Goal: Task Accomplishment & Management: Use online tool/utility

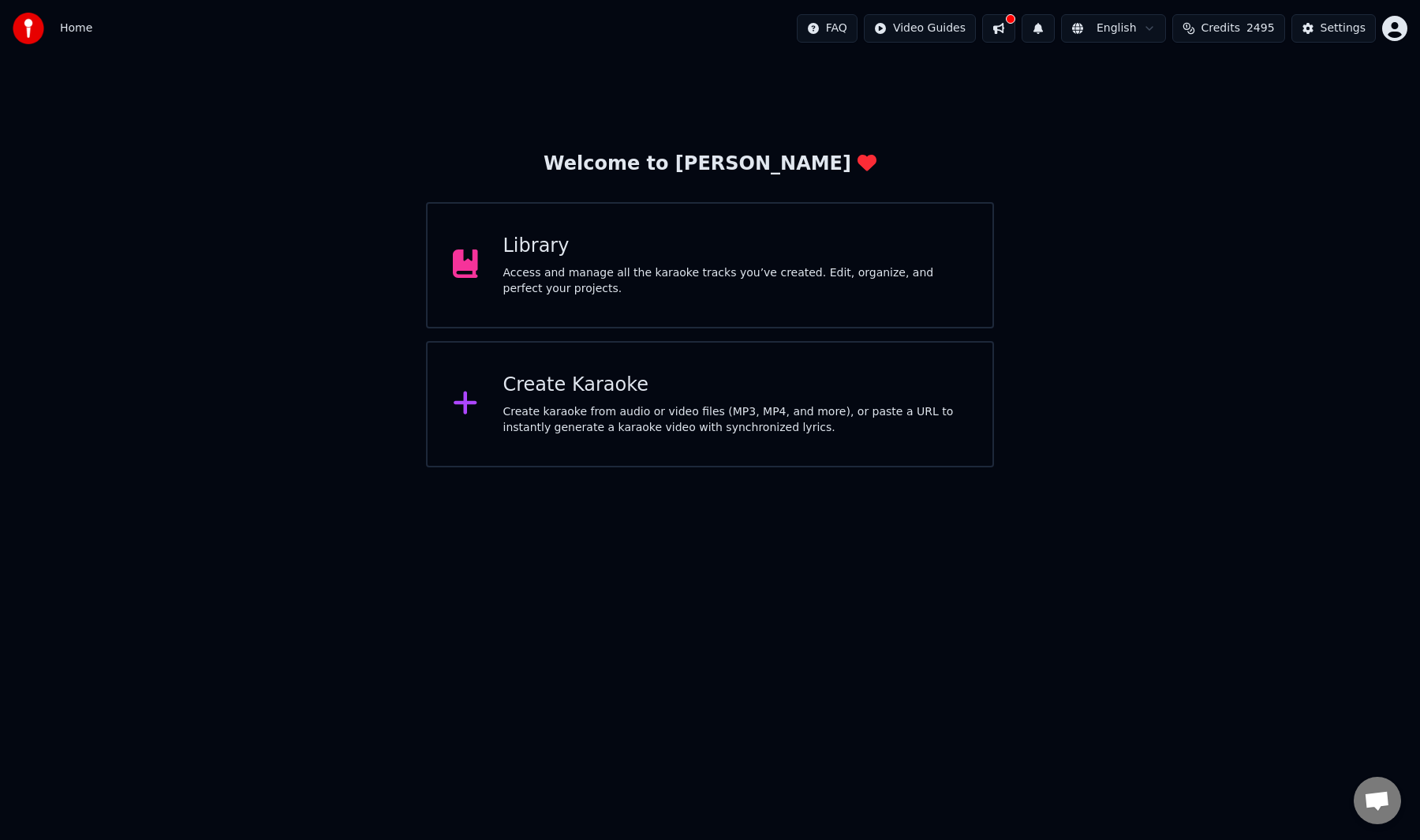
click at [566, 369] on div "Create Karaoke Create karaoke from audio or video files (MP3, MP4, and more), o…" at bounding box center [710, 403] width 568 height 127
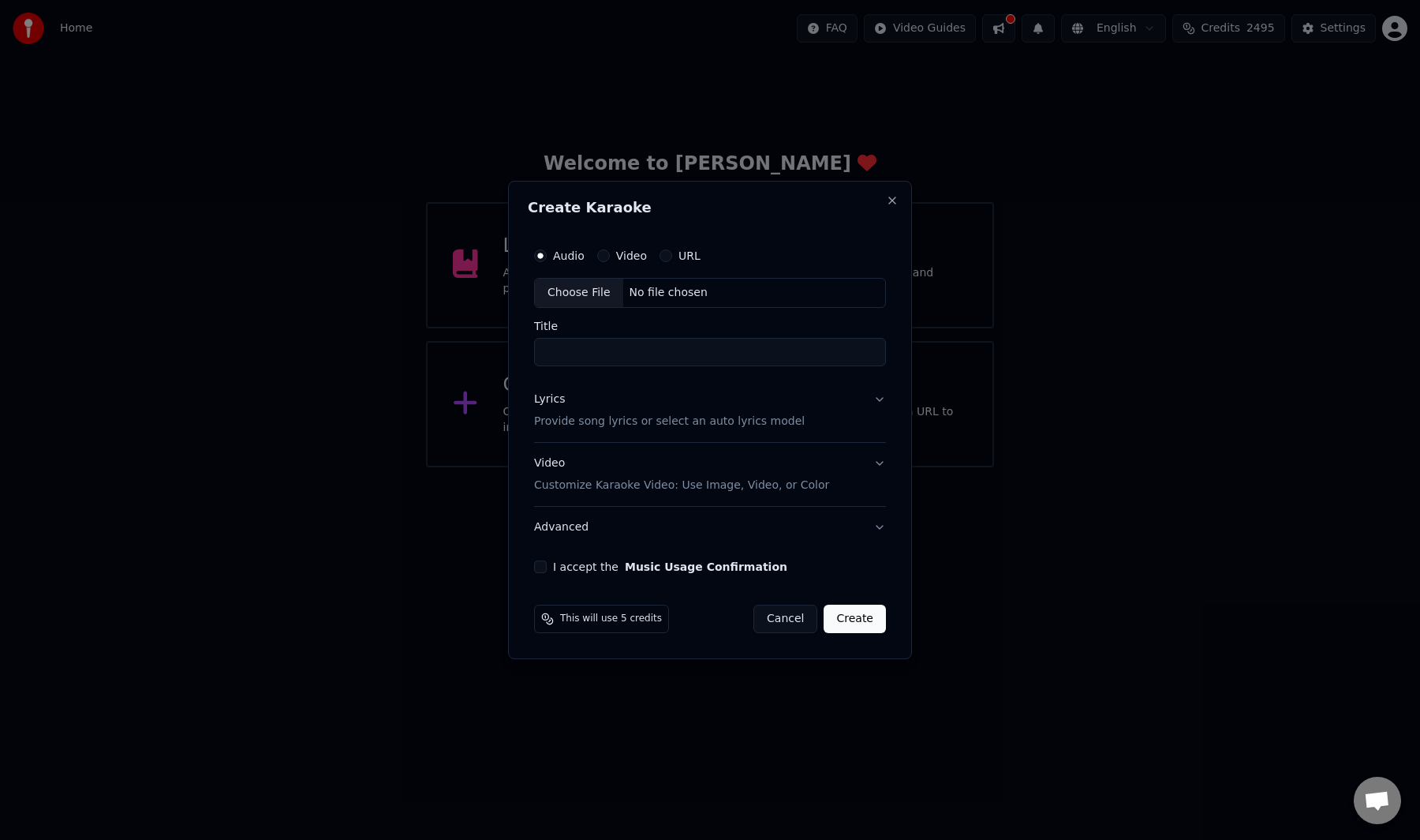
click at [588, 296] on div "Choose File" at bounding box center [579, 292] width 88 height 28
click at [886, 207] on h2 "Create Karaoke" at bounding box center [710, 207] width 364 height 14
click at [897, 206] on button "Close" at bounding box center [892, 200] width 13 height 13
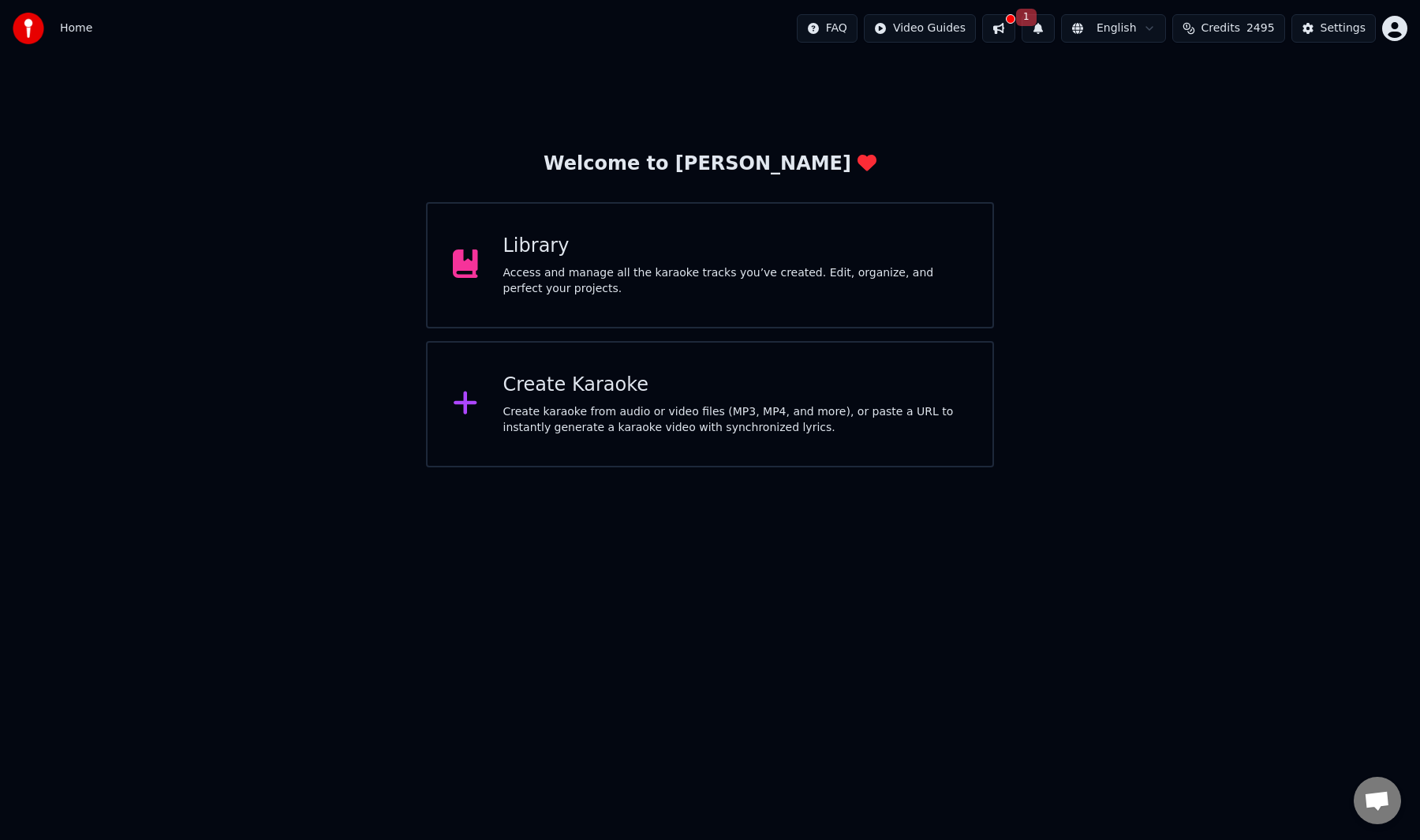
click at [1009, 26] on button at bounding box center [999, 28] width 33 height 28
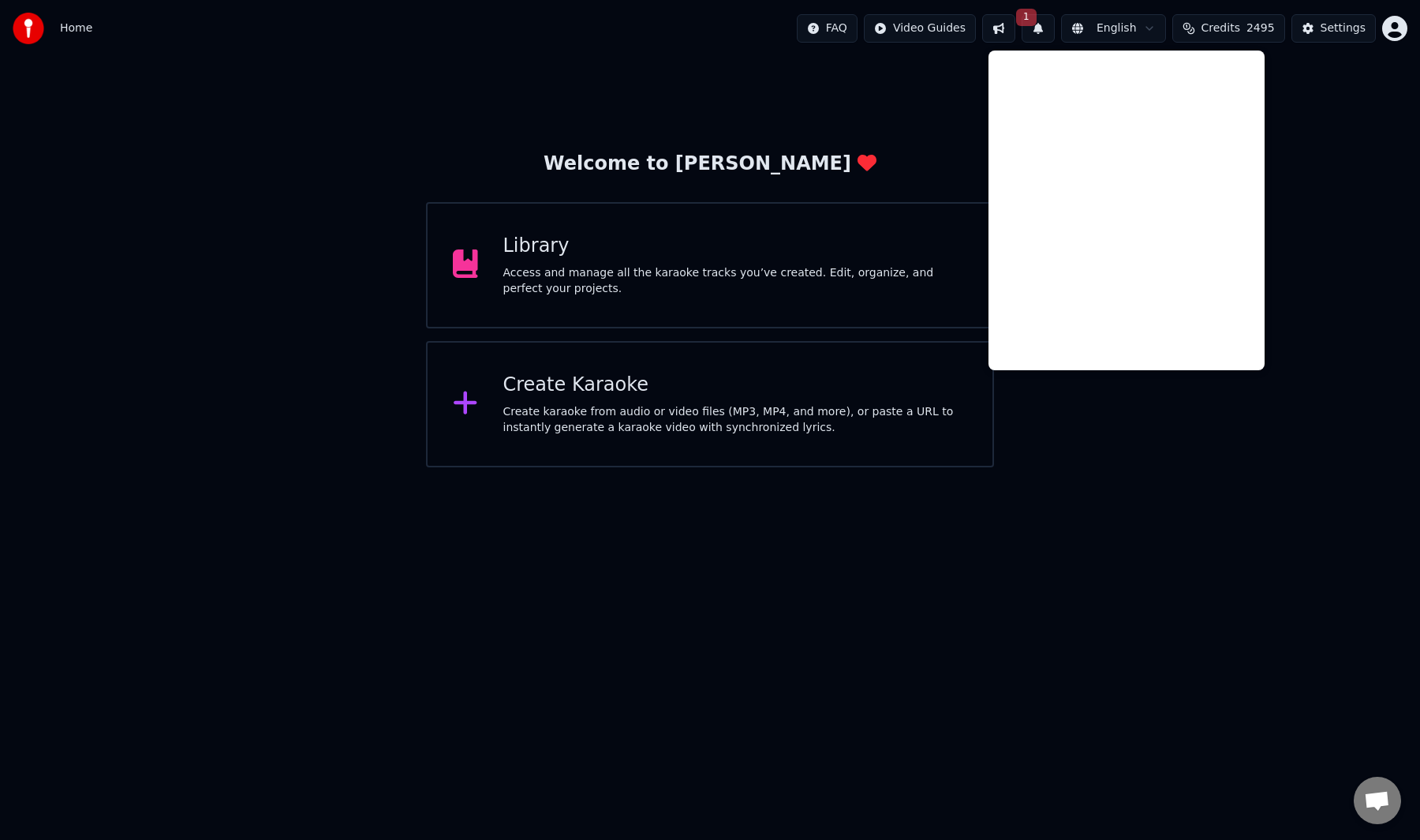
click at [1044, 25] on button "1" at bounding box center [1038, 28] width 33 height 28
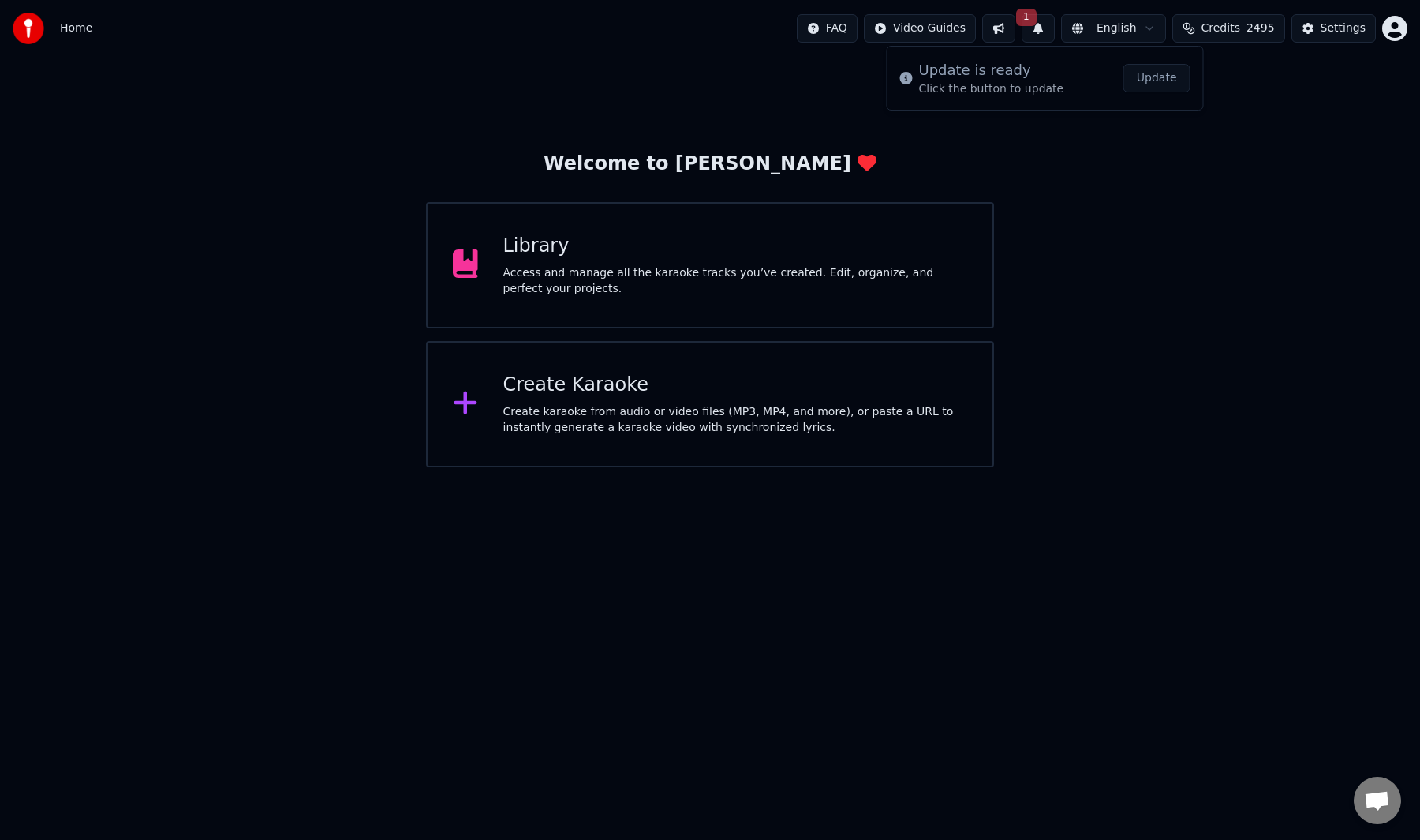
click at [1150, 78] on button "Update" at bounding box center [1157, 77] width 67 height 28
click at [853, 400] on div "Create Karaoke Create karaoke from audio or video files (MP3, MP4, and more), o…" at bounding box center [735, 404] width 465 height 63
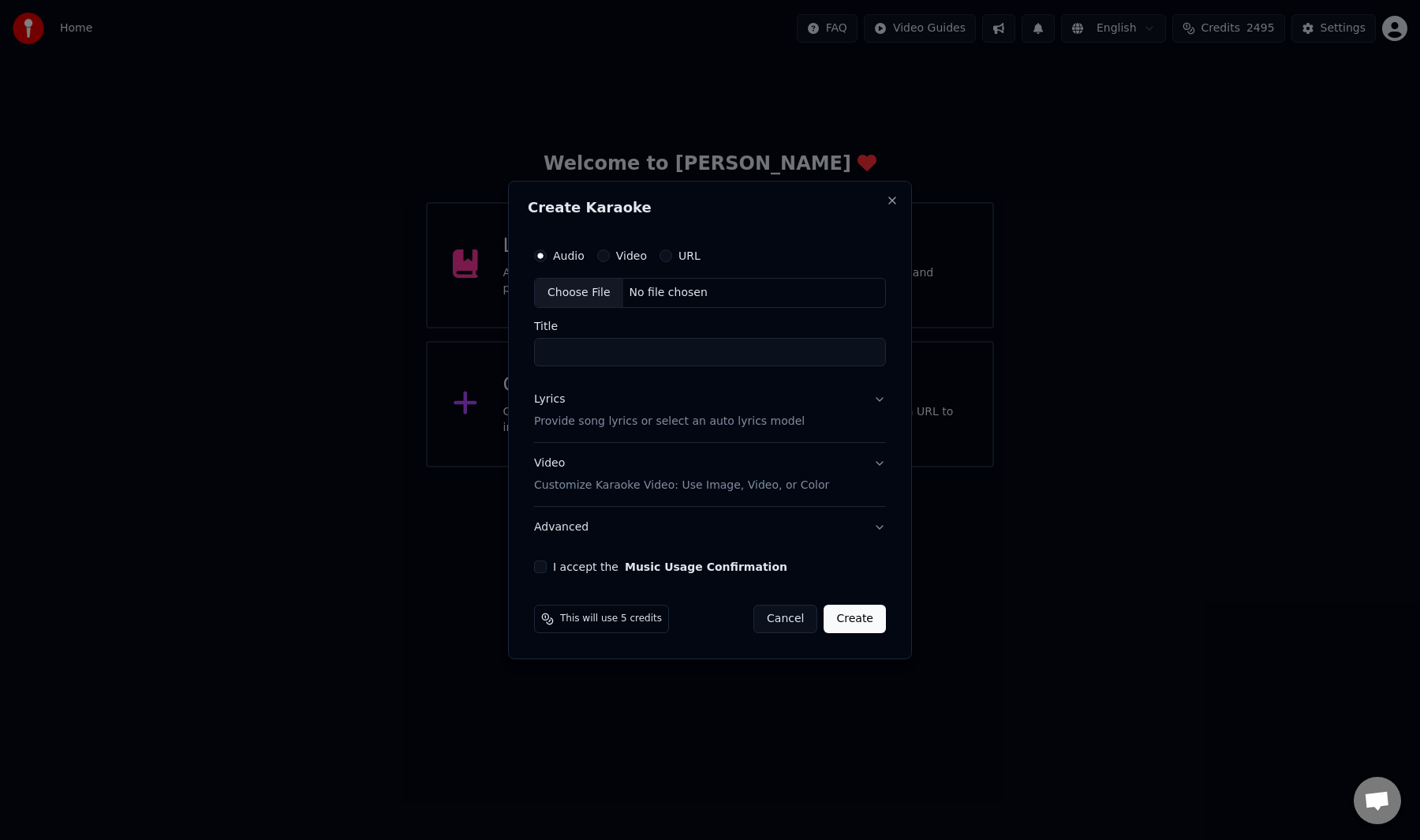
click at [607, 292] on div "Choose File" at bounding box center [579, 292] width 88 height 28
type input "**********"
click at [645, 409] on div "Lyrics Provide song lyrics or select an auto lyrics model" at bounding box center [666, 410] width 271 height 38
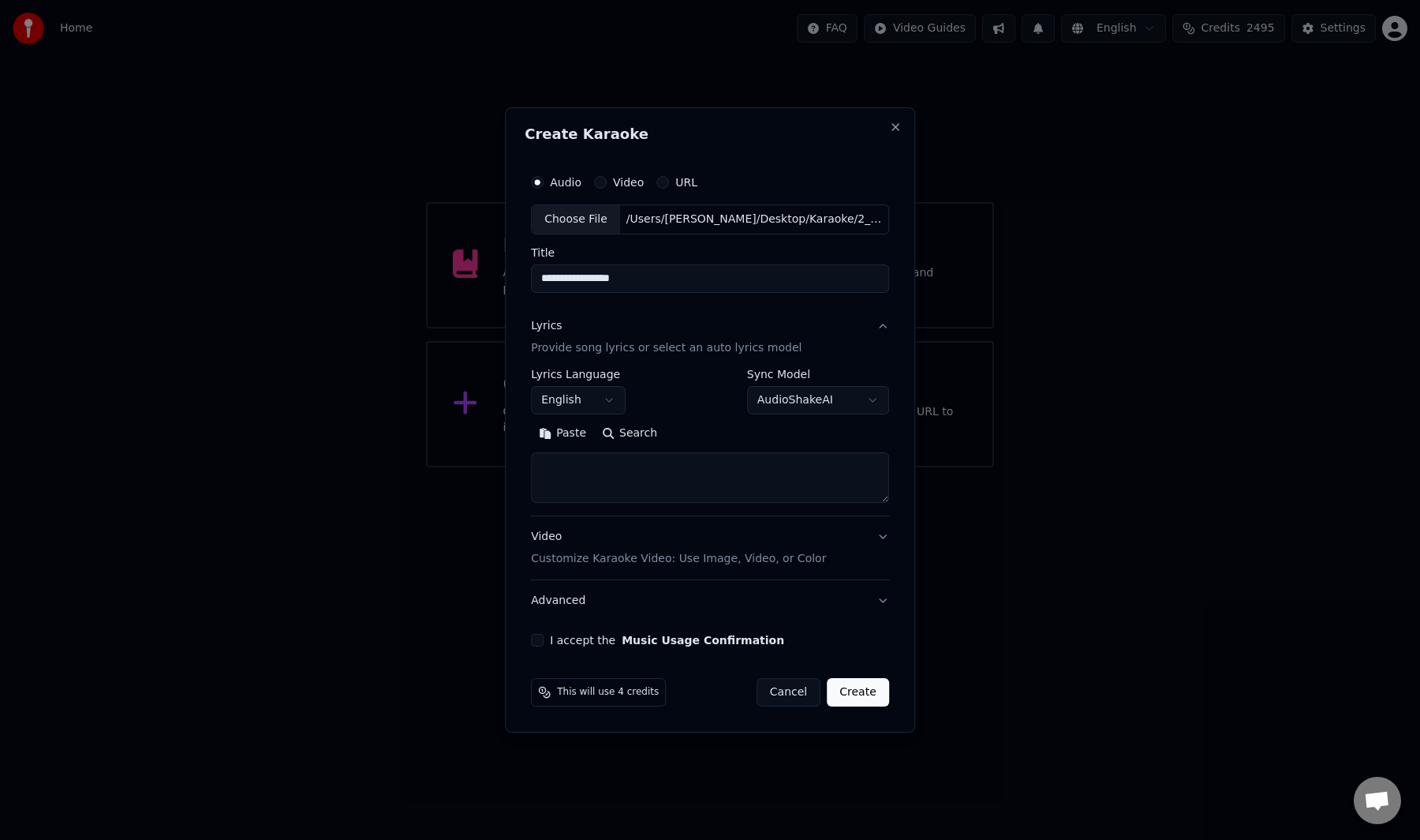
click at [578, 433] on button "Paste" at bounding box center [562, 433] width 63 height 25
click at [688, 432] on button "Expand" at bounding box center [701, 433] width 74 height 25
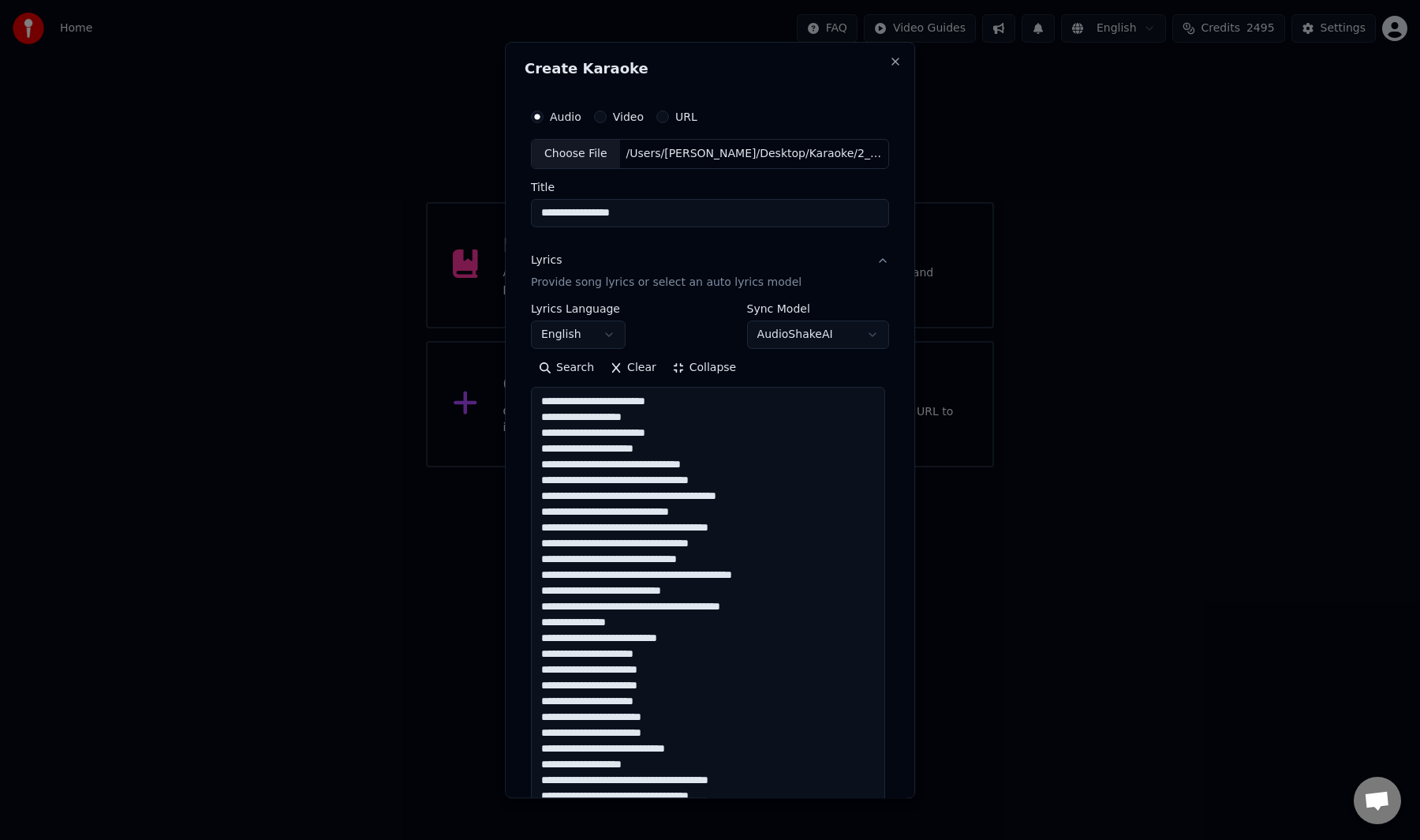
drag, startPoint x: 557, startPoint y: 431, endPoint x: 674, endPoint y: 516, distance: 144.6
click at [557, 431] on textarea at bounding box center [707, 764] width 354 height 754
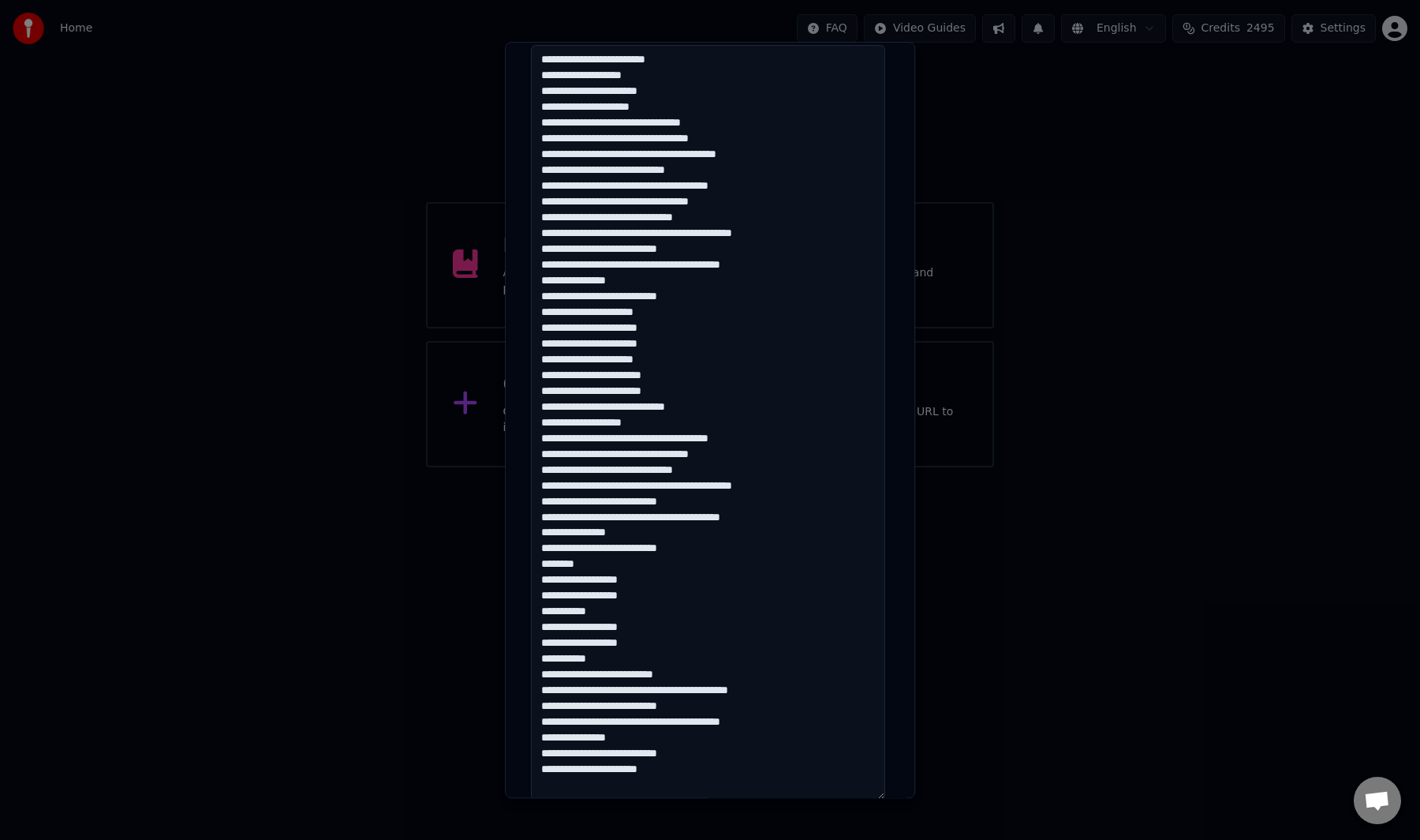
scroll to position [345, 0]
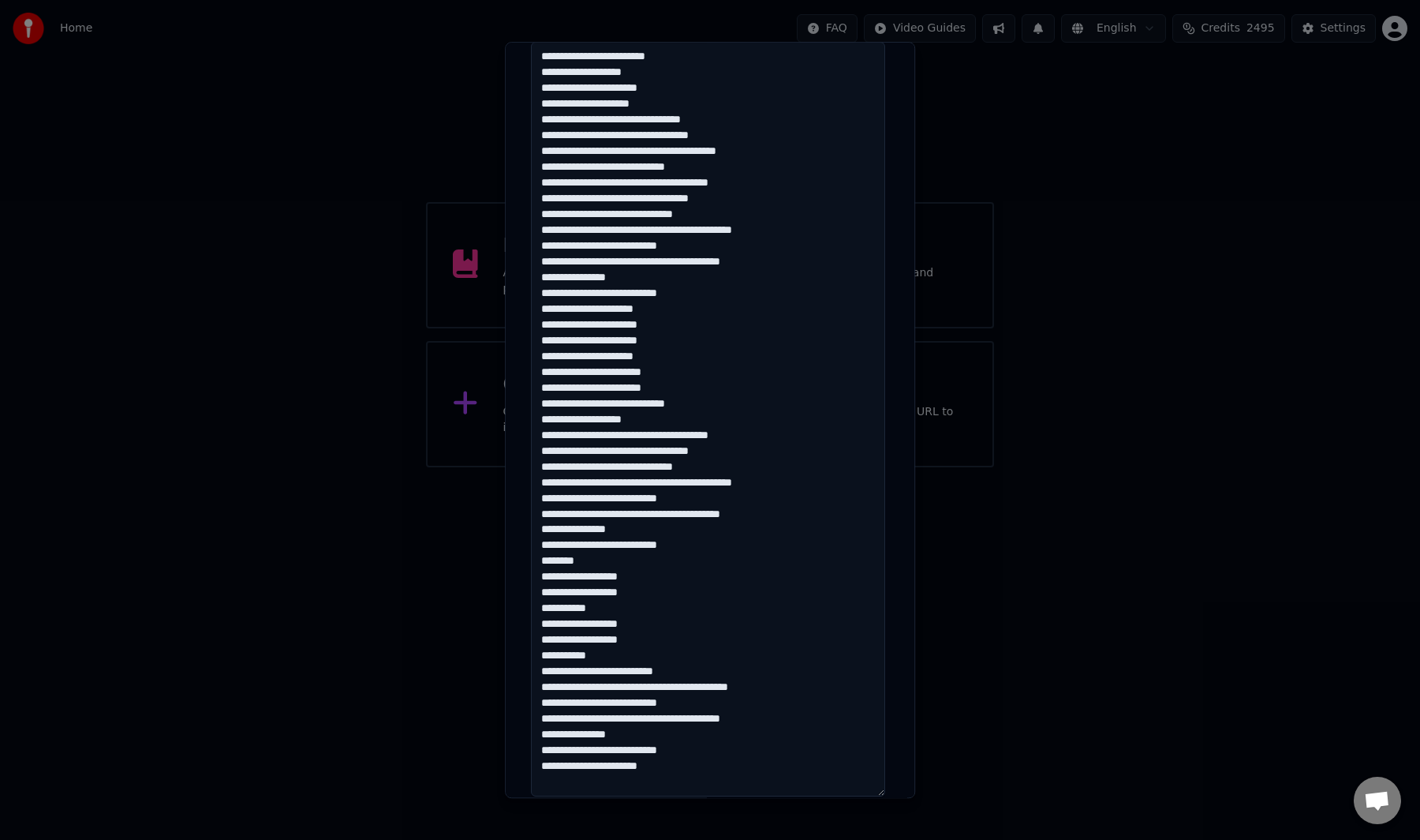
click at [876, 271] on textarea at bounding box center [707, 419] width 354 height 754
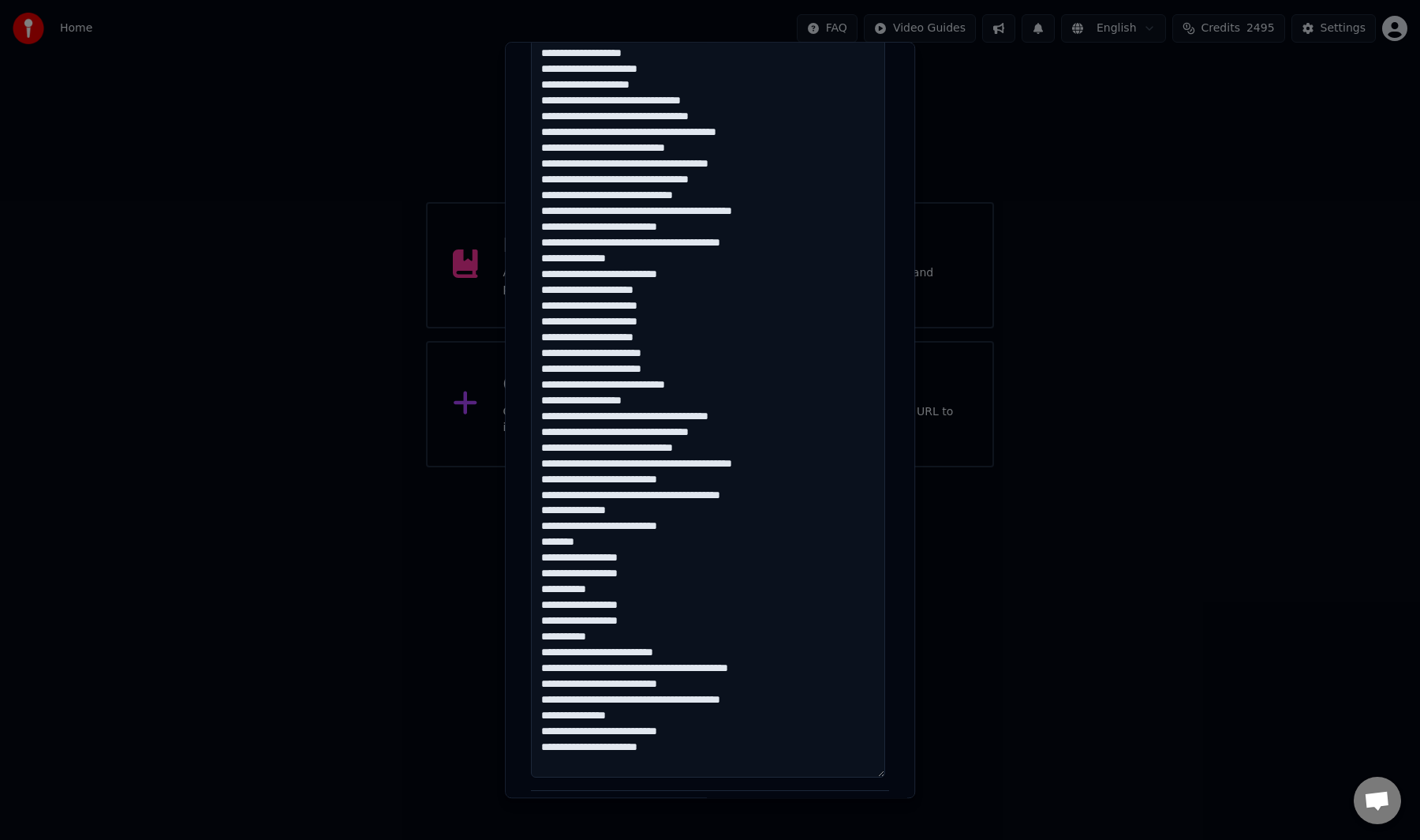
scroll to position [374, 0]
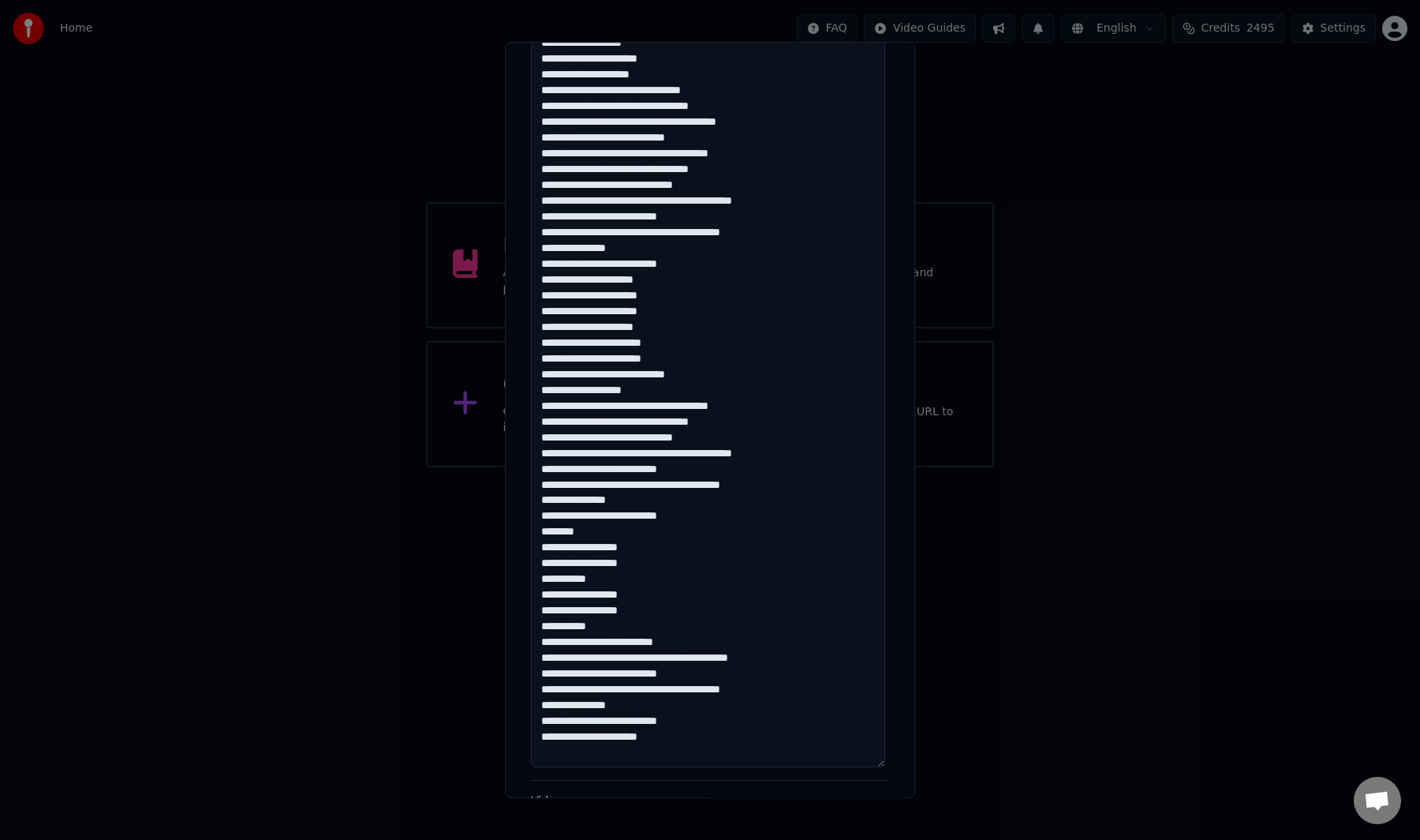
click at [600, 748] on textarea at bounding box center [707, 390] width 354 height 754
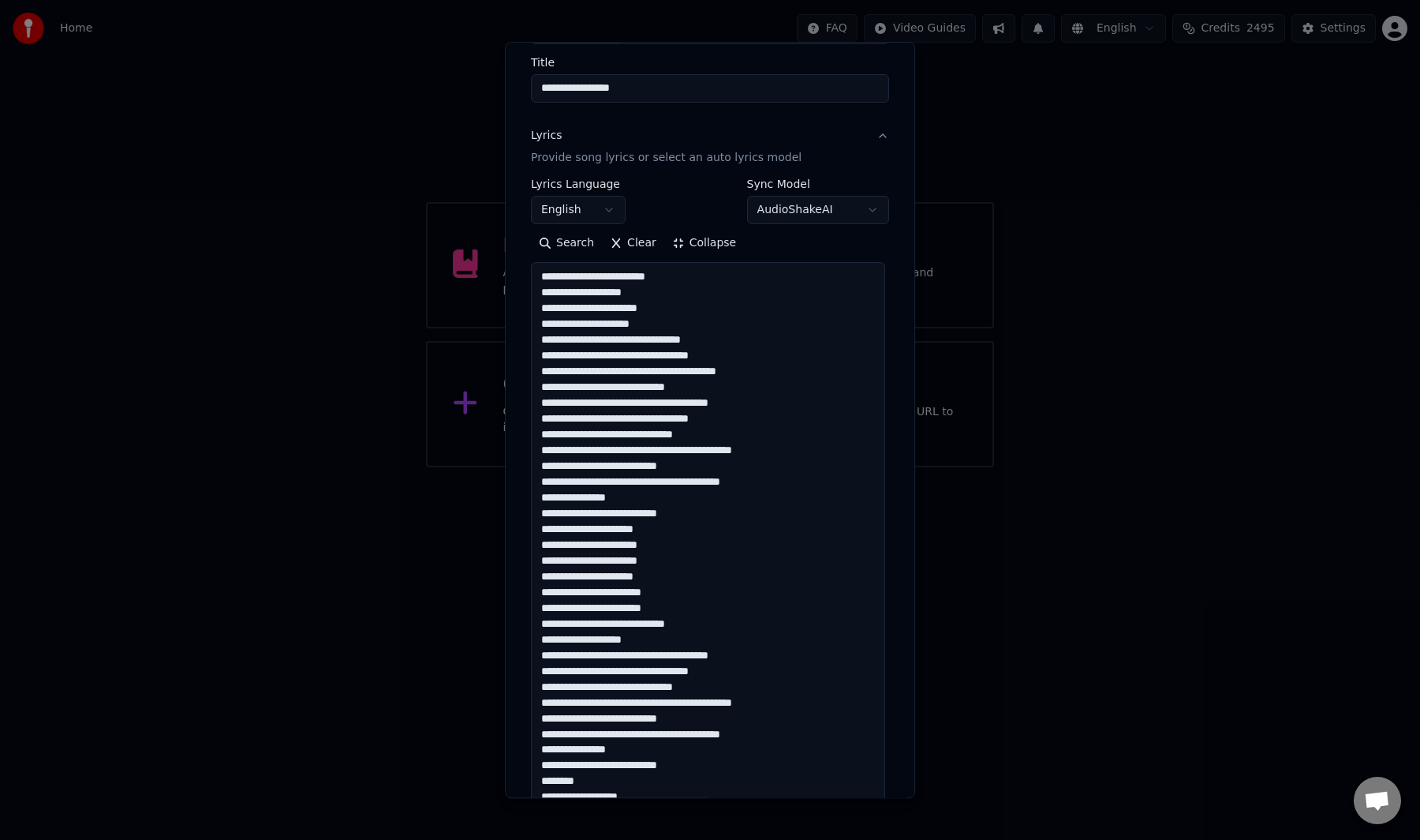
scroll to position [0, 0]
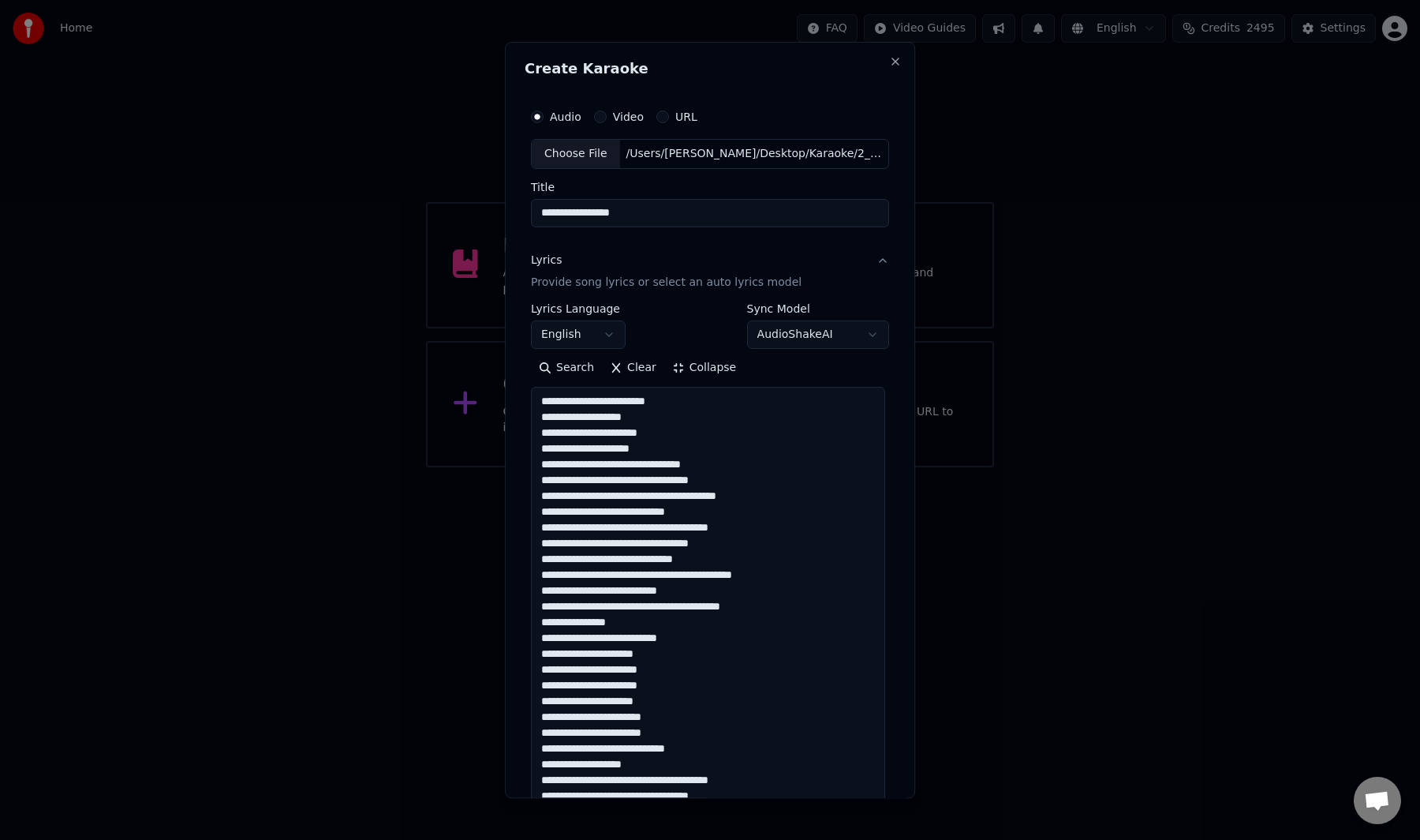
type textarea "**********"
click at [561, 318] on div "**********" at bounding box center [578, 326] width 94 height 46
click at [561, 327] on body "**********" at bounding box center [710, 234] width 1420 height 467
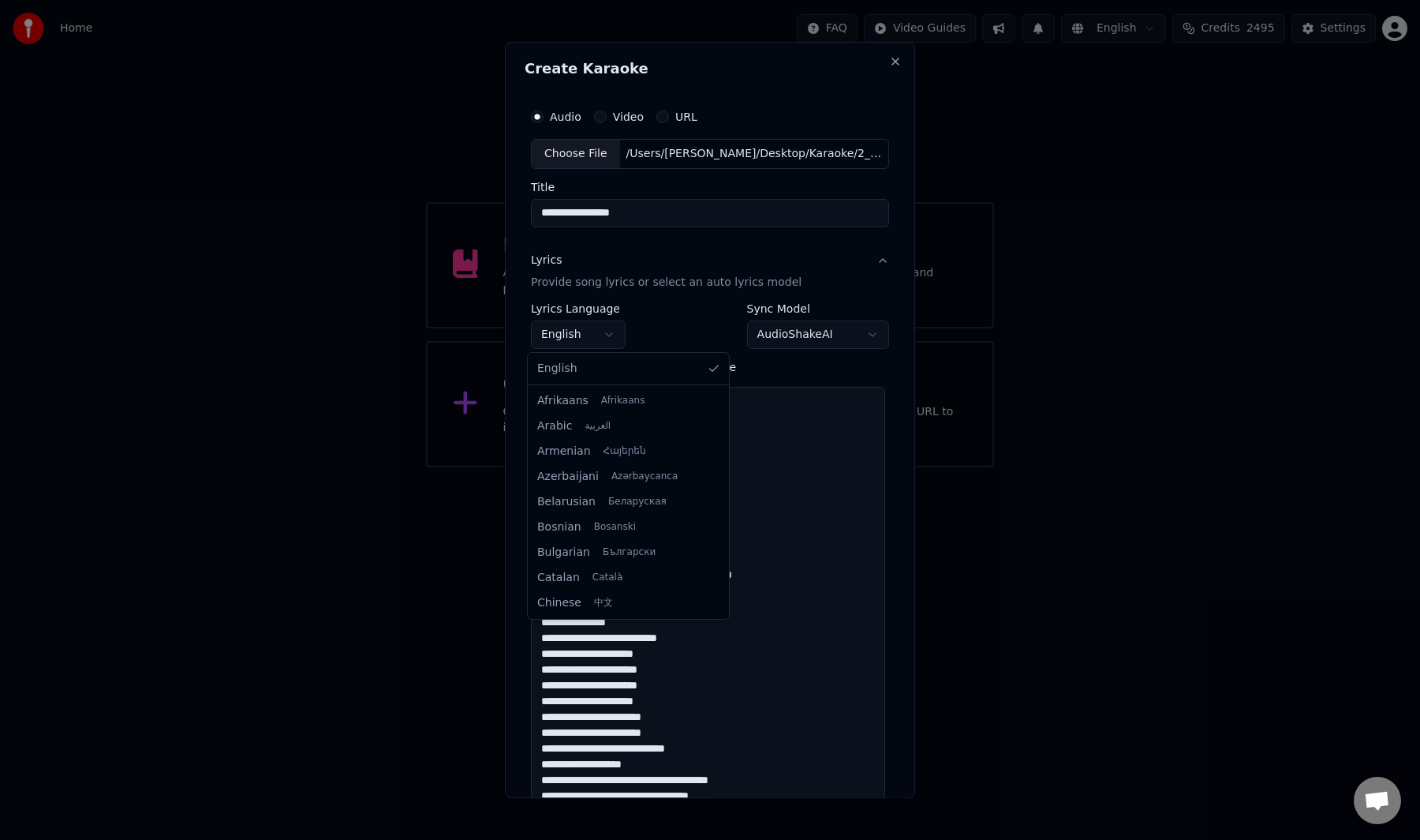
scroll to position [1009, 0]
select select "**"
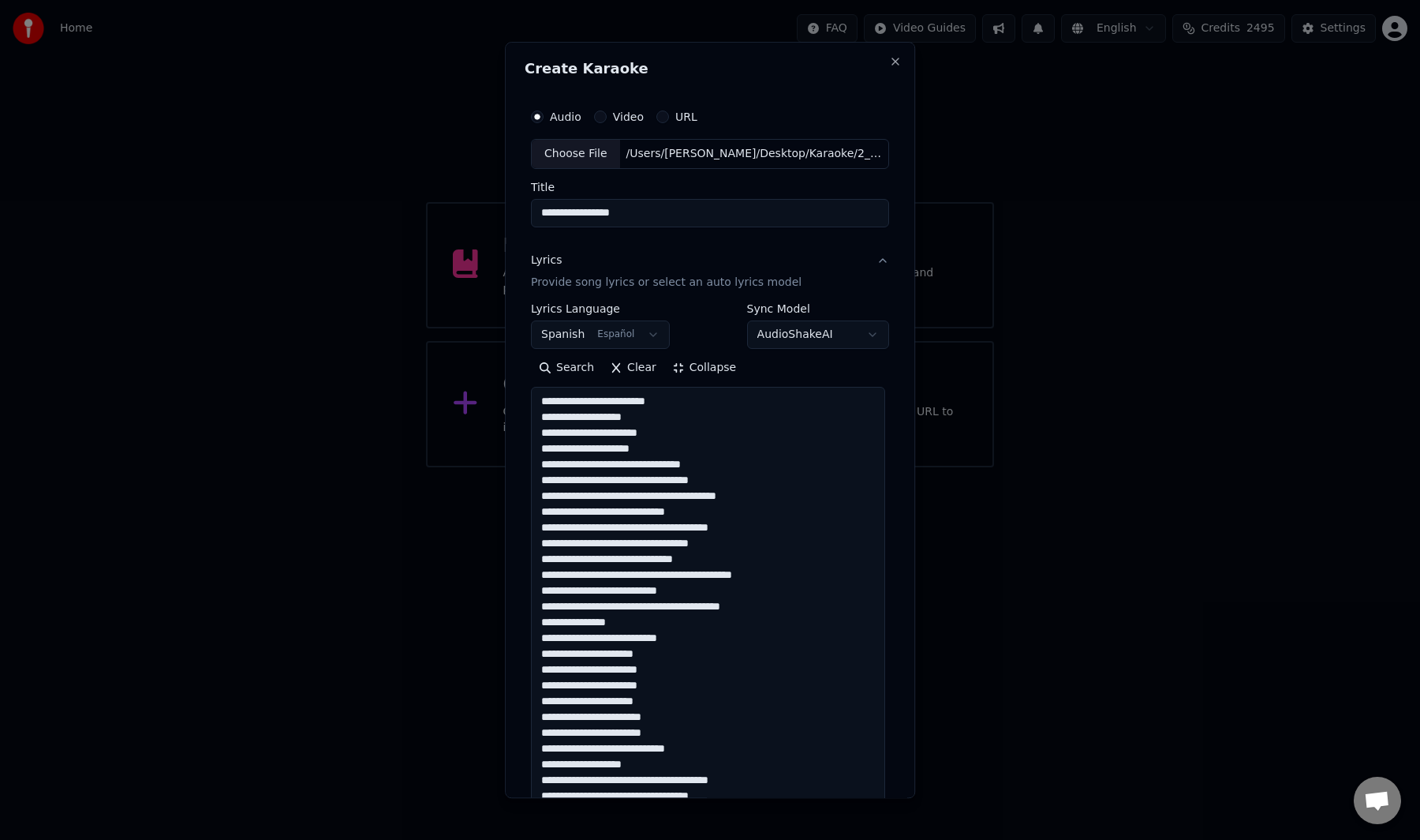
click at [879, 361] on div "Search Clear Collapse" at bounding box center [710, 368] width 358 height 25
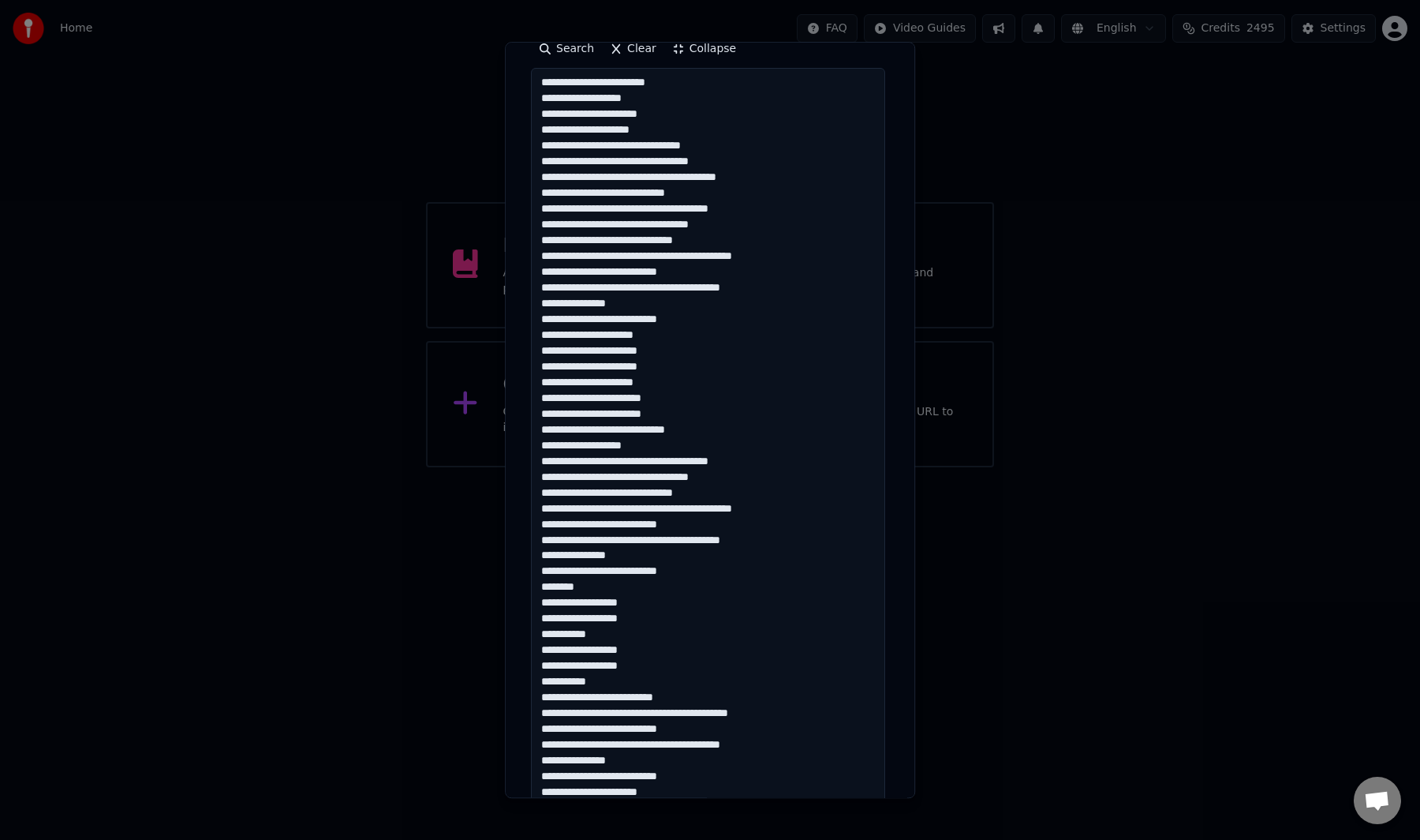
scroll to position [573, 0]
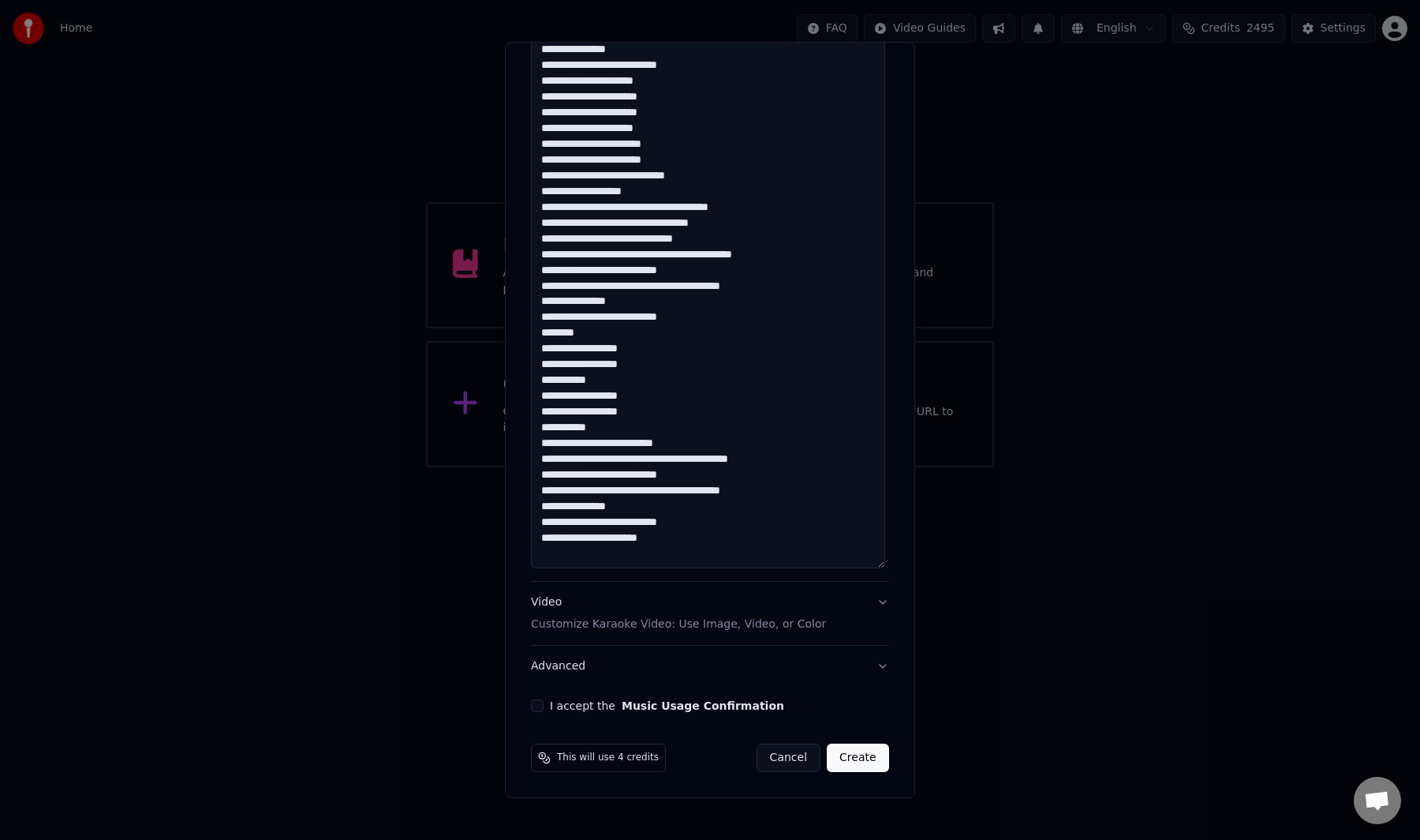
click at [539, 706] on button "I accept the Music Usage Confirmation" at bounding box center [537, 705] width 13 height 13
click at [835, 752] on button "Create" at bounding box center [858, 757] width 62 height 28
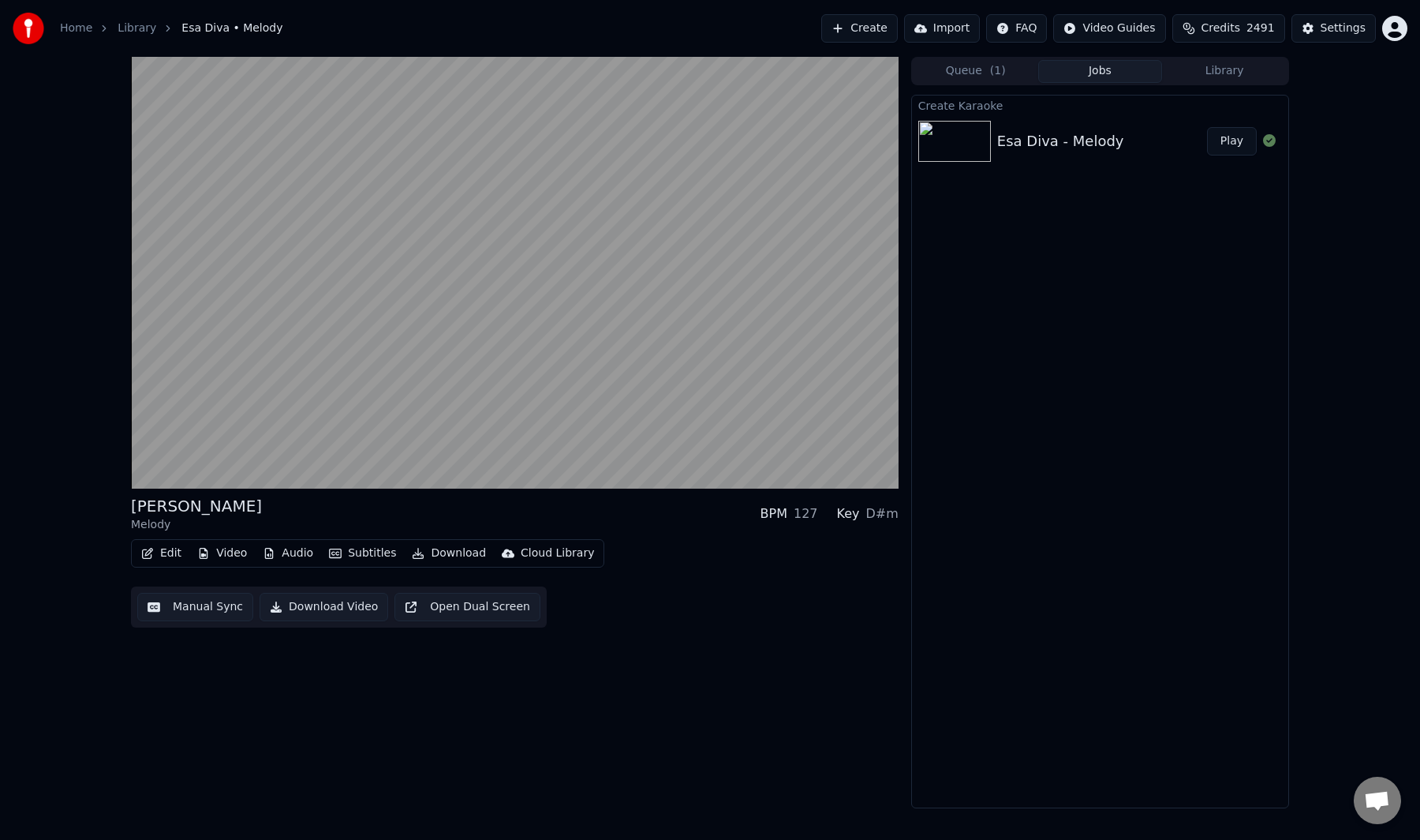
click at [194, 613] on button "Manual Sync" at bounding box center [195, 606] width 116 height 28
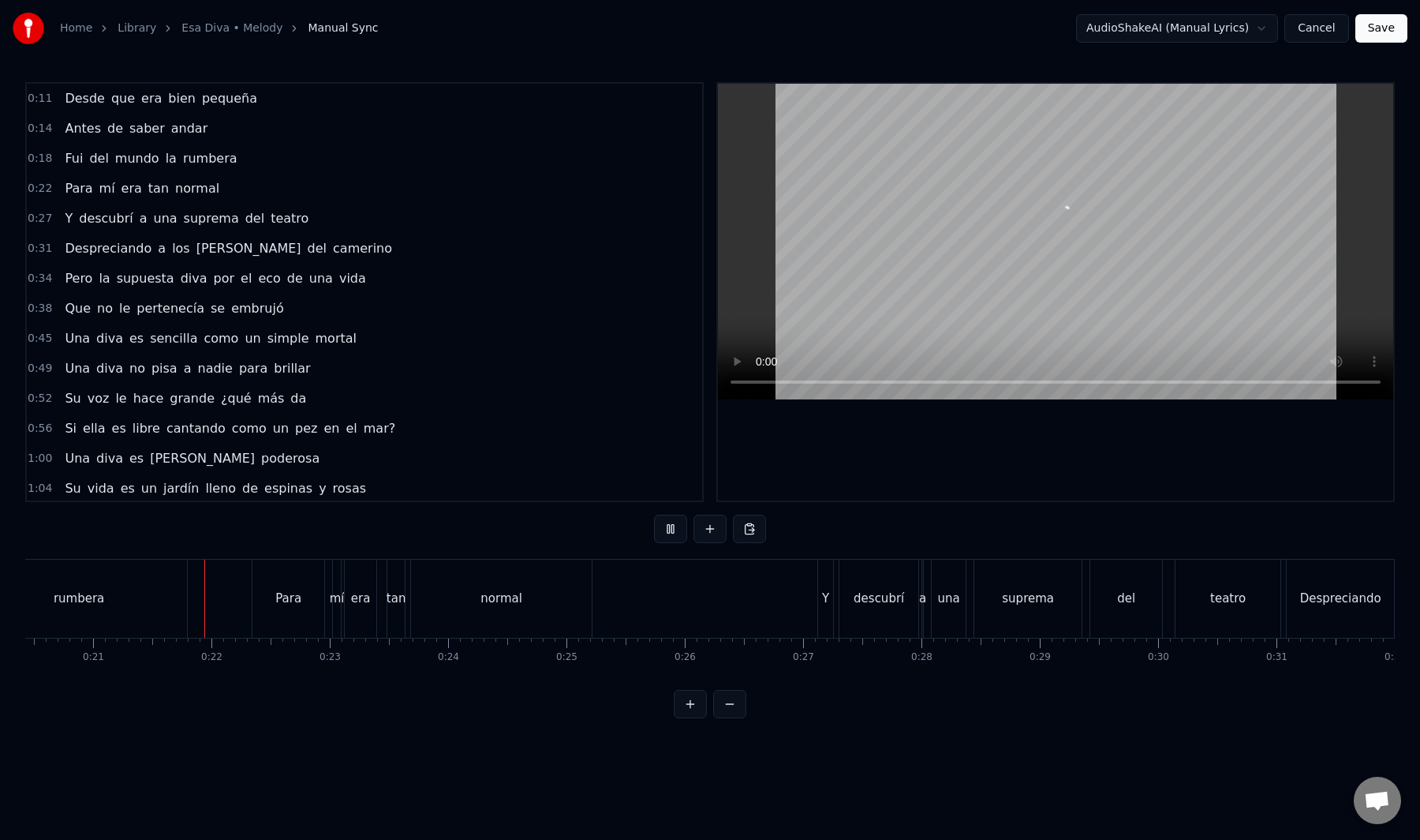
scroll to position [0, 2430]
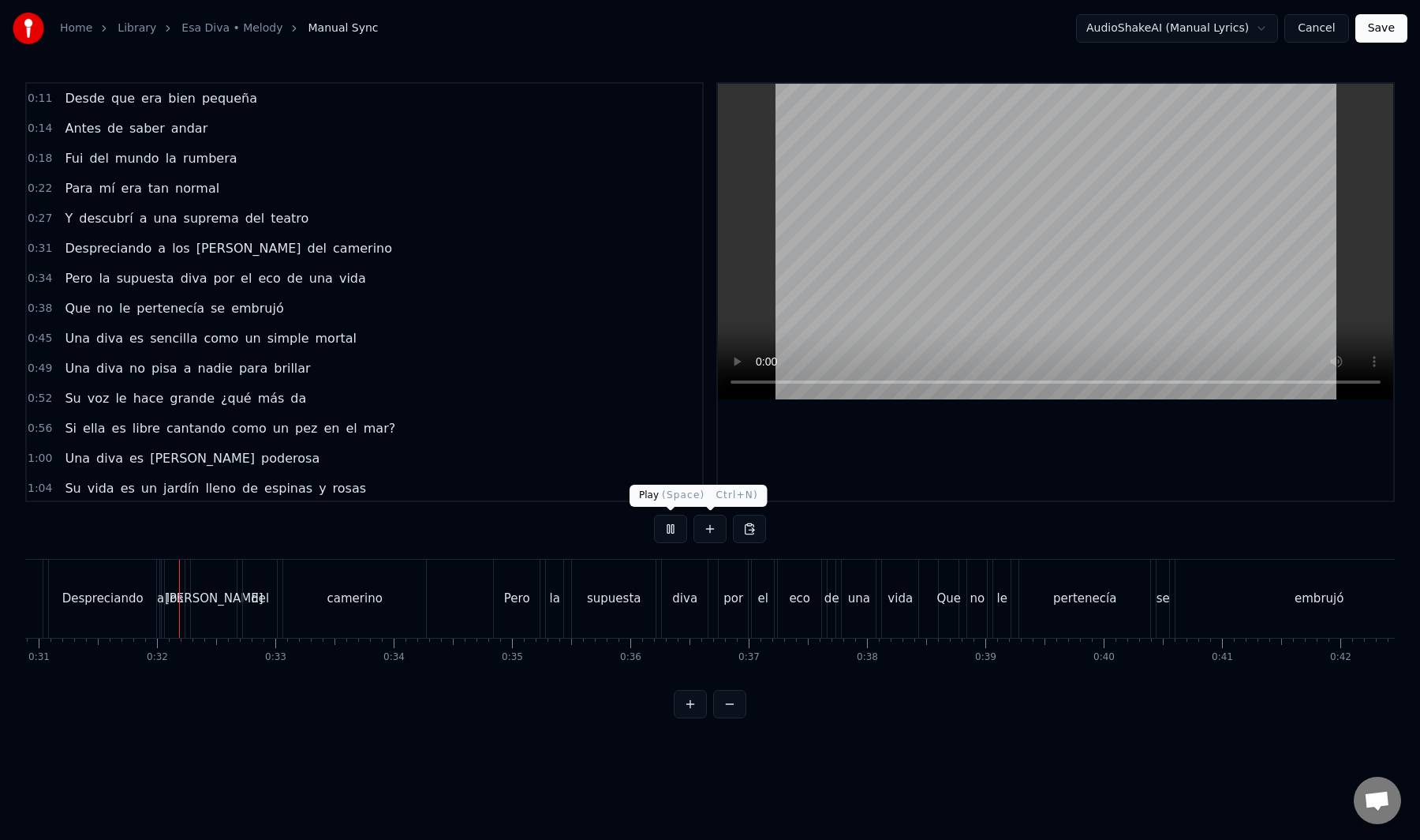
click at [679, 528] on button at bounding box center [670, 528] width 33 height 28
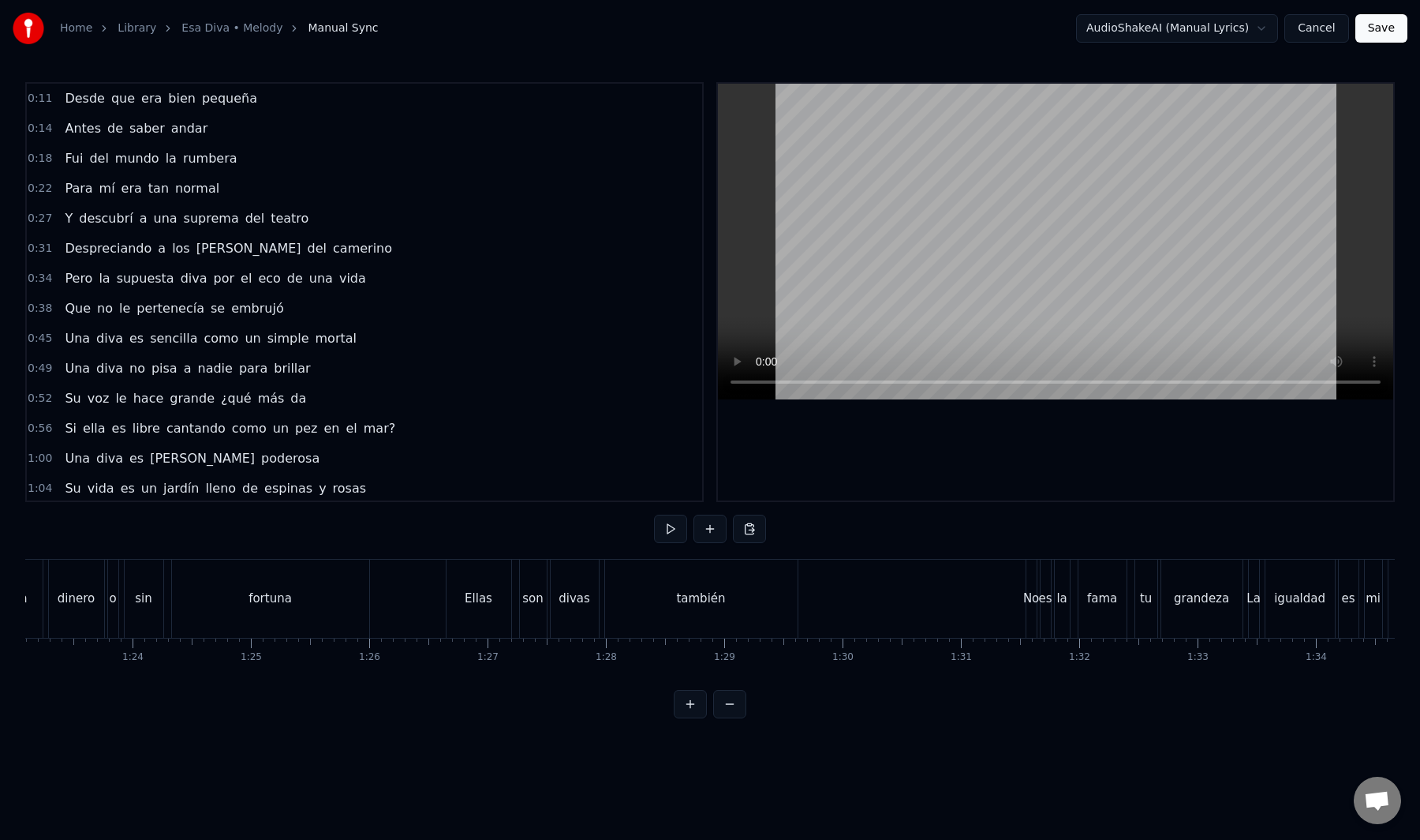
scroll to position [0, 10127]
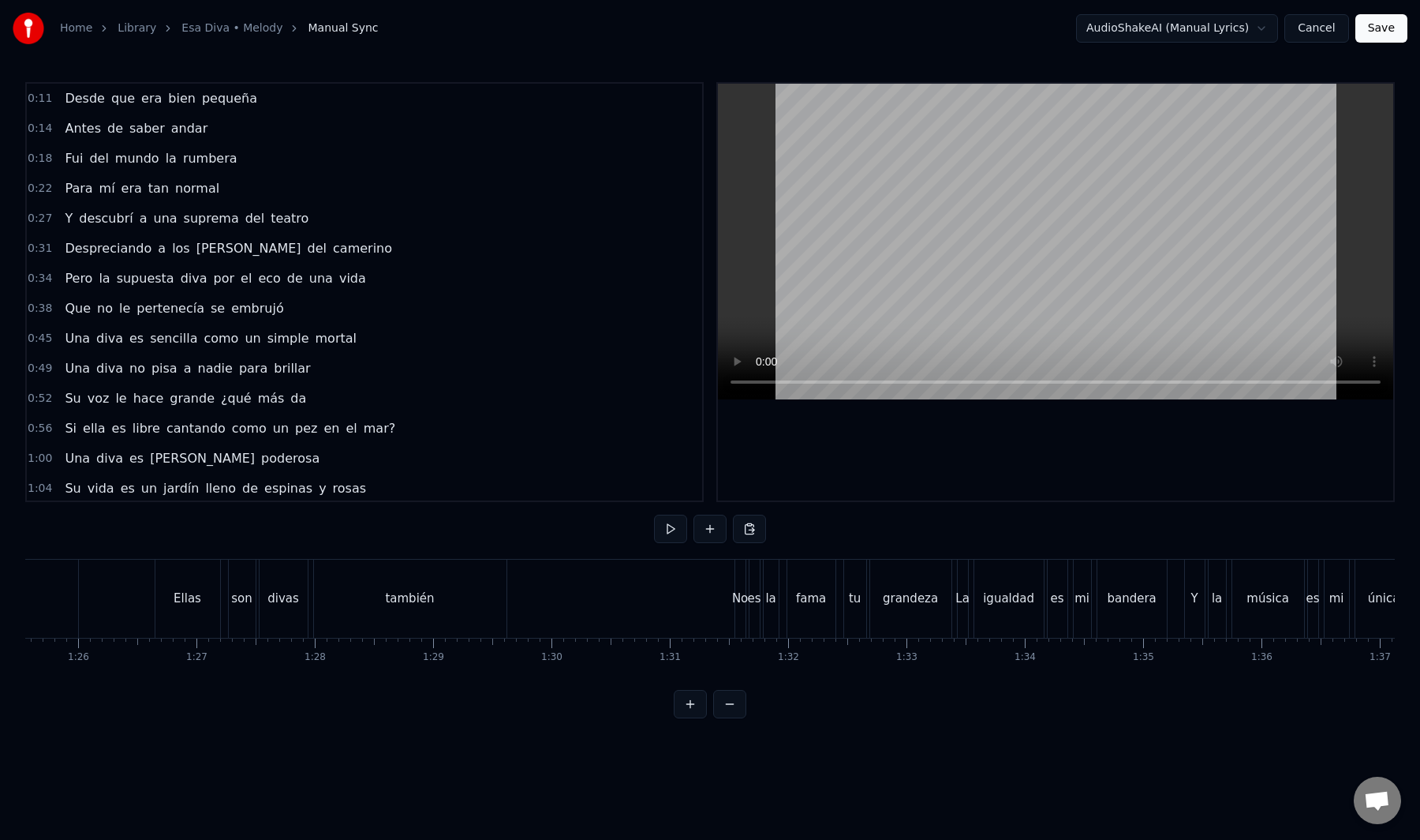
click at [427, 603] on div "también" at bounding box center [409, 598] width 49 height 18
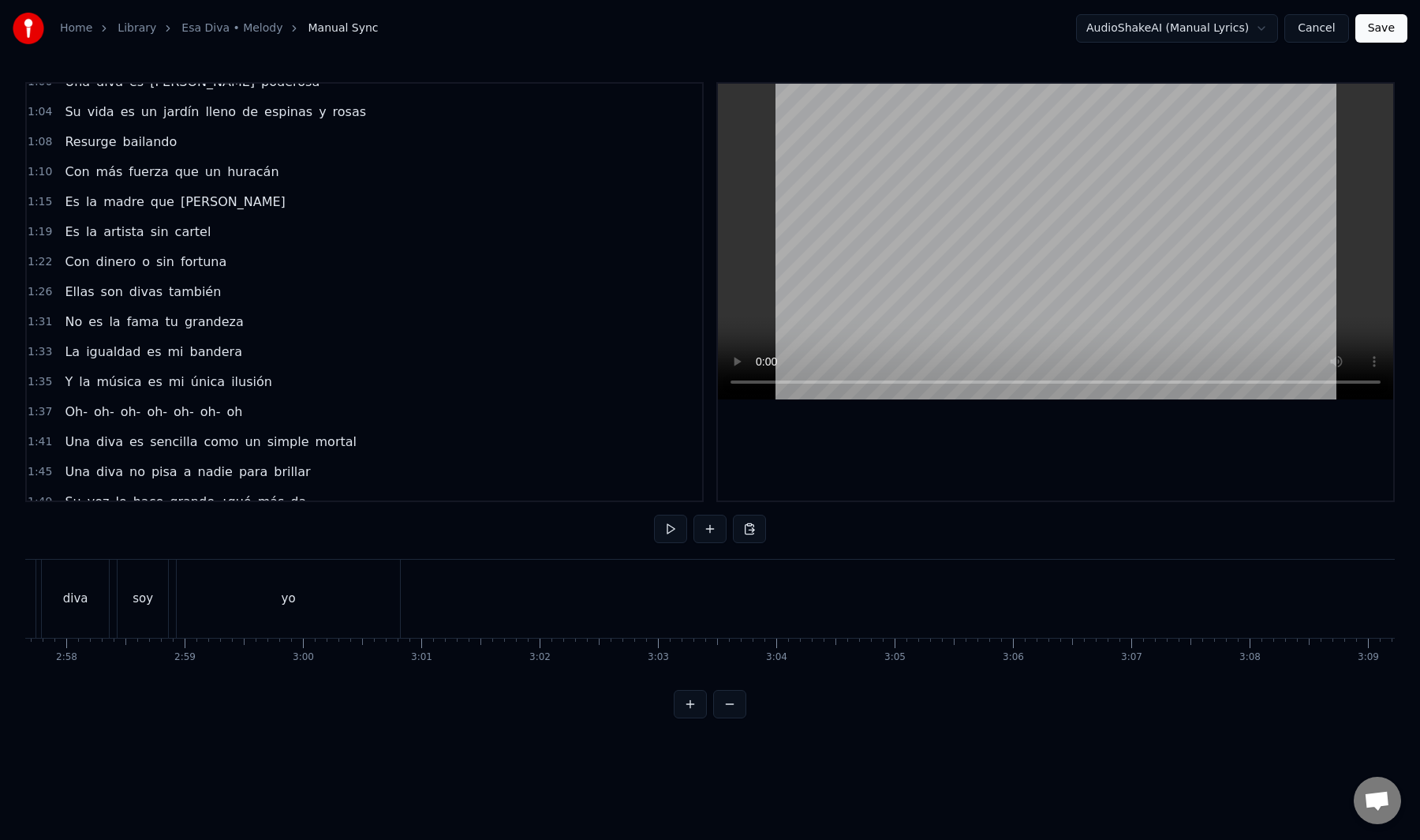
scroll to position [0, 20958]
click at [369, 606] on div "yo" at bounding box center [359, 599] width 223 height 78
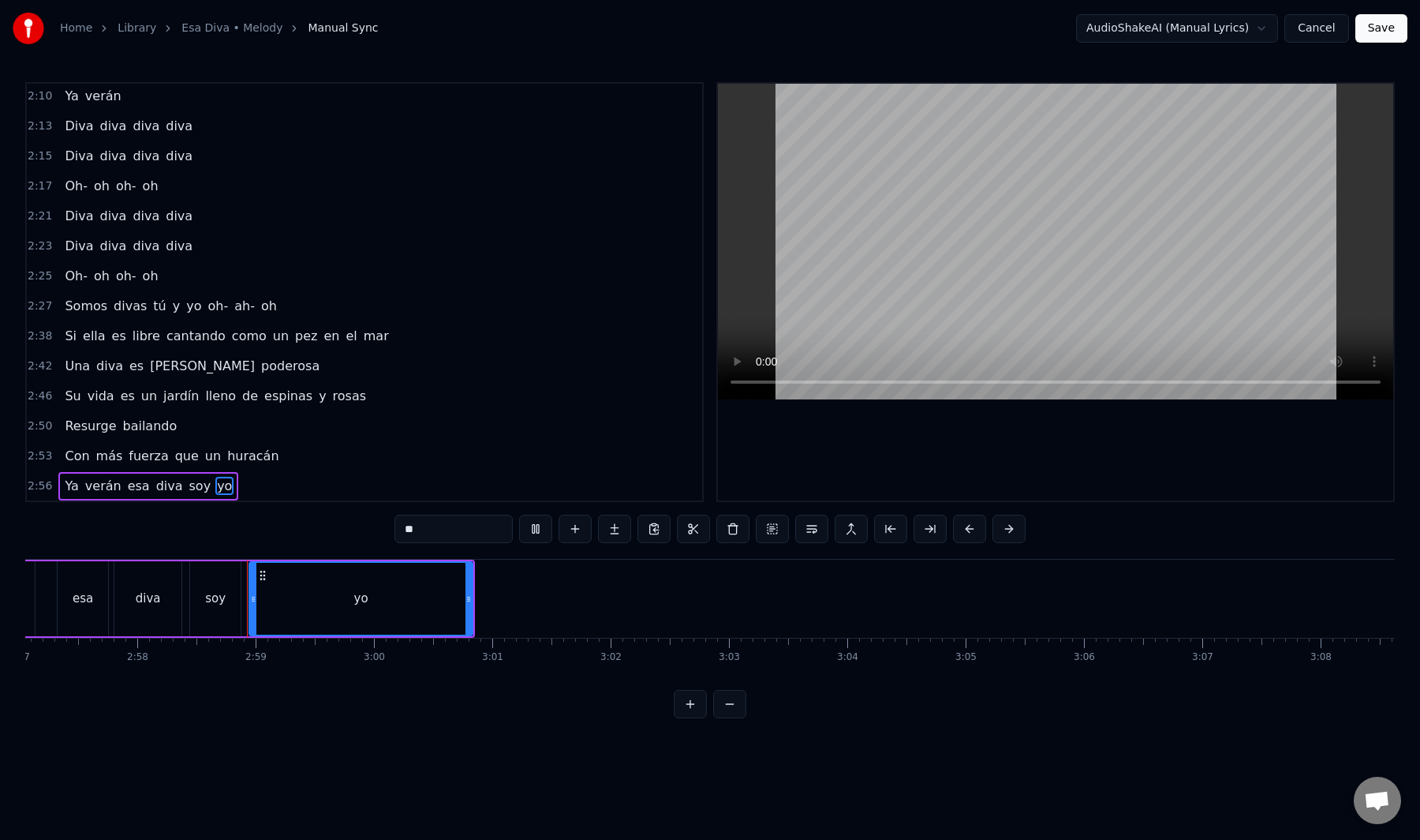
scroll to position [963, 0]
click at [1395, 27] on button "Save" at bounding box center [1381, 28] width 52 height 28
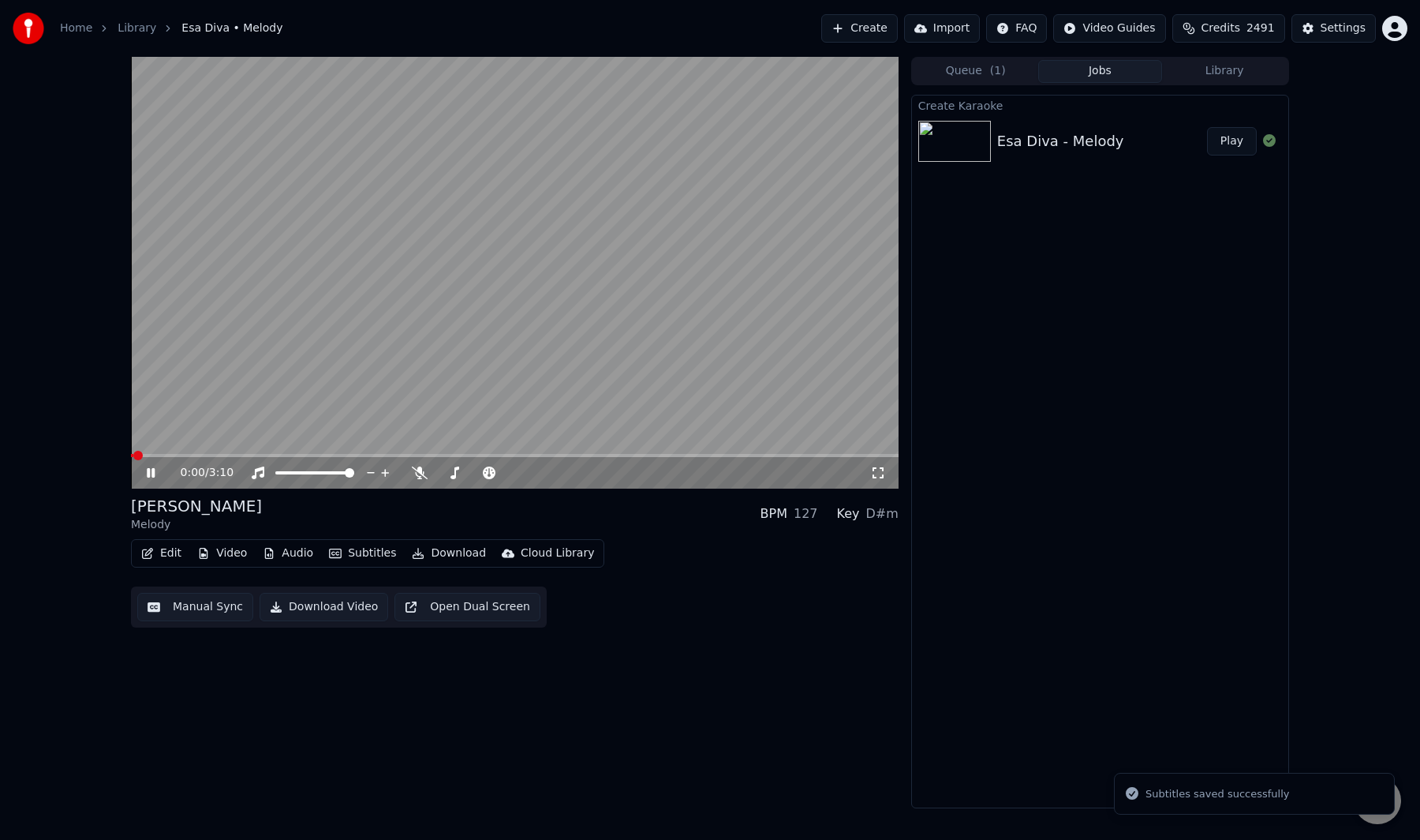
click at [375, 364] on video at bounding box center [515, 273] width 768 height 431
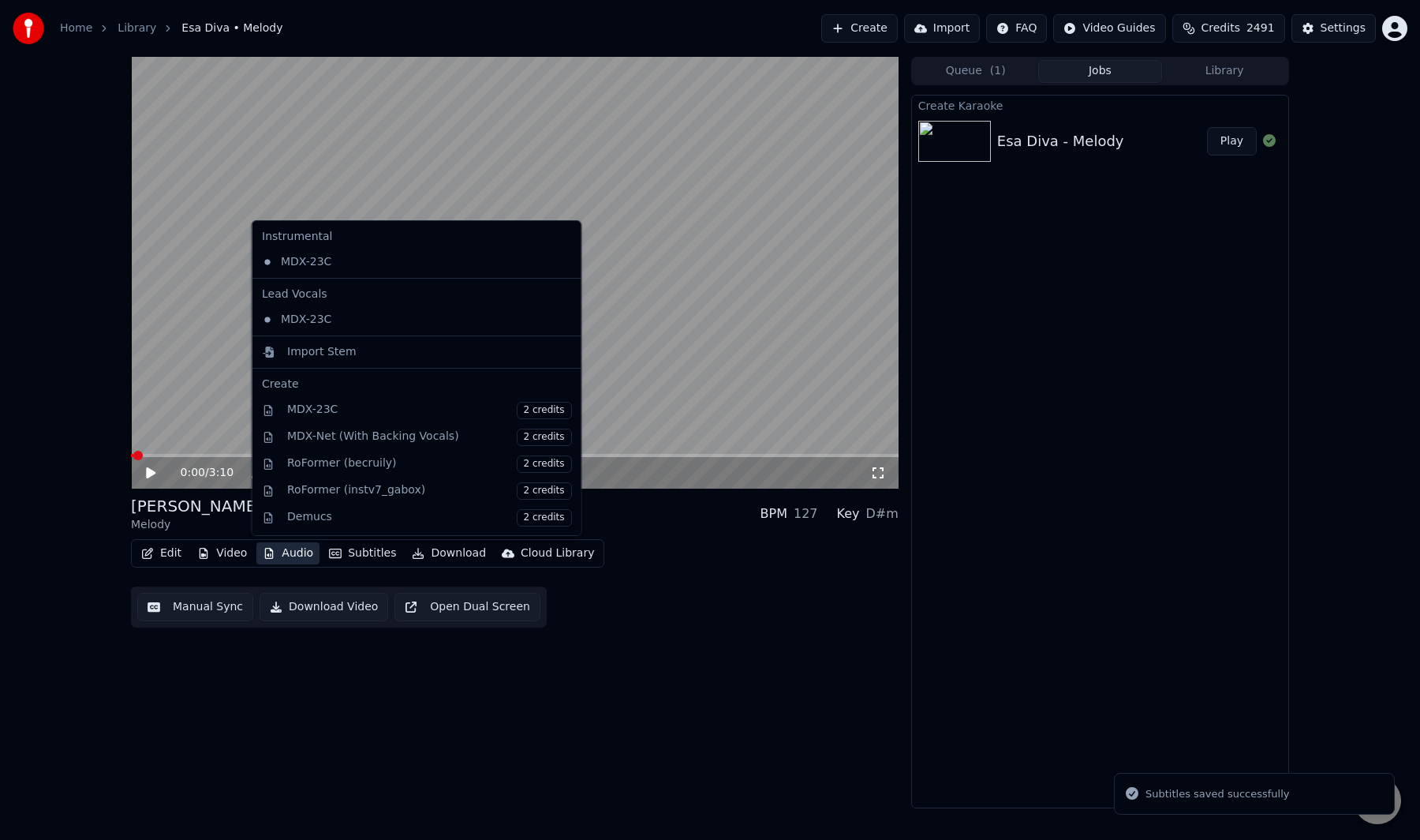
click at [296, 555] on button "Audio" at bounding box center [288, 553] width 63 height 22
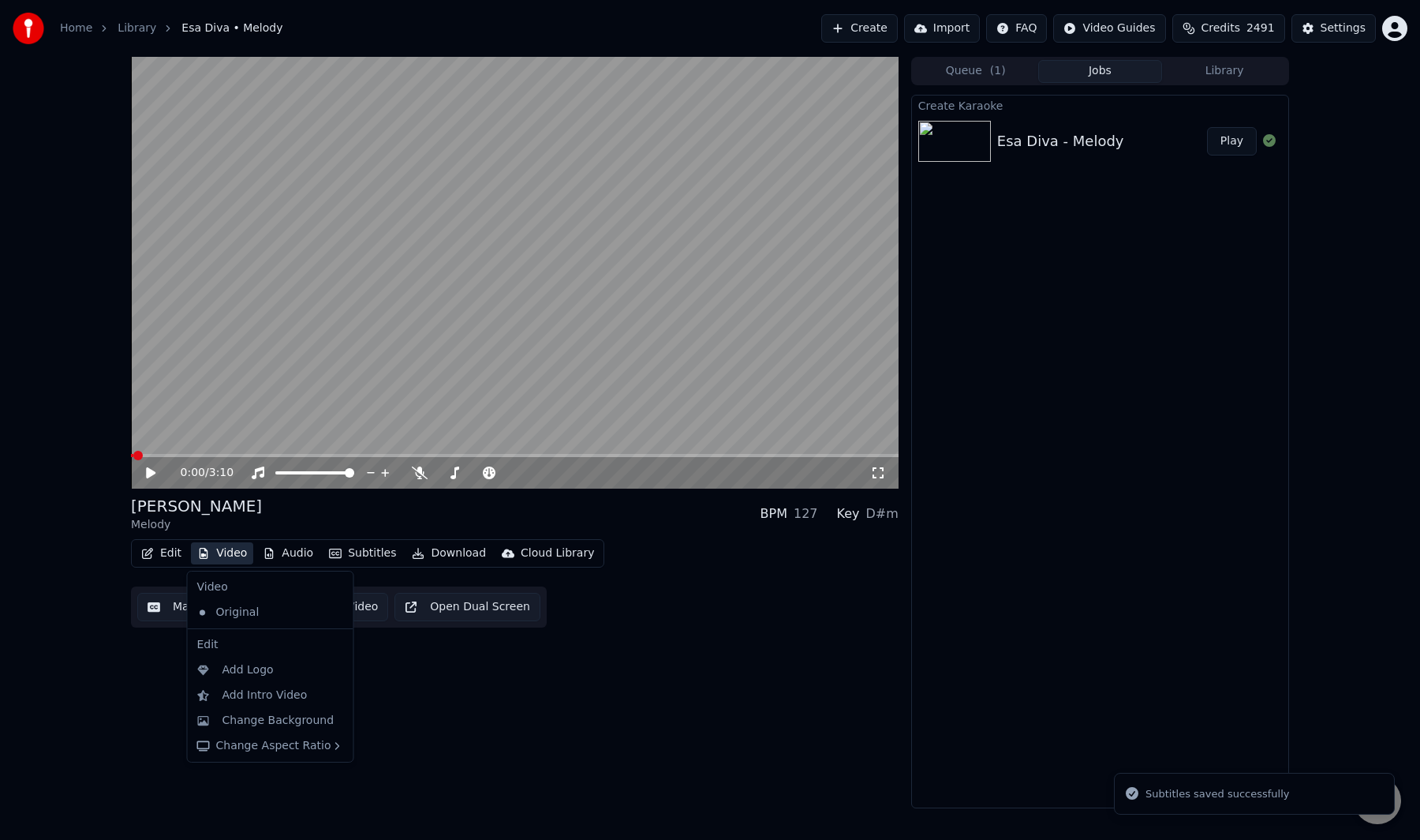
click at [178, 399] on video at bounding box center [515, 273] width 768 height 431
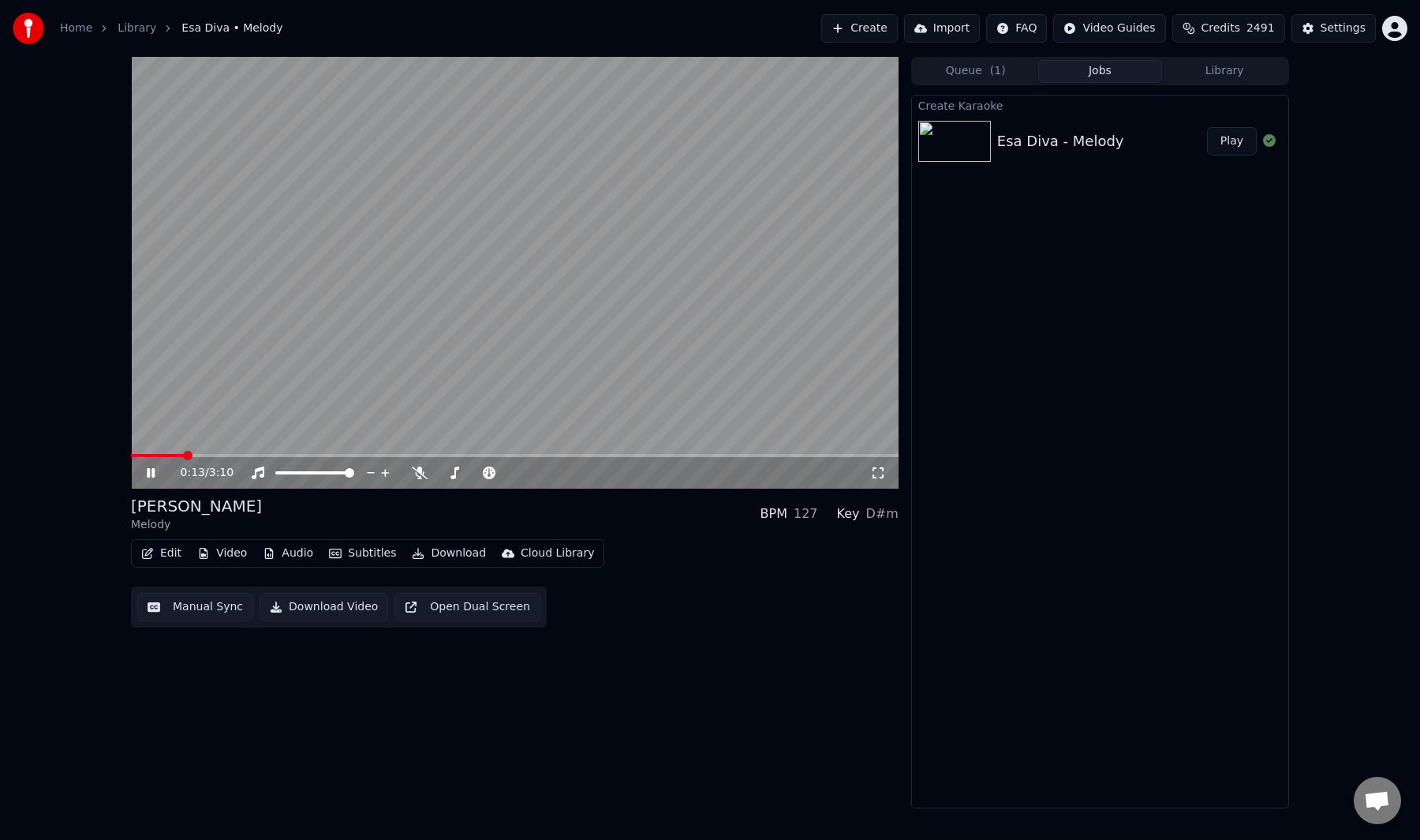
click at [415, 429] on video at bounding box center [515, 273] width 768 height 431
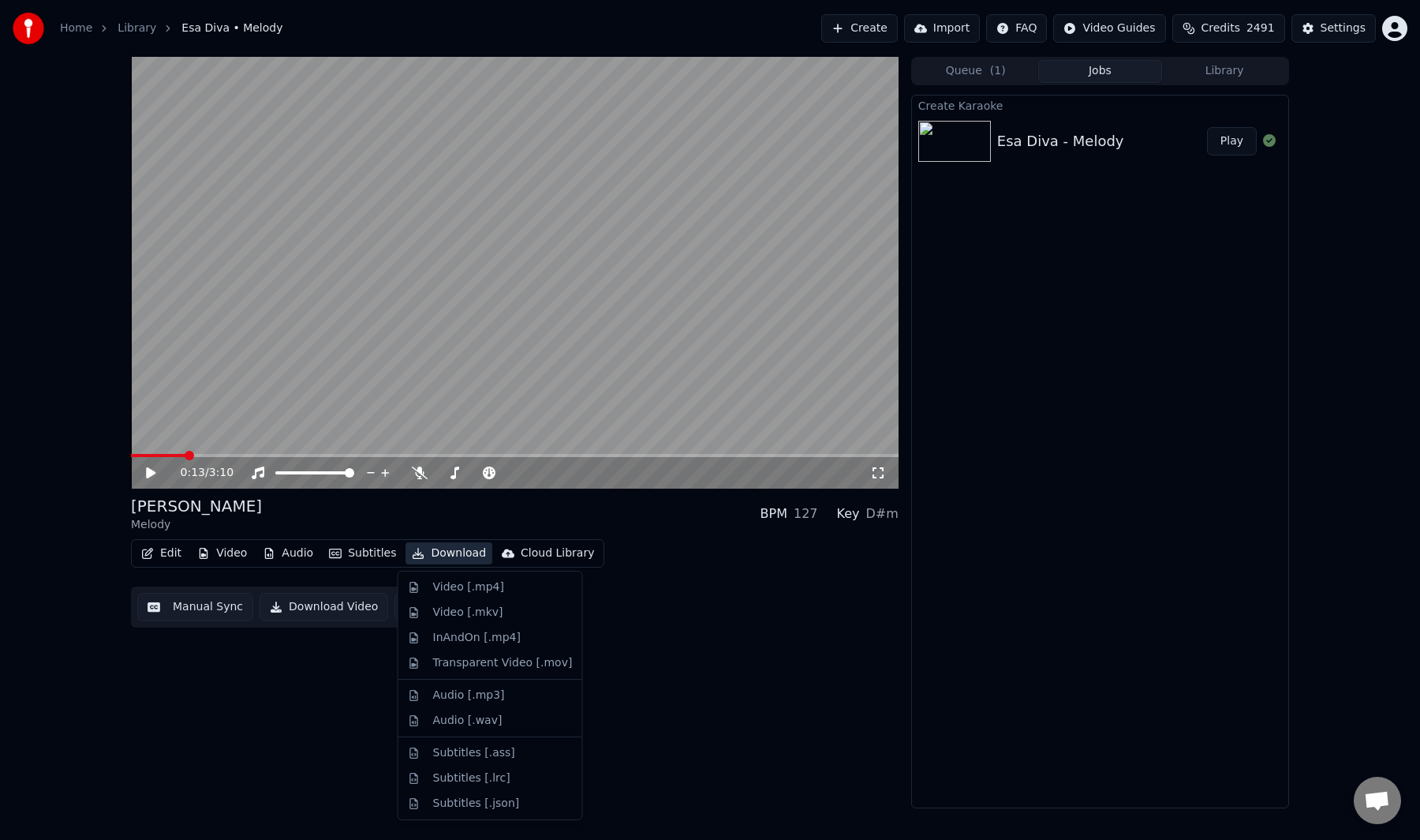
click at [431, 554] on button "Download" at bounding box center [449, 553] width 87 height 22
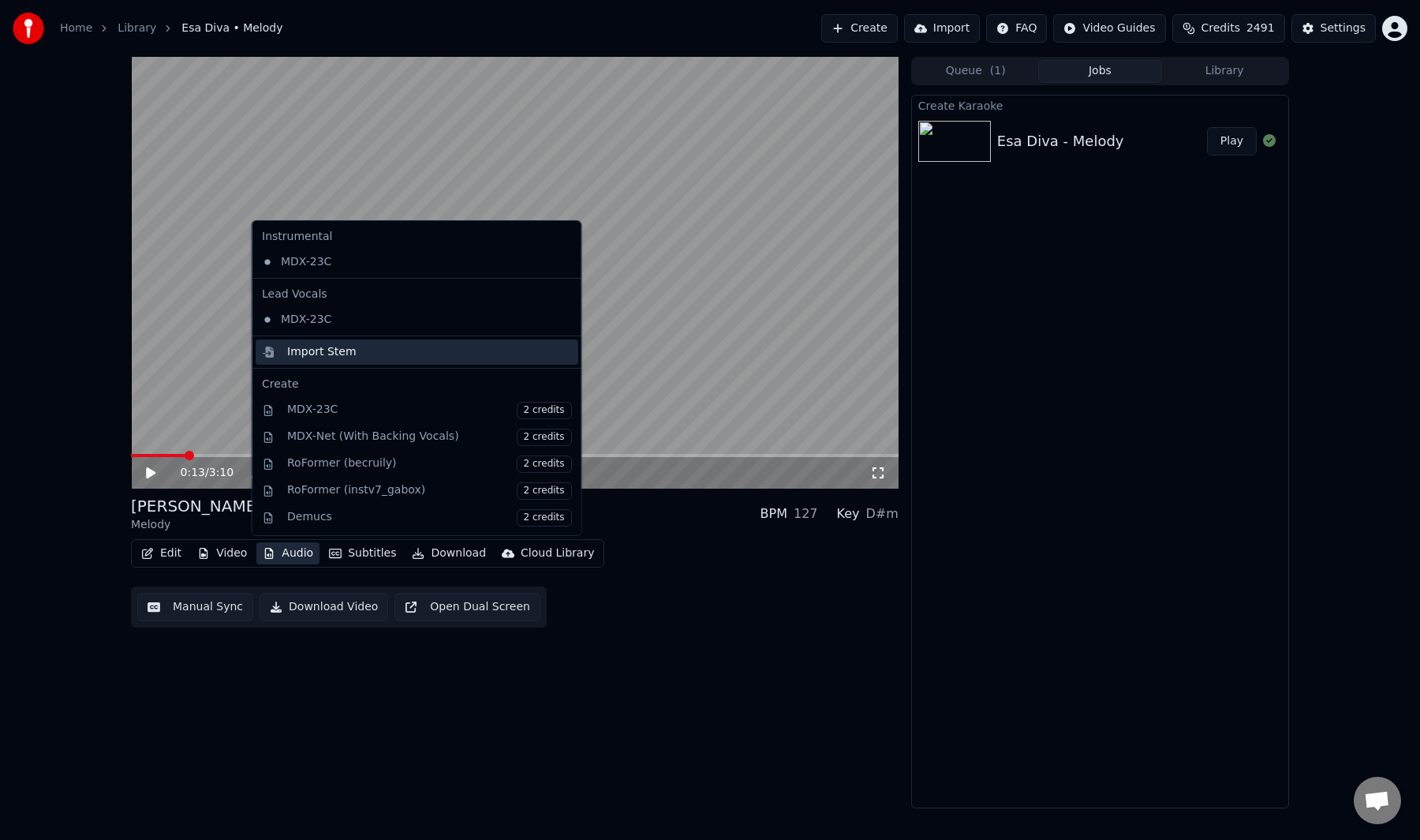
click at [334, 352] on div "Import Stem" at bounding box center [322, 352] width 70 height 16
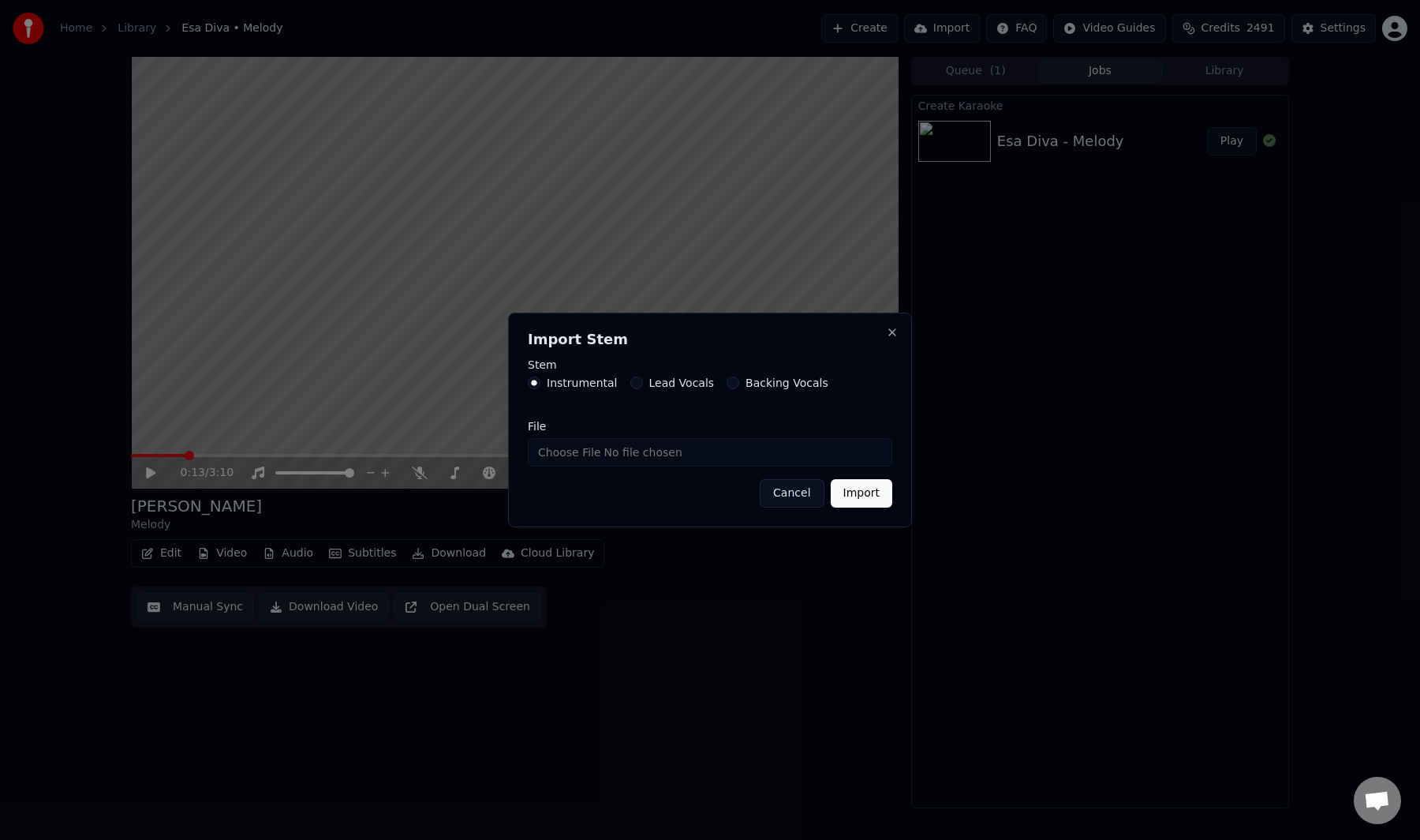
click at [560, 446] on input "File" at bounding box center [710, 452] width 364 height 28
type input "**********"
click at [864, 488] on button "Import" at bounding box center [861, 493] width 61 height 28
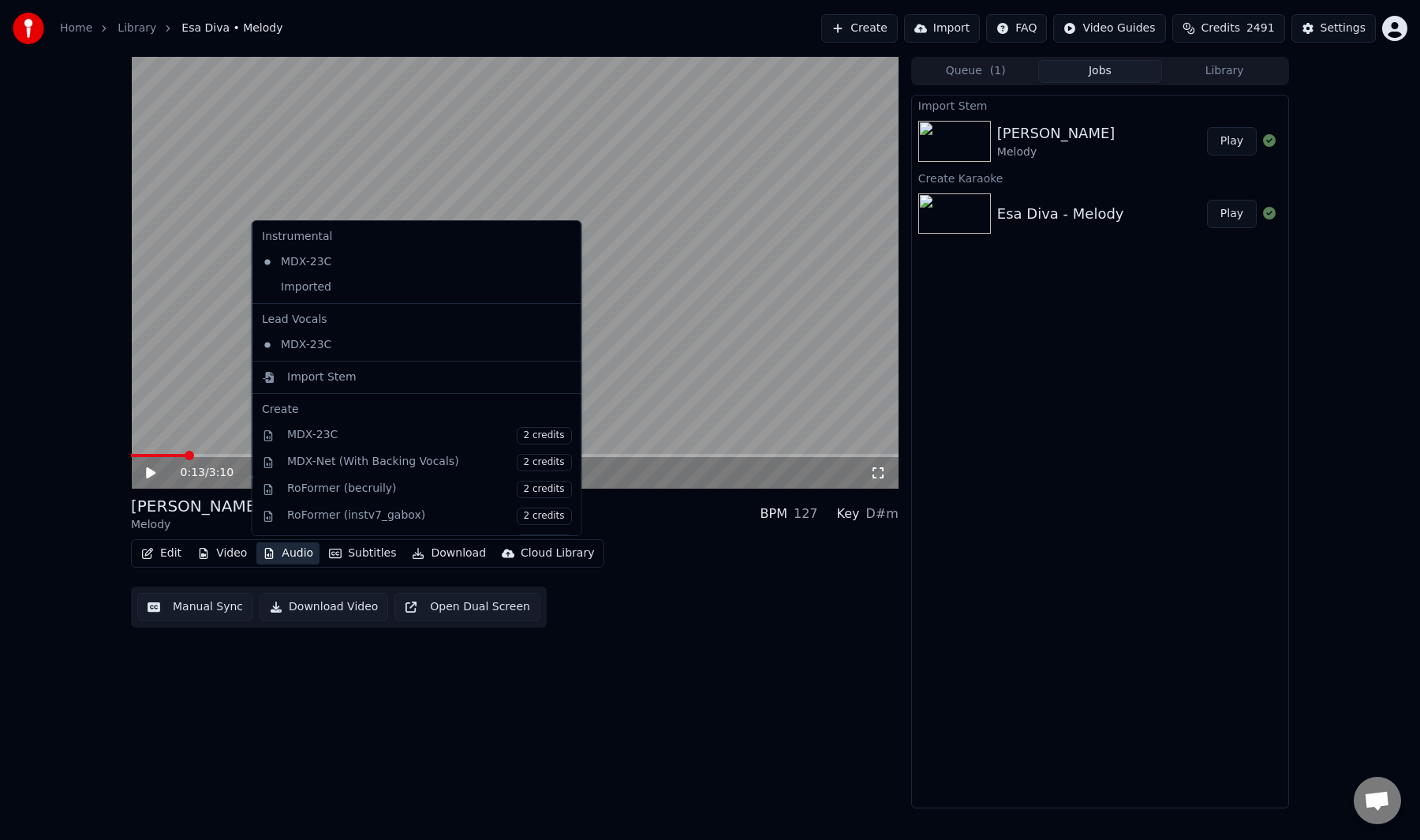
click at [284, 551] on button "Audio" at bounding box center [288, 553] width 63 height 22
click at [336, 293] on div "Imported" at bounding box center [405, 287] width 299 height 25
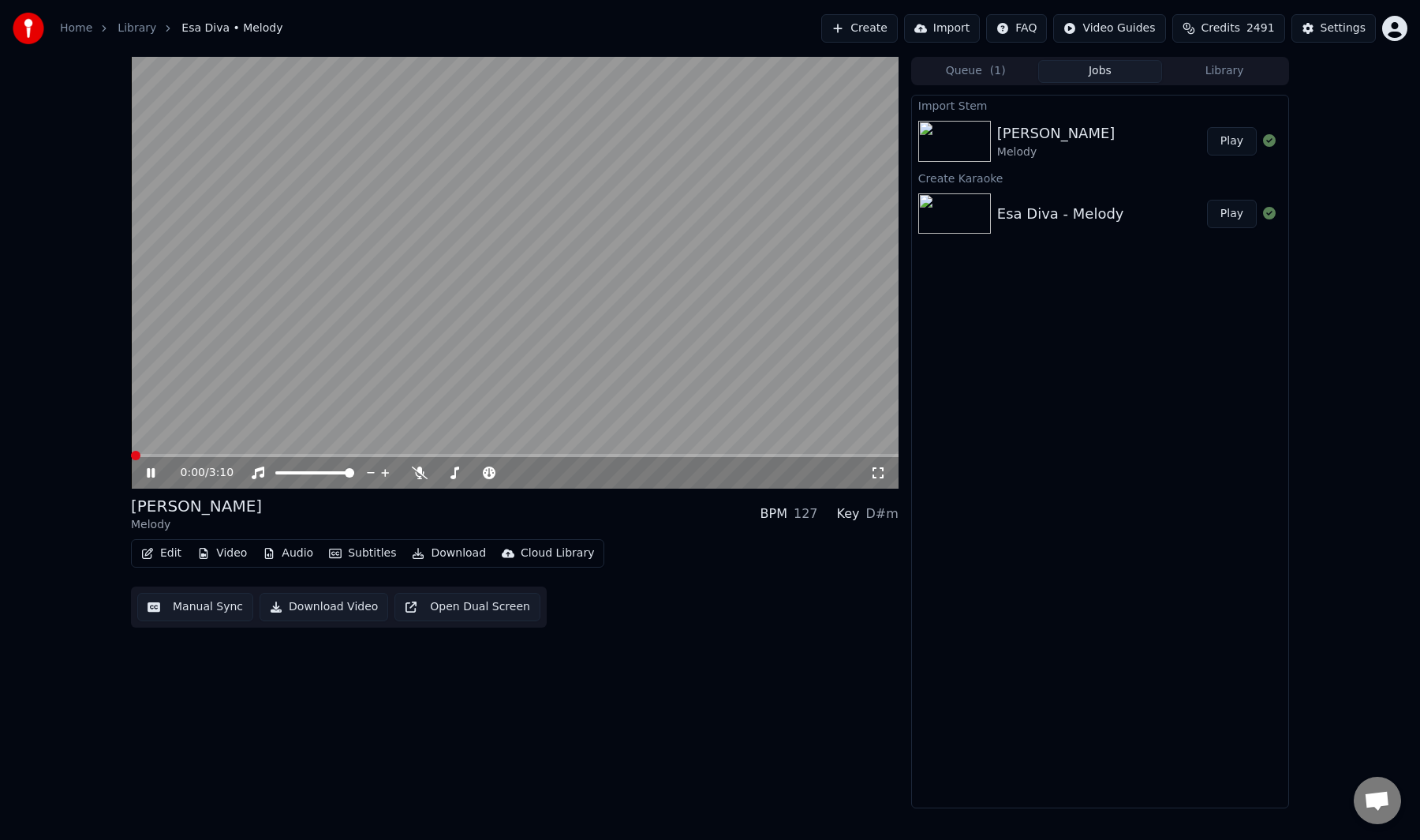
click at [131, 454] on span at bounding box center [131, 455] width 0 height 3
click at [172, 427] on video at bounding box center [515, 273] width 768 height 431
click at [200, 605] on button "Manual Sync" at bounding box center [195, 606] width 116 height 28
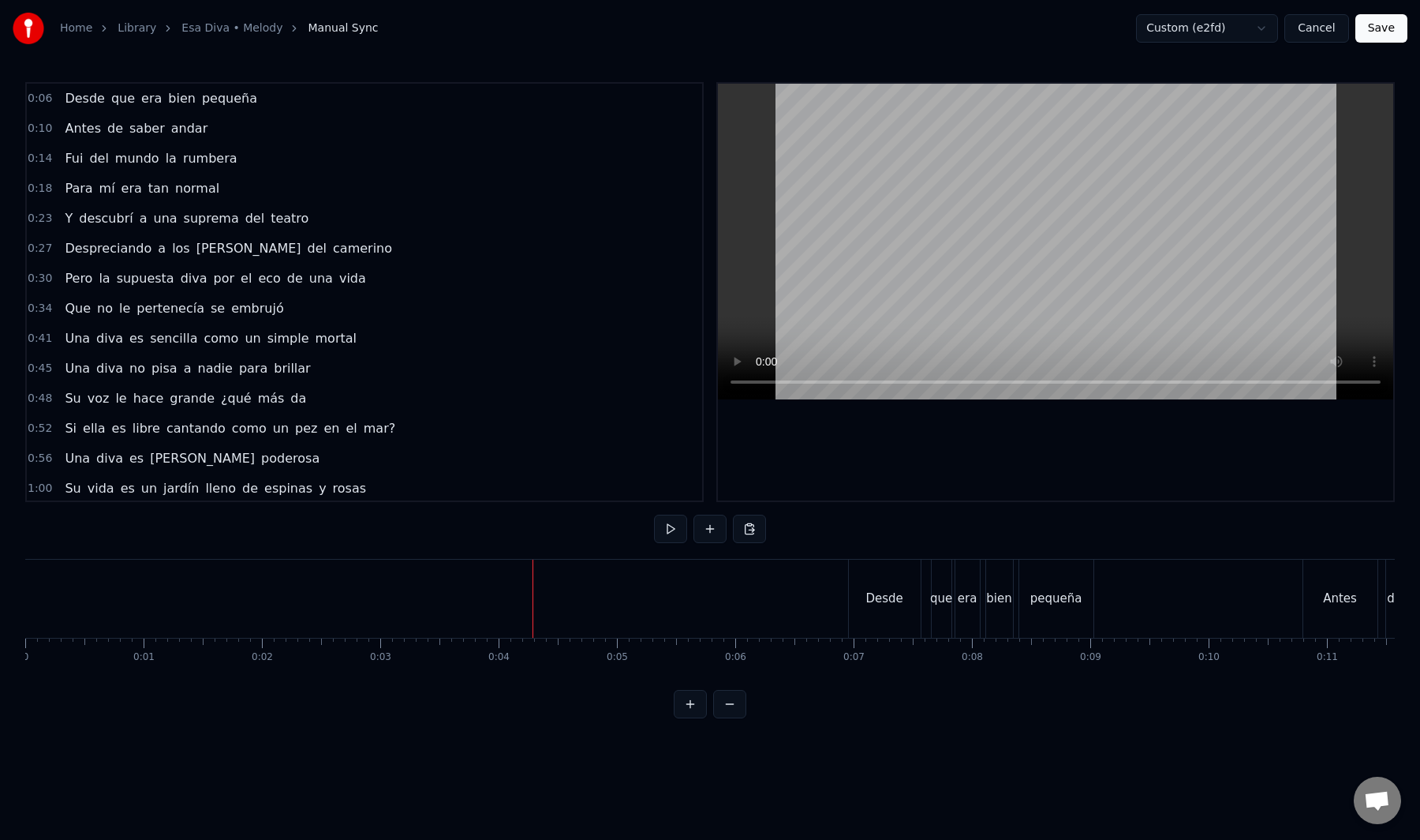
click at [1398, 26] on button "Save" at bounding box center [1381, 28] width 52 height 28
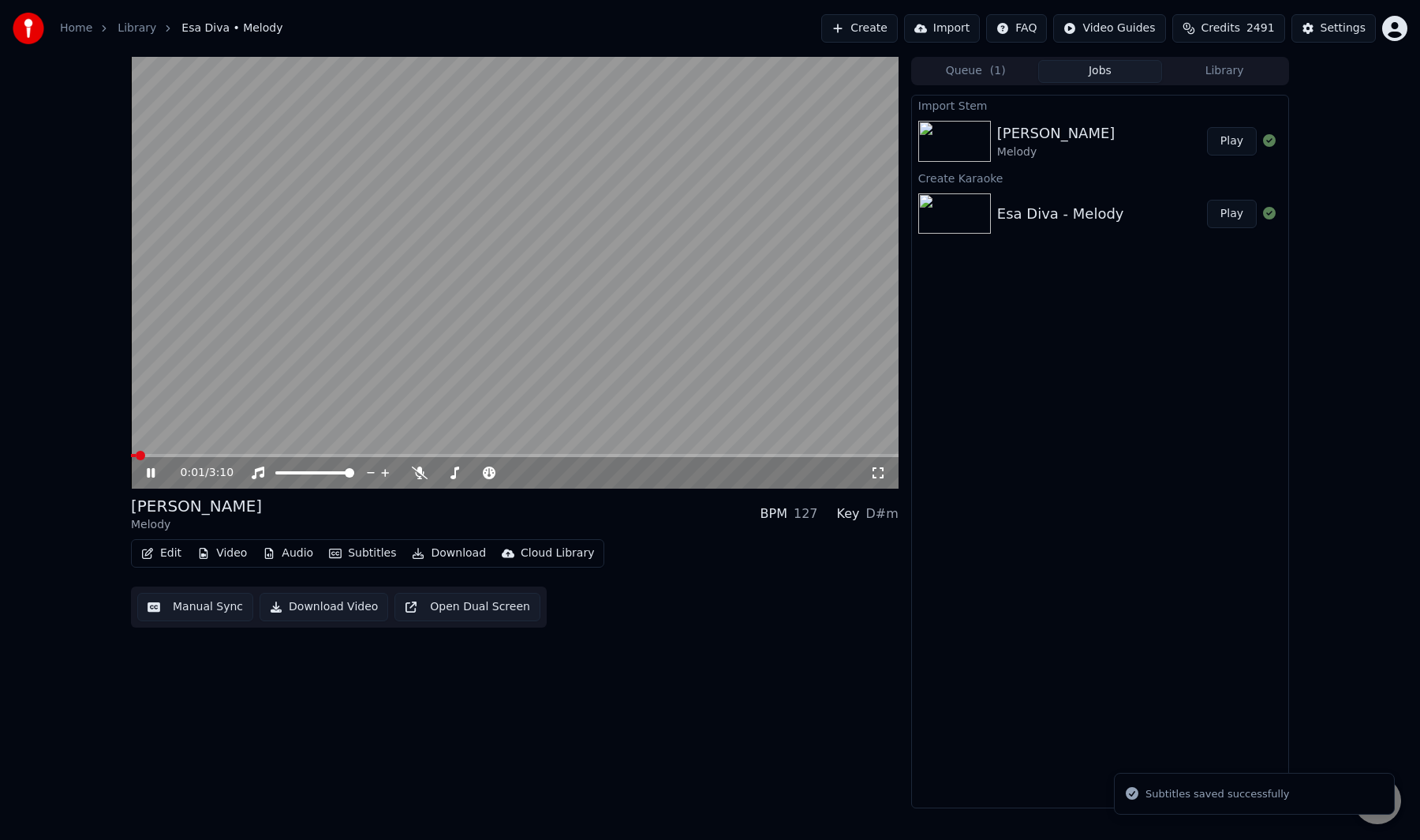
click at [618, 521] on div "Esa Diva Melody BPM 127 Key D#m" at bounding box center [515, 514] width 768 height 38
click at [619, 351] on video at bounding box center [515, 273] width 768 height 431
click at [201, 608] on button "Manual Sync" at bounding box center [195, 606] width 116 height 28
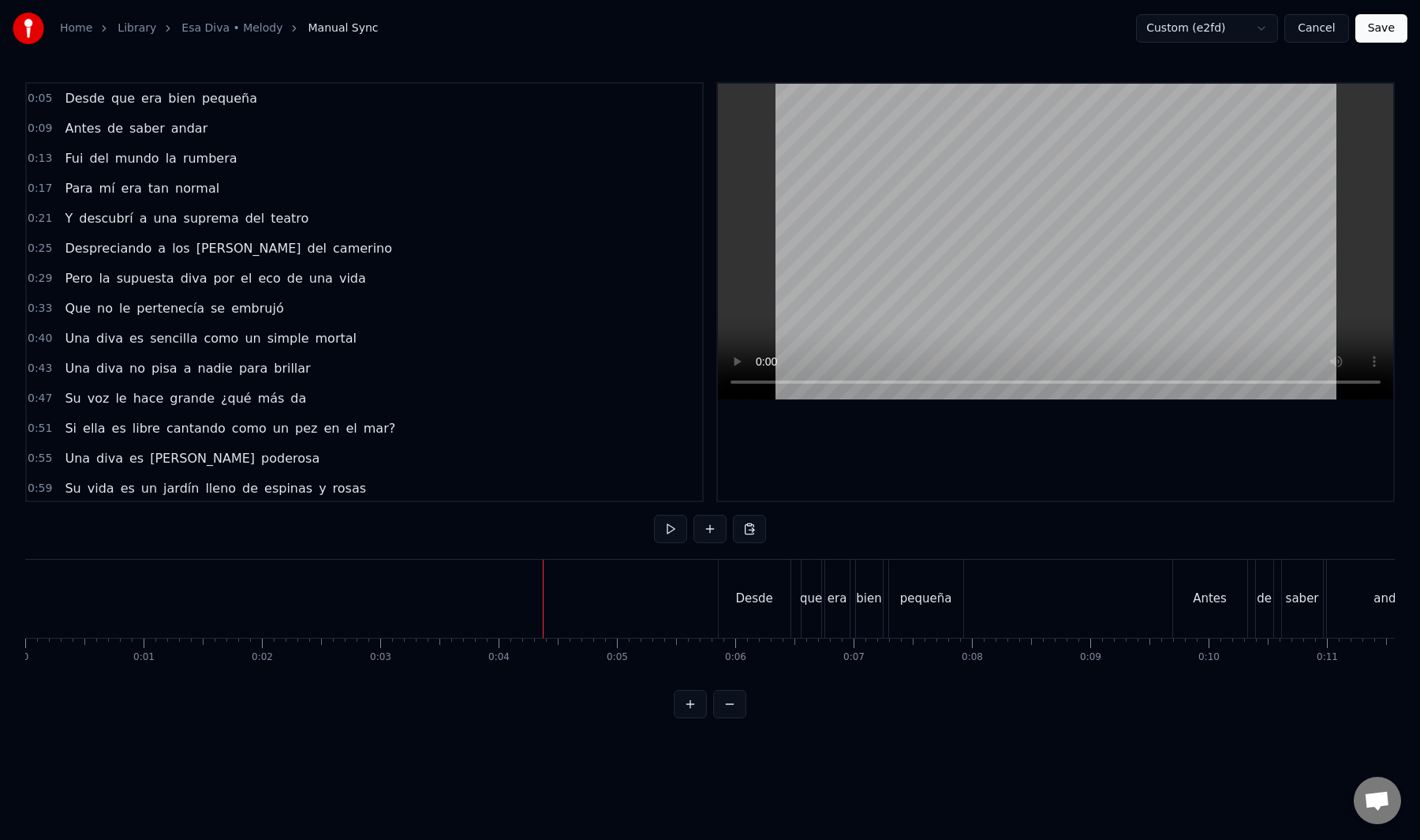
click at [1387, 33] on button "Save" at bounding box center [1381, 28] width 52 height 28
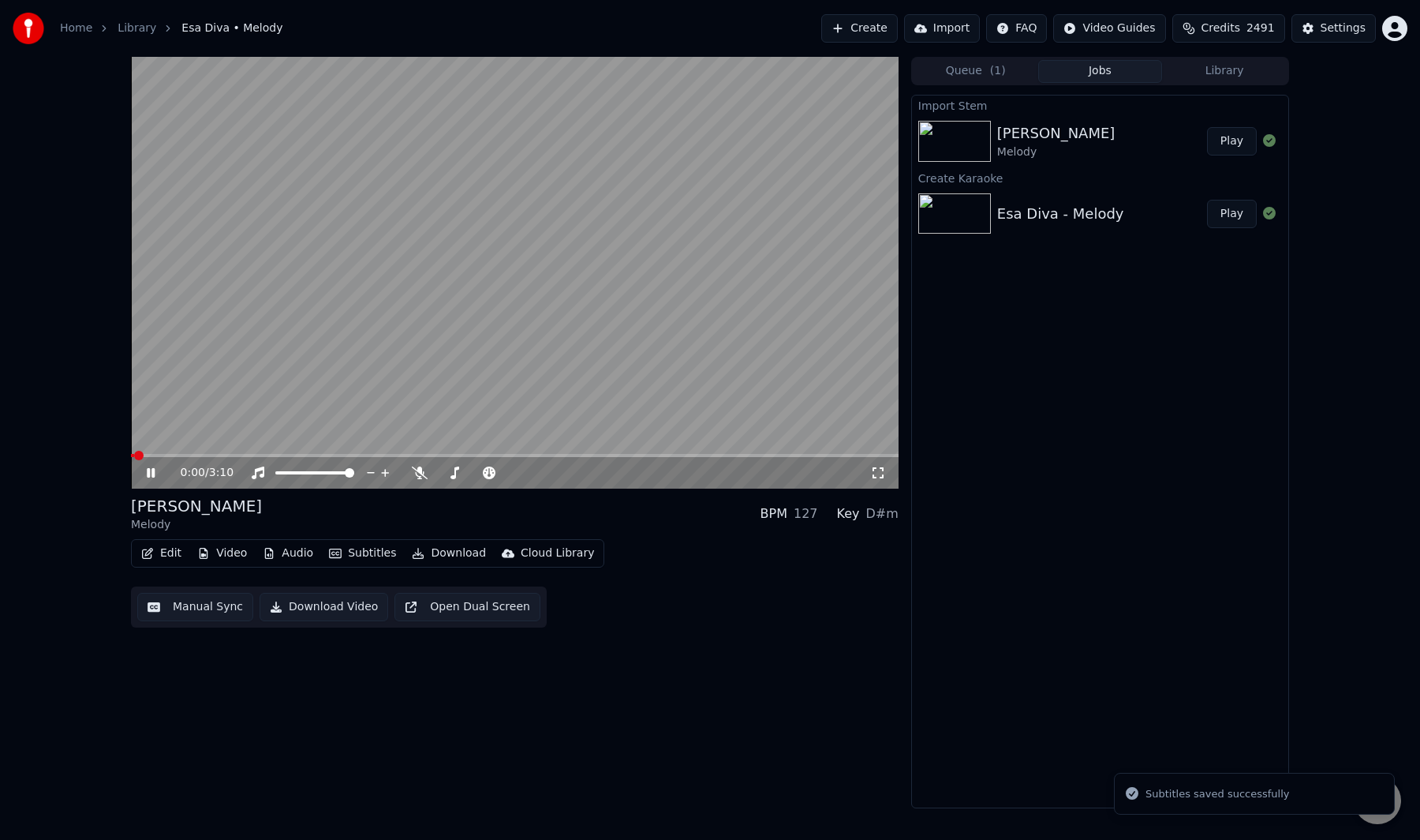
click at [608, 515] on div "Esa Diva Melody BPM 127 Key D#m" at bounding box center [515, 514] width 768 height 38
click at [650, 314] on video at bounding box center [515, 273] width 768 height 431
click at [193, 623] on div "Manual Sync Download Video Open Dual Screen" at bounding box center [339, 606] width 416 height 41
click at [199, 614] on button "Manual Sync" at bounding box center [195, 606] width 116 height 28
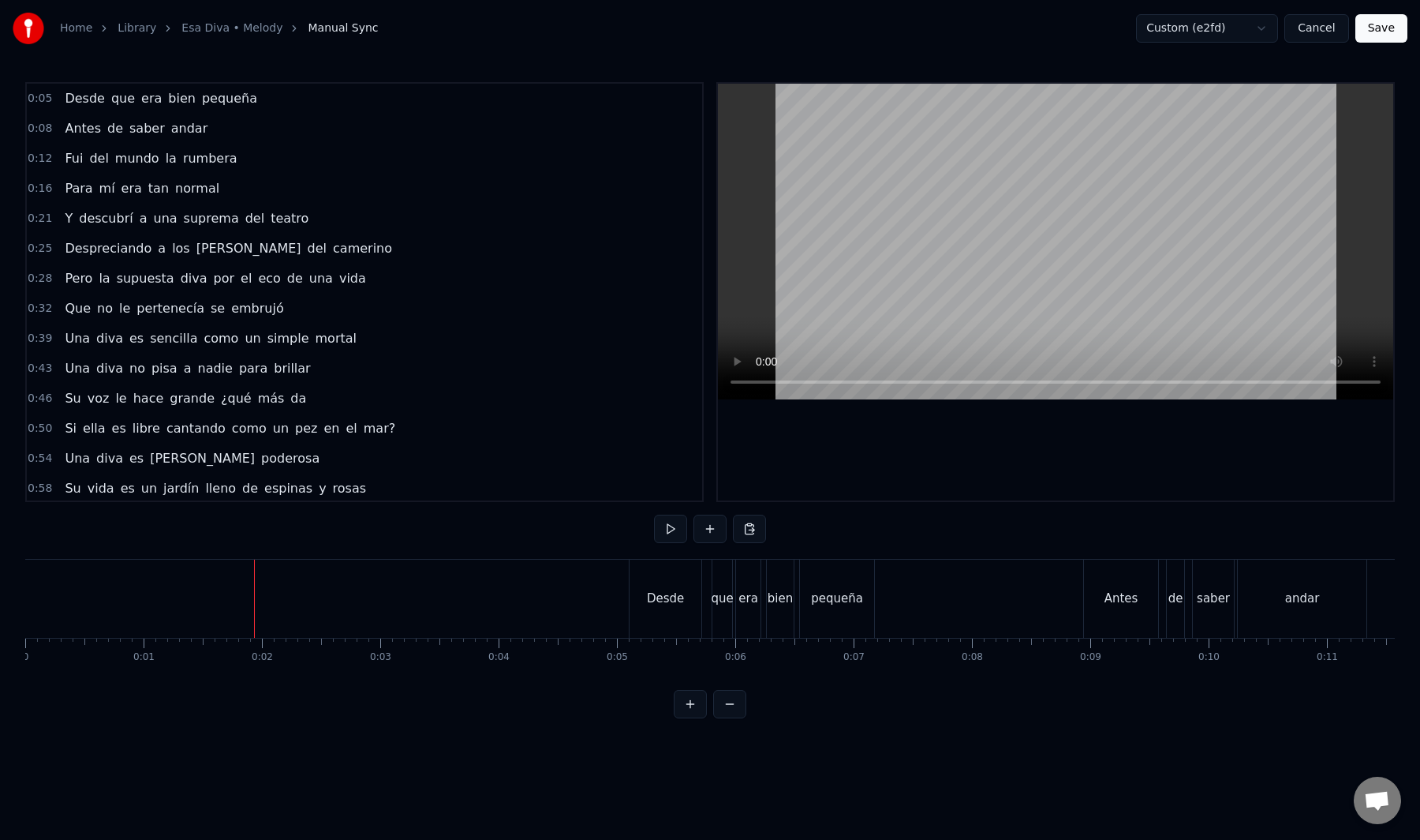
click at [1379, 20] on button "Save" at bounding box center [1381, 28] width 52 height 28
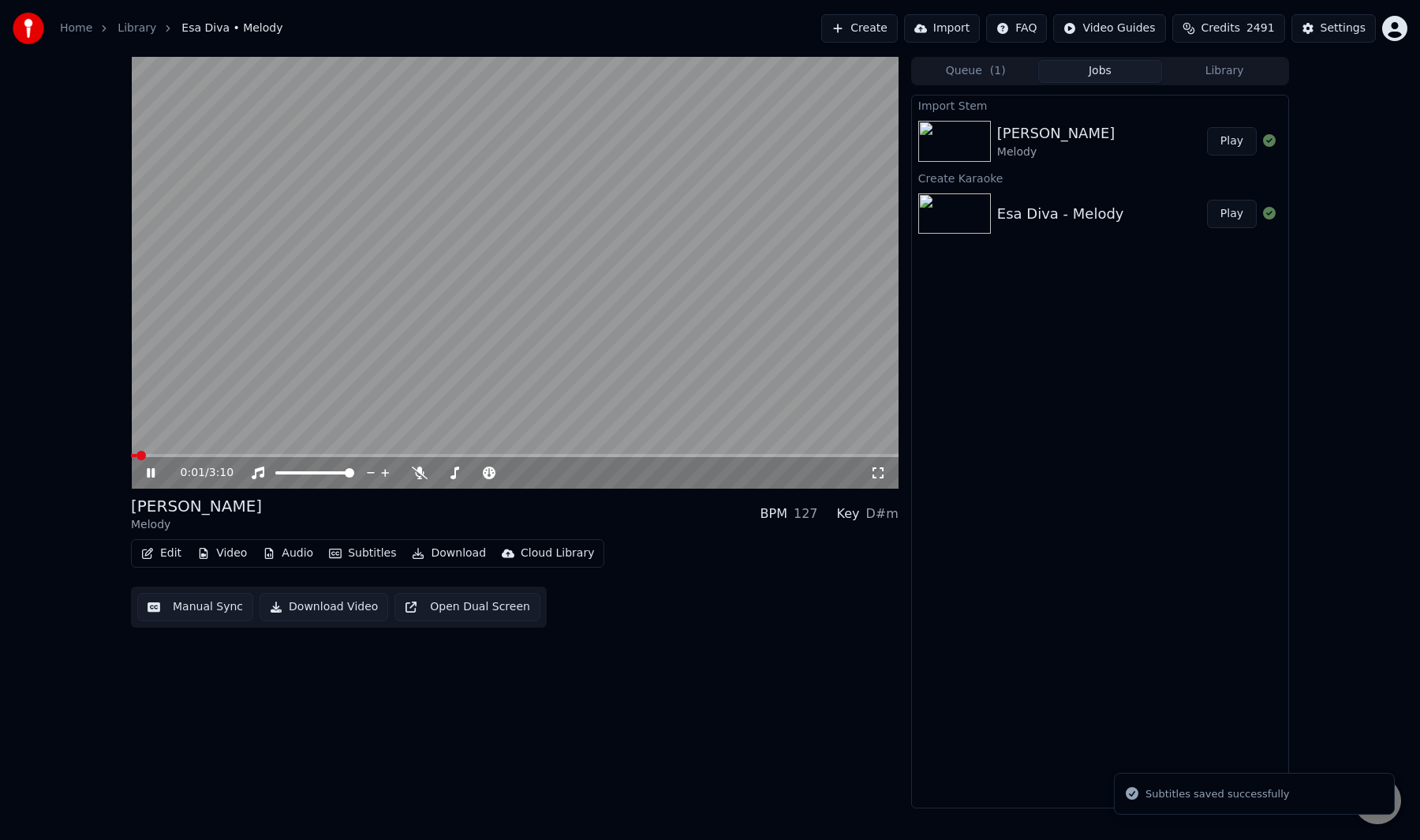
click at [797, 17] on div "Home Library Esa Diva • Melody Create Import FAQ Video Guides Credits 2491 Sett…" at bounding box center [710, 28] width 1420 height 57
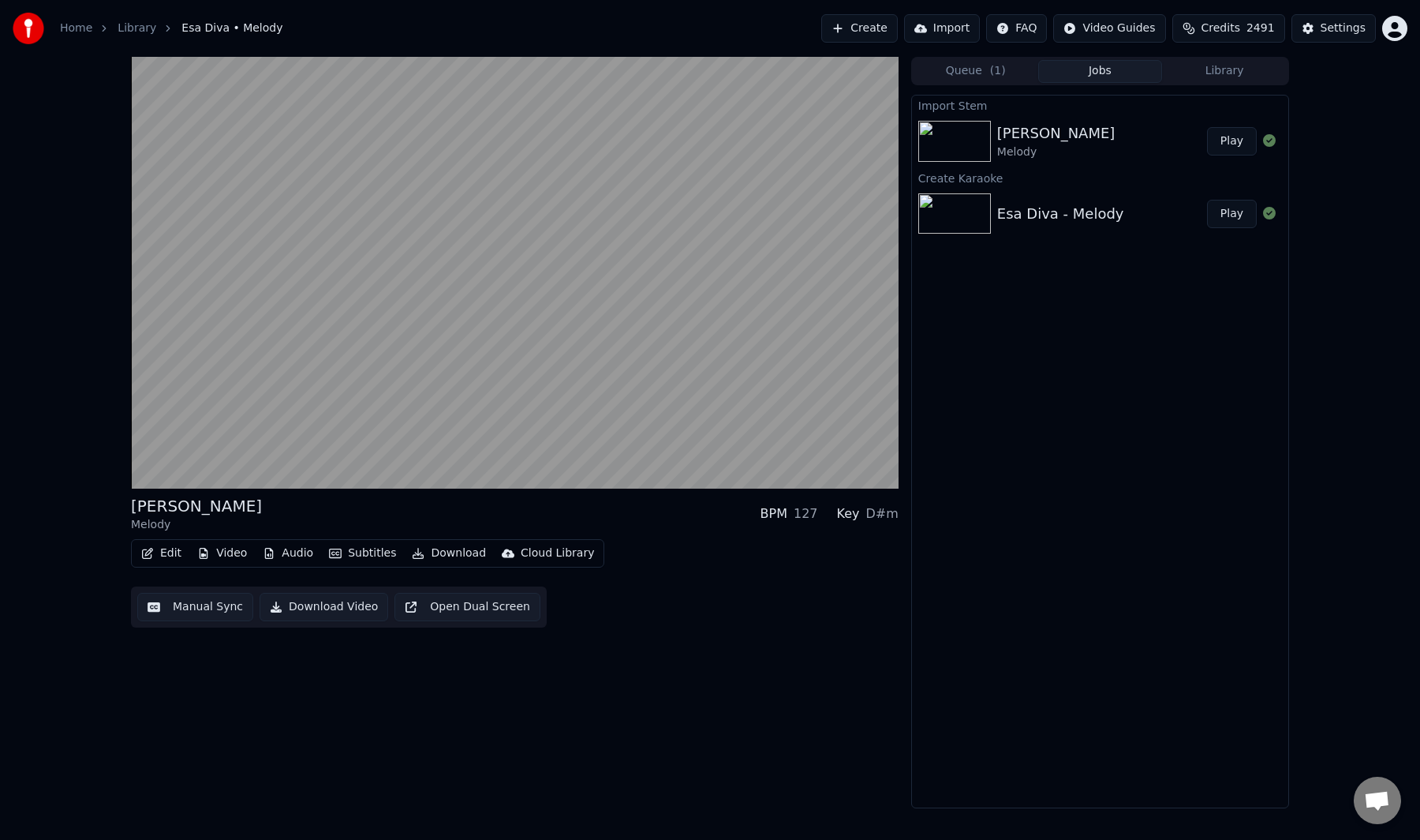
click at [795, 25] on div "Home Library Esa Diva • Melody Create Import FAQ Video Guides Credits 2491 Sett…" at bounding box center [710, 28] width 1420 height 57
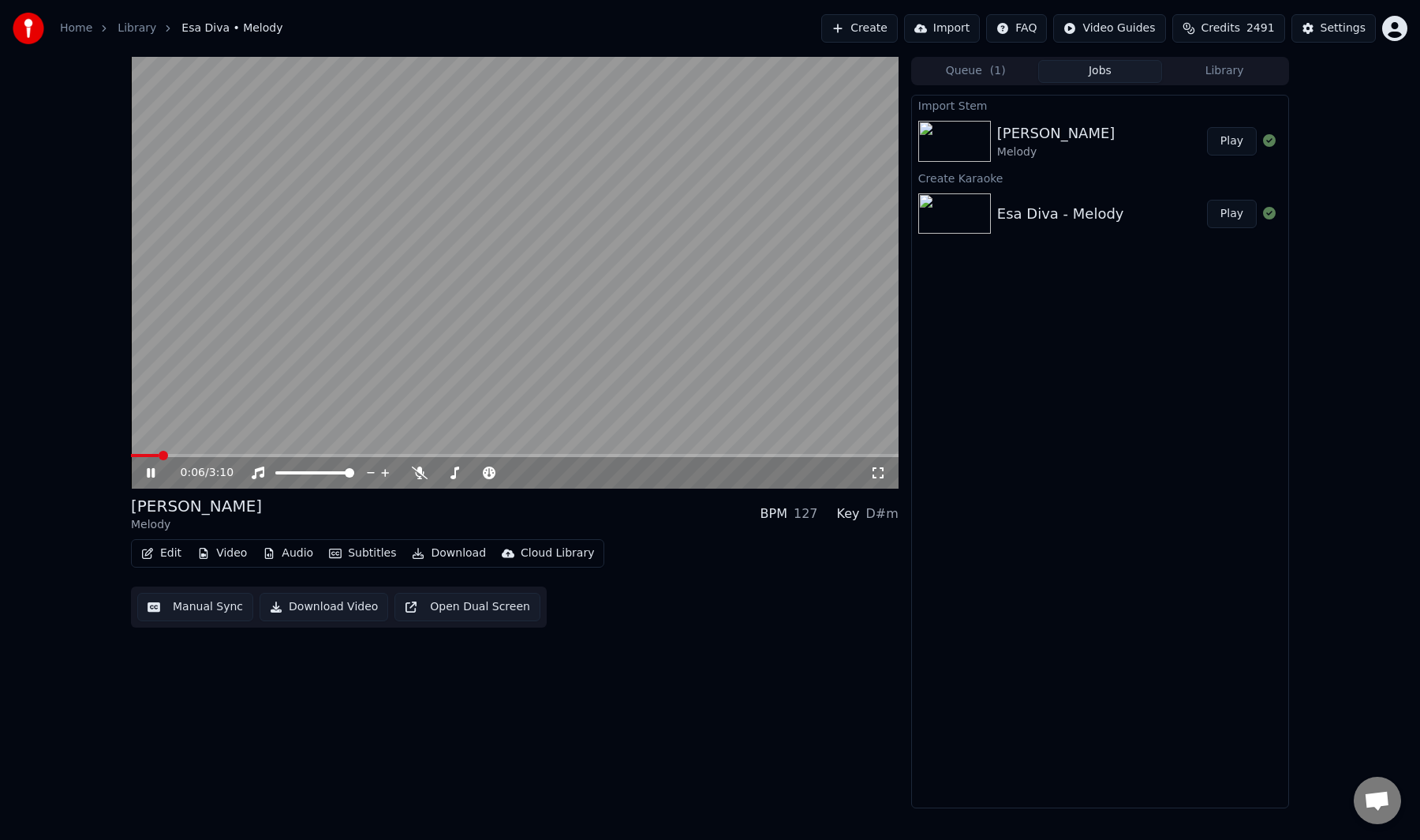
click at [685, 600] on div "Edit Video Audio Subtitles Download Cloud Library Manual Sync Download Video Op…" at bounding box center [515, 583] width 768 height 88
click at [705, 294] on video at bounding box center [515, 273] width 768 height 431
click at [151, 457] on span at bounding box center [148, 455] width 34 height 3
click at [172, 419] on video at bounding box center [515, 273] width 768 height 431
click at [181, 415] on video at bounding box center [515, 273] width 768 height 431
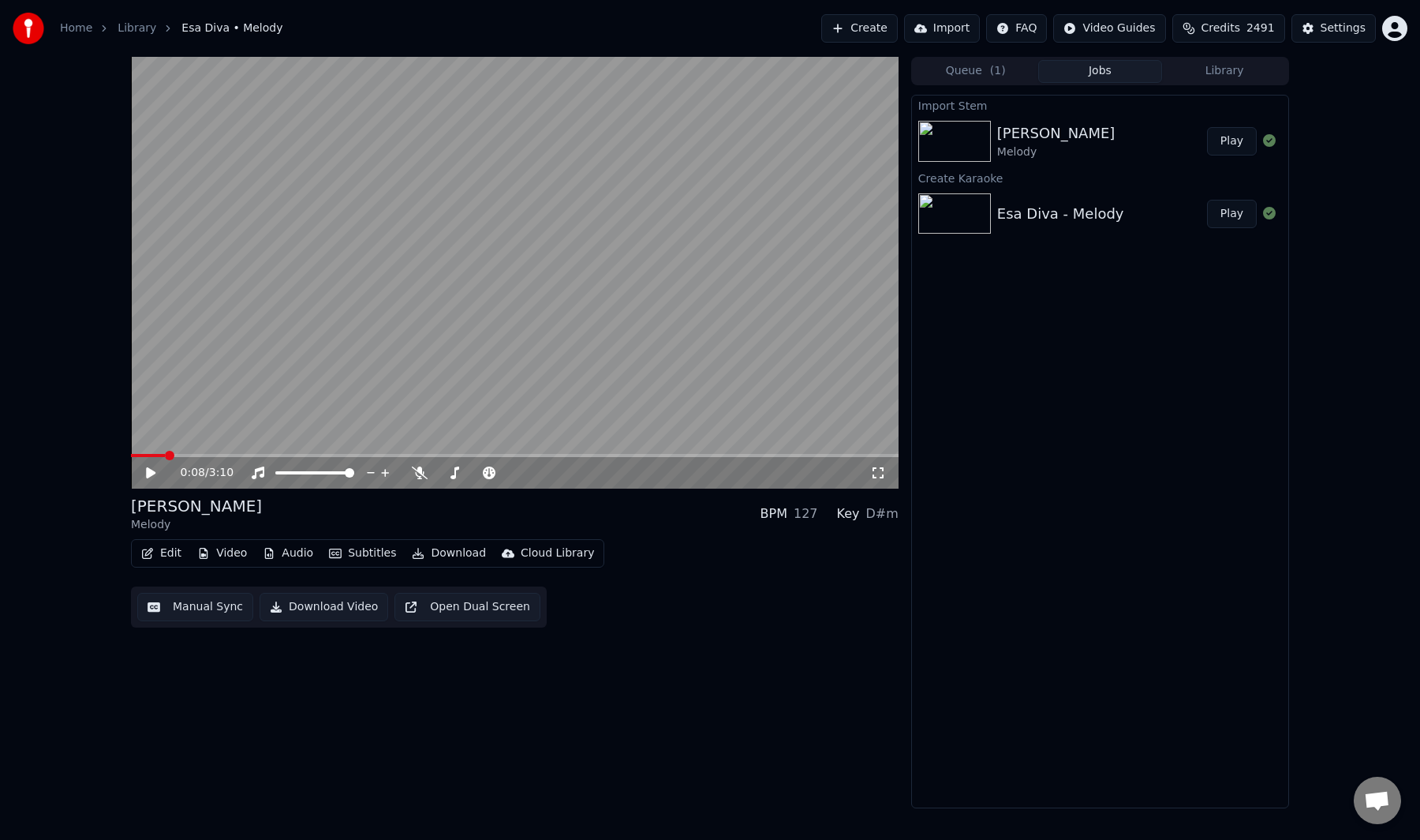
click at [144, 454] on span at bounding box center [148, 455] width 34 height 3
click at [165, 400] on video at bounding box center [515, 273] width 768 height 431
click at [382, 379] on video at bounding box center [515, 273] width 768 height 431
drag, startPoint x: 161, startPoint y: 459, endPoint x: 148, endPoint y: 456, distance: 13.3
click at [148, 456] on div "0:08 / 3:10" at bounding box center [515, 471] width 768 height 35
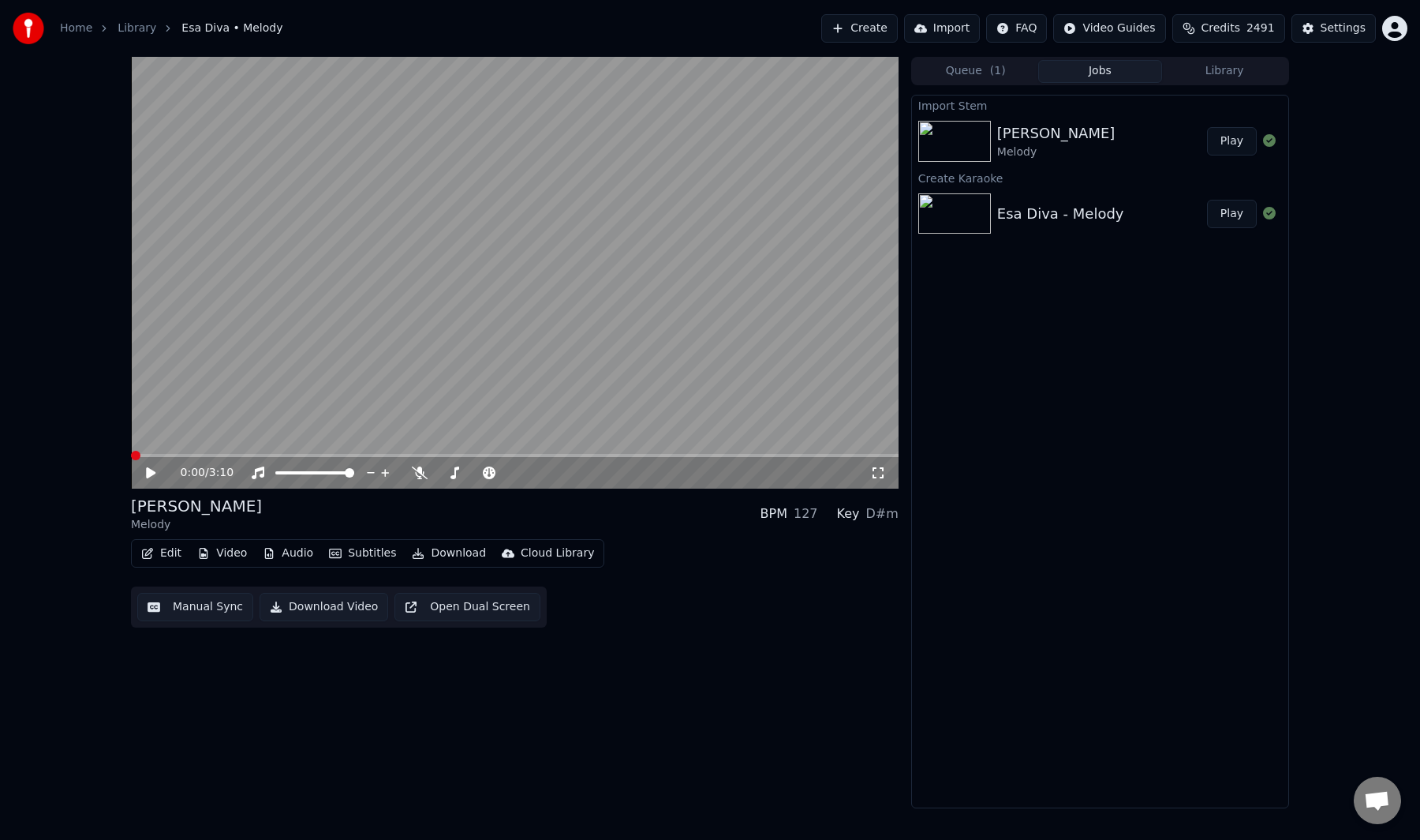
click at [131, 454] on span at bounding box center [131, 455] width 0 height 3
click at [161, 420] on video at bounding box center [515, 273] width 768 height 431
click at [207, 362] on video at bounding box center [515, 273] width 768 height 431
click at [183, 603] on button "Manual Sync" at bounding box center [195, 606] width 116 height 28
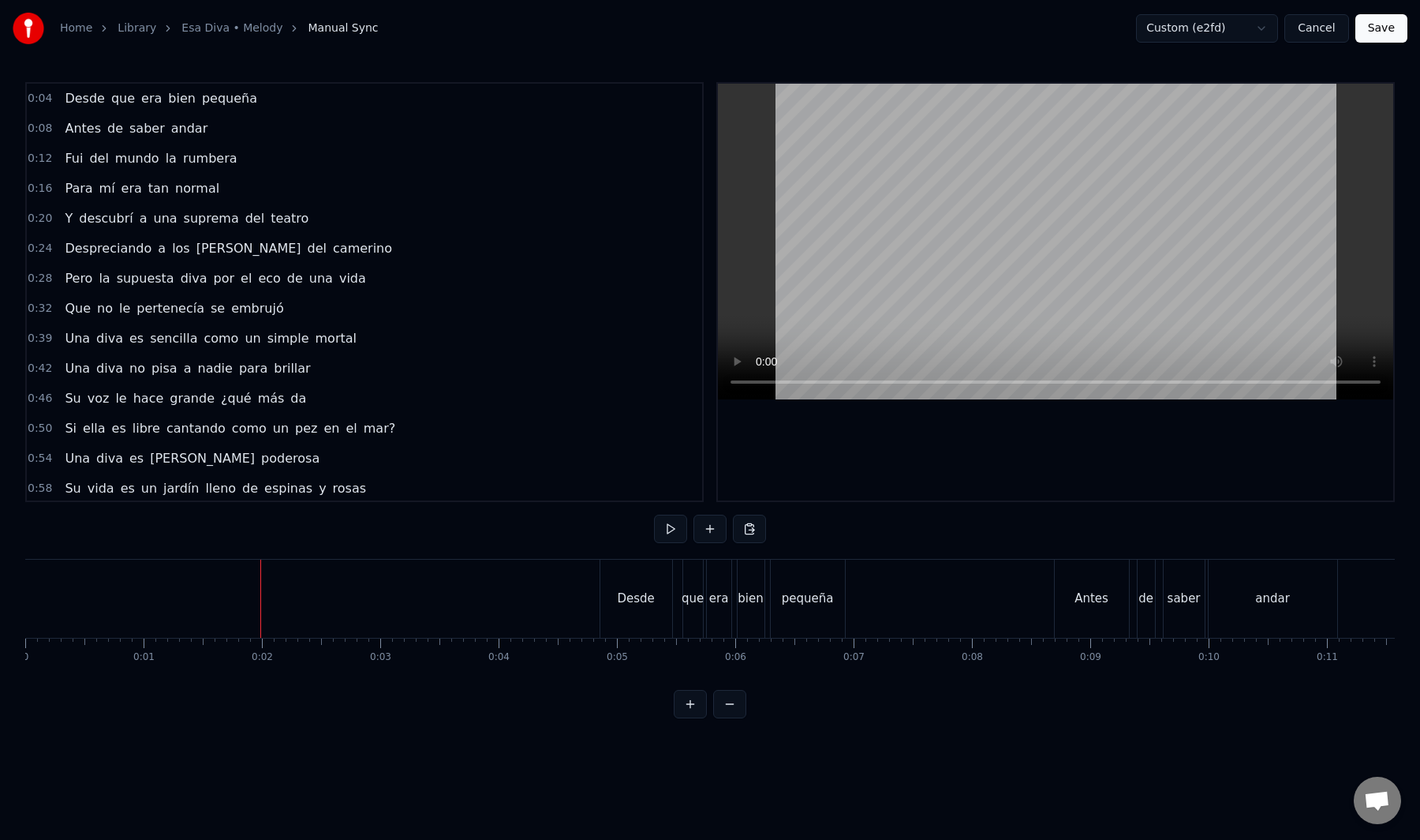
click at [1384, 31] on button "Save" at bounding box center [1381, 28] width 52 height 28
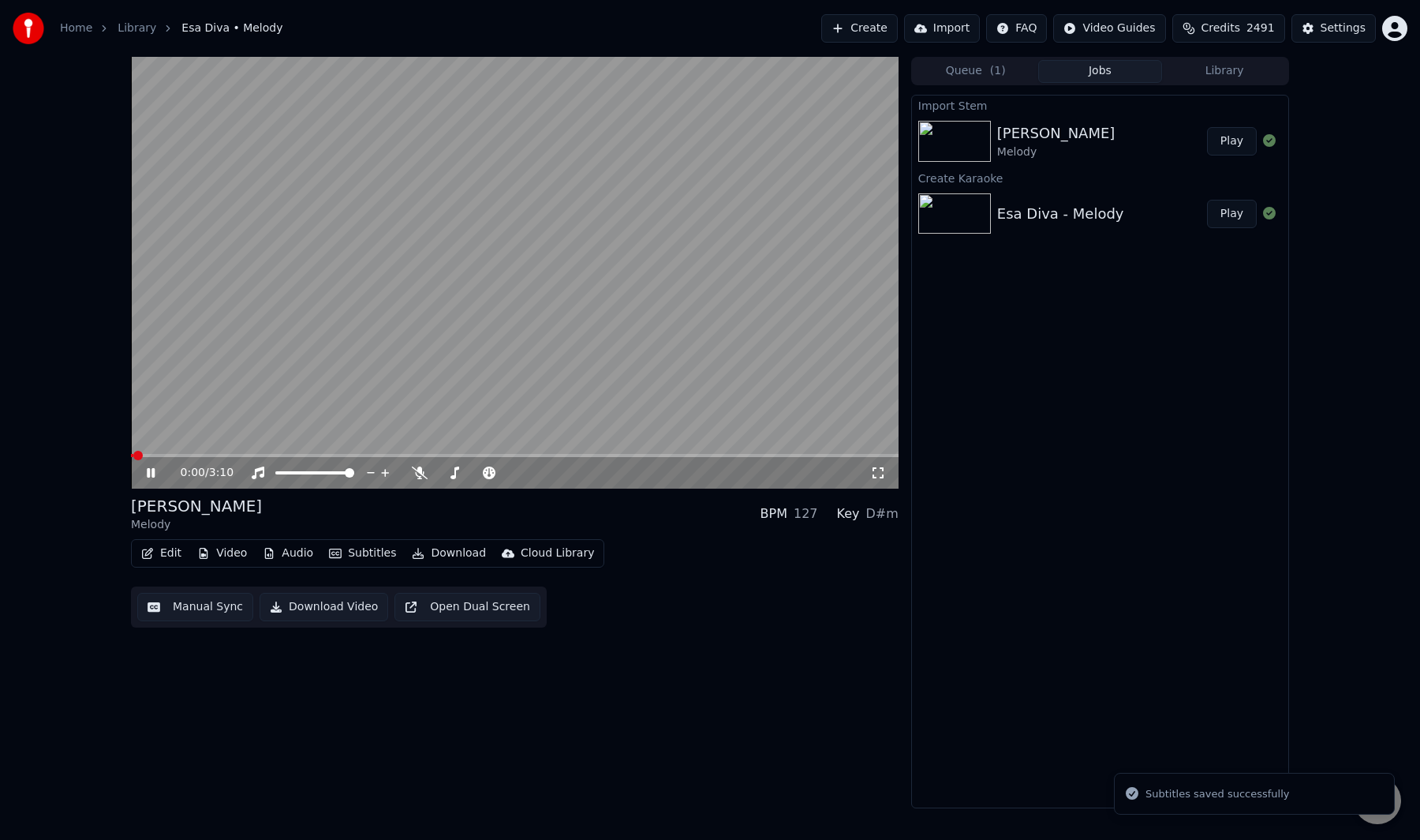
click at [602, 531] on div "Esa Diva Melody BPM 127 Key D#m" at bounding box center [515, 514] width 768 height 38
click at [264, 334] on video at bounding box center [515, 273] width 768 height 431
click at [172, 599] on button "Manual Sync" at bounding box center [195, 606] width 116 height 28
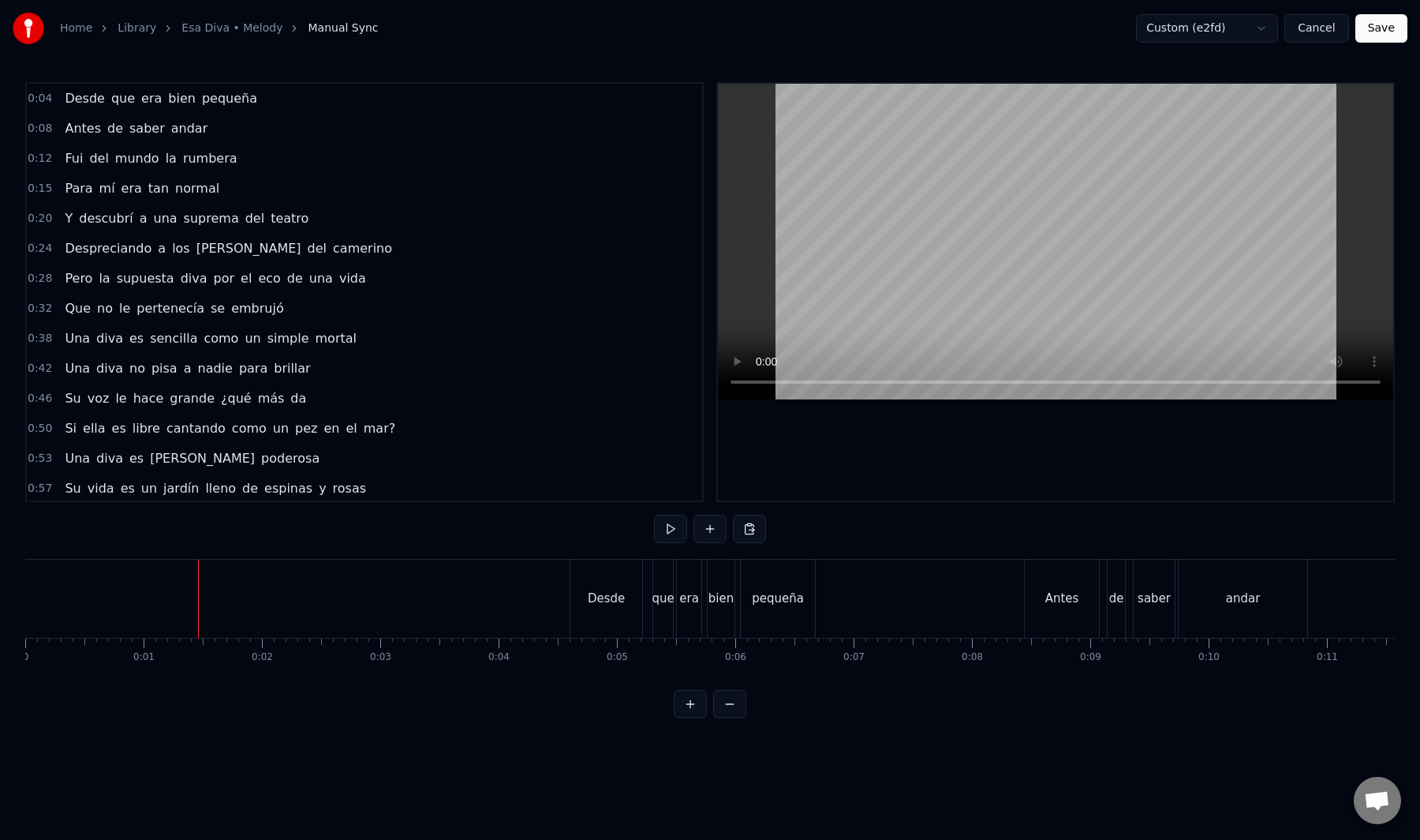
click at [1378, 26] on button "Save" at bounding box center [1381, 28] width 52 height 28
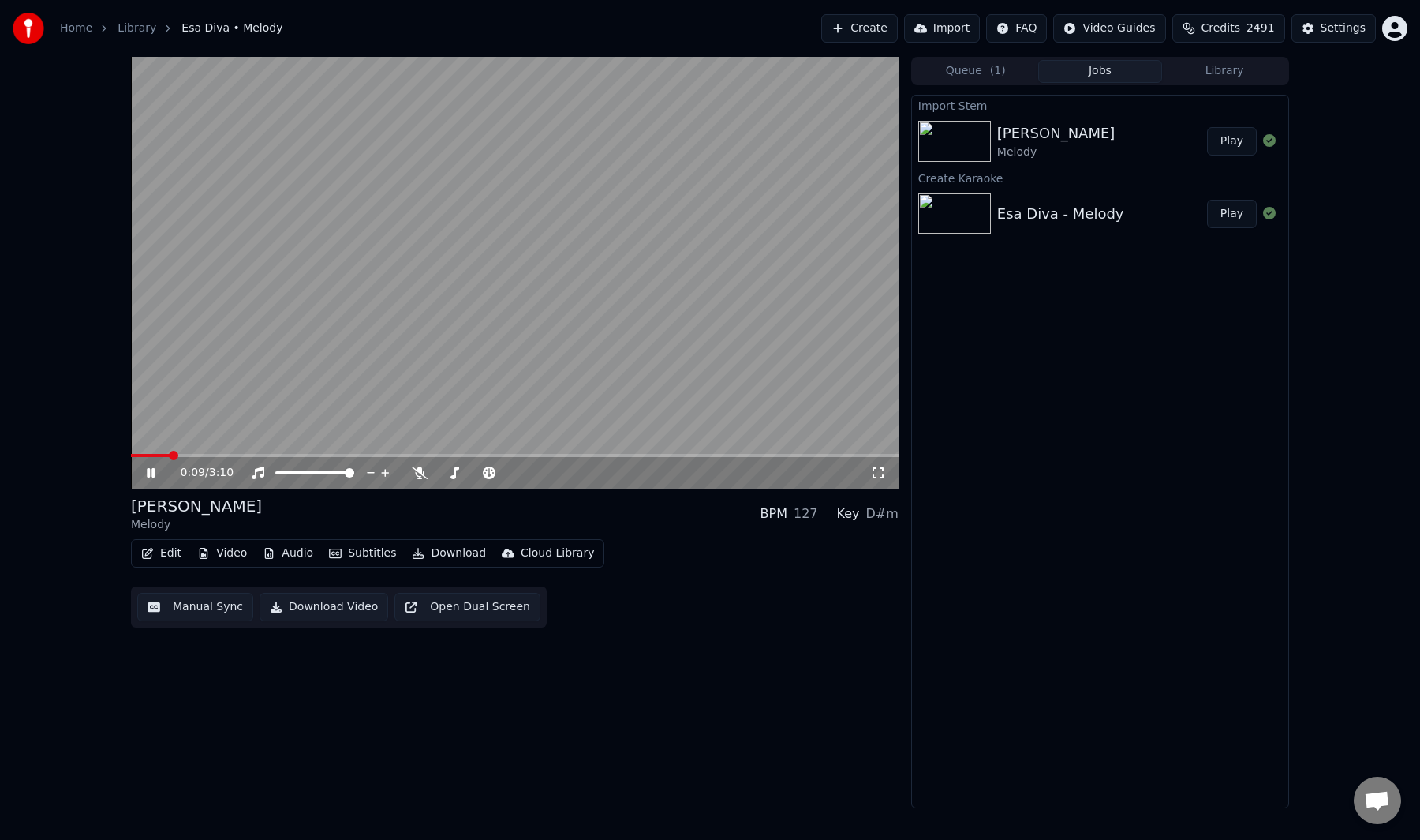
click at [685, 533] on div "Esa Diva Melody BPM 127 Key D#m Edit Video Audio Subtitles Download Cloud Libra…" at bounding box center [515, 561] width 768 height 132
click at [591, 351] on video at bounding box center [515, 273] width 768 height 431
click at [200, 606] on button "Manual Sync" at bounding box center [195, 606] width 116 height 28
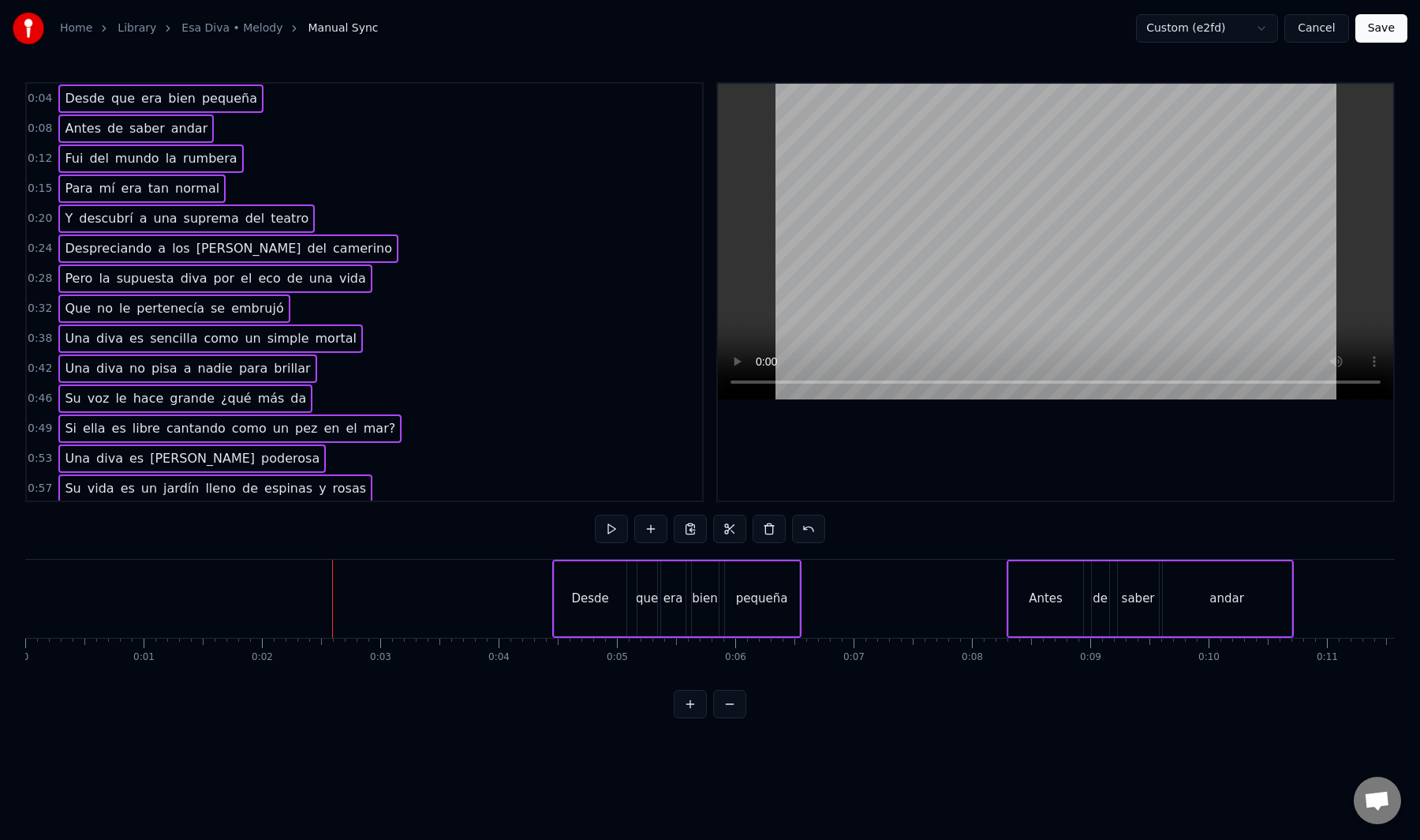
click at [332, 591] on div at bounding box center [332, 599] width 1 height 78
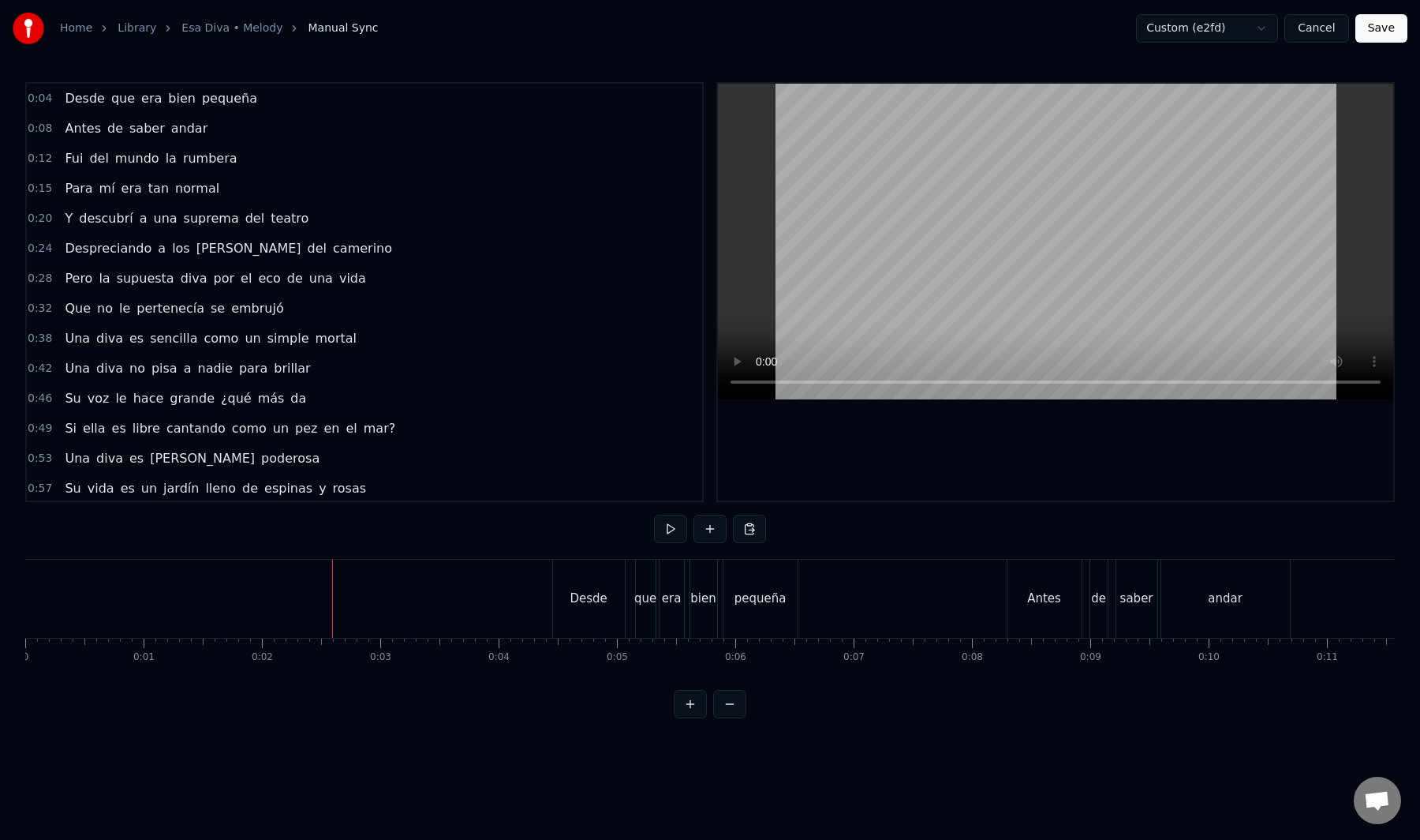
click at [1383, 32] on button "Save" at bounding box center [1381, 28] width 52 height 28
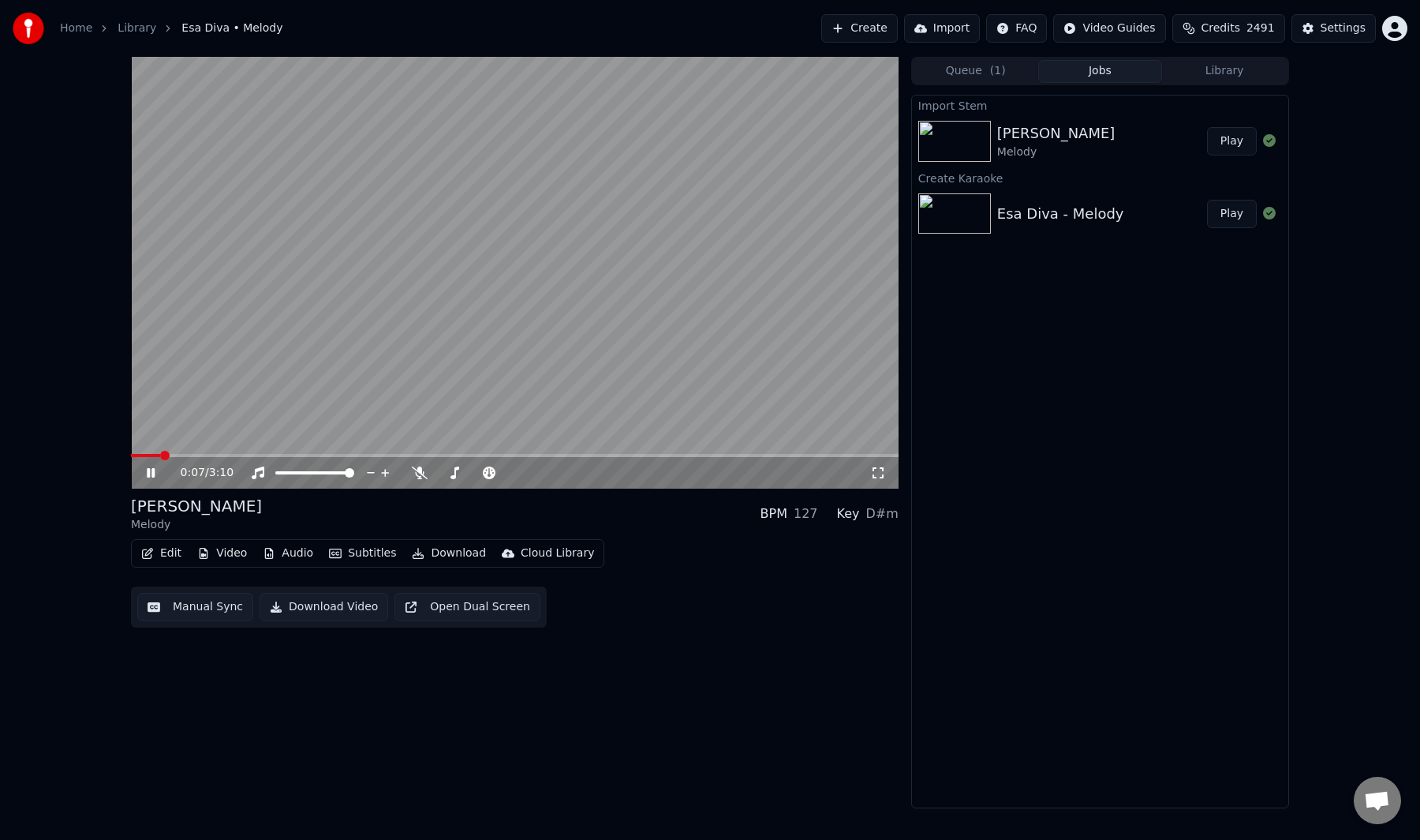
drag, startPoint x: 315, startPoint y: 347, endPoint x: 300, endPoint y: 386, distance: 41.8
click at [318, 347] on video at bounding box center [515, 273] width 768 height 431
click at [139, 455] on span at bounding box center [144, 455] width 9 height 9
click at [169, 438] on video at bounding box center [515, 273] width 768 height 431
click at [251, 335] on video at bounding box center [515, 273] width 768 height 431
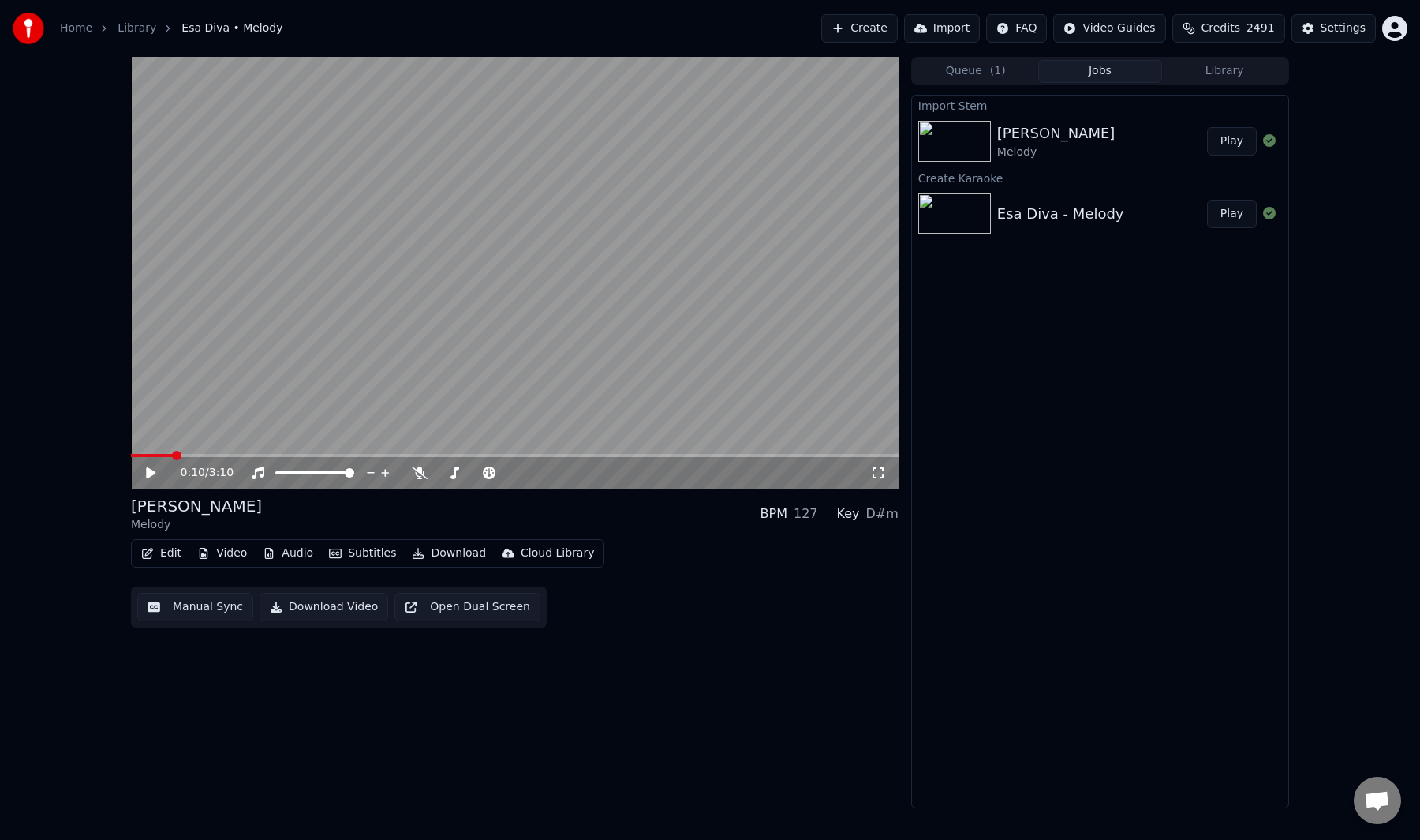
click at [206, 617] on button "Manual Sync" at bounding box center [195, 606] width 116 height 28
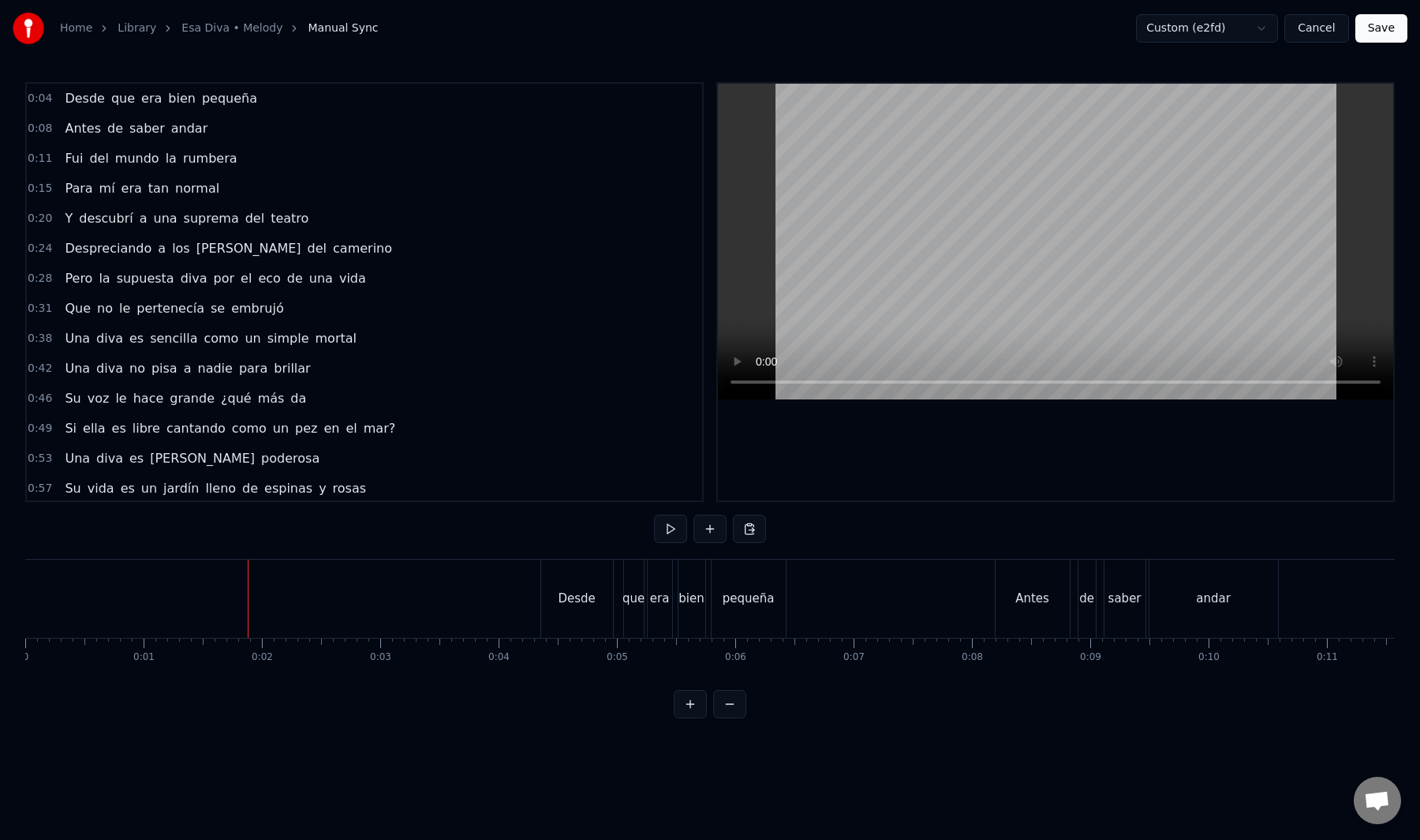
click at [1394, 26] on button "Save" at bounding box center [1381, 28] width 52 height 28
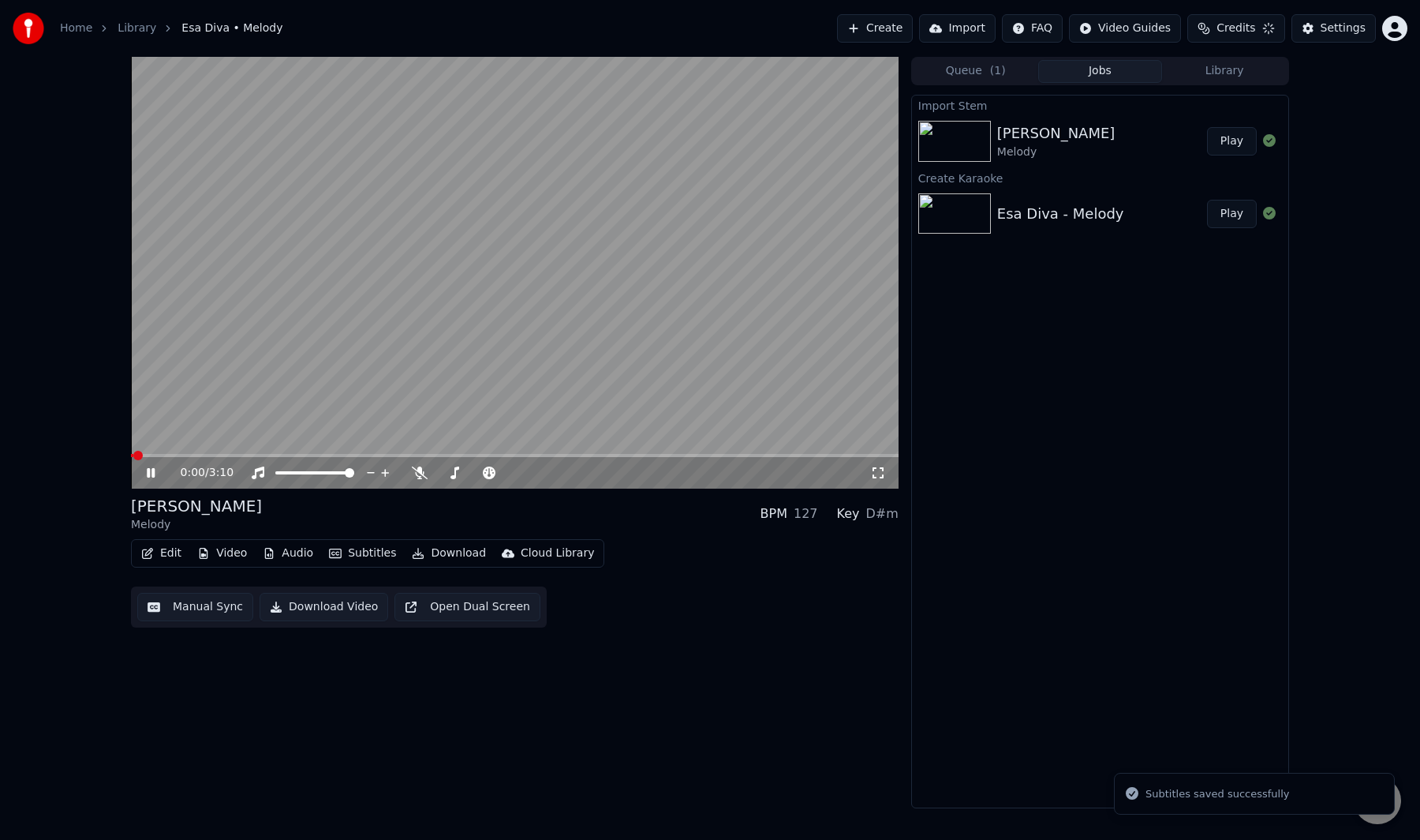
click at [114, 429] on div "0:00 / 3:10 Esa Diva Melody BPM 127 Key D#m Edit Video Audio Subtitles Download…" at bounding box center [710, 432] width 1420 height 752
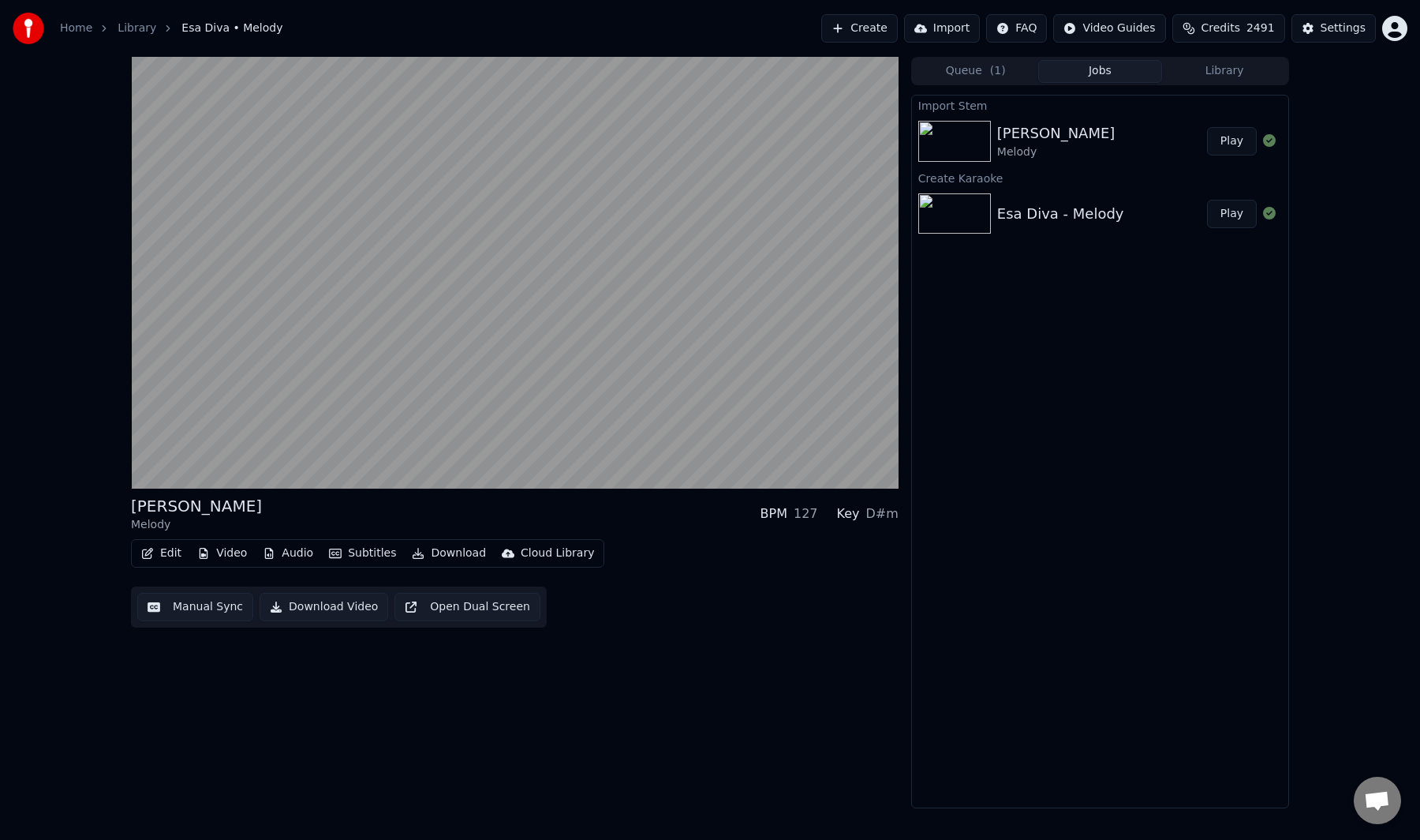
click at [206, 318] on video at bounding box center [515, 273] width 768 height 431
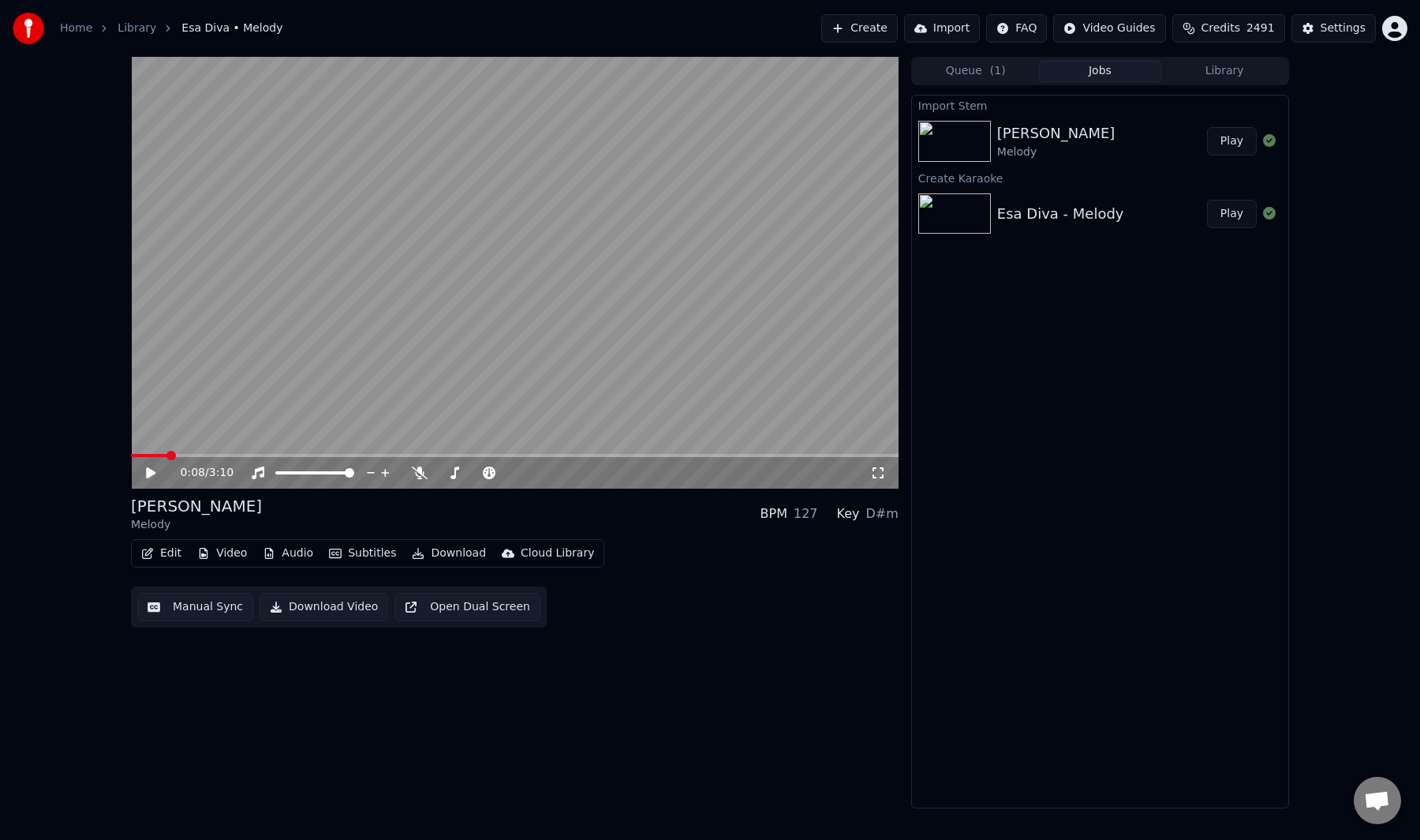
click at [166, 612] on button "Manual Sync" at bounding box center [195, 606] width 116 height 28
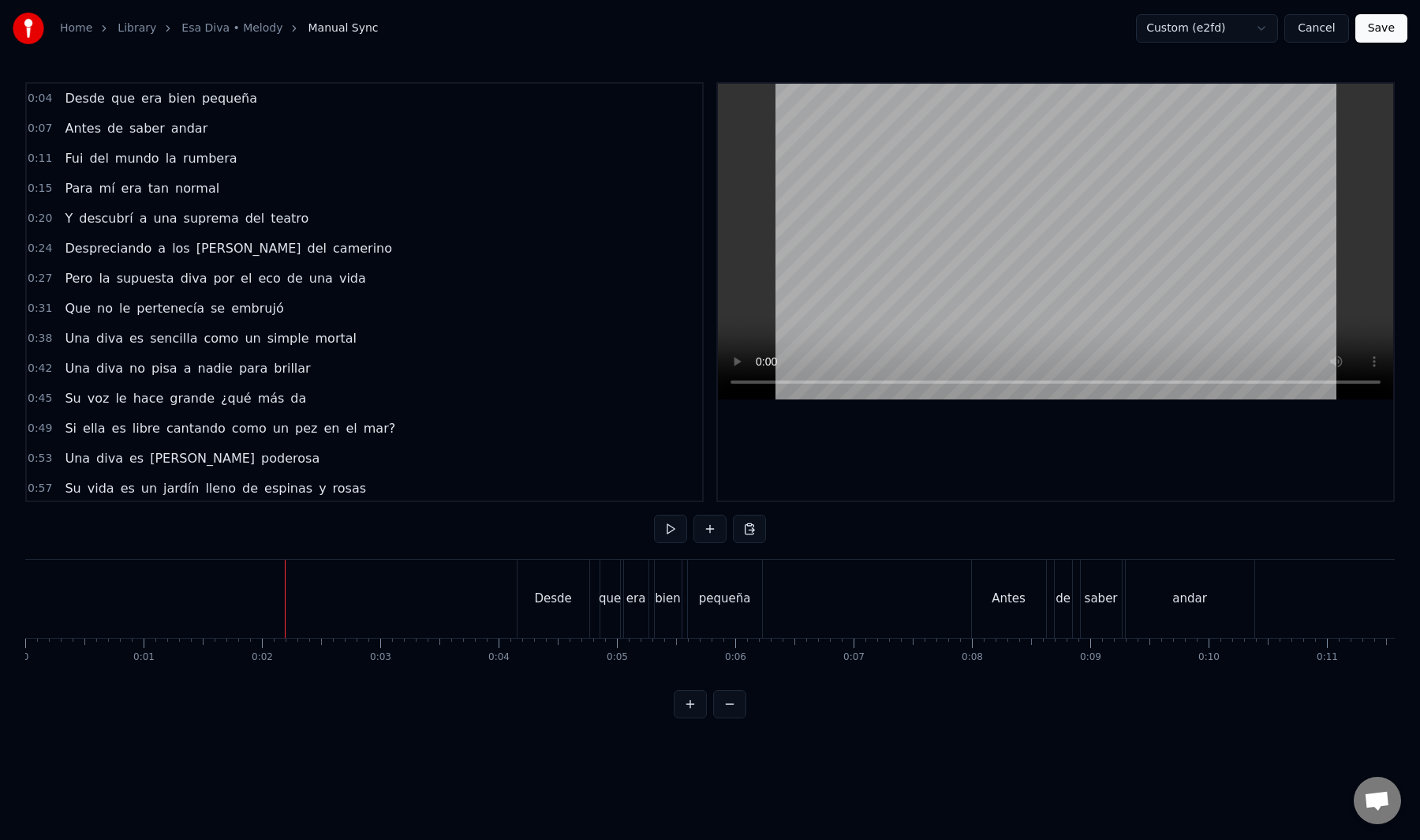
click at [1395, 31] on button "Save" at bounding box center [1381, 28] width 52 height 28
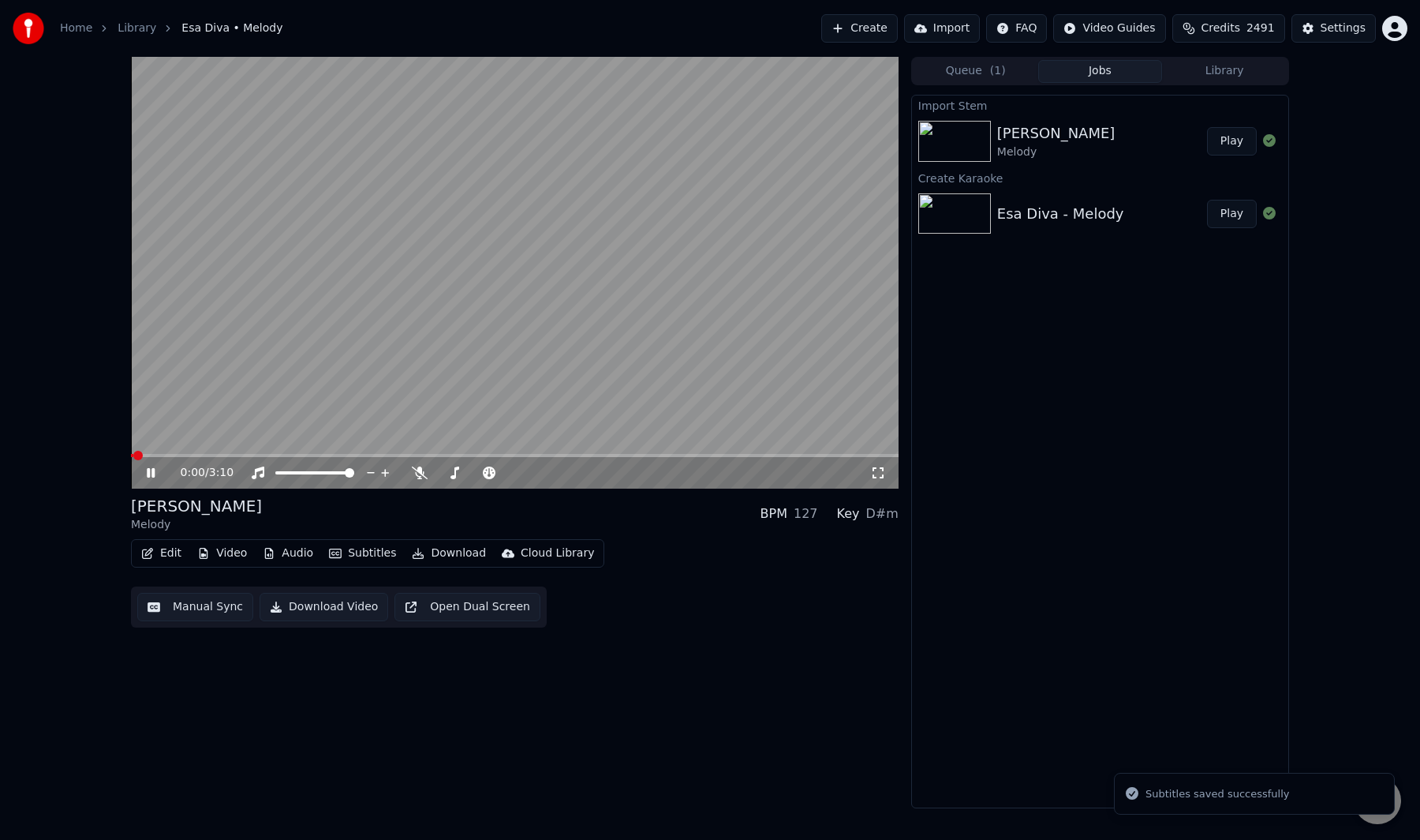
click at [54, 266] on div "0:00 / 3:10 Esa Diva Melody BPM 127 Key D#m Edit Video Audio Subtitles Download…" at bounding box center [710, 432] width 1420 height 752
click at [251, 376] on video at bounding box center [515, 273] width 768 height 431
click at [208, 597] on button "Manual Sync" at bounding box center [195, 606] width 116 height 28
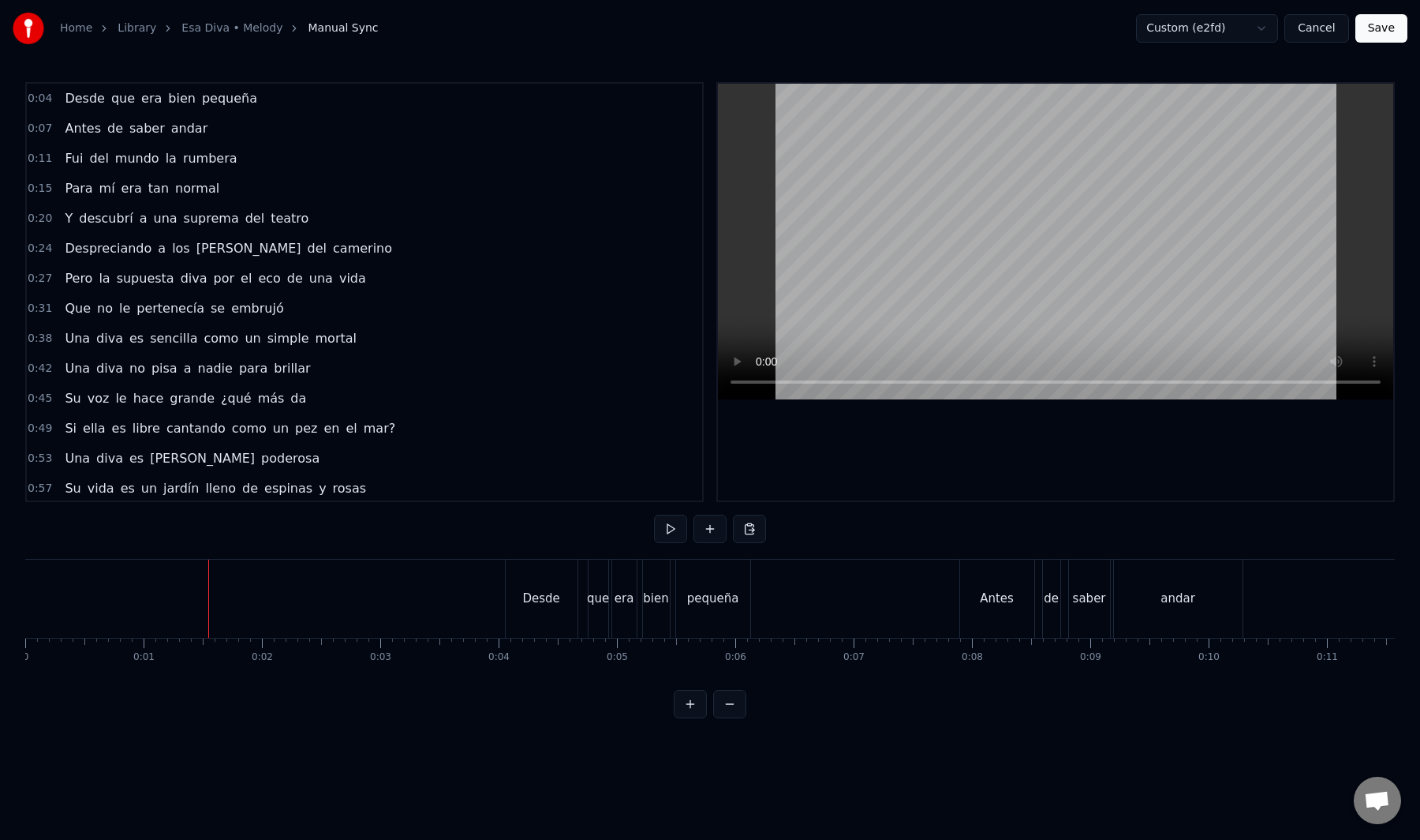
click at [1374, 17] on button "Save" at bounding box center [1381, 28] width 52 height 28
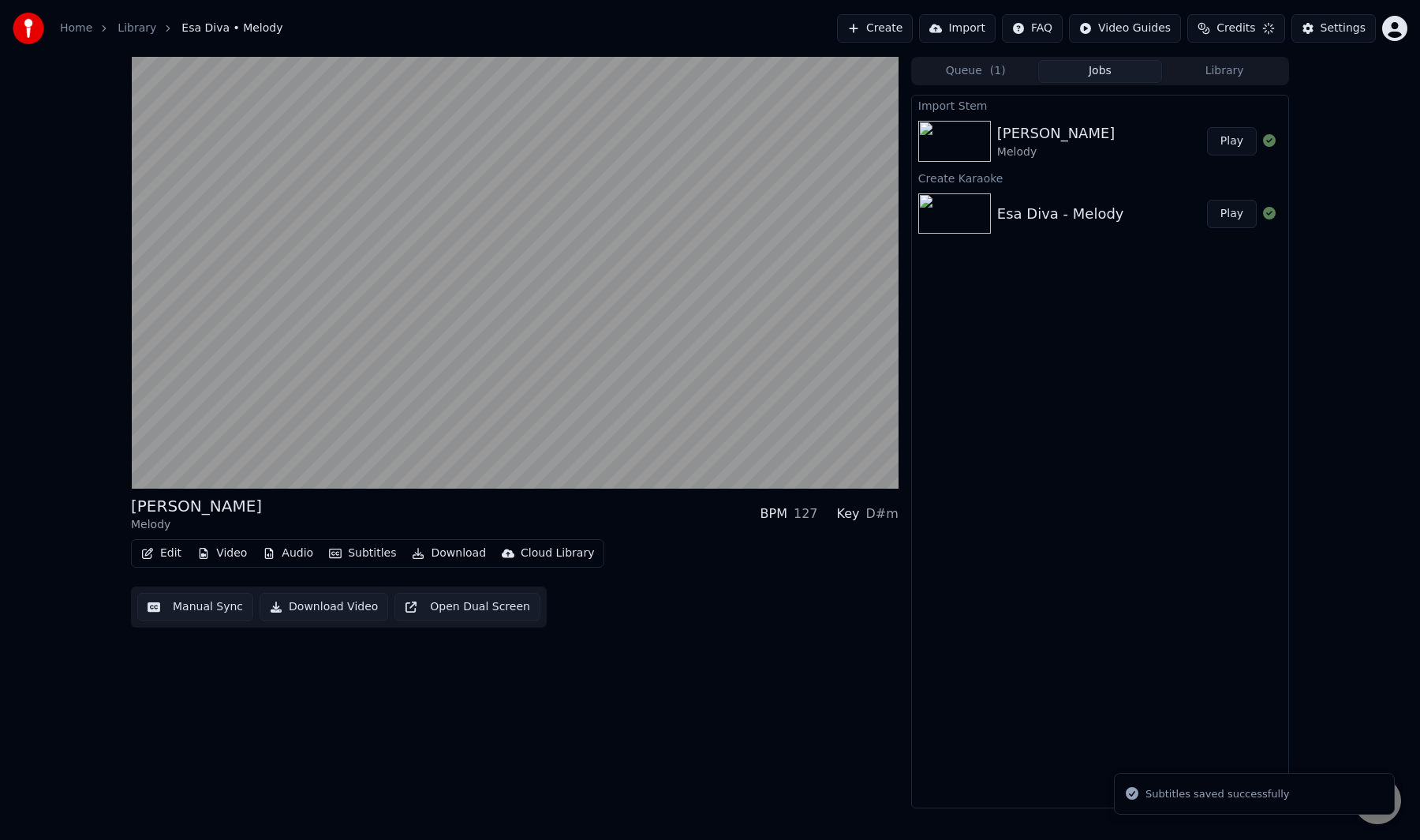
click at [788, 19] on div "Home Library Esa Diva • Melody Create Import FAQ Video Guides Credits Settings" at bounding box center [710, 28] width 1420 height 57
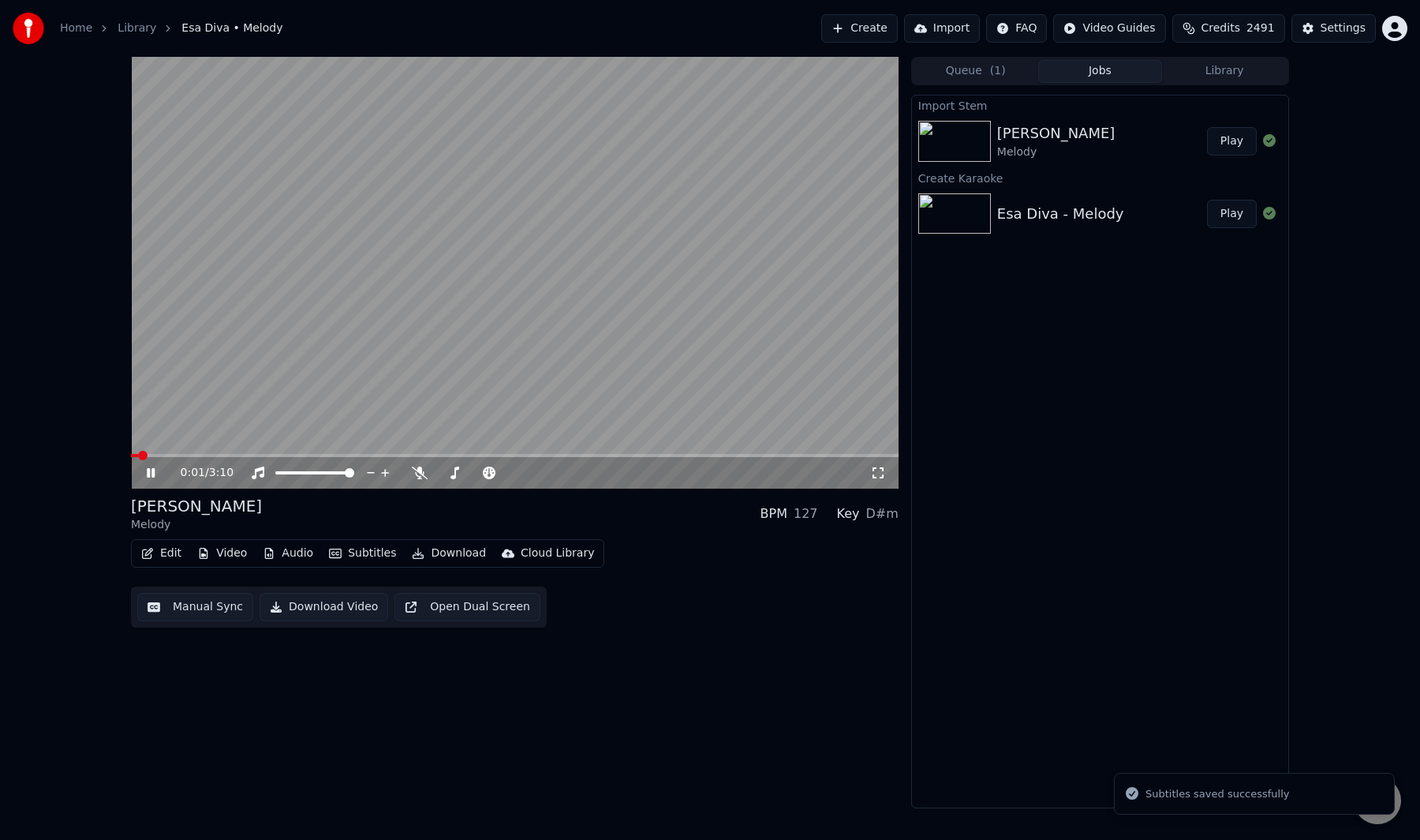
click at [775, 632] on div "0:01 / 3:10 Esa Diva Melody BPM 127 Key D#m Edit Video Audio Subtitles Download…" at bounding box center [515, 432] width 768 height 752
click at [549, 381] on video at bounding box center [515, 273] width 768 height 431
click at [810, 454] on span at bounding box center [515, 455] width 768 height 3
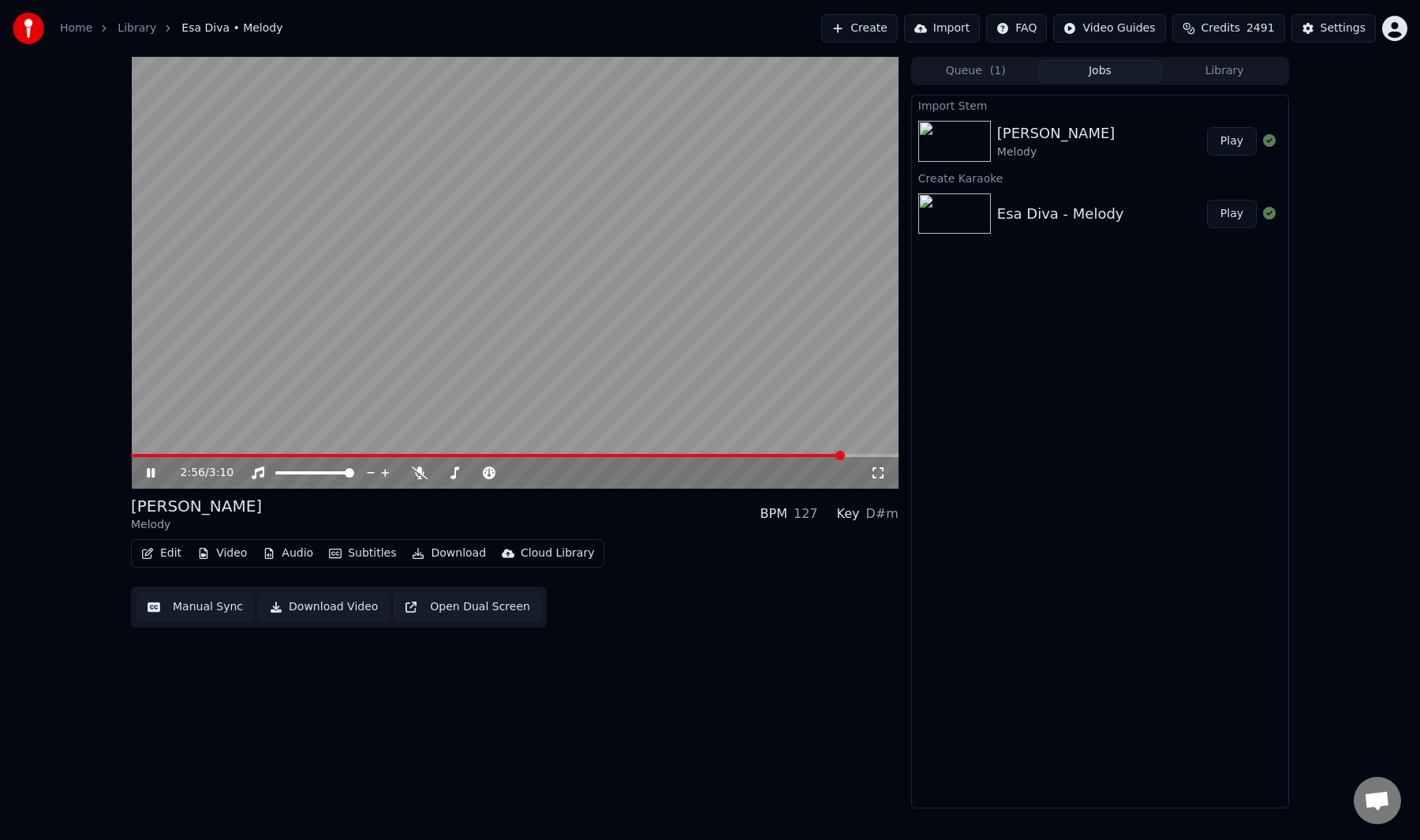
click at [696, 372] on video at bounding box center [515, 273] width 768 height 431
click at [434, 557] on button "Download" at bounding box center [449, 553] width 87 height 22
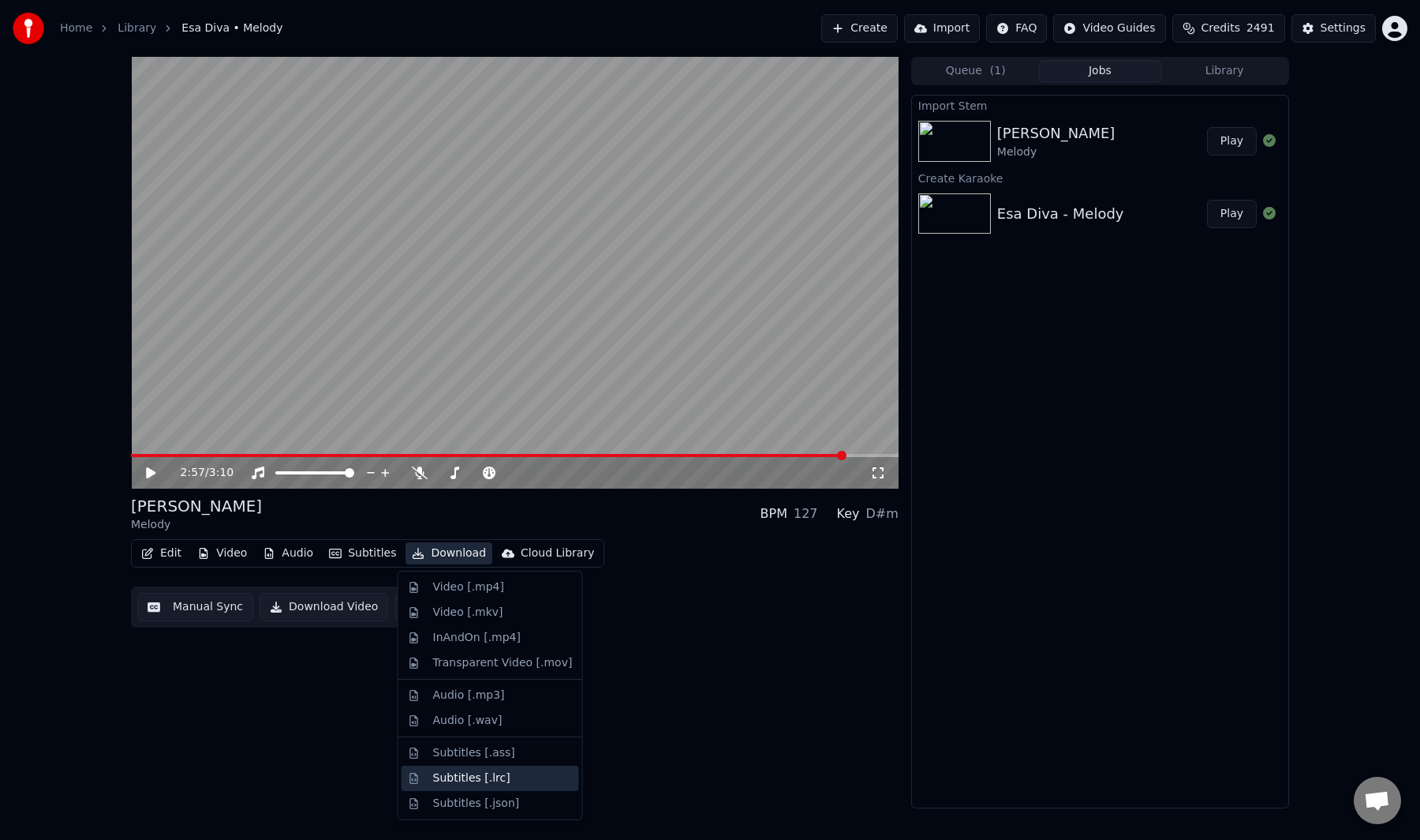
click at [489, 774] on div "Subtitles [.lrc]" at bounding box center [471, 778] width 77 height 16
click at [454, 550] on button "Download" at bounding box center [449, 553] width 87 height 22
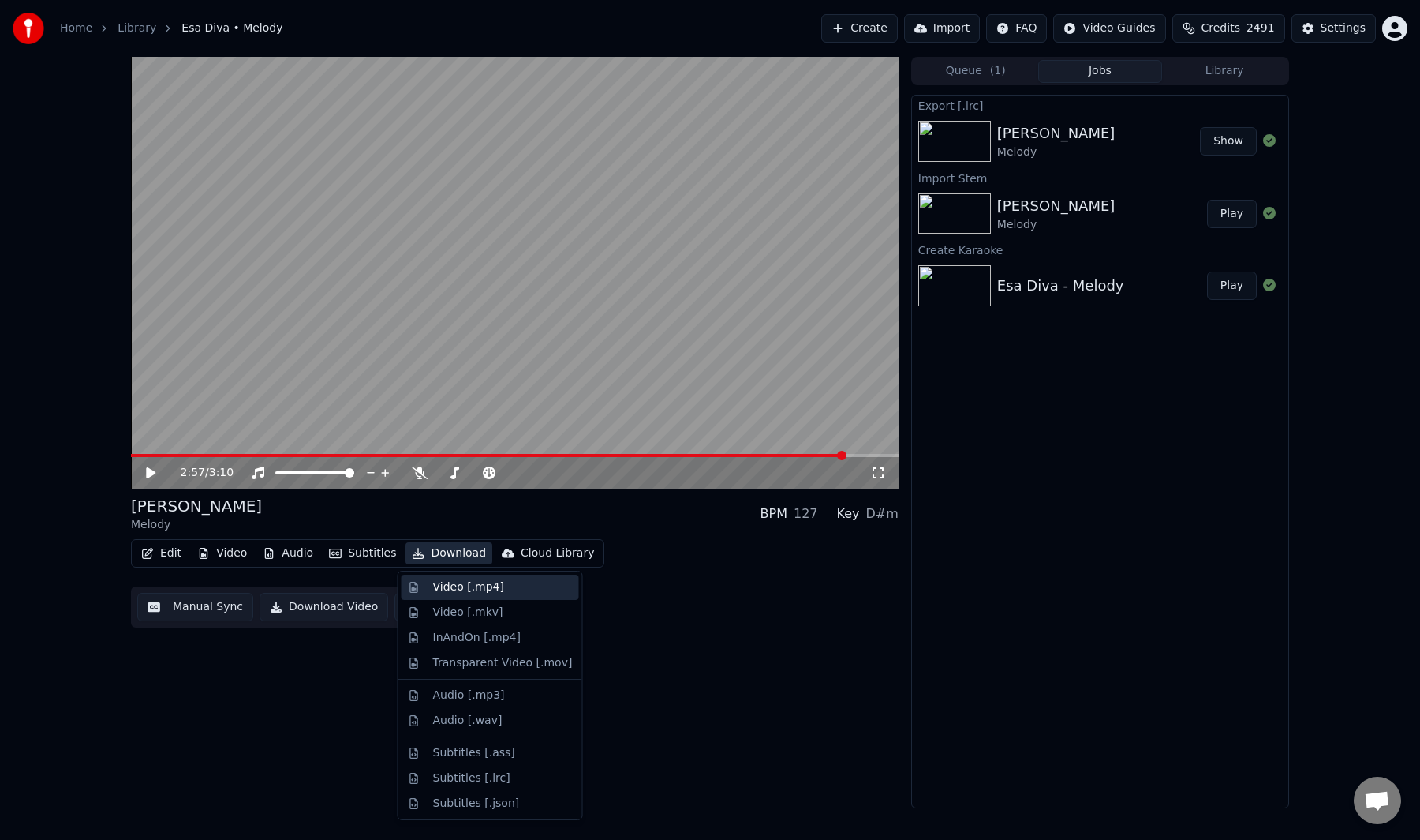
click at [460, 585] on div "Video [.mp4]" at bounding box center [469, 587] width 71 height 16
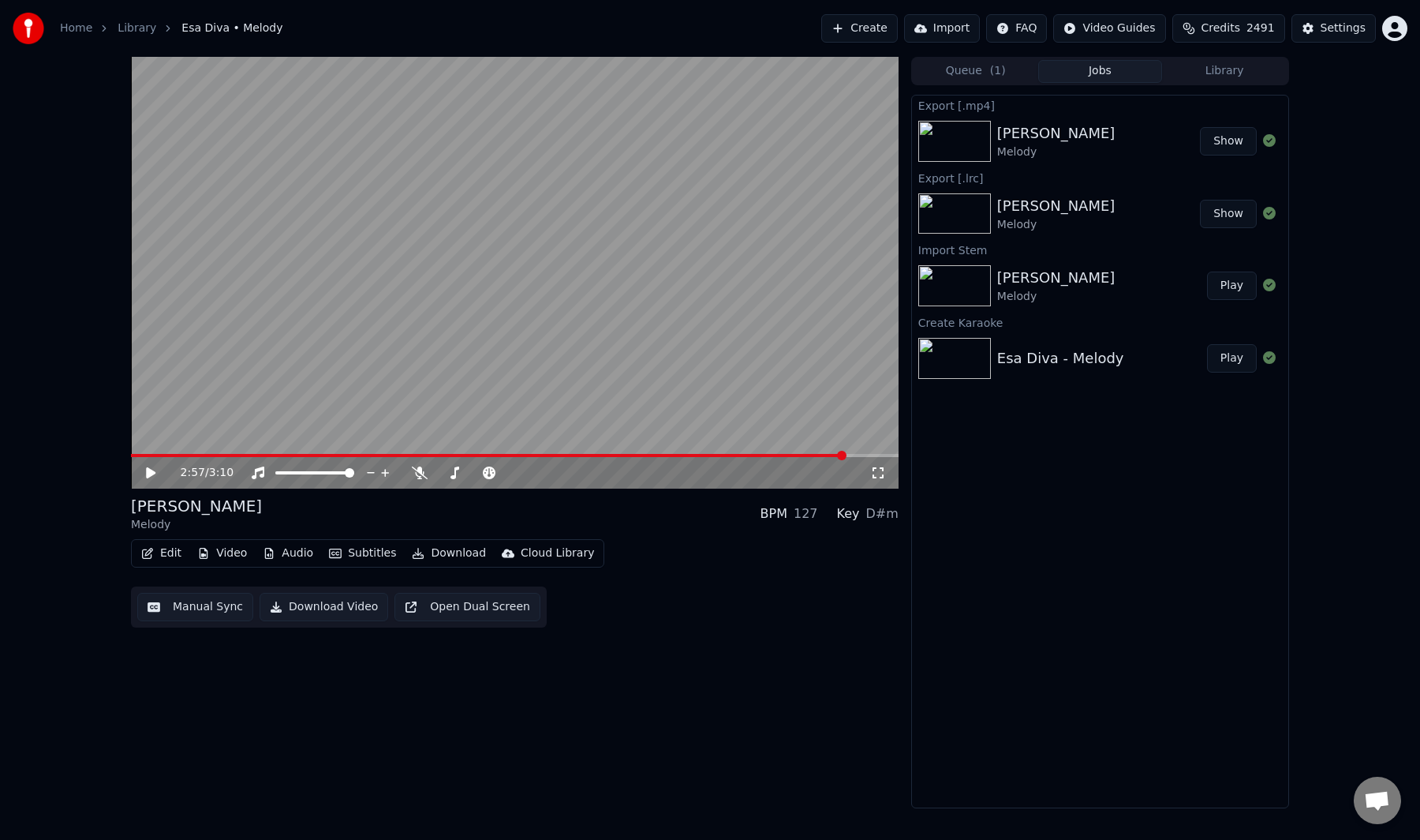
click at [897, 32] on button "Create" at bounding box center [859, 28] width 76 height 28
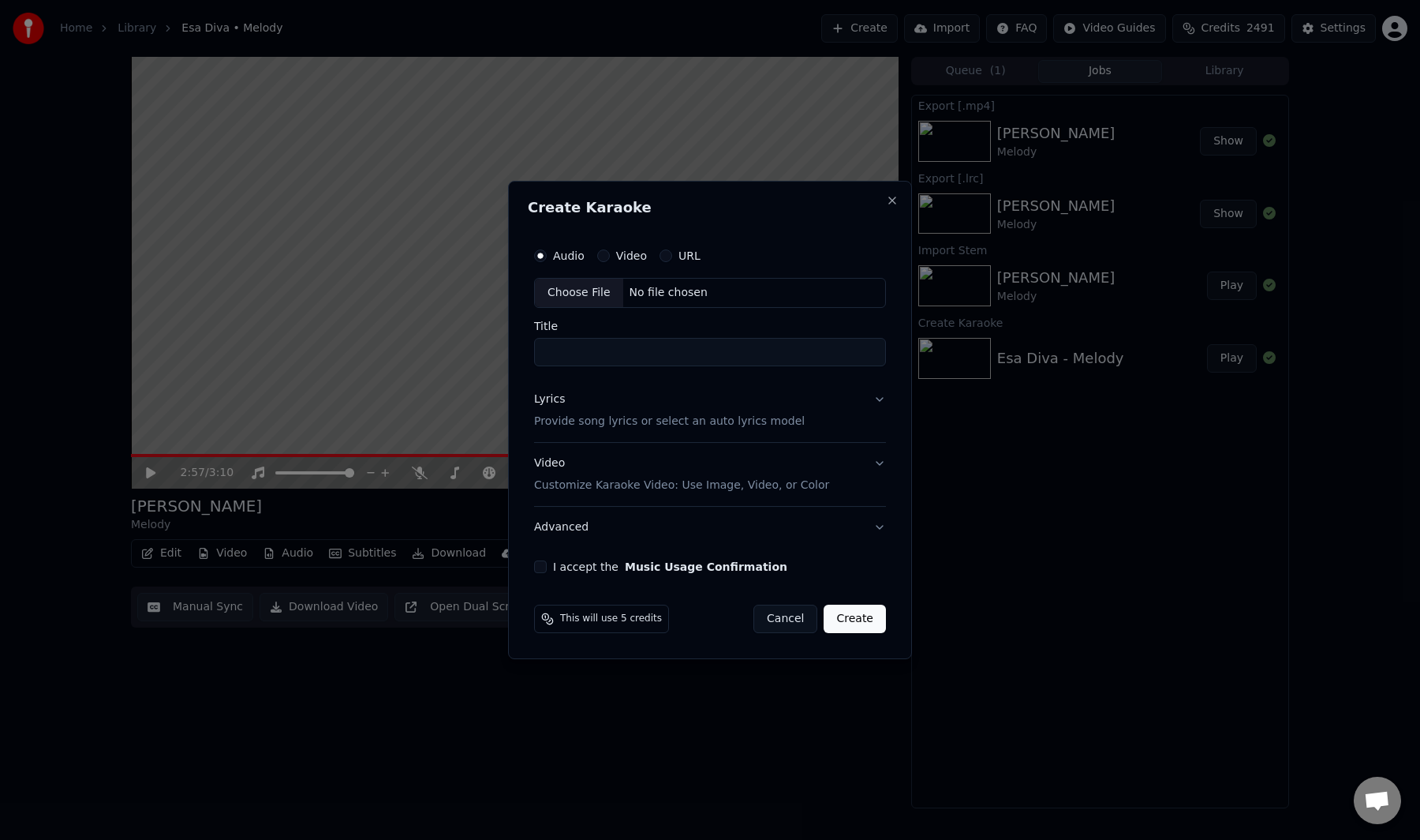
click at [594, 289] on div "Choose File" at bounding box center [579, 292] width 88 height 28
type input "**********"
click at [628, 415] on p "Provide song lyrics or select an auto lyrics model" at bounding box center [666, 421] width 271 height 16
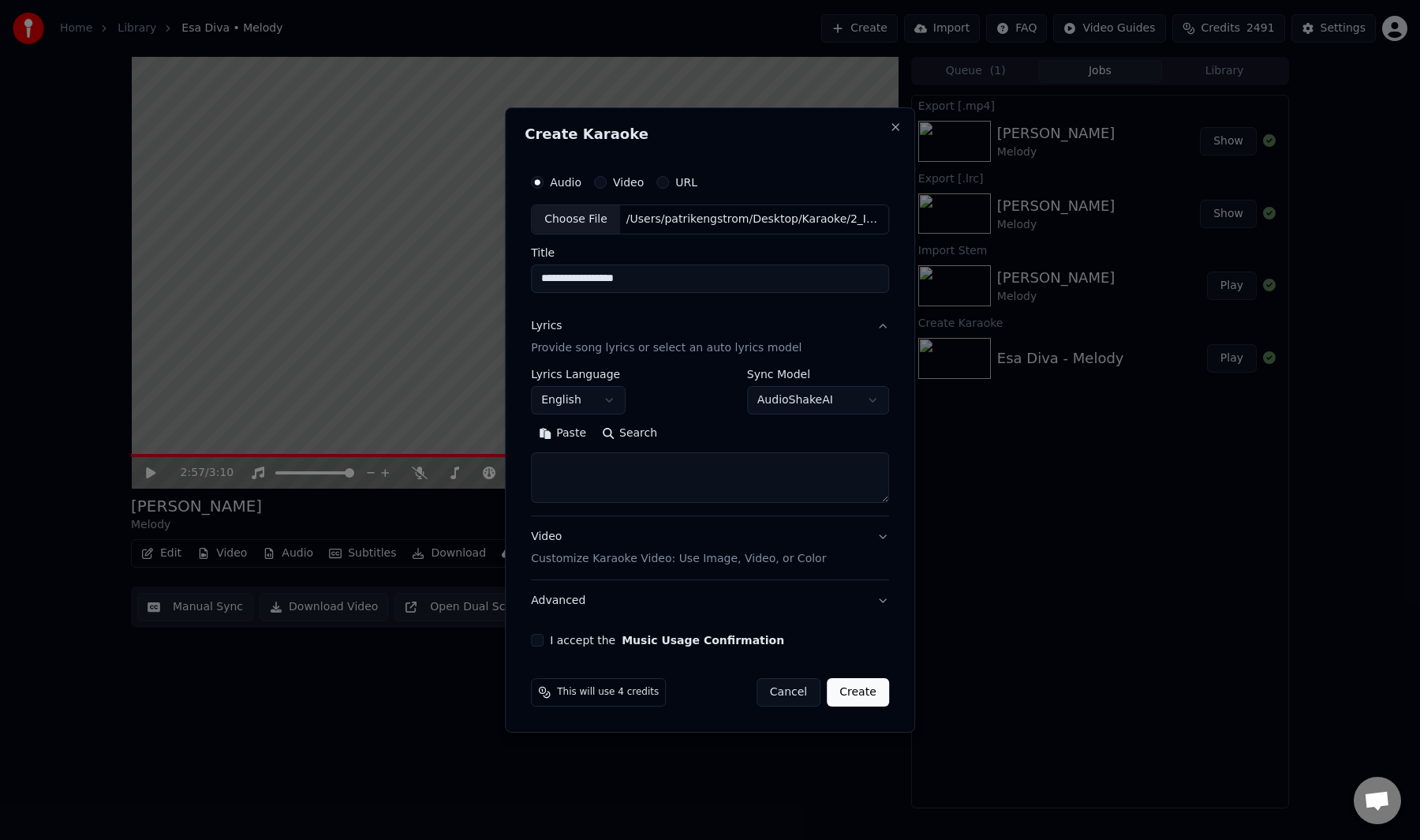
click at [579, 437] on button "Paste" at bounding box center [562, 433] width 63 height 25
click at [704, 435] on button "Expand" at bounding box center [701, 433] width 74 height 25
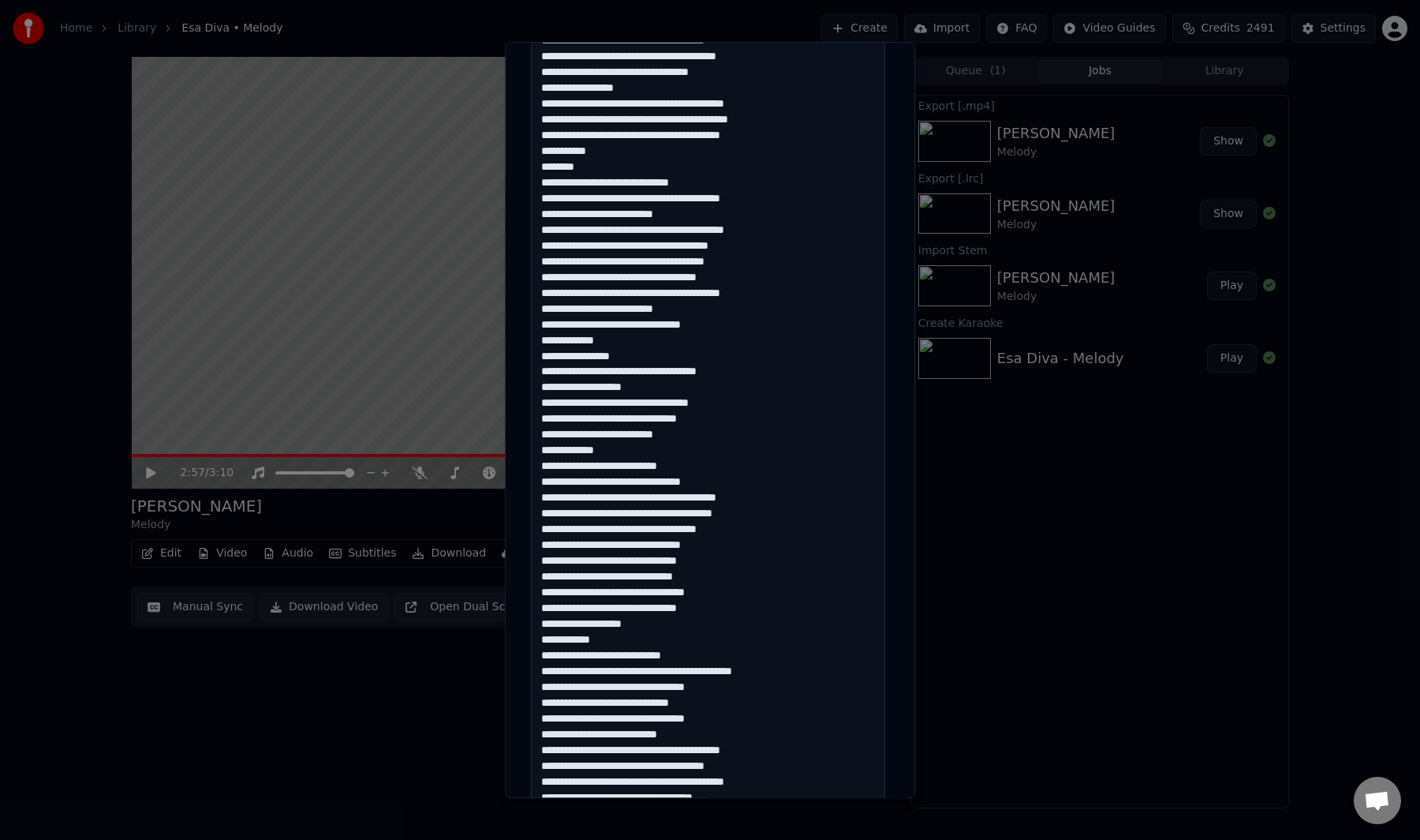
scroll to position [49, 0]
click at [590, 733] on textarea at bounding box center [707, 585] width 354 height 1338
click at [556, 468] on textarea at bounding box center [707, 585] width 354 height 1338
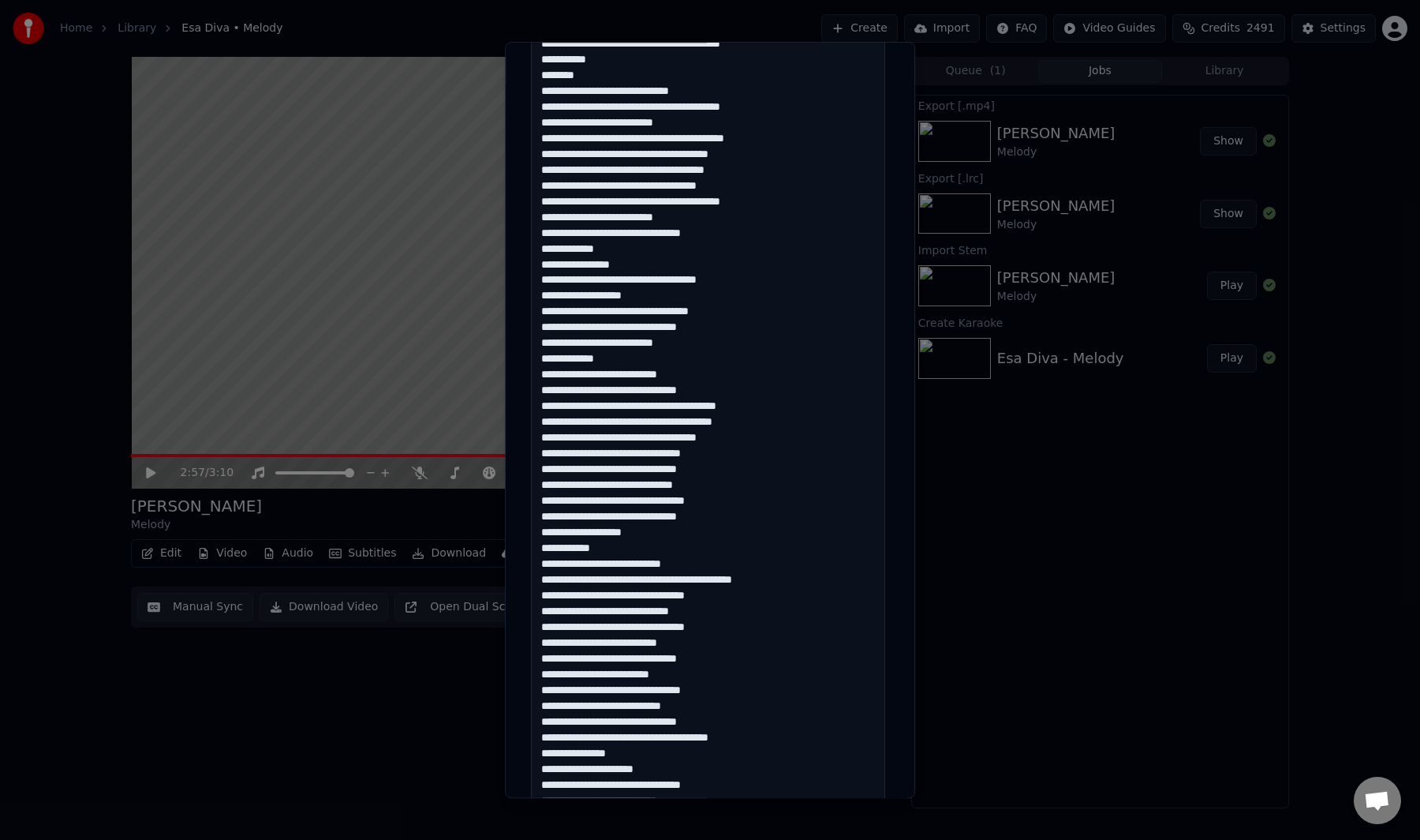
scroll to position [607, 0]
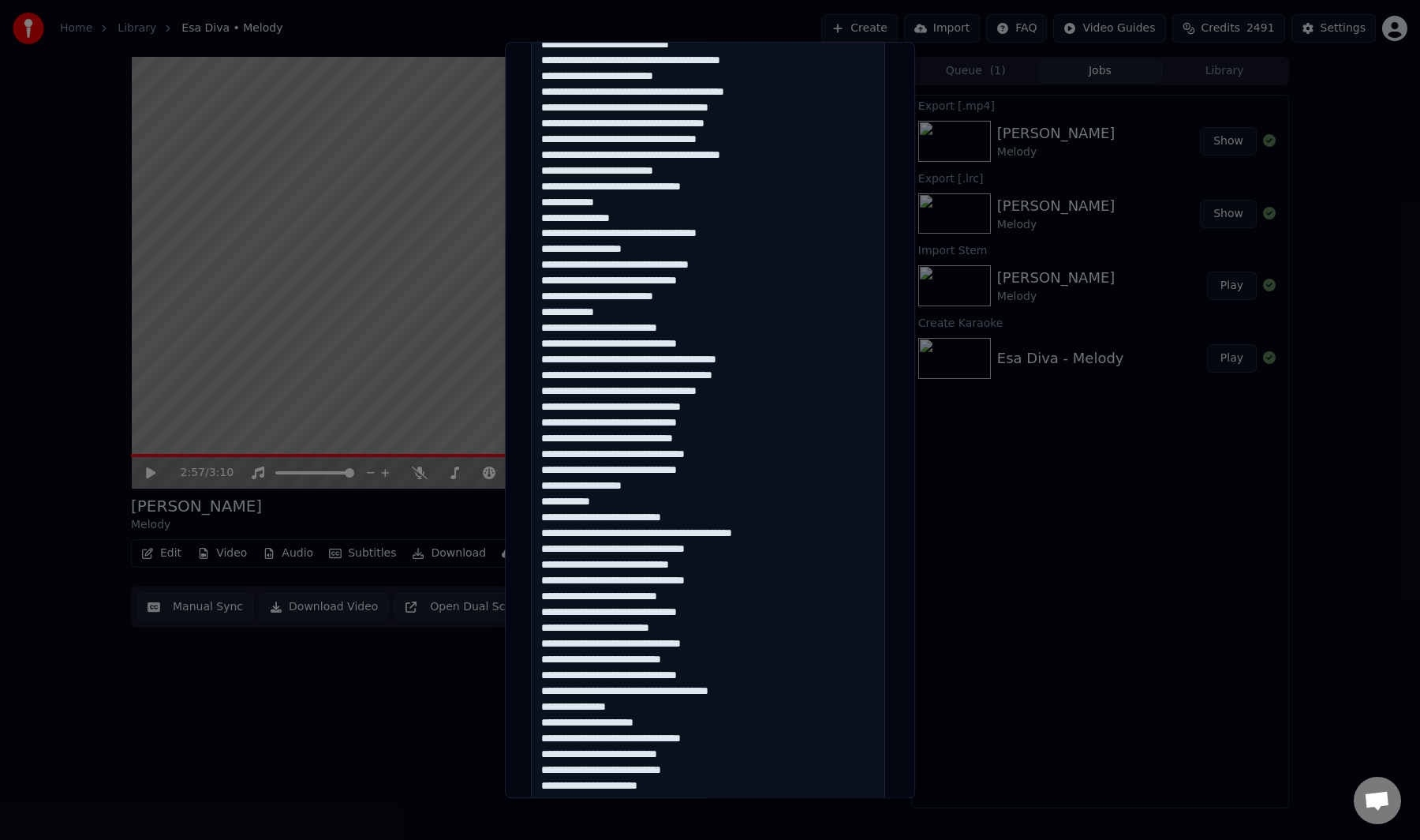
click at [558, 689] on textarea at bounding box center [707, 448] width 354 height 1338
click at [553, 708] on textarea at bounding box center [707, 448] width 354 height 1338
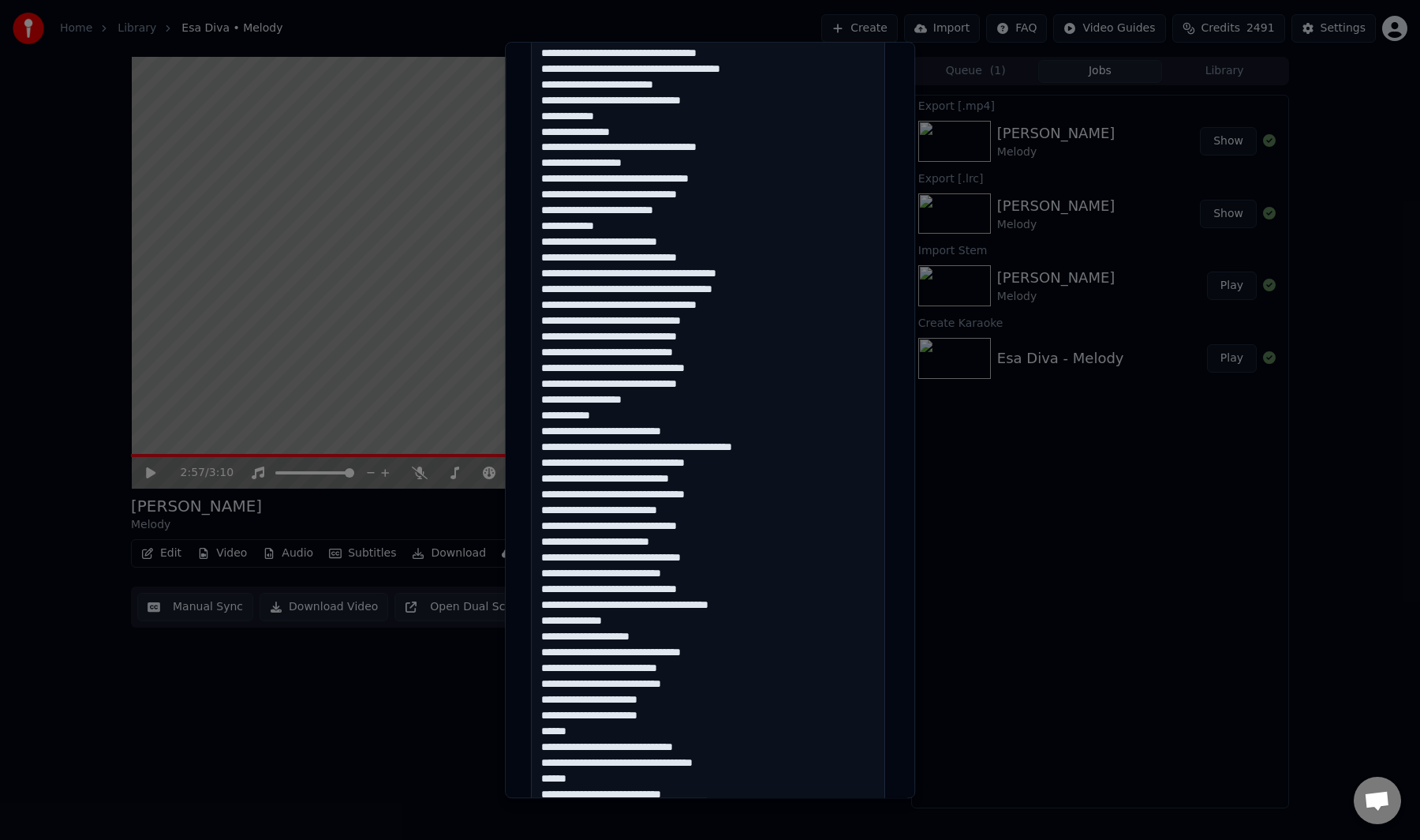
scroll to position [702, 0]
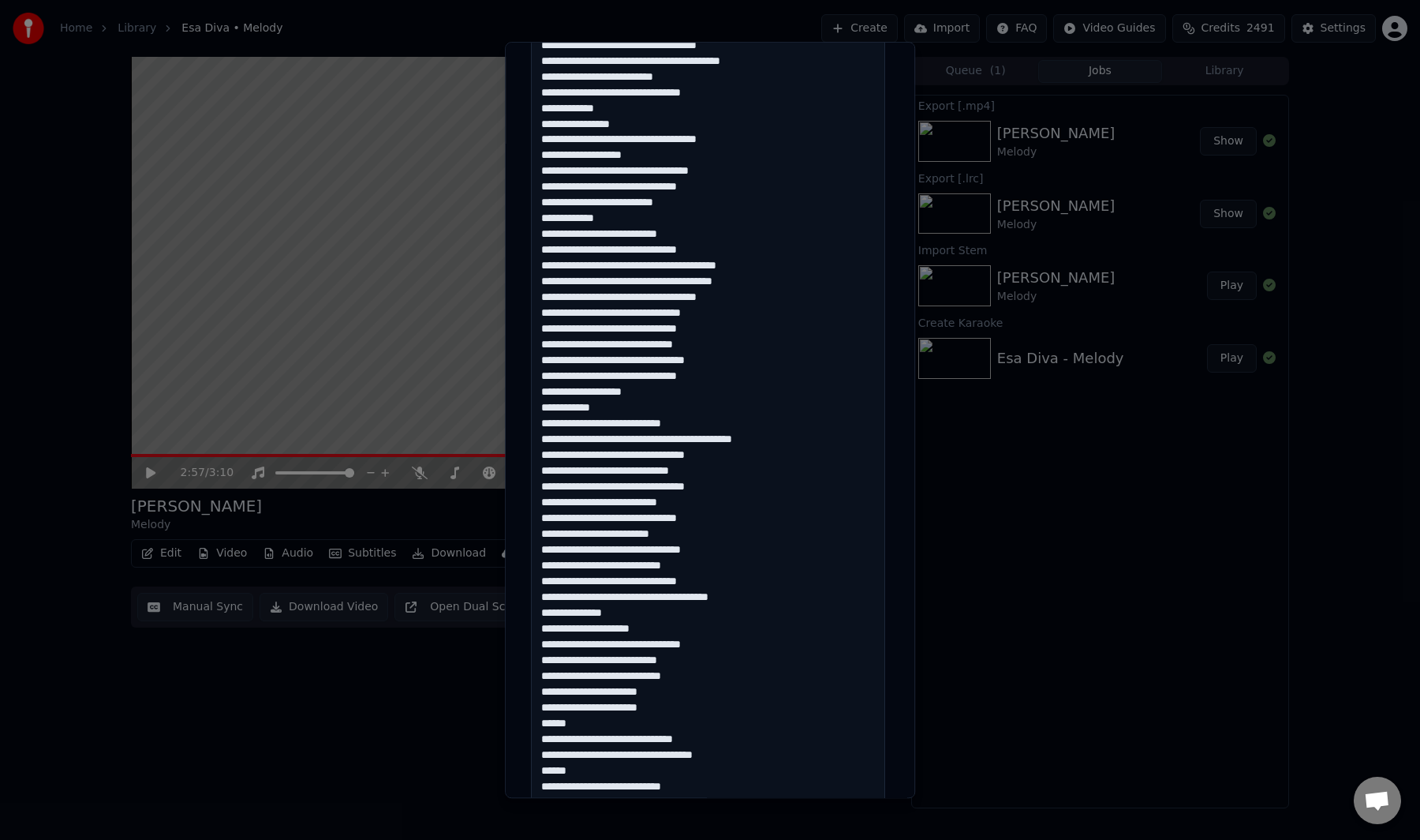
click at [556, 720] on textarea at bounding box center [707, 353] width 354 height 1338
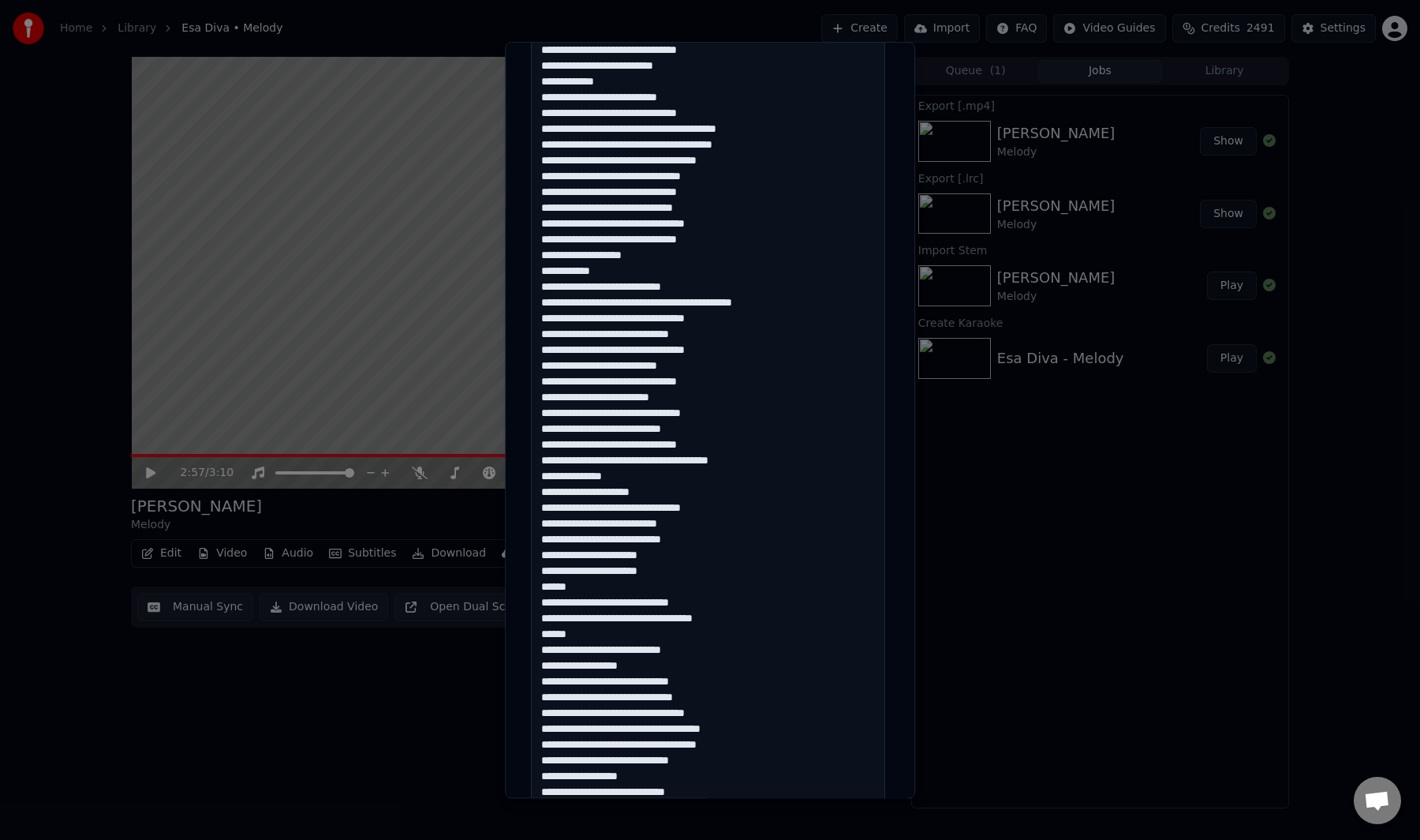
scroll to position [840, 0]
drag, startPoint x: 670, startPoint y: 662, endPoint x: 723, endPoint y: 662, distance: 53.0
click at [723, 662] on textarea at bounding box center [707, 216] width 354 height 1338
click at [613, 674] on textarea at bounding box center [707, 216] width 354 height 1338
click at [617, 699] on textarea at bounding box center [707, 216] width 354 height 1338
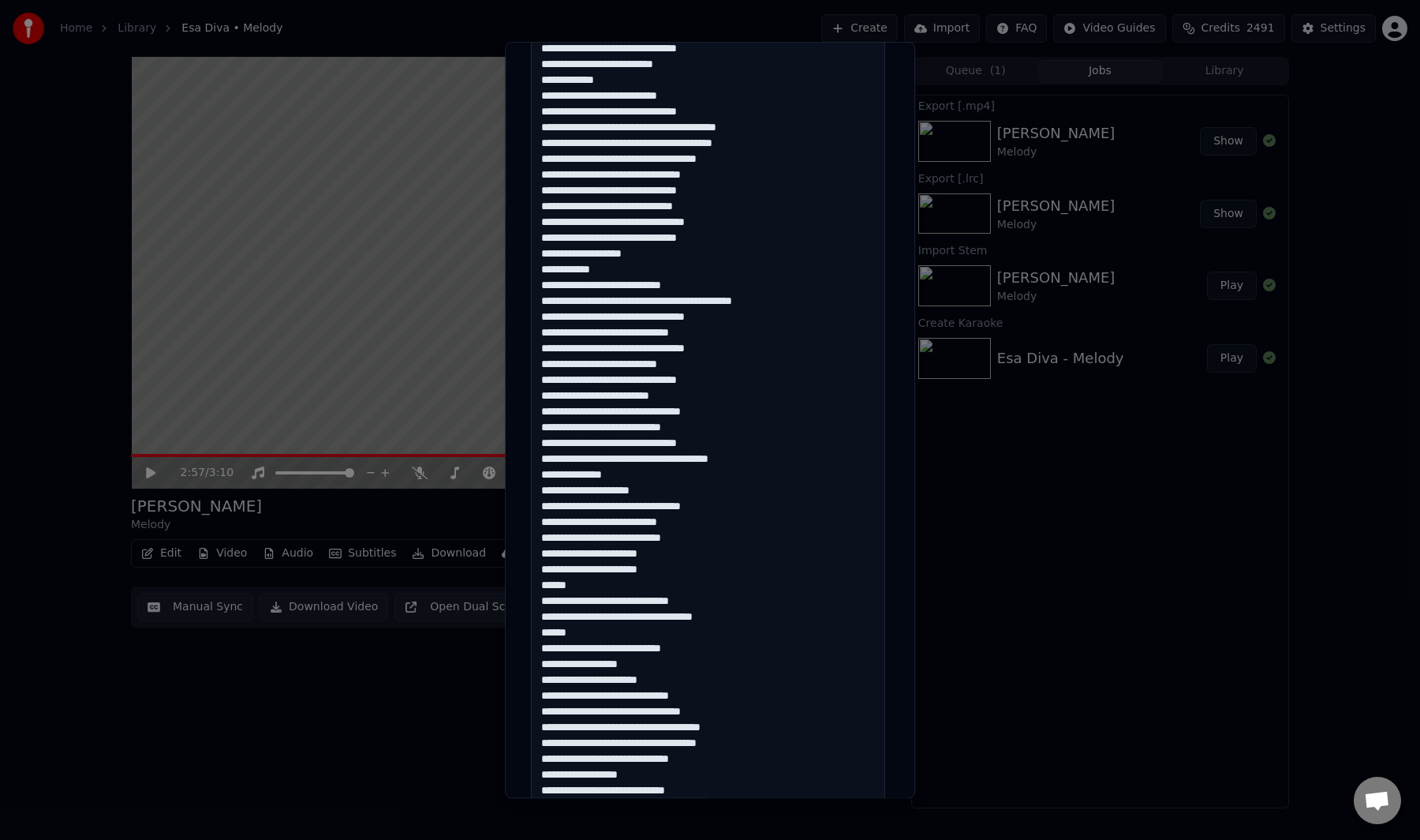
click at [623, 716] on textarea at bounding box center [707, 216] width 354 height 1338
click at [578, 761] on textarea at bounding box center [707, 216] width 354 height 1338
click at [606, 763] on textarea at bounding box center [707, 216] width 354 height 1338
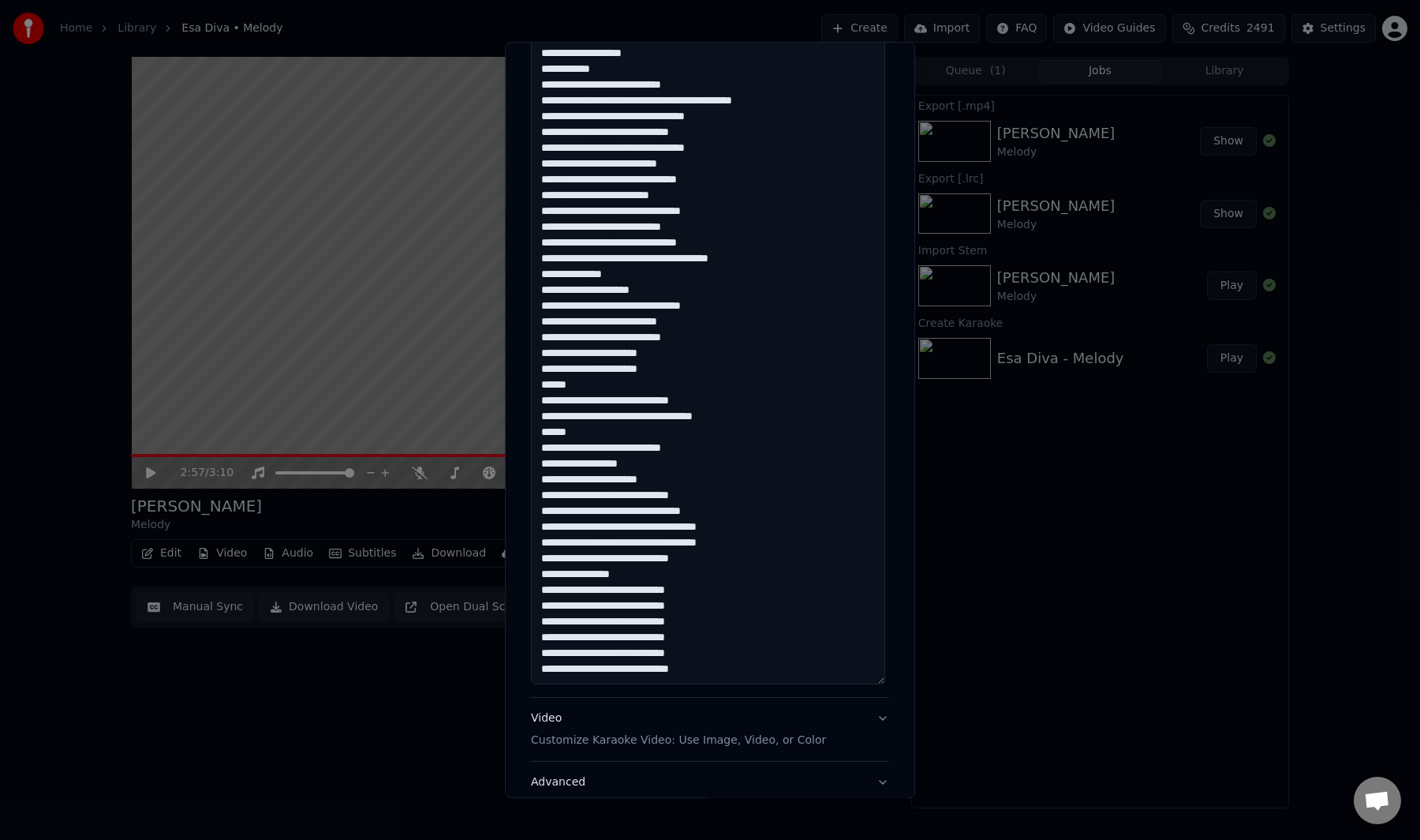
scroll to position [1117, 0]
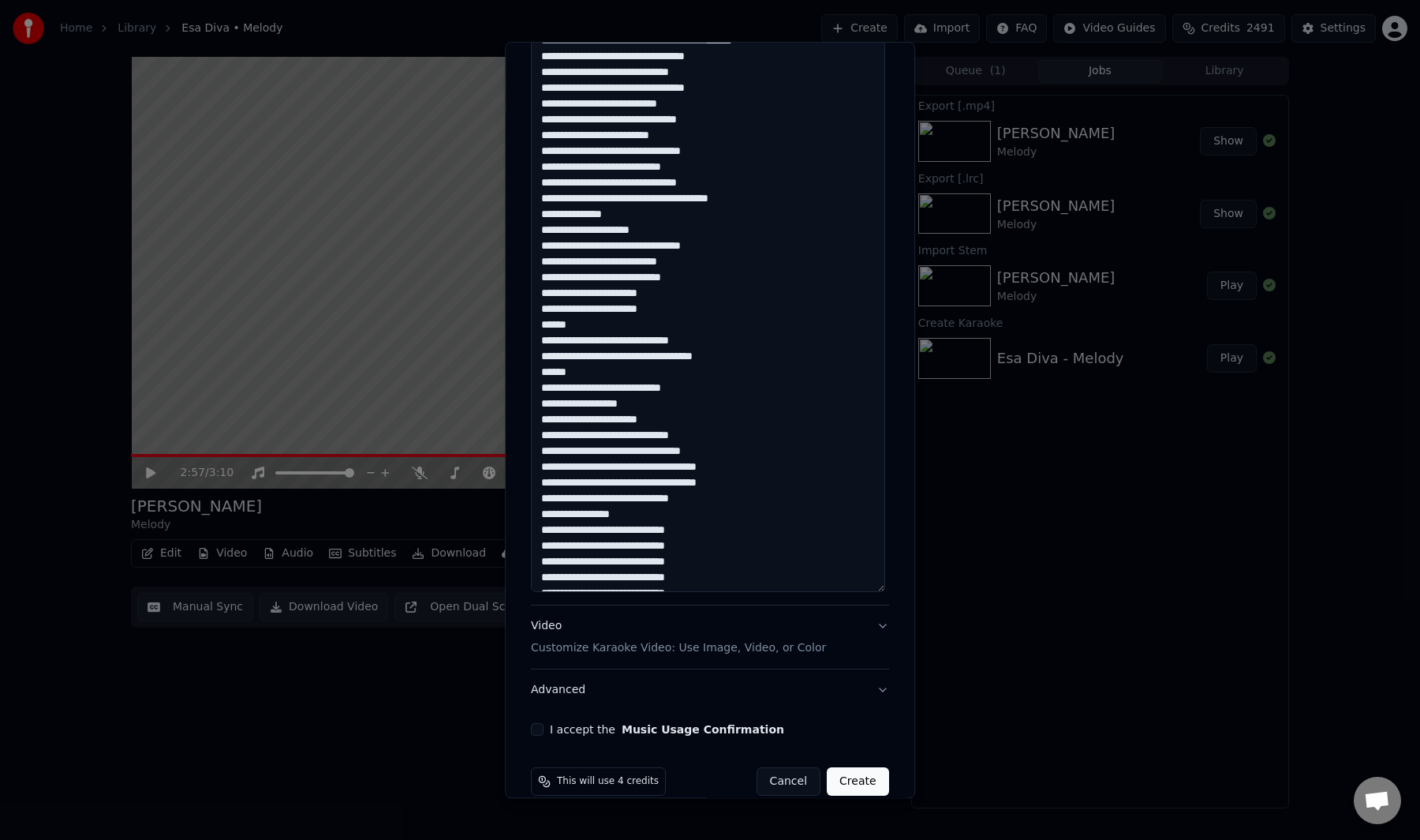
scroll to position [0, 0]
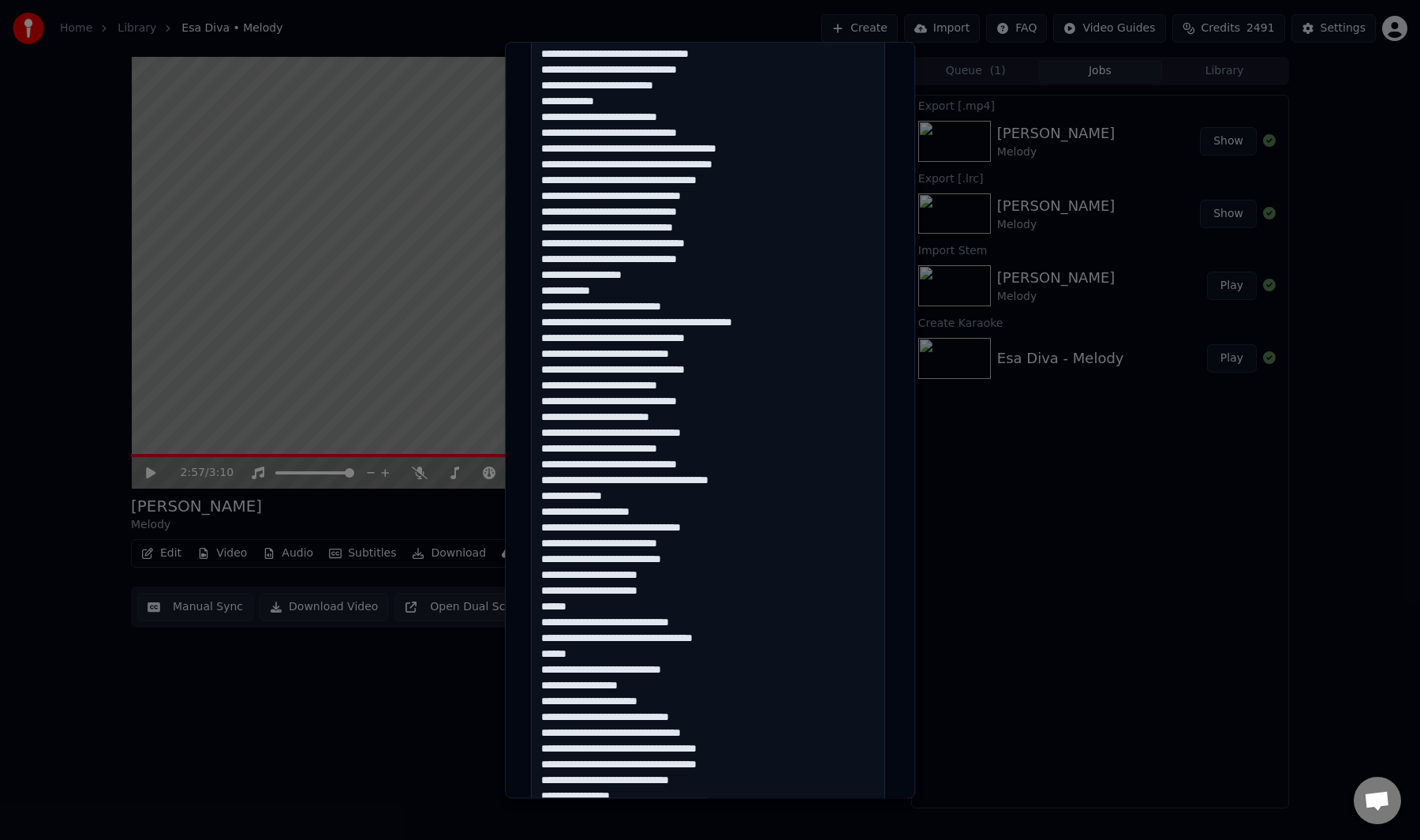
scroll to position [820, 0]
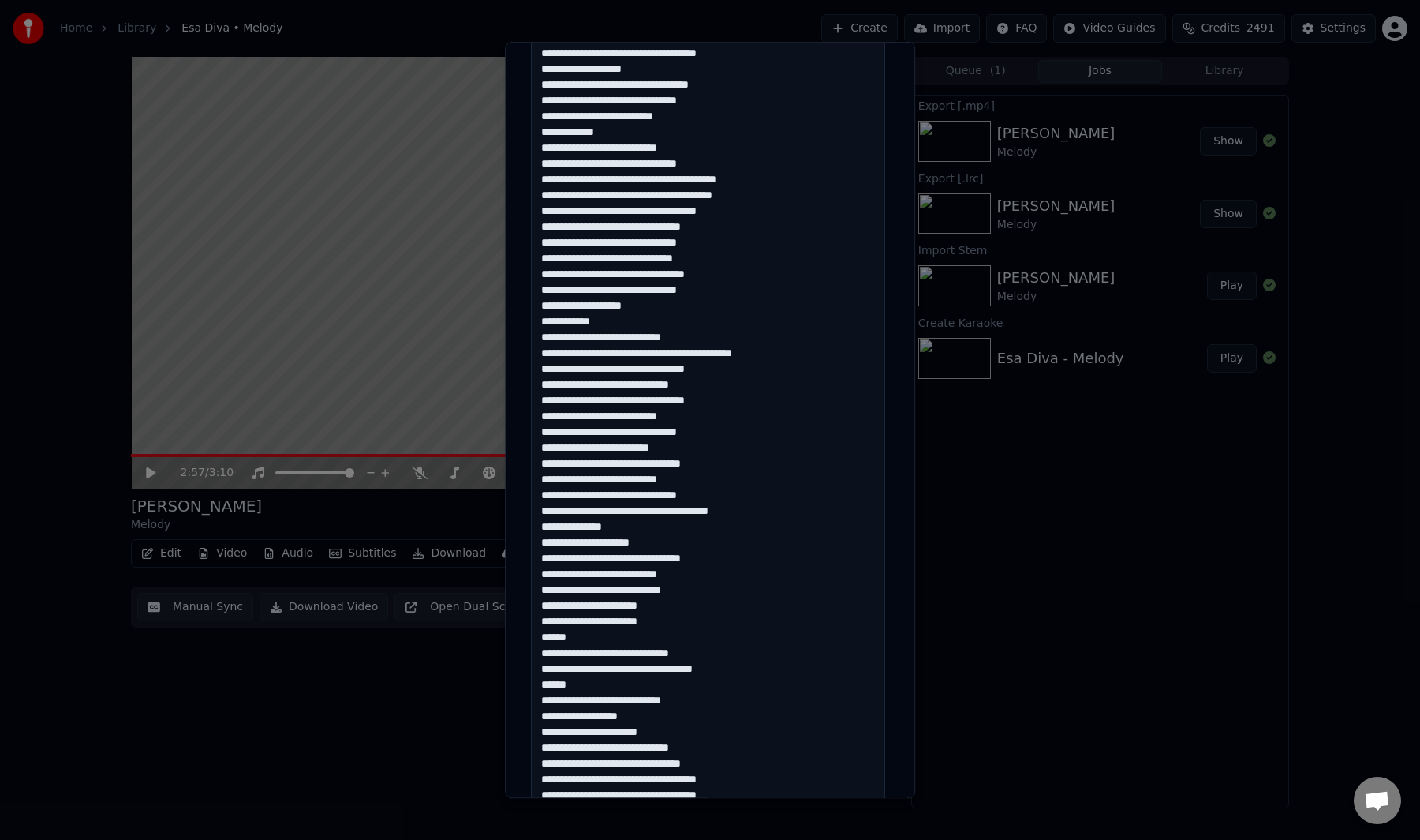
click at [756, 178] on textarea at bounding box center [707, 234] width 354 height 1338
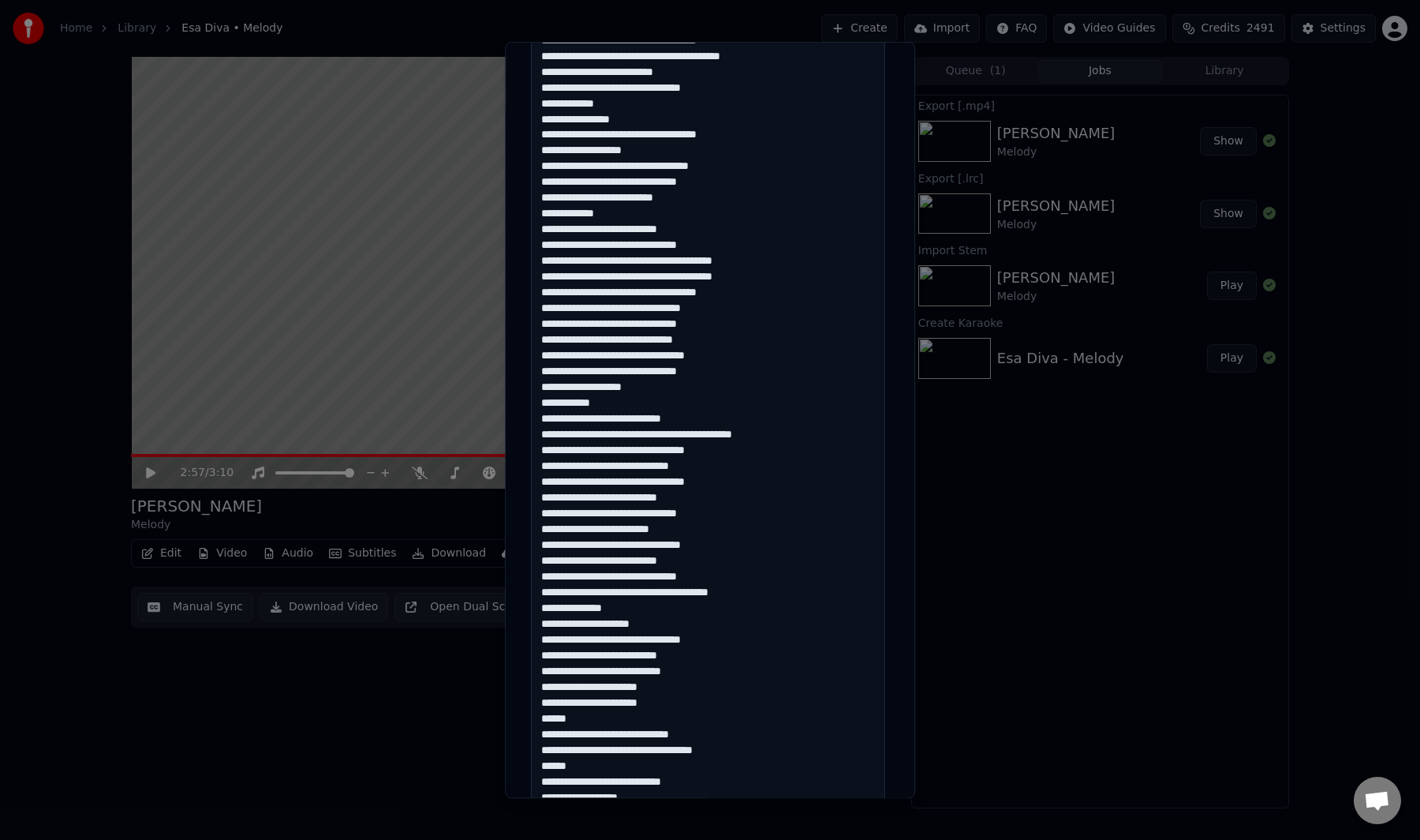
scroll to position [708, 0]
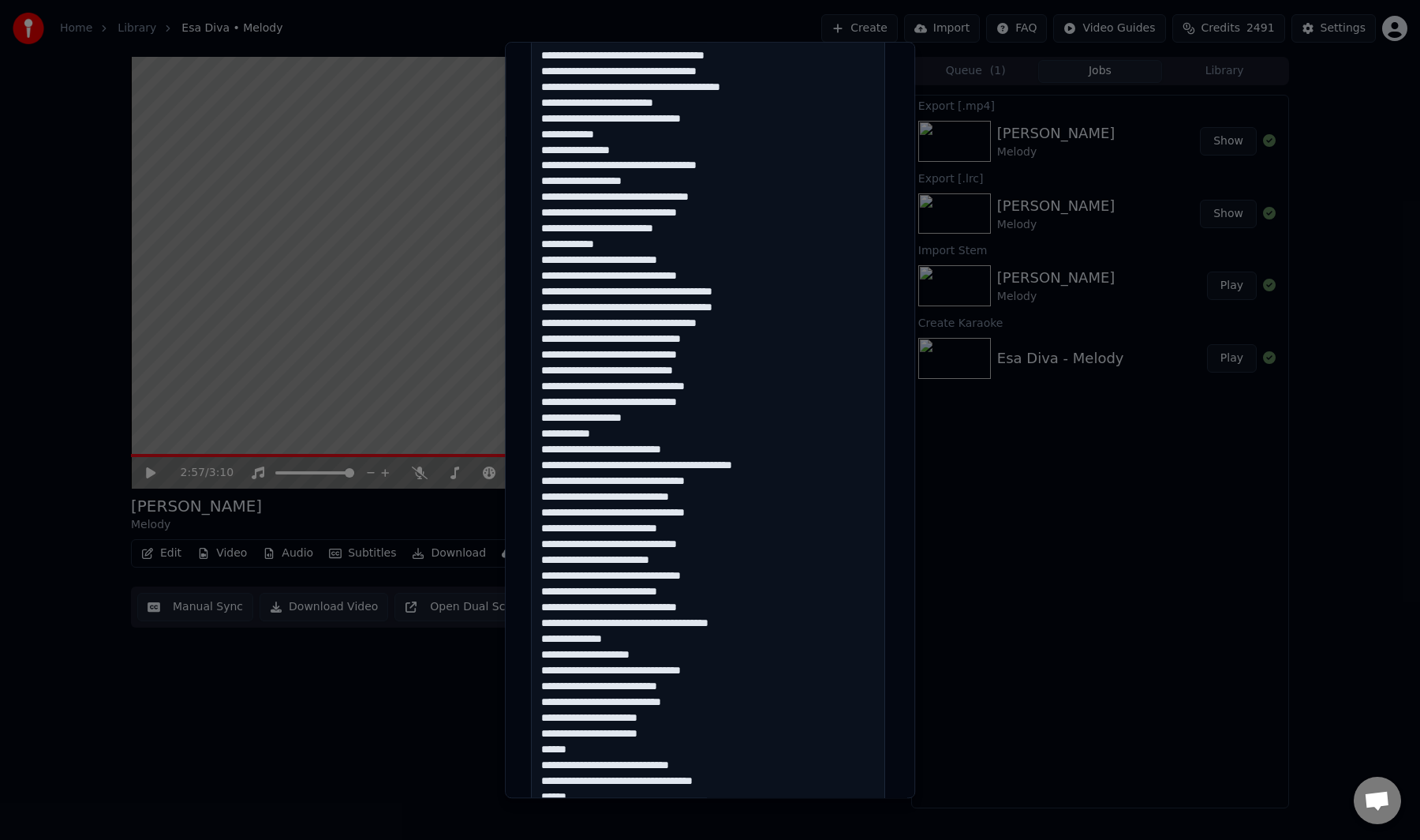
click at [750, 166] on textarea at bounding box center [707, 347] width 354 height 1338
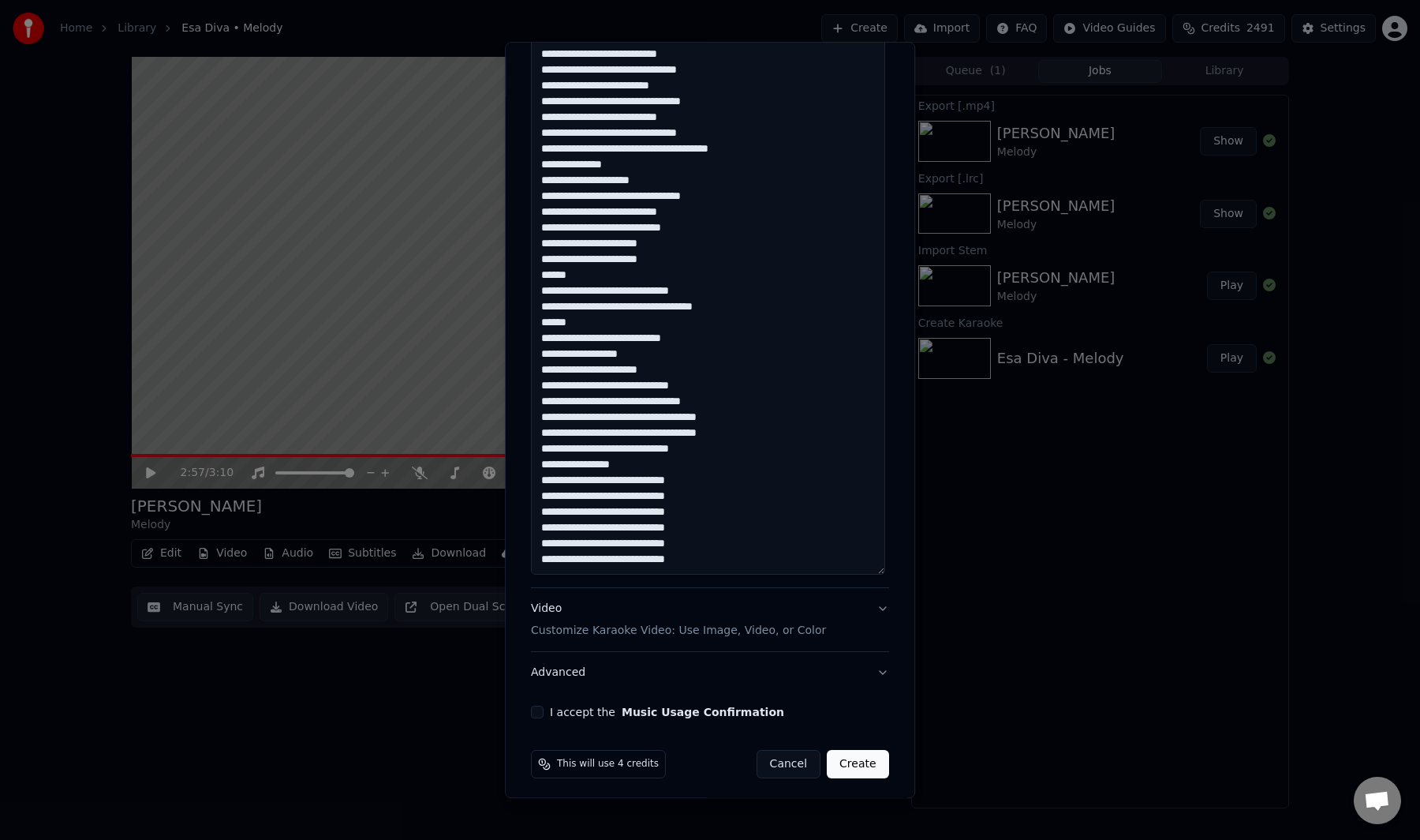
scroll to position [1156, 0]
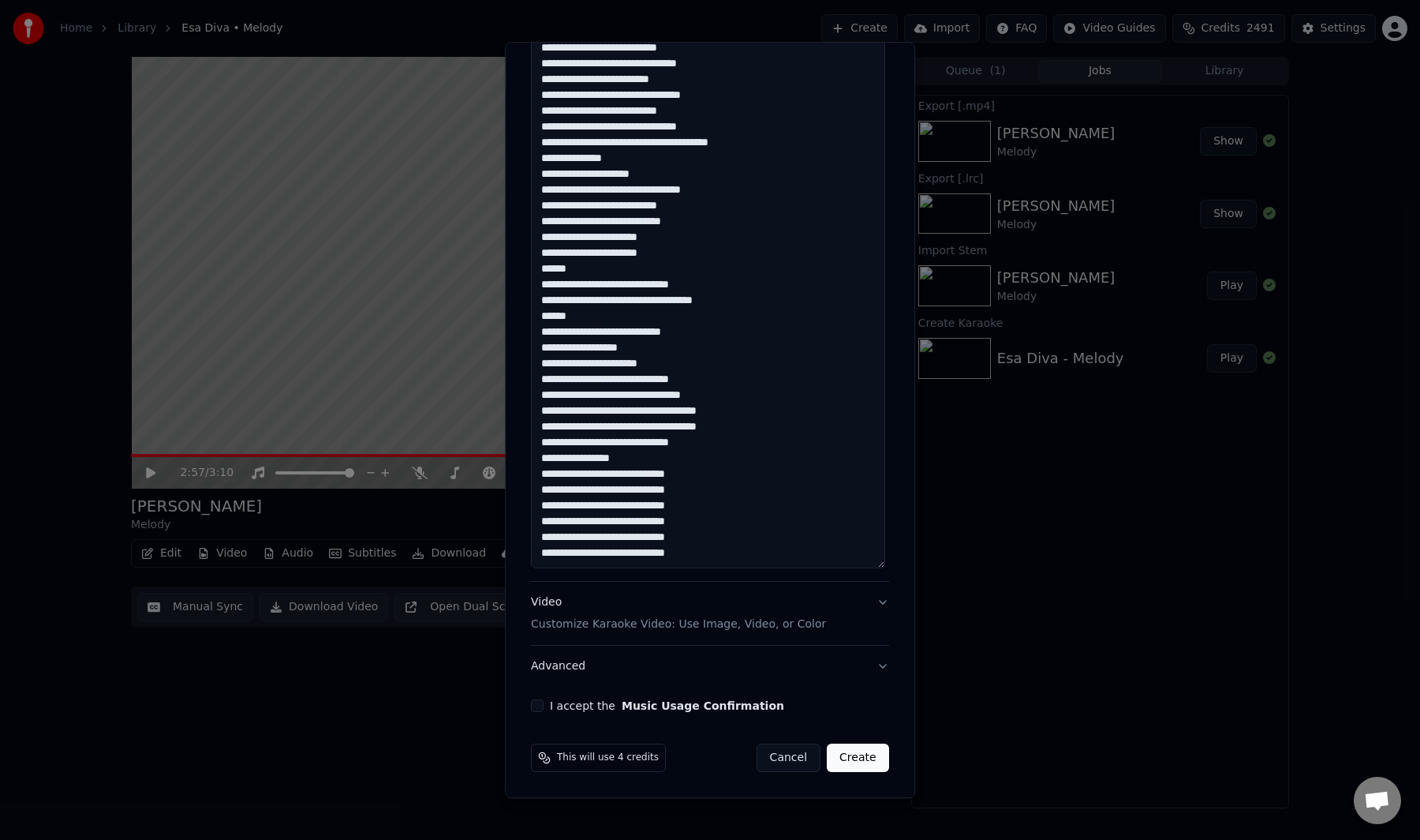
type textarea "**********"
click at [534, 704] on button "I accept the Music Usage Confirmation" at bounding box center [537, 705] width 13 height 13
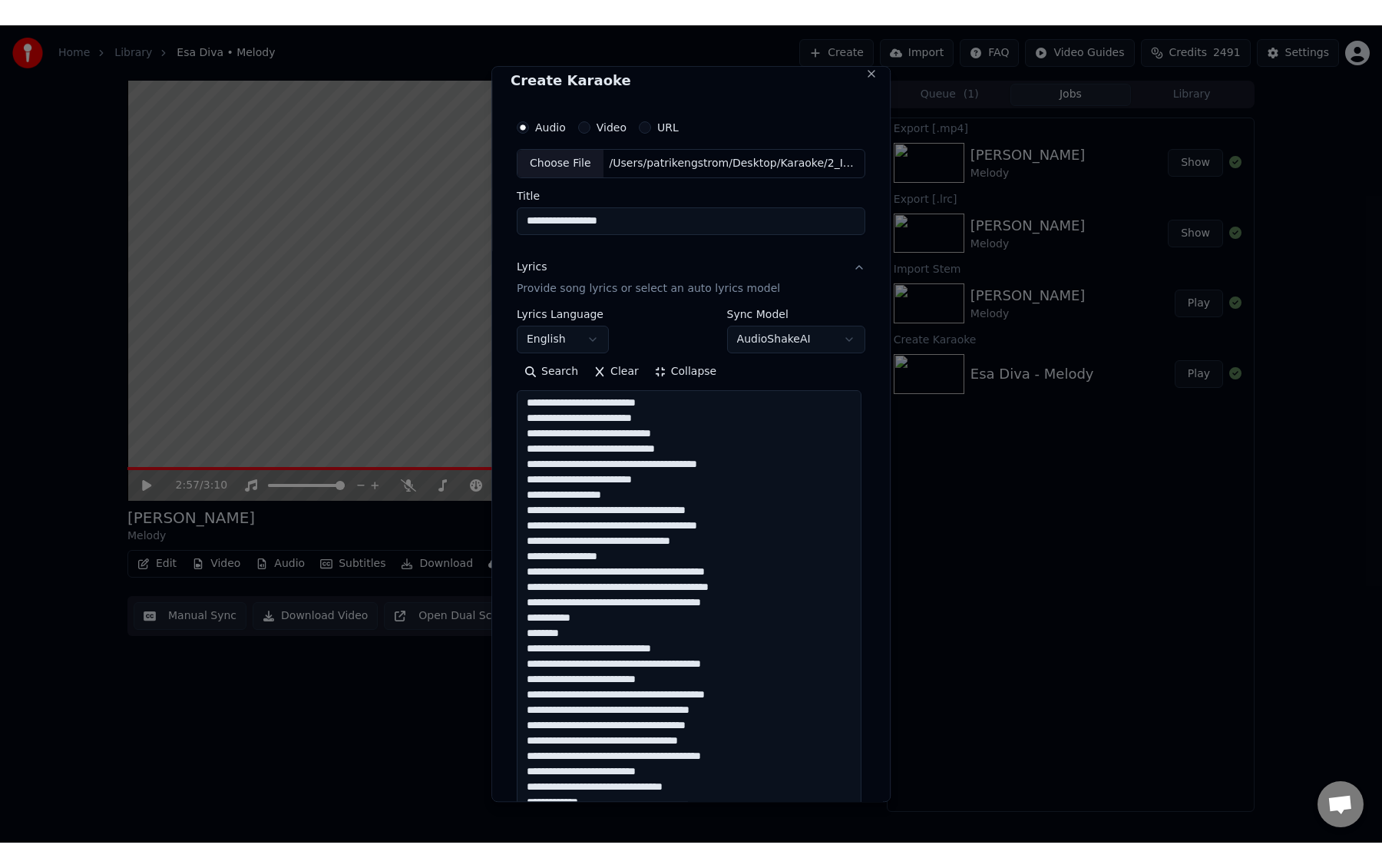
scroll to position [0, 0]
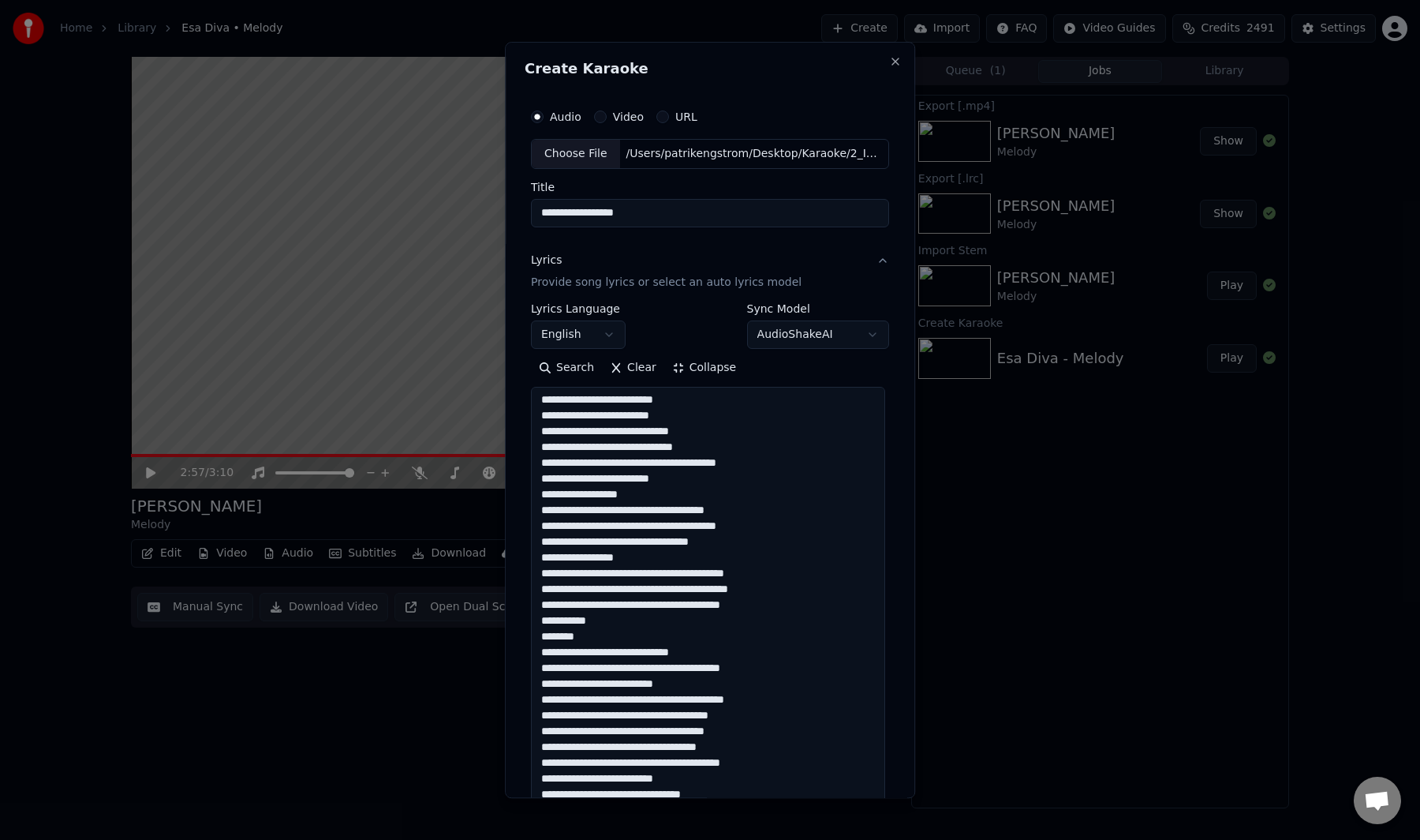
click at [572, 341] on body "**********" at bounding box center [710, 420] width 1420 height 840
click at [594, 336] on body "**********" at bounding box center [710, 420] width 1420 height 840
click at [580, 335] on body "**********" at bounding box center [710, 420] width 1420 height 840
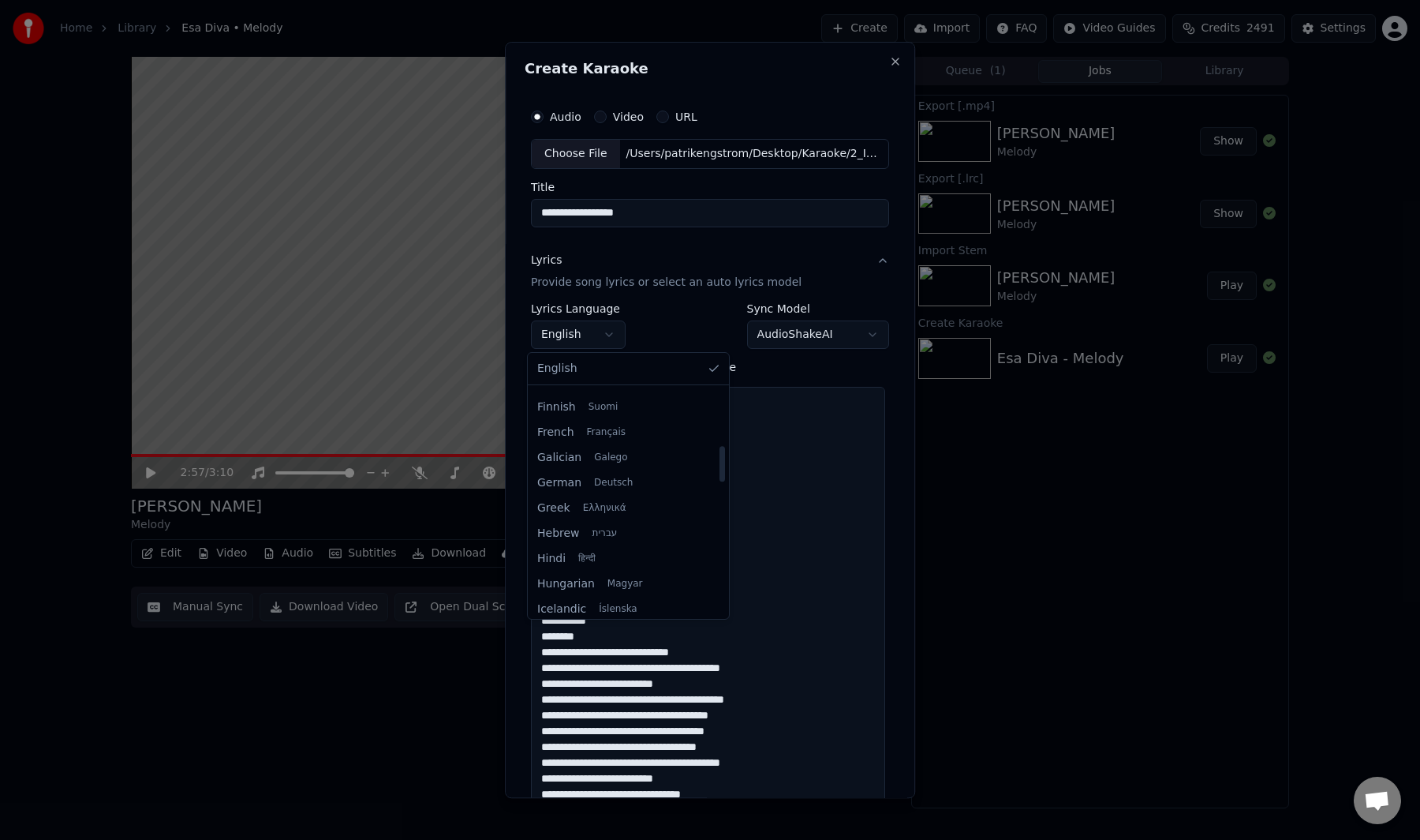
scroll to position [374, 0]
select select "**"
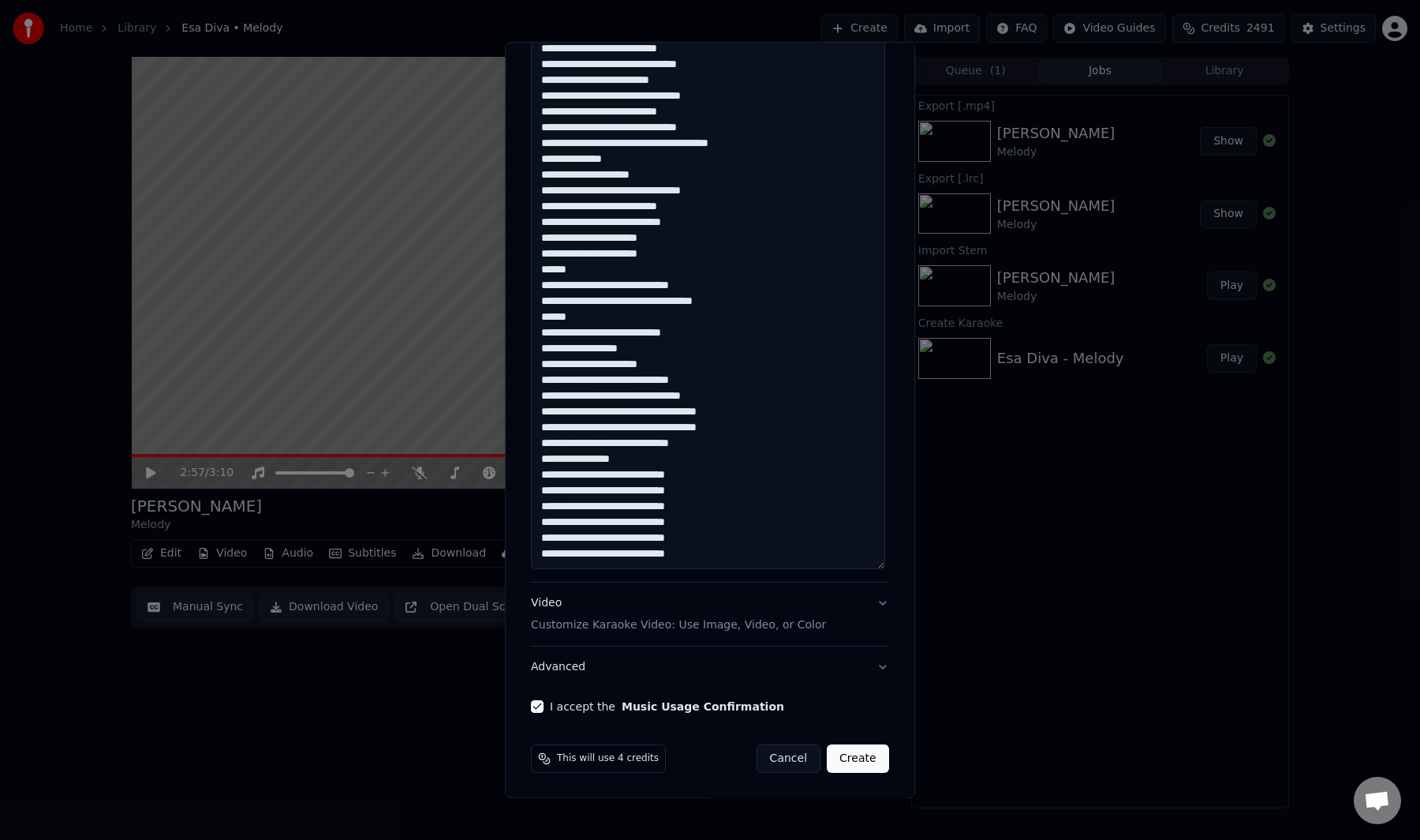
scroll to position [1156, 0]
click at [851, 755] on button "Create" at bounding box center [858, 757] width 62 height 28
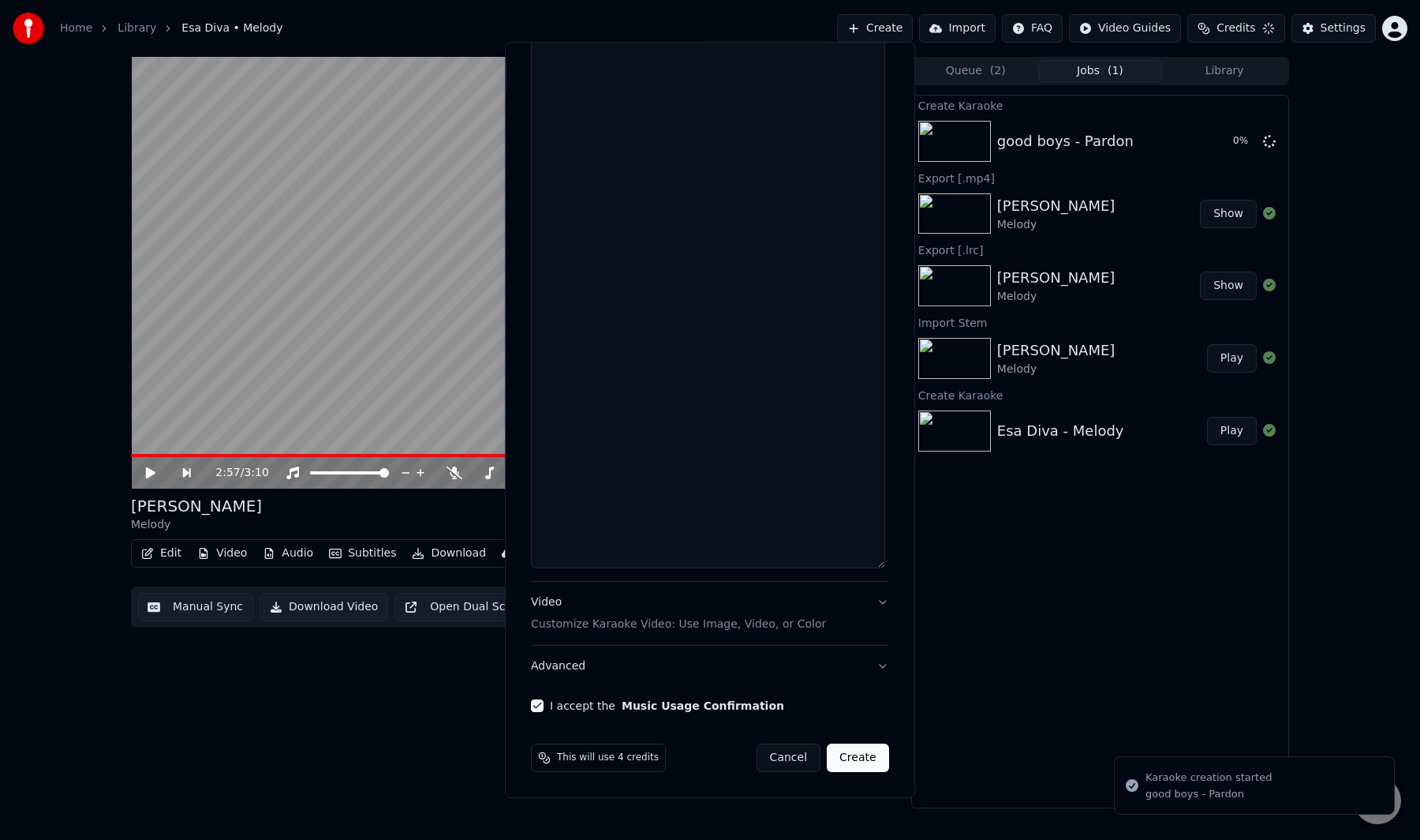
scroll to position [0, 0]
select select
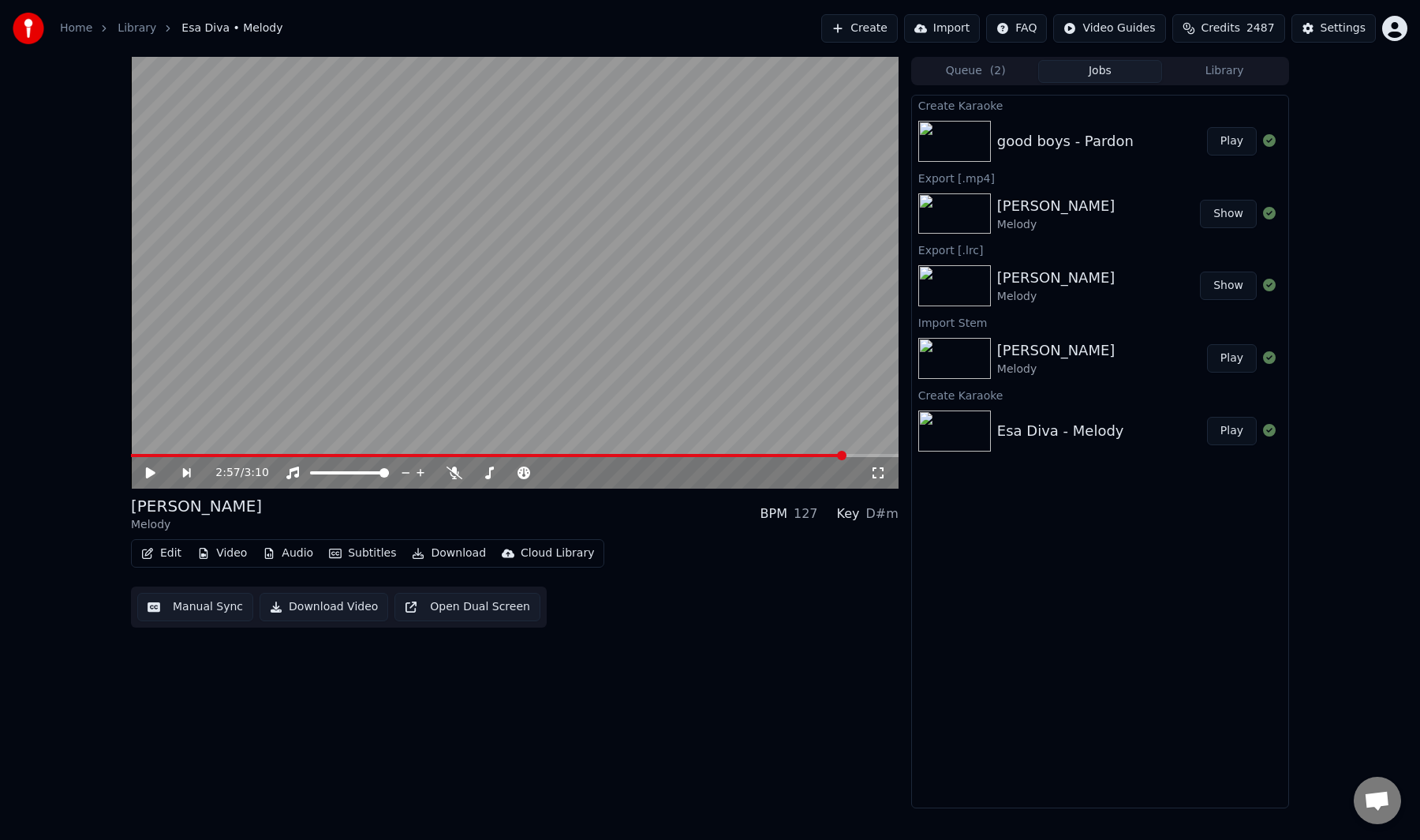
click at [1238, 140] on button "Play" at bounding box center [1232, 141] width 50 height 28
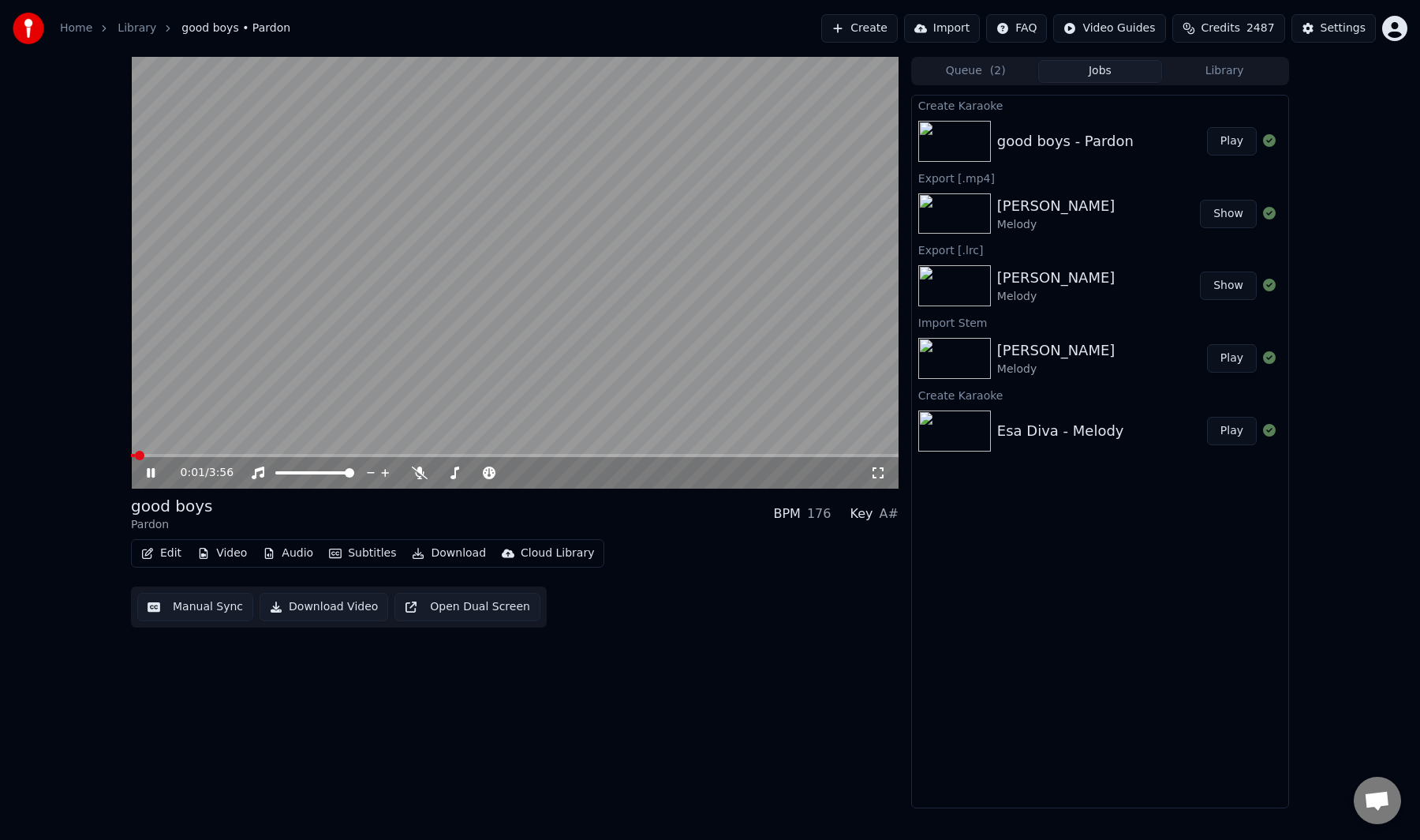
click at [160, 608] on button "Manual Sync" at bounding box center [195, 606] width 116 height 28
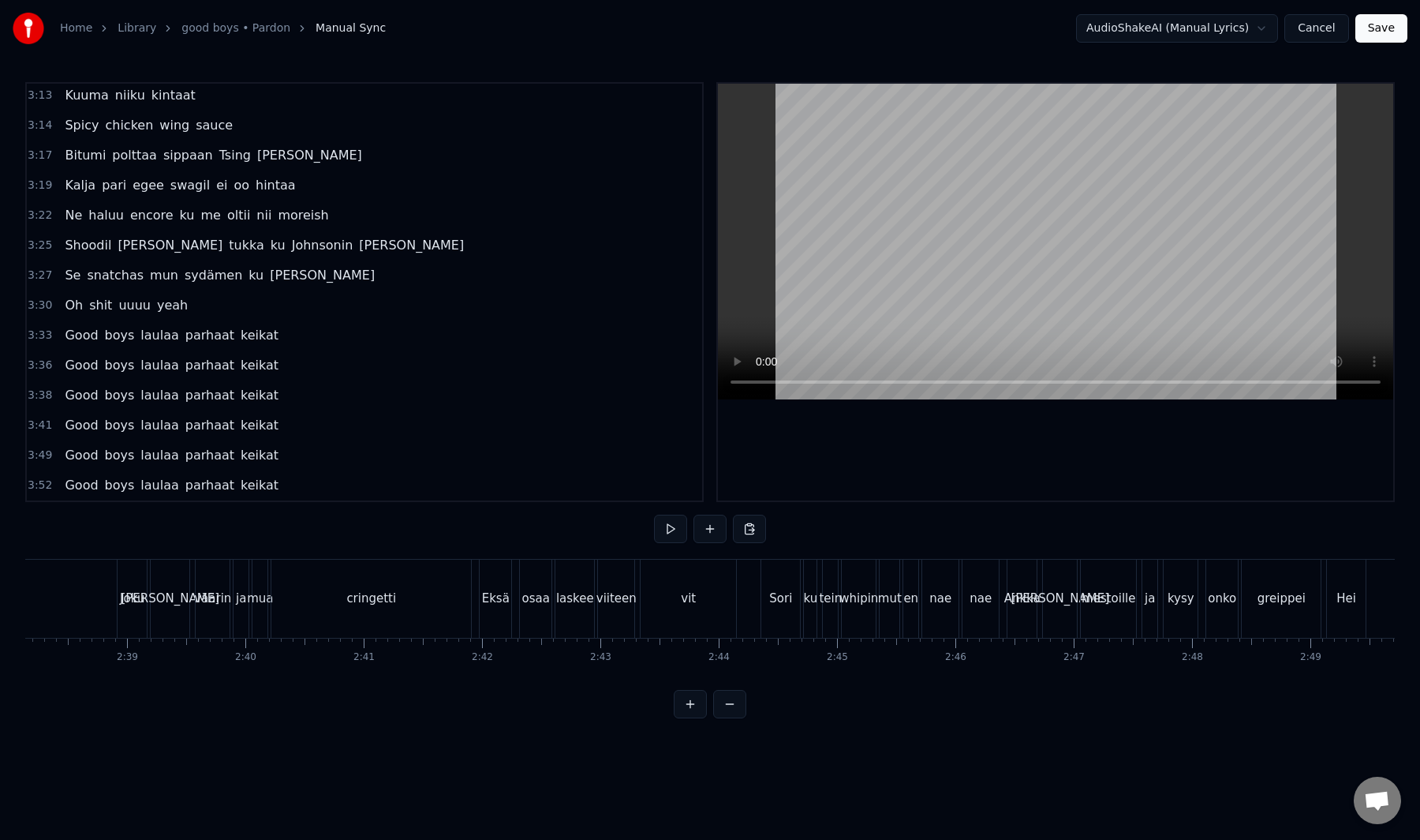
scroll to position [0, 18662]
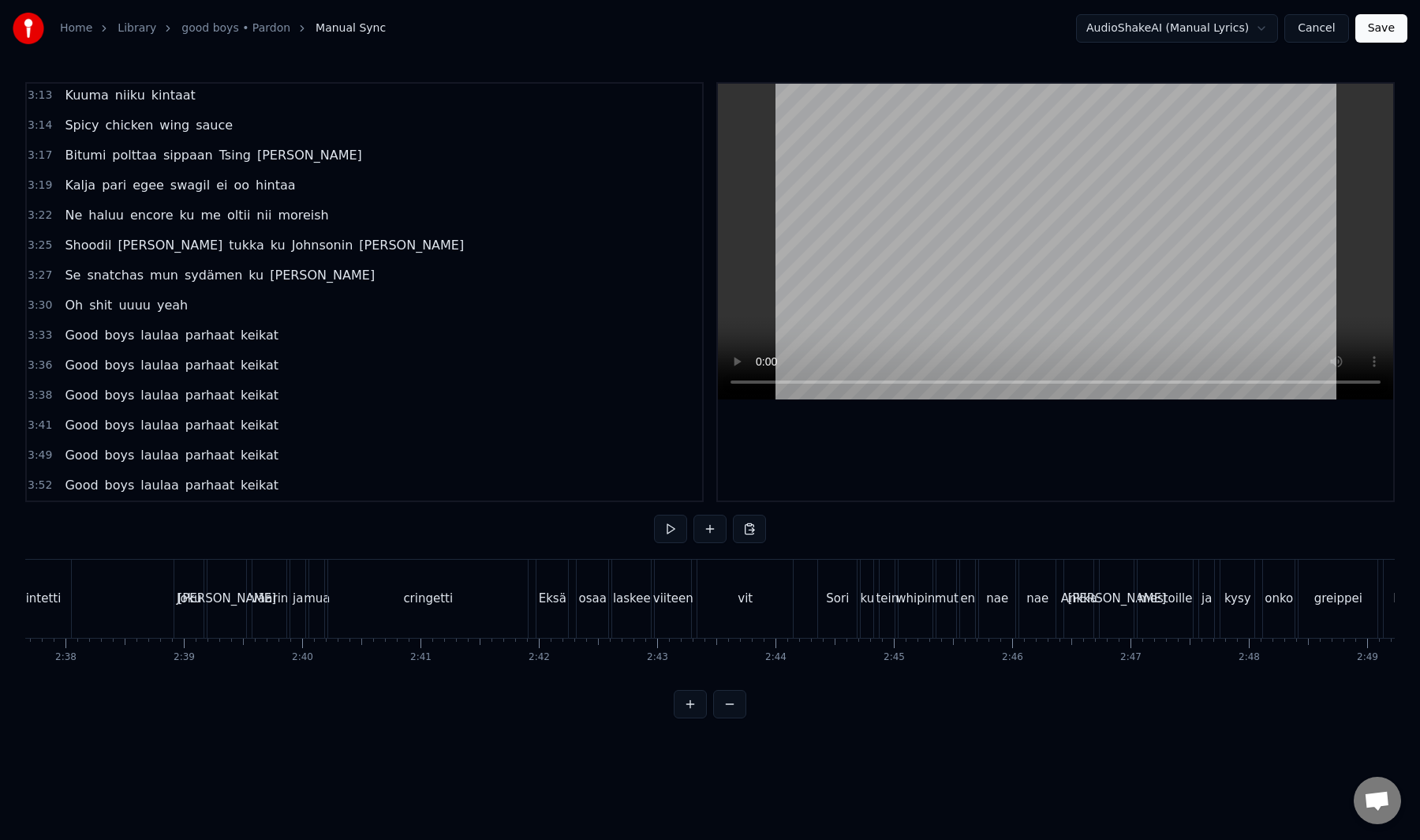
click at [483, 606] on div "cringetti" at bounding box center [428, 599] width 200 height 78
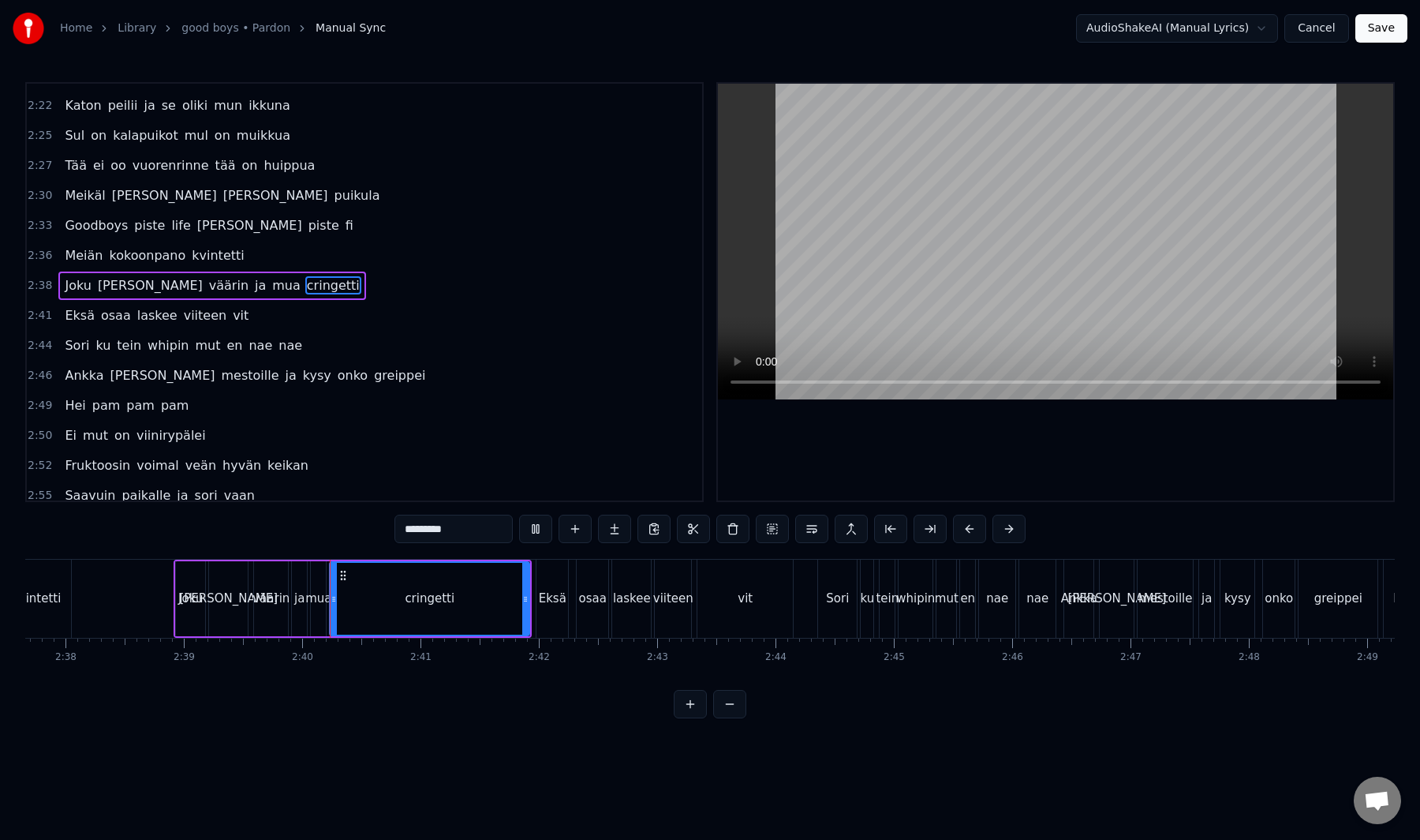
scroll to position [1486, 0]
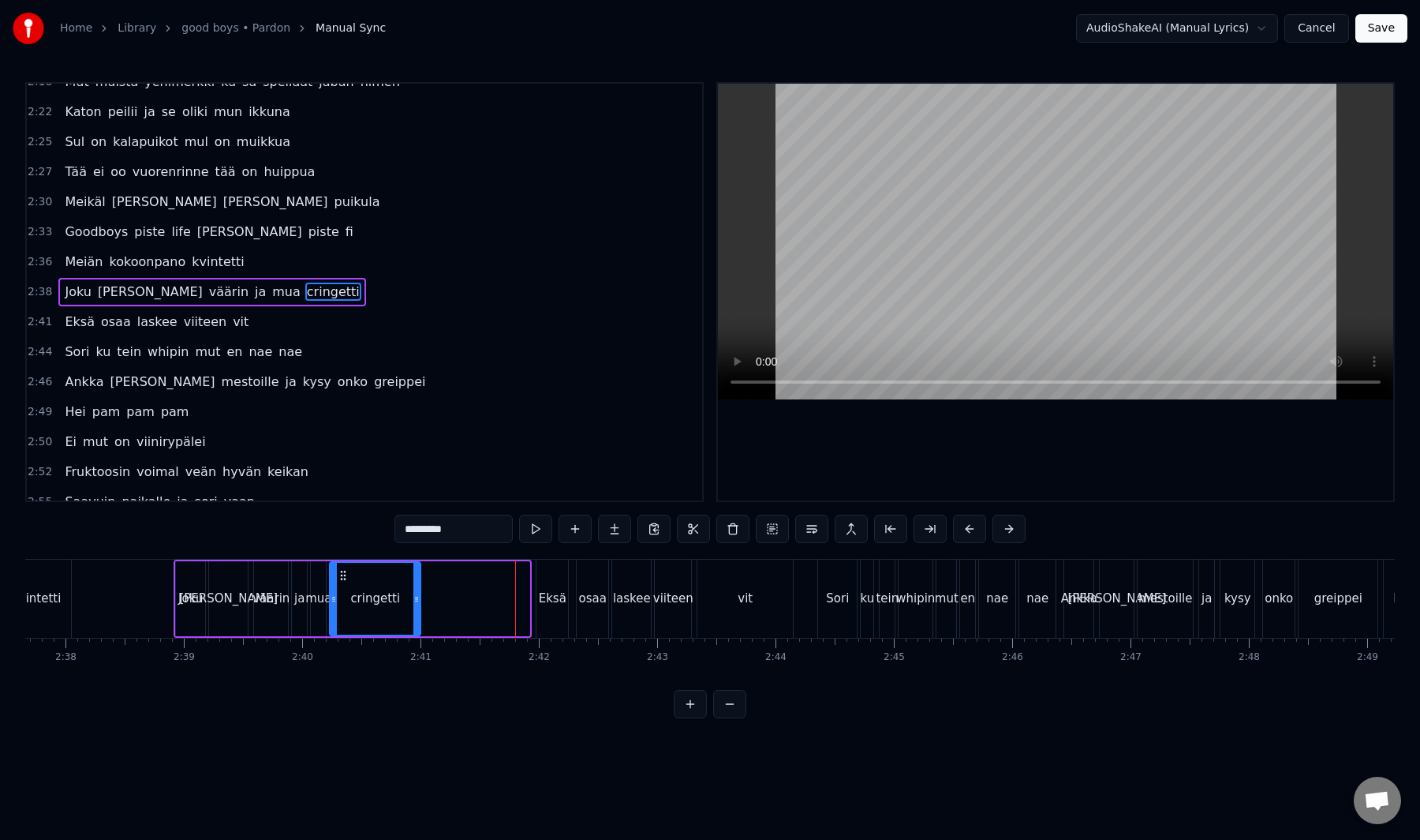
drag, startPoint x: 524, startPoint y: 599, endPoint x: 415, endPoint y: 598, distance: 109.0
click at [415, 598] on icon at bounding box center [416, 599] width 6 height 13
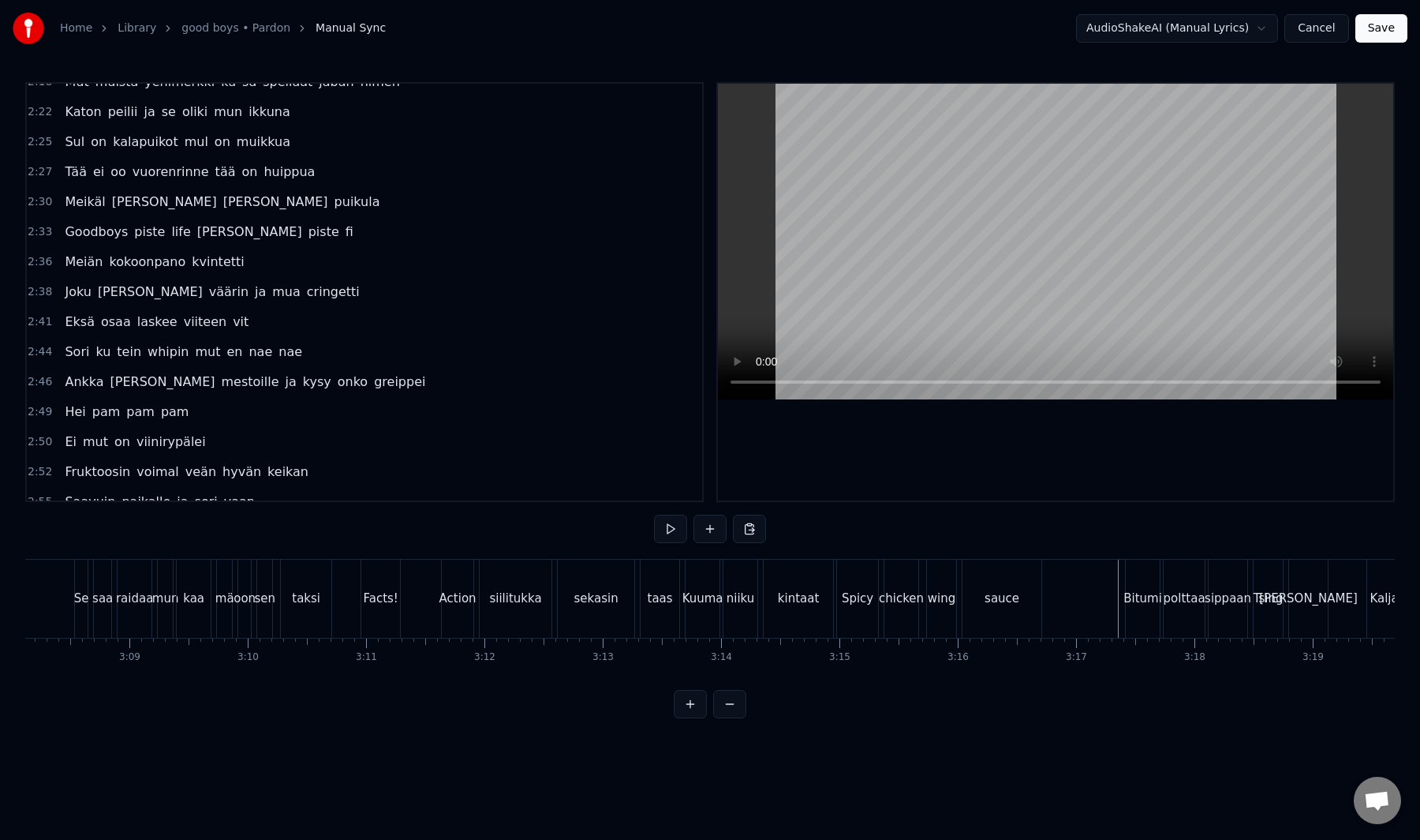
scroll to position [0, 22275]
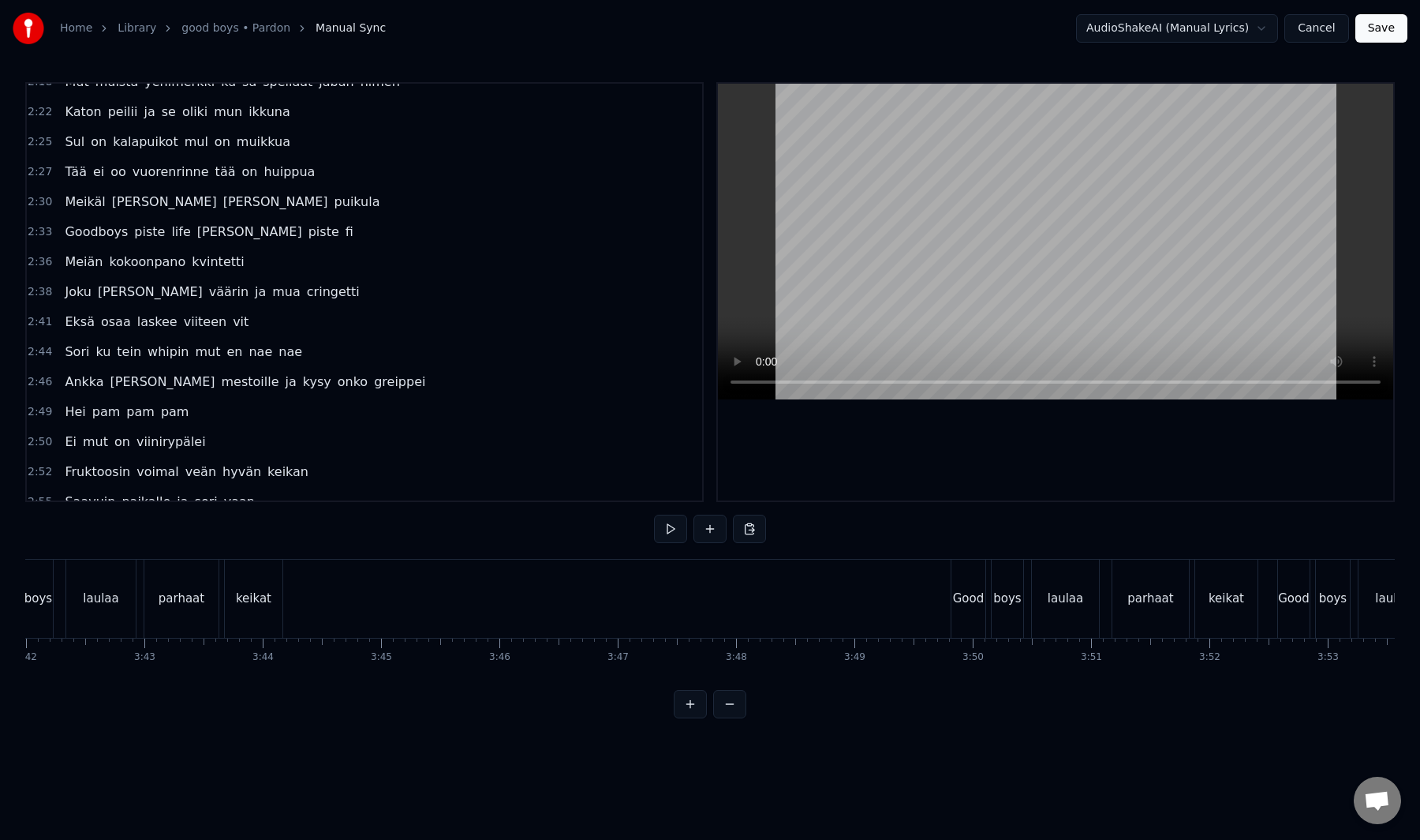
scroll to position [0, 26593]
click at [1385, 28] on button "Save" at bounding box center [1381, 28] width 52 height 28
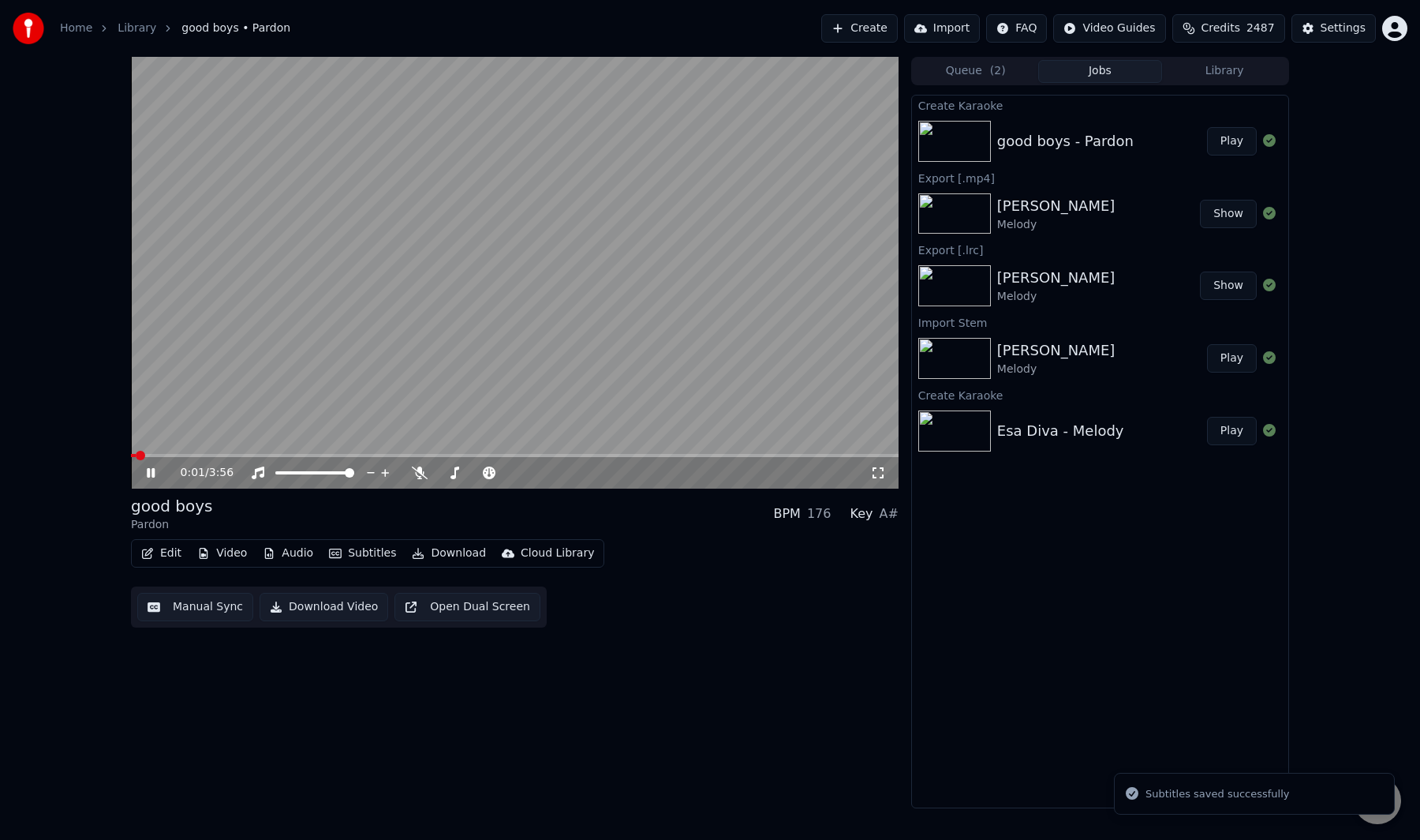
click at [173, 602] on button "Manual Sync" at bounding box center [195, 606] width 116 height 28
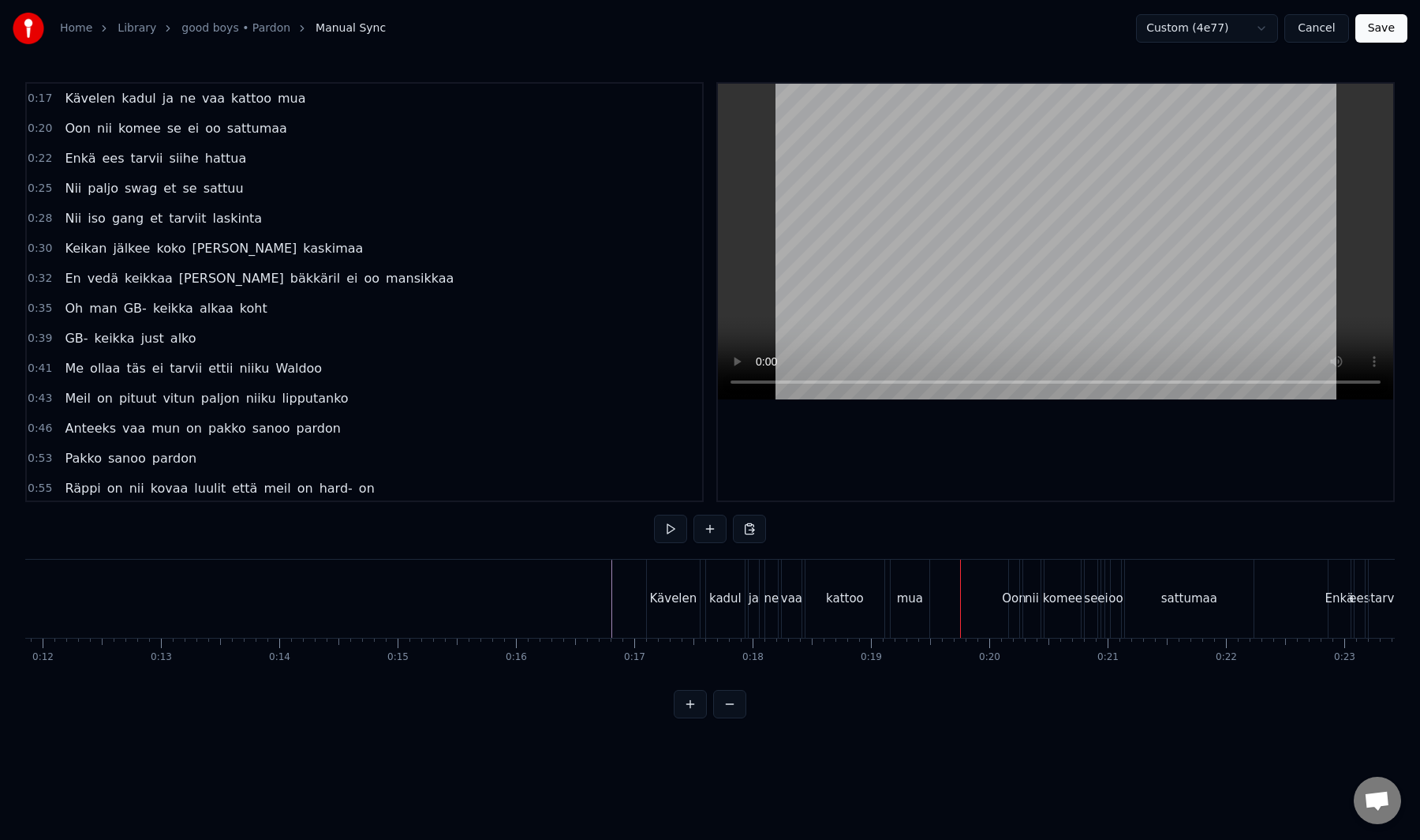
scroll to position [0, 1411]
click at [1331, 31] on button "Cancel" at bounding box center [1316, 28] width 64 height 28
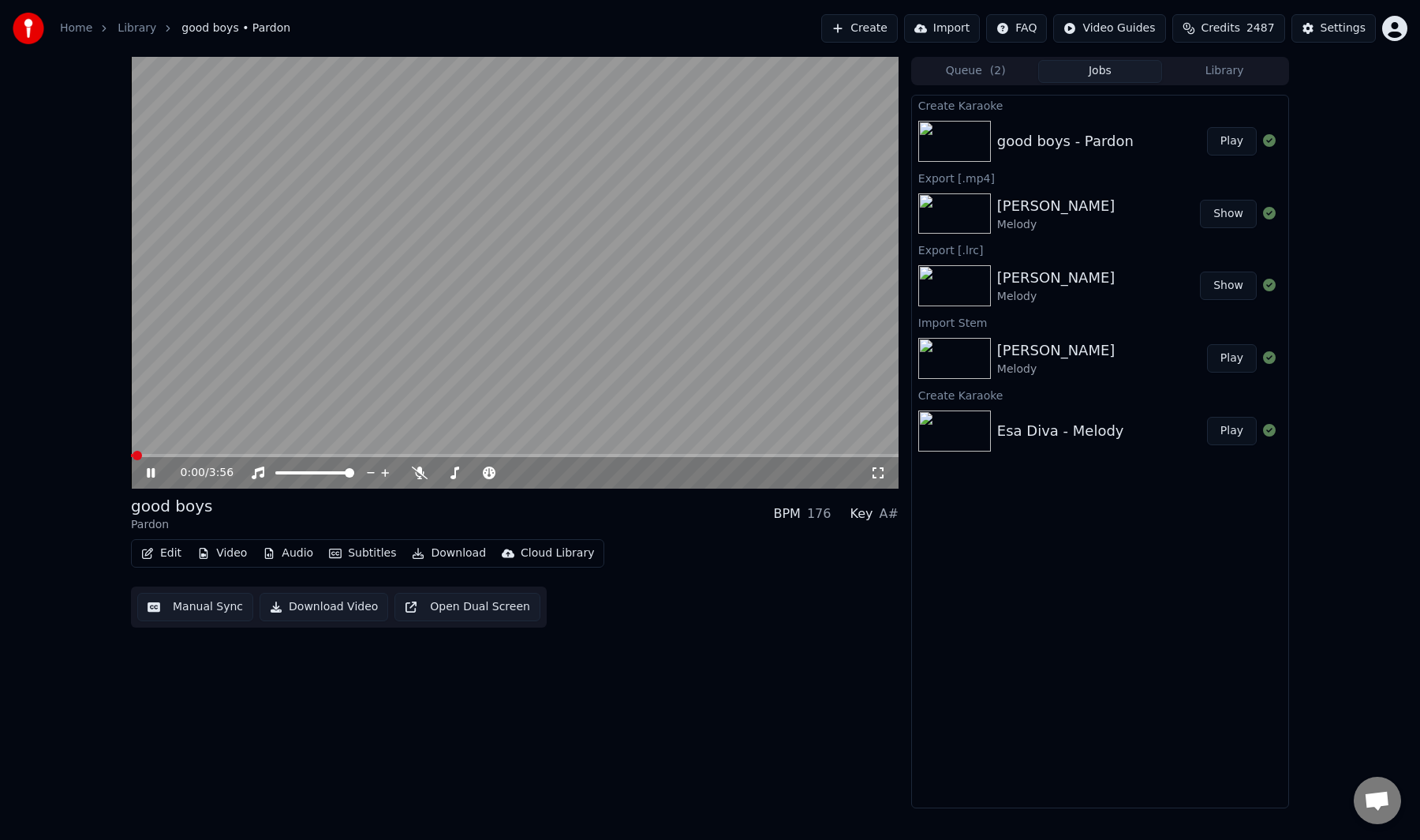
click at [591, 373] on video at bounding box center [515, 273] width 768 height 431
click at [304, 551] on button "Audio" at bounding box center [288, 553] width 63 height 22
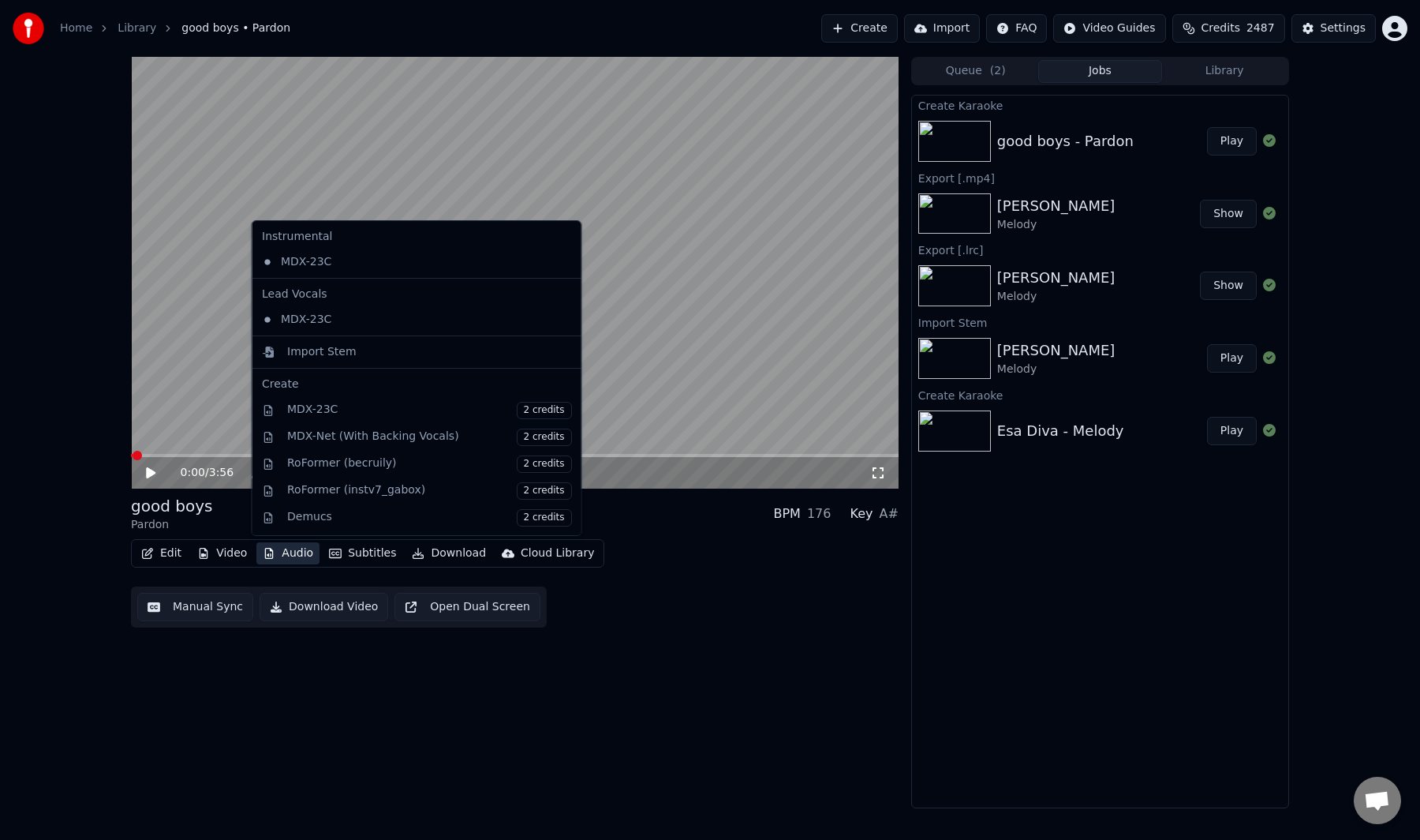
drag, startPoint x: 324, startPoint y: 338, endPoint x: 324, endPoint y: 346, distance: 8.0
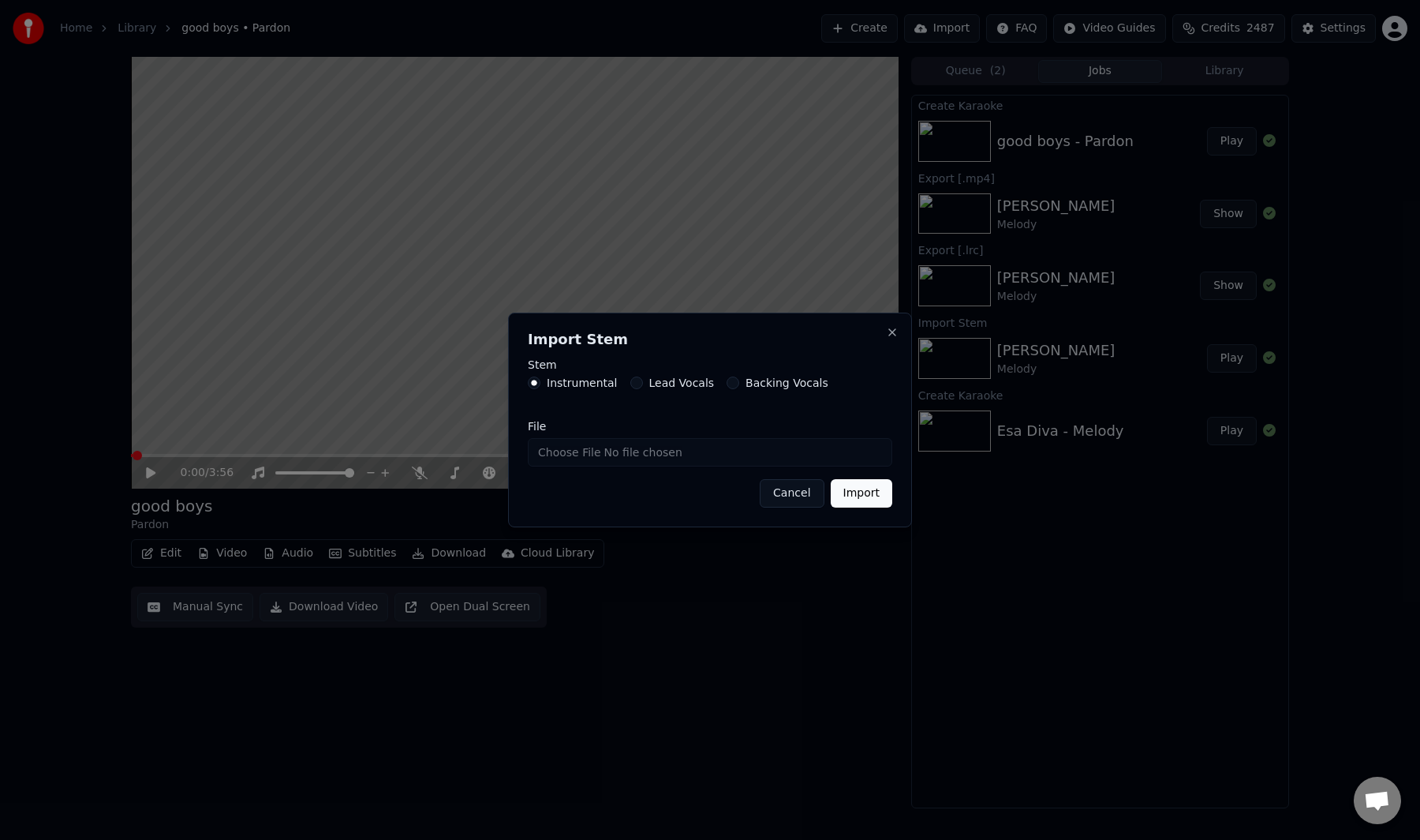
click at [571, 451] on input "File" at bounding box center [710, 452] width 364 height 28
type input "**********"
click at [881, 492] on button "Import" at bounding box center [861, 493] width 61 height 28
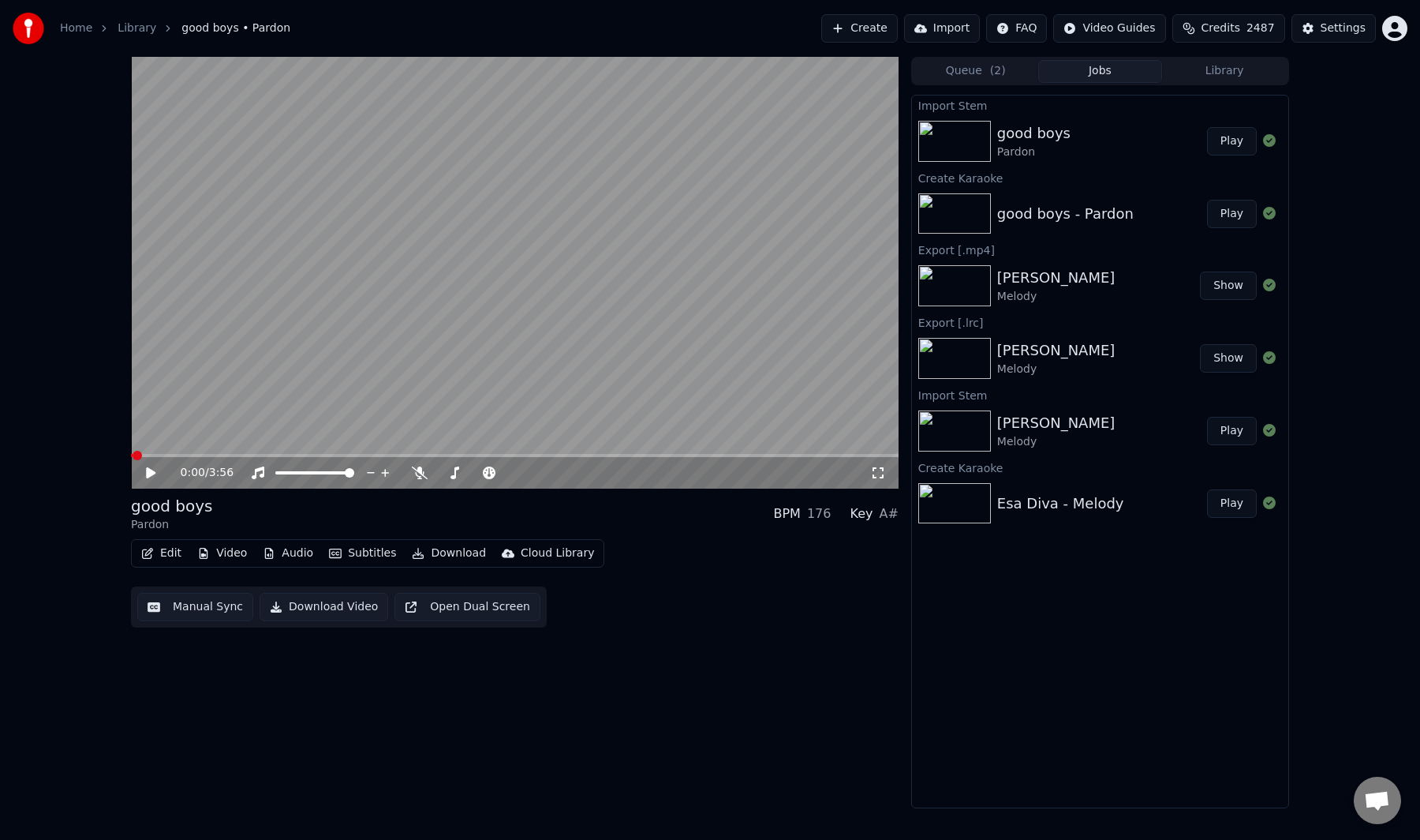
click at [297, 552] on button "Audio" at bounding box center [288, 553] width 63 height 22
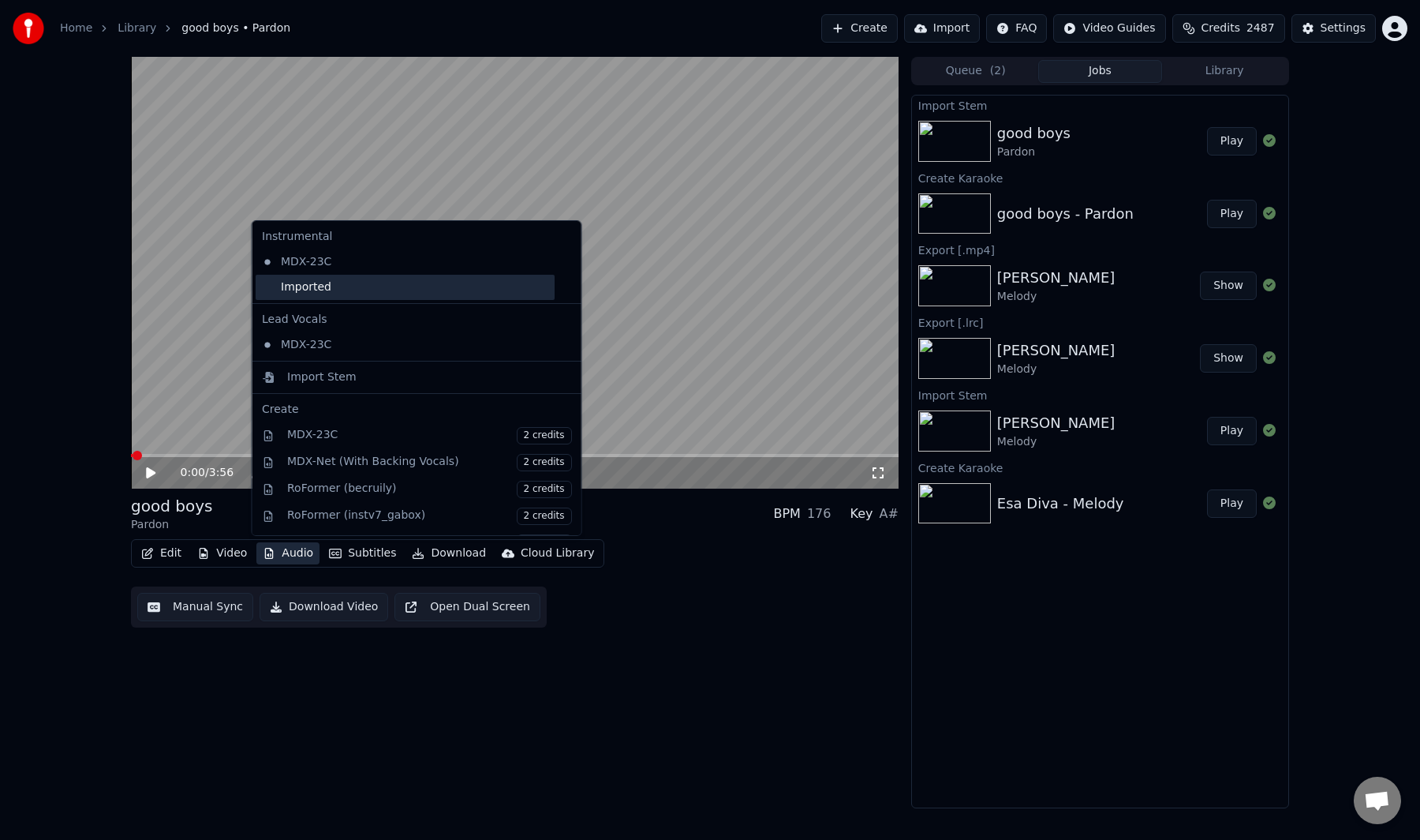
click at [342, 290] on div "Imported" at bounding box center [405, 287] width 299 height 25
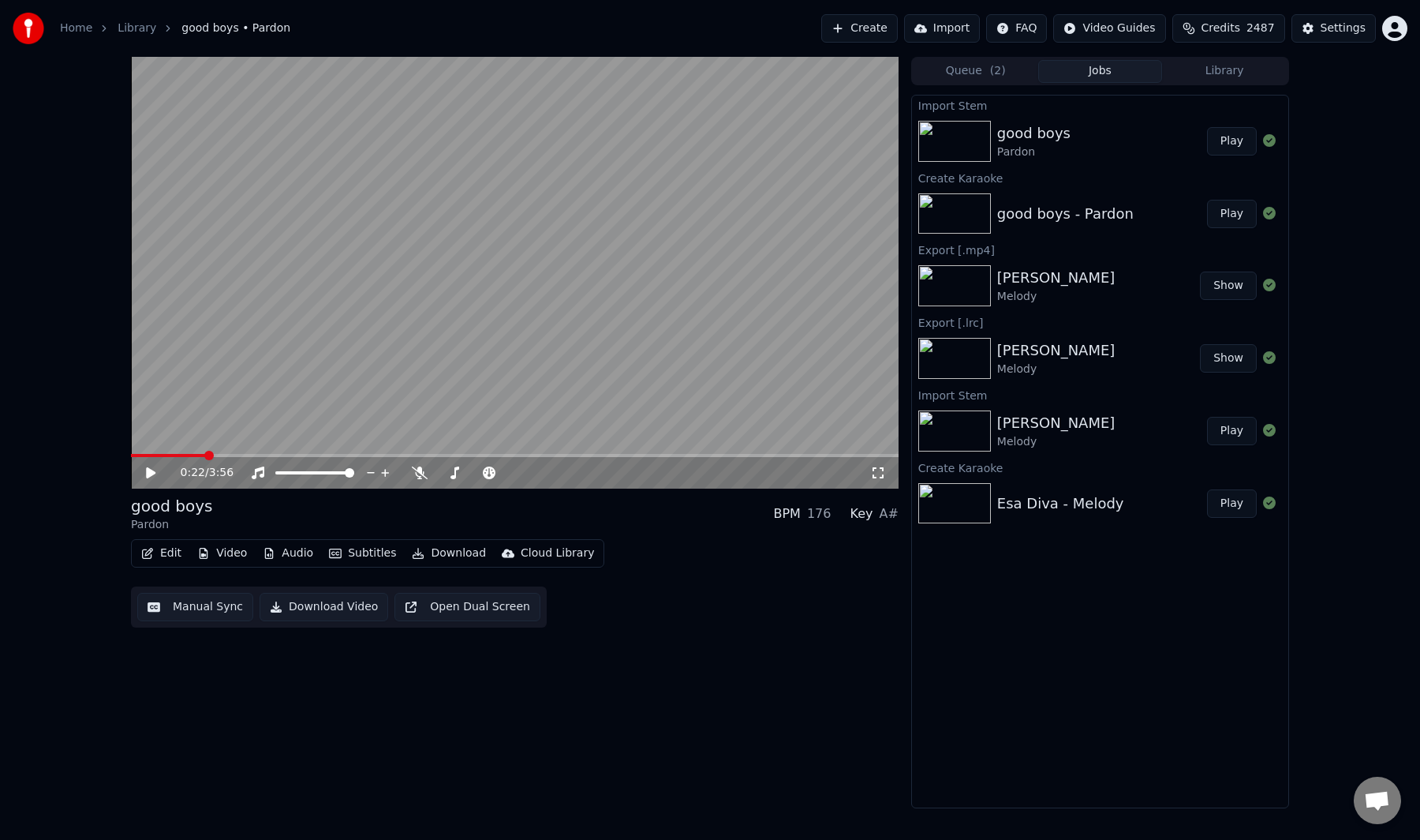
click at [160, 605] on button "Manual Sync" at bounding box center [195, 606] width 116 height 28
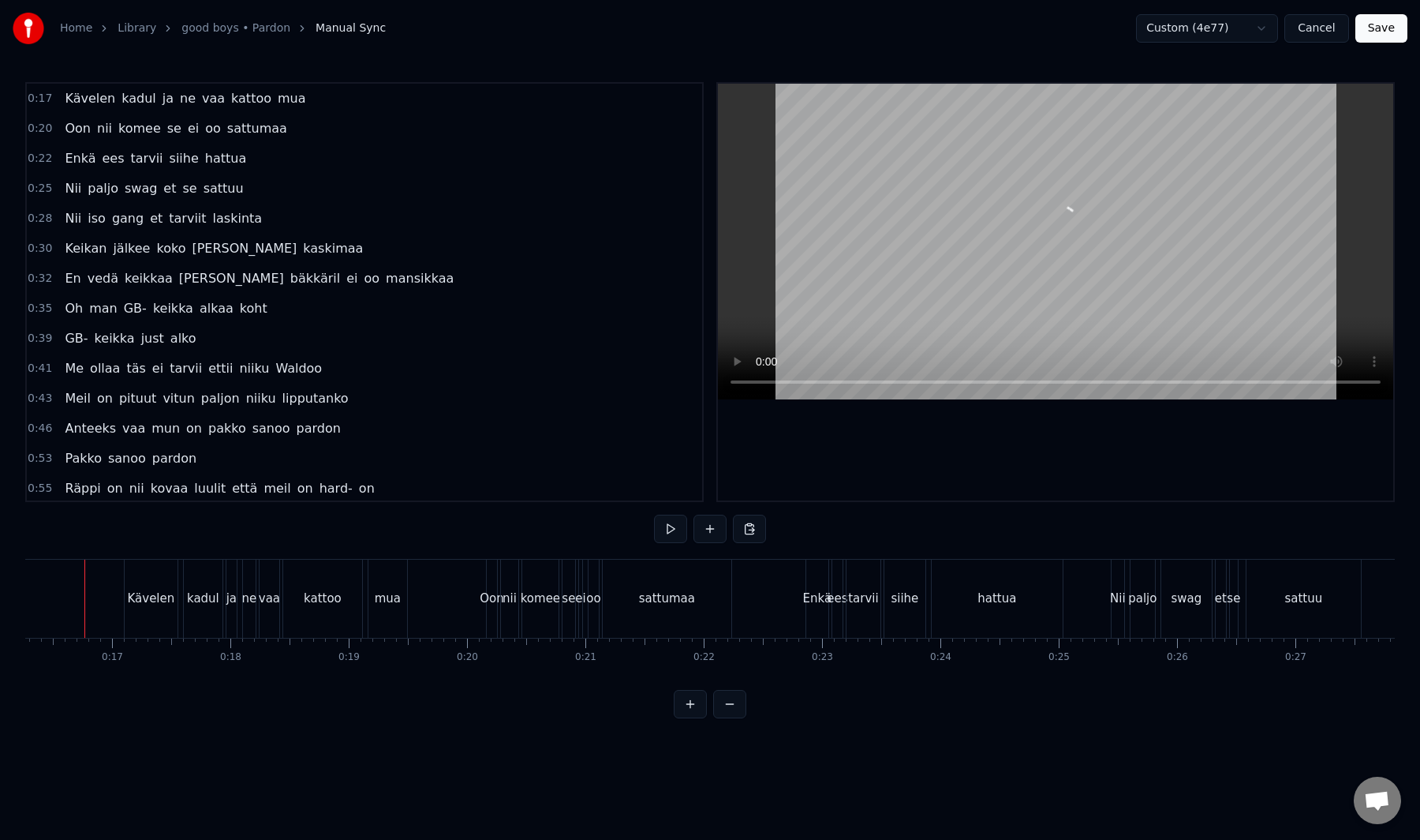
scroll to position [0, 1906]
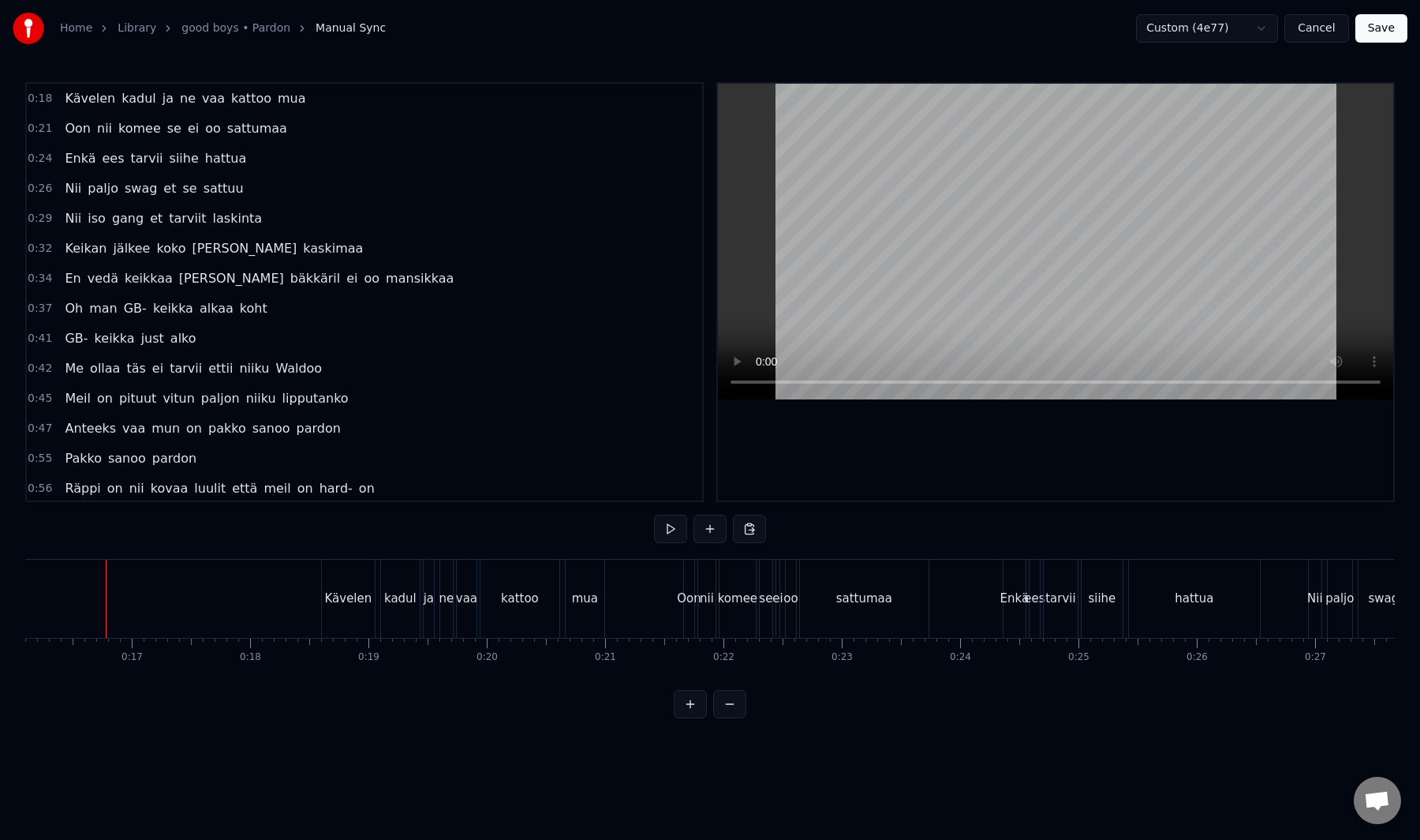
click at [1380, 35] on button "Save" at bounding box center [1381, 28] width 52 height 28
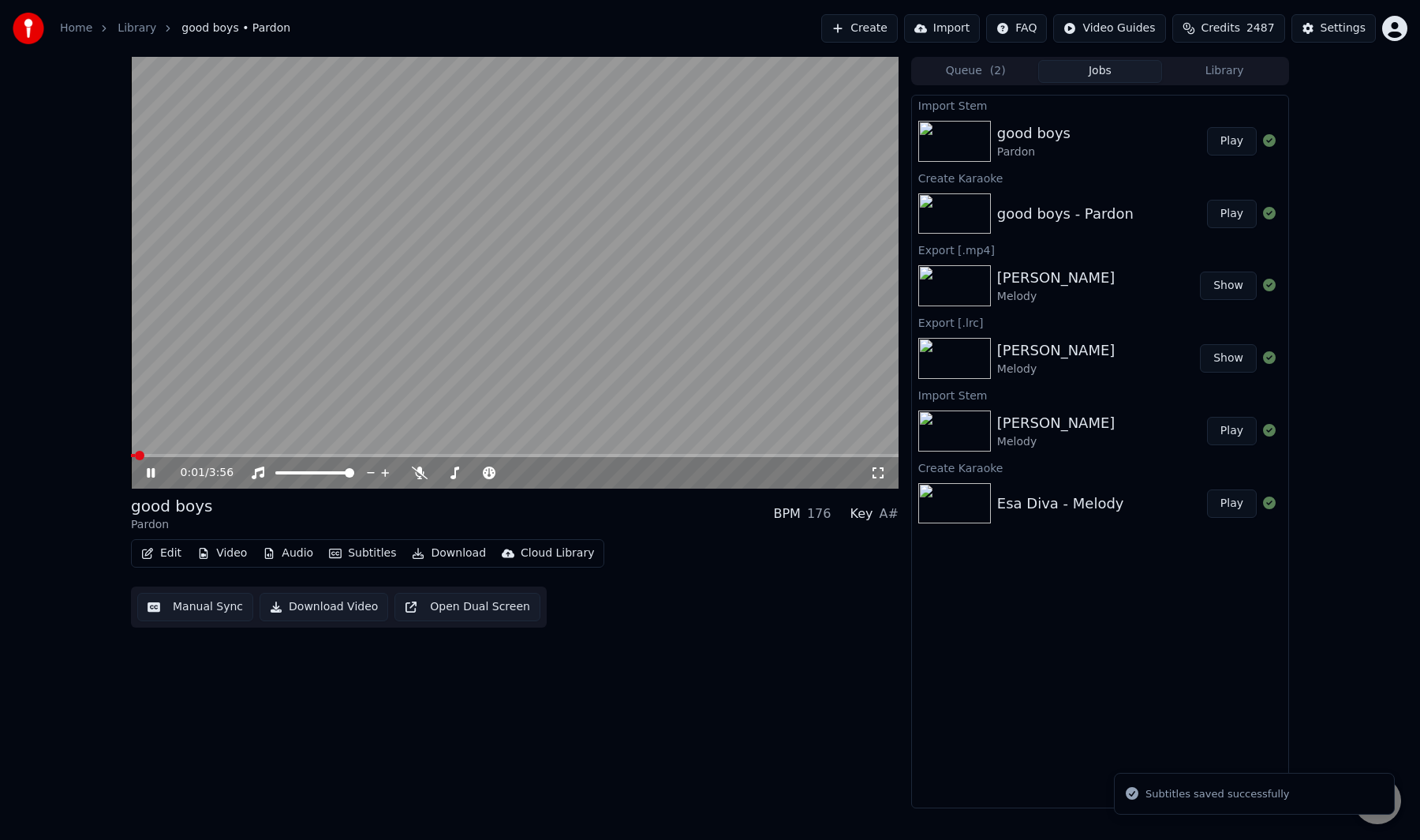
click at [110, 512] on div "0:01 / 3:56 good boys Pardon BPM 176 Key A# Edit Video Audio Subtitles Download…" at bounding box center [710, 432] width 1420 height 752
click at [492, 403] on video at bounding box center [515, 273] width 768 height 431
click at [202, 603] on button "Manual Sync" at bounding box center [195, 606] width 116 height 28
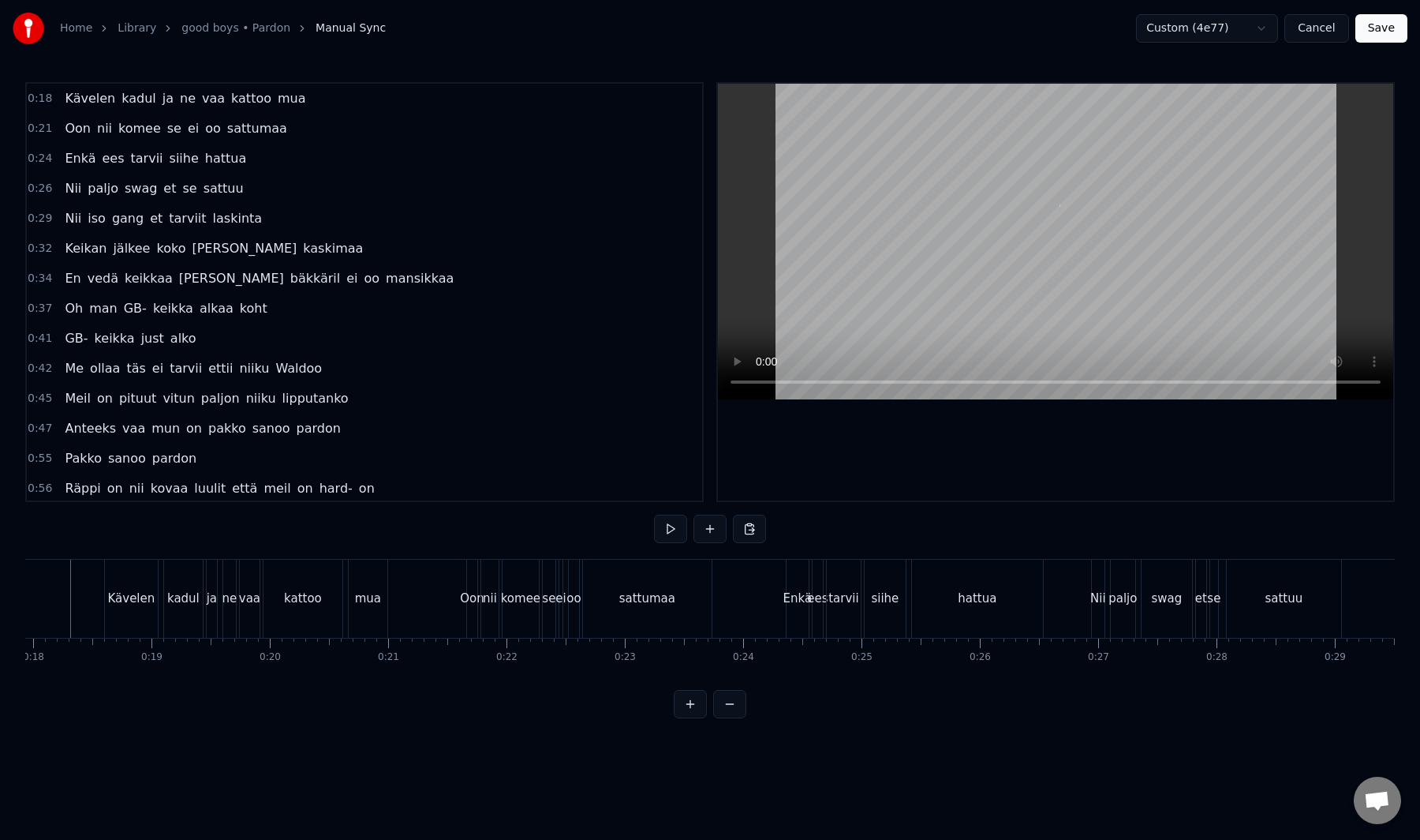
scroll to position [0, 2088]
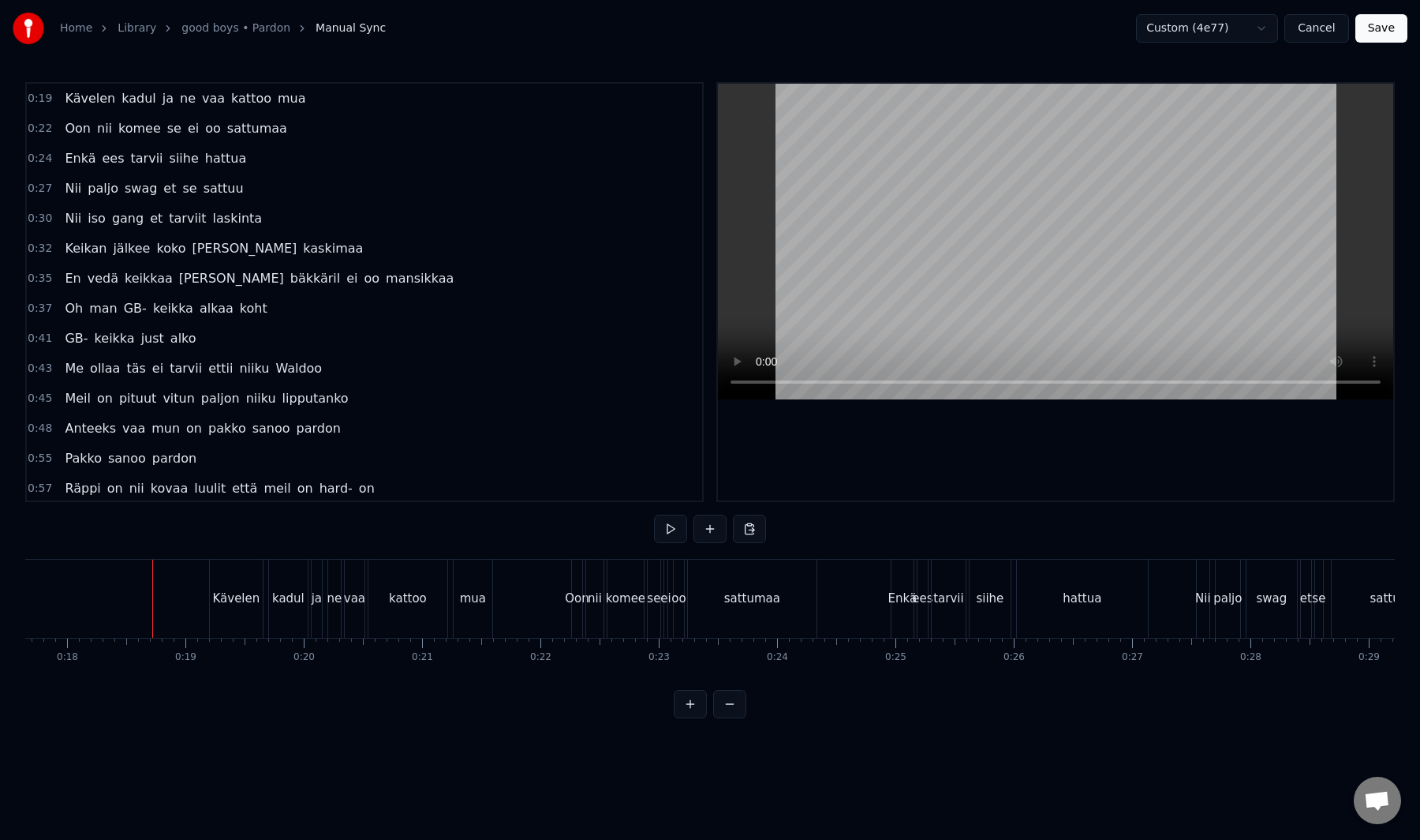
click at [1374, 36] on button "Save" at bounding box center [1381, 28] width 52 height 28
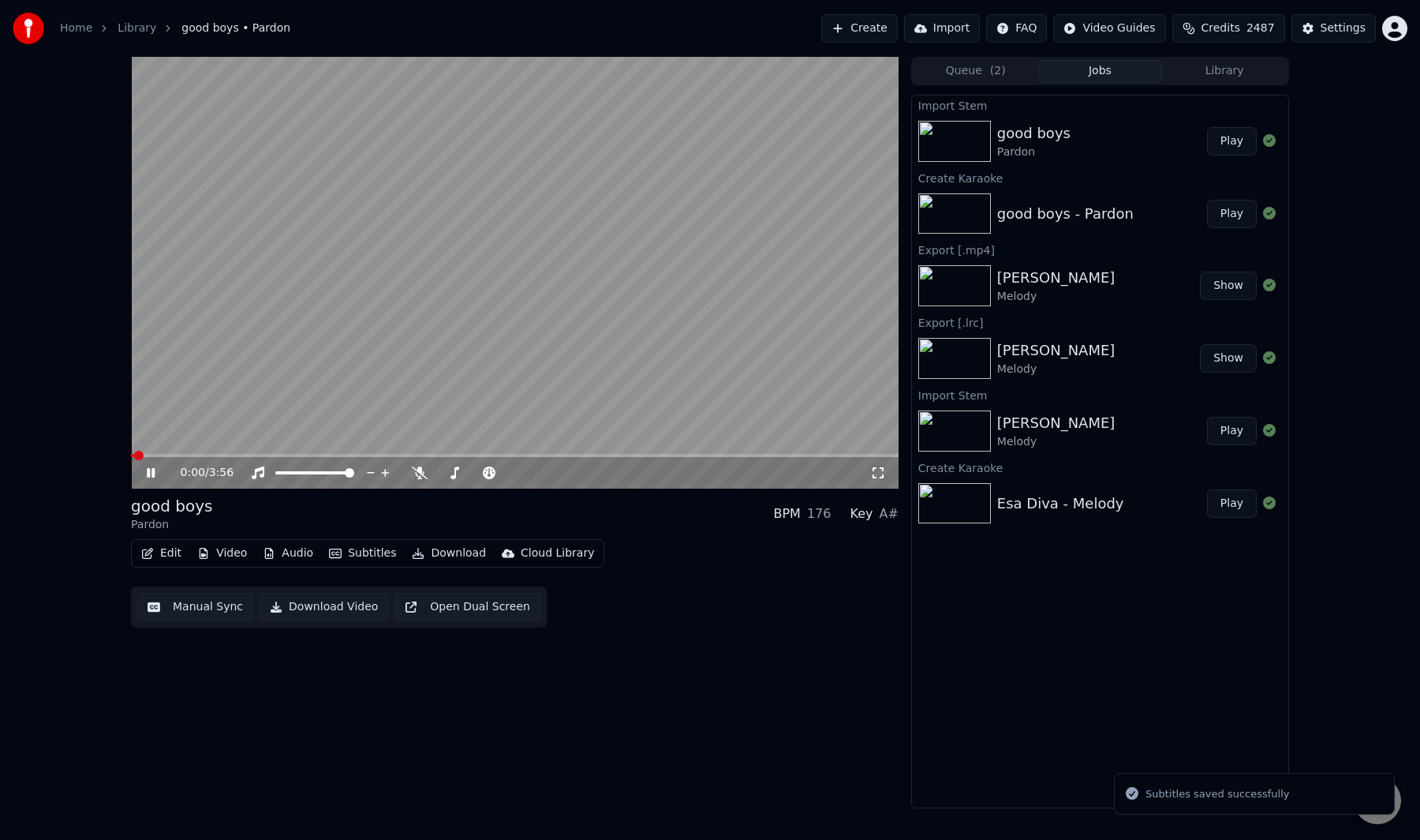
click at [134, 531] on div "Pardon" at bounding box center [172, 525] width 82 height 16
click at [158, 525] on div "Pardon" at bounding box center [172, 525] width 82 height 16
click at [104, 516] on div "0:01 / 3:56 good boys Pardon BPM 176 Key A# Edit Video Audio Subtitles Download…" at bounding box center [710, 432] width 1420 height 752
click at [311, 378] on video at bounding box center [515, 273] width 768 height 431
click at [253, 365] on video at bounding box center [515, 273] width 768 height 431
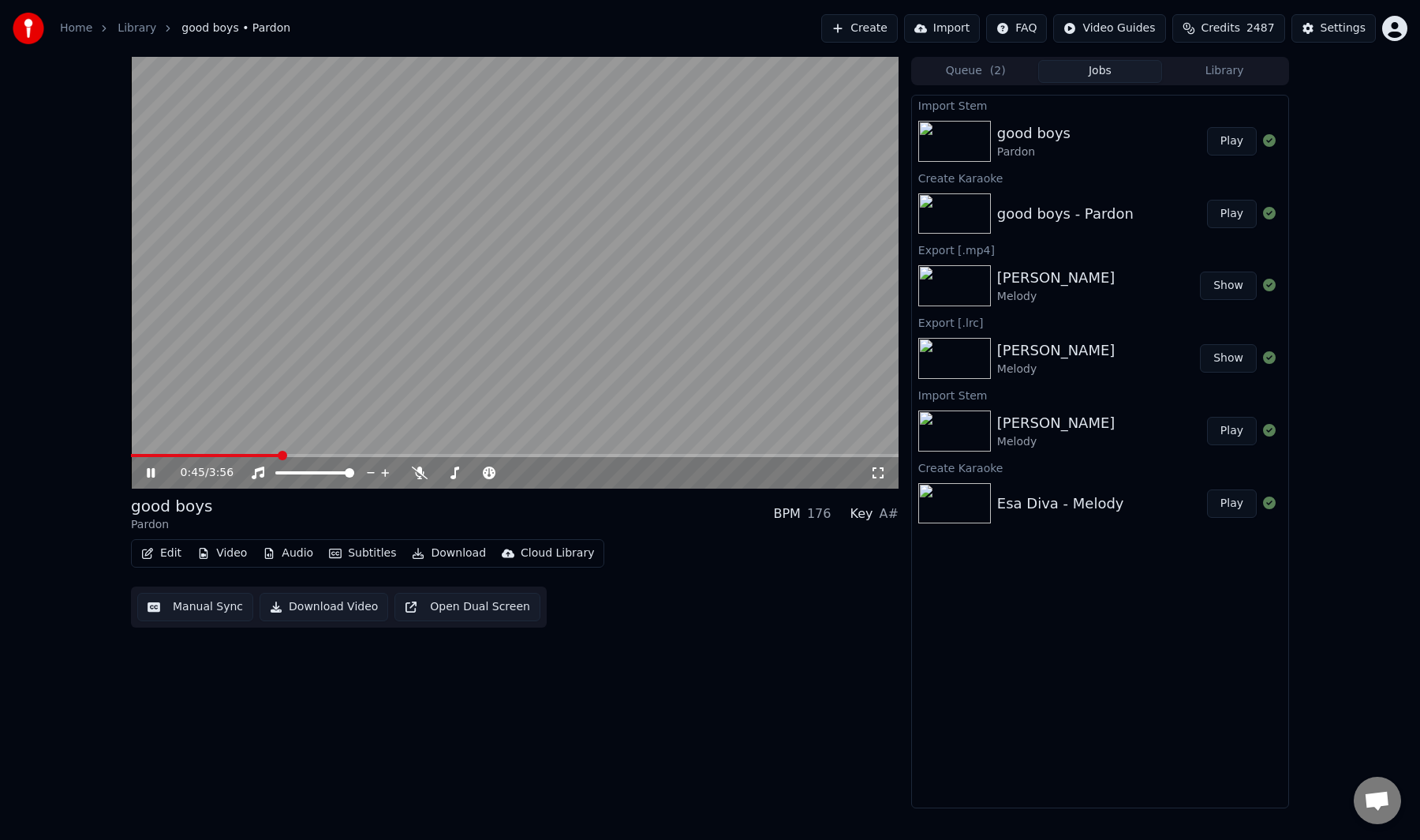
click at [251, 364] on video at bounding box center [515, 273] width 768 height 431
click at [200, 610] on button "Manual Sync" at bounding box center [195, 606] width 116 height 28
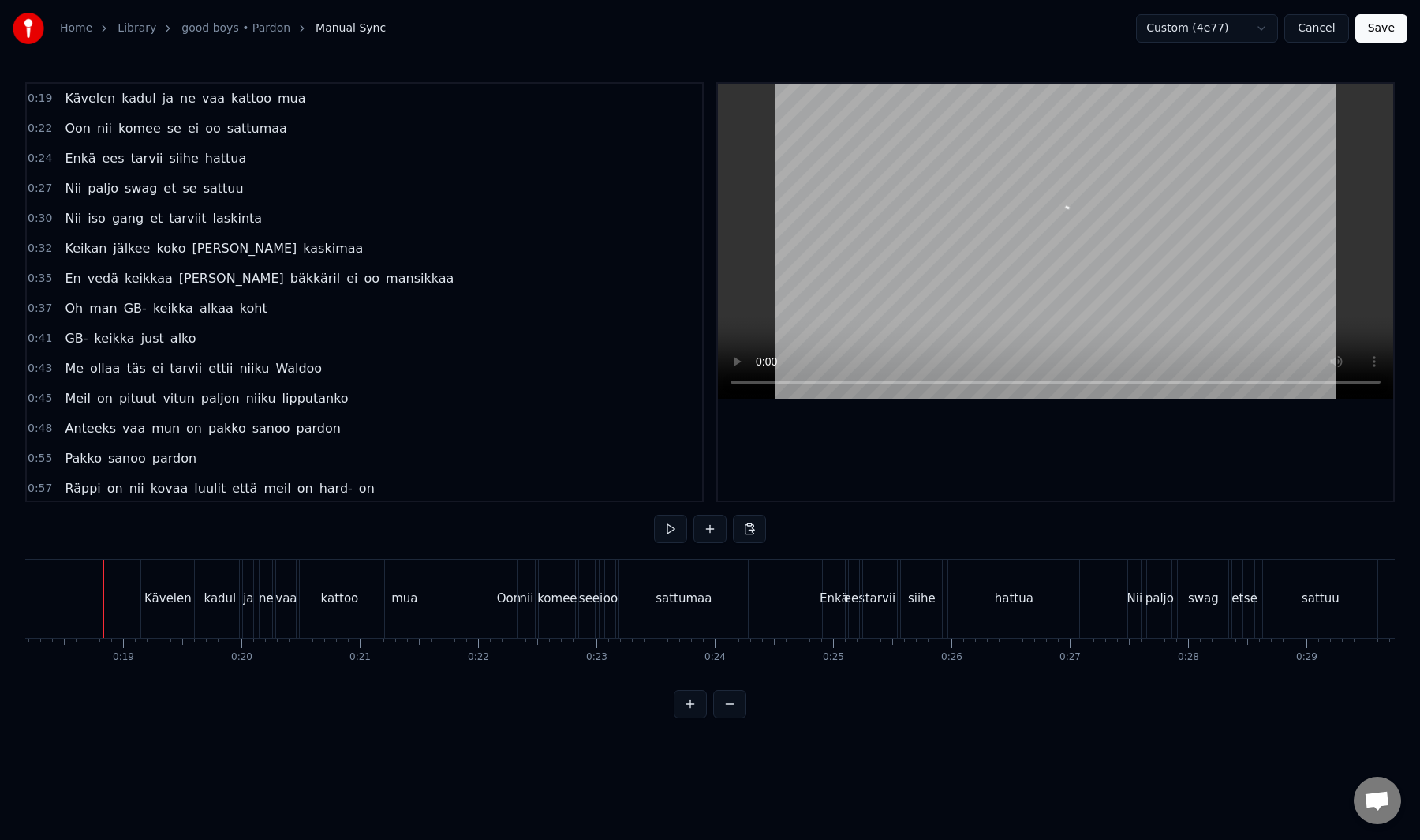
scroll to position [0, 2150]
click at [1383, 29] on button "Save" at bounding box center [1381, 28] width 52 height 28
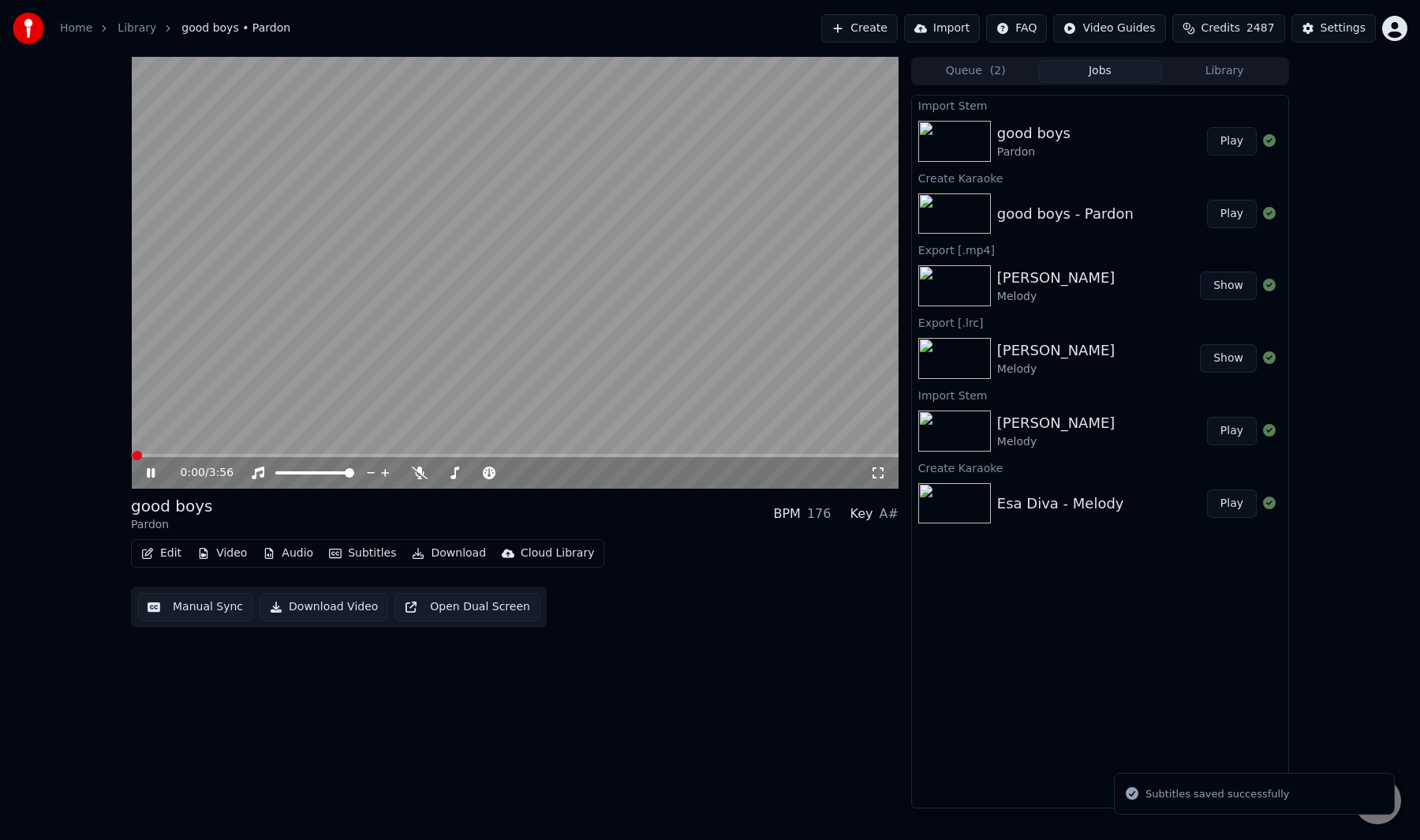
click at [76, 532] on div "0:00 / 3:56 good boys Pardon BPM 176 Key A# Edit Video Audio Subtitles Download…" at bounding box center [710, 432] width 1420 height 752
click at [223, 420] on video at bounding box center [515, 273] width 768 height 431
click at [167, 601] on button "Manual Sync" at bounding box center [195, 606] width 116 height 28
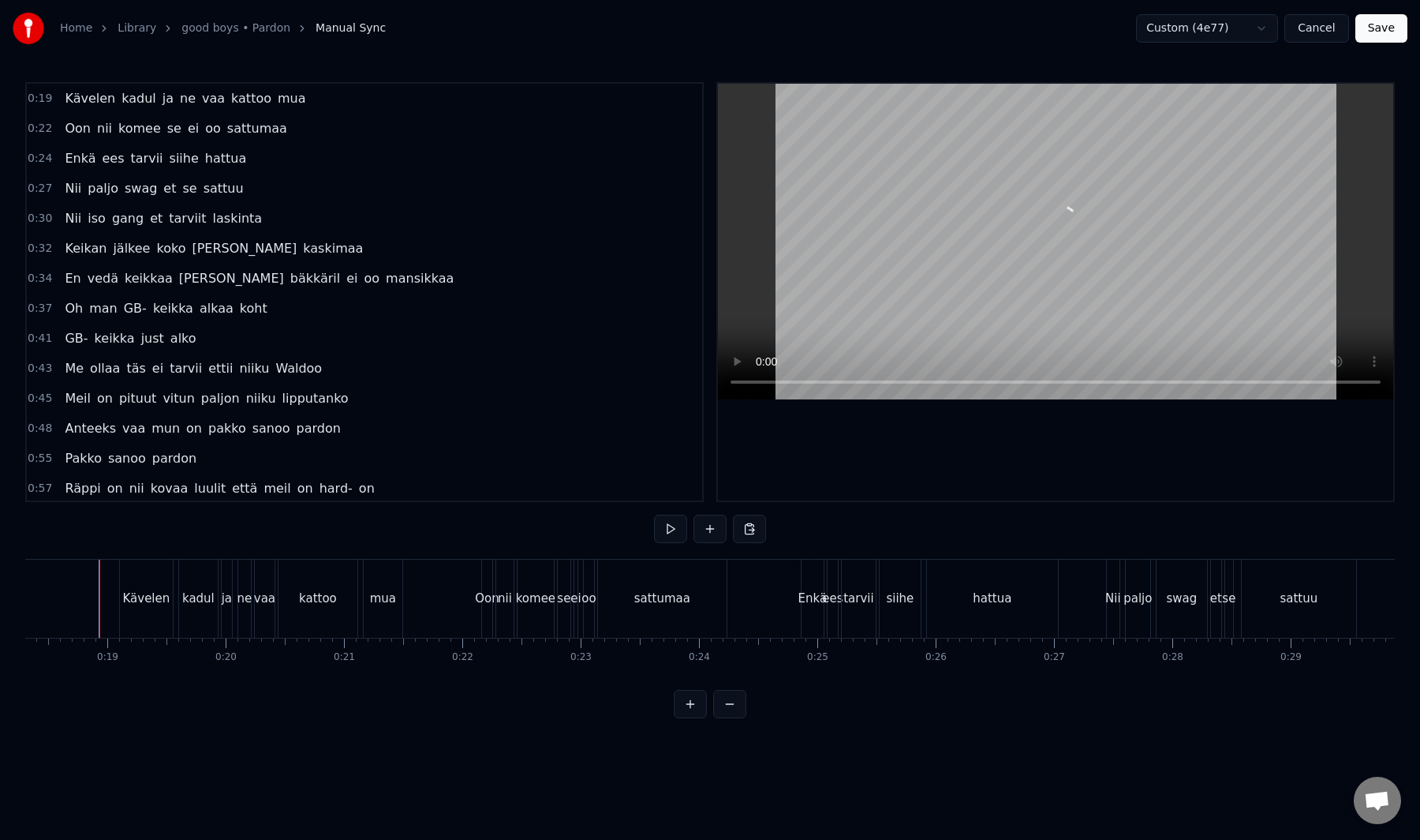
scroll to position [0, 2161]
click at [1372, 28] on button "Save" at bounding box center [1381, 28] width 52 height 28
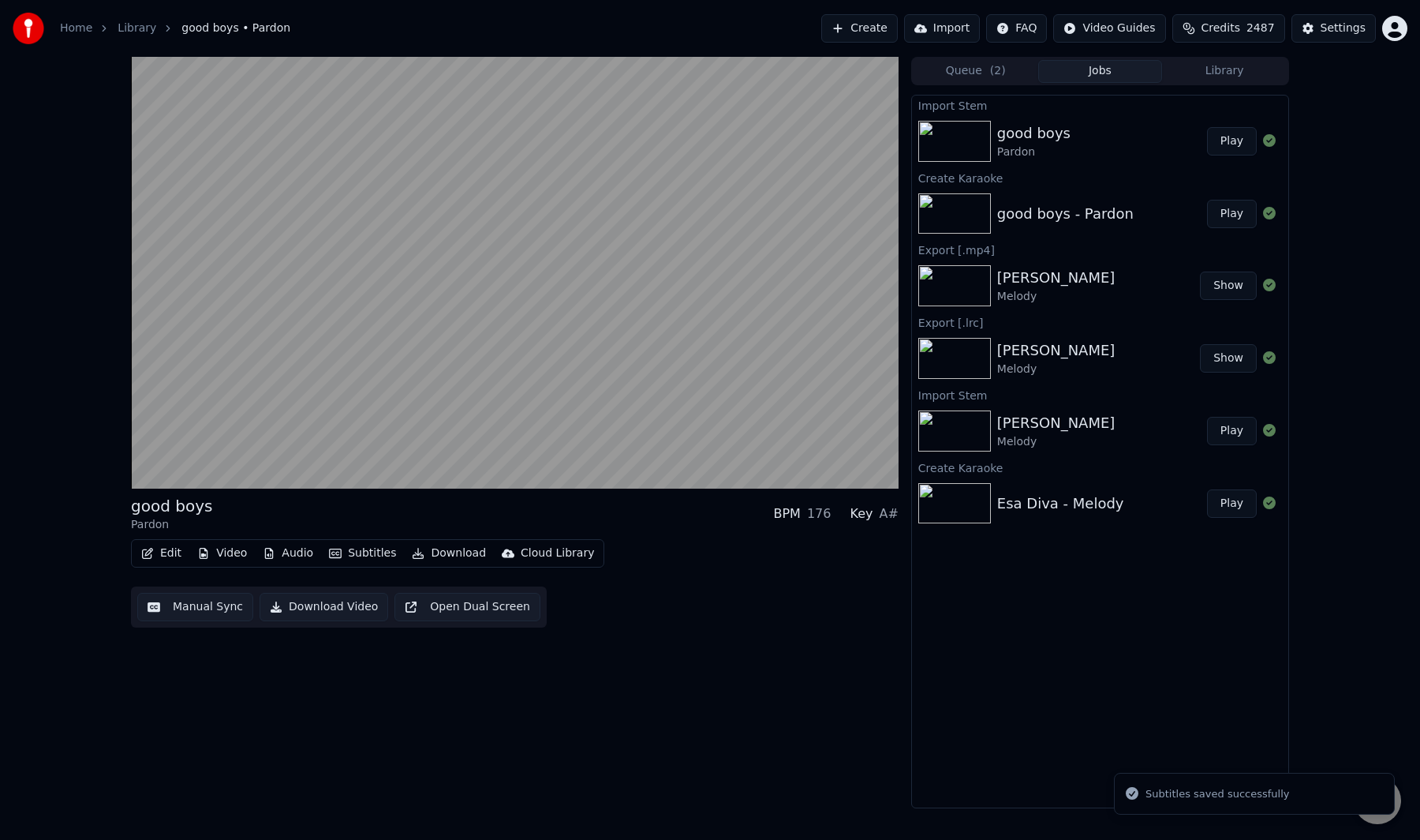
click at [797, 32] on div "Home Library good boys • Pardon Create Import FAQ Video Guides Credits 2487 Set…" at bounding box center [710, 28] width 1420 height 57
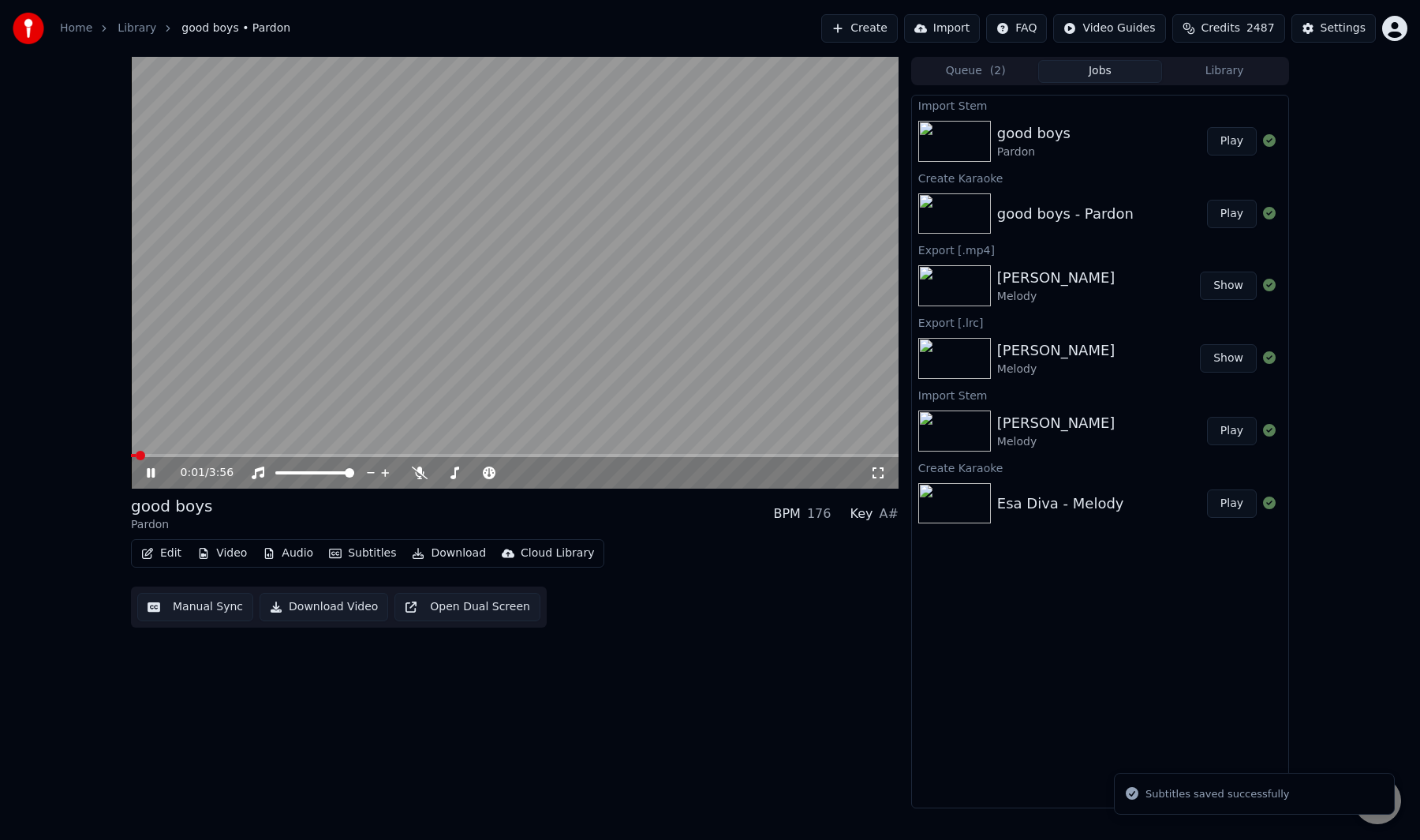
click at [771, 602] on div "Edit Video Audio Subtitles Download Cloud Library Manual Sync Download Video Op…" at bounding box center [515, 583] width 768 height 88
click at [698, 403] on video at bounding box center [515, 273] width 768 height 431
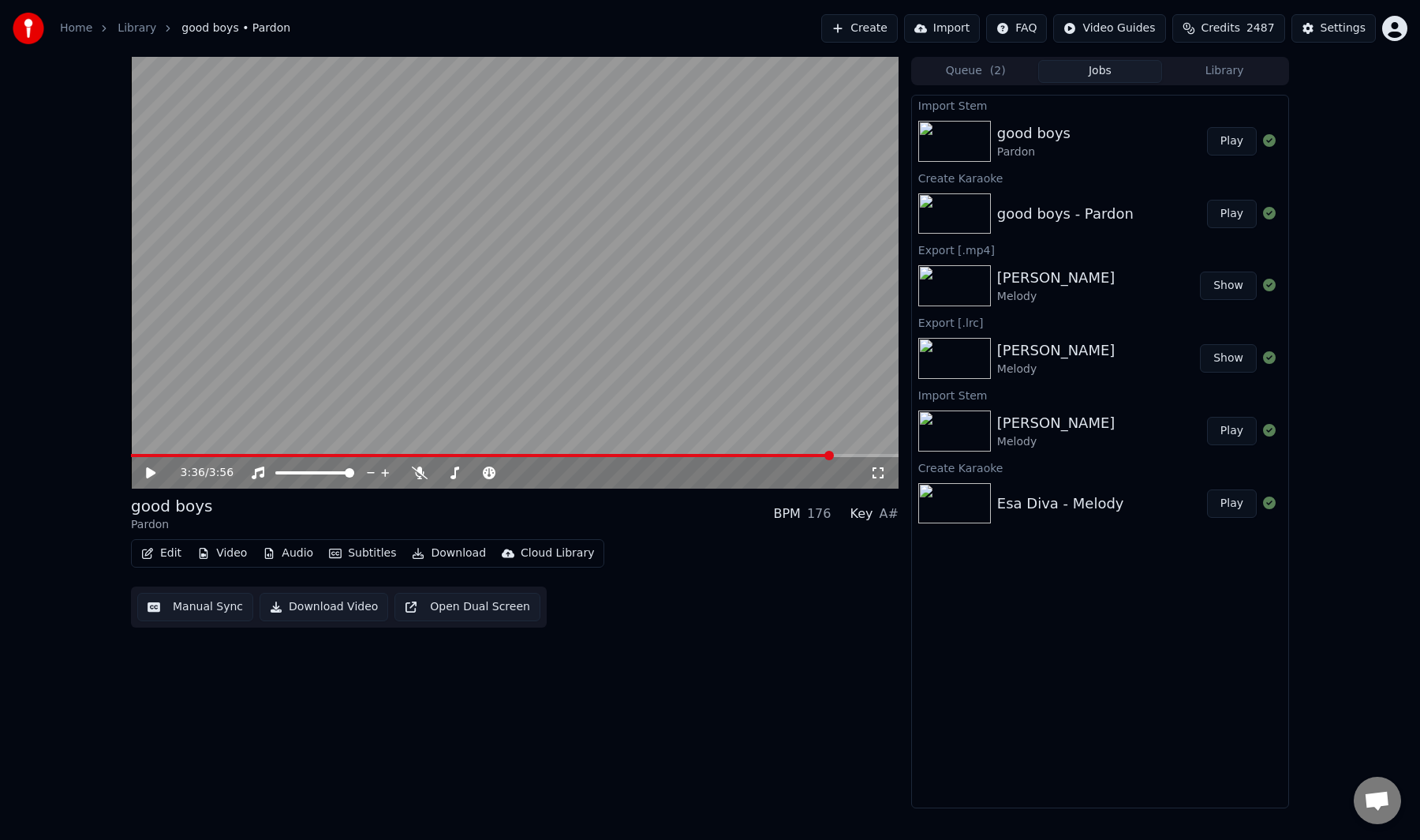
click at [831, 454] on span at bounding box center [515, 455] width 768 height 3
click at [808, 393] on video at bounding box center [515, 273] width 768 height 431
click at [648, 319] on video at bounding box center [515, 273] width 768 height 431
click at [194, 602] on button "Manual Sync" at bounding box center [195, 606] width 116 height 28
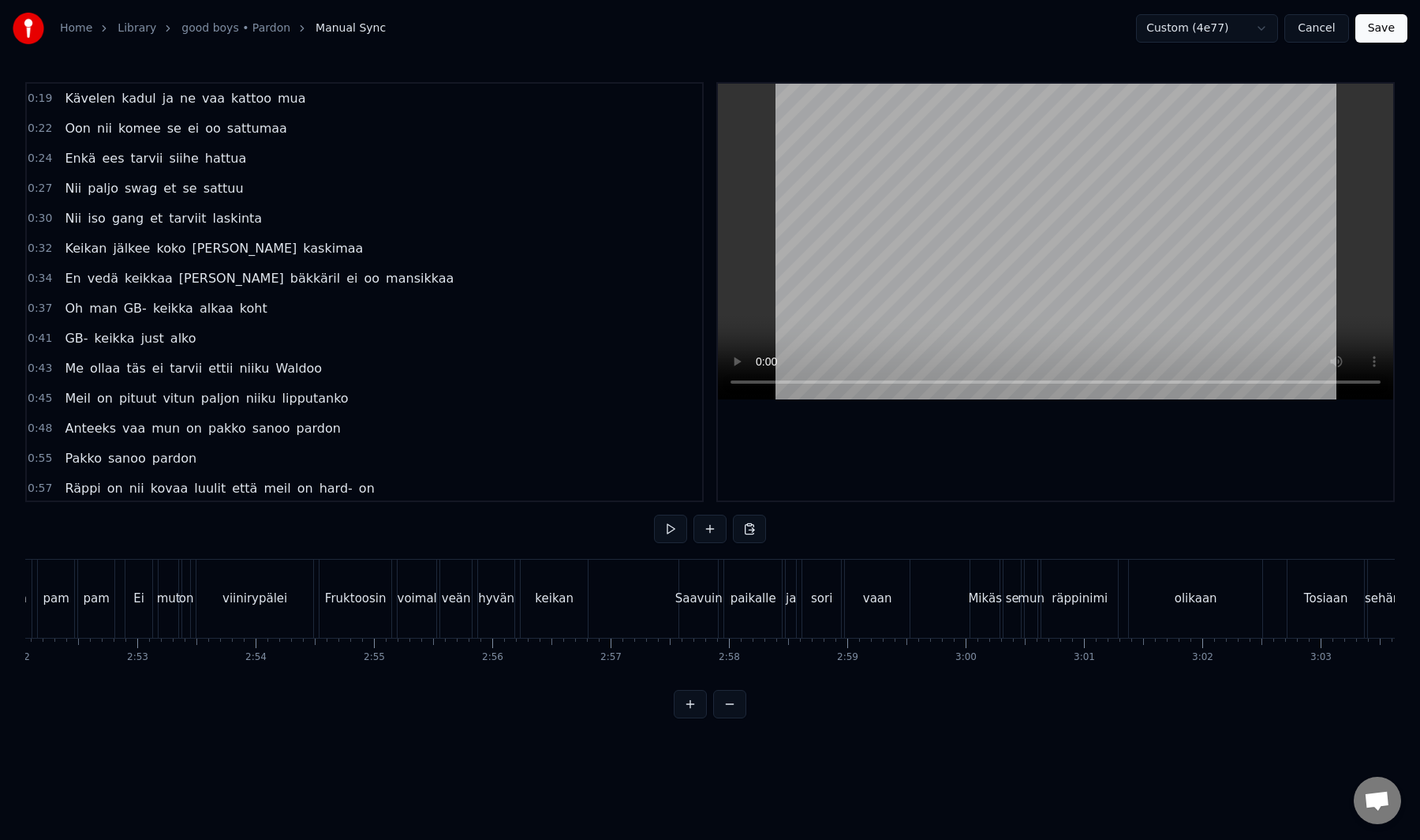
scroll to position [0, 26712]
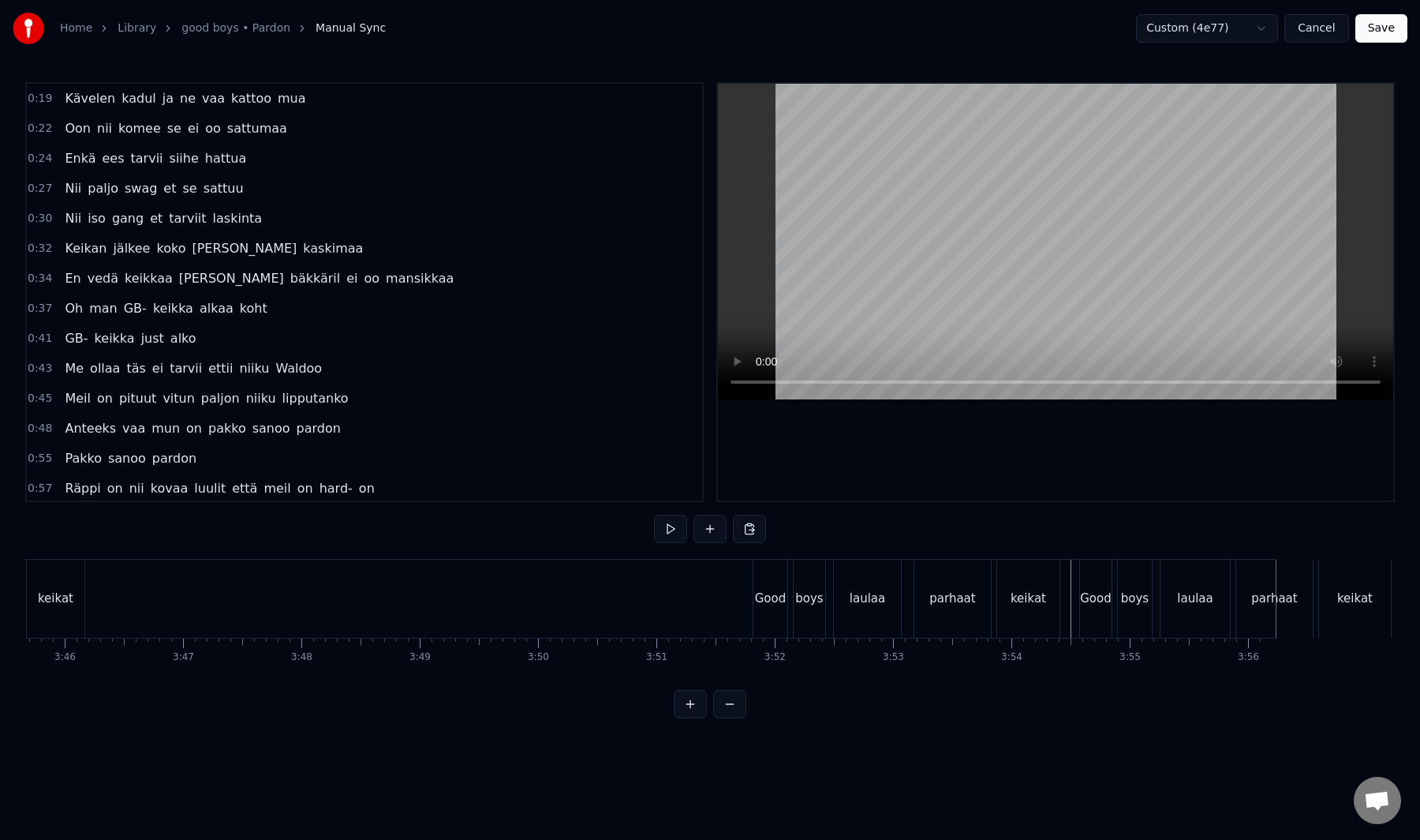
click at [1289, 606] on div "parhaat" at bounding box center [1275, 598] width 46 height 18
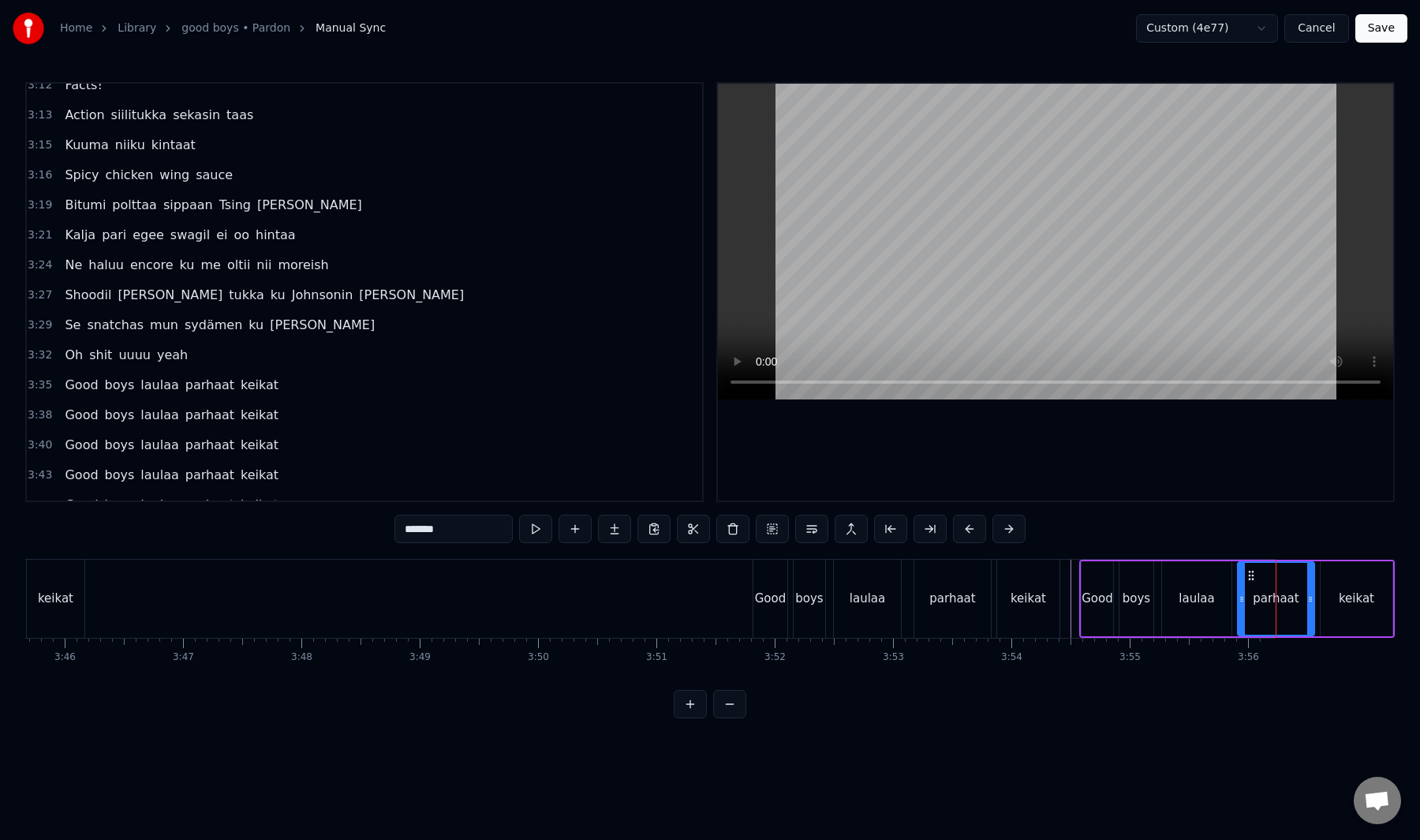
scroll to position [2162, 0]
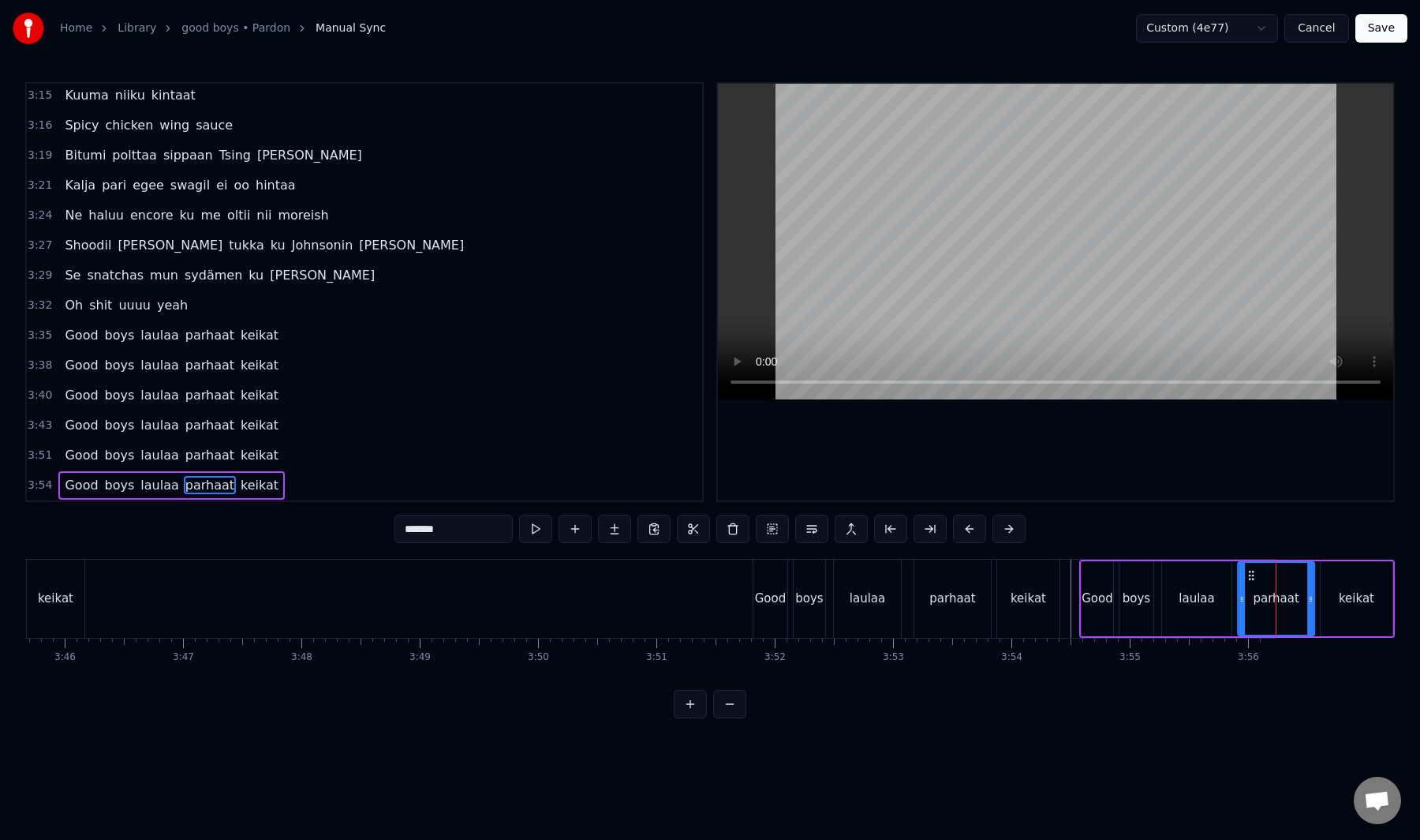
click at [1254, 579] on circle at bounding box center [1254, 578] width 1 height 1
click at [1338, 588] on div "keikat" at bounding box center [1356, 599] width 72 height 75
type input "******"
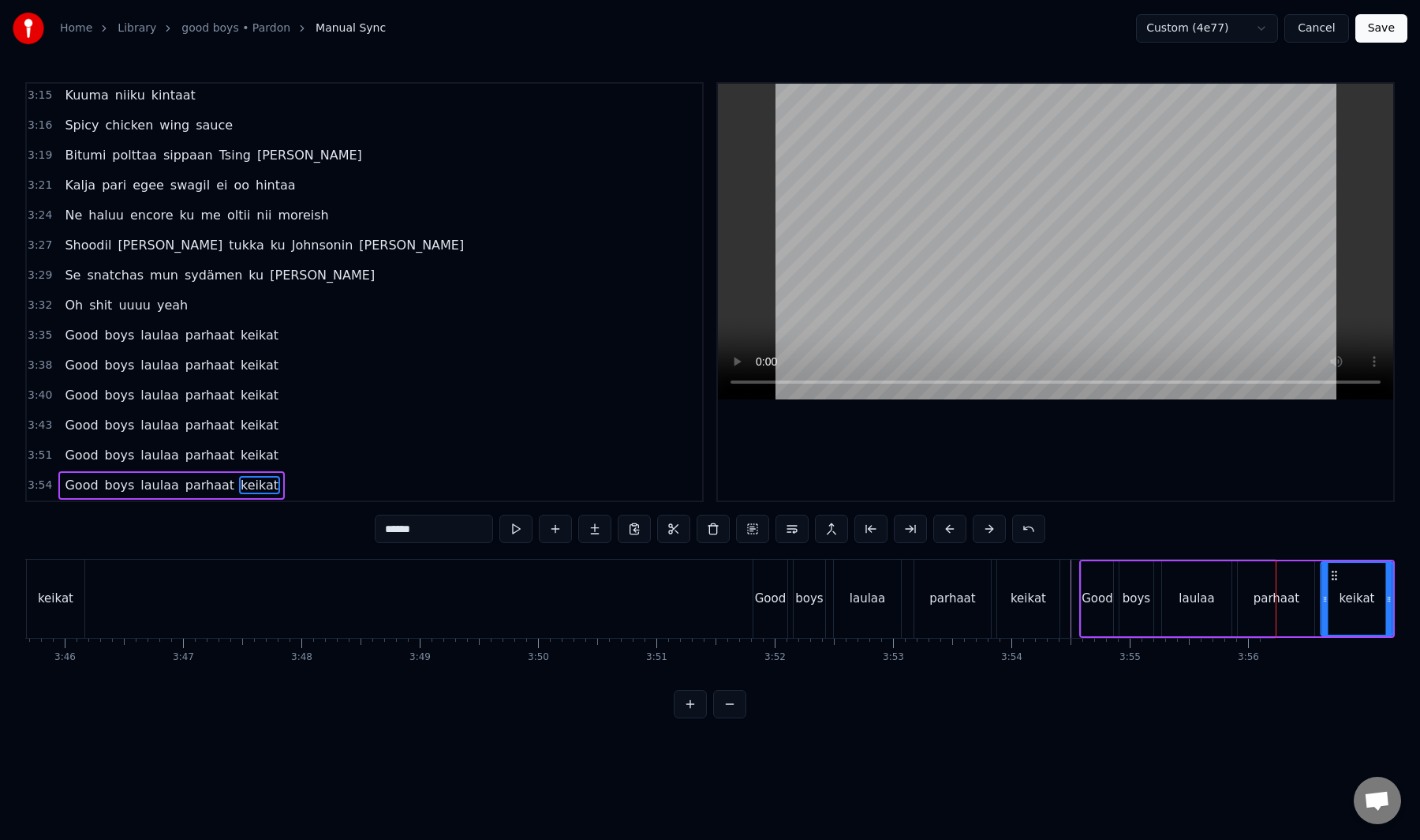
click at [1334, 577] on icon at bounding box center [1334, 575] width 13 height 13
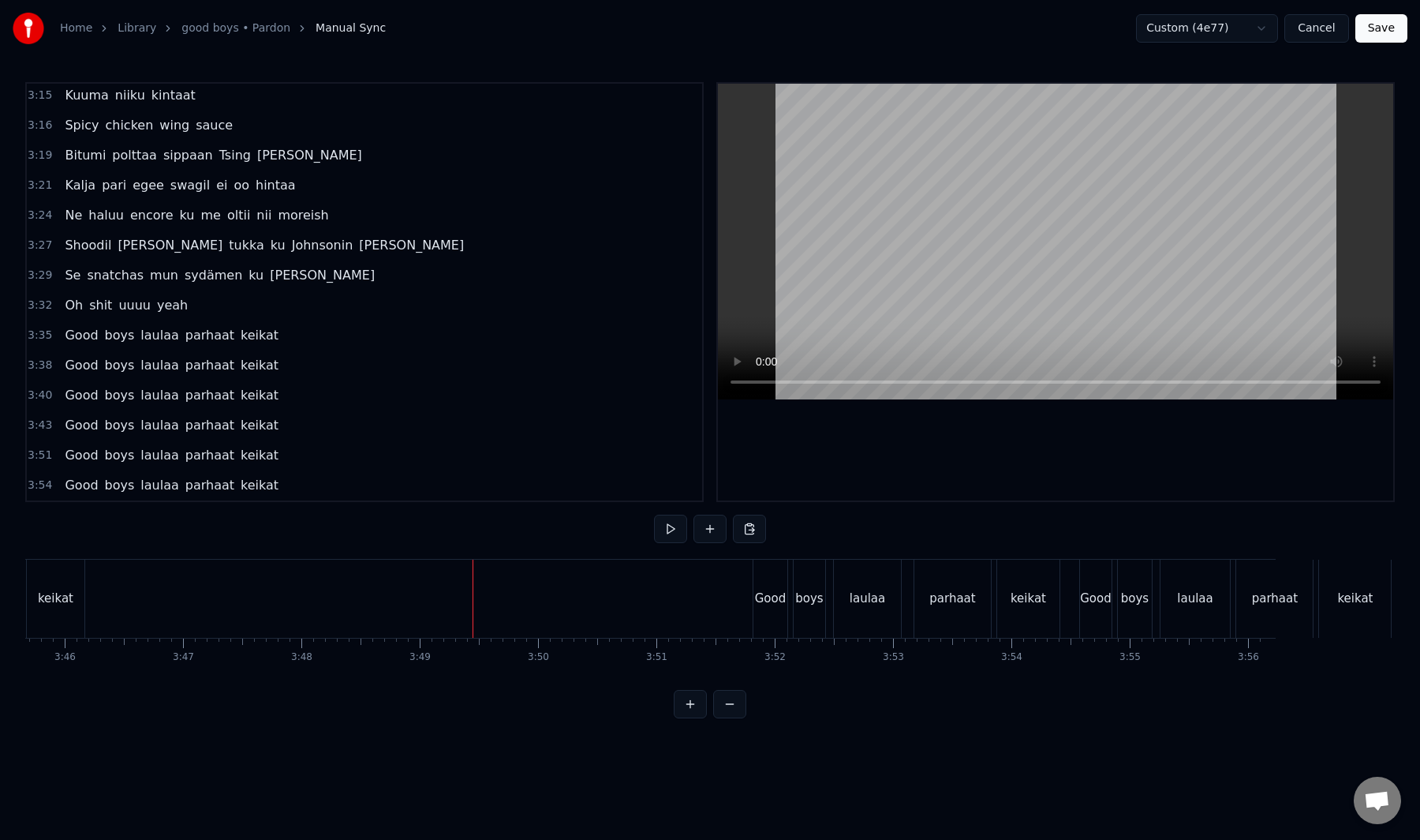
click at [1375, 27] on button "Save" at bounding box center [1381, 28] width 52 height 28
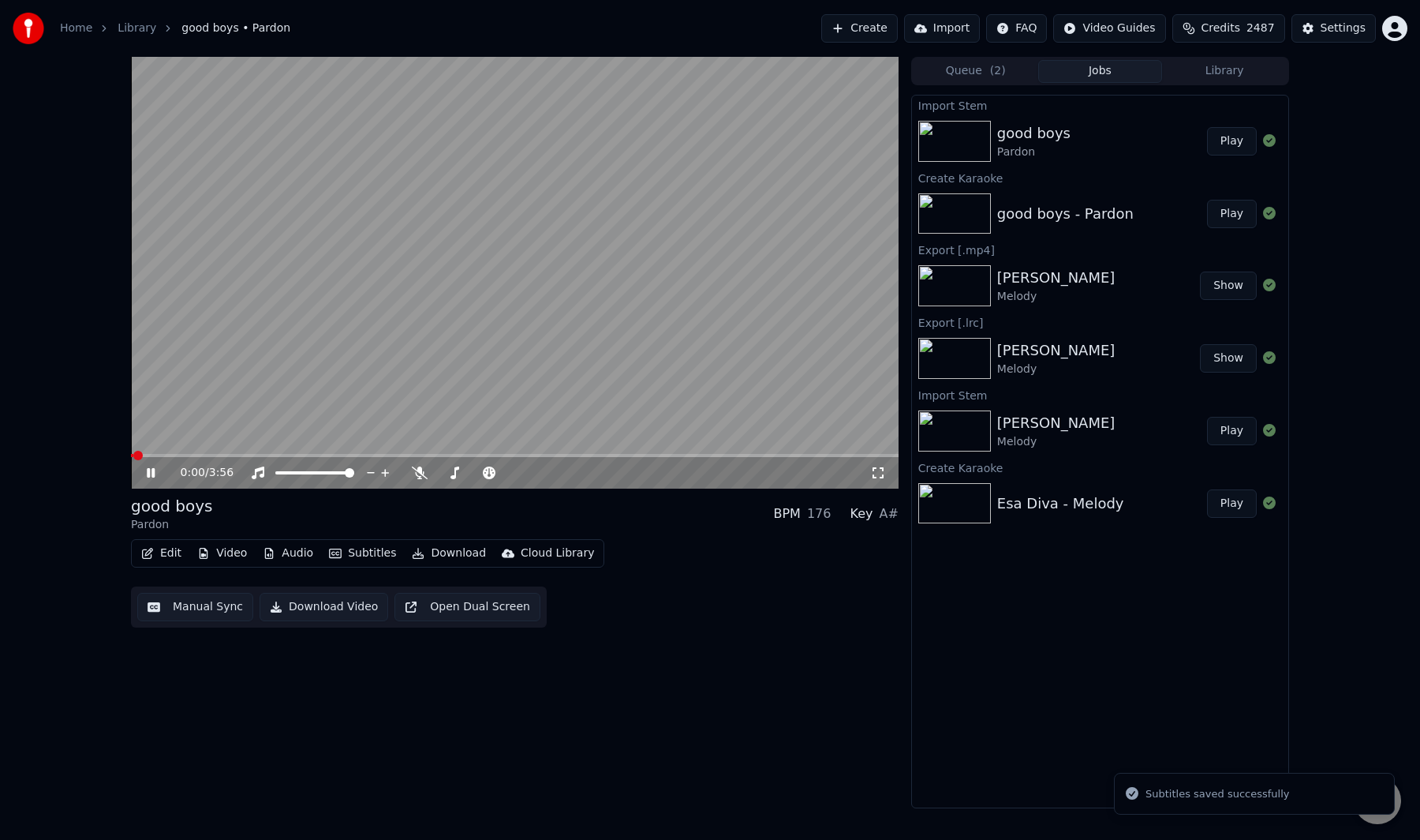
click at [791, 454] on span at bounding box center [515, 455] width 768 height 3
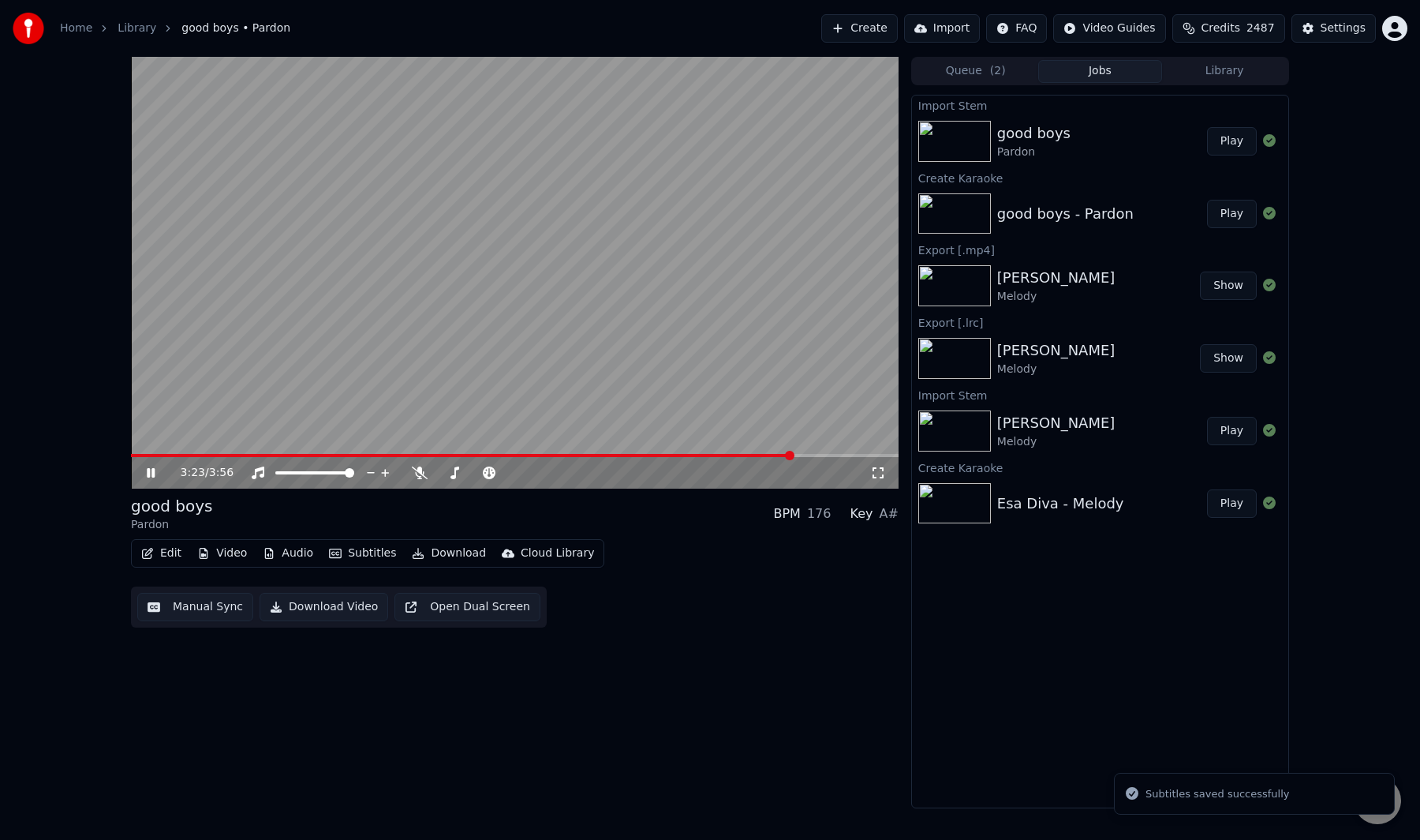
click at [848, 454] on span at bounding box center [515, 455] width 768 height 3
click at [194, 612] on button "Manual Sync" at bounding box center [195, 606] width 116 height 28
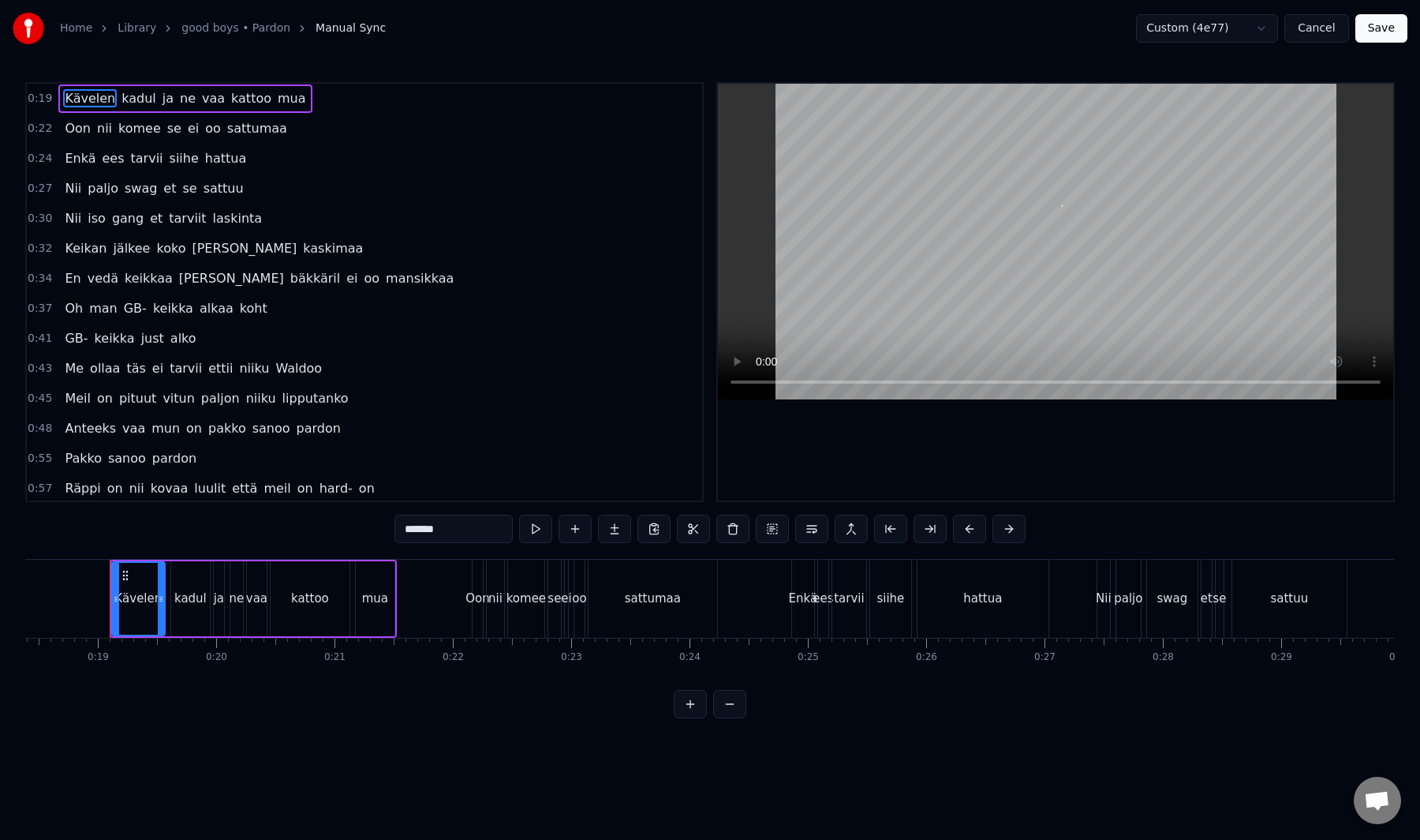
scroll to position [0, 2182]
click at [1217, 30] on html "Home Library good boys • Pardon Manual Sync Custom (4e77) Cancel Save 0:19 Käve…" at bounding box center [710, 371] width 1420 height 743
click at [970, 40] on html "Home Library good boys • Pardon Manual Sync Custom (4e77) Cancel Save 0:19 Käve…" at bounding box center [710, 371] width 1420 height 743
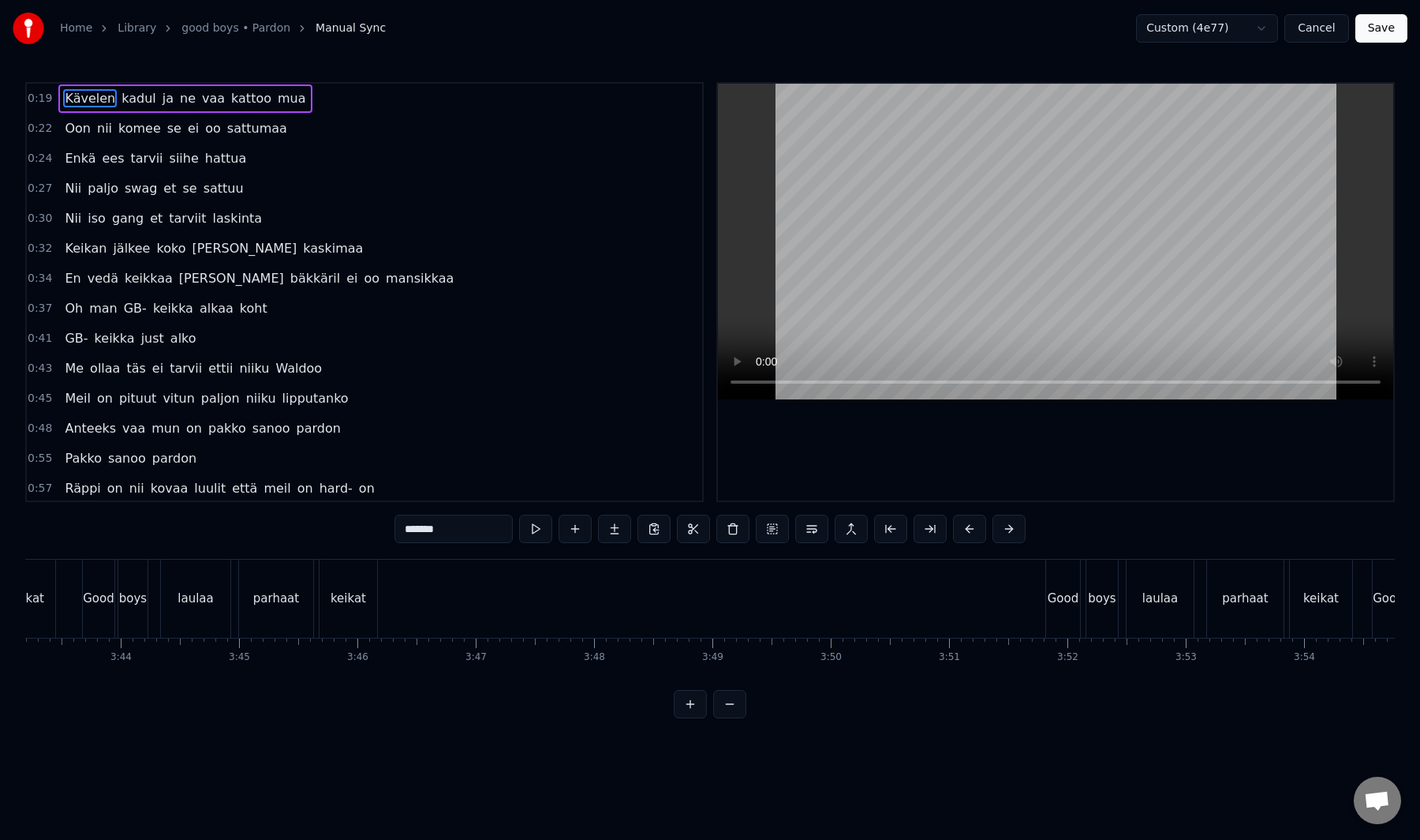
scroll to position [0, 26712]
click at [1090, 591] on div "Good" at bounding box center [1096, 598] width 31 height 18
type input "****"
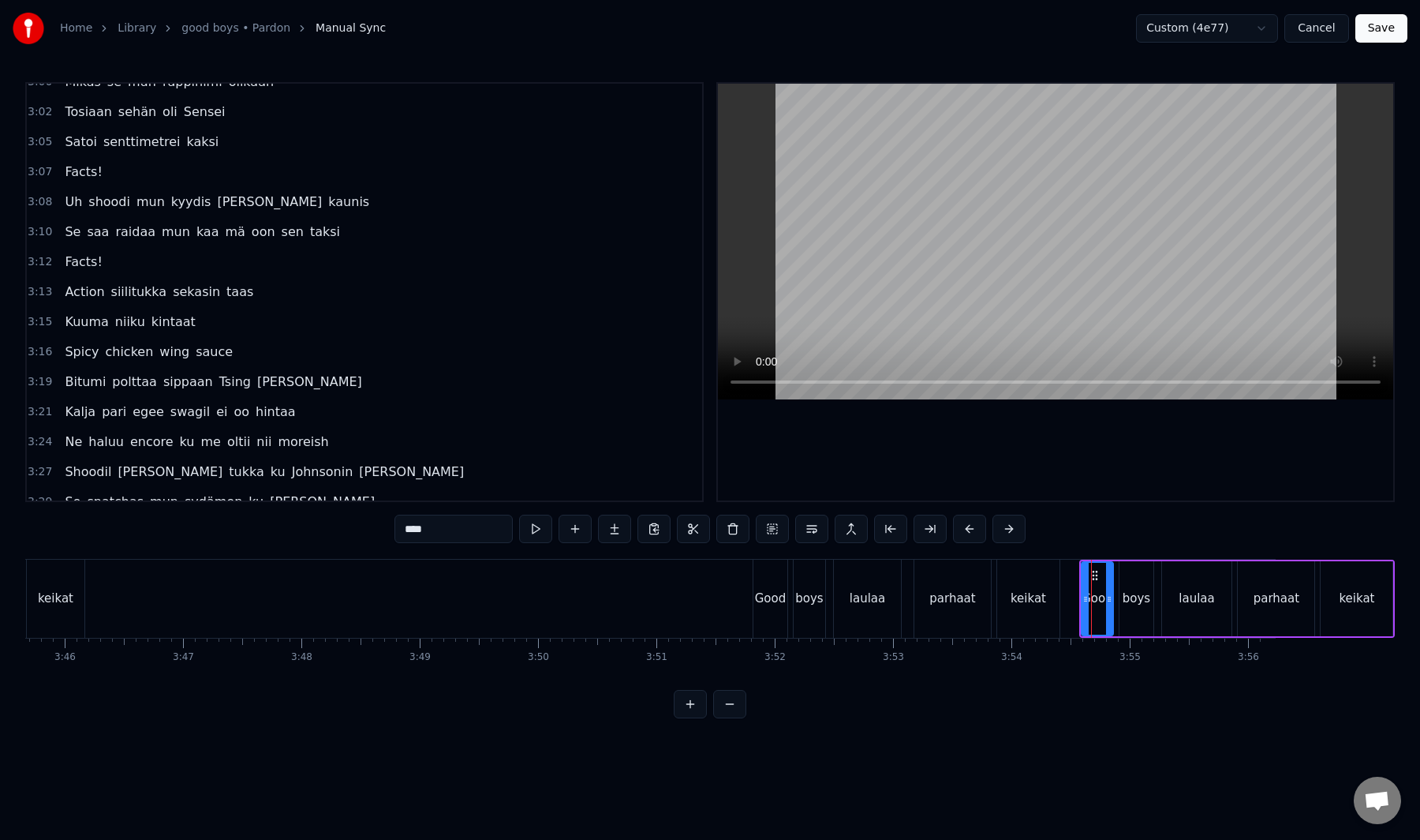
scroll to position [2162, 0]
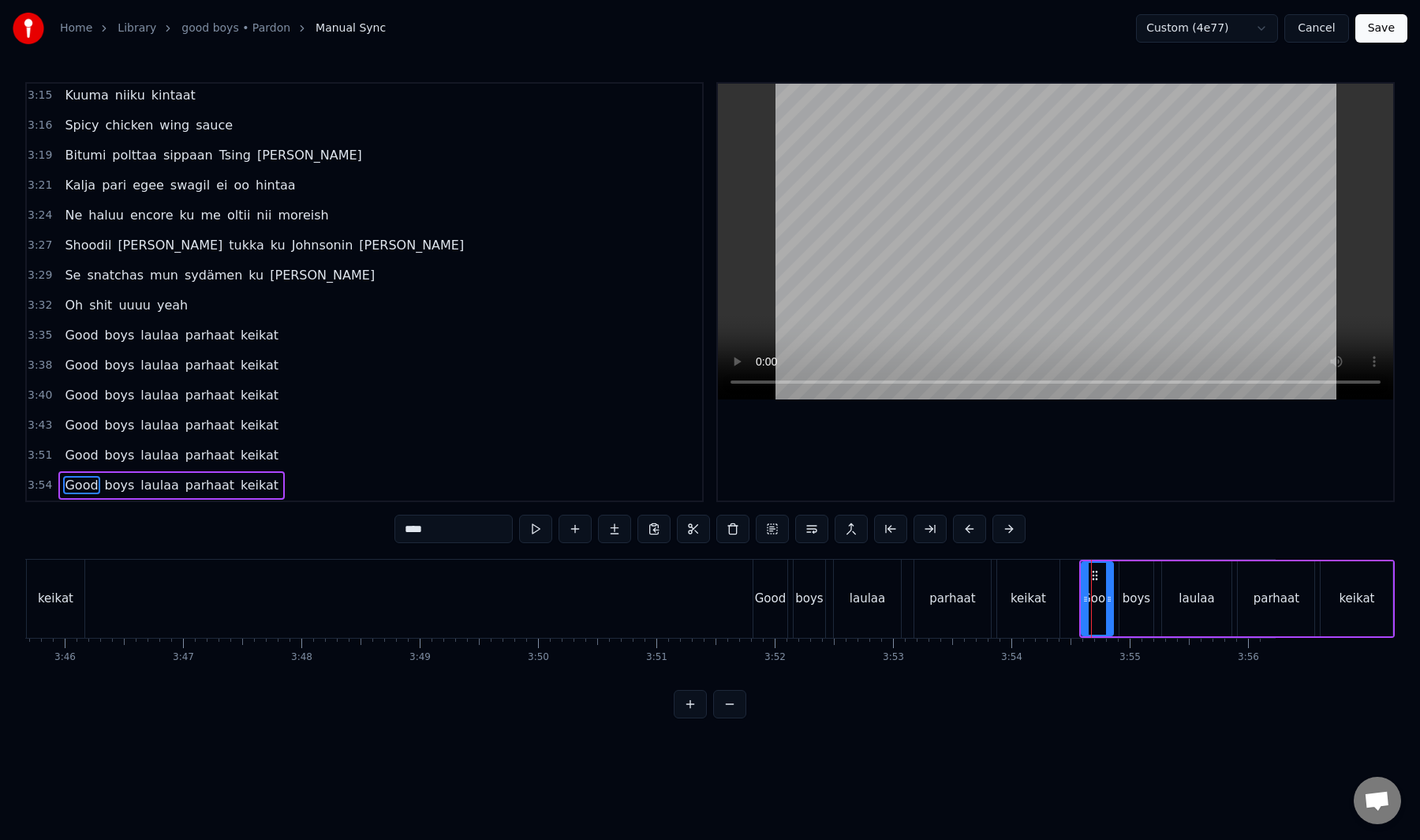
click at [179, 496] on div "Good boys laulaa parhaat keikat" at bounding box center [172, 485] width 227 height 28
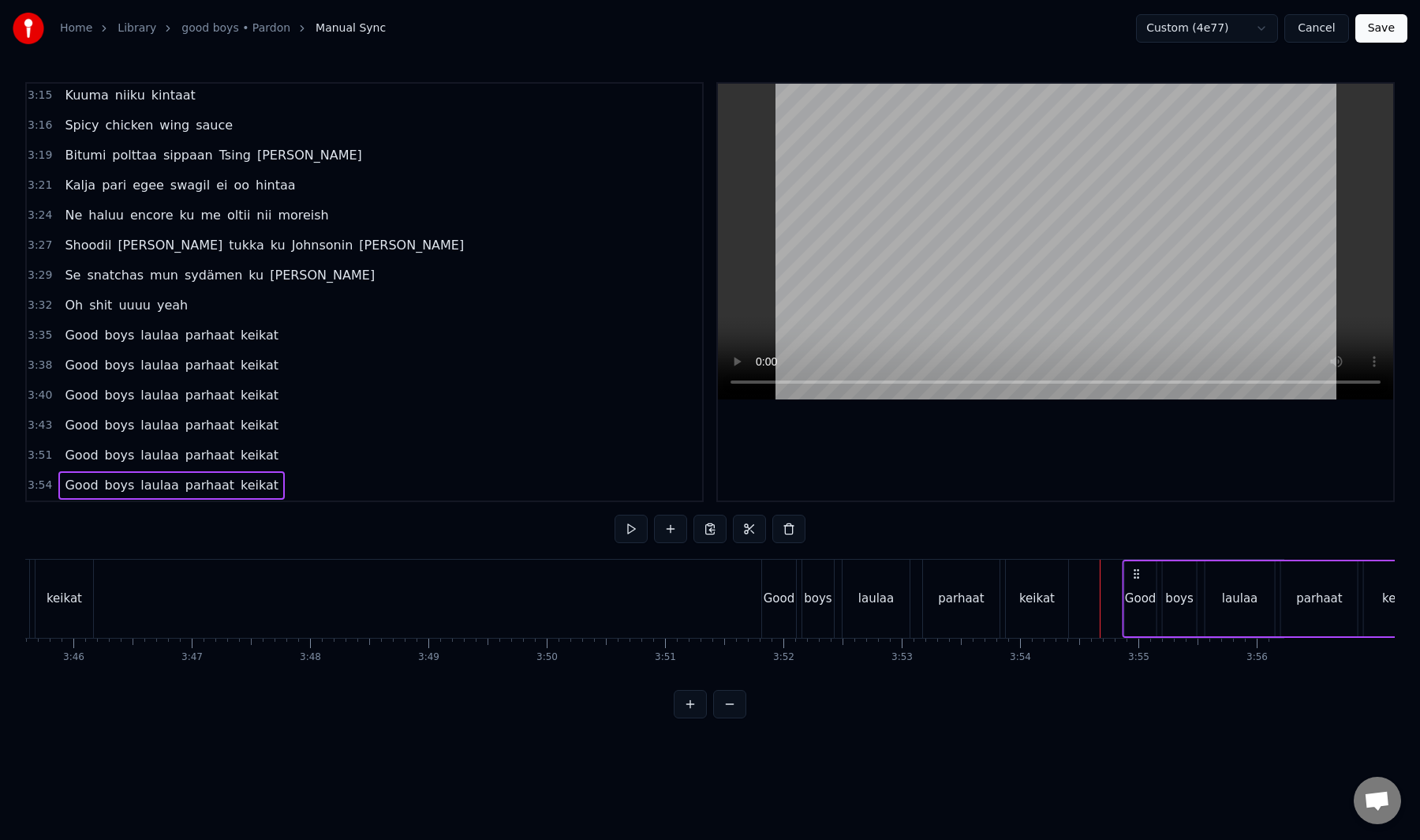
scroll to position [0, 26706]
drag, startPoint x: 1092, startPoint y: 572, endPoint x: 1111, endPoint y: 581, distance: 21.0
click at [1110, 581] on div "Good boys laulaa parhaat keikat" at bounding box center [1255, 599] width 316 height 78
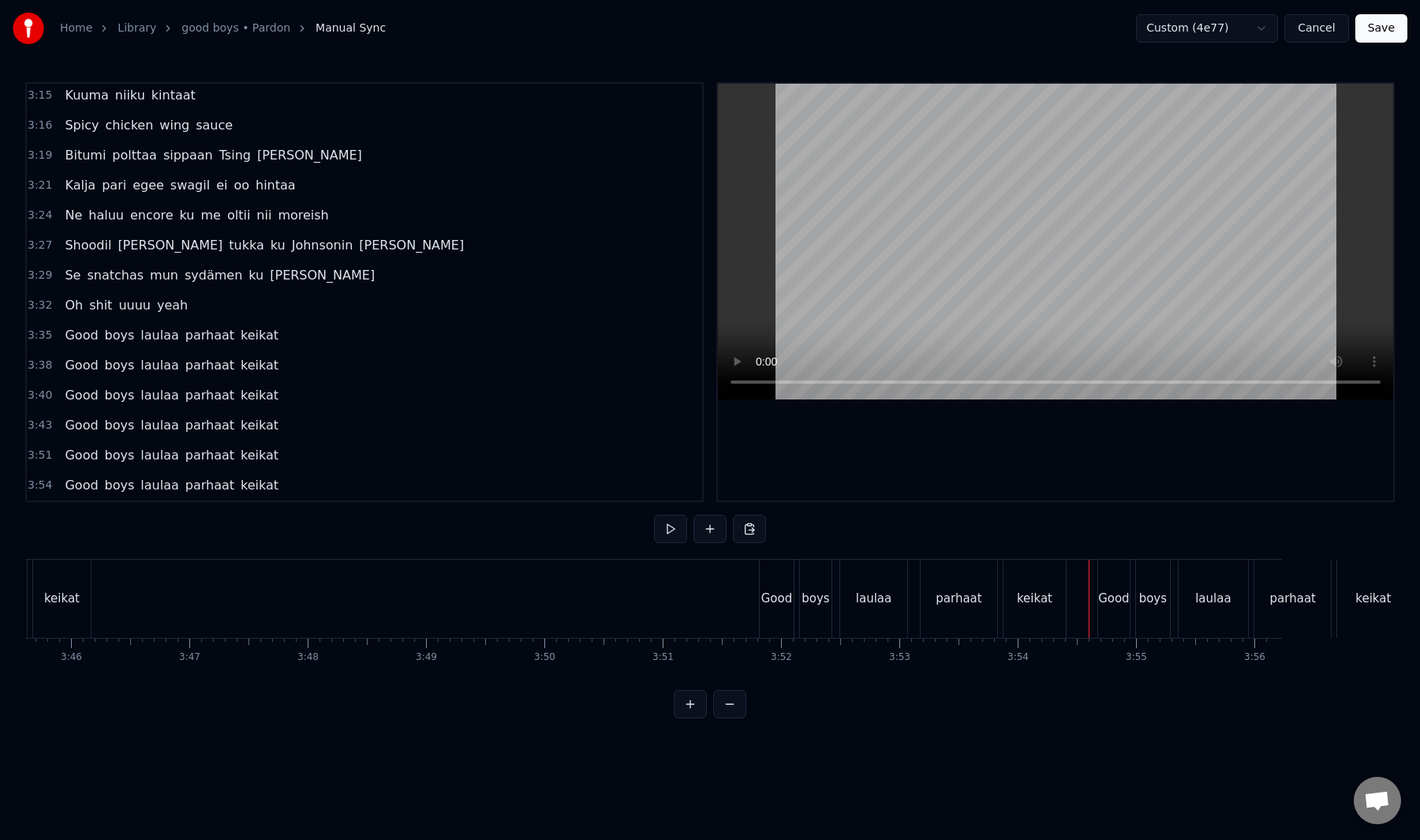
click at [1374, 29] on button "Save" at bounding box center [1381, 28] width 52 height 28
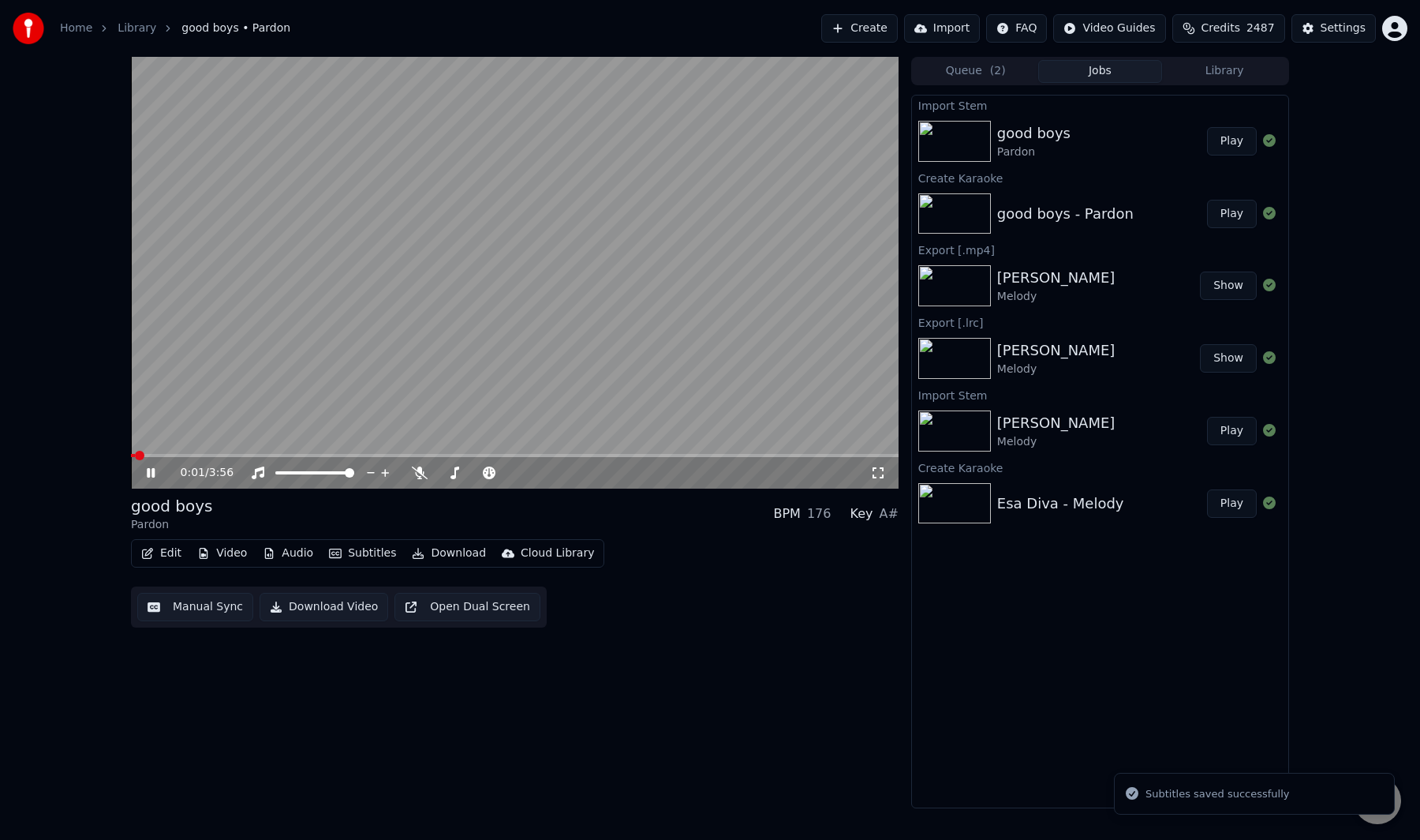
click at [848, 454] on span at bounding box center [515, 455] width 768 height 3
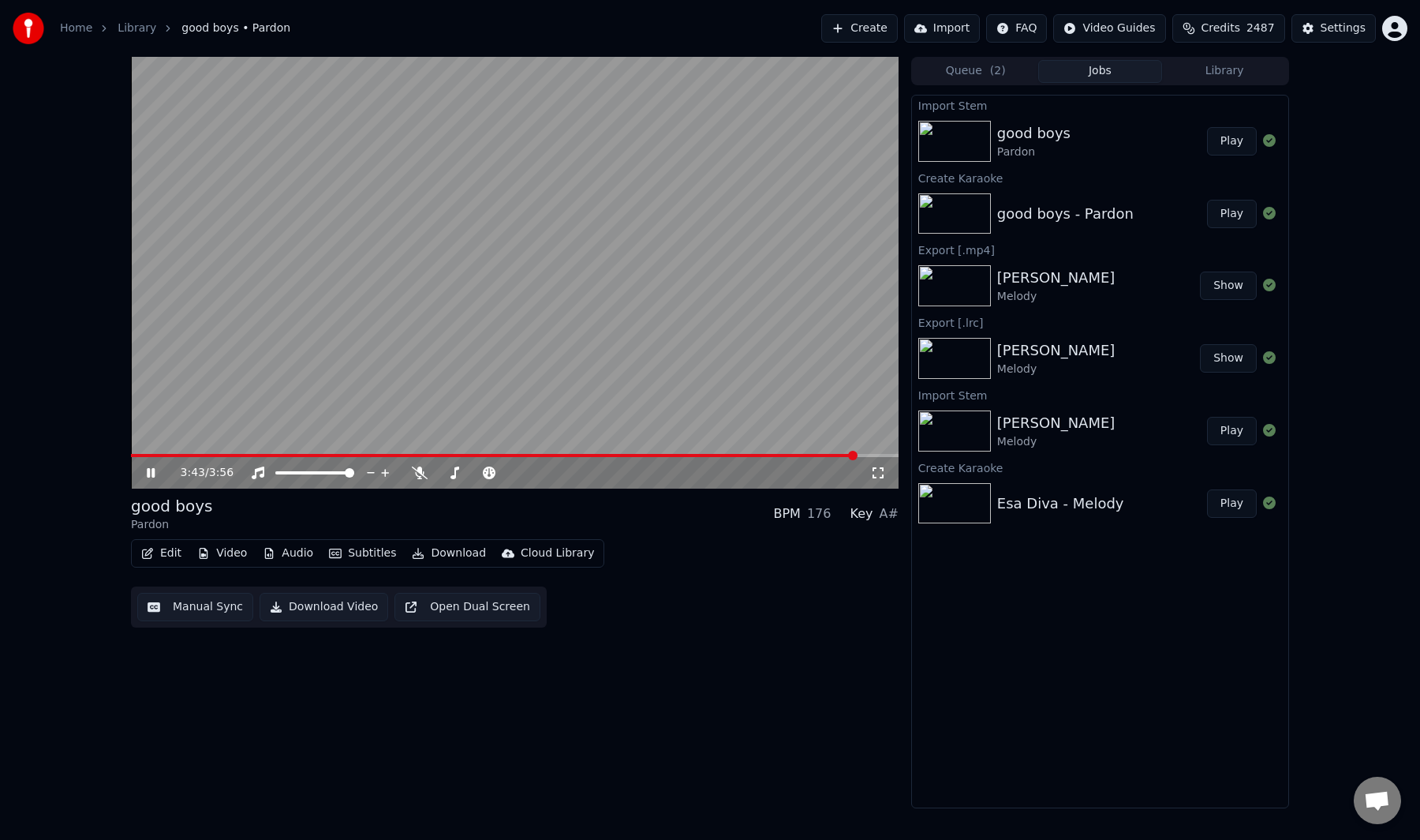
click at [876, 454] on span at bounding box center [515, 455] width 768 height 3
click at [743, 317] on video at bounding box center [515, 273] width 768 height 431
click at [865, 454] on span at bounding box center [515, 455] width 768 height 3
click at [793, 426] on video at bounding box center [515, 273] width 768 height 431
click at [690, 373] on video at bounding box center [515, 273] width 768 height 431
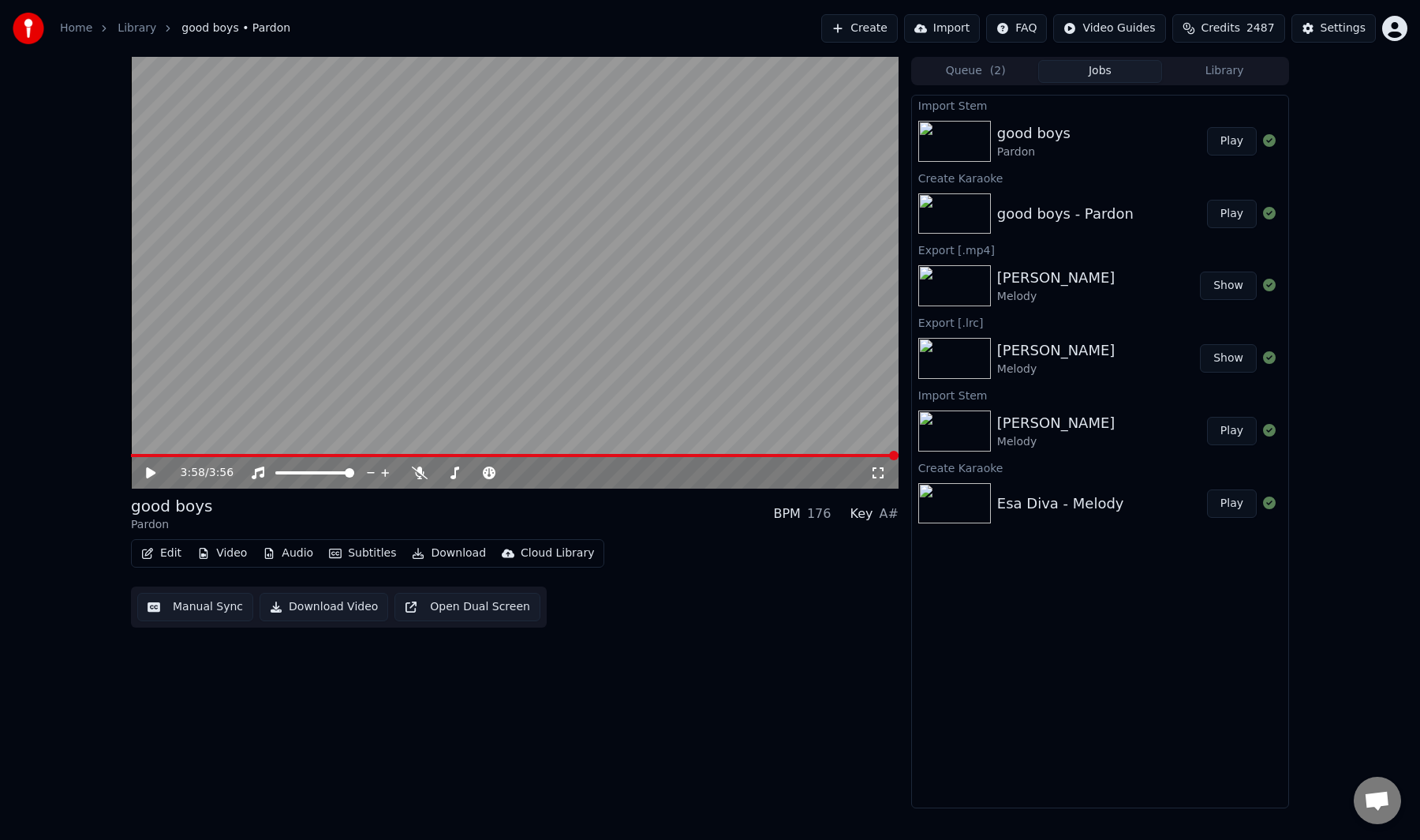
click at [213, 606] on button "Manual Sync" at bounding box center [195, 606] width 116 height 28
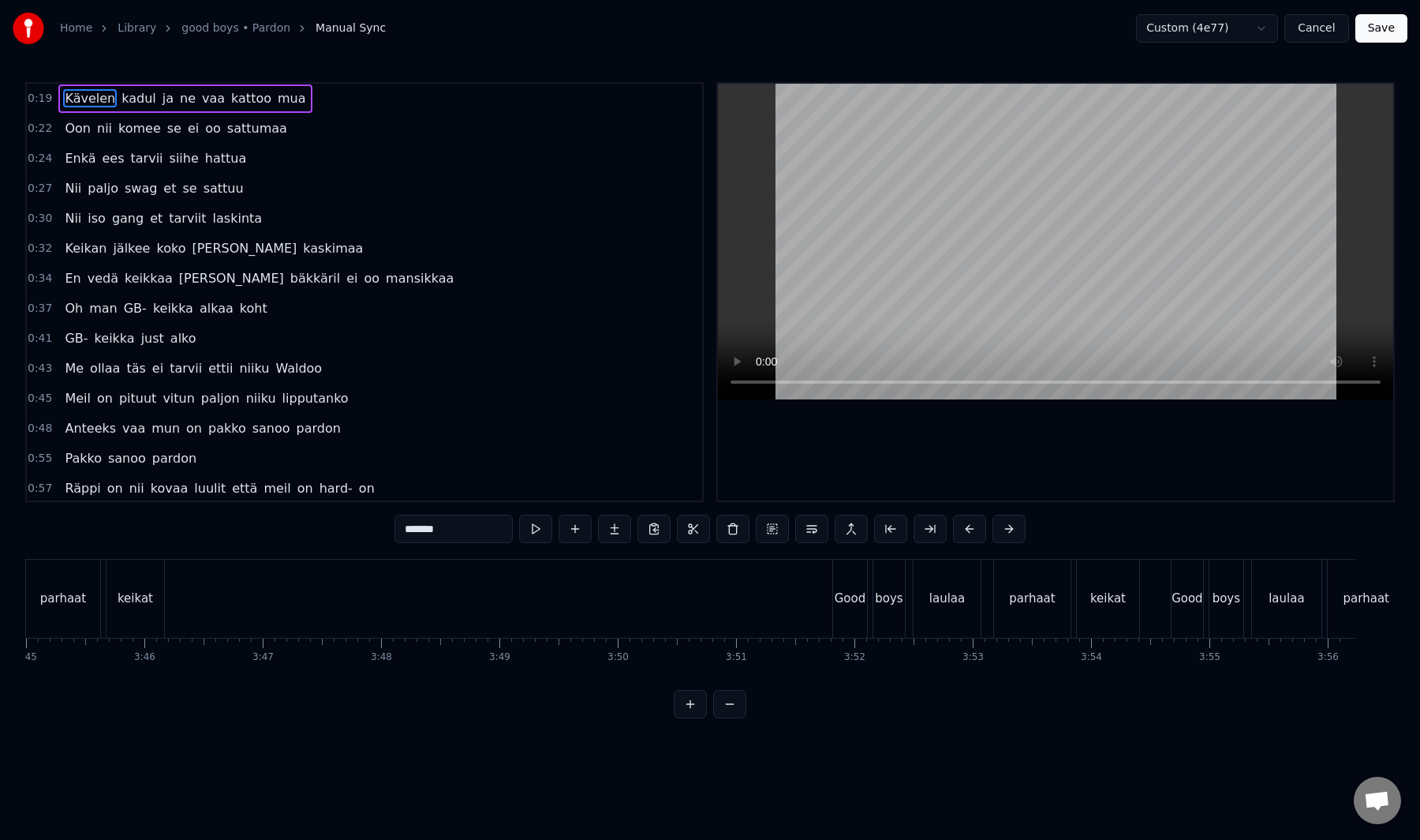
scroll to position [0, 26724]
click at [1310, 17] on button "Cancel" at bounding box center [1316, 28] width 64 height 28
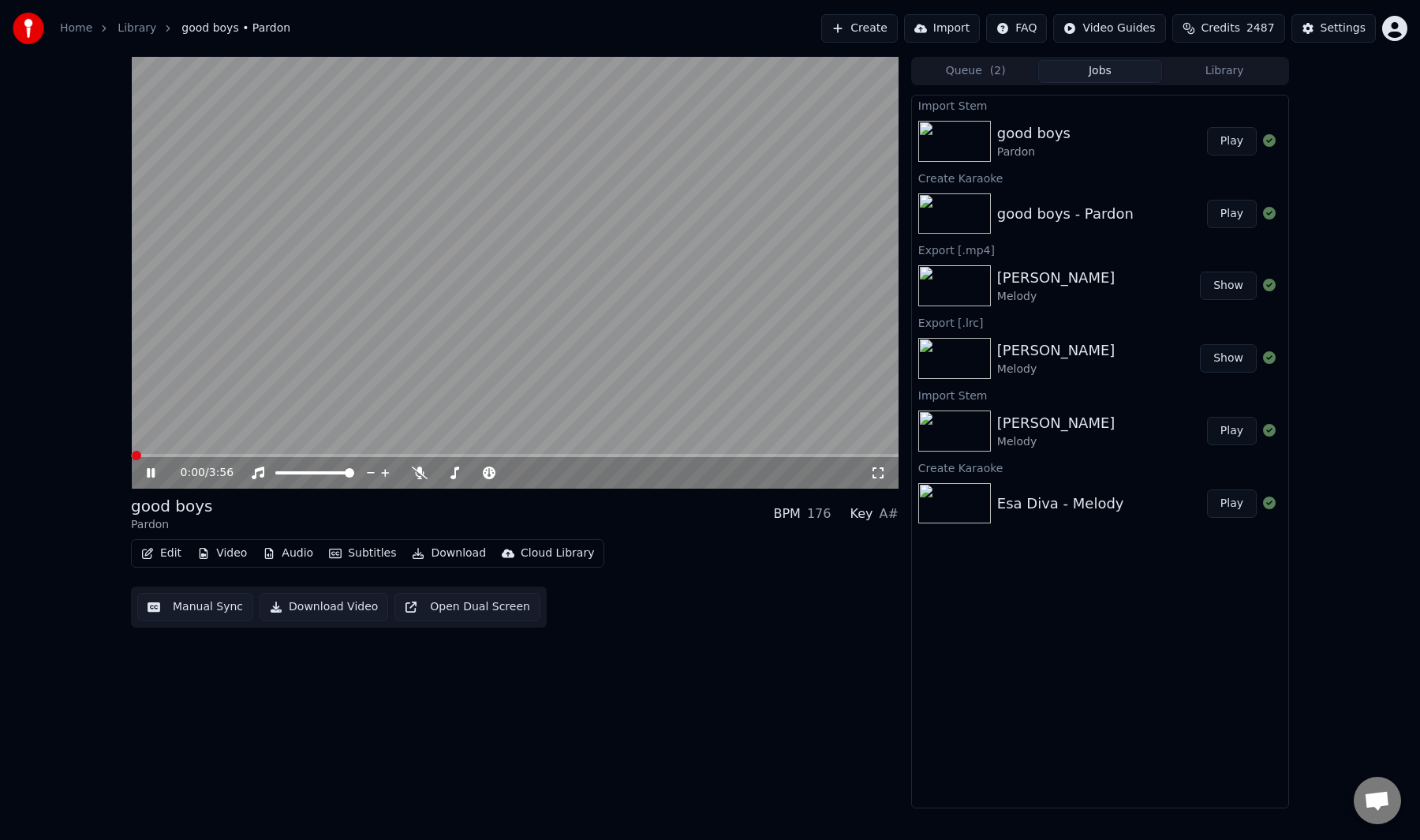
click at [686, 223] on video at bounding box center [515, 273] width 768 height 431
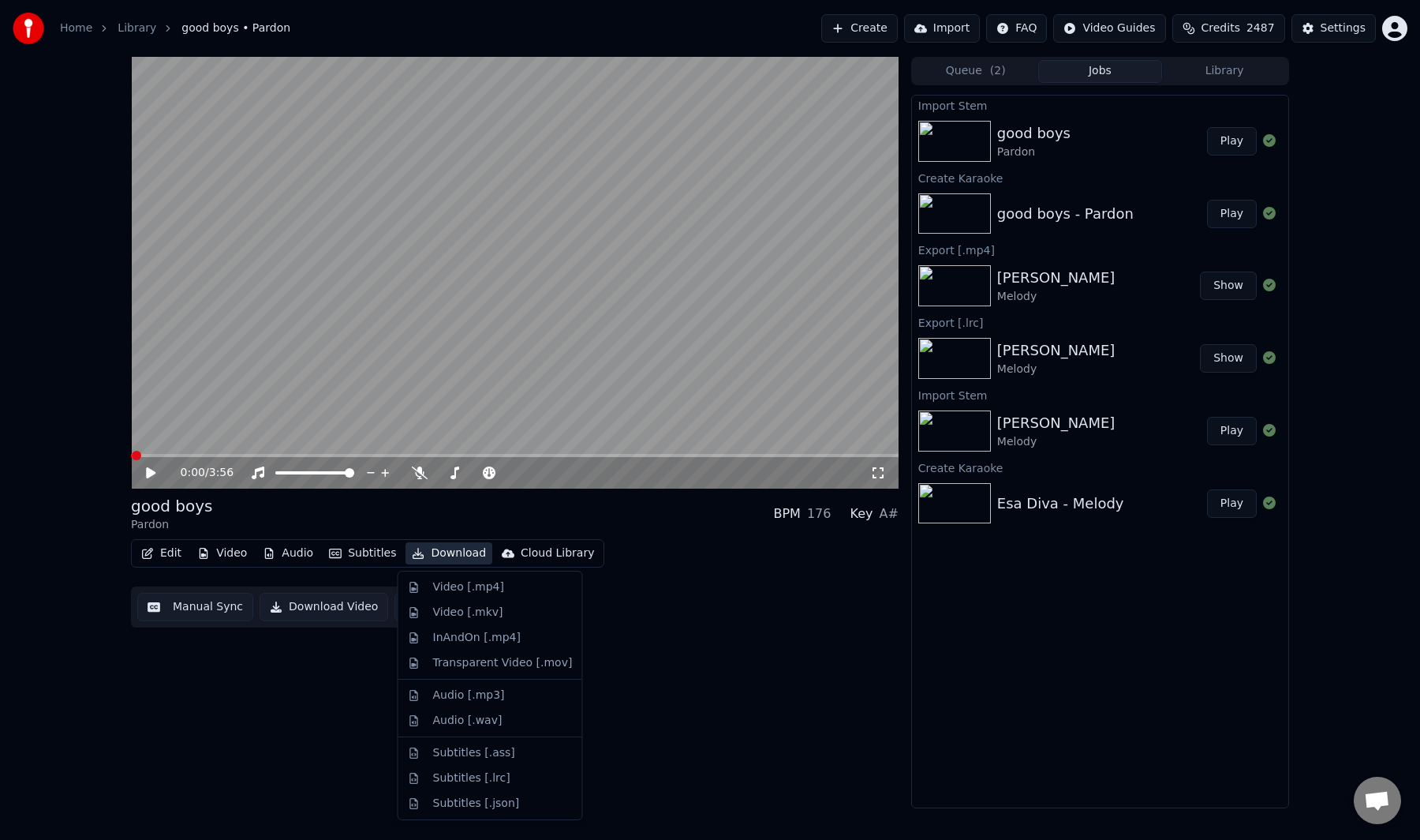
click at [451, 548] on button "Download" at bounding box center [449, 553] width 87 height 22
click at [512, 773] on div "Subtitles [.lrc]" at bounding box center [503, 778] width 139 height 16
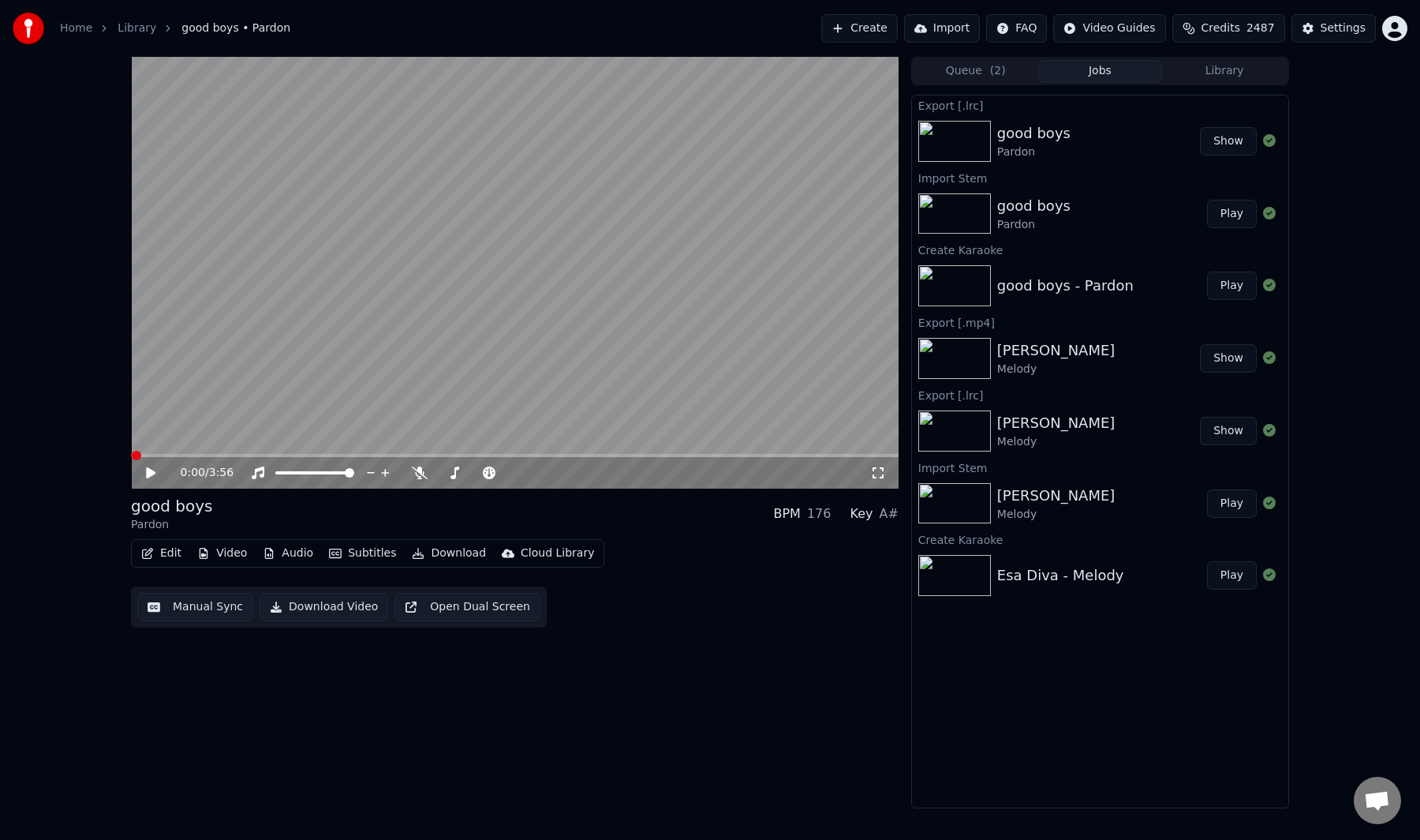
click at [448, 556] on button "Download" at bounding box center [449, 553] width 87 height 22
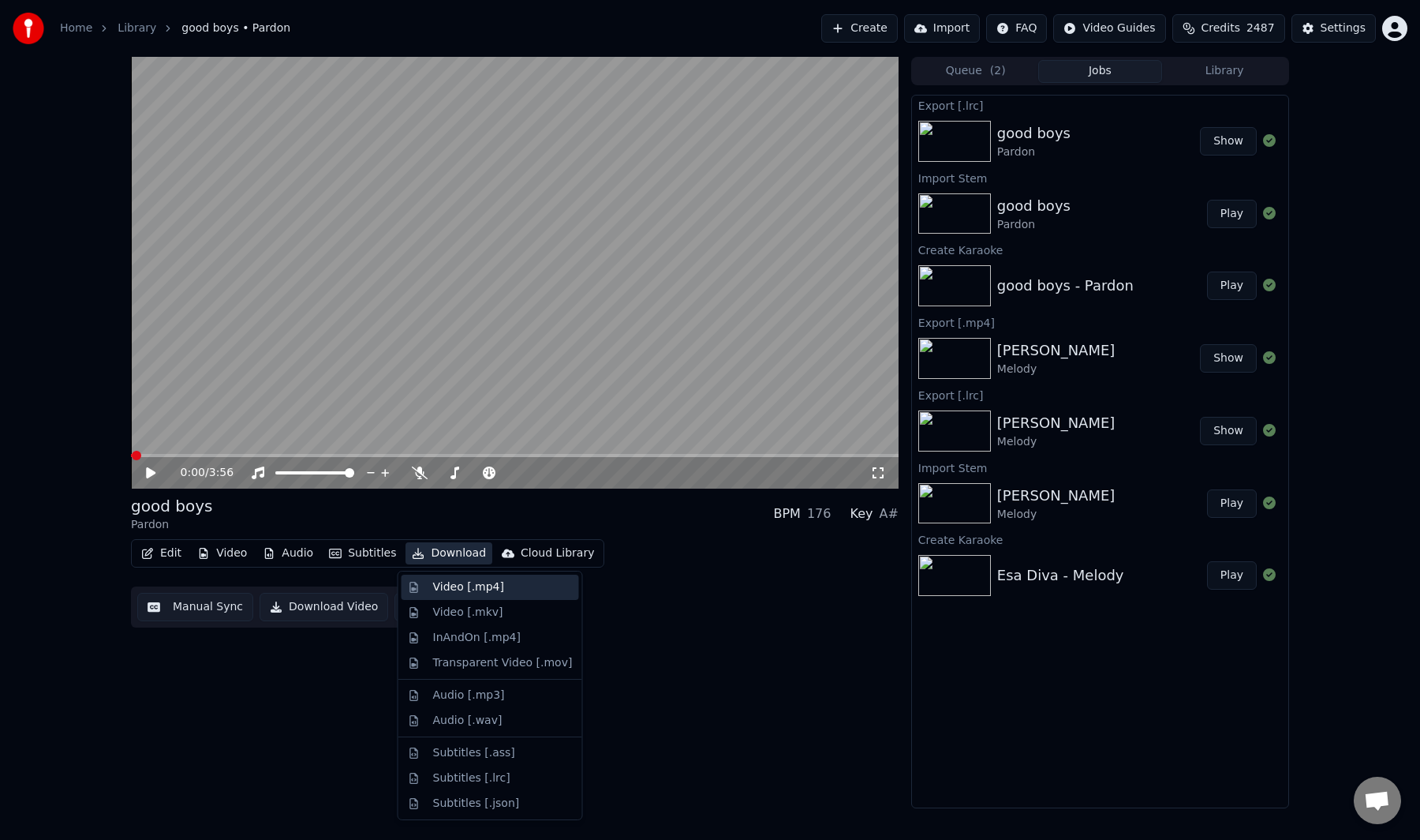
click at [451, 589] on div "Video [.mp4]" at bounding box center [469, 587] width 71 height 16
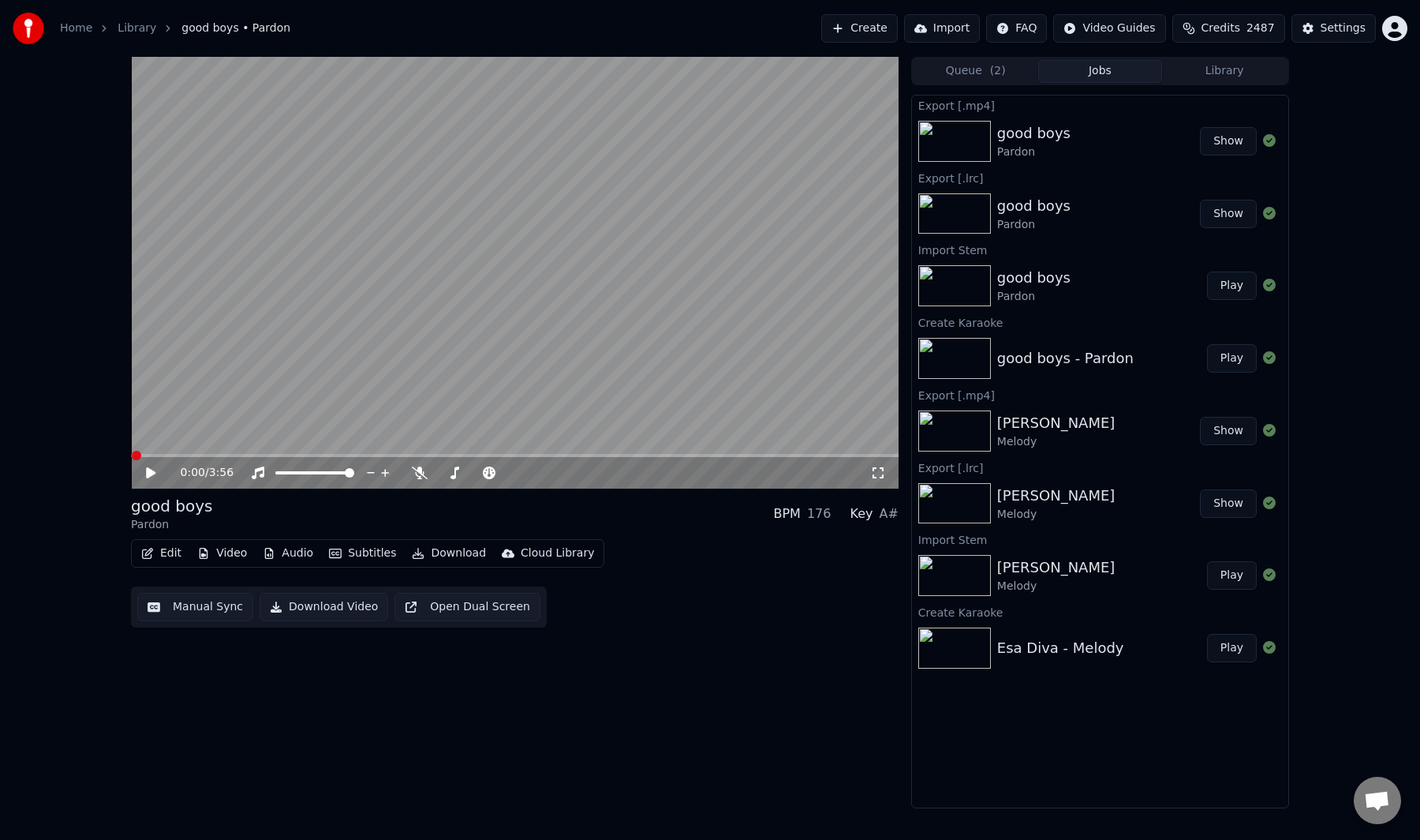
click at [789, 585] on div "Edit Video Audio Subtitles Download Cloud Library Manual Sync Download Video Op…" at bounding box center [515, 583] width 768 height 88
click at [881, 24] on button "Create" at bounding box center [859, 28] width 76 height 28
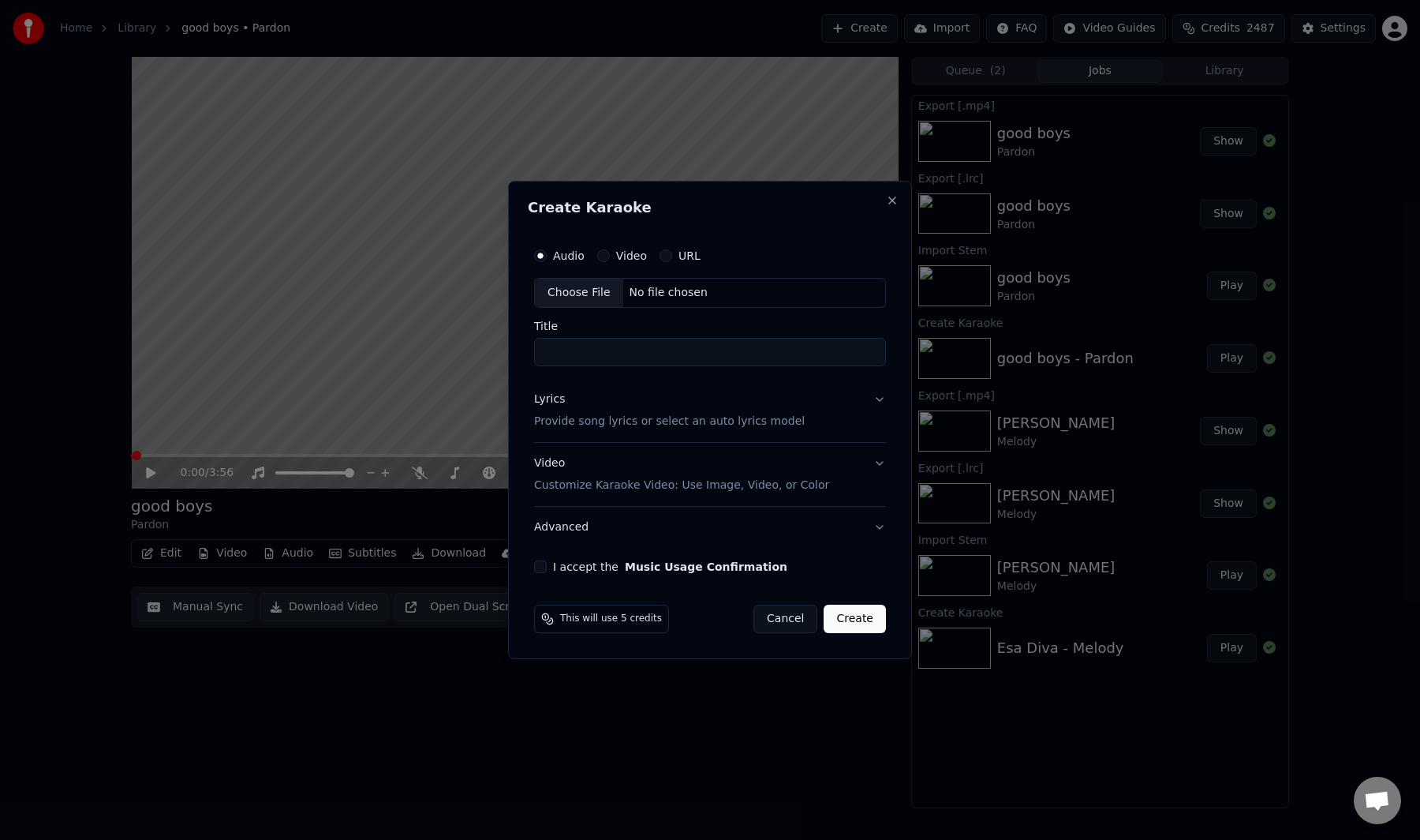
click at [594, 290] on div "Choose File" at bounding box center [579, 292] width 88 height 28
type input "**********"
click at [668, 400] on div "Lyrics Provide song lyrics or select an auto lyrics model" at bounding box center [666, 410] width 271 height 38
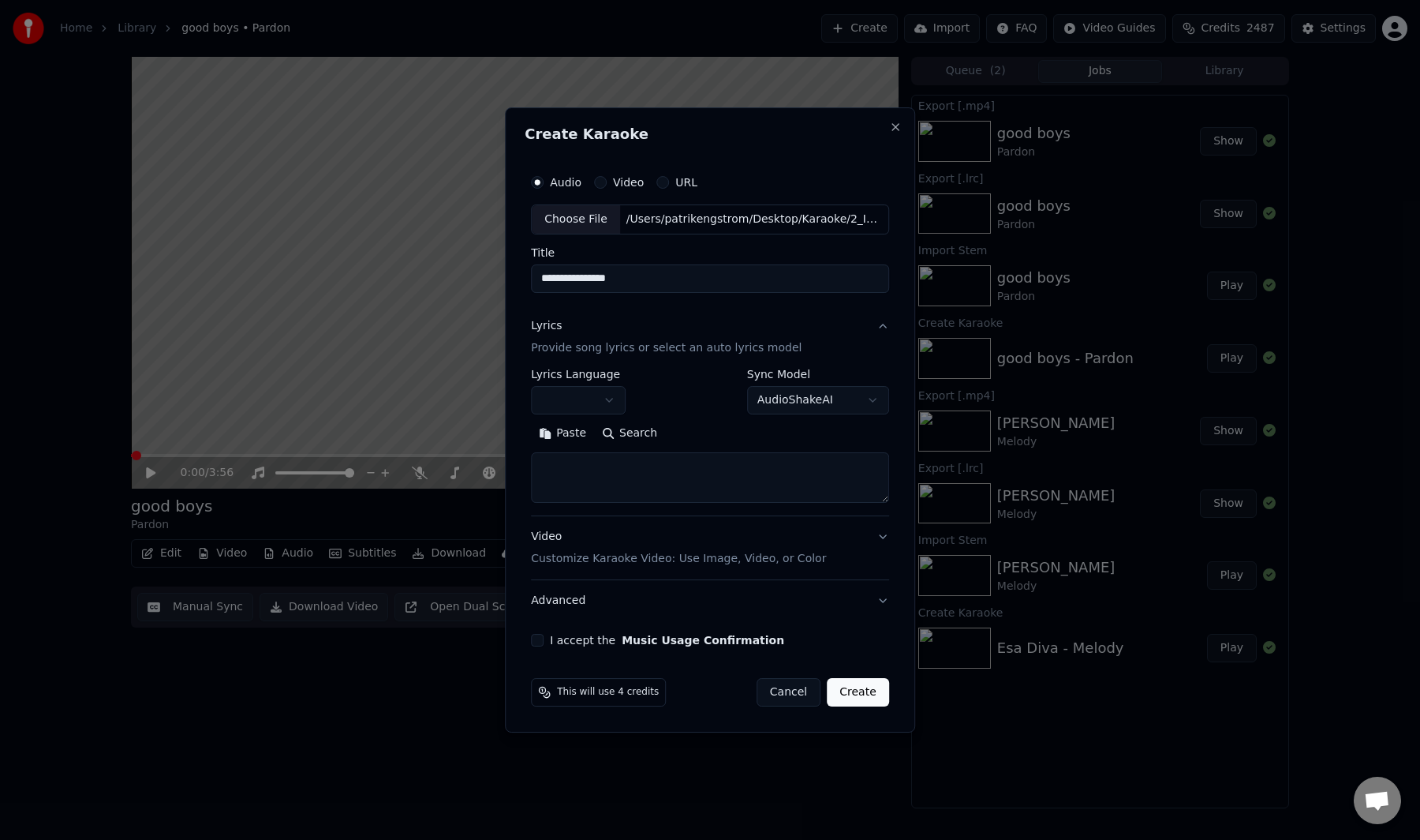
click at [576, 432] on button "Paste" at bounding box center [562, 433] width 63 height 25
click at [705, 429] on button "Expand" at bounding box center [701, 433] width 74 height 25
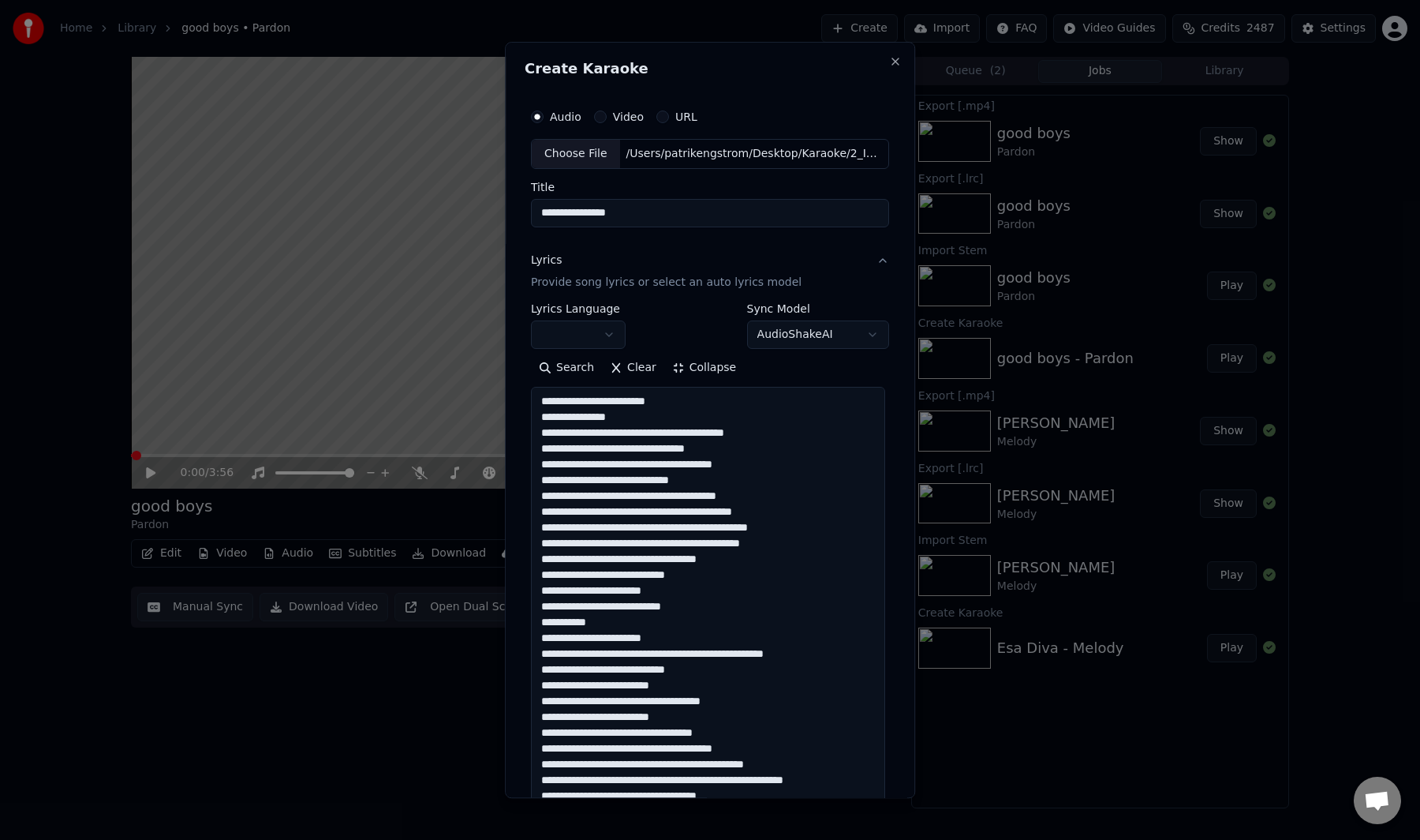
click at [607, 403] on textarea at bounding box center [707, 708] width 354 height 644
click at [684, 540] on textarea at bounding box center [707, 708] width 354 height 644
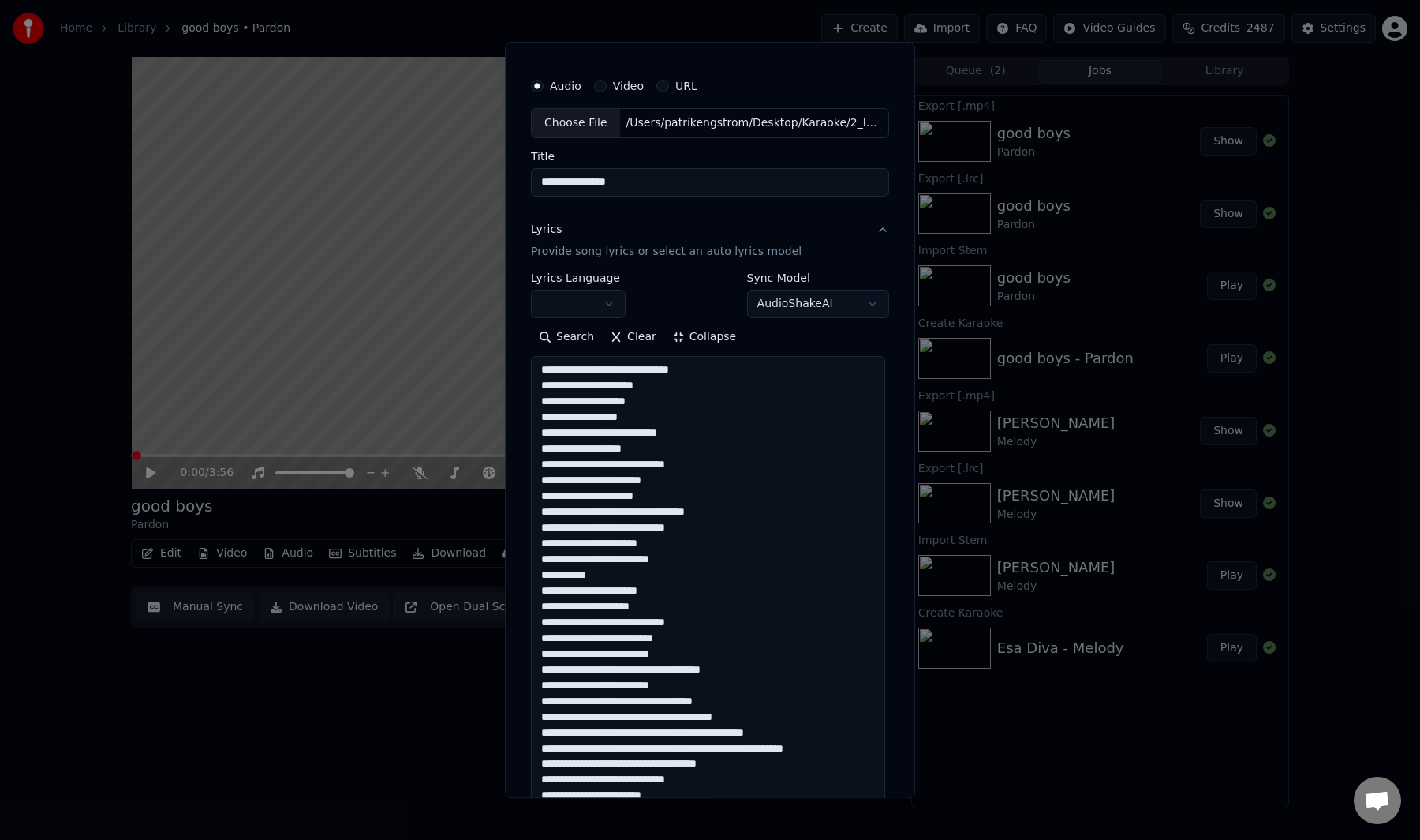
scroll to position [41, 0]
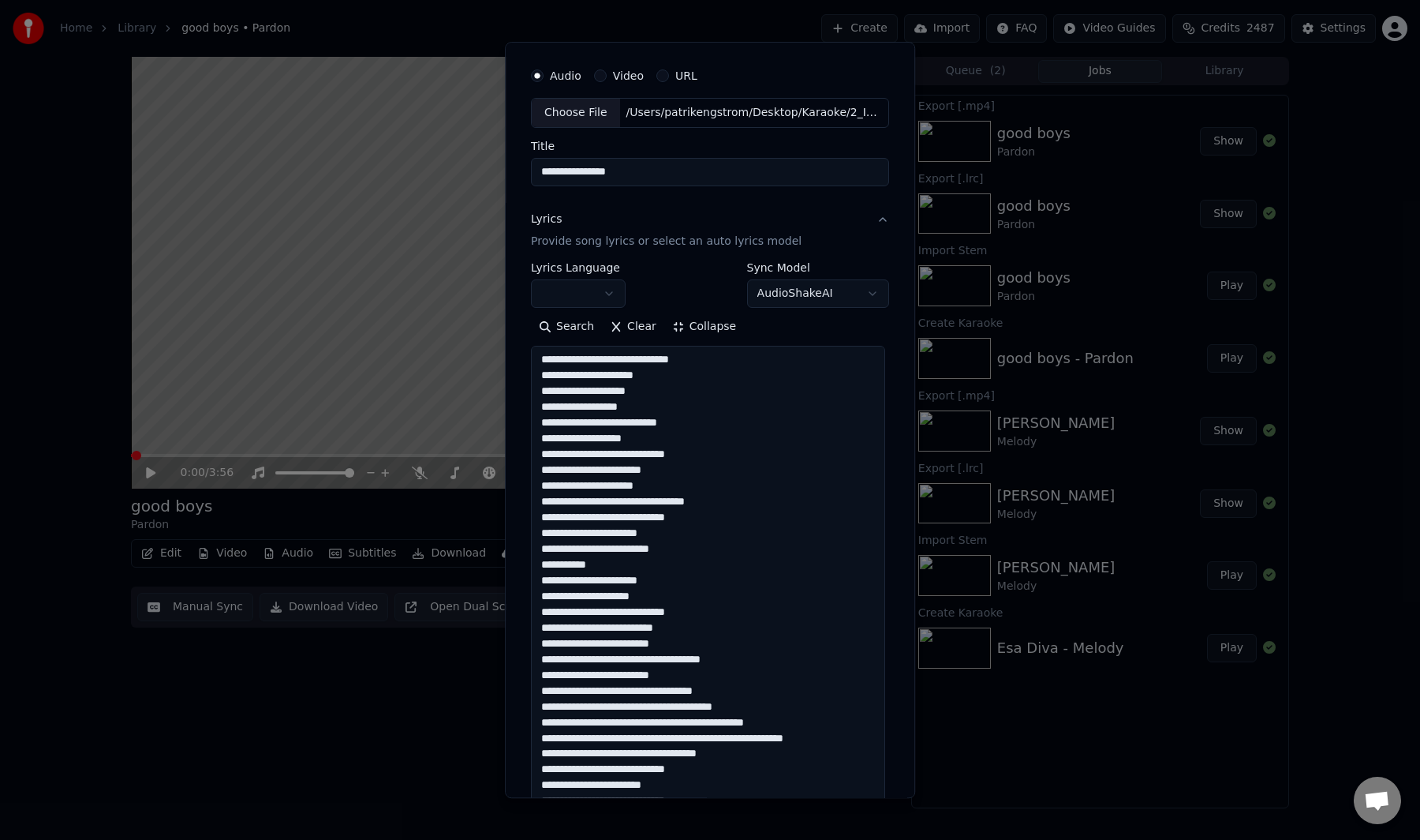
click at [619, 724] on textarea at bounding box center [707, 668] width 354 height 644
click at [547, 391] on textarea at bounding box center [707, 668] width 354 height 644
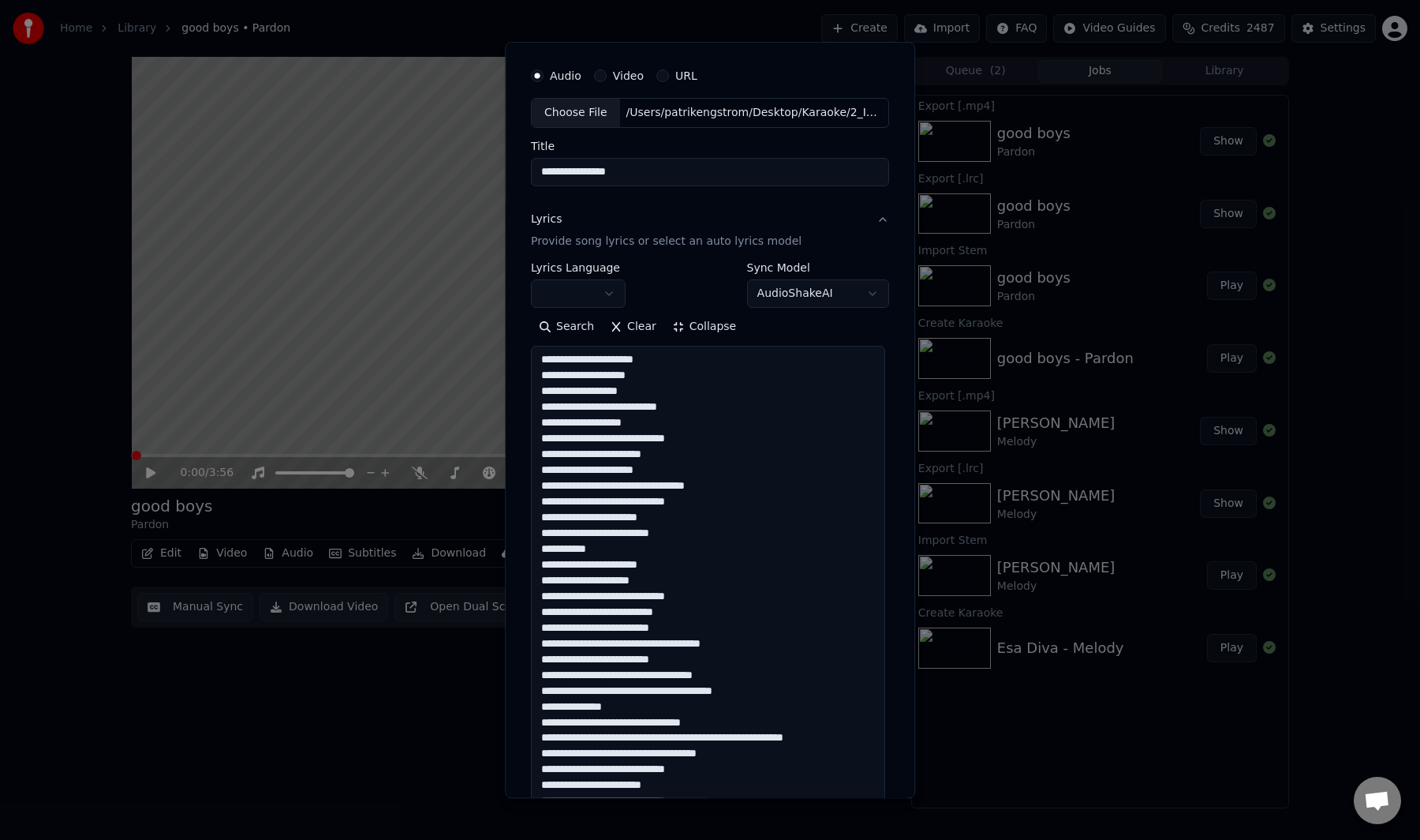
scroll to position [112, 0]
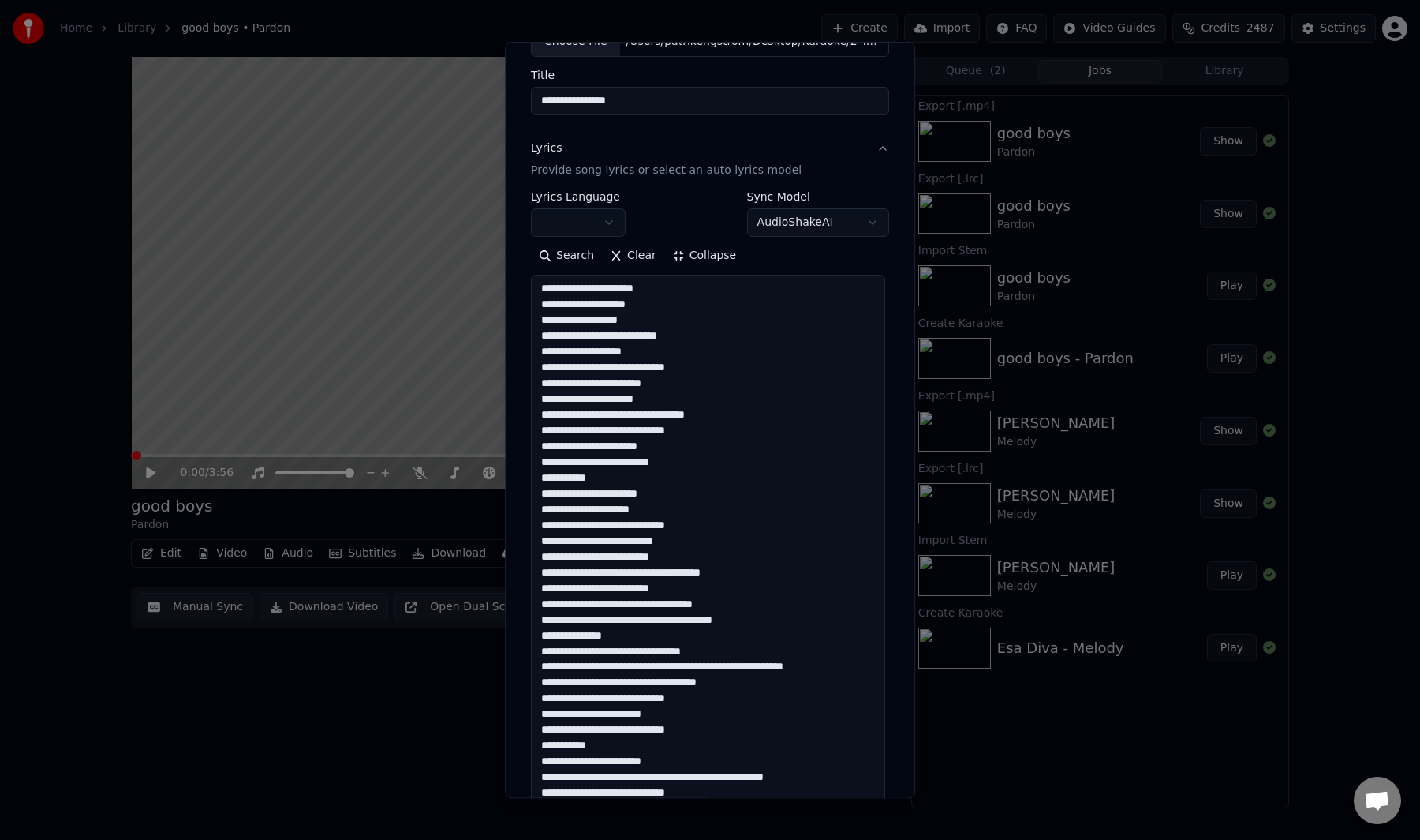
click at [663, 664] on textarea at bounding box center [707, 596] width 354 height 644
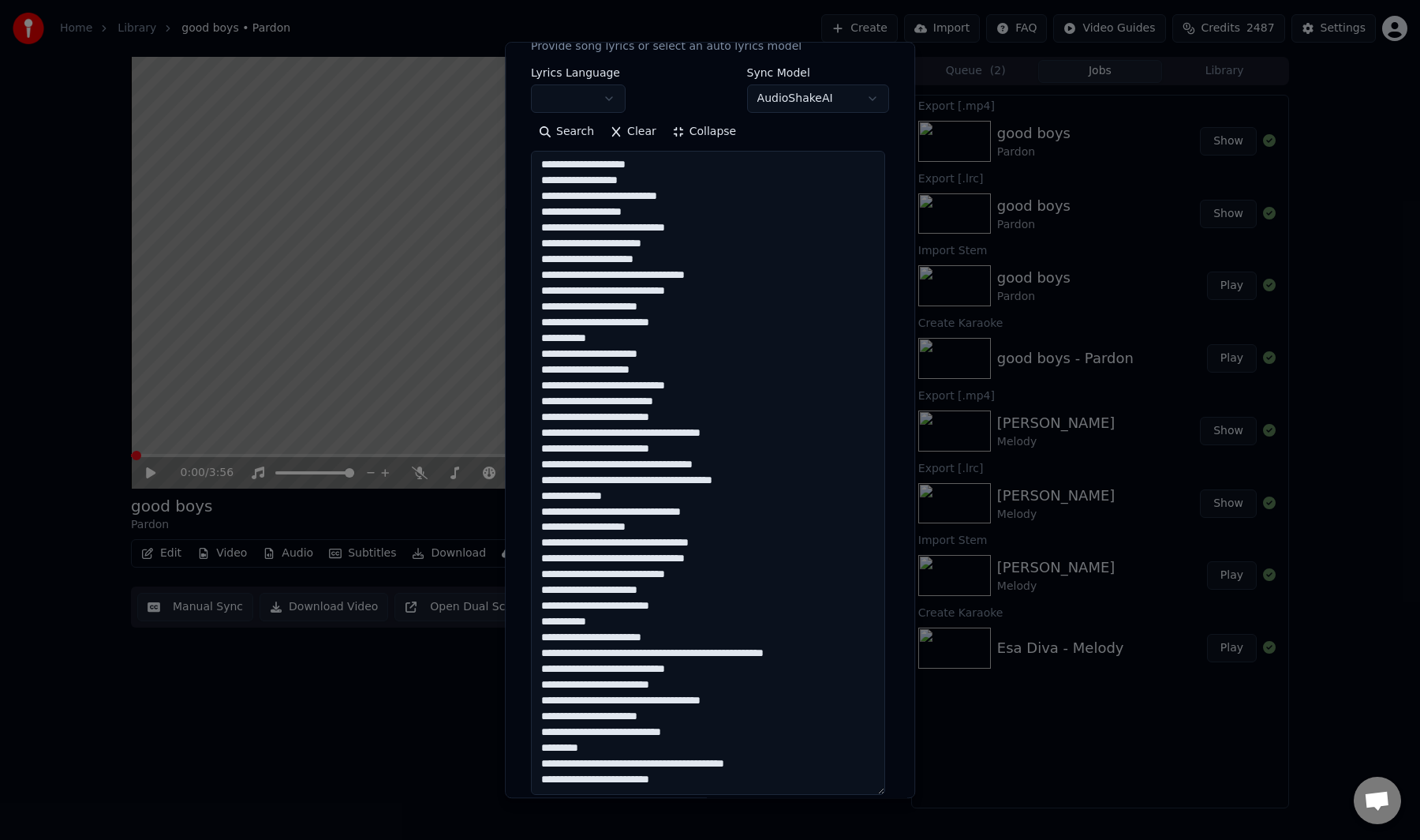
scroll to position [313, 0]
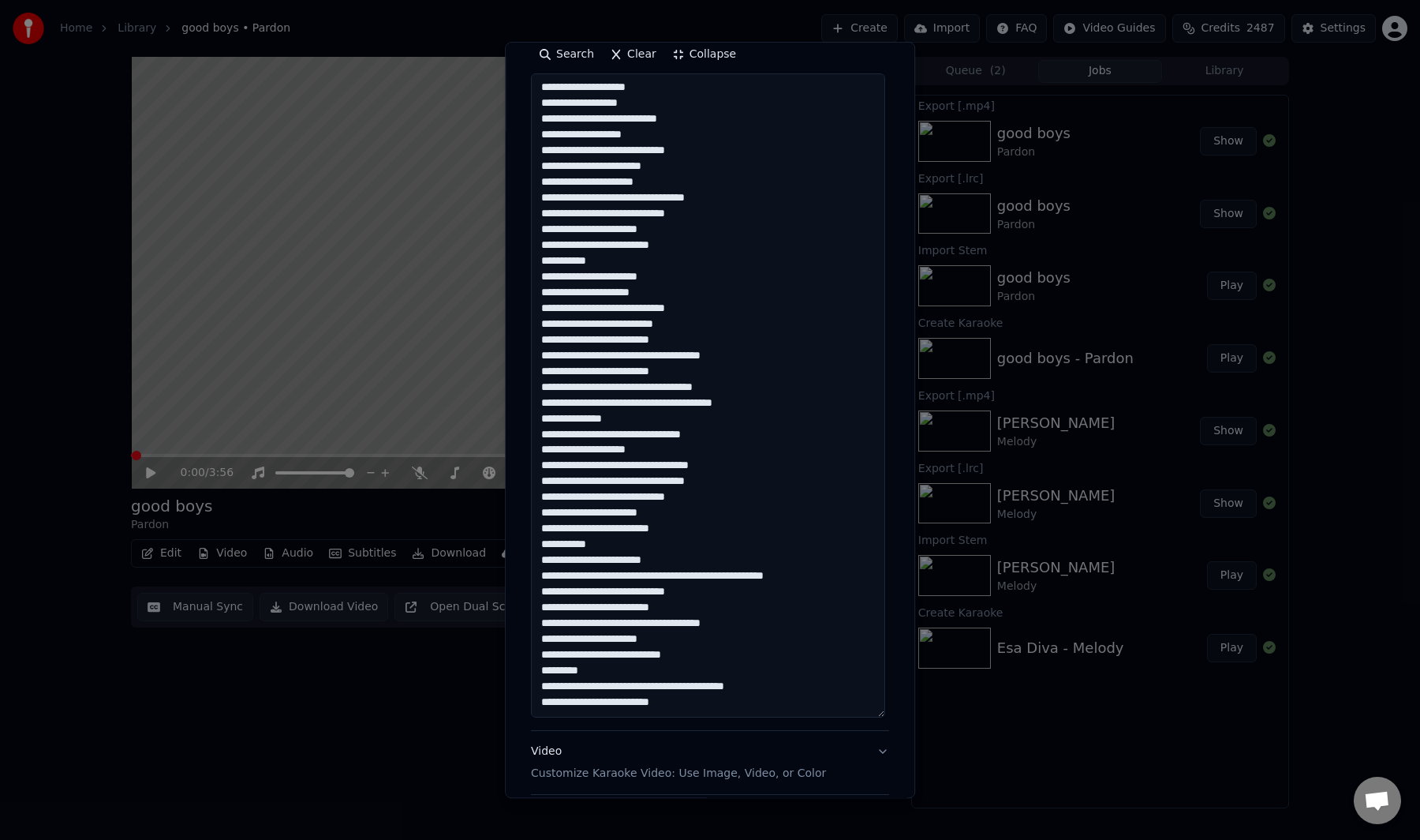
click at [556, 578] on textarea at bounding box center [707, 395] width 354 height 644
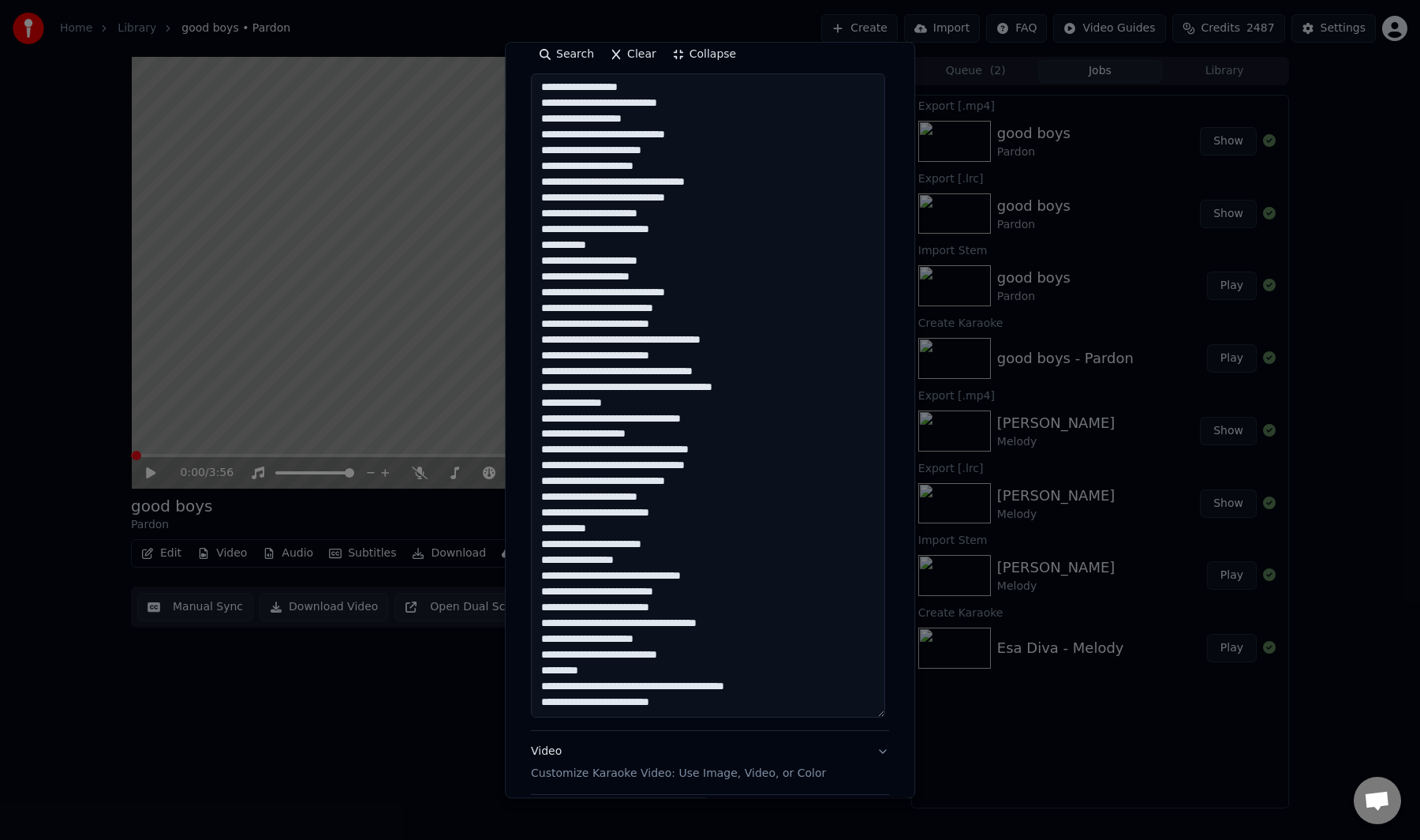
scroll to position [344, 0]
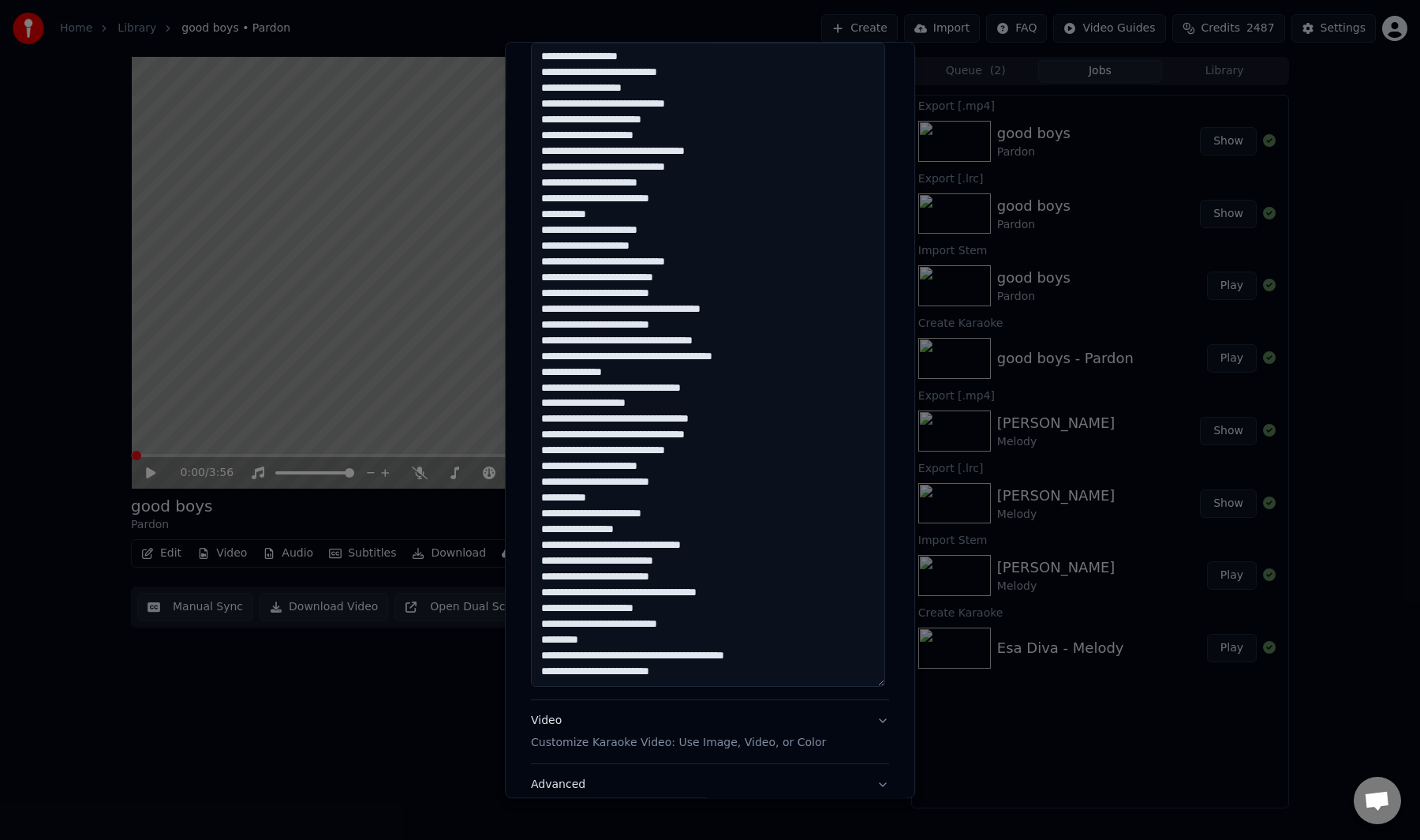
click at [680, 654] on textarea at bounding box center [707, 364] width 354 height 644
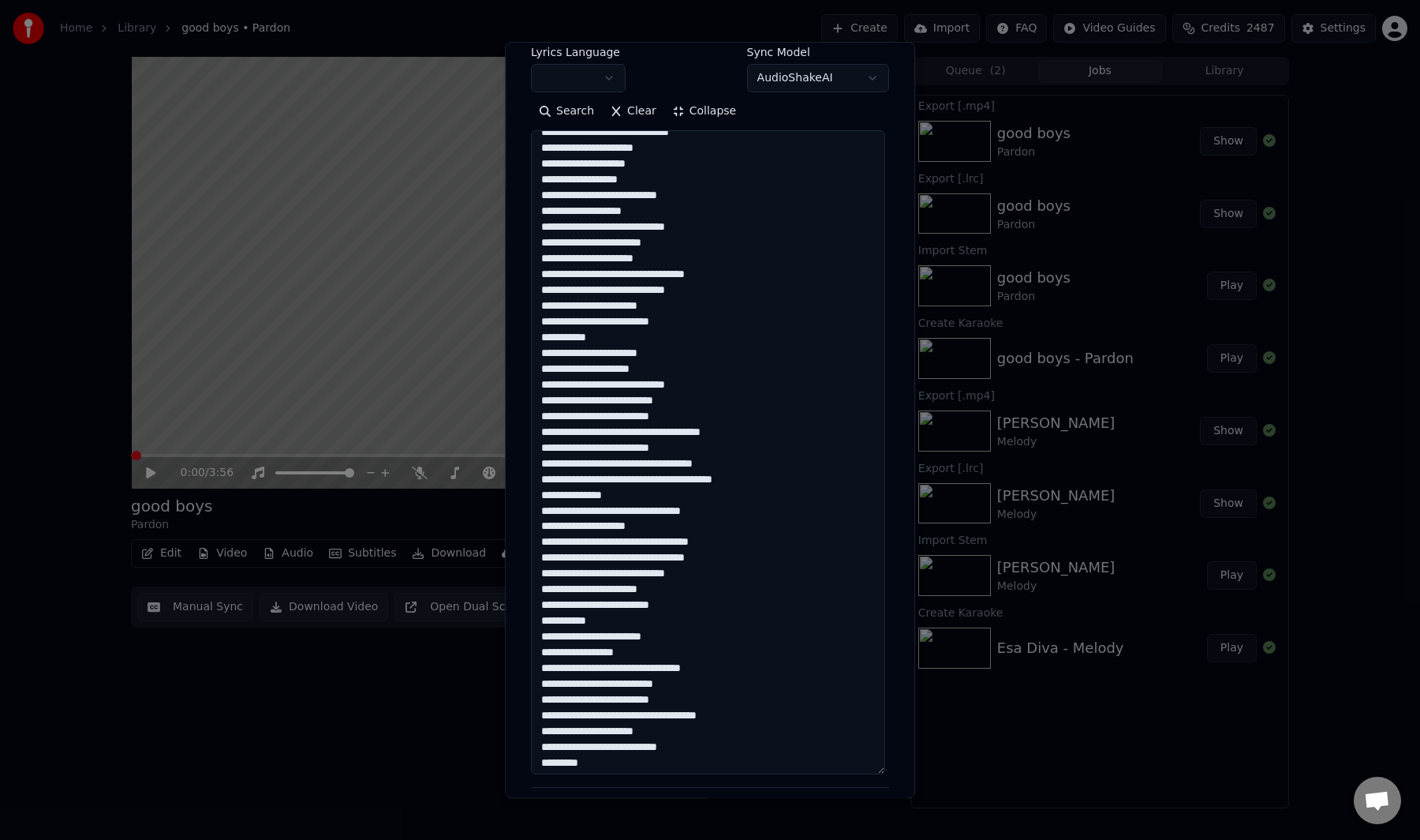
scroll to position [121, 0]
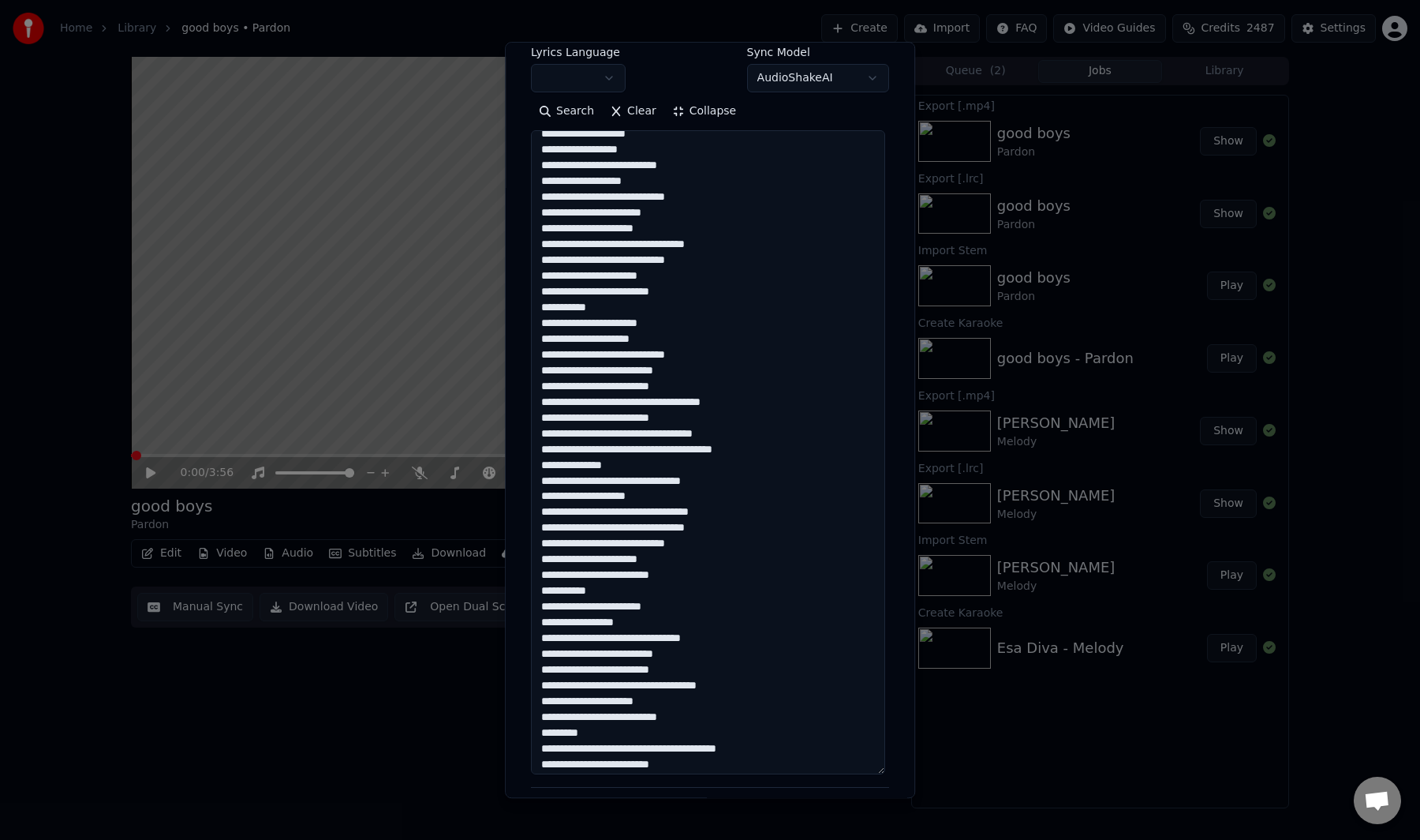
click at [589, 609] on textarea at bounding box center [707, 452] width 354 height 644
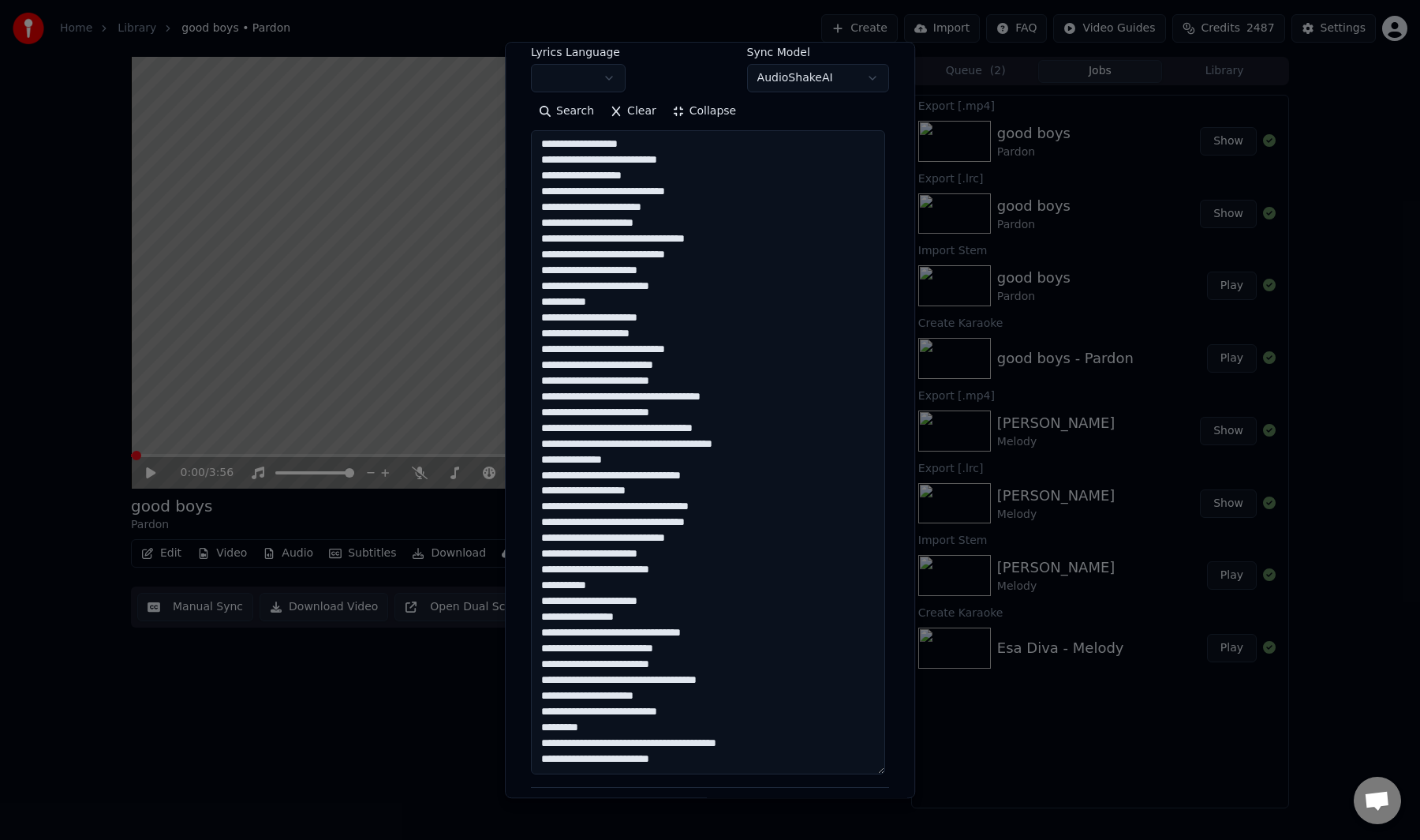
scroll to position [347, 0]
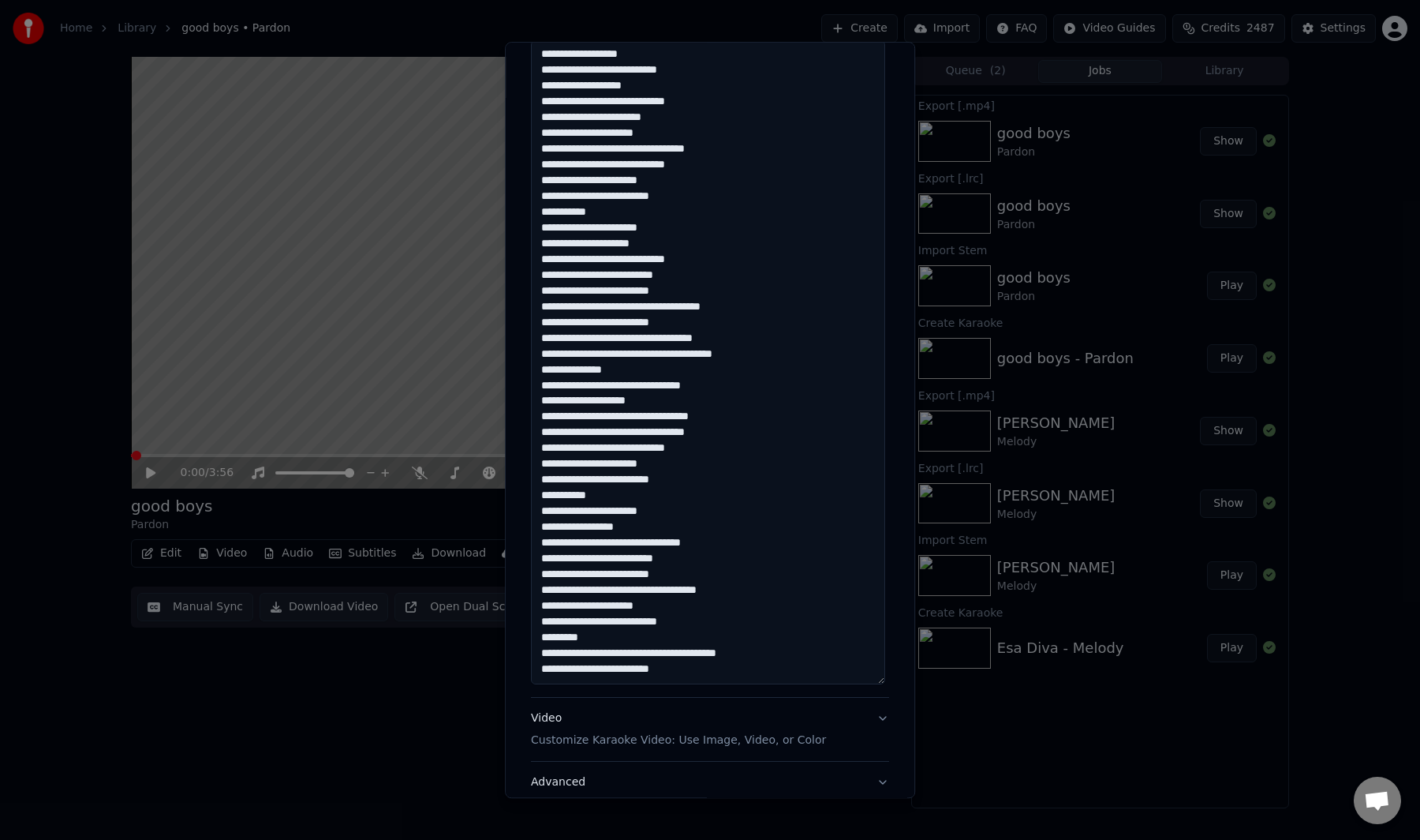
type textarea "**********"
click at [882, 634] on div "**********" at bounding box center [710, 291] width 371 height 1086
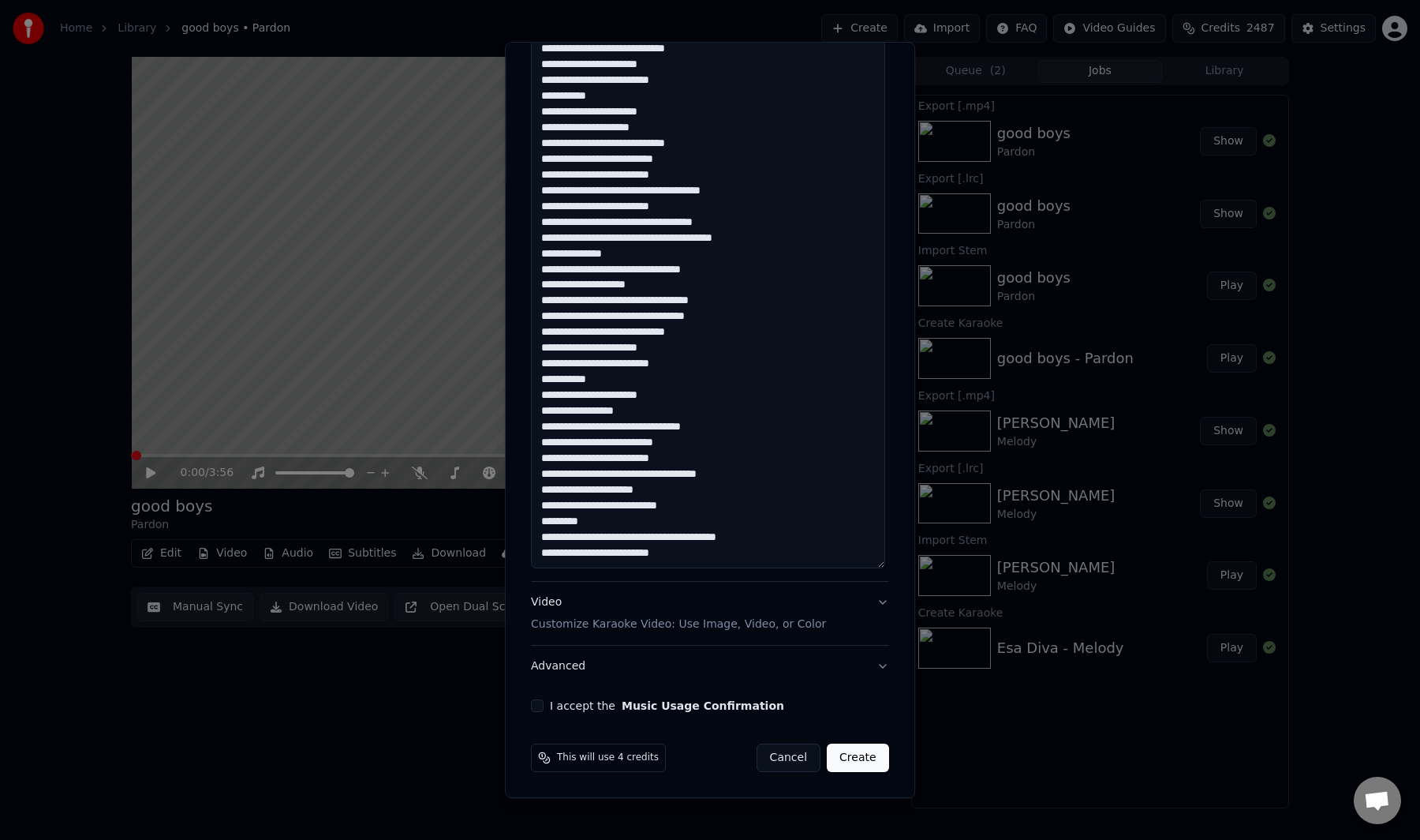
click at [531, 706] on button "I accept the Music Usage Confirmation" at bounding box center [537, 705] width 13 height 13
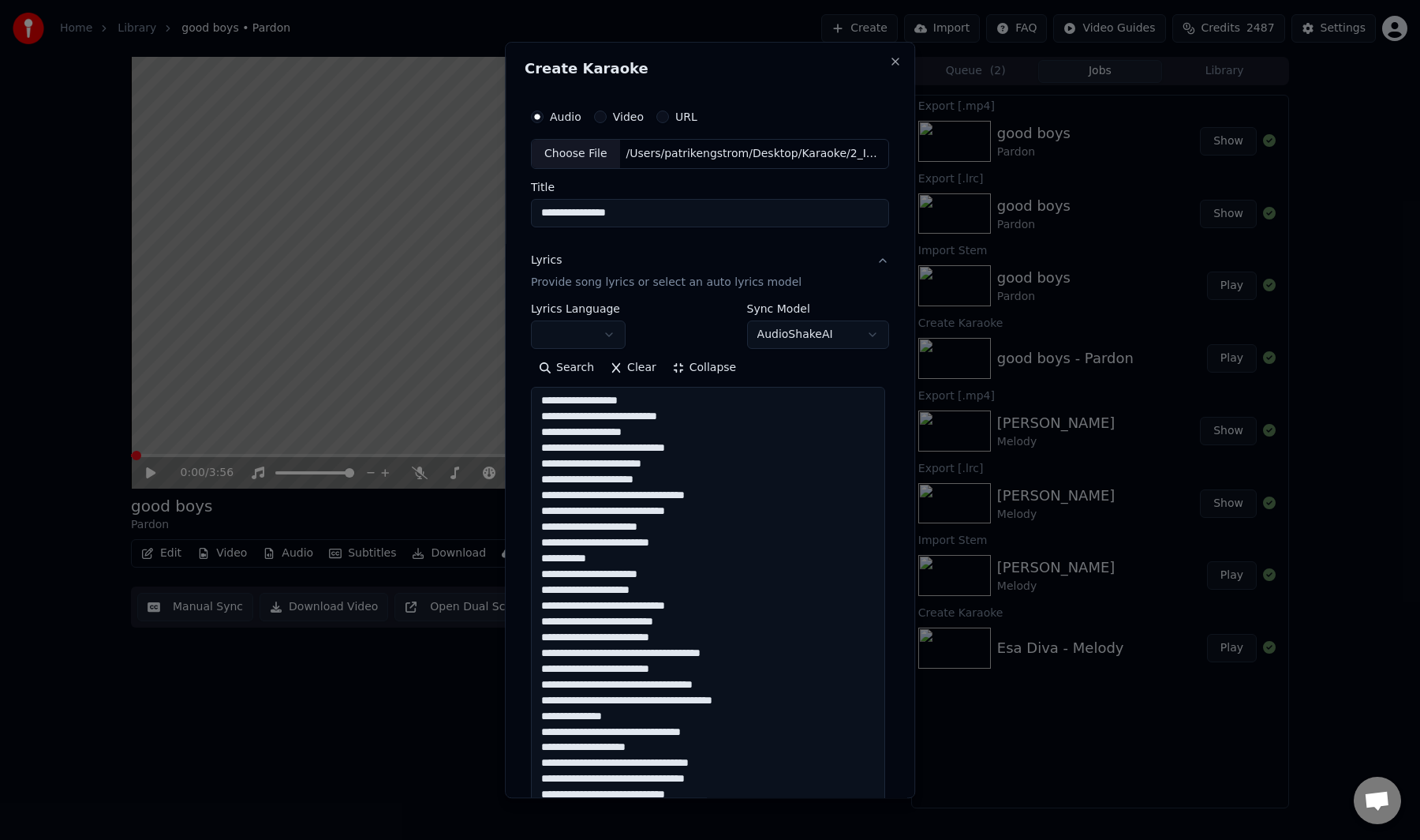
click at [578, 344] on body "**********" at bounding box center [710, 420] width 1420 height 840
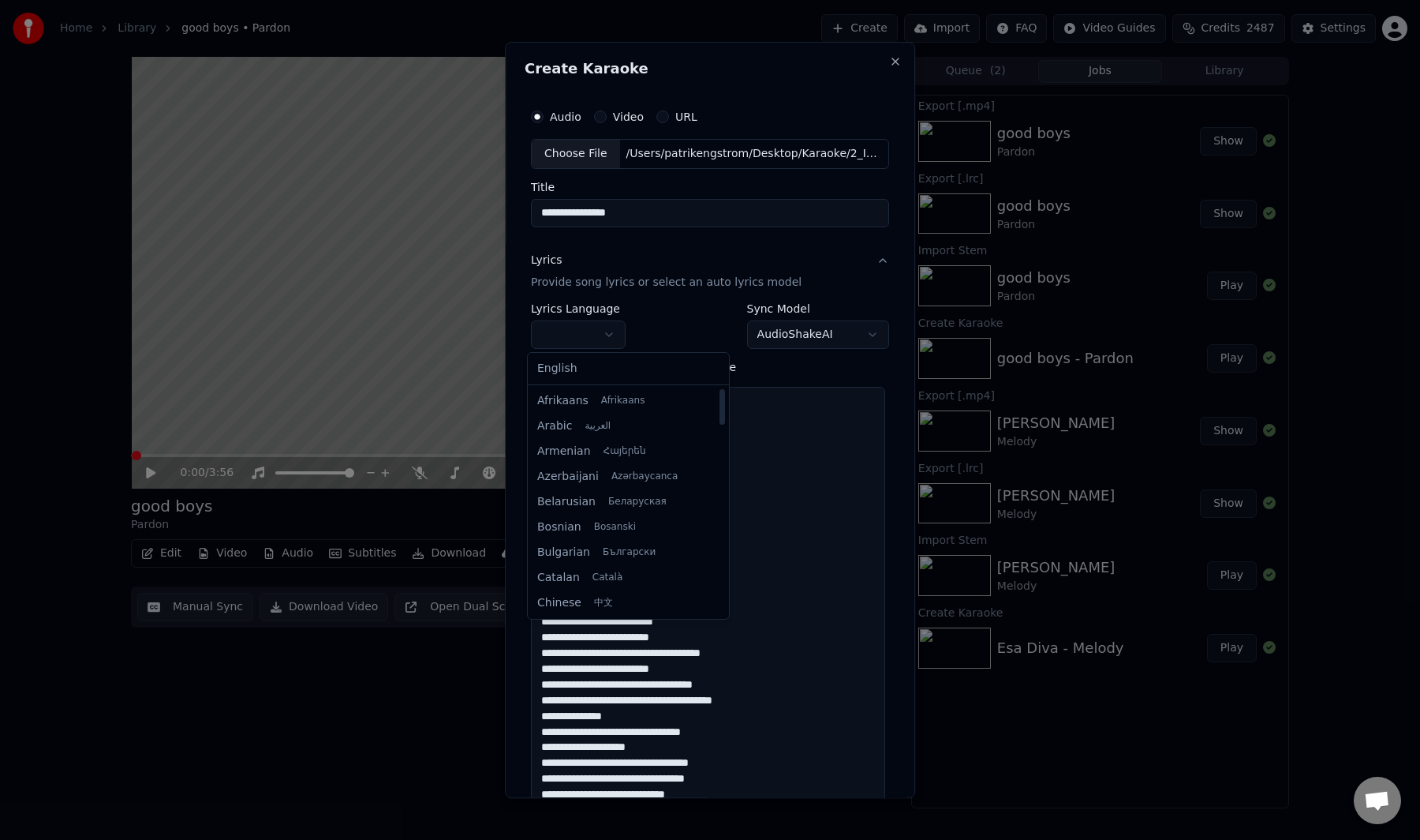
select select "**"
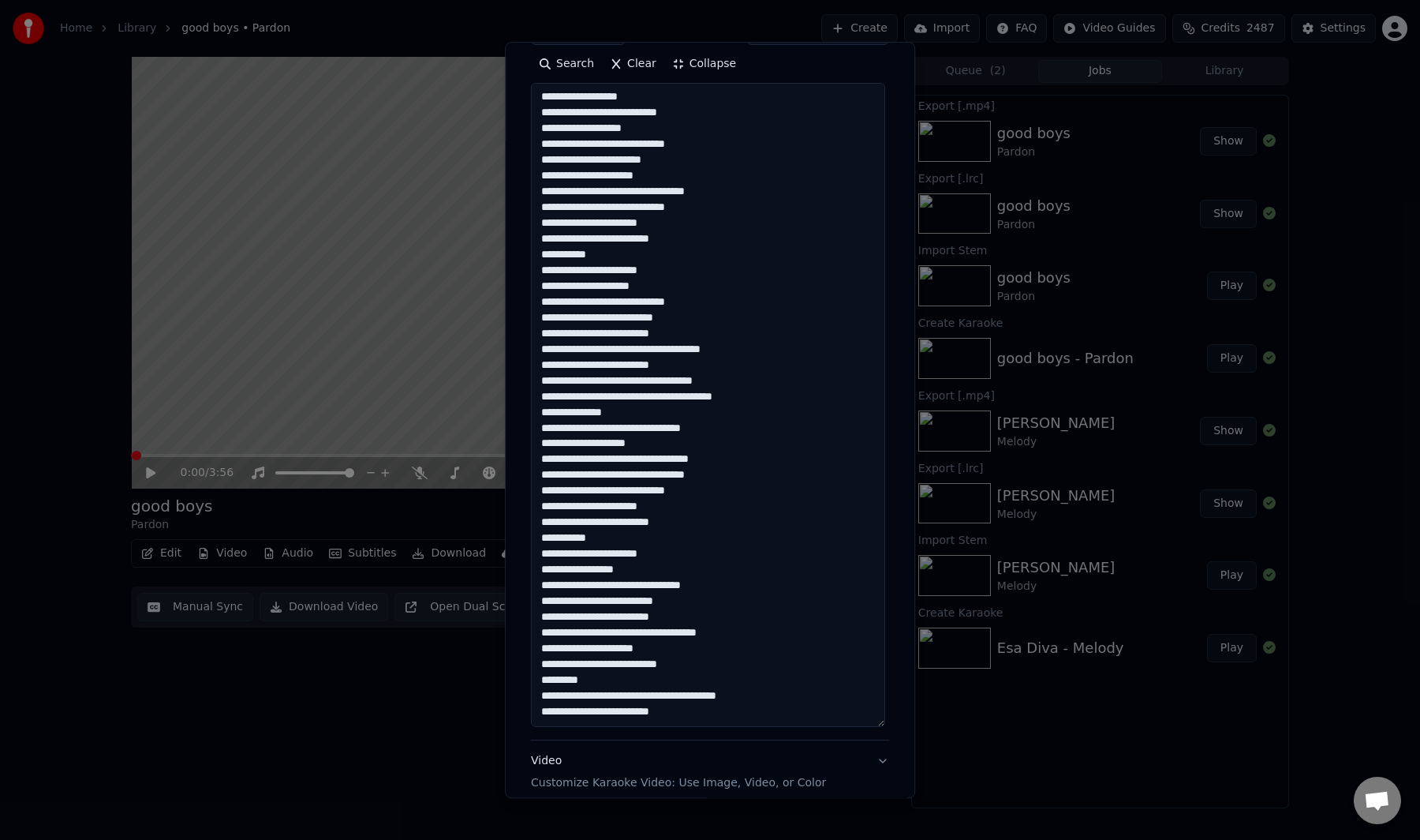
scroll to position [462, 0]
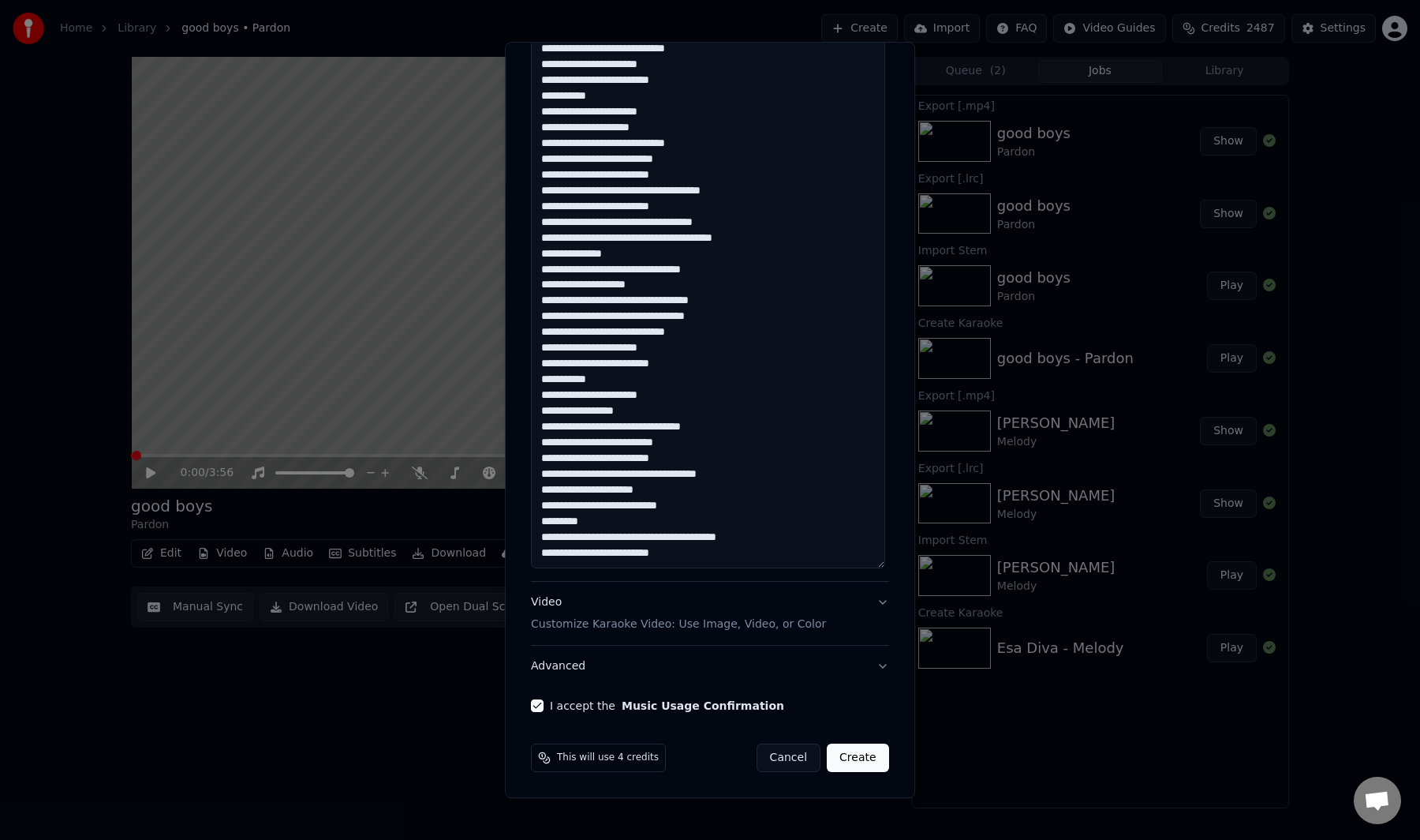
click at [864, 760] on button "Create" at bounding box center [858, 757] width 62 height 28
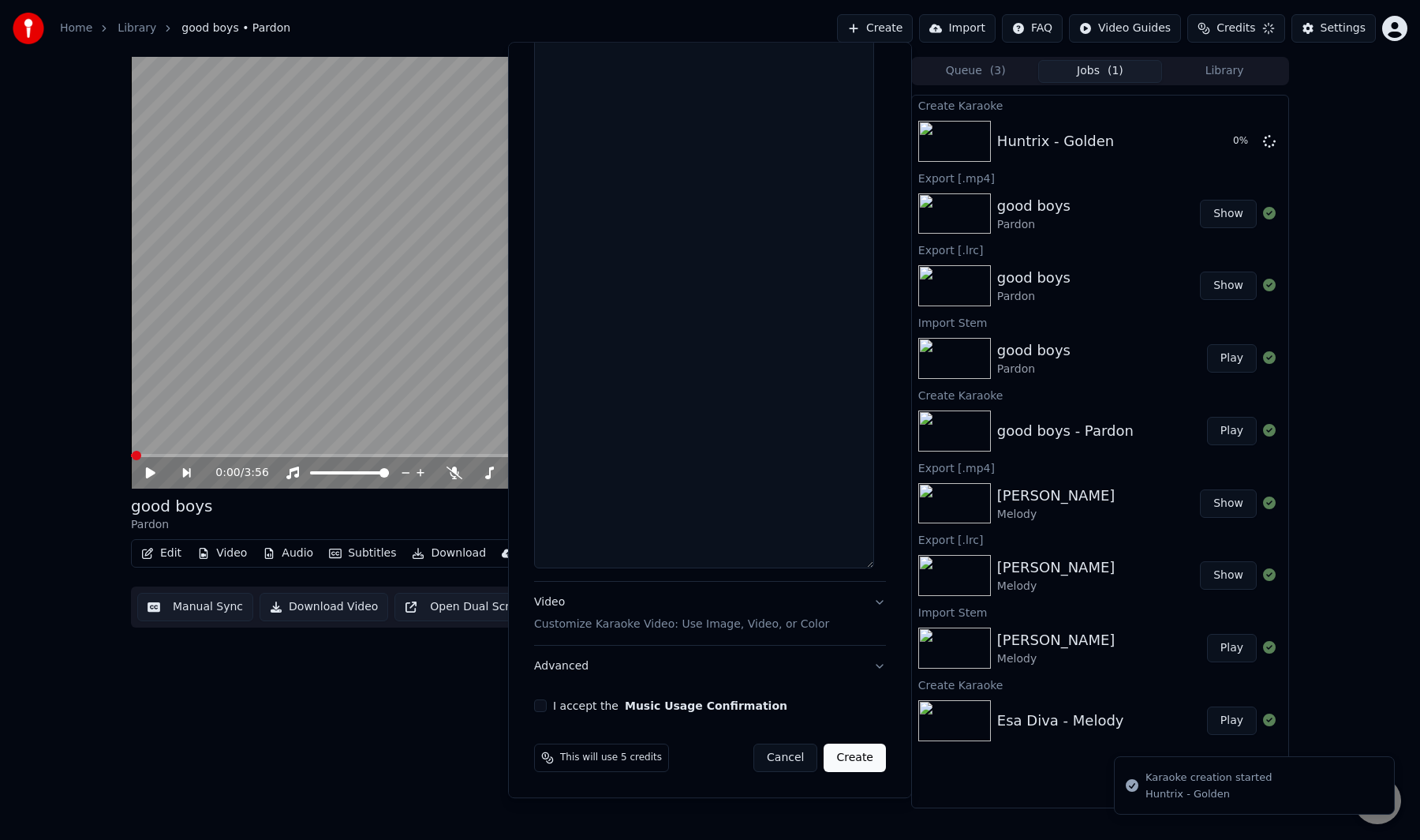
scroll to position [0, 0]
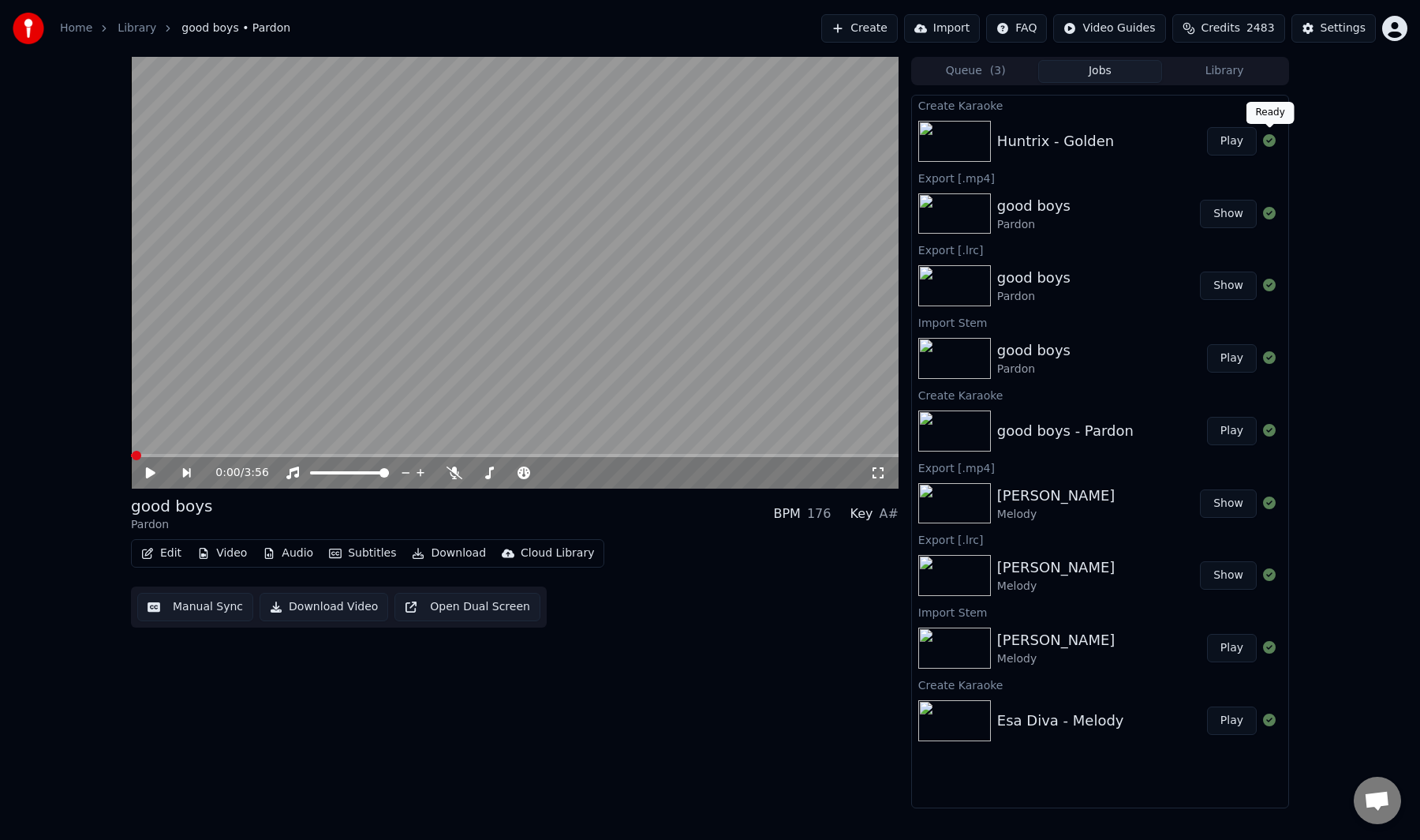
click at [1265, 138] on icon at bounding box center [1270, 140] width 13 height 13
click at [1235, 141] on button "Play" at bounding box center [1232, 141] width 50 height 28
click at [178, 595] on button "Manual Sync" at bounding box center [195, 606] width 116 height 28
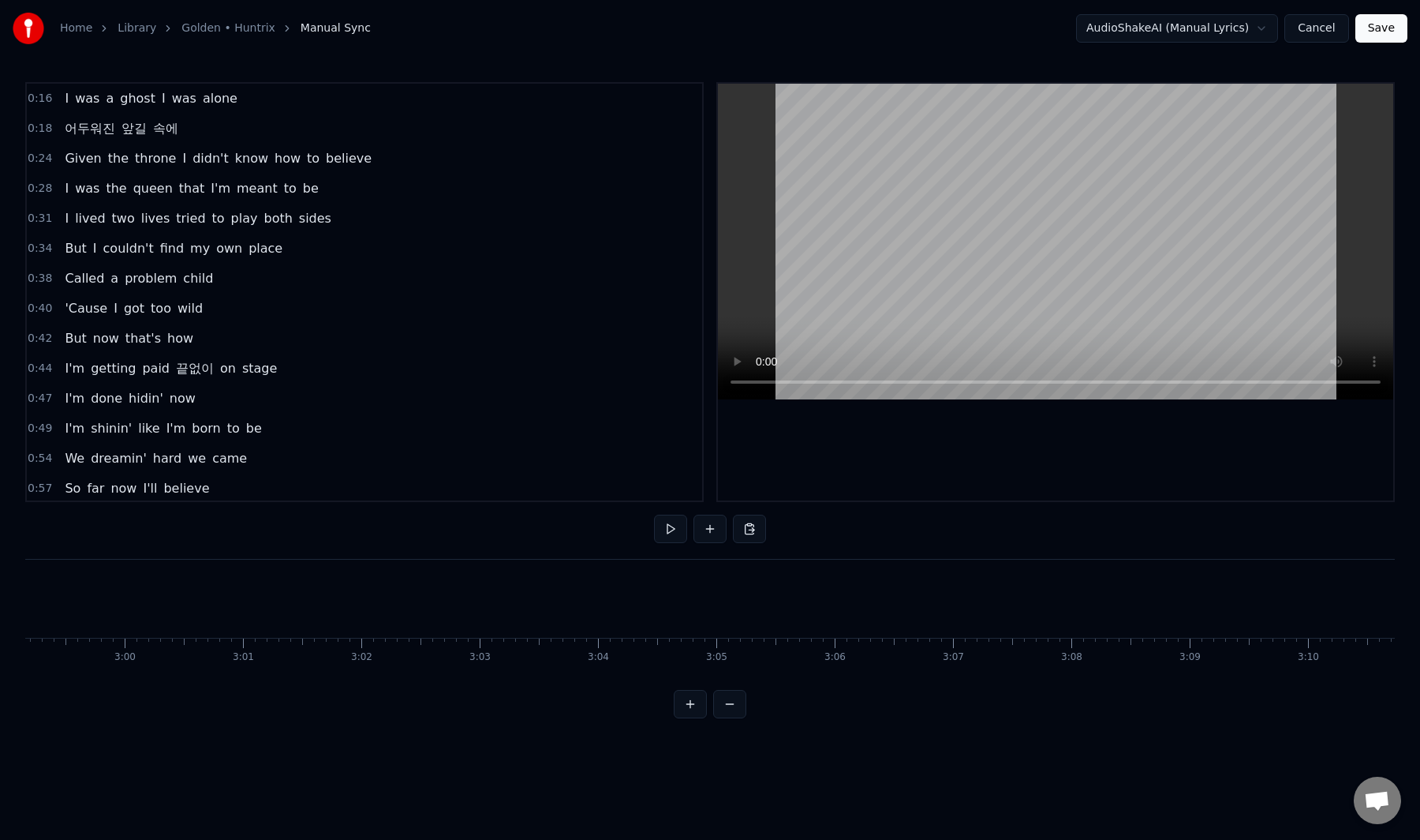
scroll to position [0, 21369]
click at [1371, 36] on button "Save" at bounding box center [1381, 28] width 52 height 28
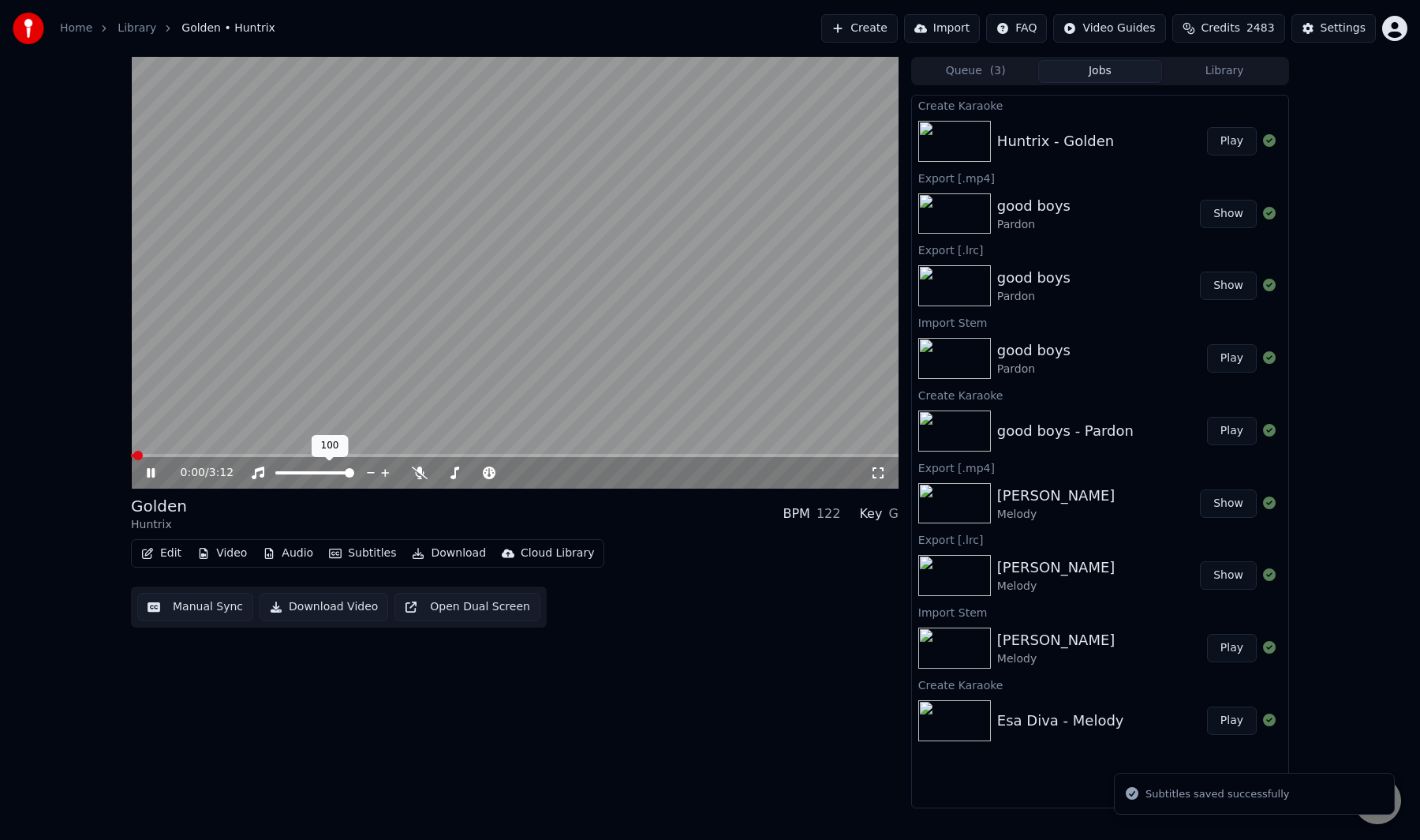
click at [359, 322] on video at bounding box center [515, 273] width 768 height 431
click at [296, 548] on button "Audio" at bounding box center [288, 553] width 63 height 22
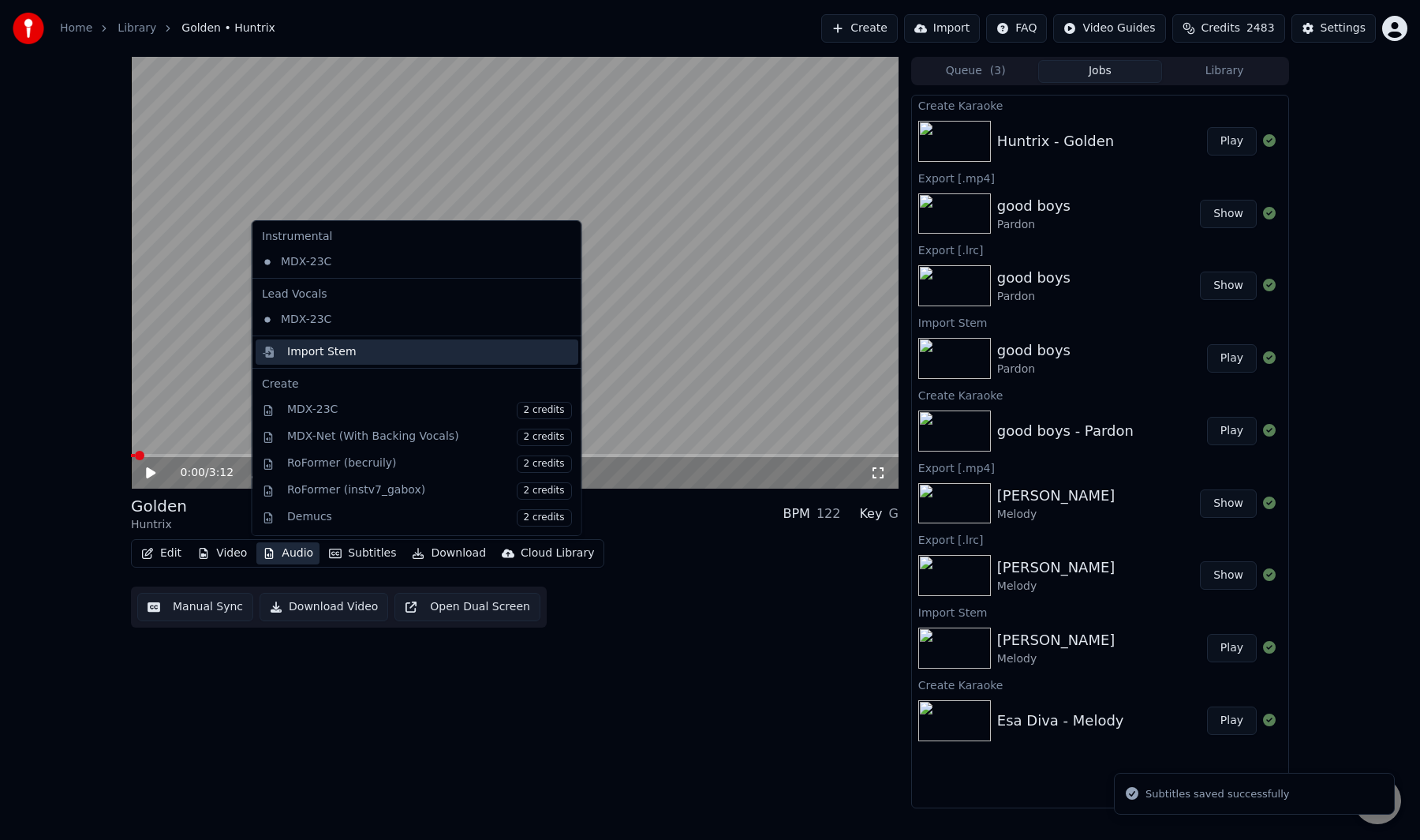
click at [367, 347] on div "Import Stem" at bounding box center [429, 352] width 285 height 16
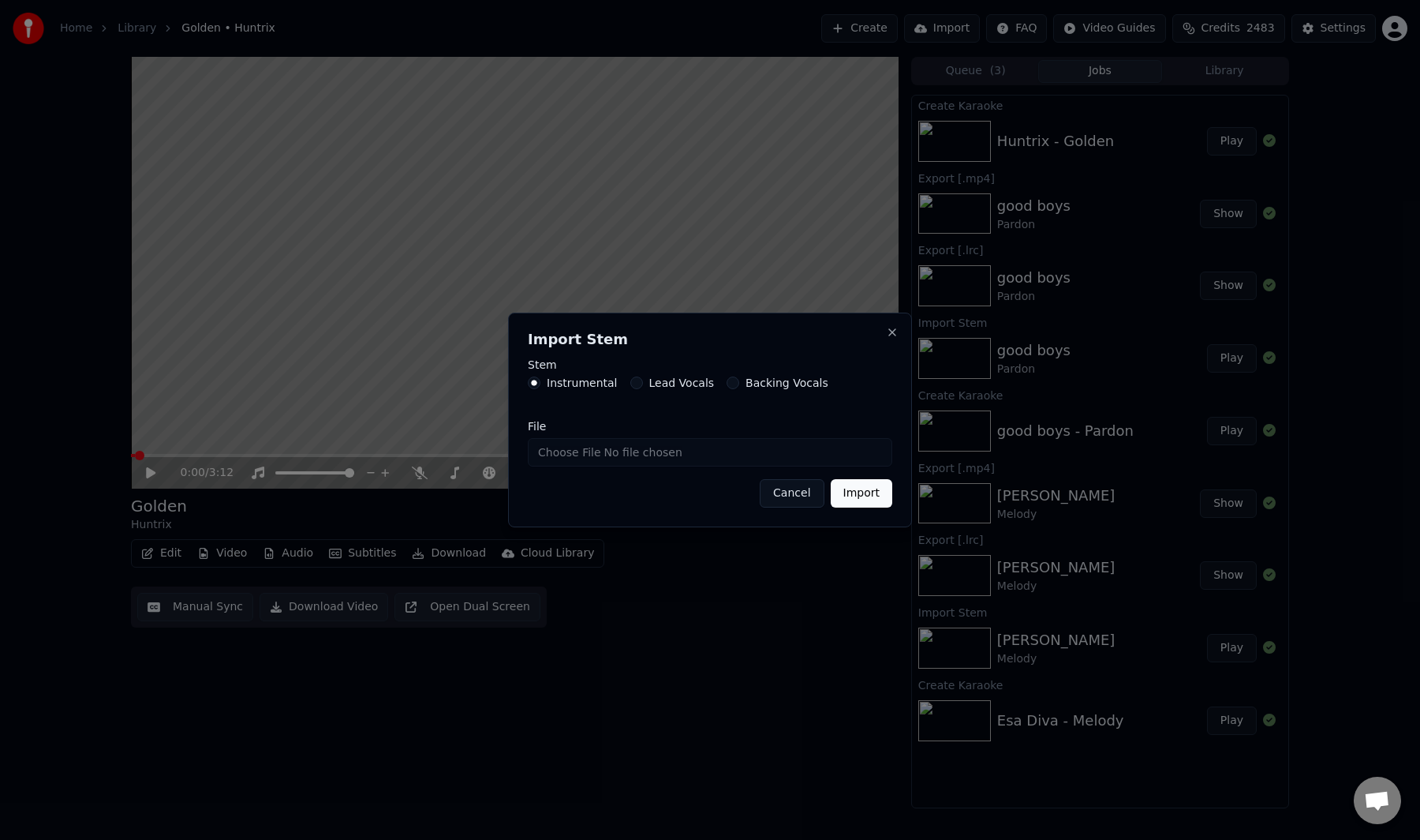
click at [583, 449] on input "File" at bounding box center [710, 452] width 364 height 28
type input "**********"
click at [847, 488] on button "Import" at bounding box center [861, 493] width 61 height 28
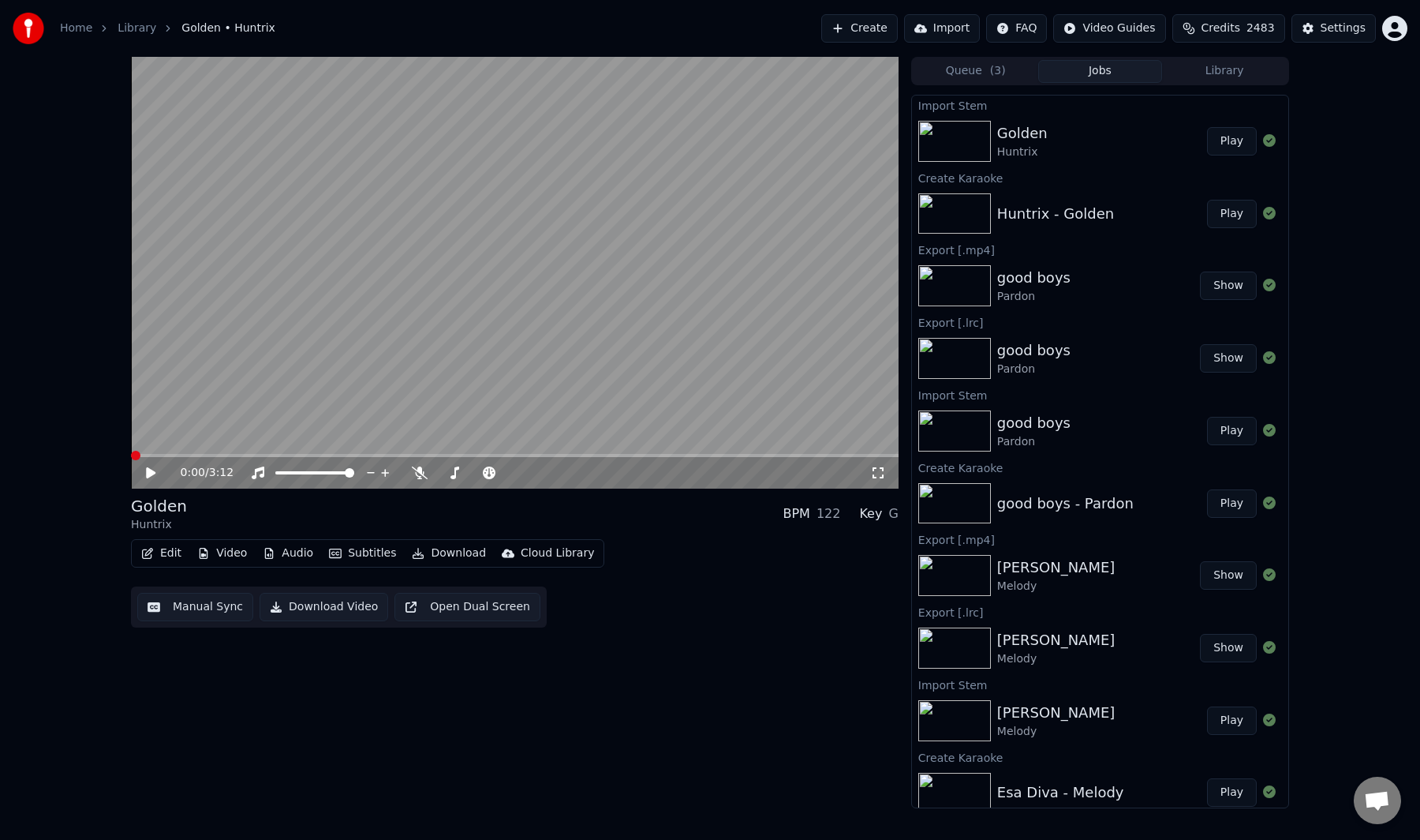
click at [131, 455] on span at bounding box center [515, 455] width 768 height 3
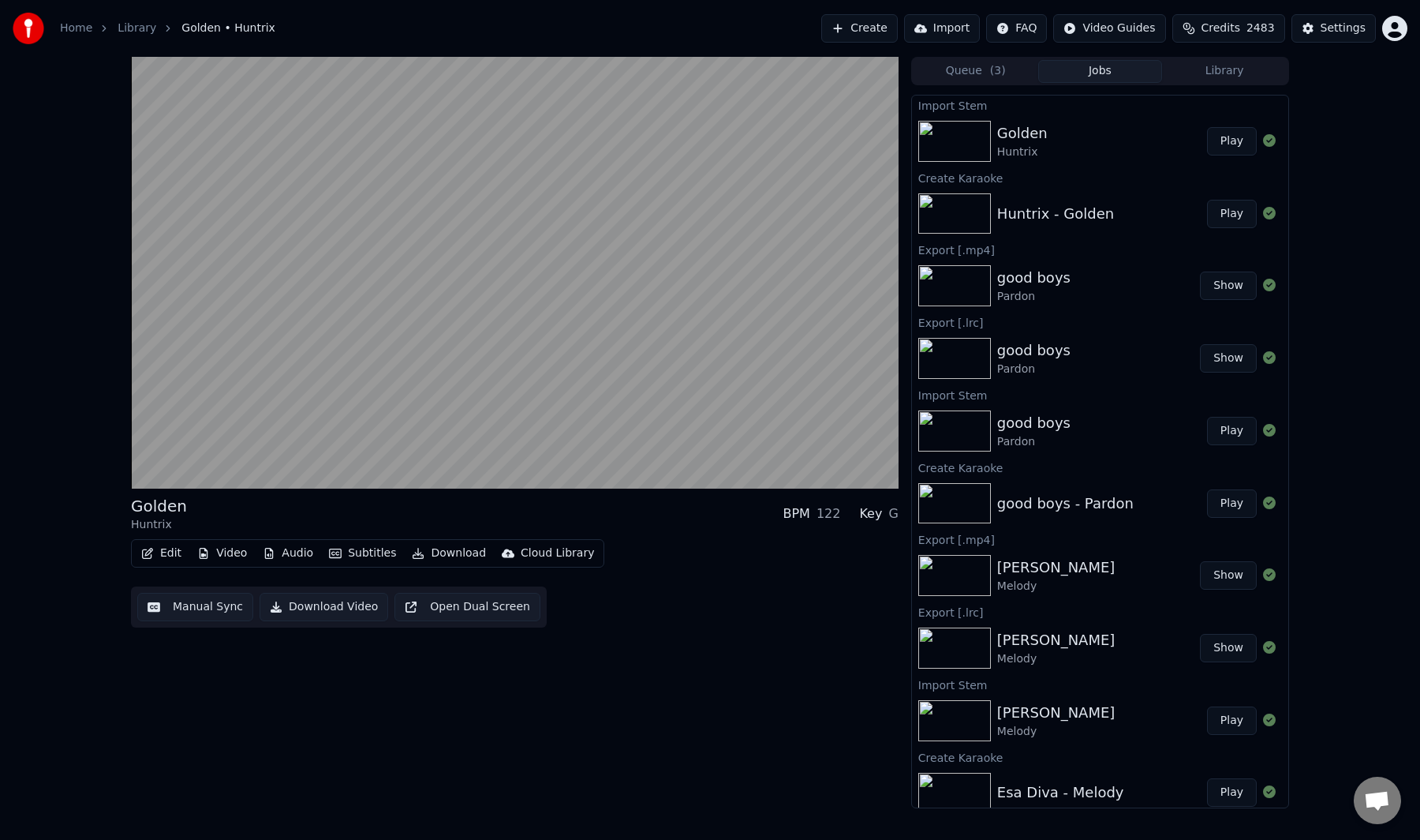
click at [301, 515] on div "Golden Huntrix BPM 122 Key G" at bounding box center [515, 514] width 768 height 38
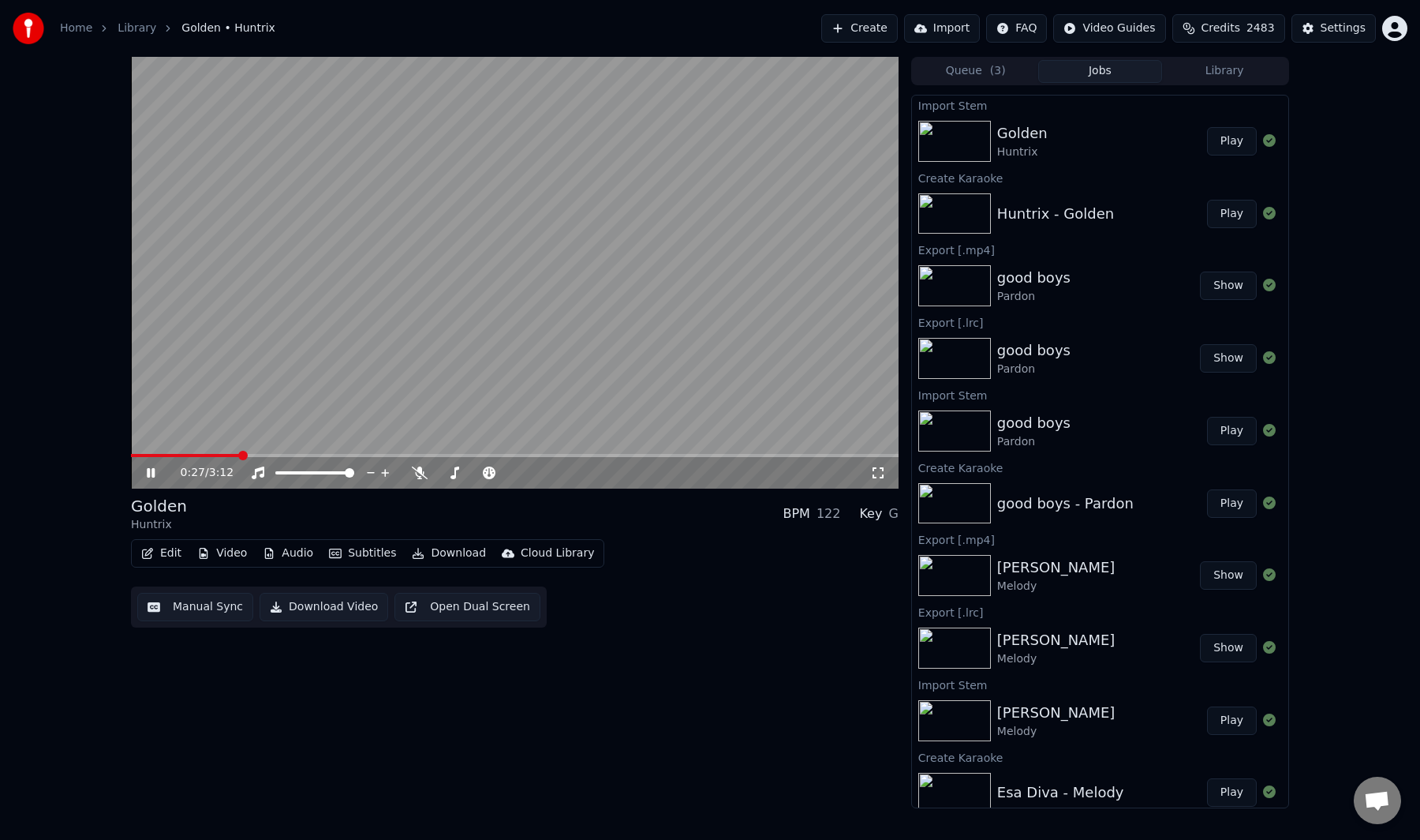
click at [334, 385] on video at bounding box center [515, 273] width 768 height 431
click at [172, 599] on button "Manual Sync" at bounding box center [195, 606] width 116 height 28
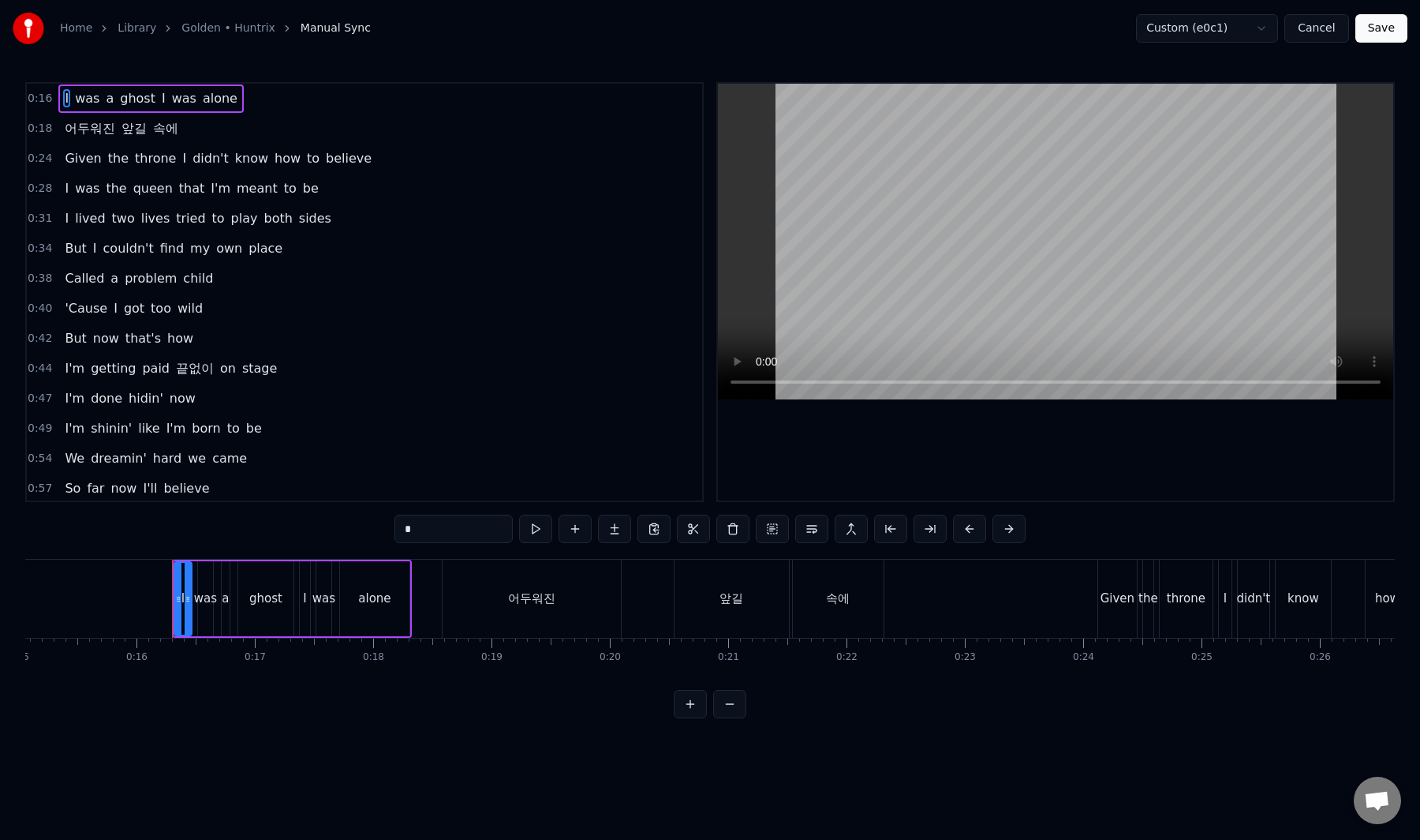
scroll to position [0, 1851]
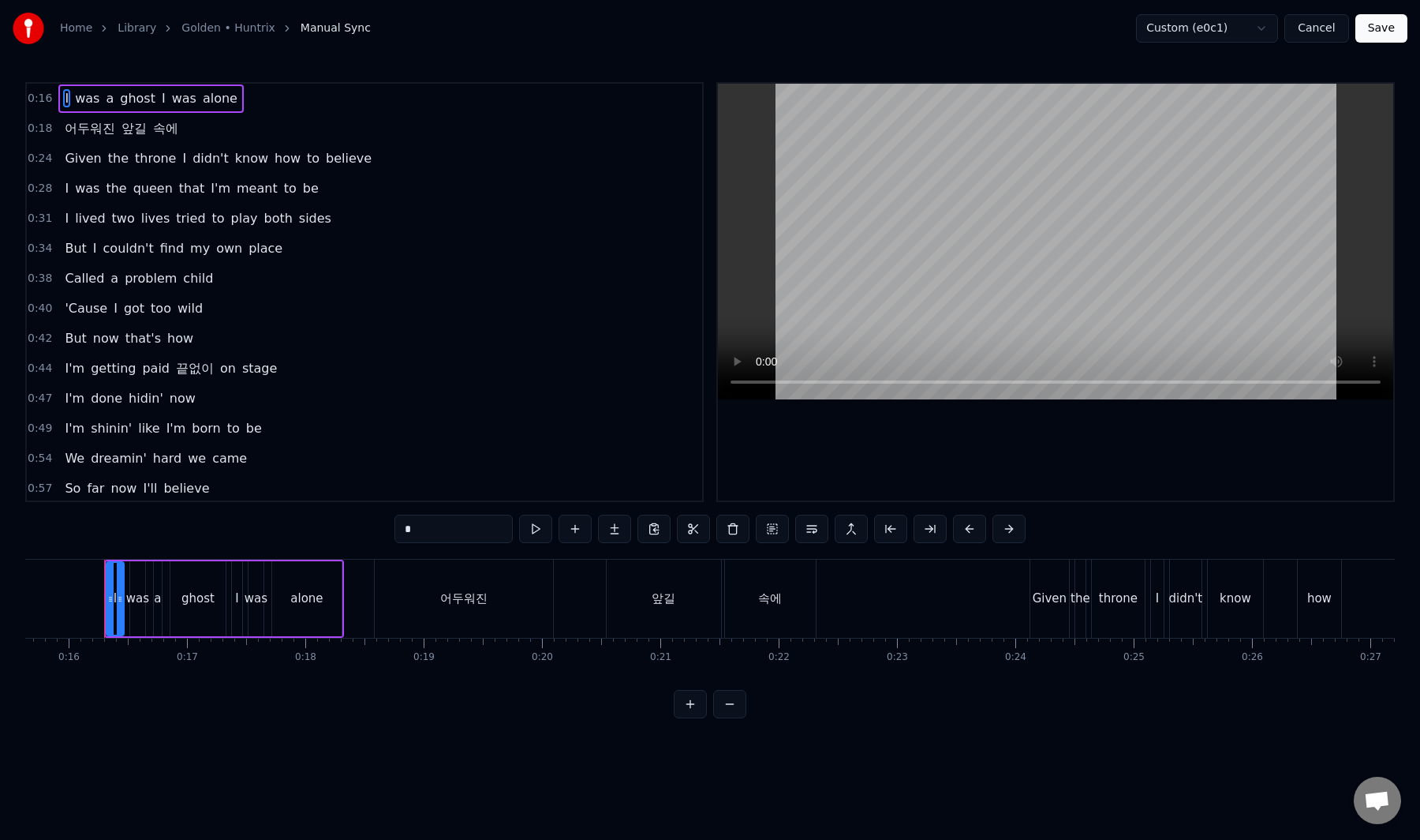
click at [437, 595] on div "어두워진" at bounding box center [464, 599] width 178 height 78
type input "****"
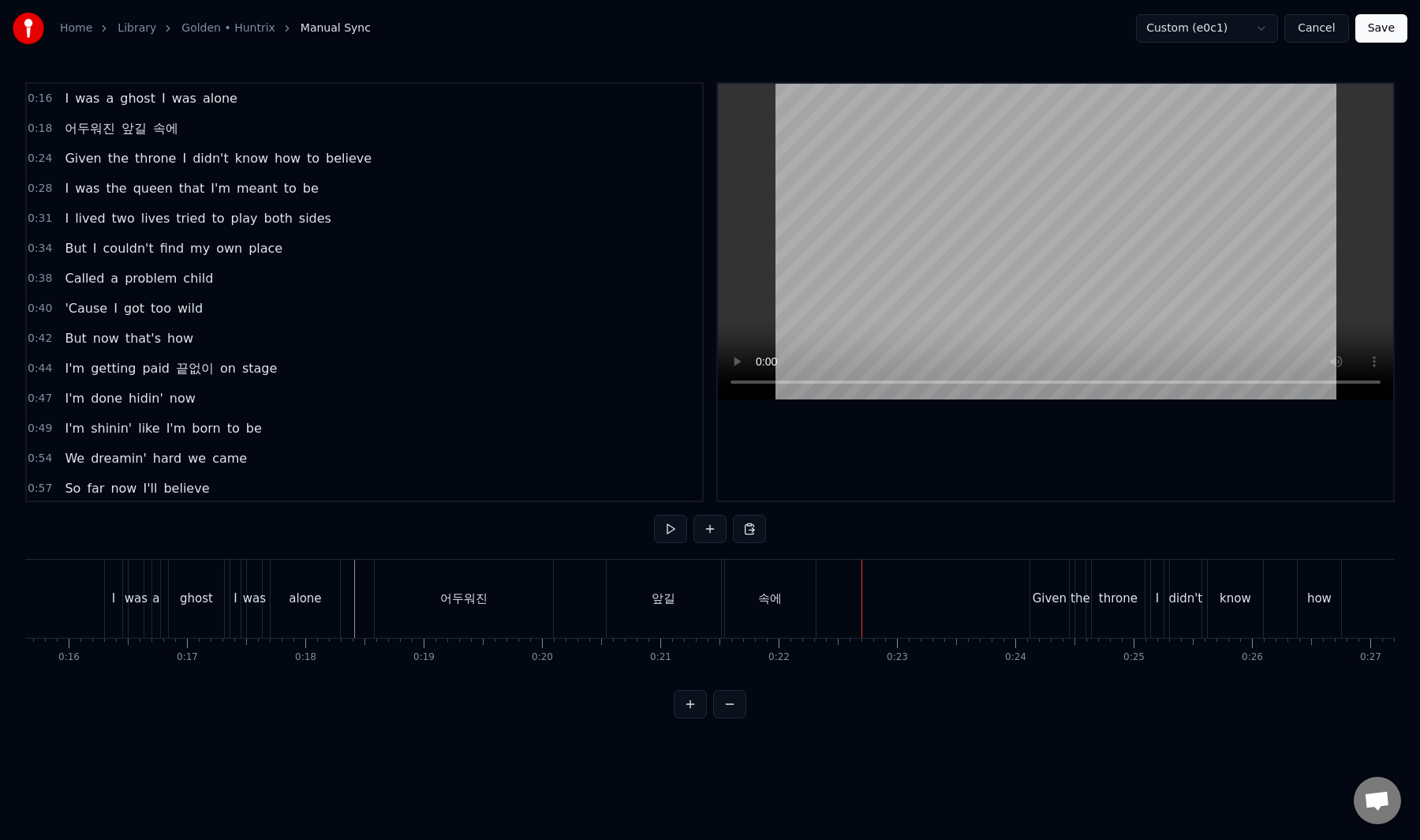
click at [450, 589] on div "어두워진" at bounding box center [464, 598] width 48 height 18
click at [440, 591] on div "어두워진" at bounding box center [464, 599] width 178 height 78
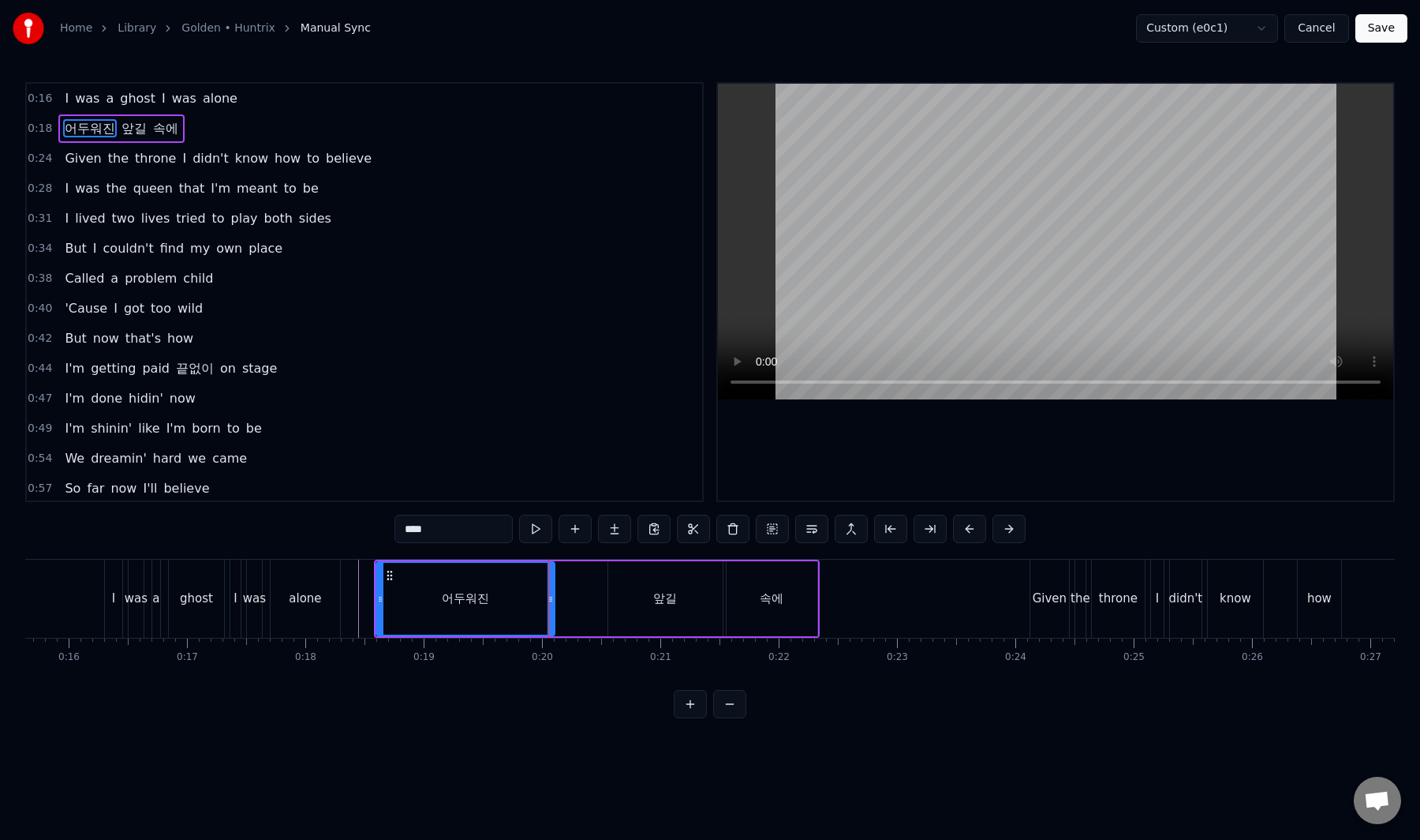
click at [464, 533] on input "****" at bounding box center [454, 528] width 118 height 28
drag, startPoint x: 468, startPoint y: 529, endPoint x: 383, endPoint y: 529, distance: 85.0
click at [383, 529] on div "0:16 I was a ghost I was alone 0:18 어두워진 앞길 속에 0:24 Given the throne I didn't k…" at bounding box center [710, 400] width 1370 height 636
paste input "*****"
type input "*********"
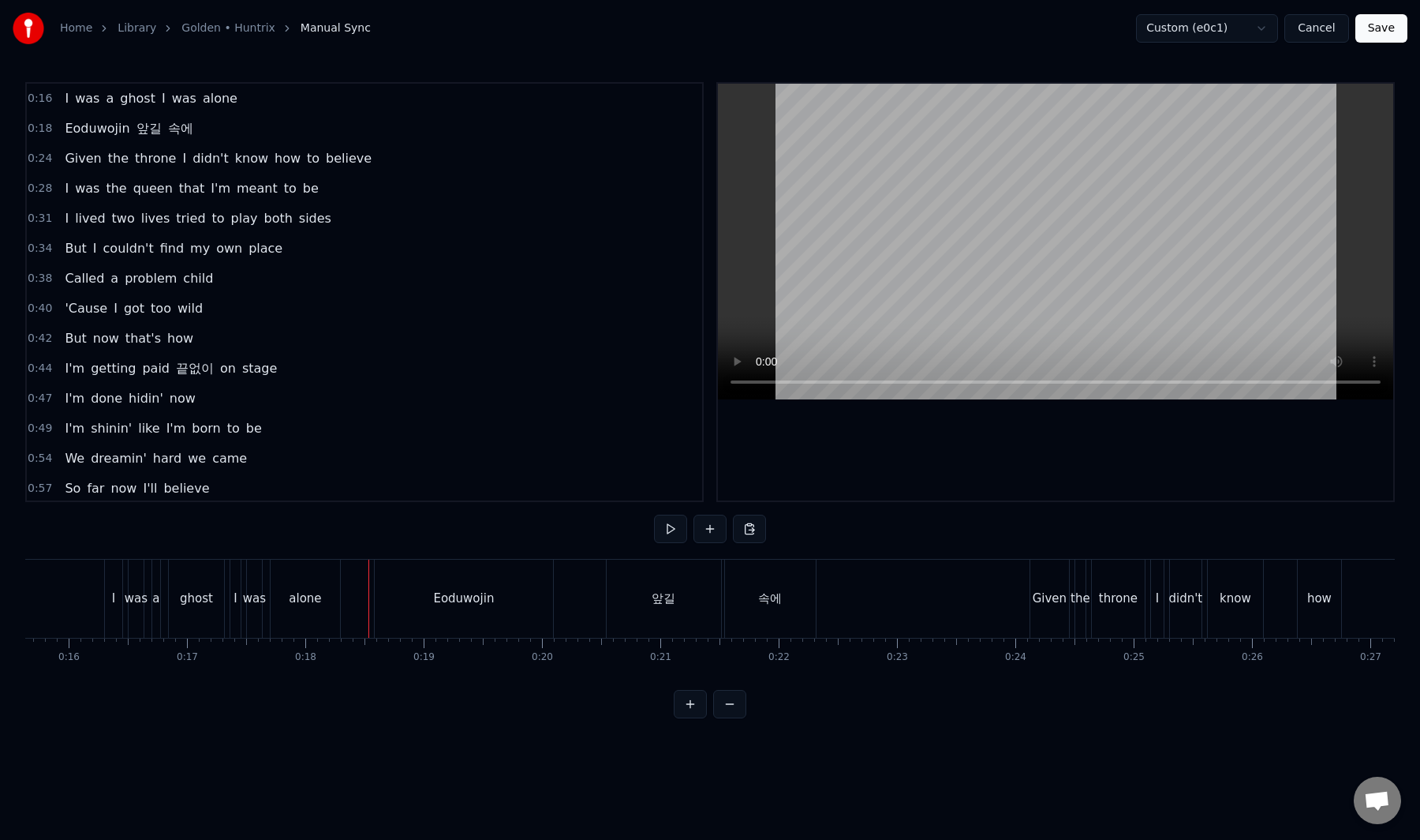
click at [403, 595] on div "Eoduwojin" at bounding box center [464, 599] width 178 height 78
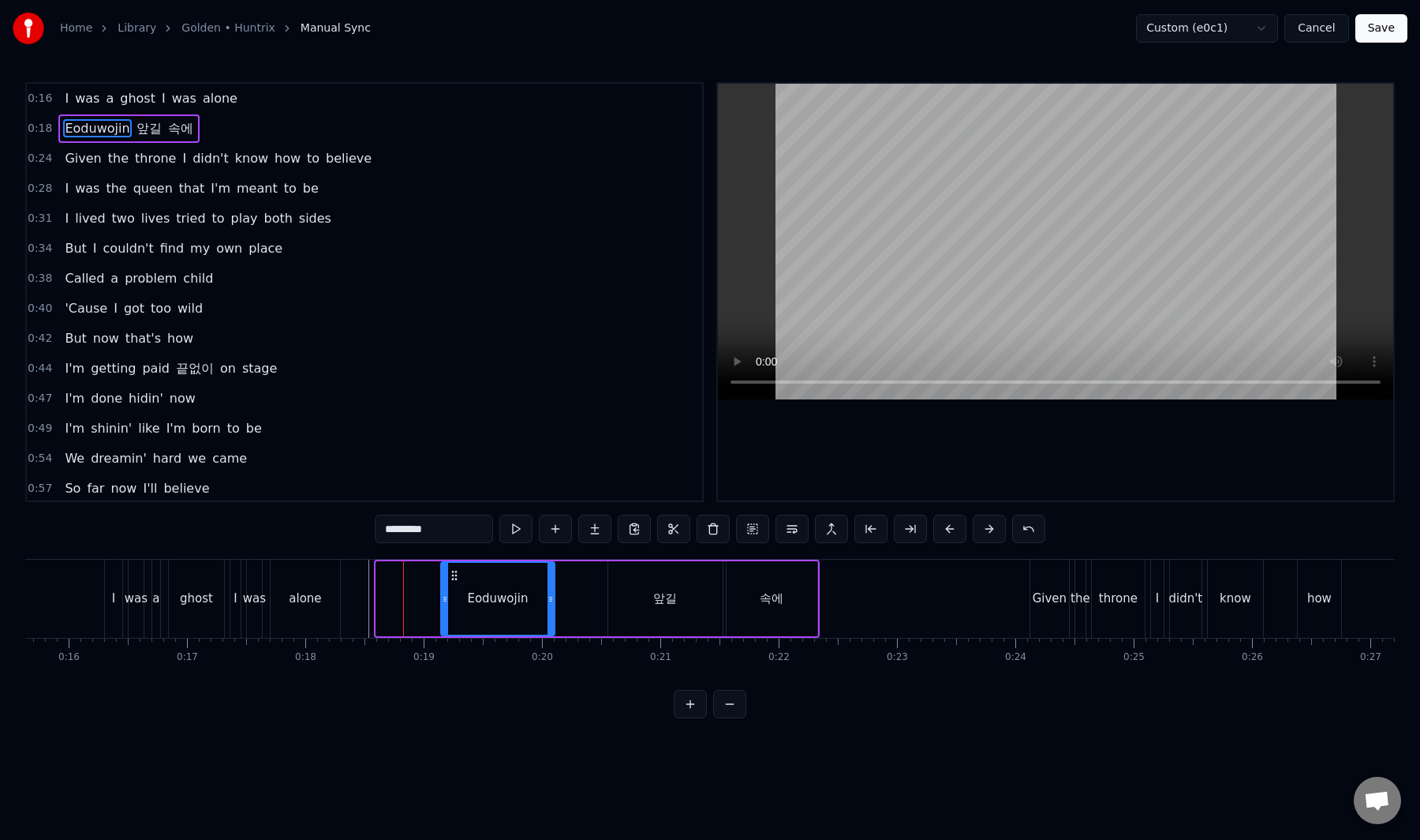
drag, startPoint x: 378, startPoint y: 600, endPoint x: 442, endPoint y: 599, distance: 64.0
click at [442, 599] on icon at bounding box center [444, 599] width 6 height 13
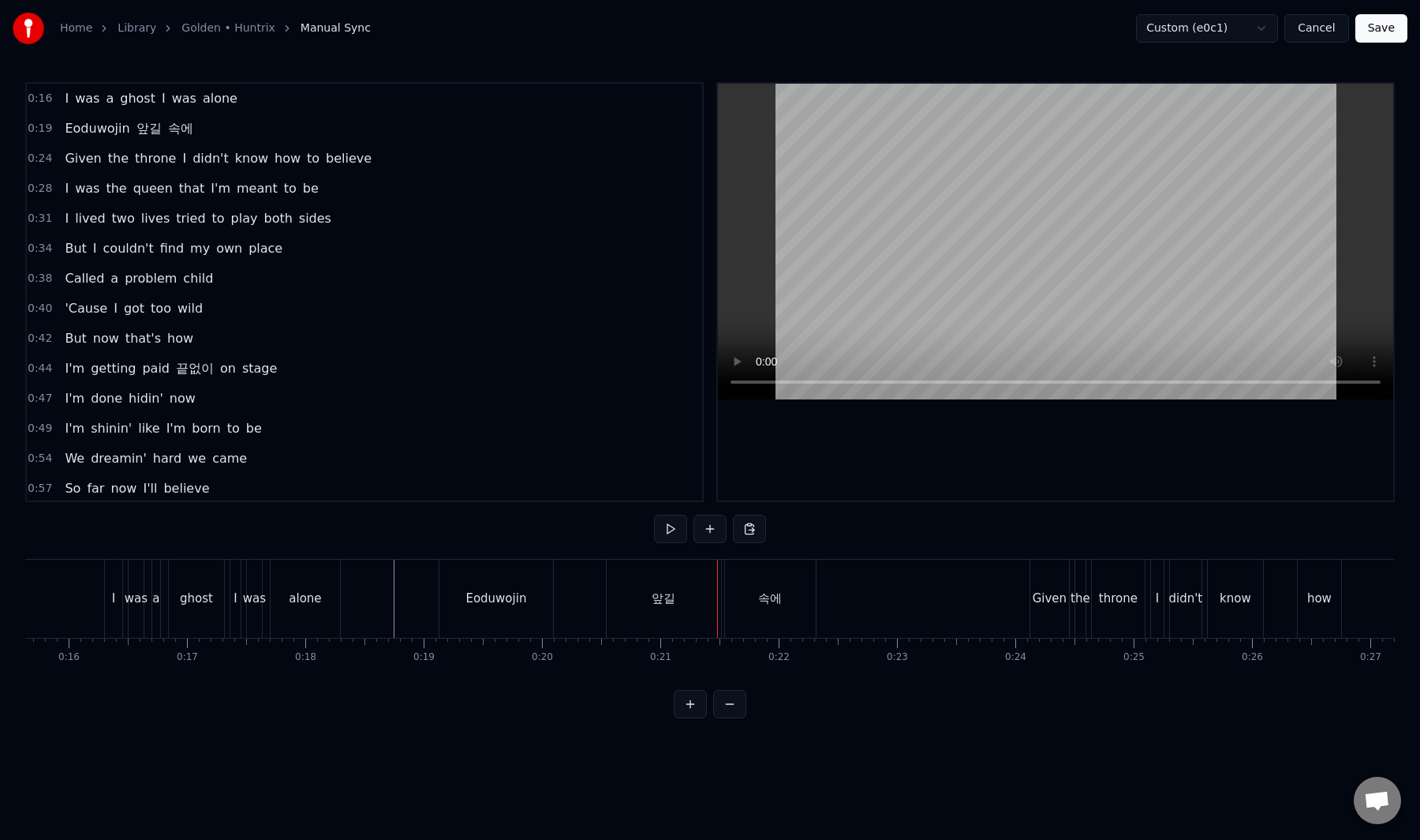
click at [651, 609] on div "앞길" at bounding box center [664, 599] width 115 height 78
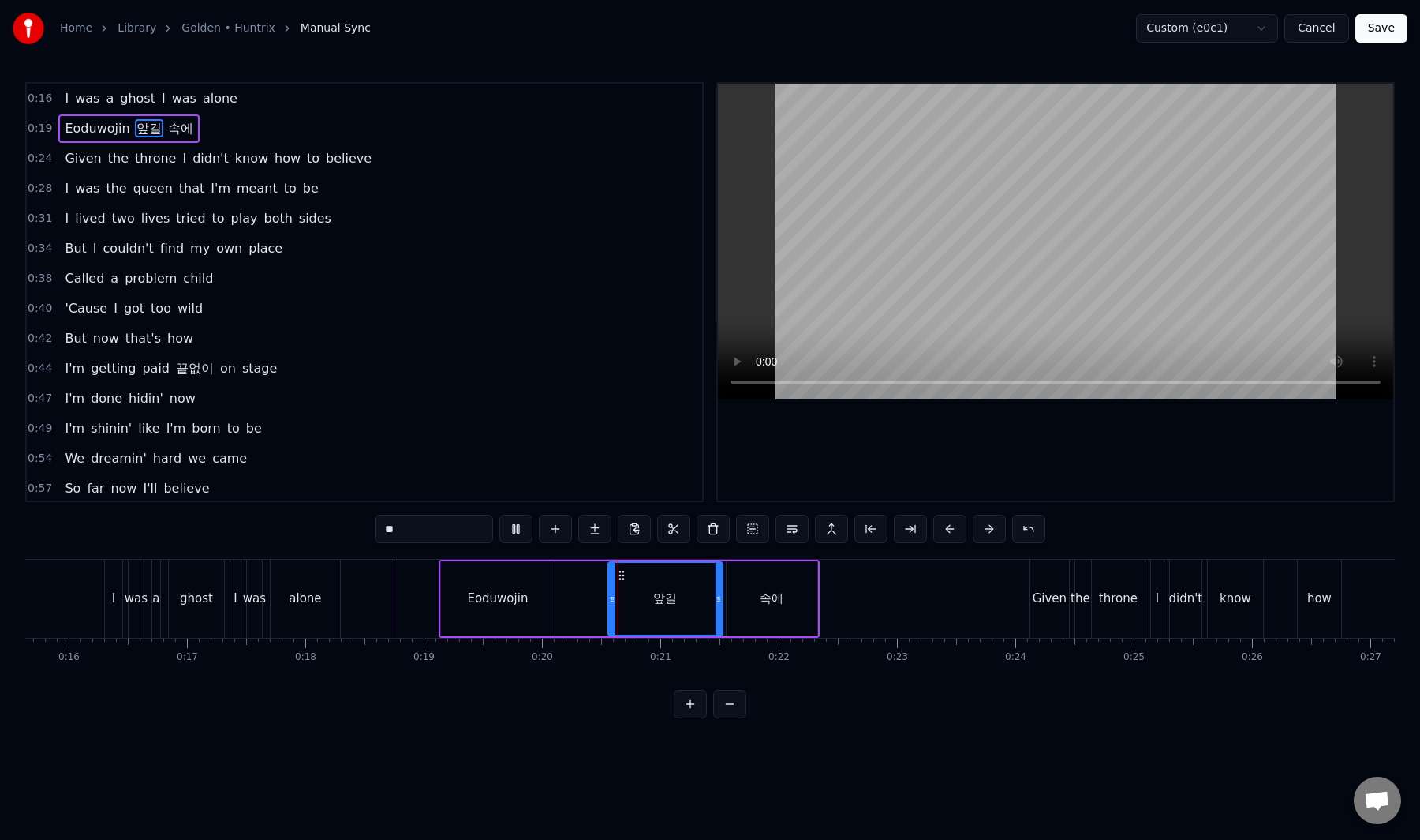
click at [675, 607] on div "앞길" at bounding box center [665, 598] width 113 height 72
click at [713, 529] on button at bounding box center [713, 528] width 33 height 28
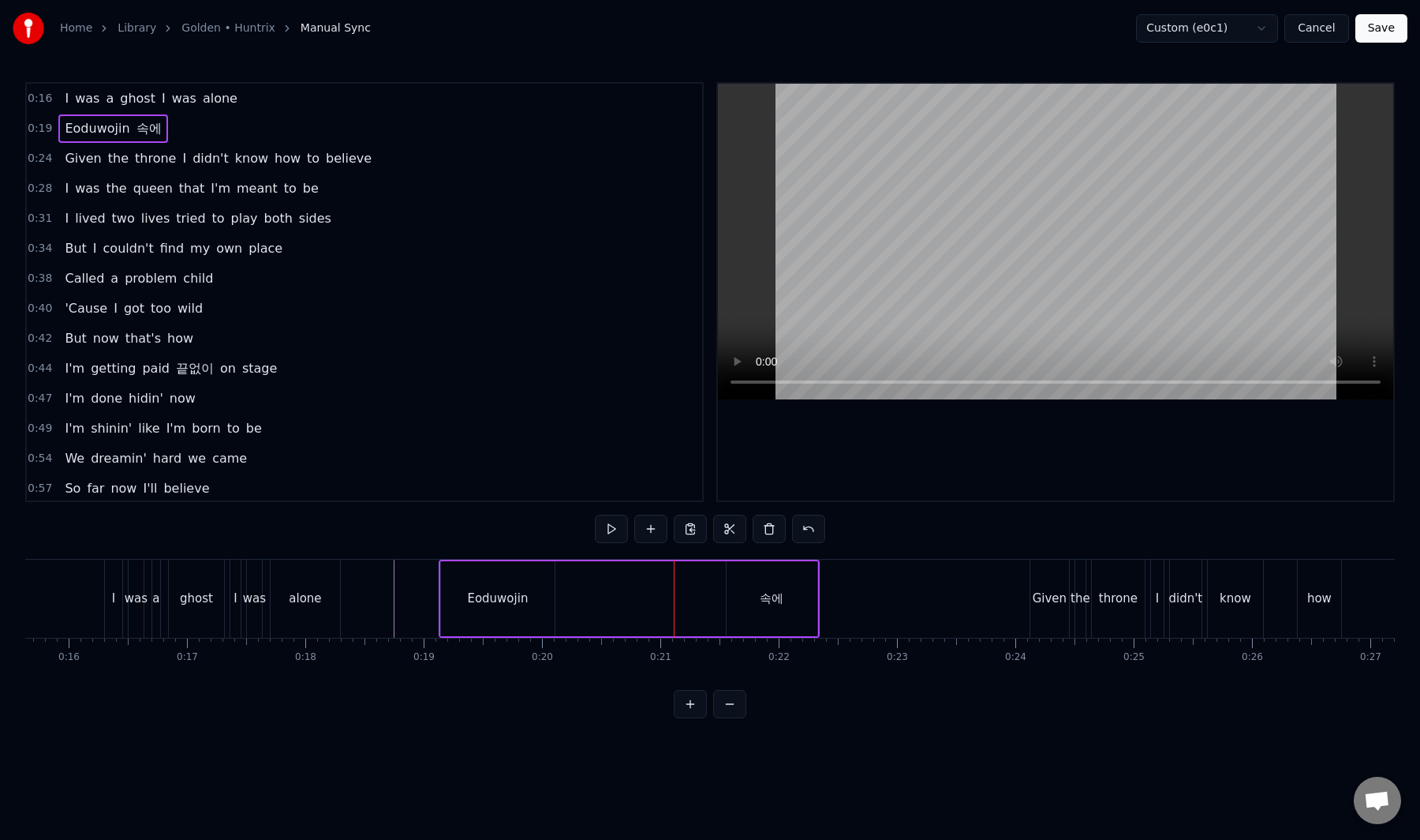
click at [737, 590] on div "속에" at bounding box center [772, 599] width 91 height 75
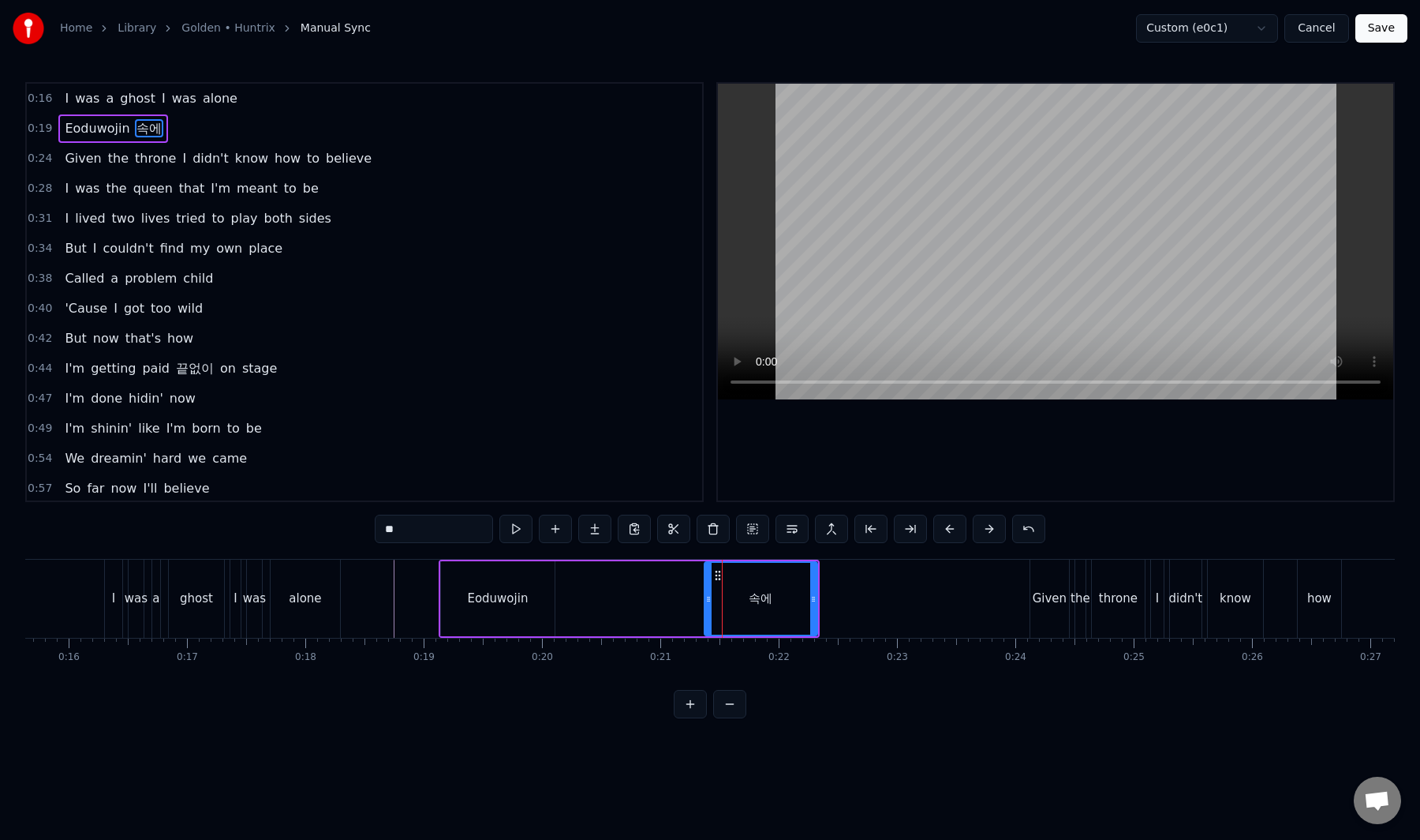
drag, startPoint x: 730, startPoint y: 596, endPoint x: 705, endPoint y: 606, distance: 26.9
click at [706, 606] on div at bounding box center [708, 598] width 6 height 72
drag, startPoint x: 461, startPoint y: 535, endPoint x: 357, endPoint y: 533, distance: 104.0
click at [357, 533] on div "0:16 I was a ghost I was alone 0:19 Eoduwojin 속에 0:24 Given the throne I didn't…" at bounding box center [710, 400] width 1370 height 636
type input "*********"
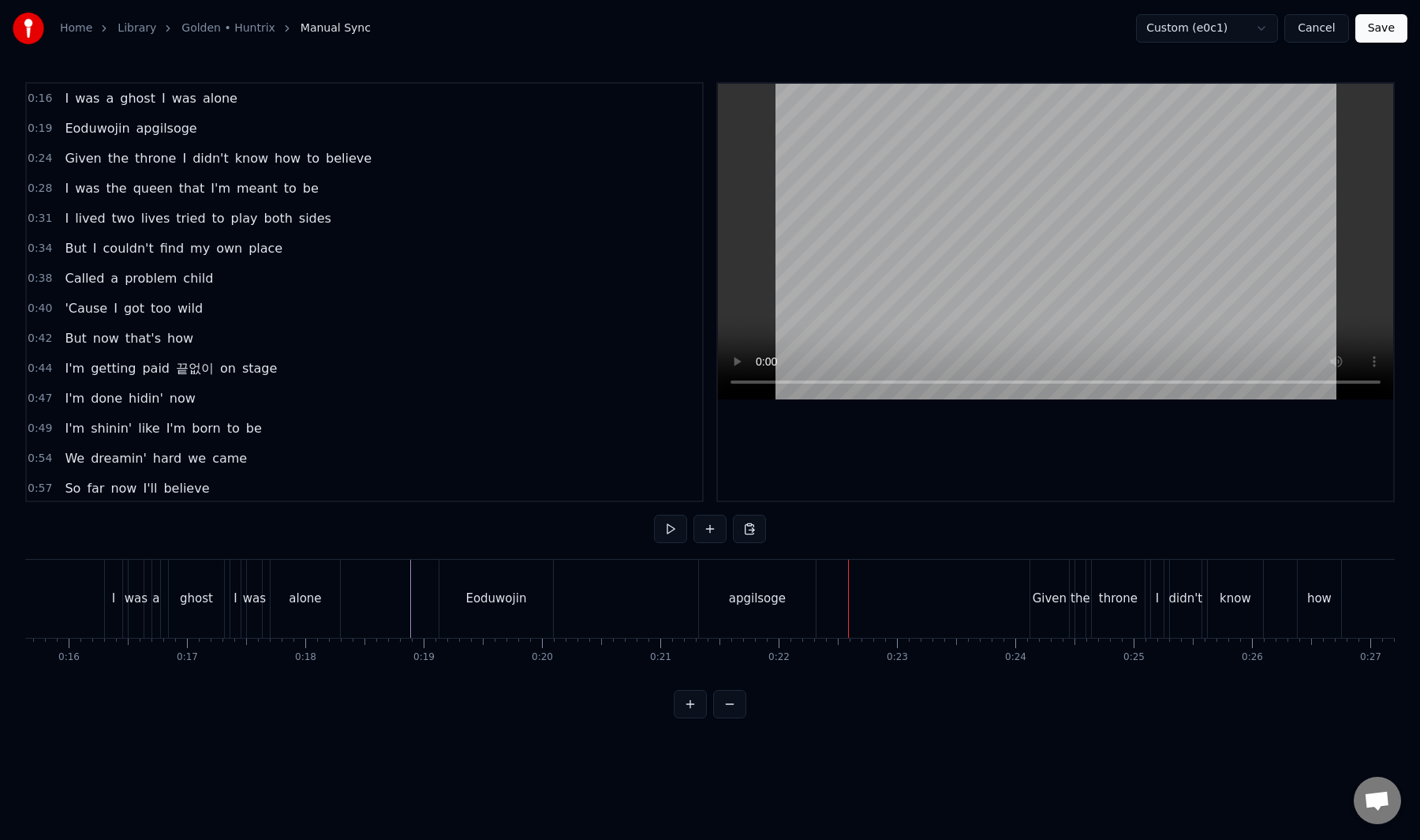
click at [174, 375] on span "끝없이" at bounding box center [194, 368] width 41 height 18
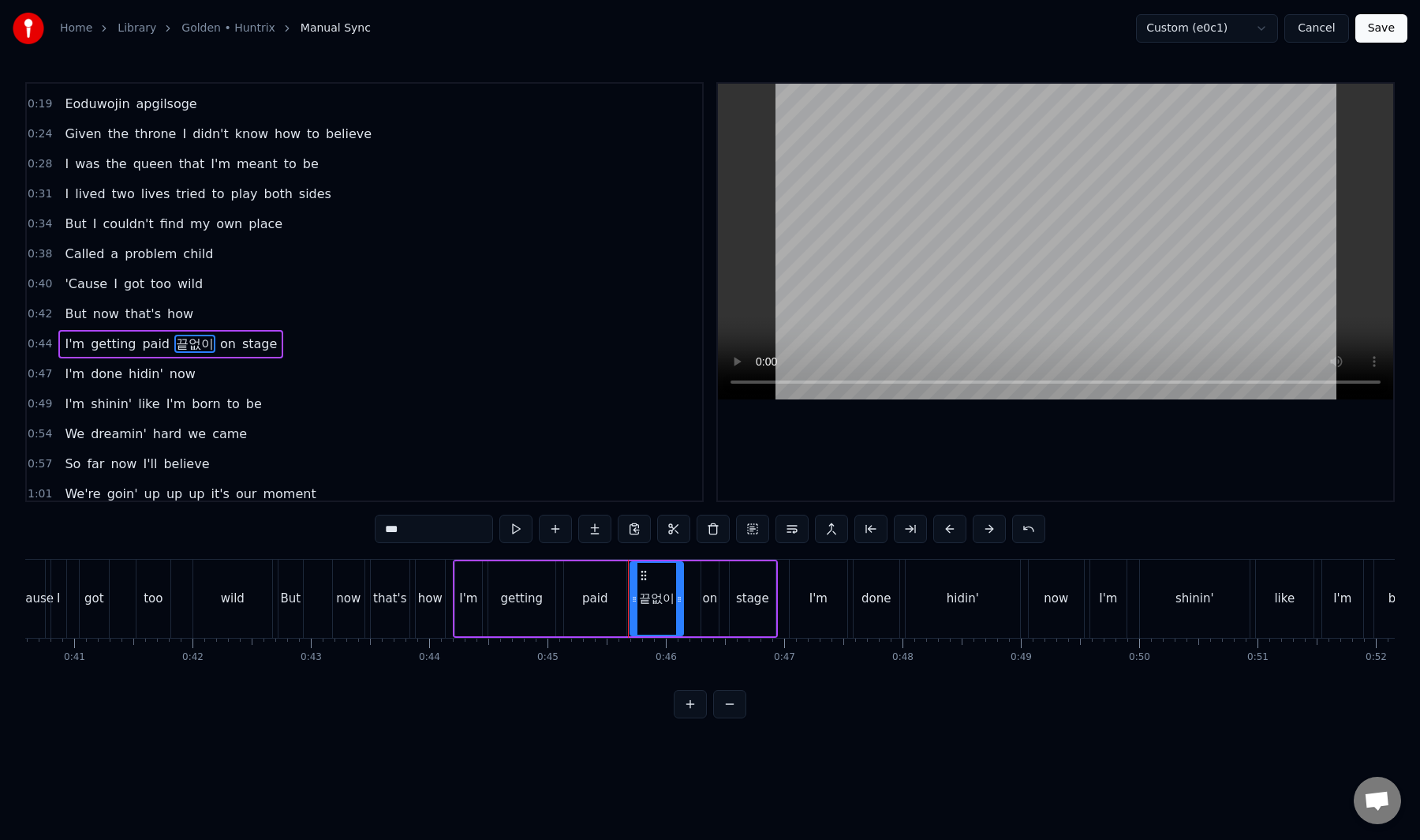
scroll to position [0, 4731]
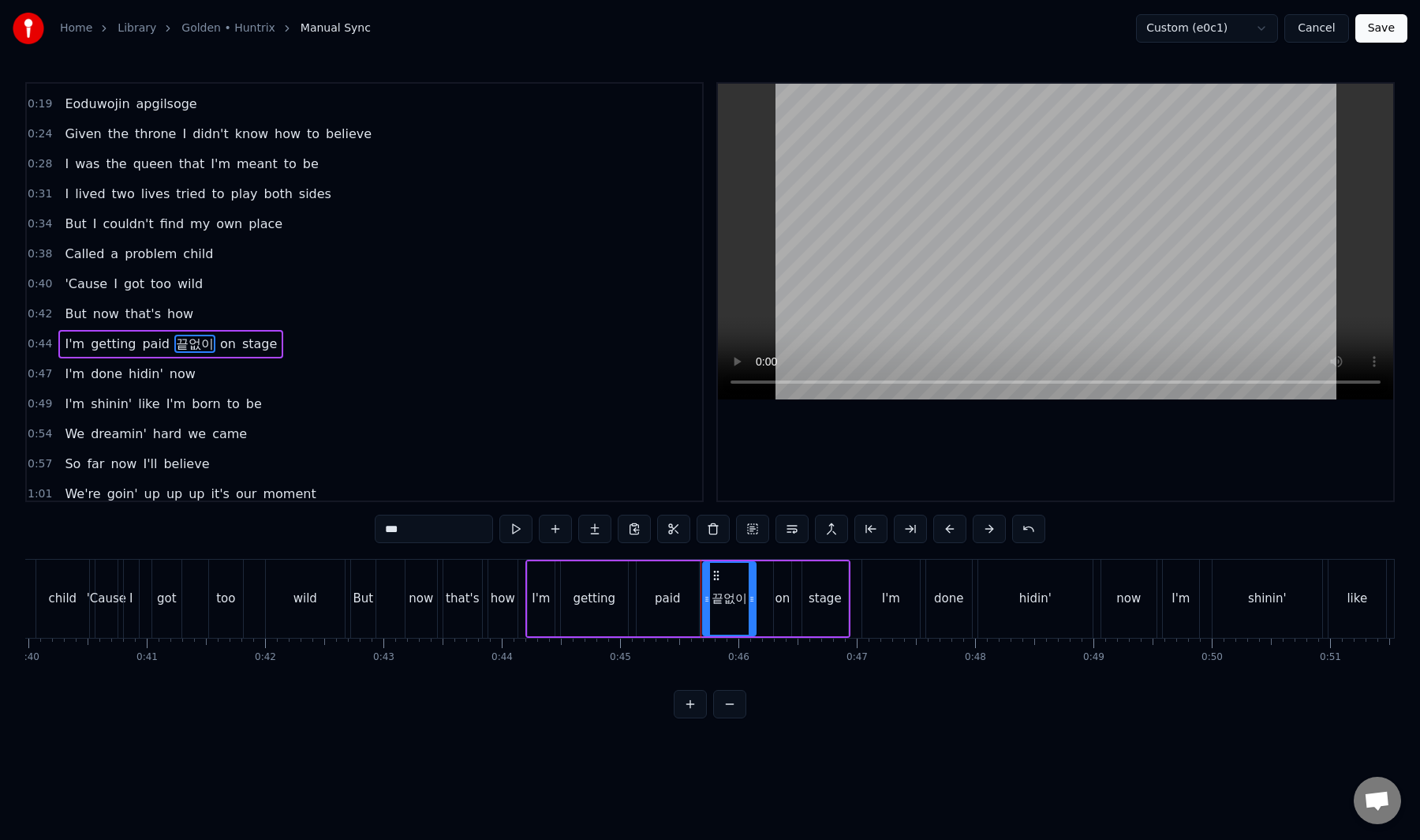
click at [195, 358] on div "0:44 I'm getting paid 끝없이 on stage" at bounding box center [364, 343] width 675 height 30
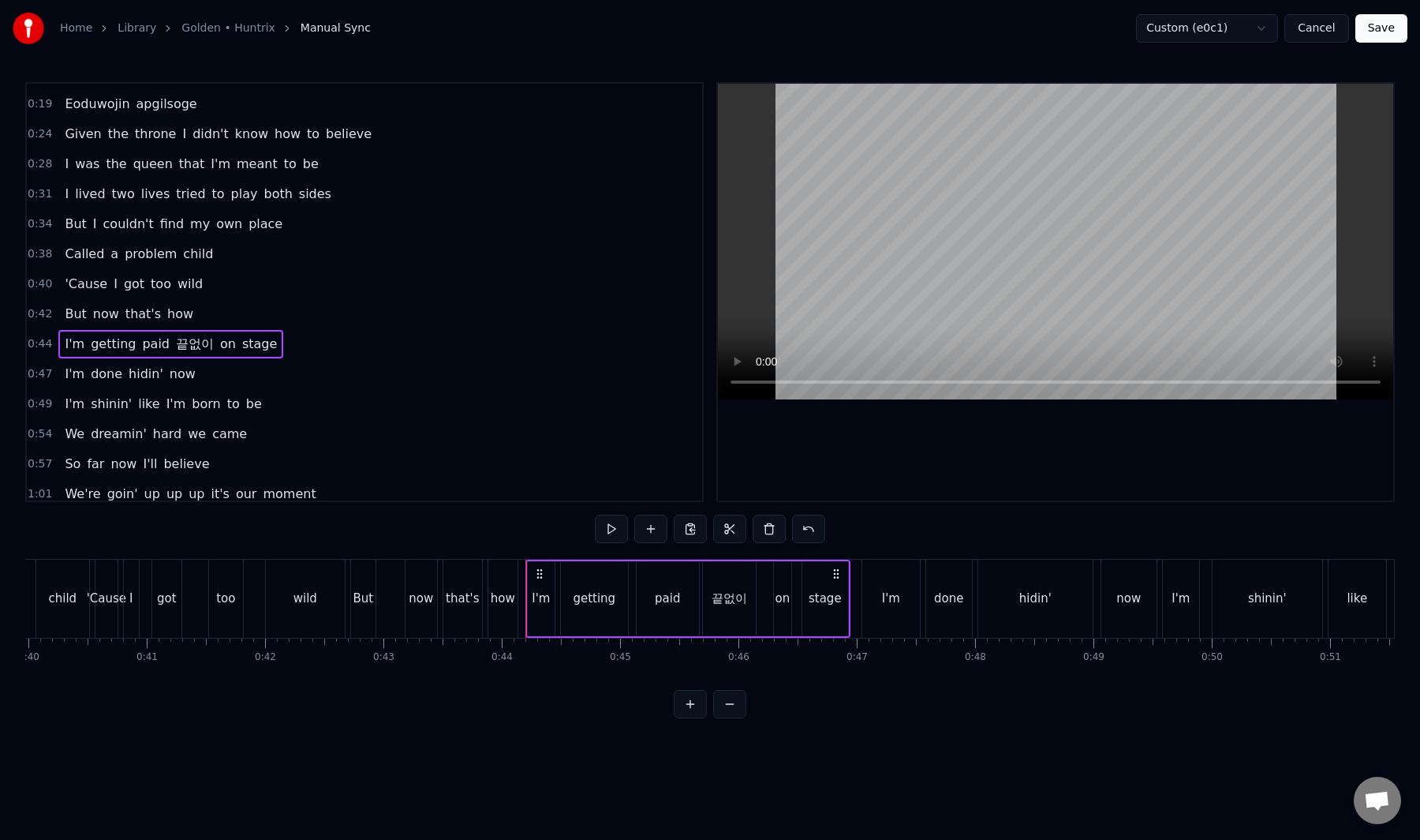
click at [204, 358] on div "I'm getting paid 끝없이 on stage" at bounding box center [171, 343] width 225 height 28
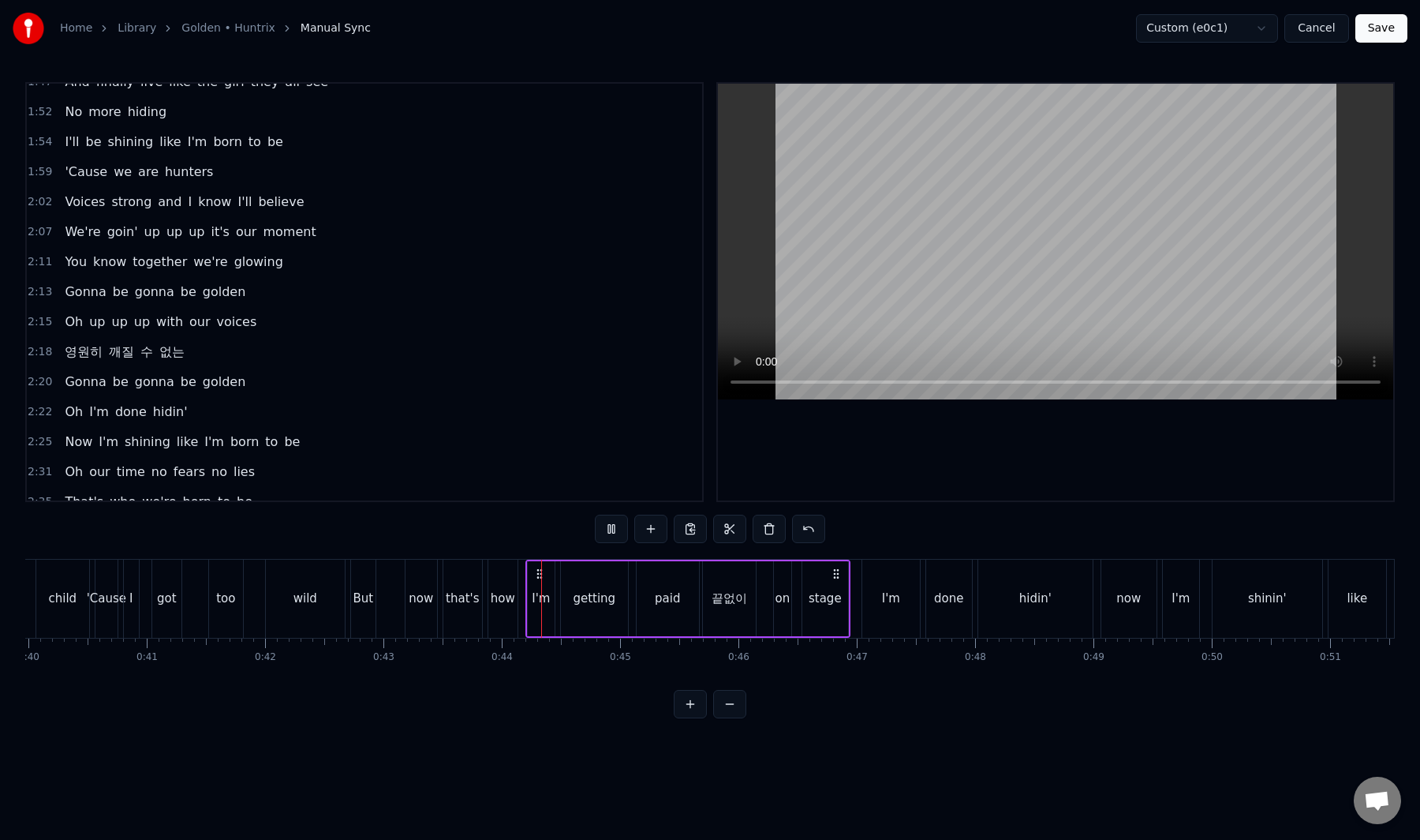
click at [744, 612] on div "끝없이" at bounding box center [730, 599] width 53 height 75
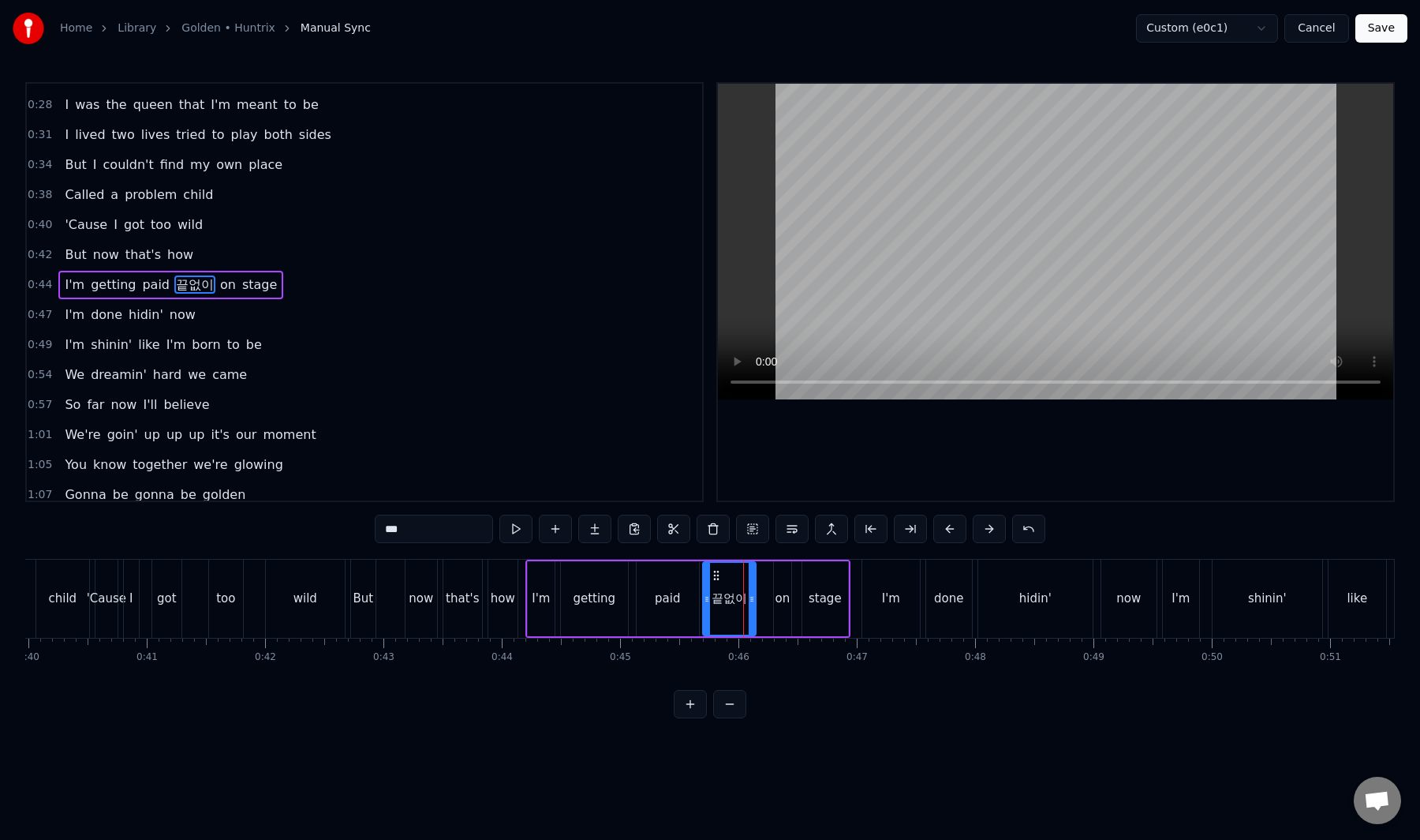
scroll to position [76, 0]
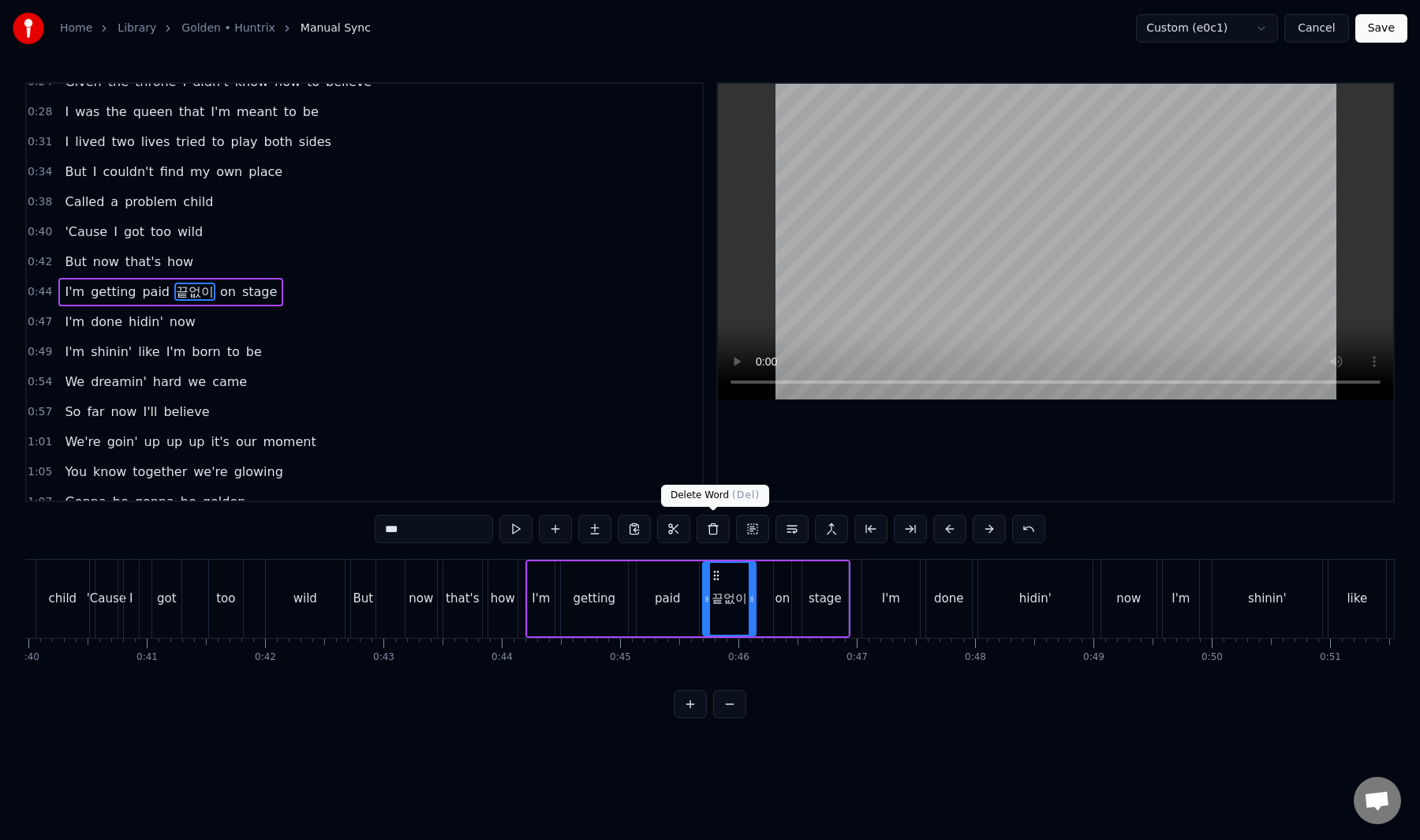
click at [718, 526] on button at bounding box center [713, 528] width 33 height 28
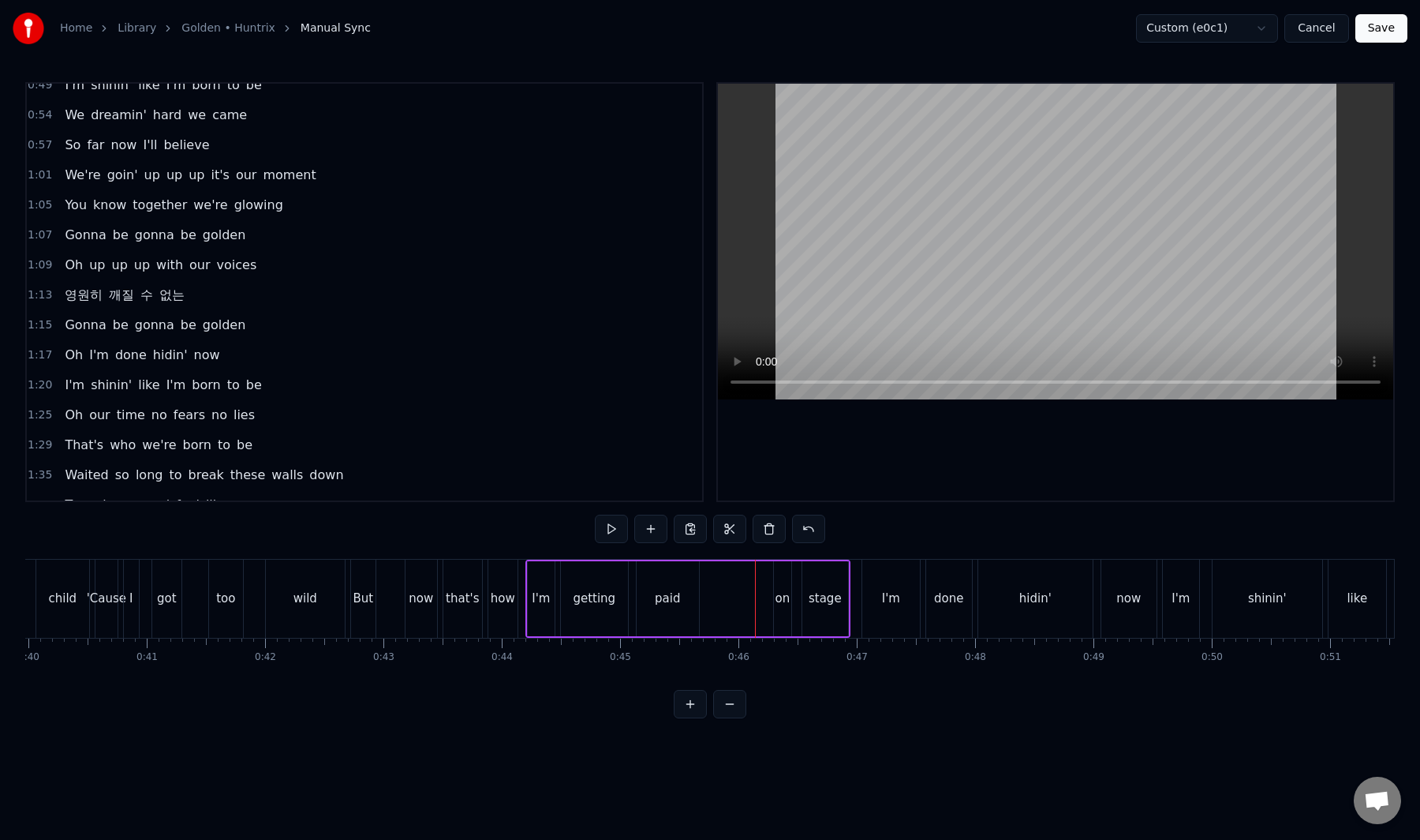
scroll to position [334, 0]
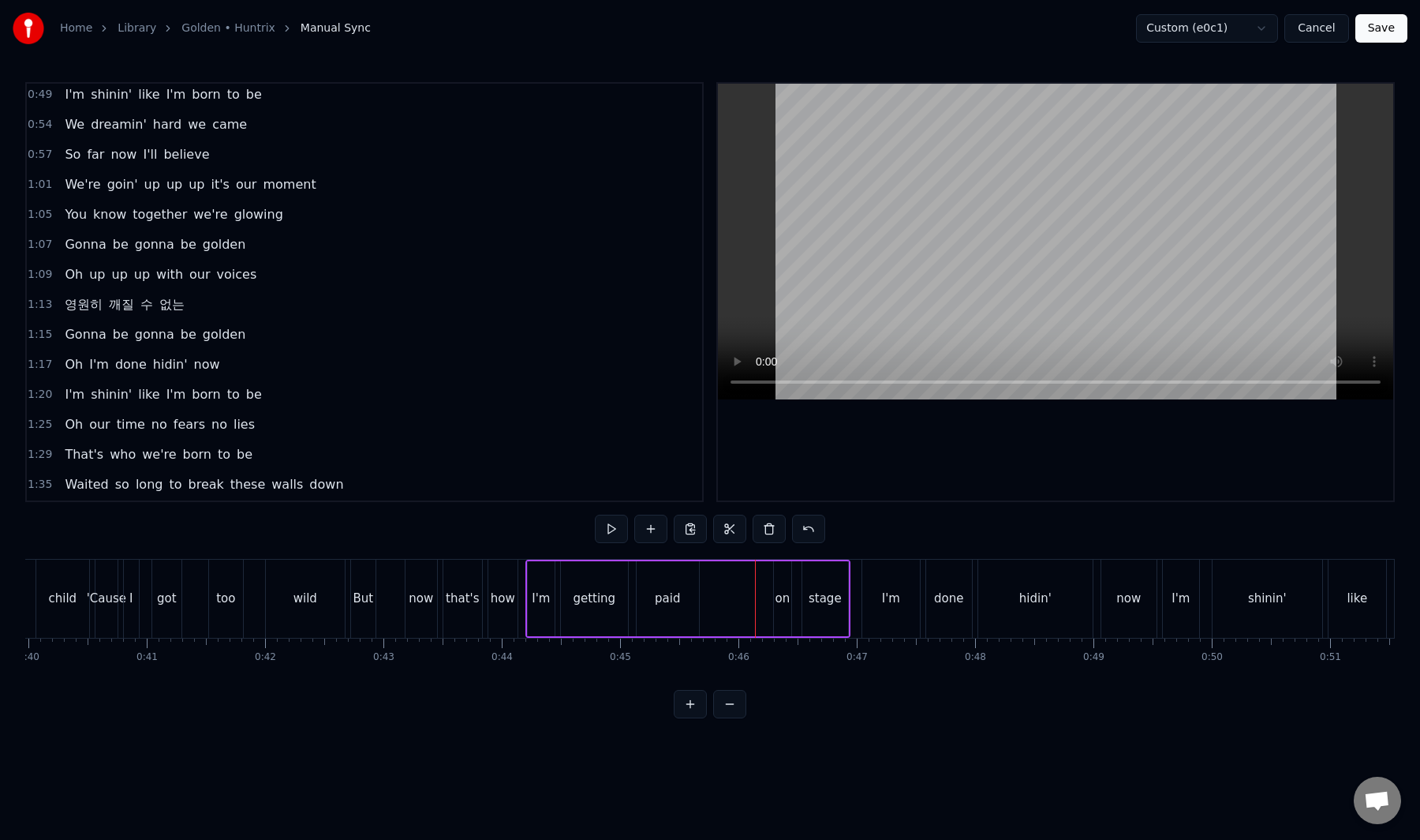
click at [190, 285] on div "Oh up up up with our voices" at bounding box center [161, 274] width 205 height 28
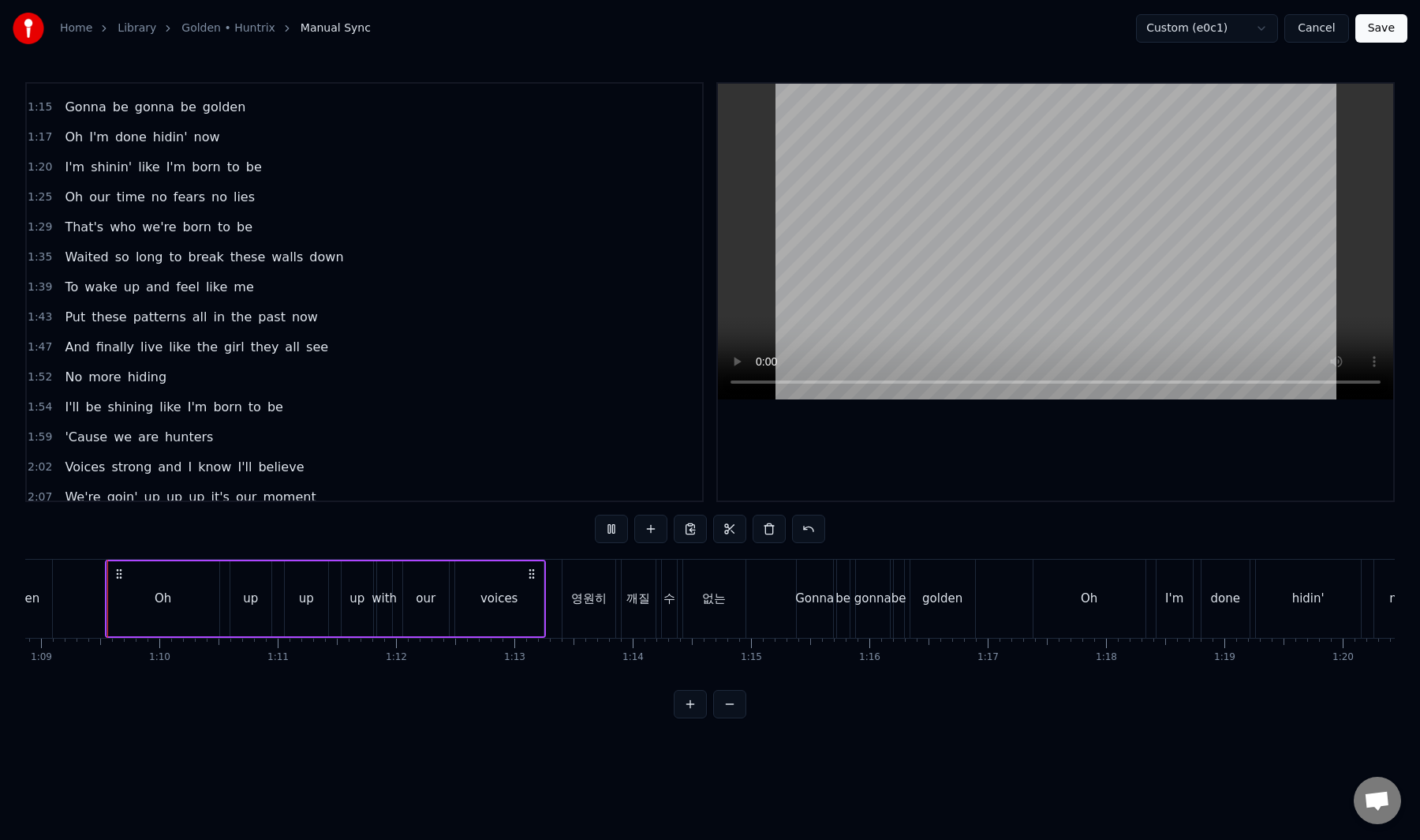
scroll to position [735, 0]
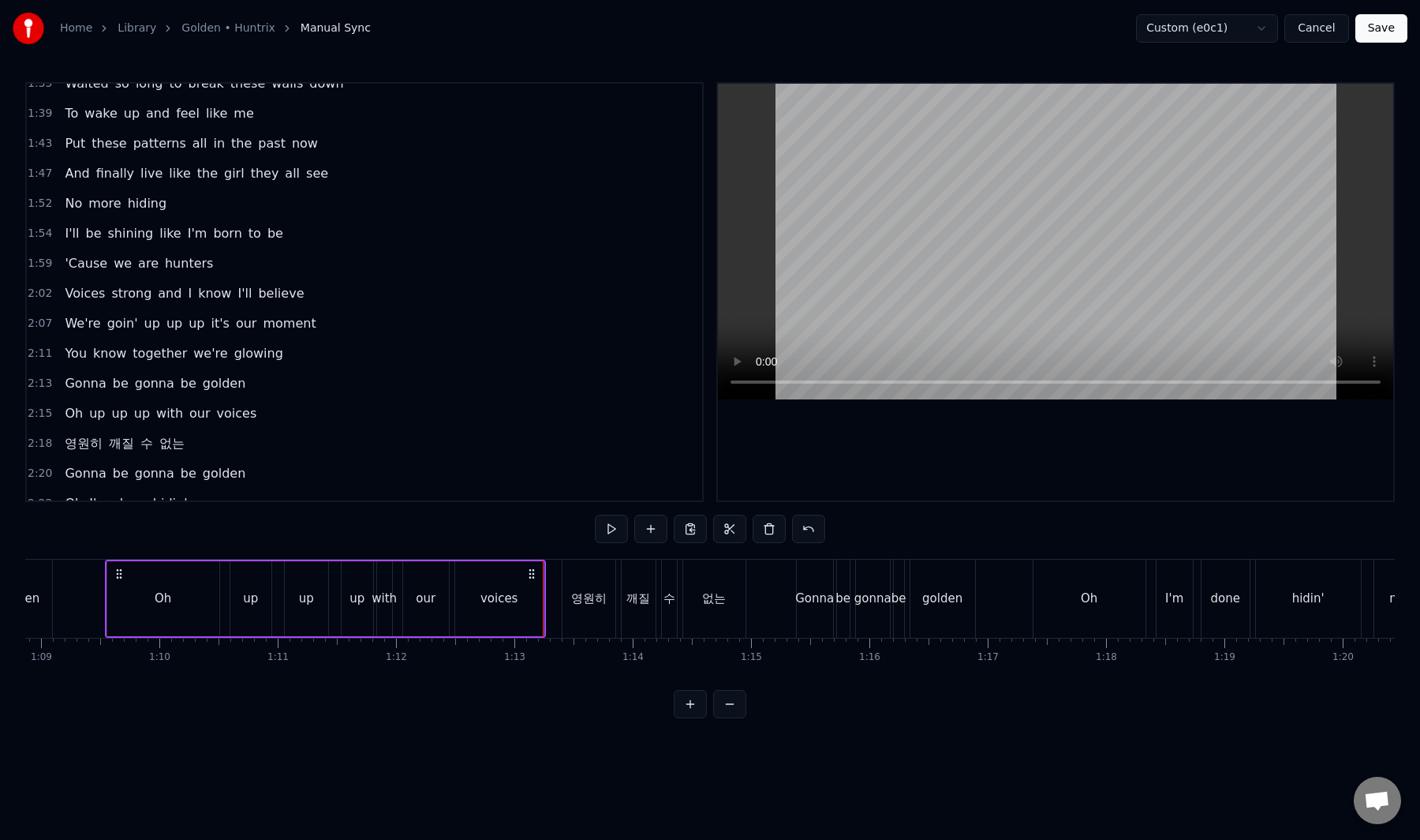
click at [576, 615] on div "영원히" at bounding box center [589, 599] width 53 height 78
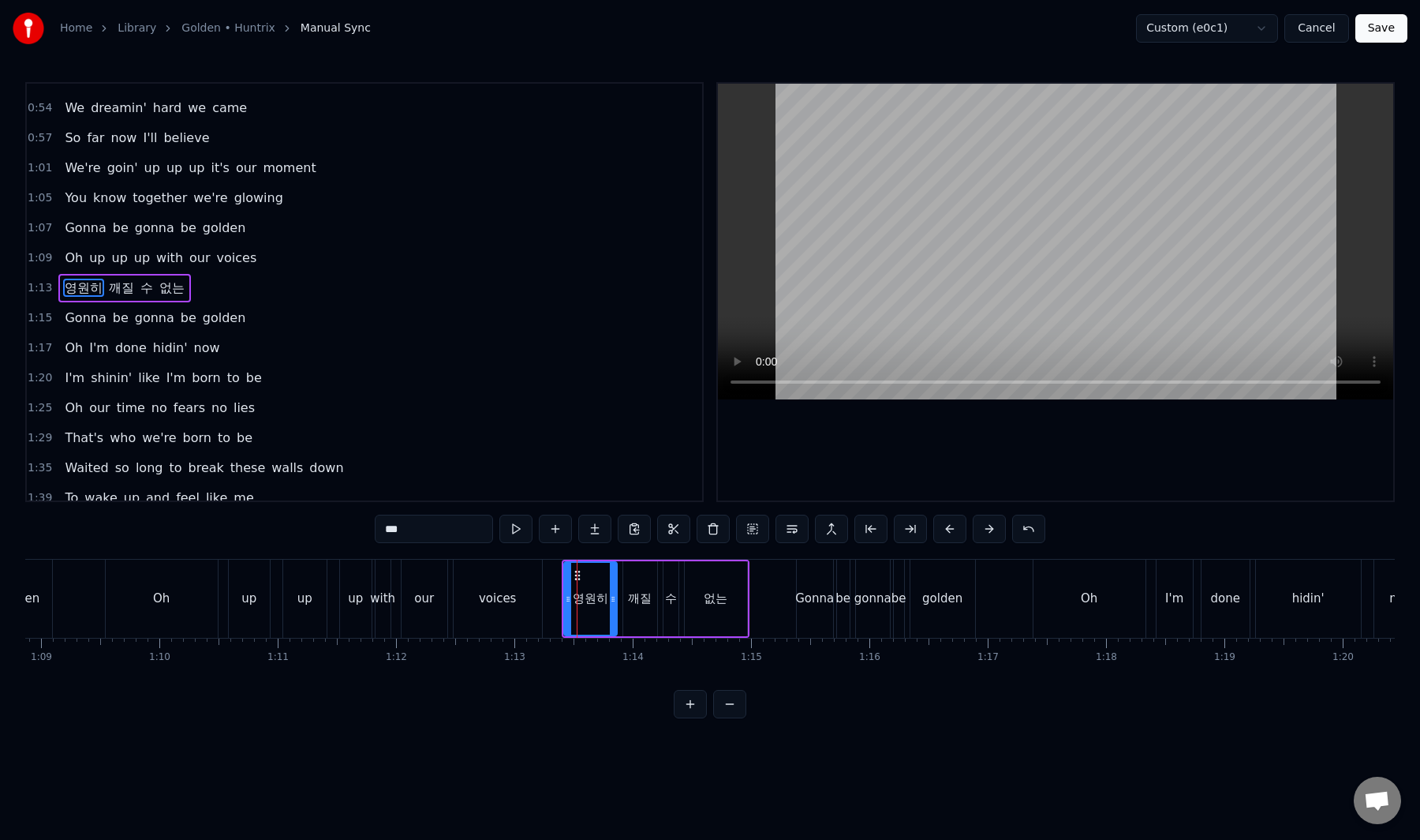
scroll to position [347, 0]
click at [459, 533] on input "***" at bounding box center [433, 528] width 118 height 28
paste input "*******"
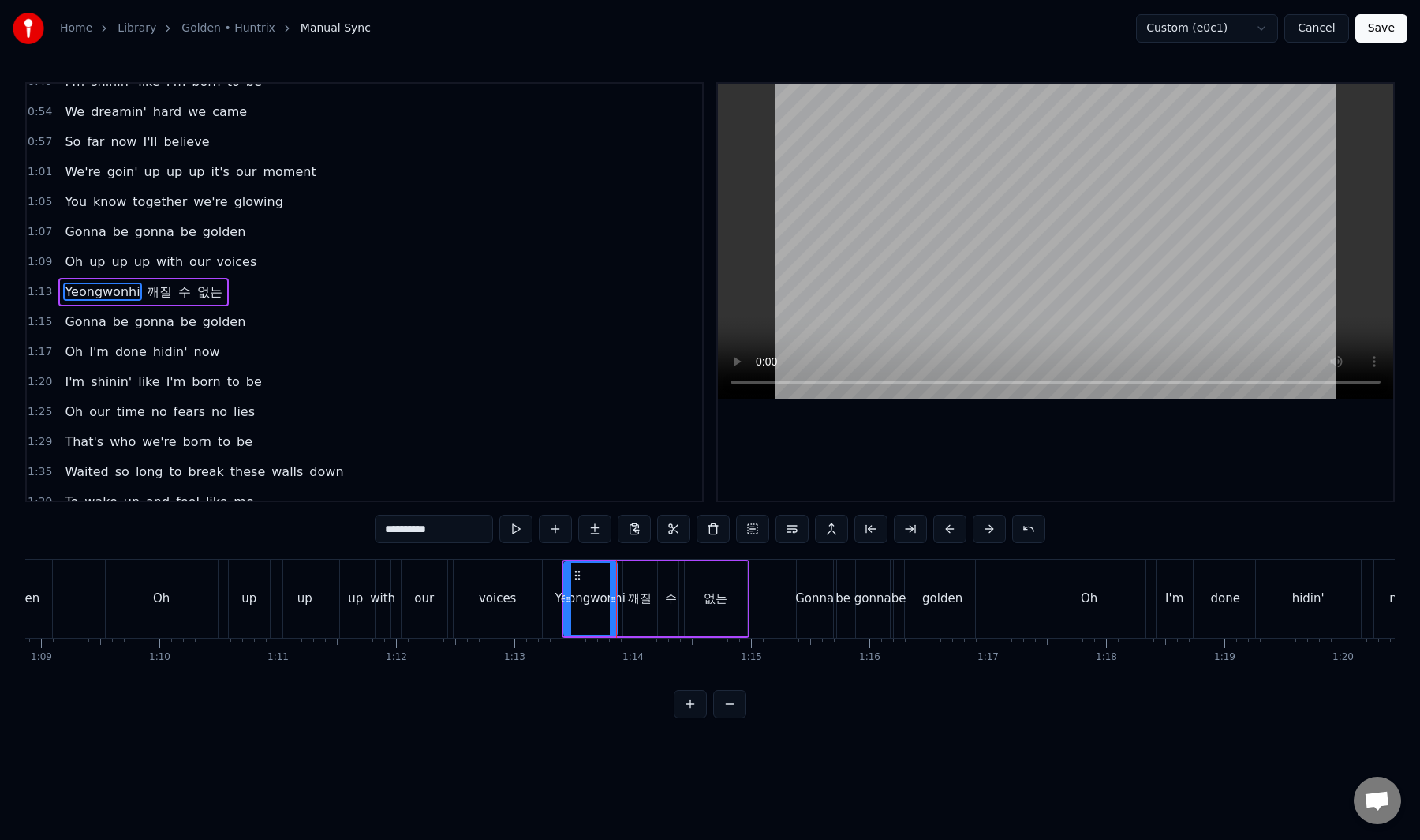
click at [644, 607] on div "깨질" at bounding box center [640, 598] width 24 height 18
click at [462, 530] on input "**" at bounding box center [433, 528] width 118 height 28
paste input "*****"
click at [674, 600] on div "수" at bounding box center [671, 598] width 12 height 18
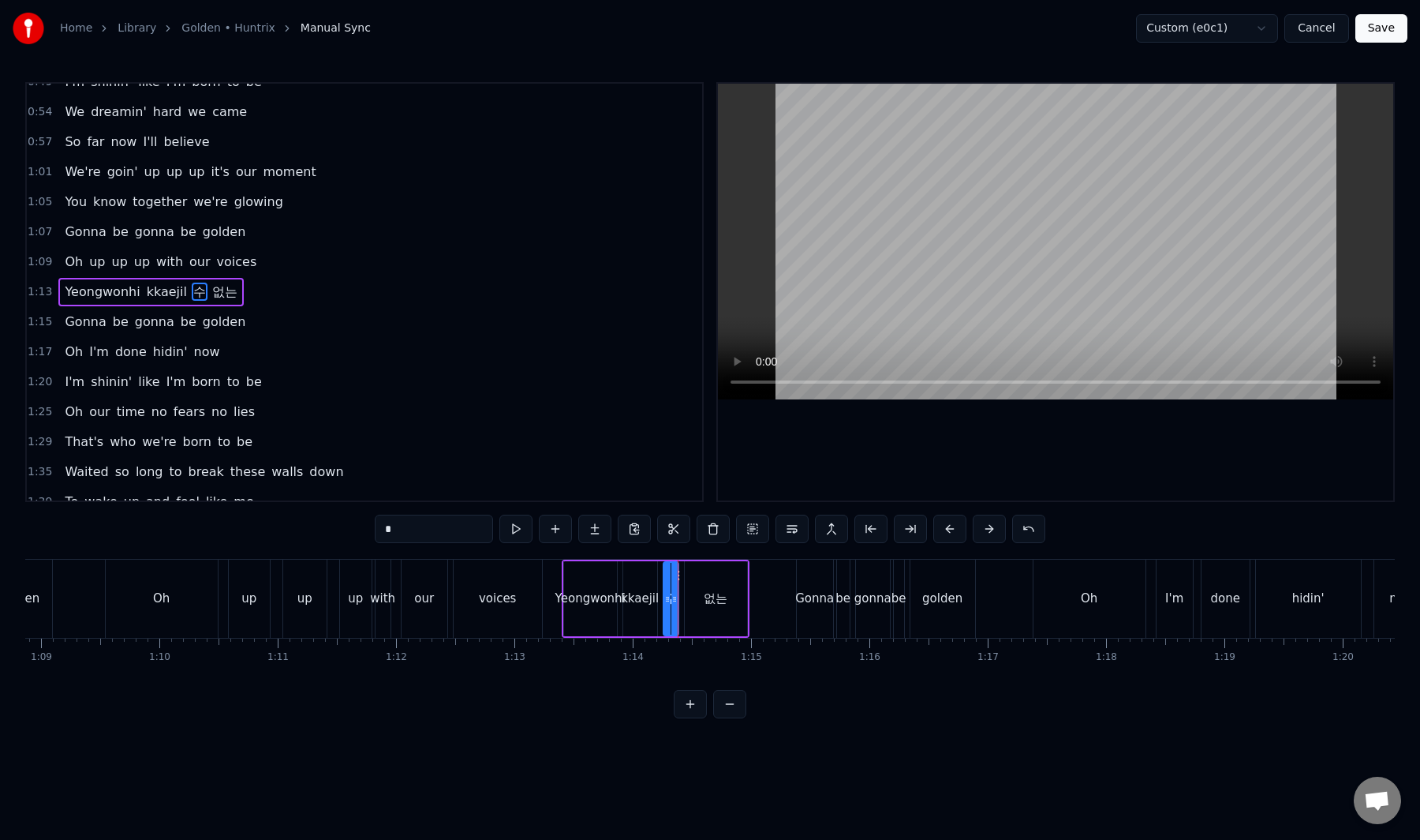
click at [407, 524] on input "*" at bounding box center [433, 528] width 118 height 28
paste input "*"
click at [730, 606] on div "없는" at bounding box center [716, 599] width 62 height 75
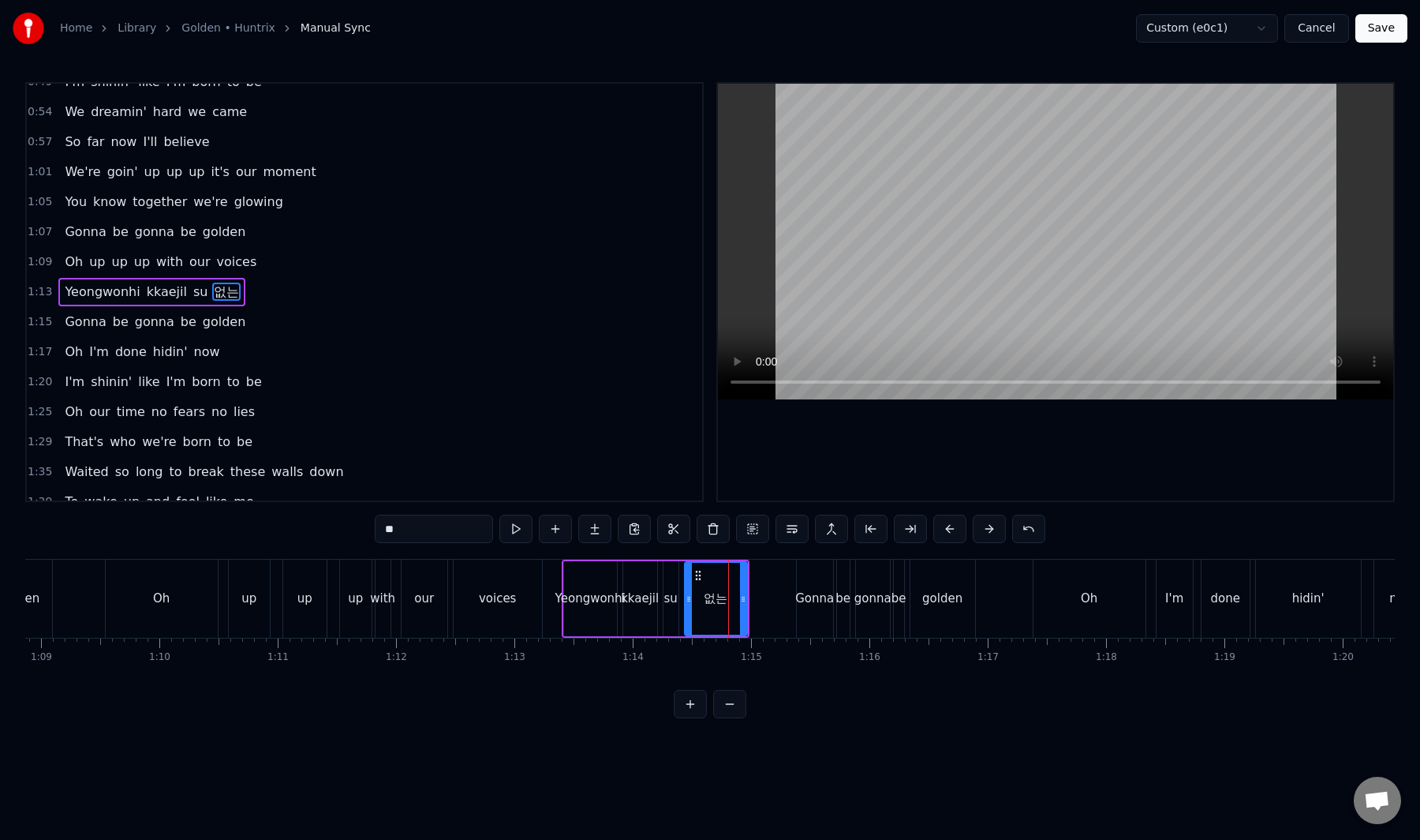
click at [454, 527] on input "**" at bounding box center [433, 528] width 118 height 28
paste input "*****"
type input "*******"
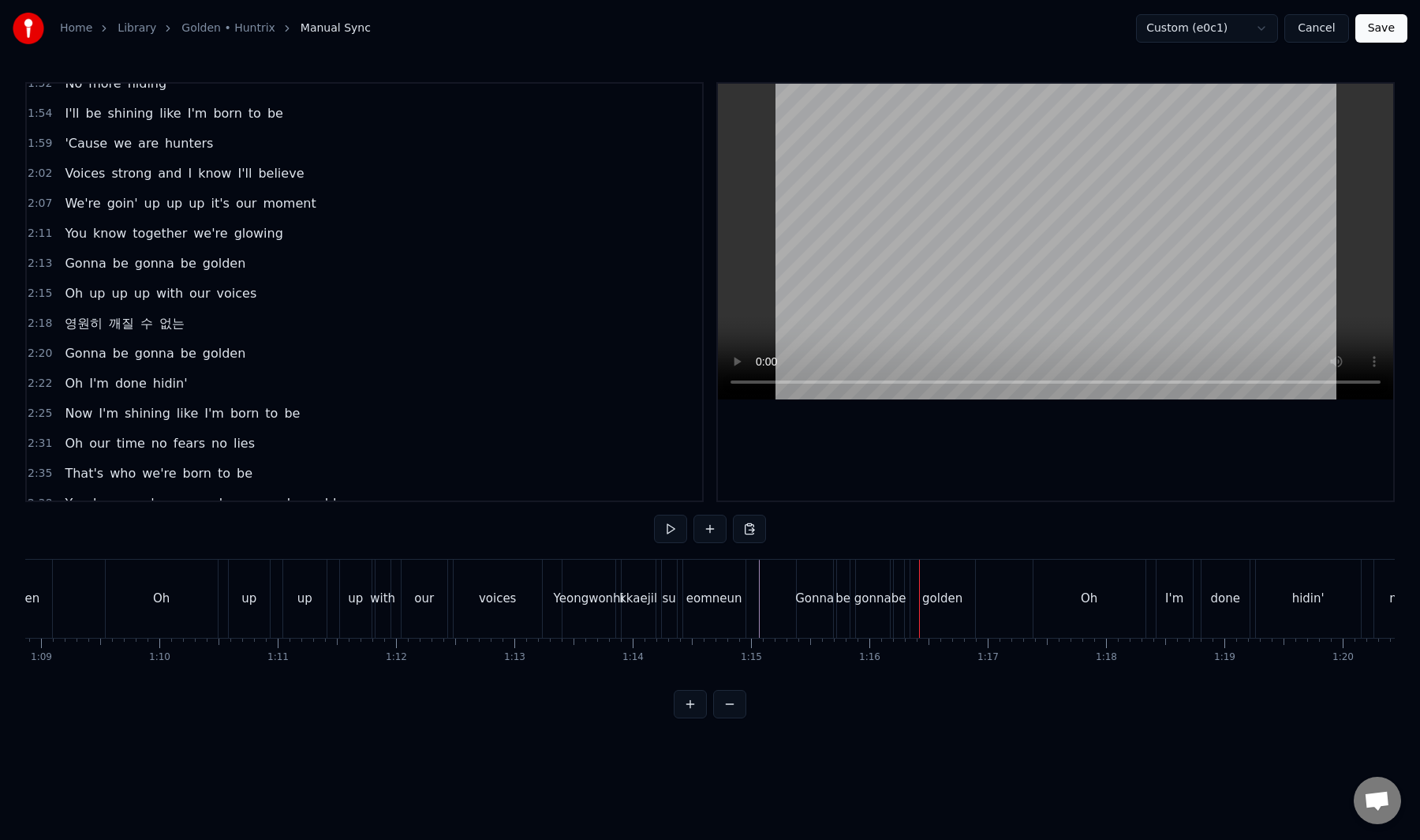
scroll to position [860, 0]
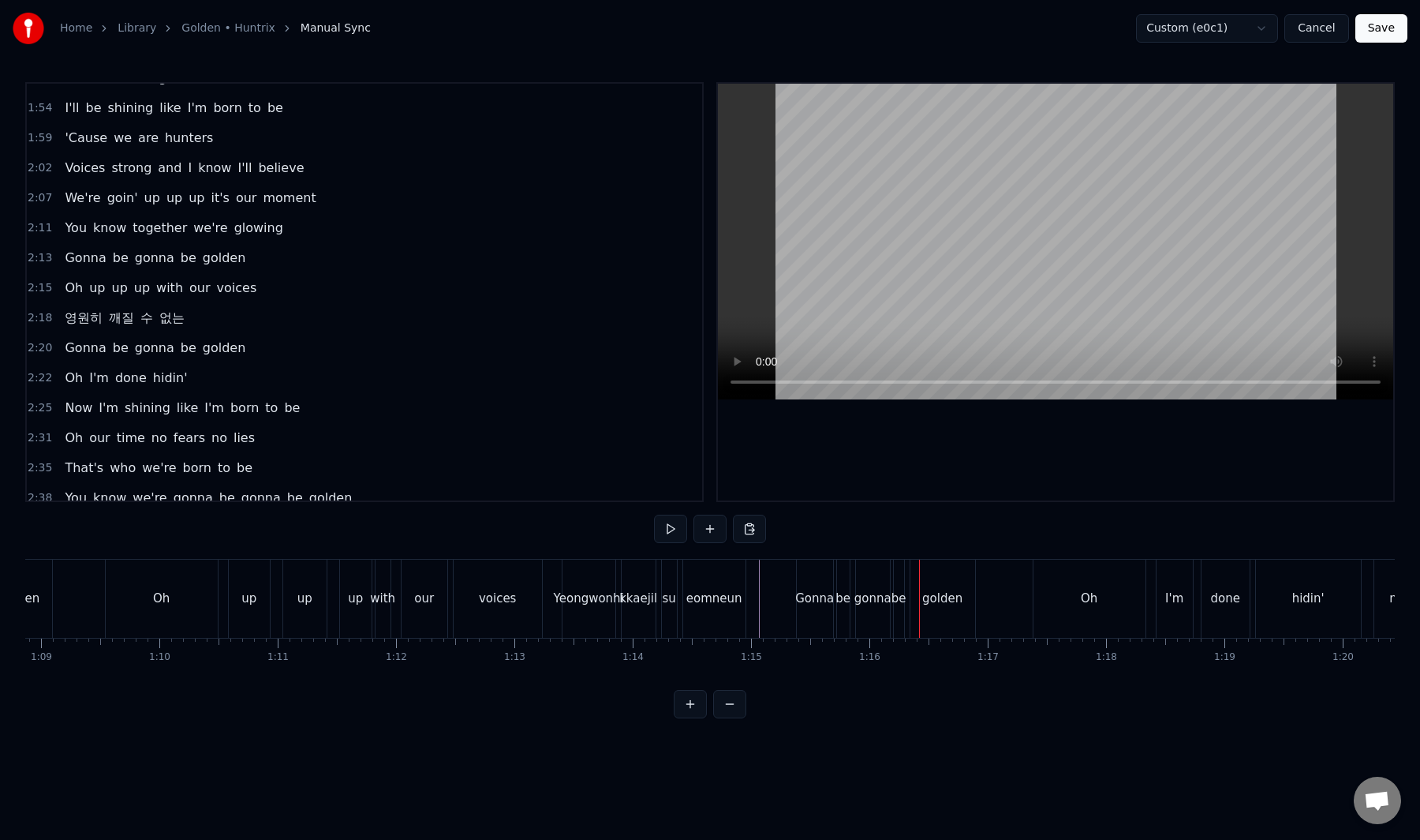
click at [99, 331] on div "영원히 깨질 수 없는" at bounding box center [125, 318] width 132 height 28
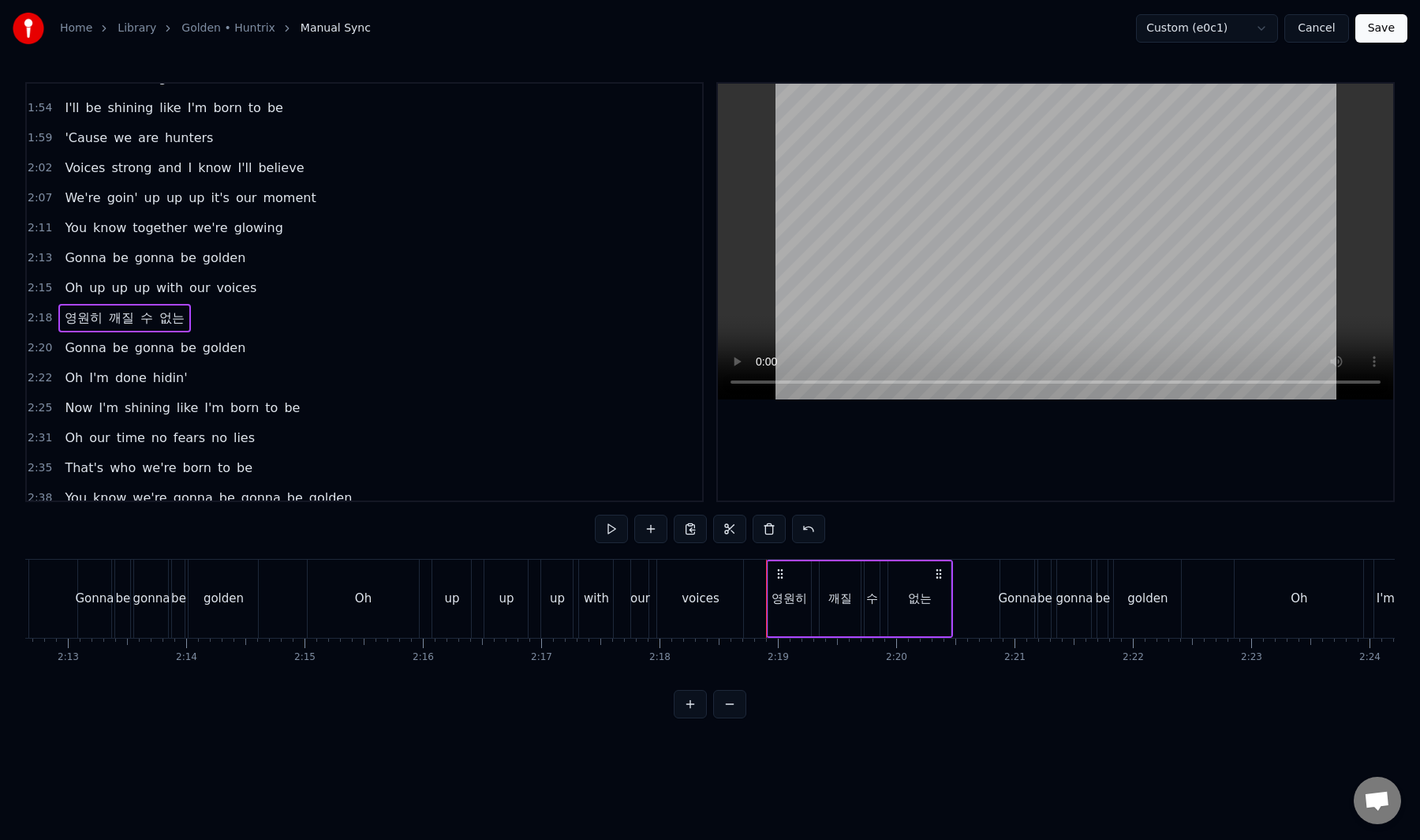
scroll to position [0, 15726]
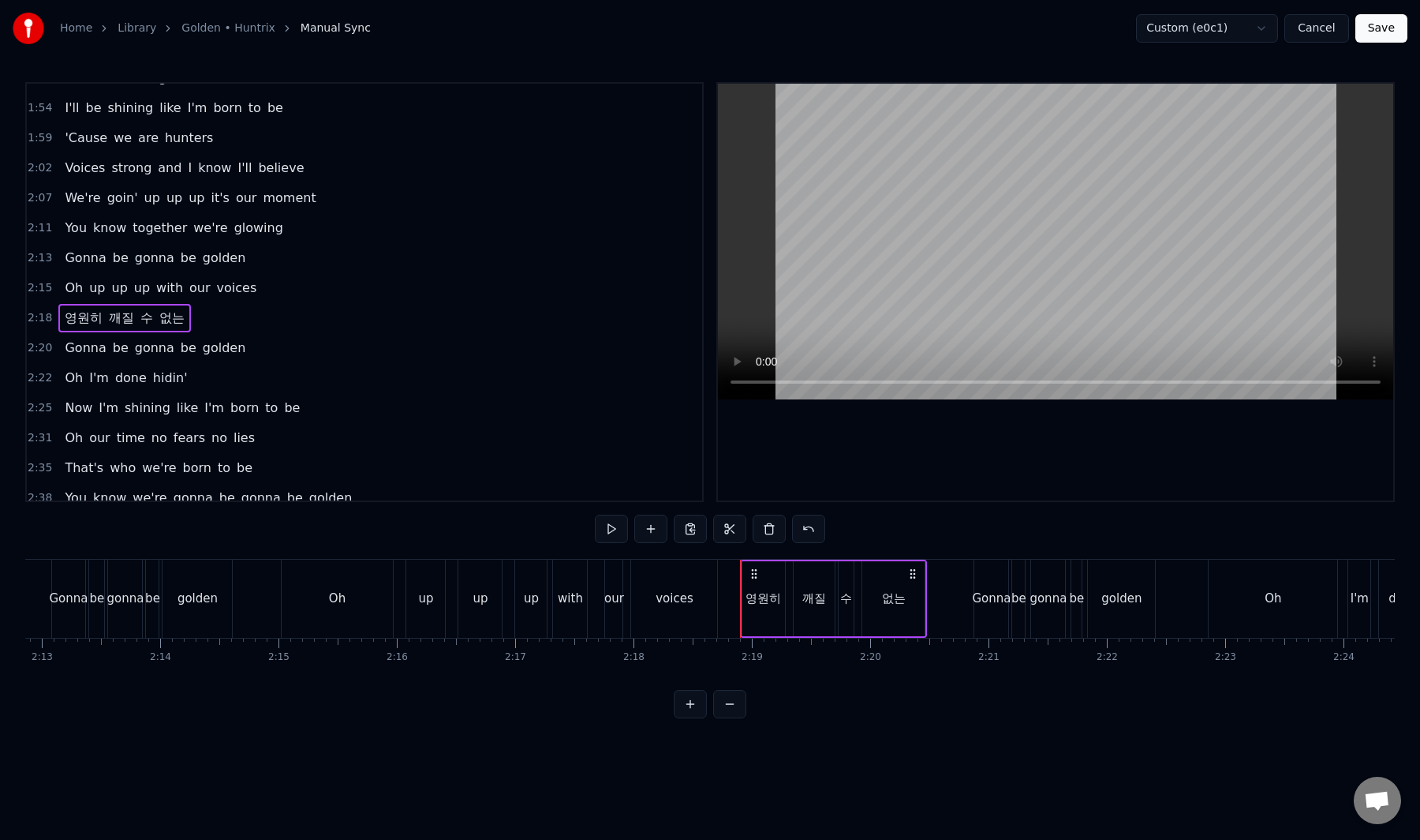
click at [769, 596] on div "영원히" at bounding box center [764, 598] width 36 height 18
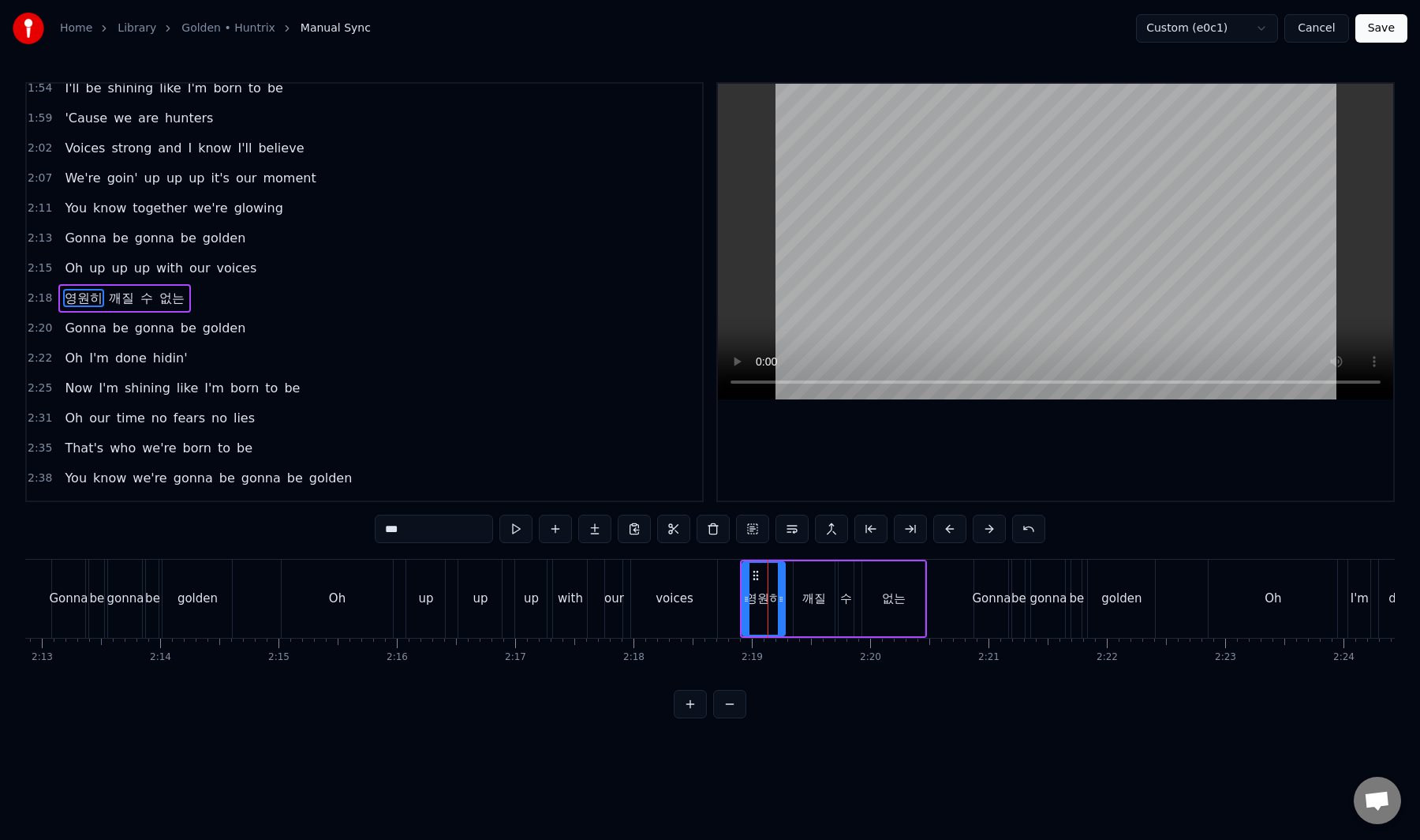
scroll to position [886, 0]
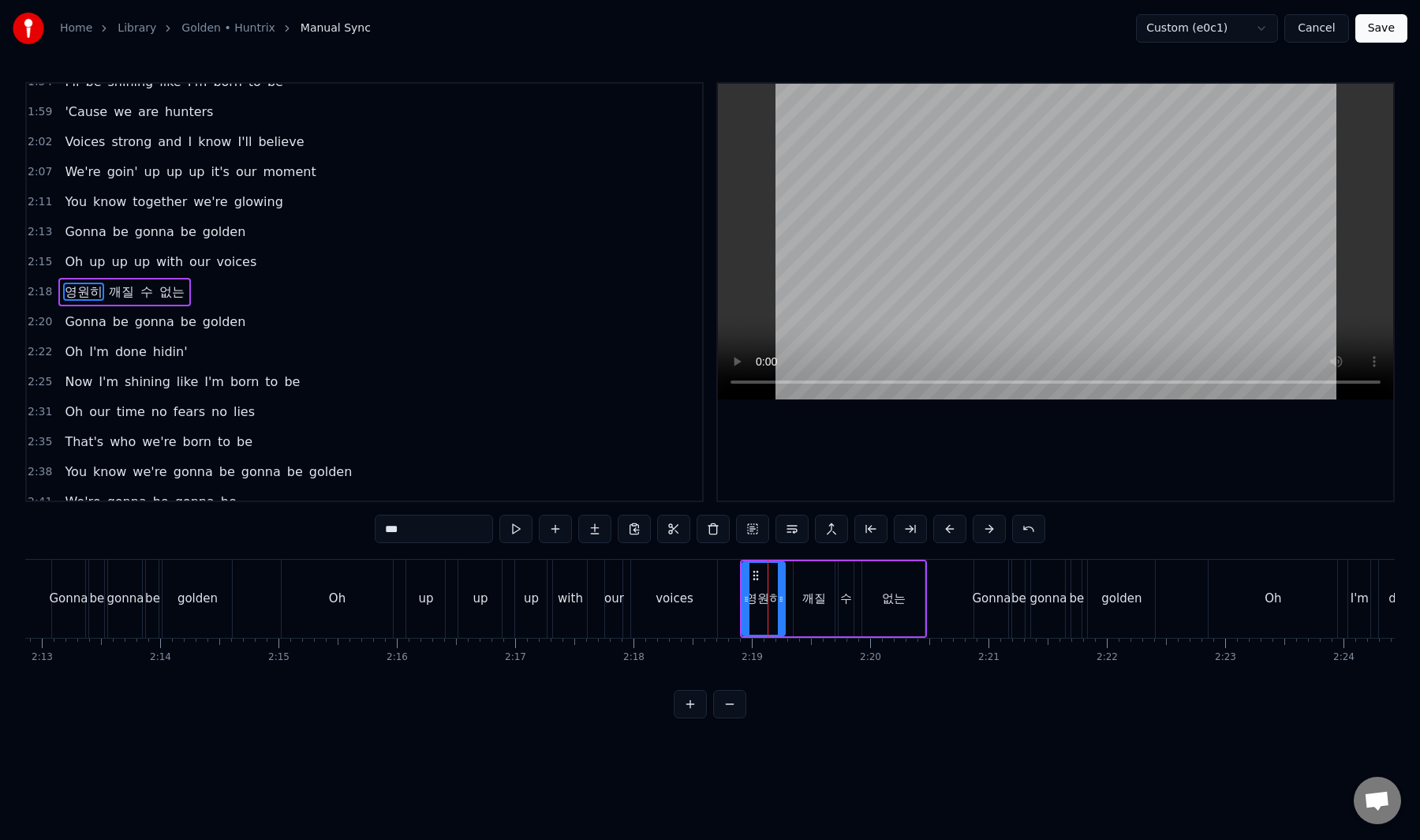
click at [395, 529] on input "***" at bounding box center [433, 528] width 118 height 28
paste input "*******"
click at [150, 290] on span "깨질" at bounding box center [159, 291] width 28 height 18
click at [438, 531] on input "**" at bounding box center [433, 528] width 118 height 28
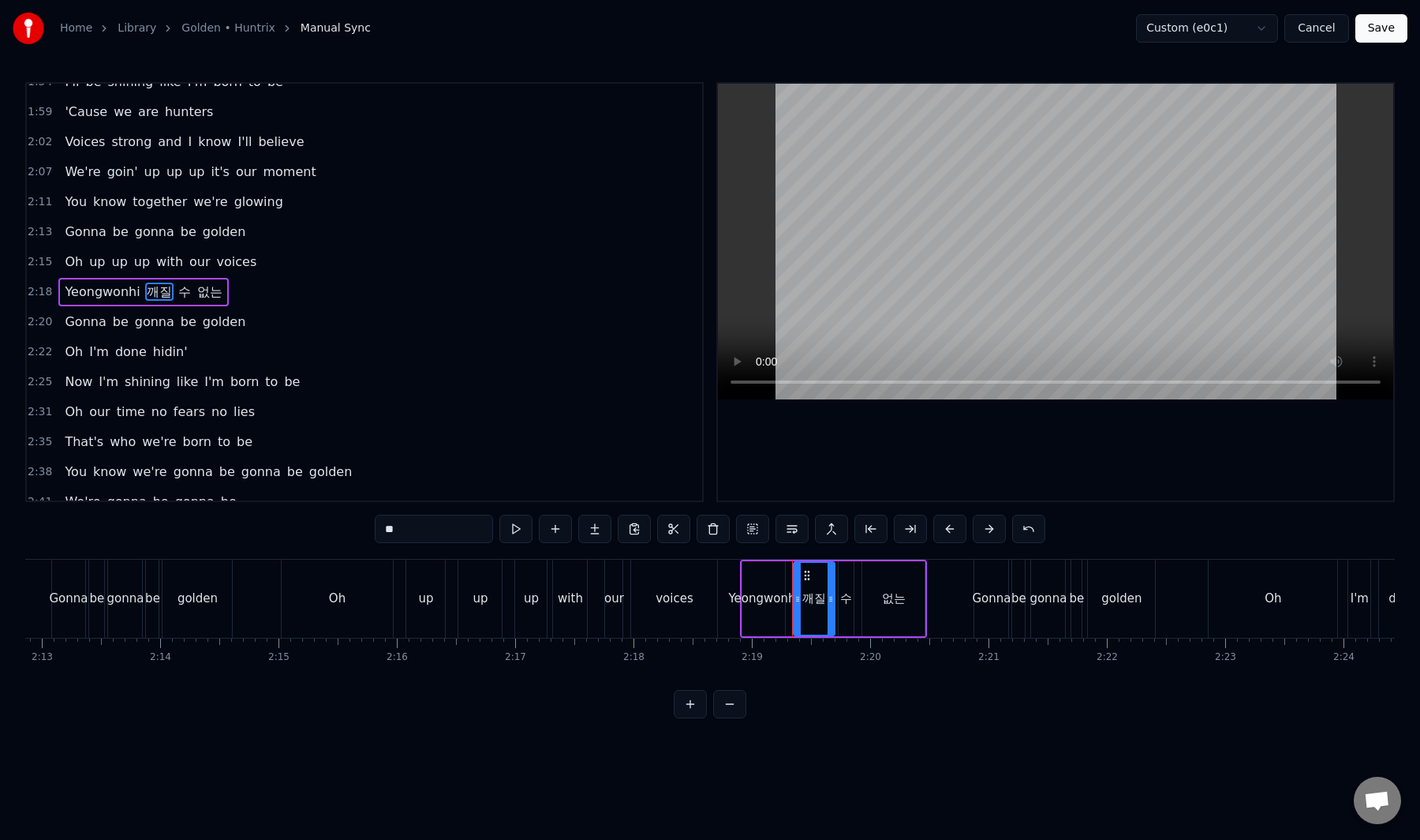
click at [438, 531] on input "**" at bounding box center [433, 528] width 118 height 28
paste input "*****"
click at [192, 289] on span "수" at bounding box center [200, 291] width 16 height 18
click at [406, 524] on input "*" at bounding box center [433, 528] width 118 height 28
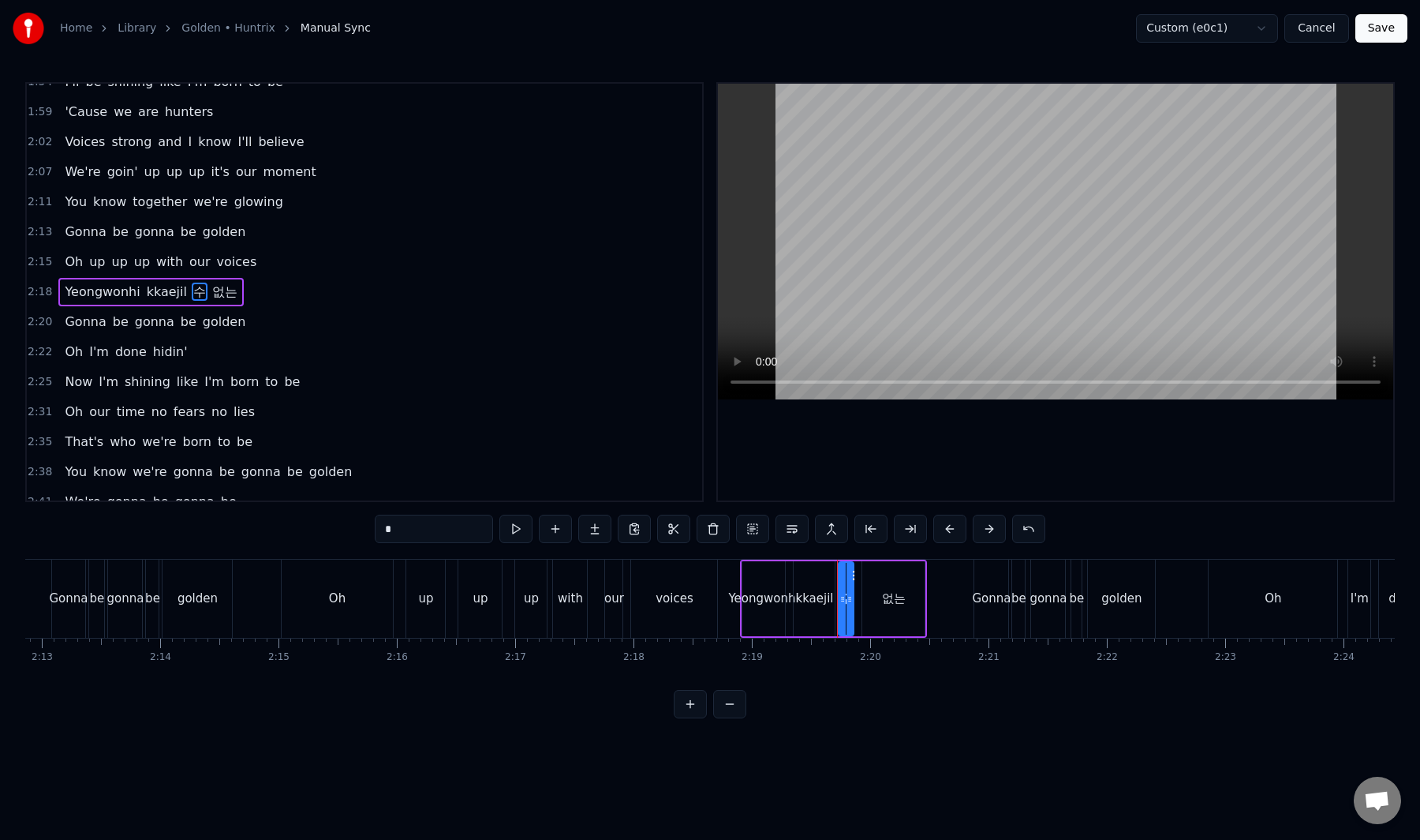
paste input "*"
click at [212, 290] on span "없는" at bounding box center [226, 291] width 28 height 18
click at [468, 522] on input "**" at bounding box center [433, 528] width 118 height 28
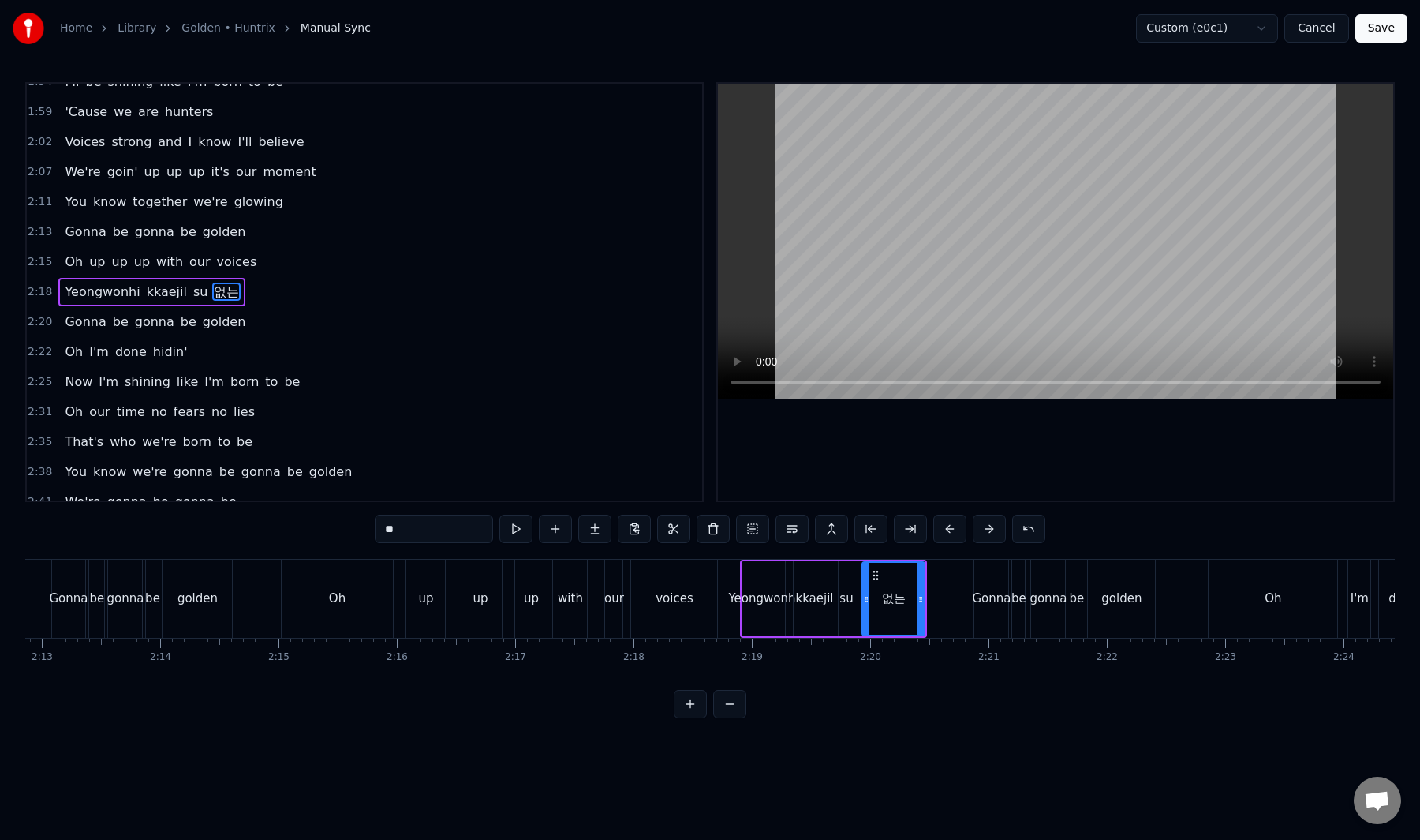
paste input "*****"
click at [273, 525] on div "0:16 I was a ghost I was alone 0:19 Eoduwojin apgilsoge 0:24 Given the throne I…" at bounding box center [710, 400] width 1370 height 636
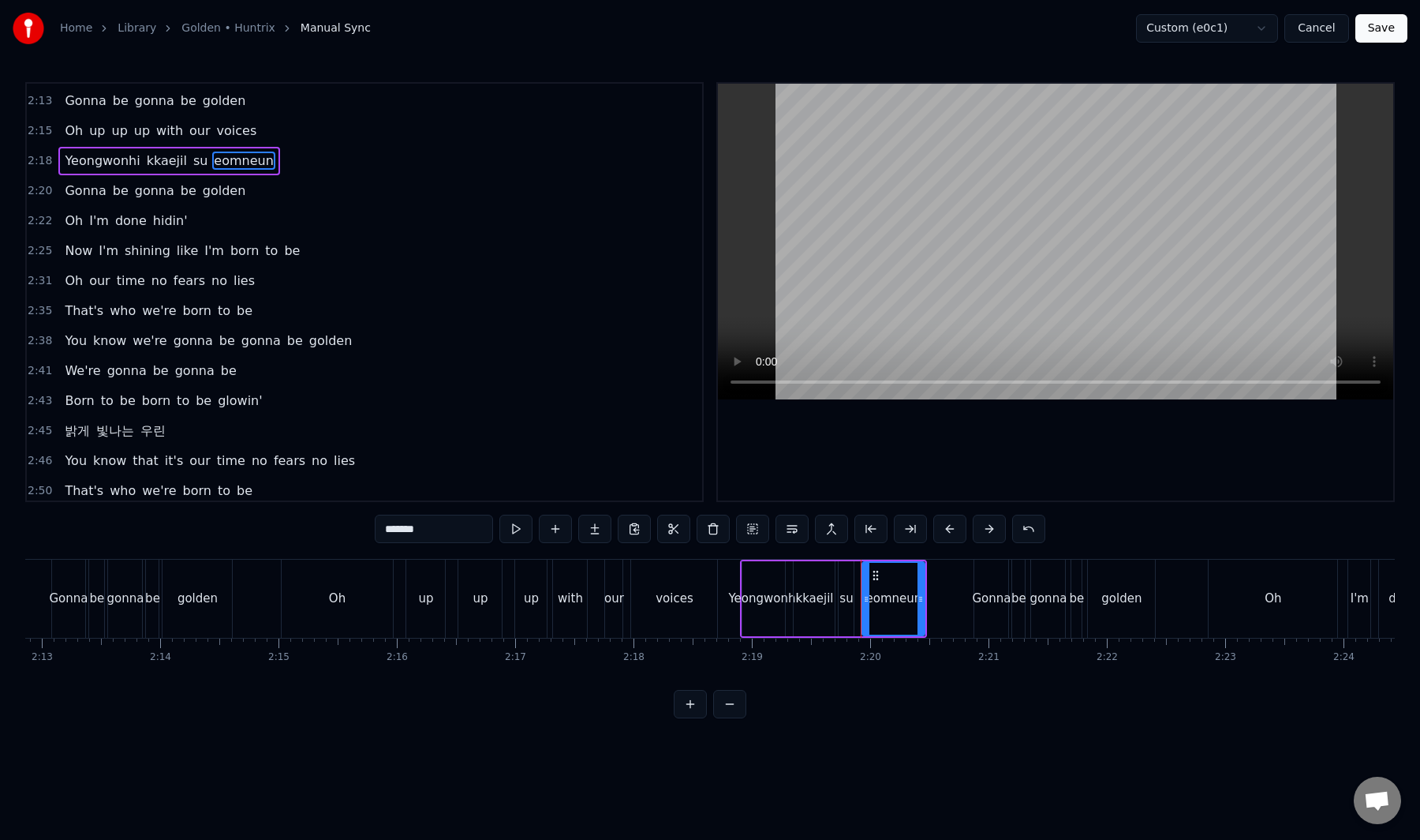
scroll to position [1023, 0]
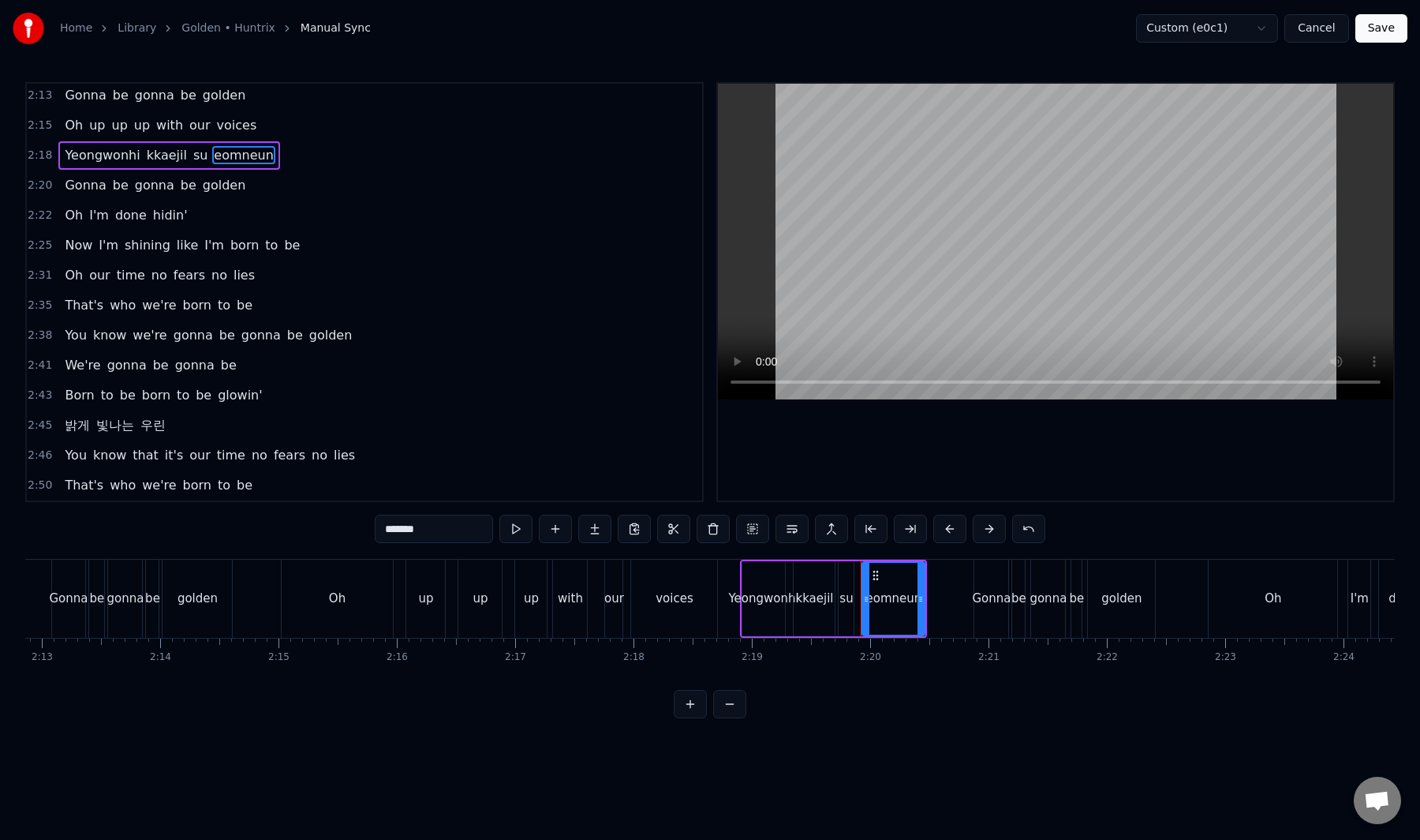
click at [65, 430] on span "밝게" at bounding box center [76, 425] width 28 height 18
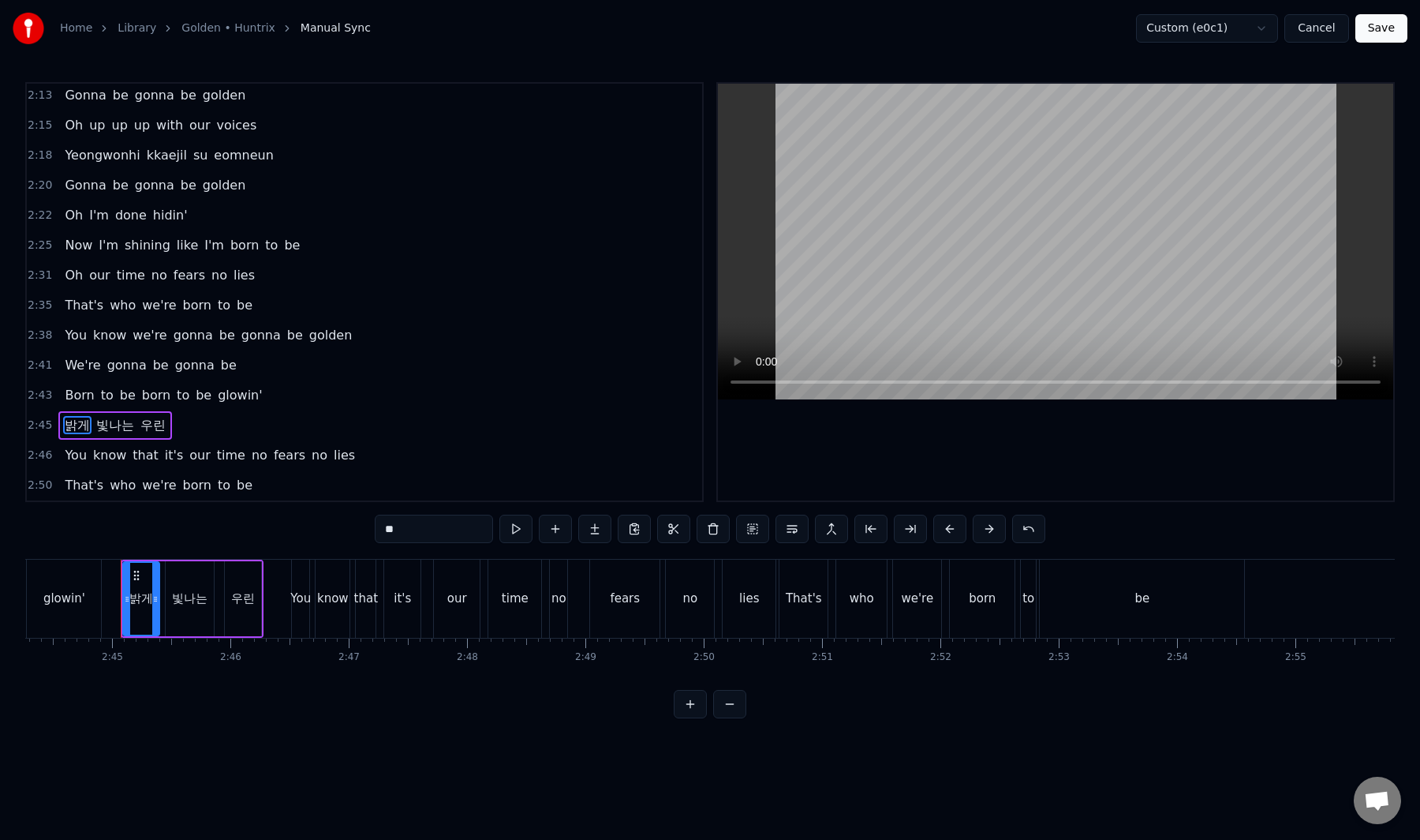
scroll to position [0, 19460]
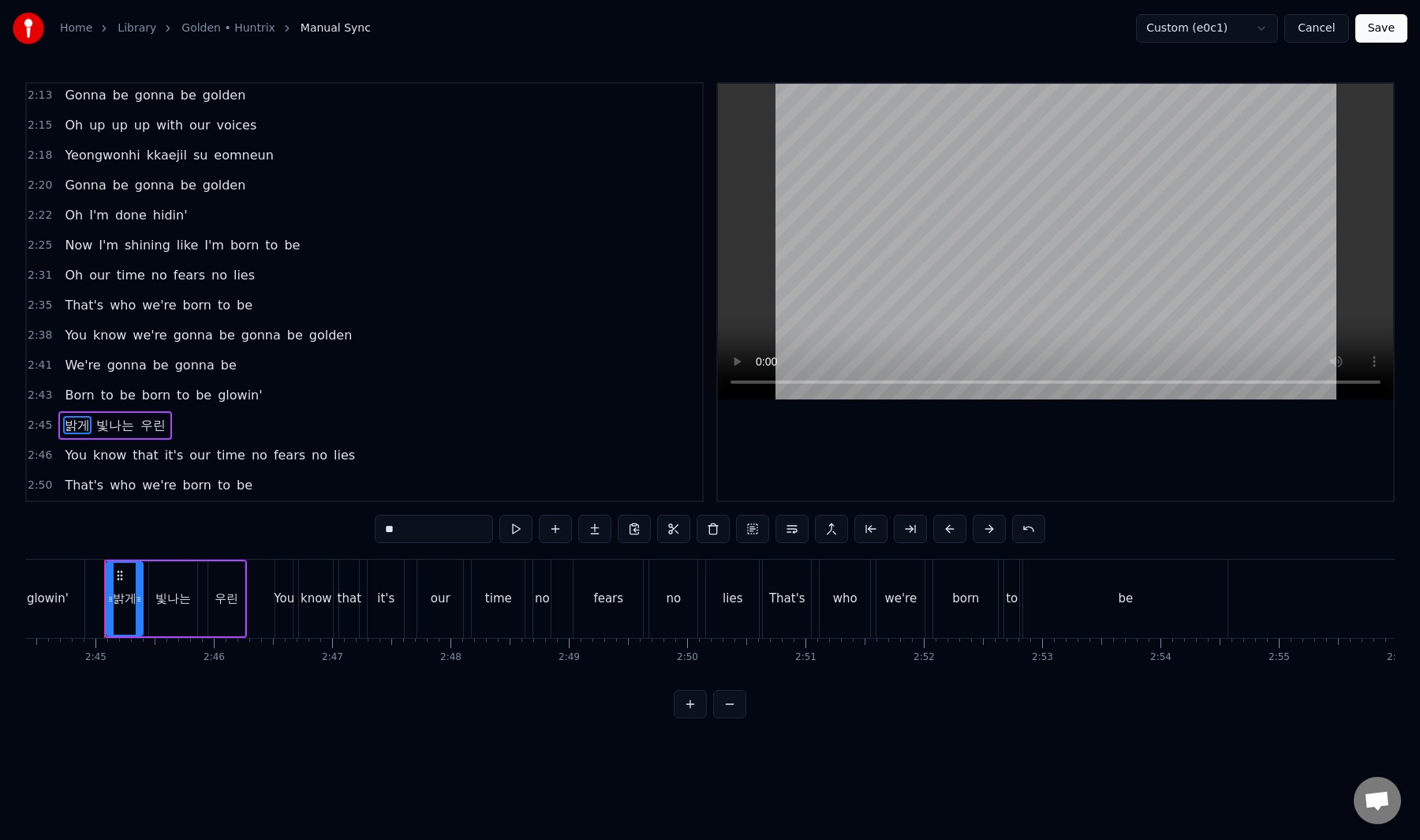
click at [393, 534] on input "**" at bounding box center [433, 528] width 118 height 28
paste input "****"
click at [175, 595] on div "빛나는" at bounding box center [173, 598] width 36 height 18
click at [387, 533] on input "***" at bounding box center [433, 528] width 118 height 28
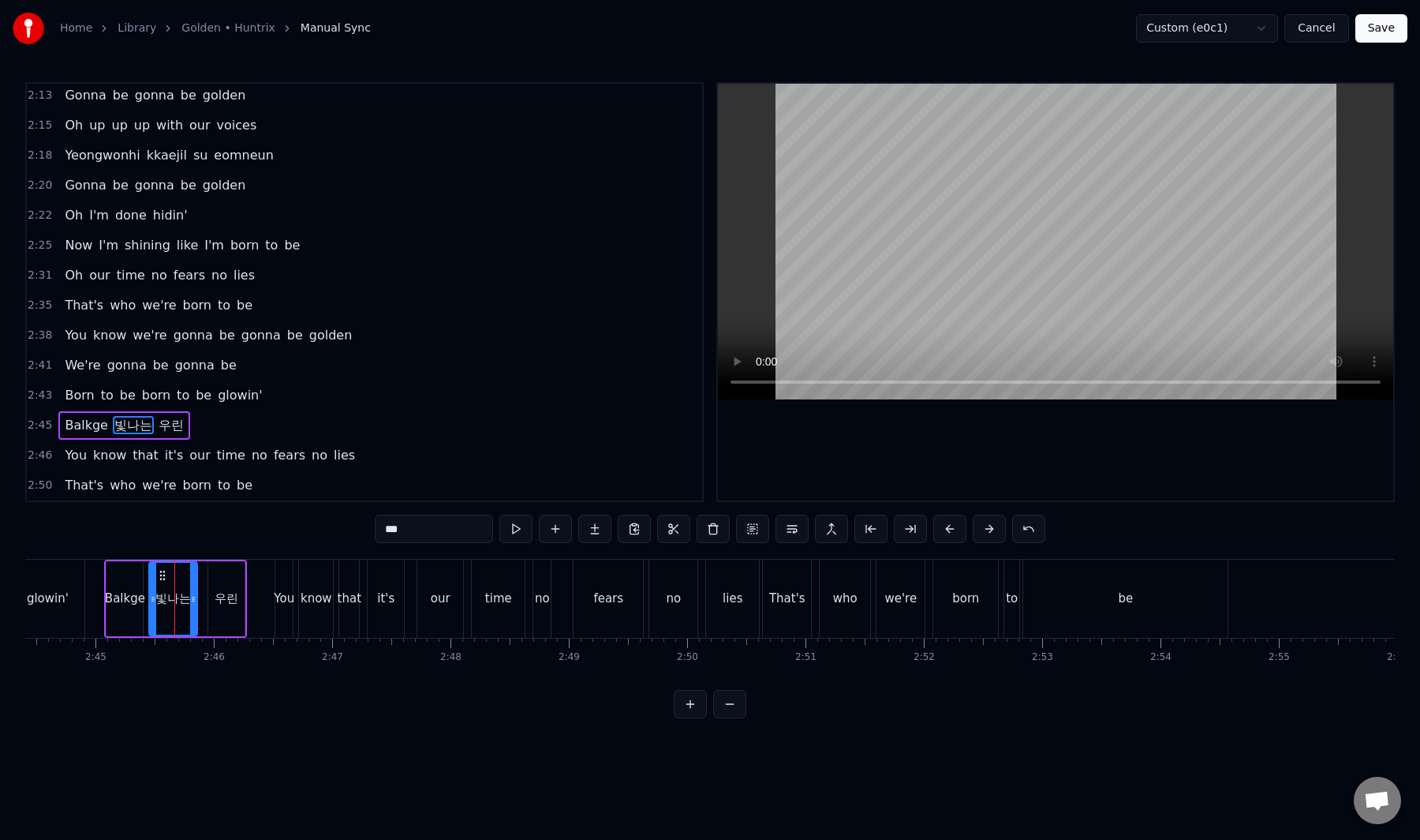
click at [387, 533] on input "***" at bounding box center [433, 528] width 118 height 28
paste input "******"
click at [230, 596] on div "우린" at bounding box center [227, 598] width 24 height 18
click at [394, 529] on input "**" at bounding box center [433, 528] width 118 height 28
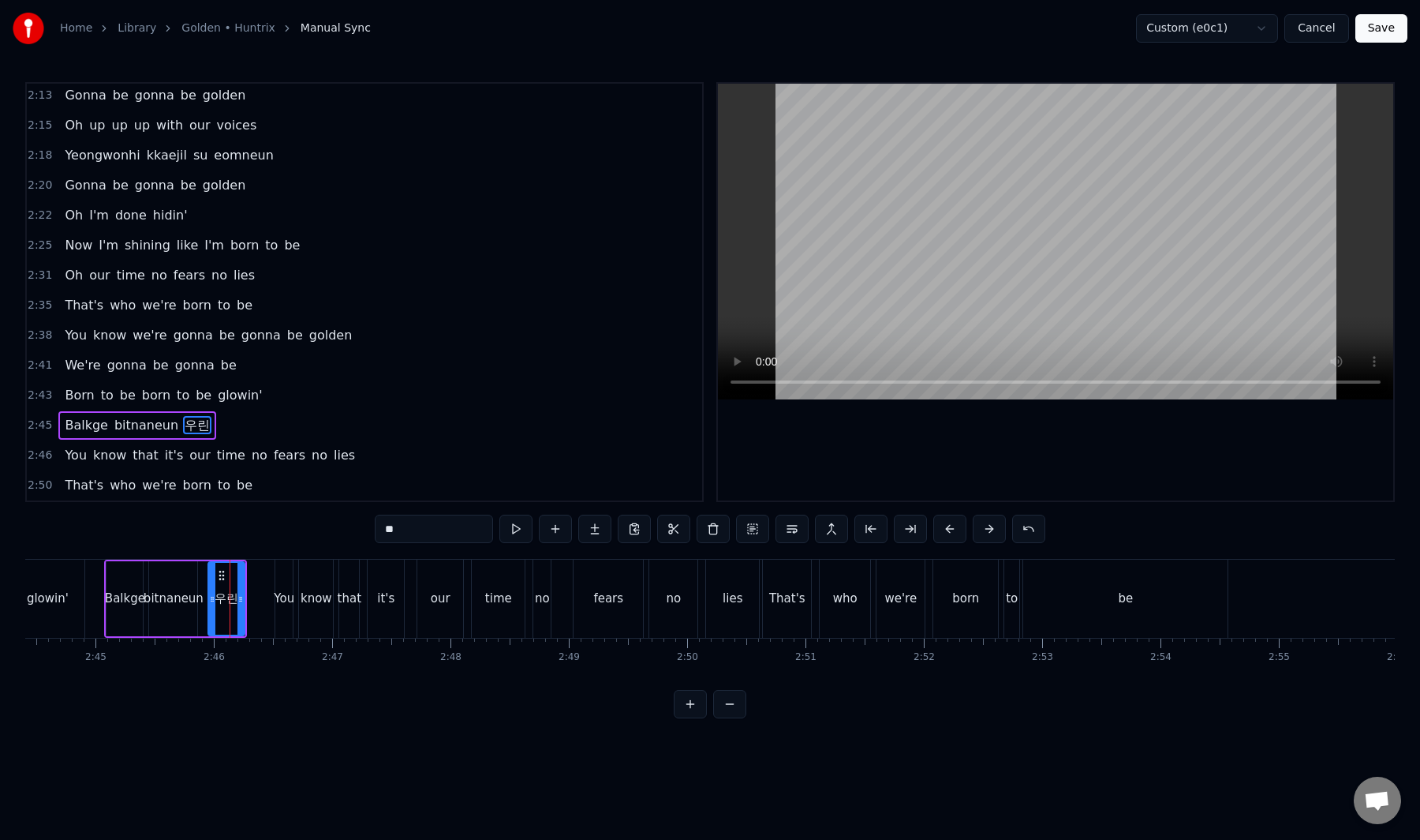
paste input "**"
type input "****"
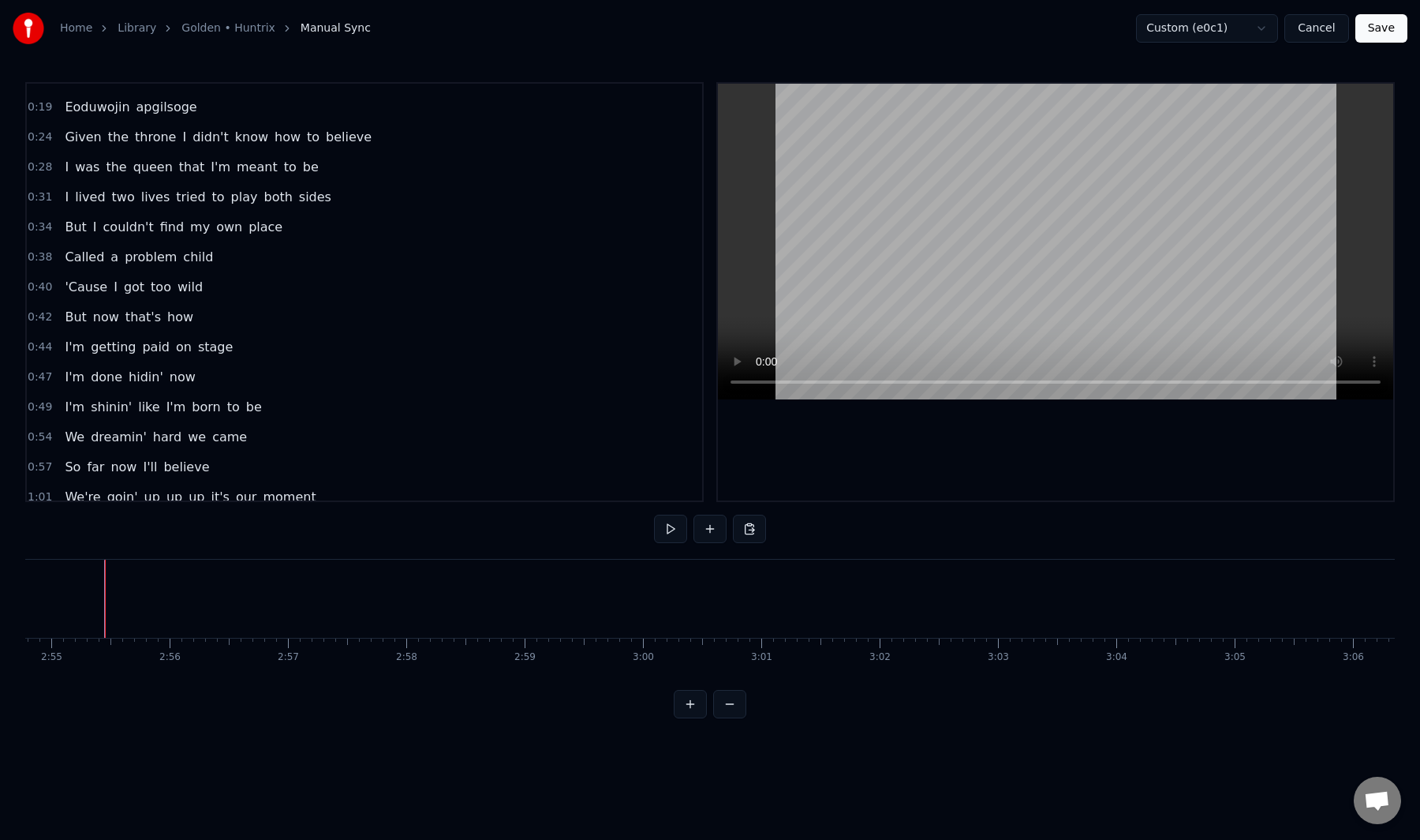
scroll to position [0, 0]
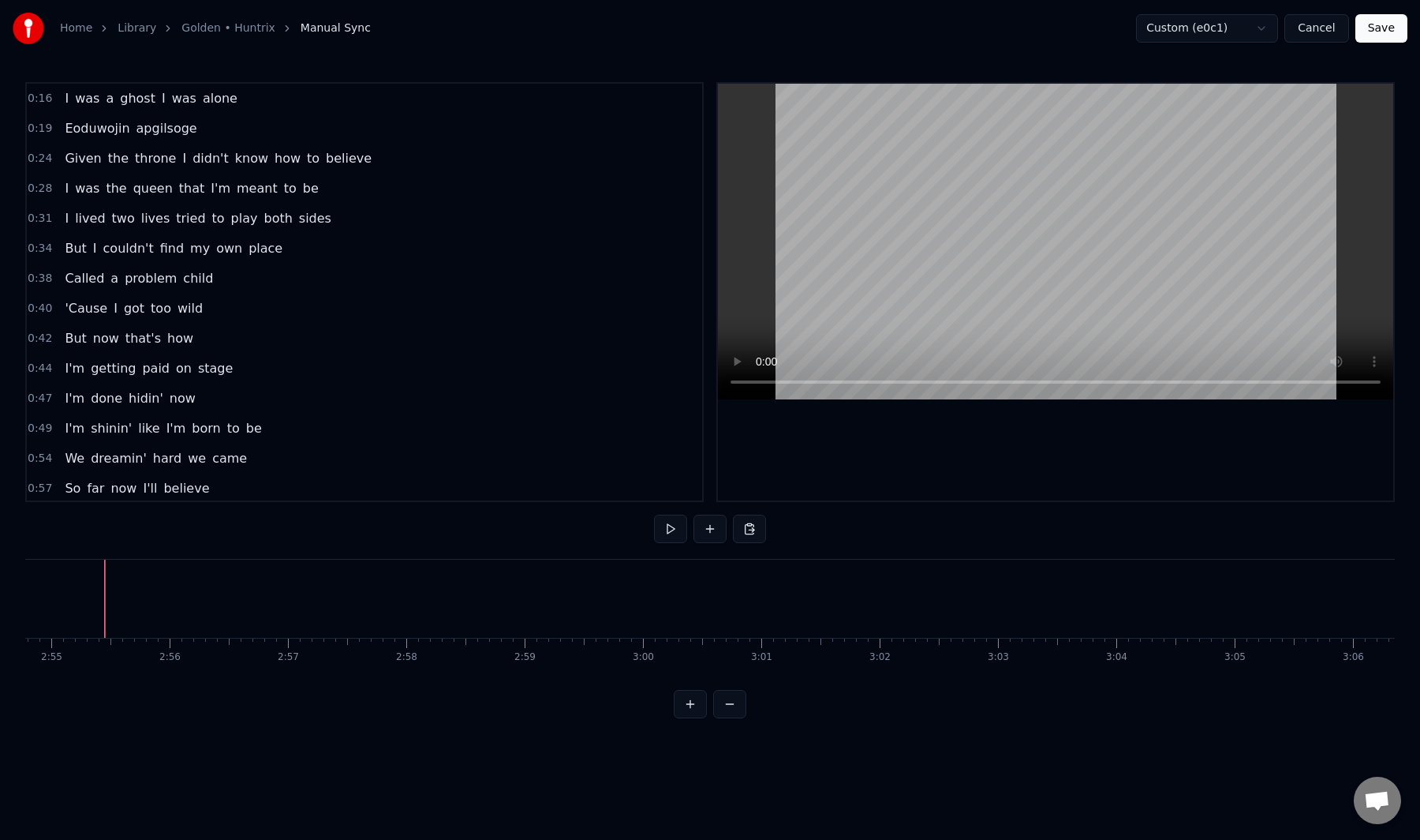
click at [1370, 37] on button "Save" at bounding box center [1381, 28] width 52 height 28
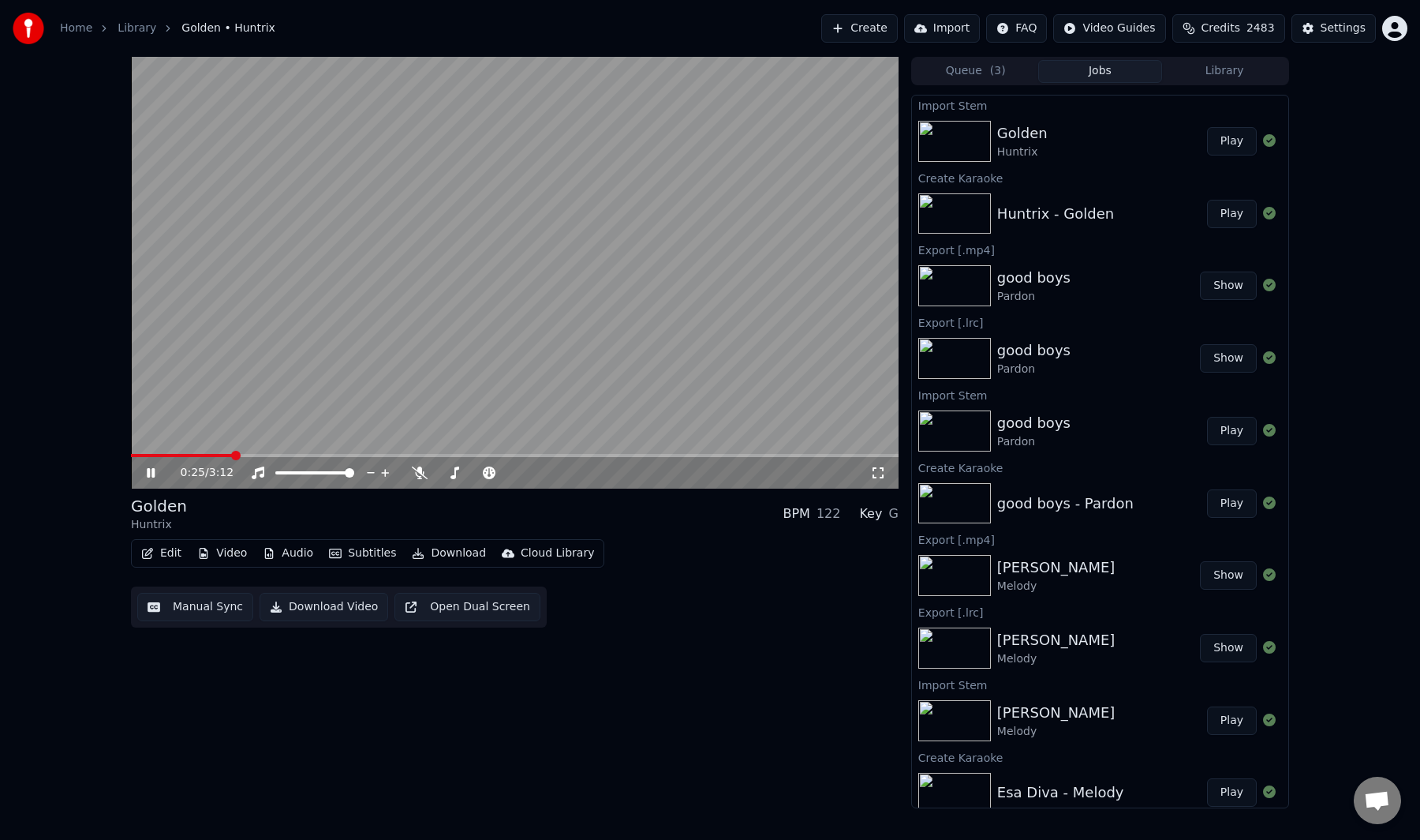
click at [514, 313] on video at bounding box center [515, 273] width 768 height 431
click at [283, 551] on button "Audio" at bounding box center [288, 553] width 63 height 22
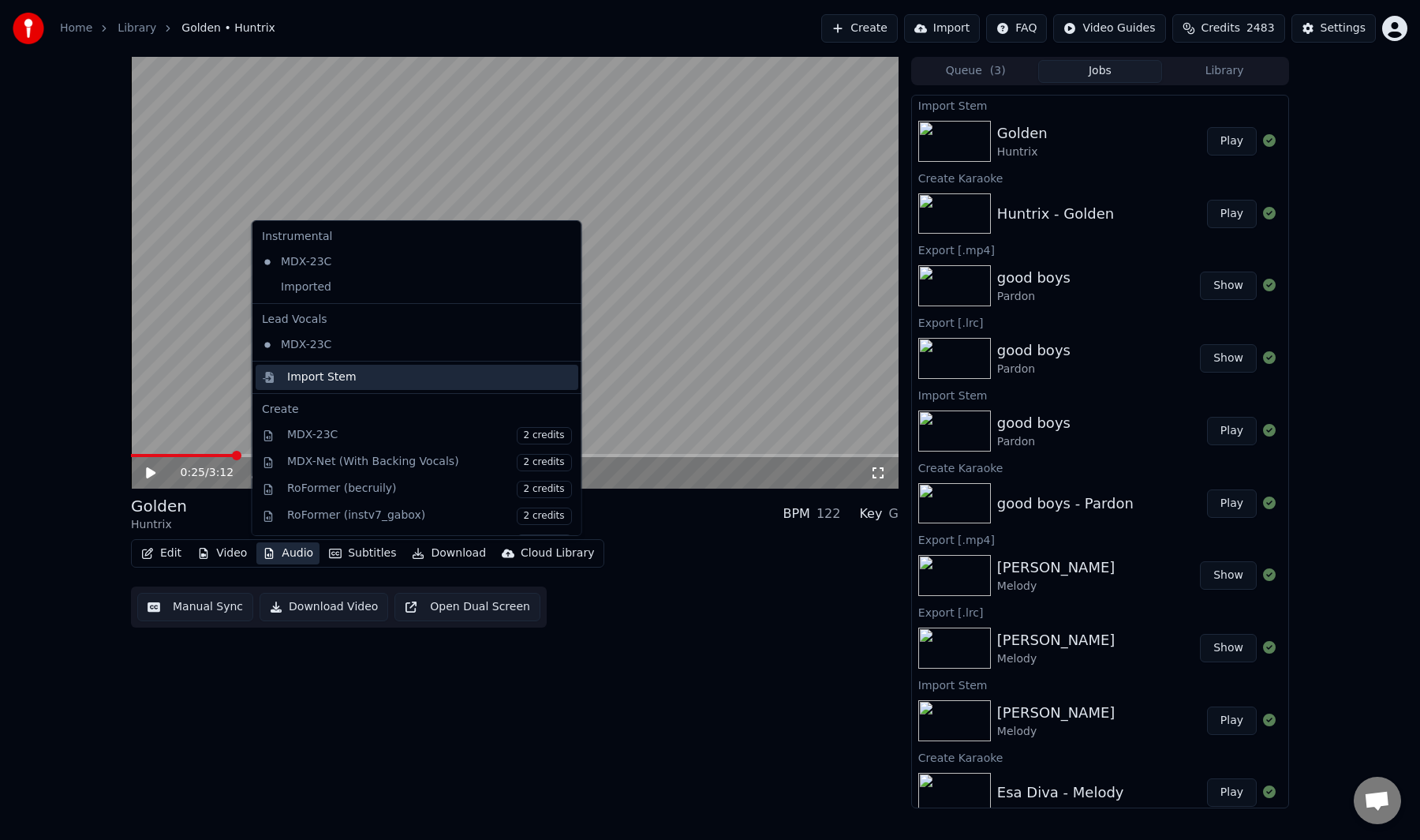
click at [332, 385] on div "Import Stem" at bounding box center [322, 377] width 70 height 16
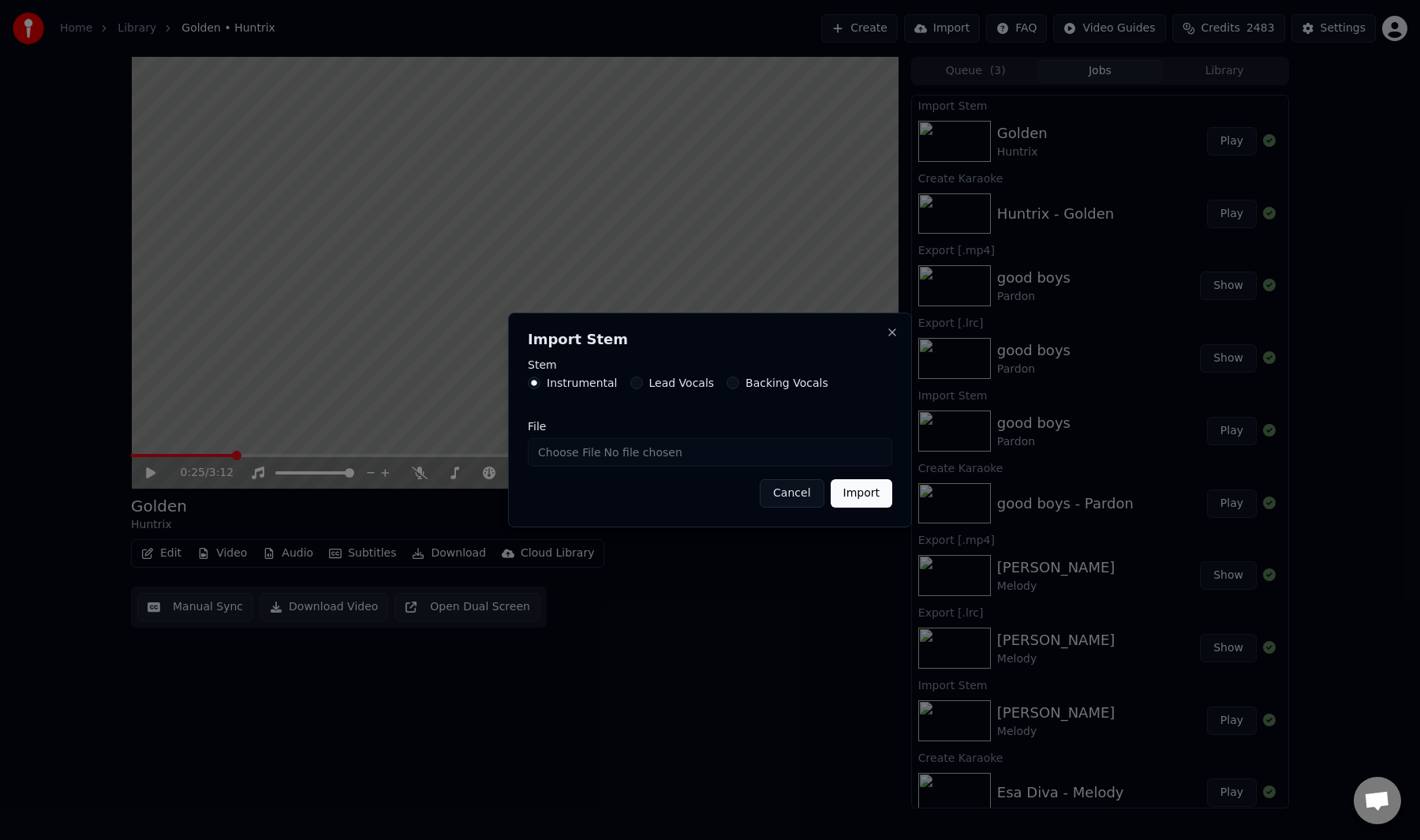
click at [585, 451] on input "File" at bounding box center [710, 452] width 364 height 28
type input "**********"
click at [875, 498] on button "Import" at bounding box center [861, 493] width 61 height 28
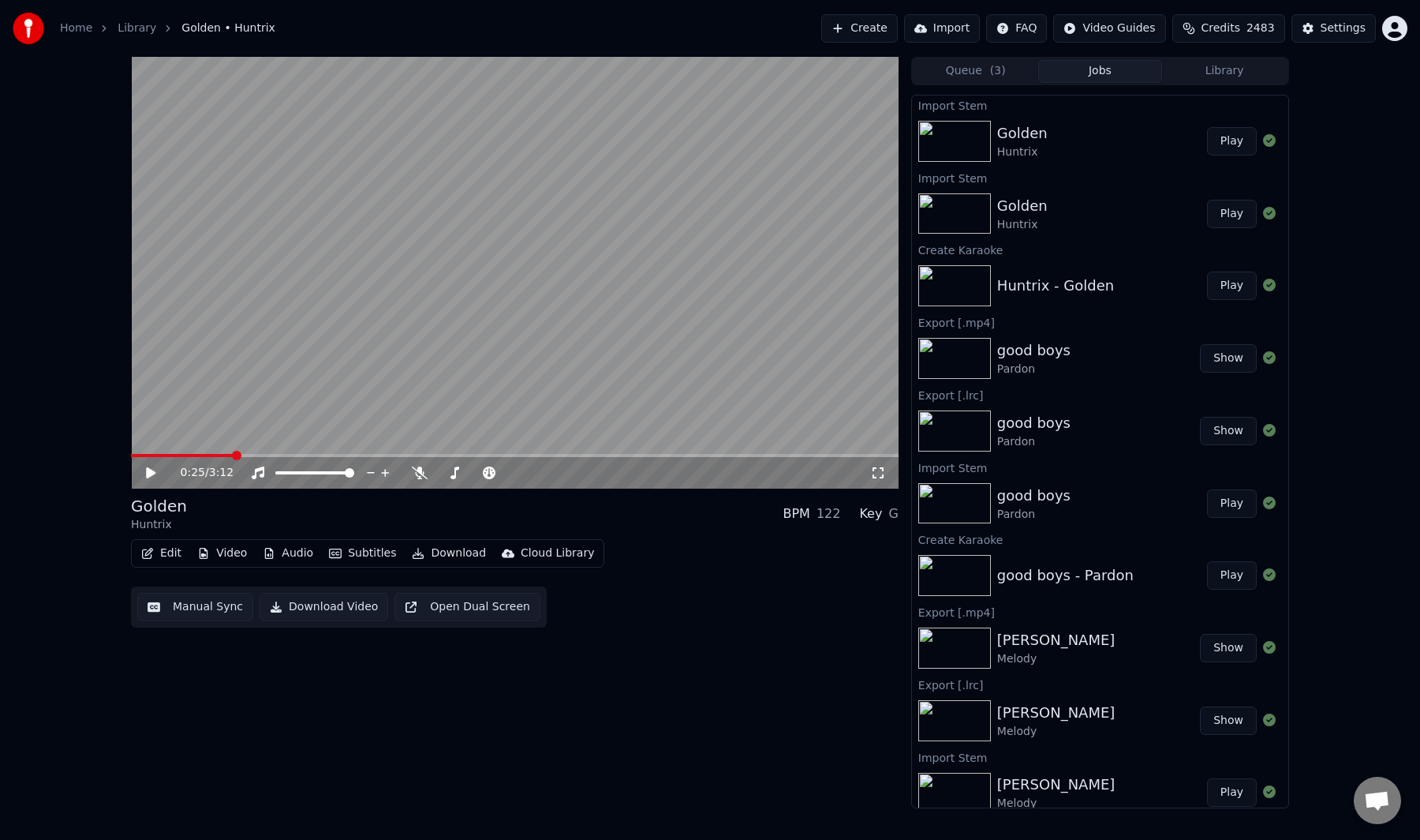
click at [172, 457] on div "0:25 / 3:12" at bounding box center [515, 472] width 768 height 31
click at [159, 458] on div "0:25 / 3:12" at bounding box center [515, 472] width 768 height 31
click at [158, 451] on video at bounding box center [515, 273] width 768 height 431
click at [160, 454] on span at bounding box center [183, 455] width 104 height 3
click at [194, 410] on video at bounding box center [515, 273] width 768 height 431
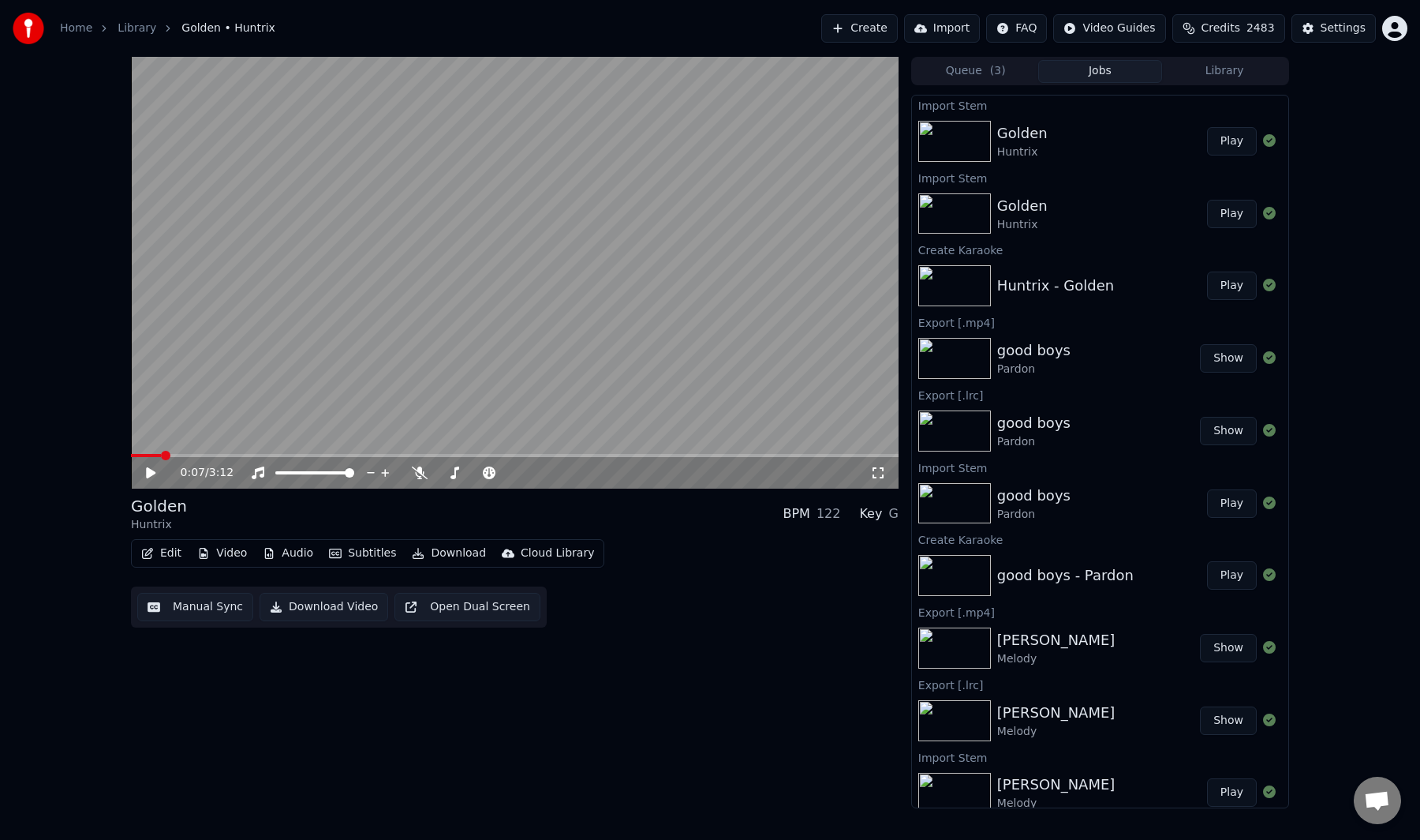
click at [194, 410] on video at bounding box center [515, 273] width 768 height 431
click at [618, 340] on video at bounding box center [515, 273] width 768 height 431
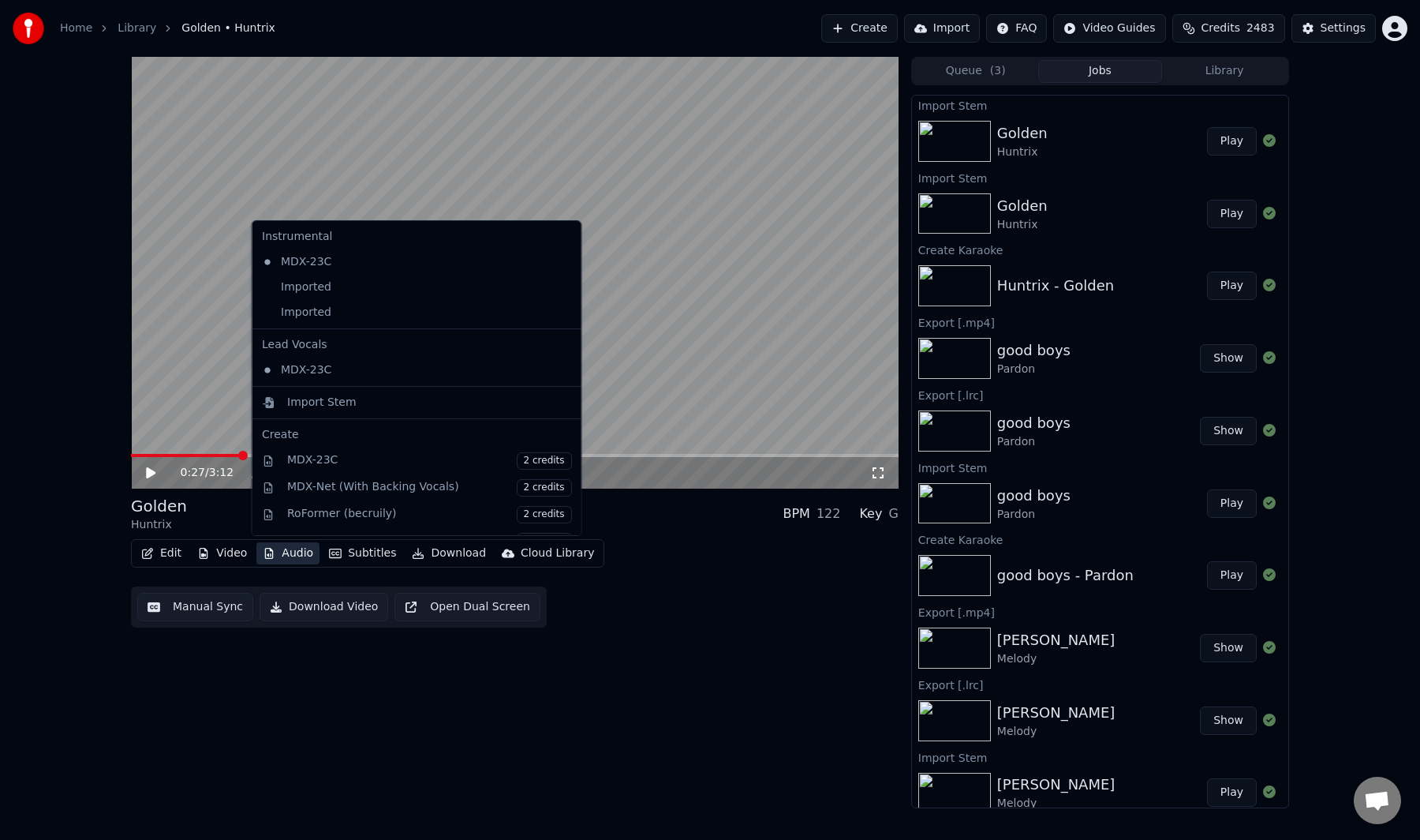
click at [272, 551] on icon "button" at bounding box center [268, 553] width 13 height 11
click at [316, 291] on div "Imported" at bounding box center [405, 287] width 299 height 25
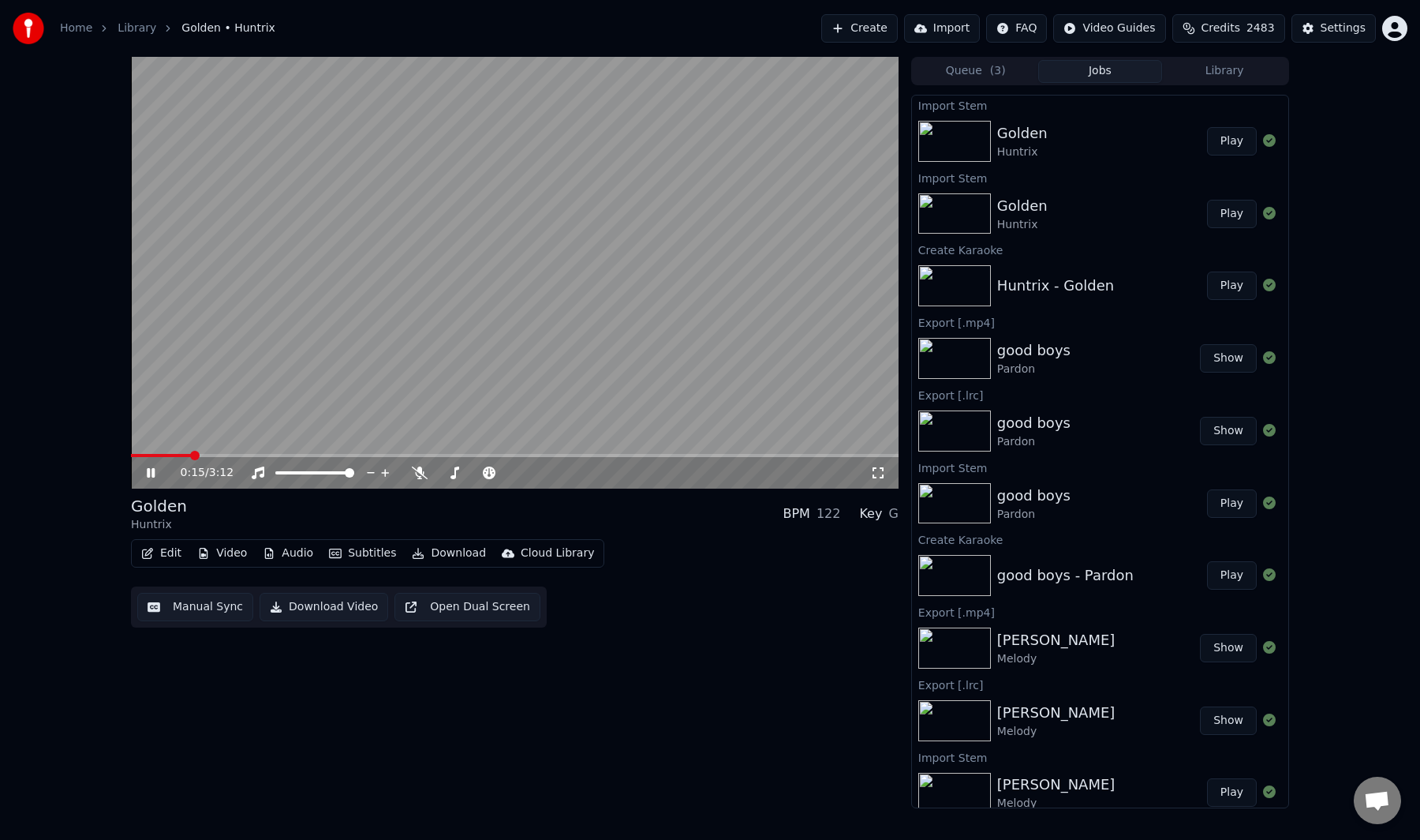
click at [191, 454] on span at bounding box center [161, 455] width 60 height 3
click at [355, 393] on video at bounding box center [515, 273] width 768 height 431
click at [217, 606] on button "Manual Sync" at bounding box center [195, 606] width 116 height 28
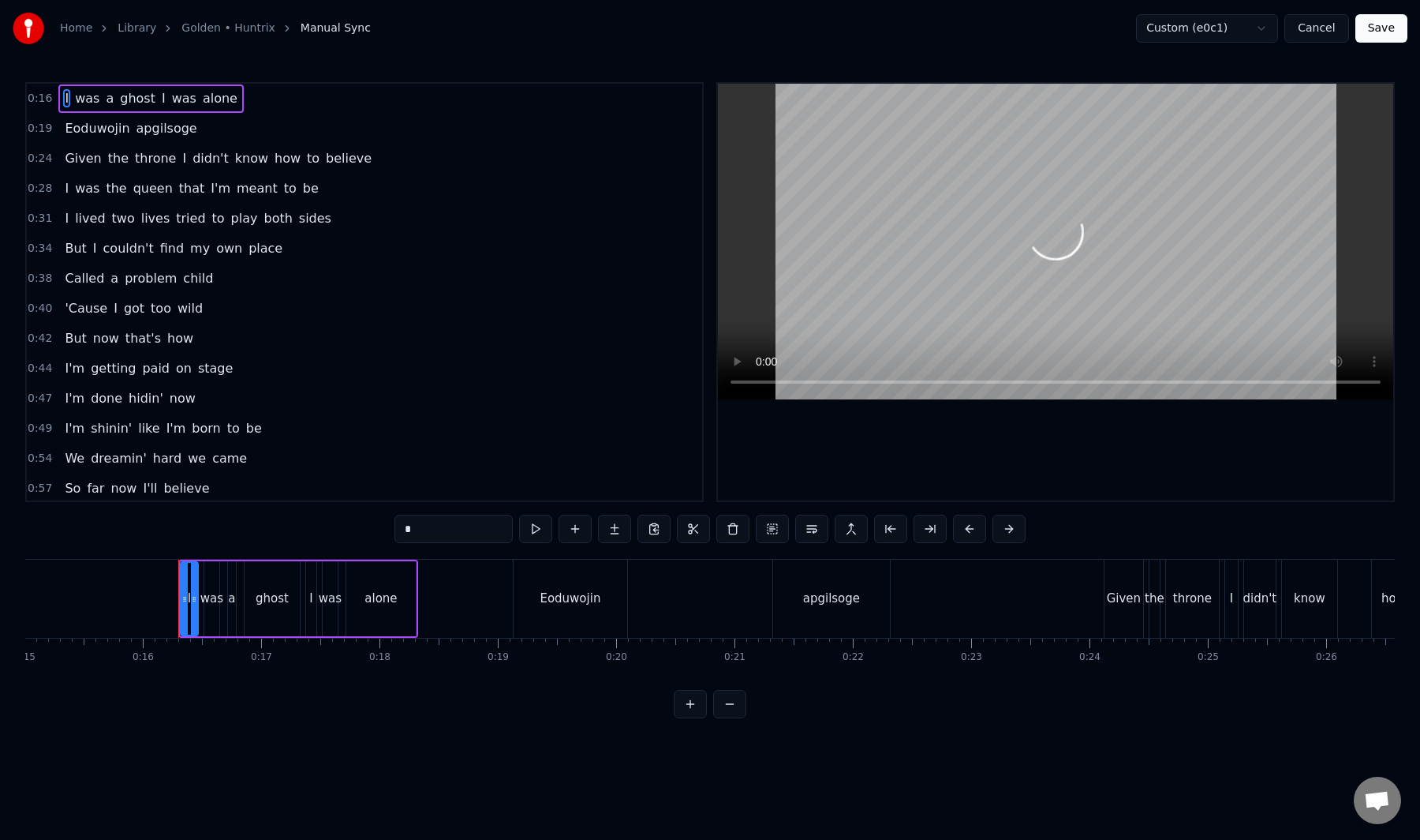
scroll to position [0, 1851]
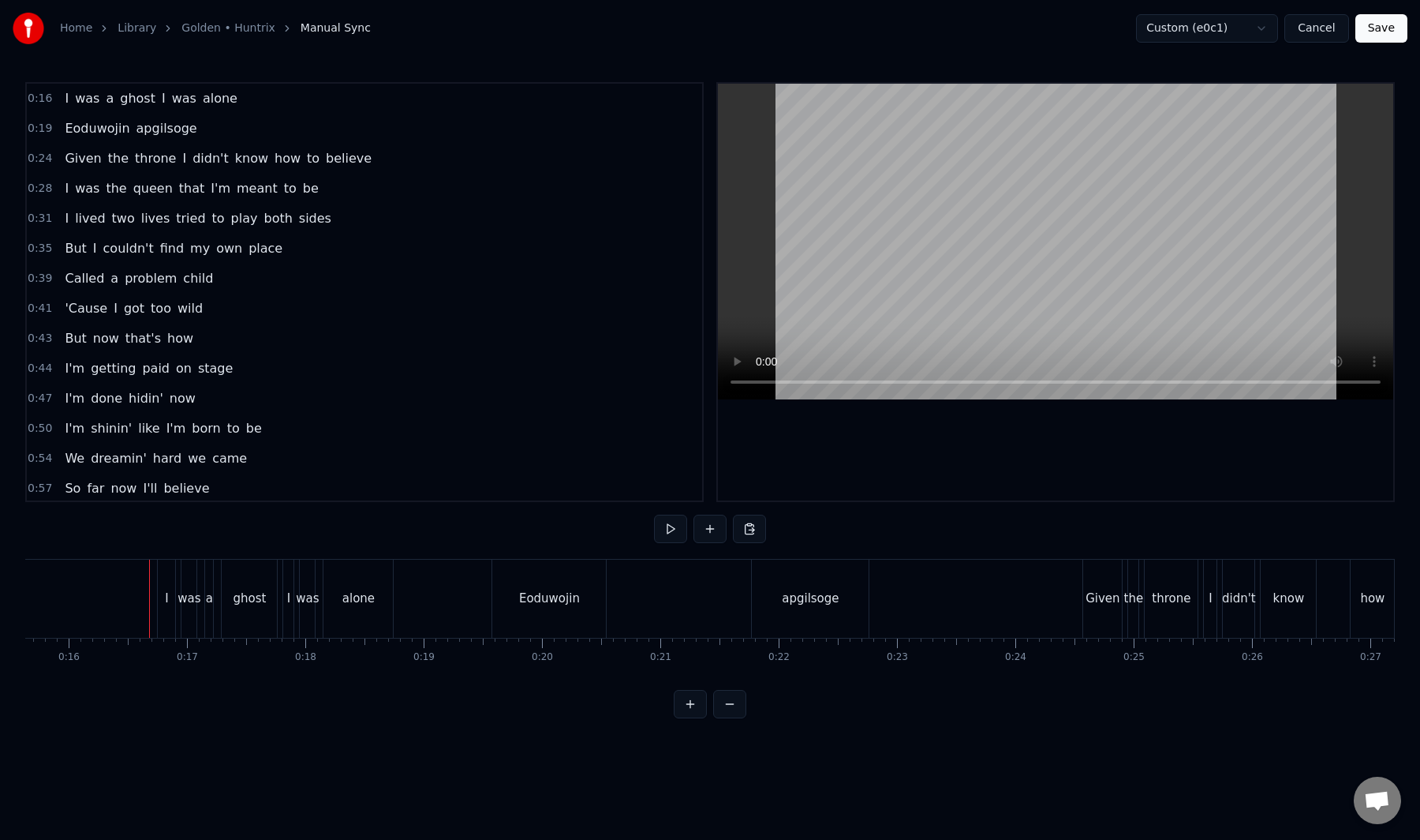
click at [1392, 28] on button "Save" at bounding box center [1381, 28] width 52 height 28
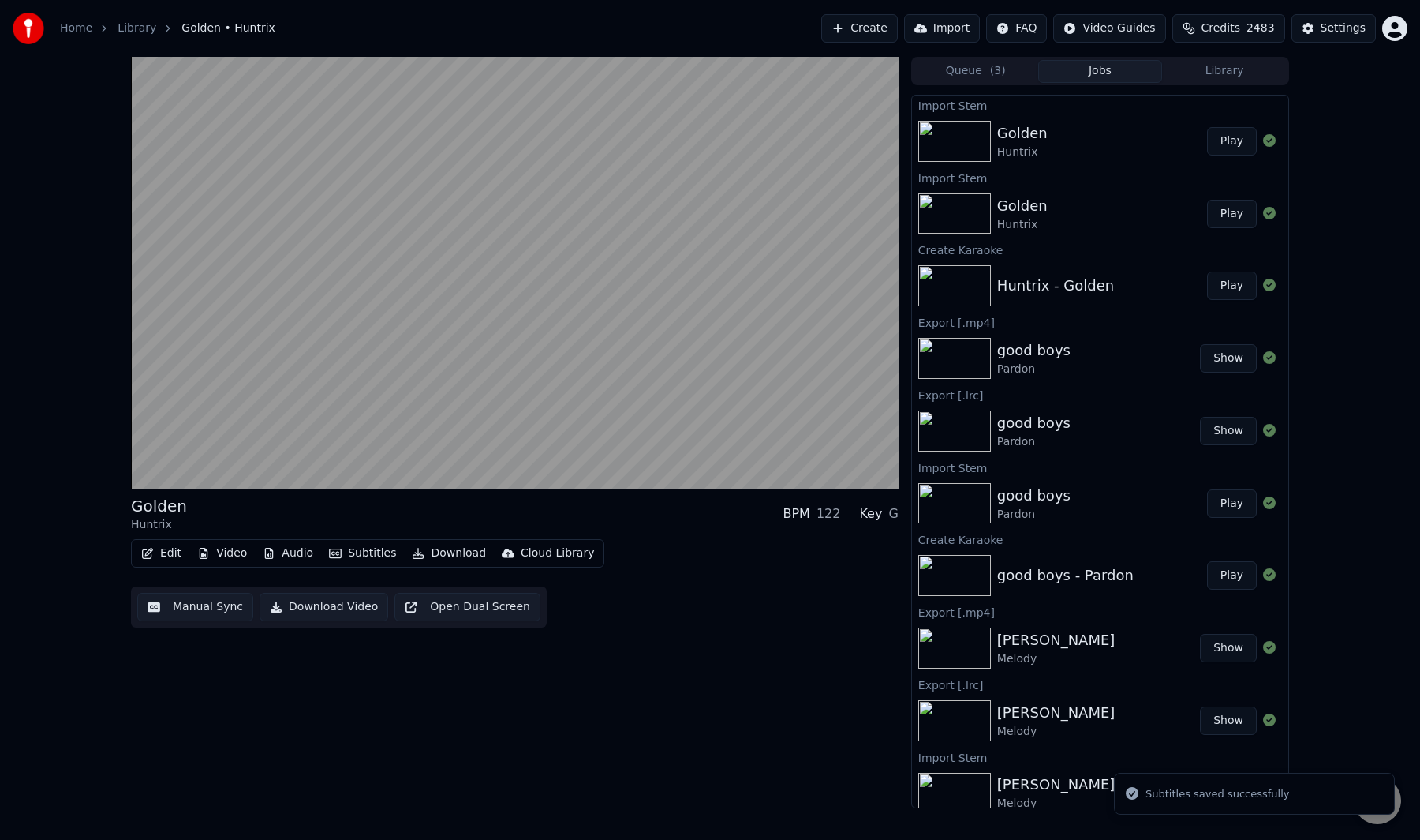
click at [250, 511] on div "Golden Huntrix BPM 122 Key G" at bounding box center [515, 514] width 768 height 38
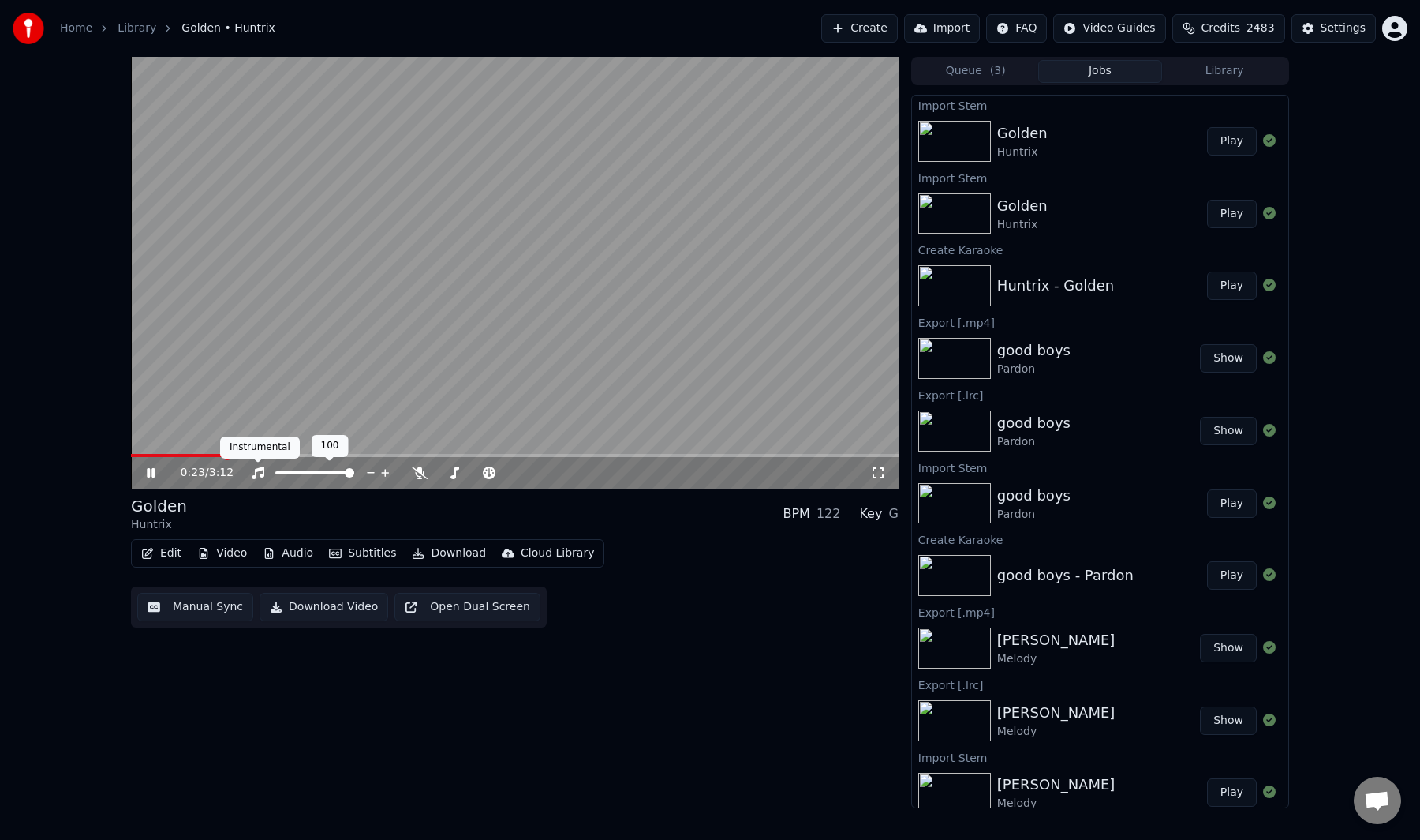
click at [364, 394] on video at bounding box center [515, 273] width 768 height 431
click at [205, 607] on button "Manual Sync" at bounding box center [195, 606] width 116 height 28
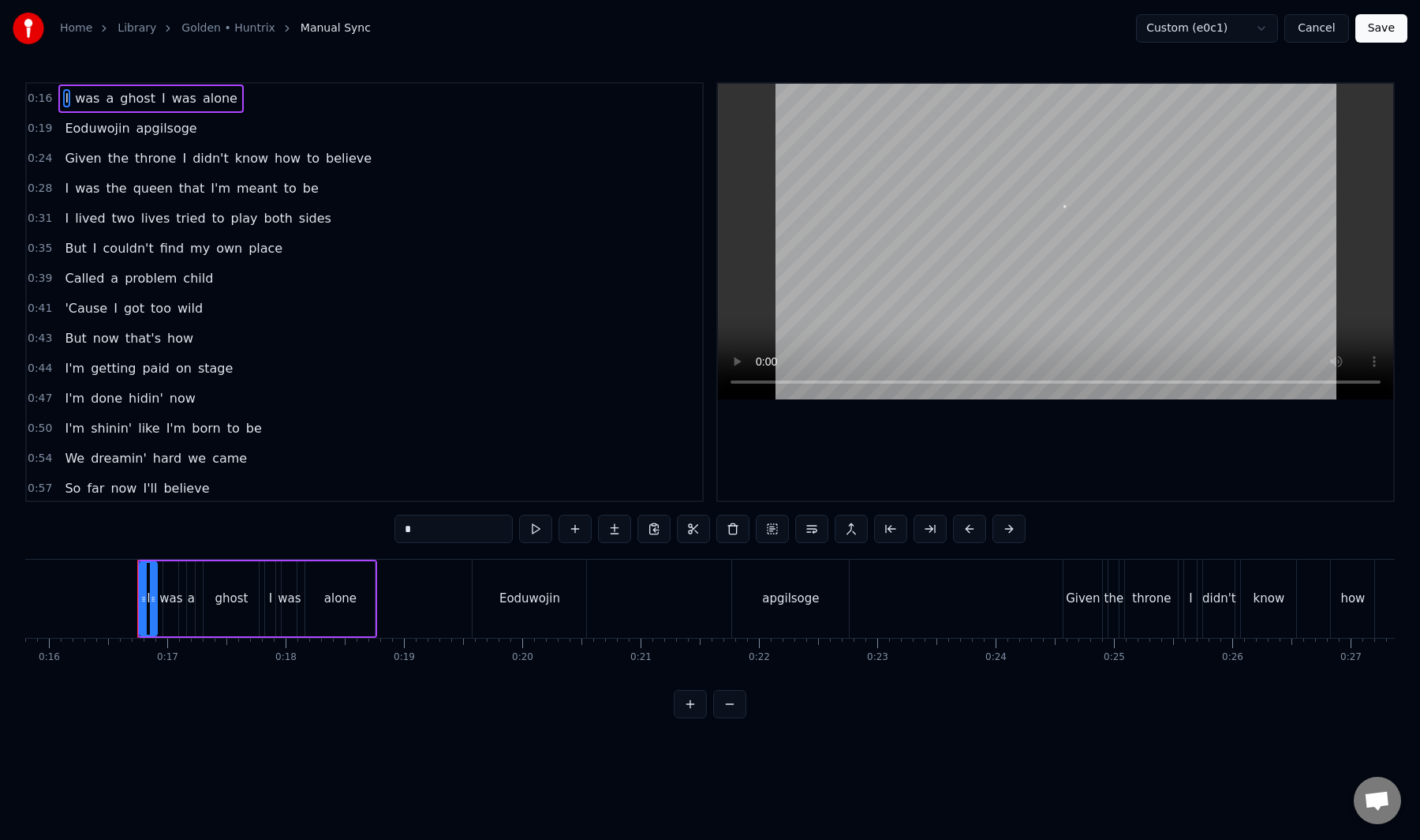
scroll to position [0, 1903]
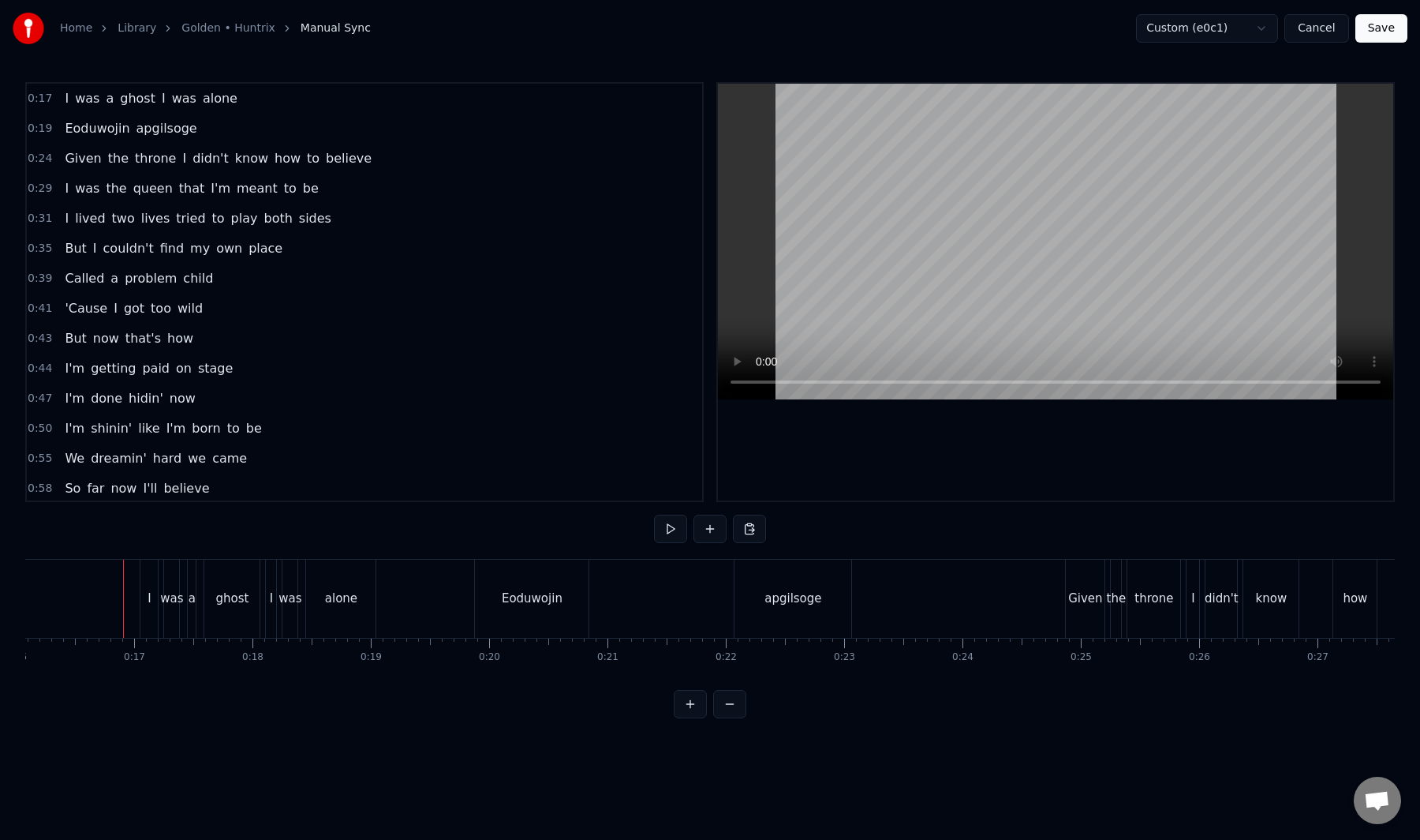
click at [1384, 20] on button "Save" at bounding box center [1381, 28] width 52 height 28
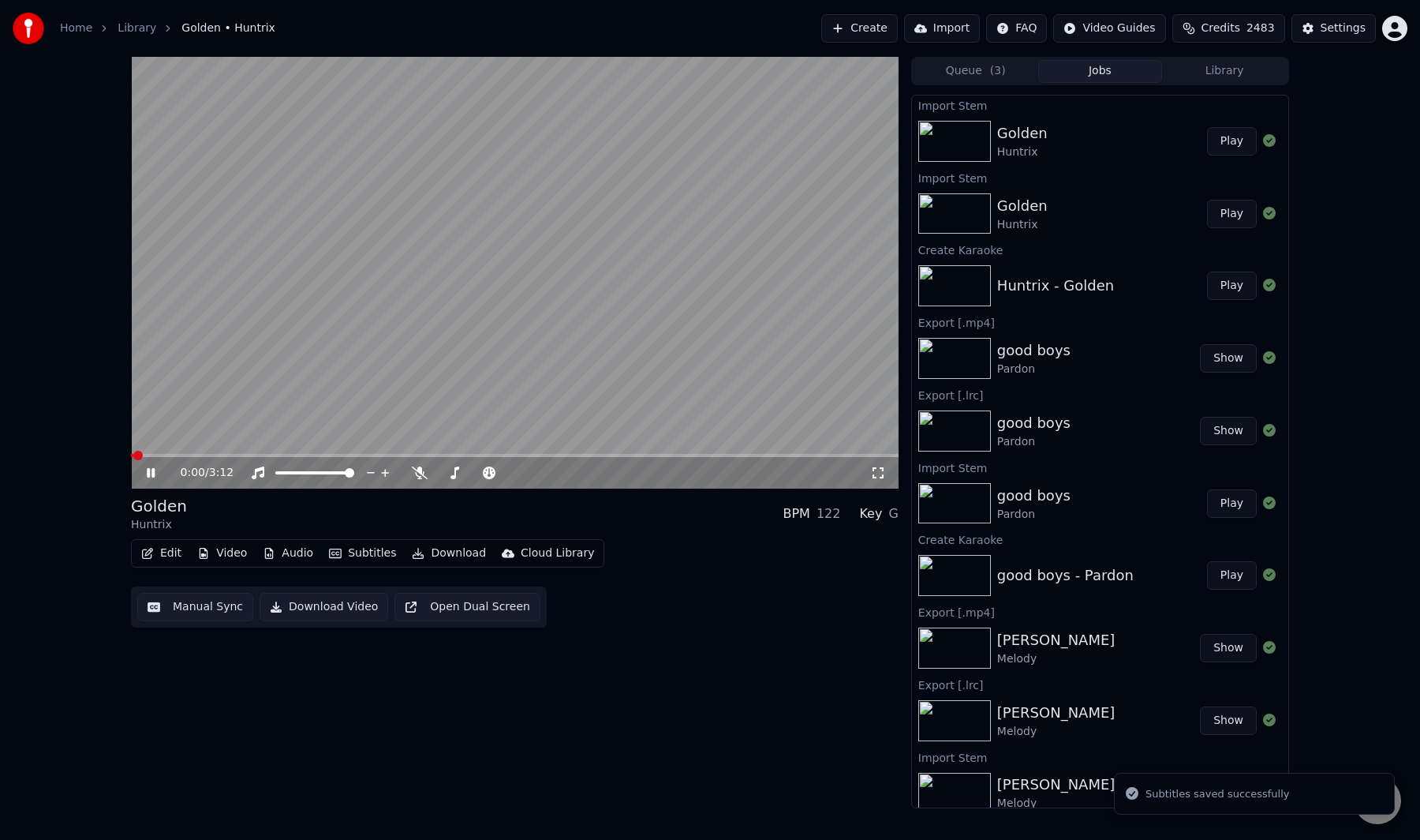
click at [110, 492] on div "0:00 / 3:12 Golden Huntrix BPM 122 Key G Edit Video Audio Subtitles Download Cl…" at bounding box center [710, 432] width 1420 height 752
click at [348, 274] on video at bounding box center [515, 273] width 768 height 431
click at [198, 608] on button "Manual Sync" at bounding box center [195, 606] width 116 height 28
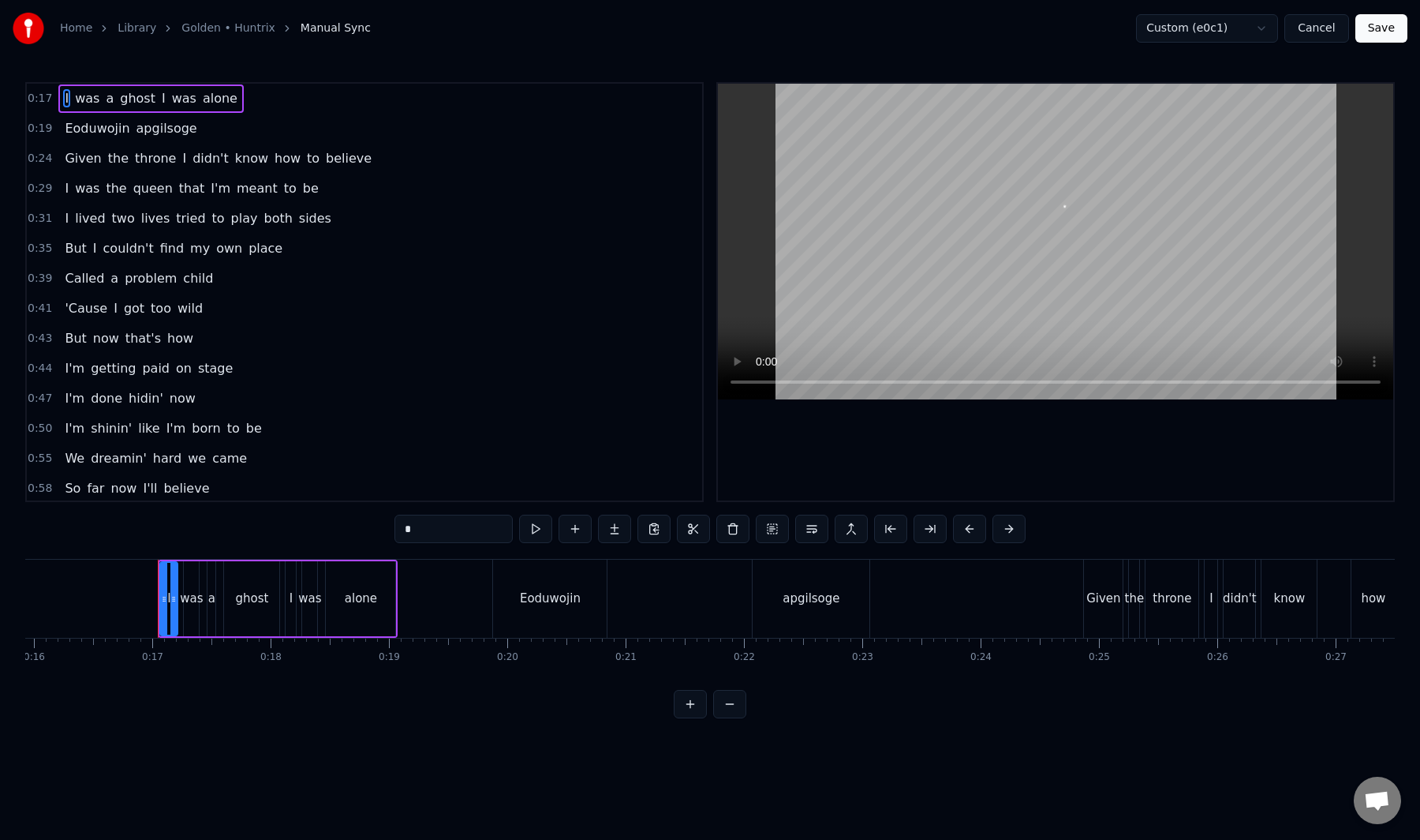
scroll to position [0, 1939]
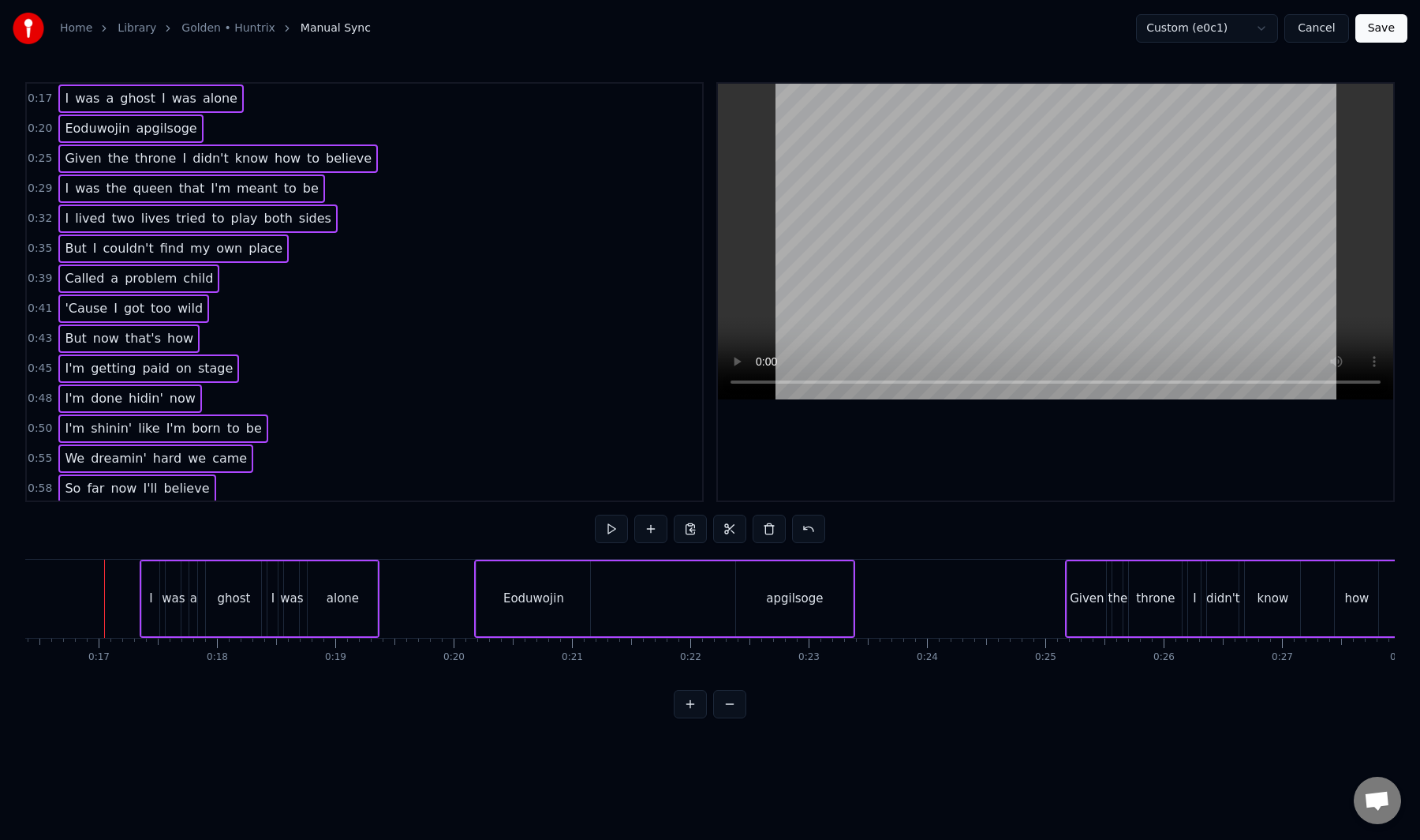
click at [104, 607] on div at bounding box center [104, 599] width 1 height 78
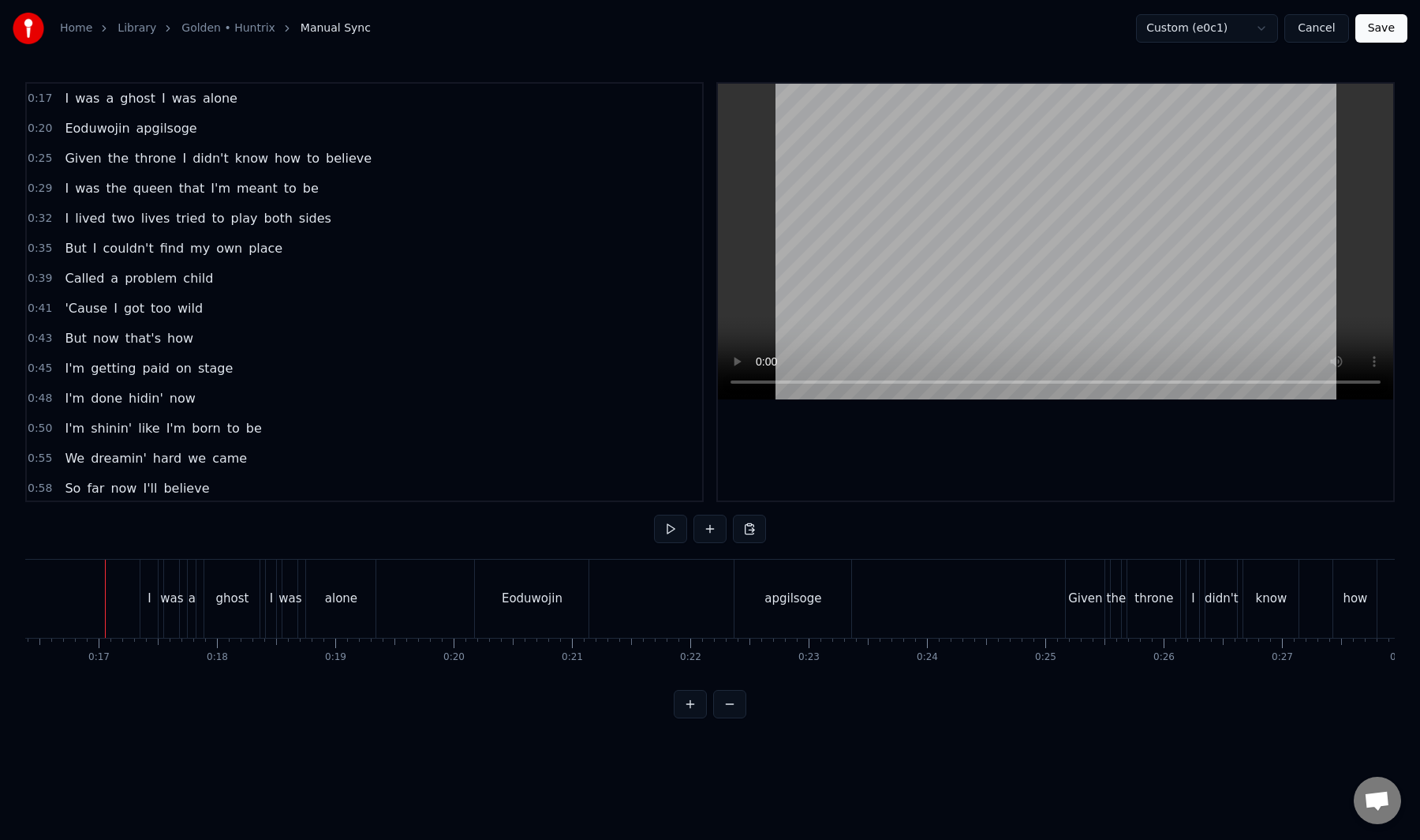
click at [1379, 31] on button "Save" at bounding box center [1381, 28] width 52 height 28
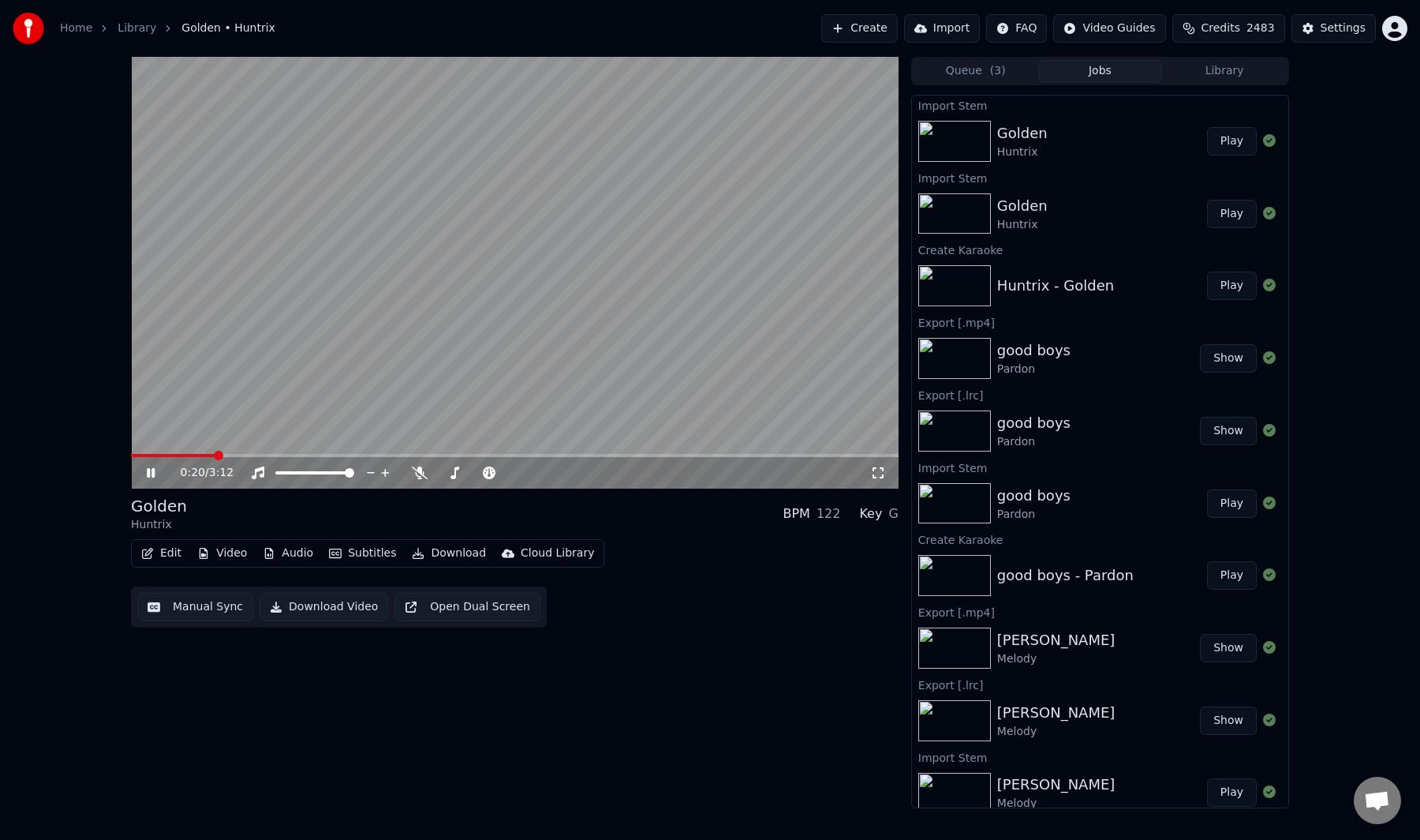
click at [363, 340] on video at bounding box center [515, 273] width 768 height 431
click at [396, 352] on video at bounding box center [515, 273] width 768 height 431
click at [433, 287] on video at bounding box center [515, 273] width 768 height 431
click at [166, 454] on span at bounding box center [149, 455] width 37 height 3
click at [186, 415] on video at bounding box center [515, 273] width 768 height 431
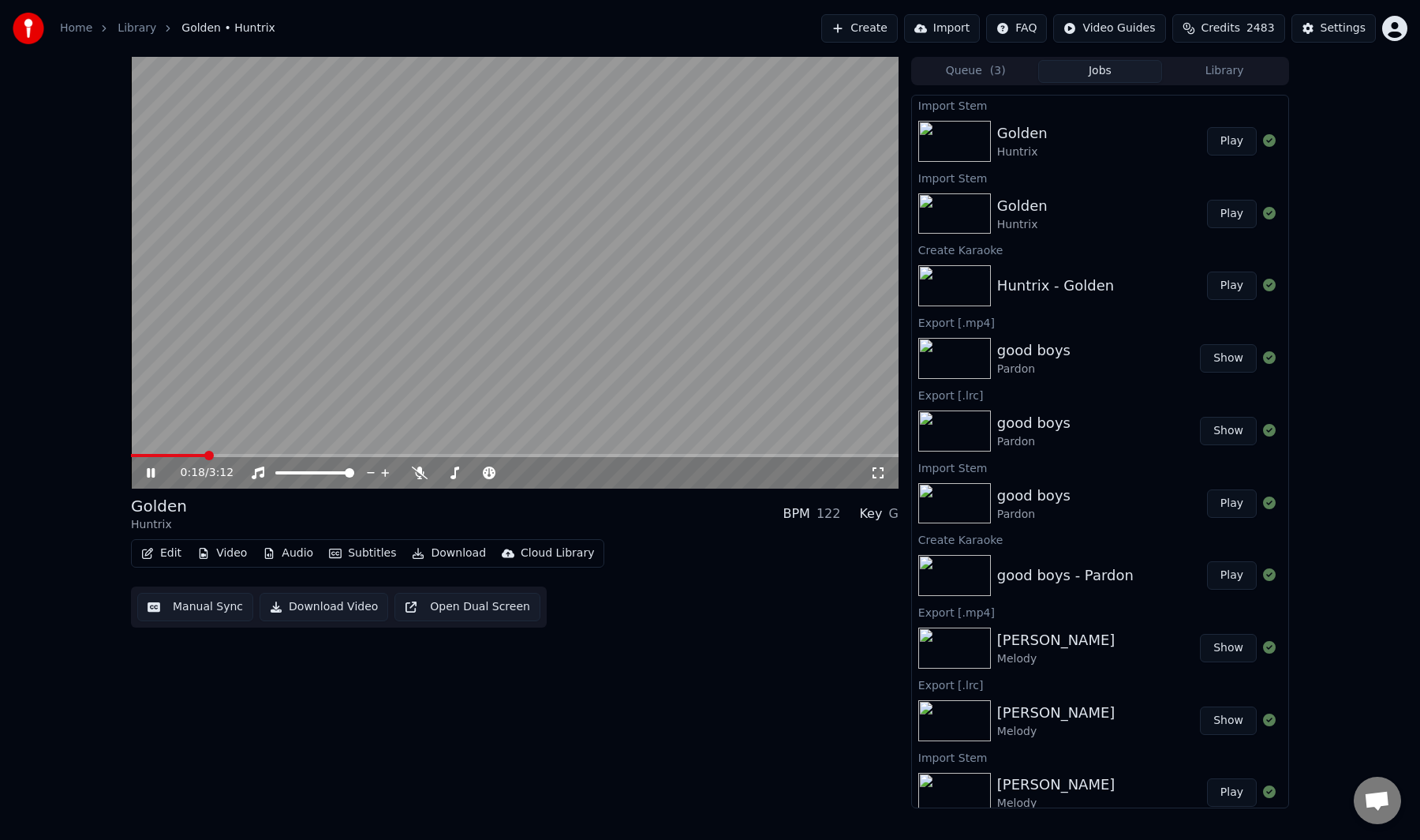
click at [222, 375] on video at bounding box center [515, 273] width 768 height 431
click at [181, 607] on button "Manual Sync" at bounding box center [195, 606] width 116 height 28
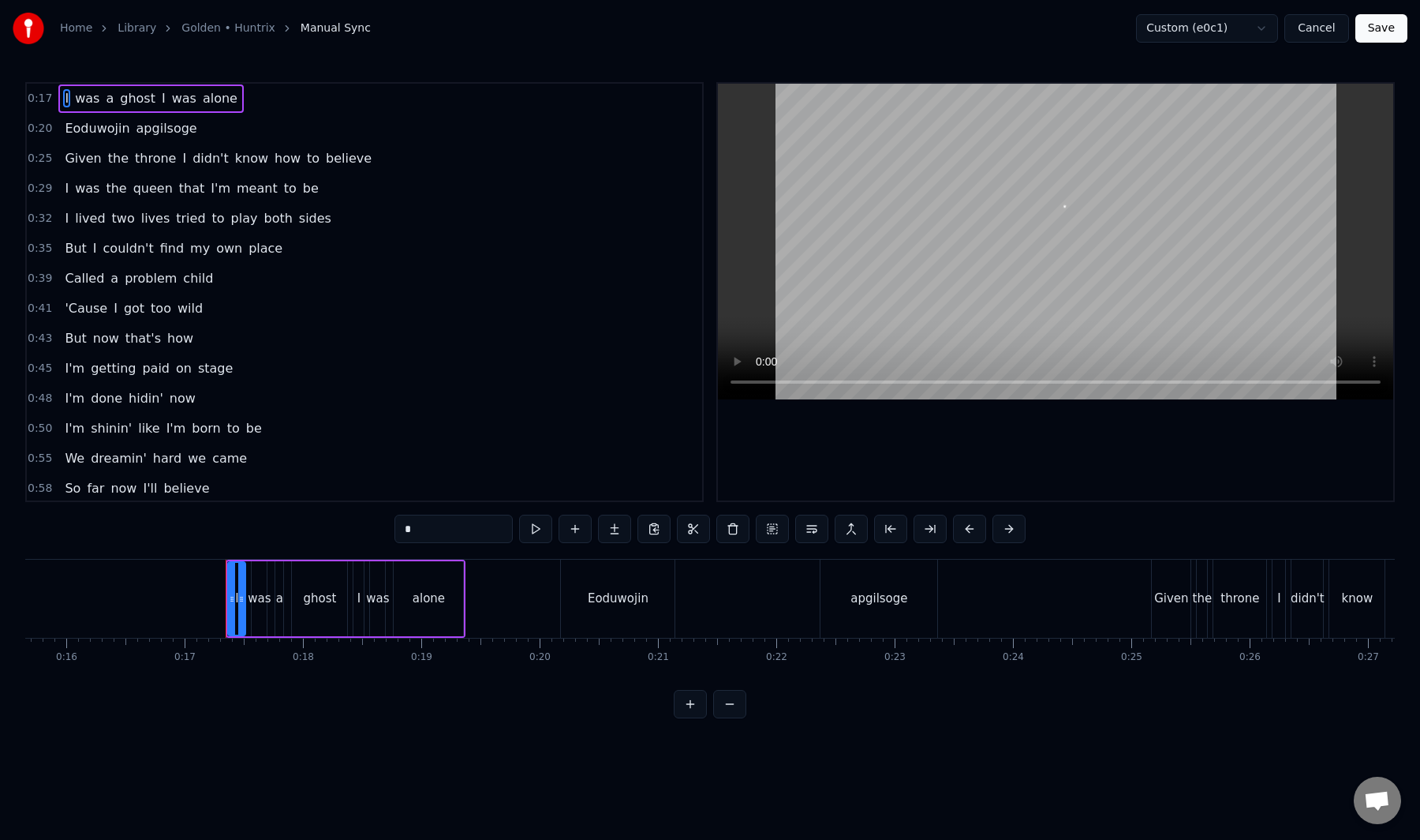
scroll to position [0, 1975]
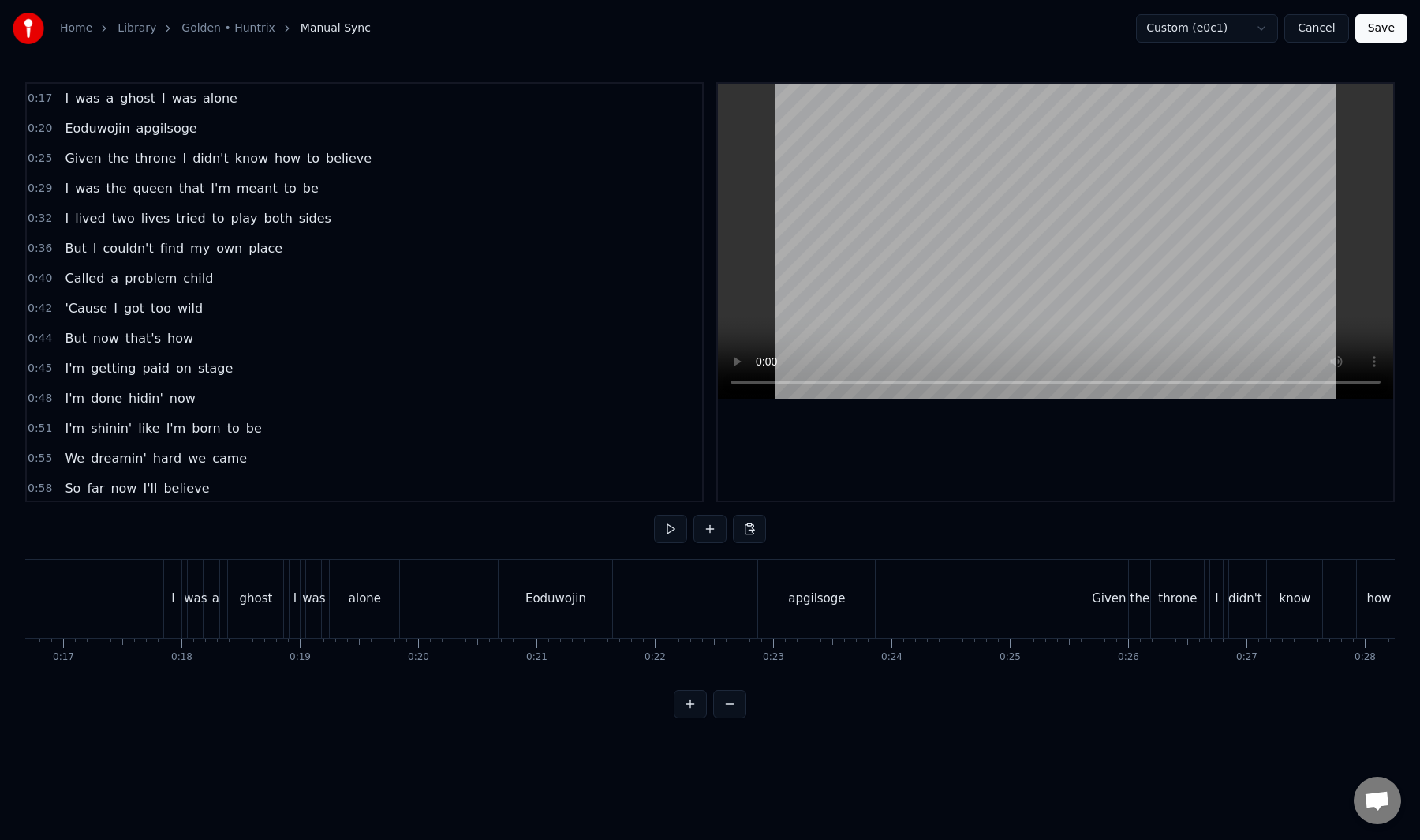
click at [1376, 31] on button "Save" at bounding box center [1381, 28] width 52 height 28
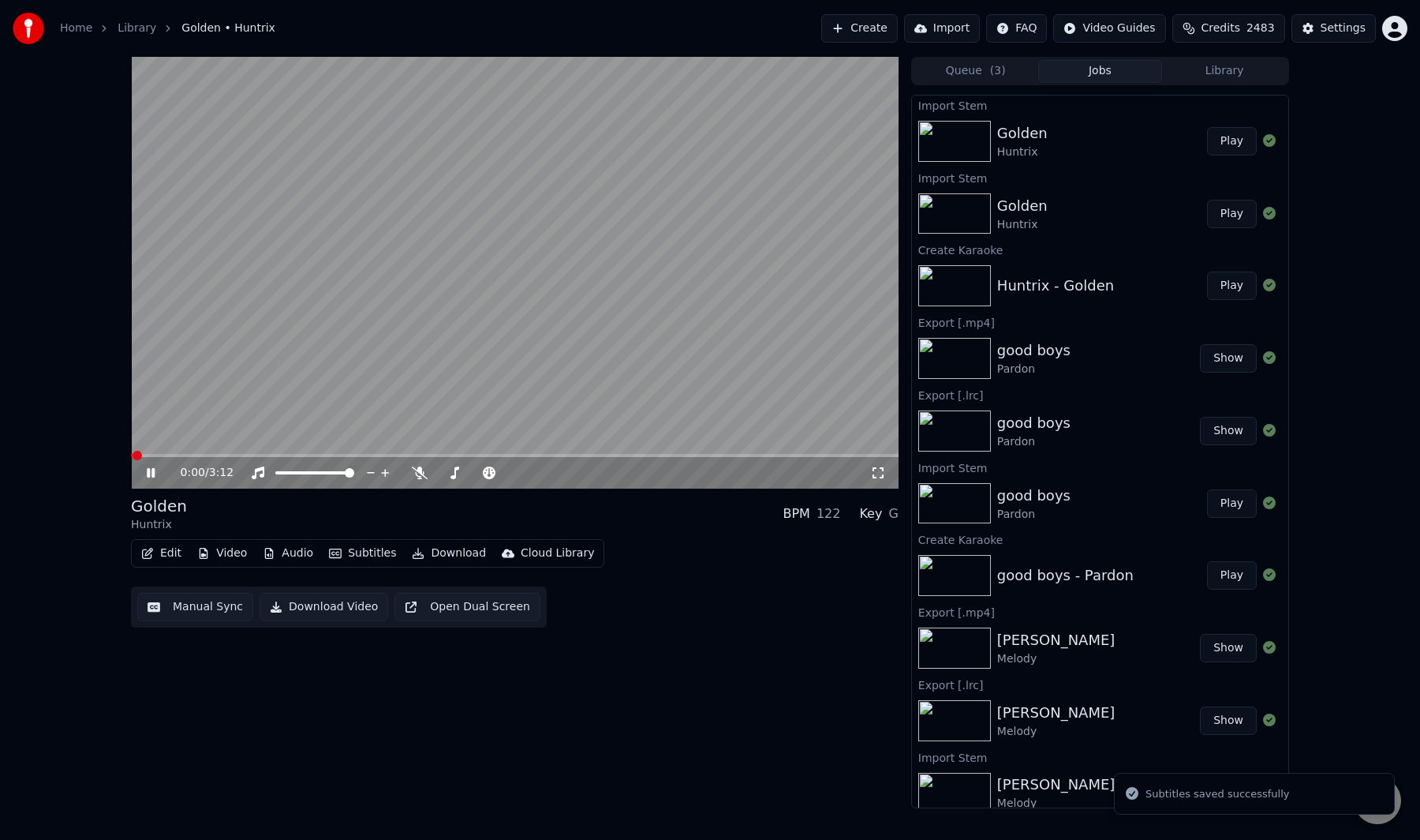
click at [84, 616] on div "0:00 / 3:12 Golden Huntrix BPM 122 Key G Edit Video Audio Subtitles Download Cl…" at bounding box center [710, 432] width 1420 height 752
click at [144, 474] on icon at bounding box center [162, 472] width 37 height 13
click at [501, 330] on video at bounding box center [515, 273] width 768 height 431
click at [188, 454] on span at bounding box center [179, 455] width 97 height 3
click at [292, 352] on video at bounding box center [515, 273] width 768 height 431
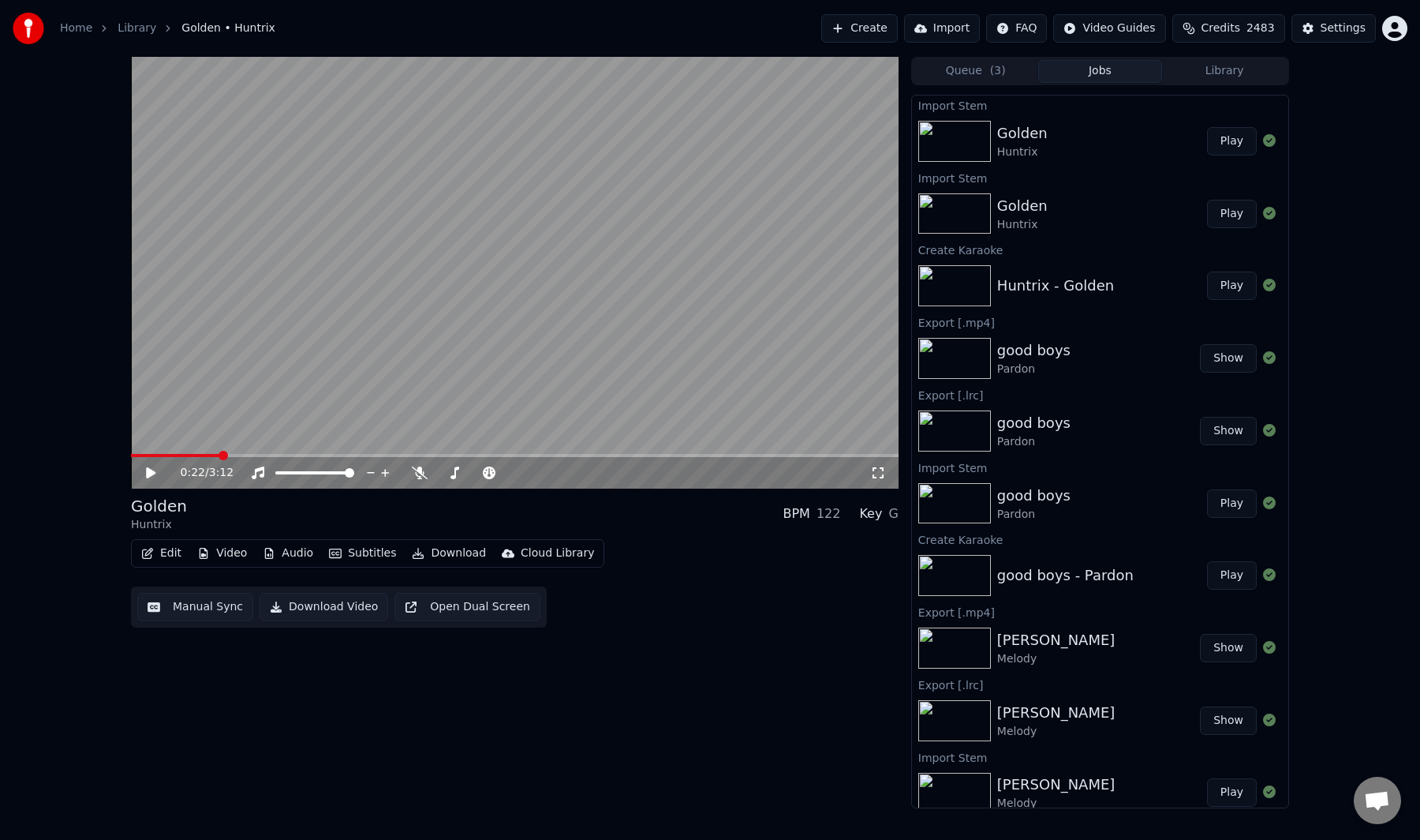
click at [167, 606] on button "Manual Sync" at bounding box center [195, 606] width 116 height 28
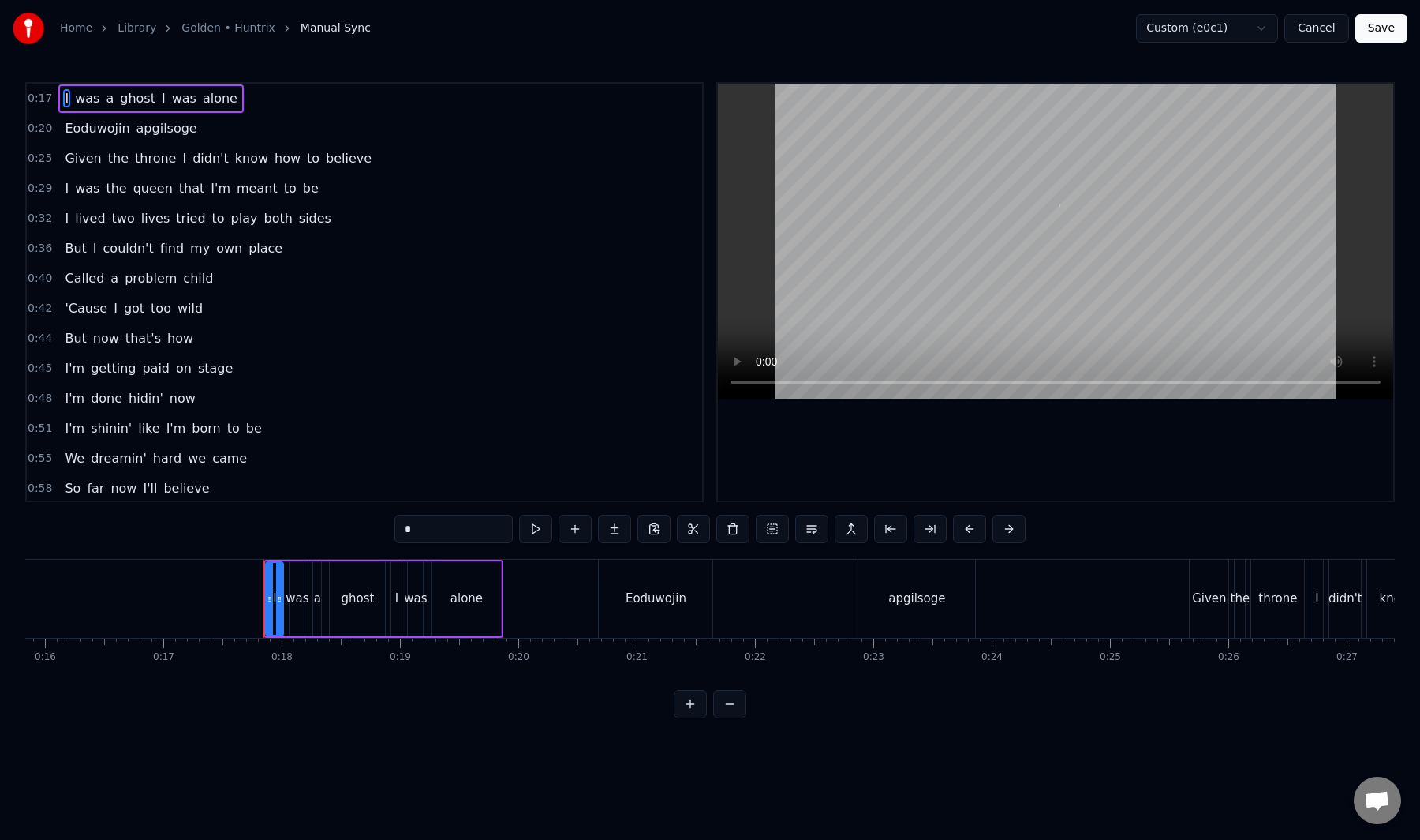
scroll to position [0, 2033]
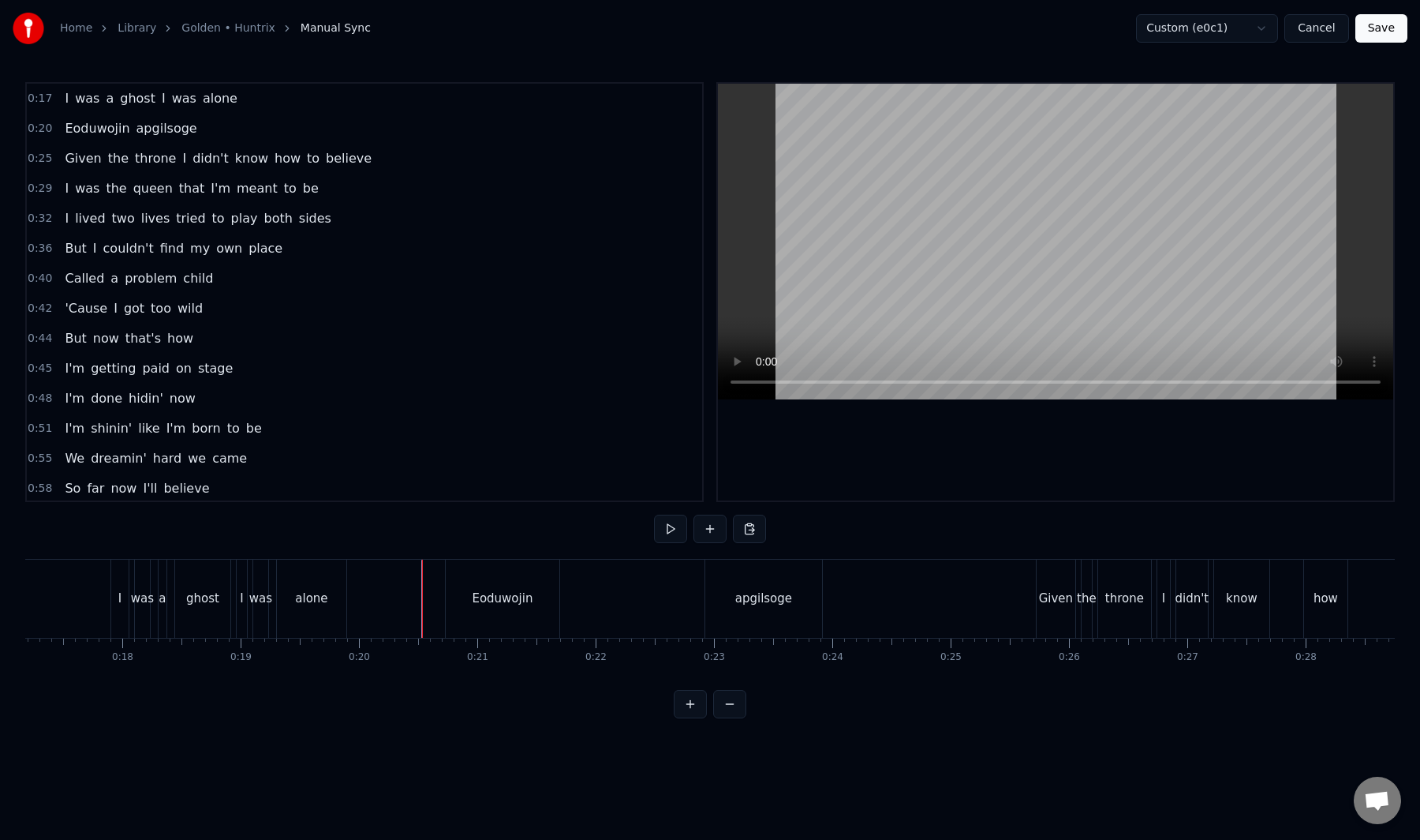
click at [1370, 33] on button "Save" at bounding box center [1381, 28] width 52 height 28
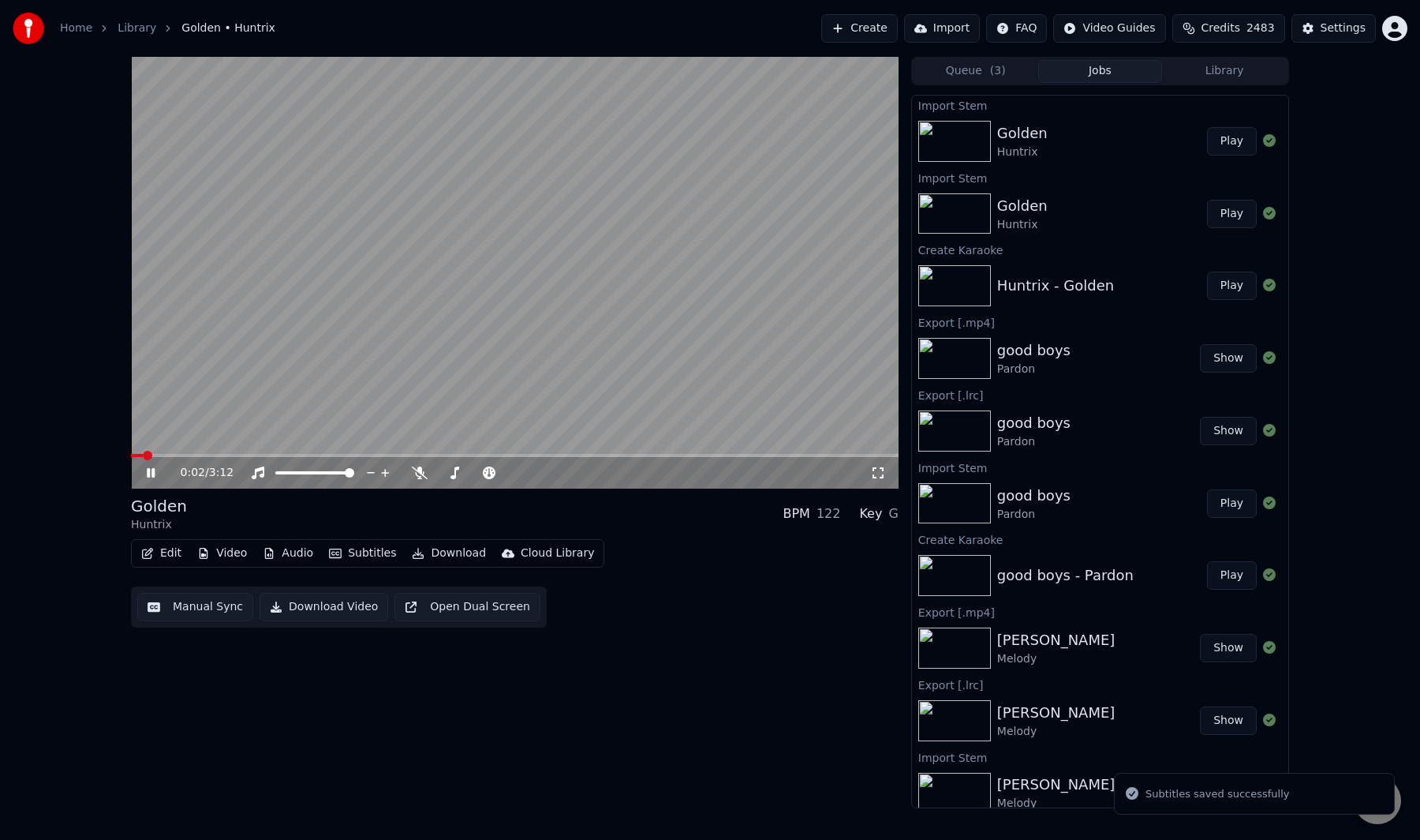
click at [852, 457] on div "0:02 / 3:12" at bounding box center [515, 472] width 768 height 31
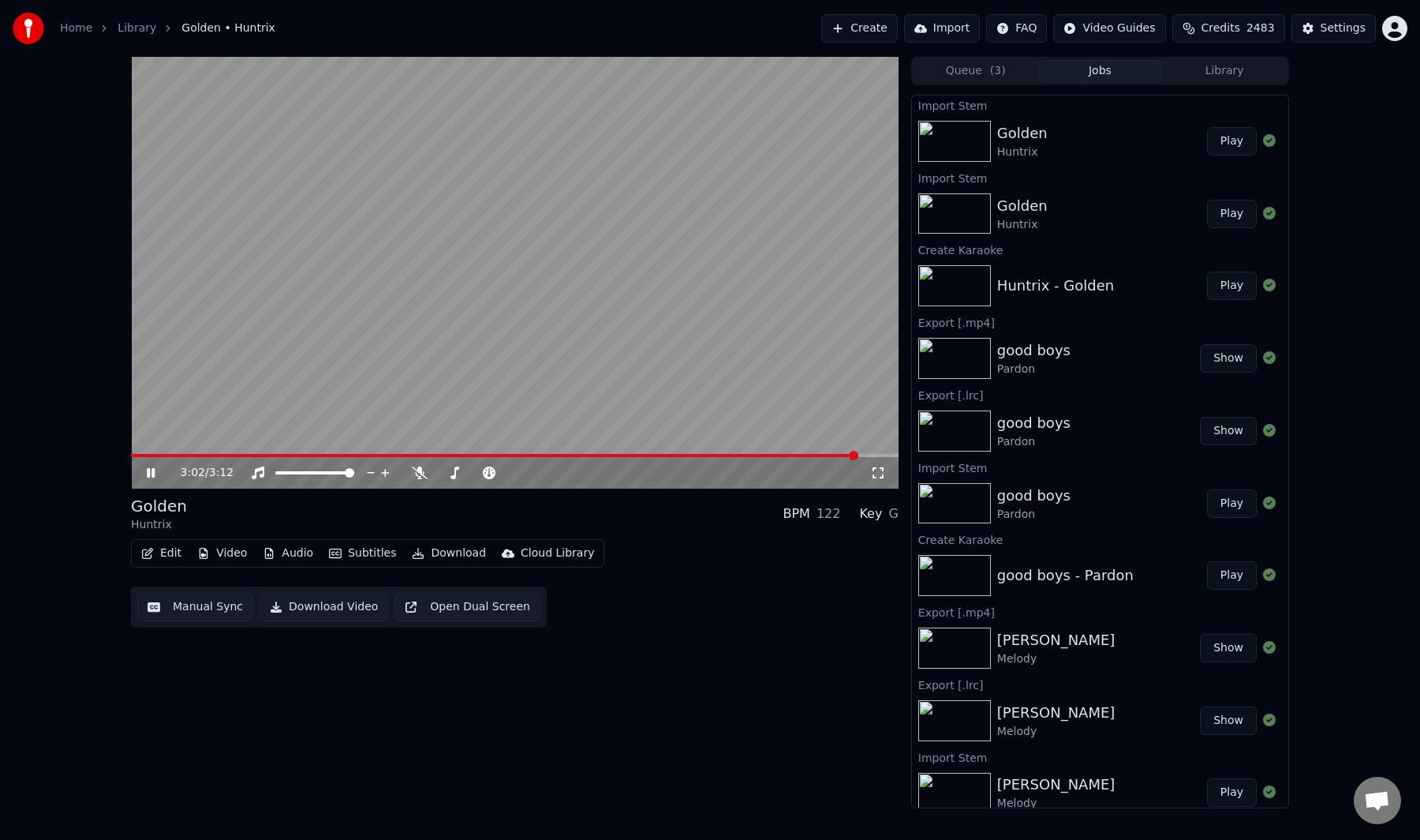
click at [860, 455] on span at bounding box center [515, 455] width 768 height 3
click at [835, 454] on span at bounding box center [515, 455] width 768 height 3
click at [812, 454] on span at bounding box center [487, 455] width 714 height 3
click at [809, 456] on span at bounding box center [489, 455] width 717 height 3
click at [736, 359] on video at bounding box center [515, 273] width 768 height 431
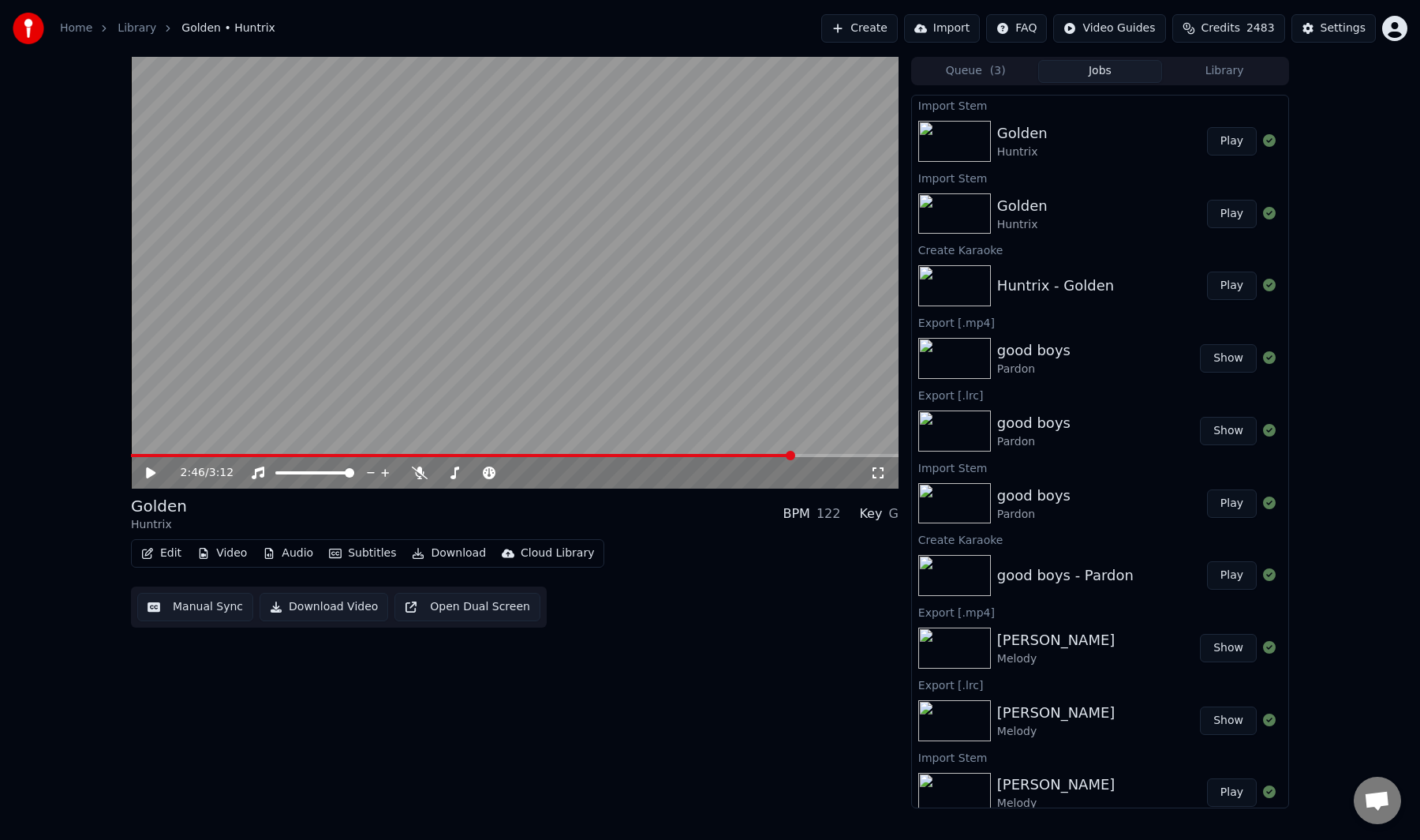
click at [795, 455] on span at bounding box center [462, 455] width 663 height 3
click at [741, 391] on video at bounding box center [515, 273] width 768 height 431
click at [674, 381] on video at bounding box center [515, 273] width 768 height 431
click at [468, 548] on button "Download" at bounding box center [449, 553] width 87 height 22
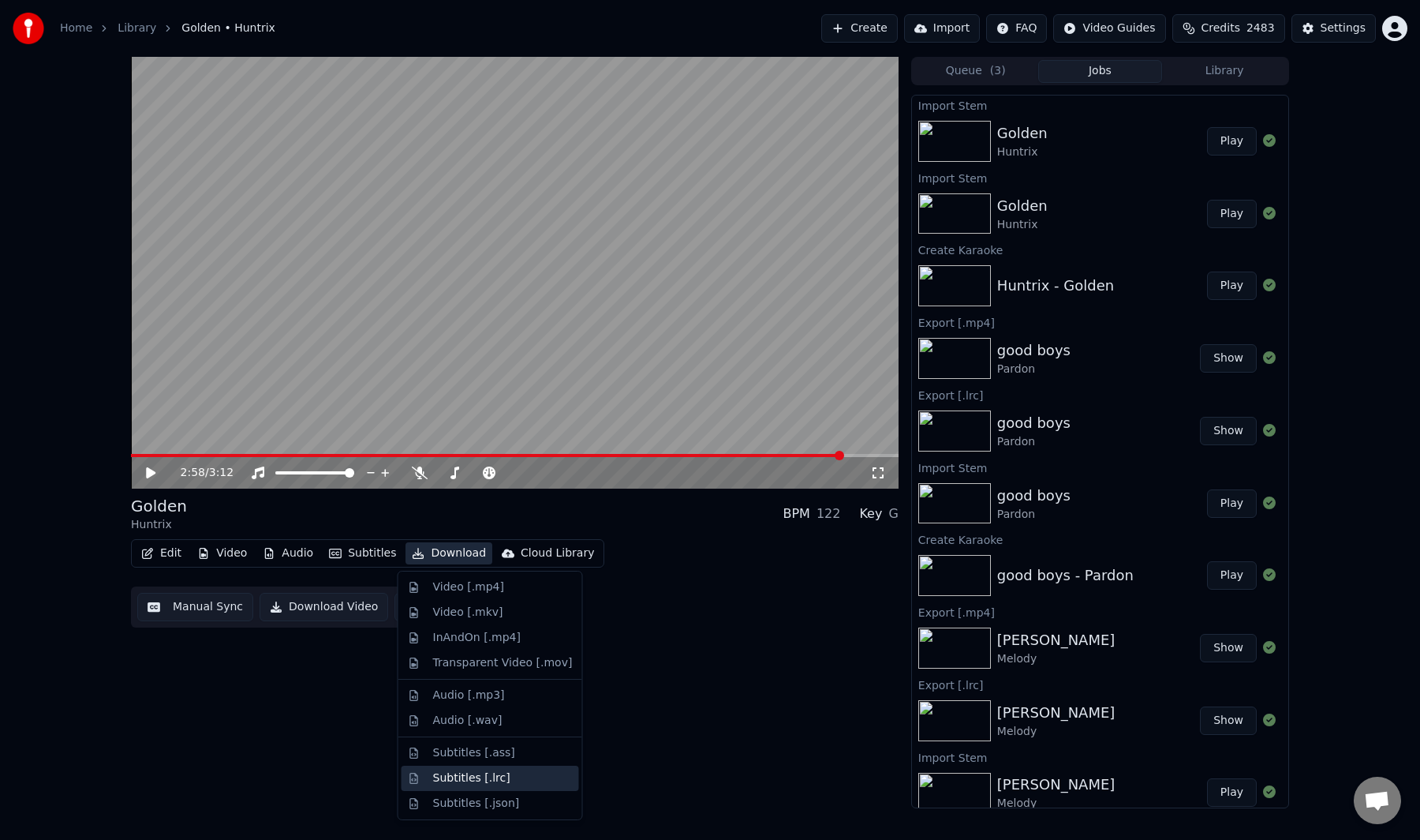
click at [470, 775] on div "Subtitles [.lrc]" at bounding box center [471, 778] width 77 height 16
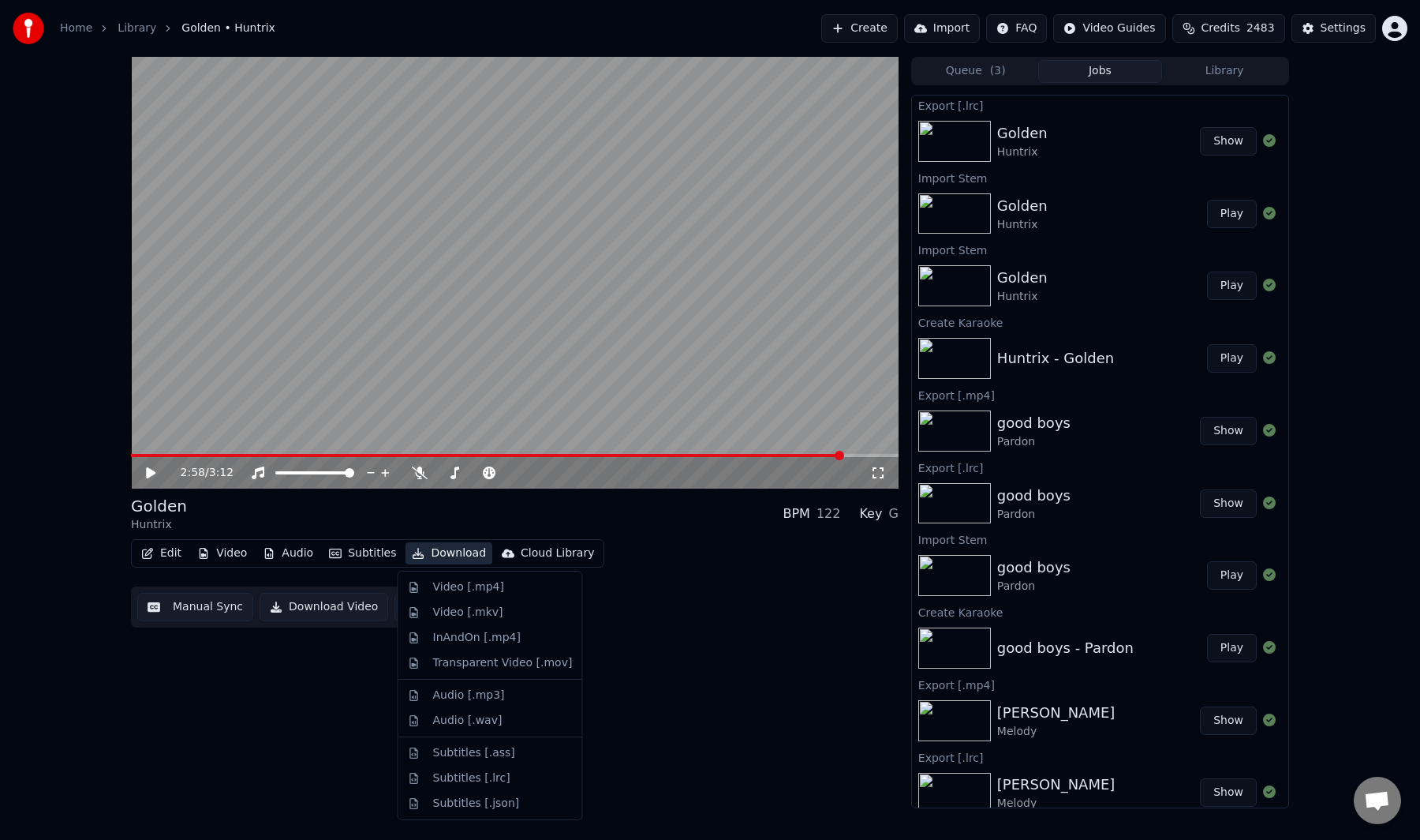
click at [441, 551] on button "Download" at bounding box center [449, 553] width 87 height 22
click at [454, 584] on div "Video [.mp4]" at bounding box center [469, 587] width 71 height 16
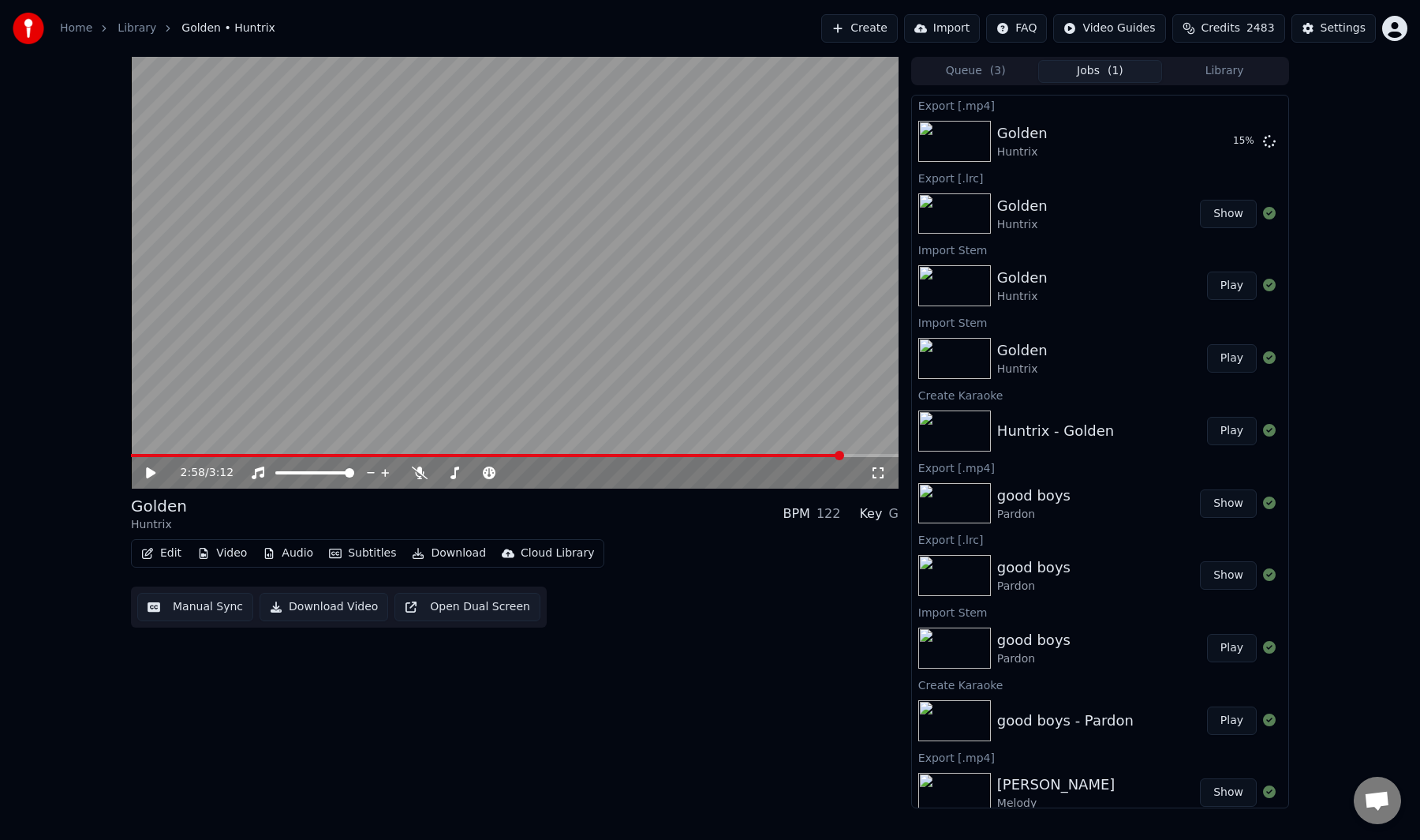
click at [606, 511] on div "Golden Huntrix BPM 122 Key G" at bounding box center [515, 514] width 768 height 38
click at [879, 30] on button "Create" at bounding box center [859, 28] width 76 height 28
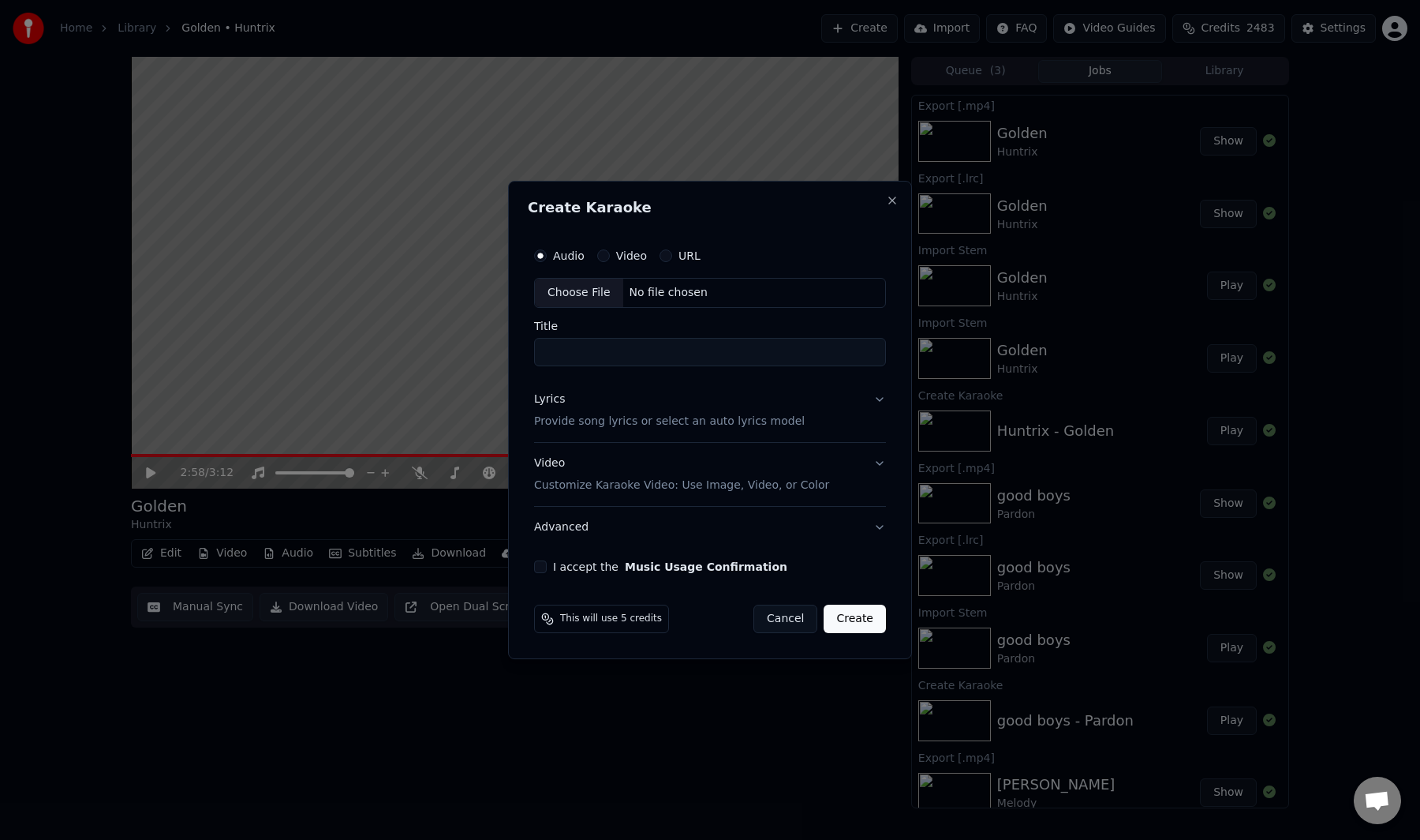
click at [607, 290] on div "Choose File" at bounding box center [579, 292] width 88 height 28
type input "**********"
click at [585, 419] on p "Provide song lyrics or select an auto lyrics model" at bounding box center [666, 421] width 271 height 16
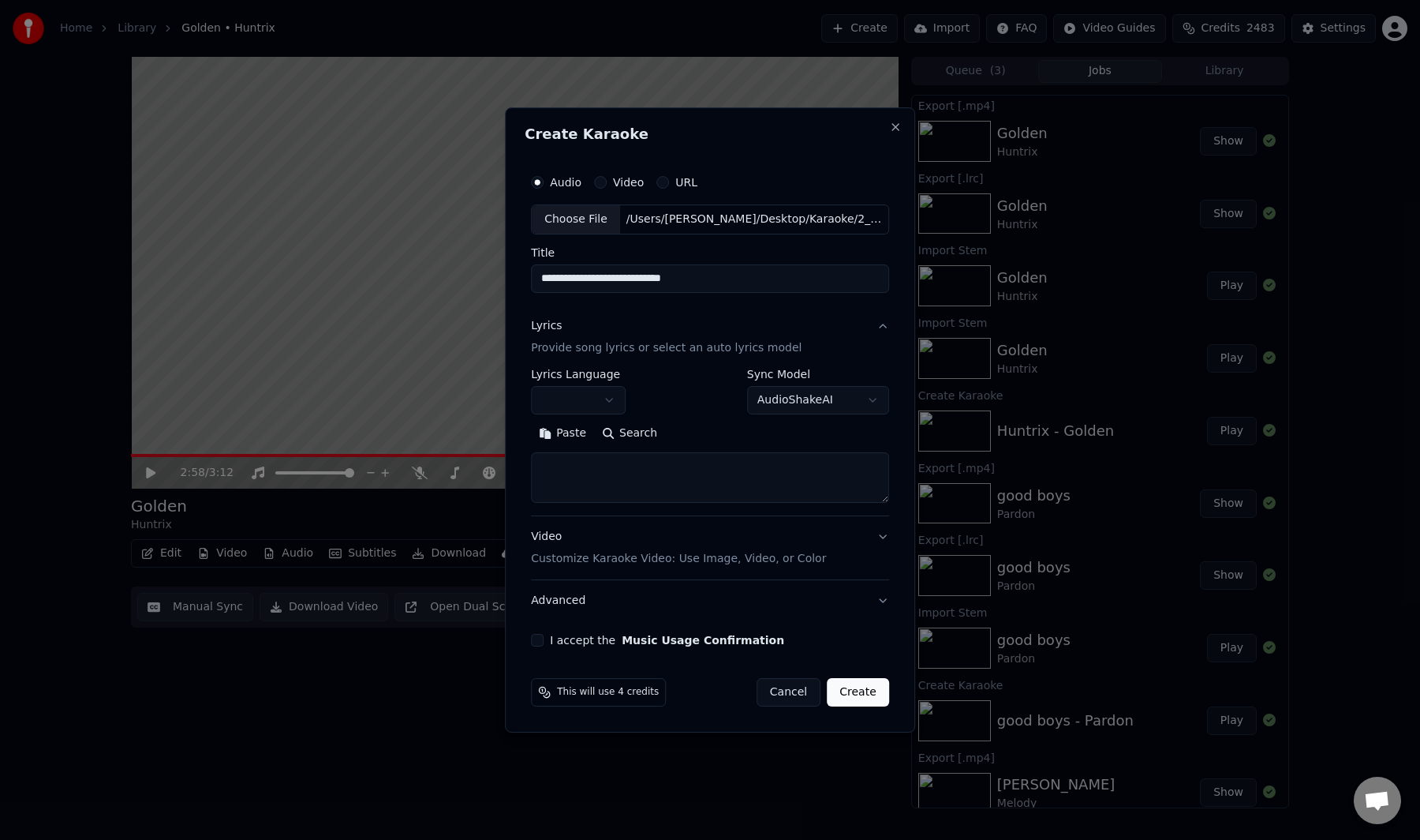
click at [589, 433] on button "Paste" at bounding box center [562, 433] width 63 height 25
click at [700, 433] on button "Expand" at bounding box center [701, 433] width 74 height 25
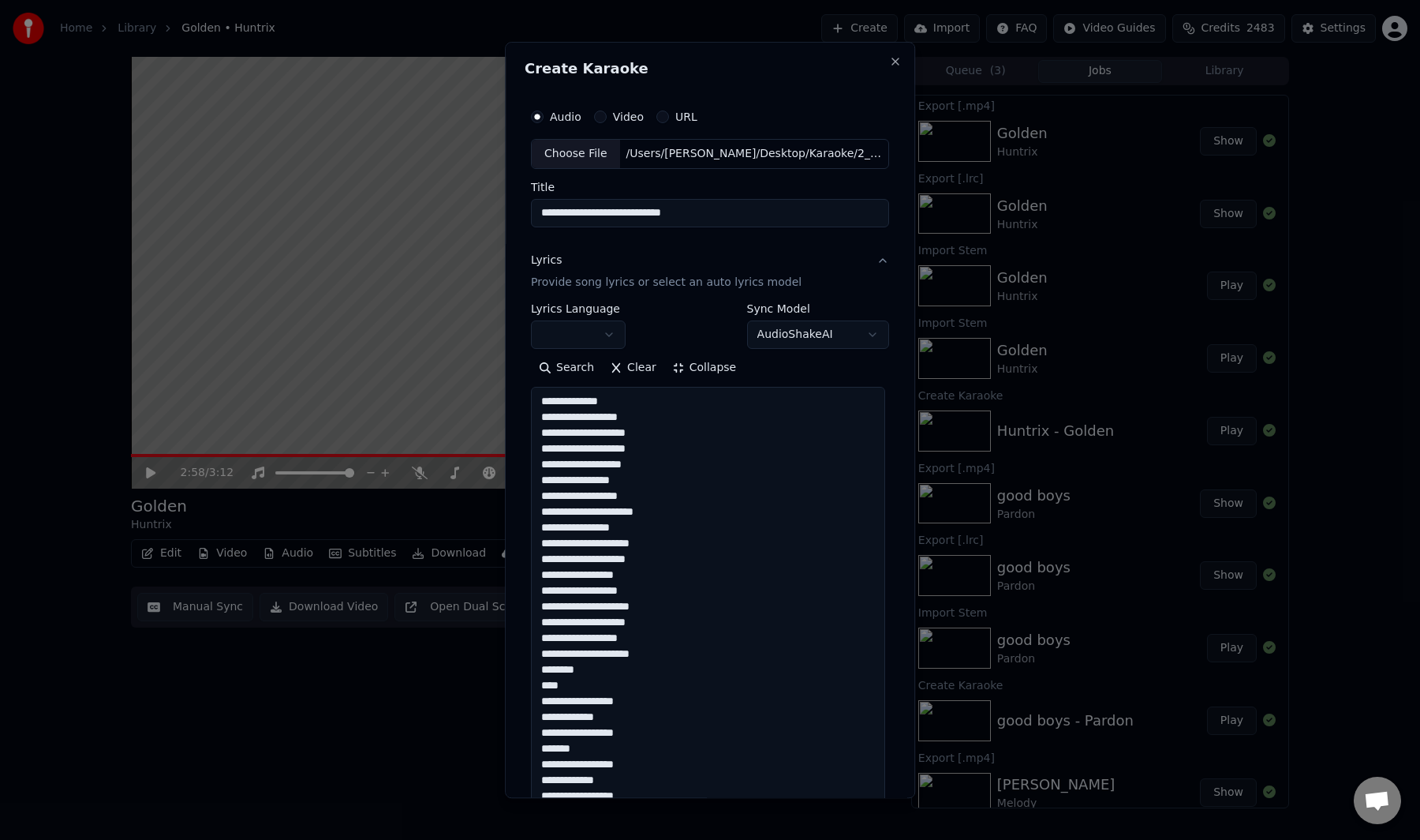
click at [625, 398] on textarea "**********" at bounding box center [707, 787] width 354 height 802
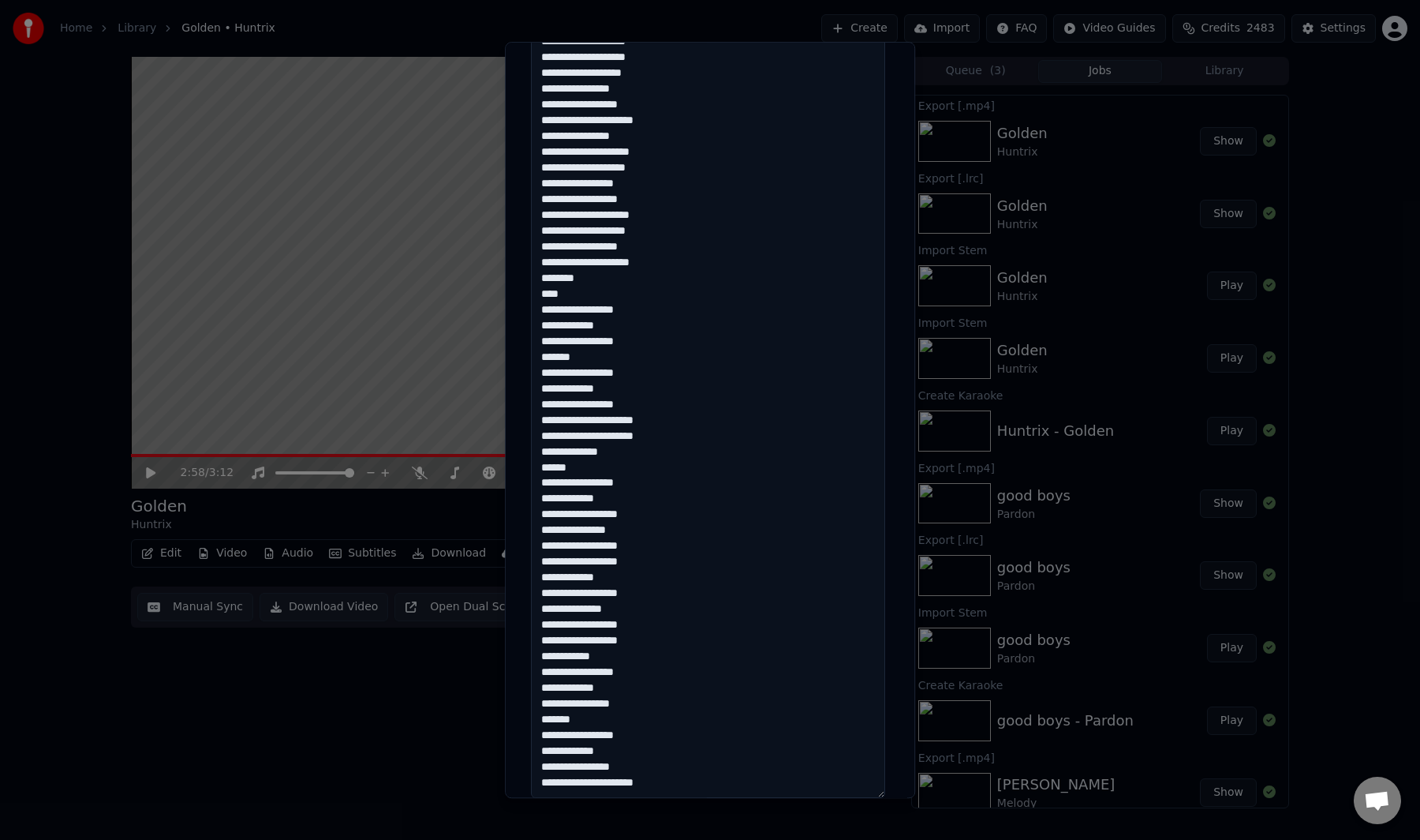
scroll to position [620, 0]
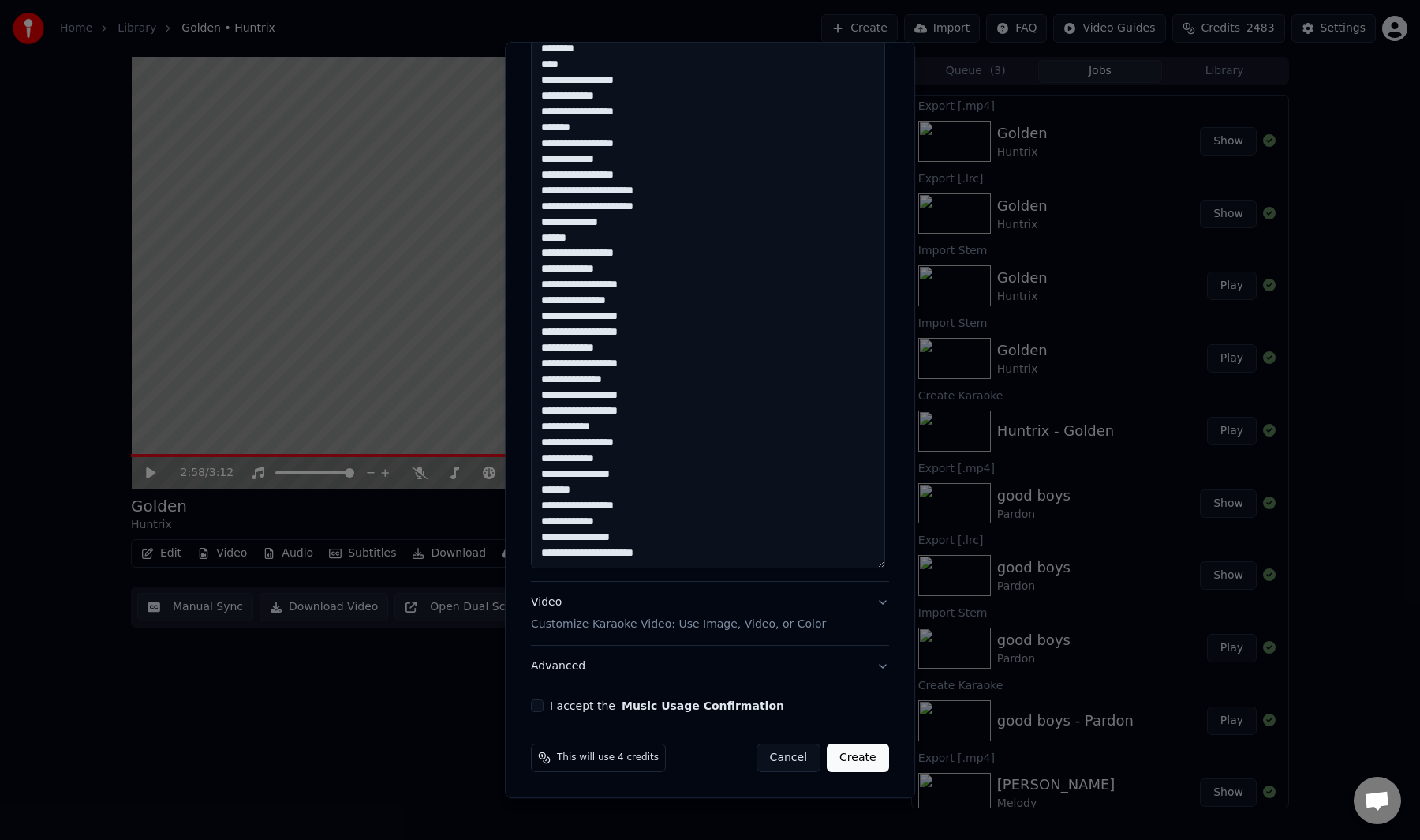
click at [634, 426] on textarea "**********" at bounding box center [707, 167] width 354 height 802
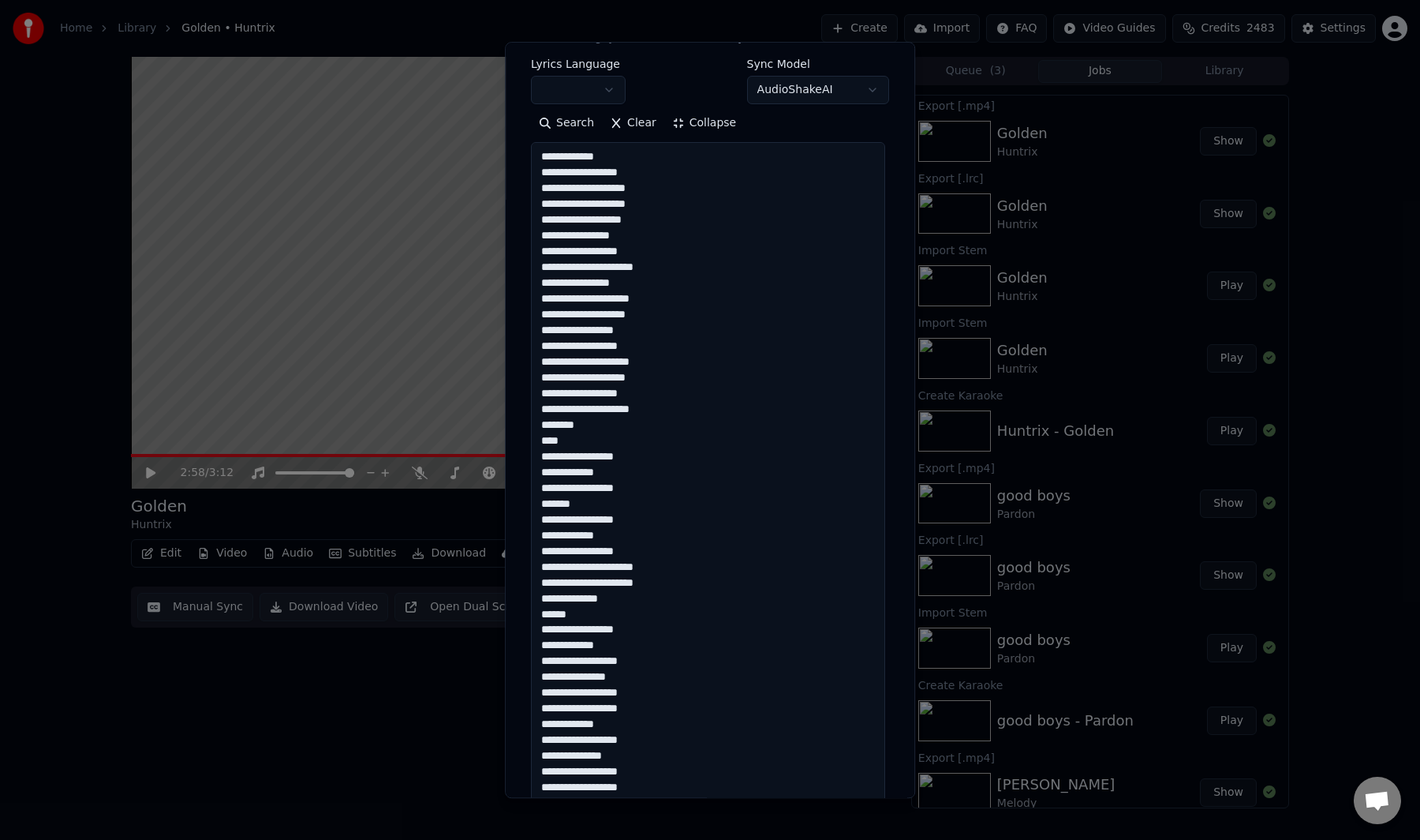
scroll to position [0, 0]
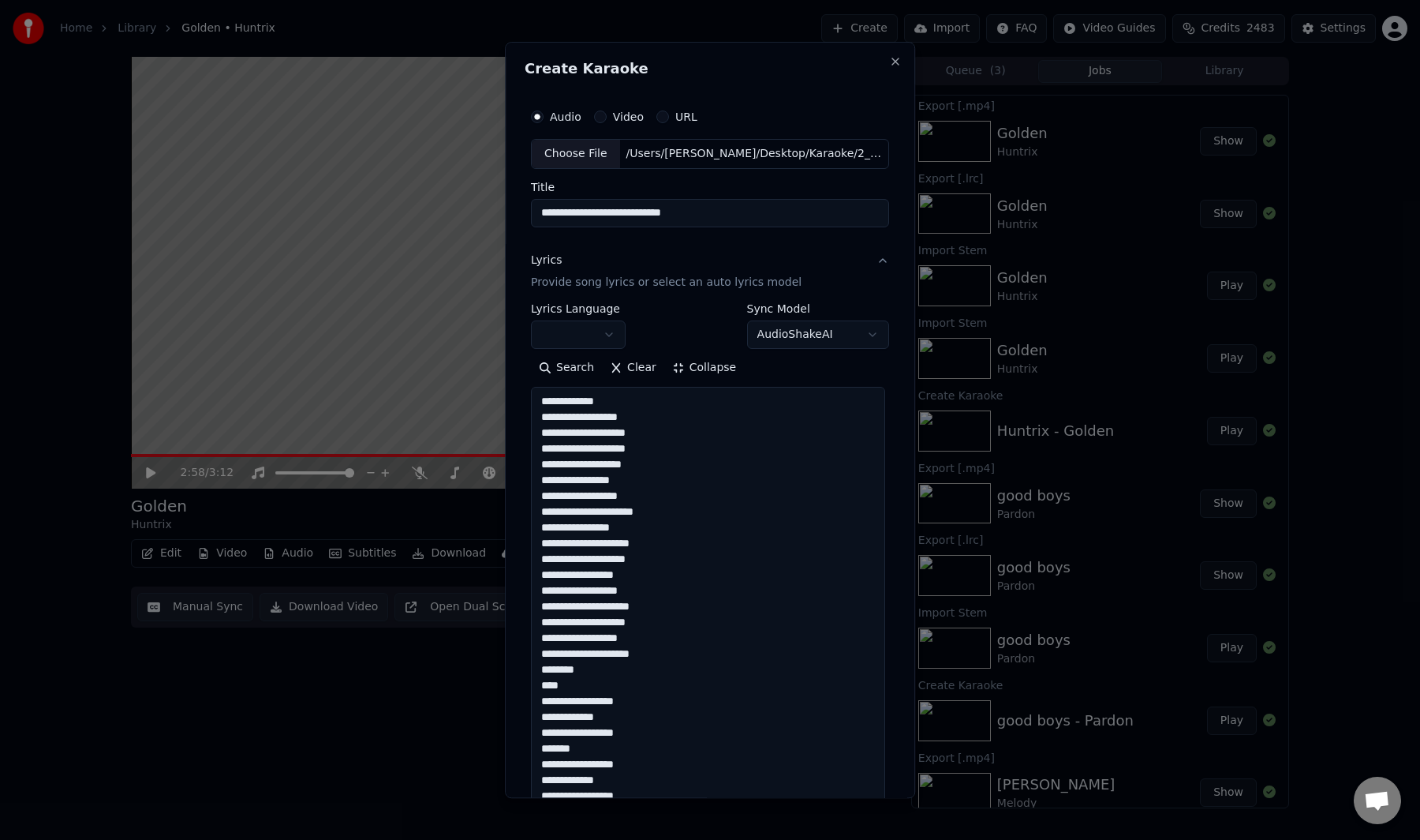
type textarea "**********"
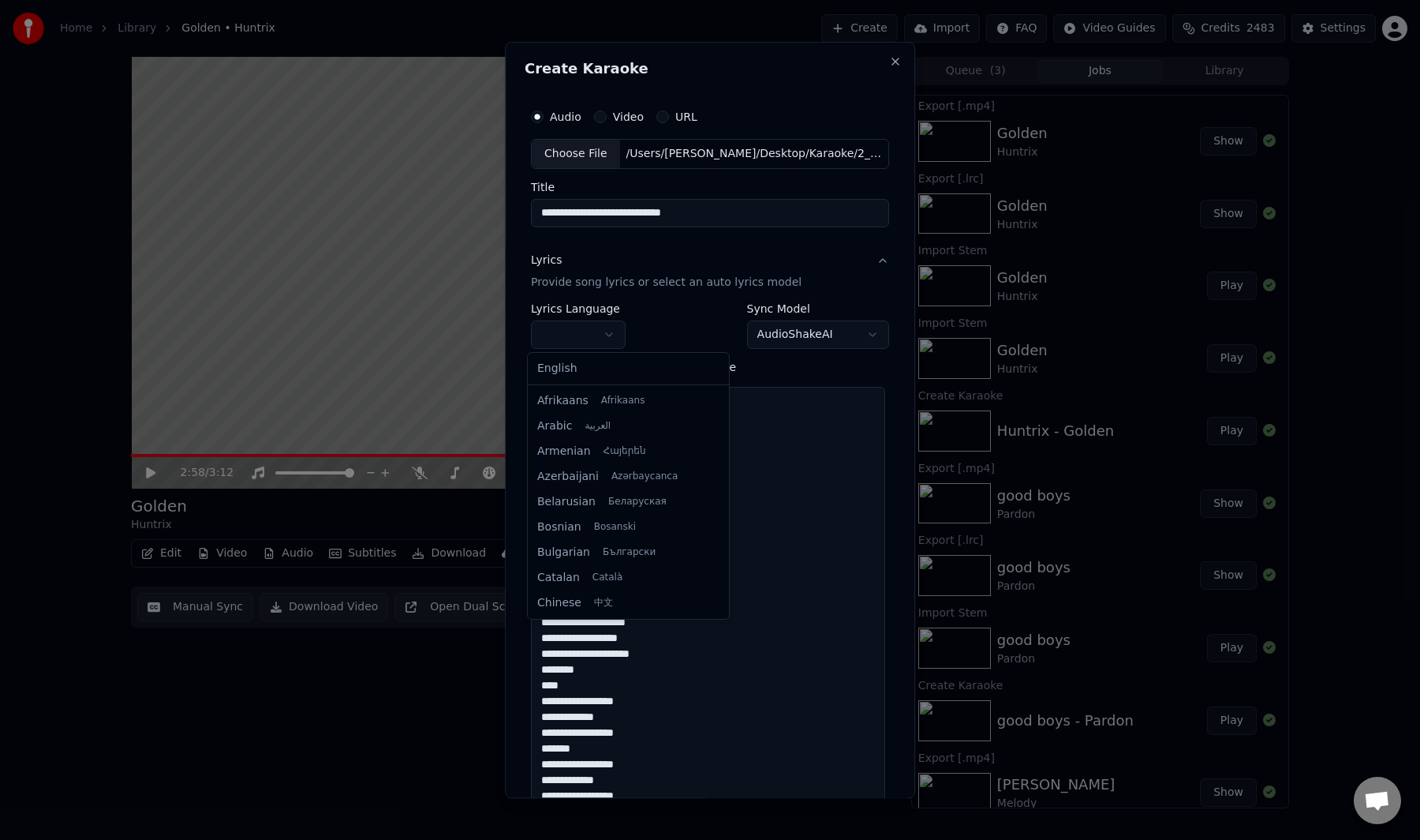
click at [595, 331] on body "**********" at bounding box center [710, 420] width 1420 height 840
select select "**"
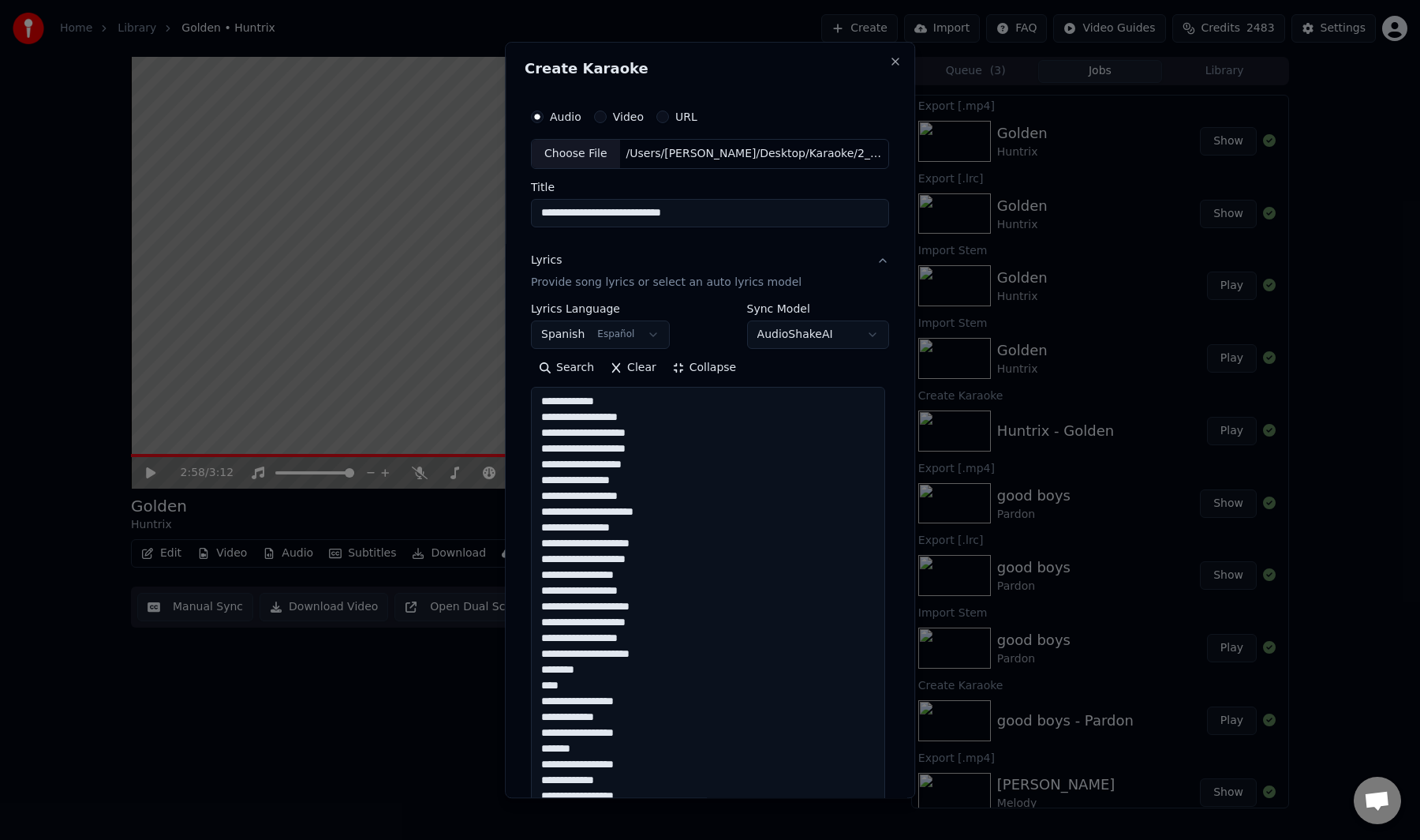
click at [887, 389] on div "**********" at bounding box center [710, 716] width 371 height 1243
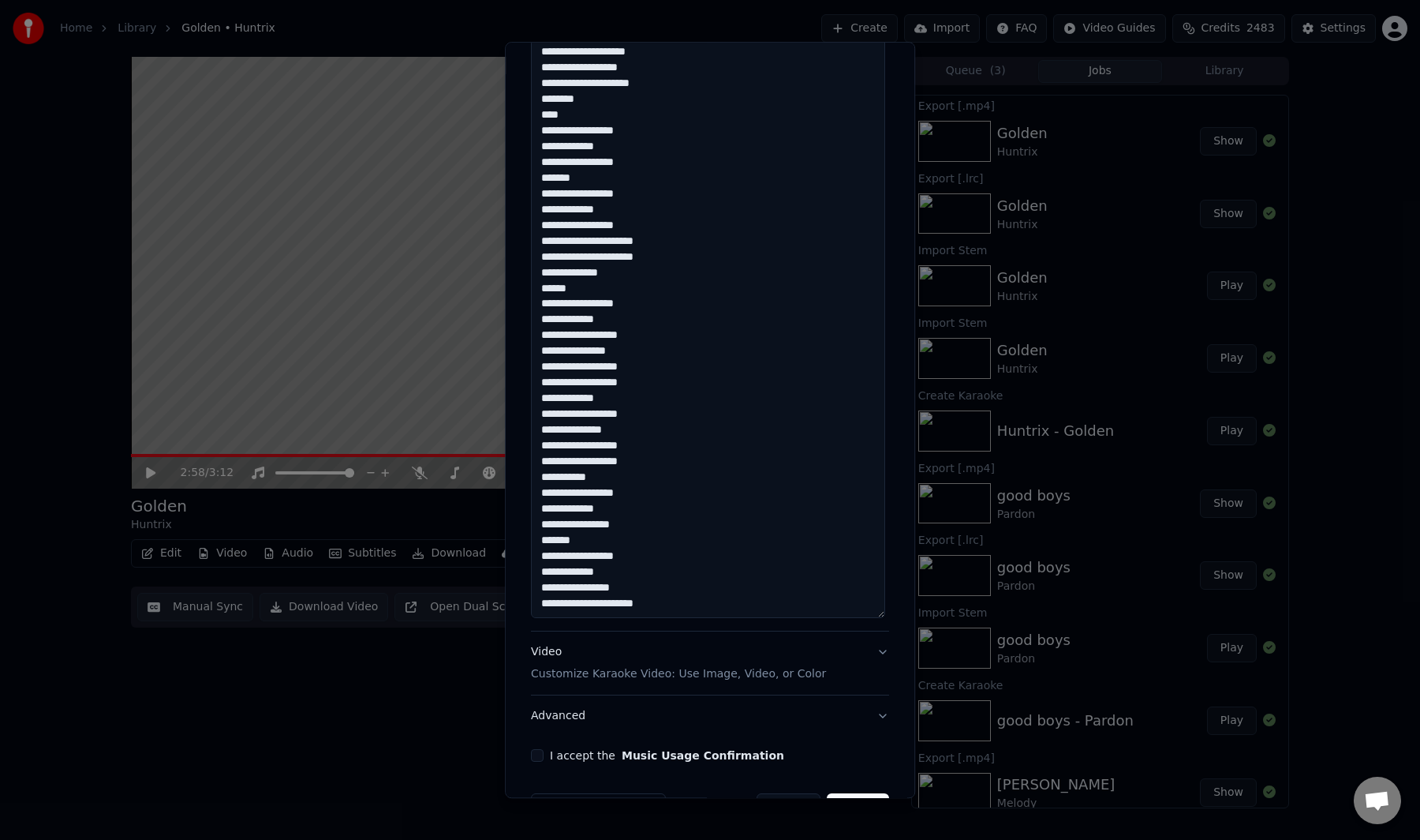
scroll to position [620, 0]
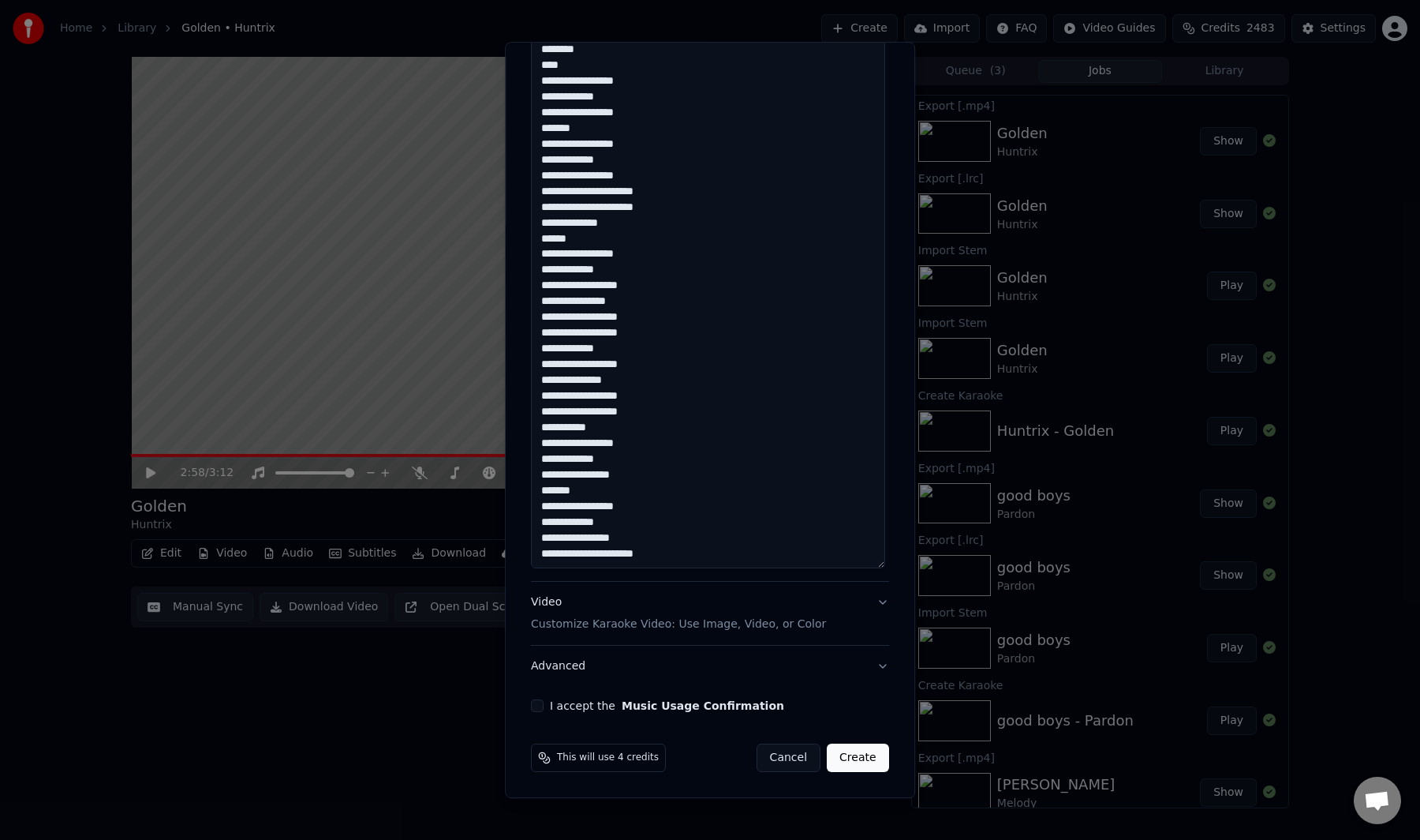
click at [572, 696] on div "**********" at bounding box center [710, 96] width 371 height 1243
click at [563, 700] on label "I accept the Music Usage Confirmation" at bounding box center [668, 705] width 234 height 11
click at [544, 699] on button "I accept the Music Usage Confirmation" at bounding box center [537, 705] width 13 height 13
click at [855, 752] on button "Create" at bounding box center [858, 757] width 62 height 28
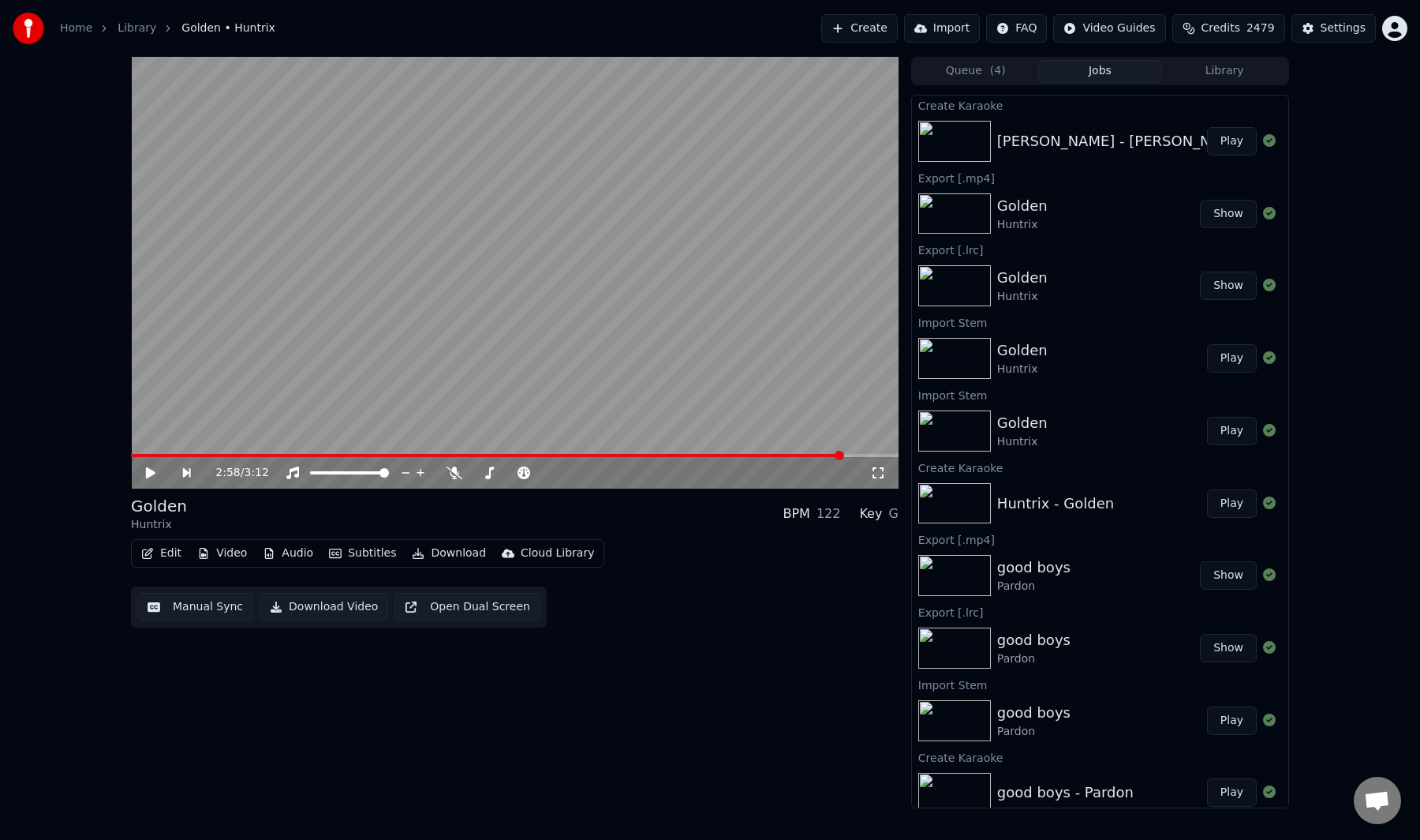
click at [1217, 134] on button "Play" at bounding box center [1232, 141] width 50 height 28
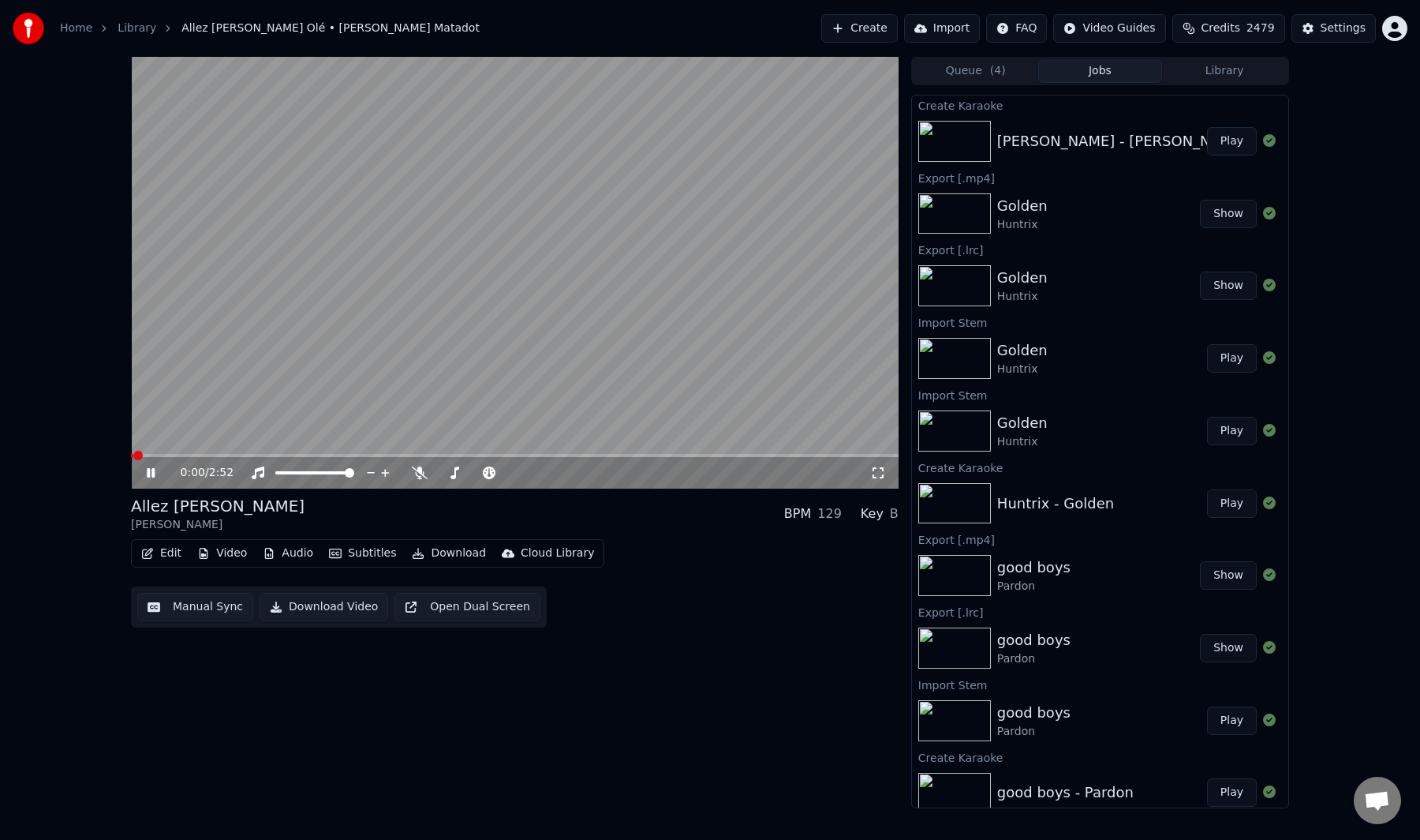
click at [205, 593] on button "Manual Sync" at bounding box center [195, 606] width 116 height 28
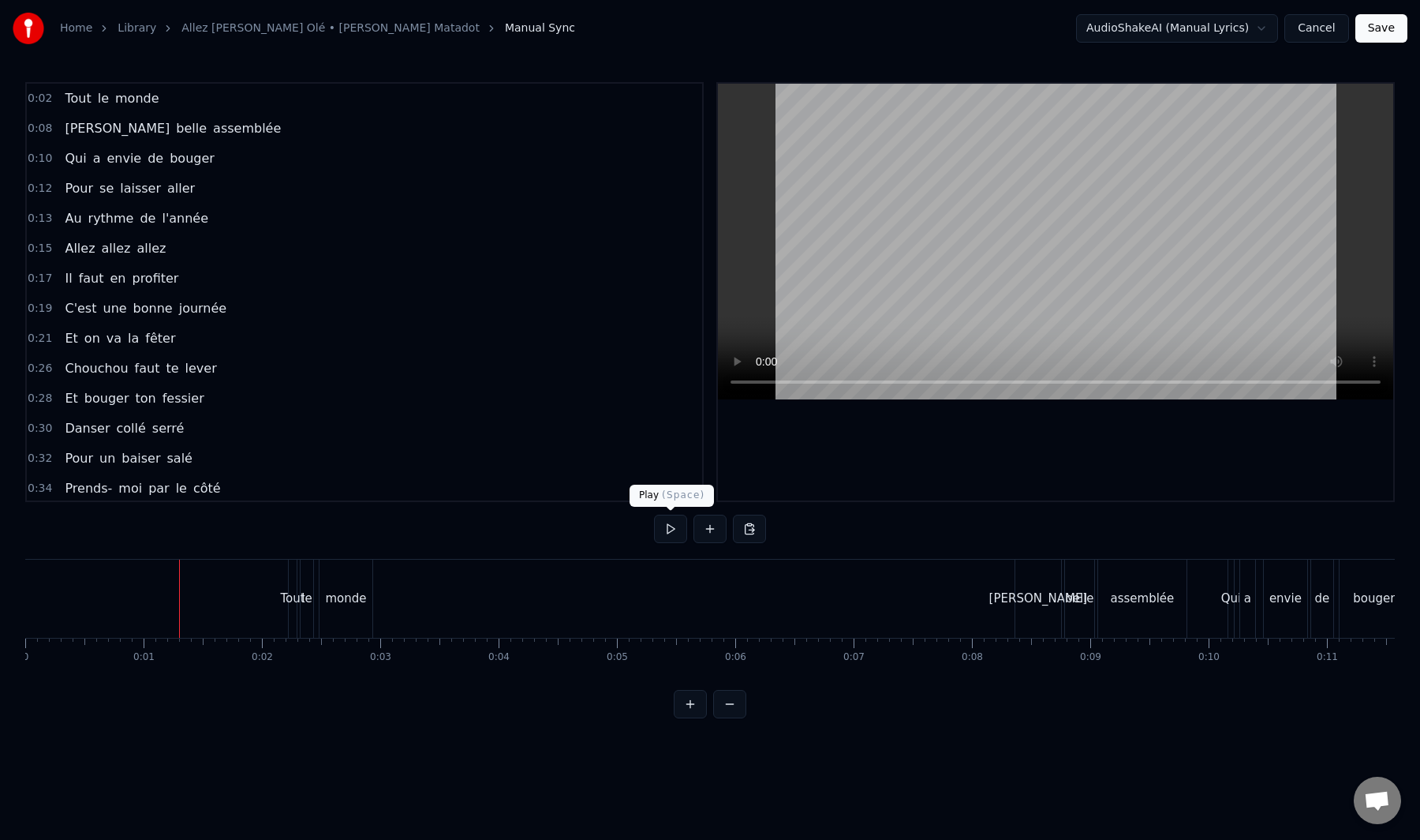
click at [670, 529] on button at bounding box center [670, 528] width 33 height 28
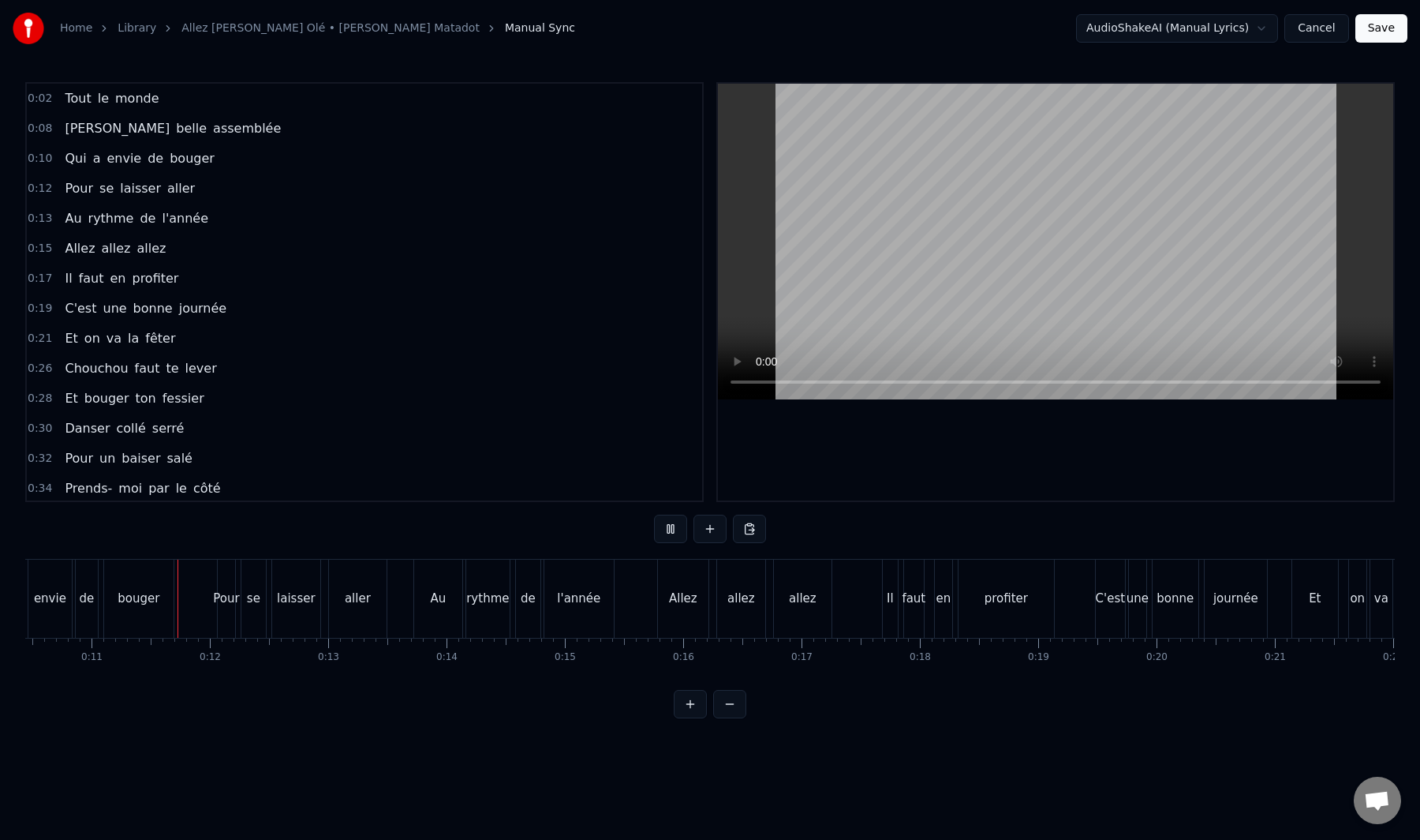
scroll to position [0, 1237]
click at [661, 529] on button at bounding box center [670, 528] width 33 height 28
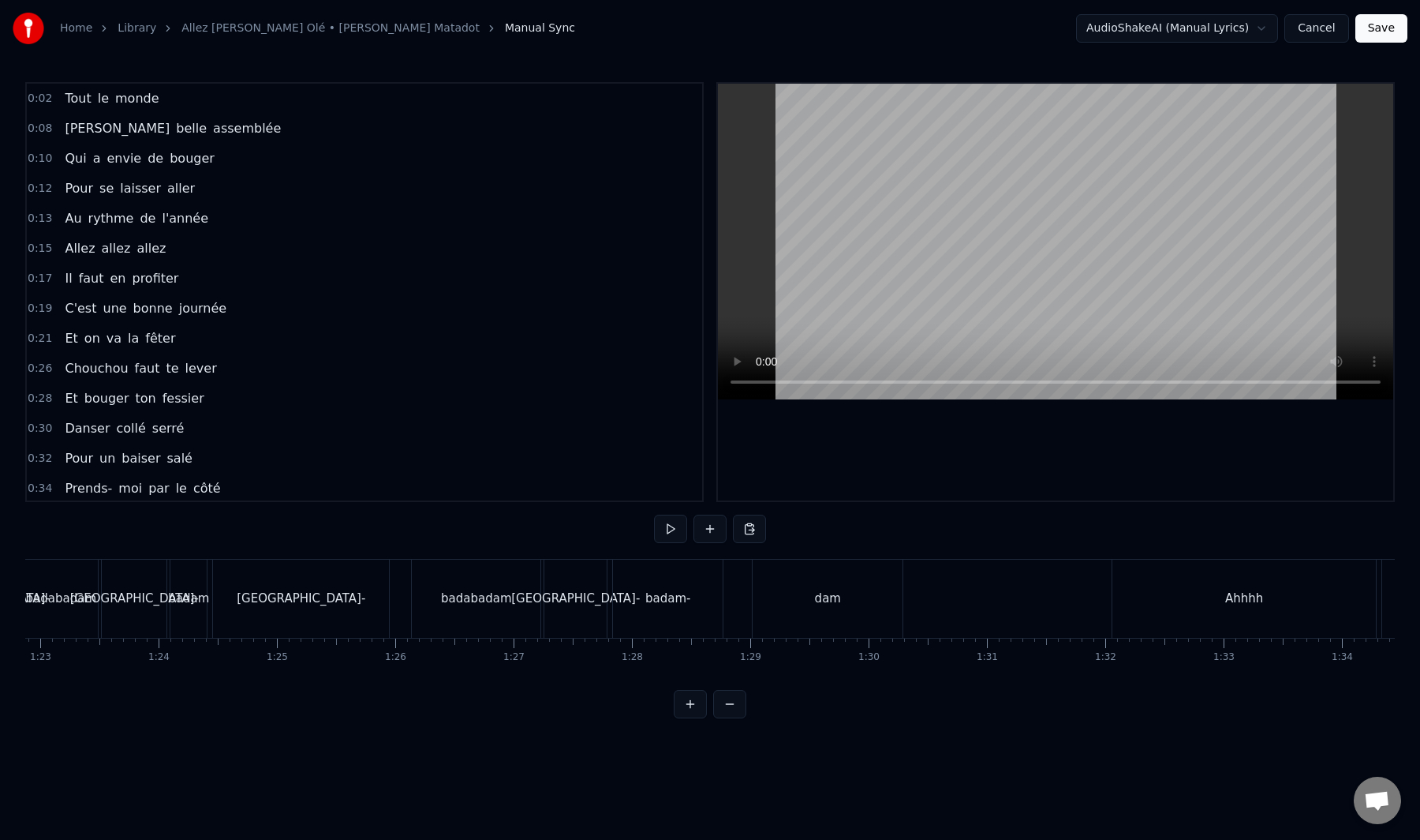
scroll to position [0, 9815]
click at [774, 608] on div "dam" at bounding box center [822, 599] width 150 height 78
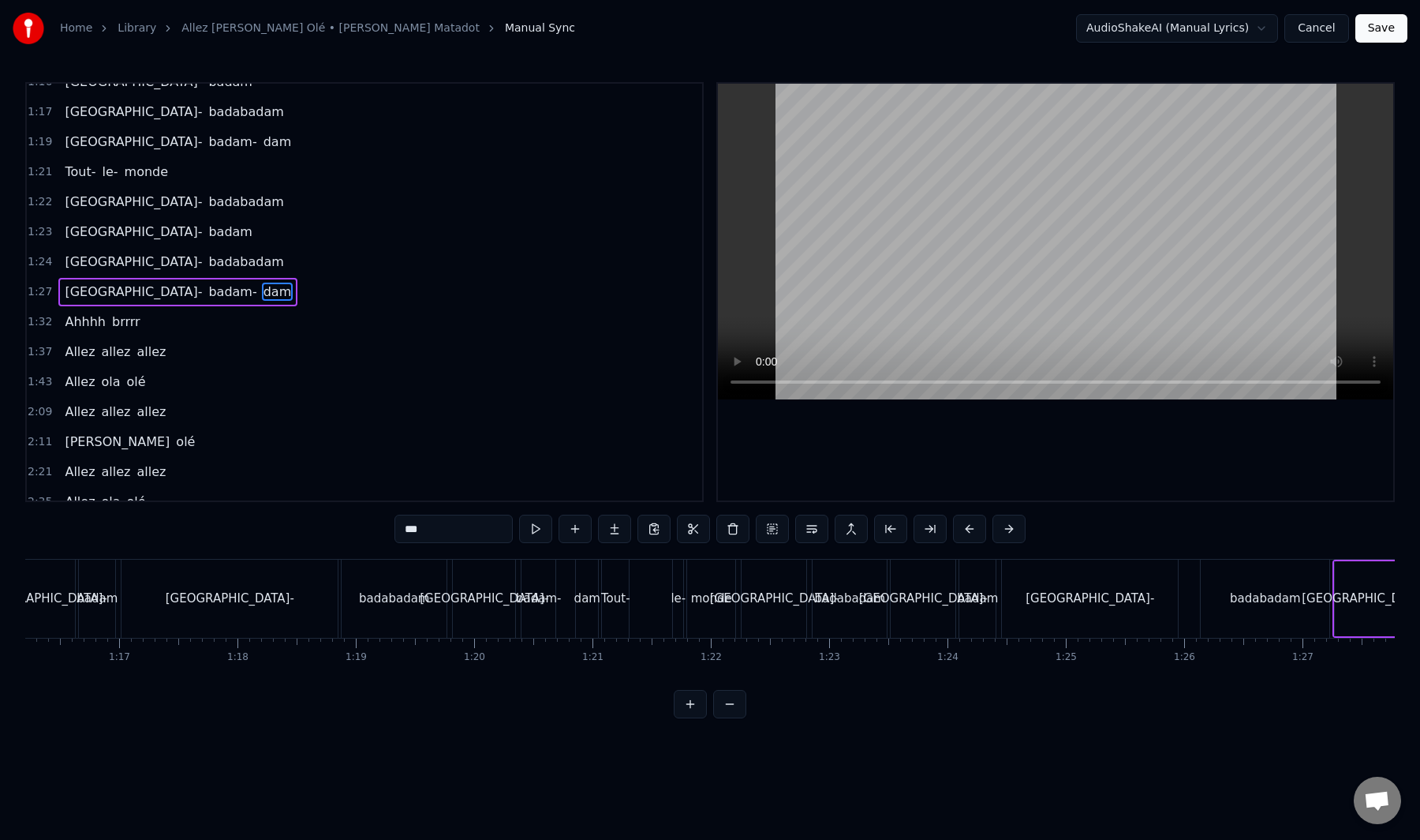
scroll to position [0, 9008]
click at [660, 596] on div "Tout- le- monde" at bounding box center [682, 599] width 138 height 78
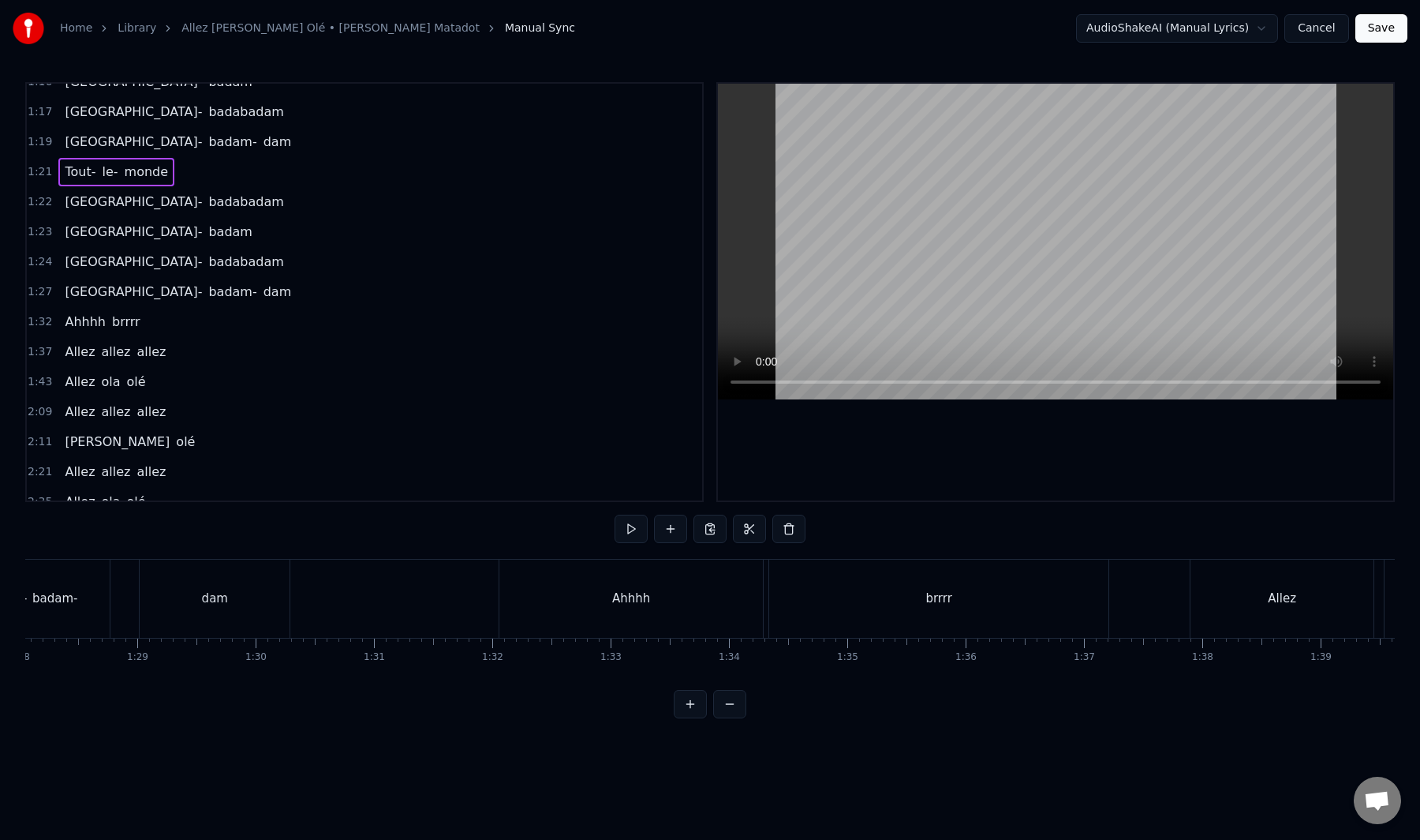
scroll to position [0, 10794]
click at [605, 600] on div "brrrr" at bounding box center [568, 599] width 340 height 78
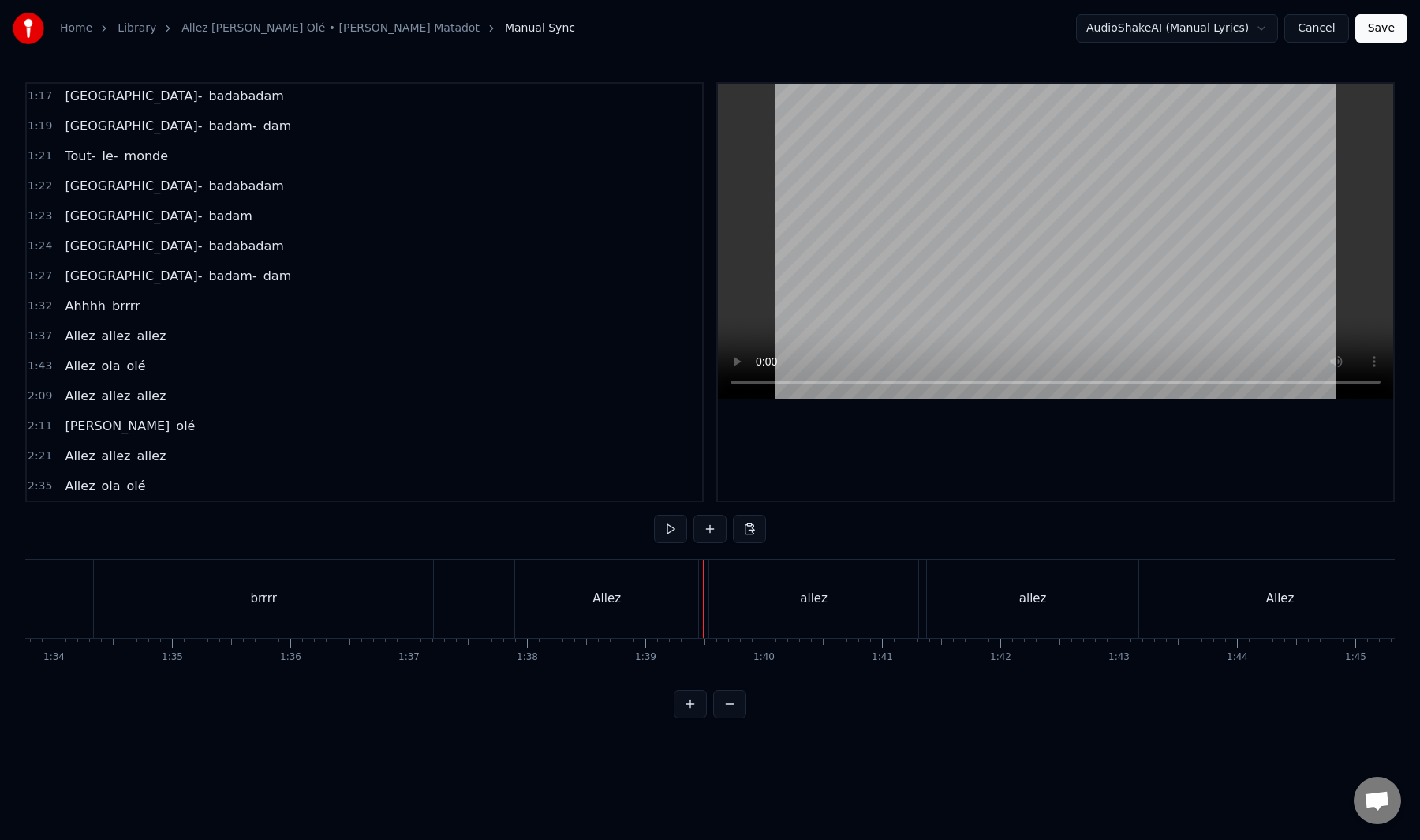
scroll to position [0, 11352]
click at [593, 621] on div "allez" at bounding box center [561, 599] width 209 height 78
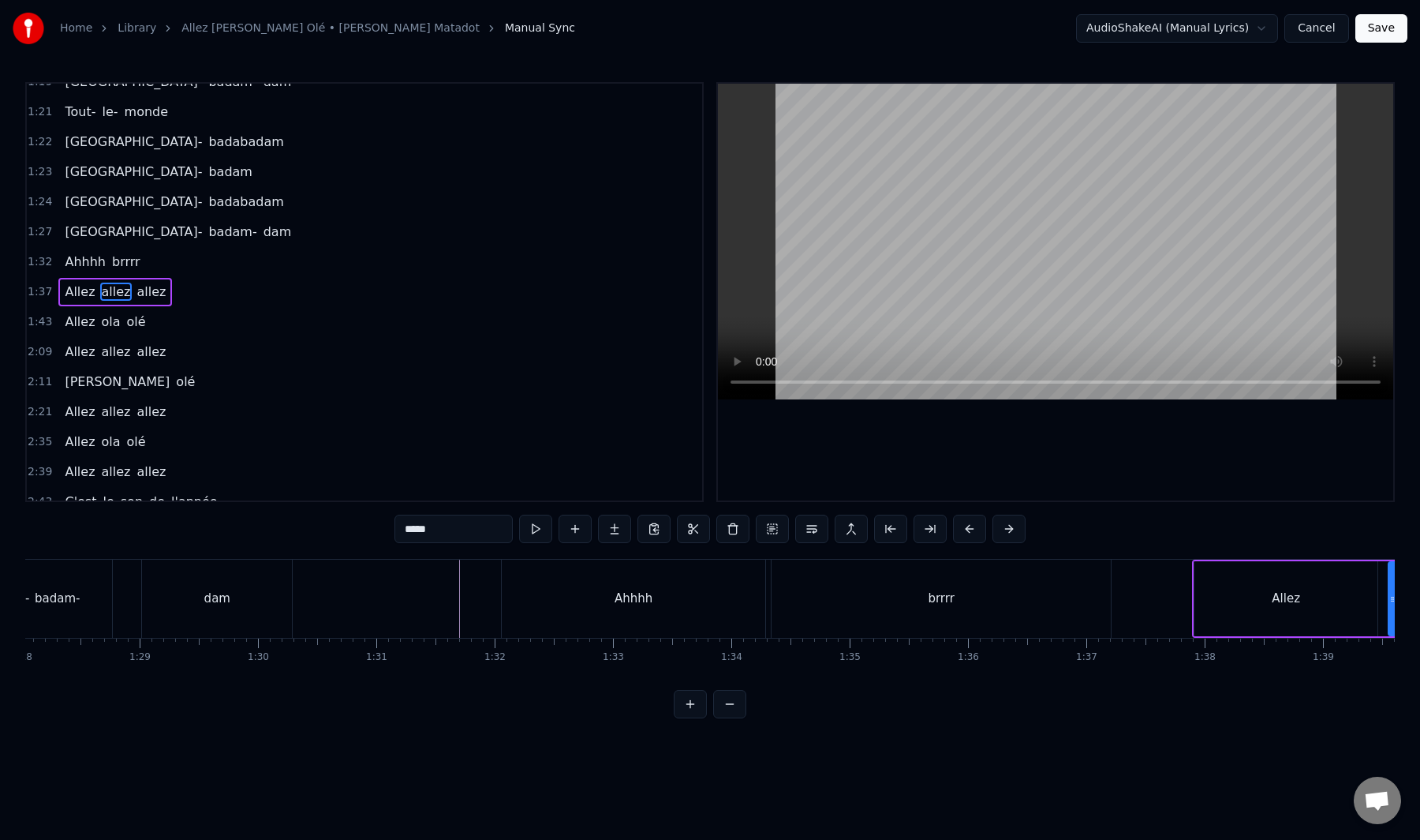
scroll to position [0, 10373]
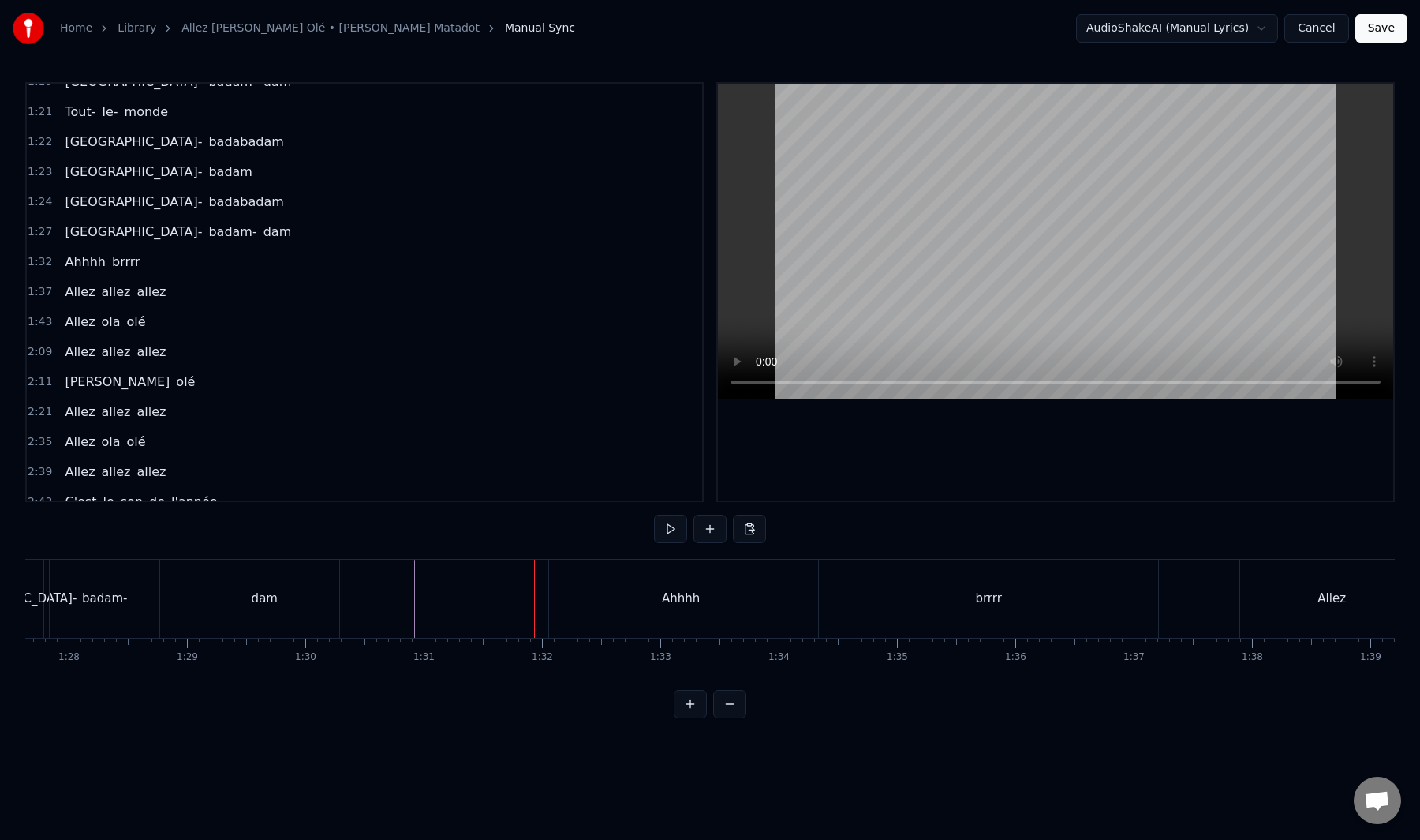
click at [684, 608] on div "Ahhhh" at bounding box center [681, 599] width 263 height 78
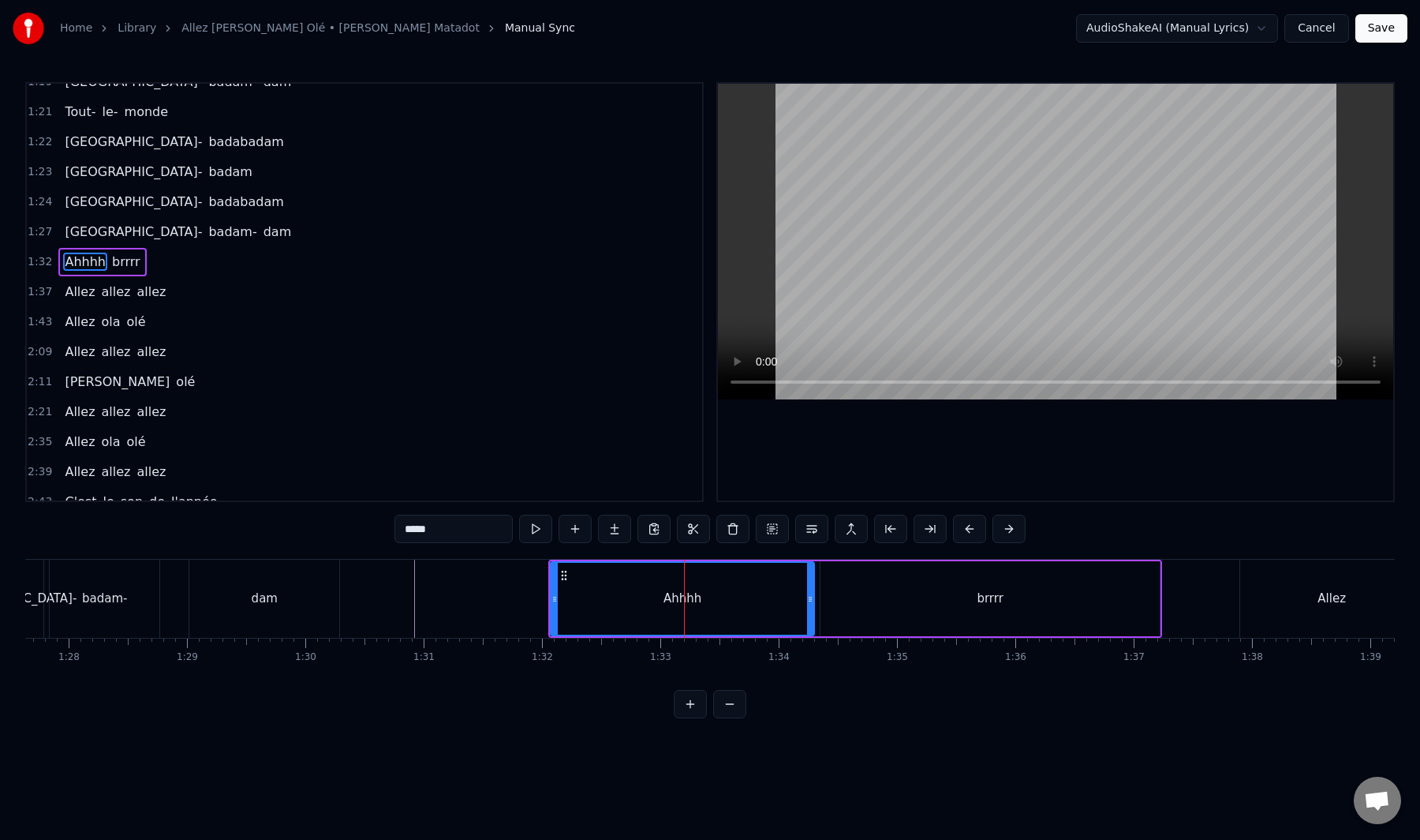
scroll to position [1036, 0]
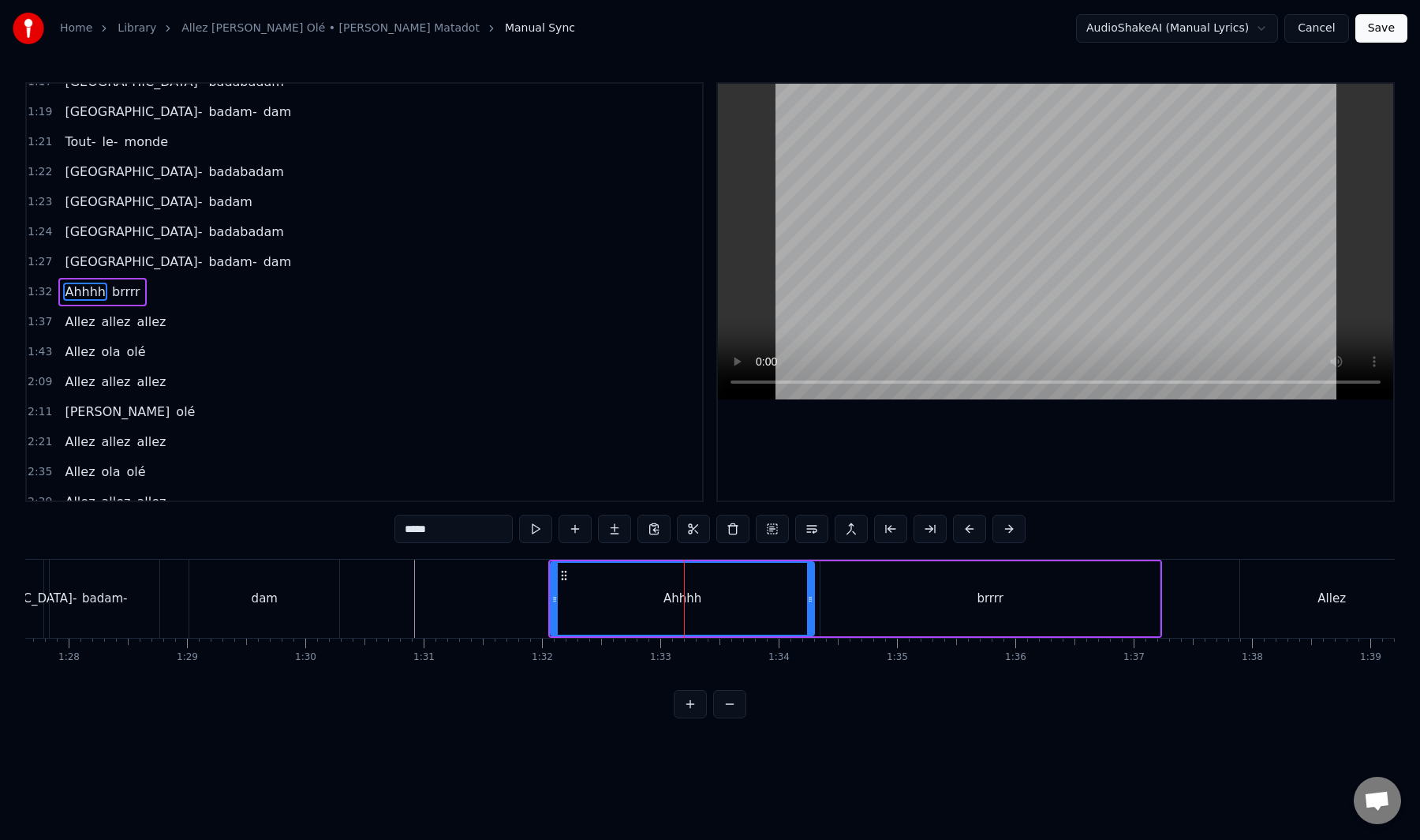
click at [1316, 25] on button "Cancel" at bounding box center [1316, 28] width 64 height 28
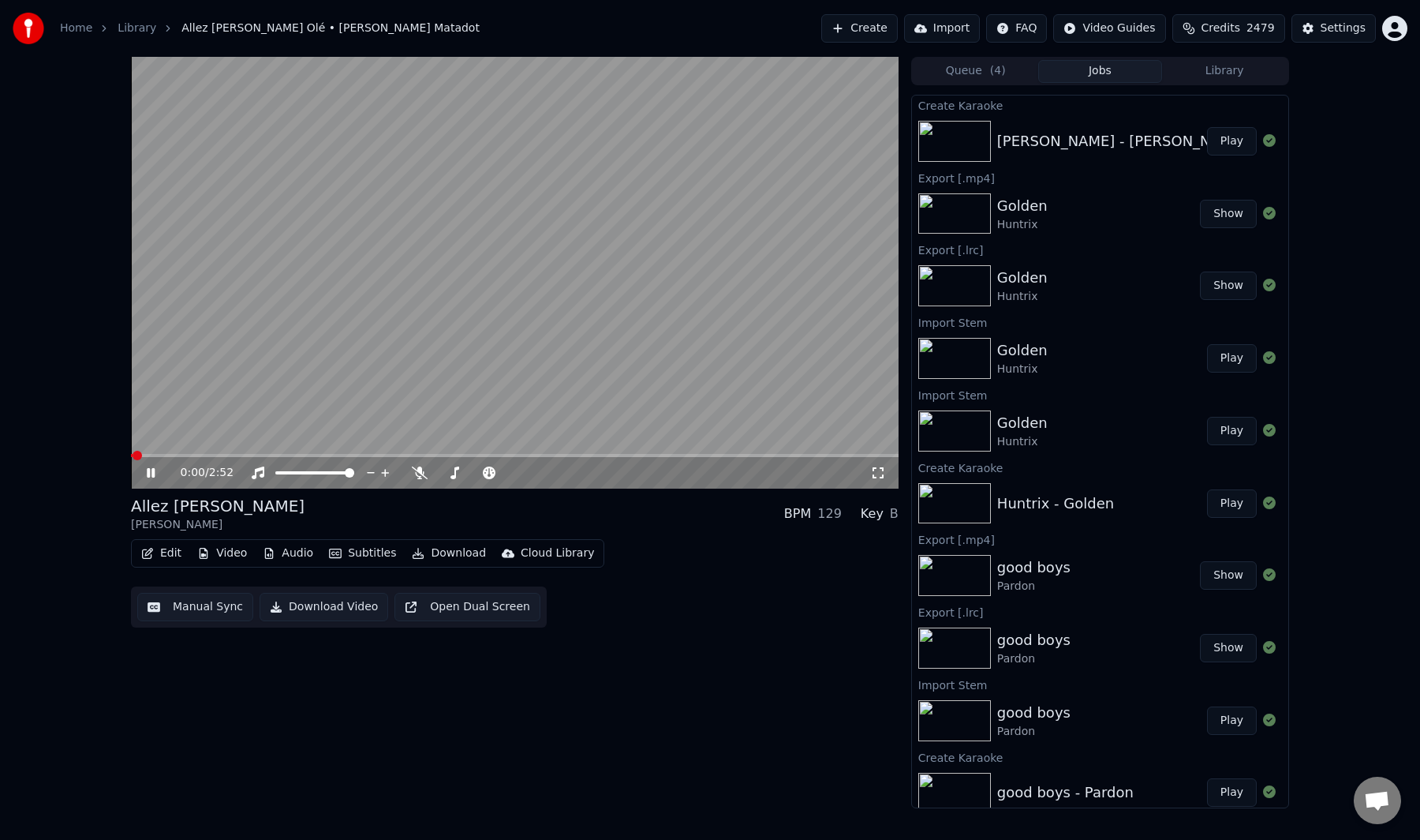
click at [497, 328] on video at bounding box center [515, 273] width 768 height 431
click at [166, 554] on button "Edit" at bounding box center [161, 553] width 53 height 22
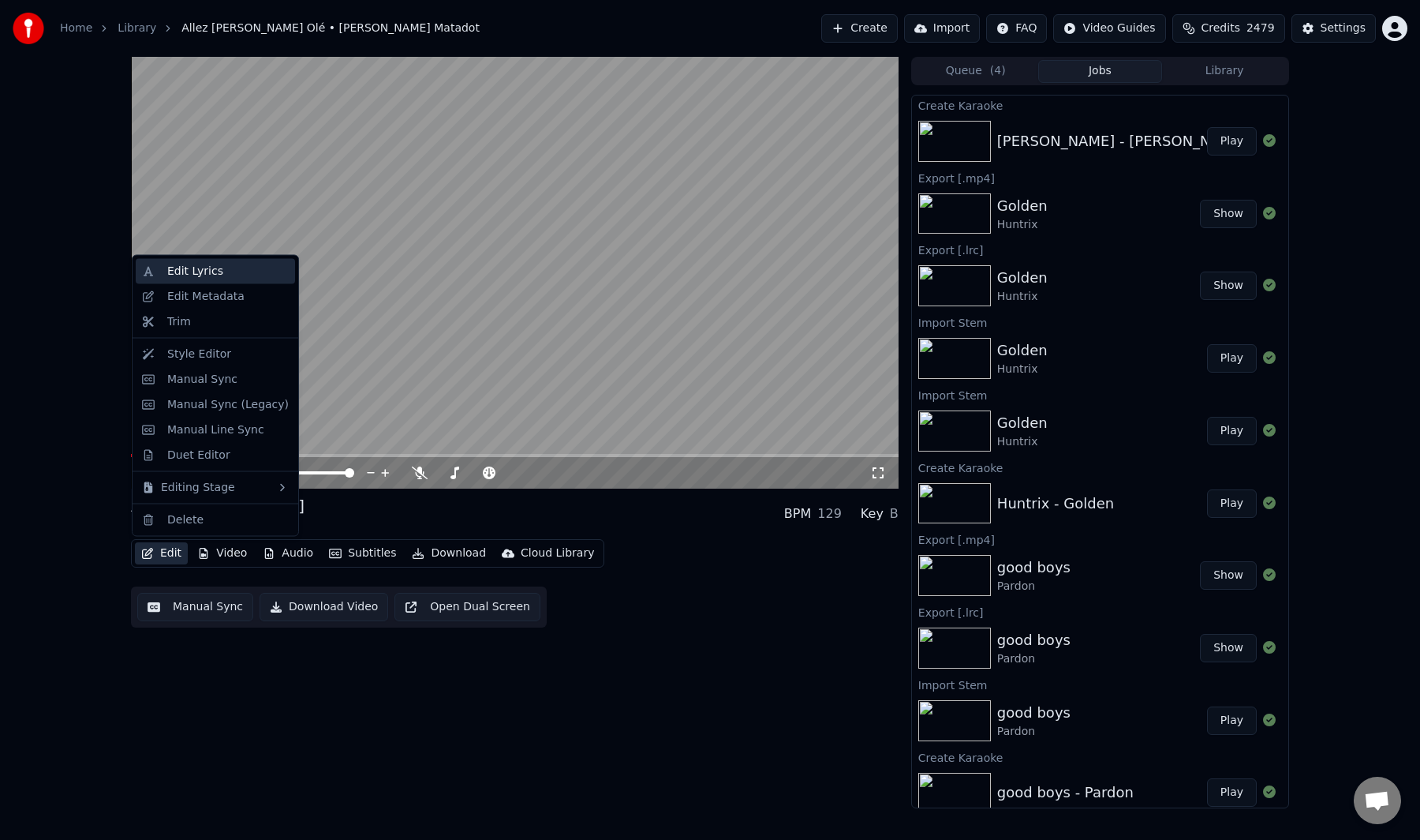
click at [234, 265] on div "Edit Lyrics" at bounding box center [228, 271] width 121 height 16
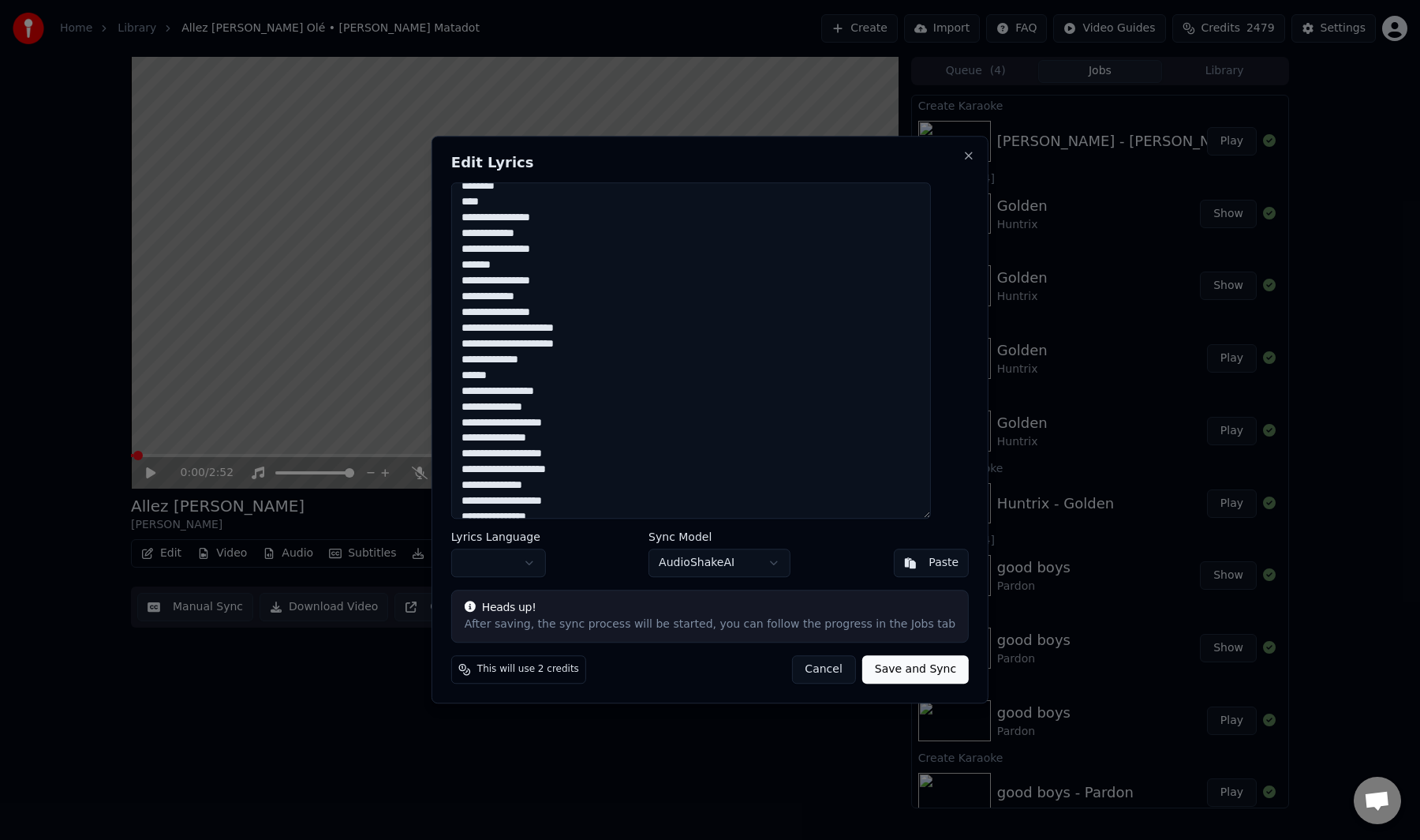
scroll to position [369, 0]
drag, startPoint x: 566, startPoint y: 474, endPoint x: 462, endPoint y: 475, distance: 104.0
click at [462, 475] on div "**********" at bounding box center [710, 420] width 557 height 567
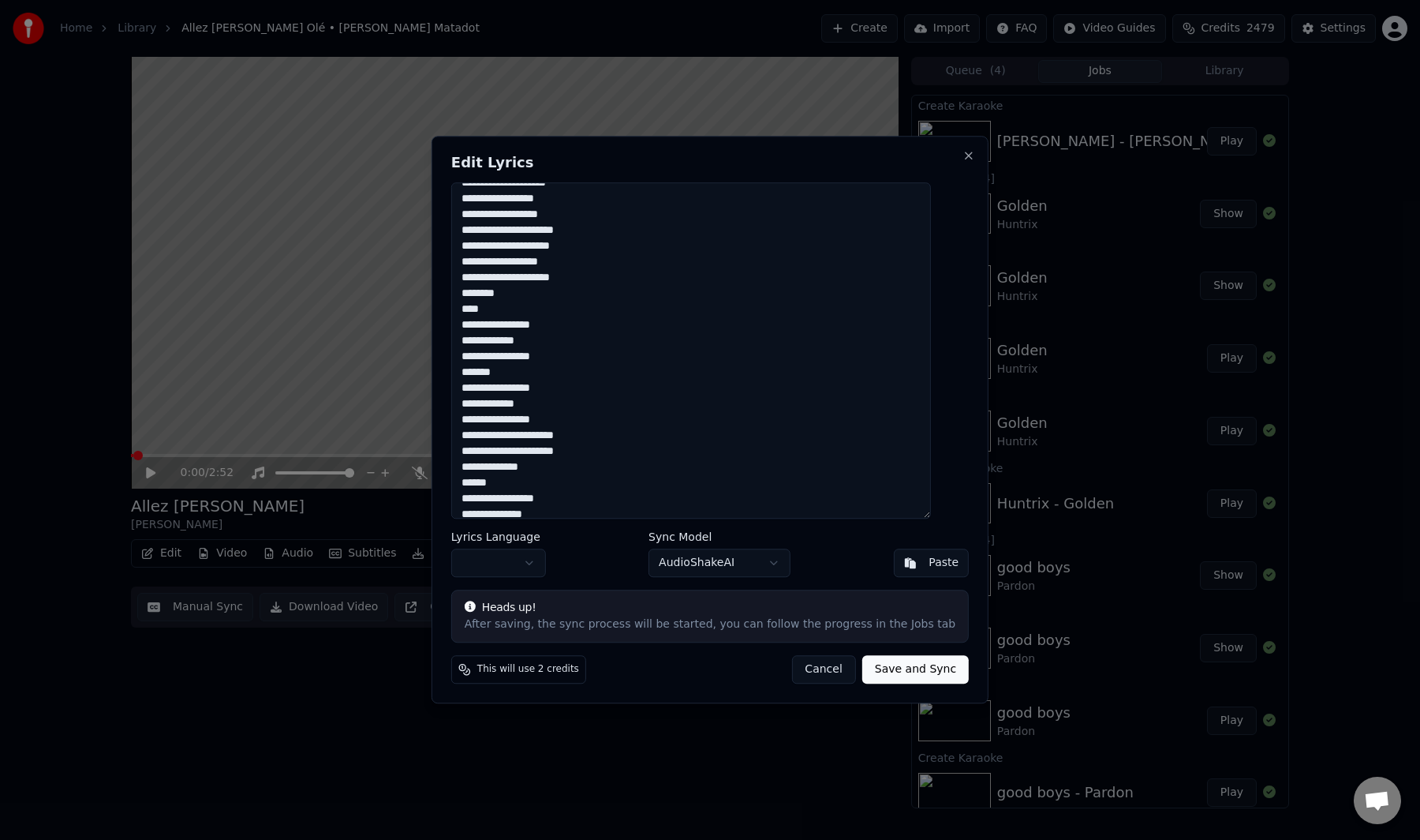
drag, startPoint x: 548, startPoint y: 289, endPoint x: 462, endPoint y: 289, distance: 86.0
click at [462, 289] on div "**********" at bounding box center [710, 420] width 557 height 567
type textarea "**********"
click at [552, 567] on body "Home Library Allez [PERSON_NAME] Olé • [PERSON_NAME] Matadot Create Import FAQ …" at bounding box center [710, 420] width 1420 height 840
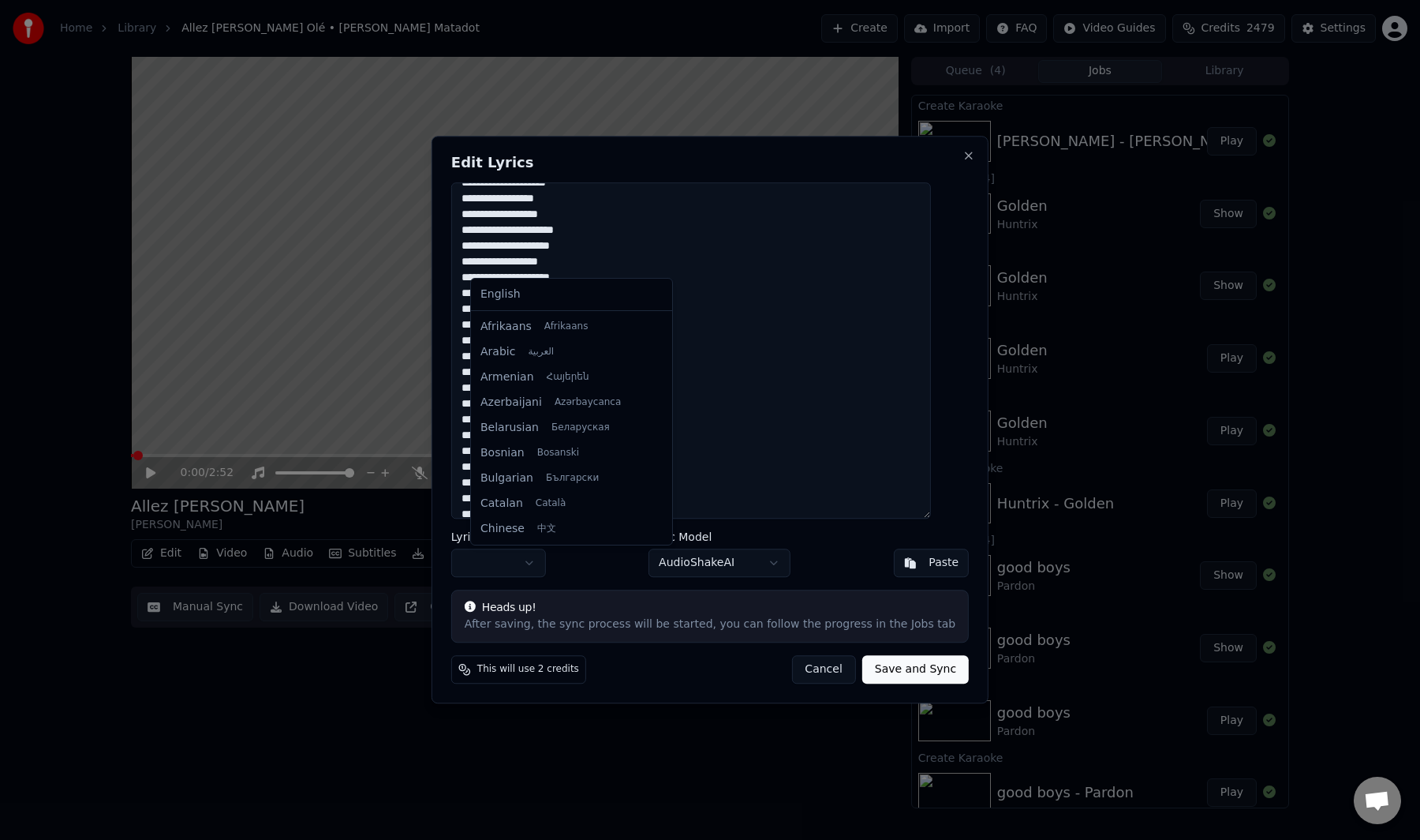
scroll to position [1009, 0]
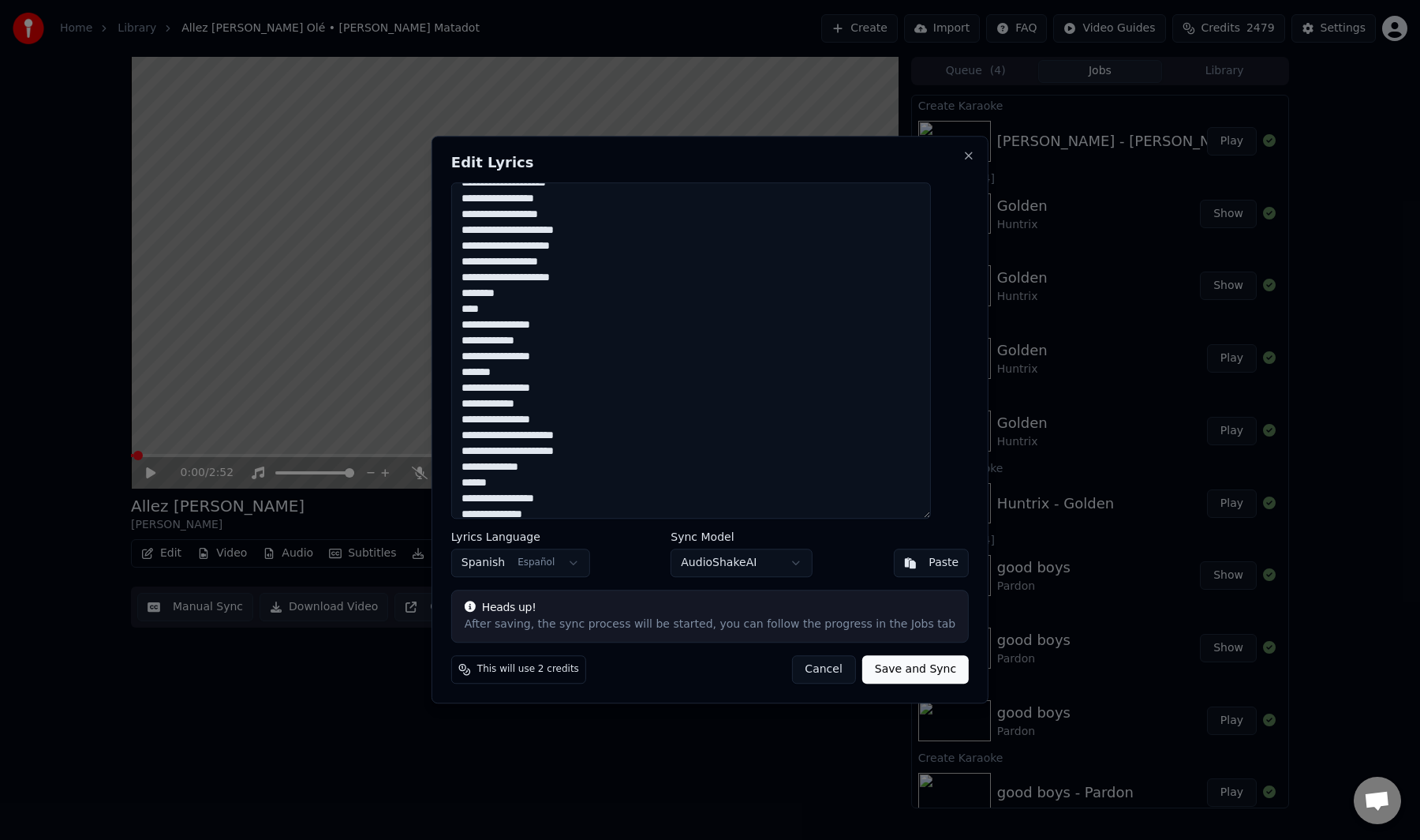
click at [639, 561] on div "Lyrics Language Spanish Español Sync Model AudioShakeAI Paste" at bounding box center [710, 554] width 518 height 46
click at [912, 668] on button "Save and Sync" at bounding box center [916, 669] width 106 height 28
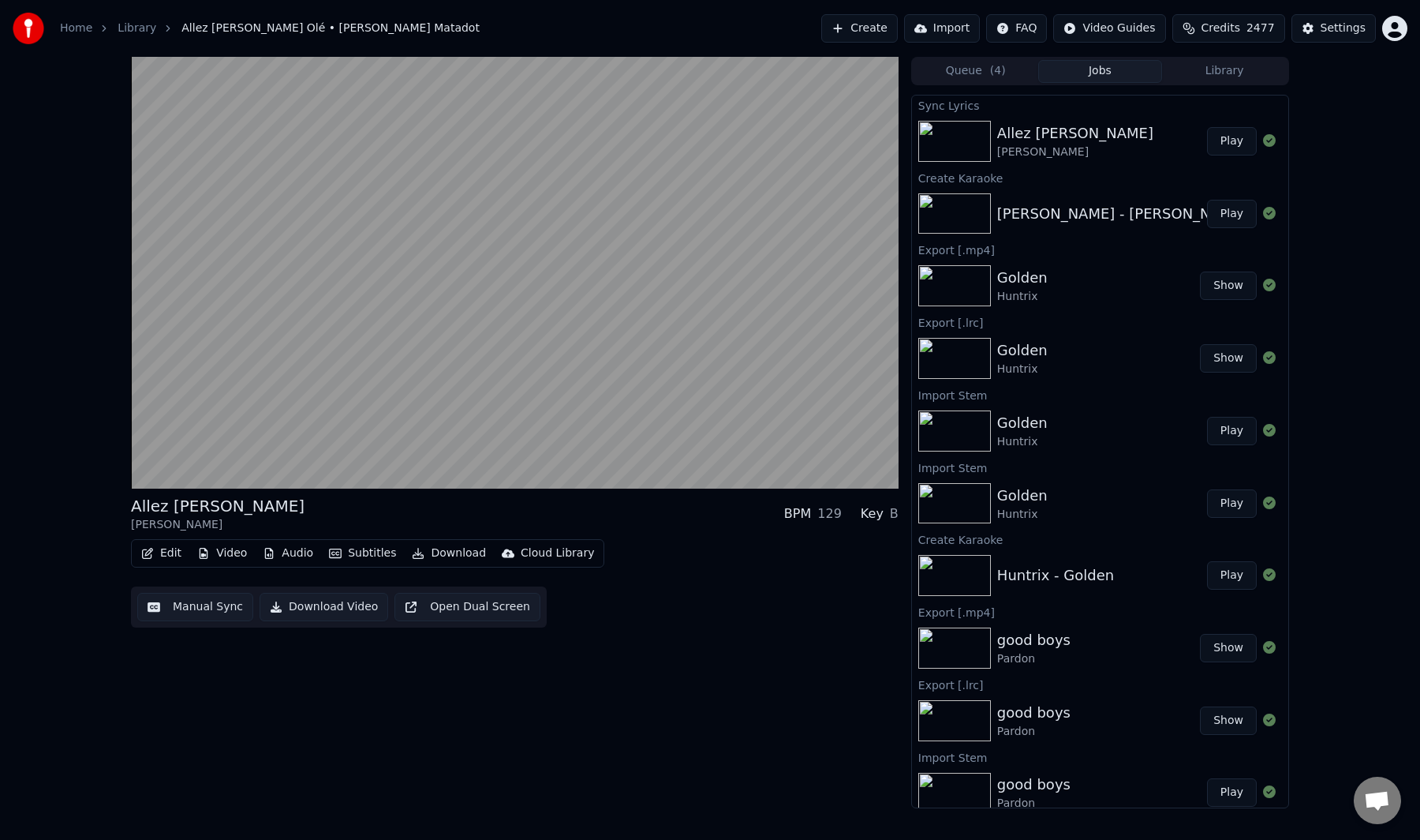
click at [216, 608] on button "Manual Sync" at bounding box center [195, 606] width 116 height 28
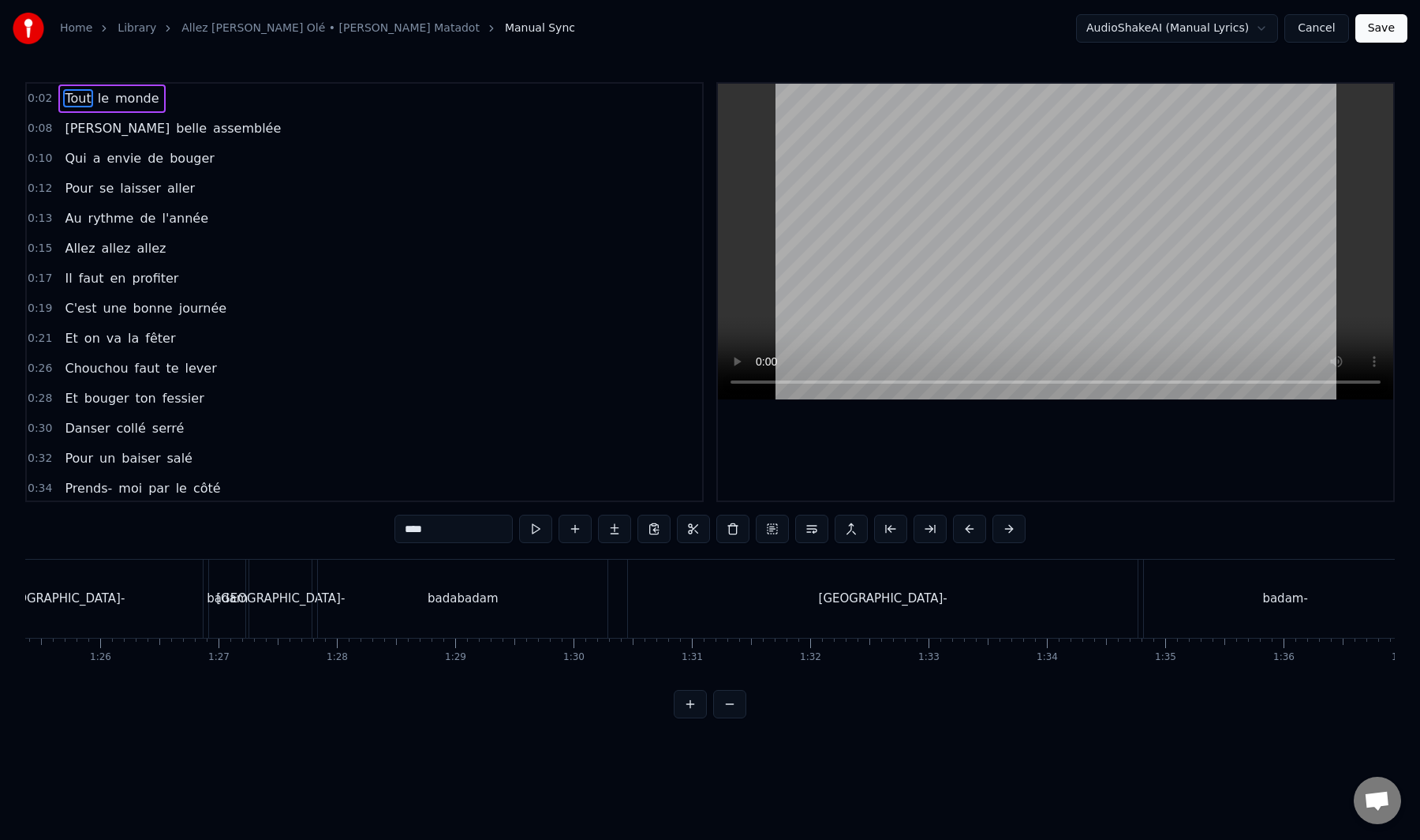
scroll to position [0, 10169]
click at [698, 595] on div "[GEOGRAPHIC_DATA]-" at bounding box center [818, 599] width 510 height 78
type input "**********"
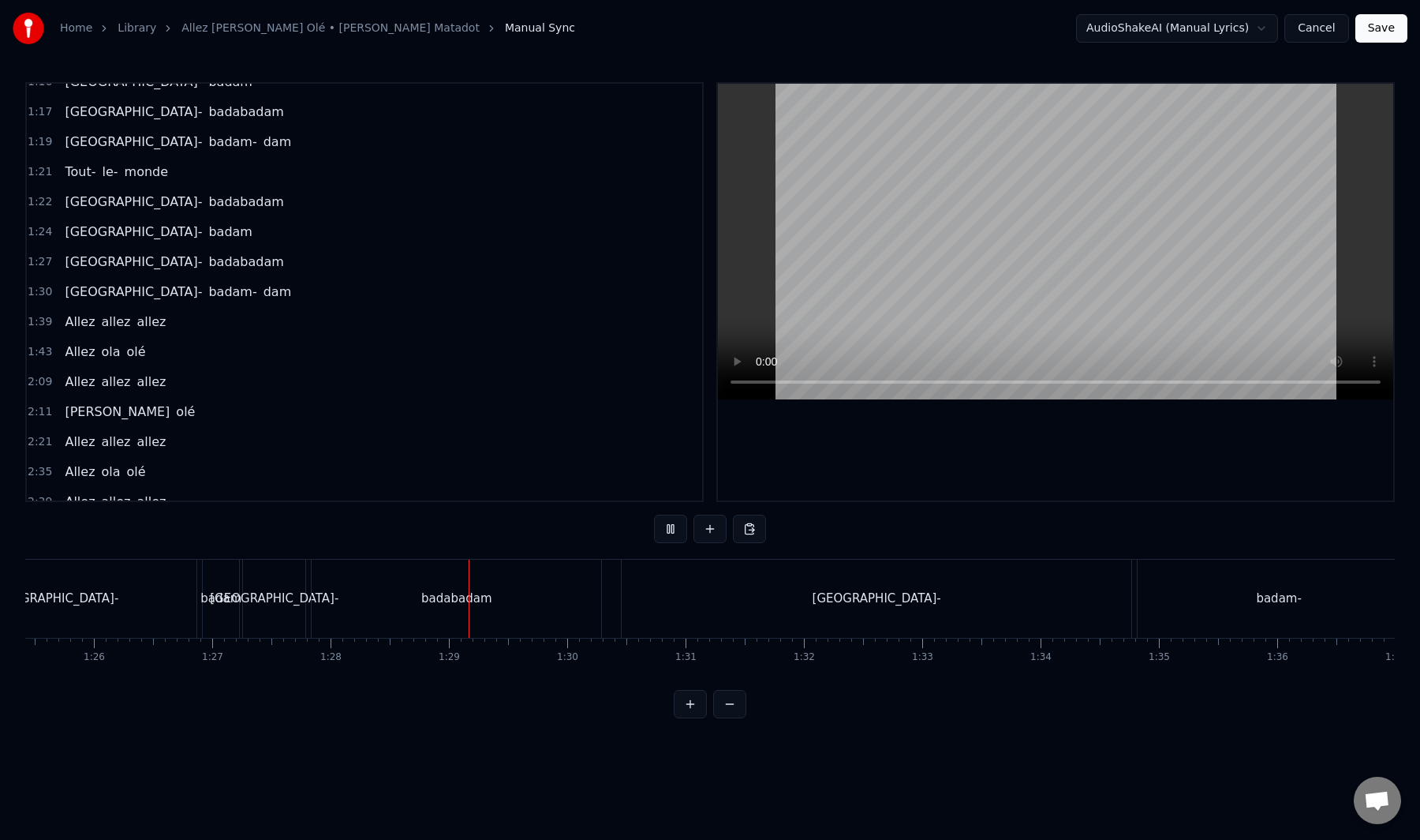
scroll to position [0, 10400]
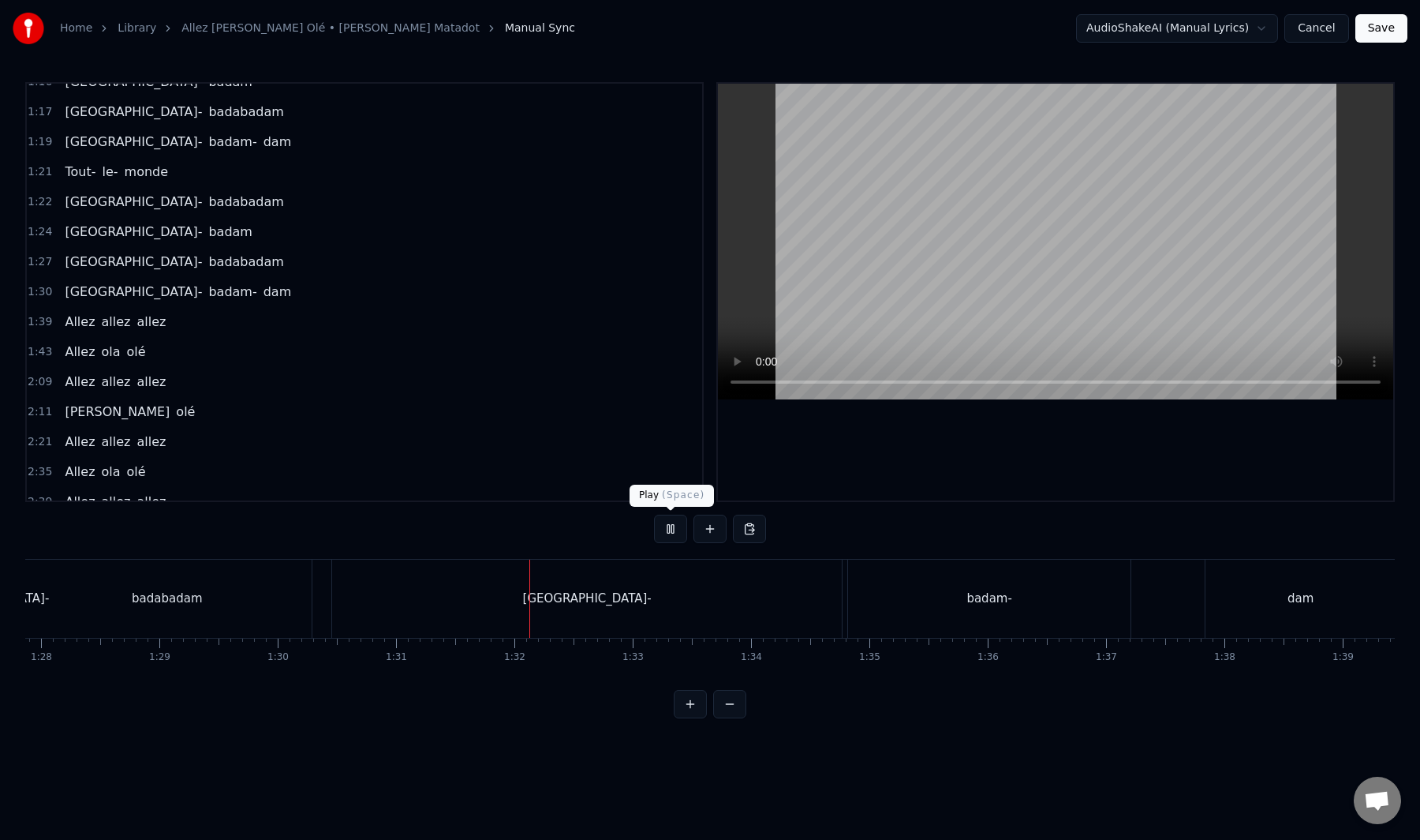
click at [672, 531] on button at bounding box center [670, 528] width 33 height 28
click at [679, 599] on div "[GEOGRAPHIC_DATA]-" at bounding box center [587, 599] width 510 height 78
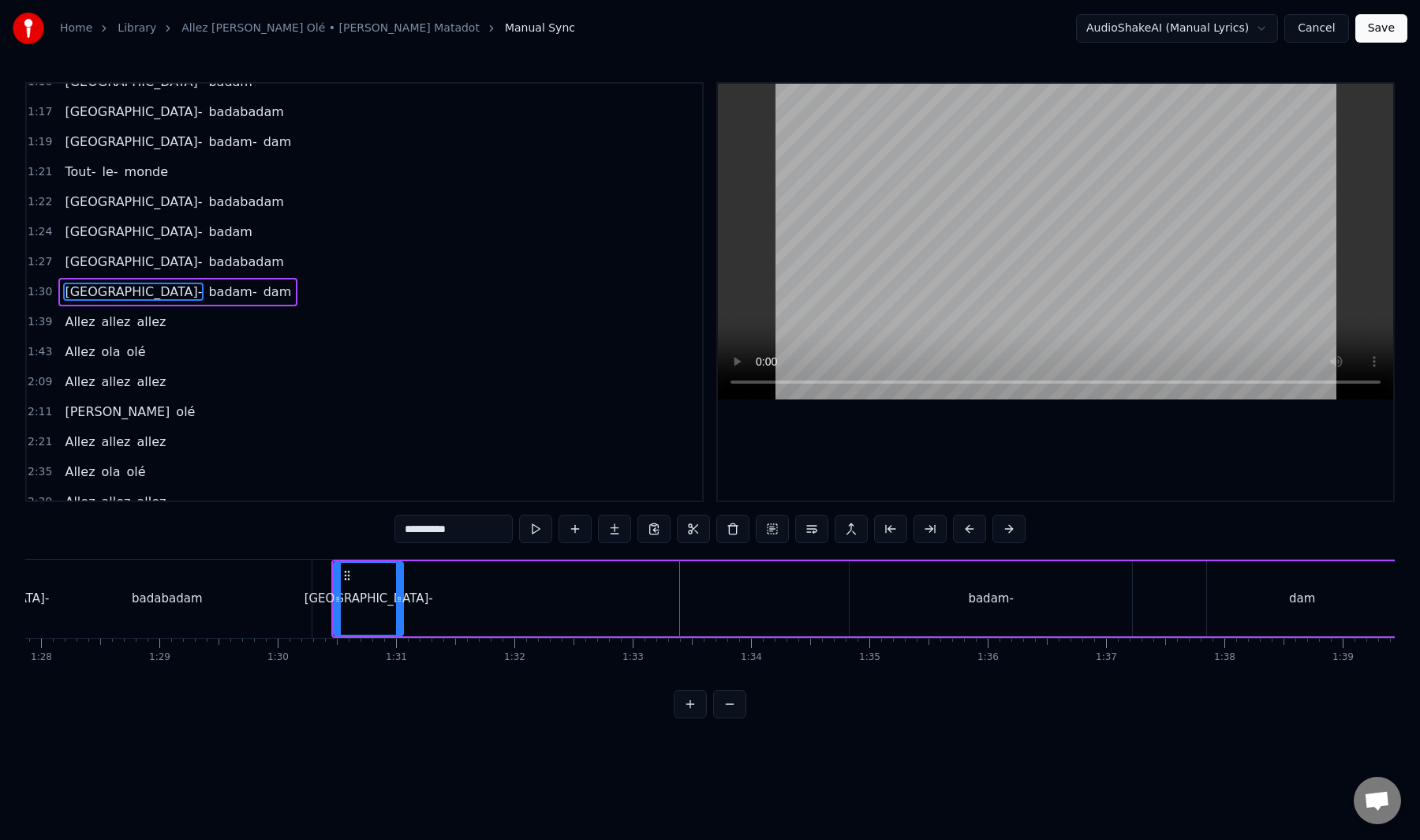
drag, startPoint x: 841, startPoint y: 596, endPoint x: 400, endPoint y: 589, distance: 441.1
click at [400, 589] on div at bounding box center [398, 598] width 6 height 72
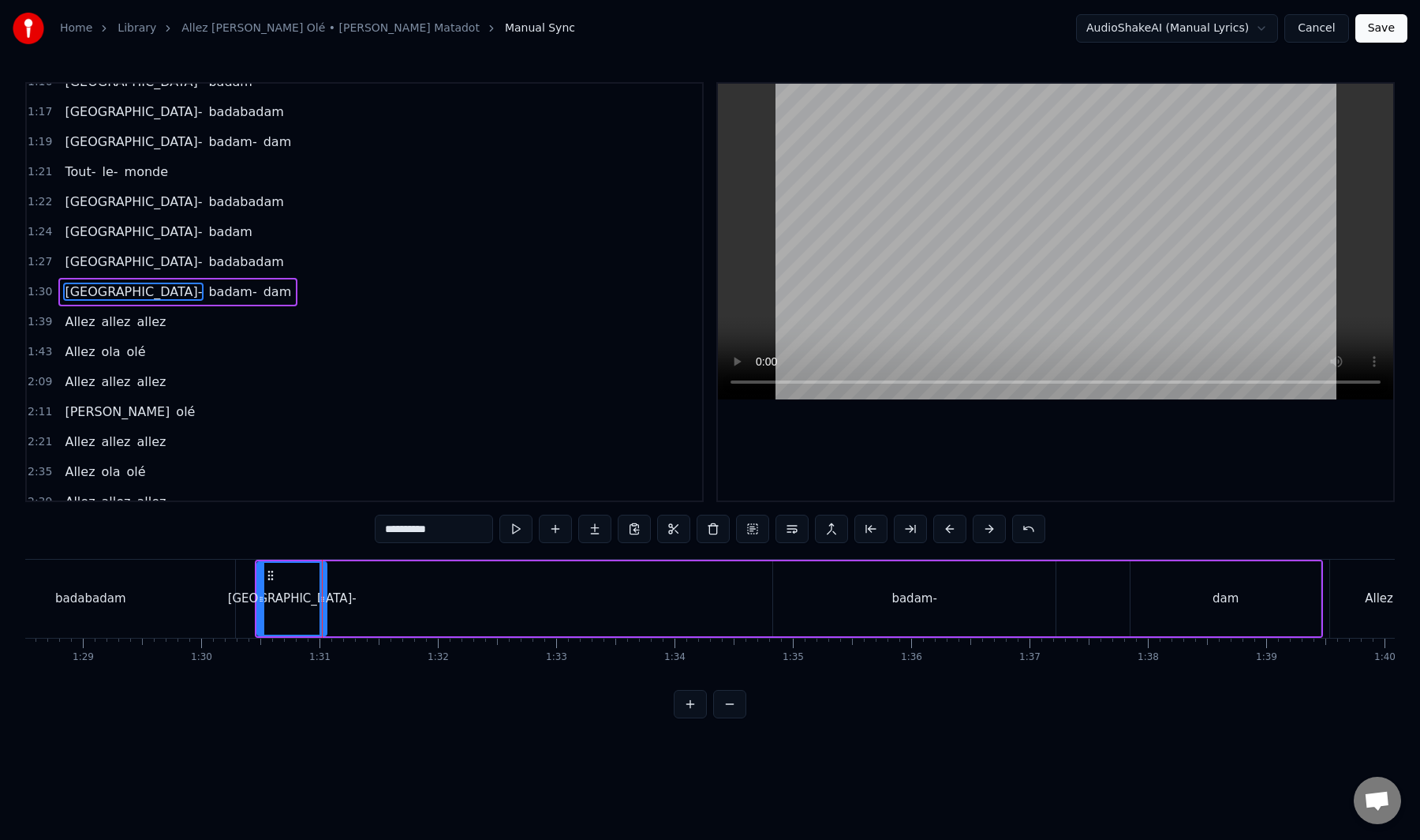
scroll to position [0, 10489]
click at [906, 593] on div "badam-" at bounding box center [902, 598] width 45 height 18
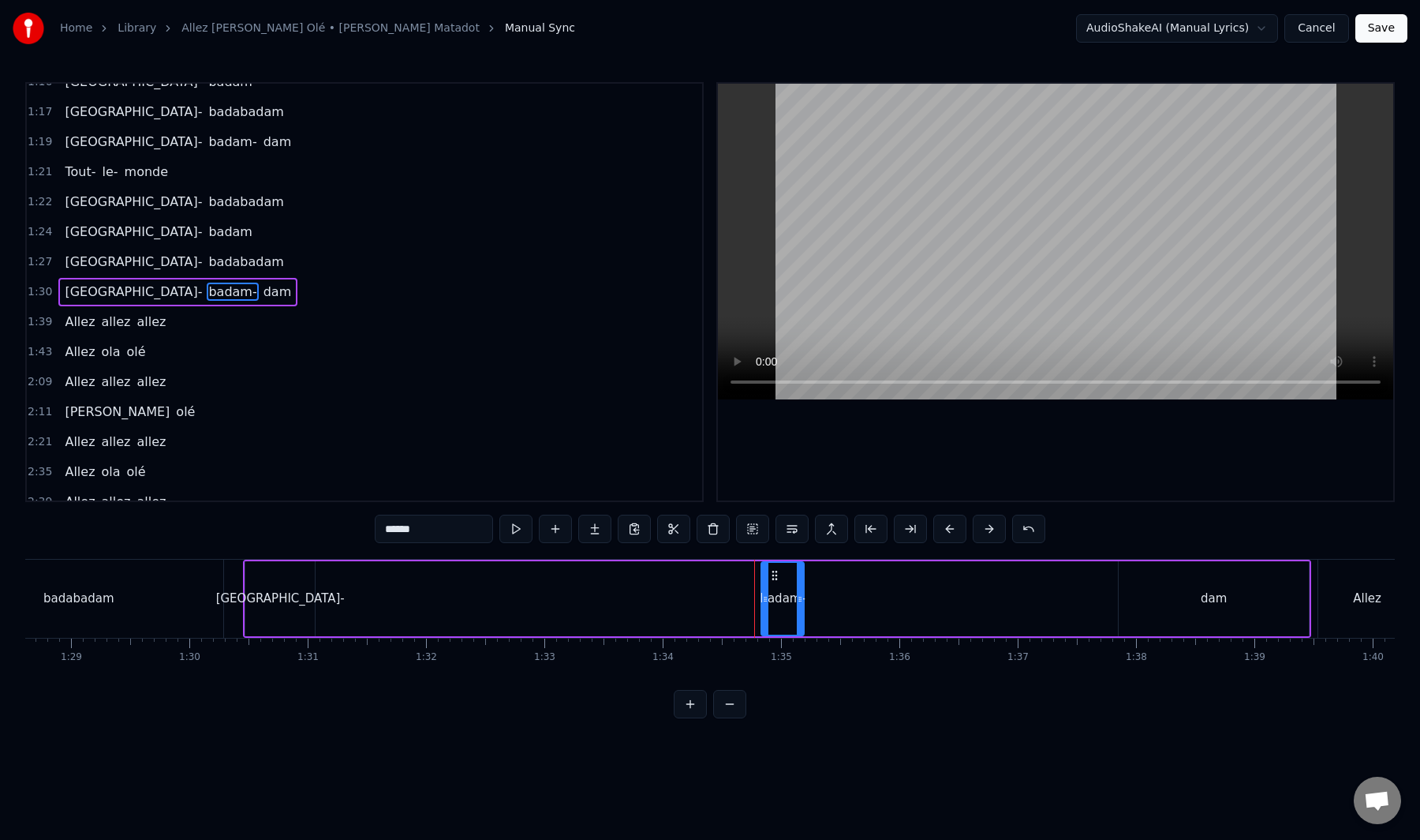
drag, startPoint x: 1040, startPoint y: 597, endPoint x: 797, endPoint y: 603, distance: 243.1
click at [797, 603] on icon at bounding box center [799, 599] width 6 height 13
drag, startPoint x: 775, startPoint y: 576, endPoint x: 331, endPoint y: 574, distance: 444.0
click at [331, 574] on icon at bounding box center [330, 575] width 13 height 13
click at [1260, 609] on div "dam" at bounding box center [1214, 599] width 190 height 75
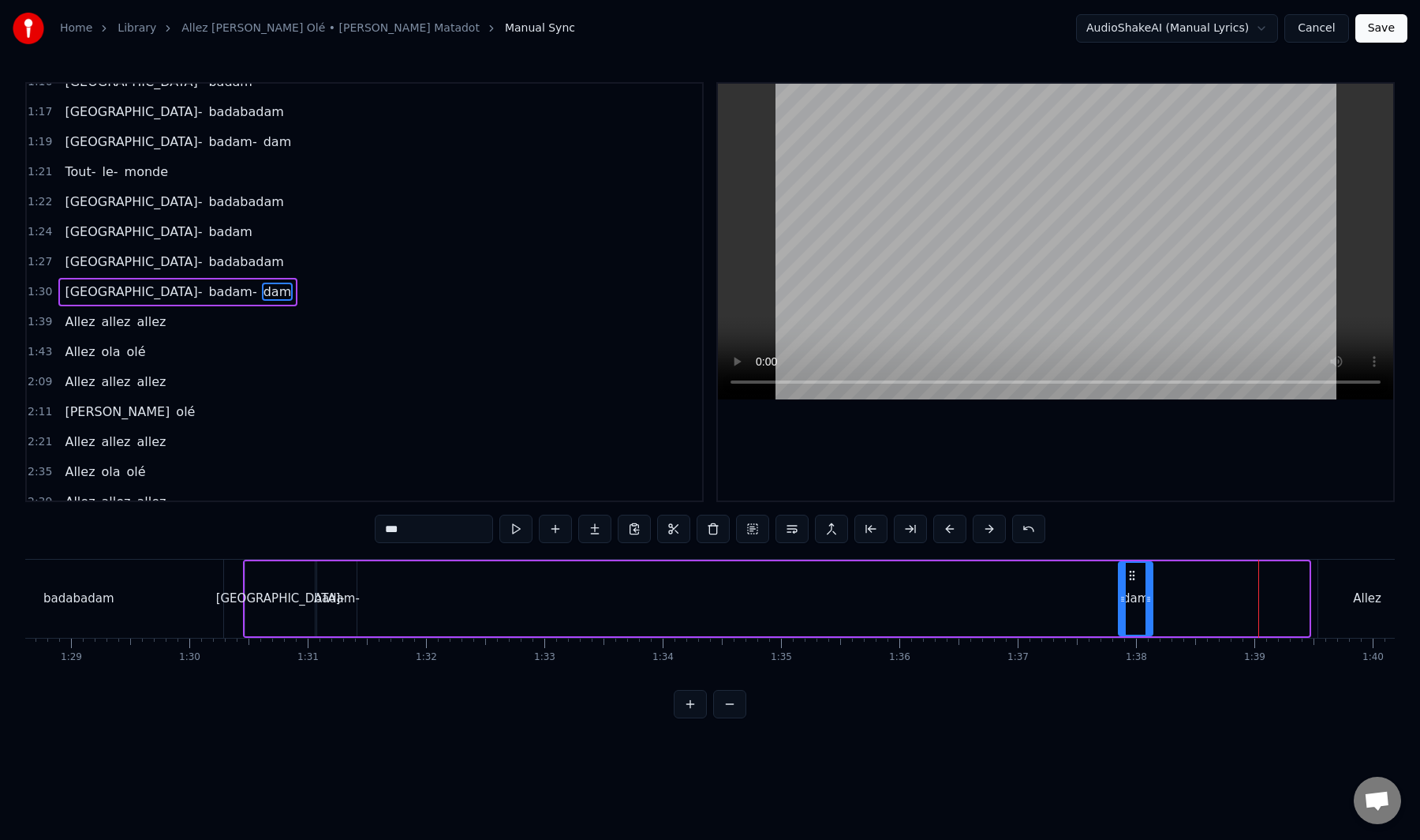
drag, startPoint x: 1304, startPoint y: 599, endPoint x: 1147, endPoint y: 617, distance: 158.0
click at [1147, 617] on div at bounding box center [1148, 598] width 6 height 72
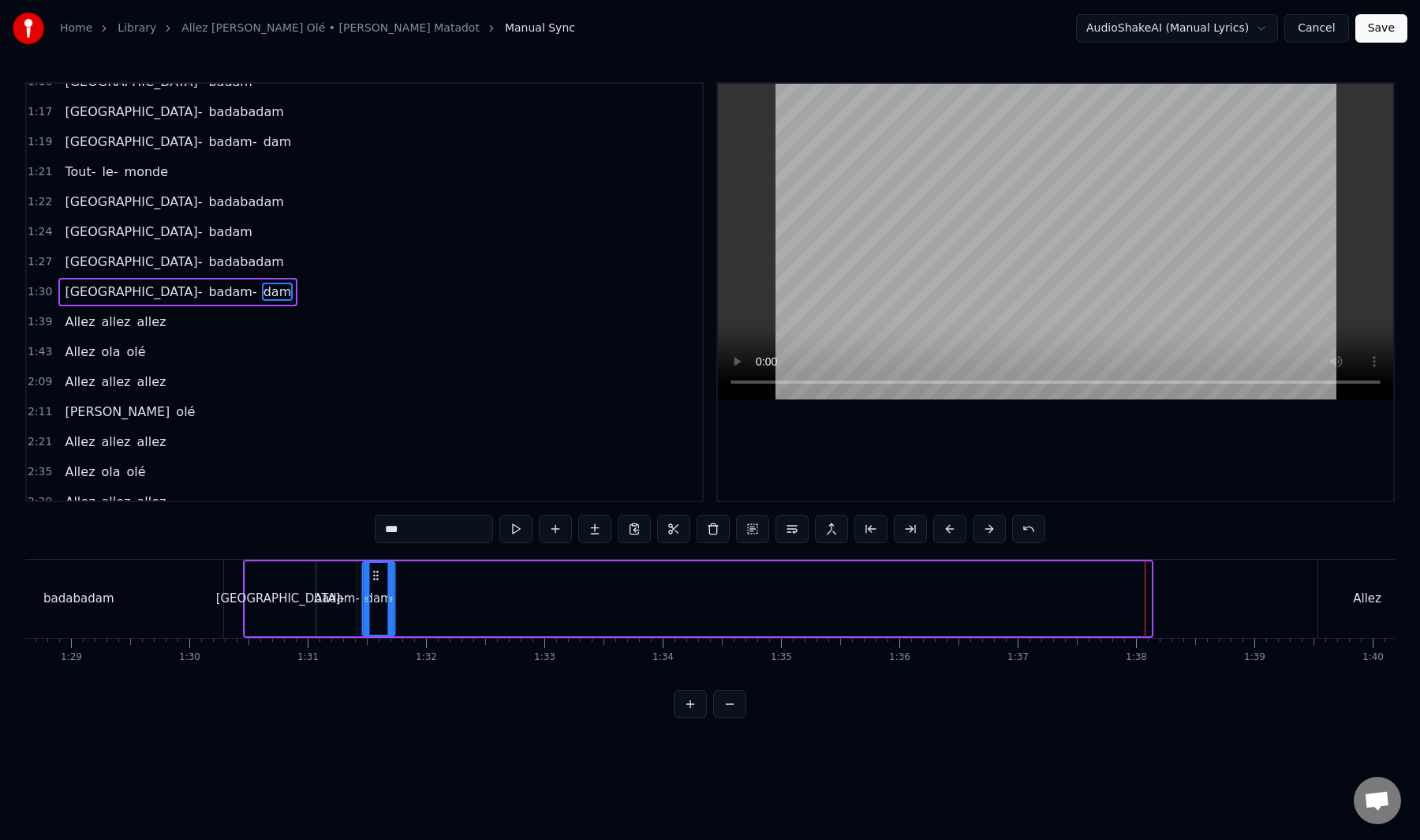
drag, startPoint x: 1131, startPoint y: 578, endPoint x: 375, endPoint y: 563, distance: 756.1
click at [374, 563] on div "dam" at bounding box center [379, 598] width 31 height 72
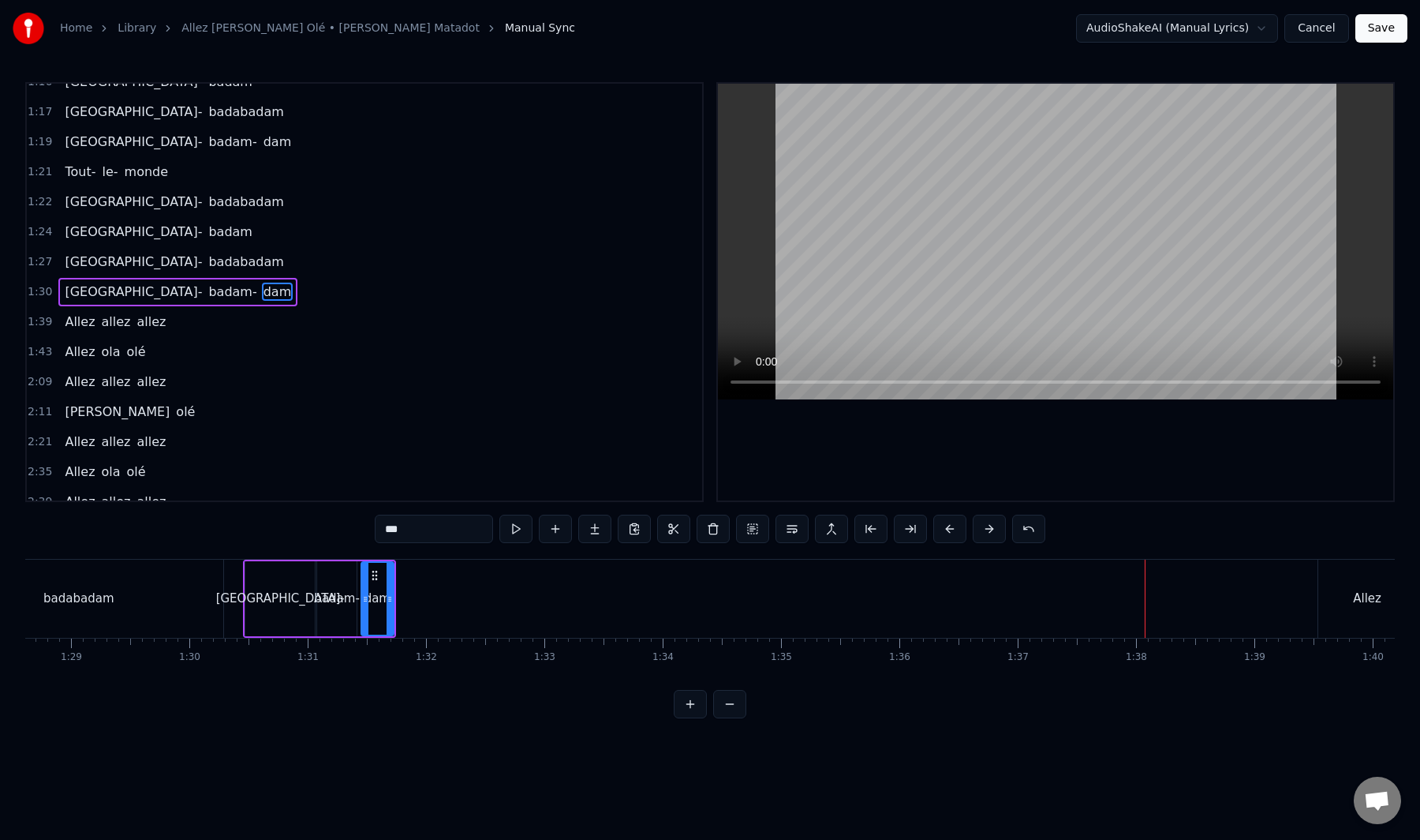
click at [1331, 606] on div "Allez" at bounding box center [1367, 599] width 98 height 78
type input "*****"
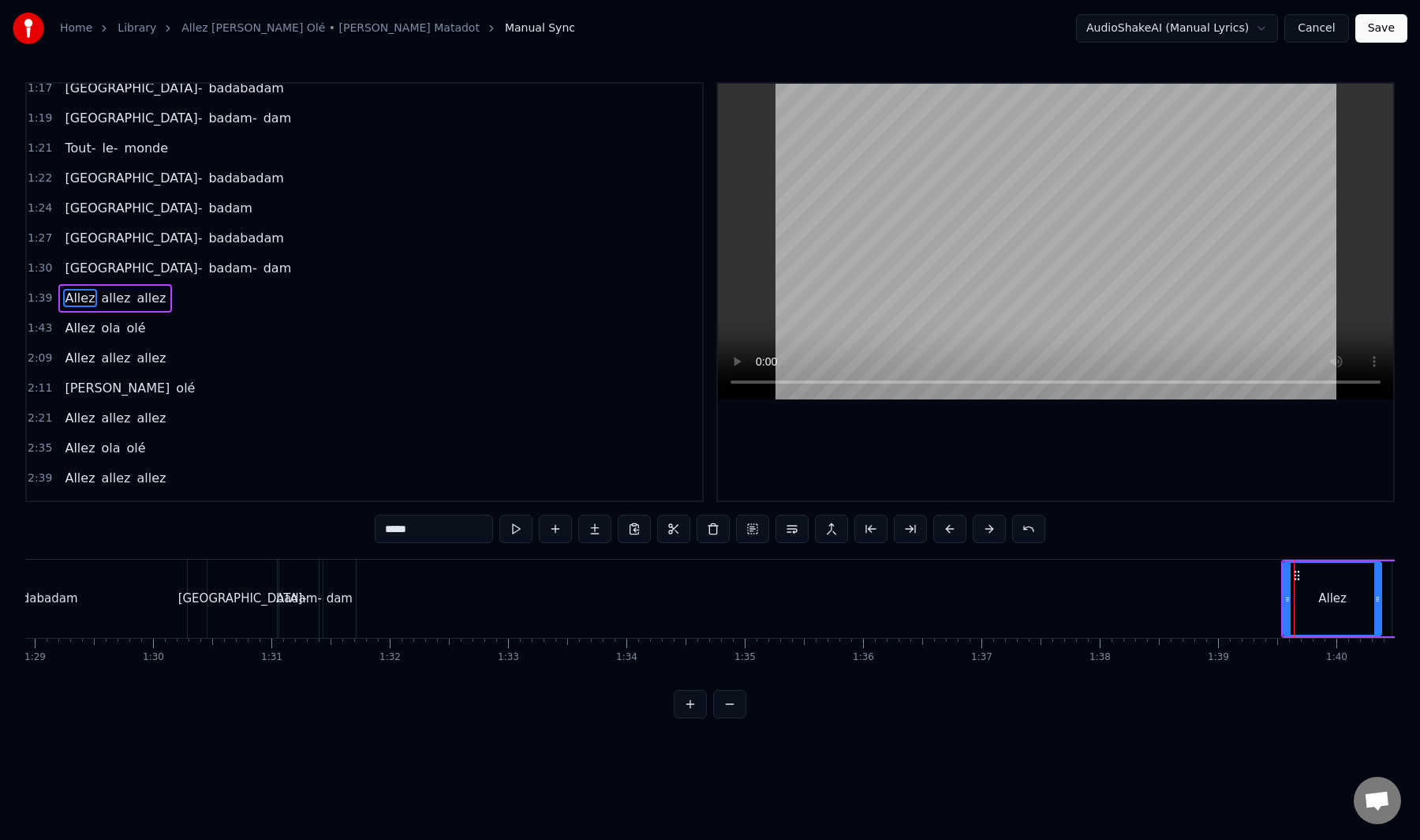
scroll to position [0, 10543]
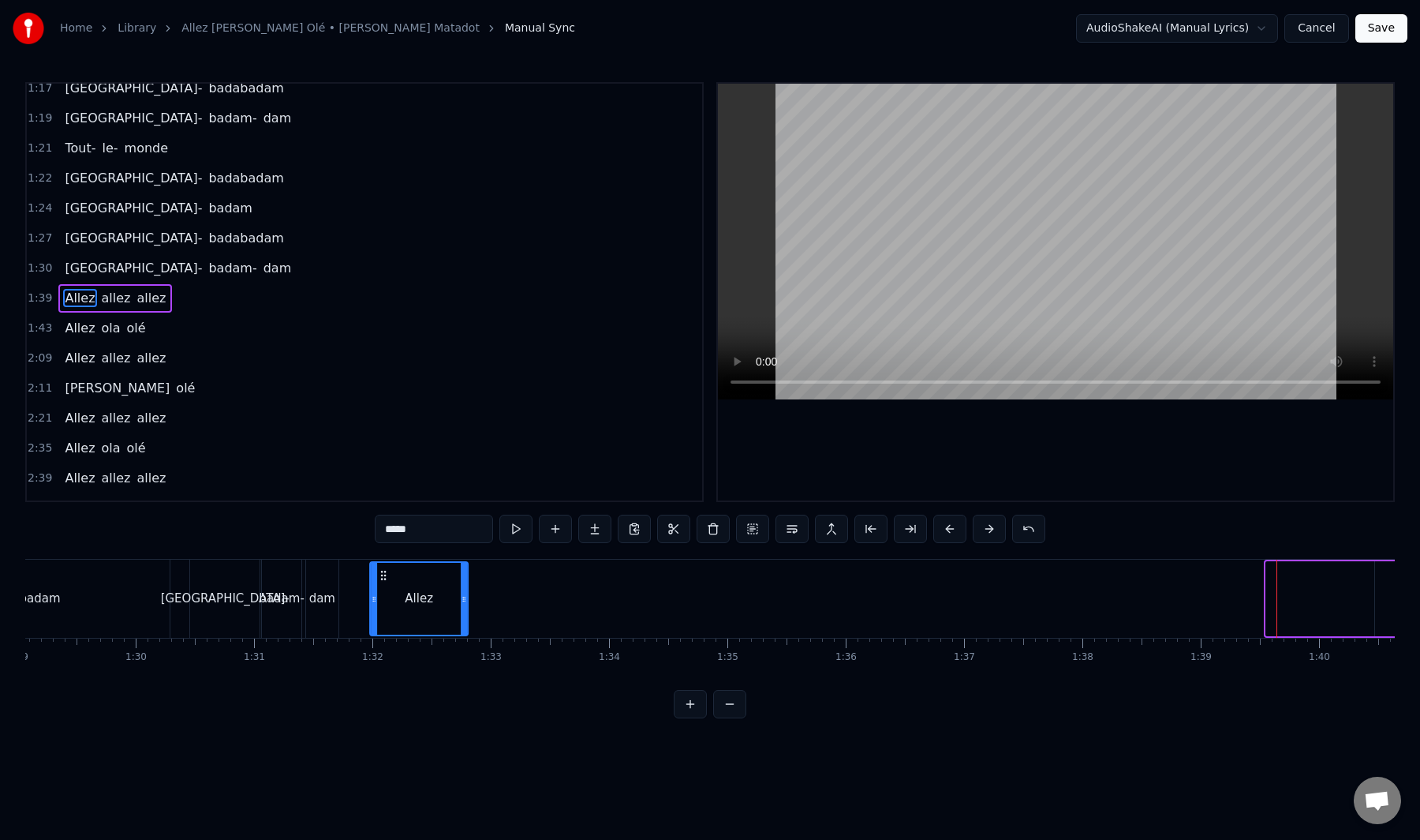
drag, startPoint x: 1279, startPoint y: 573, endPoint x: 385, endPoint y: 579, distance: 894.0
click at [385, 579] on icon at bounding box center [383, 575] width 13 height 13
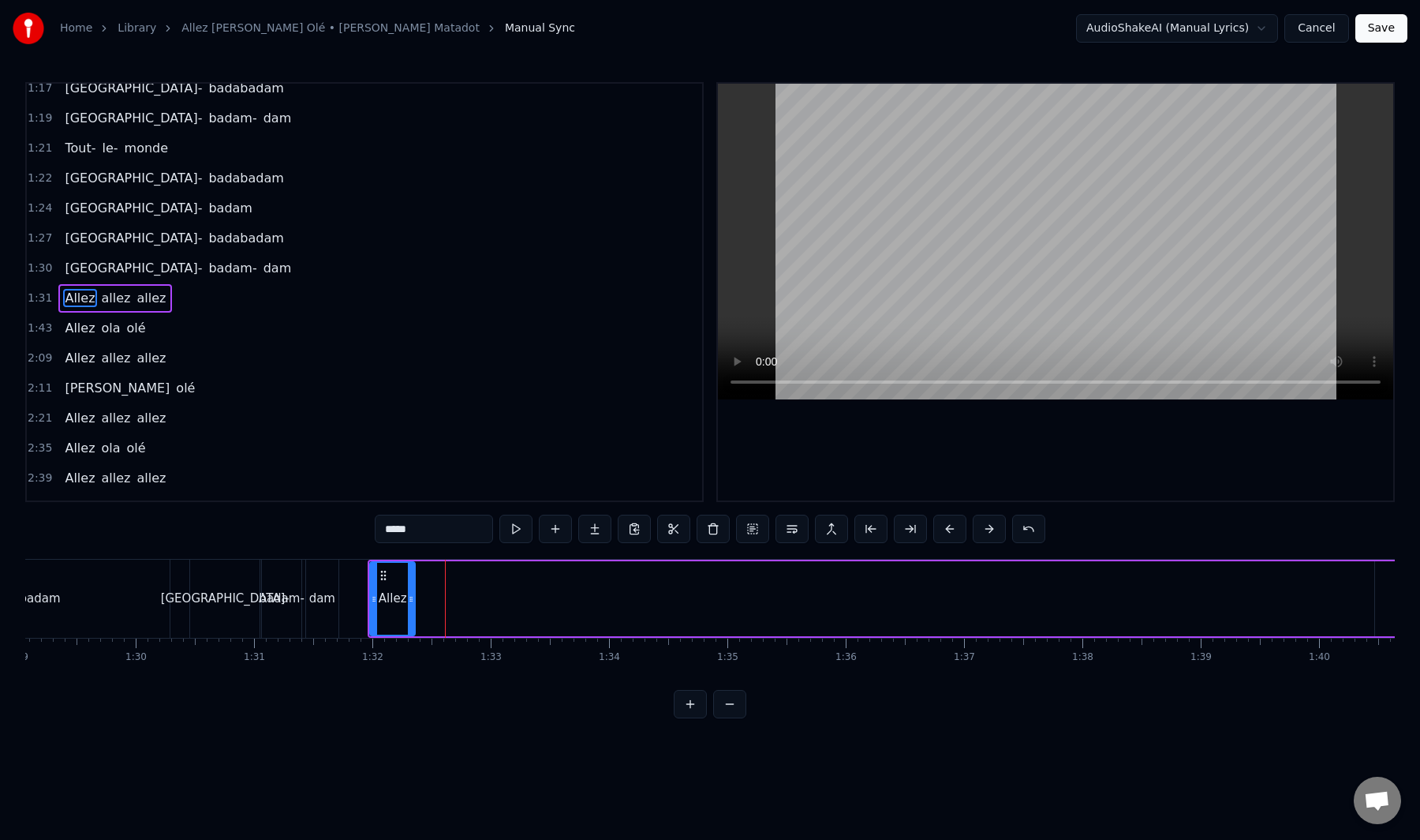
drag, startPoint x: 463, startPoint y: 598, endPoint x: 401, endPoint y: 613, distance: 63.8
click at [408, 612] on div at bounding box center [410, 598] width 6 height 72
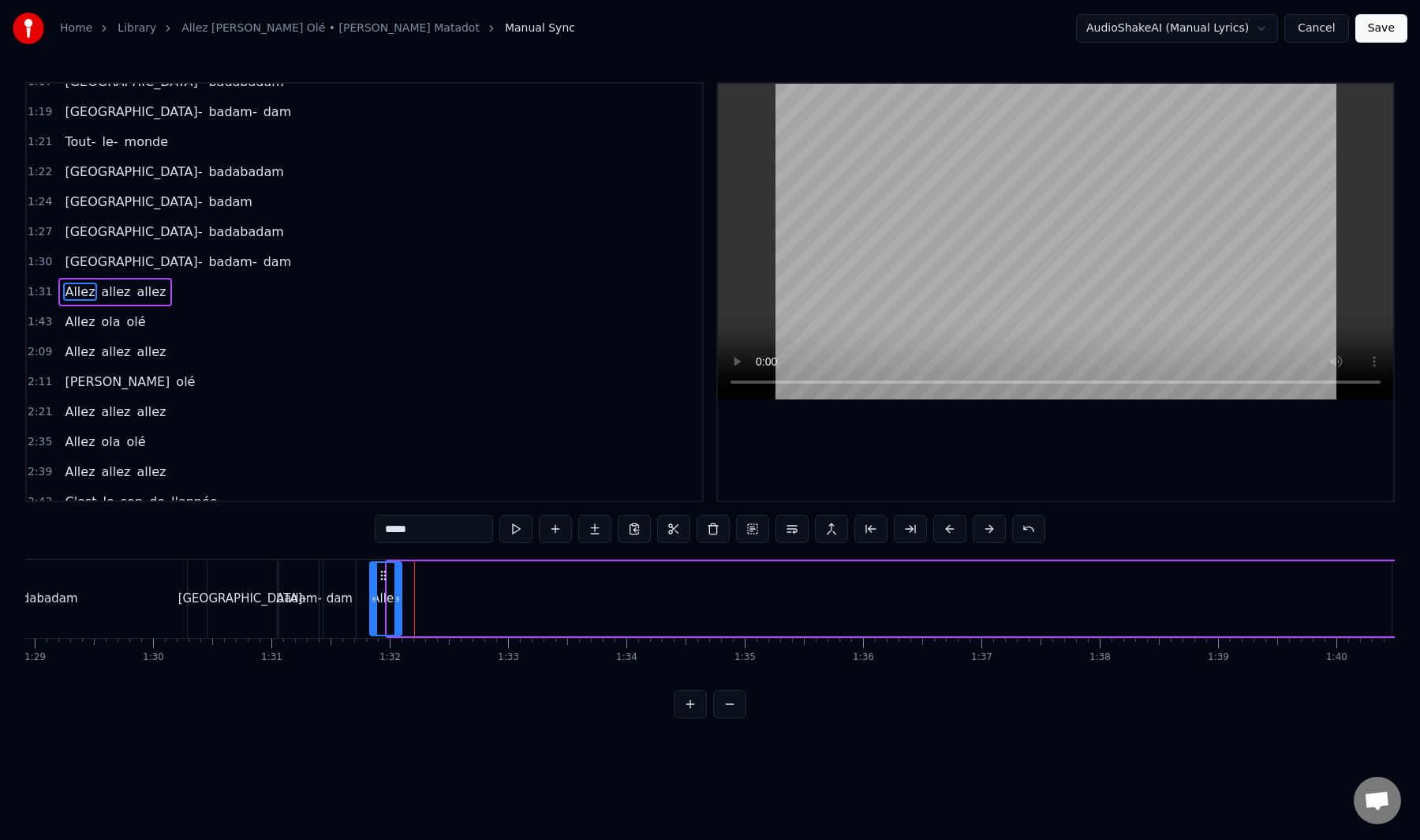
scroll to position [0, 10536]
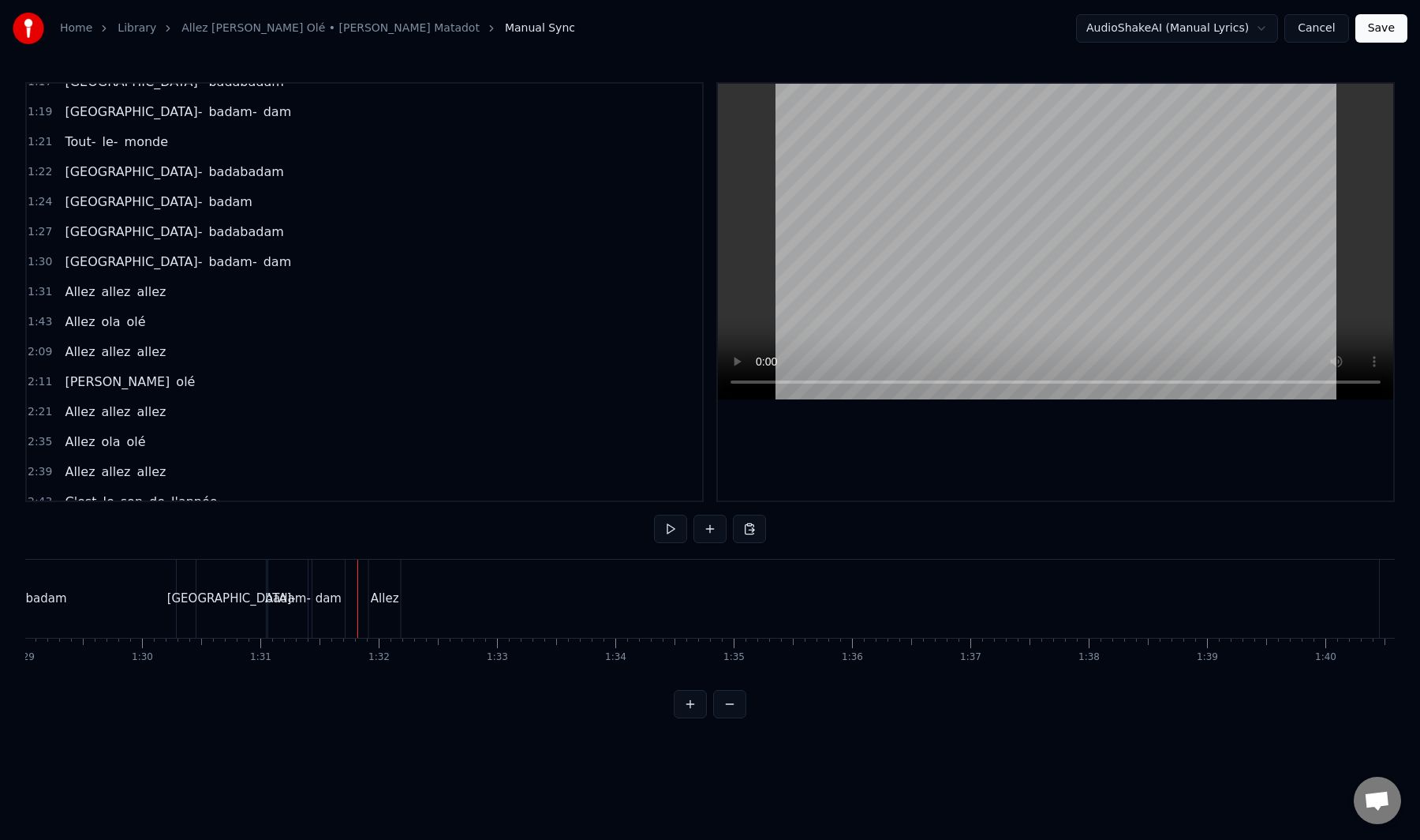
click at [389, 594] on div "Allez" at bounding box center [385, 598] width 28 height 18
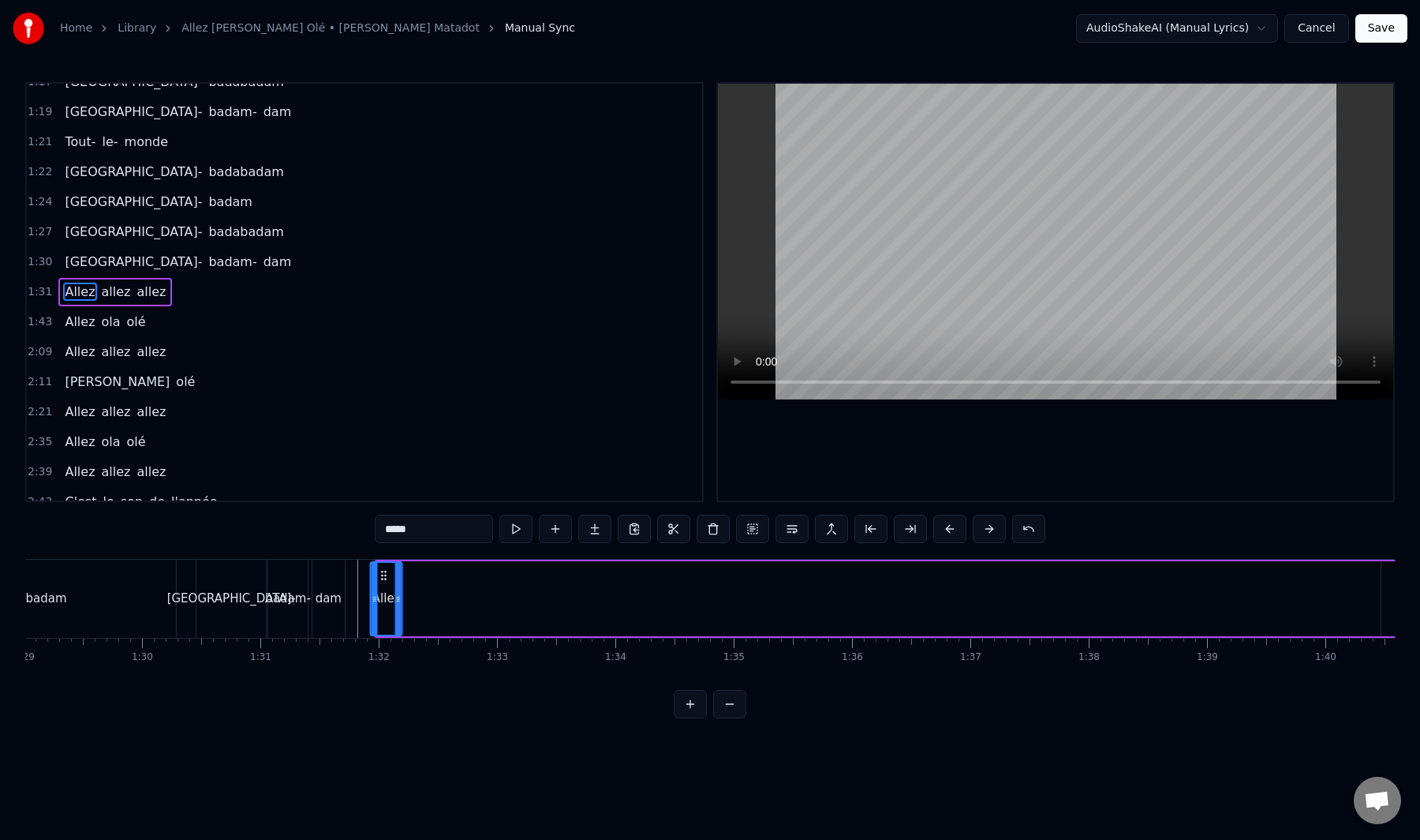
drag, startPoint x: 384, startPoint y: 578, endPoint x: 396, endPoint y: 578, distance: 12.0
click at [402, 578] on div "Allez" at bounding box center [386, 599] width 33 height 75
drag, startPoint x: 380, startPoint y: 574, endPoint x: 409, endPoint y: 574, distance: 29.0
click at [409, 574] on div "Allez allez allez" at bounding box center [1039, 599] width 1331 height 78
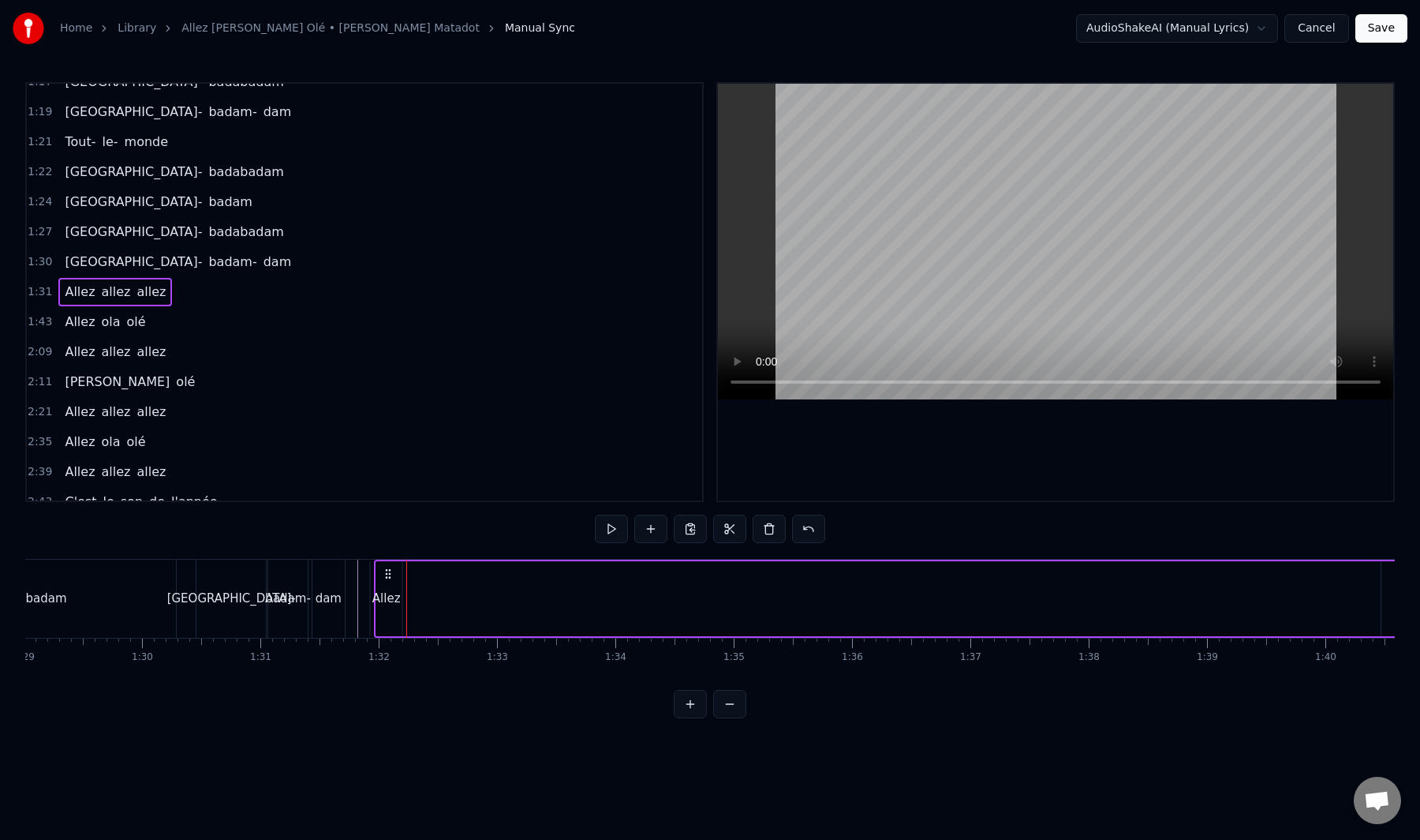
click at [402, 588] on div "Allez" at bounding box center [386, 599] width 33 height 75
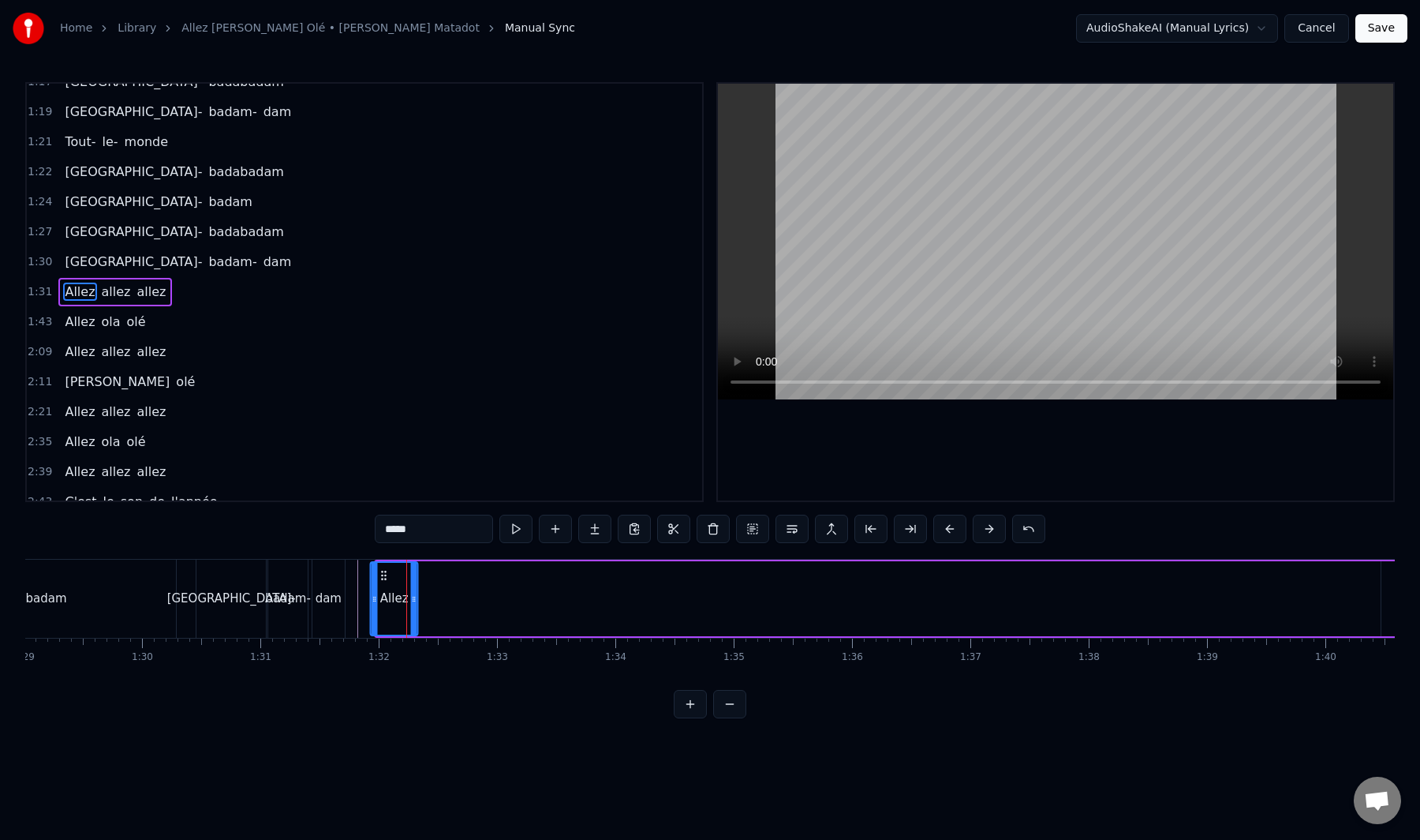
drag, startPoint x: 398, startPoint y: 601, endPoint x: 415, endPoint y: 600, distance: 17.0
click at [415, 600] on icon at bounding box center [414, 599] width 6 height 13
drag, startPoint x: 376, startPoint y: 599, endPoint x: 393, endPoint y: 598, distance: 17.0
click at [393, 598] on icon at bounding box center [391, 599] width 6 height 13
click at [528, 607] on div "Allez allez allez" at bounding box center [1047, 599] width 1314 height 78
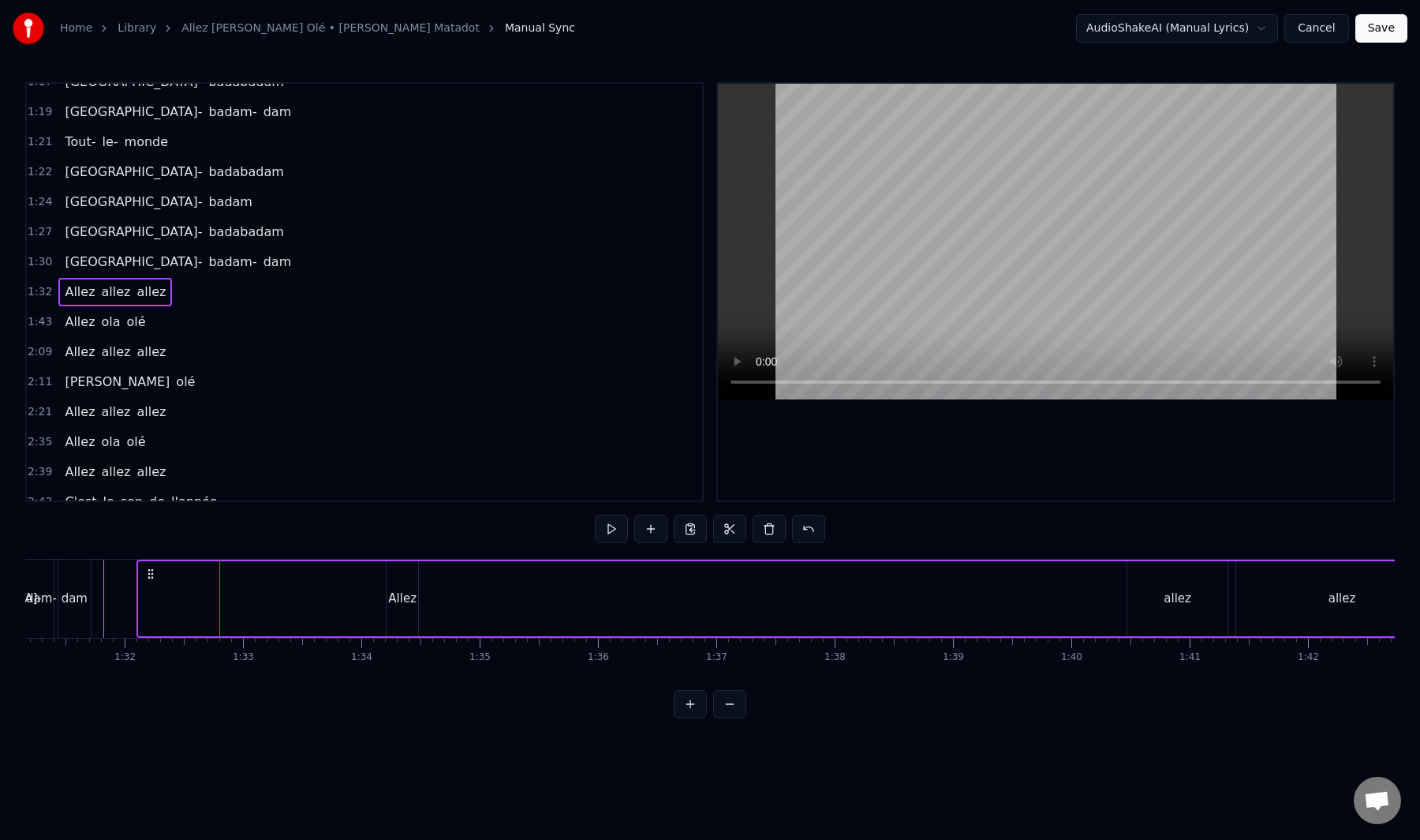
scroll to position [0, 10801]
click at [392, 595] on div "Allez" at bounding box center [403, 598] width 28 height 18
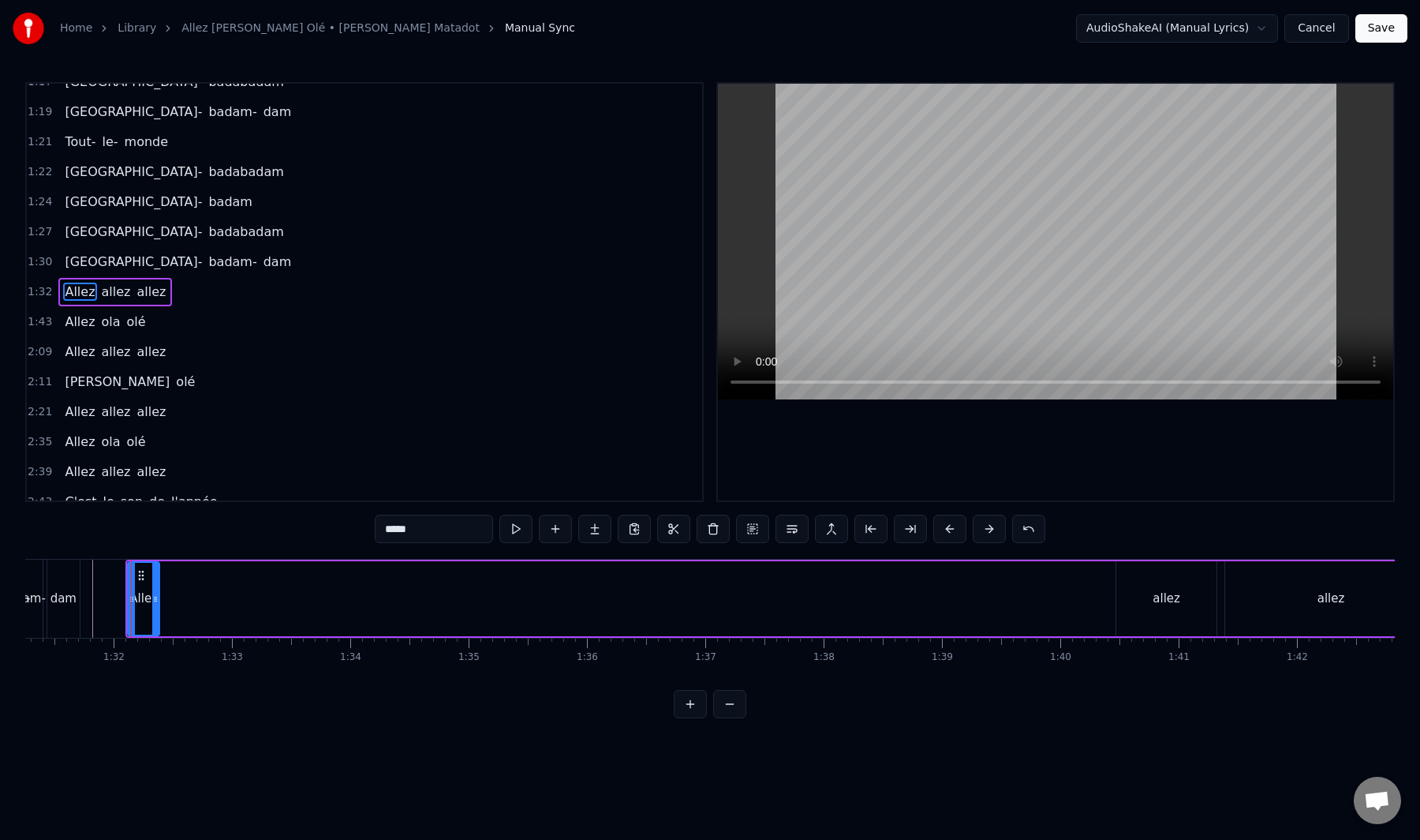
click at [1154, 596] on div "allez" at bounding box center [1167, 598] width 28 height 18
type input "*****"
drag, startPoint x: 1129, startPoint y: 573, endPoint x: 507, endPoint y: 614, distance: 623.3
click at [507, 614] on div "Allez allez allez" at bounding box center [782, 599] width 1314 height 78
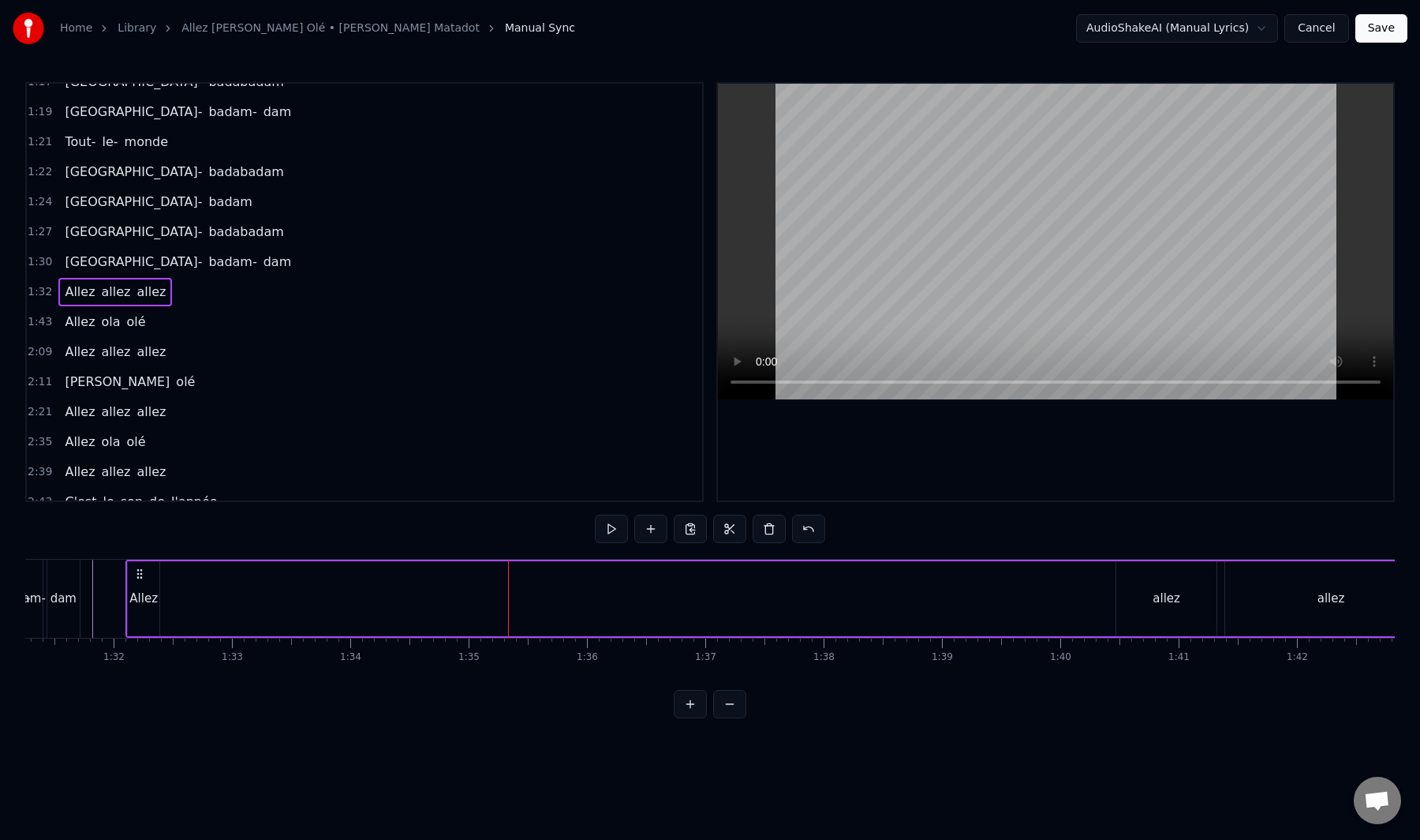
click at [1140, 585] on div "allez" at bounding box center [1167, 599] width 100 height 75
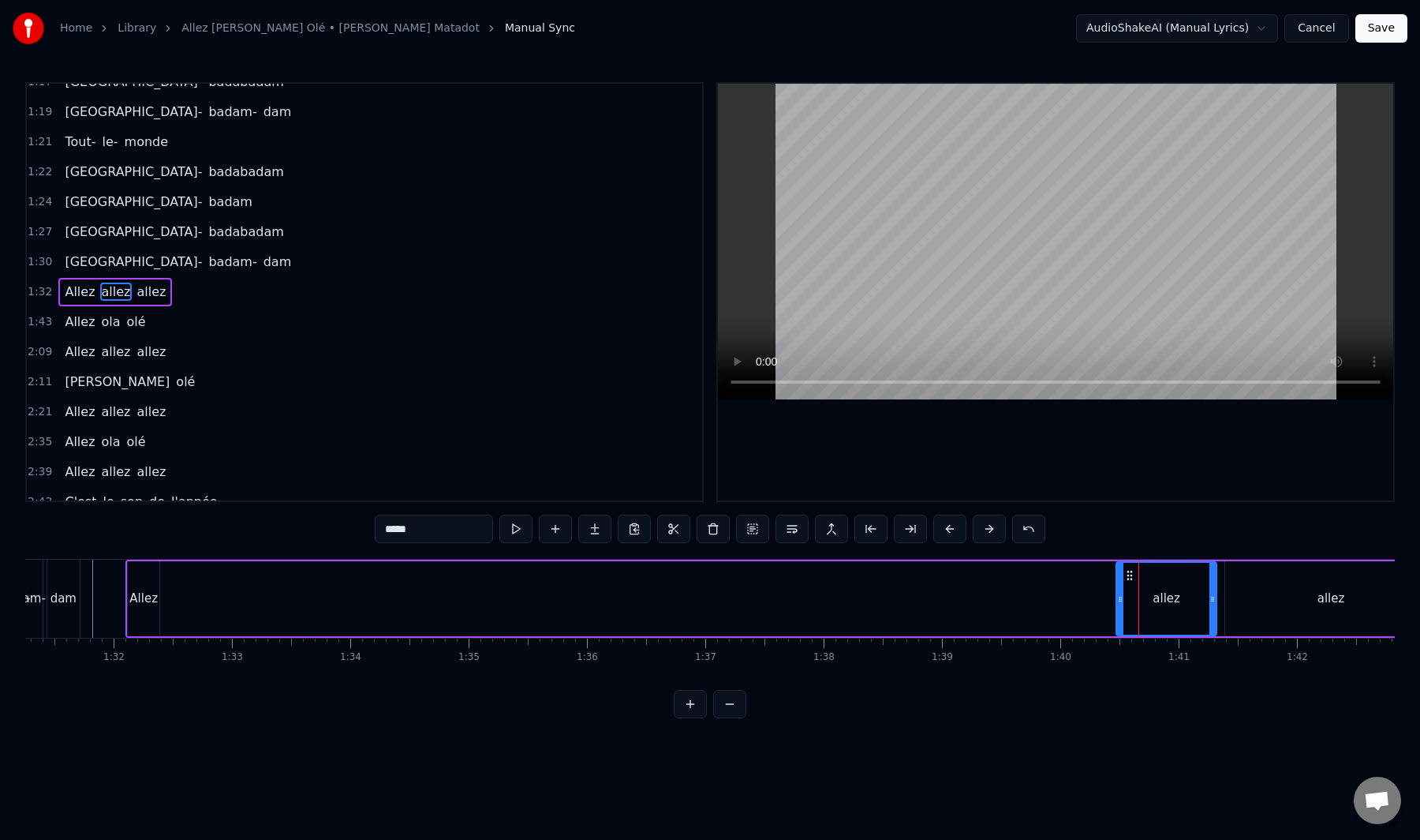
click at [1153, 580] on div "allez" at bounding box center [1167, 598] width 99 height 72
drag, startPoint x: 1124, startPoint y: 578, endPoint x: 1068, endPoint y: 595, distance: 58.5
click at [1068, 594] on div "Allez allez allez" at bounding box center [782, 599] width 1314 height 78
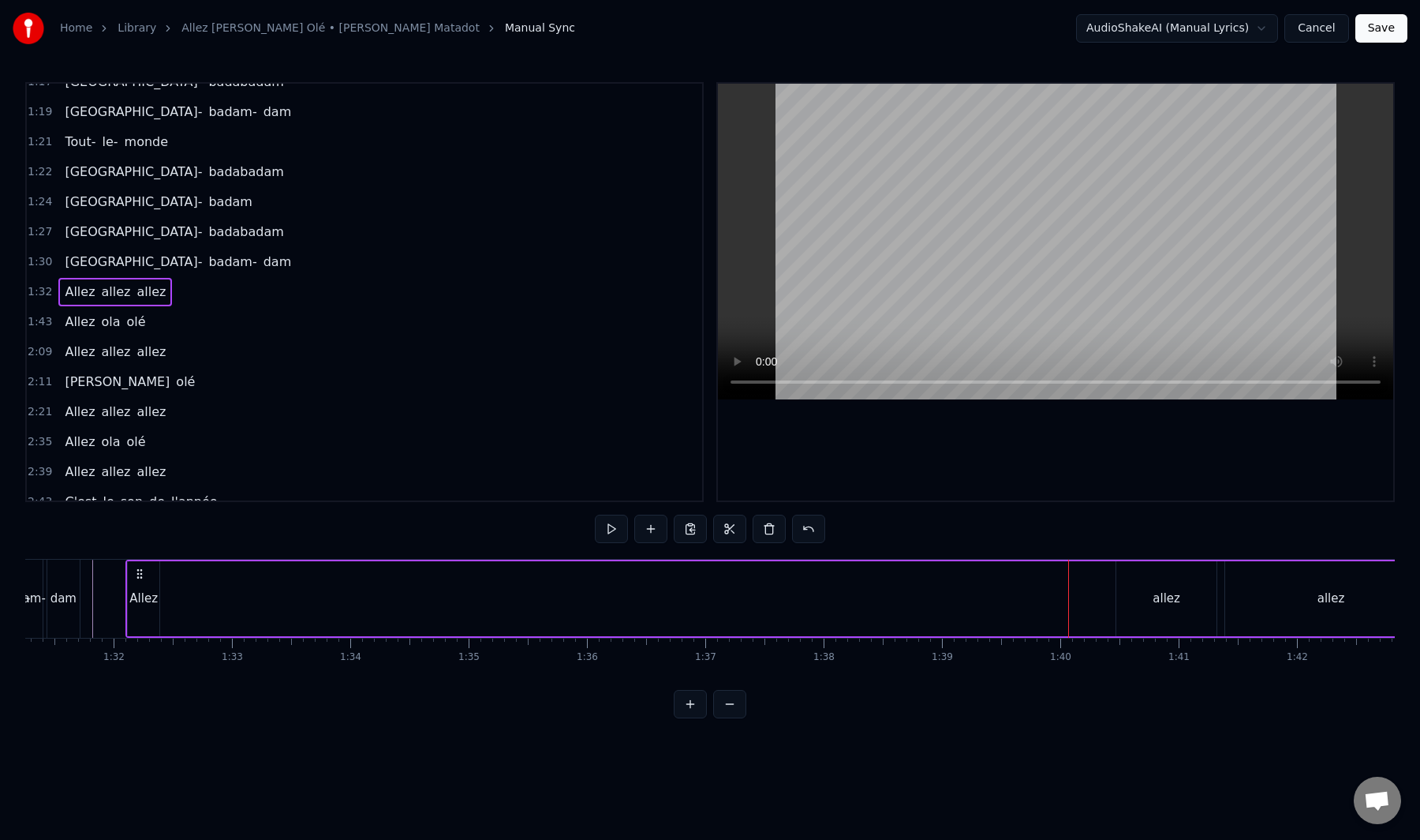
click at [1161, 596] on div "allez" at bounding box center [1167, 598] width 28 height 18
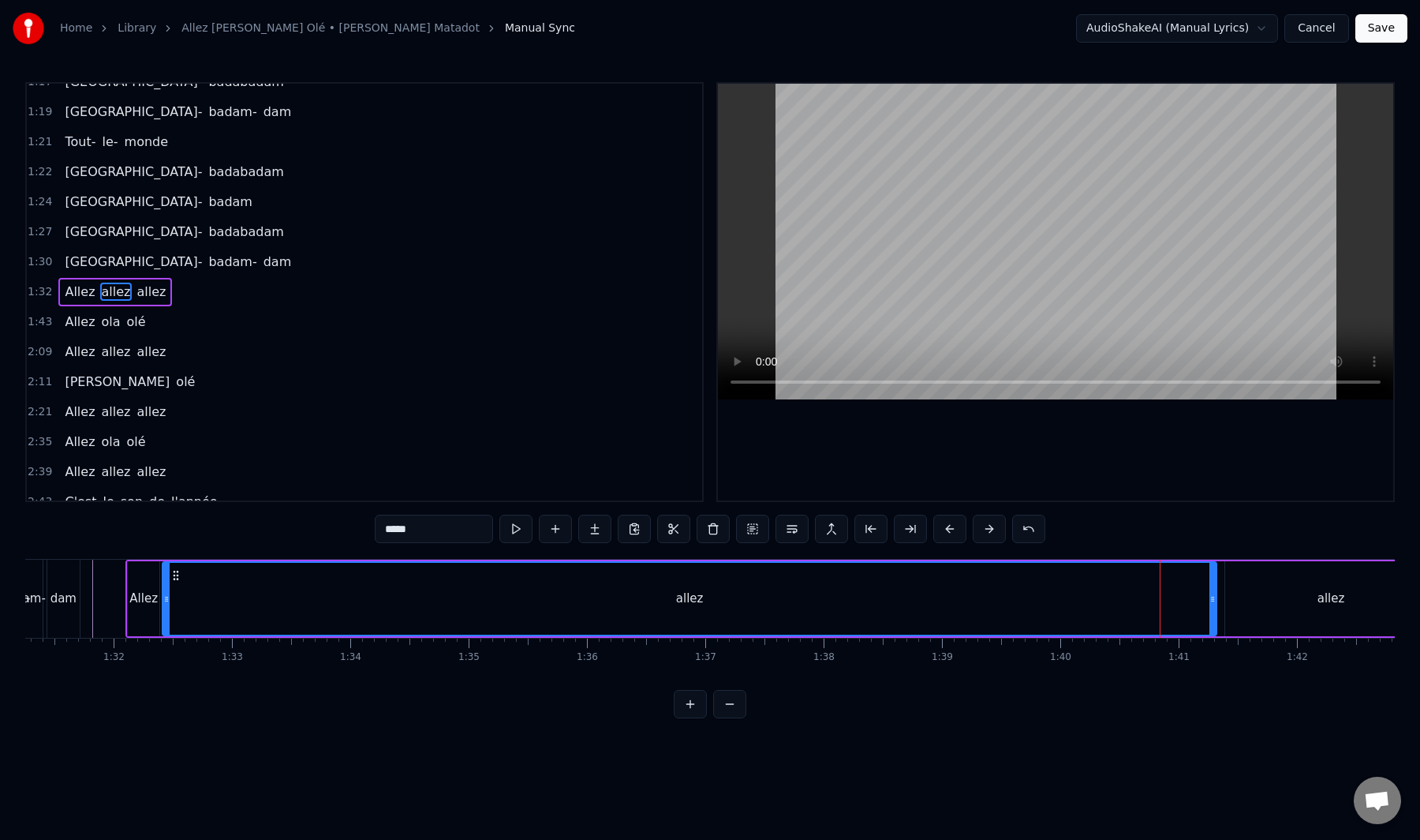
drag, startPoint x: 1121, startPoint y: 595, endPoint x: 169, endPoint y: 708, distance: 958.7
click at [167, 709] on div "0:02 Tout le monde 0:08 [PERSON_NAME] assemblée 0:10 Qui a envie de bouger 0:12…" at bounding box center [710, 400] width 1370 height 636
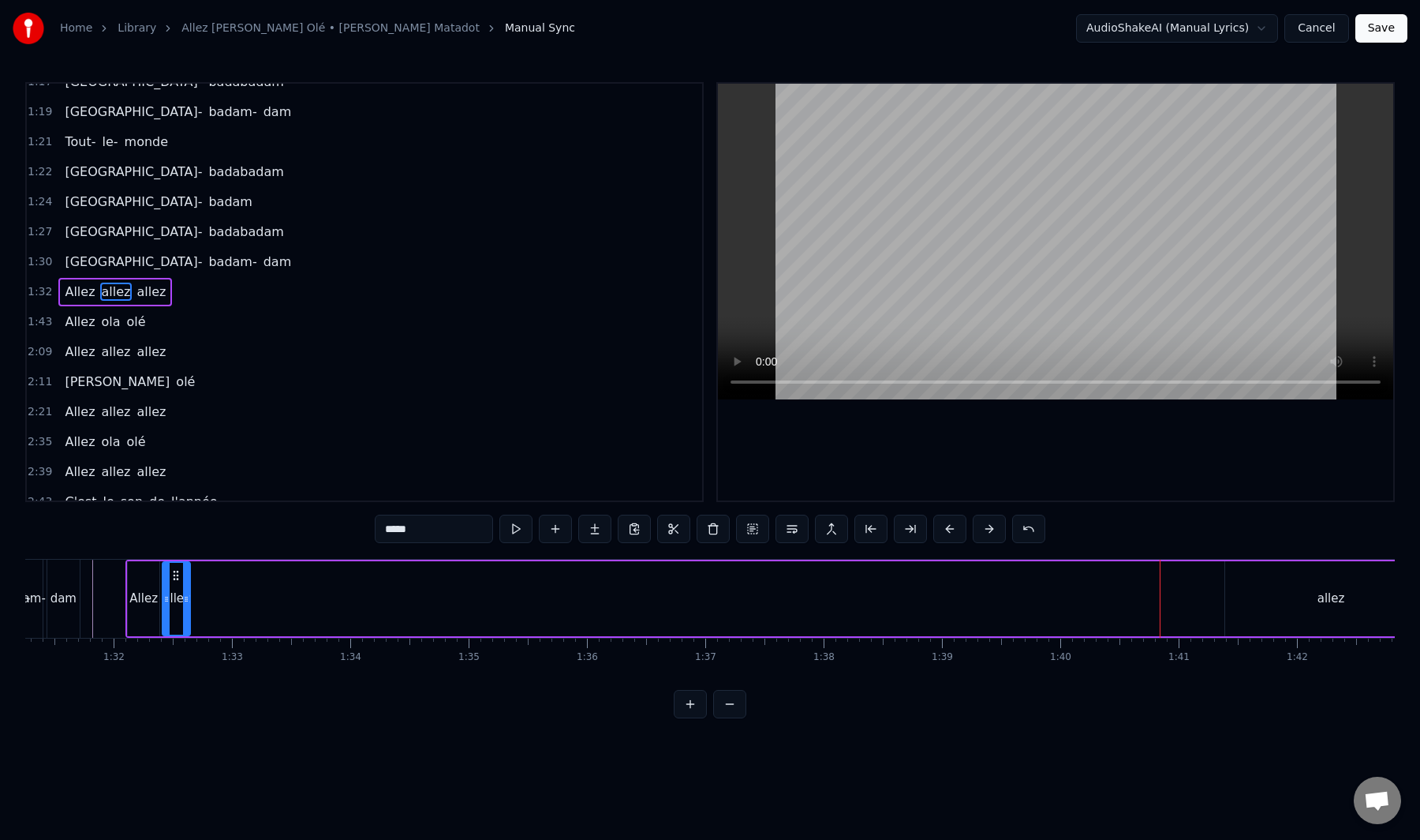
drag, startPoint x: 1210, startPoint y: 596, endPoint x: 186, endPoint y: 640, distance: 1024.9
click at [186, 640] on div "Tout le monde Ola belle assemblée Qui a envie de bouger Pour se laisser aller A…" at bounding box center [710, 617] width 1370 height 118
click at [1382, 609] on div "allez" at bounding box center [1331, 599] width 211 height 75
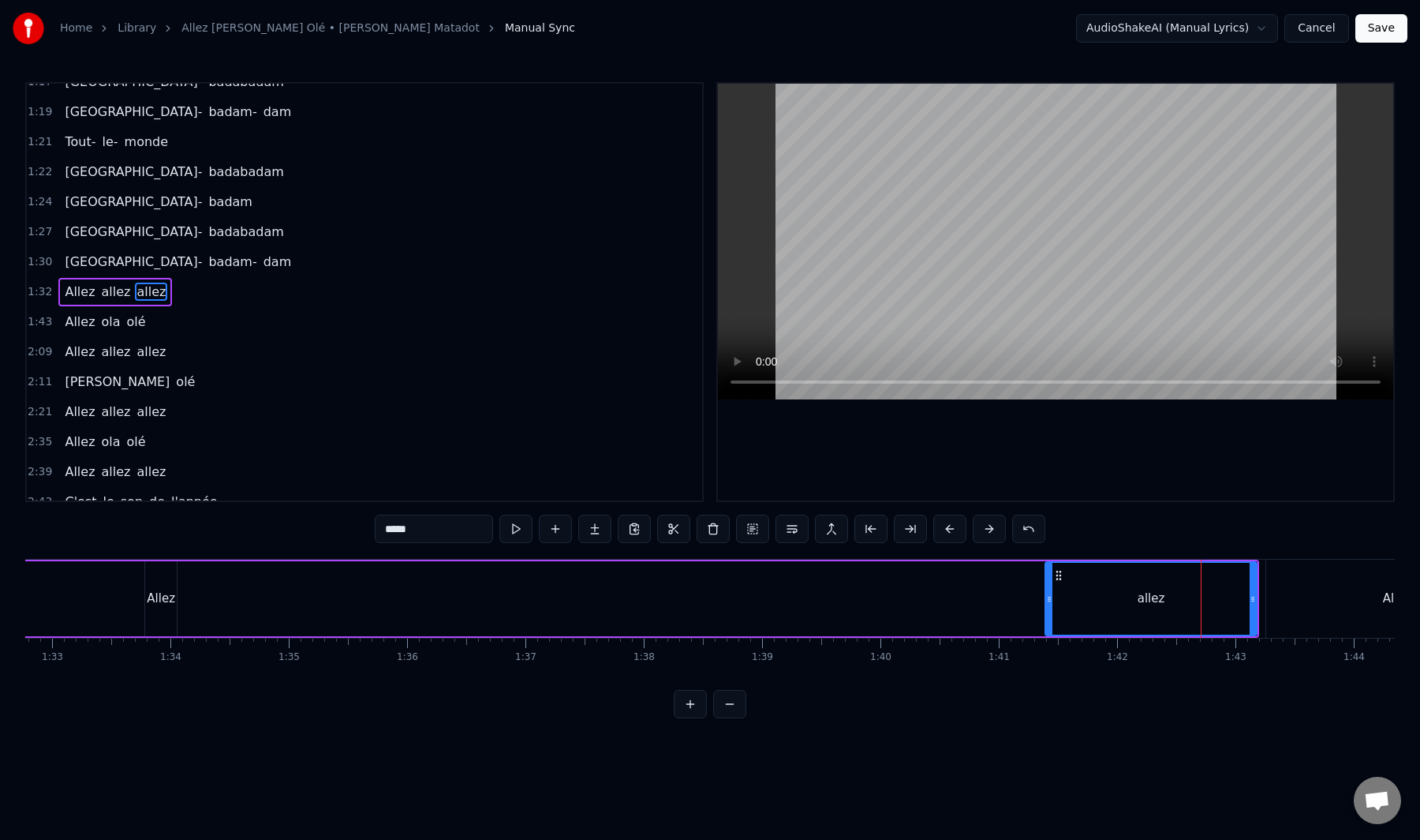
scroll to position [0, 11000]
click at [1144, 583] on div "allez" at bounding box center [1133, 598] width 210 height 72
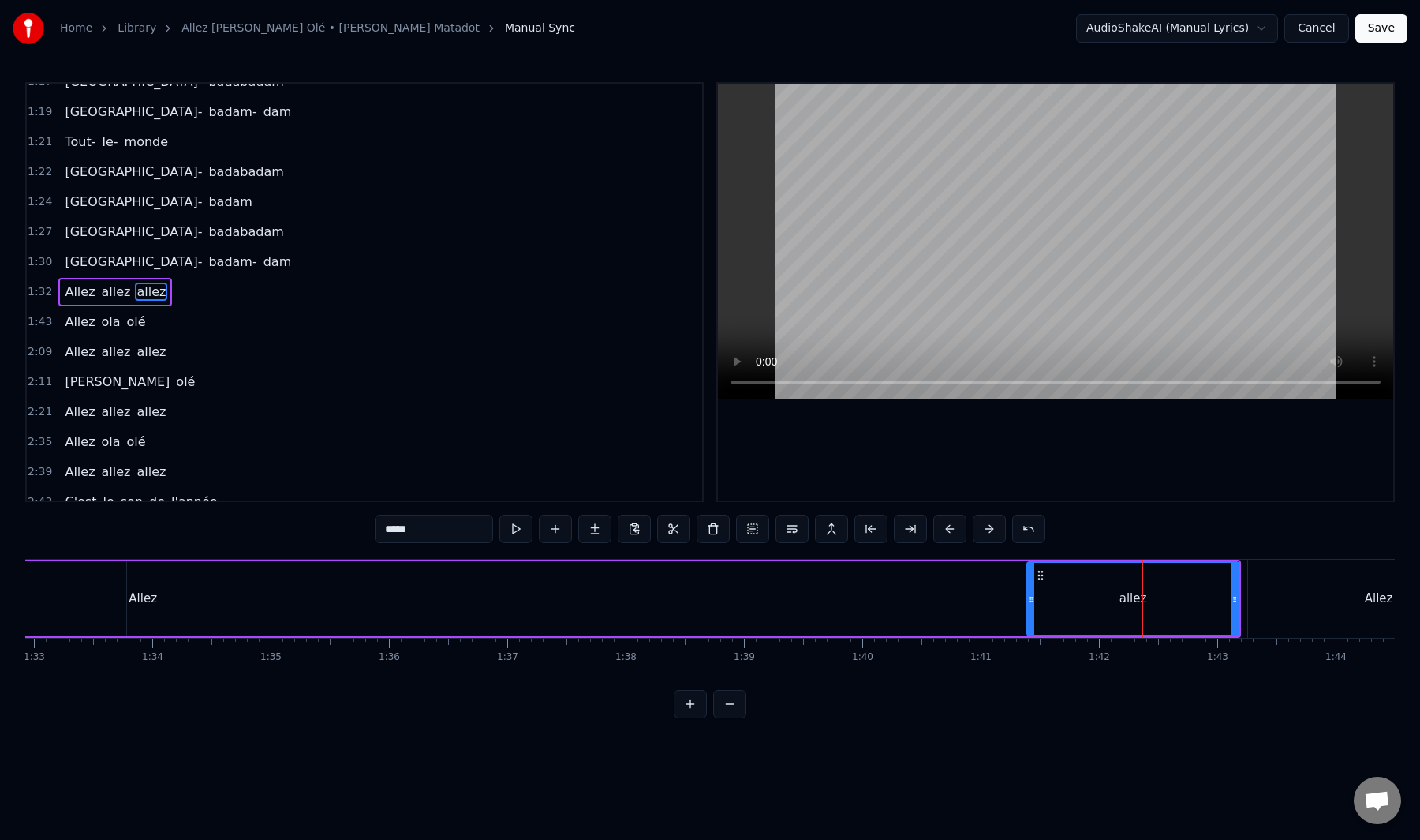
click at [1039, 577] on icon at bounding box center [1040, 575] width 13 height 13
drag, startPoint x: 1045, startPoint y: 578, endPoint x: 941, endPoint y: 585, distance: 104.2
click at [927, 589] on div "Allez allez allez" at bounding box center [584, 599] width 1314 height 78
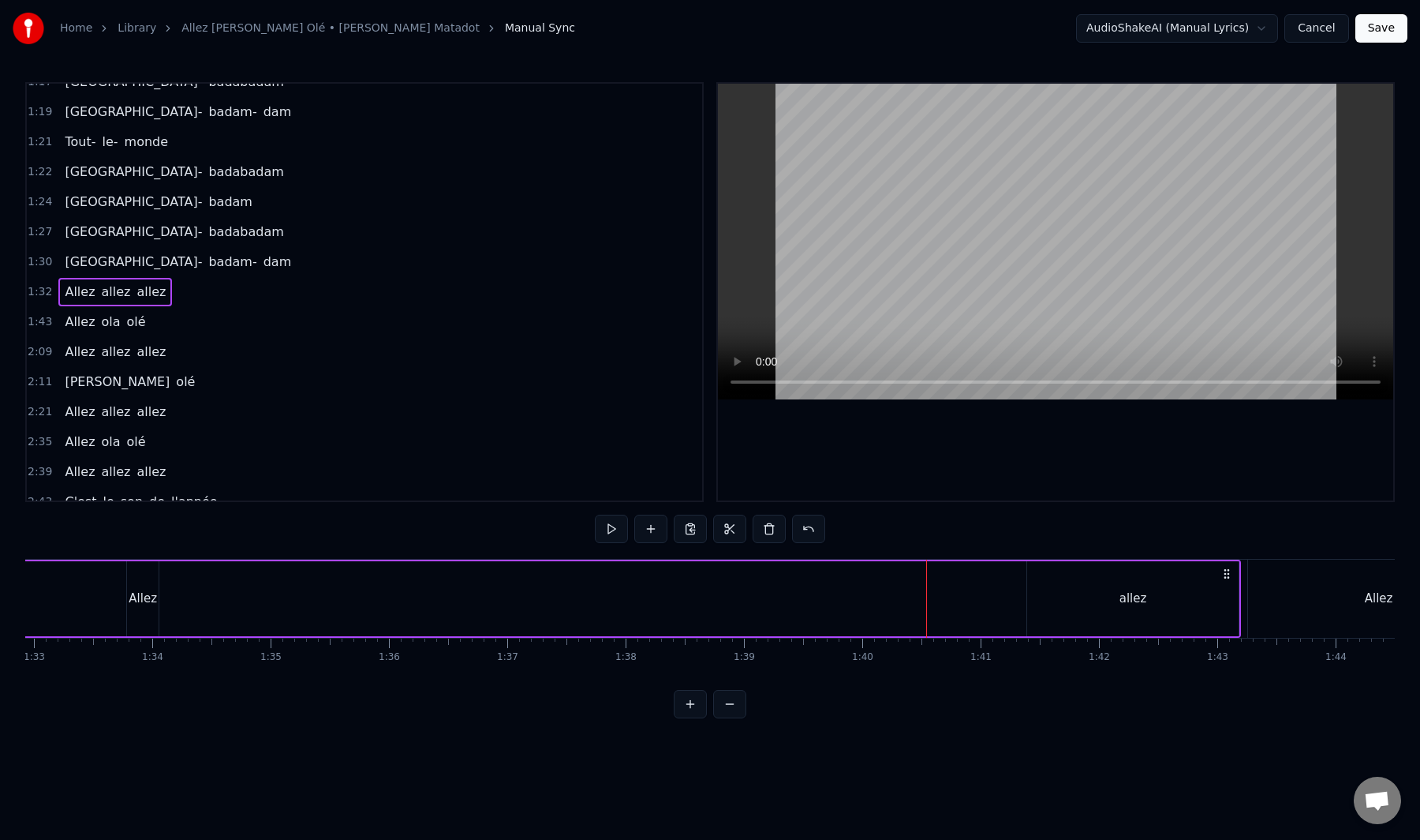
drag, startPoint x: 1044, startPoint y: 572, endPoint x: 1034, endPoint y: 573, distance: 10.0
click at [1034, 573] on div "allez" at bounding box center [1133, 599] width 211 height 75
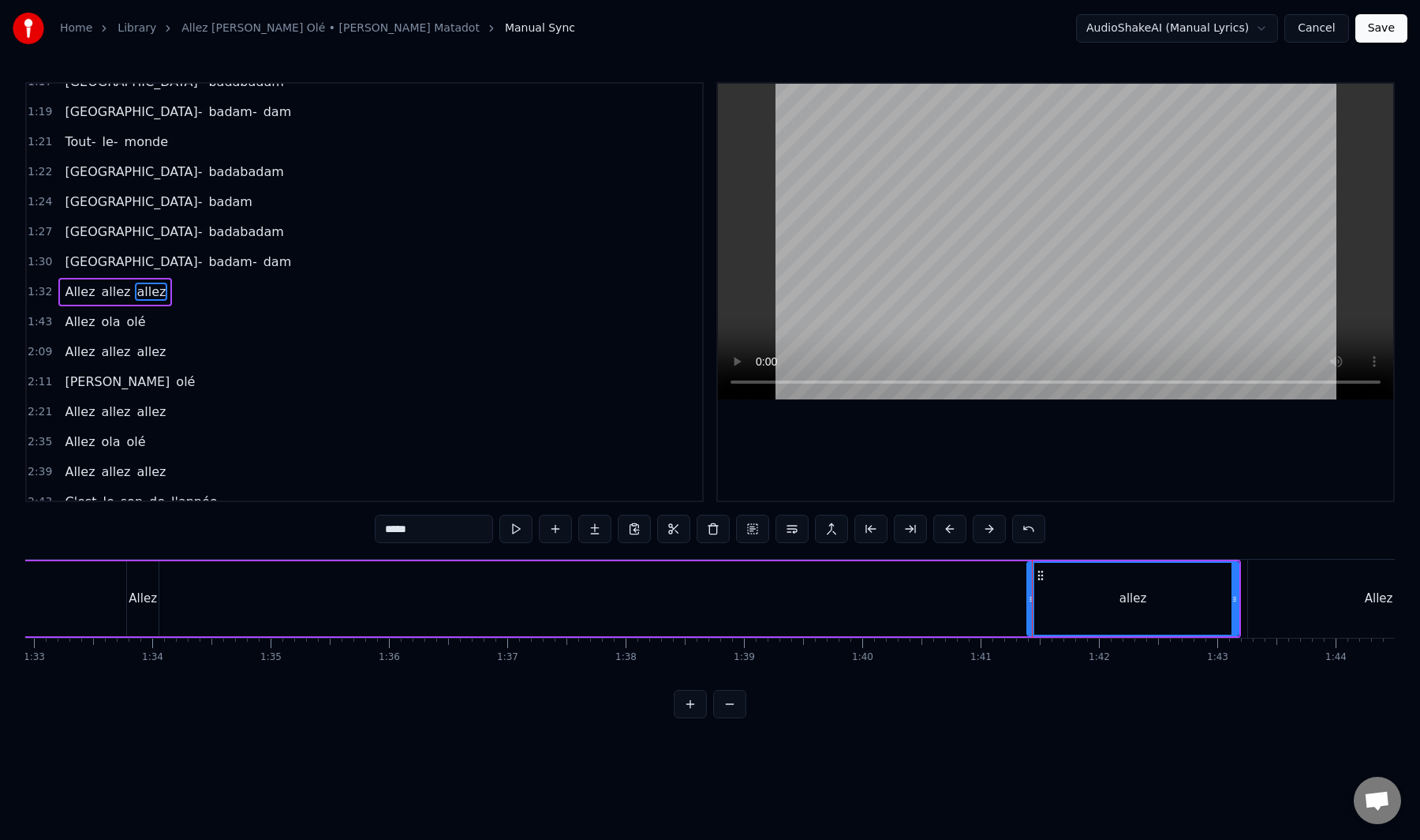
click at [1320, 24] on button "Cancel" at bounding box center [1316, 28] width 64 height 28
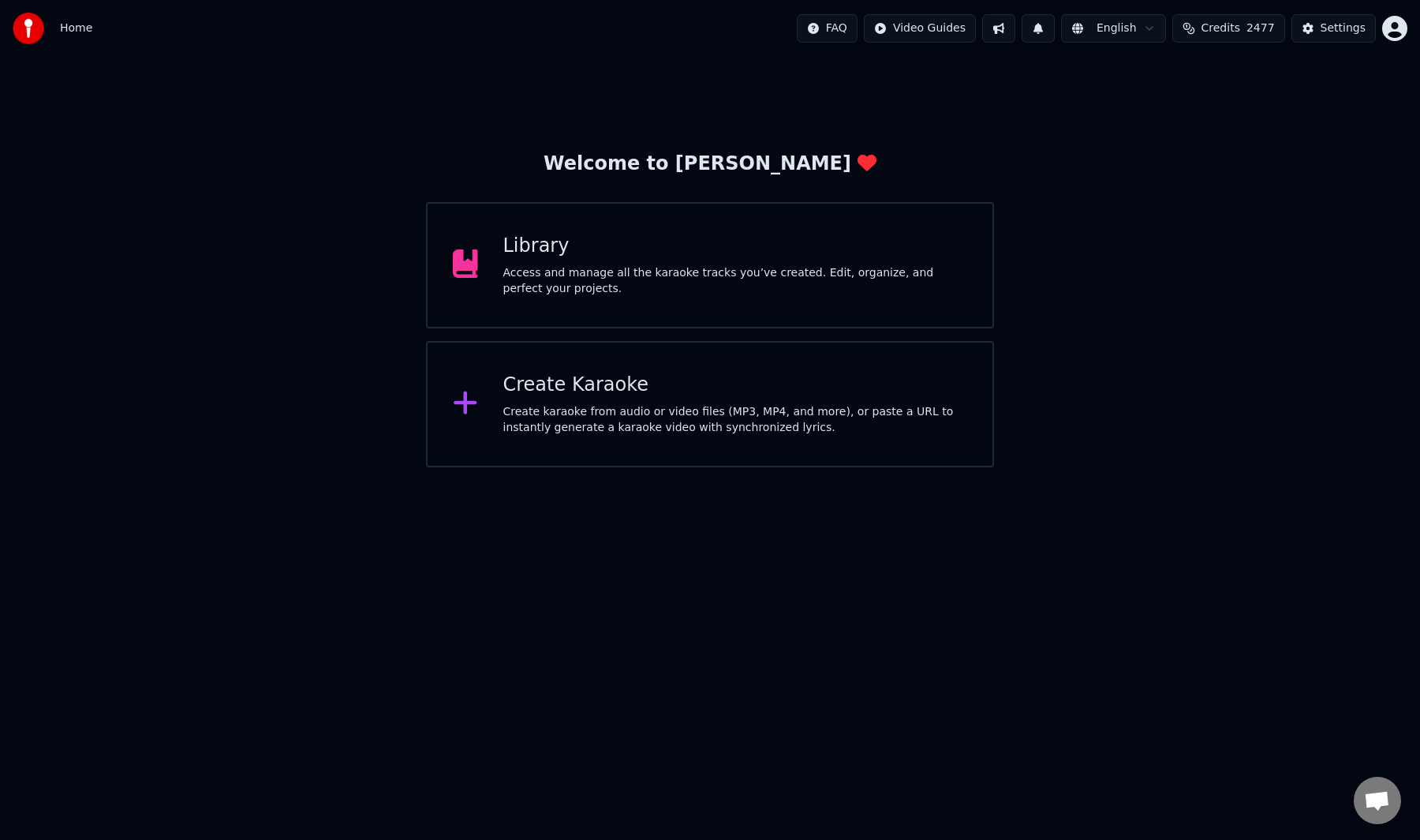
click at [724, 300] on div "Library Access and manage all the karaoke tracks you’ve created. Edit, organize…" at bounding box center [710, 265] width 568 height 127
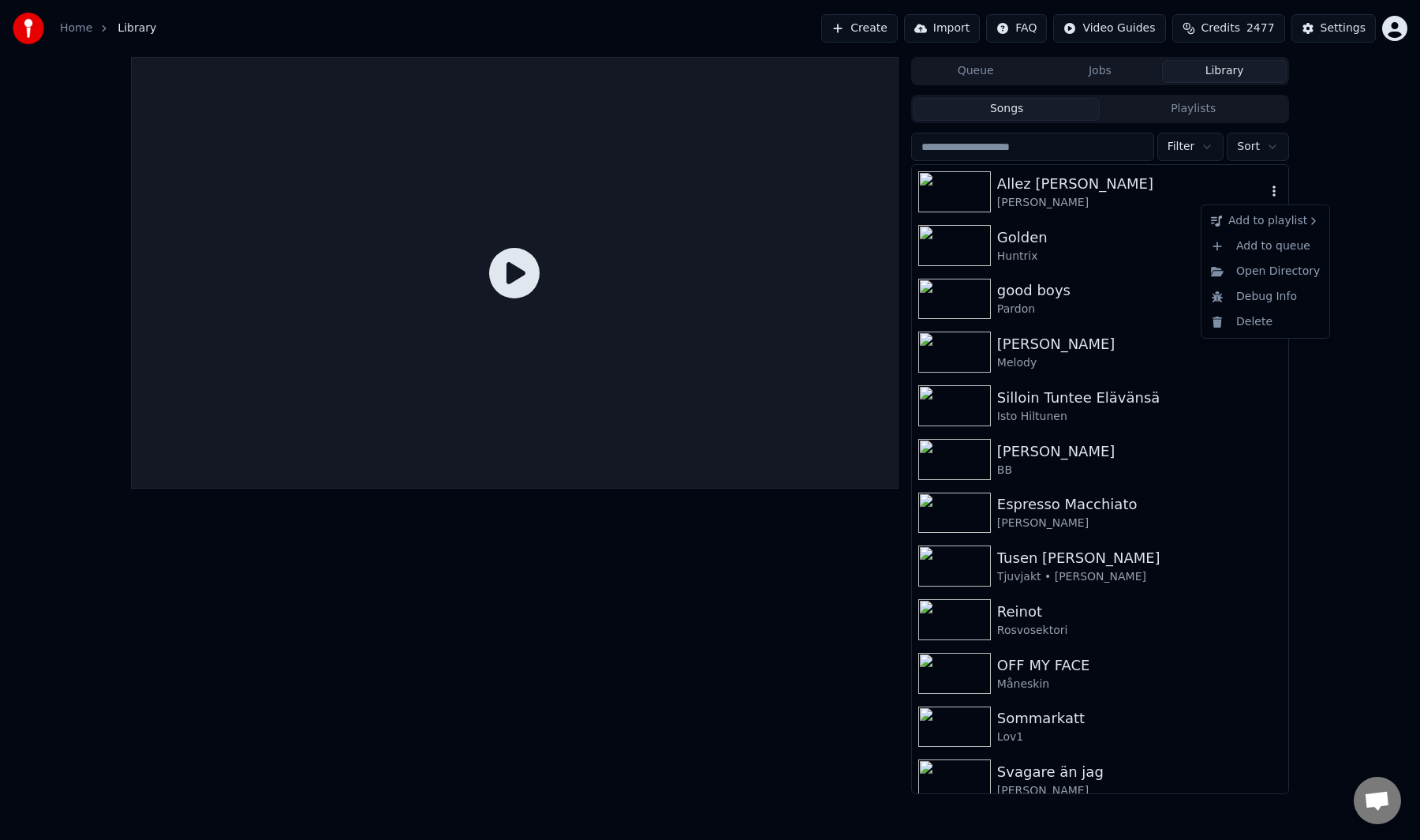
click at [1273, 192] on icon "button" at bounding box center [1275, 190] width 3 height 11
click at [984, 184] on img at bounding box center [955, 192] width 72 height 41
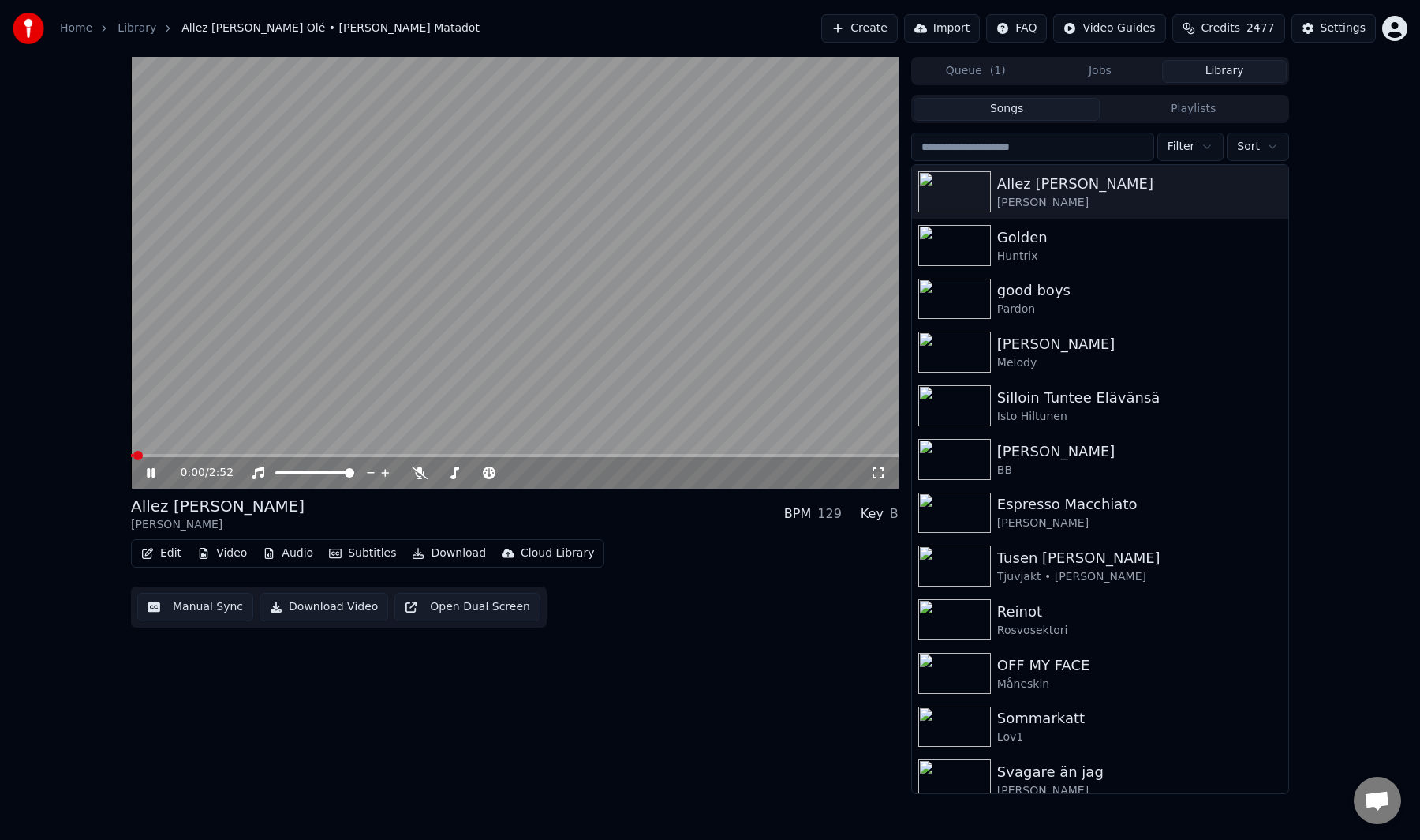
click at [513, 354] on video at bounding box center [515, 273] width 768 height 431
click at [187, 608] on button "Manual Sync" at bounding box center [195, 606] width 116 height 28
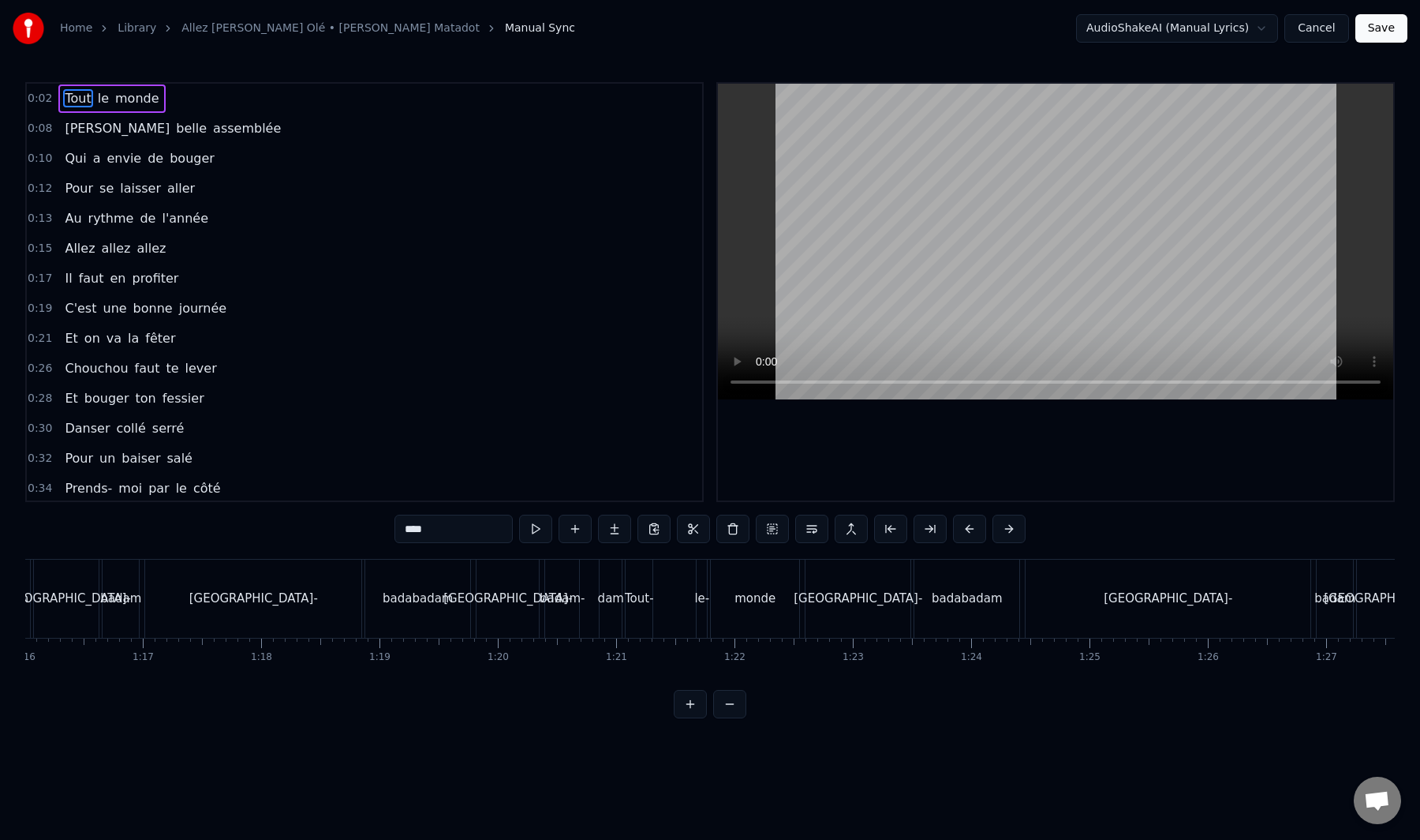
scroll to position [0, 9050]
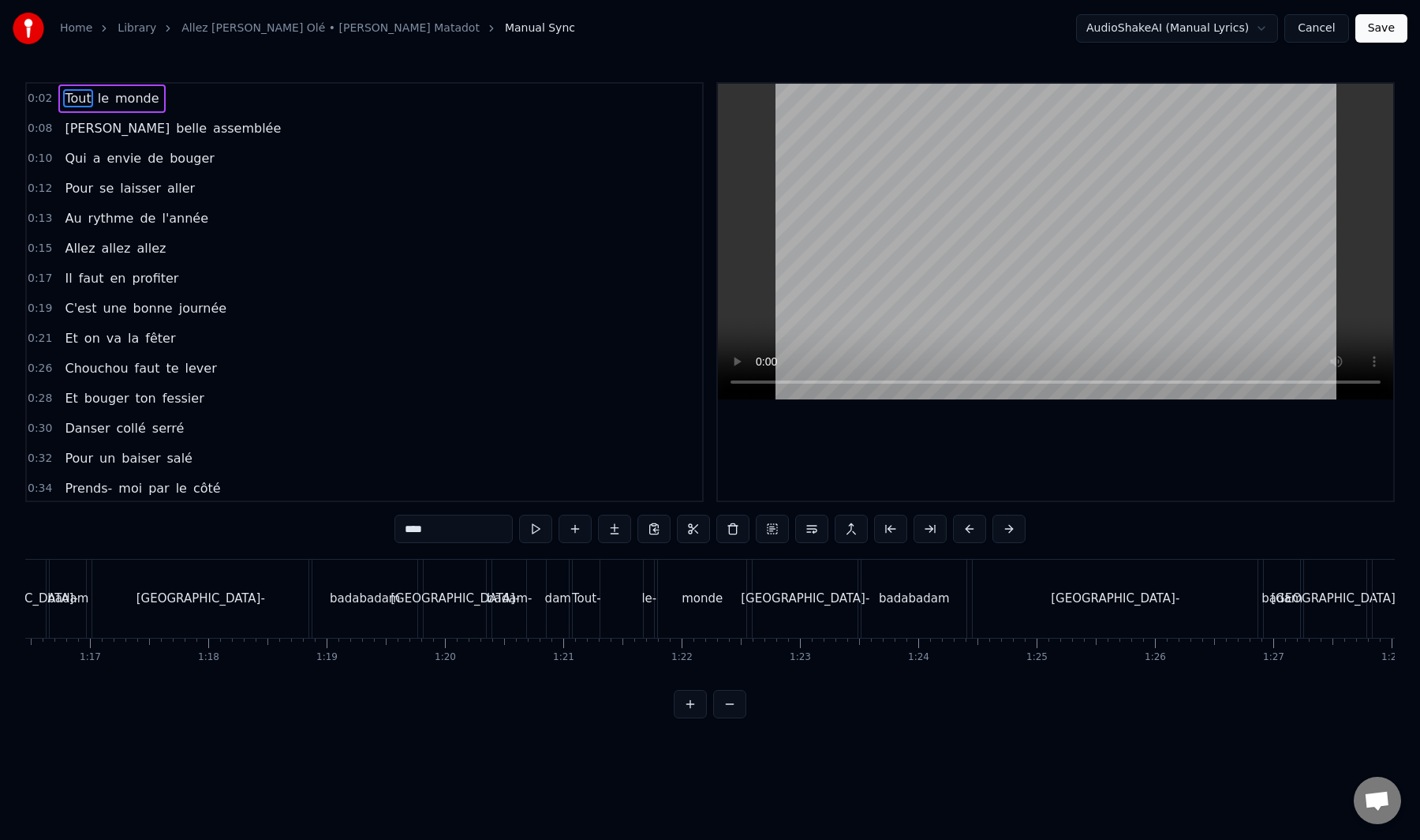
click at [634, 603] on div "Tout- le- monde" at bounding box center [662, 599] width 178 height 78
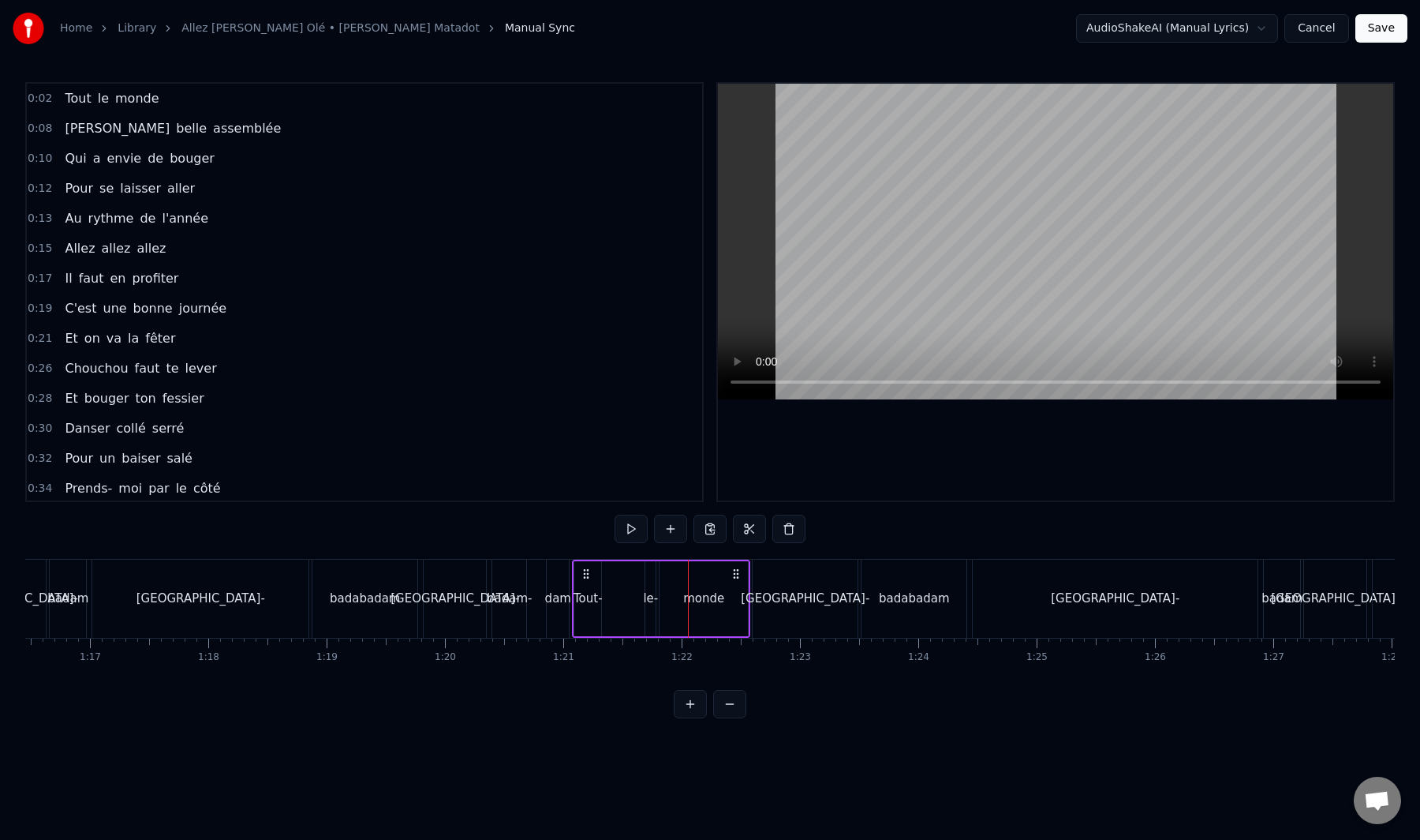
click at [696, 603] on div "monde" at bounding box center [704, 598] width 41 height 18
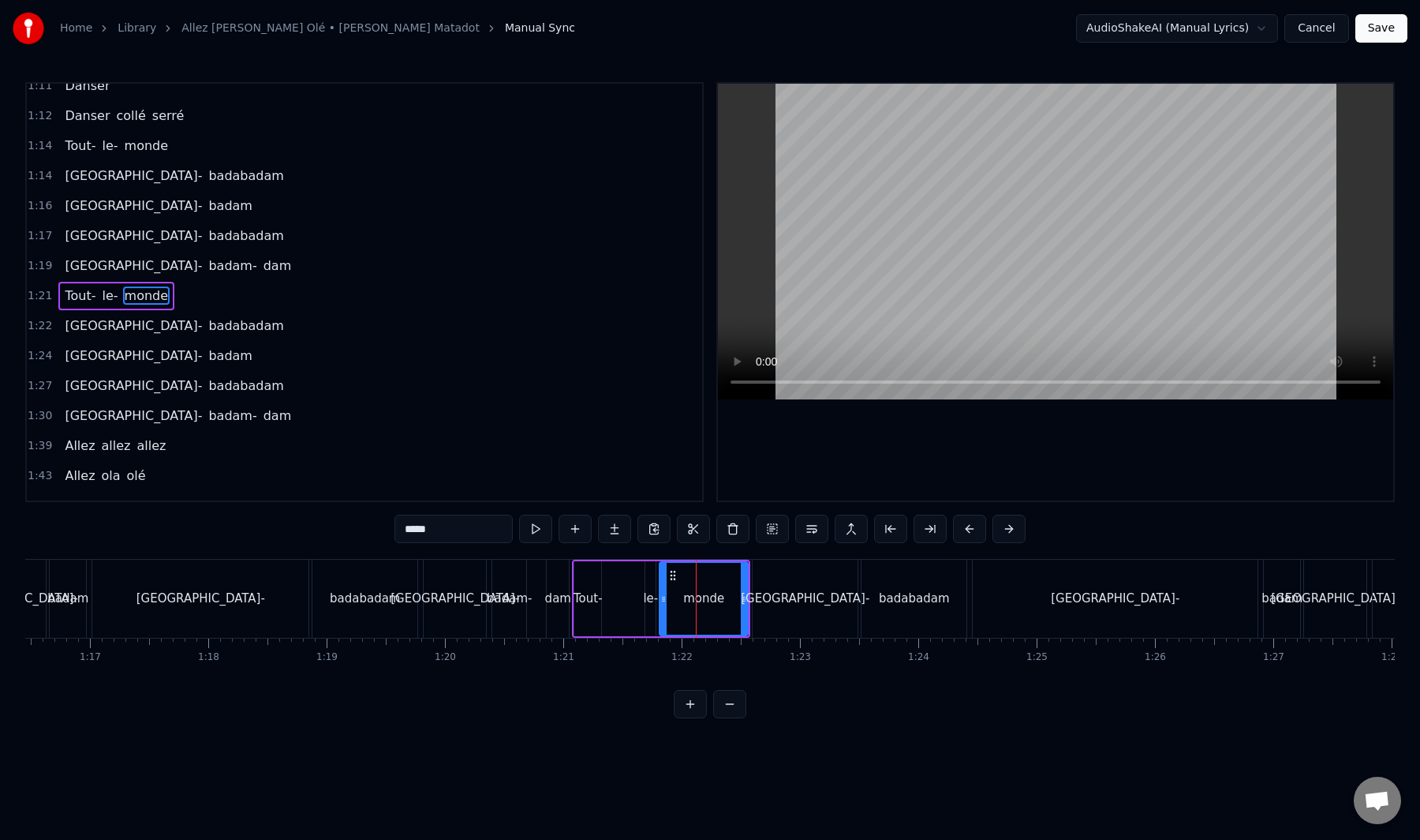
scroll to position [886, 0]
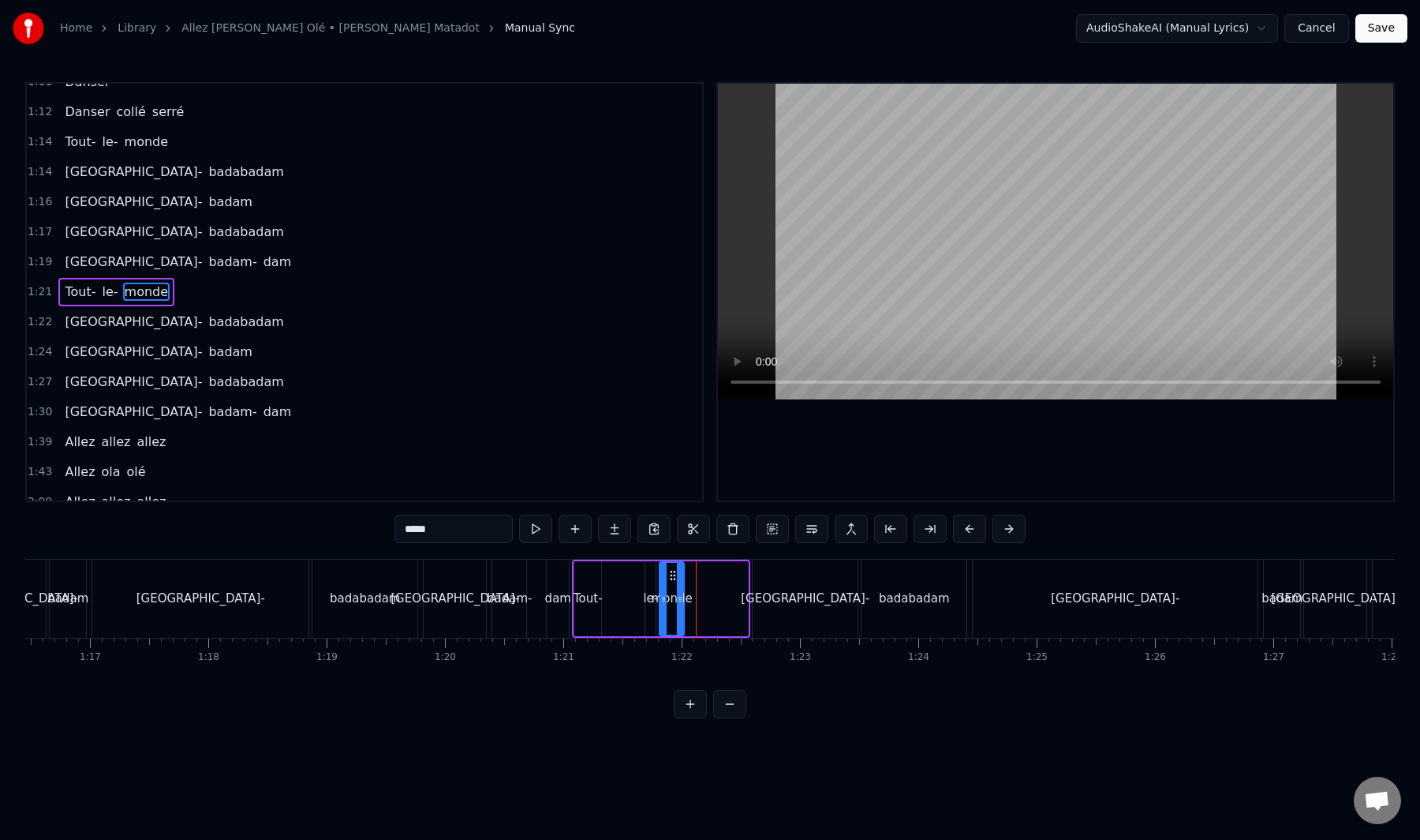
drag, startPoint x: 741, startPoint y: 598, endPoint x: 677, endPoint y: 614, distance: 66.0
click at [677, 614] on div at bounding box center [679, 598] width 6 height 72
click at [775, 591] on div "[GEOGRAPHIC_DATA]-" at bounding box center [804, 598] width 128 height 18
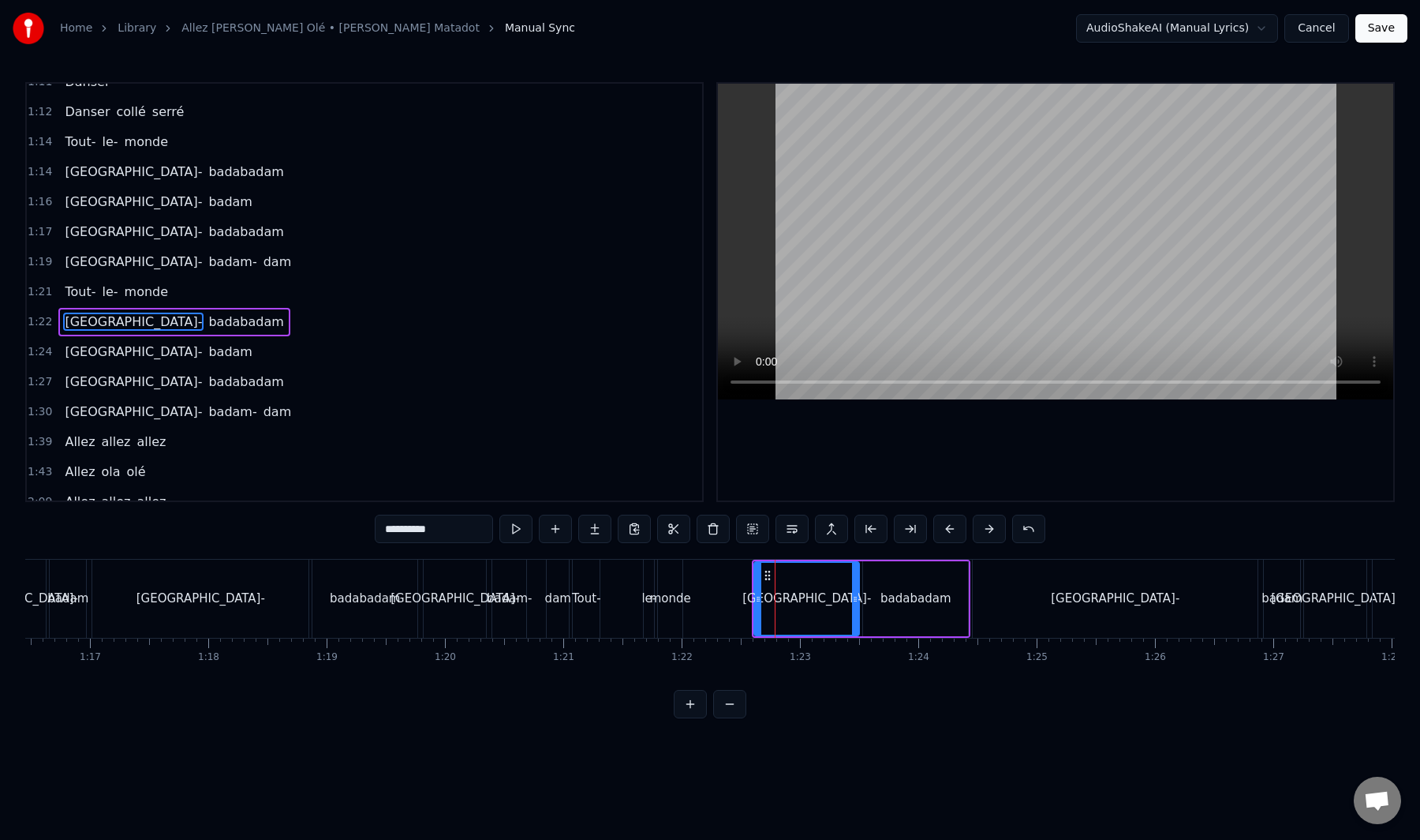
scroll to position [916, 0]
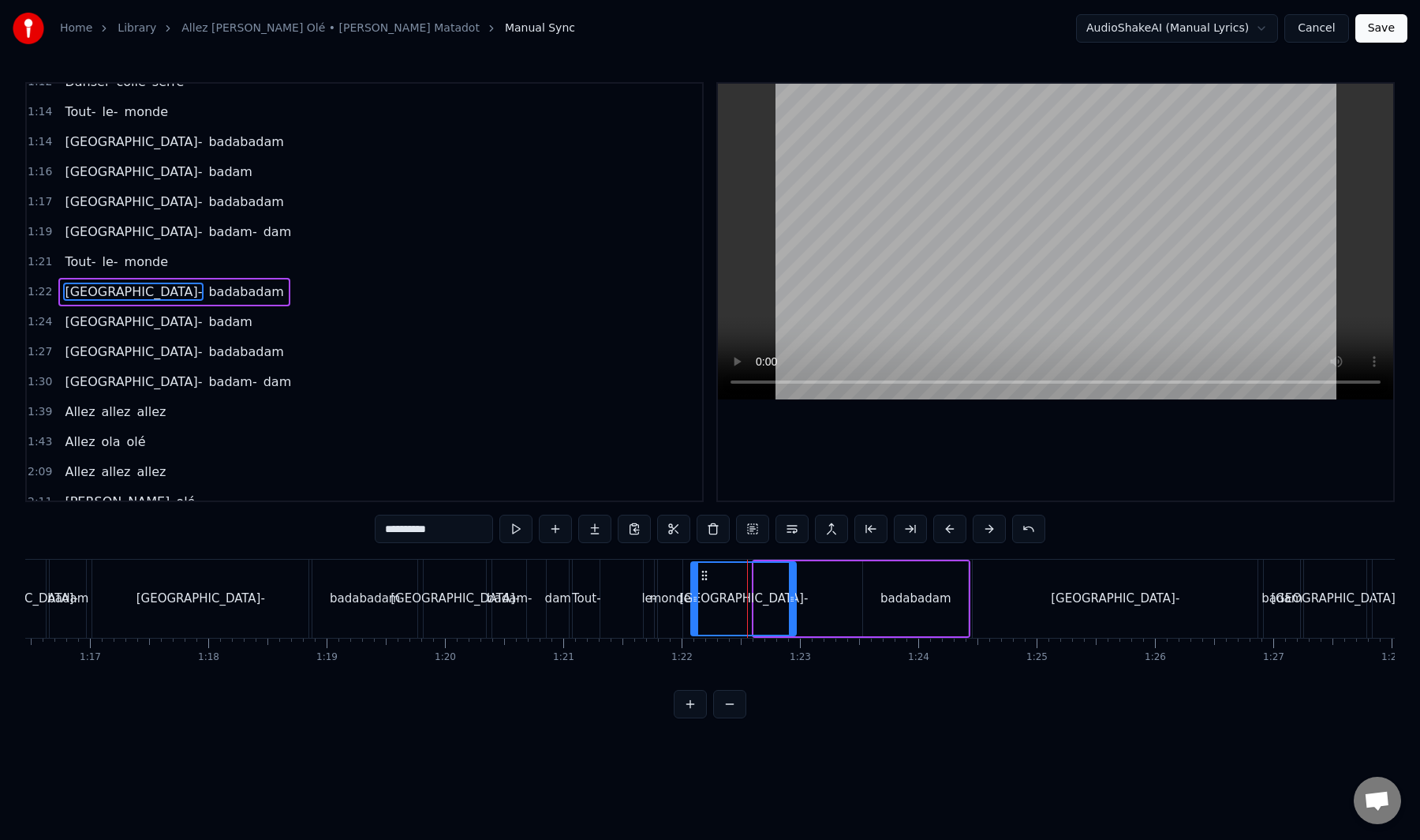
drag, startPoint x: 768, startPoint y: 578, endPoint x: 705, endPoint y: 595, distance: 65.3
click at [705, 595] on div "[GEOGRAPHIC_DATA]-" at bounding box center [744, 598] width 104 height 72
click at [871, 580] on div "badabadam" at bounding box center [916, 599] width 105 height 75
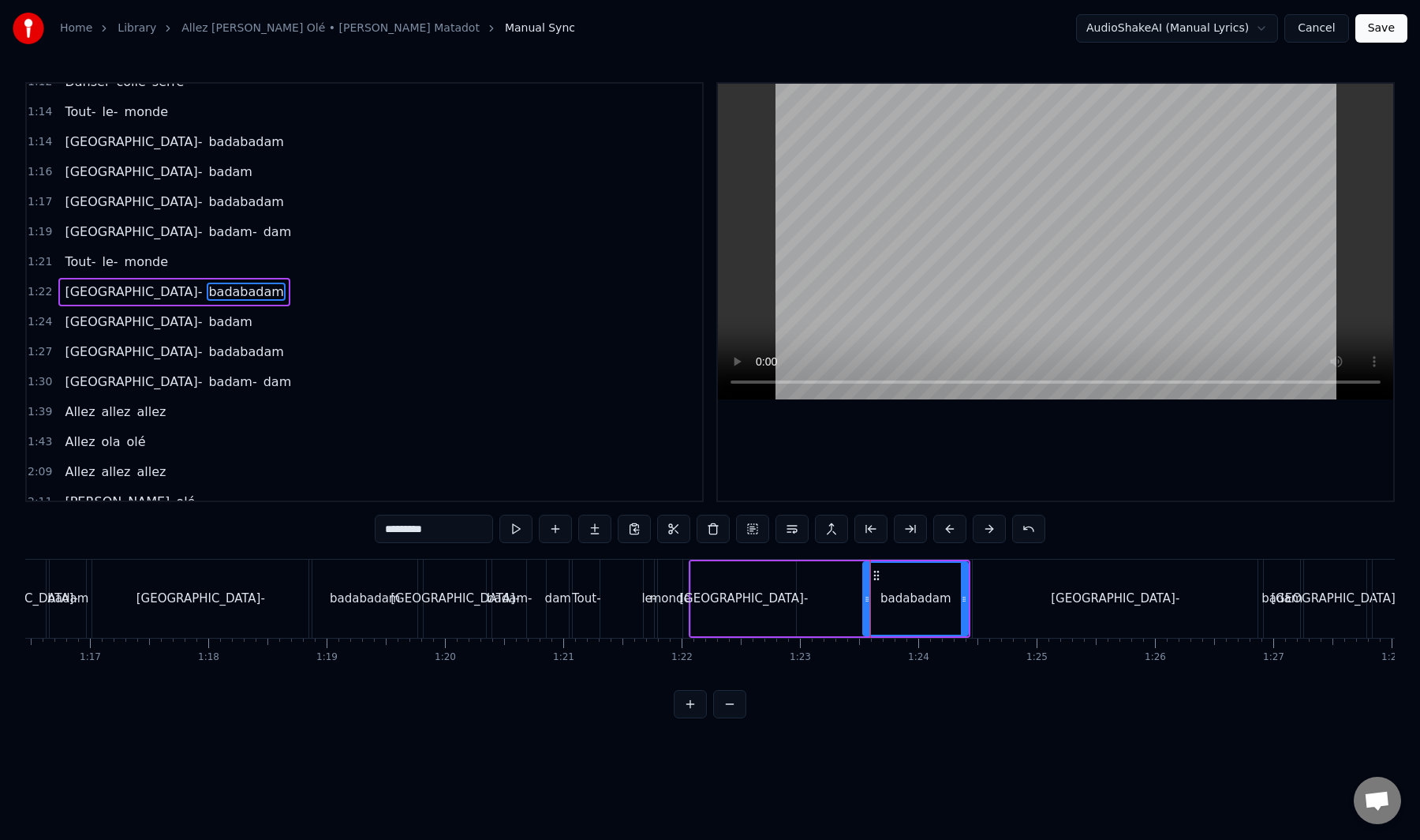
click at [765, 607] on div "[GEOGRAPHIC_DATA]-" at bounding box center [744, 599] width 105 height 75
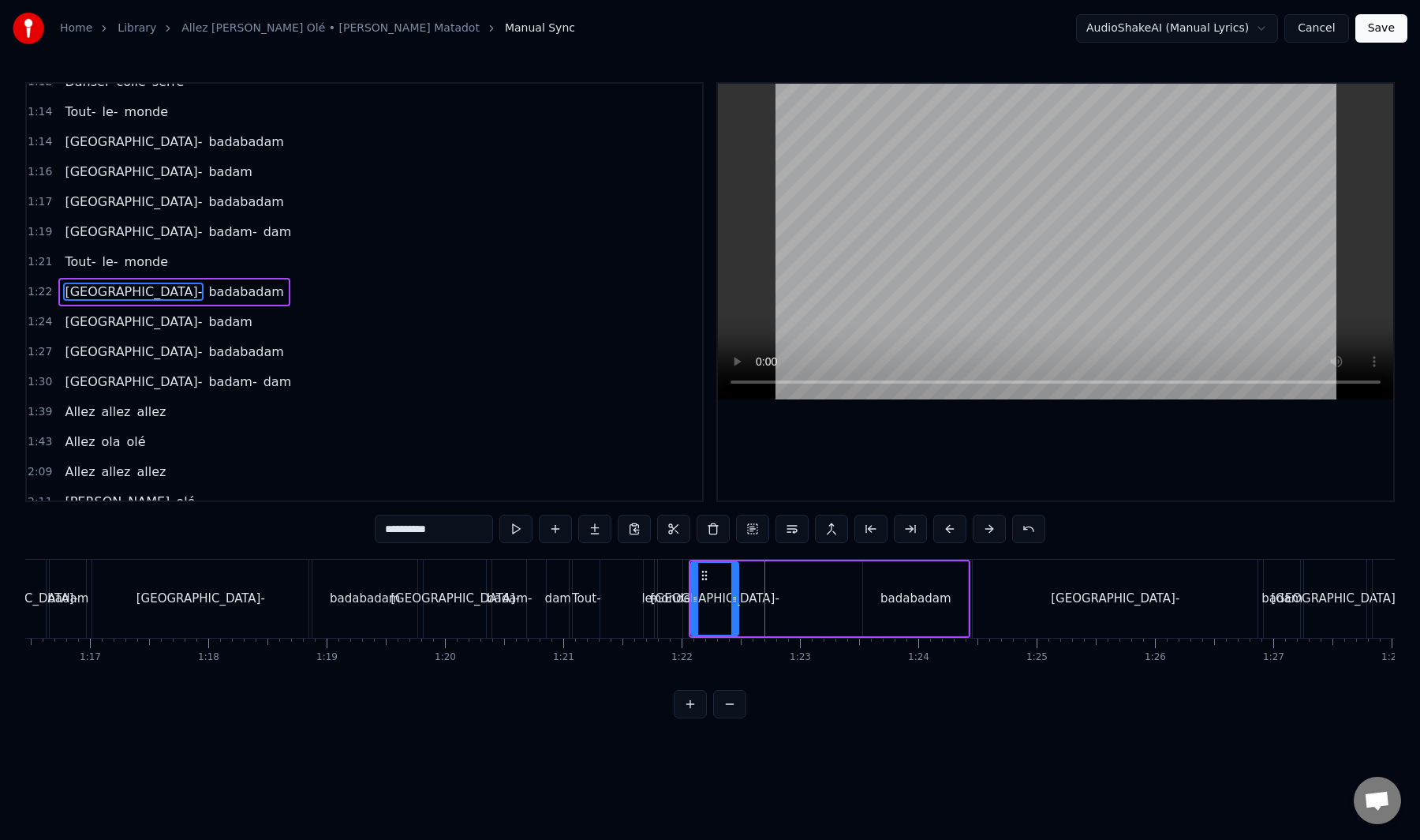
drag, startPoint x: 794, startPoint y: 598, endPoint x: 736, endPoint y: 618, distance: 61.4
click at [736, 618] on div at bounding box center [734, 598] width 6 height 72
click at [872, 581] on div "badabadam" at bounding box center [916, 599] width 105 height 75
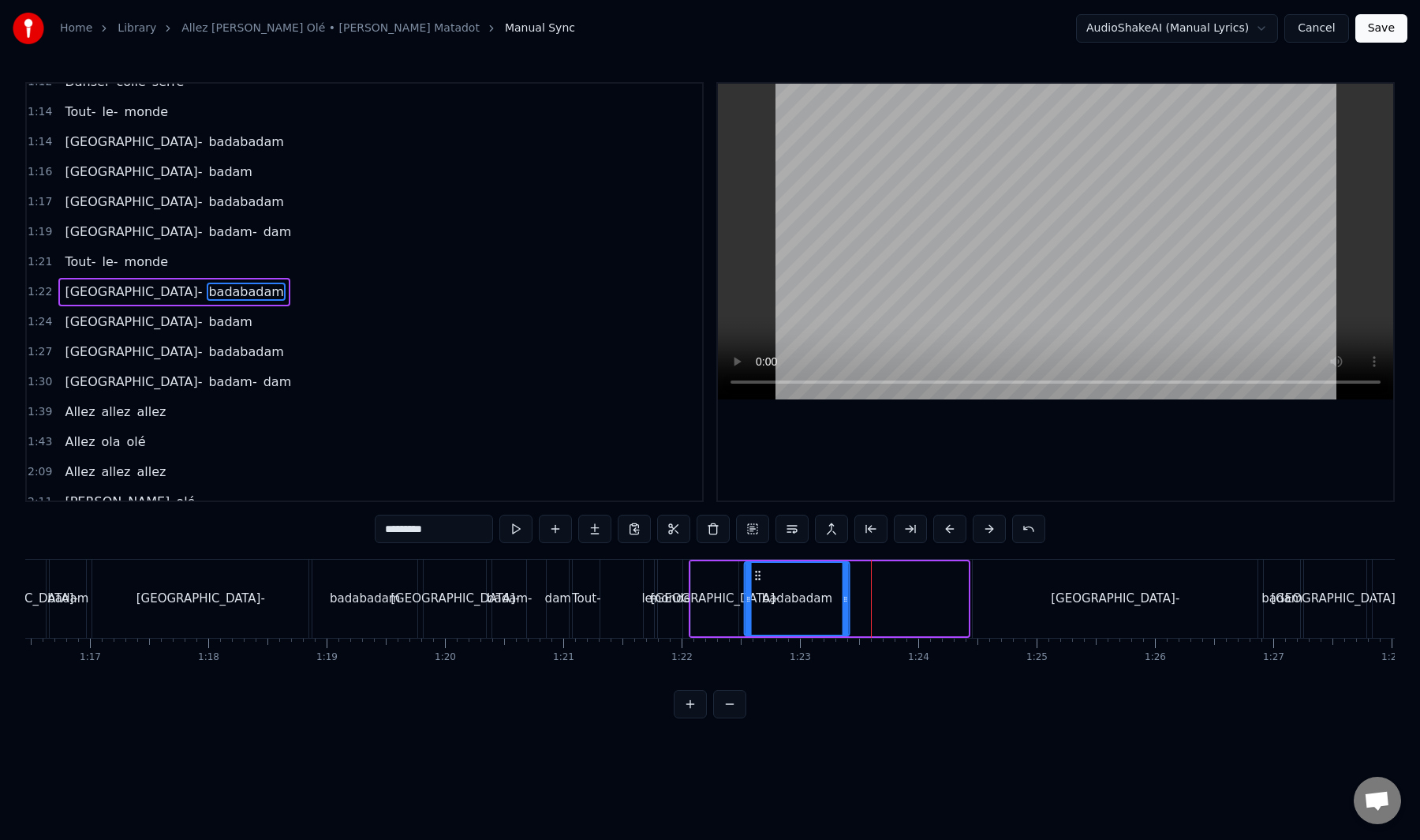
drag, startPoint x: 876, startPoint y: 576, endPoint x: 758, endPoint y: 597, distance: 119.9
click at [758, 597] on div "badabadam" at bounding box center [797, 598] width 104 height 72
drag, startPoint x: 839, startPoint y: 596, endPoint x: 775, endPoint y: 618, distance: 67.7
click at [784, 618] on div at bounding box center [786, 598] width 6 height 72
click at [1052, 583] on div "[GEOGRAPHIC_DATA]-" at bounding box center [1115, 599] width 285 height 78
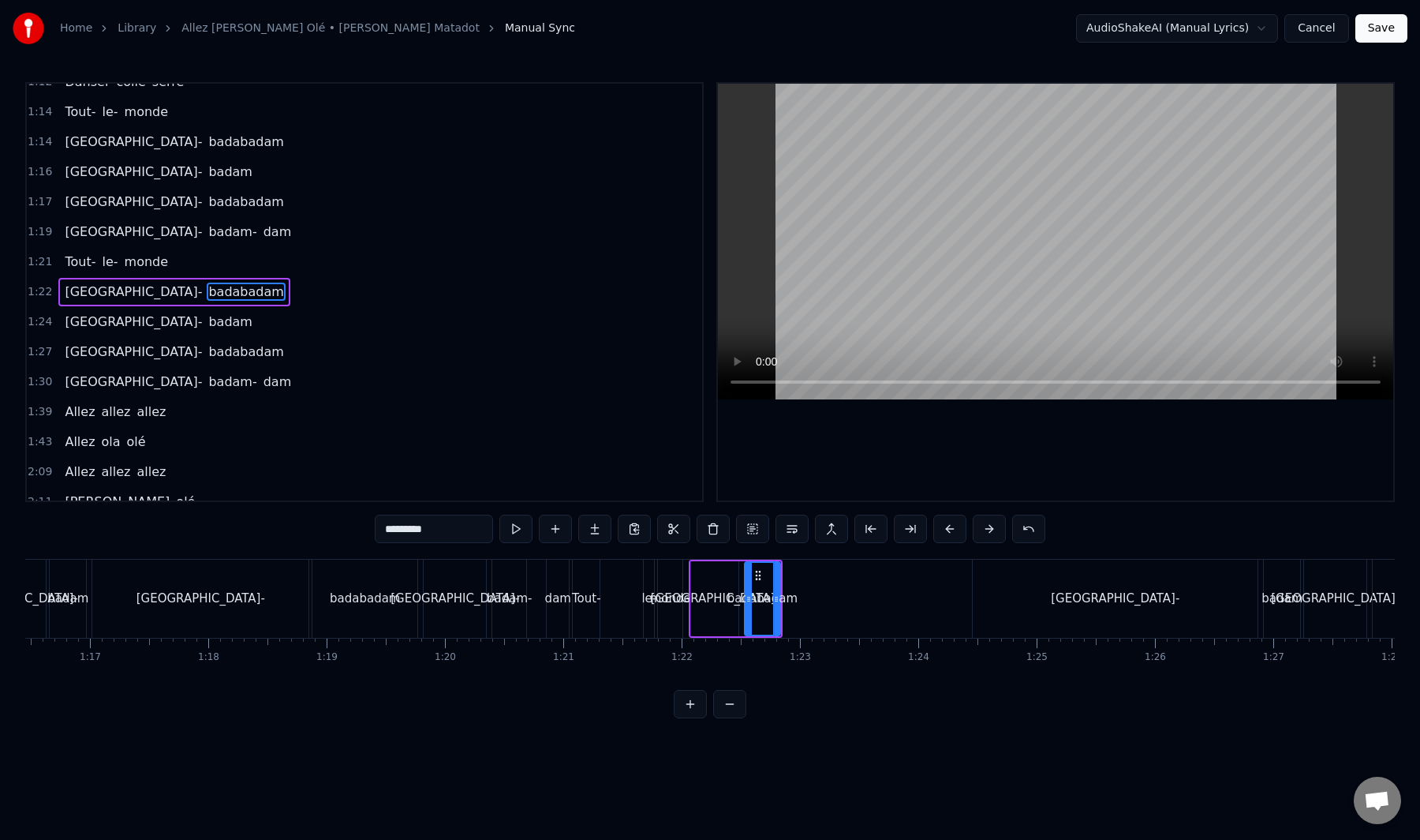
type input "**********"
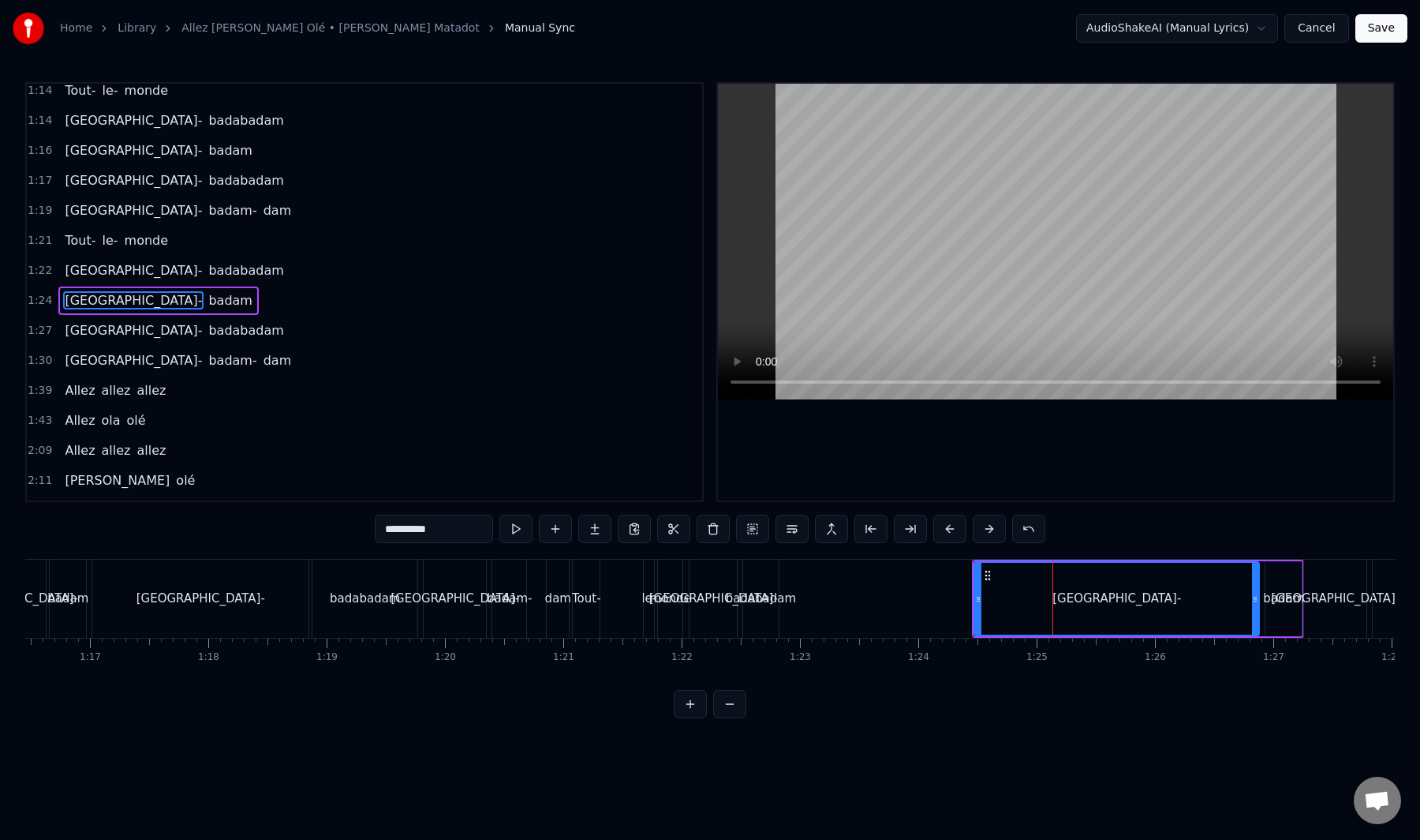
scroll to position [946, 0]
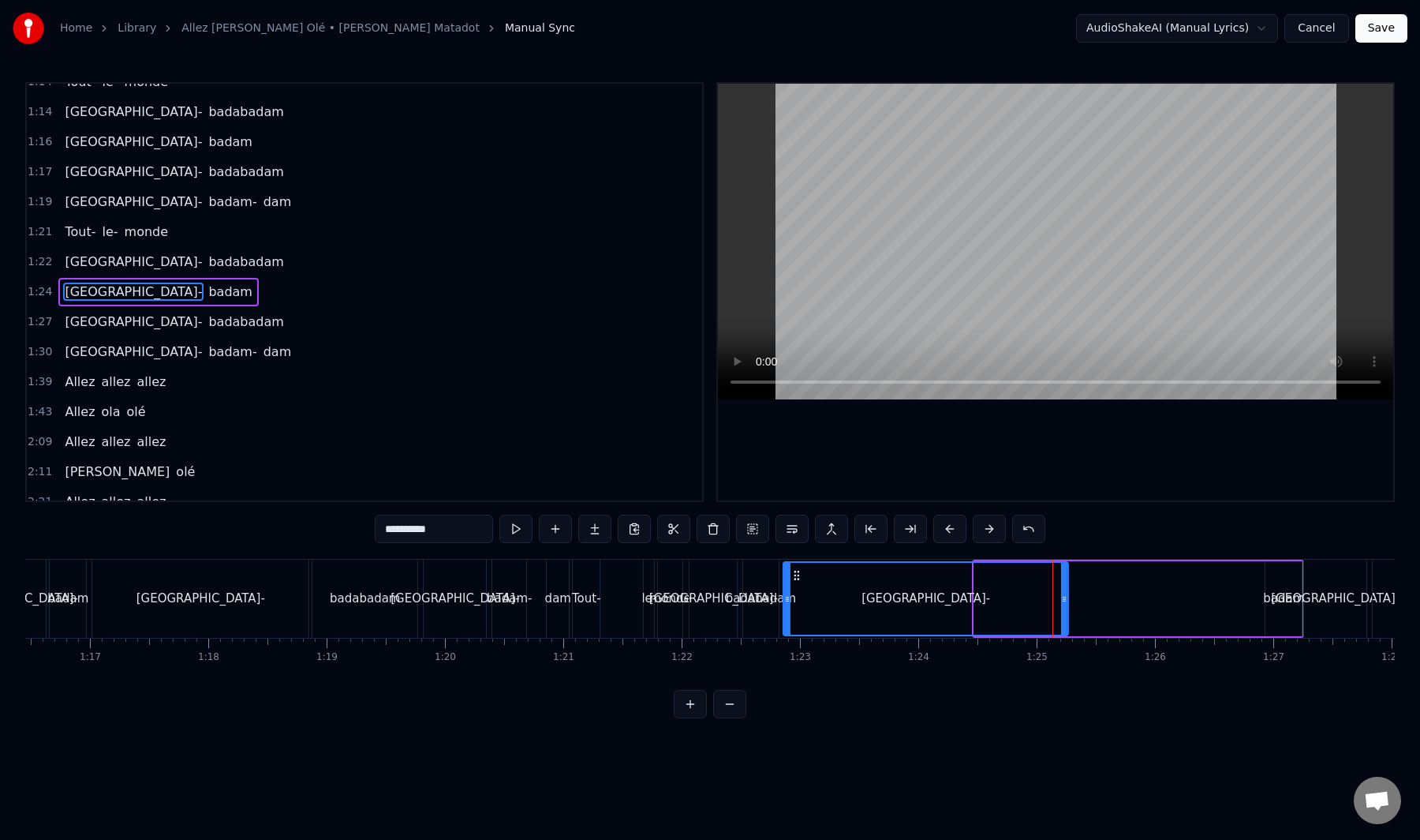
drag, startPoint x: 989, startPoint y: 578, endPoint x: 807, endPoint y: 611, distance: 185.0
click at [797, 608] on div "[GEOGRAPHIC_DATA]-" at bounding box center [927, 598] width 284 height 72
click at [1058, 595] on div "[GEOGRAPHIC_DATA]-" at bounding box center [926, 598] width 284 height 72
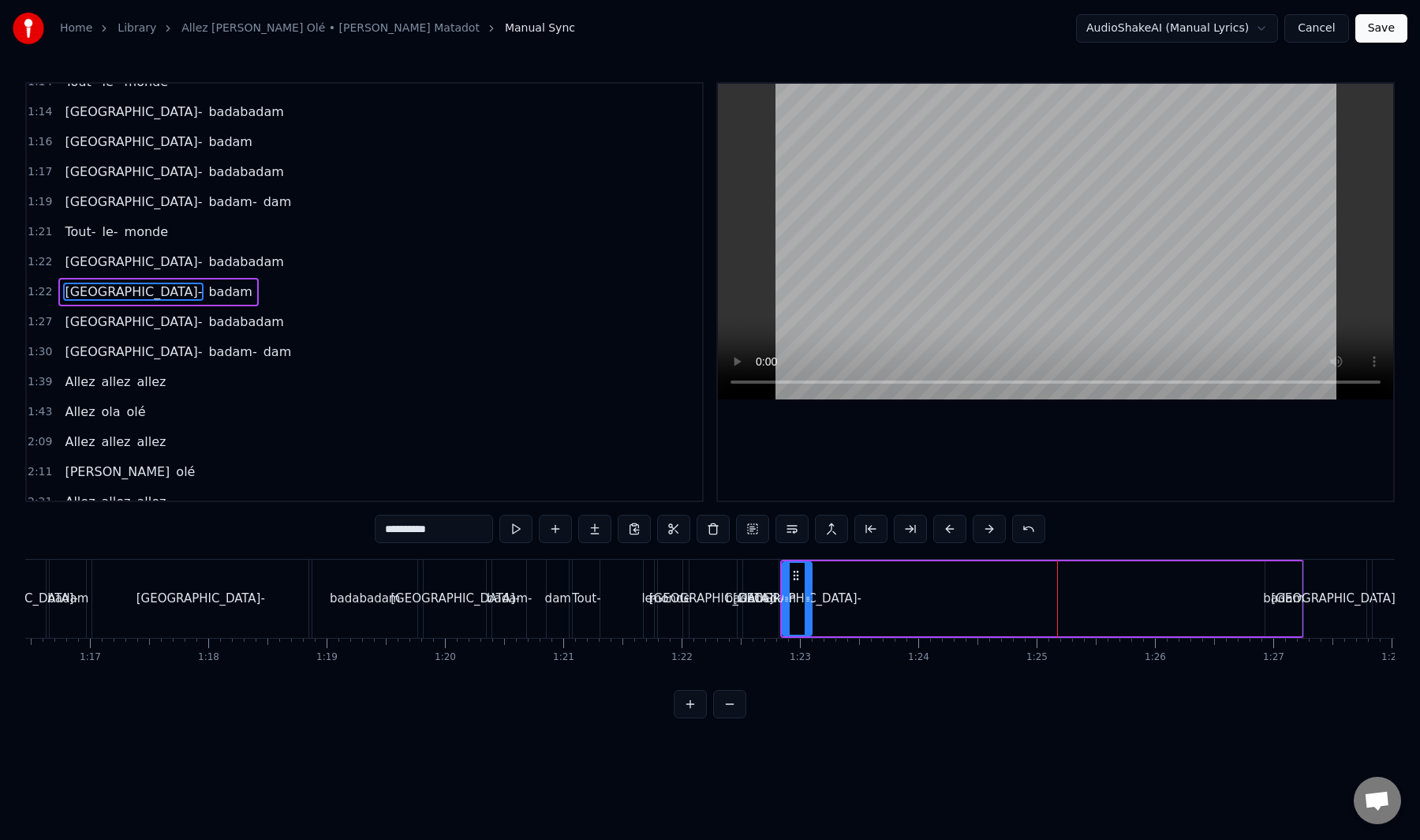
drag, startPoint x: 1062, startPoint y: 595, endPoint x: 803, endPoint y: 636, distance: 262.2
click at [803, 636] on div "Badabadam- badam" at bounding box center [1042, 599] width 524 height 78
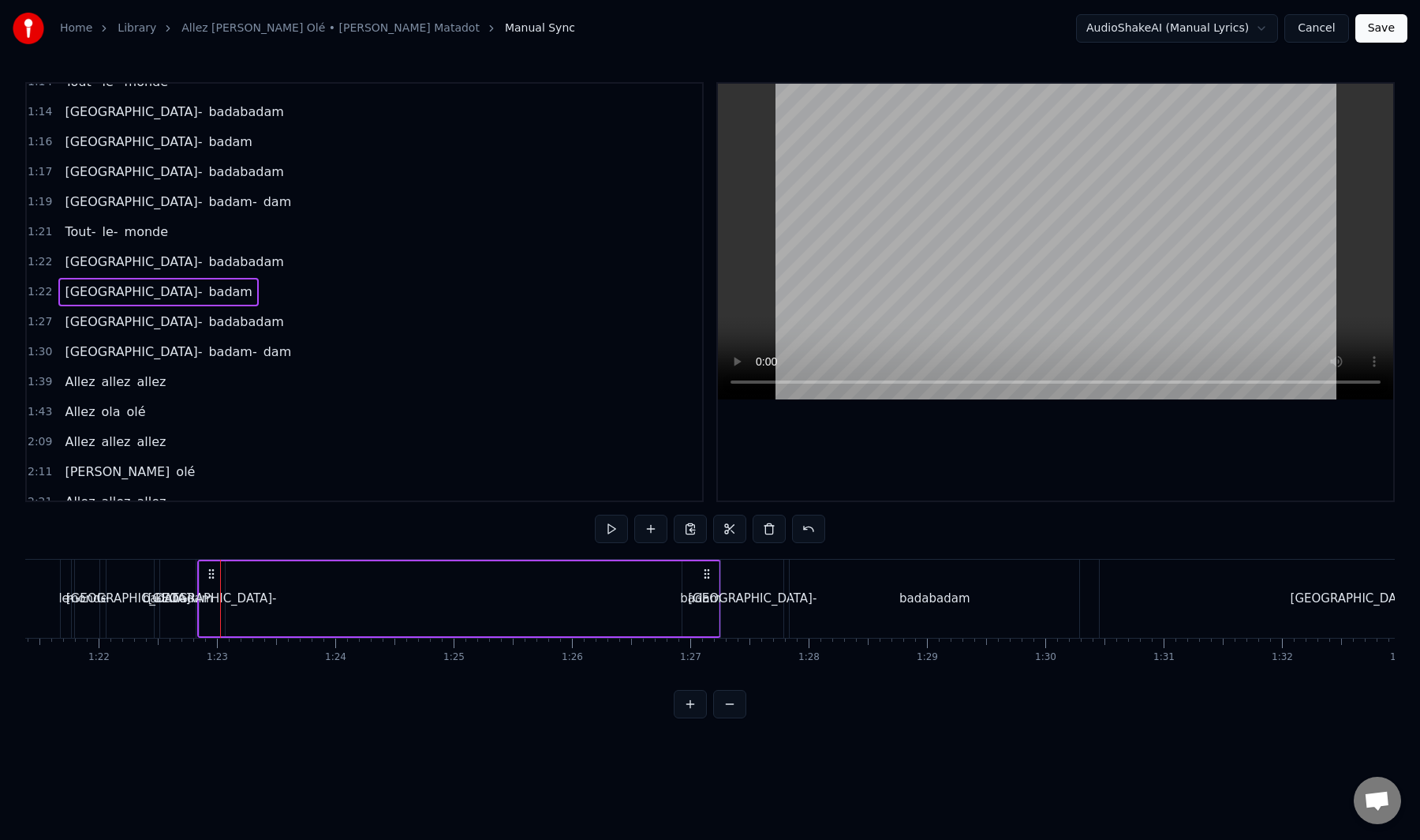
scroll to position [0, 9644]
click at [202, 592] on div "[GEOGRAPHIC_DATA]-" at bounding box center [200, 598] width 128 height 18
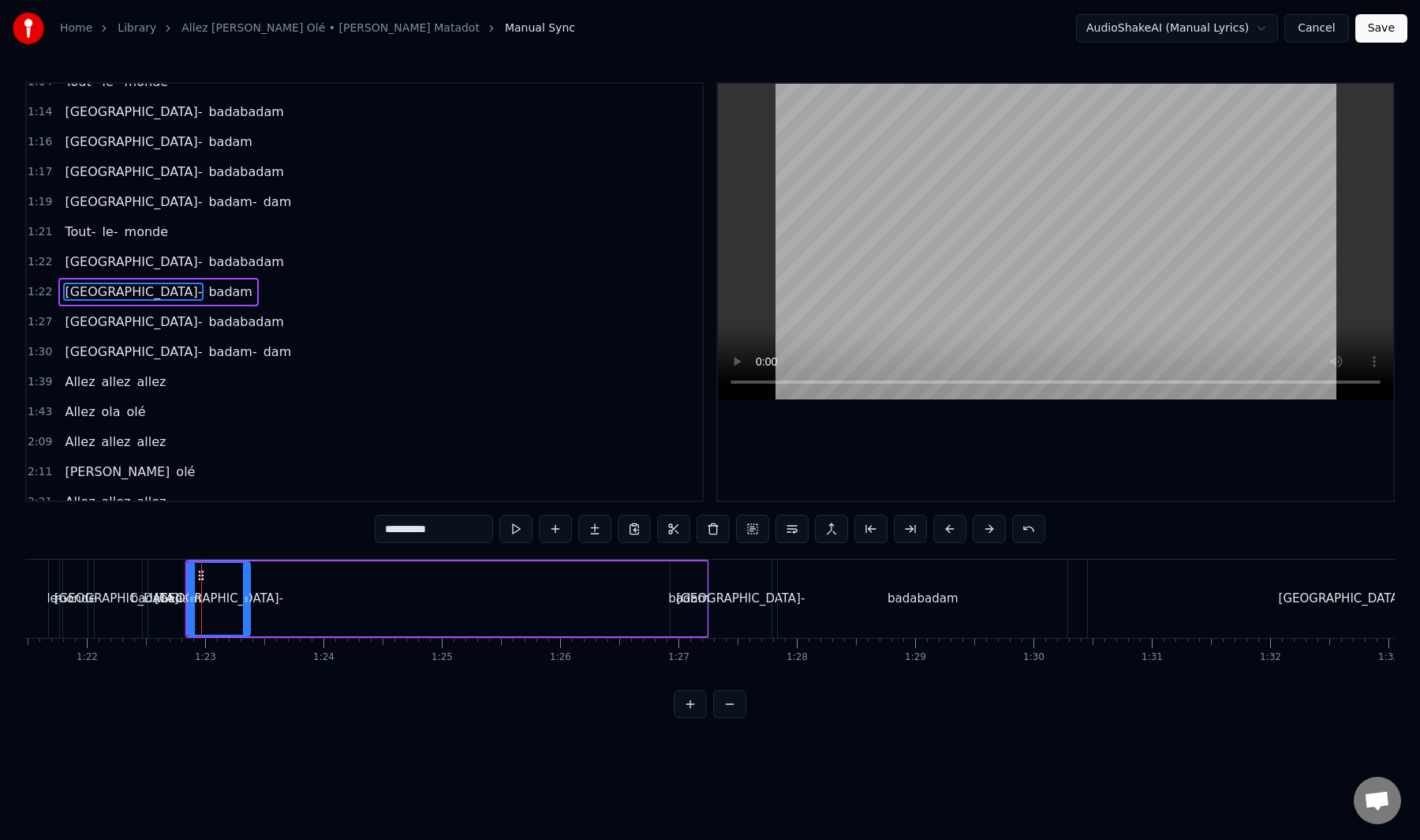
drag, startPoint x: 211, startPoint y: 600, endPoint x: 248, endPoint y: 600, distance: 37.0
click at [248, 600] on icon at bounding box center [245, 599] width 6 height 13
click at [689, 597] on div "badam" at bounding box center [689, 598] width 41 height 18
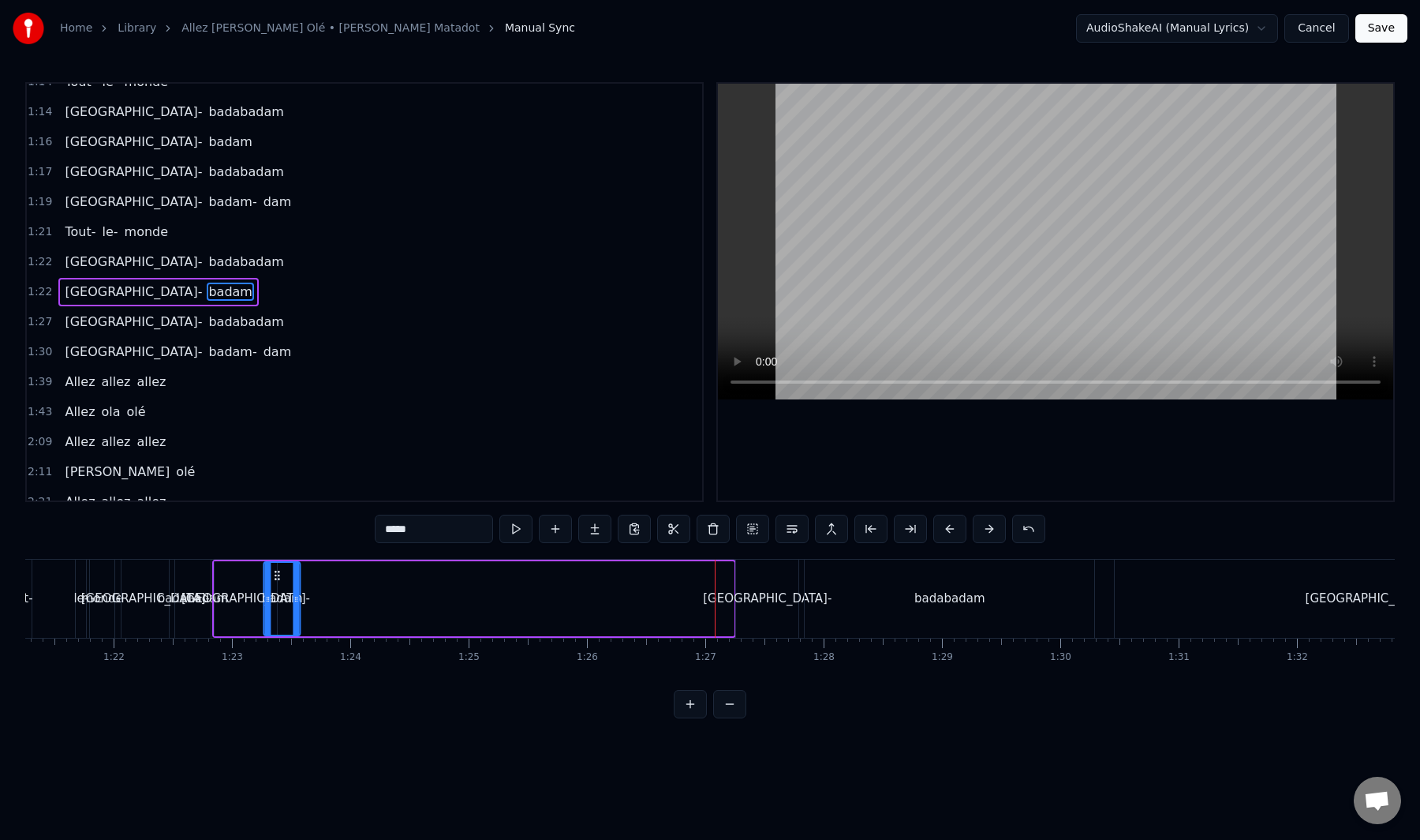
scroll to position [0, 9608]
drag, startPoint x: 682, startPoint y: 574, endPoint x: 318, endPoint y: 617, distance: 366.5
click at [318, 617] on div "badam" at bounding box center [324, 598] width 35 height 72
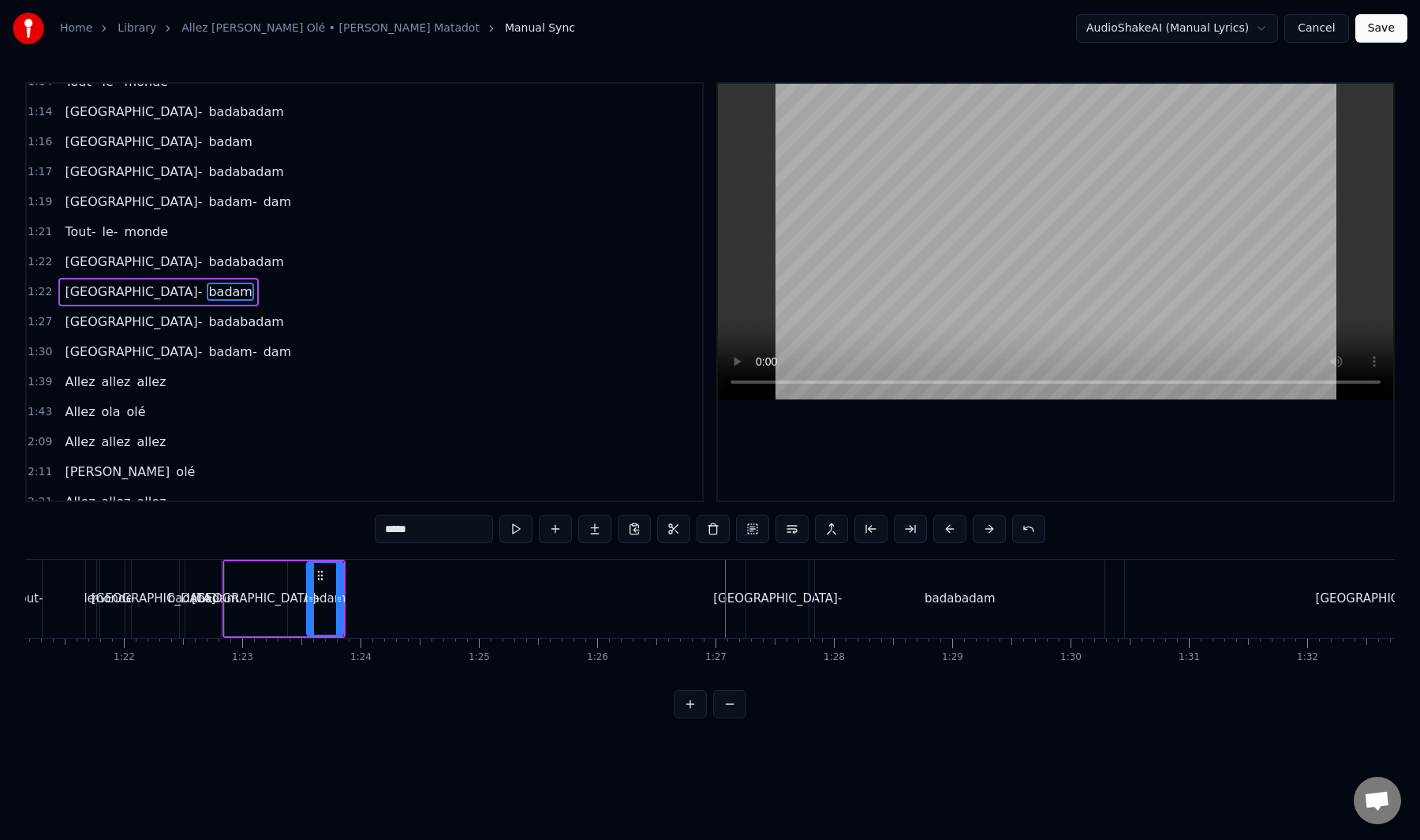
click at [781, 606] on div "[GEOGRAPHIC_DATA]-" at bounding box center [777, 598] width 128 height 18
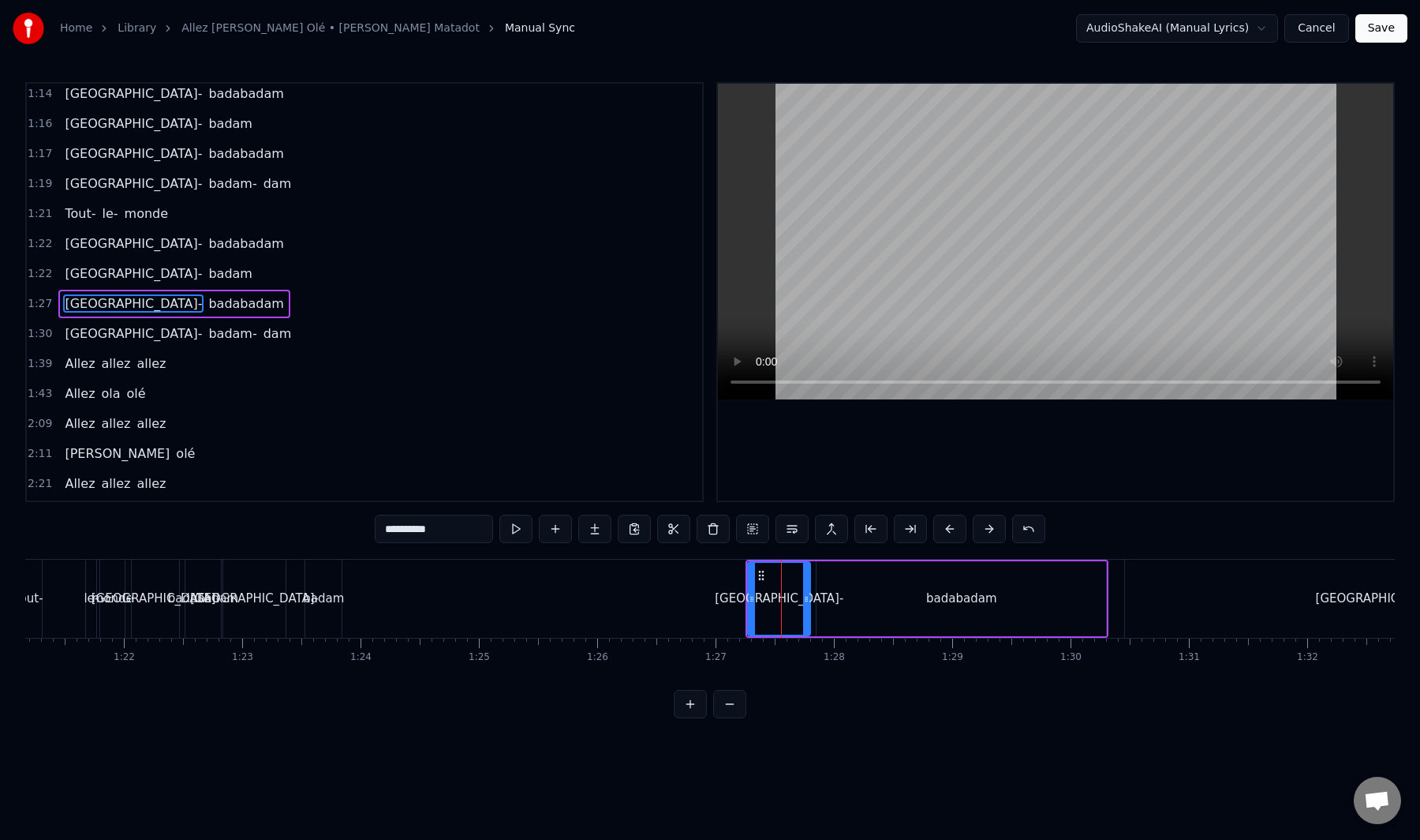
scroll to position [976, 0]
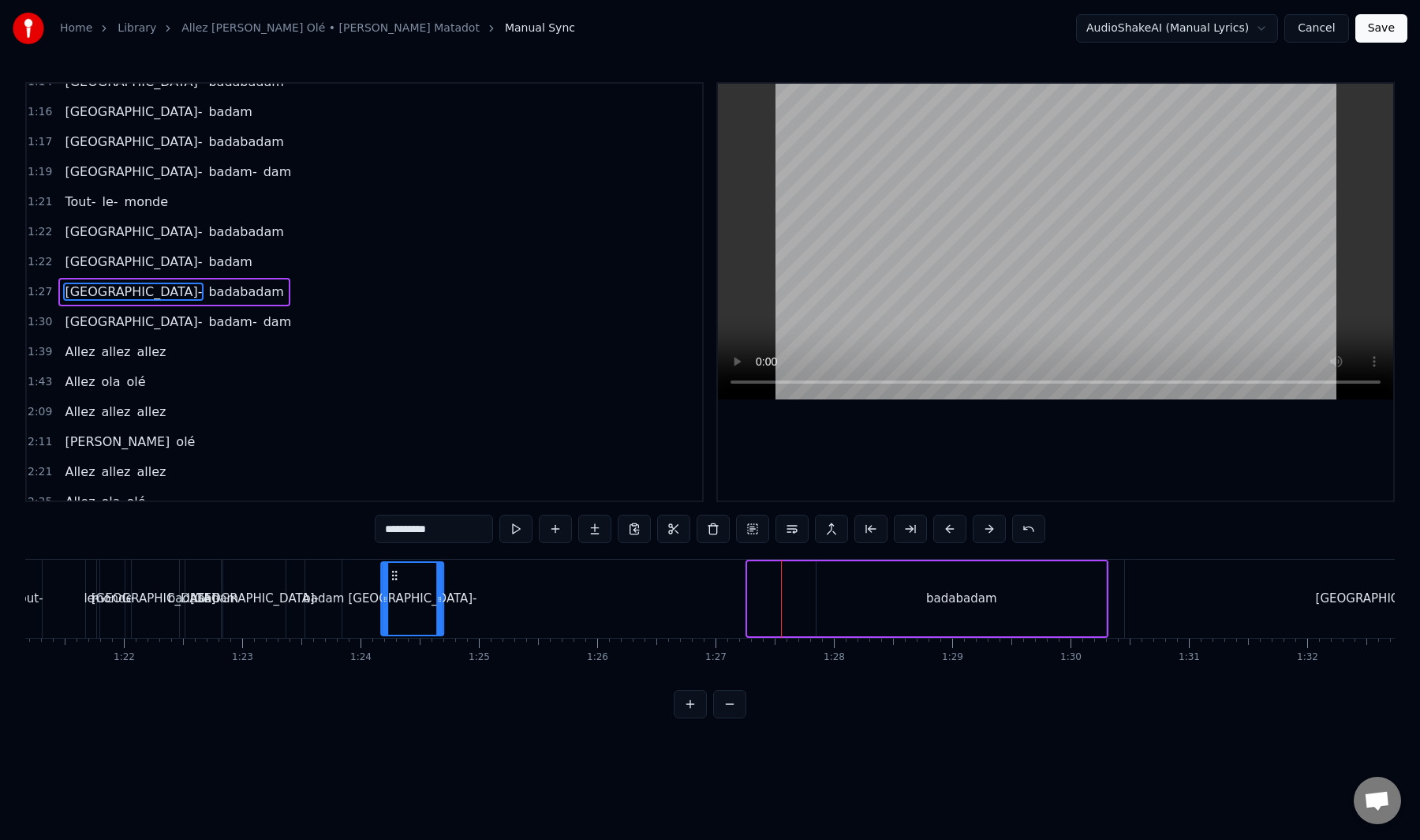
drag, startPoint x: 763, startPoint y: 577, endPoint x: 388, endPoint y: 597, distance: 375.5
click at [388, 597] on div "[GEOGRAPHIC_DATA]-" at bounding box center [413, 598] width 61 height 72
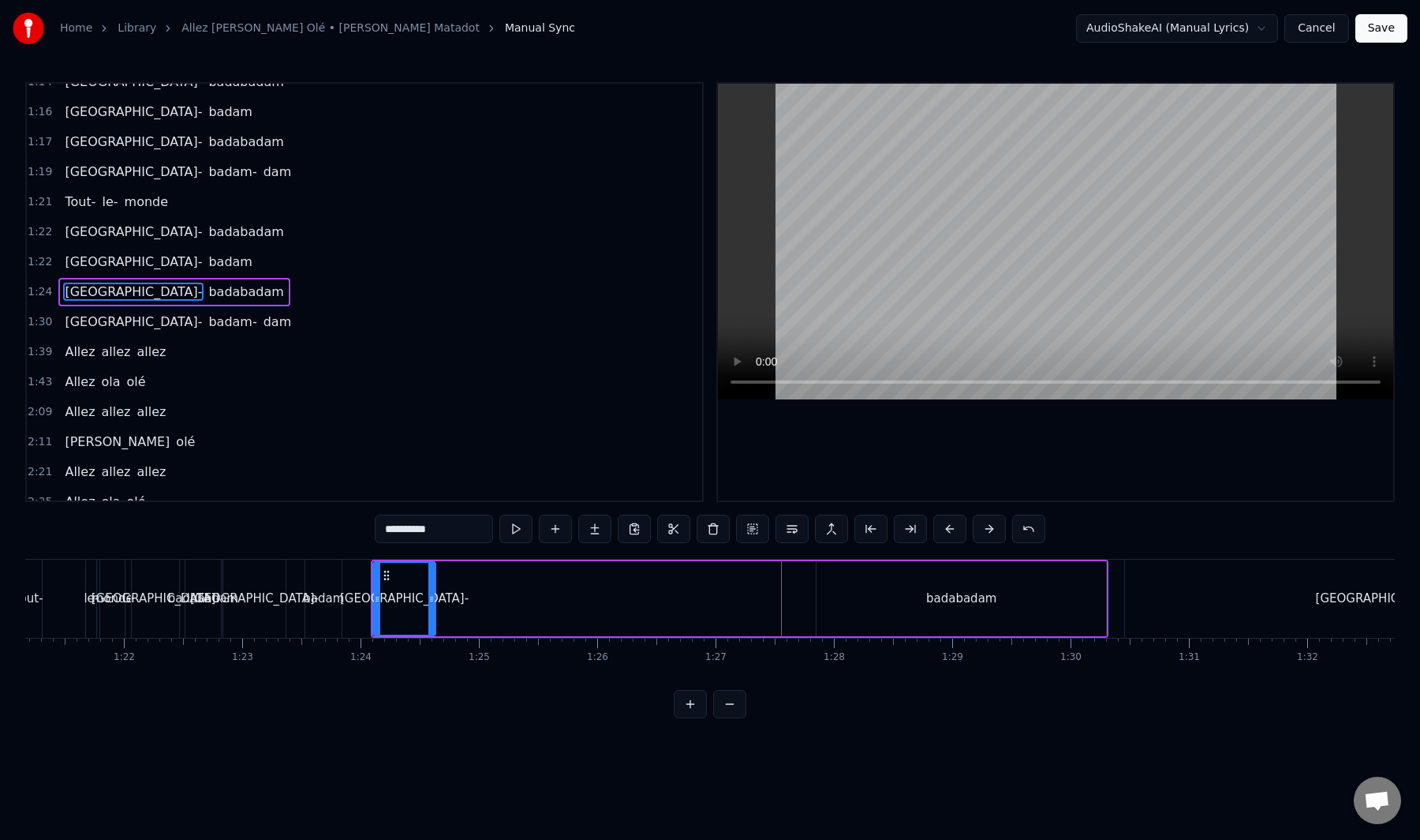
click at [867, 617] on div "badabadam" at bounding box center [961, 599] width 290 height 75
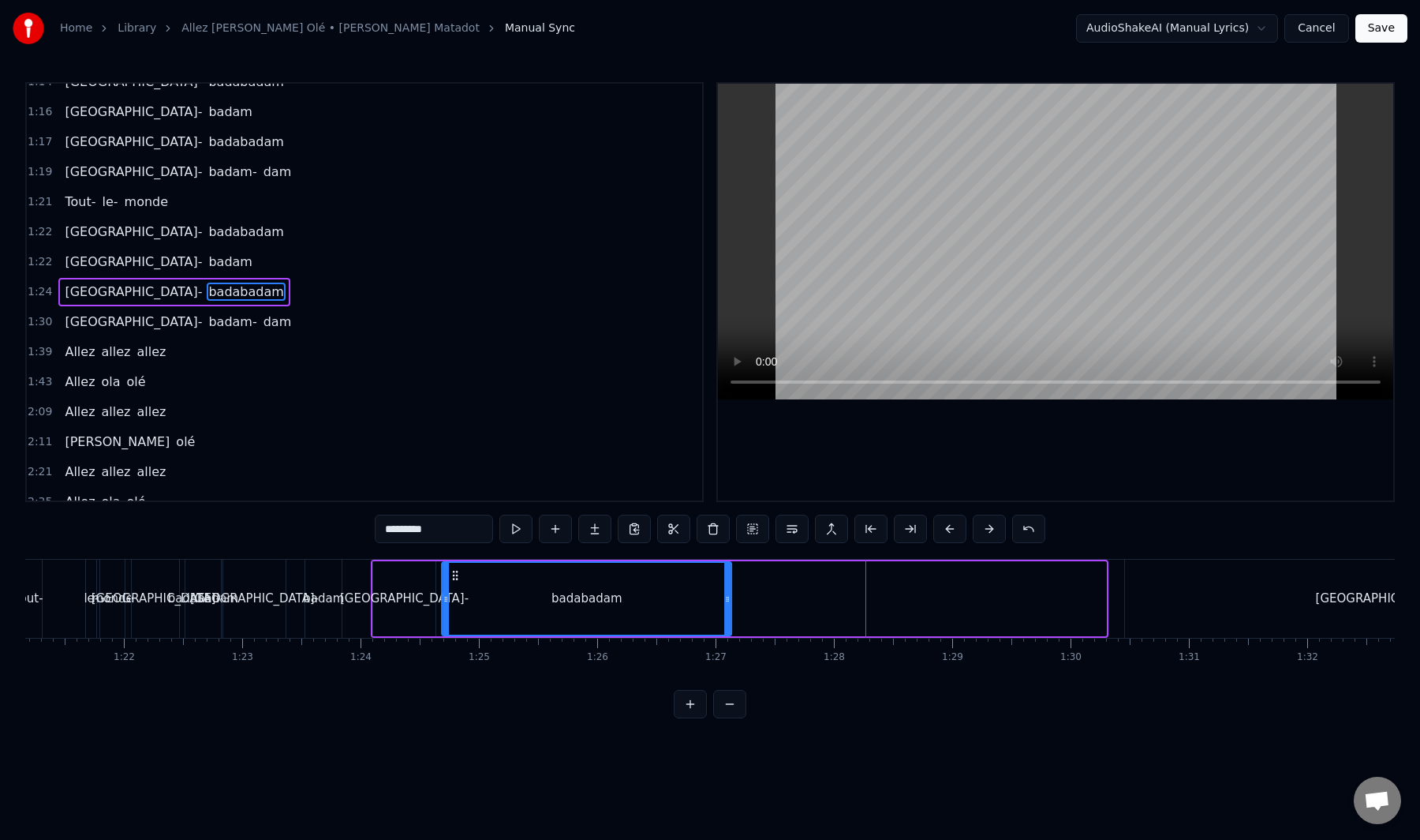
drag, startPoint x: 830, startPoint y: 579, endPoint x: 455, endPoint y: 598, distance: 375.5
click at [455, 598] on div "badabadam" at bounding box center [586, 598] width 288 height 72
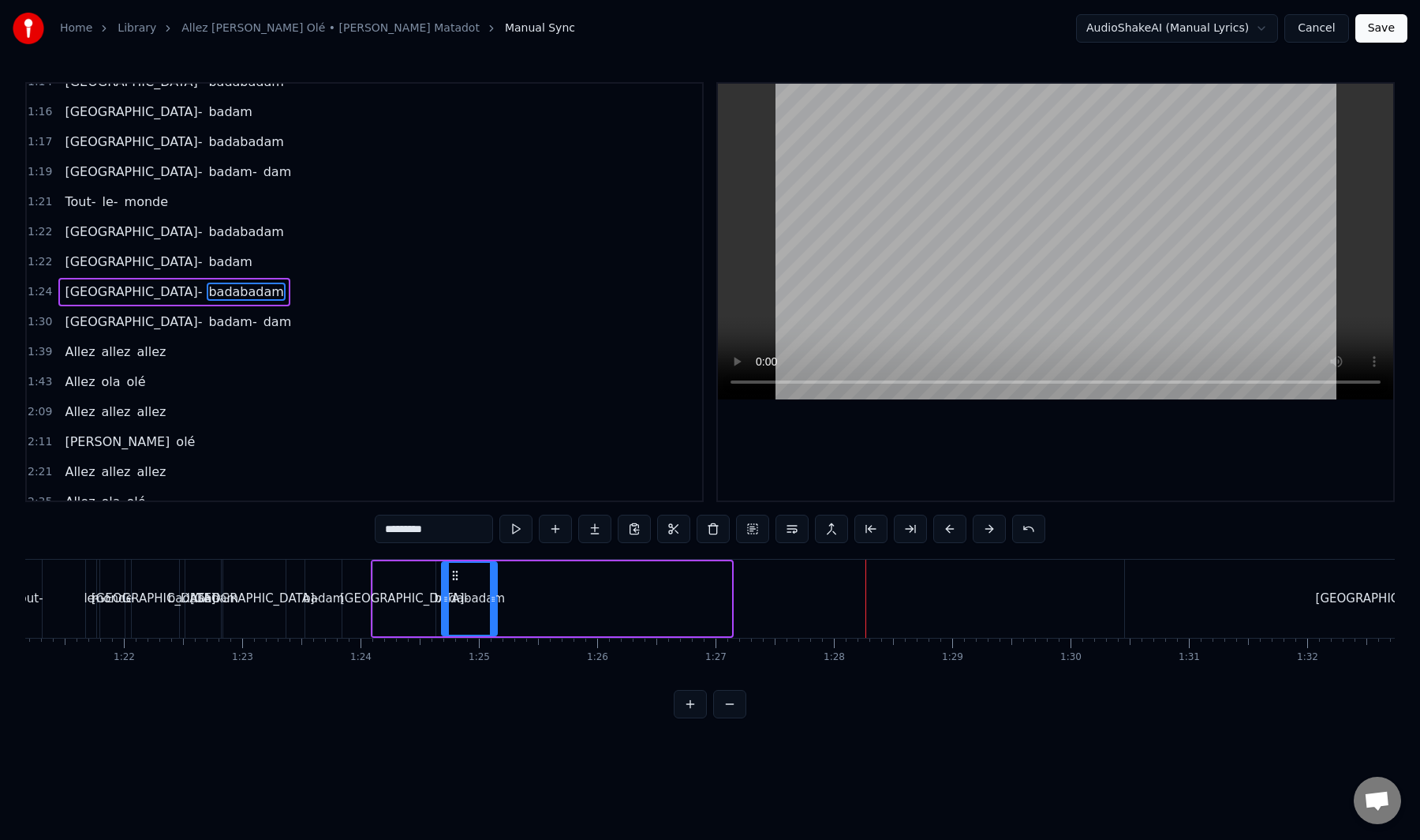
drag, startPoint x: 727, startPoint y: 600, endPoint x: 484, endPoint y: 617, distance: 243.6
click at [490, 612] on div at bounding box center [493, 598] width 6 height 72
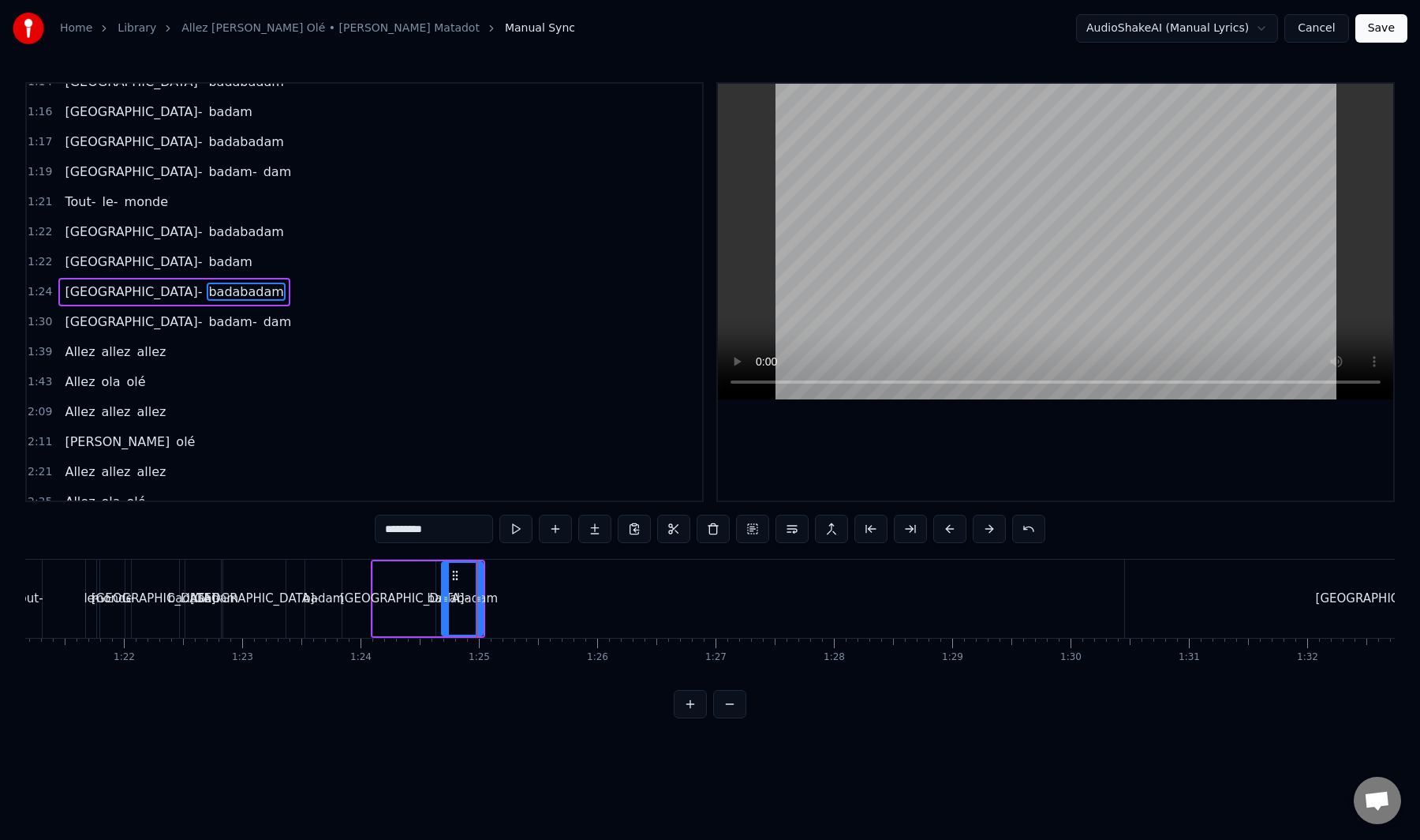
click at [1364, 583] on div "[GEOGRAPHIC_DATA]-" at bounding box center [1380, 599] width 510 height 78
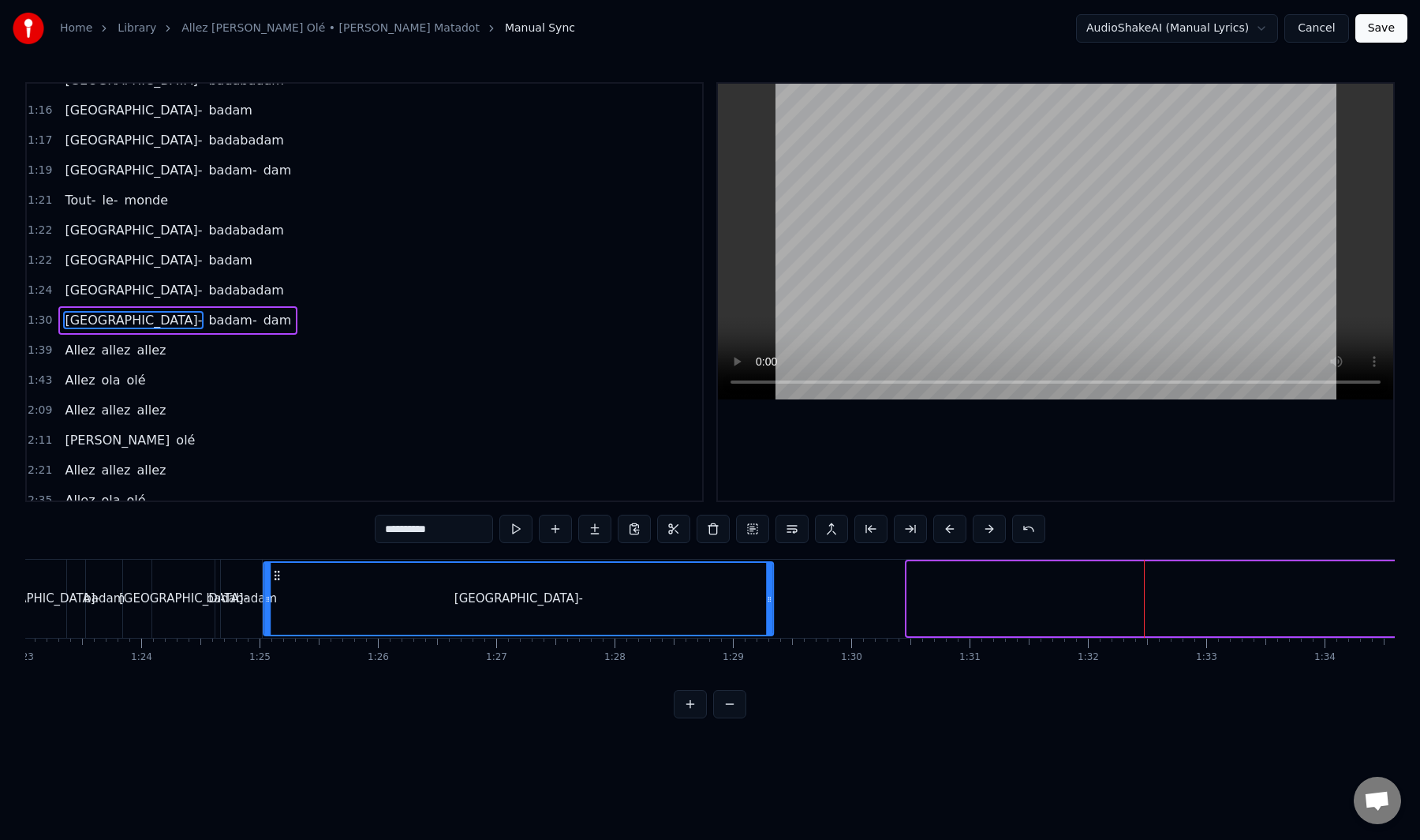
scroll to position [0, 9816]
drag, startPoint x: 882, startPoint y: 576, endPoint x: 301, endPoint y: 616, distance: 582.4
click at [301, 616] on div "[GEOGRAPHIC_DATA]-" at bounding box center [544, 598] width 508 height 72
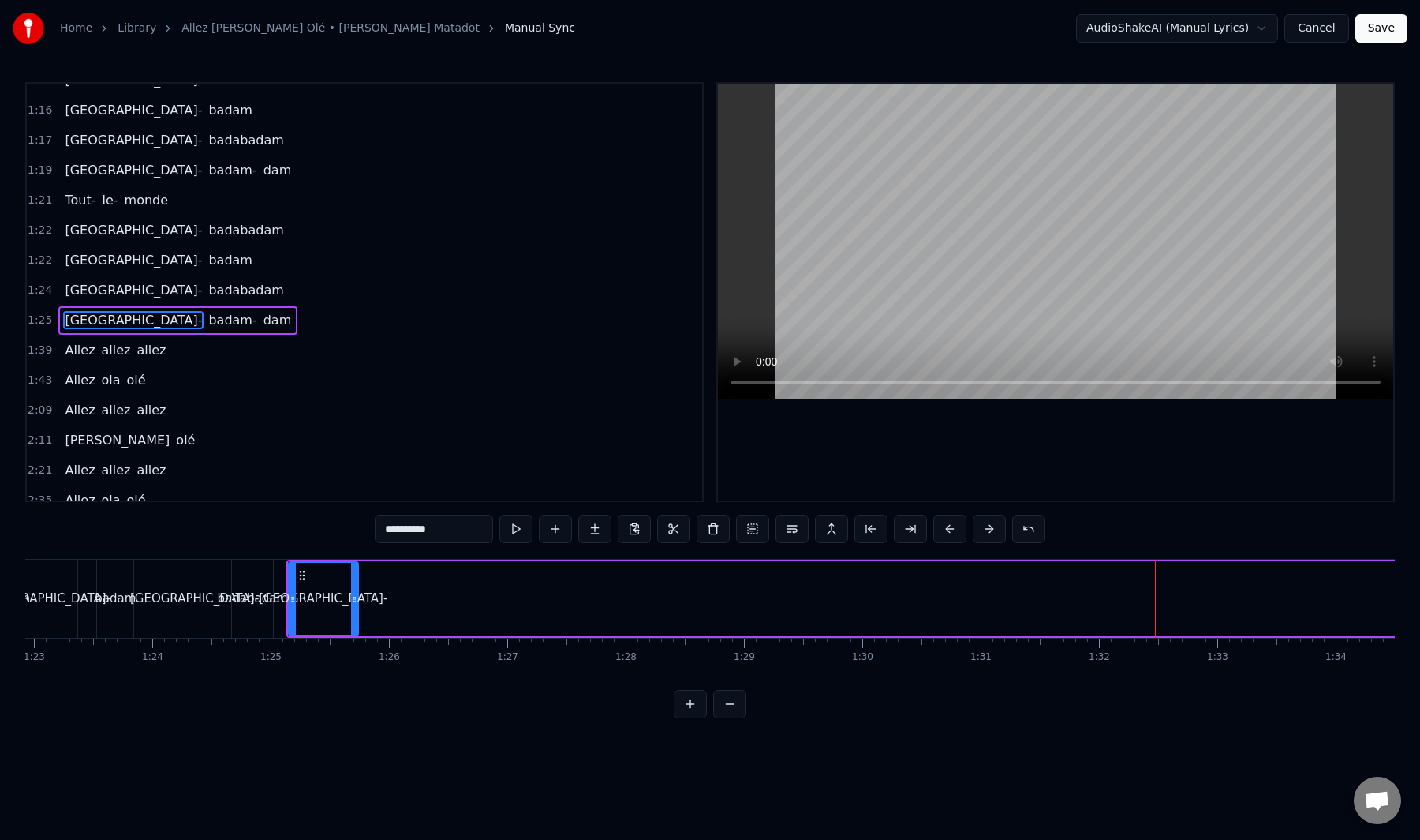
drag, startPoint x: 792, startPoint y: 600, endPoint x: 351, endPoint y: 635, distance: 442.4
click at [351, 635] on div "[GEOGRAPHIC_DATA]-" at bounding box center [324, 599] width 71 height 75
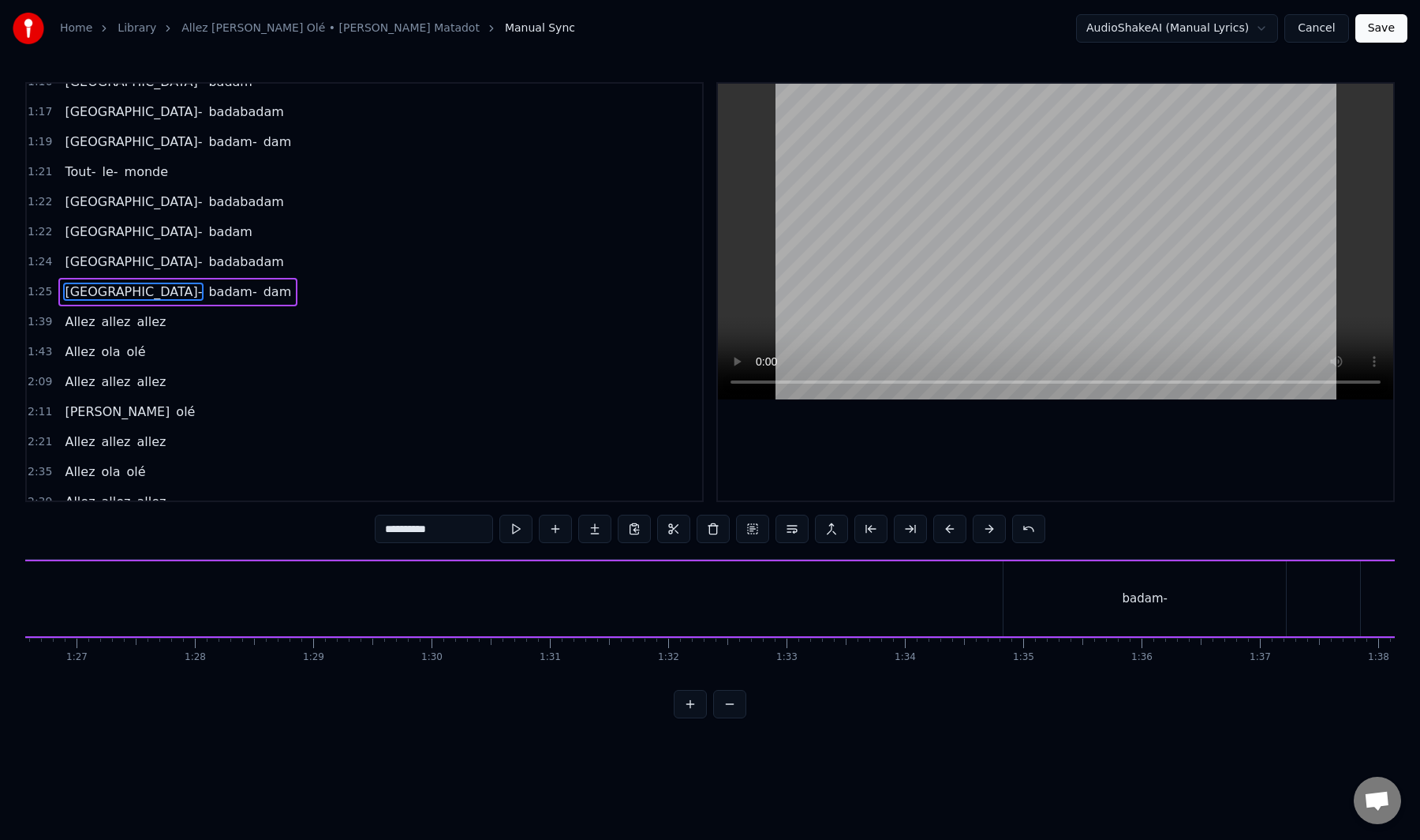
scroll to position [0, 10258]
click at [1107, 573] on div "badam-" at bounding box center [1134, 599] width 283 height 75
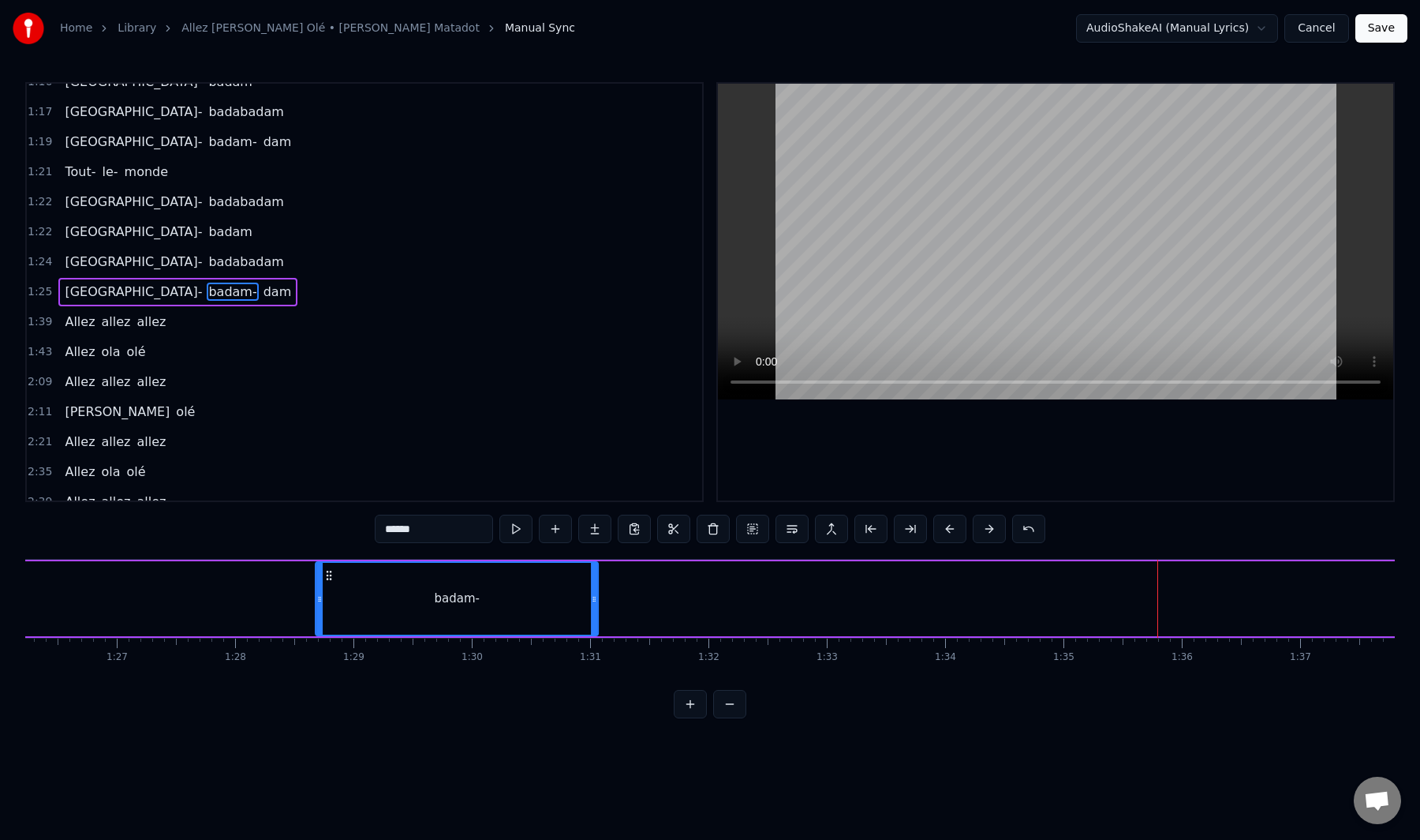
drag, startPoint x: 1008, startPoint y: 575, endPoint x: 187, endPoint y: 594, distance: 821.2
click at [317, 592] on div "badam-" at bounding box center [457, 598] width 281 height 72
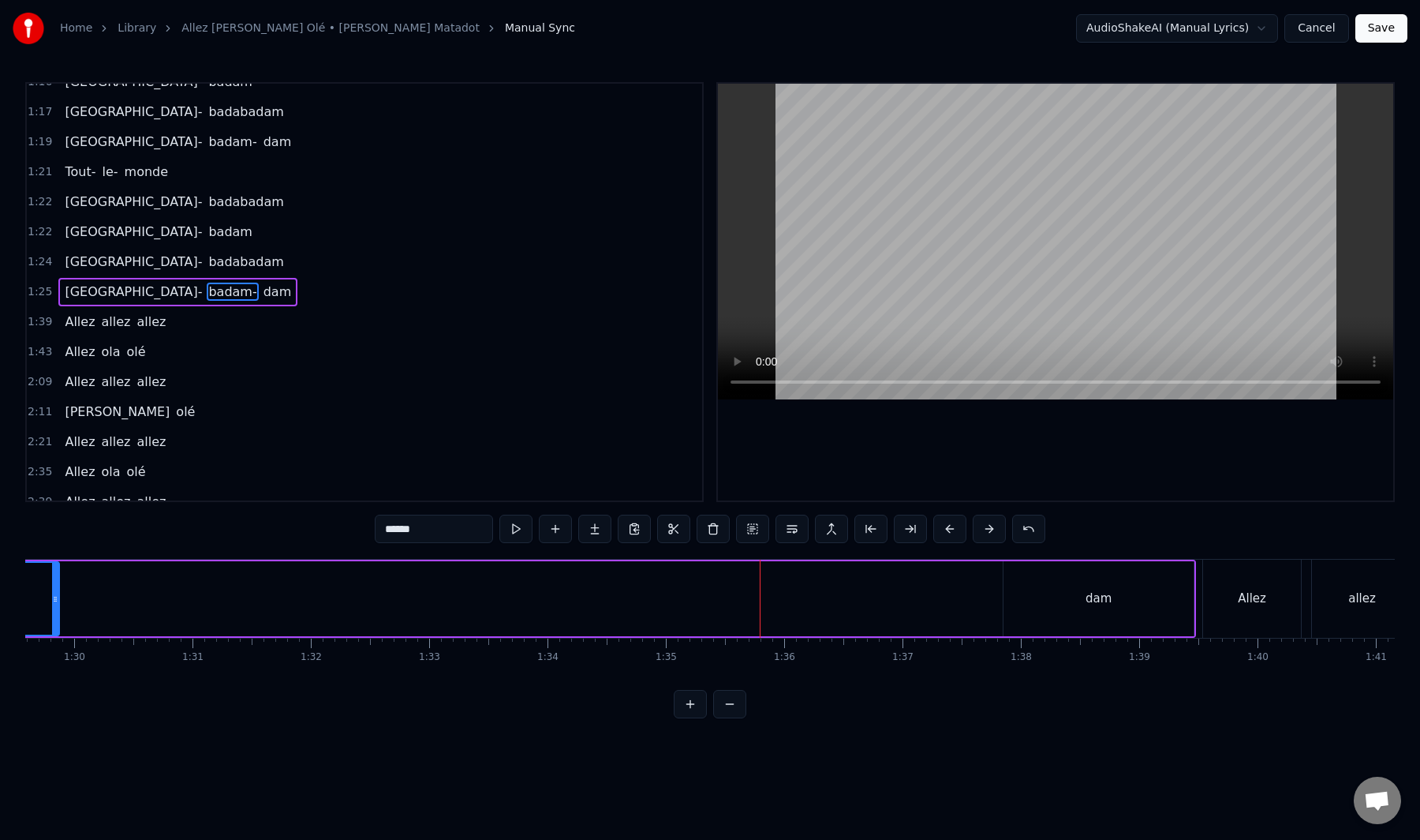
scroll to position [0, 10669]
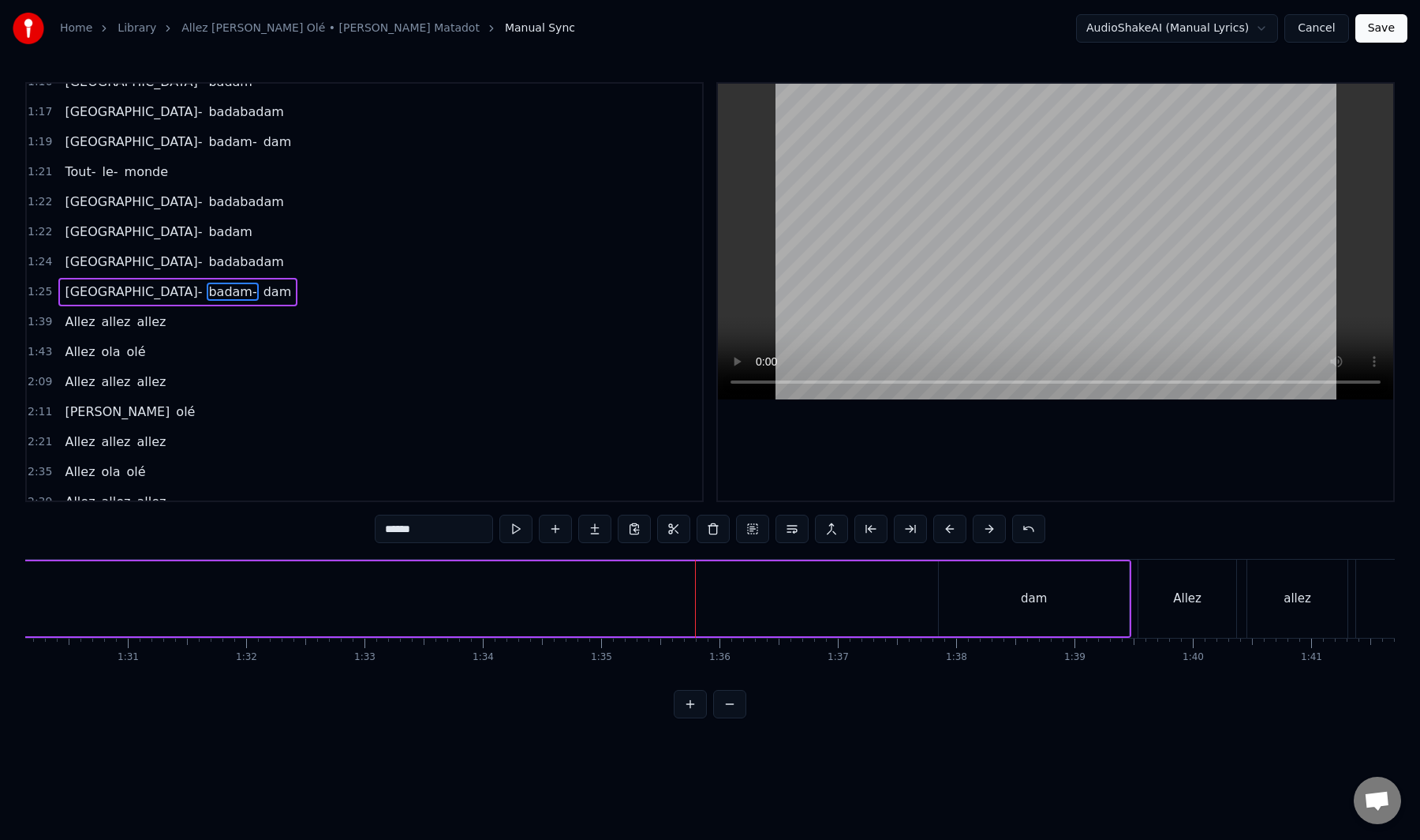
click at [1072, 599] on div "dam" at bounding box center [1034, 599] width 190 height 75
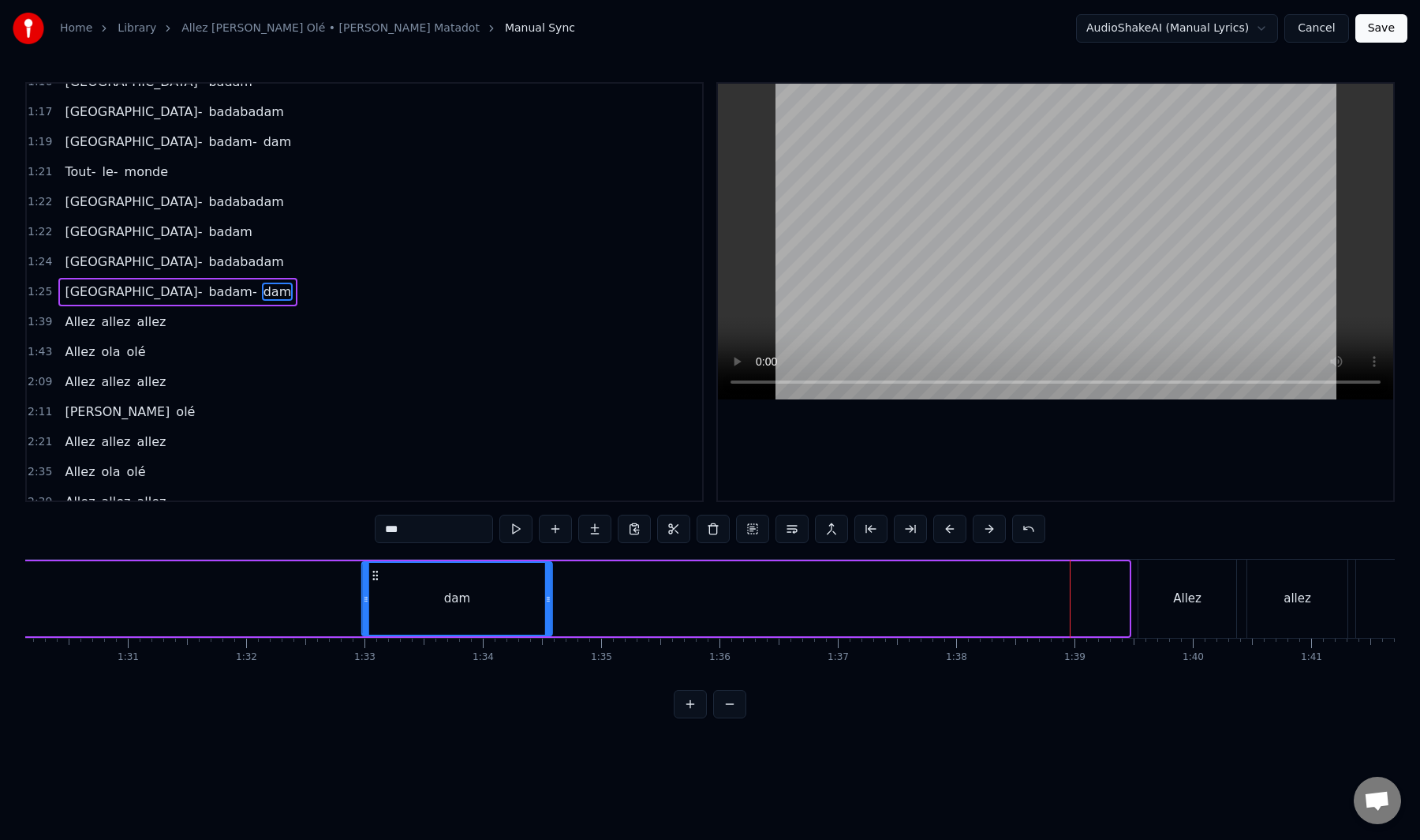
drag, startPoint x: 955, startPoint y: 576, endPoint x: 325, endPoint y: 628, distance: 632.1
click at [363, 628] on div "dam" at bounding box center [457, 598] width 189 height 72
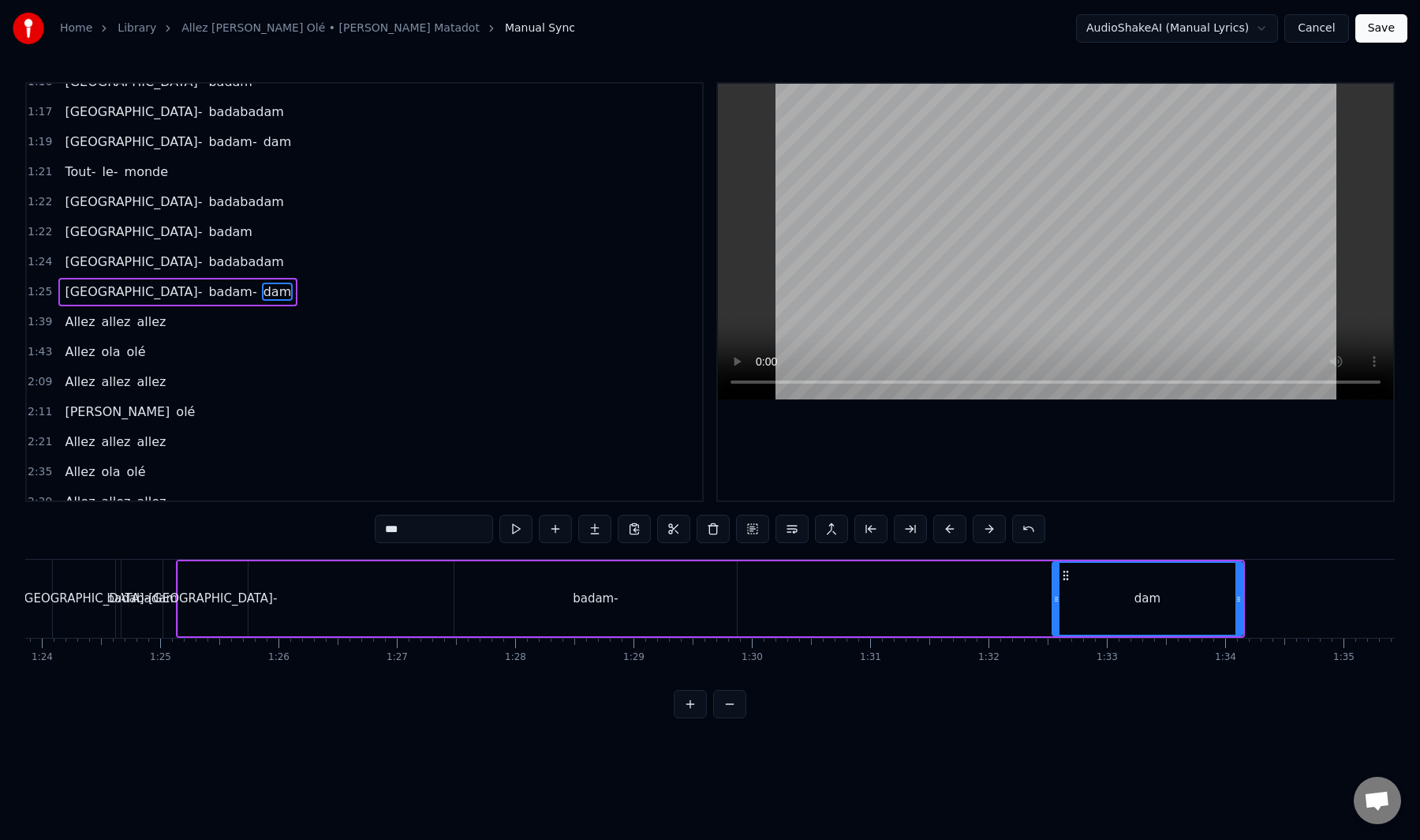
scroll to position [0, 9808]
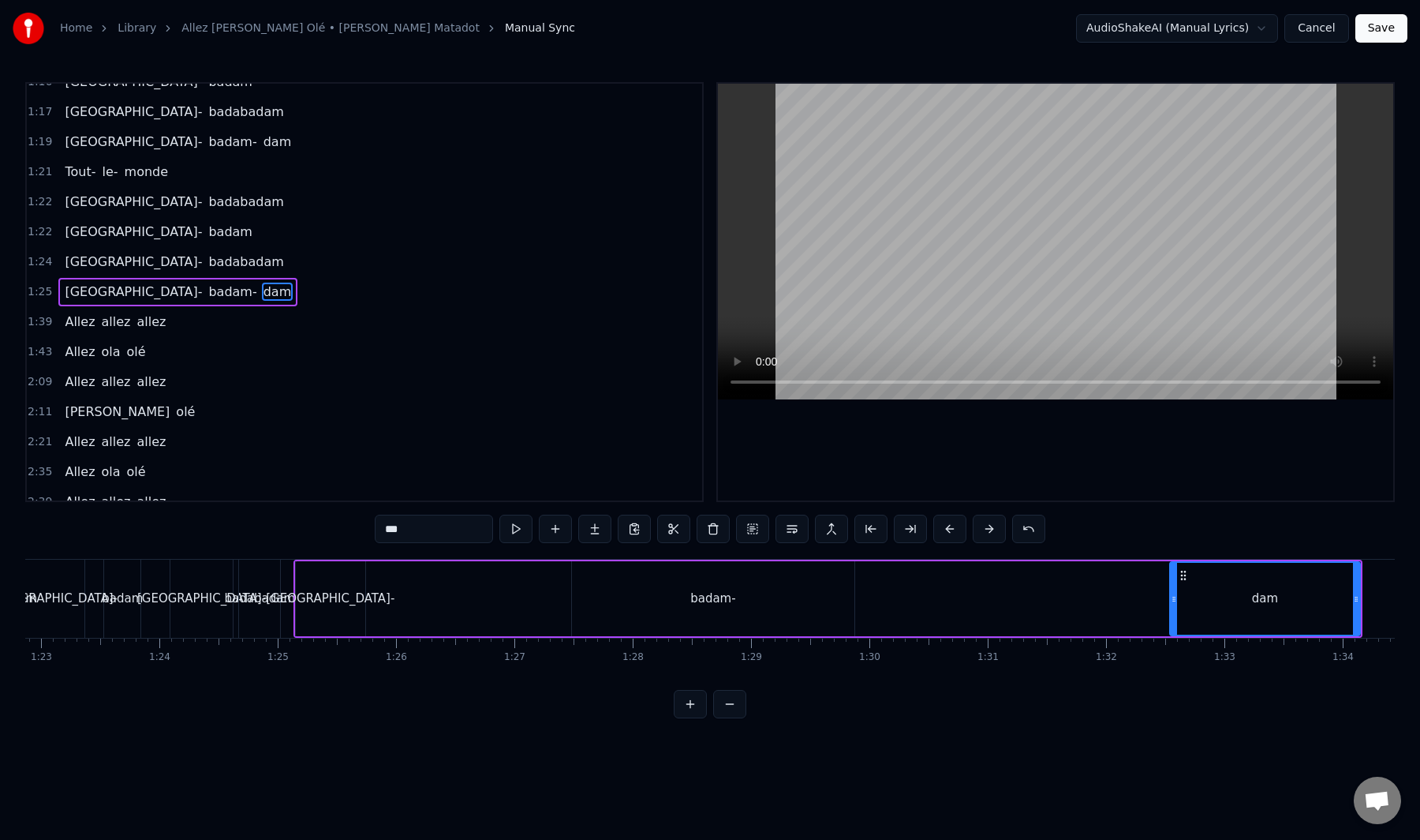
click at [737, 608] on div "badam-" at bounding box center [713, 599] width 283 height 75
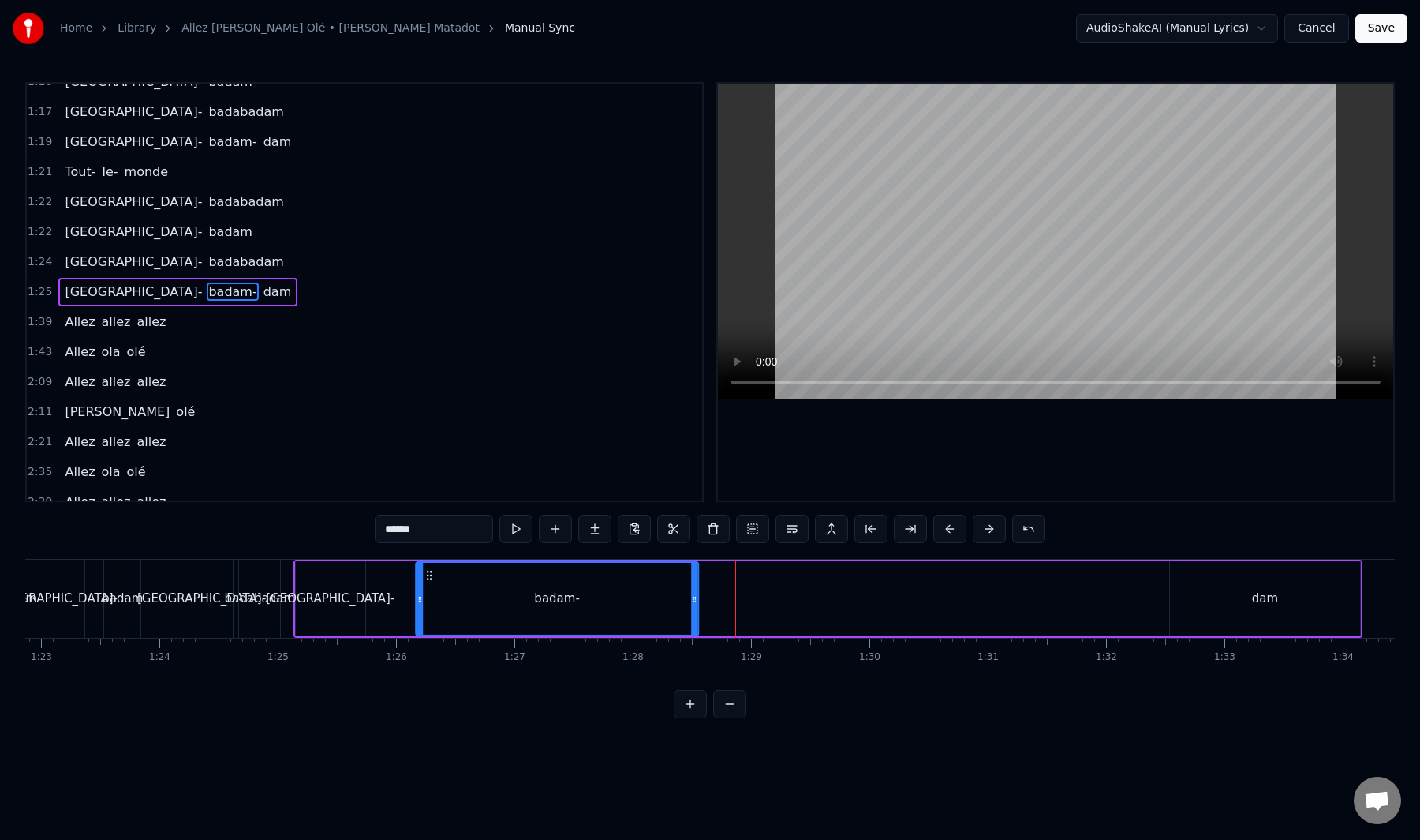
drag, startPoint x: 589, startPoint y: 578, endPoint x: 478, endPoint y: 643, distance: 128.6
click at [431, 640] on div "Tout le monde Ola belle assemblée Qui a envie de bouger Pour se laisser aller A…" at bounding box center [710, 617] width 1370 height 118
click at [1214, 607] on div "dam" at bounding box center [1265, 599] width 190 height 75
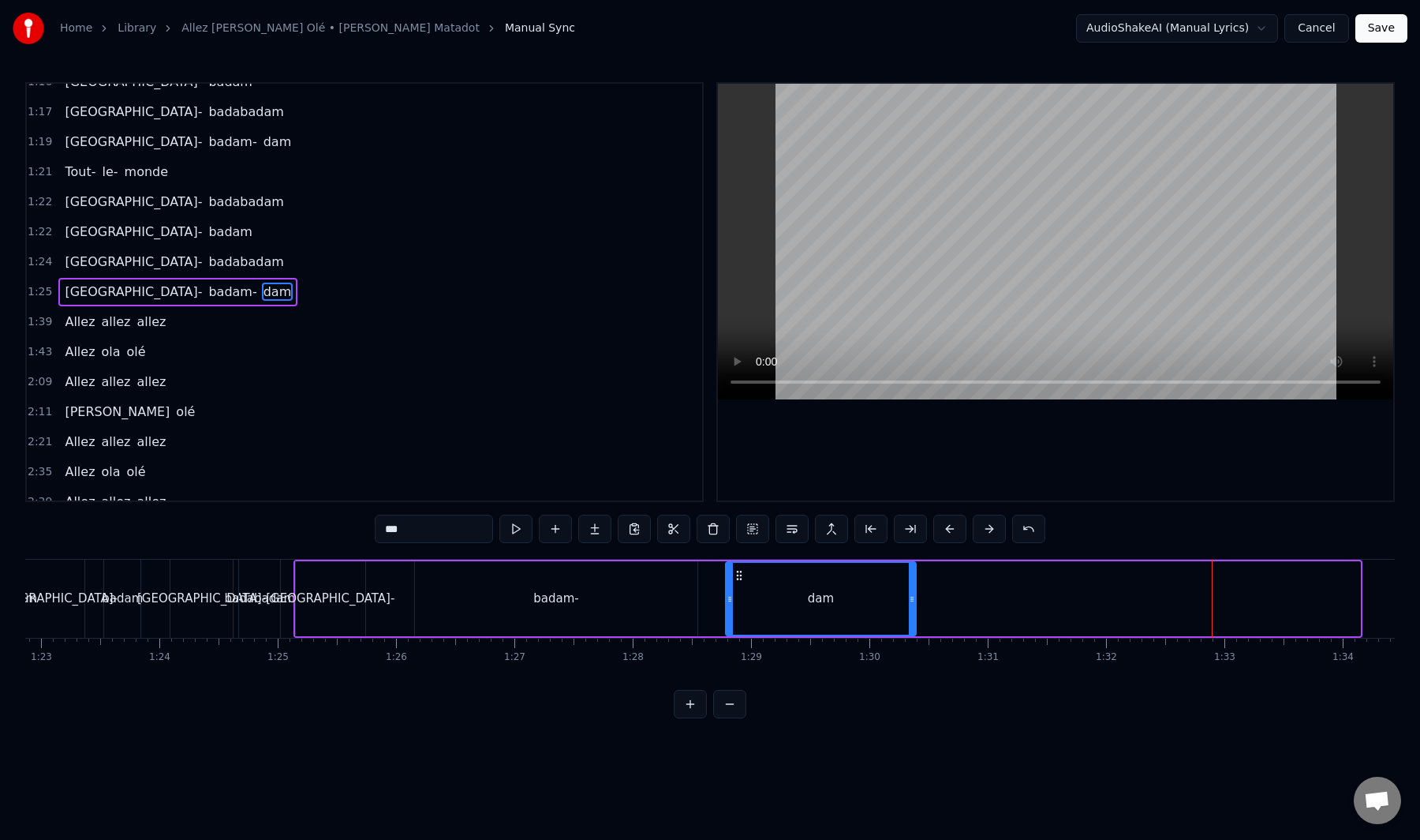
drag, startPoint x: 1183, startPoint y: 575, endPoint x: 685, endPoint y: 624, distance: 500.4
click at [727, 624] on div "dam" at bounding box center [821, 598] width 189 height 72
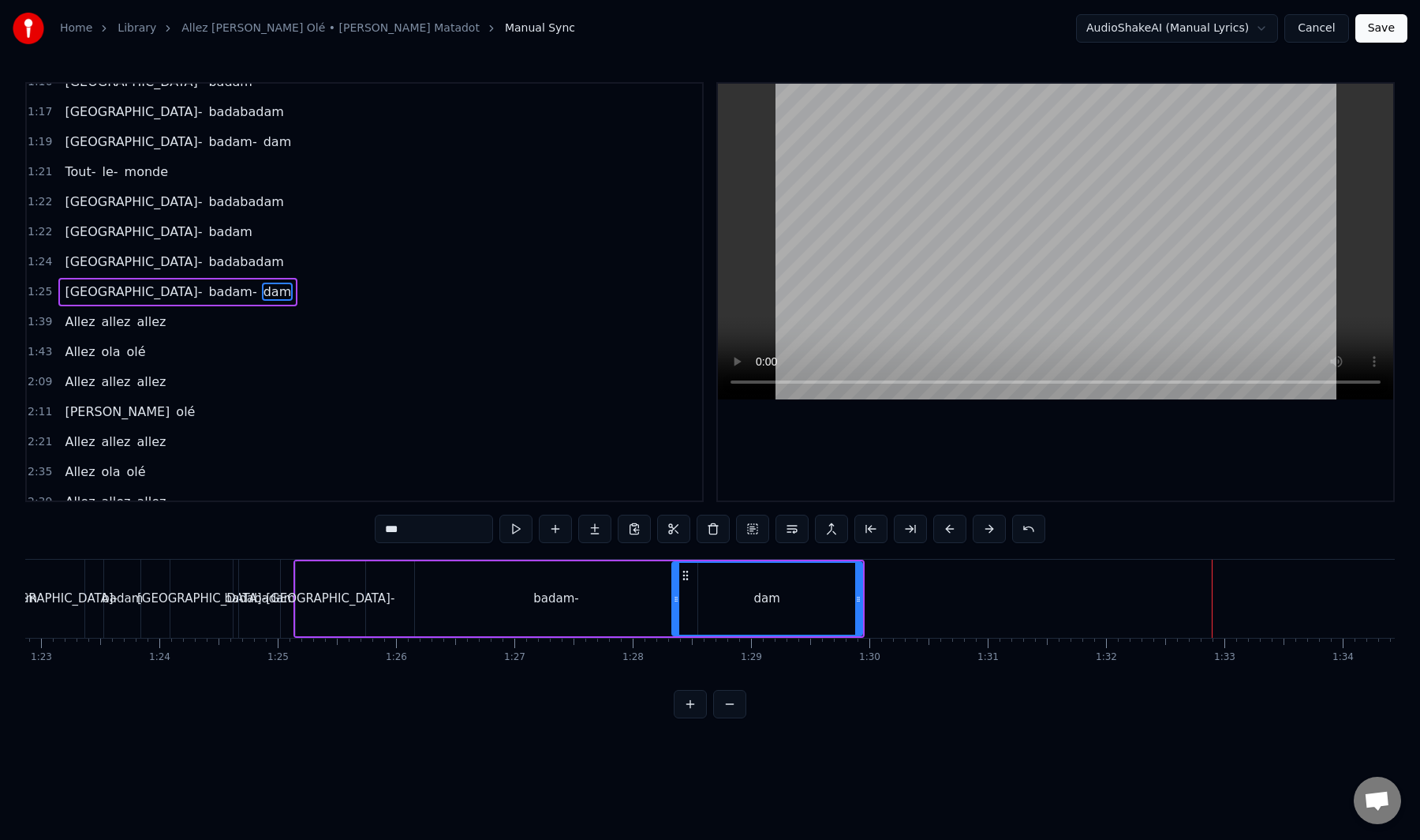
click at [562, 607] on div "badam-" at bounding box center [556, 599] width 283 height 75
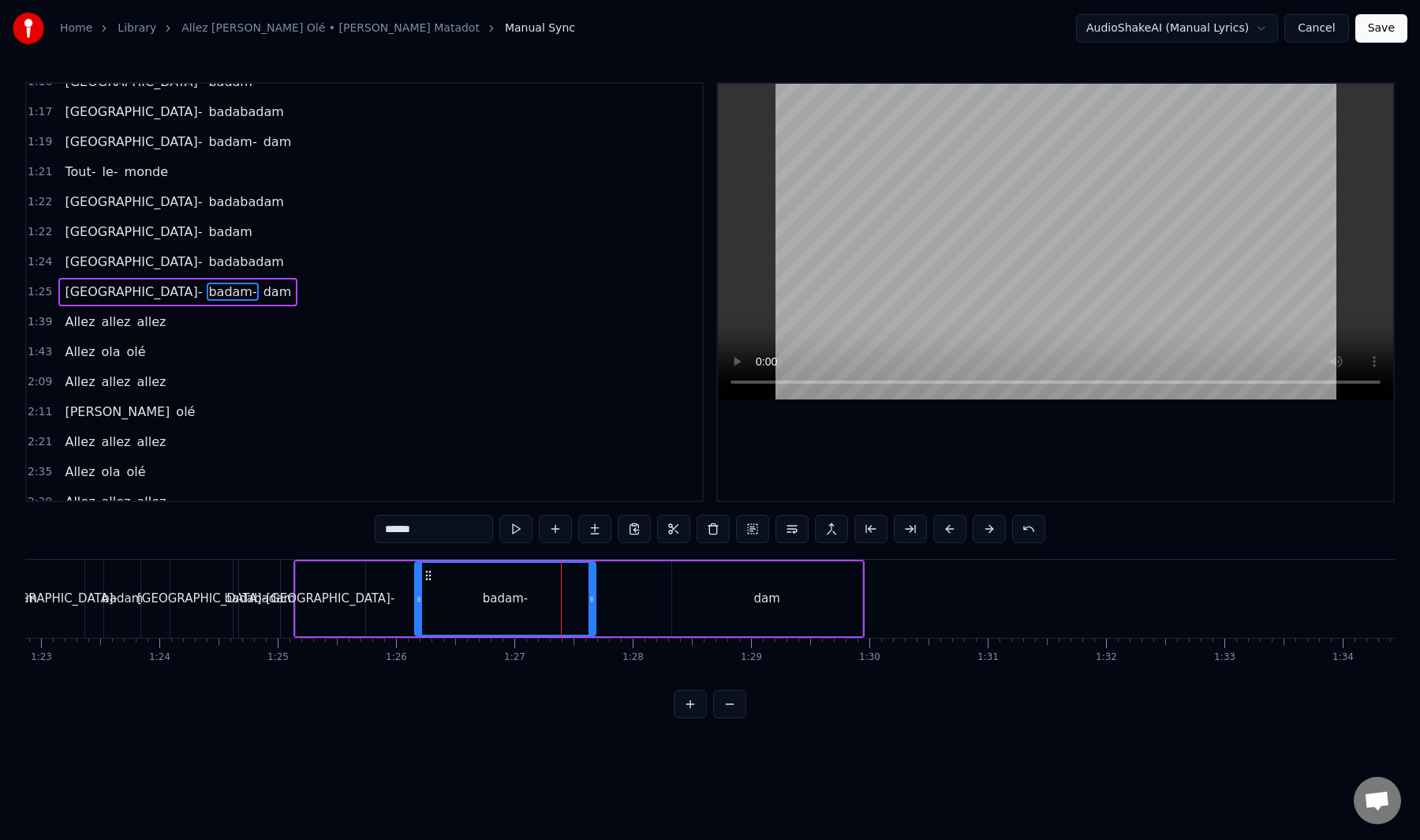
drag, startPoint x: 675, startPoint y: 604, endPoint x: 507, endPoint y: 619, distance: 168.7
click at [589, 618] on div at bounding box center [591, 598] width 6 height 72
click at [765, 595] on div "dam" at bounding box center [766, 598] width 26 height 18
type input "***"
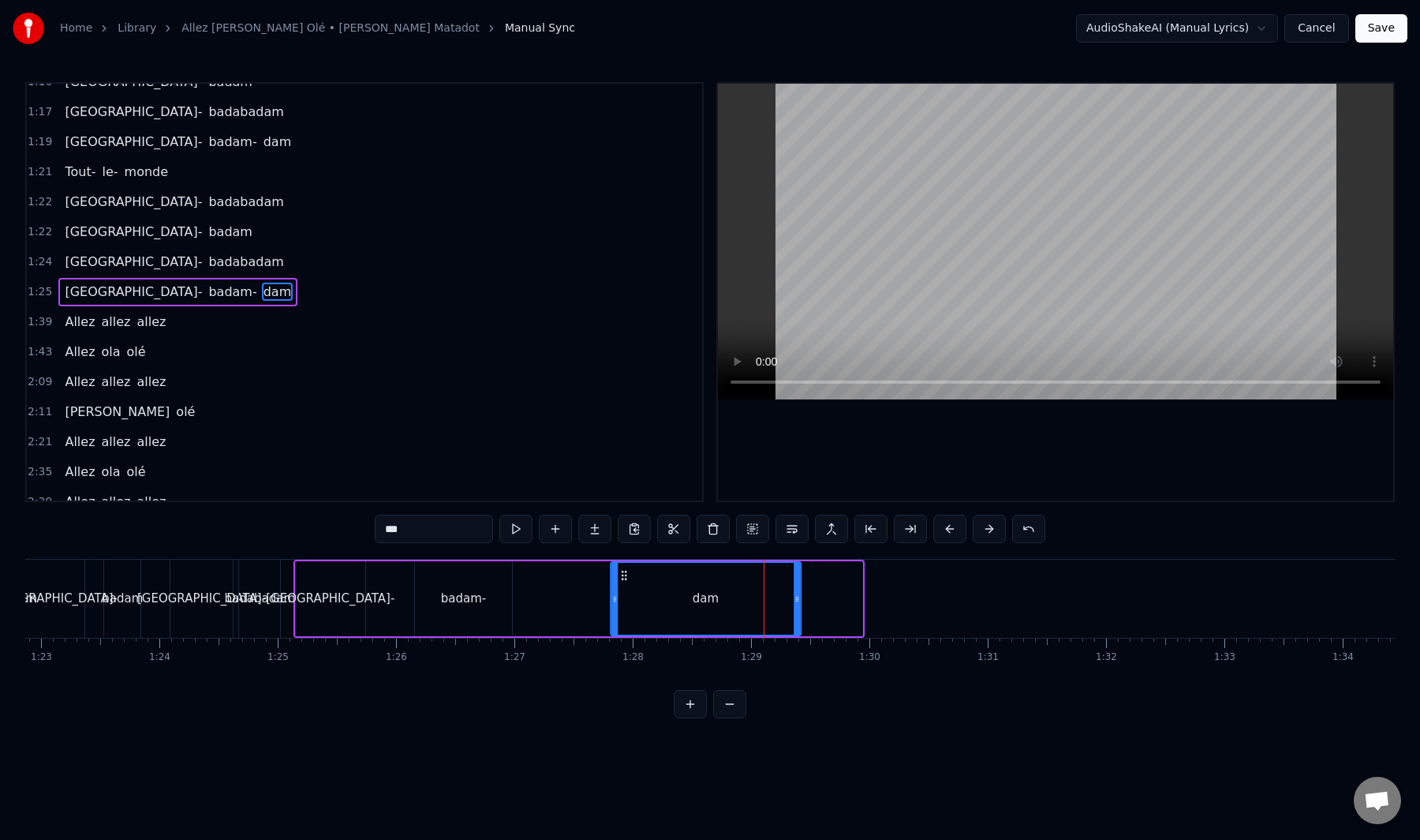
drag, startPoint x: 687, startPoint y: 573, endPoint x: 555, endPoint y: 608, distance: 136.6
click at [611, 607] on div "dam" at bounding box center [706, 598] width 189 height 72
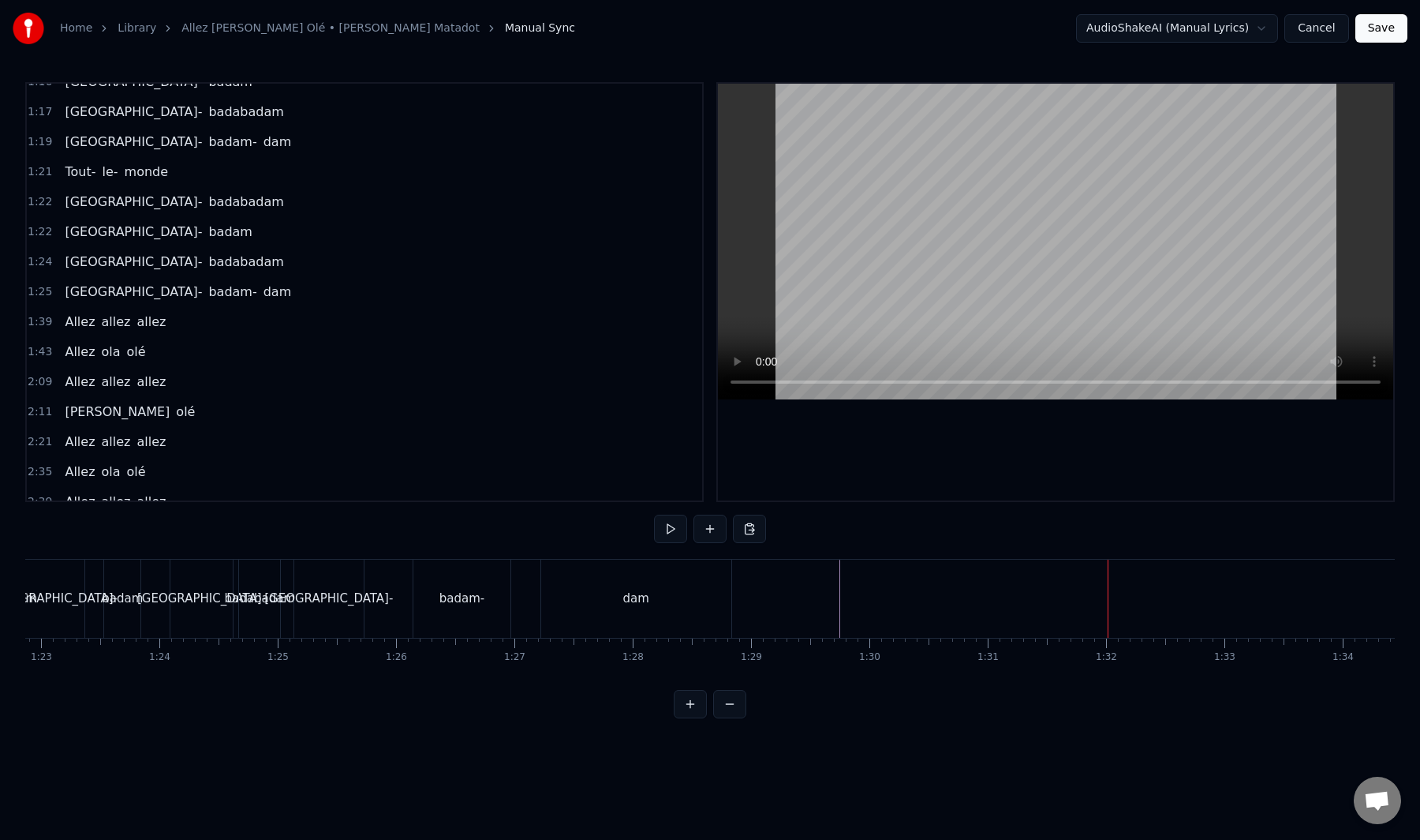
click at [727, 594] on div "dam" at bounding box center [636, 599] width 190 height 78
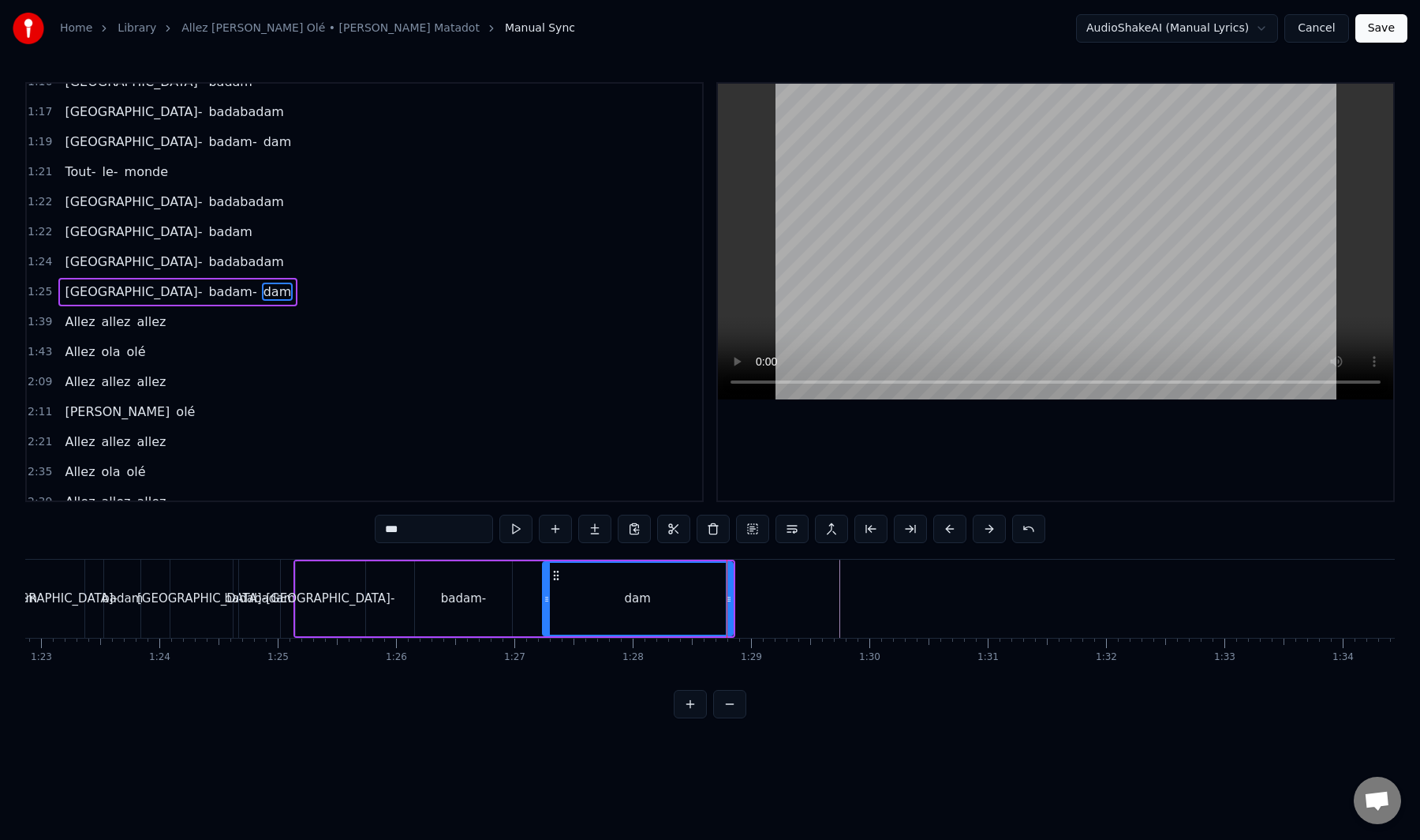
click at [762, 596] on div at bounding box center [446, 599] width 20460 height 78
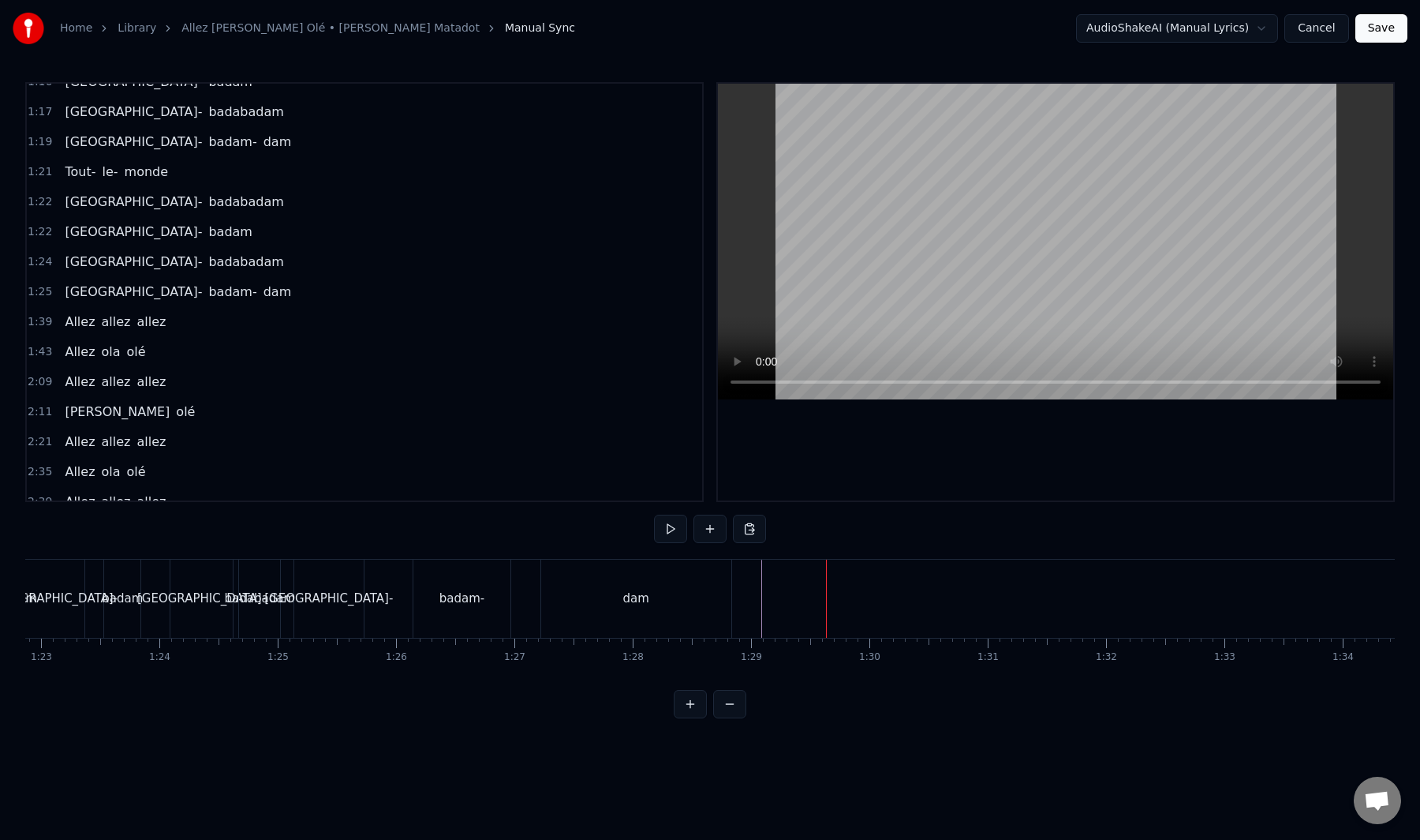
click at [678, 598] on div "dam" at bounding box center [636, 599] width 190 height 78
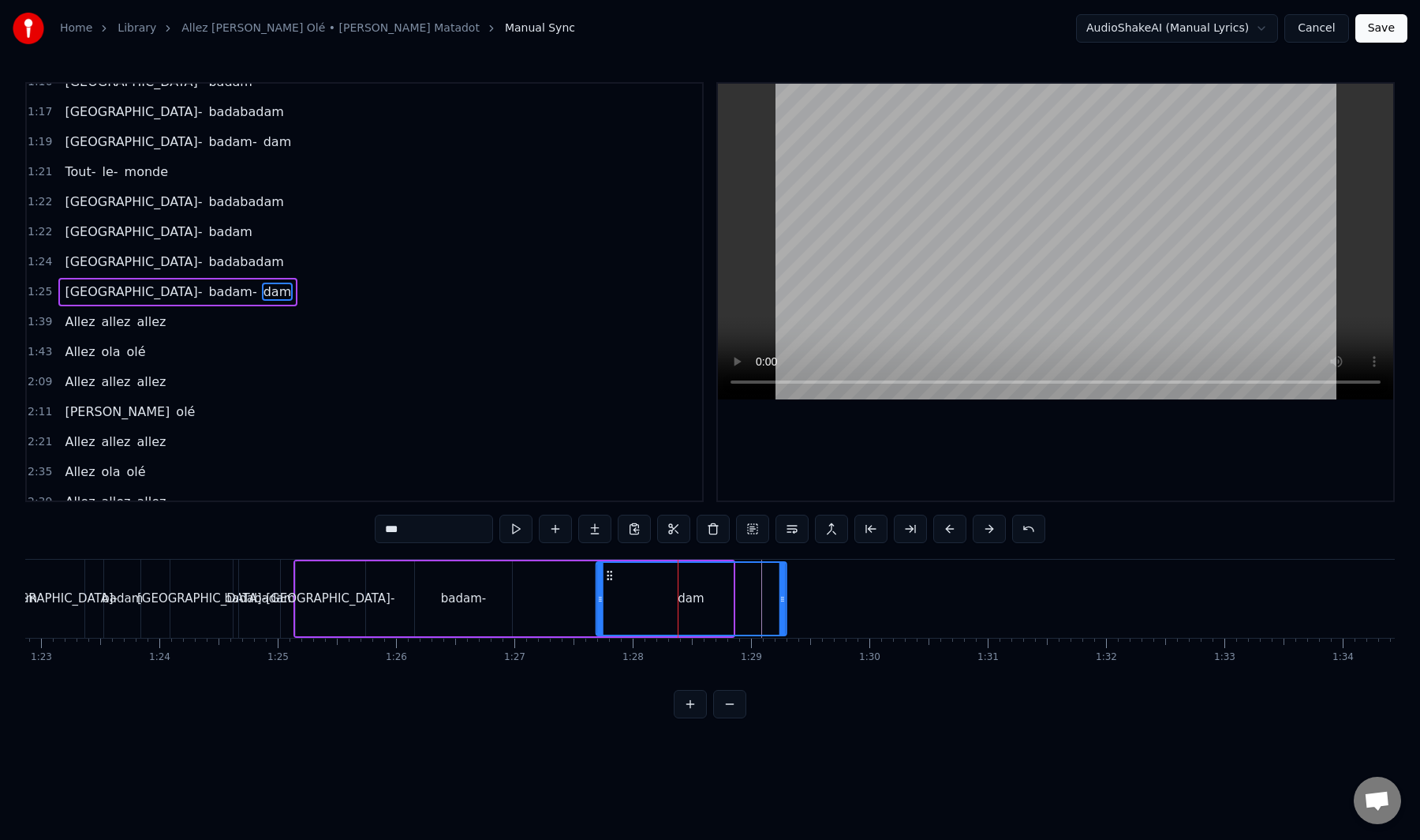
drag, startPoint x: 552, startPoint y: 578, endPoint x: 612, endPoint y: 574, distance: 60.1
click at [612, 574] on icon at bounding box center [609, 575] width 13 height 13
drag, startPoint x: 617, startPoint y: 574, endPoint x: 585, endPoint y: 584, distance: 33.5
click at [588, 584] on div "dam" at bounding box center [682, 598] width 189 height 72
drag, startPoint x: 573, startPoint y: 600, endPoint x: 727, endPoint y: 592, distance: 154.2
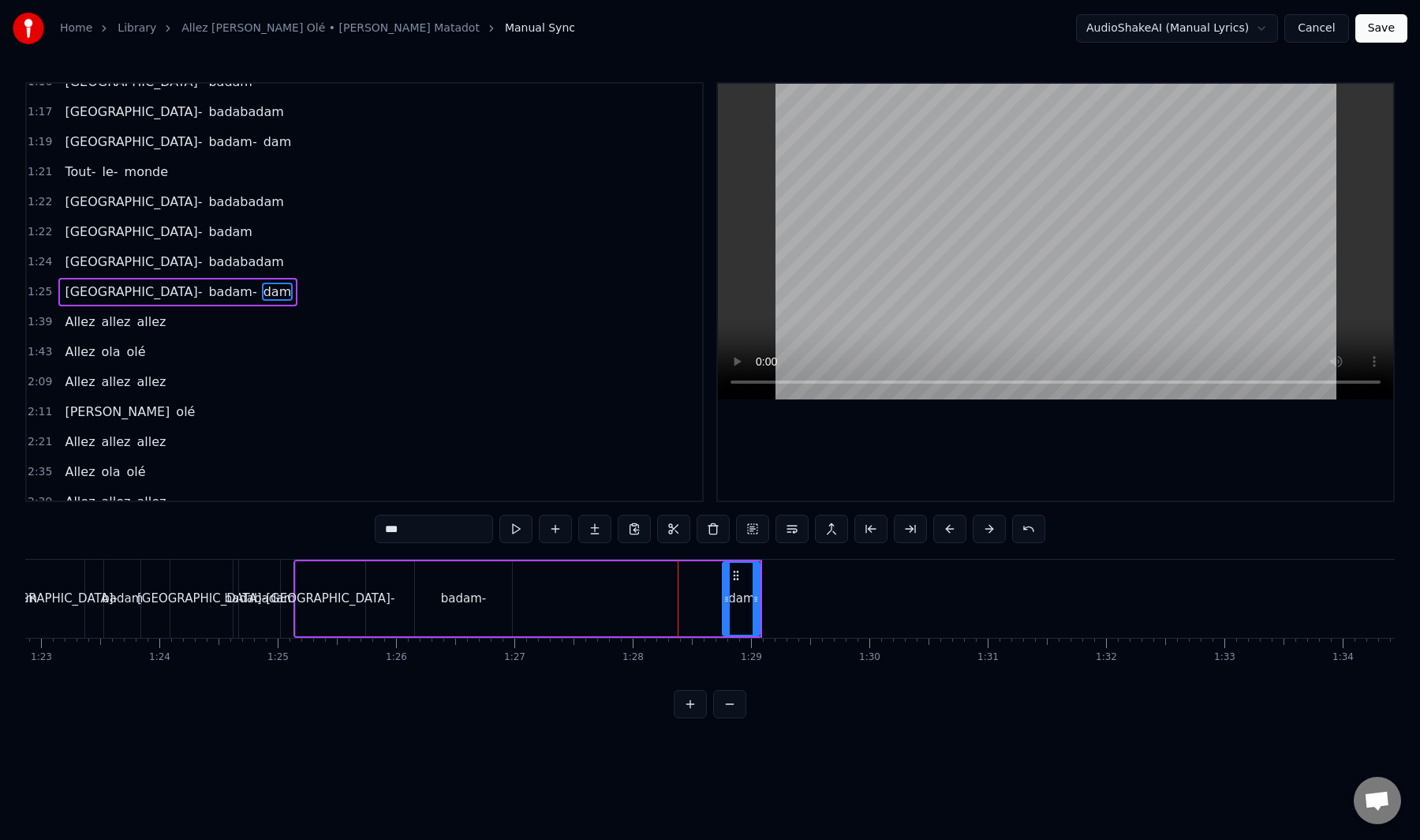
click at [727, 593] on icon at bounding box center [726, 599] width 6 height 13
click at [471, 595] on div "badam-" at bounding box center [463, 598] width 45 height 18
type input "******"
drag, startPoint x: 428, startPoint y: 578, endPoint x: 624, endPoint y: 577, distance: 196.0
click at [624, 577] on icon at bounding box center [624, 575] width 13 height 13
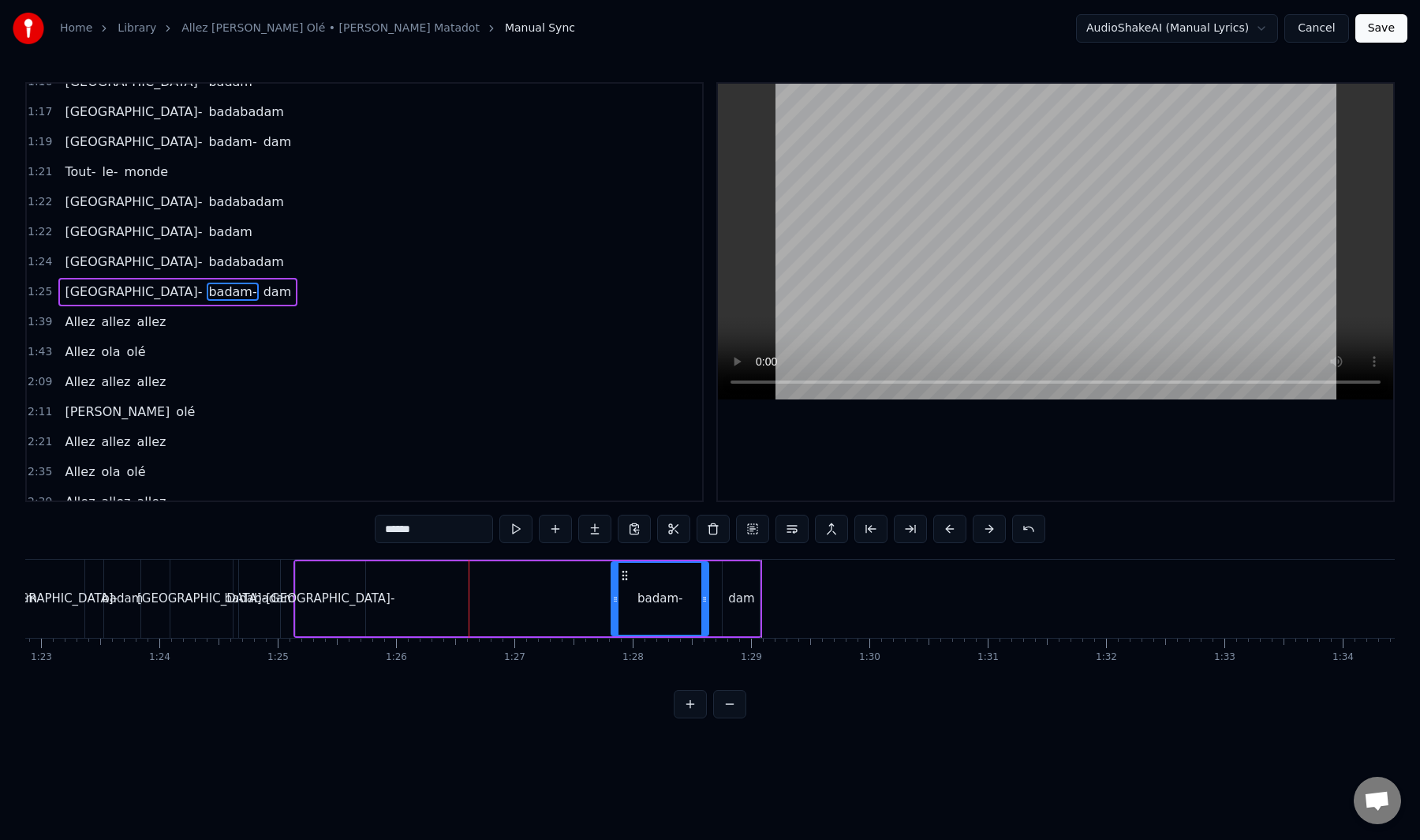
click at [562, 595] on div "Badabadam- badam- dam" at bounding box center [528, 599] width 470 height 78
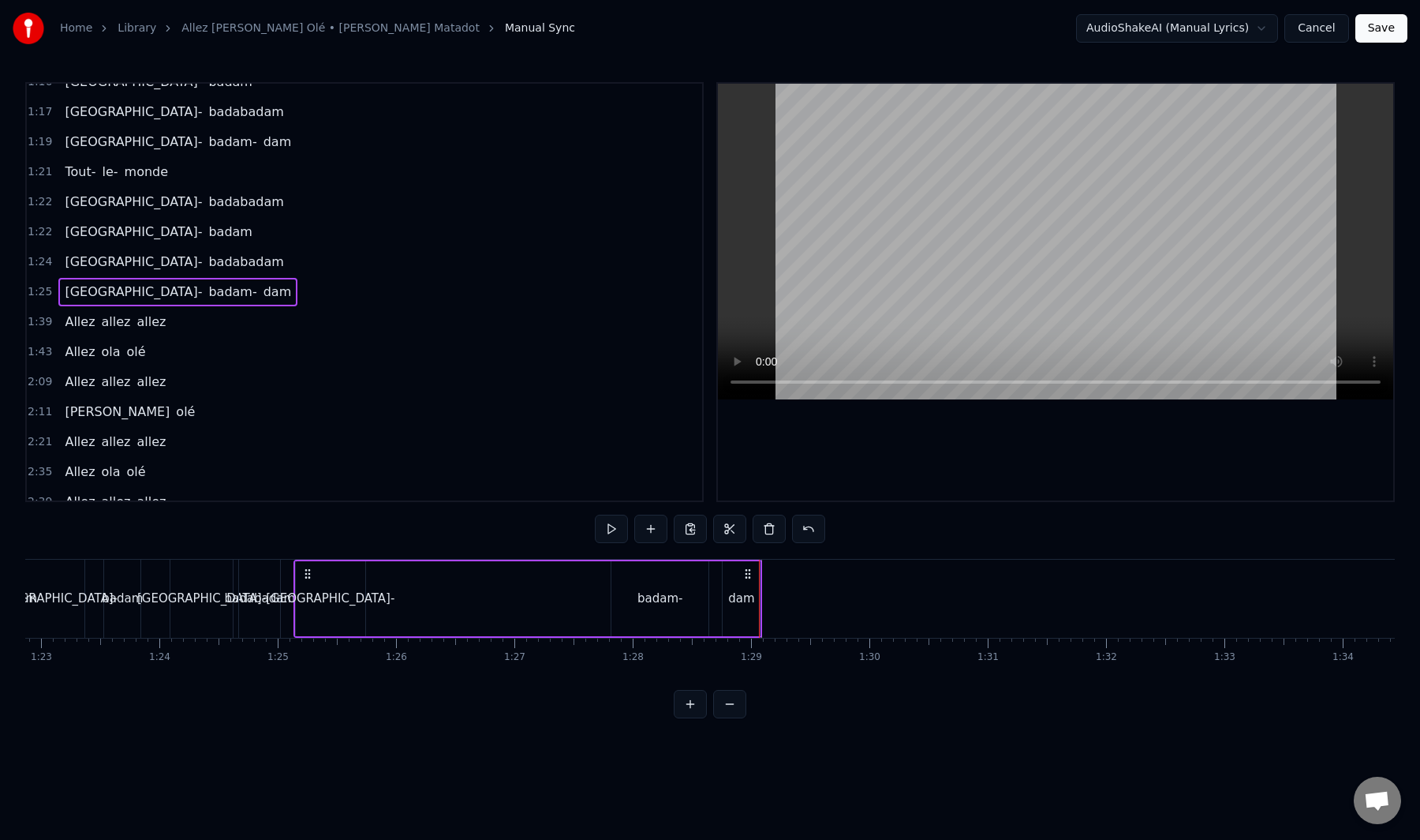
click at [664, 607] on div "badam-" at bounding box center [660, 599] width 97 height 75
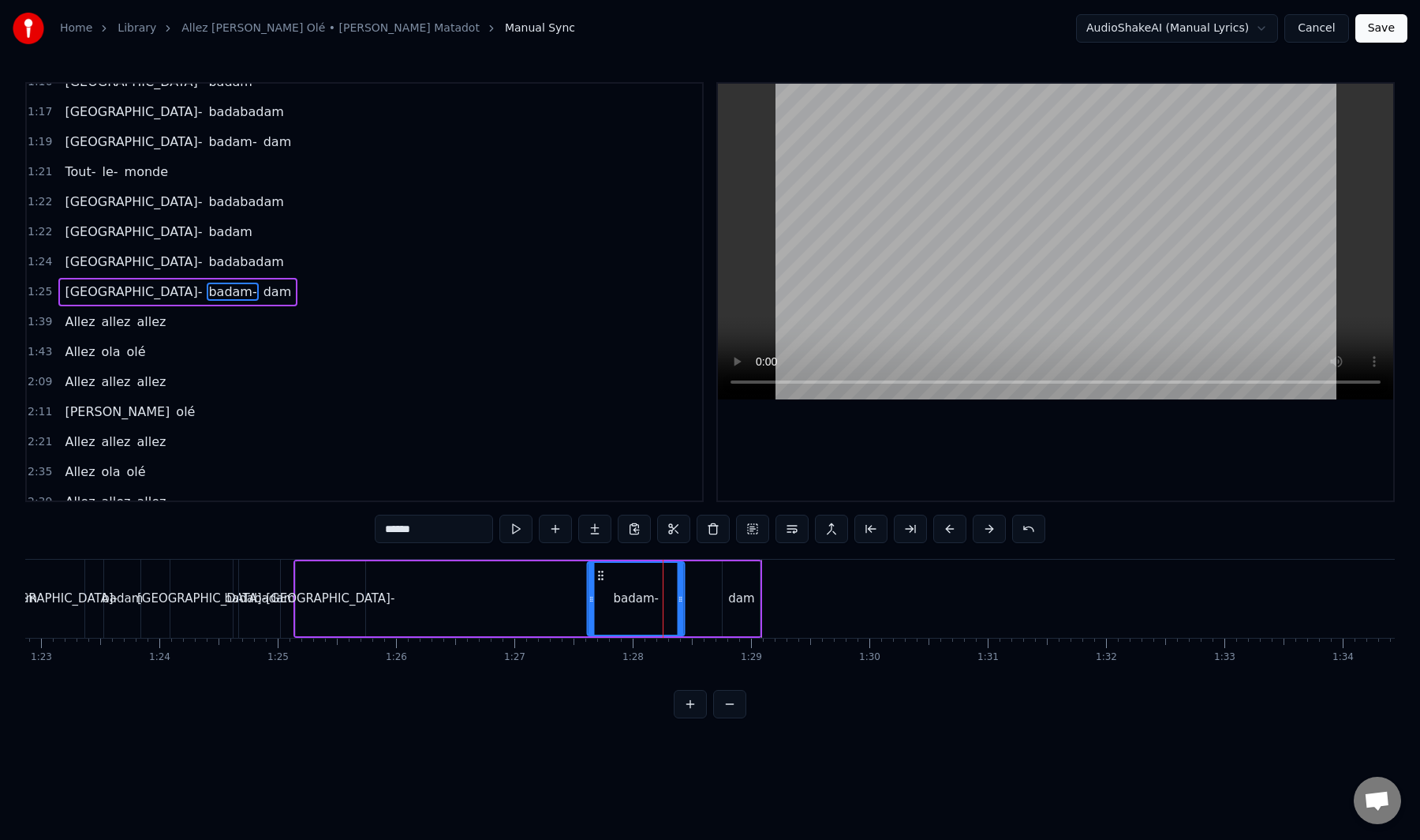
drag, startPoint x: 625, startPoint y: 574, endPoint x: 600, endPoint y: 583, distance: 26.6
click at [600, 583] on div "badam-" at bounding box center [636, 598] width 95 height 72
click at [731, 586] on div "dam" at bounding box center [741, 599] width 37 height 75
drag, startPoint x: 739, startPoint y: 576, endPoint x: 705, endPoint y: 589, distance: 36.4
click at [705, 589] on div "dam" at bounding box center [707, 598] width 36 height 72
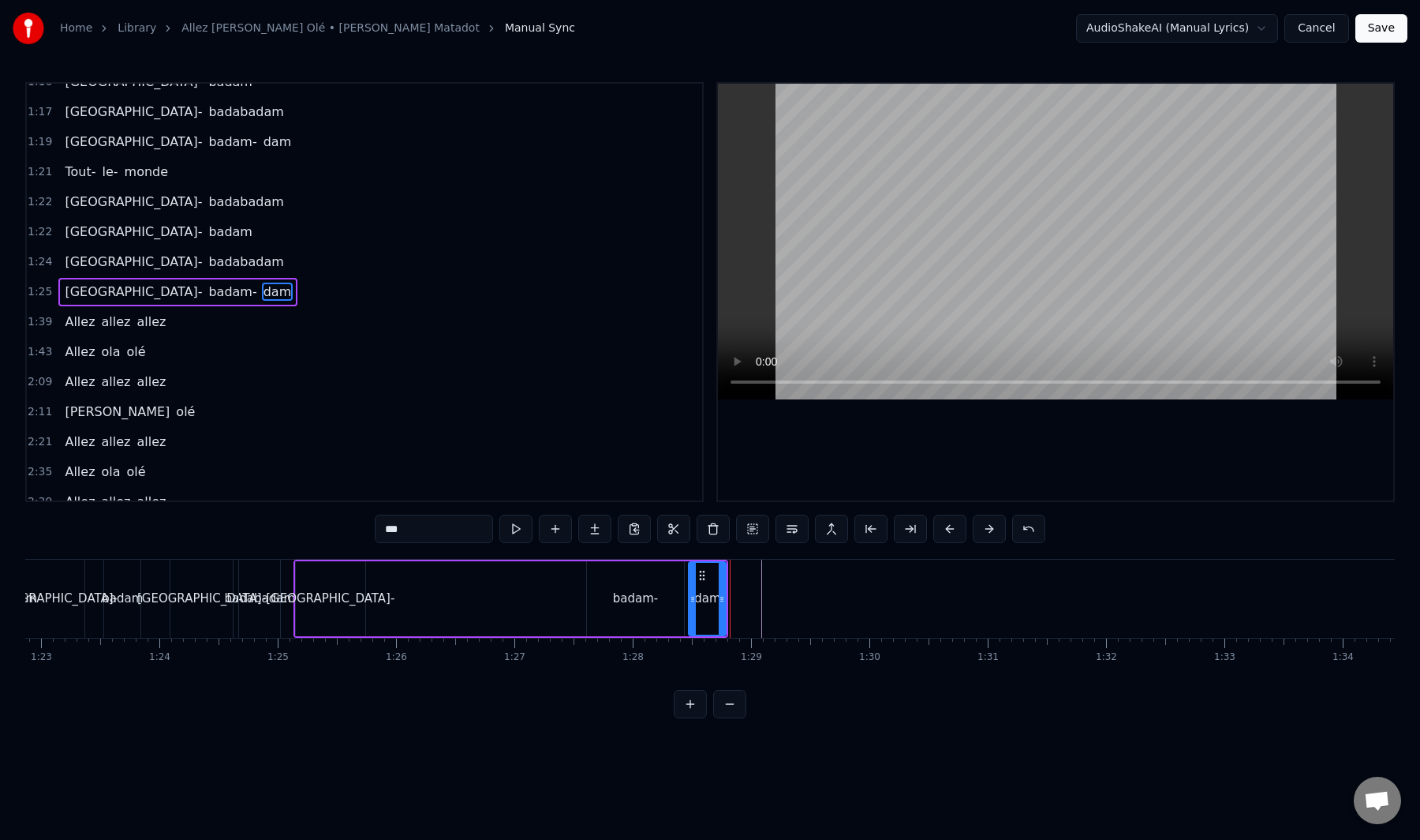
click at [629, 596] on div "badam-" at bounding box center [635, 598] width 45 height 18
click at [597, 596] on div "badam-" at bounding box center [635, 598] width 95 height 72
drag, startPoint x: 589, startPoint y: 597, endPoint x: 618, endPoint y: 595, distance: 29.1
click at [618, 595] on icon at bounding box center [619, 599] width 6 height 13
click at [328, 594] on div "[GEOGRAPHIC_DATA]-" at bounding box center [330, 598] width 128 height 18
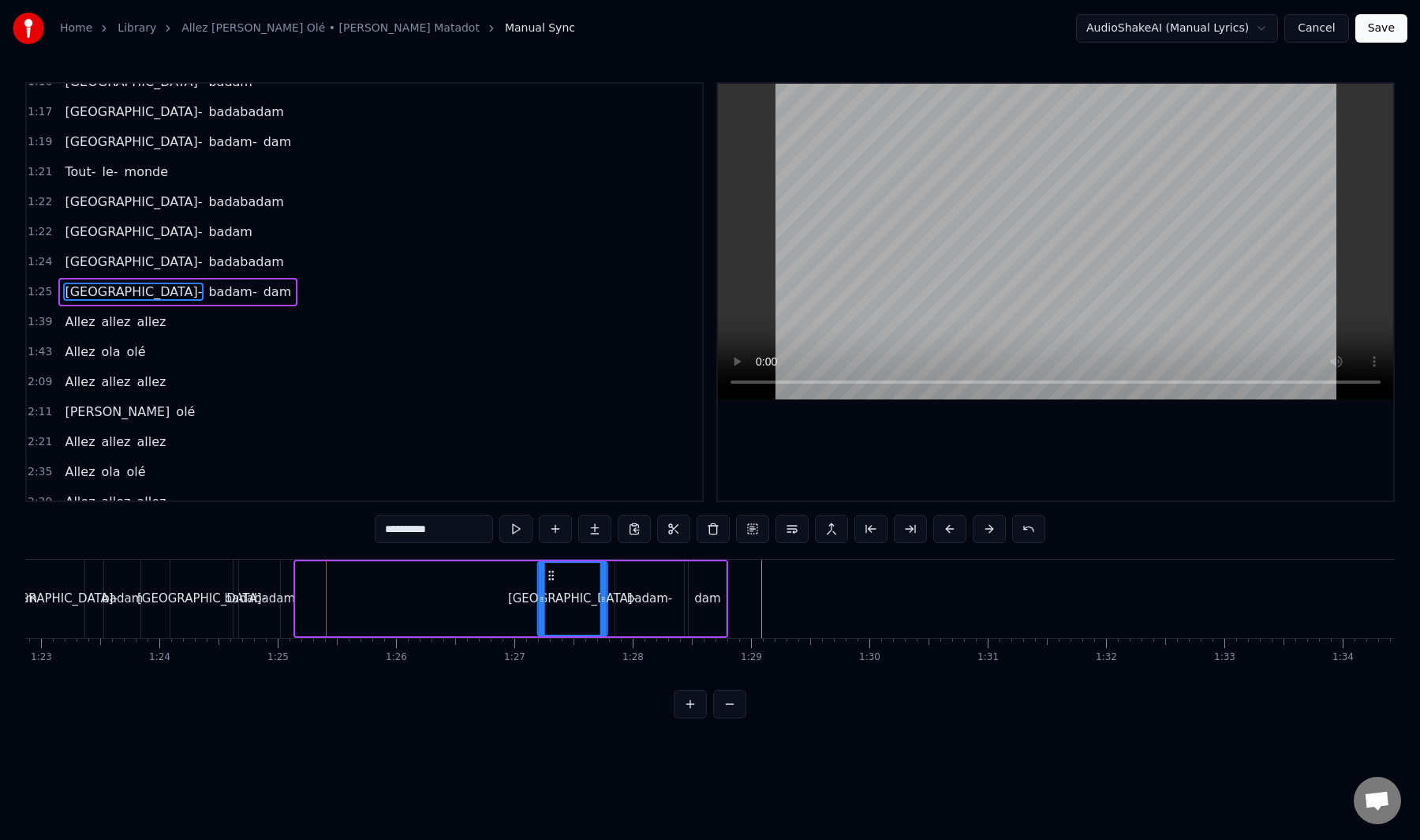
drag, startPoint x: 308, startPoint y: 578, endPoint x: 551, endPoint y: 583, distance: 243.1
click at [551, 583] on div "[GEOGRAPHIC_DATA]-" at bounding box center [572, 598] width 68 height 72
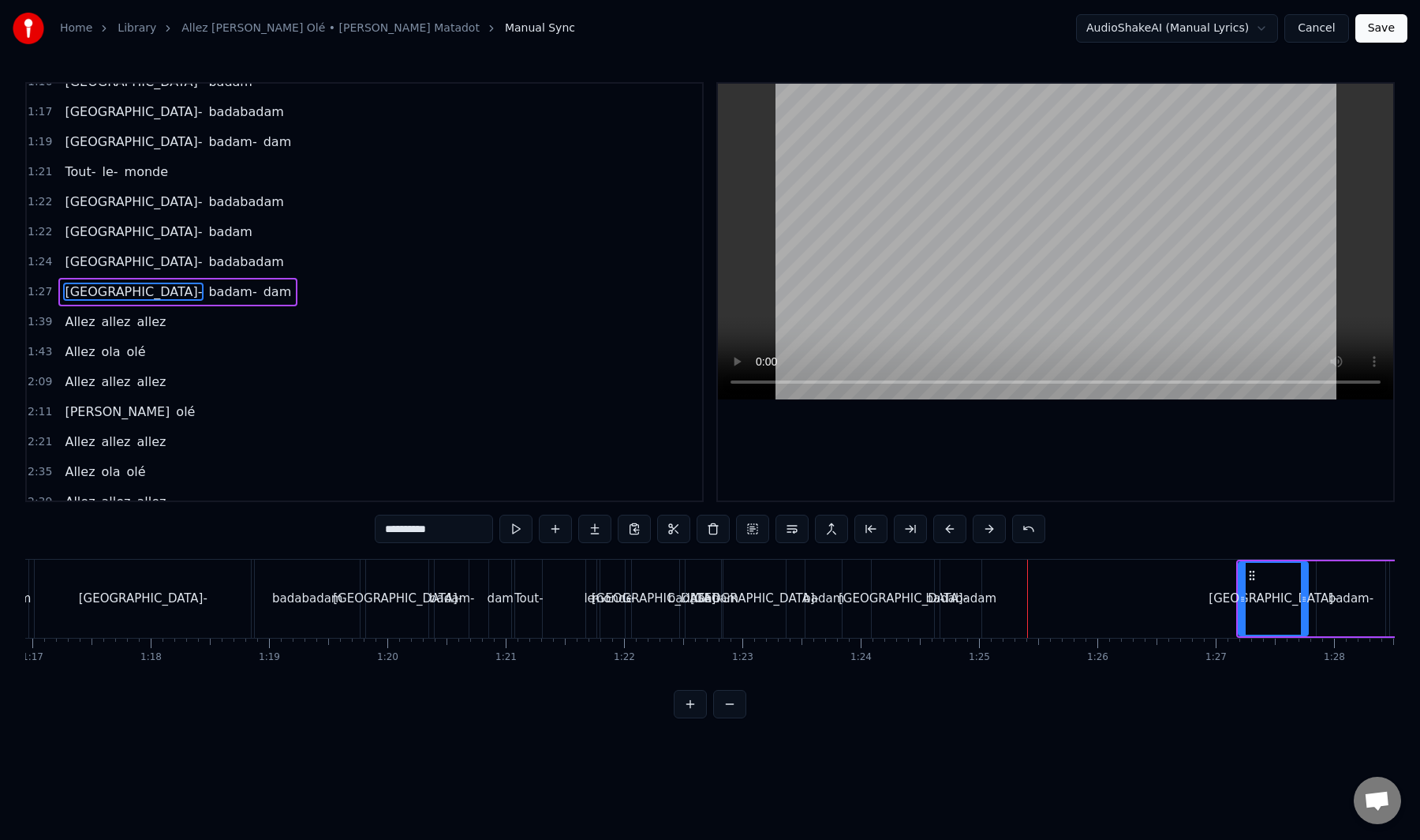
scroll to position [0, 9013]
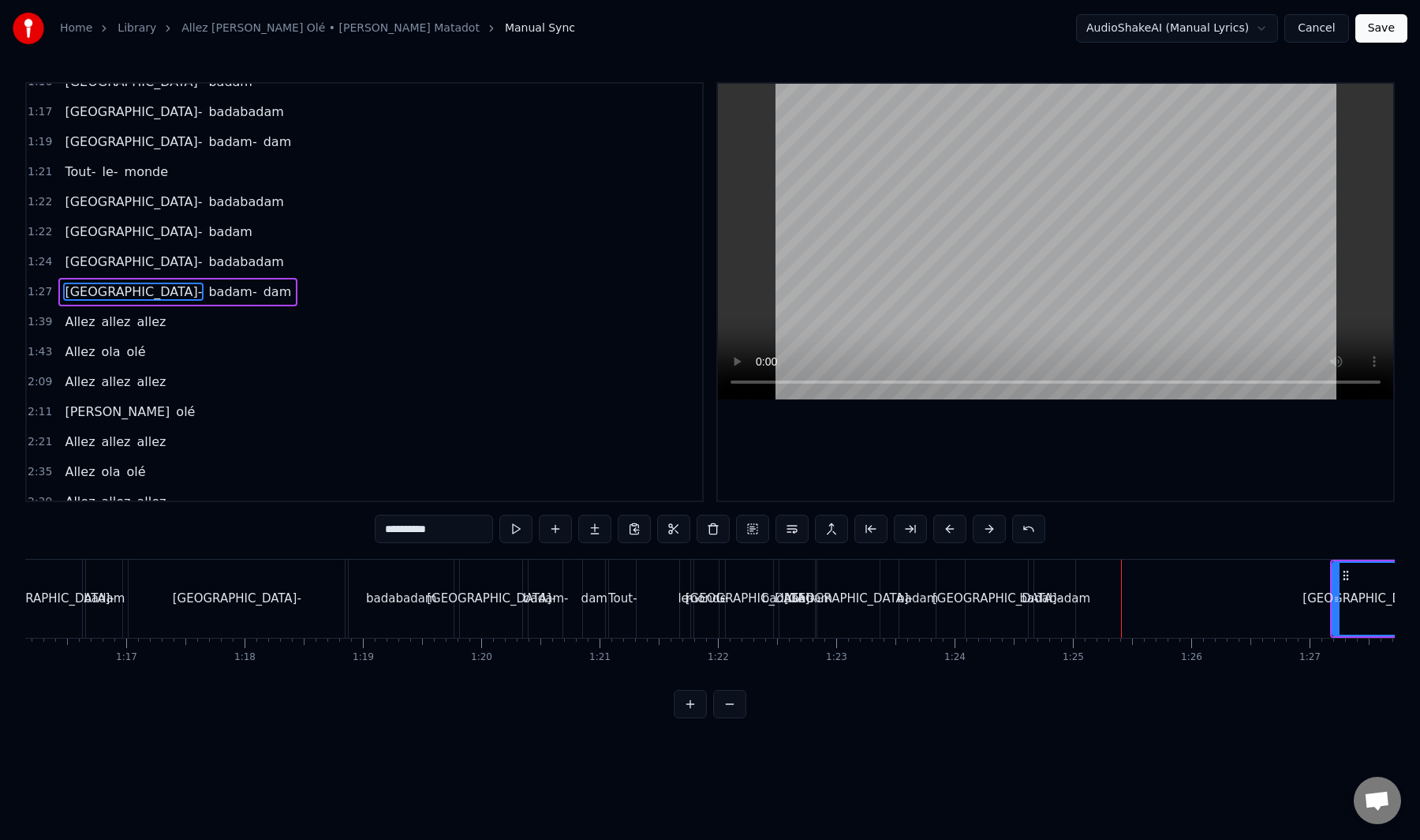
click at [1046, 600] on div "badabadam" at bounding box center [1055, 598] width 70 height 18
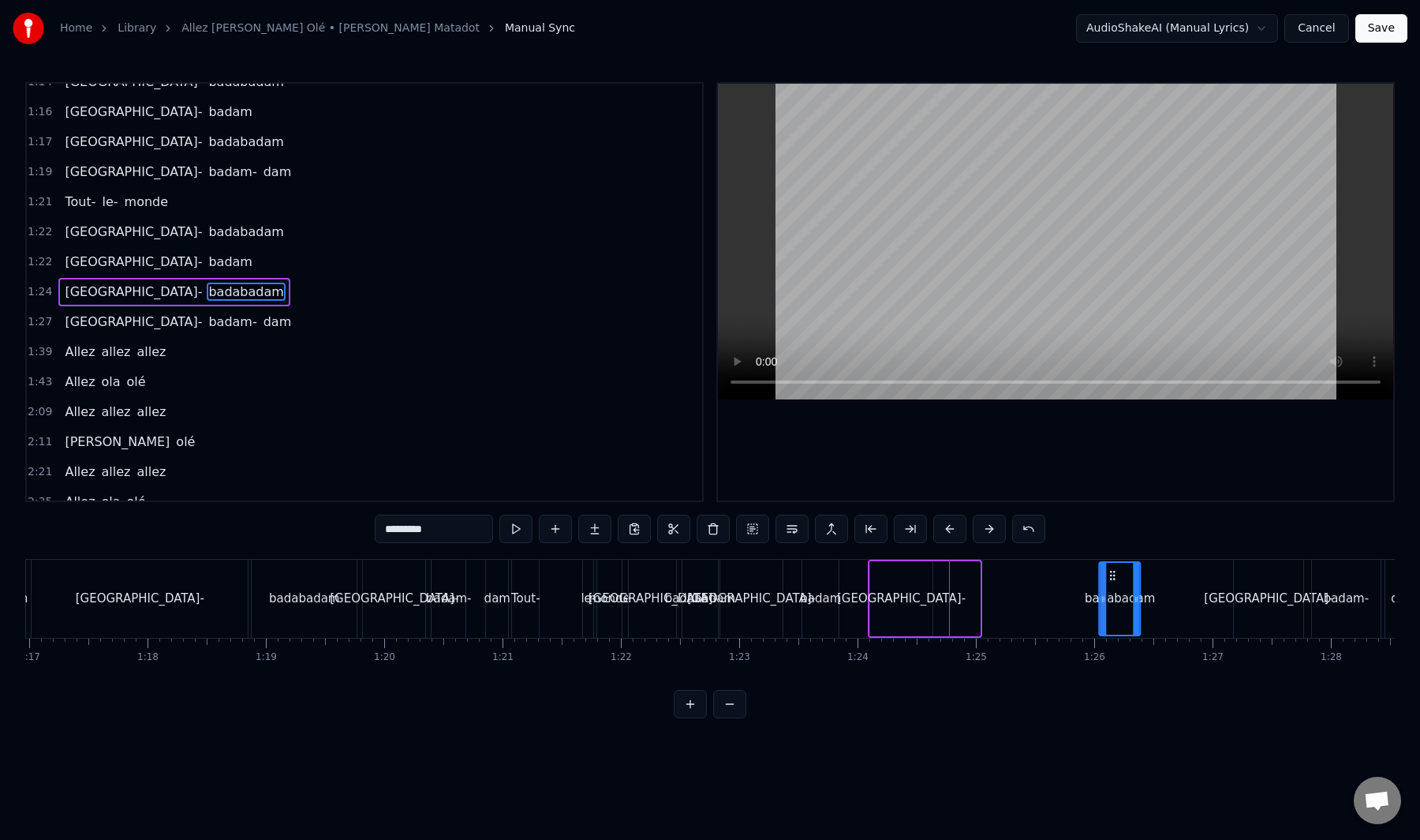
scroll to position [0, 9111]
drag, startPoint x: 1051, startPoint y: 576, endPoint x: 1125, endPoint y: 589, distance: 75.1
click at [1125, 589] on div "badabadam" at bounding box center [1130, 598] width 39 height 72
drag, startPoint x: 1147, startPoint y: 599, endPoint x: 1166, endPoint y: 596, distance: 19.2
click at [1152, 596] on icon at bounding box center [1147, 599] width 6 height 13
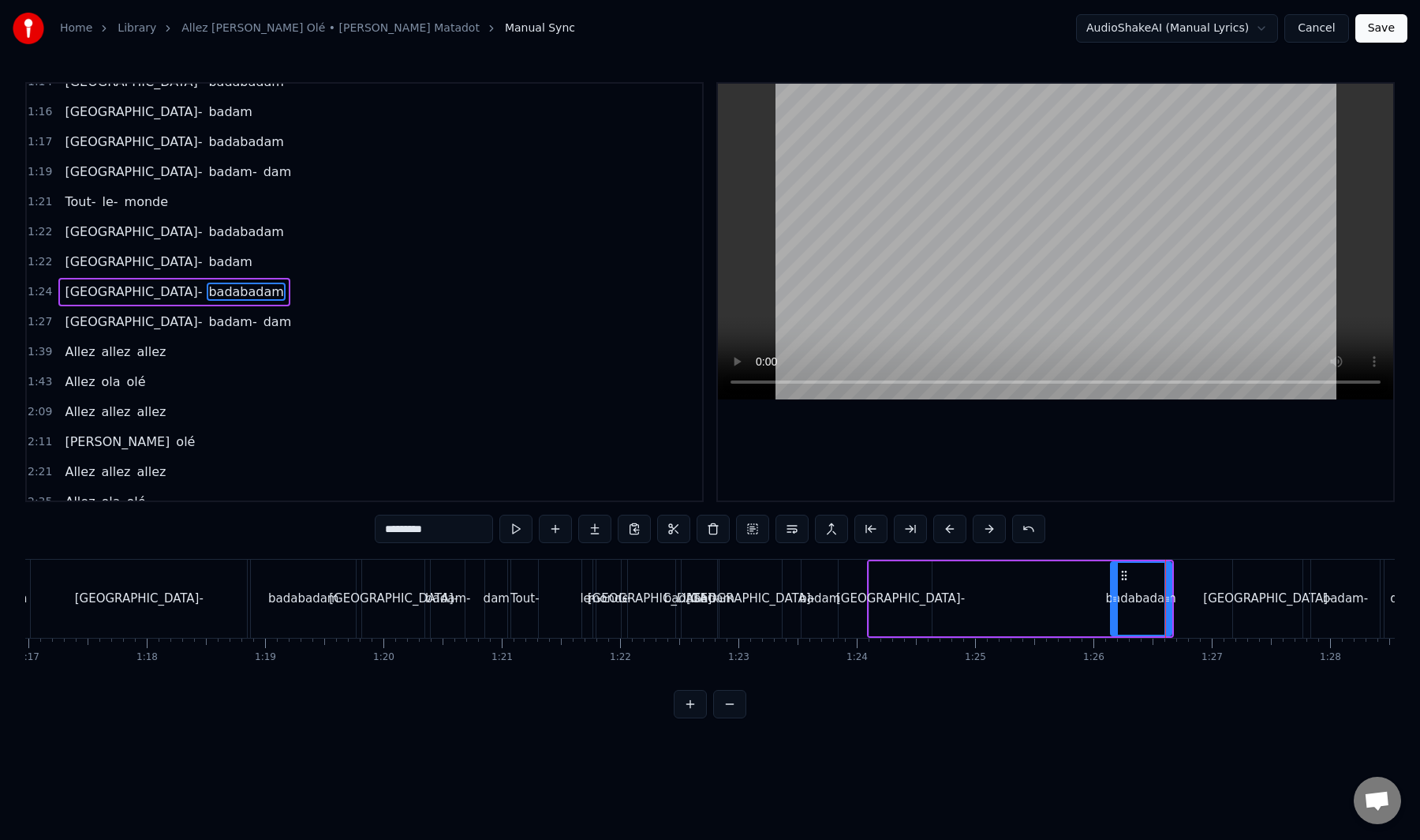
click at [890, 600] on div "[GEOGRAPHIC_DATA]-" at bounding box center [900, 598] width 128 height 18
type input "**********"
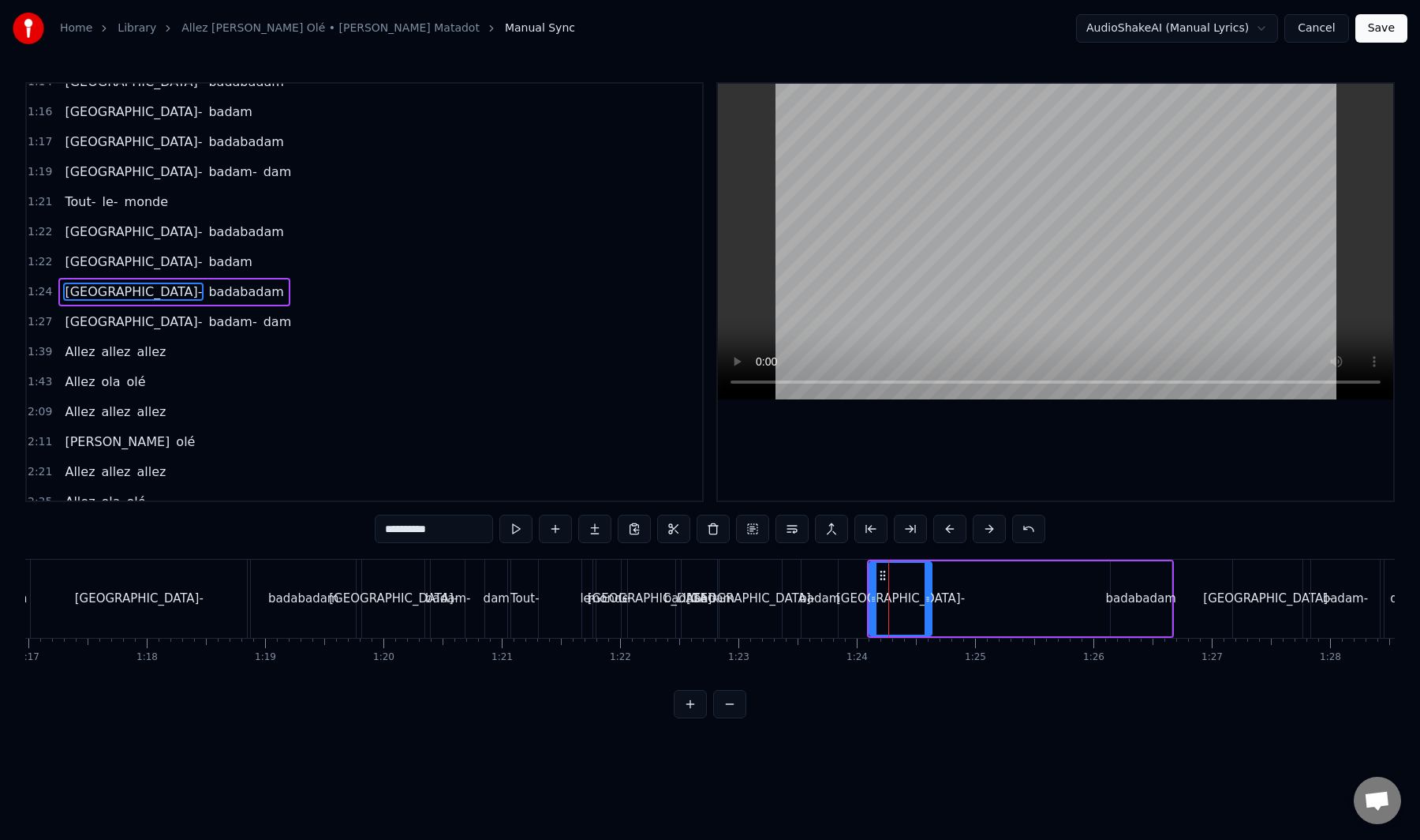
click at [933, 600] on div "Badabadam- badabadam" at bounding box center [1020, 599] width 307 height 78
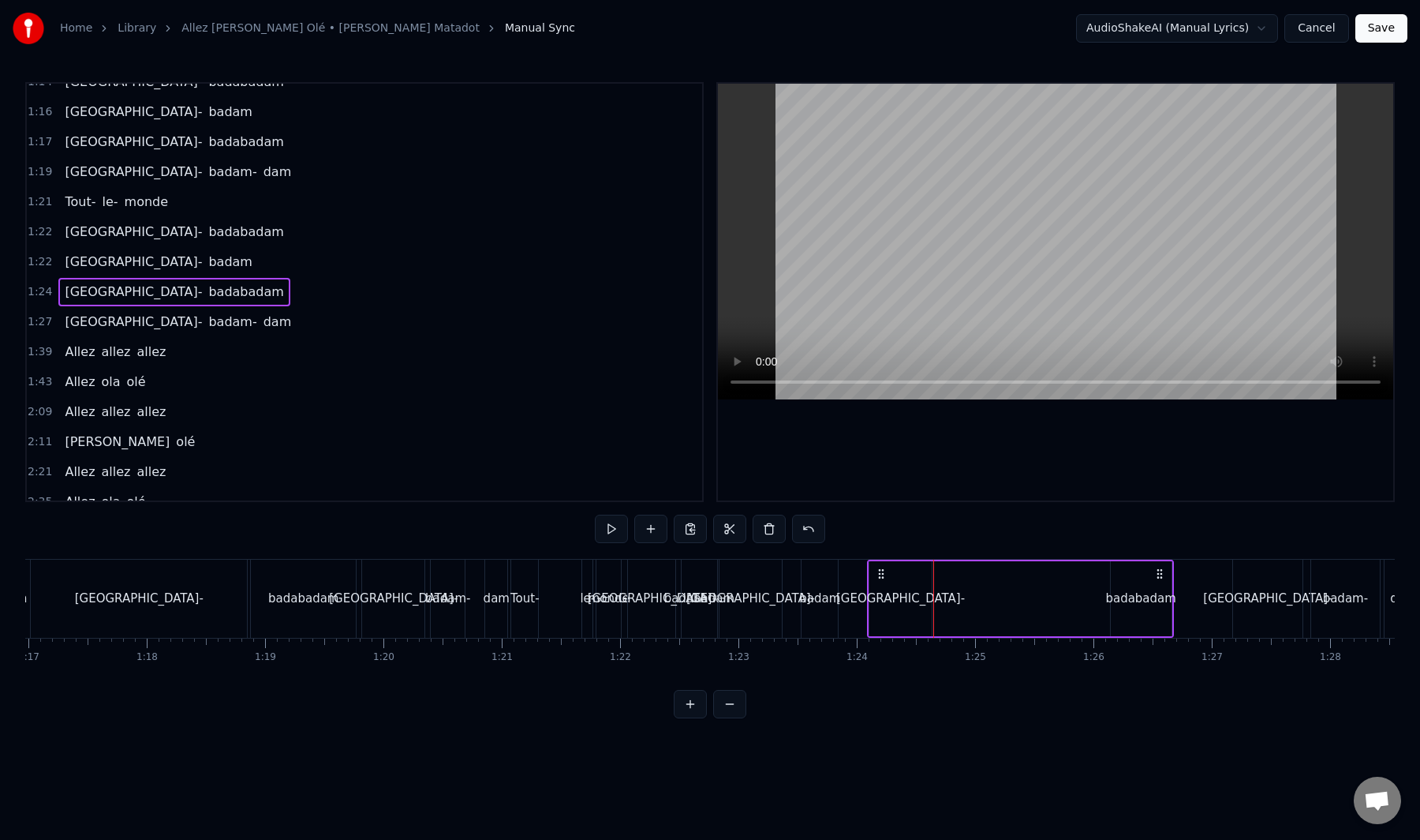
click at [911, 600] on div "[GEOGRAPHIC_DATA]-" at bounding box center [900, 598] width 128 height 18
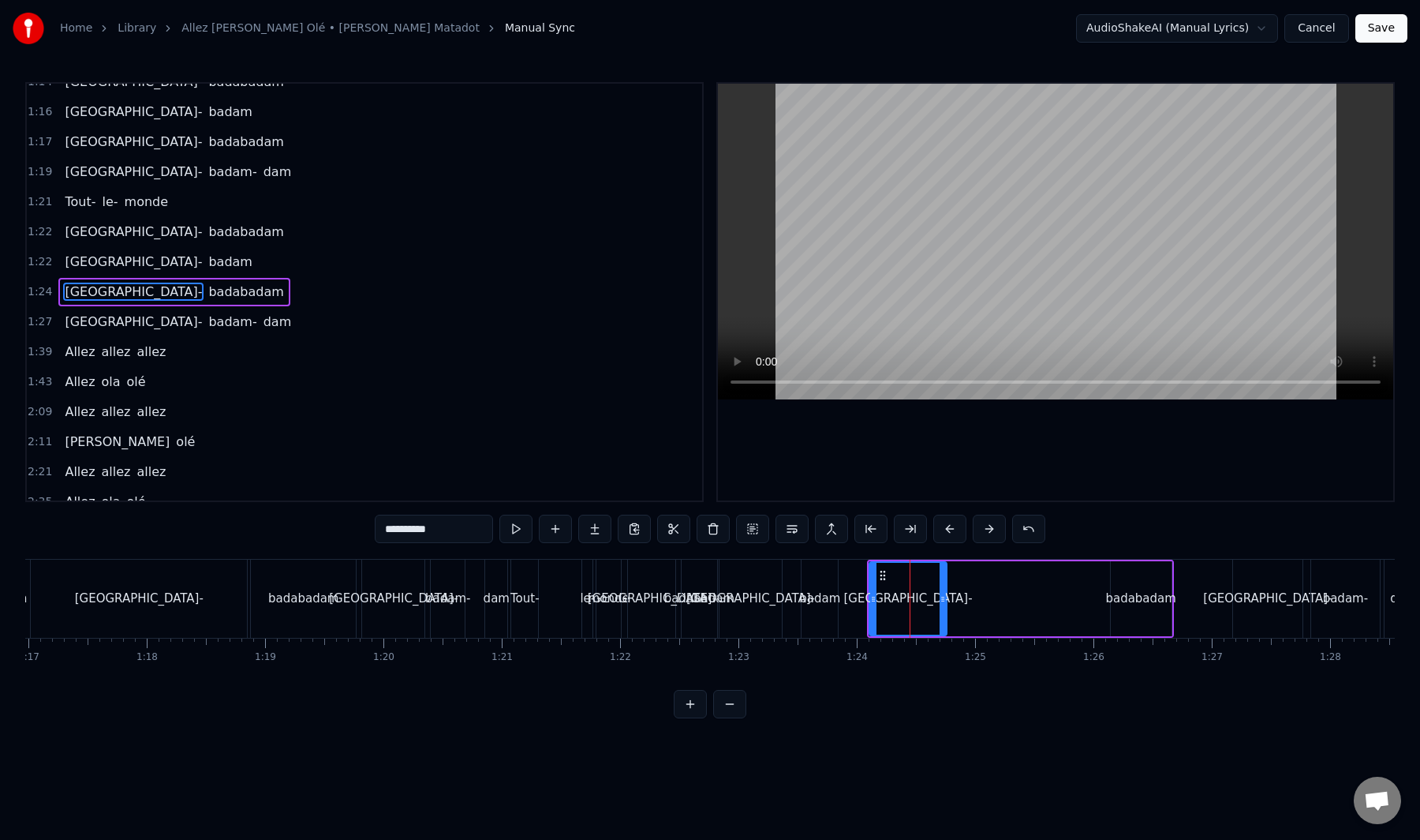
drag, startPoint x: 928, startPoint y: 597, endPoint x: 958, endPoint y: 595, distance: 30.1
click at [946, 595] on icon at bounding box center [943, 599] width 6 height 13
click at [1117, 588] on div "badabadam" at bounding box center [1141, 599] width 61 height 75
type input "*********"
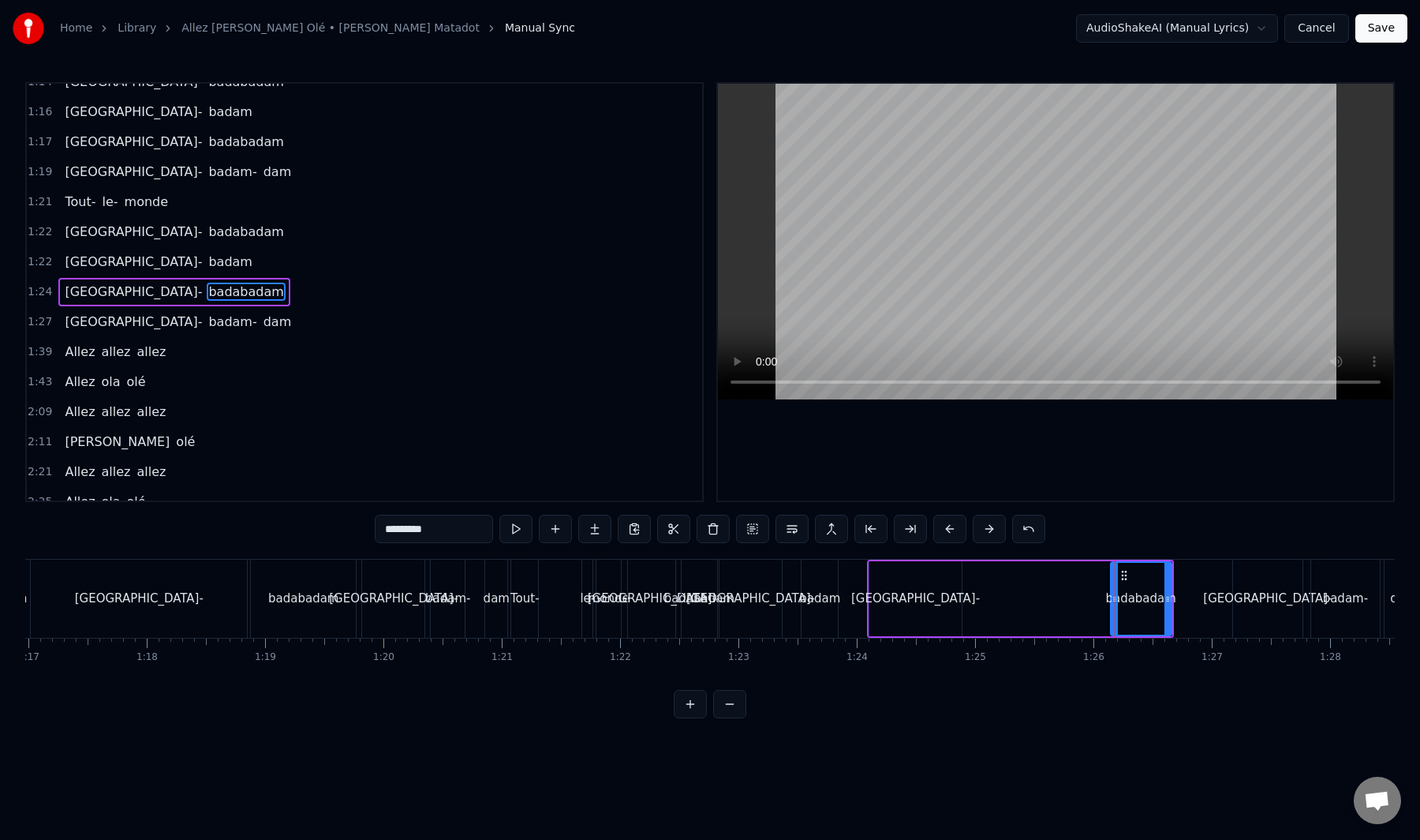
drag, startPoint x: 1114, startPoint y: 597, endPoint x: 1094, endPoint y: 604, distance: 21.2
click at [1094, 604] on div "Tout le monde Ola belle assemblée Qui a envie de bouger Pour se laisser aller A…" at bounding box center [1144, 598] width 20460 height 79
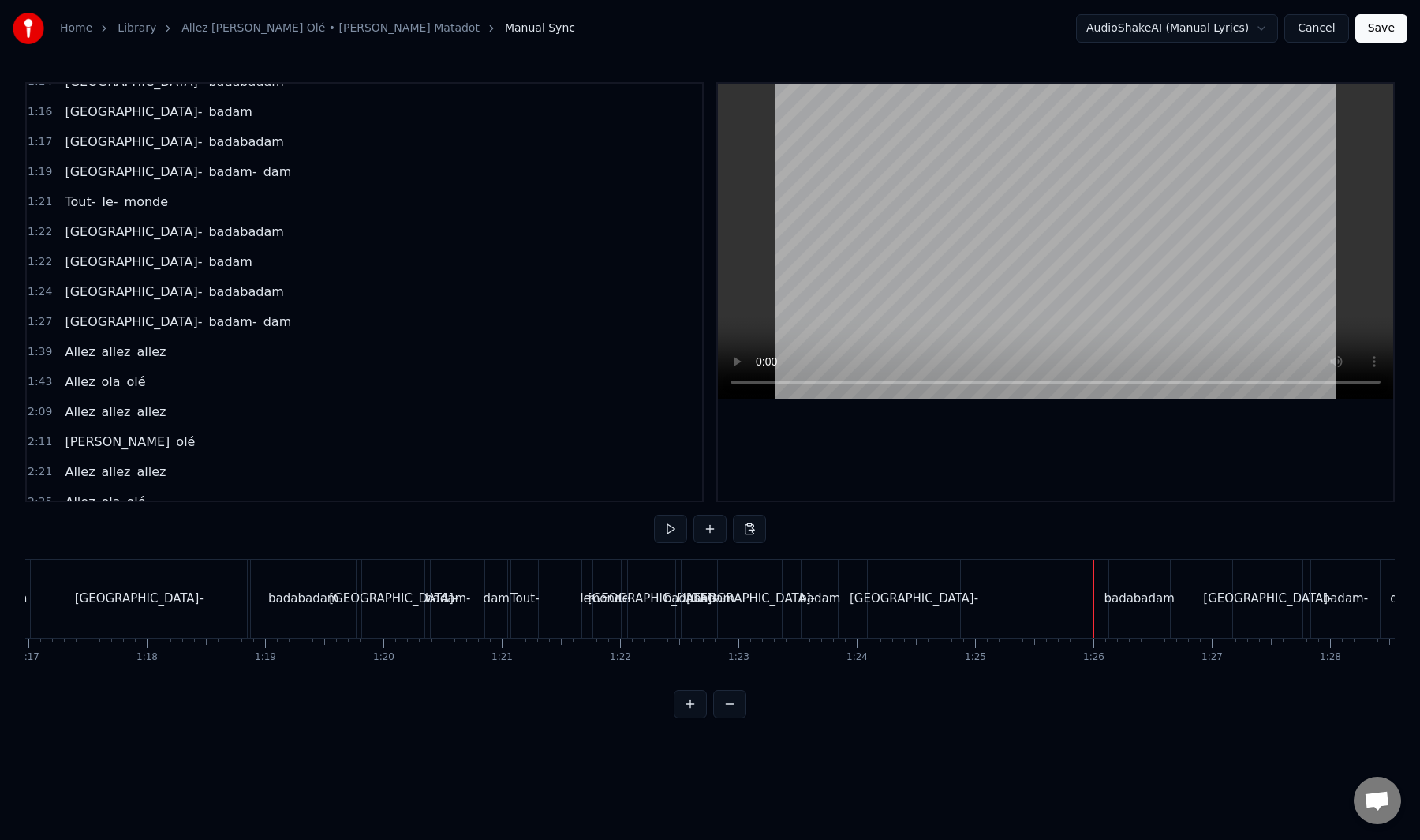
click at [1113, 597] on div "badabadam" at bounding box center [1139, 598] width 70 height 18
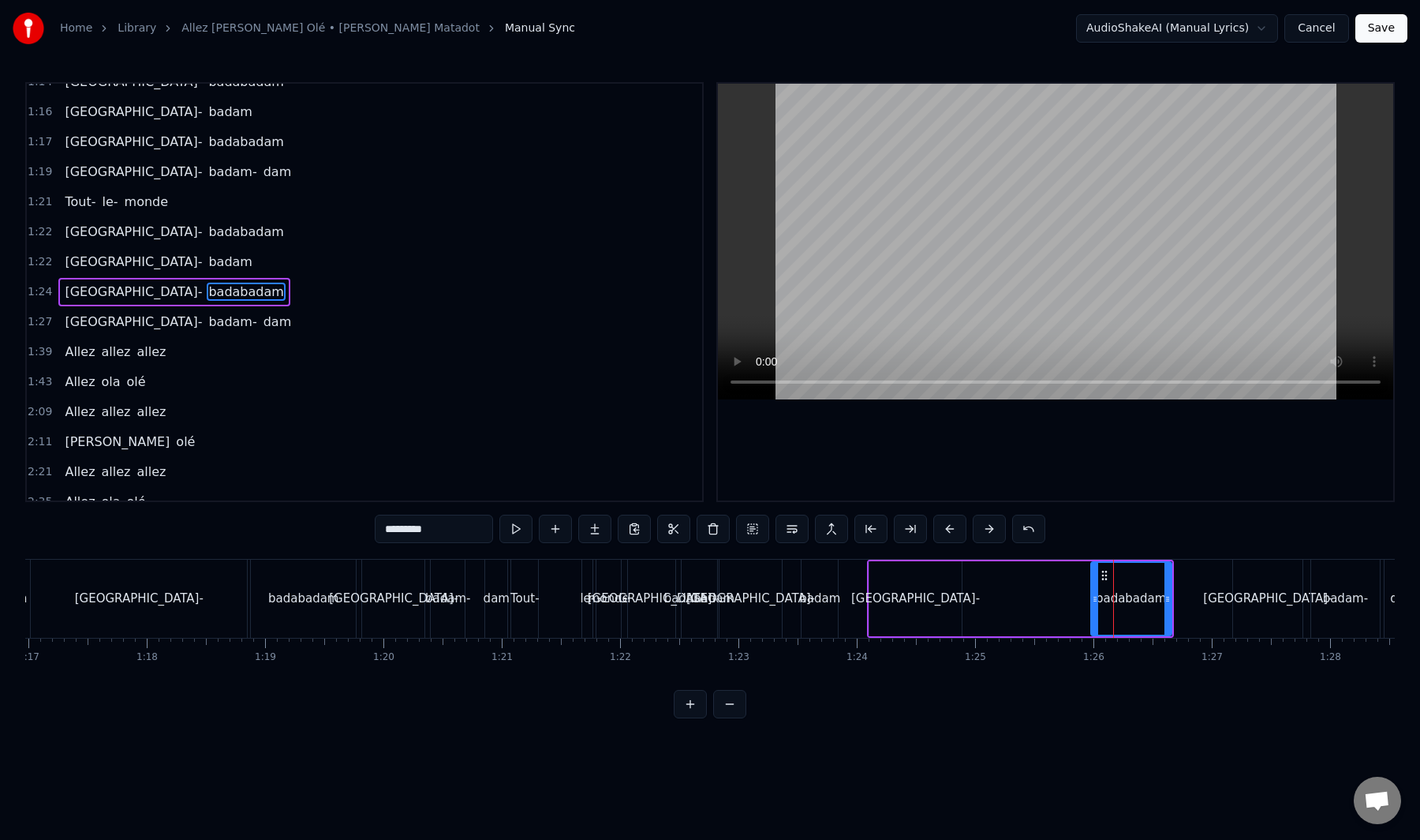
drag, startPoint x: 1113, startPoint y: 599, endPoint x: 1084, endPoint y: 607, distance: 30.1
click at [1092, 607] on div at bounding box center [1095, 598] width 6 height 72
click at [889, 580] on div "[GEOGRAPHIC_DATA]-" at bounding box center [916, 599] width 93 height 75
type input "**********"
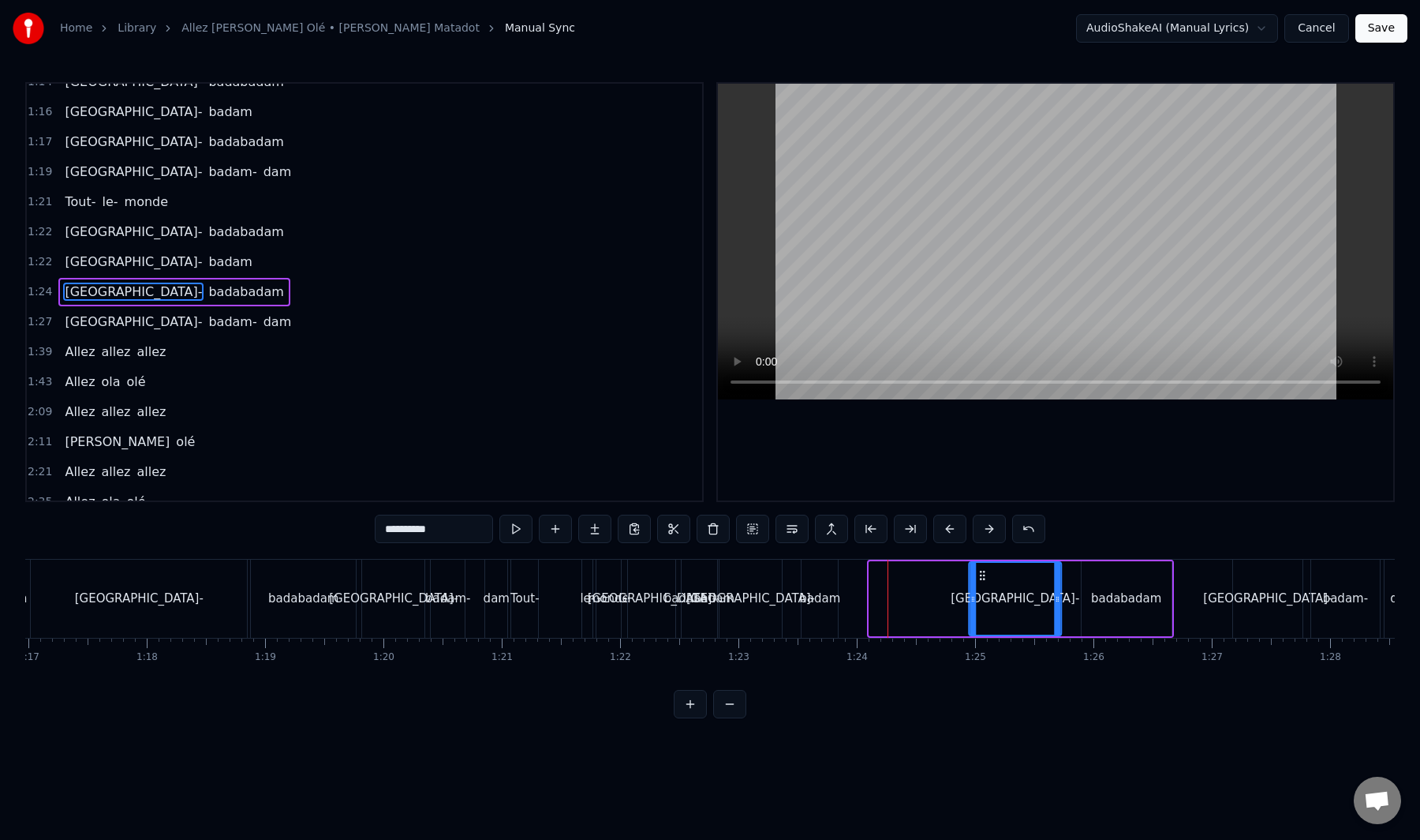
drag, startPoint x: 886, startPoint y: 578, endPoint x: 985, endPoint y: 581, distance: 99.0
click at [985, 581] on icon at bounding box center [982, 575] width 13 height 13
click at [941, 589] on div at bounding box center [1144, 599] width 20460 height 78
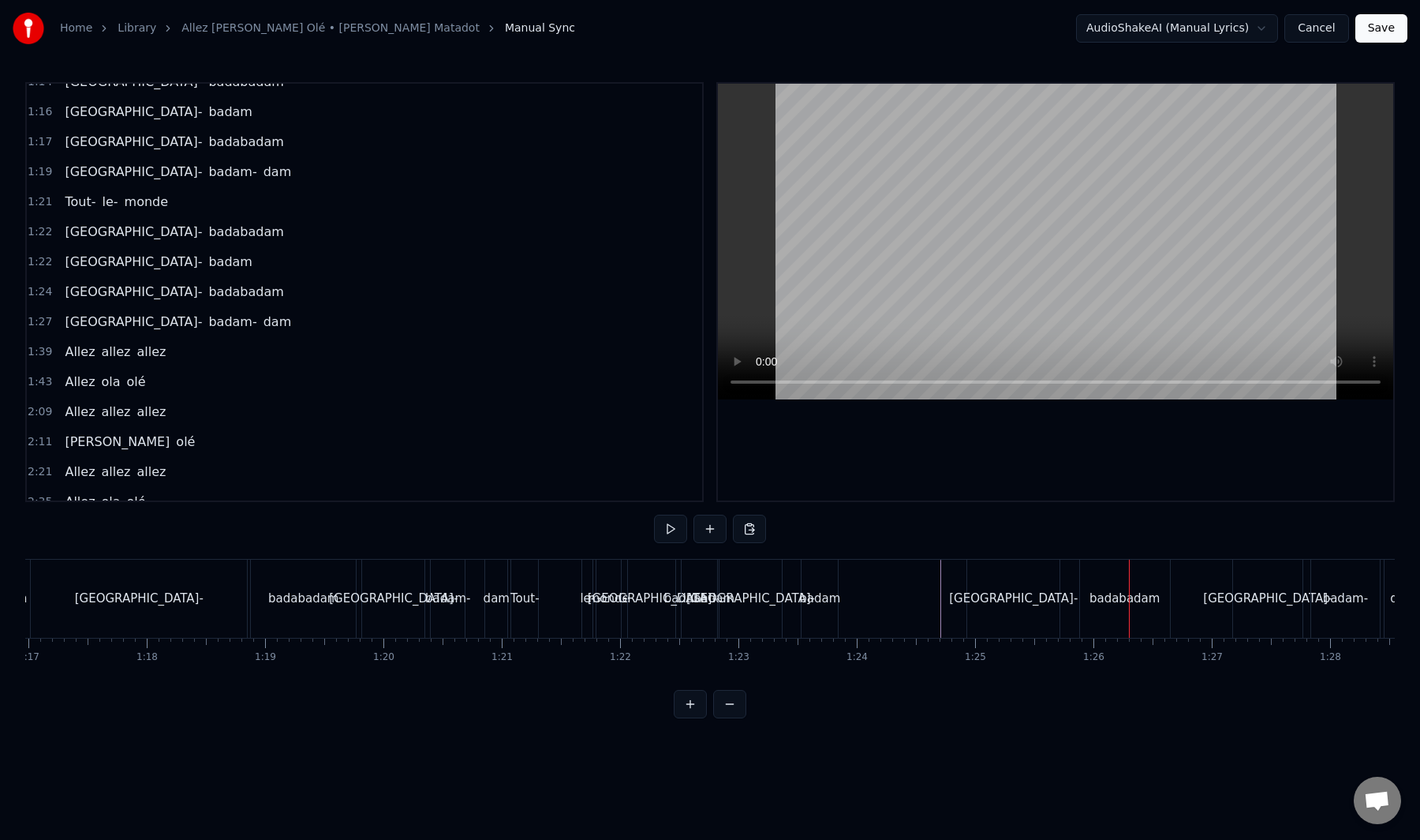
click at [1042, 586] on div "[GEOGRAPHIC_DATA]-" at bounding box center [1013, 599] width 93 height 78
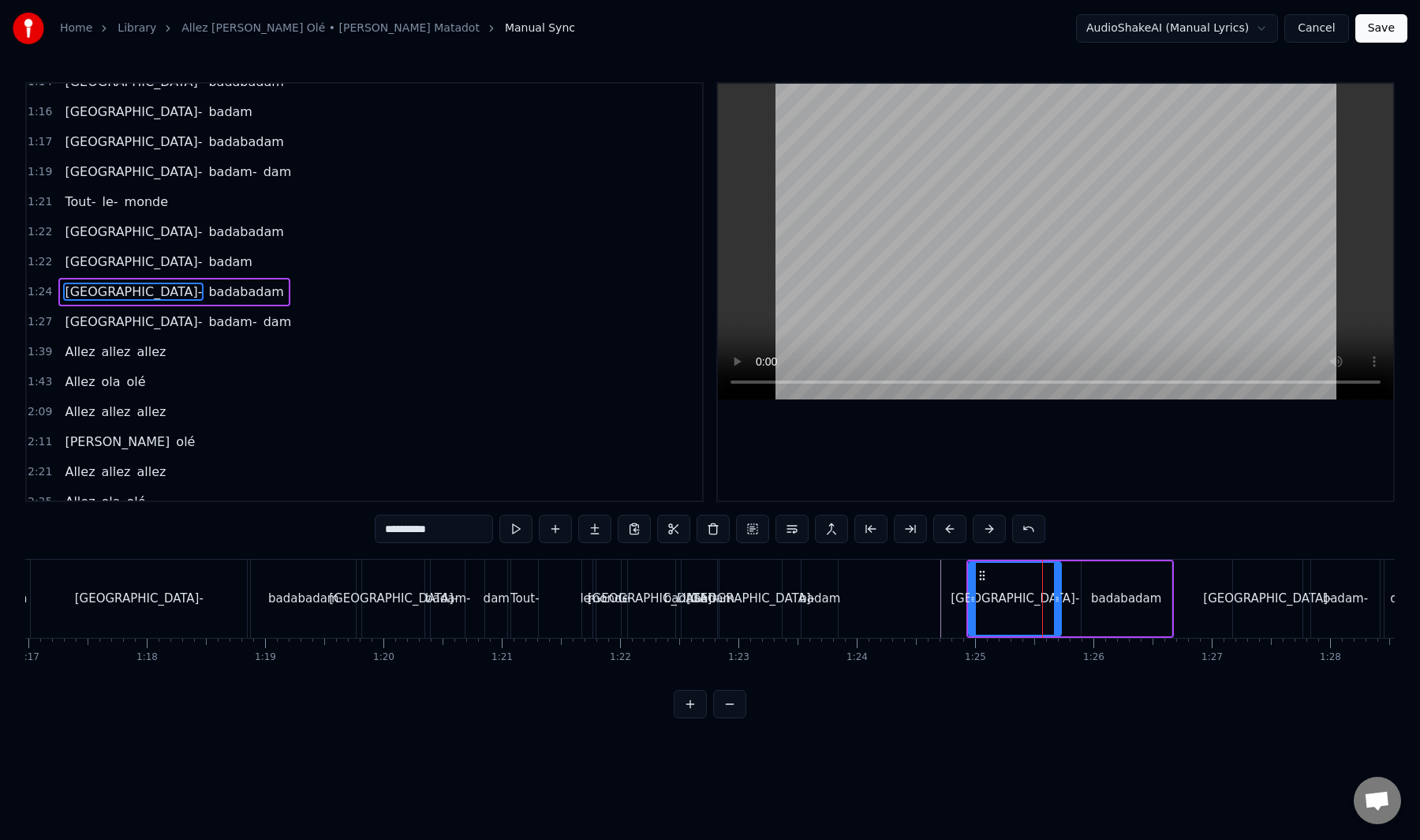
click at [1123, 594] on div "badabadam" at bounding box center [1126, 598] width 70 height 18
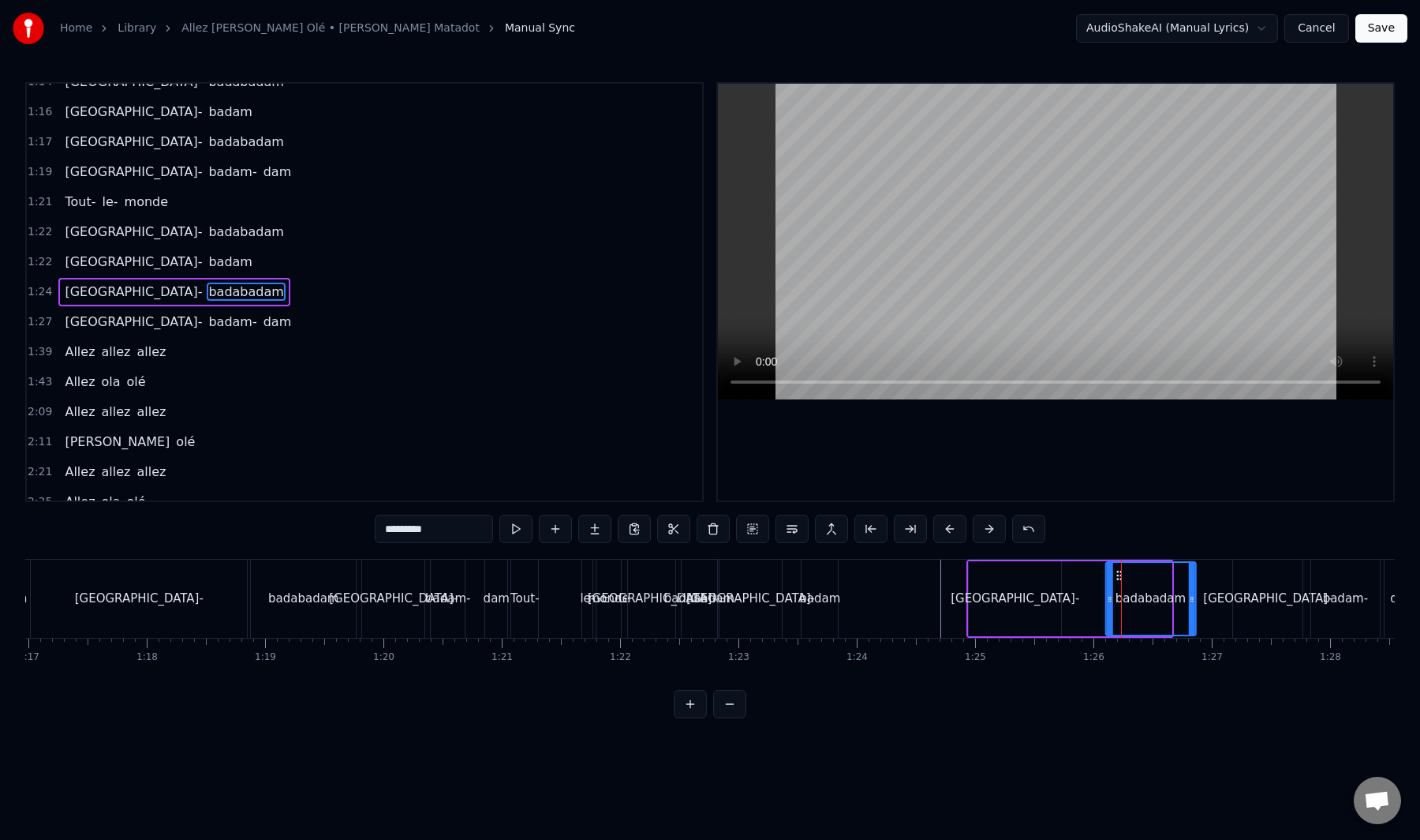
drag, startPoint x: 1092, startPoint y: 578, endPoint x: 1117, endPoint y: 577, distance: 25.0
click at [1119, 577] on icon at bounding box center [1119, 575] width 13 height 13
click at [1021, 575] on div "[GEOGRAPHIC_DATA]-" at bounding box center [1015, 599] width 93 height 75
type input "**********"
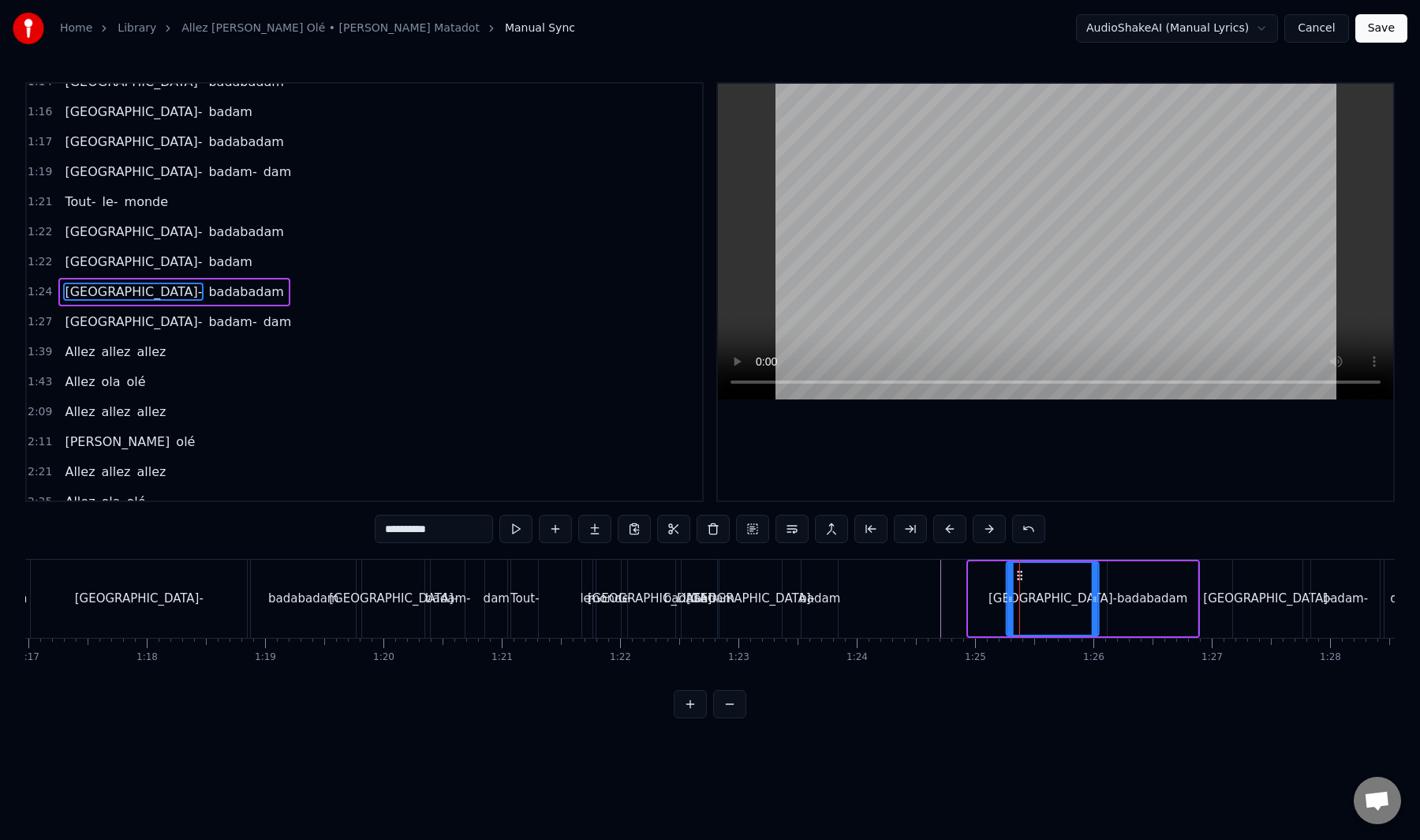
drag, startPoint x: 981, startPoint y: 574, endPoint x: 1019, endPoint y: 574, distance: 38.0
click at [1019, 574] on div "Tout le monde Ola belle assemblée Qui a envie de bouger Pour se laisser aller A…" at bounding box center [1144, 598] width 20460 height 79
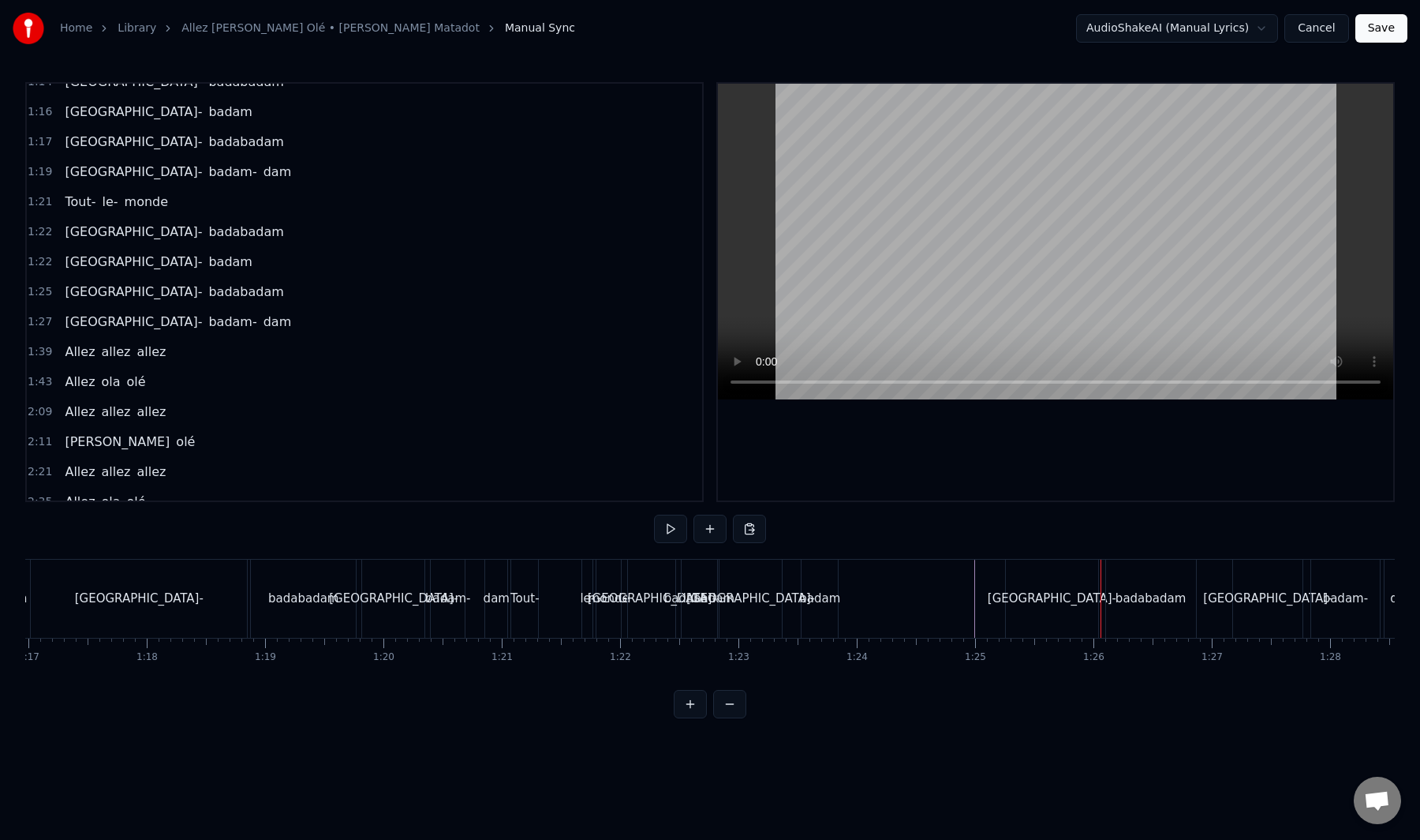
click at [1048, 609] on div "[GEOGRAPHIC_DATA]-" at bounding box center [1052, 599] width 93 height 78
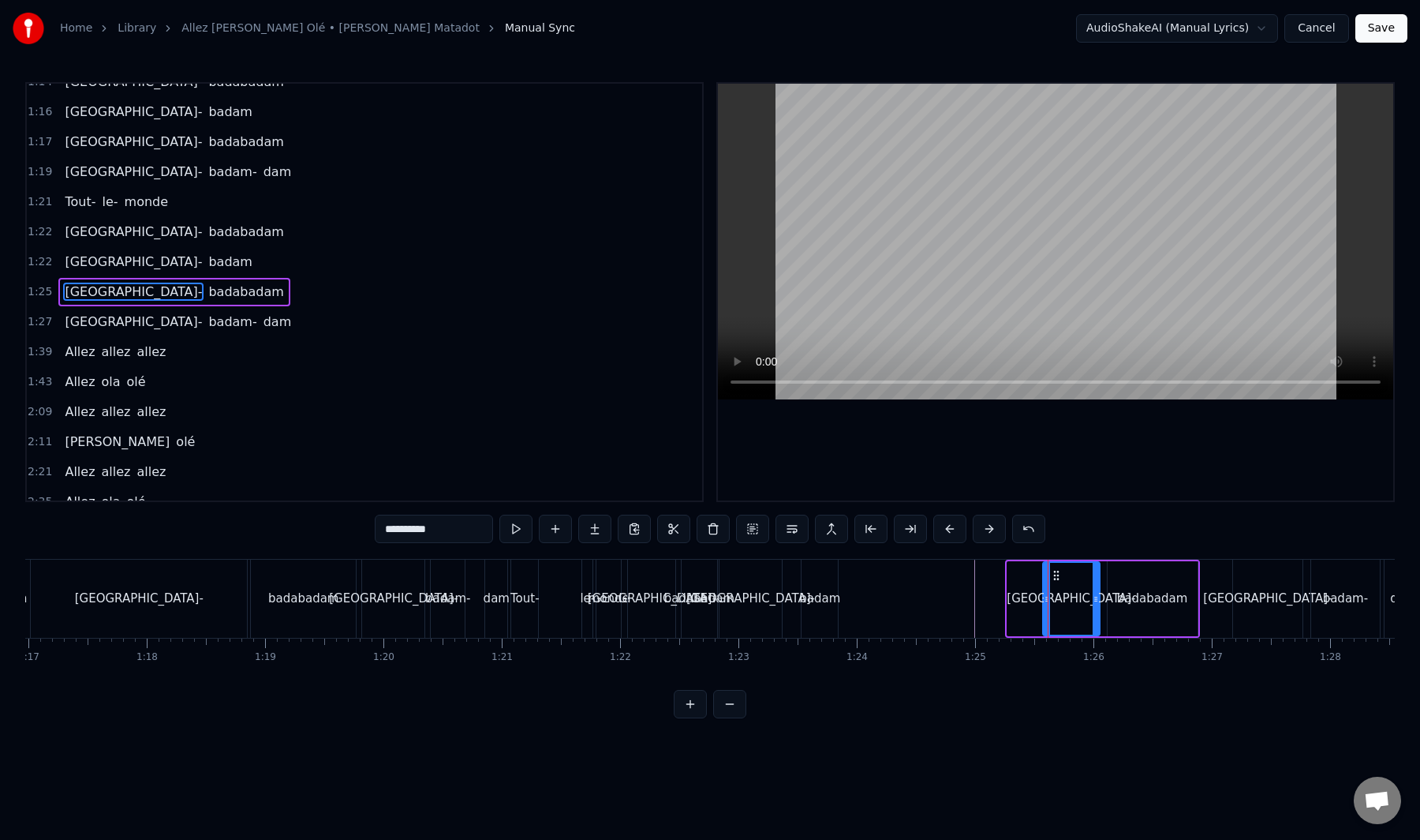
drag, startPoint x: 1011, startPoint y: 596, endPoint x: 1041, endPoint y: 596, distance: 30.0
click at [1048, 596] on div "Tout le monde Ola belle assemblée Qui a envie de bouger Pour se laisser aller A…" at bounding box center [1144, 598] width 20460 height 79
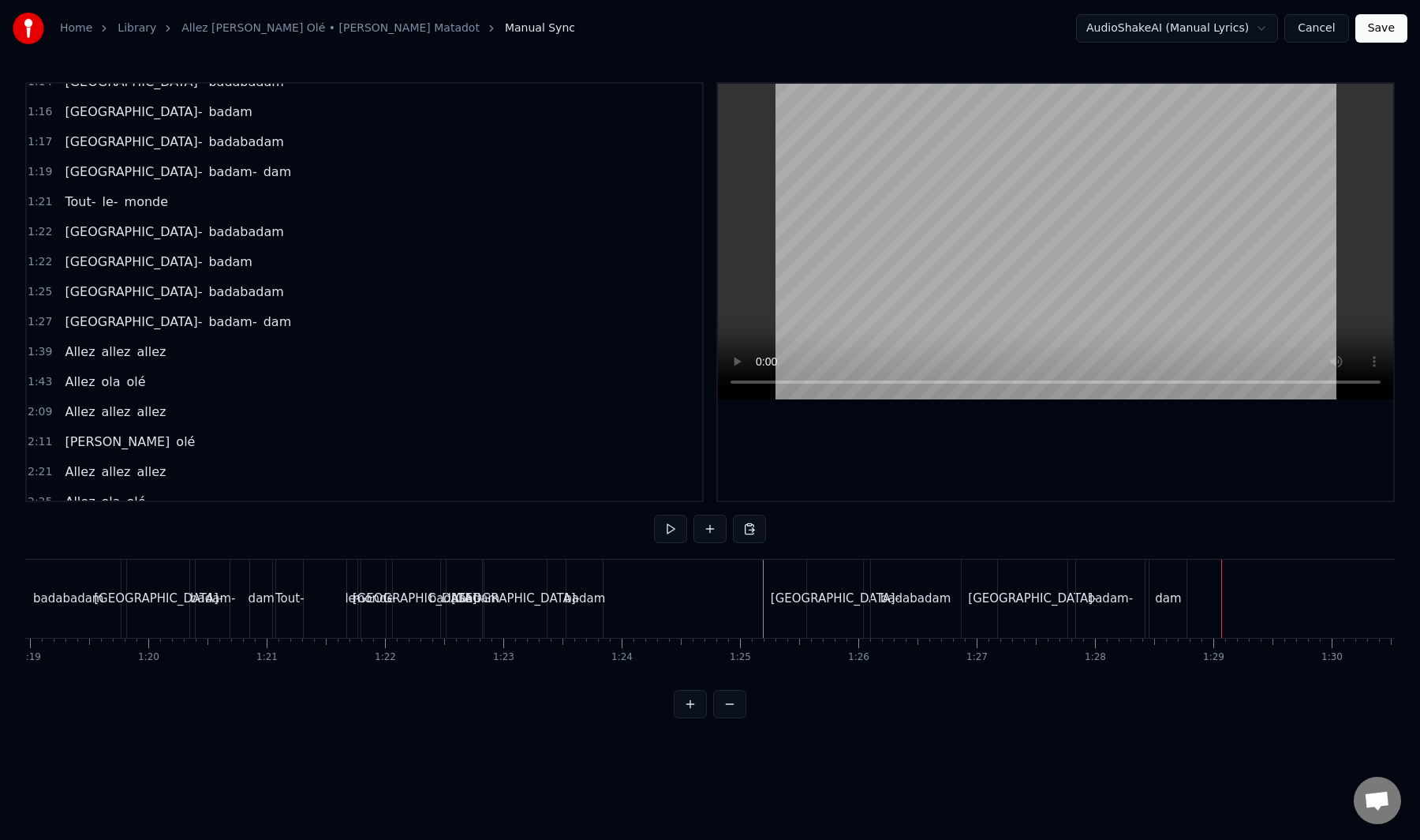
scroll to position [0, 9358]
click at [581, 600] on div "badam" at bounding box center [572, 598] width 41 height 18
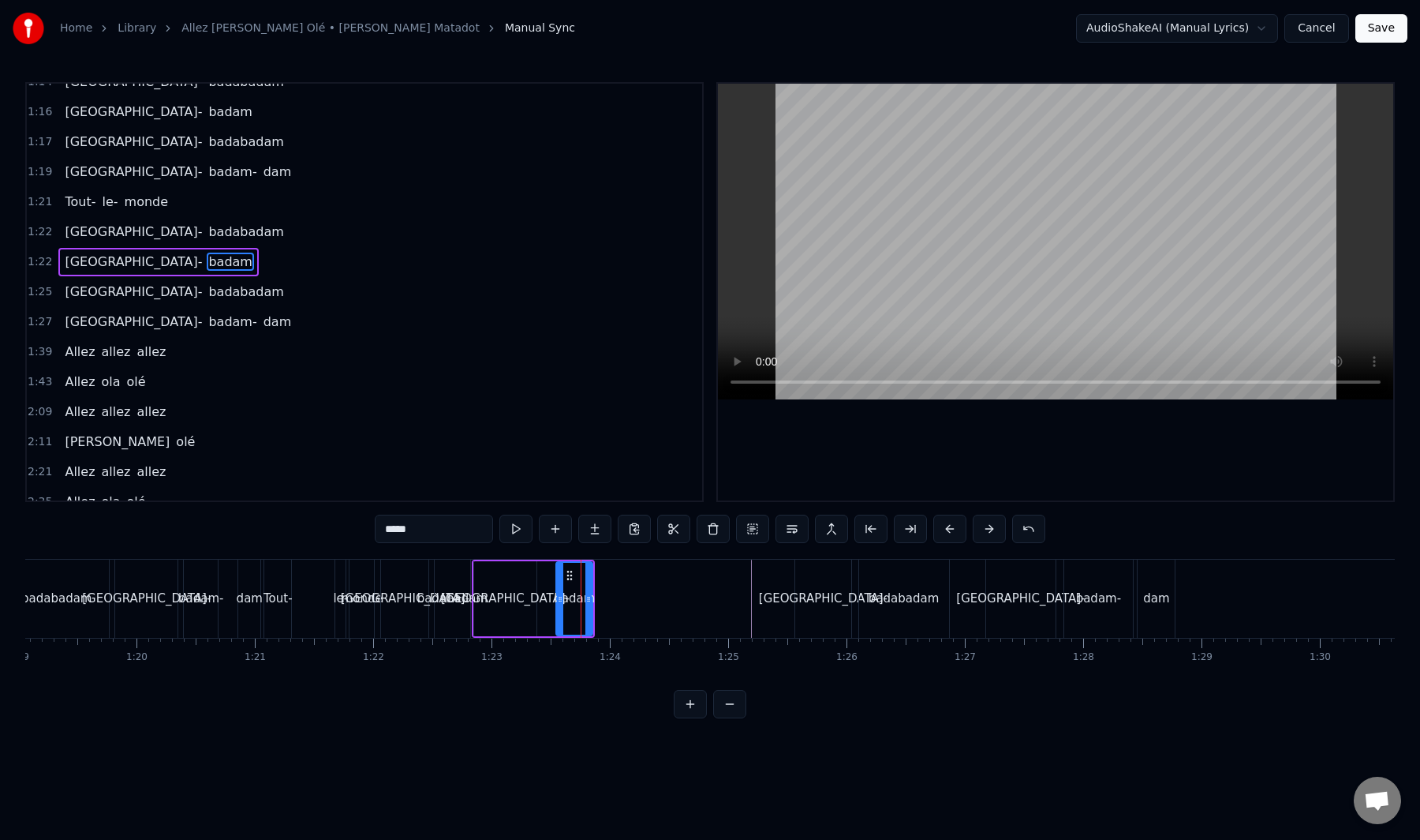
scroll to position [946, 0]
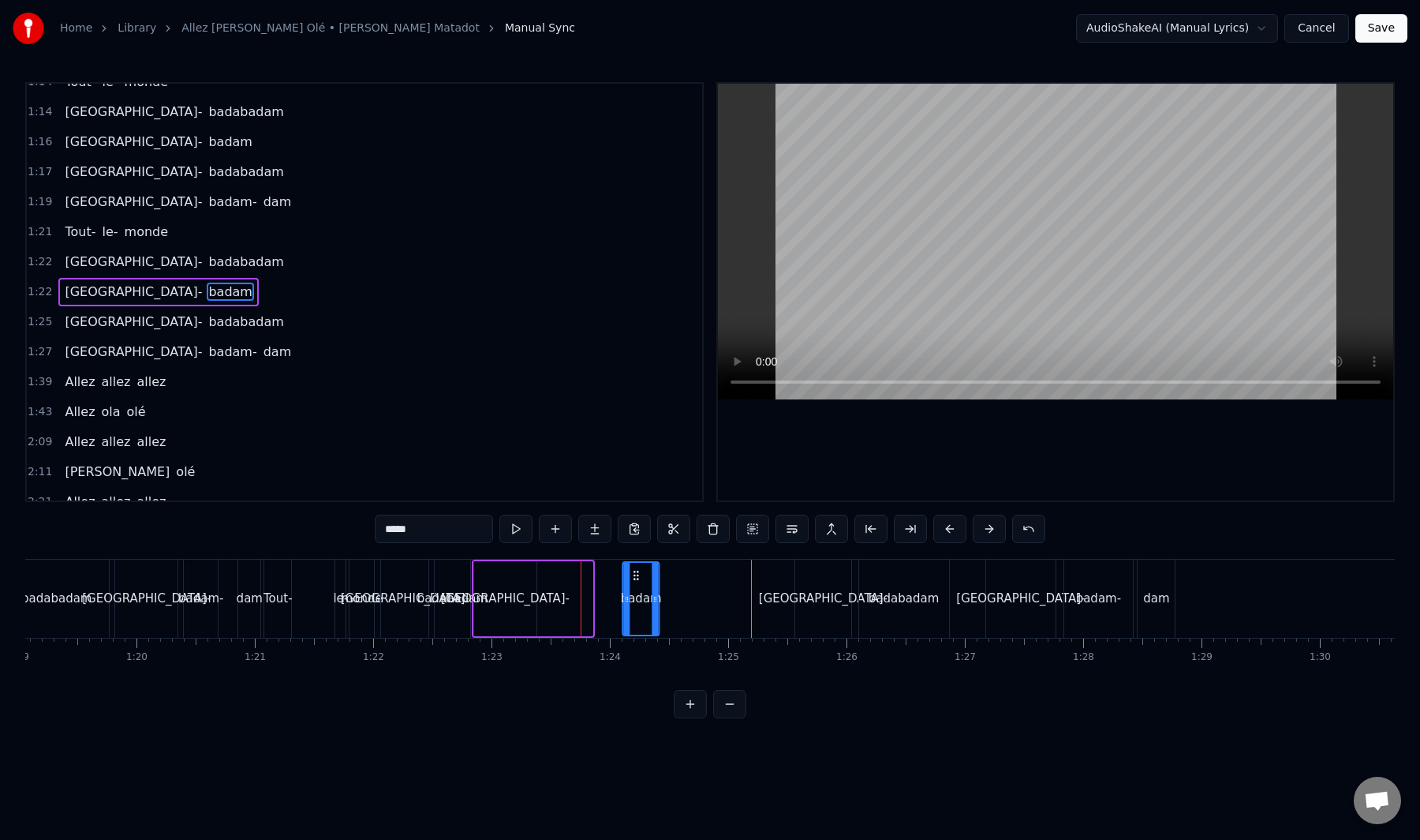
drag, startPoint x: 569, startPoint y: 572, endPoint x: 669, endPoint y: 589, distance: 101.4
click at [634, 588] on div "badam" at bounding box center [641, 598] width 35 height 72
click at [674, 591] on div at bounding box center [897, 599] width 20460 height 78
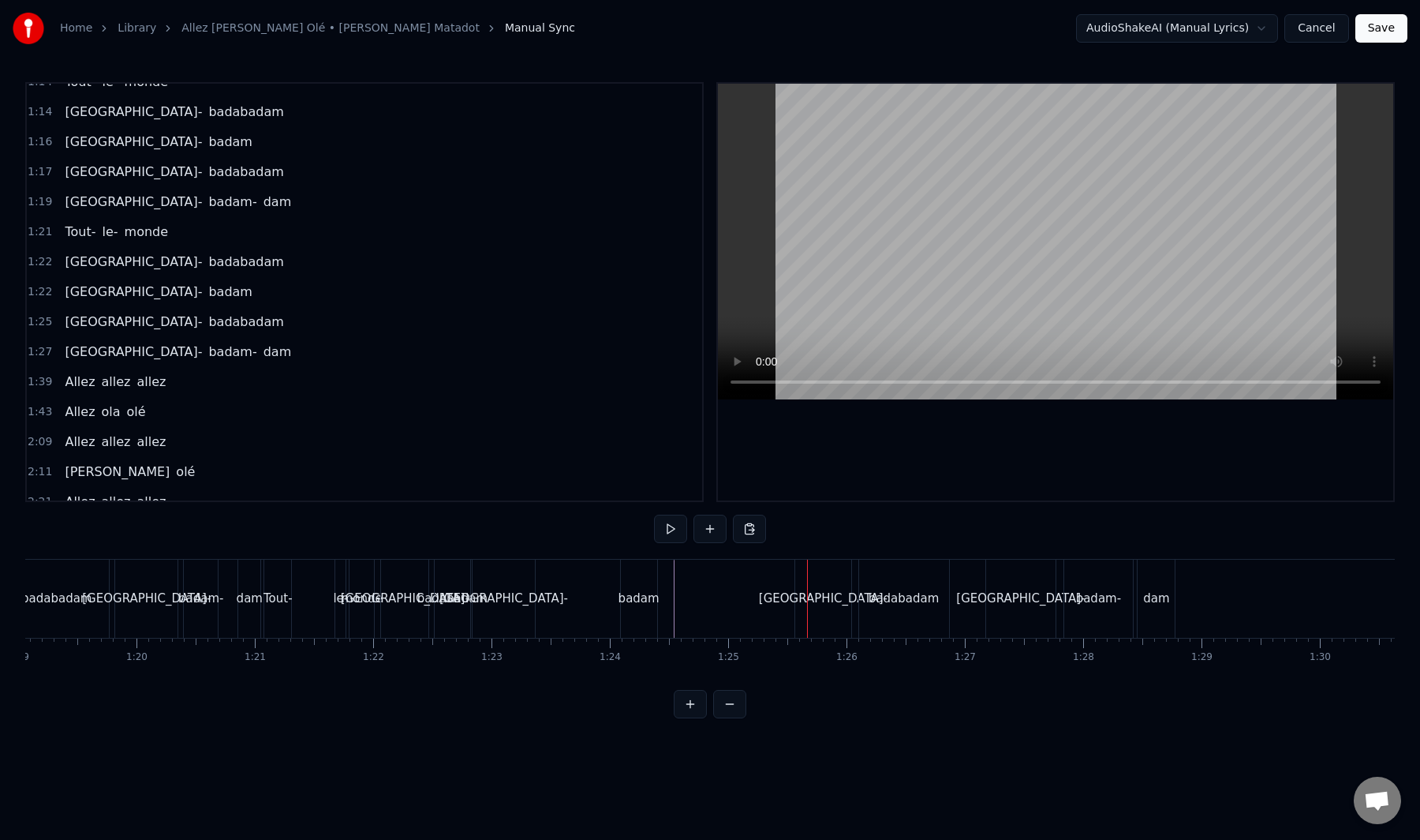
click at [634, 595] on div "badam" at bounding box center [639, 598] width 41 height 18
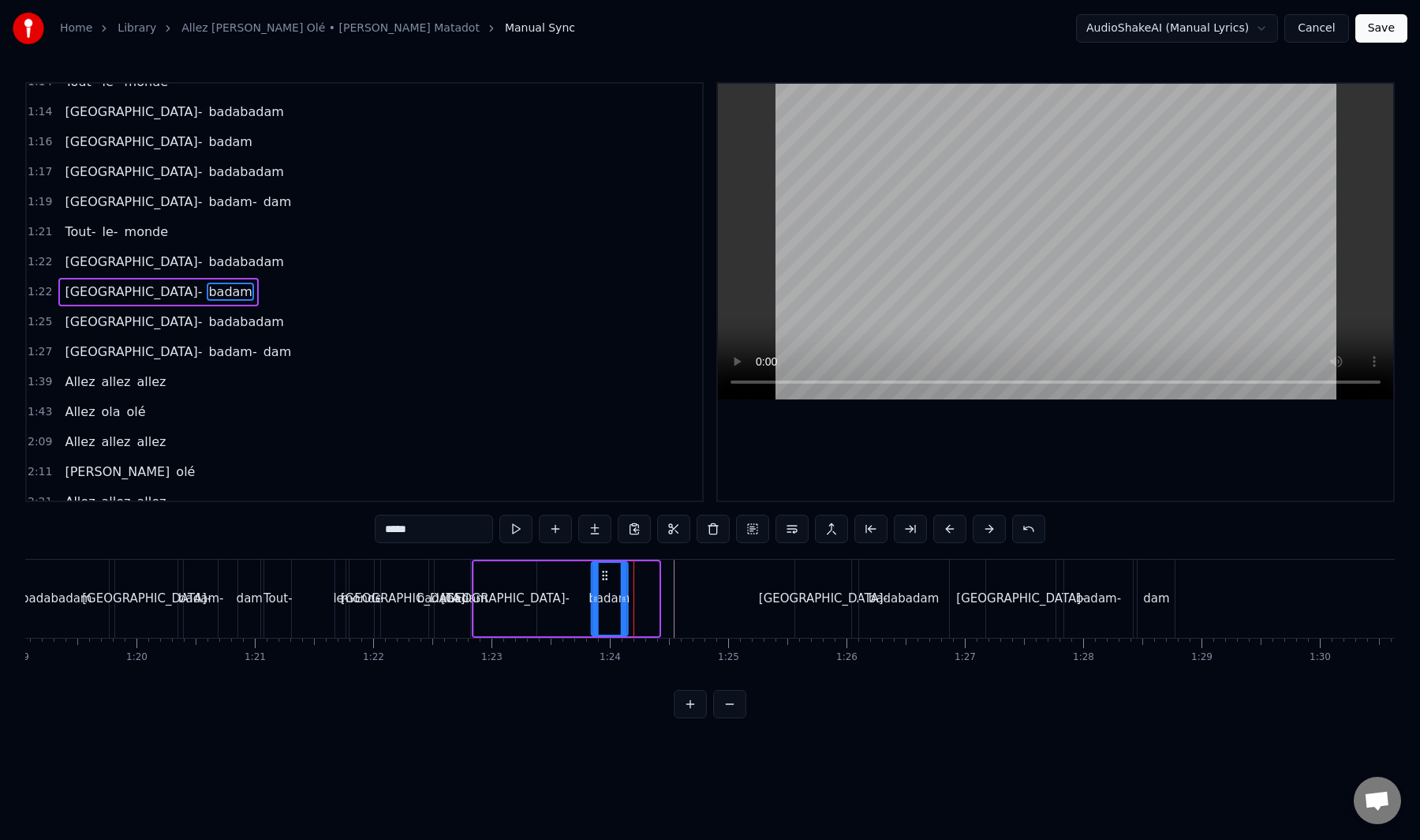
drag, startPoint x: 636, startPoint y: 578, endPoint x: 604, endPoint y: 592, distance: 34.9
click at [602, 592] on div "badam" at bounding box center [609, 598] width 35 height 72
drag, startPoint x: 603, startPoint y: 579, endPoint x: 634, endPoint y: 580, distance: 31.0
click at [634, 580] on div "Tout le monde Ola belle assemblée Qui a envie de bouger Pour se laisser aller A…" at bounding box center [897, 598] width 20460 height 79
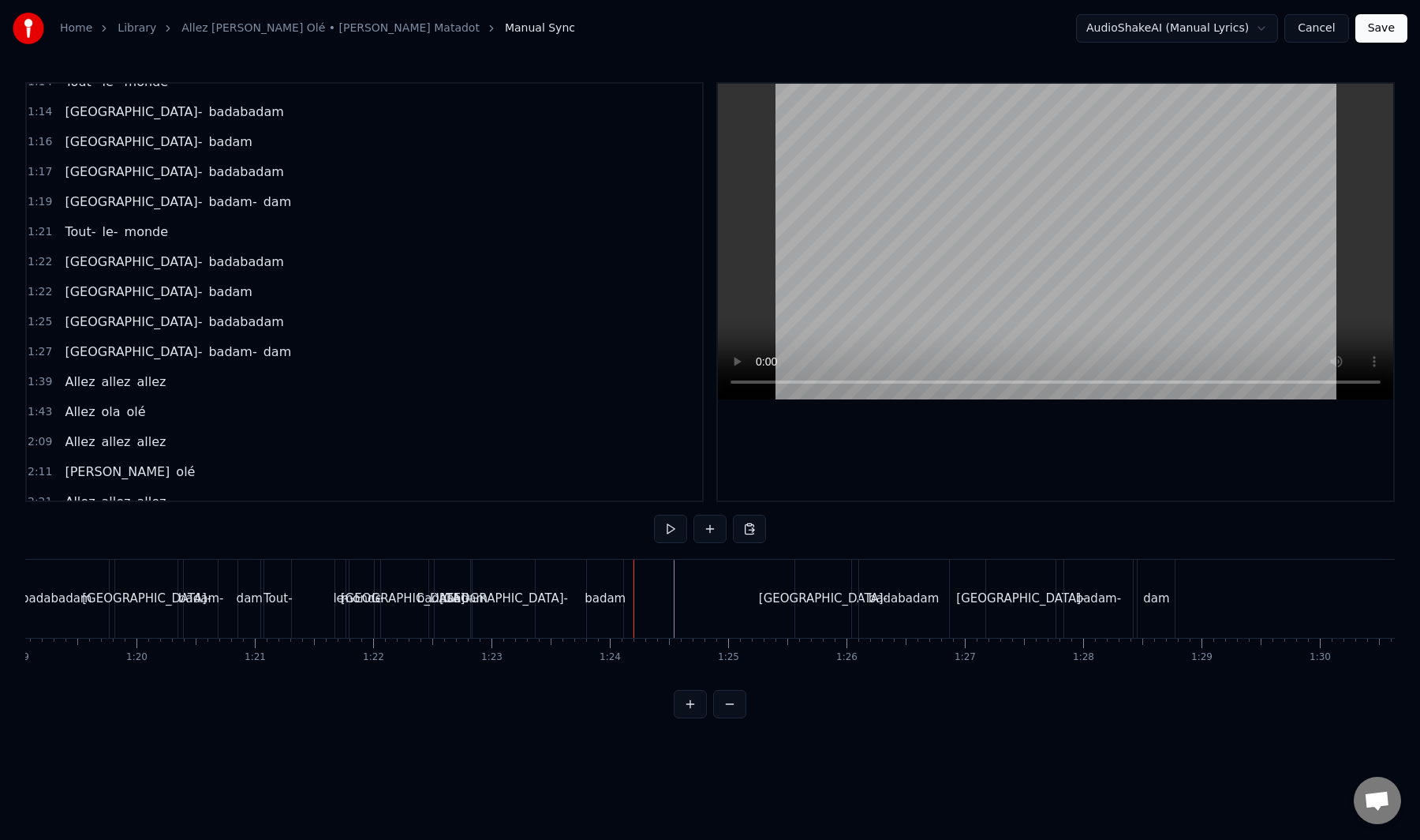
click at [600, 574] on div "badam" at bounding box center [605, 599] width 37 height 78
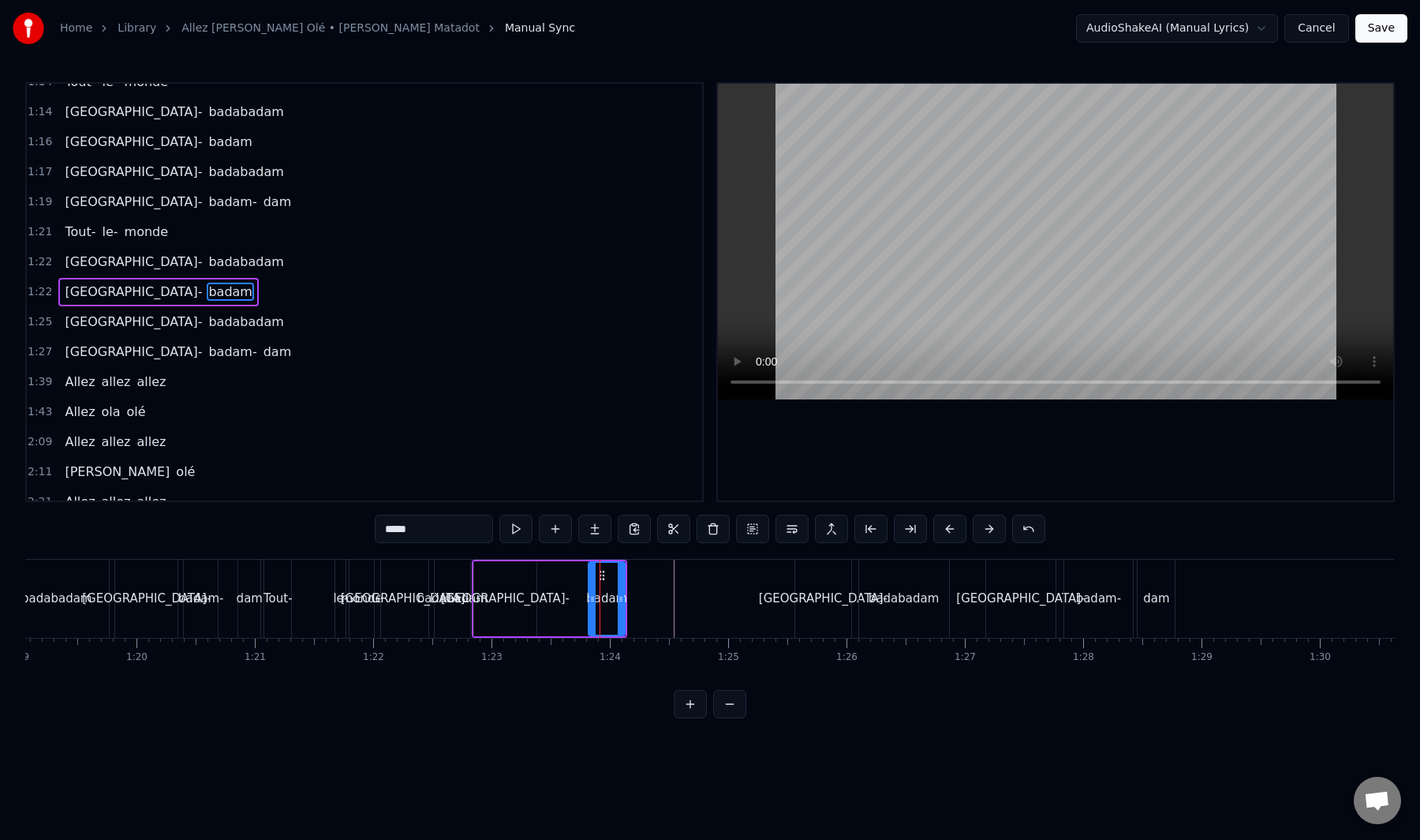
drag, startPoint x: 606, startPoint y: 573, endPoint x: 633, endPoint y: 575, distance: 27.1
click at [633, 574] on div "Tout le monde Ola belle assemblée Qui a envie de bouger Pour se laisser aller A…" at bounding box center [897, 598] width 20460 height 79
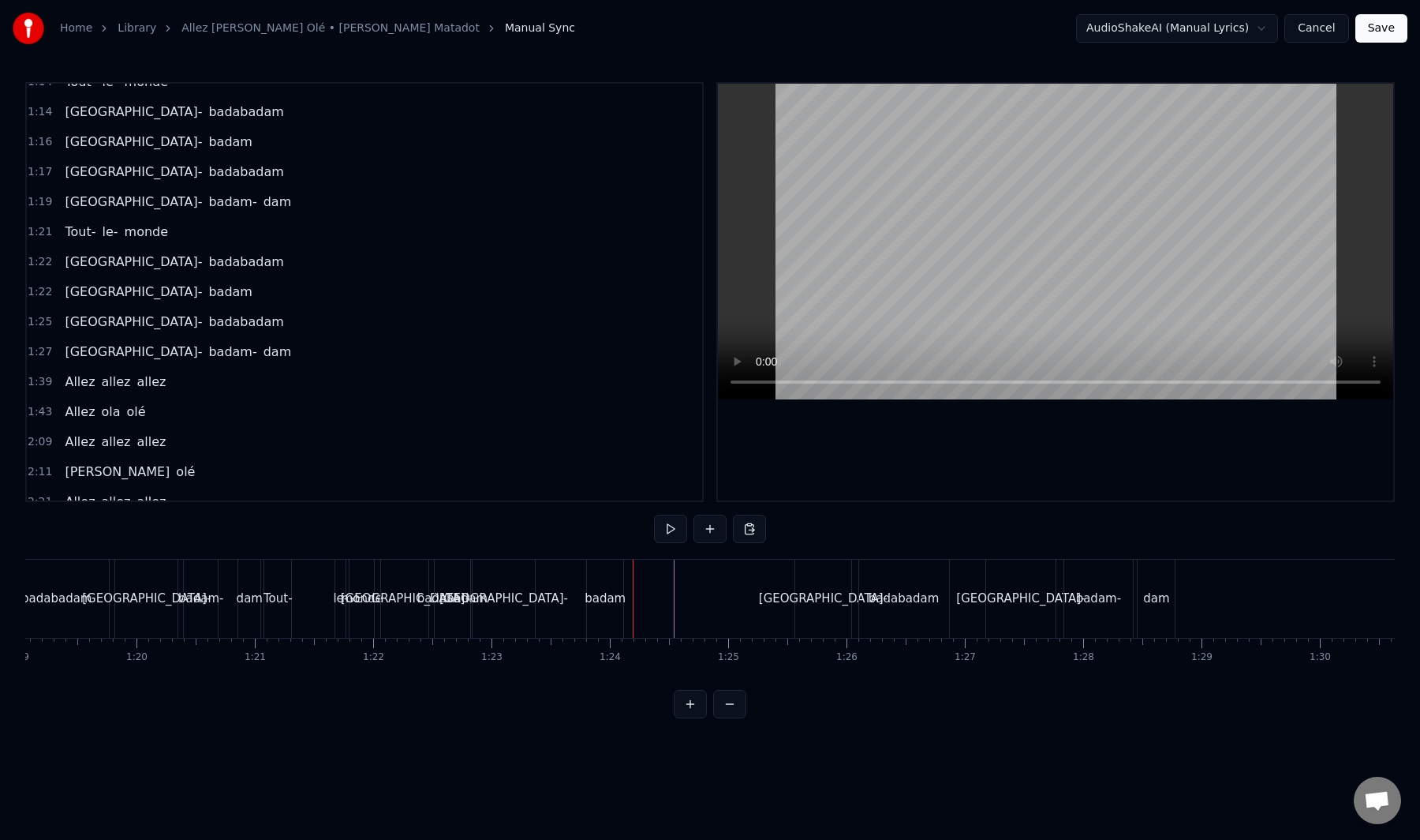
click at [622, 595] on div "badam" at bounding box center [606, 598] width 41 height 18
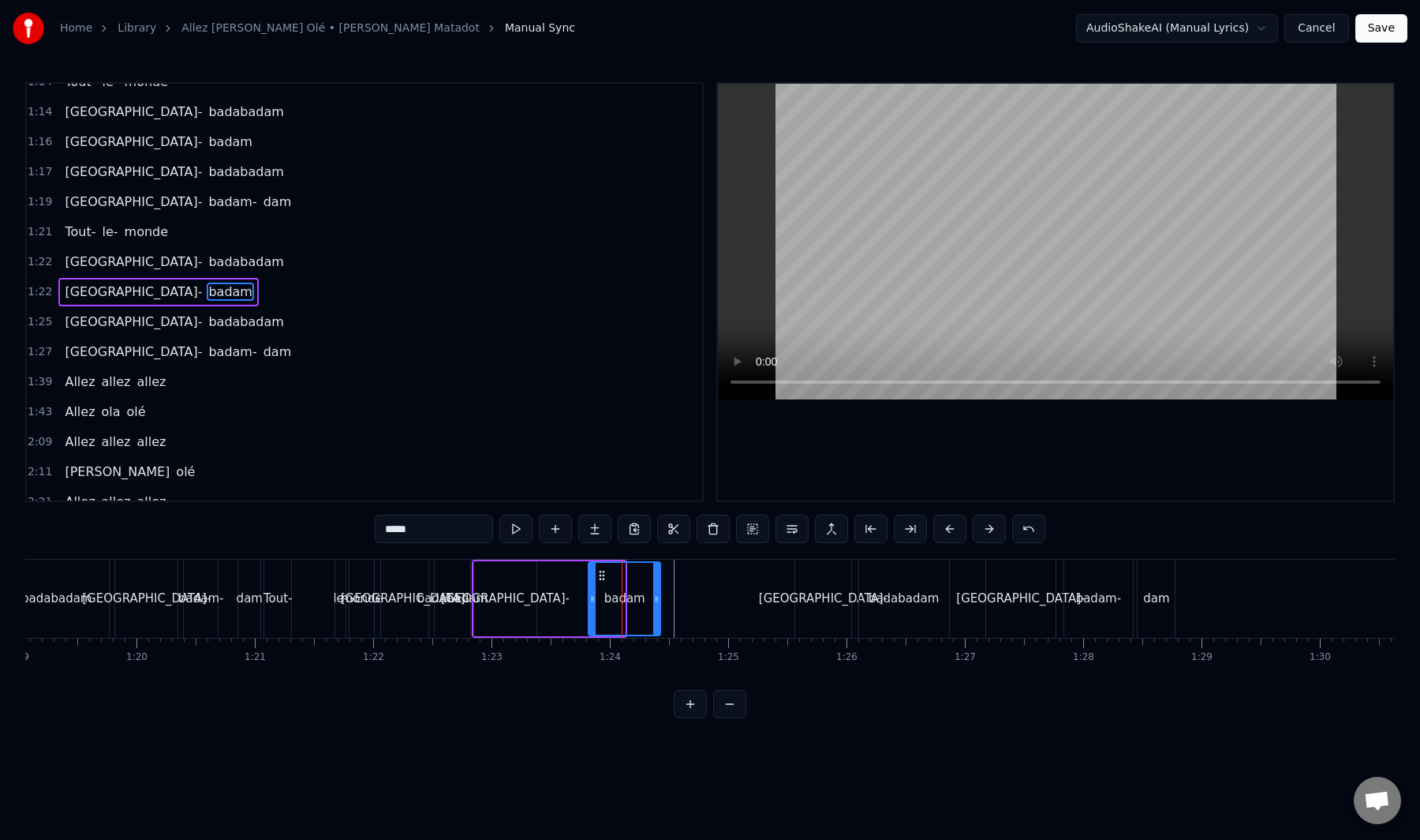
drag, startPoint x: 623, startPoint y: 599, endPoint x: 659, endPoint y: 596, distance: 36.1
click at [659, 596] on icon at bounding box center [656, 599] width 6 height 13
drag, startPoint x: 594, startPoint y: 596, endPoint x: 605, endPoint y: 596, distance: 11.0
click at [605, 596] on icon at bounding box center [603, 599] width 6 height 13
click at [516, 599] on div "[GEOGRAPHIC_DATA]-" at bounding box center [504, 598] width 128 height 18
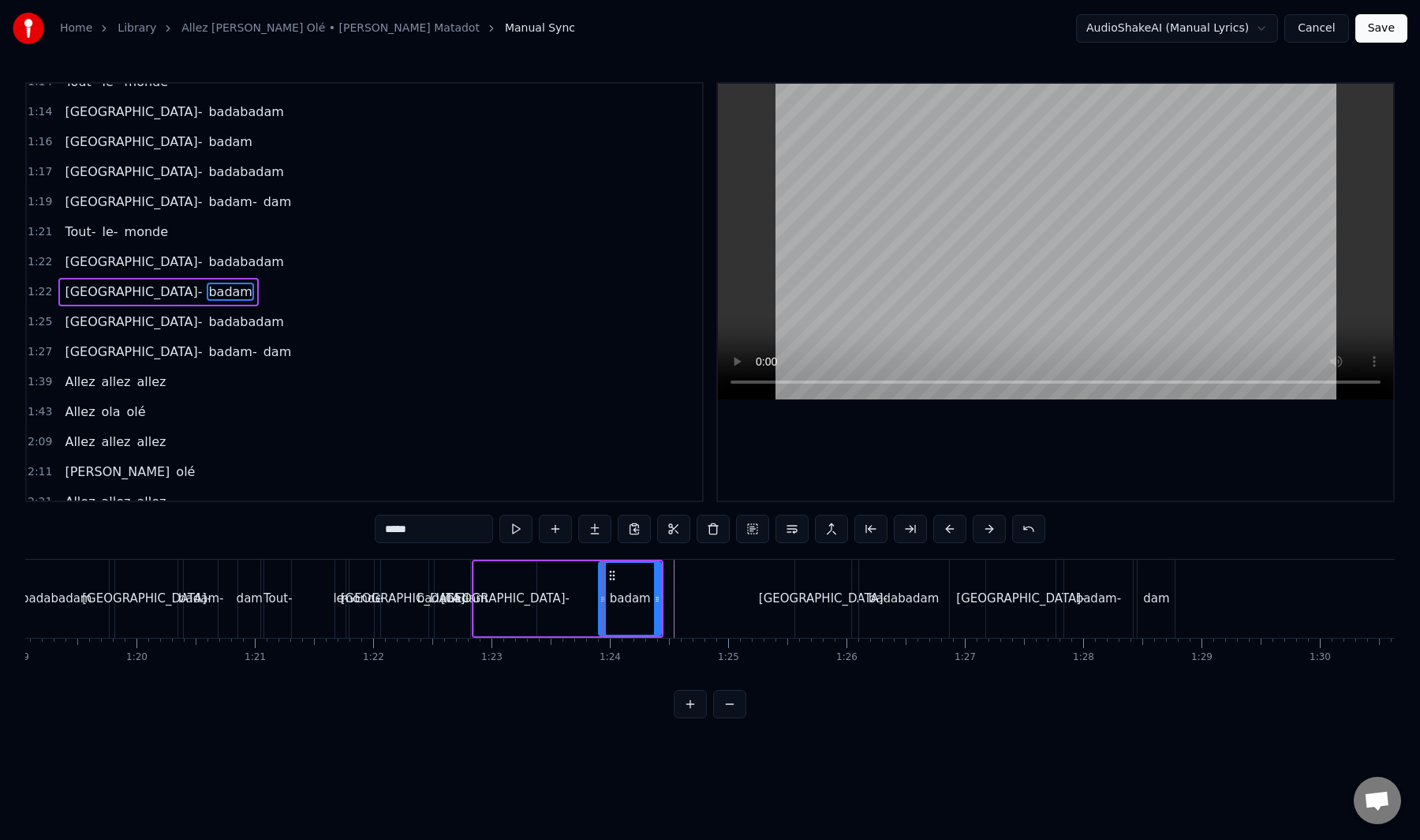
type input "**********"
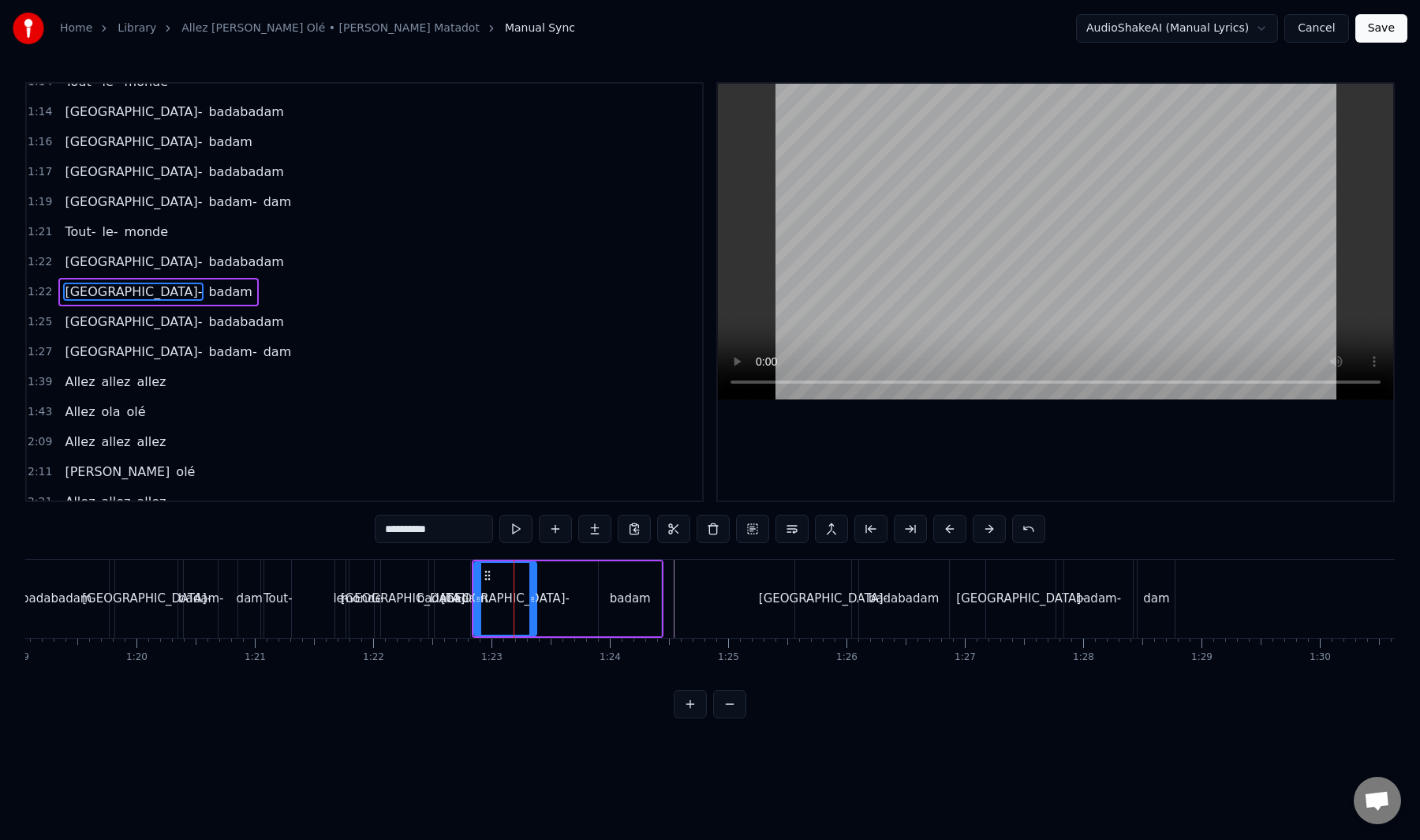
drag, startPoint x: 487, startPoint y: 578, endPoint x: 532, endPoint y: 577, distance: 45.0
click at [532, 577] on div "[GEOGRAPHIC_DATA]-" at bounding box center [505, 598] width 61 height 72
drag, startPoint x: 537, startPoint y: 595, endPoint x: 554, endPoint y: 595, distance: 17.0
click at [555, 595] on div "Badabadam- badam" at bounding box center [568, 599] width 192 height 78
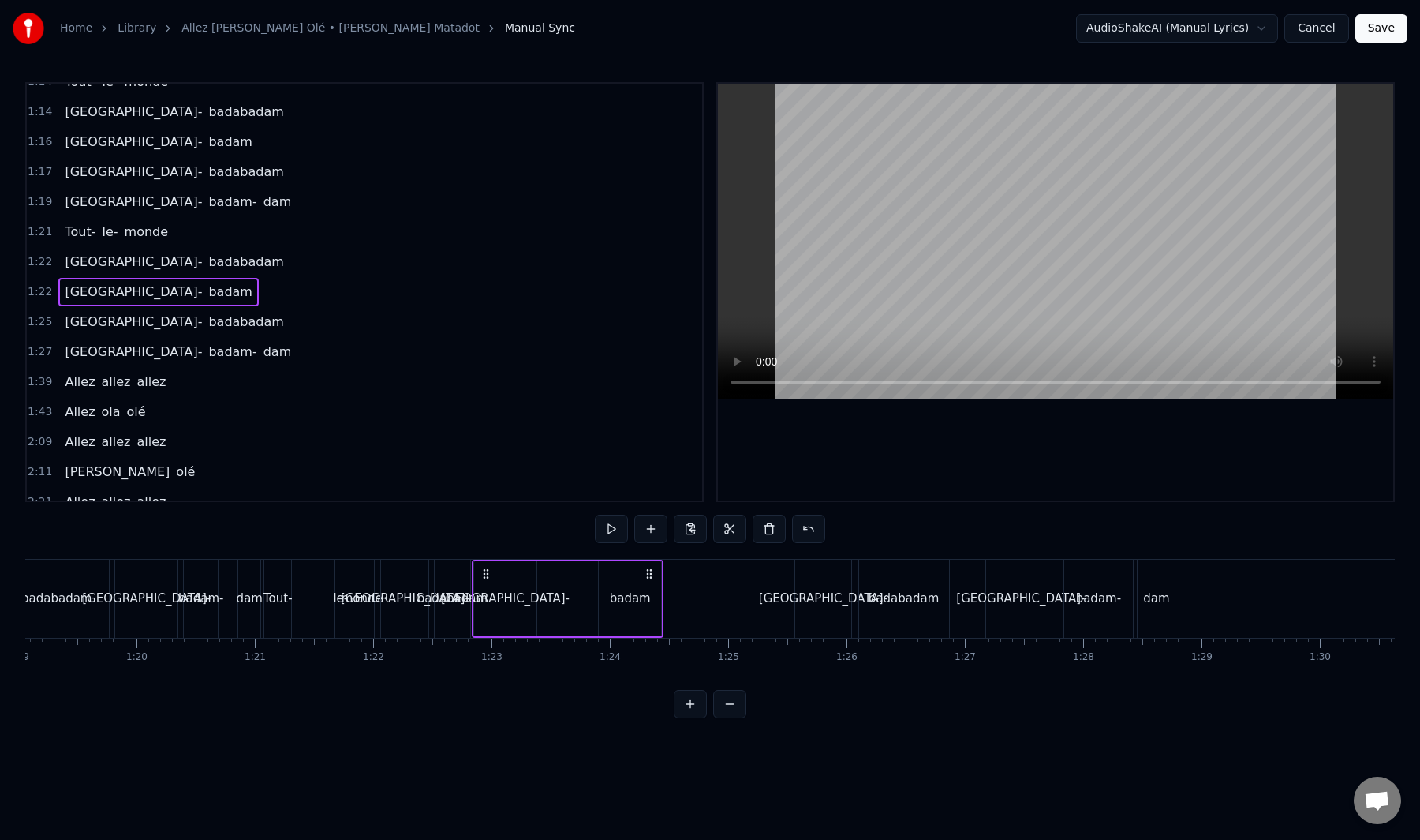
click at [531, 598] on div "[GEOGRAPHIC_DATA]-" at bounding box center [504, 598] width 128 height 18
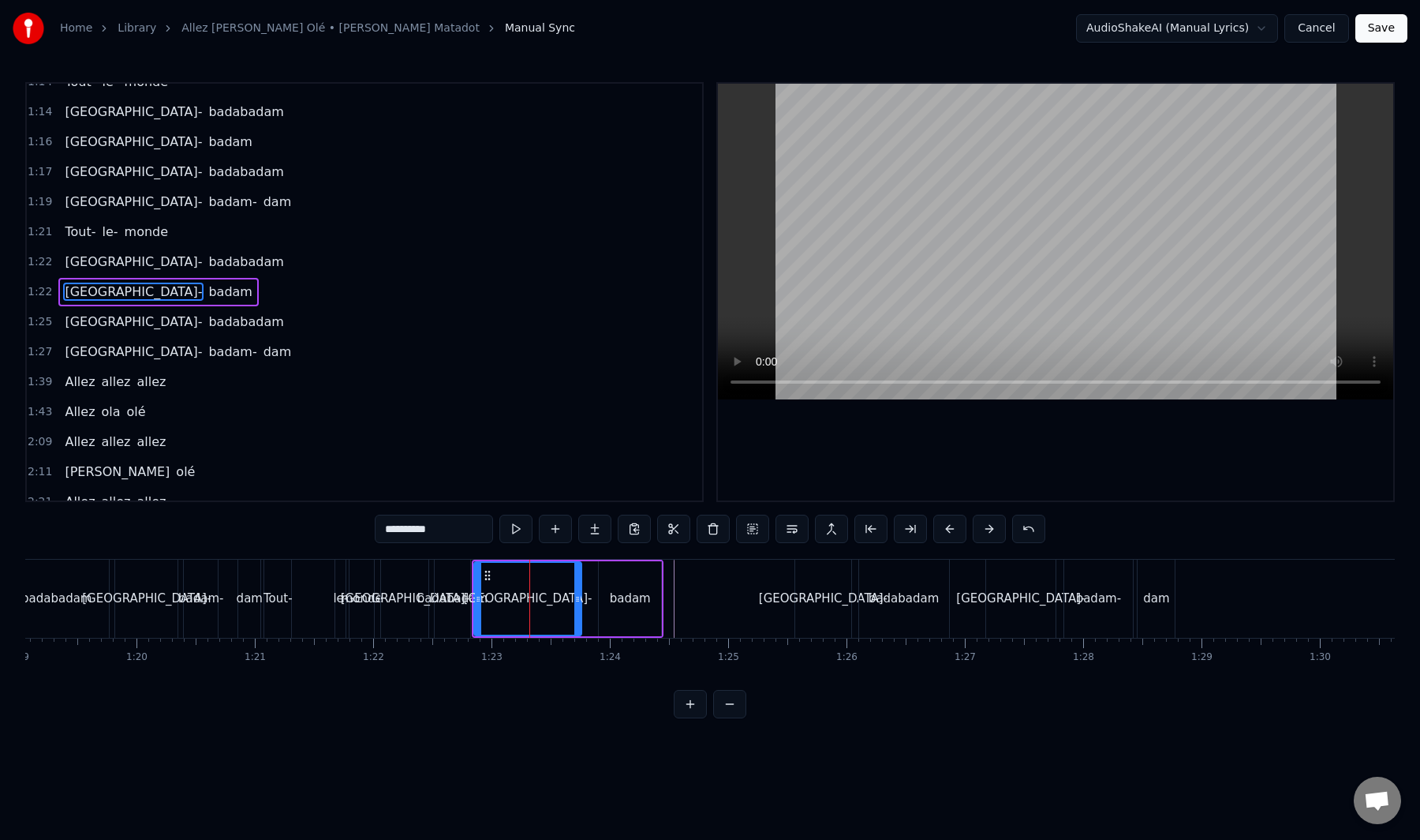
drag, startPoint x: 531, startPoint y: 598, endPoint x: 576, endPoint y: 595, distance: 45.1
click at [576, 595] on icon at bounding box center [577, 599] width 6 height 13
drag, startPoint x: 478, startPoint y: 600, endPoint x: 529, endPoint y: 599, distance: 51.0
click at [529, 599] on icon at bounding box center [529, 599] width 6 height 13
click at [510, 593] on div at bounding box center [897, 599] width 20460 height 78
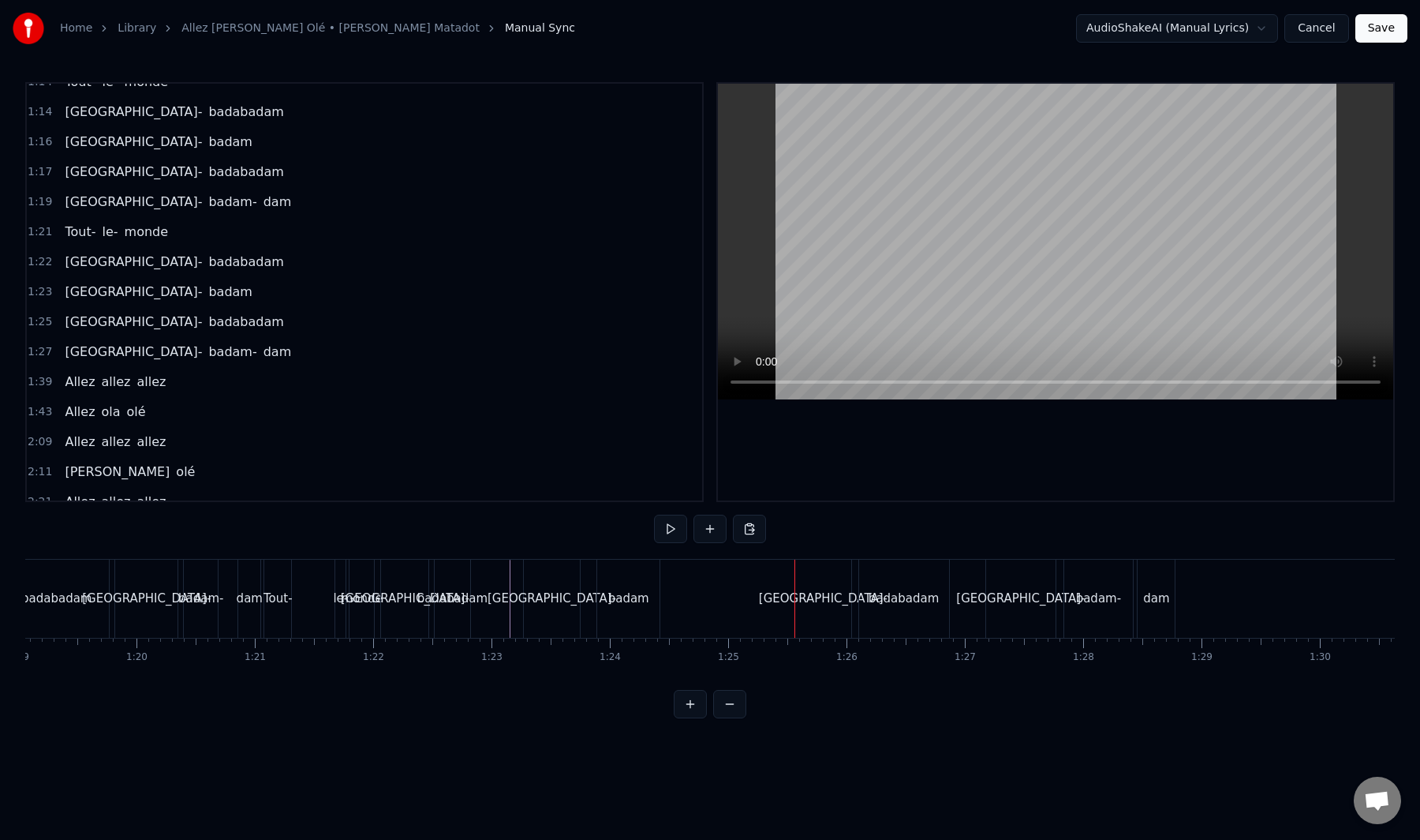
click at [460, 596] on div "badabadam" at bounding box center [453, 598] width 70 height 18
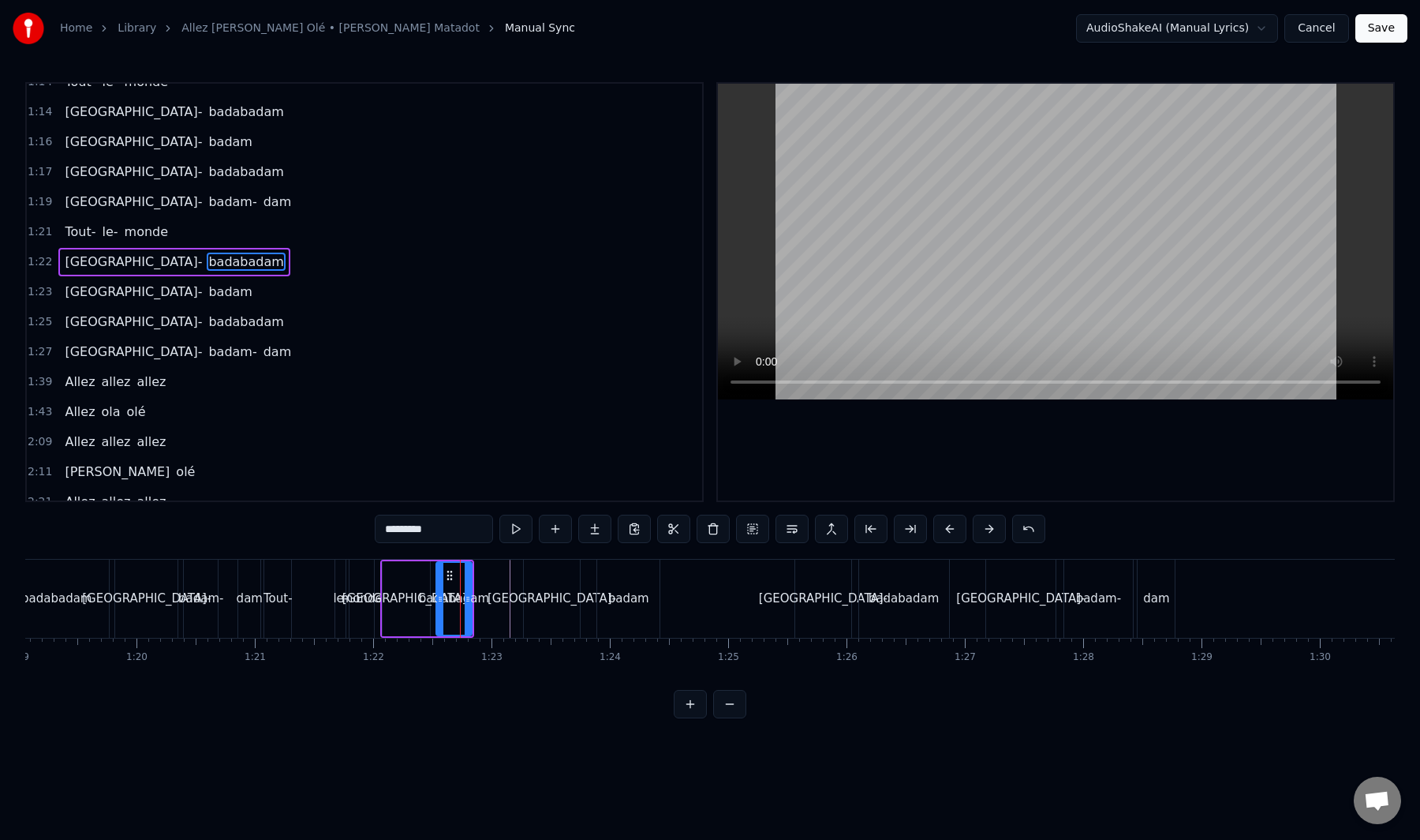
scroll to position [916, 0]
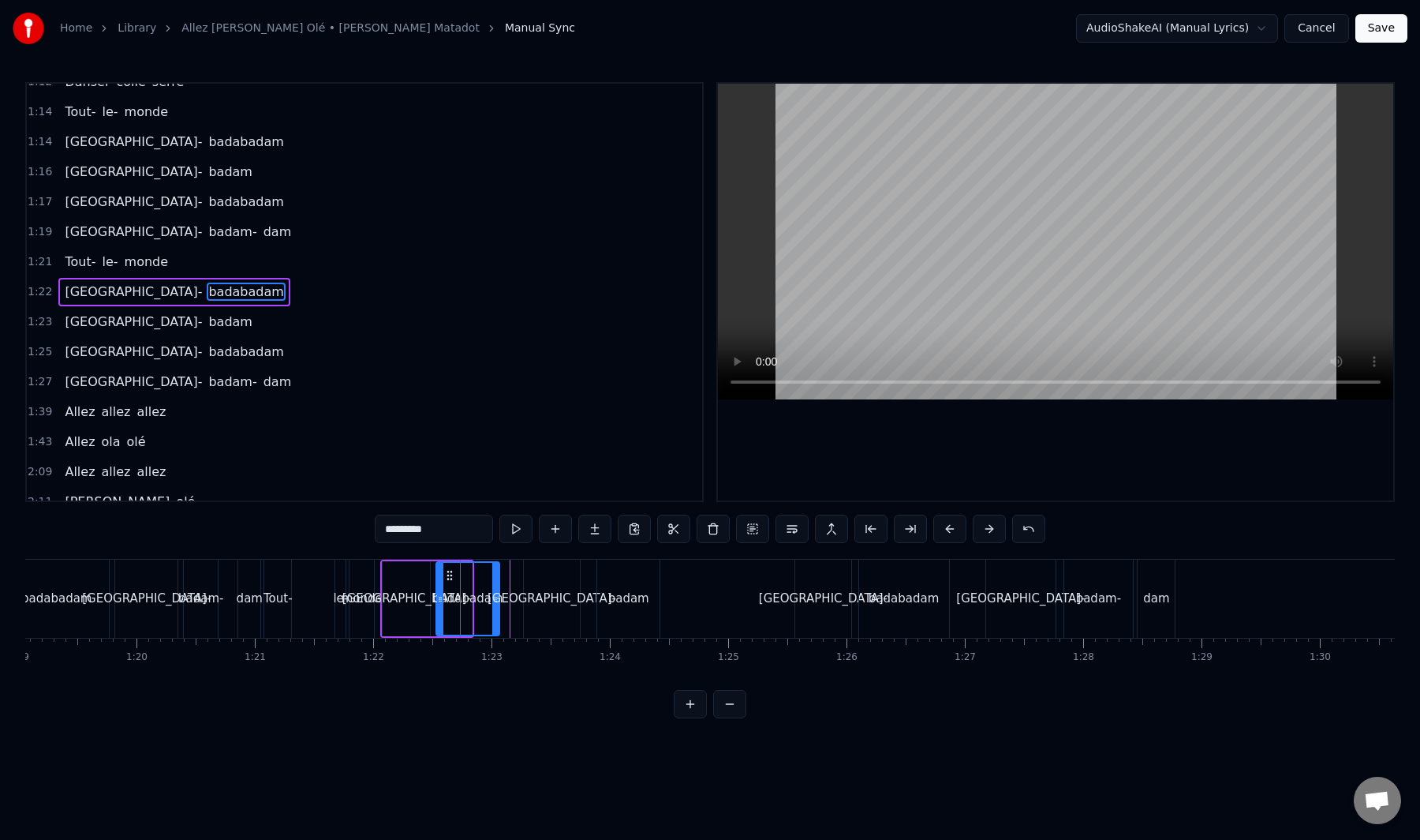
drag, startPoint x: 468, startPoint y: 600, endPoint x: 487, endPoint y: 599, distance: 19.0
click at [496, 599] on icon at bounding box center [495, 599] width 6 height 13
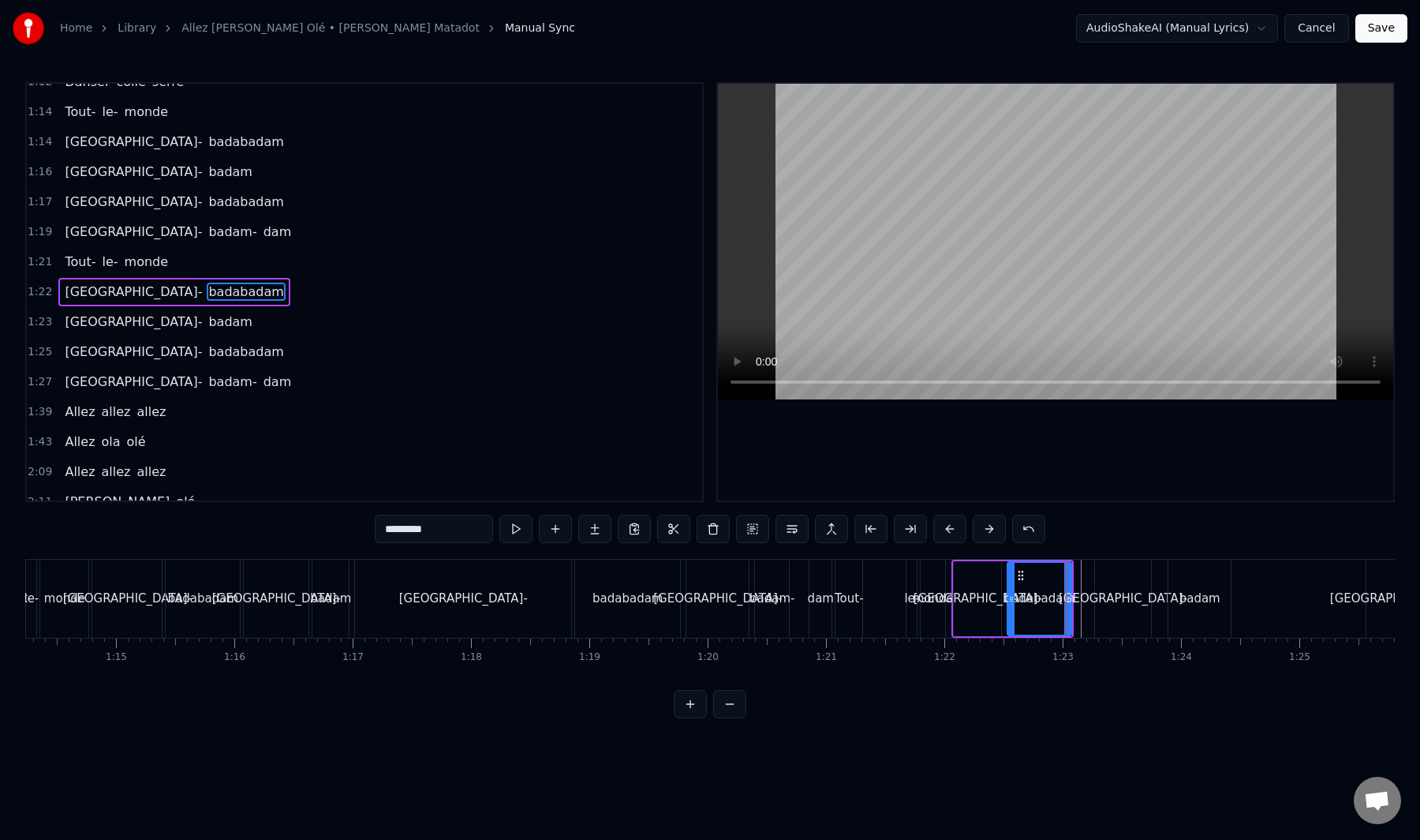
scroll to position [0, 8692]
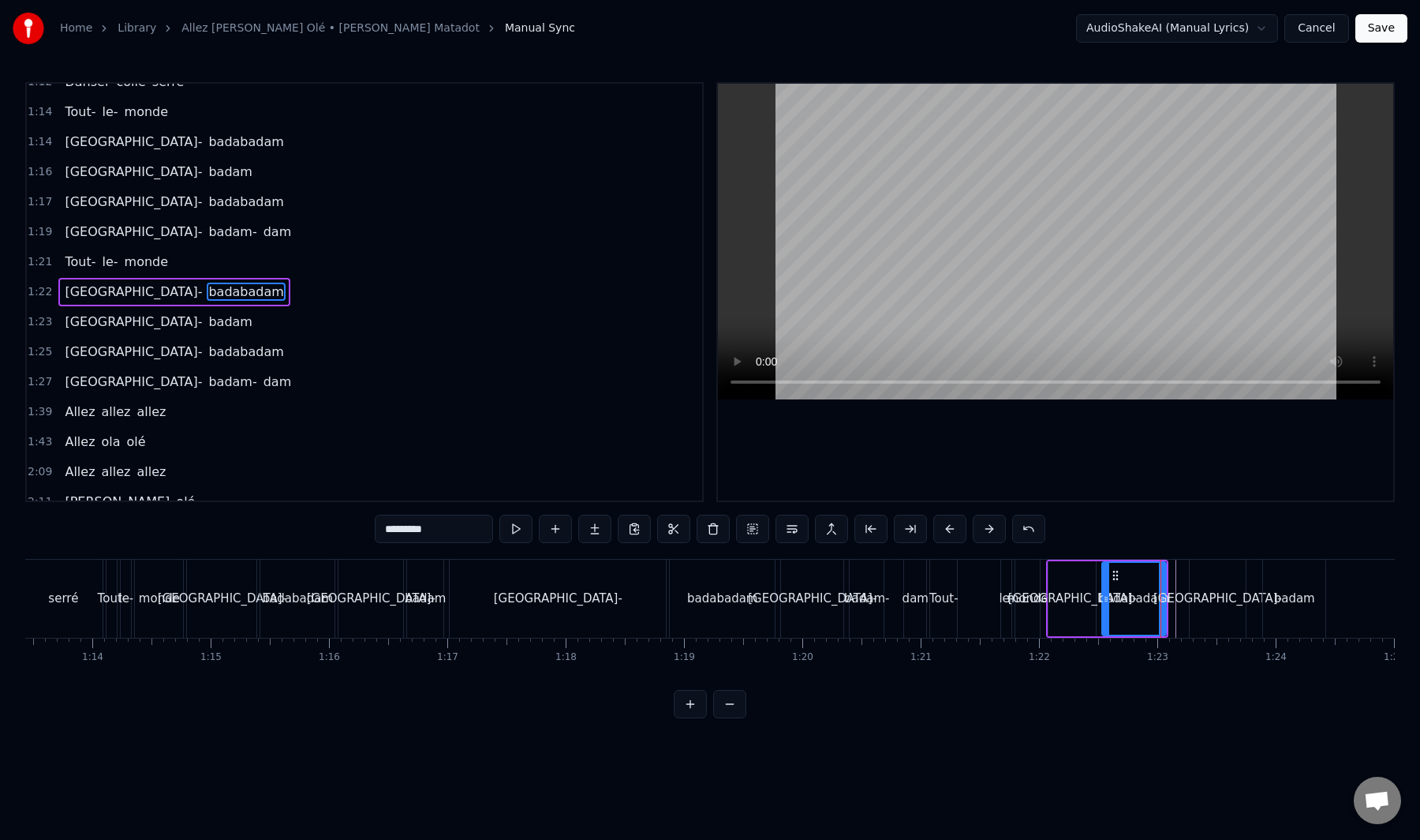
click at [508, 608] on div "[GEOGRAPHIC_DATA]-" at bounding box center [558, 599] width 217 height 78
type input "**********"
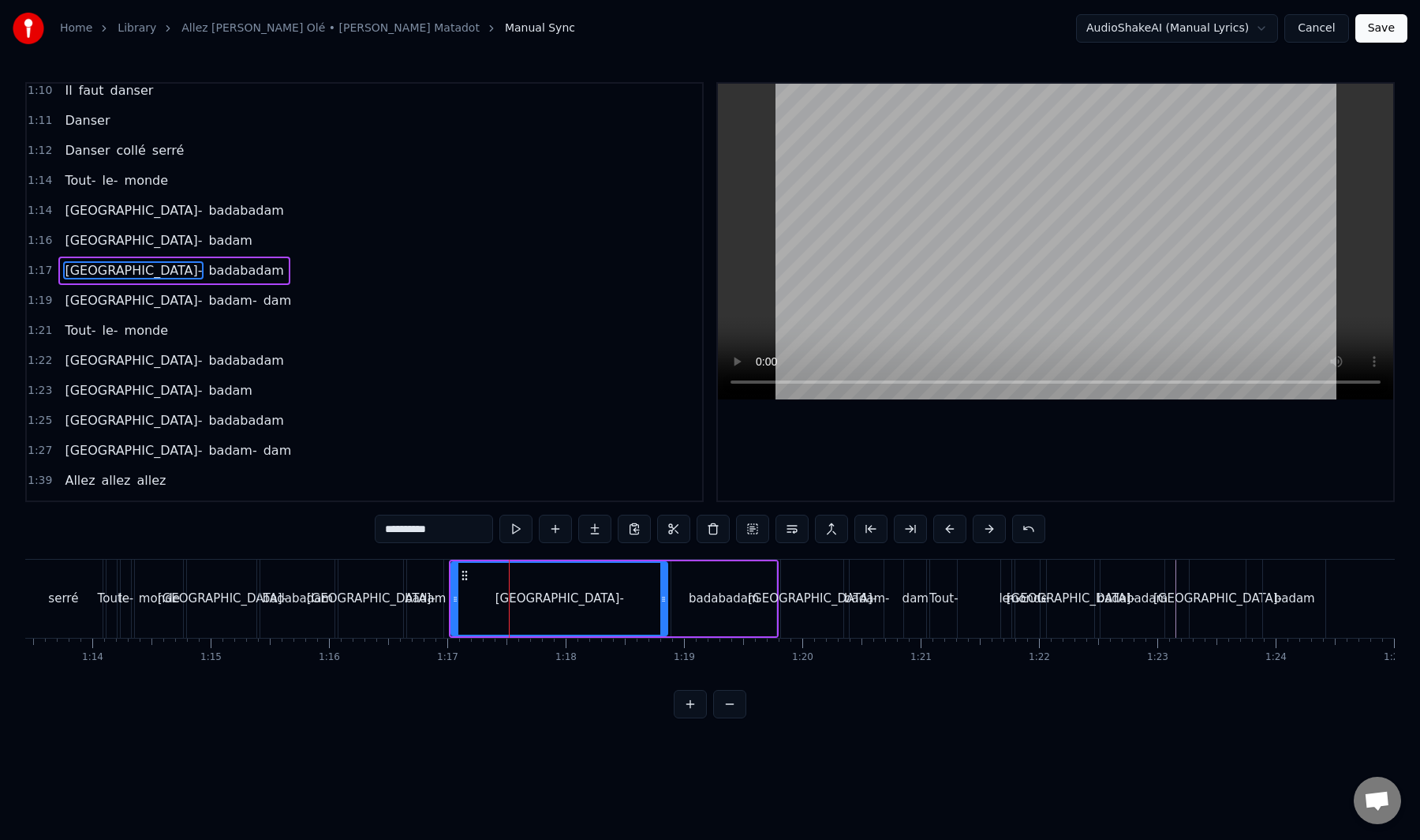
scroll to position [826, 0]
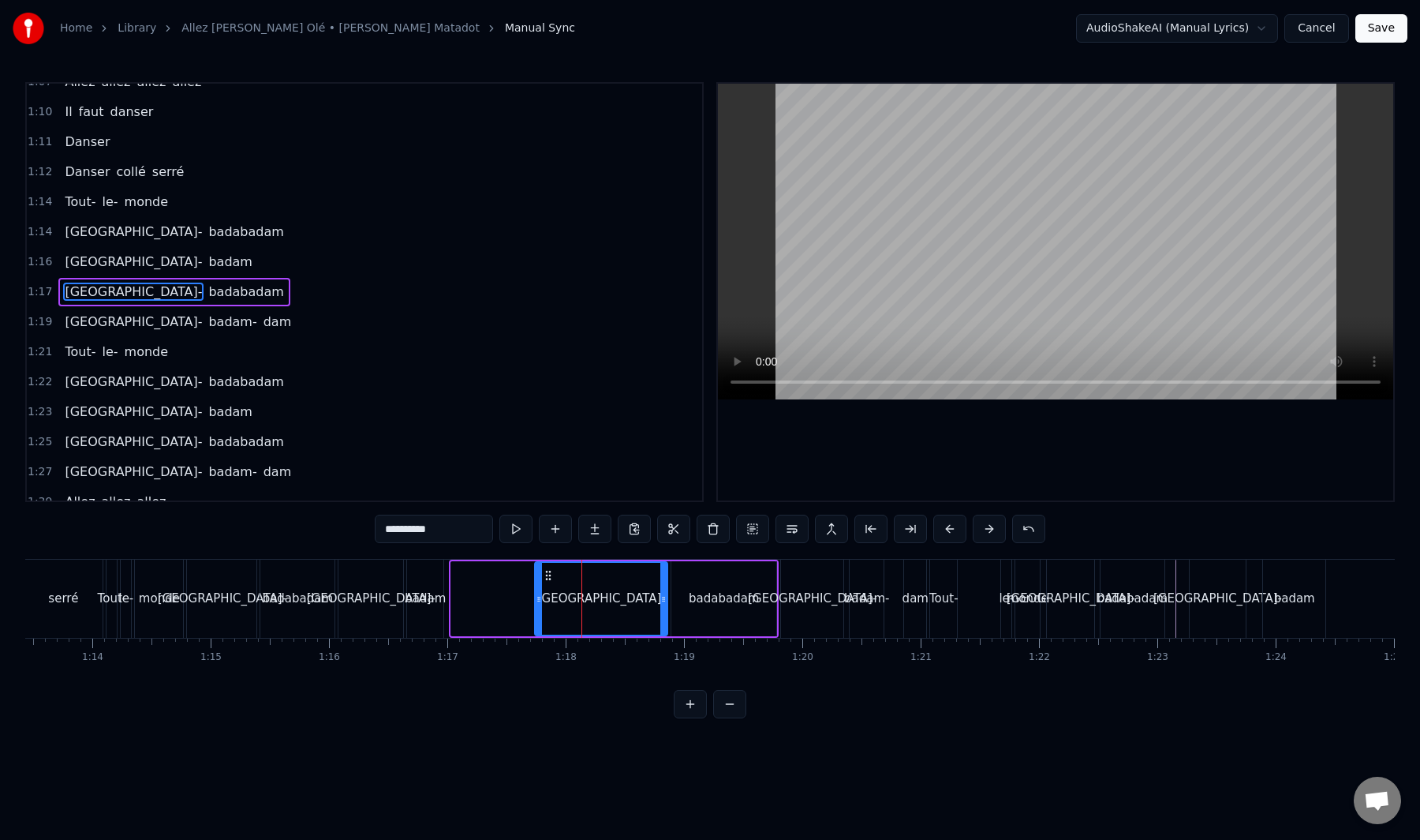
drag, startPoint x: 455, startPoint y: 601, endPoint x: 525, endPoint y: 598, distance: 70.1
click at [540, 595] on icon at bounding box center [538, 599] width 6 height 13
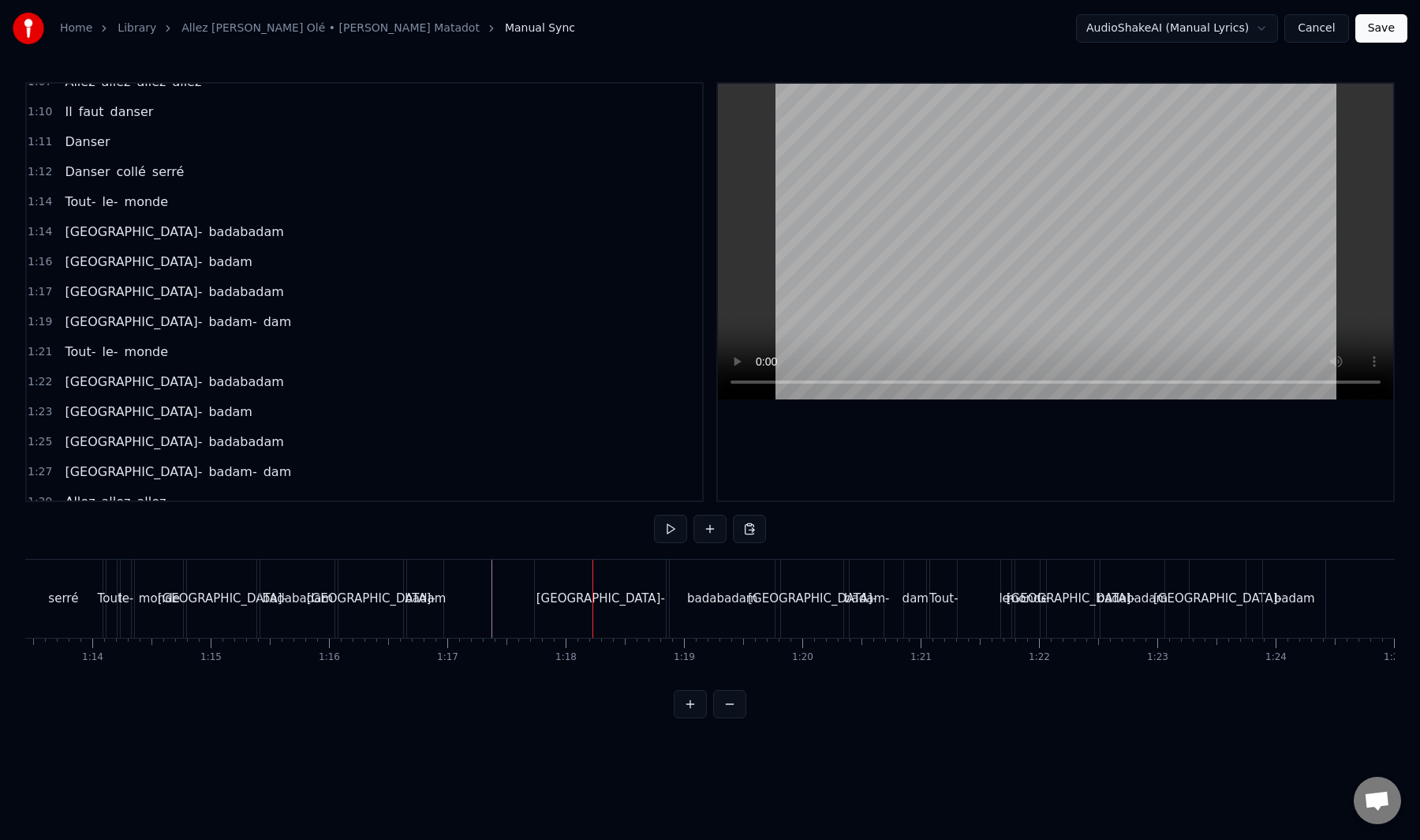
click at [565, 597] on div "[GEOGRAPHIC_DATA]-" at bounding box center [600, 598] width 128 height 18
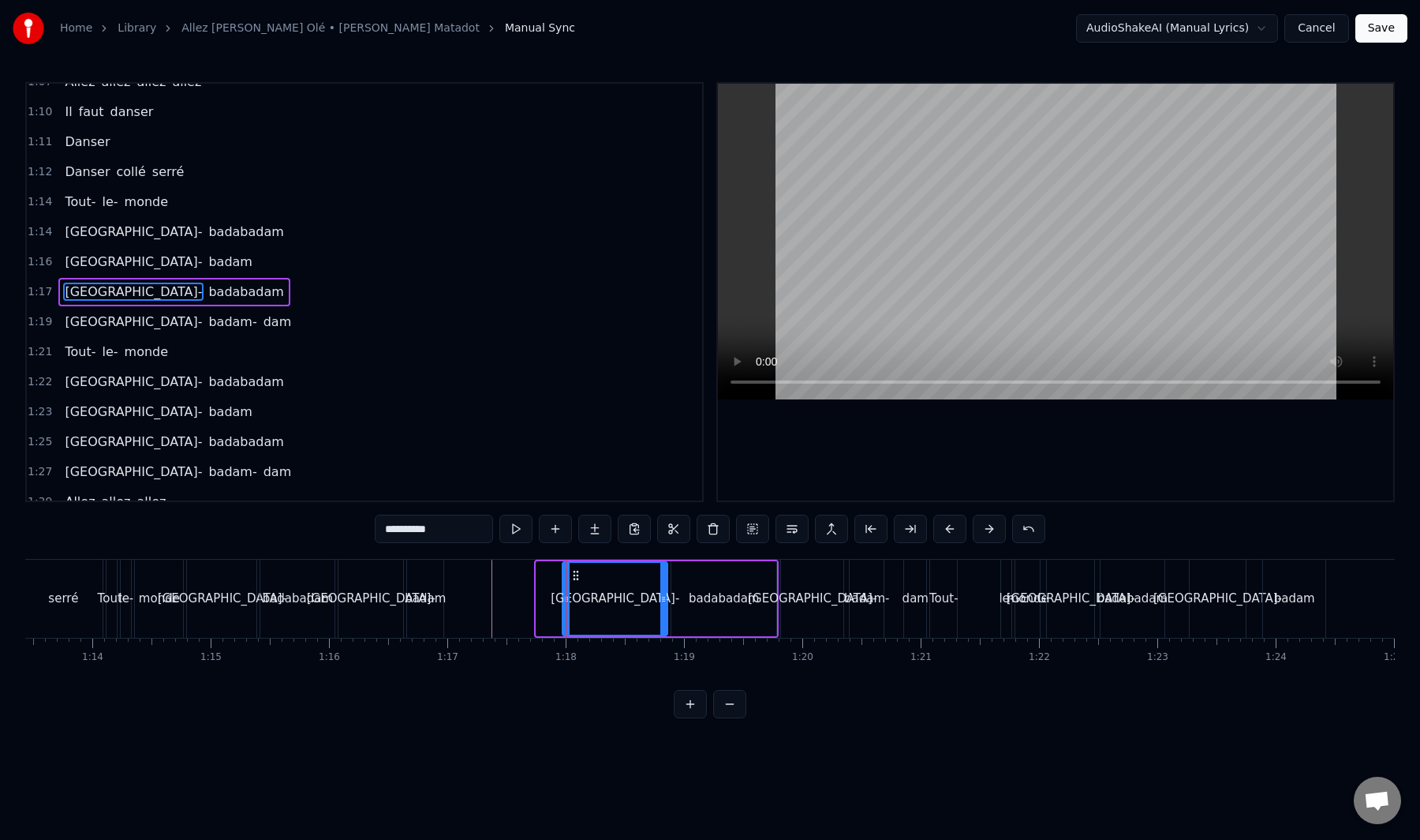
drag, startPoint x: 538, startPoint y: 600, endPoint x: 578, endPoint y: 589, distance: 41.5
click at [570, 589] on div at bounding box center [566, 598] width 6 height 72
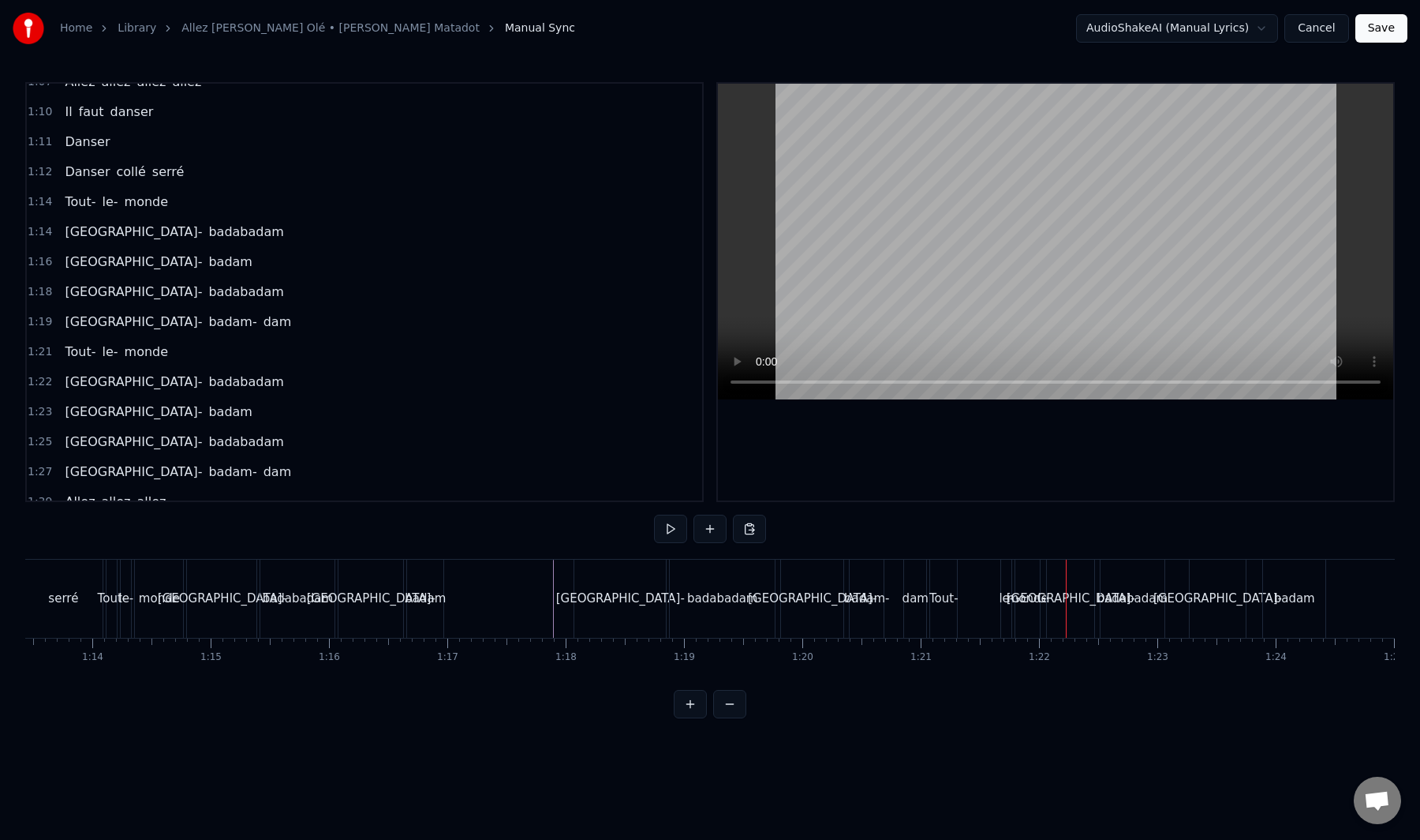
click at [943, 611] on div "Tout-" at bounding box center [944, 599] width 27 height 78
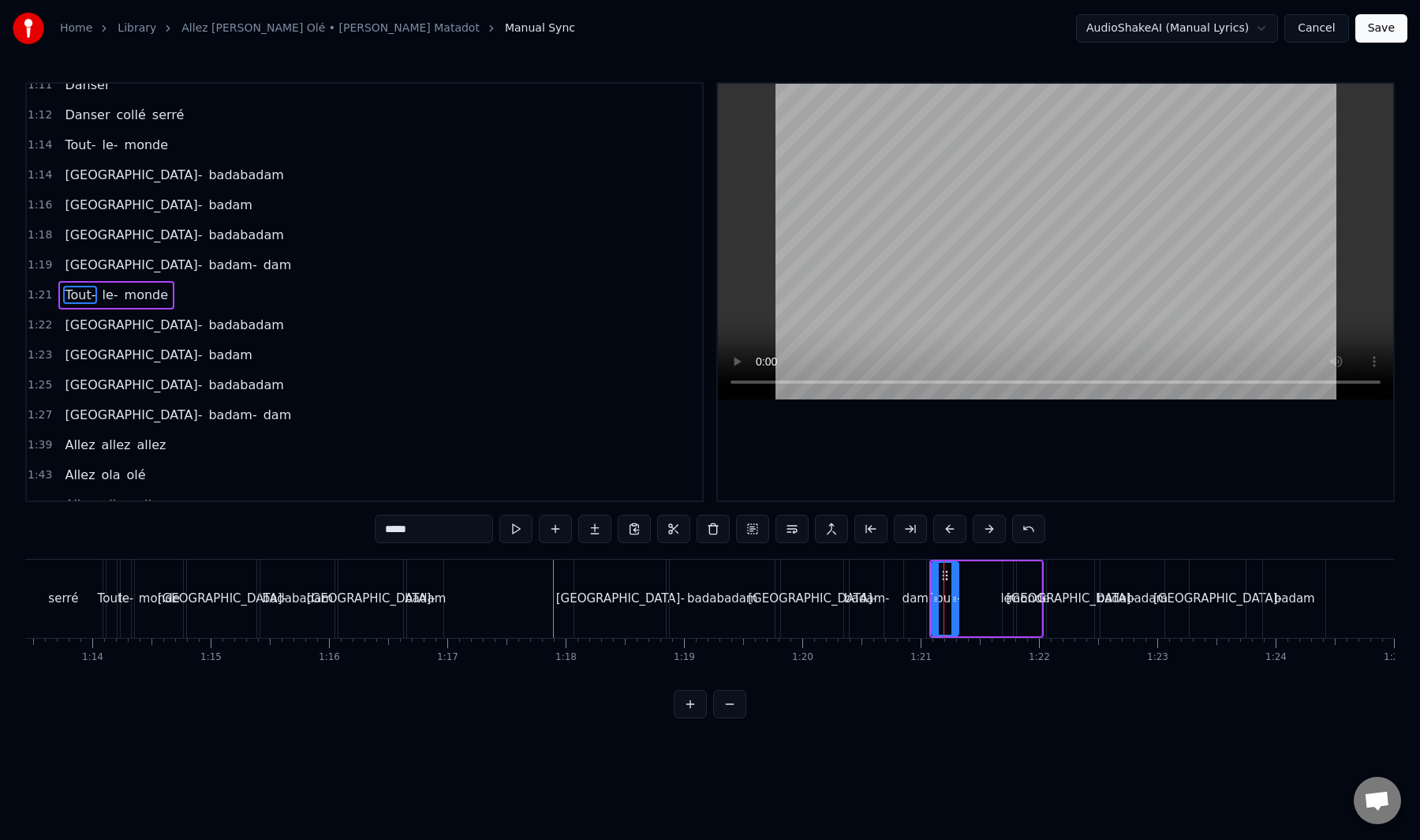
scroll to position [886, 0]
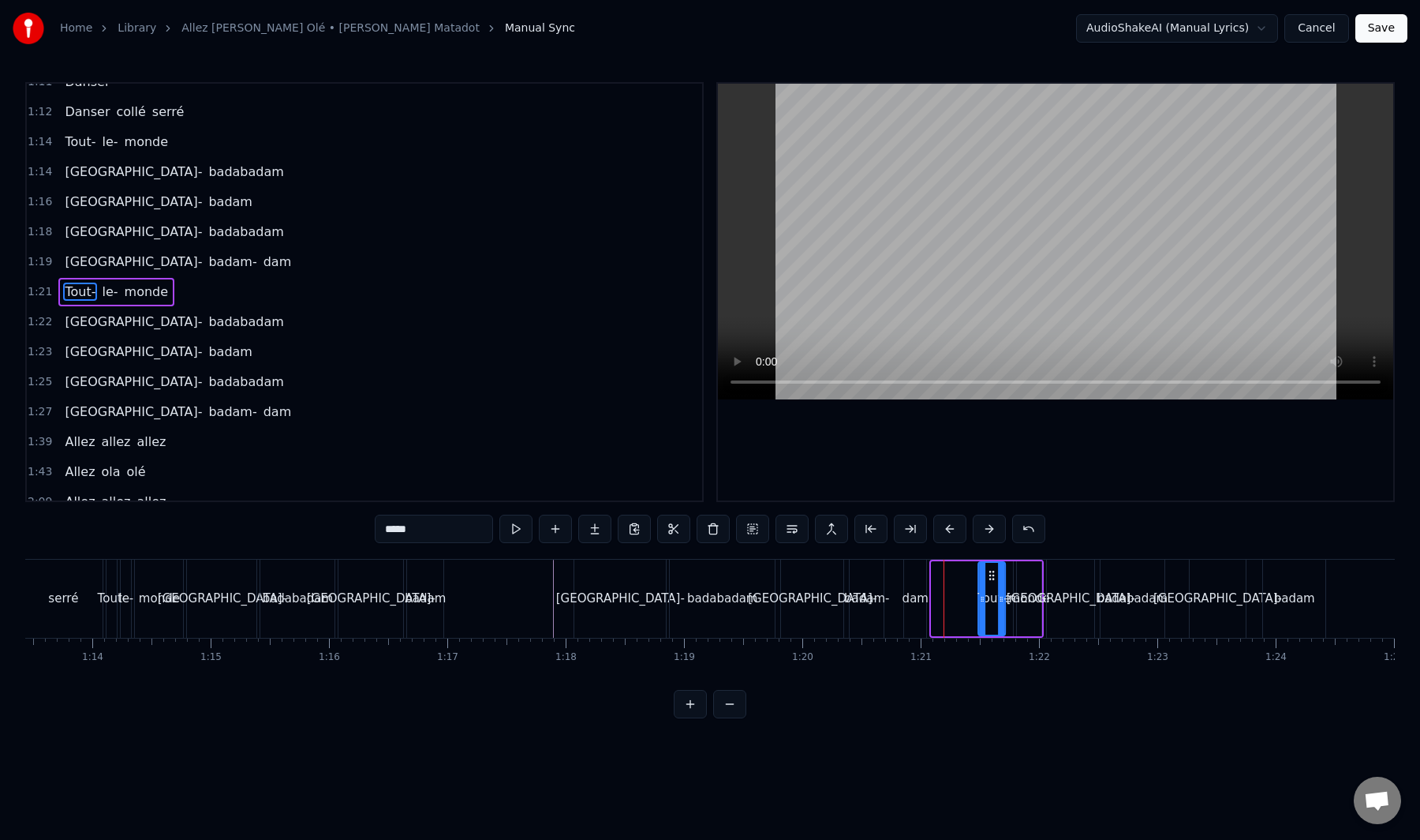
drag, startPoint x: 947, startPoint y: 578, endPoint x: 994, endPoint y: 574, distance: 47.2
click at [994, 574] on icon at bounding box center [992, 575] width 13 height 13
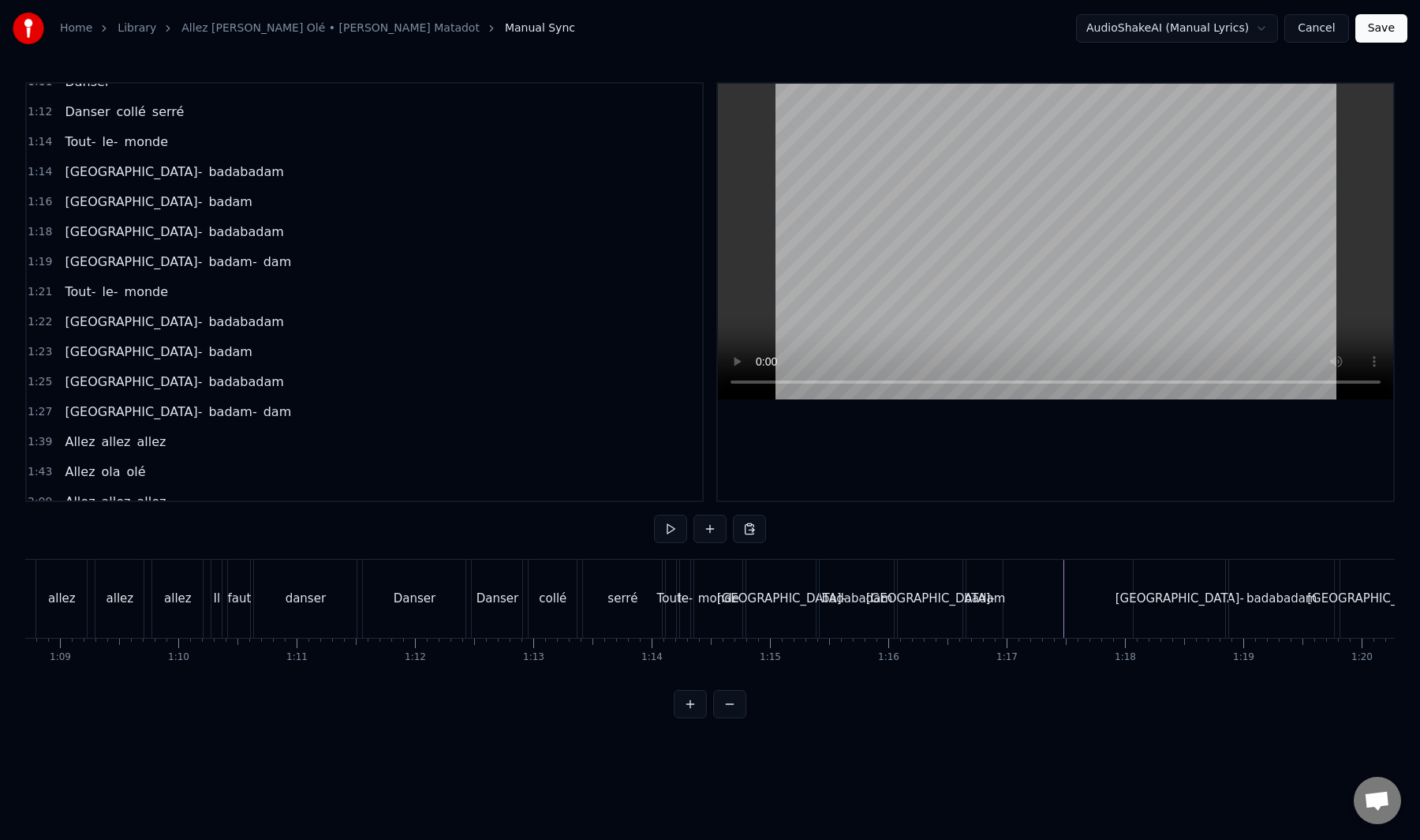
scroll to position [0, 8239]
click at [868, 602] on div "badam" at bounding box center [878, 598] width 41 height 18
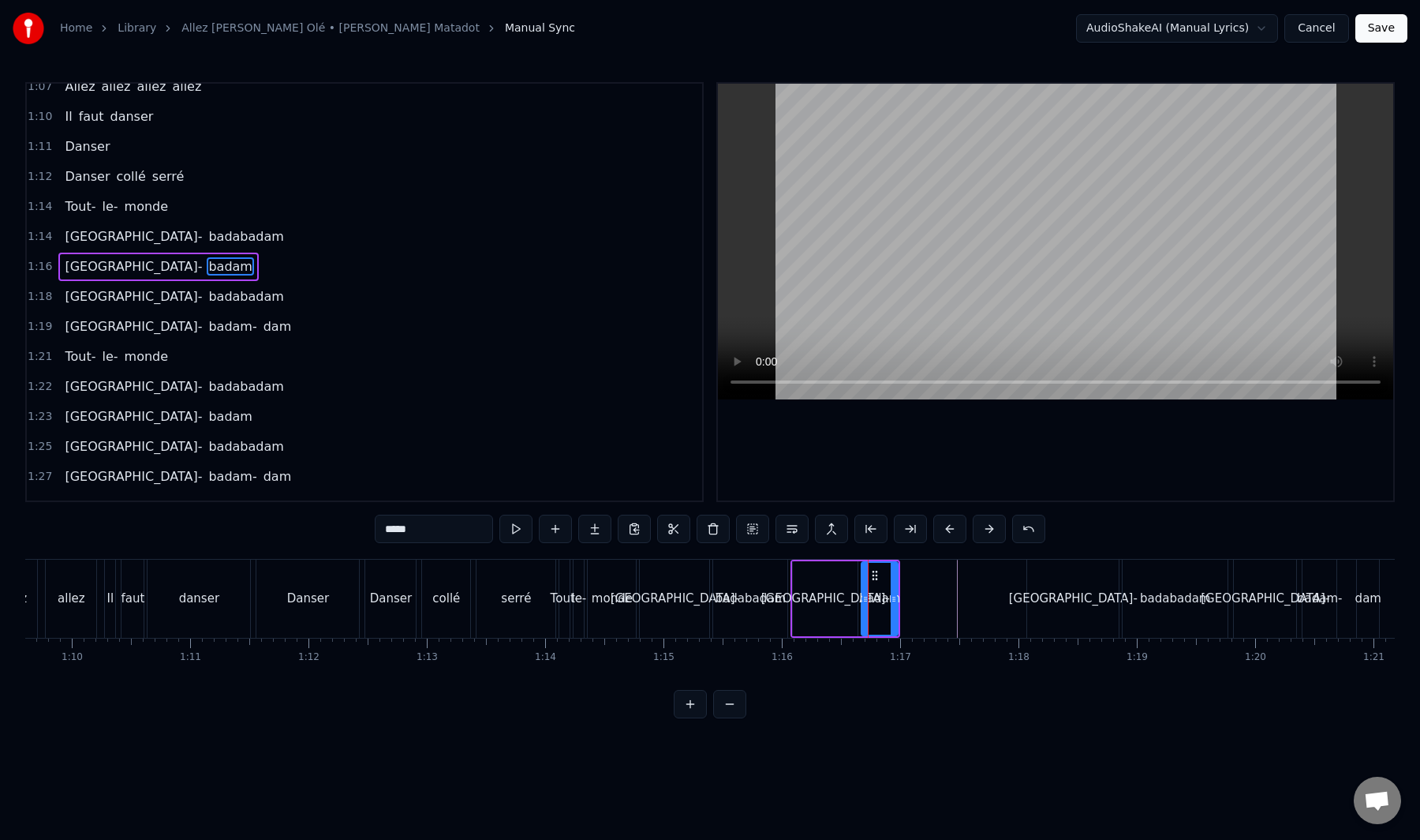
scroll to position [797, 0]
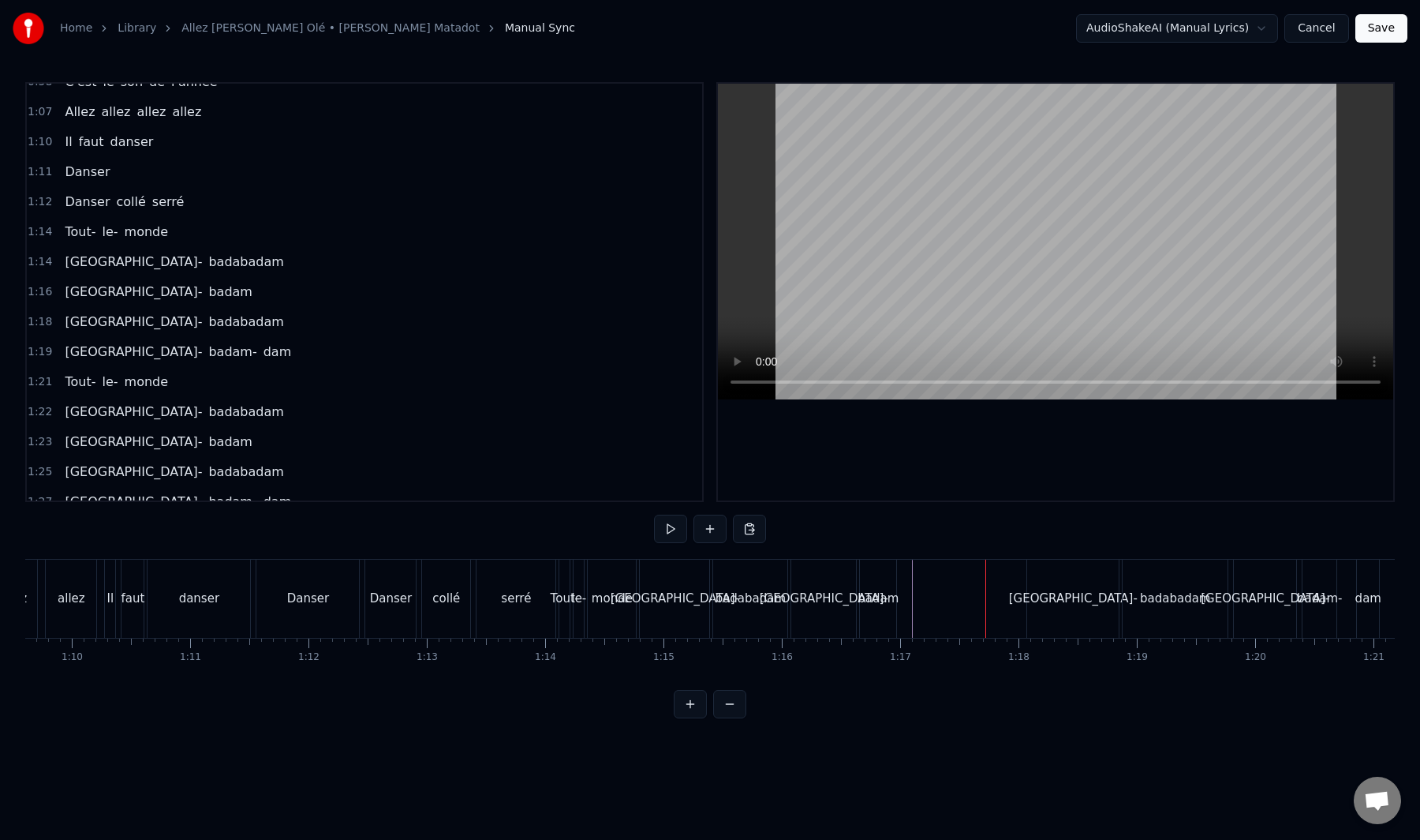
click at [887, 598] on div "badam" at bounding box center [878, 598] width 41 height 18
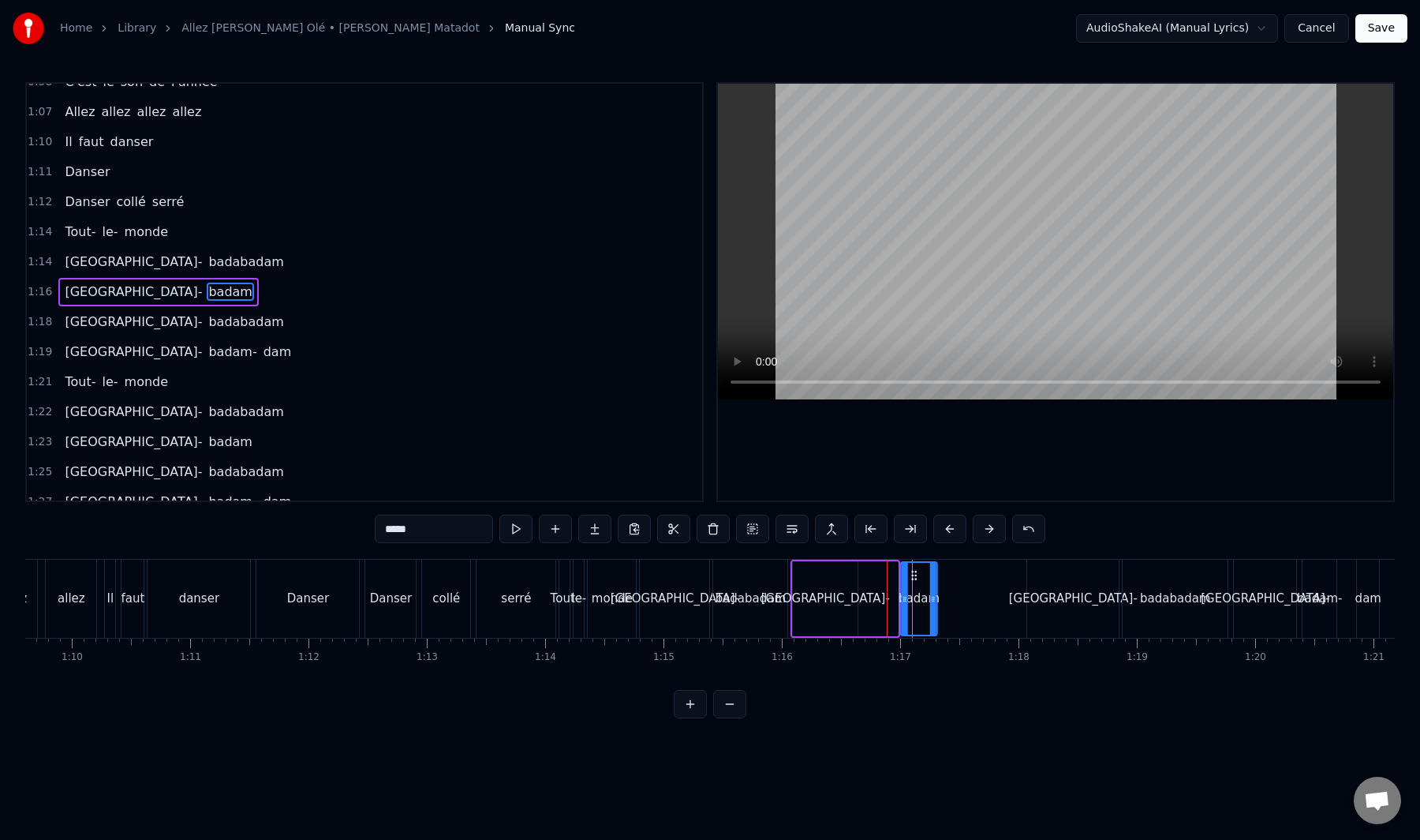
drag, startPoint x: 872, startPoint y: 577, endPoint x: 911, endPoint y: 574, distance: 39.1
click at [911, 574] on icon at bounding box center [914, 575] width 13 height 13
click at [849, 588] on div "[GEOGRAPHIC_DATA]-" at bounding box center [826, 599] width 65 height 75
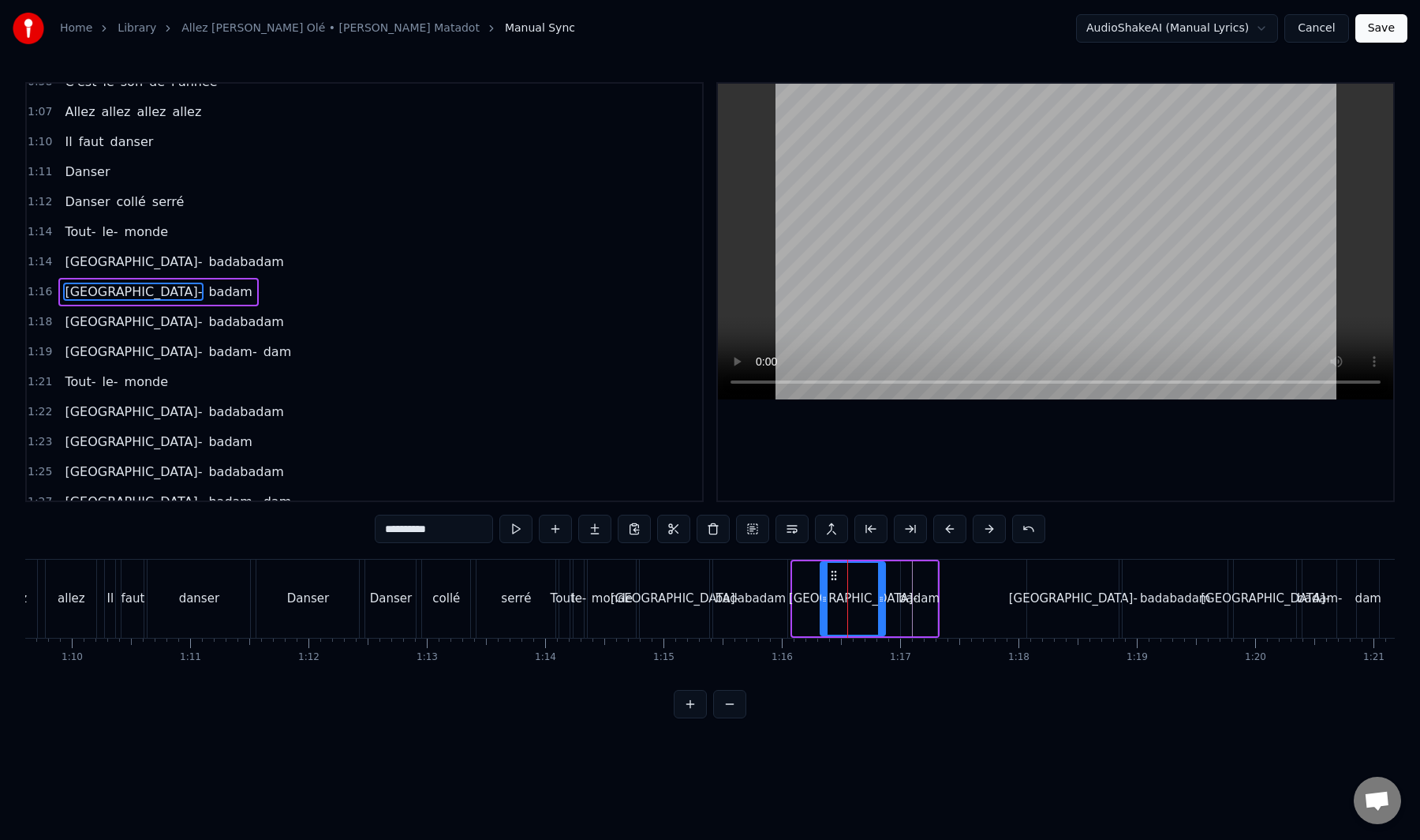
drag, startPoint x: 805, startPoint y: 576, endPoint x: 834, endPoint y: 574, distance: 29.1
click at [834, 574] on icon at bounding box center [834, 575] width 13 height 13
click at [772, 589] on div "badabadam" at bounding box center [751, 598] width 70 height 18
type input "*********"
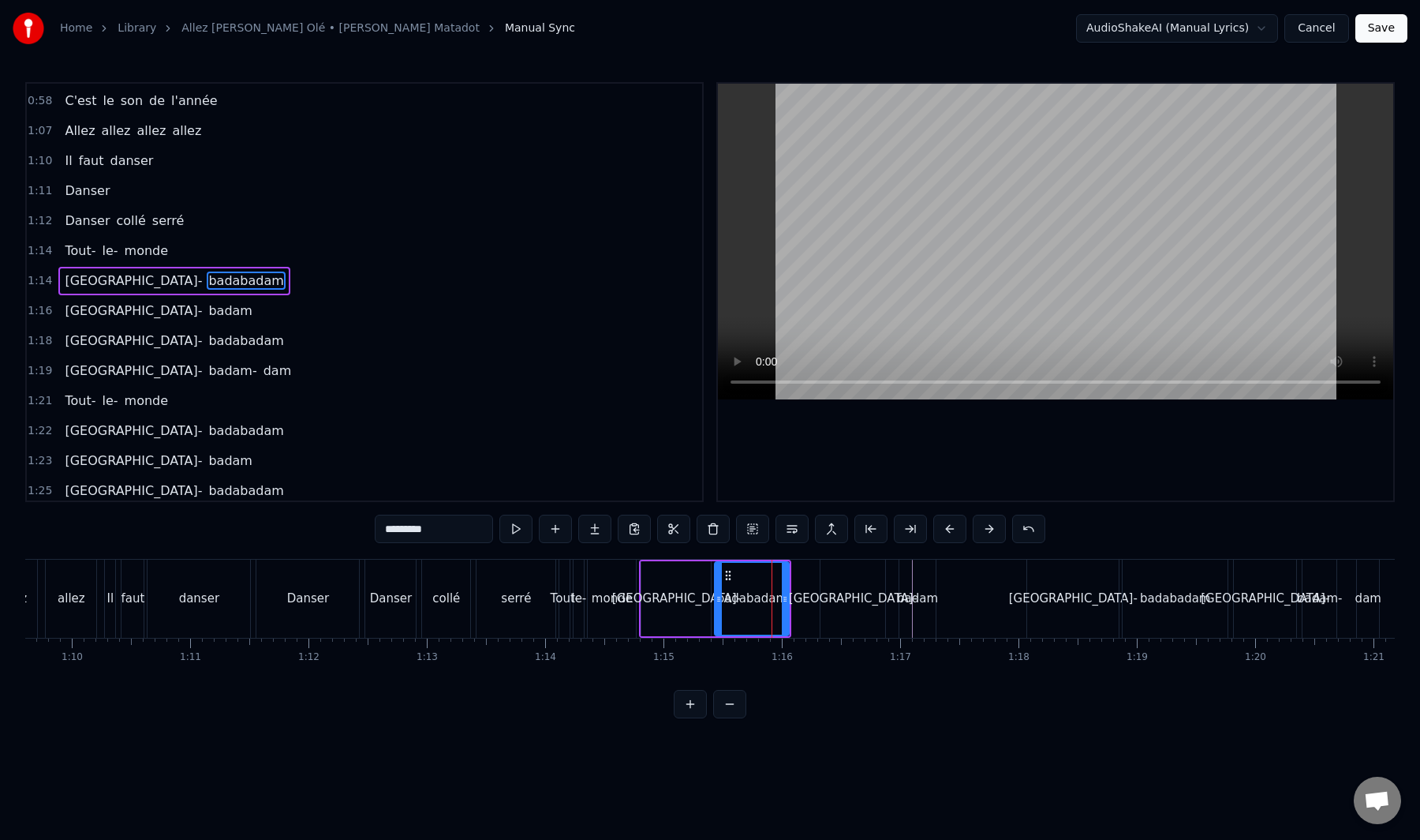
scroll to position [766, 0]
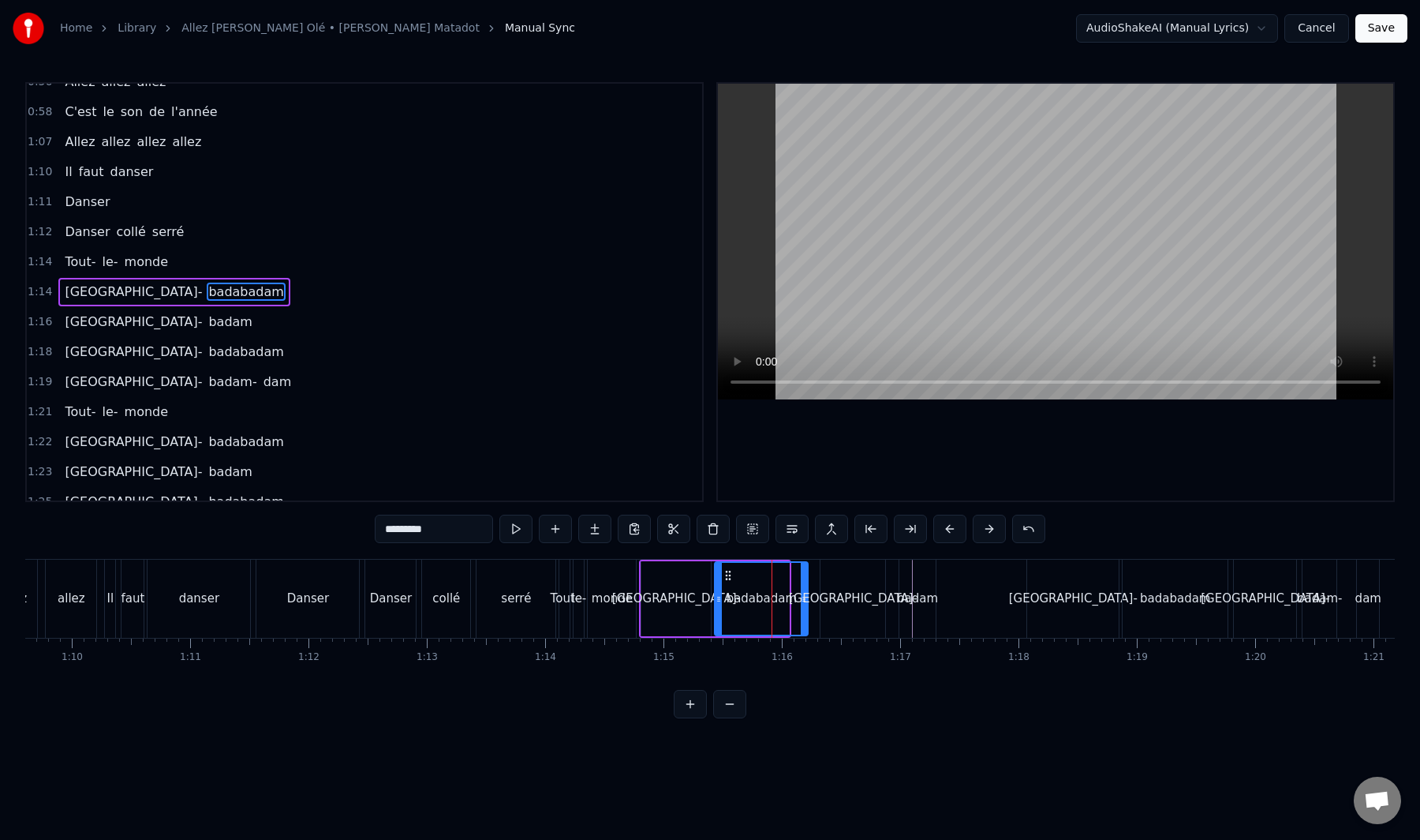
drag, startPoint x: 786, startPoint y: 596, endPoint x: 804, endPoint y: 595, distance: 18.0
click at [804, 595] on icon at bounding box center [803, 599] width 6 height 13
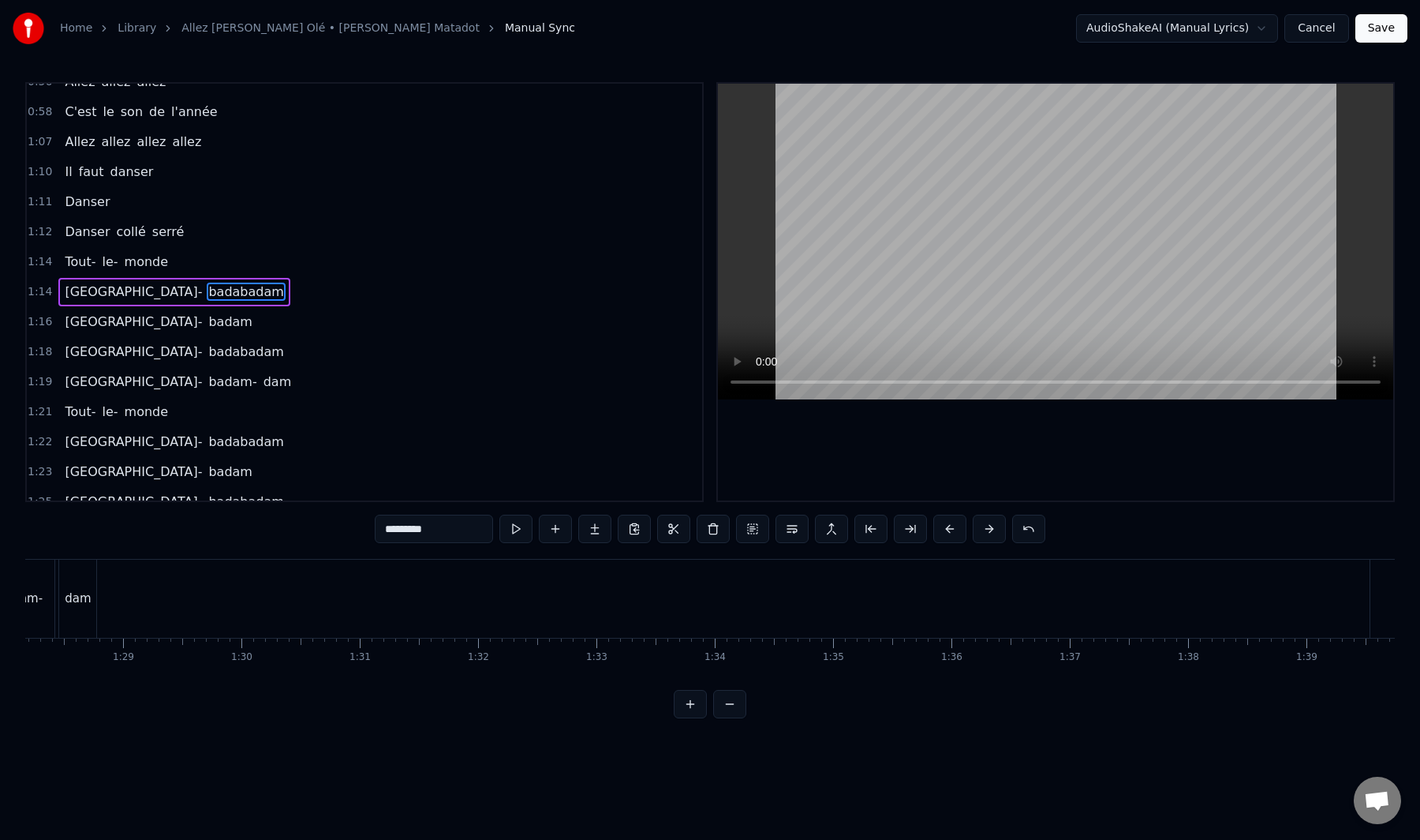
scroll to position [0, 10431]
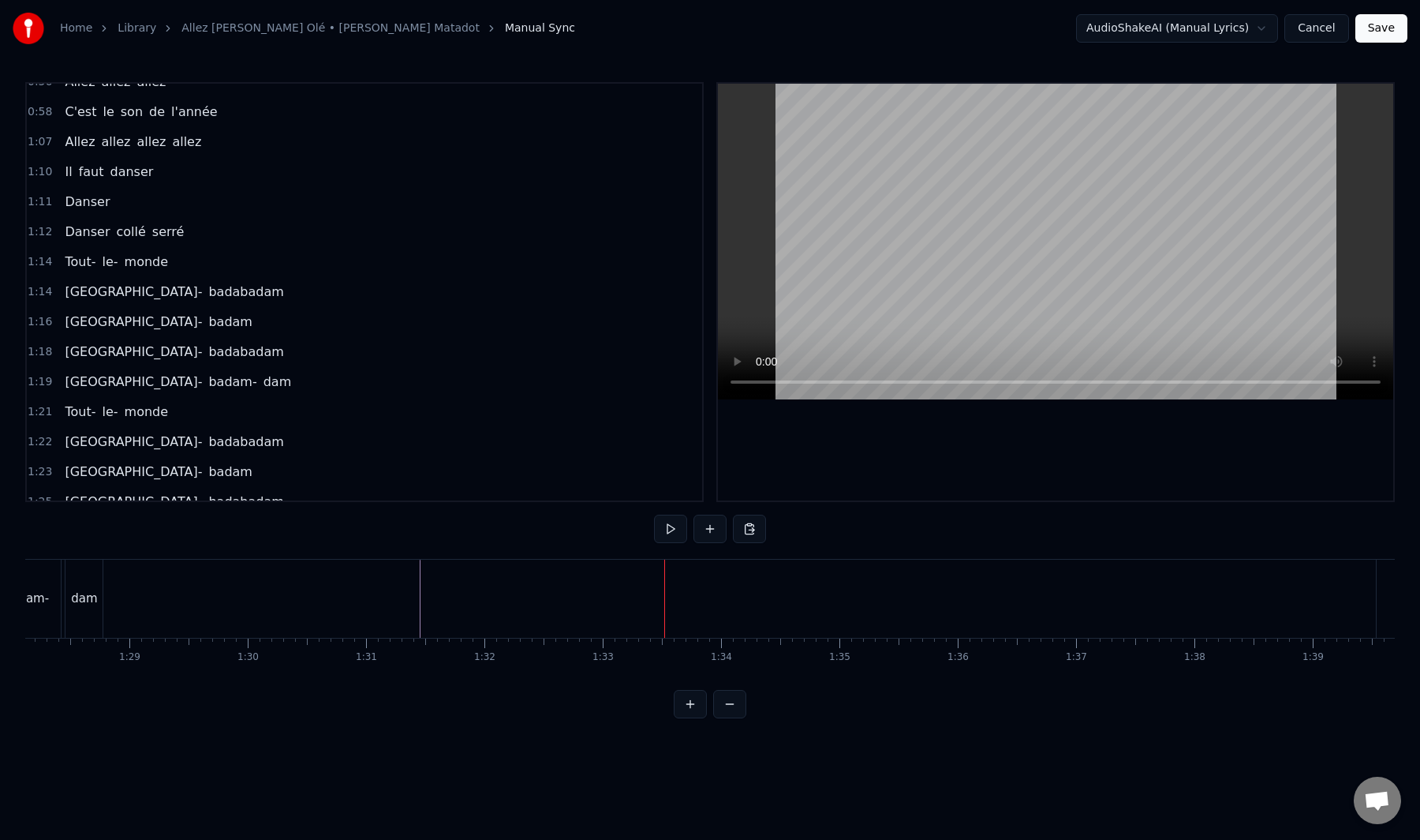
click at [975, 593] on div "Allez" at bounding box center [972, 598] width 28 height 18
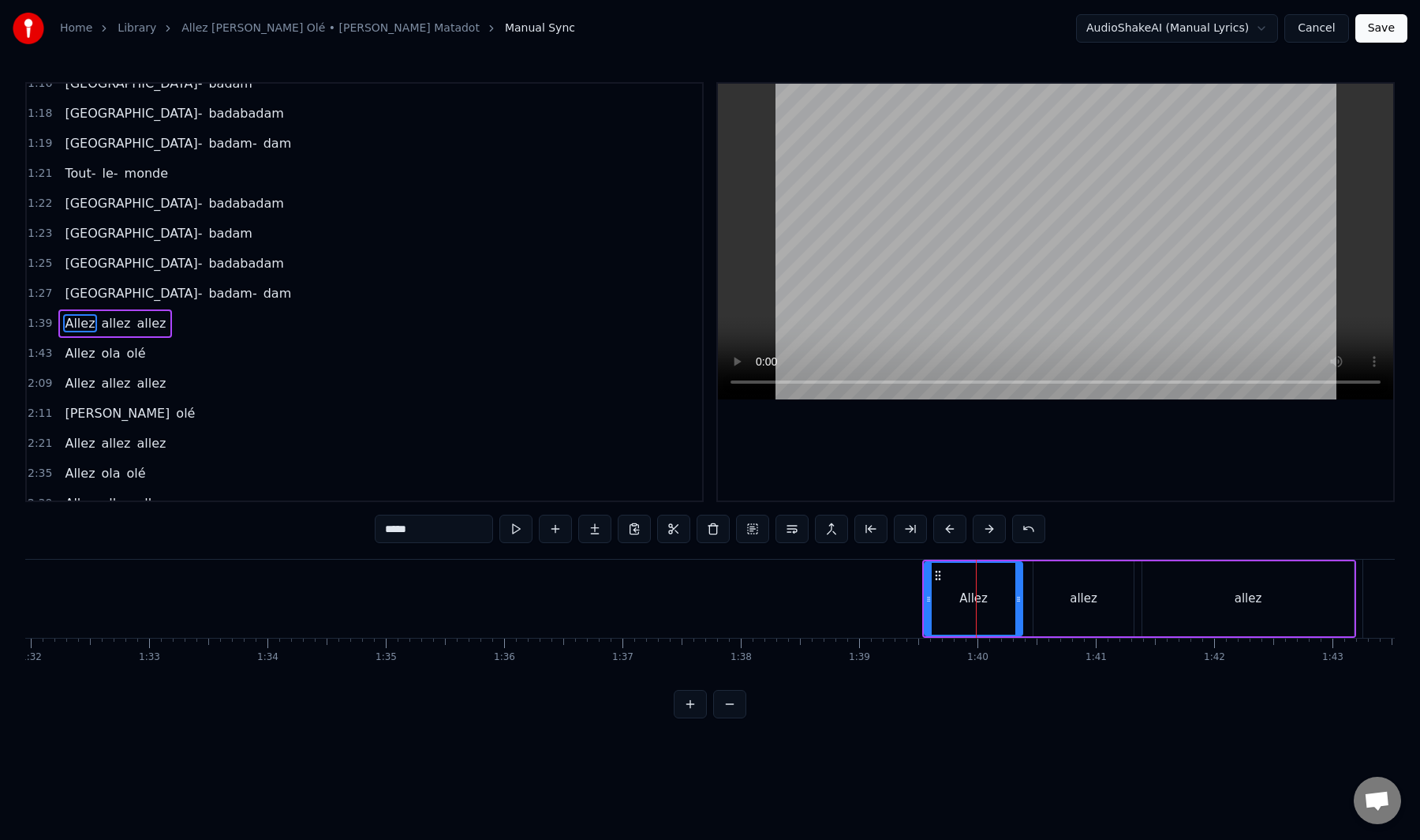
scroll to position [1036, 0]
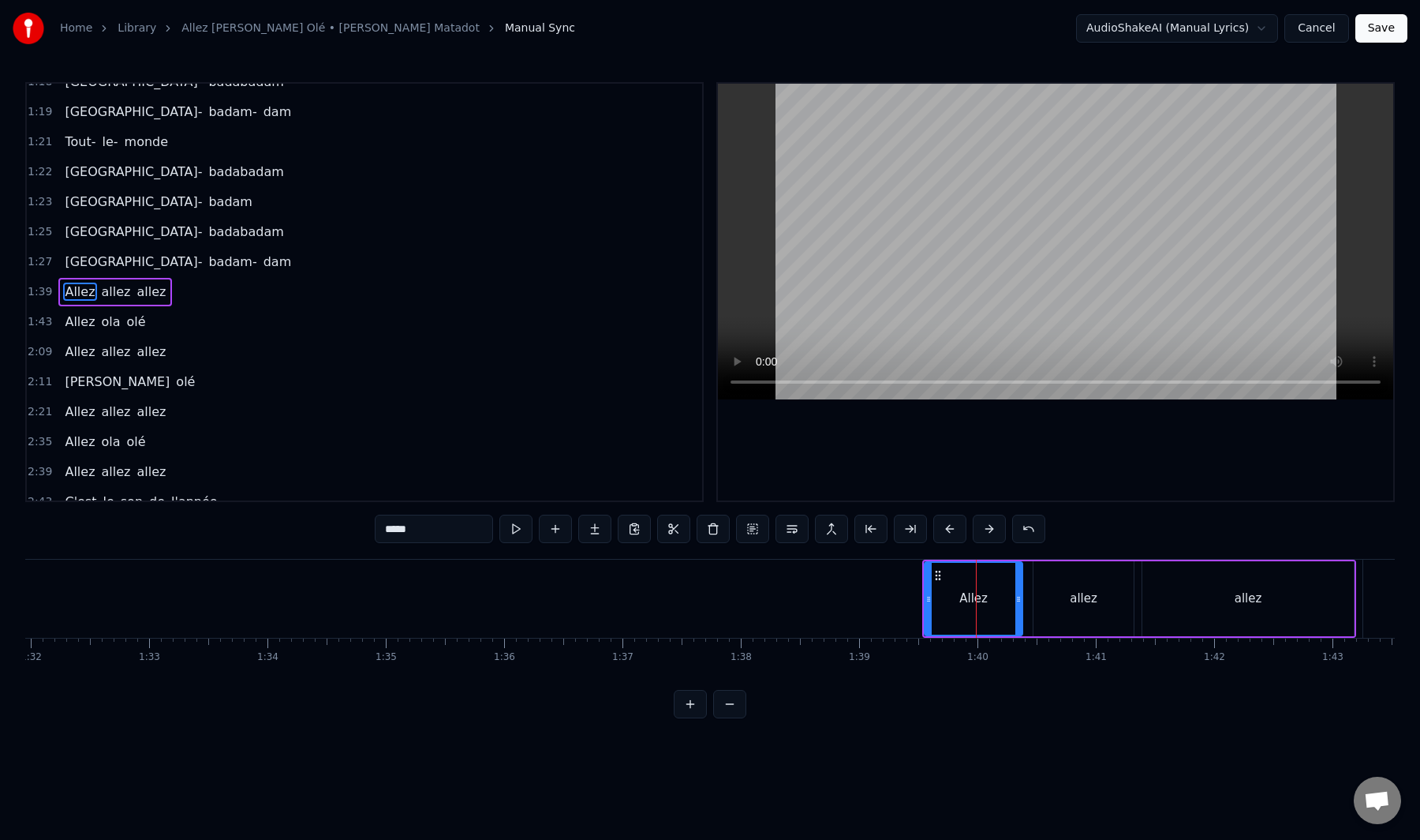
click at [132, 305] on div "Allez allez allez" at bounding box center [116, 291] width 114 height 28
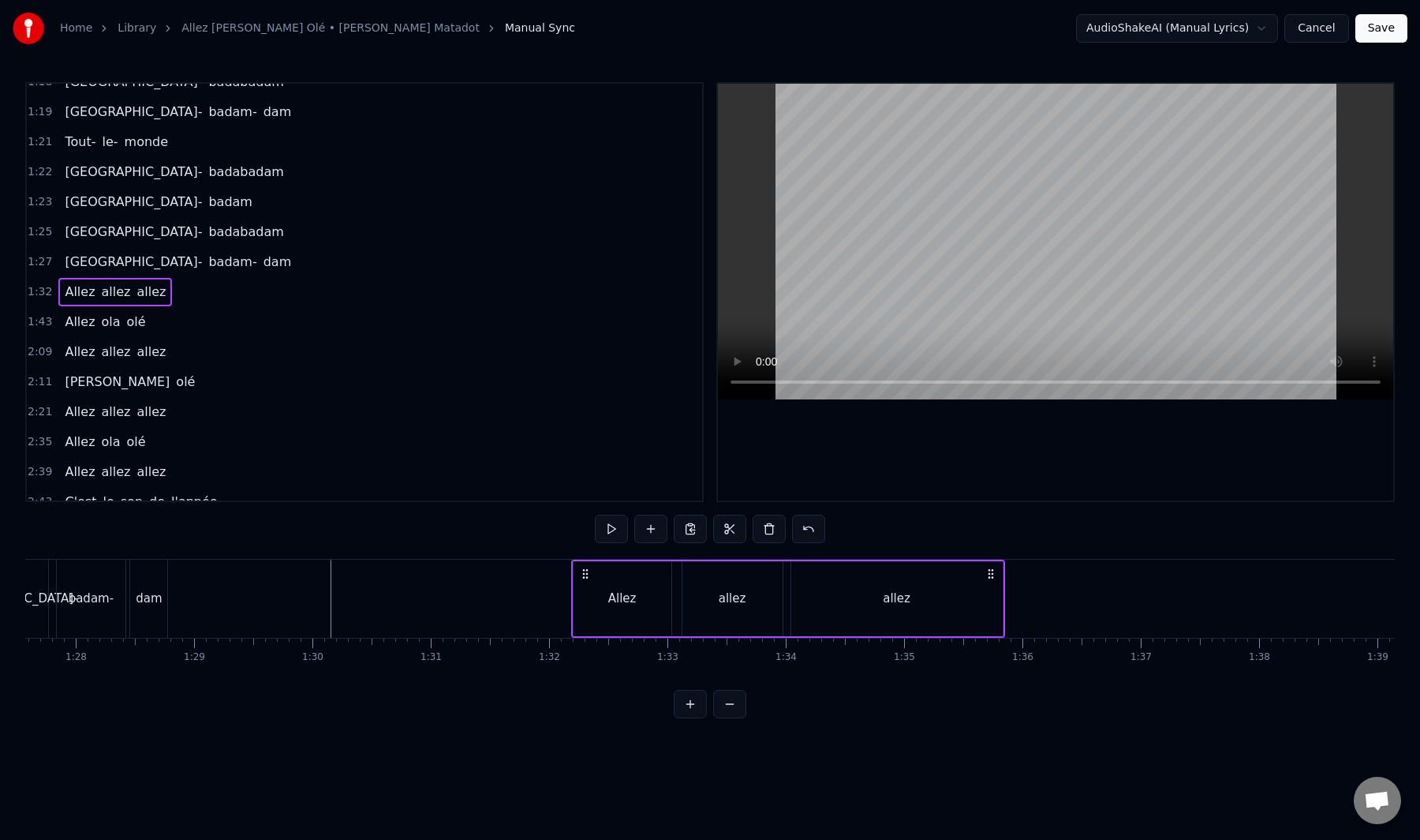
scroll to position [0, 10307]
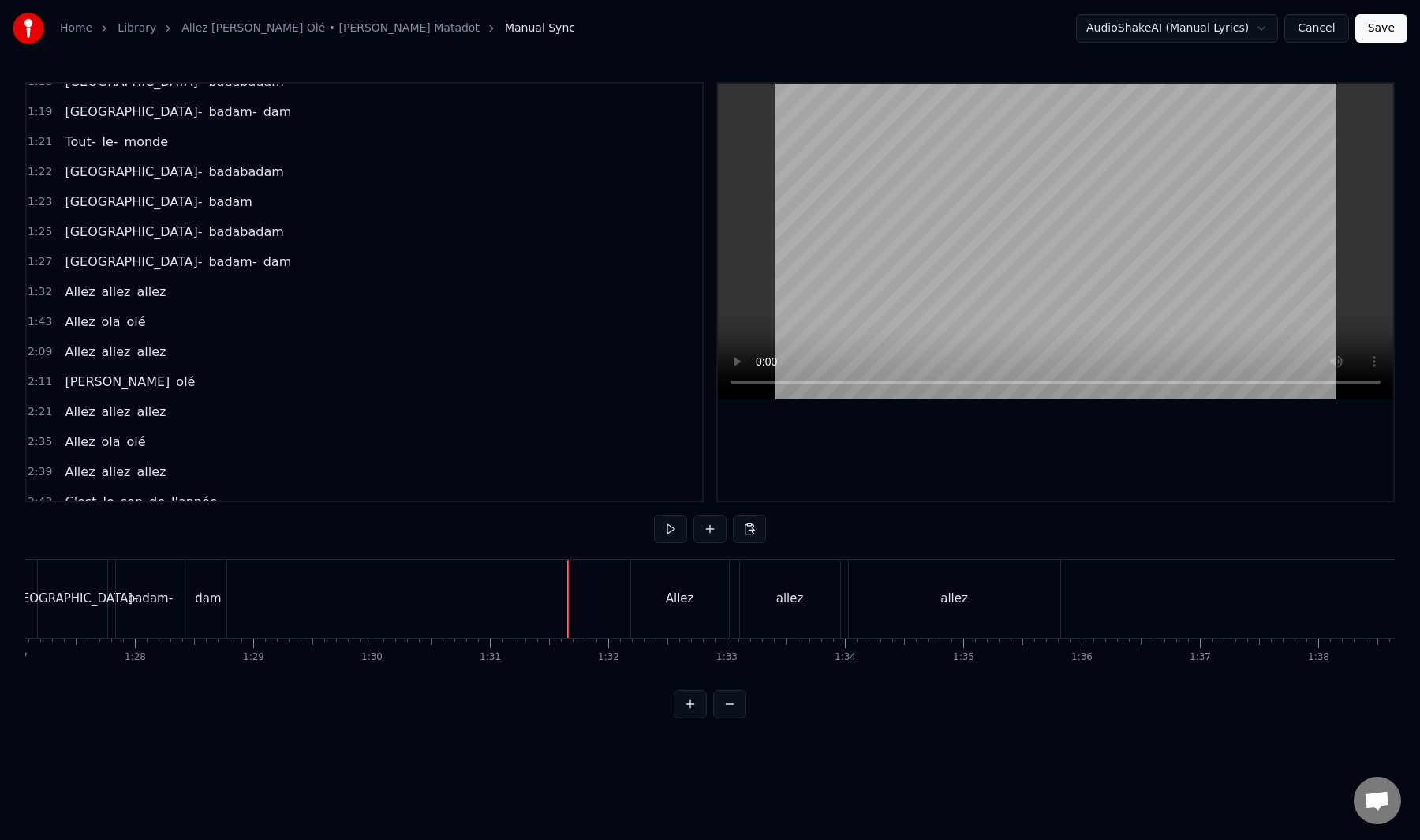
click at [634, 593] on div "Allez" at bounding box center [679, 599] width 98 height 78
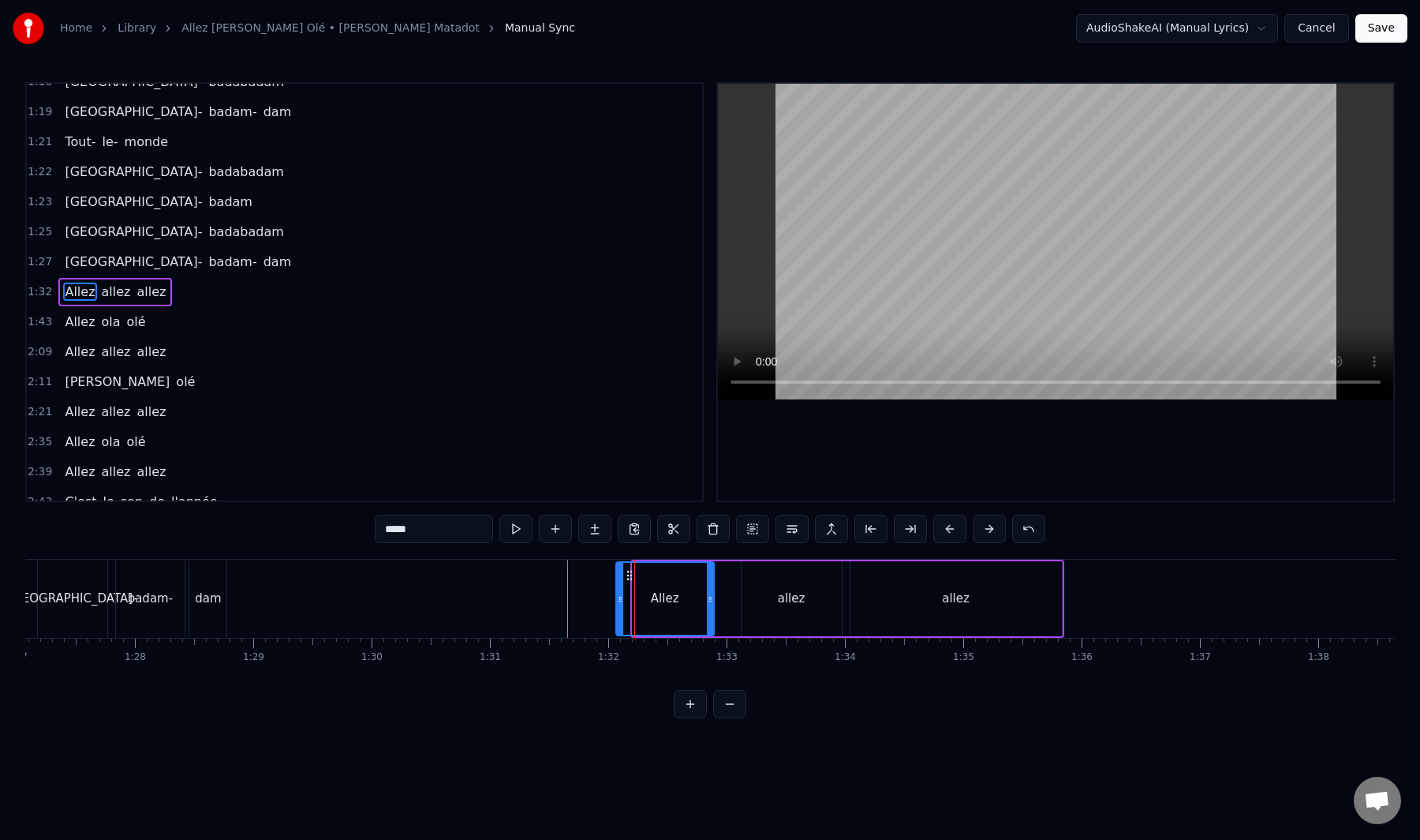
drag, startPoint x: 650, startPoint y: 575, endPoint x: 632, endPoint y: 588, distance: 22.2
click at [632, 588] on div "Allez" at bounding box center [665, 598] width 96 height 72
click at [760, 596] on div "allez" at bounding box center [792, 599] width 100 height 75
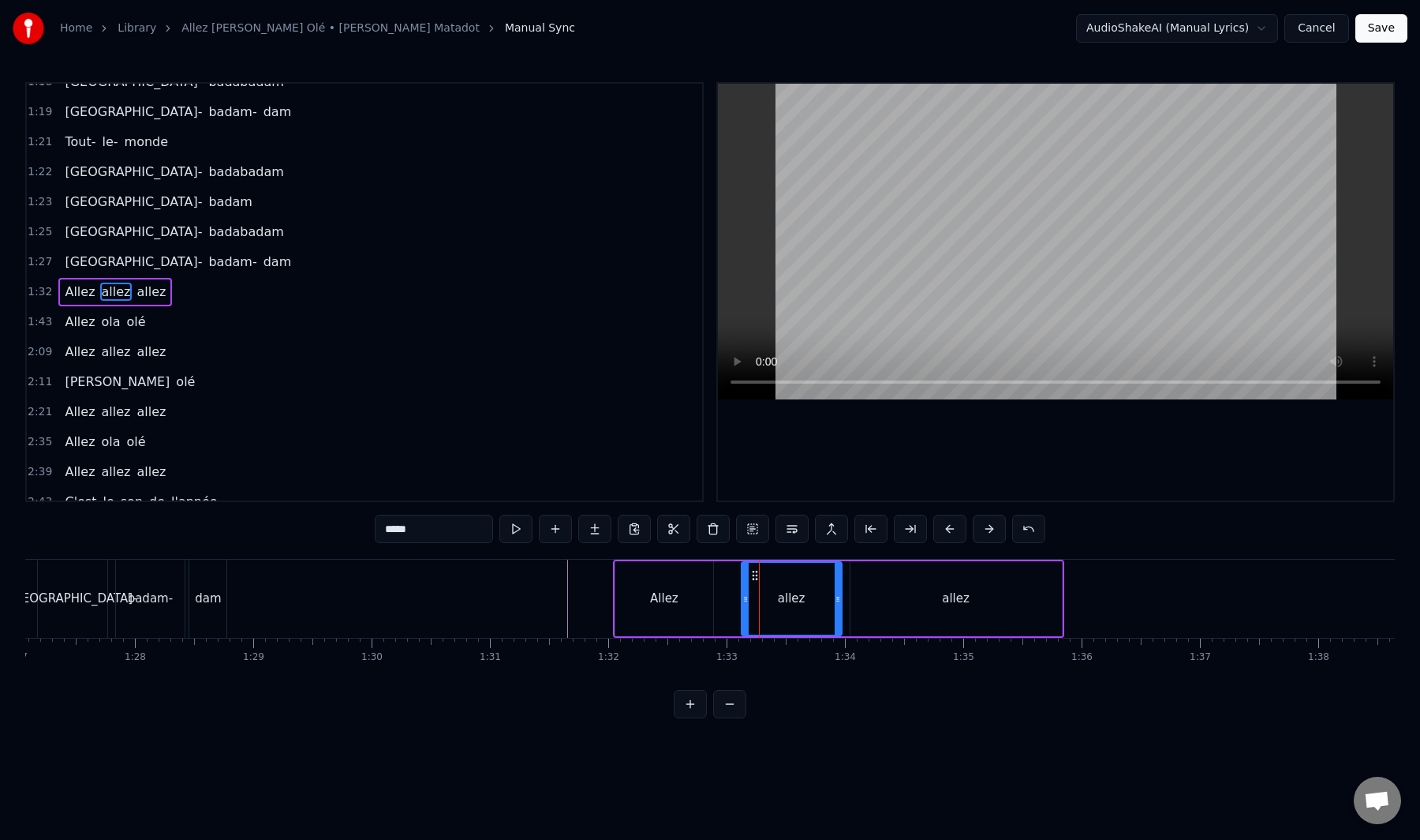
click at [707, 599] on div "Allez" at bounding box center [664, 599] width 98 height 75
type input "*****"
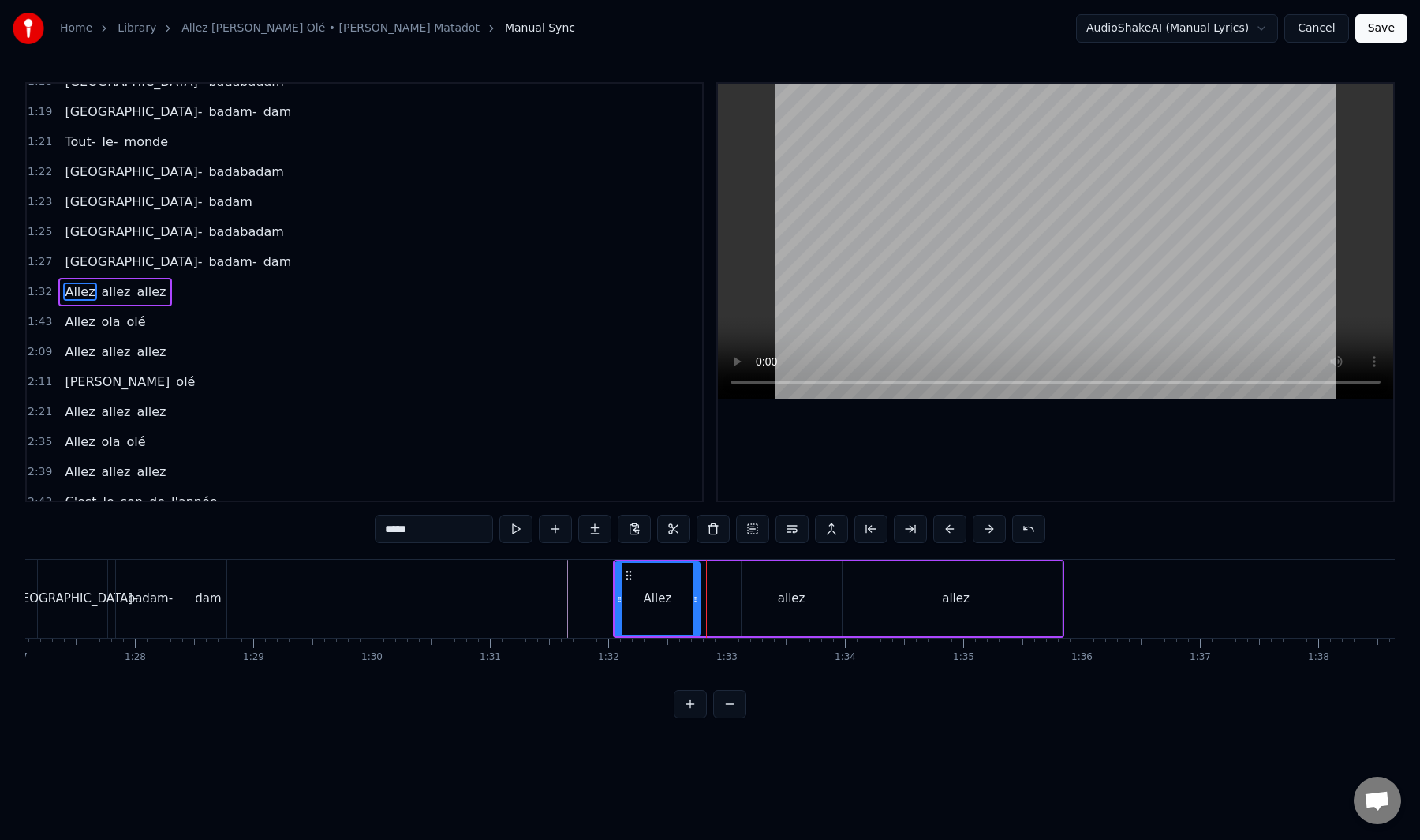
drag, startPoint x: 710, startPoint y: 600, endPoint x: 687, endPoint y: 615, distance: 27.5
click at [693, 615] on div at bounding box center [696, 598] width 6 height 72
click at [738, 589] on div "Allez allez allez" at bounding box center [838, 599] width 451 height 78
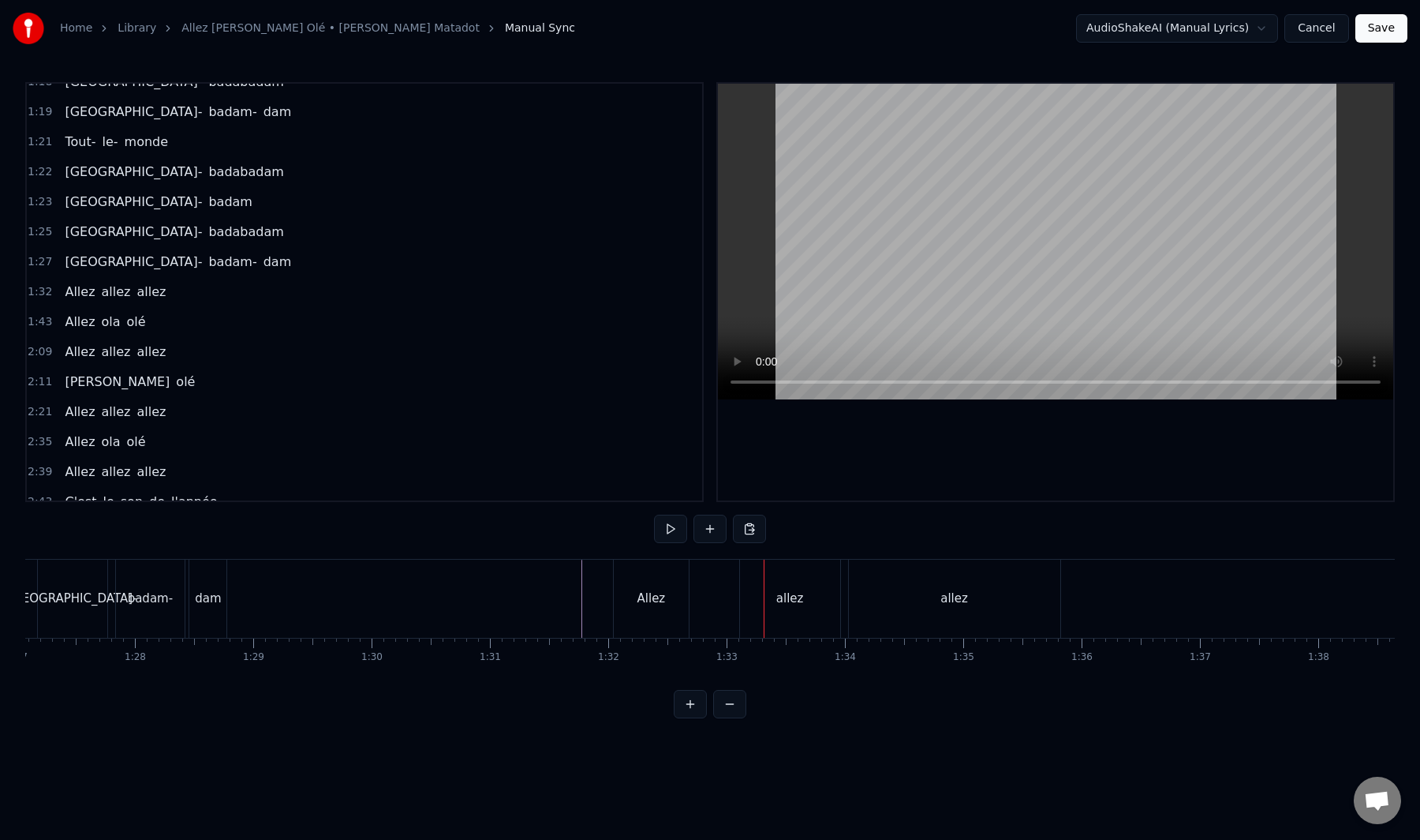
click at [687, 599] on div "Allez" at bounding box center [651, 599] width 76 height 78
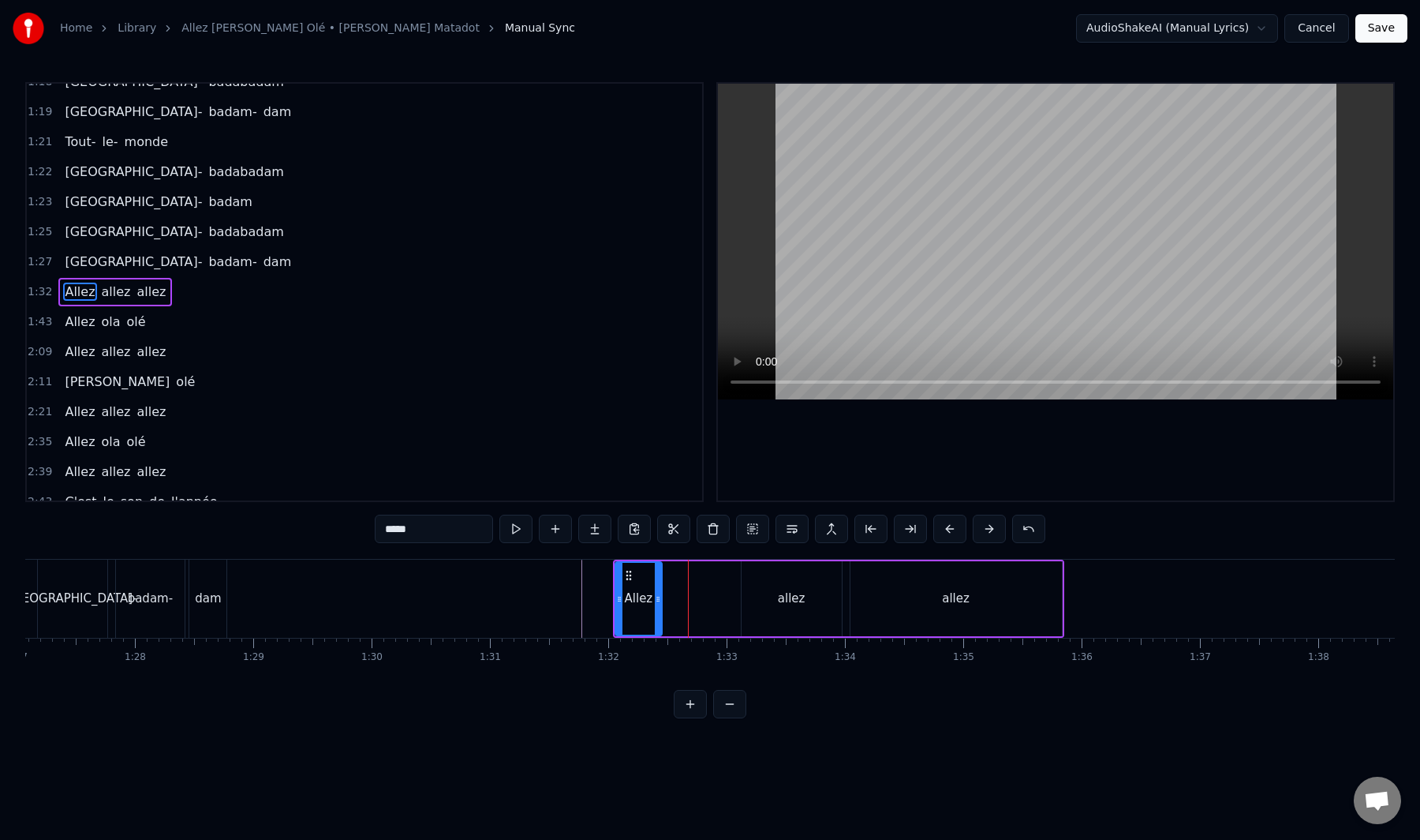
drag, startPoint x: 689, startPoint y: 595, endPoint x: 652, endPoint y: 628, distance: 49.6
click at [655, 629] on div at bounding box center [657, 598] width 6 height 72
click at [763, 596] on div "allez" at bounding box center [792, 599] width 100 height 75
type input "*****"
drag, startPoint x: 752, startPoint y: 577, endPoint x: 668, endPoint y: 597, distance: 86.3
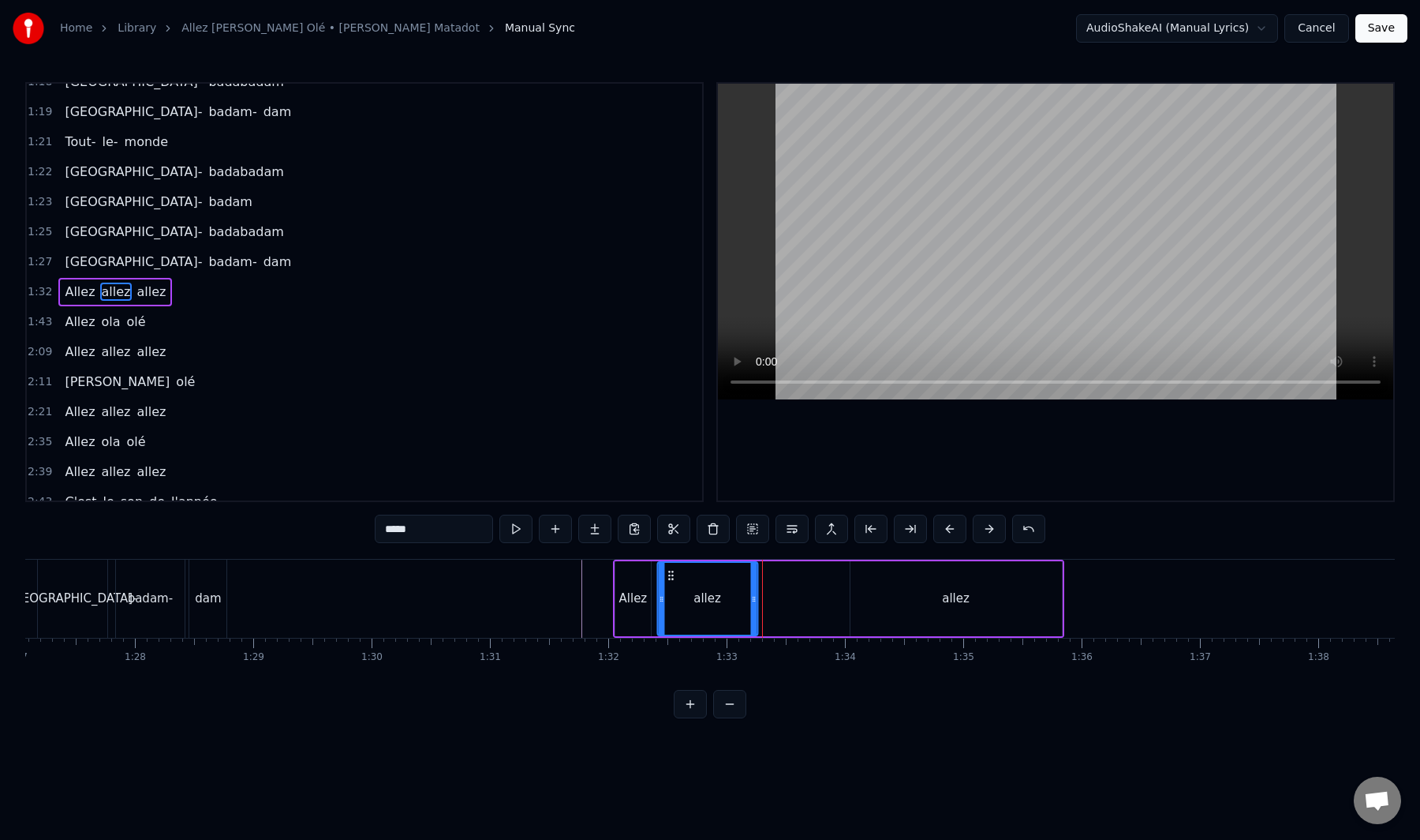
click at [668, 597] on div "allez" at bounding box center [707, 598] width 99 height 72
drag, startPoint x: 752, startPoint y: 596, endPoint x: 737, endPoint y: 618, distance: 26.6
click at [694, 627] on div at bounding box center [696, 598] width 6 height 72
click at [883, 596] on div "allez" at bounding box center [956, 599] width 211 height 75
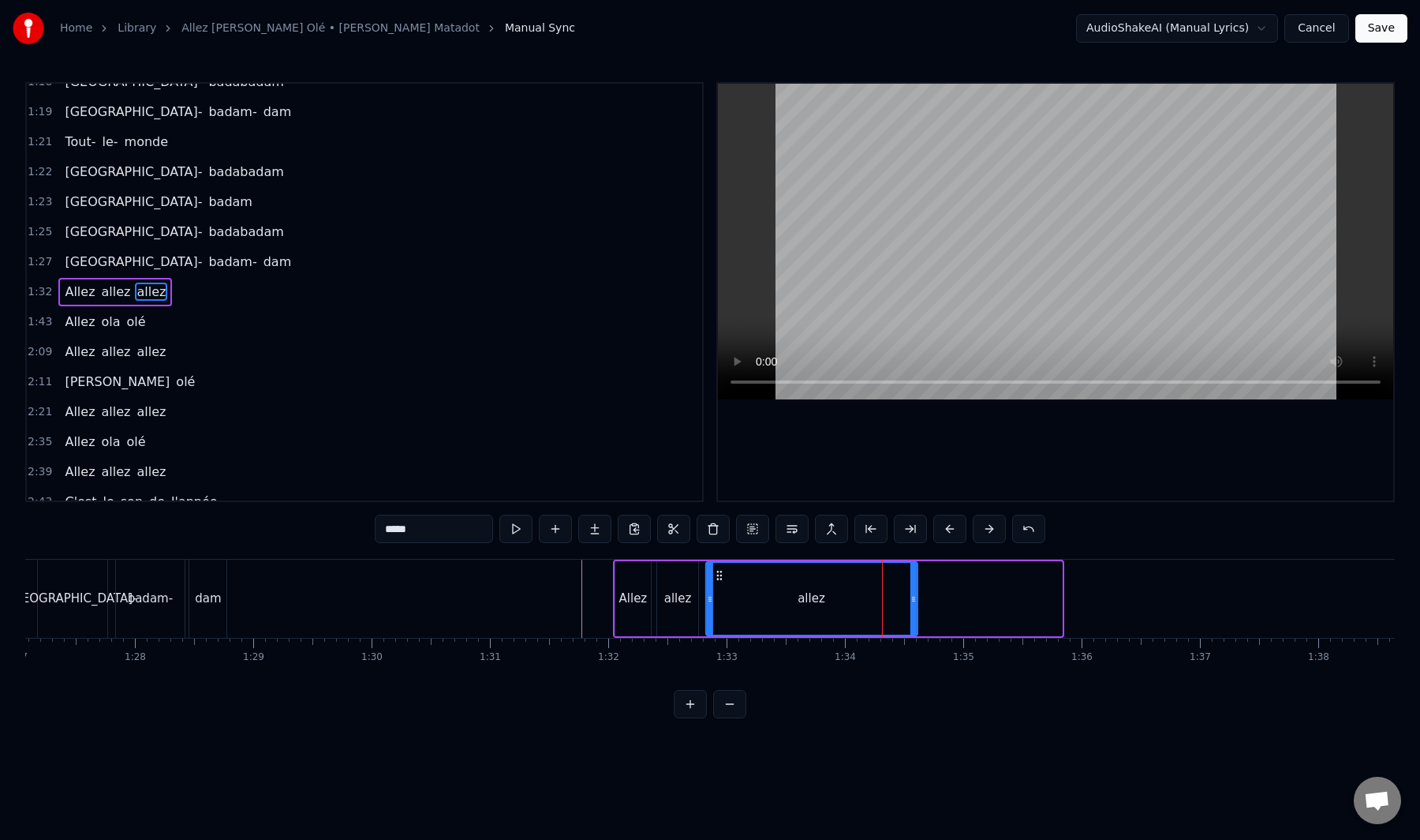
drag, startPoint x: 868, startPoint y: 575, endPoint x: 724, endPoint y: 598, distance: 145.8
click at [724, 598] on div "allez" at bounding box center [811, 598] width 210 height 72
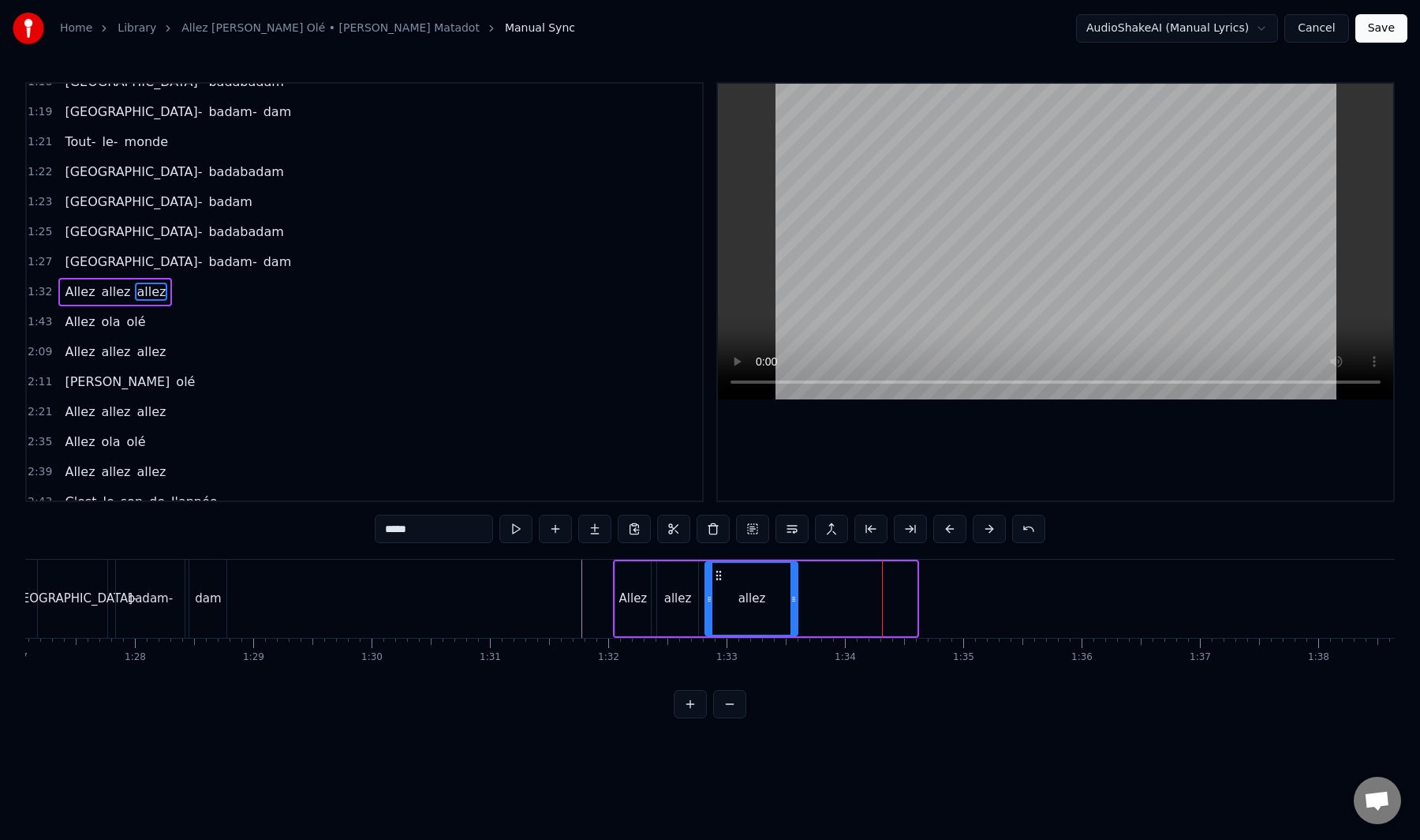
drag, startPoint x: 916, startPoint y: 600, endPoint x: 791, endPoint y: 615, distance: 125.9
click at [791, 615] on div at bounding box center [793, 598] width 6 height 72
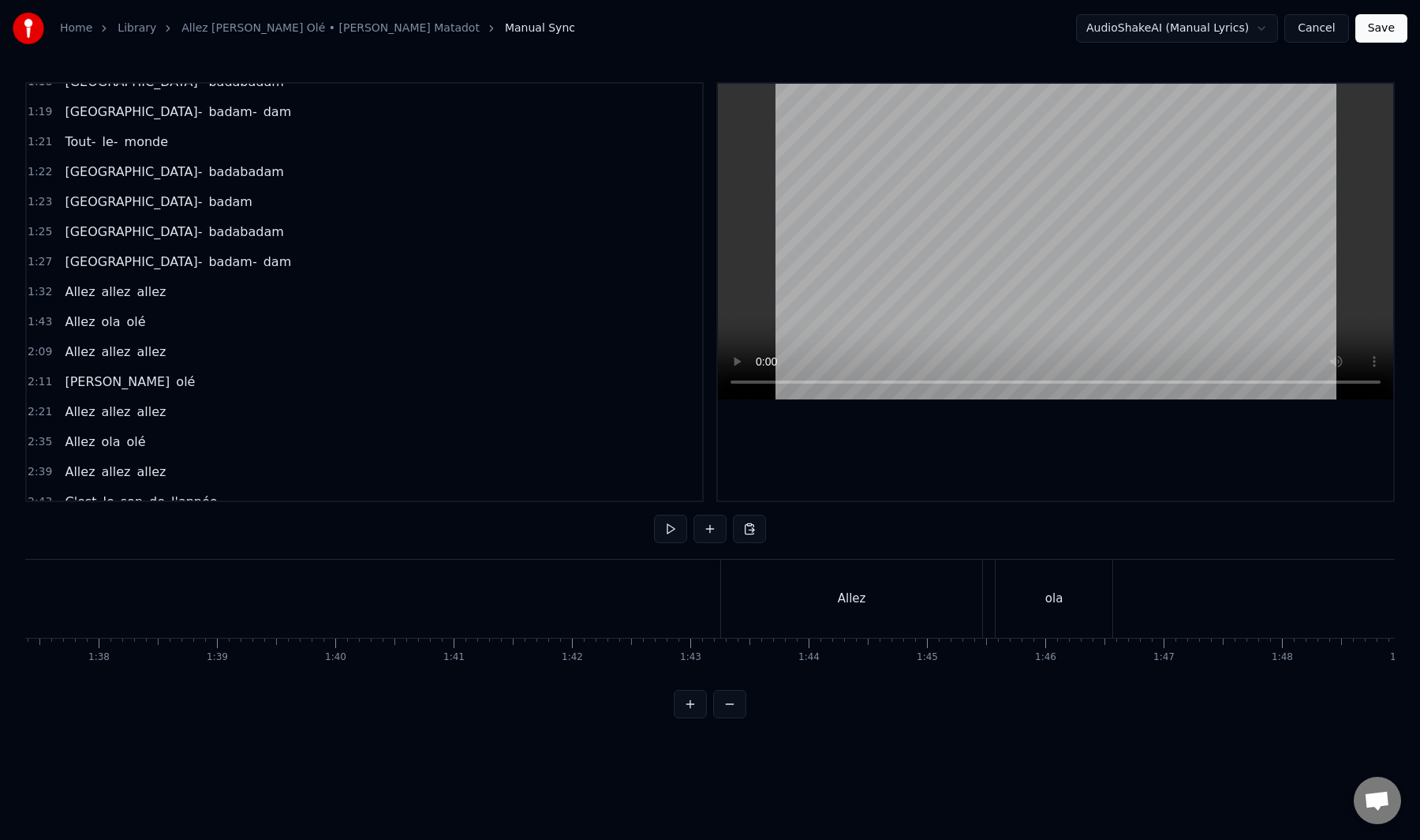
scroll to position [0, 11538]
click at [870, 600] on div "Allez" at bounding box center [840, 599] width 262 height 78
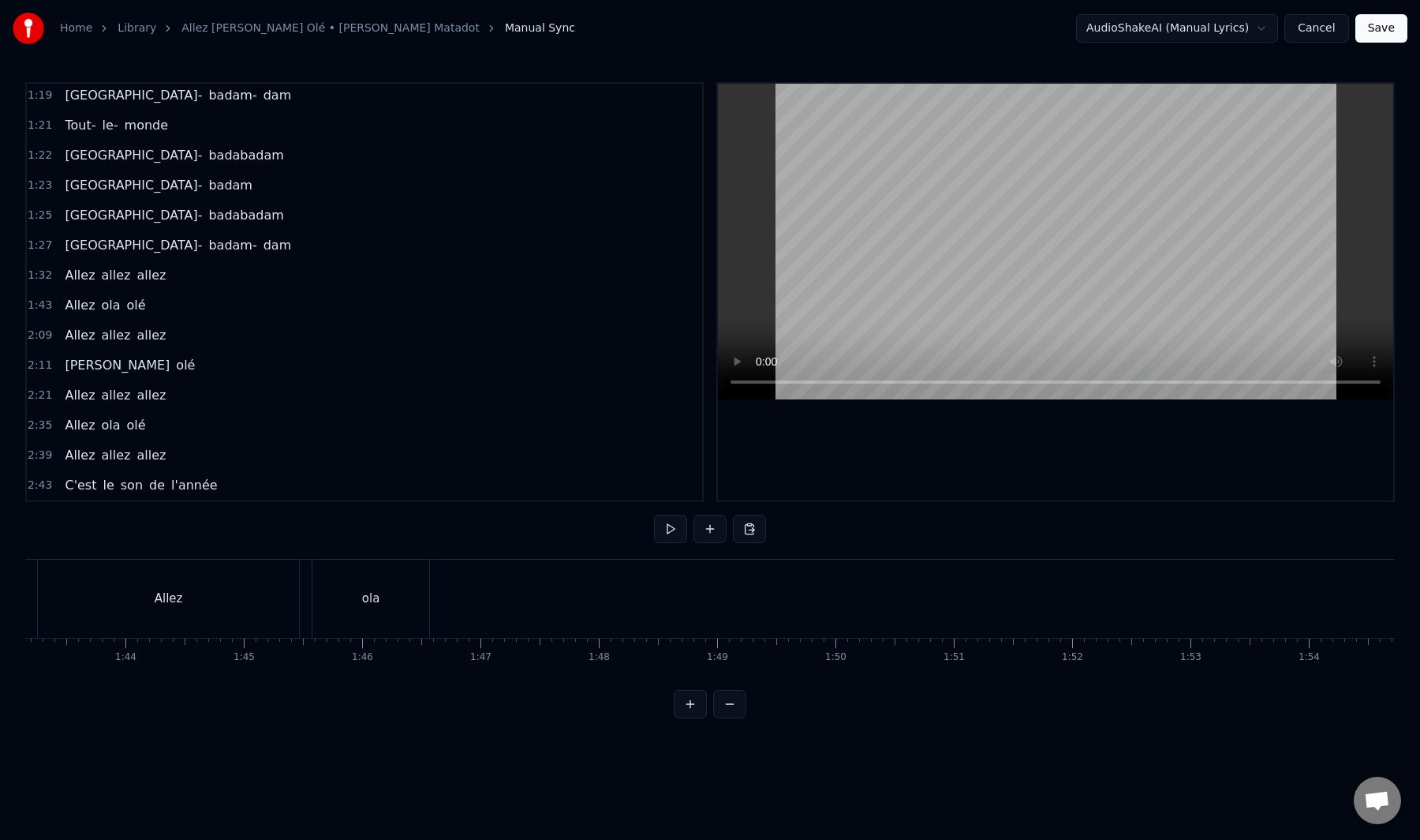
scroll to position [0, 11880]
click at [567, 615] on div "Allez" at bounding box center [499, 599] width 262 height 78
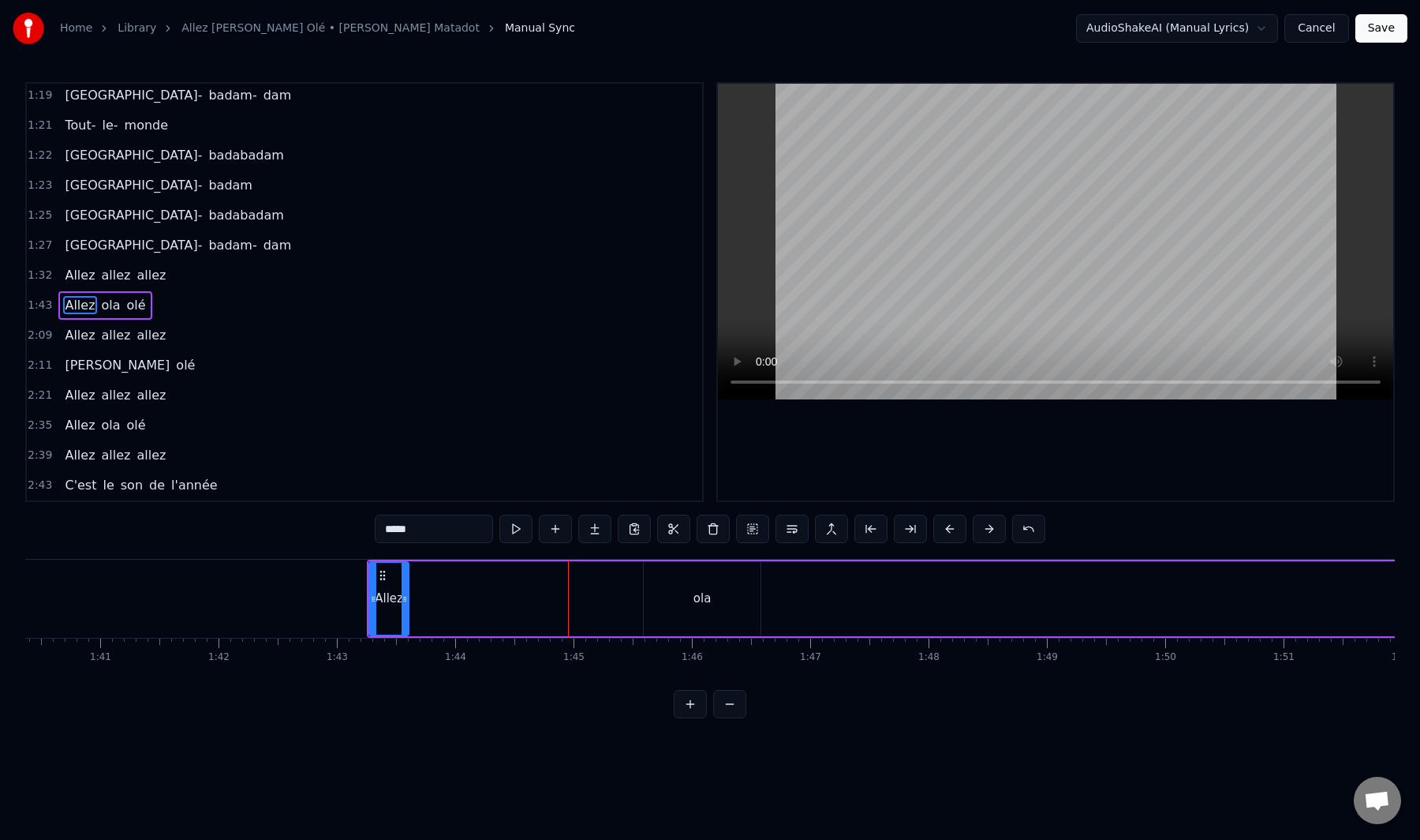
drag, startPoint x: 627, startPoint y: 599, endPoint x: 405, endPoint y: 617, distance: 222.7
click at [405, 617] on div at bounding box center [404, 598] width 6 height 72
click at [673, 586] on div "ola" at bounding box center [702, 599] width 117 height 75
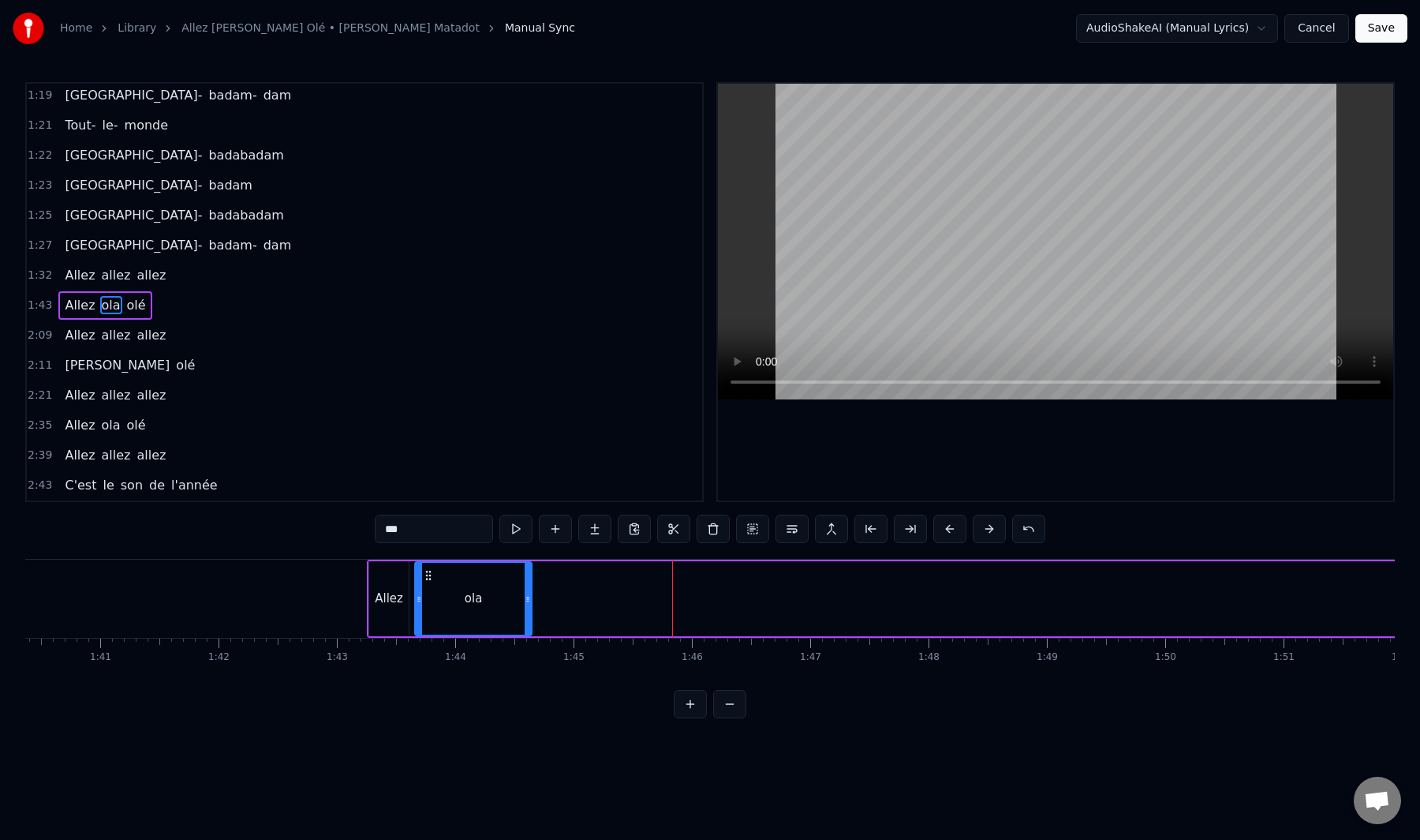
drag, startPoint x: 655, startPoint y: 576, endPoint x: 427, endPoint y: 600, distance: 229.3
click at [427, 600] on div "ola" at bounding box center [474, 598] width 116 height 72
drag, startPoint x: 530, startPoint y: 599, endPoint x: 512, endPoint y: 606, distance: 19.3
click at [512, 606] on div "ola" at bounding box center [472, 599] width 118 height 75
drag, startPoint x: 528, startPoint y: 600, endPoint x: 453, endPoint y: 619, distance: 77.4
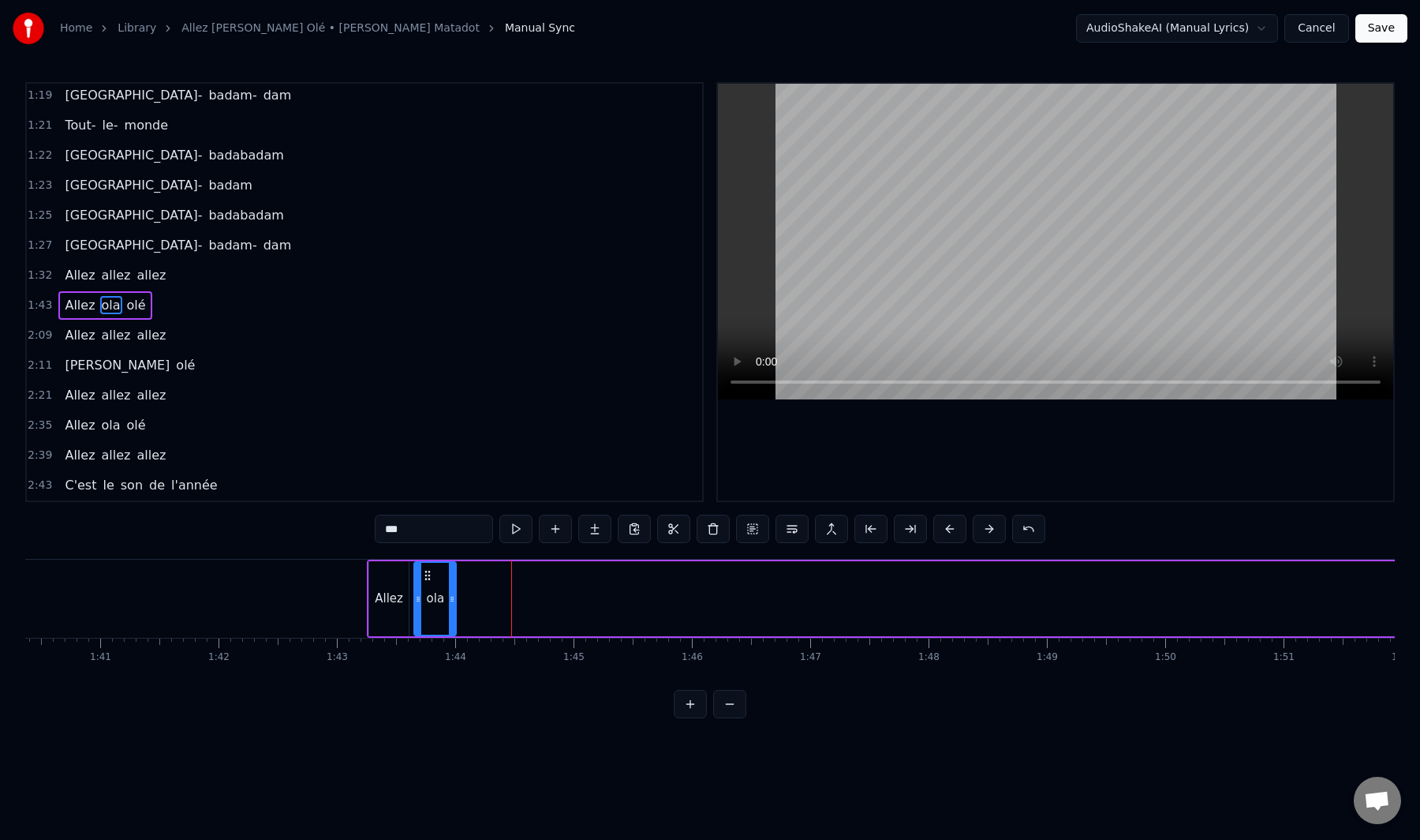
click at [453, 619] on div at bounding box center [452, 598] width 6 height 72
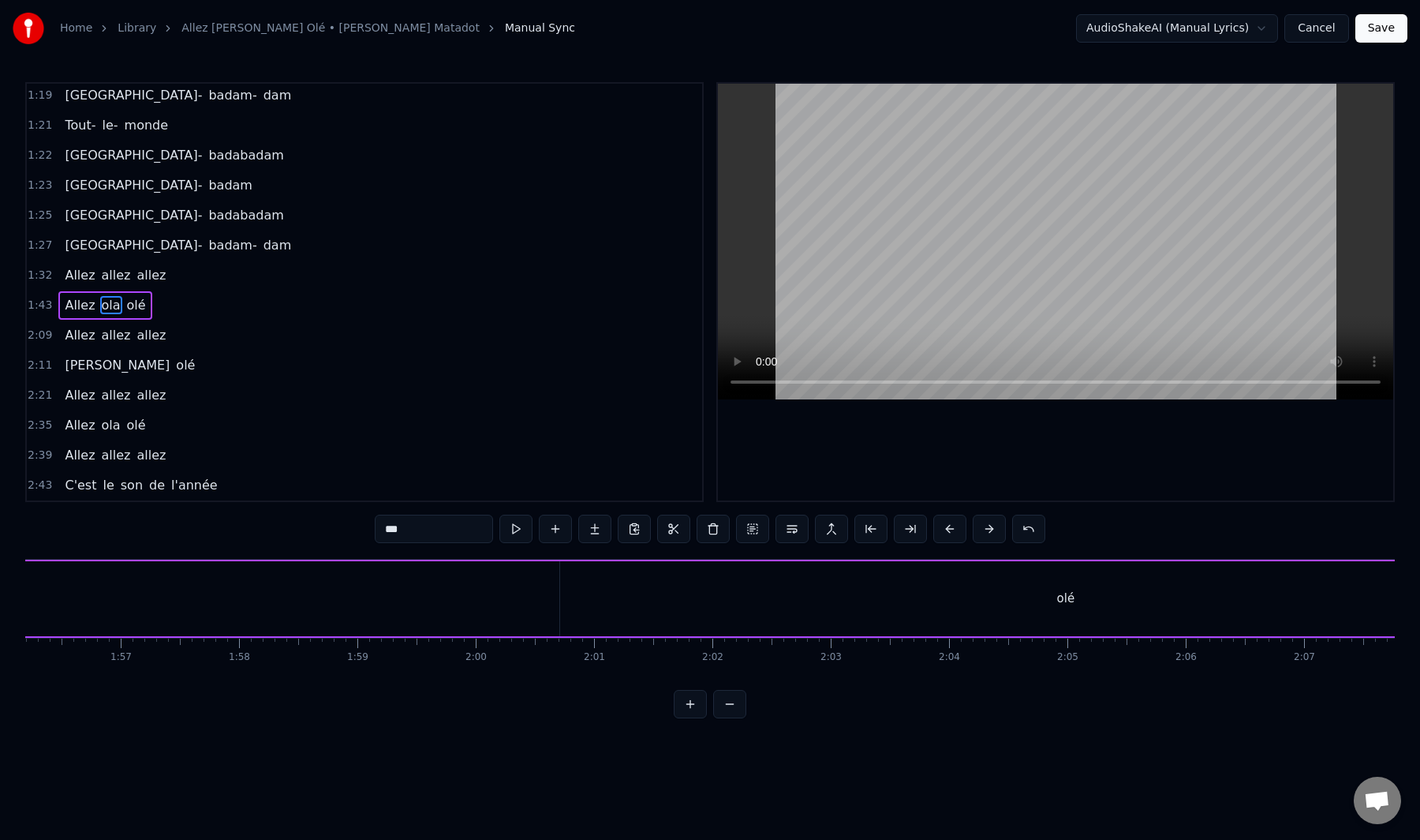
scroll to position [0, 13901]
click at [942, 607] on div "olé" at bounding box center [918, 599] width 1011 height 75
type input "***"
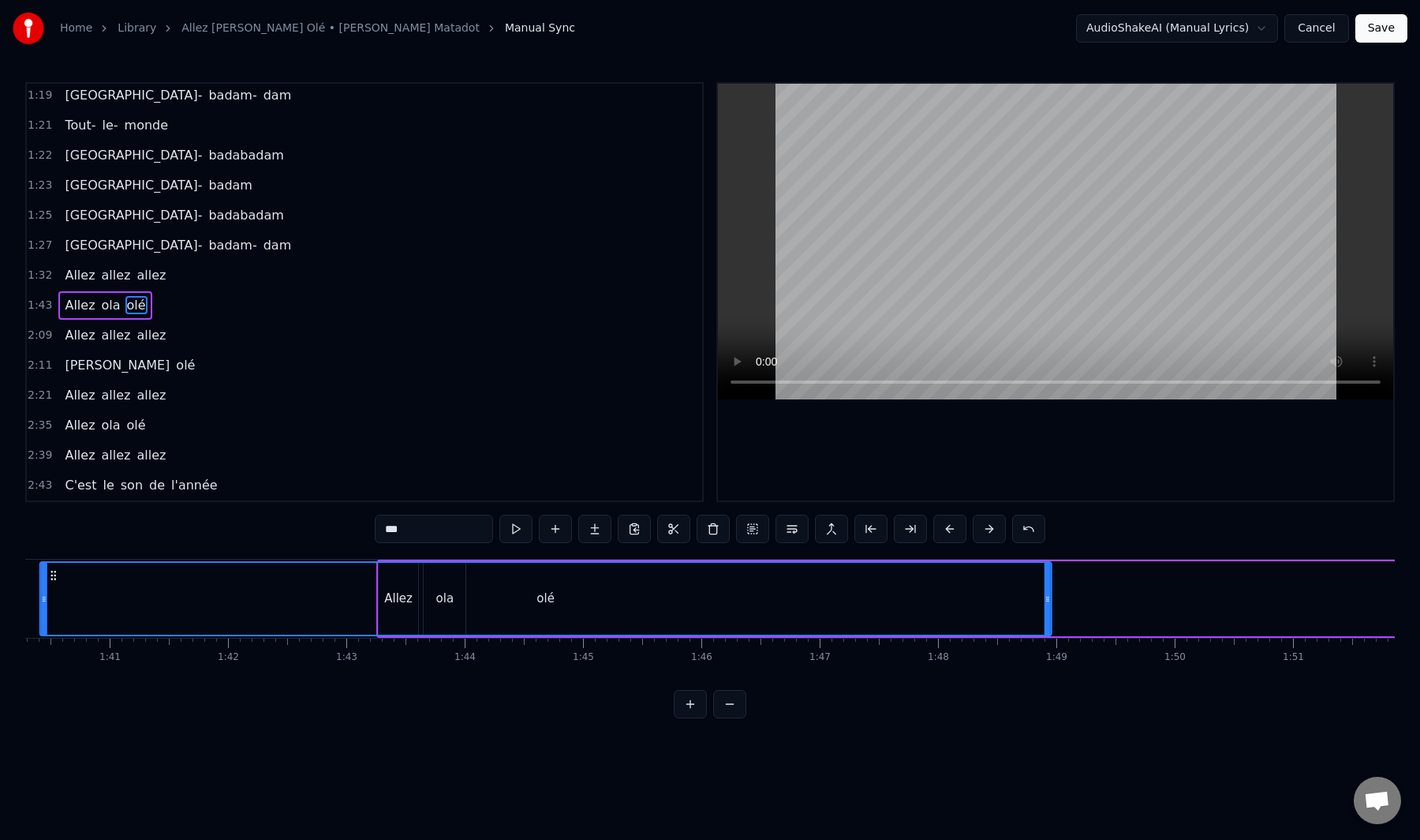
scroll to position [0, 11787]
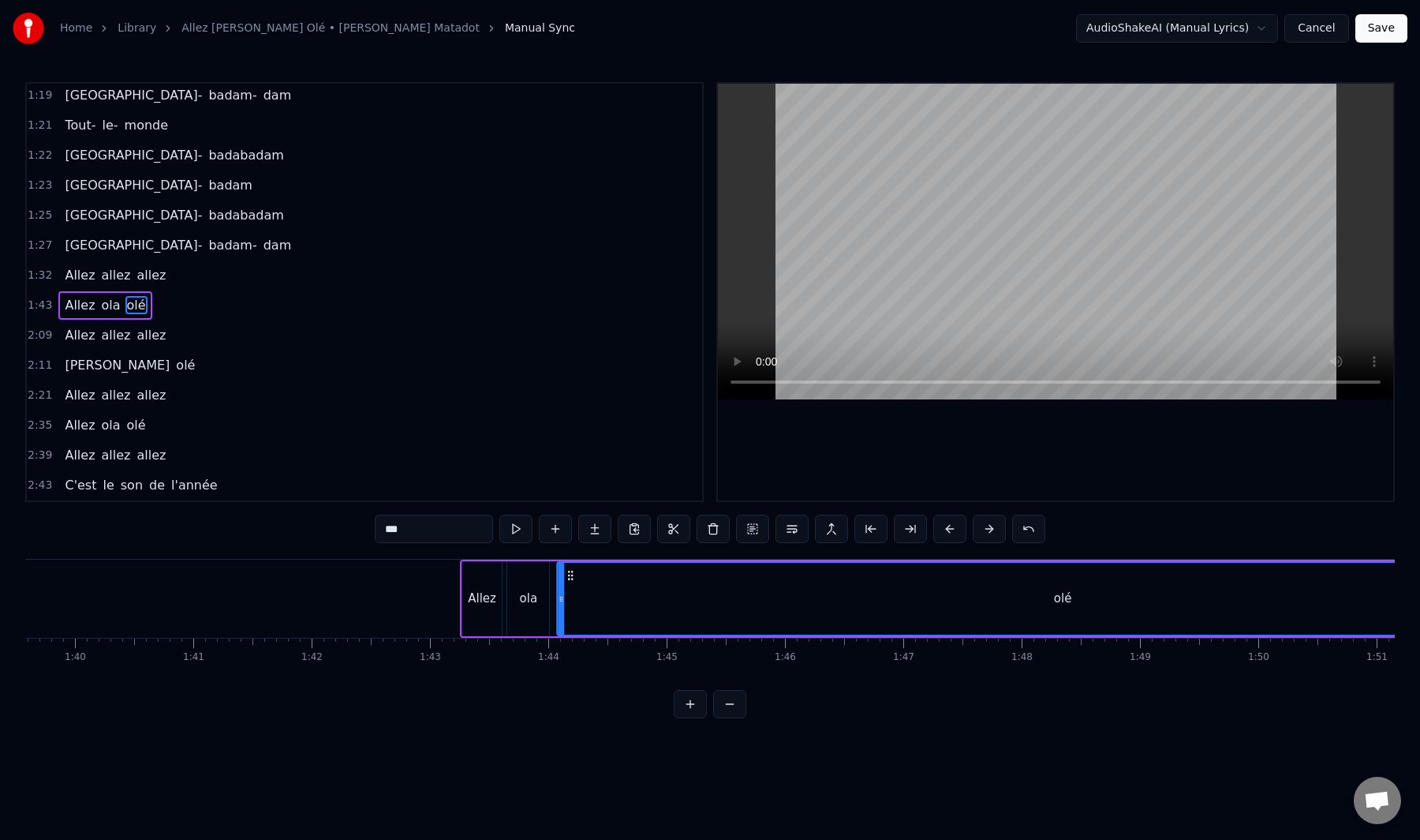
drag, startPoint x: 429, startPoint y: 578, endPoint x: 574, endPoint y: 628, distance: 153.4
click at [574, 628] on div "olé" at bounding box center [1062, 598] width 1010 height 72
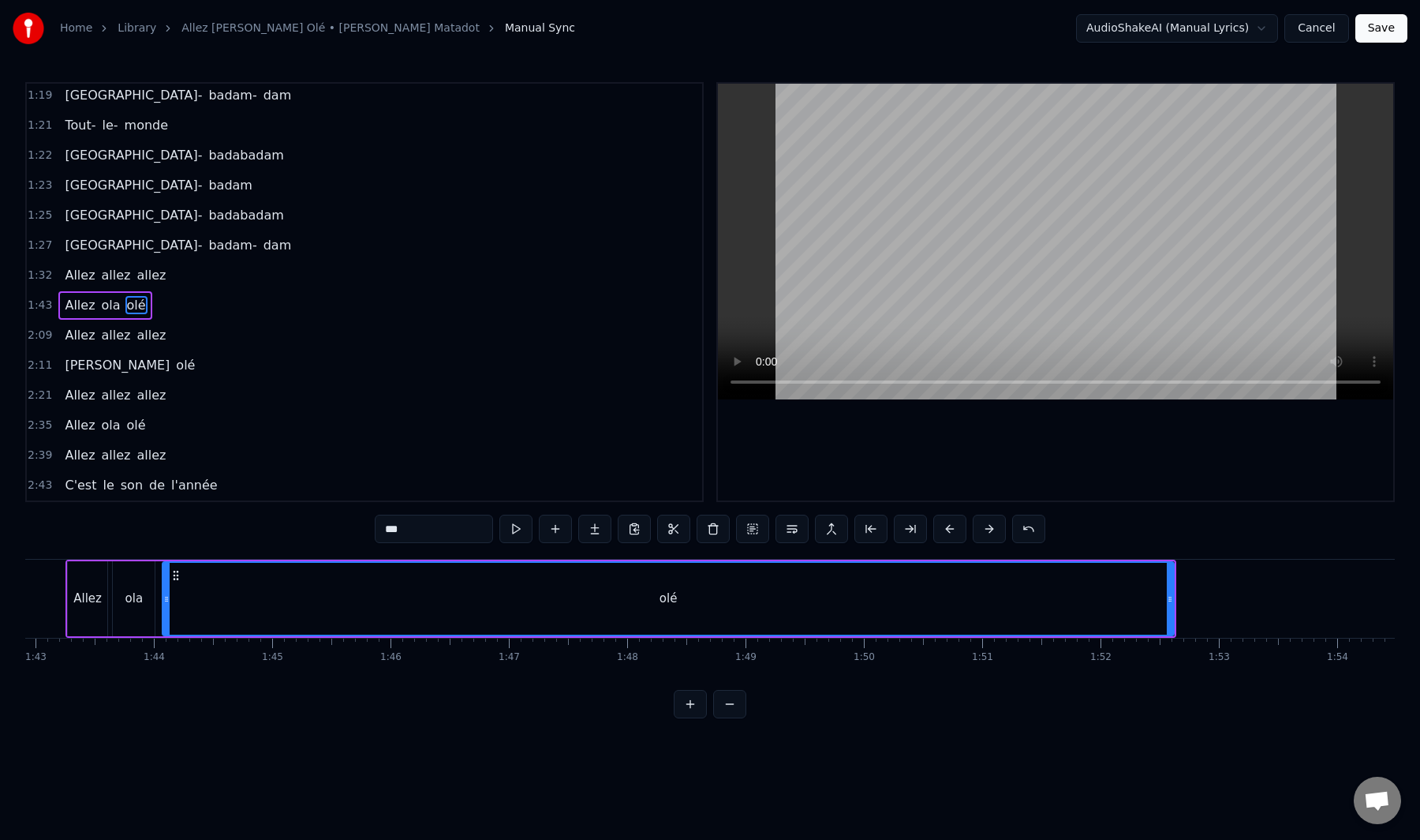
scroll to position [0, 12129]
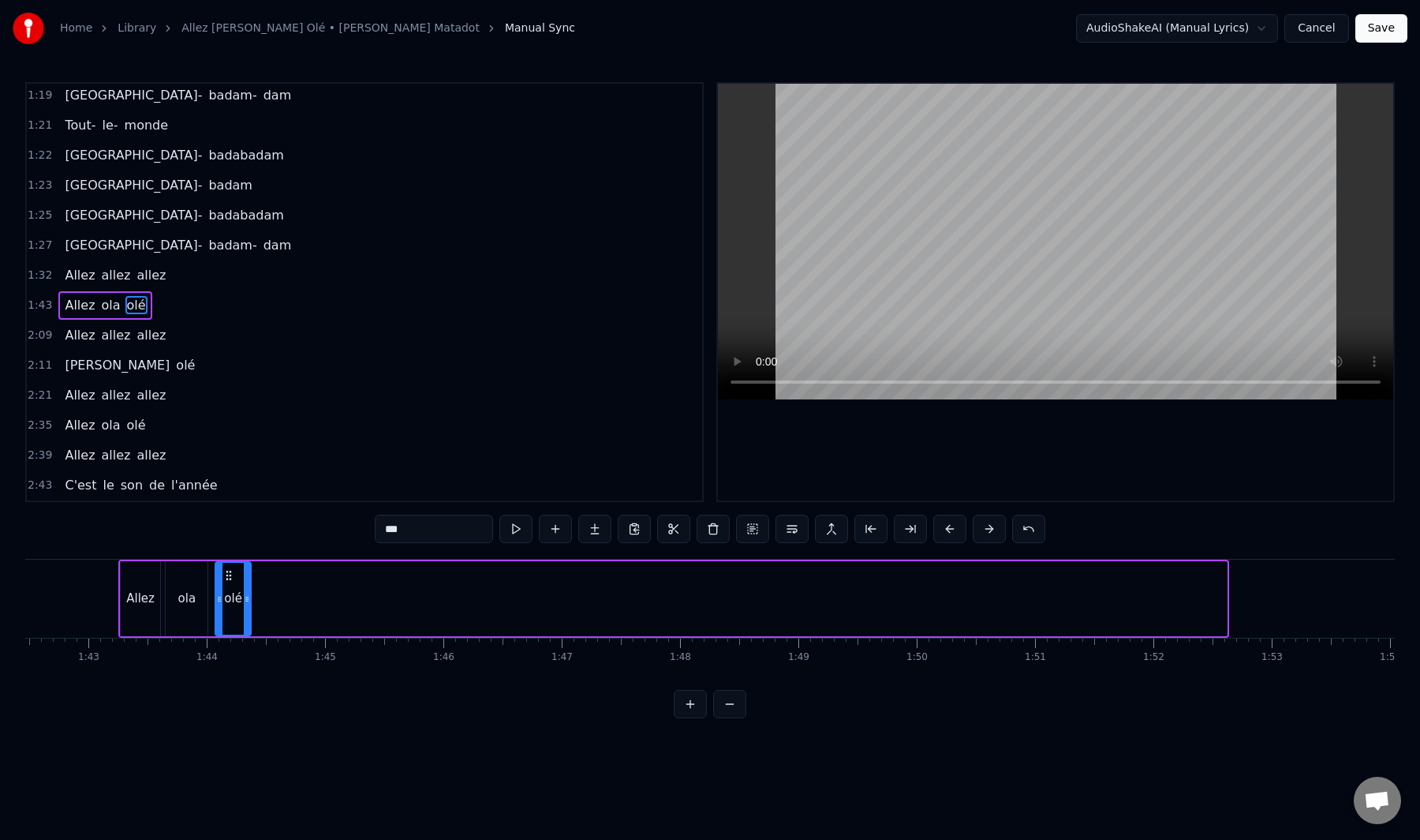
drag, startPoint x: 1223, startPoint y: 597, endPoint x: 247, endPoint y: 611, distance: 976.1
click at [247, 611] on div at bounding box center [246, 598] width 6 height 72
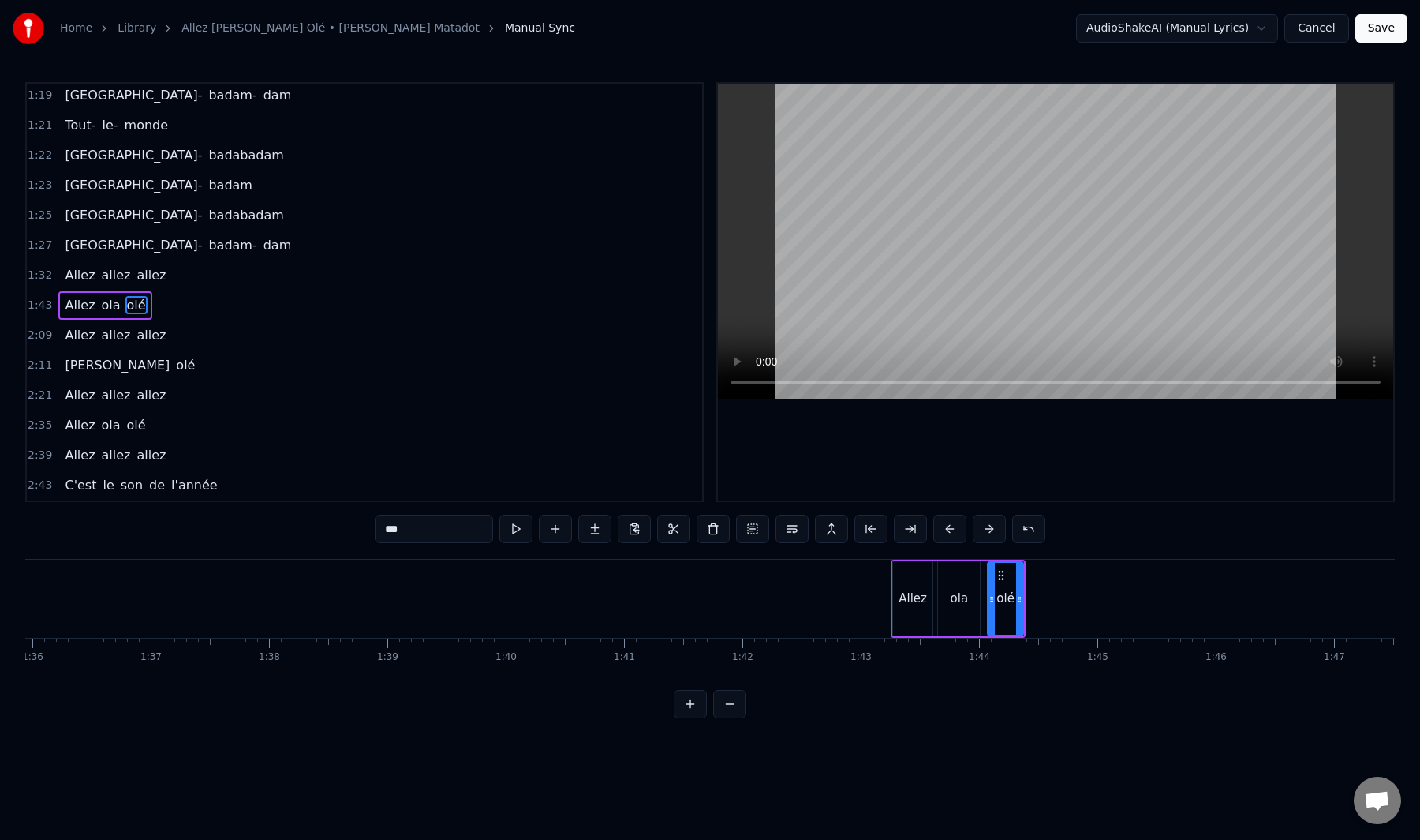
scroll to position [0, 11322]
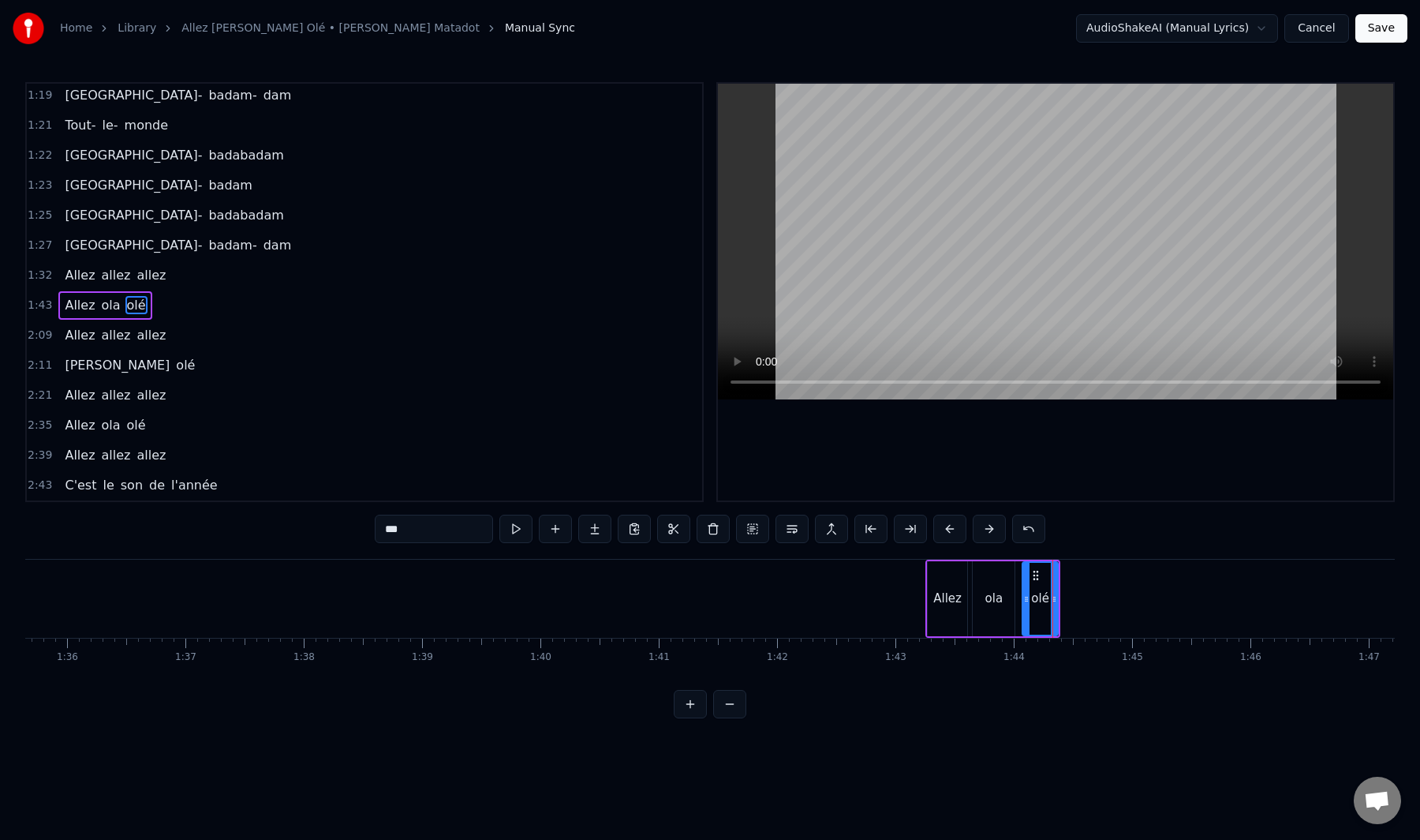
click at [105, 318] on div "Allez ola olé" at bounding box center [105, 305] width 93 height 28
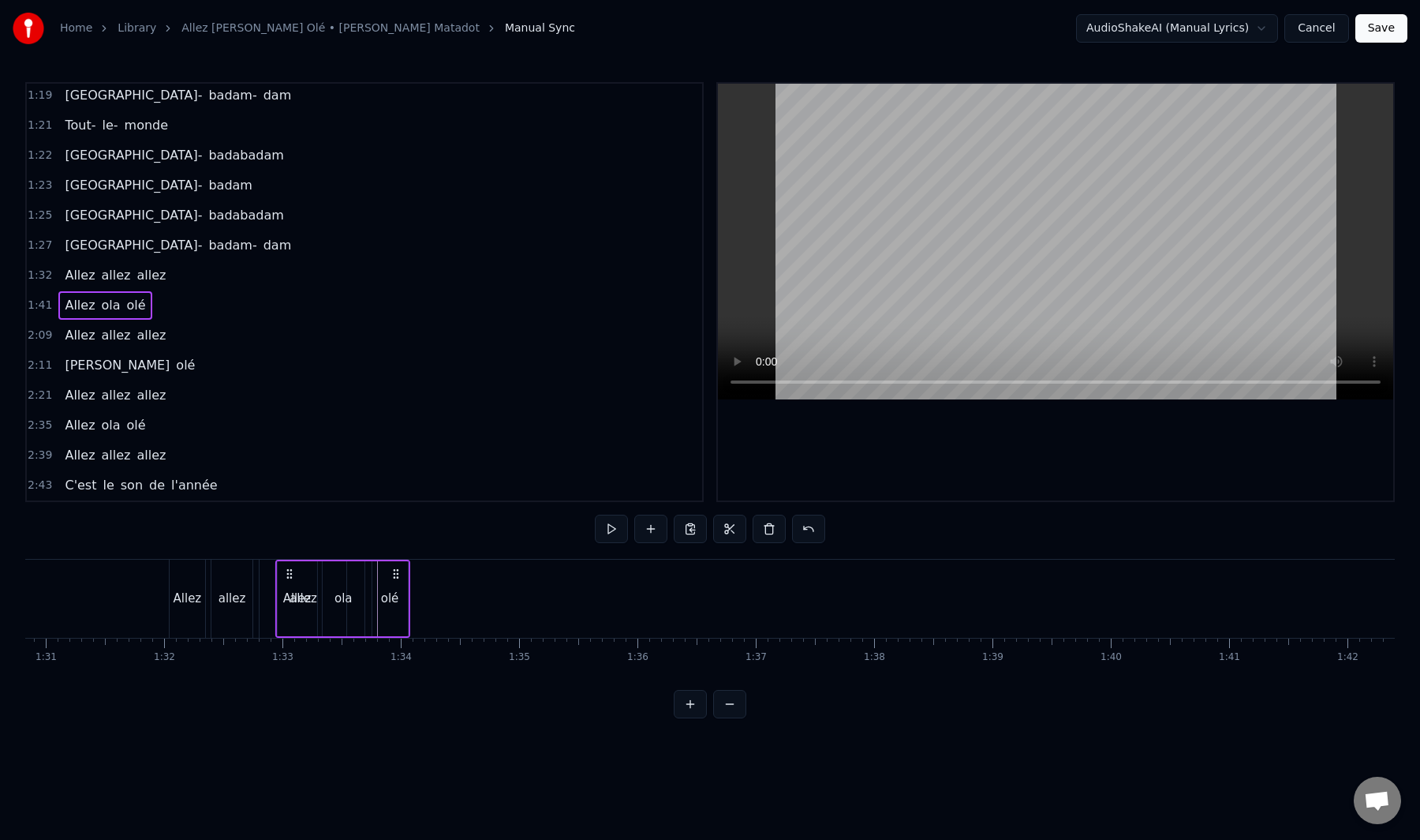
scroll to position [0, 10749]
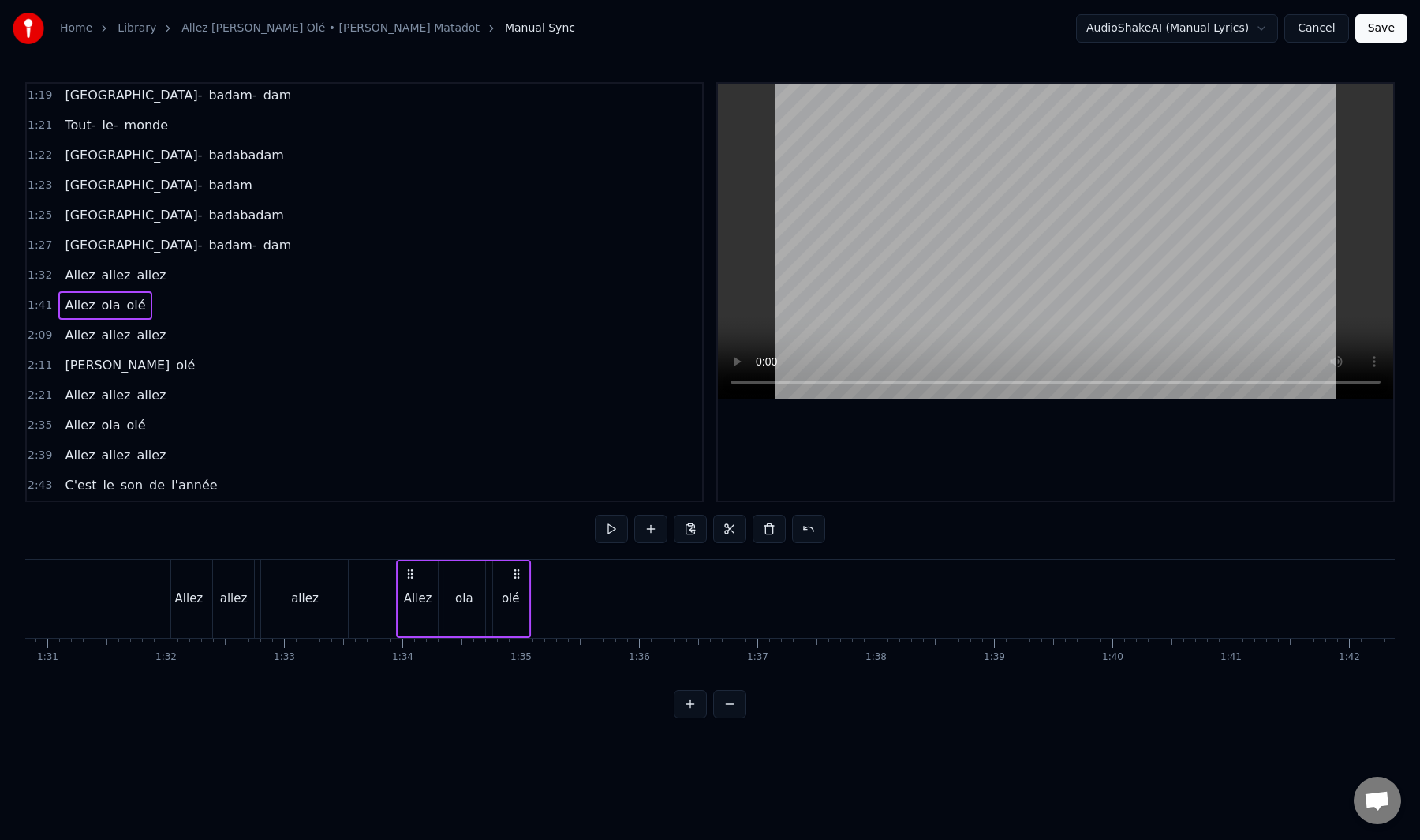
drag, startPoint x: 1211, startPoint y: 574, endPoint x: 404, endPoint y: 612, distance: 807.9
click at [404, 612] on div "Allez ola olé" at bounding box center [463, 599] width 135 height 78
click at [507, 601] on div "olé" at bounding box center [510, 598] width 18 height 18
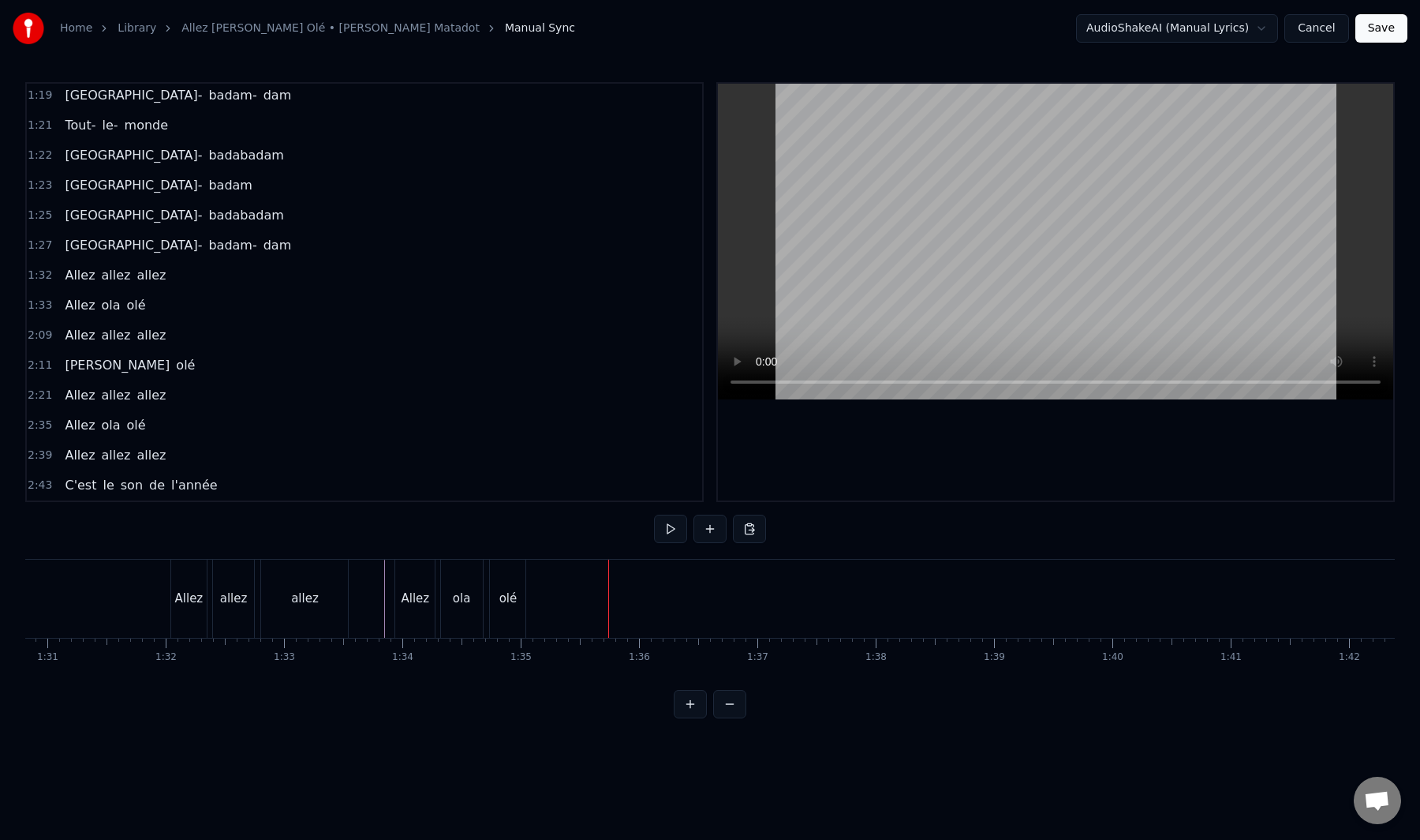
click at [501, 597] on div "olé" at bounding box center [508, 598] width 18 height 18
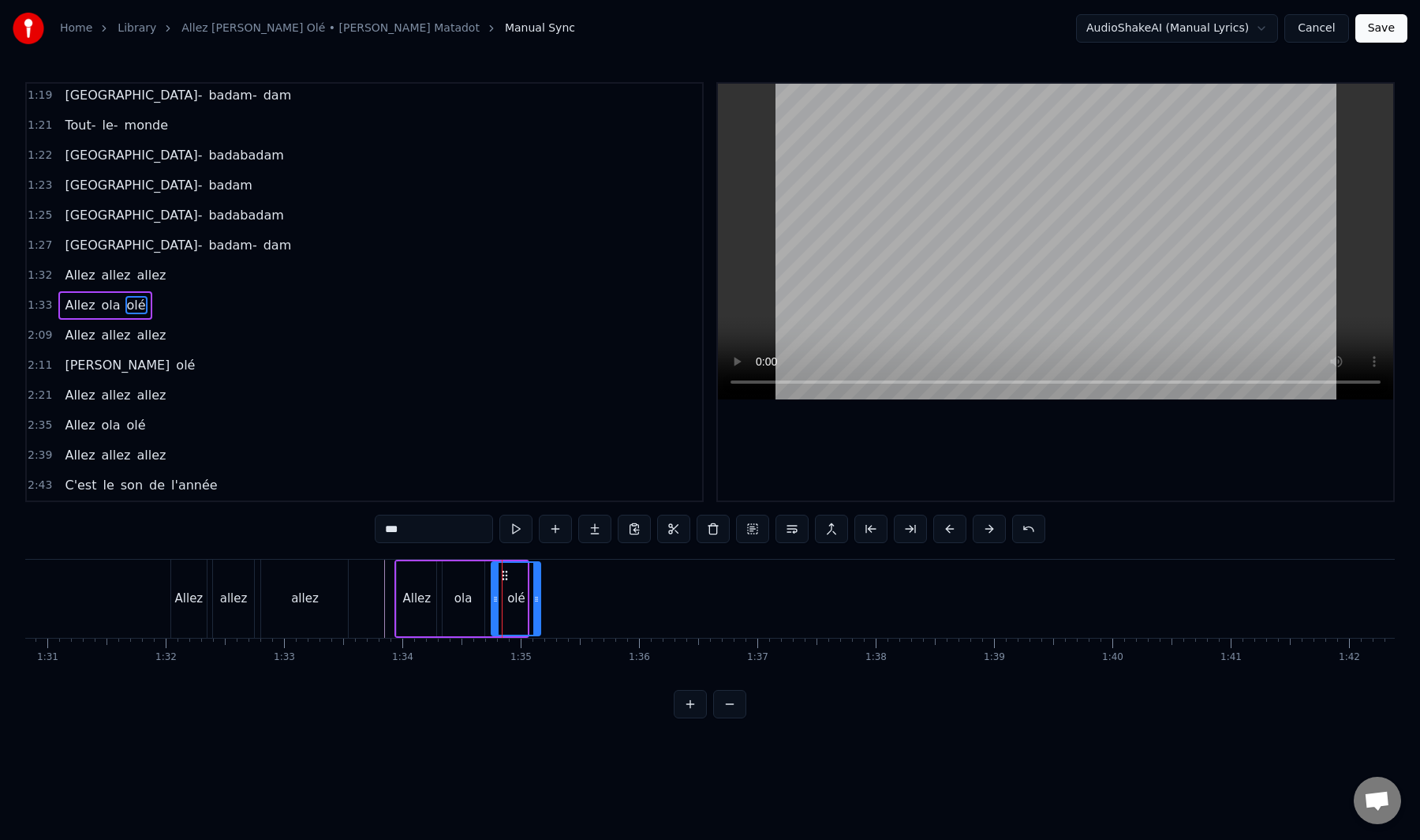
drag, startPoint x: 525, startPoint y: 599, endPoint x: 550, endPoint y: 597, distance: 25.1
click at [540, 597] on icon at bounding box center [536, 599] width 6 height 13
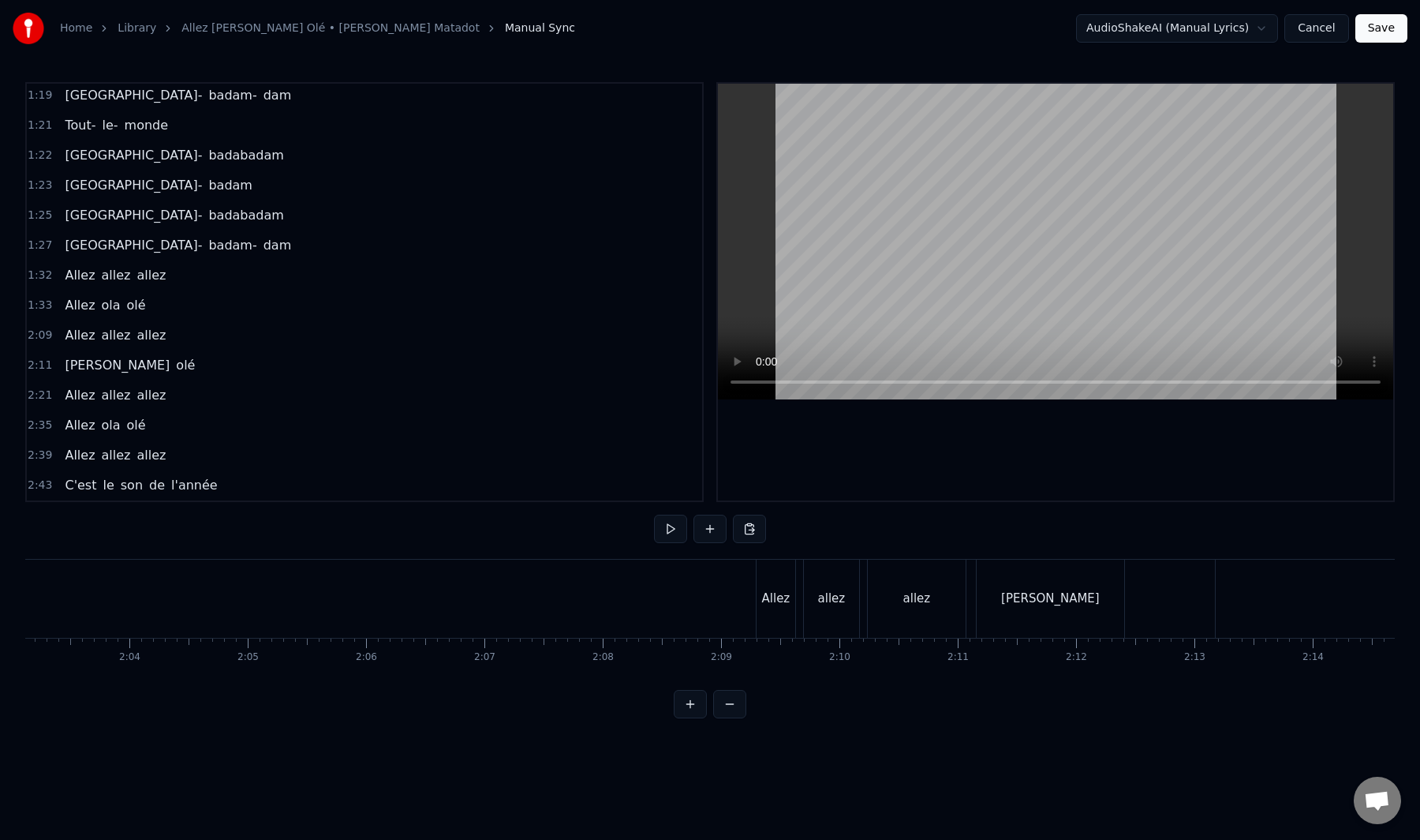
scroll to position [0, 14609]
click at [798, 608] on div "allez" at bounding box center [796, 599] width 55 height 78
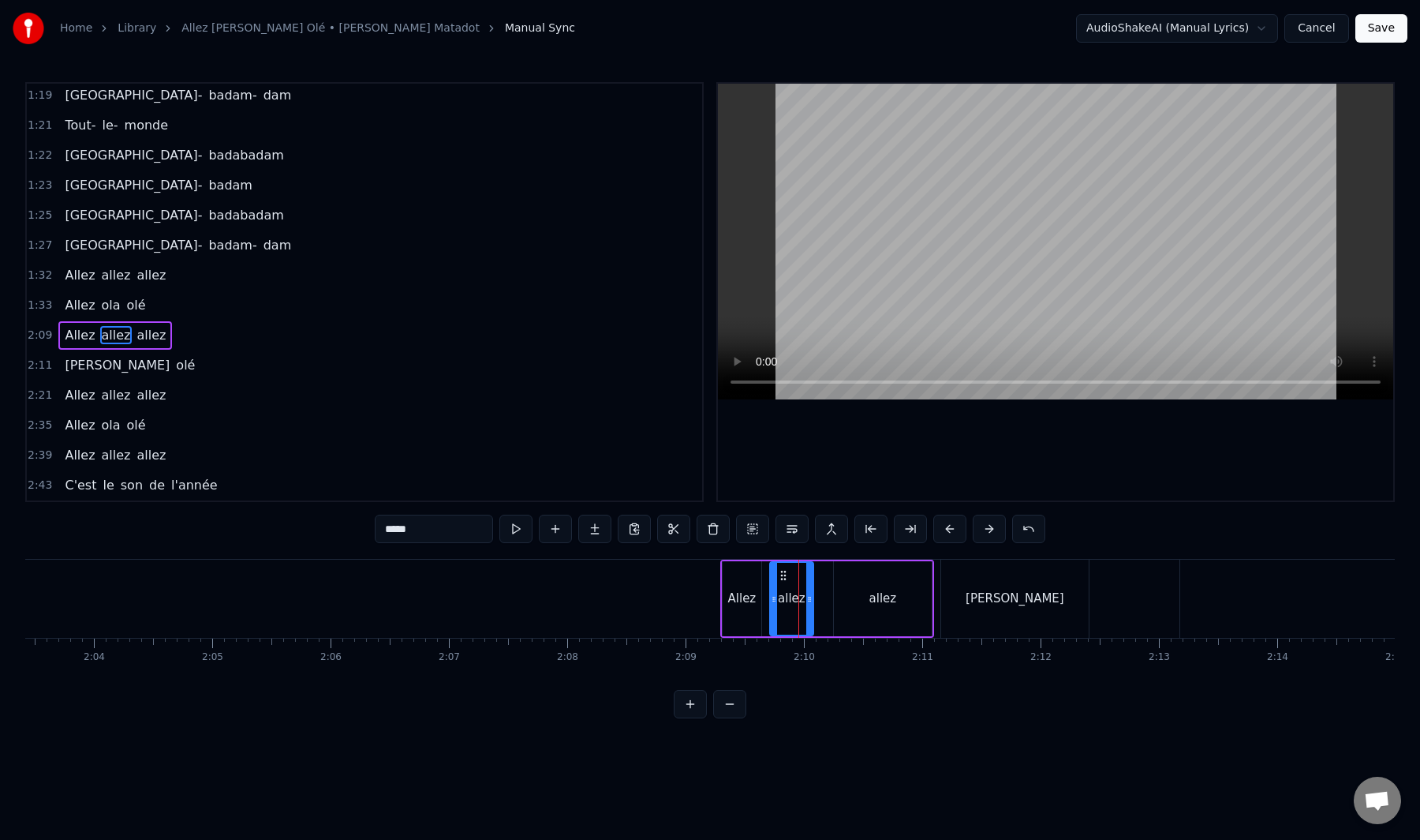
drag, startPoint x: 819, startPoint y: 596, endPoint x: 796, endPoint y: 608, distance: 25.9
click at [807, 610] on div at bounding box center [809, 598] width 6 height 72
drag, startPoint x: 785, startPoint y: 578, endPoint x: 776, endPoint y: 584, distance: 10.8
click at [776, 584] on div "allez" at bounding box center [775, 598] width 32 height 72
click at [875, 588] on div "allez" at bounding box center [882, 599] width 98 height 75
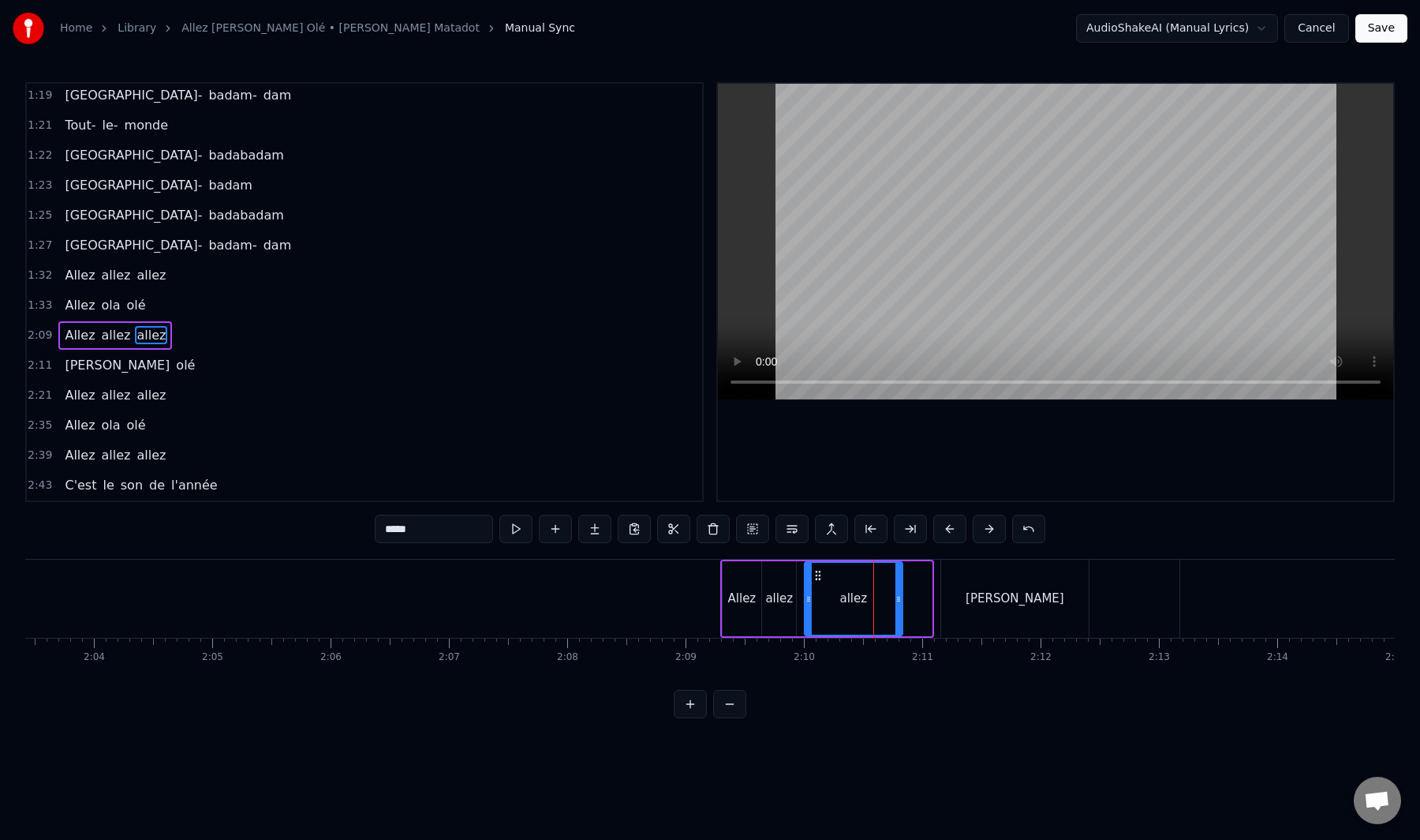
drag, startPoint x: 848, startPoint y: 576, endPoint x: 831, endPoint y: 600, distance: 29.4
click at [817, 595] on div "allez" at bounding box center [854, 598] width 96 height 72
drag, startPoint x: 895, startPoint y: 598, endPoint x: 840, endPoint y: 622, distance: 60.0
click at [842, 622] on div at bounding box center [844, 598] width 6 height 72
click at [117, 351] on div "2:11 Ola olé" at bounding box center [364, 365] width 675 height 30
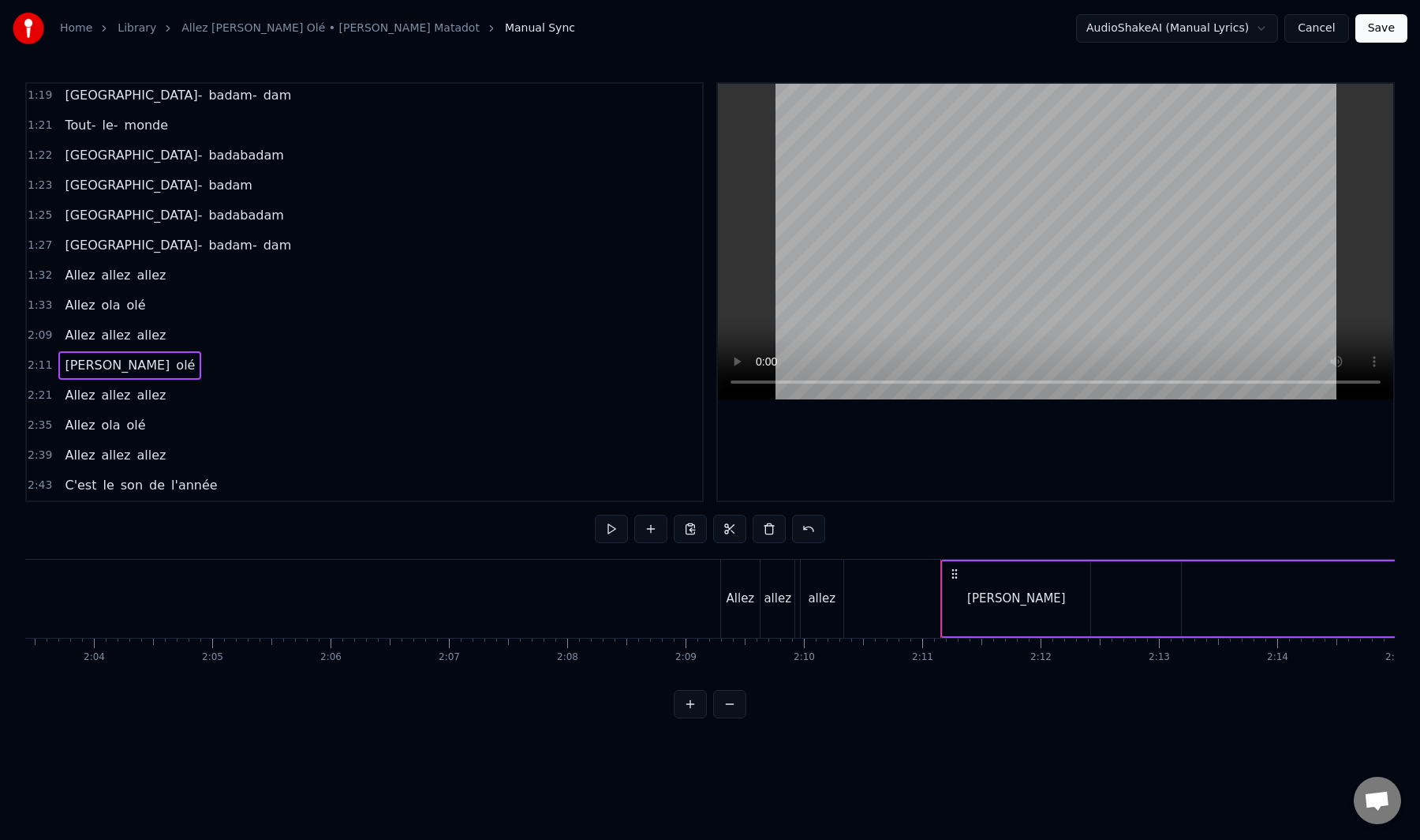
click at [122, 347] on div "Allez allez allez" at bounding box center [116, 335] width 114 height 28
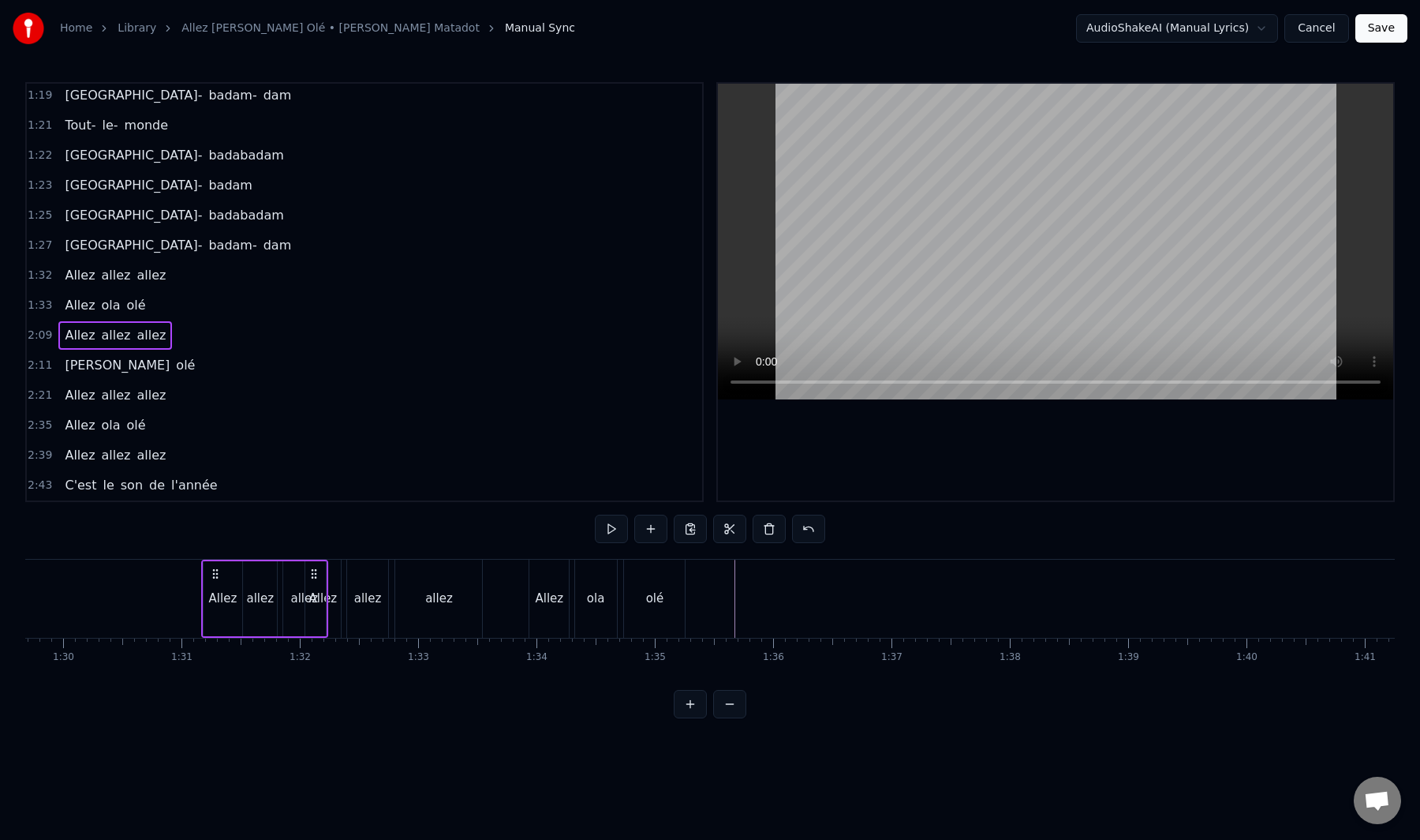
scroll to position [0, 10611]
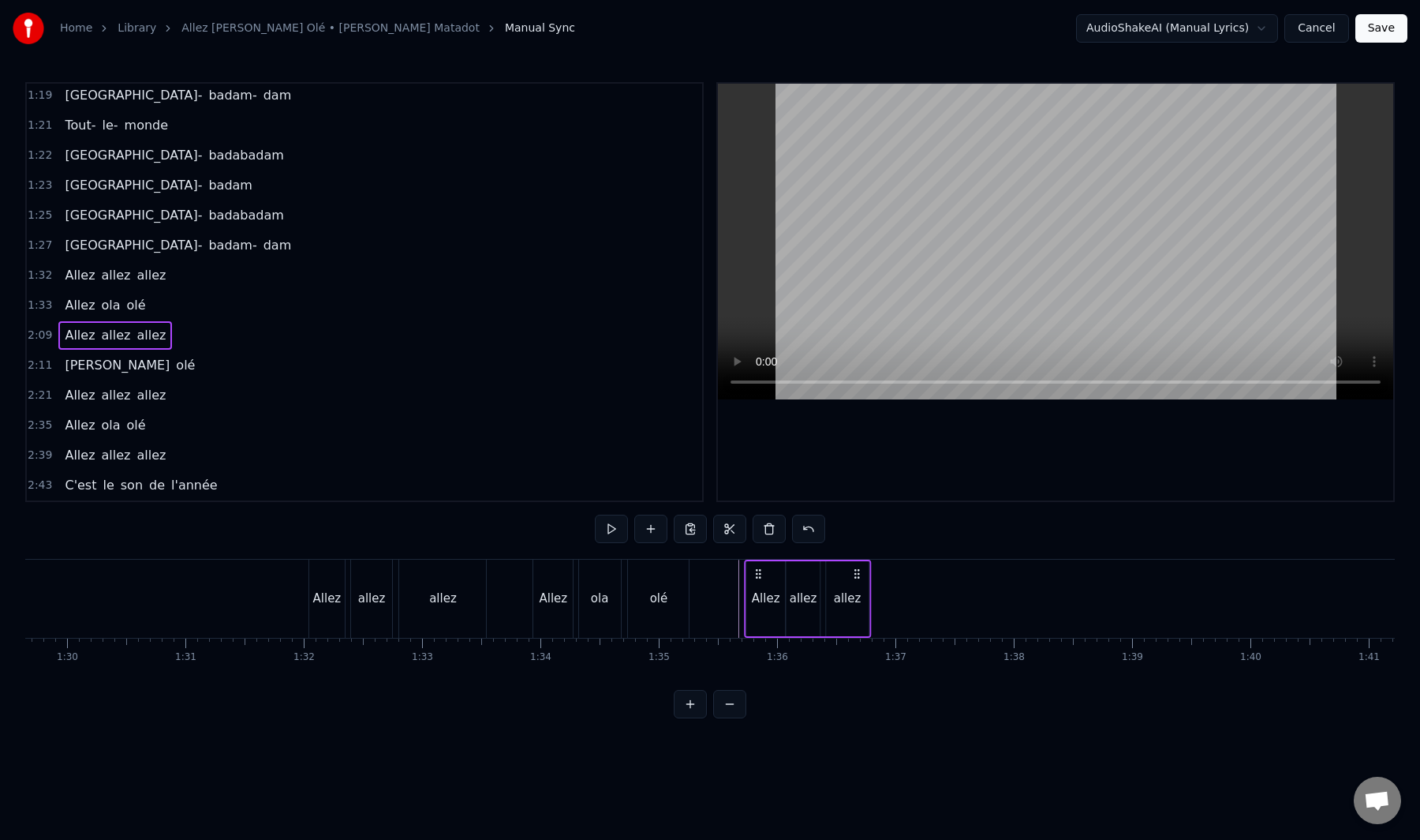
drag, startPoint x: 735, startPoint y: 574, endPoint x: 759, endPoint y: 642, distance: 72.1
click at [759, 642] on div "Tout le monde Ola belle assemblée Qui a envie de bouger Pour se laisser aller A…" at bounding box center [710, 617] width 1370 height 118
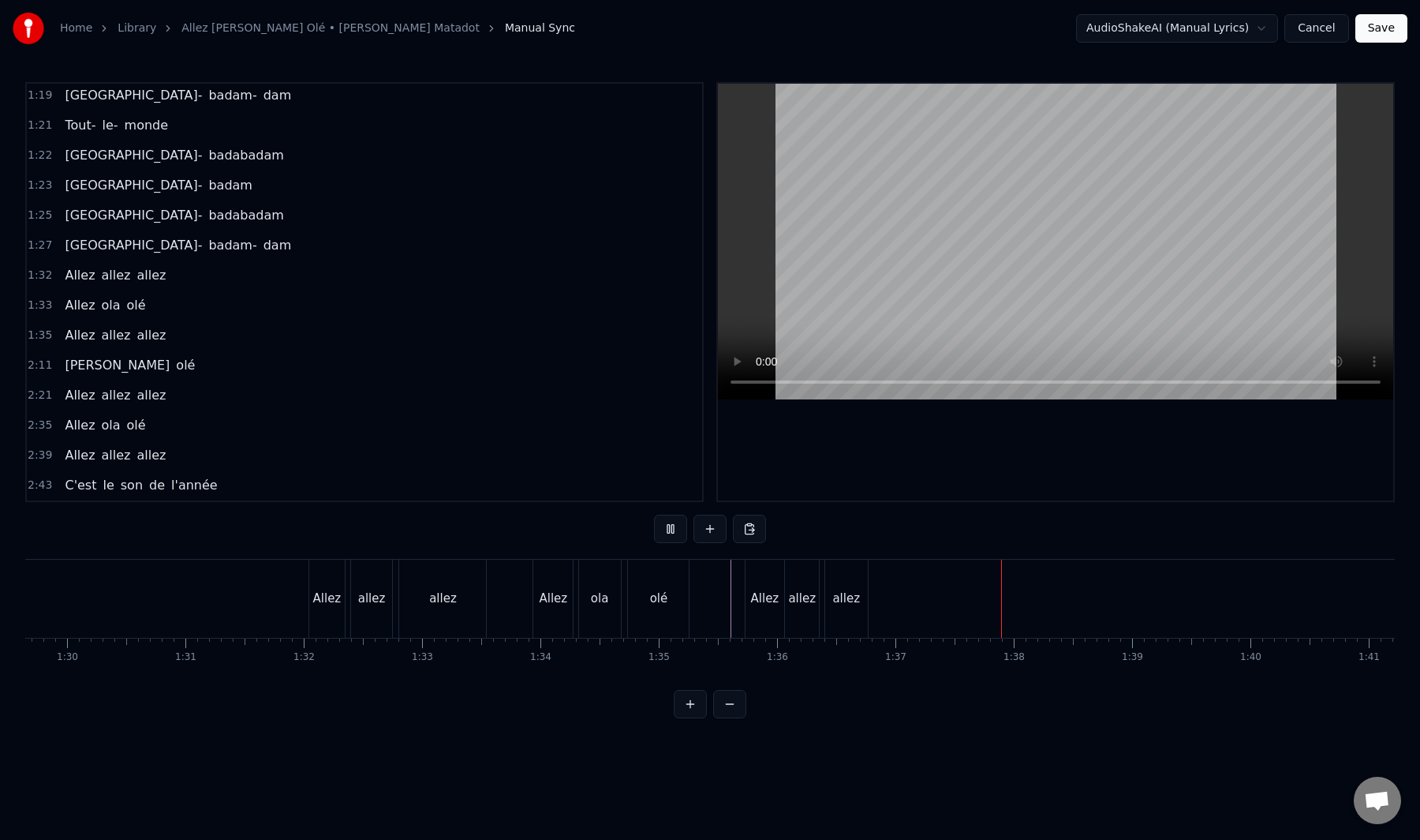
click at [749, 592] on div "Allez" at bounding box center [765, 599] width 39 height 78
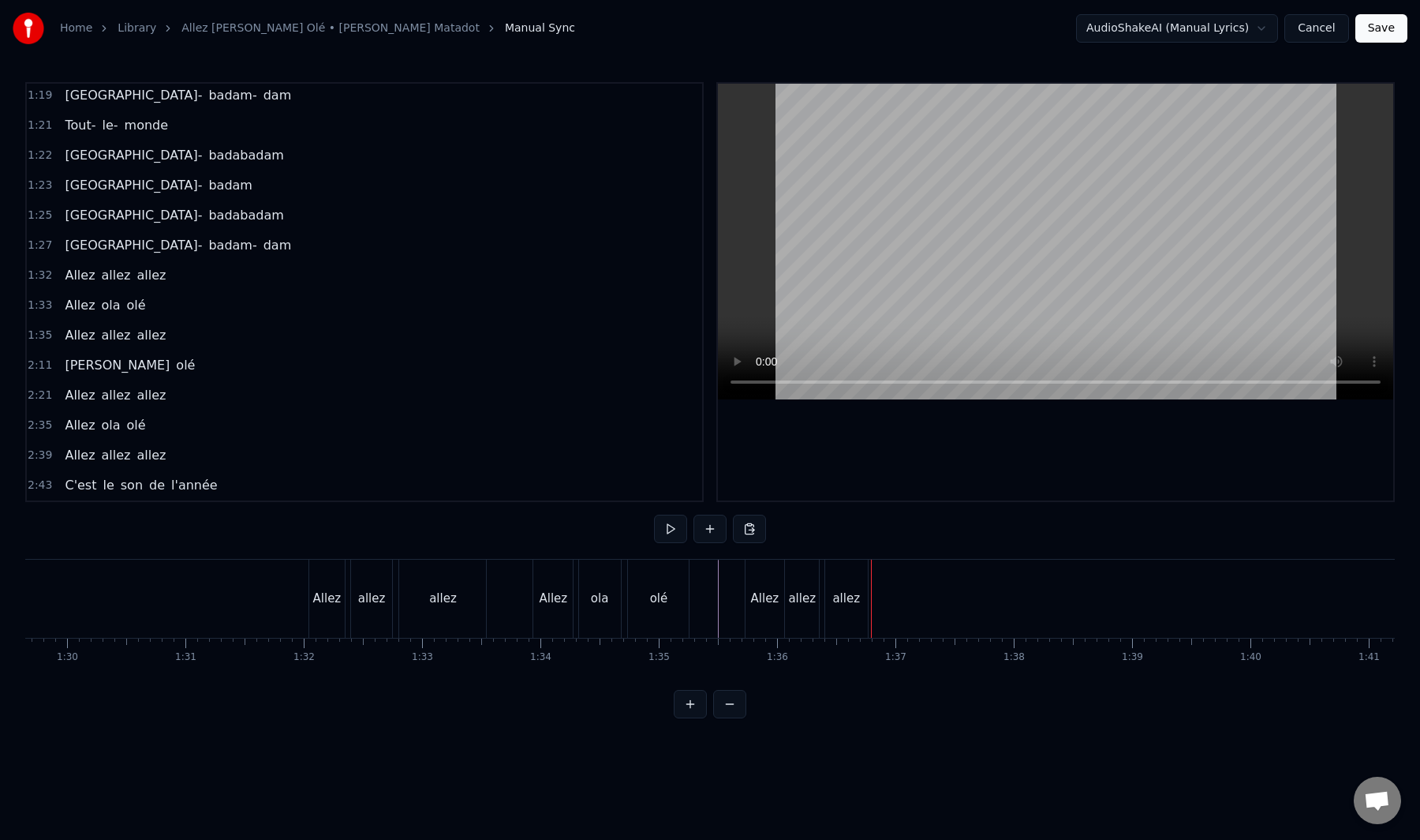
click at [852, 609] on div "allez" at bounding box center [847, 599] width 42 height 78
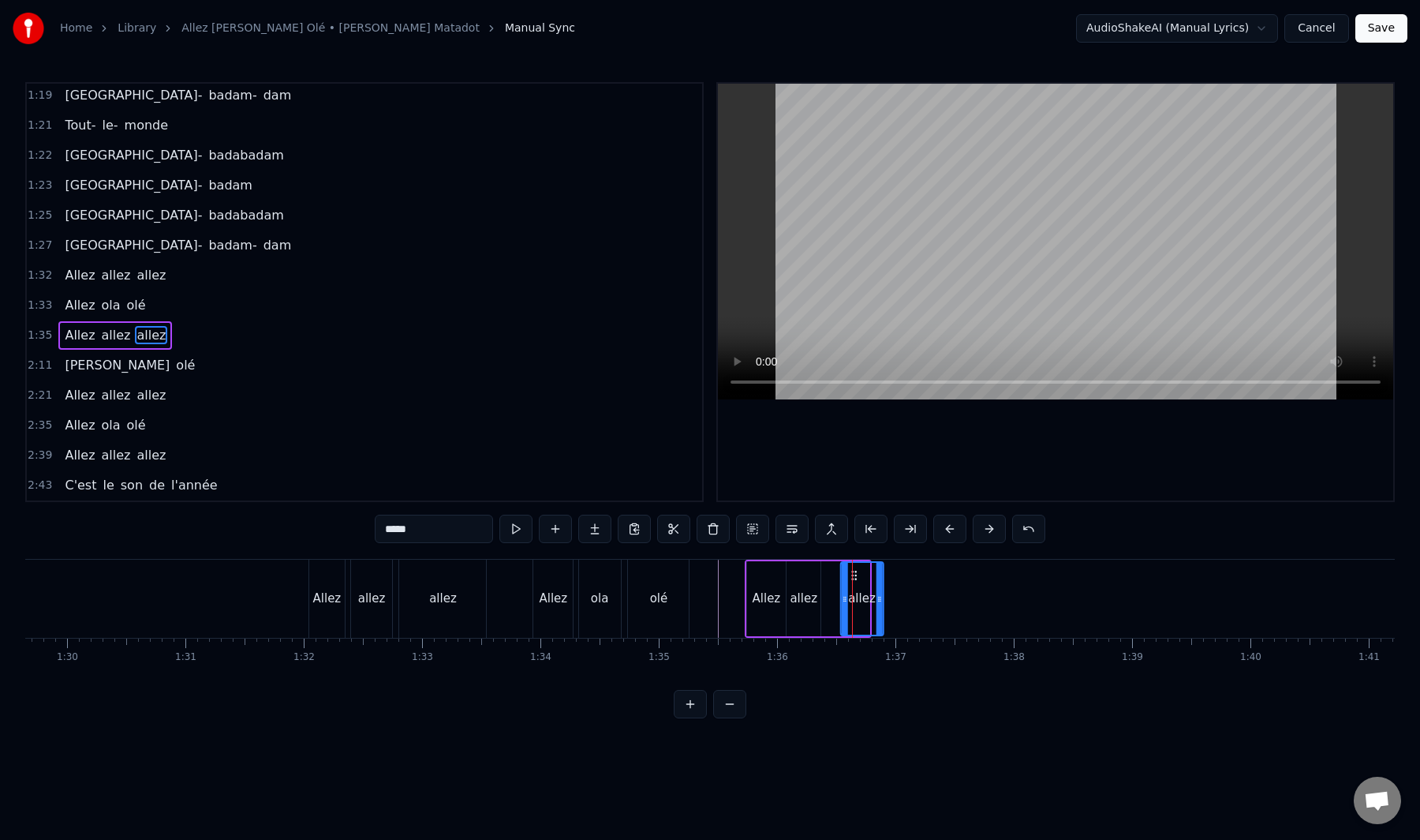
click at [856, 574] on circle at bounding box center [855, 574] width 1 height 1
click at [811, 585] on div "allez" at bounding box center [803, 599] width 34 height 75
drag, startPoint x: 800, startPoint y: 576, endPoint x: 807, endPoint y: 593, distance: 18.4
click at [807, 582] on div "allez" at bounding box center [811, 598] width 32 height 72
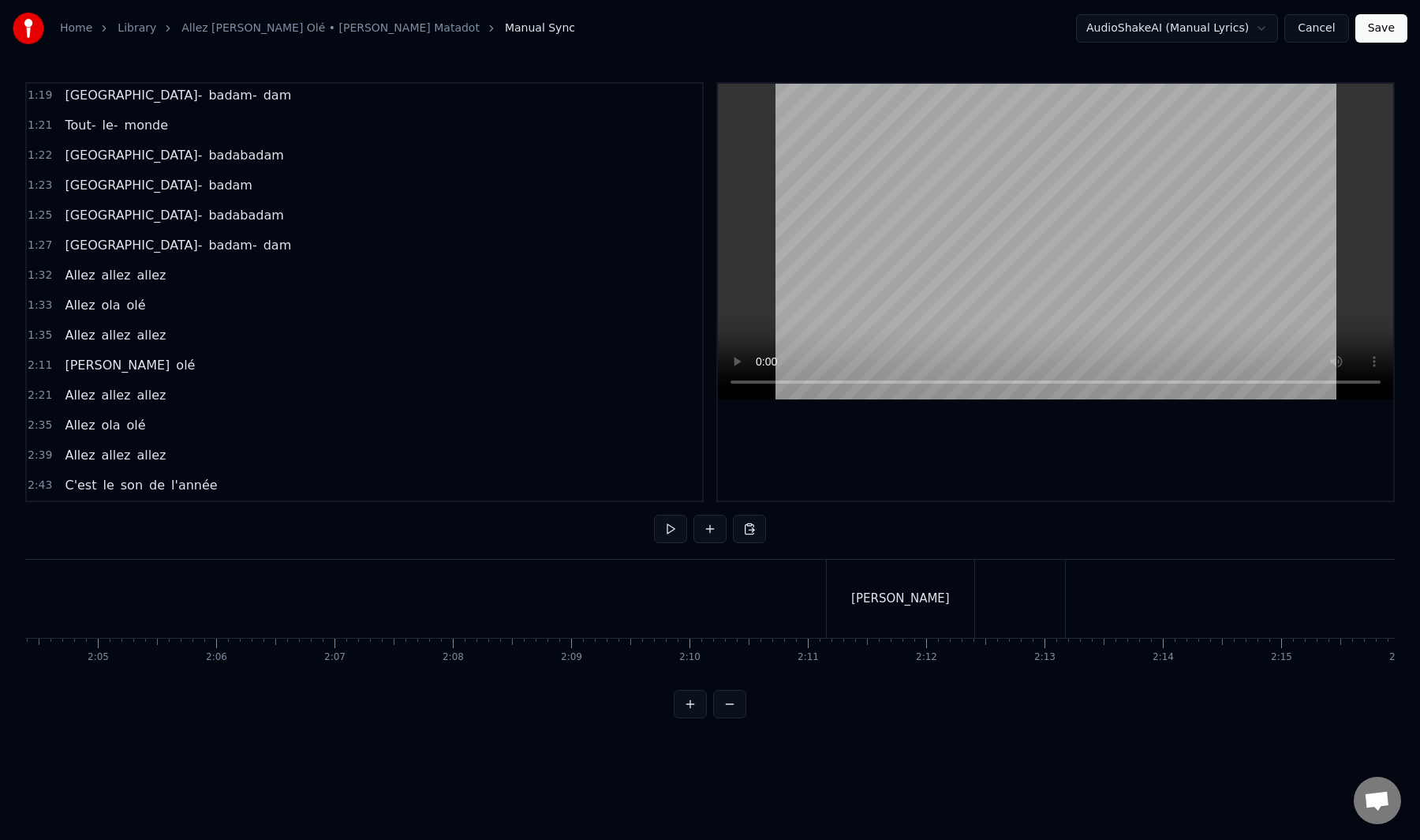
scroll to position [0, 14854]
click at [779, 621] on div "[PERSON_NAME]" at bounding box center [770, 599] width 148 height 78
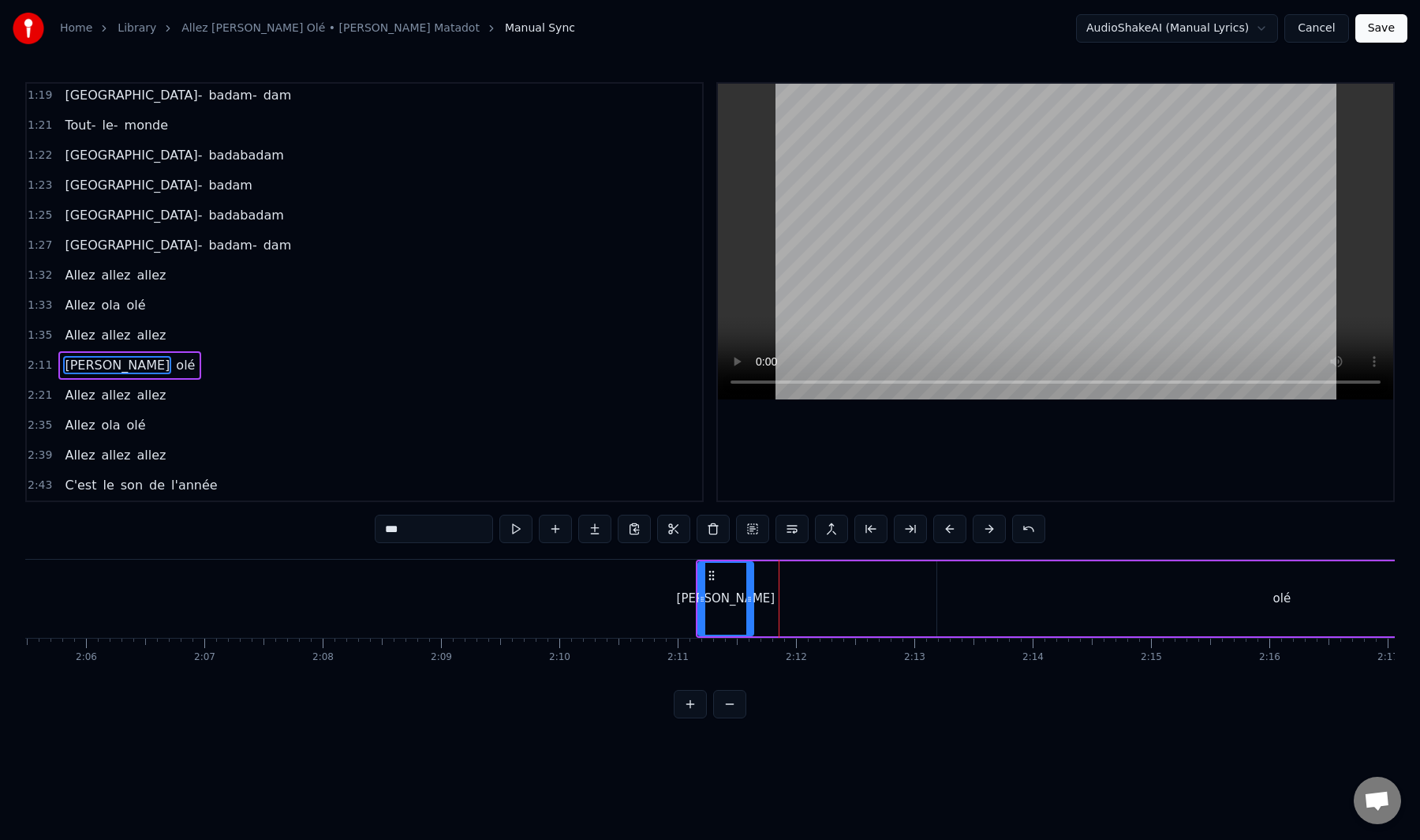
drag, startPoint x: 844, startPoint y: 603, endPoint x: 746, endPoint y: 625, distance: 100.4
click at [746, 625] on div "[PERSON_NAME]" at bounding box center [725, 599] width 57 height 75
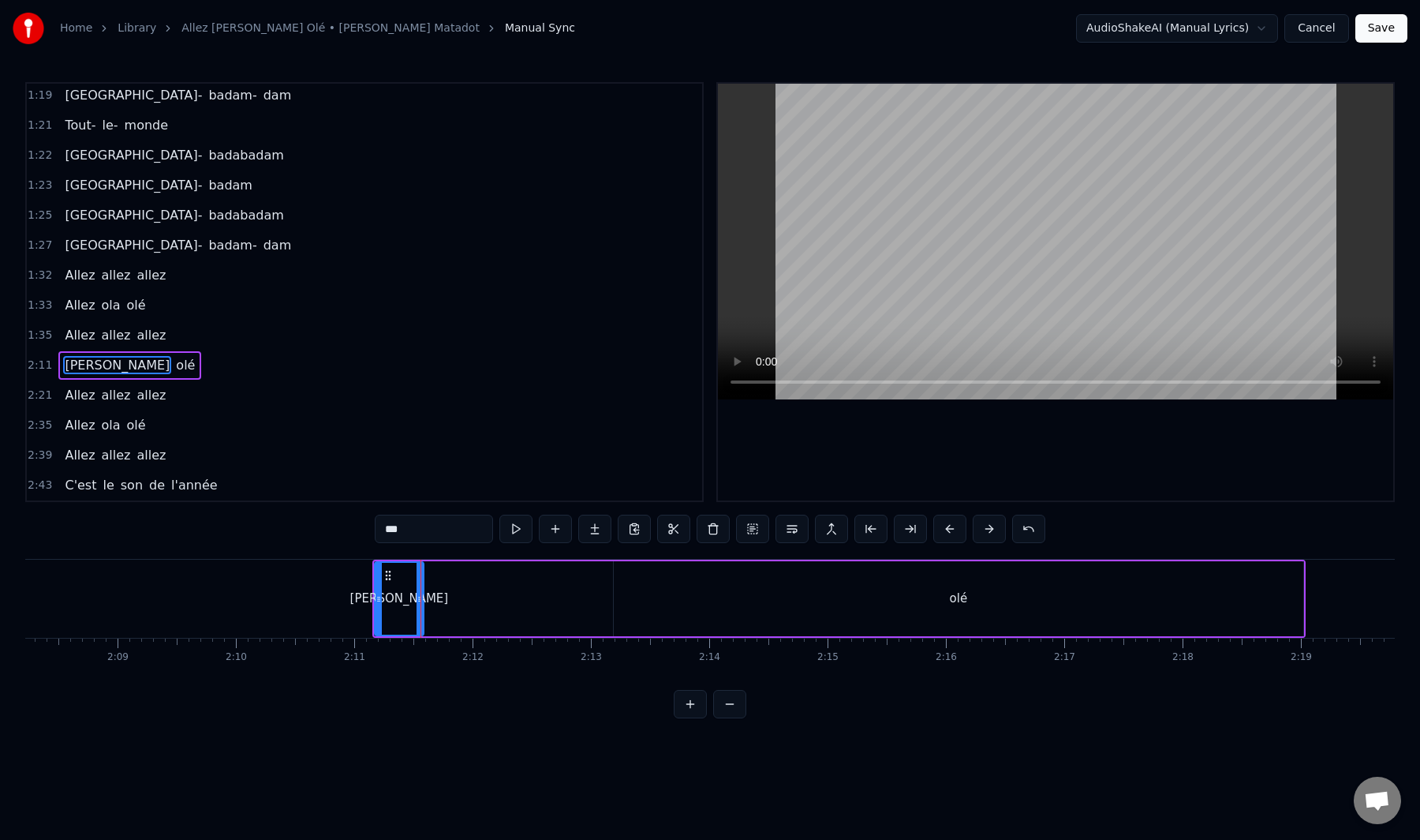
scroll to position [0, 15243]
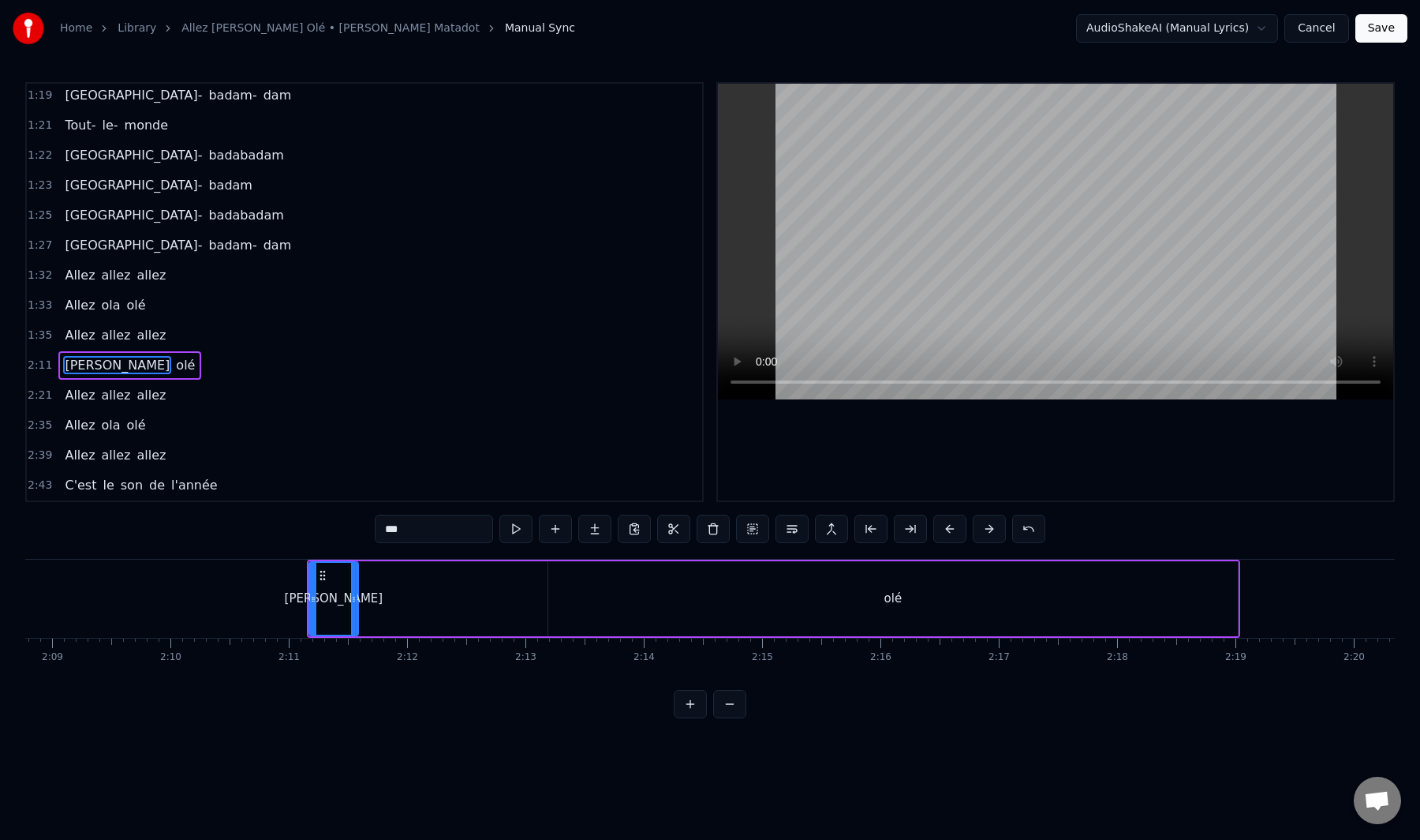
click at [995, 619] on div "olé" at bounding box center [893, 599] width 690 height 75
type input "***"
drag, startPoint x: 1233, startPoint y: 598, endPoint x: 606, endPoint y: 645, distance: 628.8
click at [606, 645] on div "Tout le monde Ola belle assemblée Qui a envie de bouger Pour se laisser aller A…" at bounding box center [710, 617] width 1370 height 118
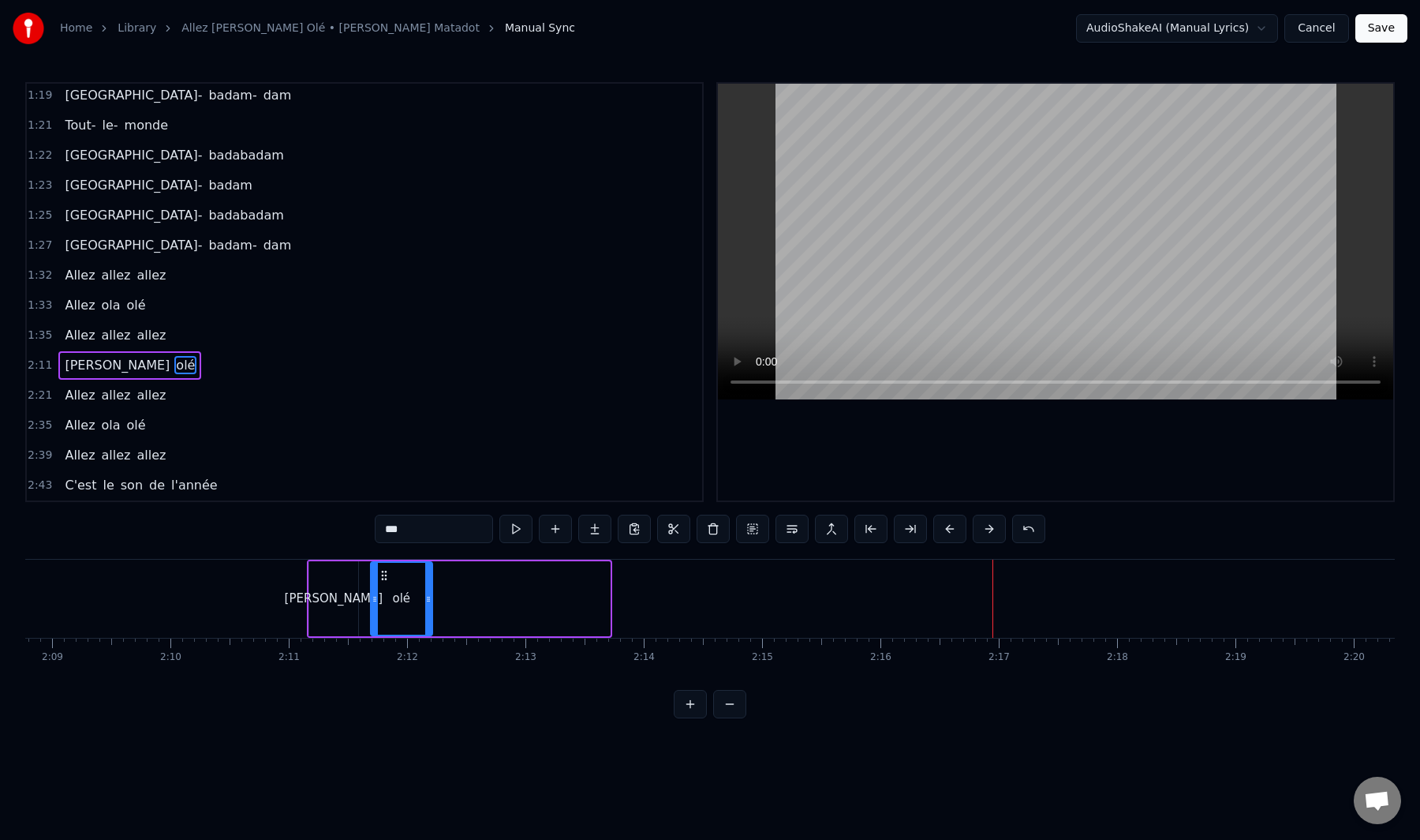
drag, startPoint x: 564, startPoint y: 573, endPoint x: 386, endPoint y: 623, distance: 184.9
click at [386, 623] on div "olé" at bounding box center [402, 598] width 60 height 72
click at [83, 380] on div "2:11 Ola olé" at bounding box center [364, 365] width 675 height 30
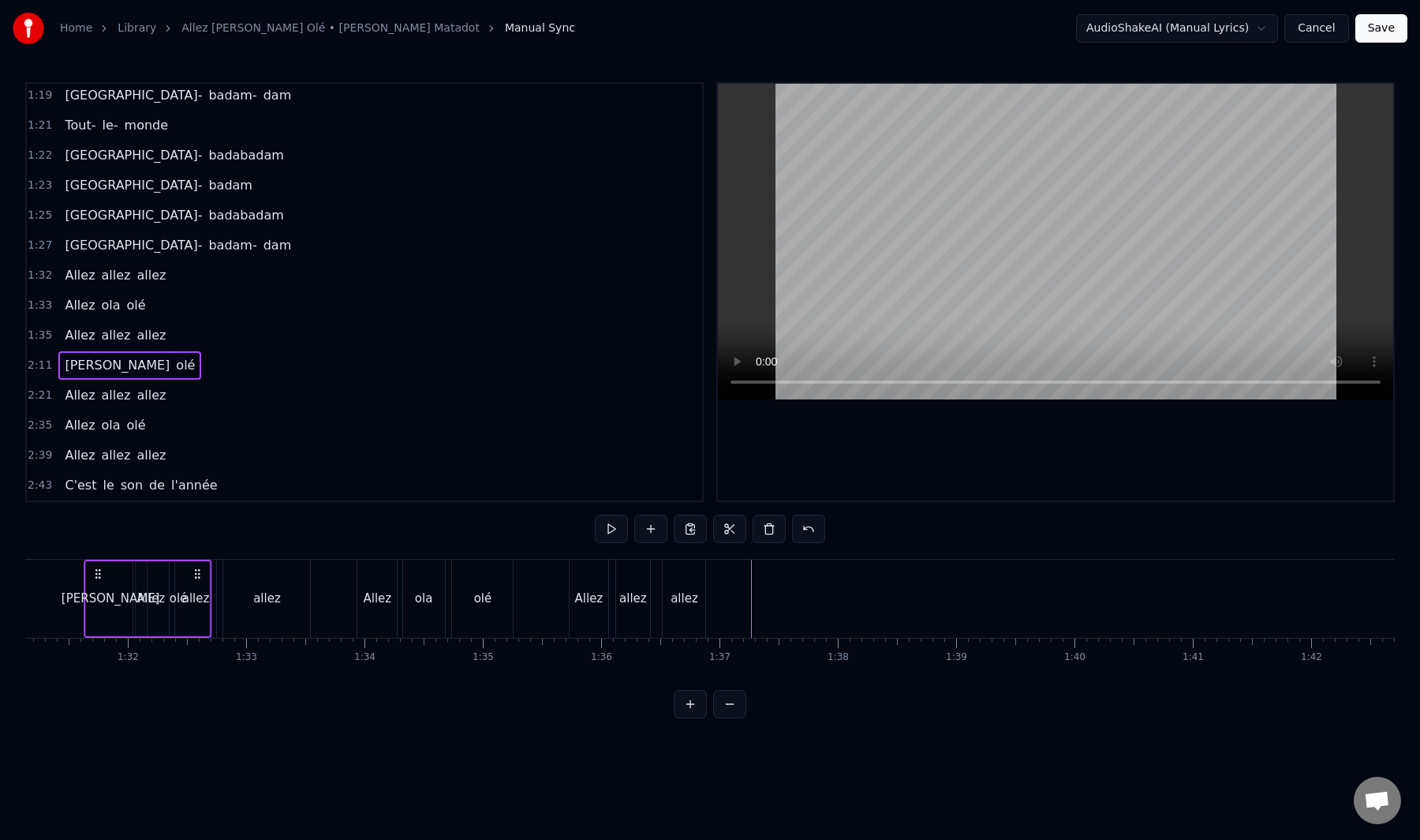
scroll to position [0, 10775]
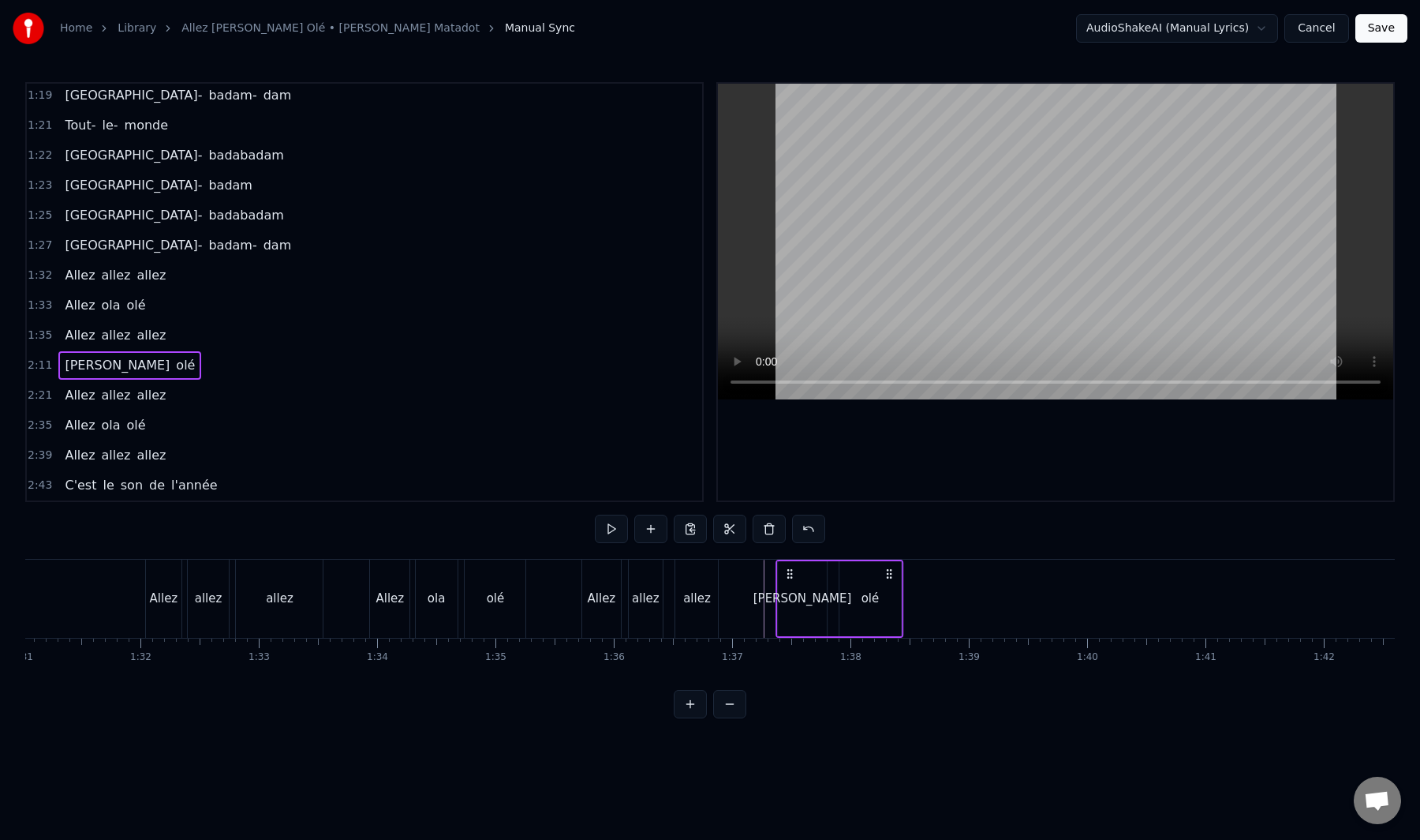
drag, startPoint x: 323, startPoint y: 571, endPoint x: 792, endPoint y: 634, distance: 473.2
click at [792, 634] on div "Ola olé" at bounding box center [839, 599] width 128 height 78
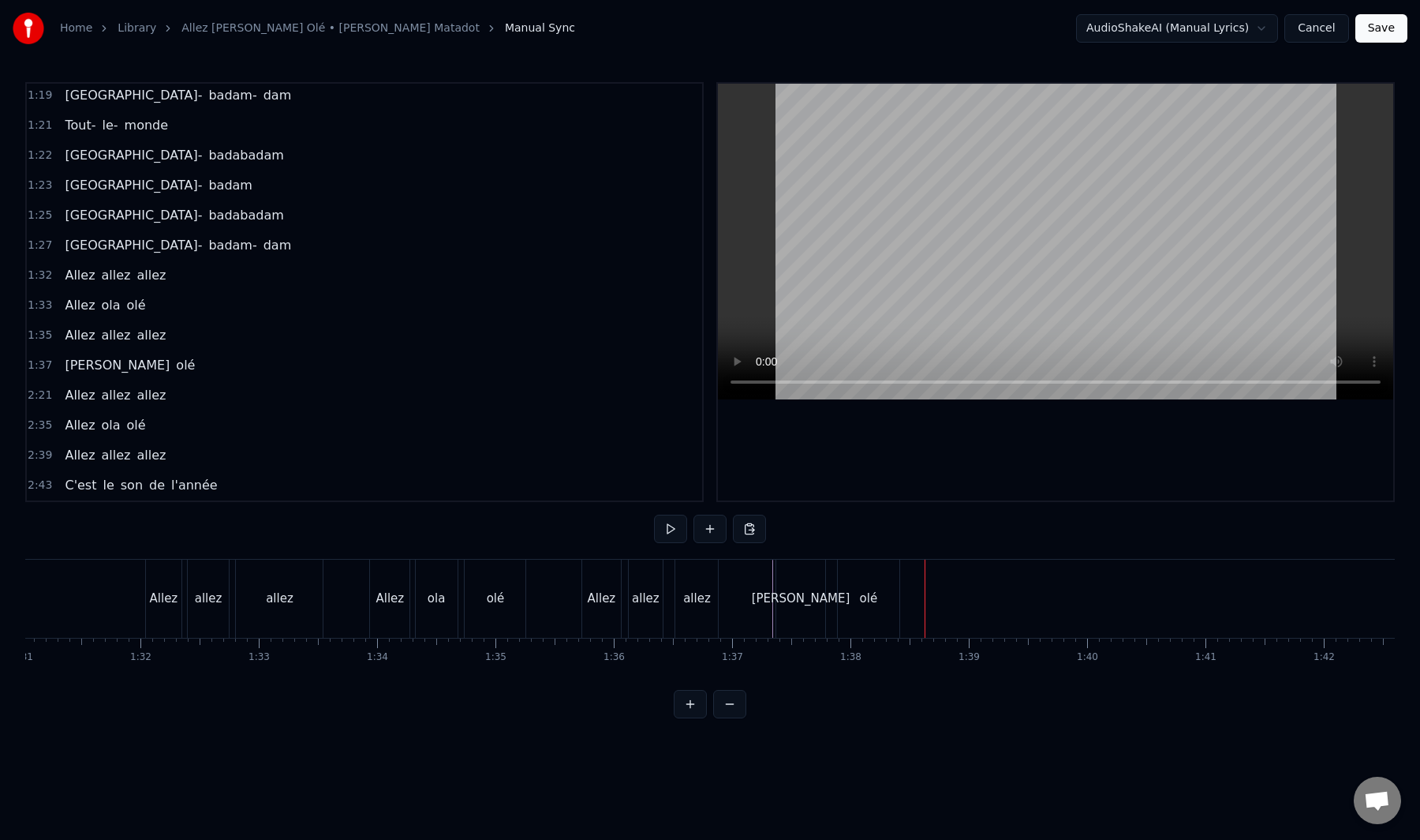
click at [870, 600] on div "olé" at bounding box center [869, 598] width 18 height 18
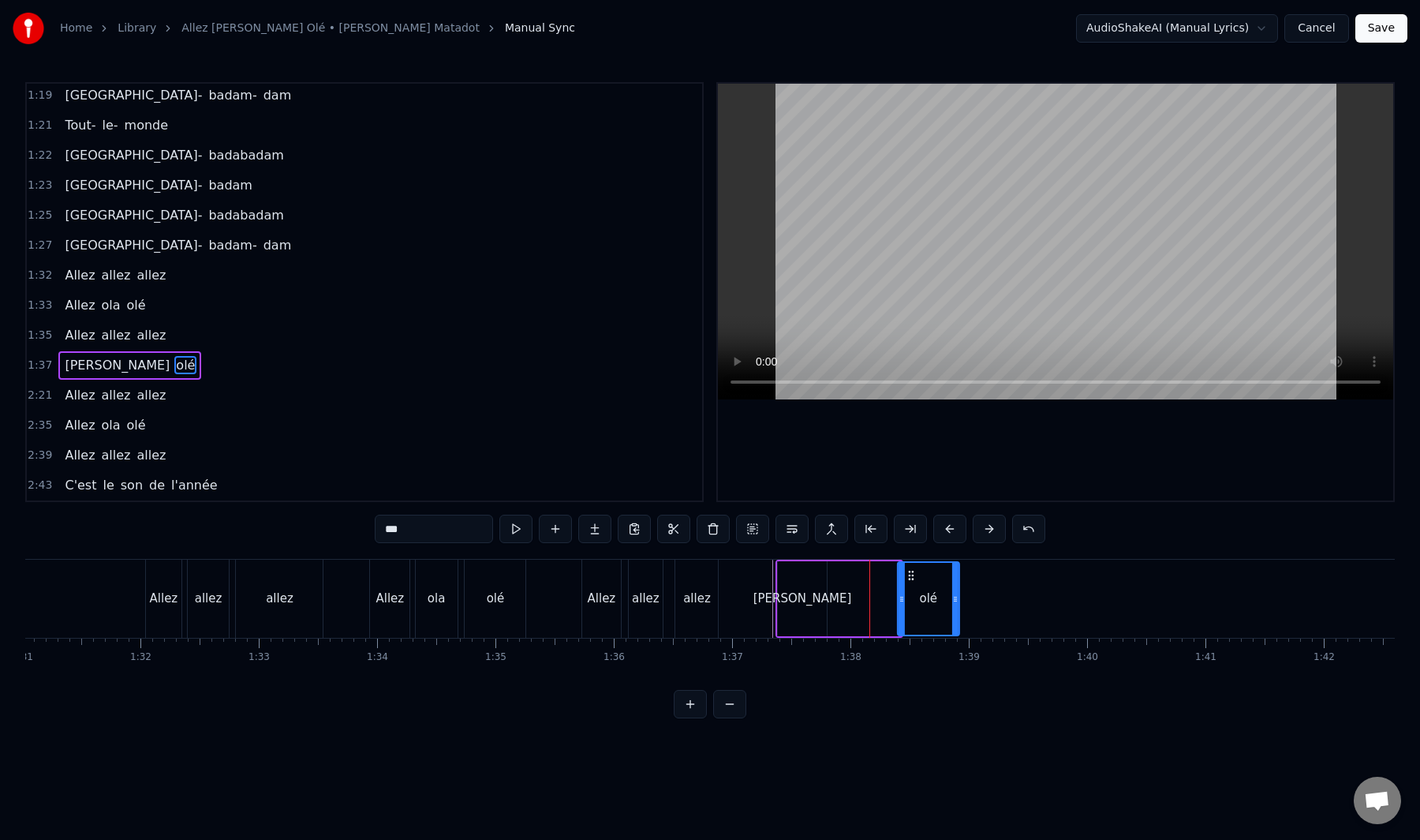
drag, startPoint x: 855, startPoint y: 577, endPoint x: 916, endPoint y: 579, distance: 61.0
click at [916, 579] on icon at bounding box center [911, 575] width 13 height 13
click at [817, 596] on div "[PERSON_NAME]" at bounding box center [803, 599] width 49 height 75
drag, startPoint x: 793, startPoint y: 573, endPoint x: 797, endPoint y: 584, distance: 11.7
click at [797, 584] on div "[PERSON_NAME]" at bounding box center [809, 598] width 48 height 72
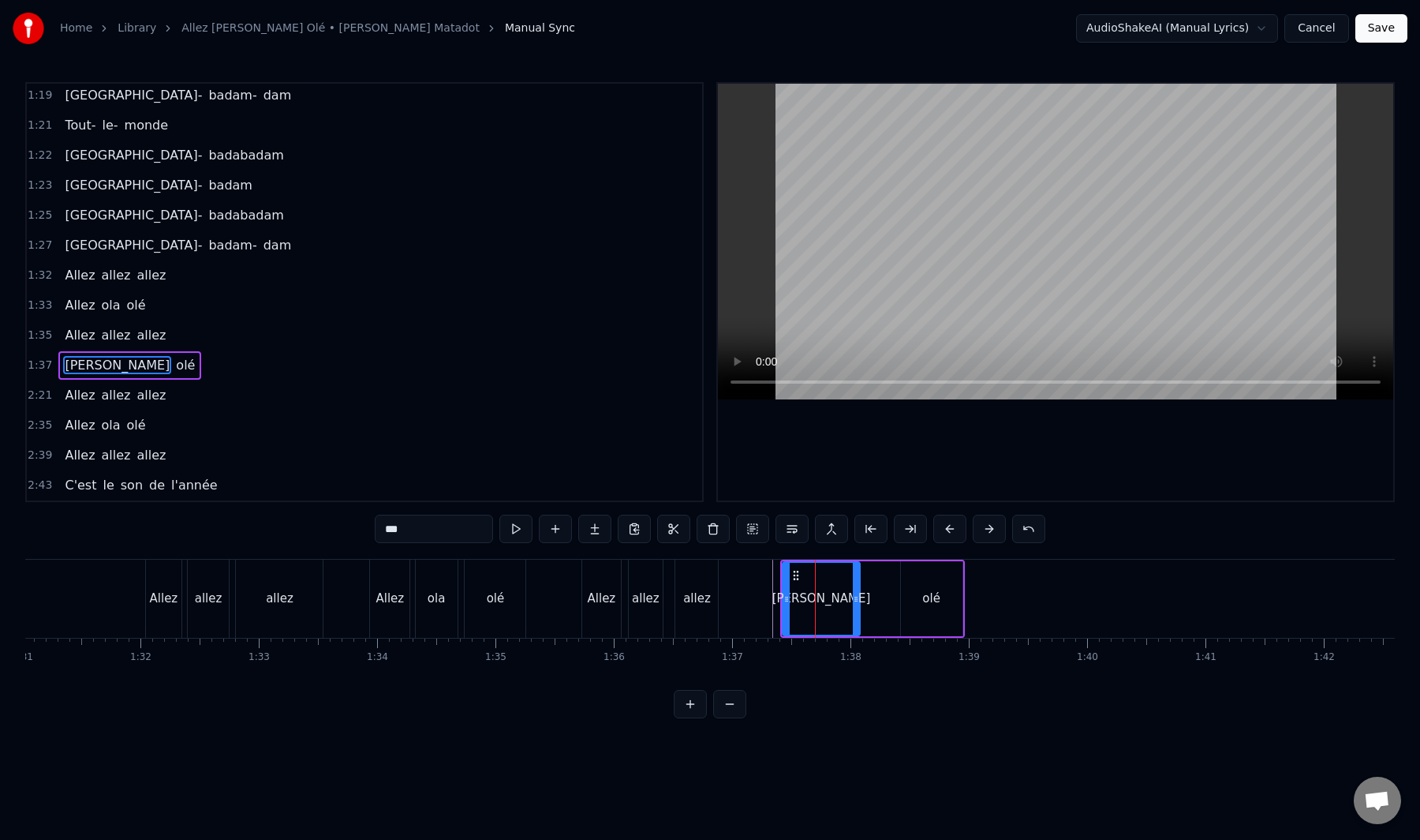
drag, startPoint x: 829, startPoint y: 600, endPoint x: 862, endPoint y: 596, distance: 33.2
click at [859, 596] on icon at bounding box center [855, 599] width 6 height 13
click at [919, 600] on div "olé" at bounding box center [932, 599] width 61 height 75
type input "***"
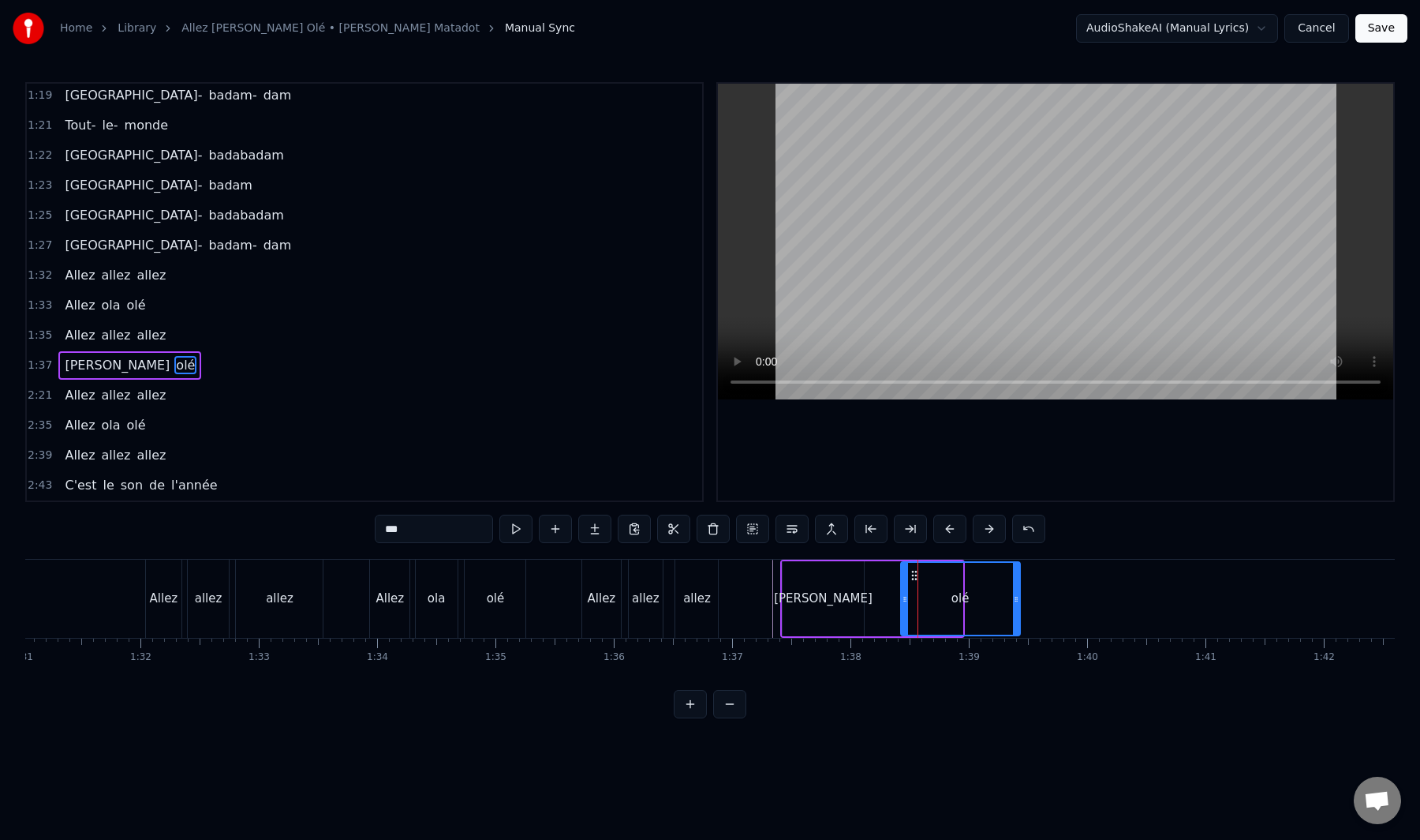
drag, startPoint x: 958, startPoint y: 600, endPoint x: 985, endPoint y: 600, distance: 27.0
click at [1019, 604] on icon at bounding box center [1016, 599] width 6 height 13
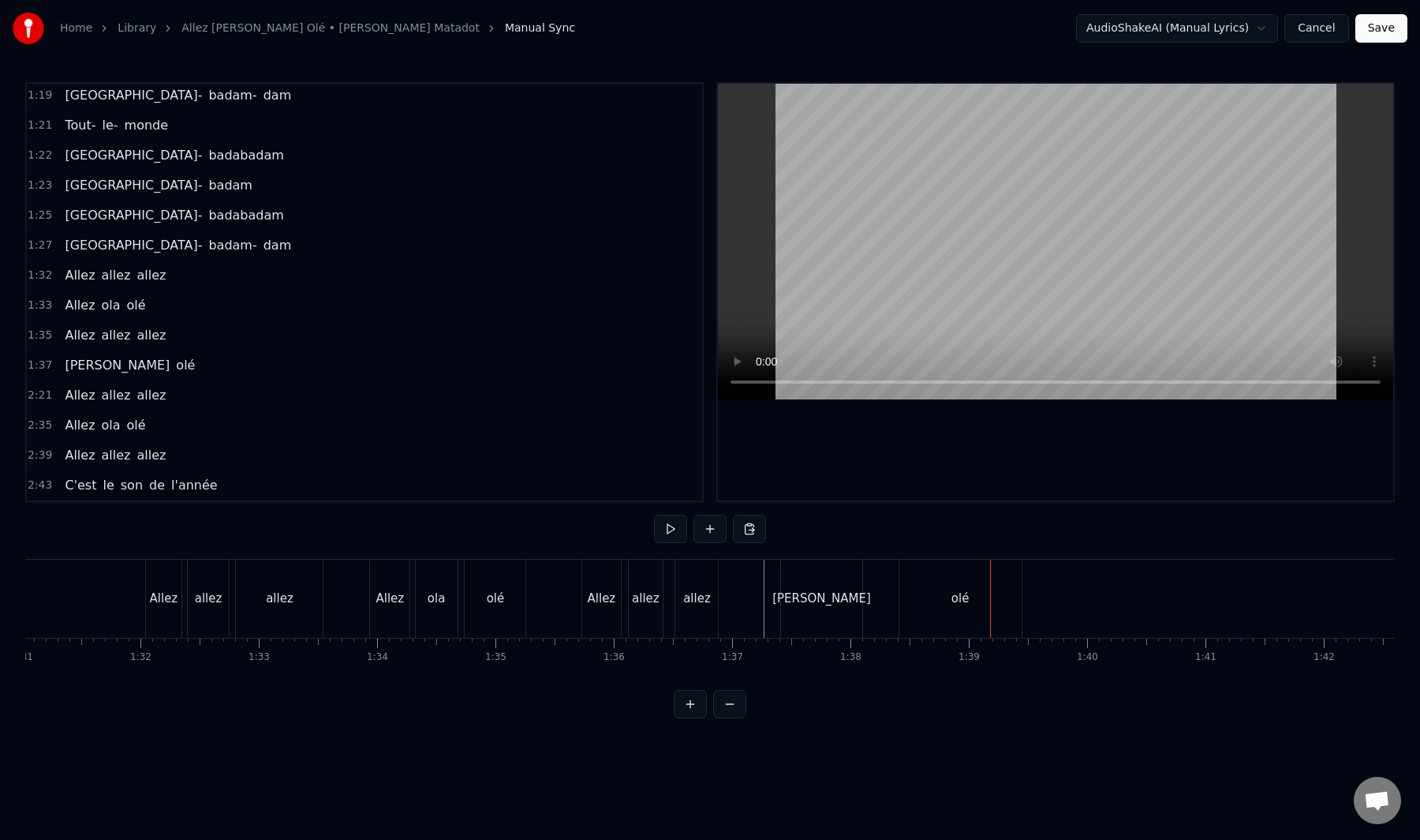
click at [957, 598] on div "olé" at bounding box center [961, 598] width 18 height 18
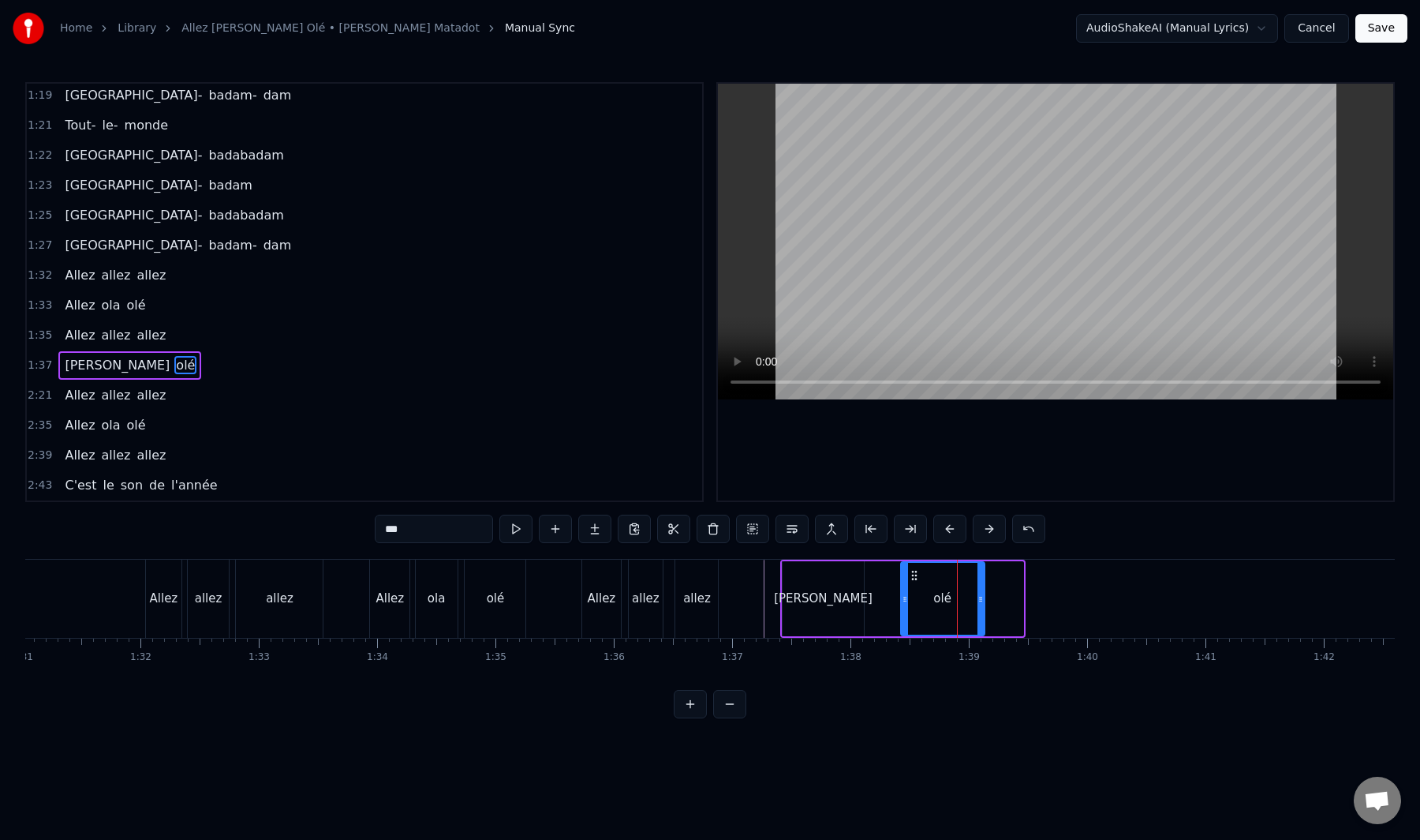
drag, startPoint x: 1020, startPoint y: 600, endPoint x: 967, endPoint y: 612, distance: 54.3
click at [978, 611] on div at bounding box center [980, 598] width 6 height 72
click at [106, 407] on div "Allez allez allez" at bounding box center [116, 395] width 114 height 28
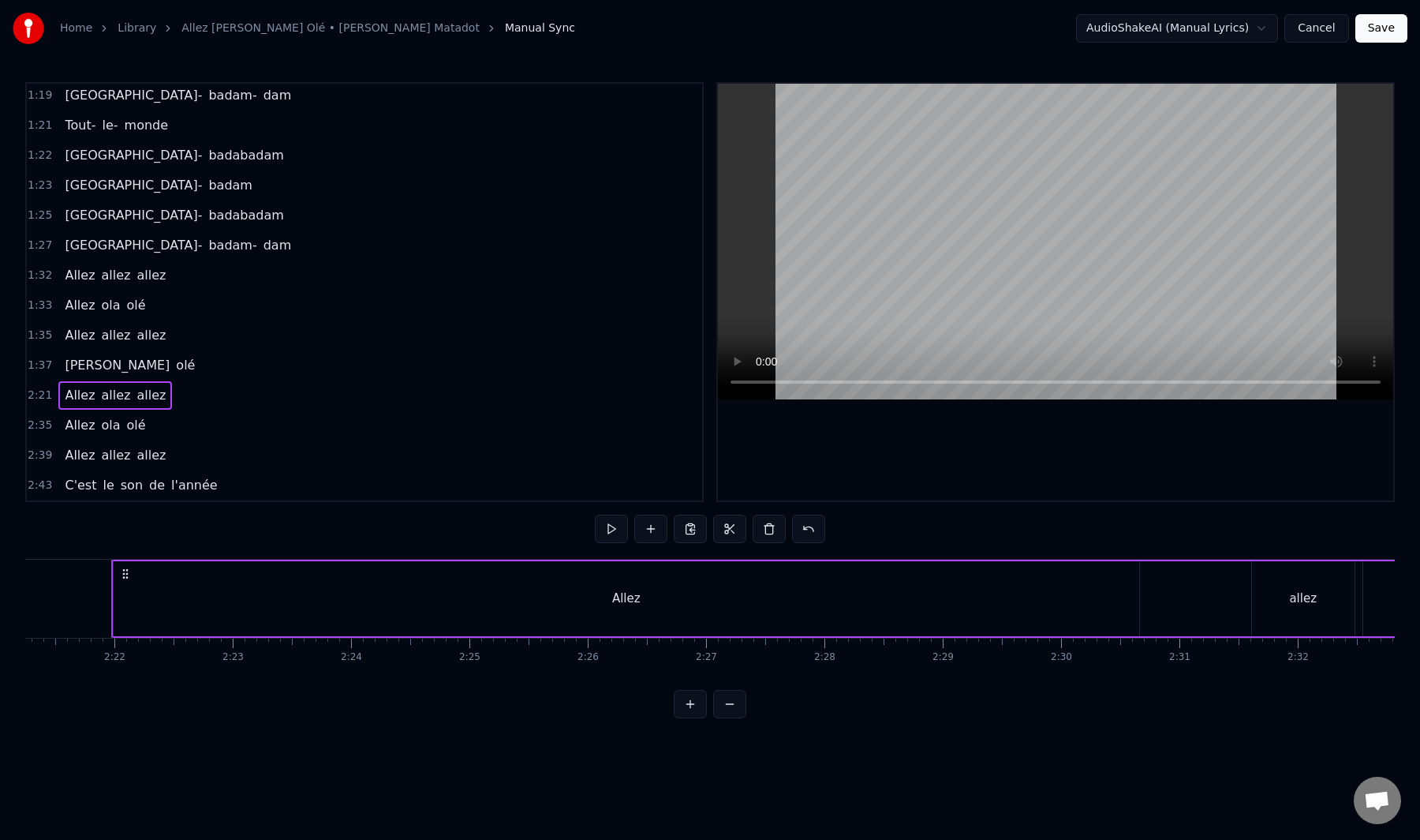
scroll to position [0, 16726]
click at [996, 607] on div "Allez" at bounding box center [619, 599] width 1026 height 75
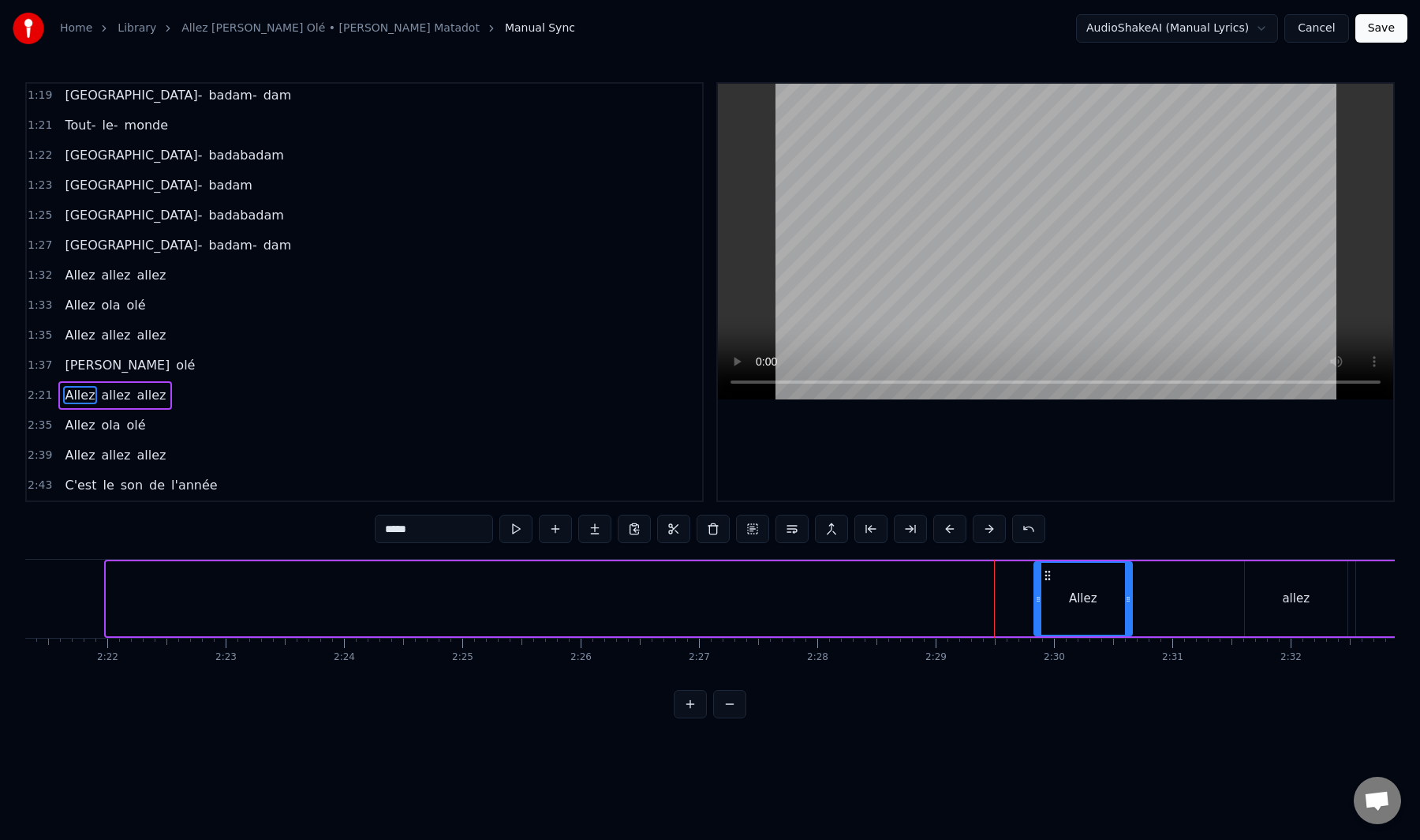
drag, startPoint x: 107, startPoint y: 595, endPoint x: 1035, endPoint y: 623, distance: 928.4
click at [1035, 623] on div at bounding box center [1038, 598] width 6 height 72
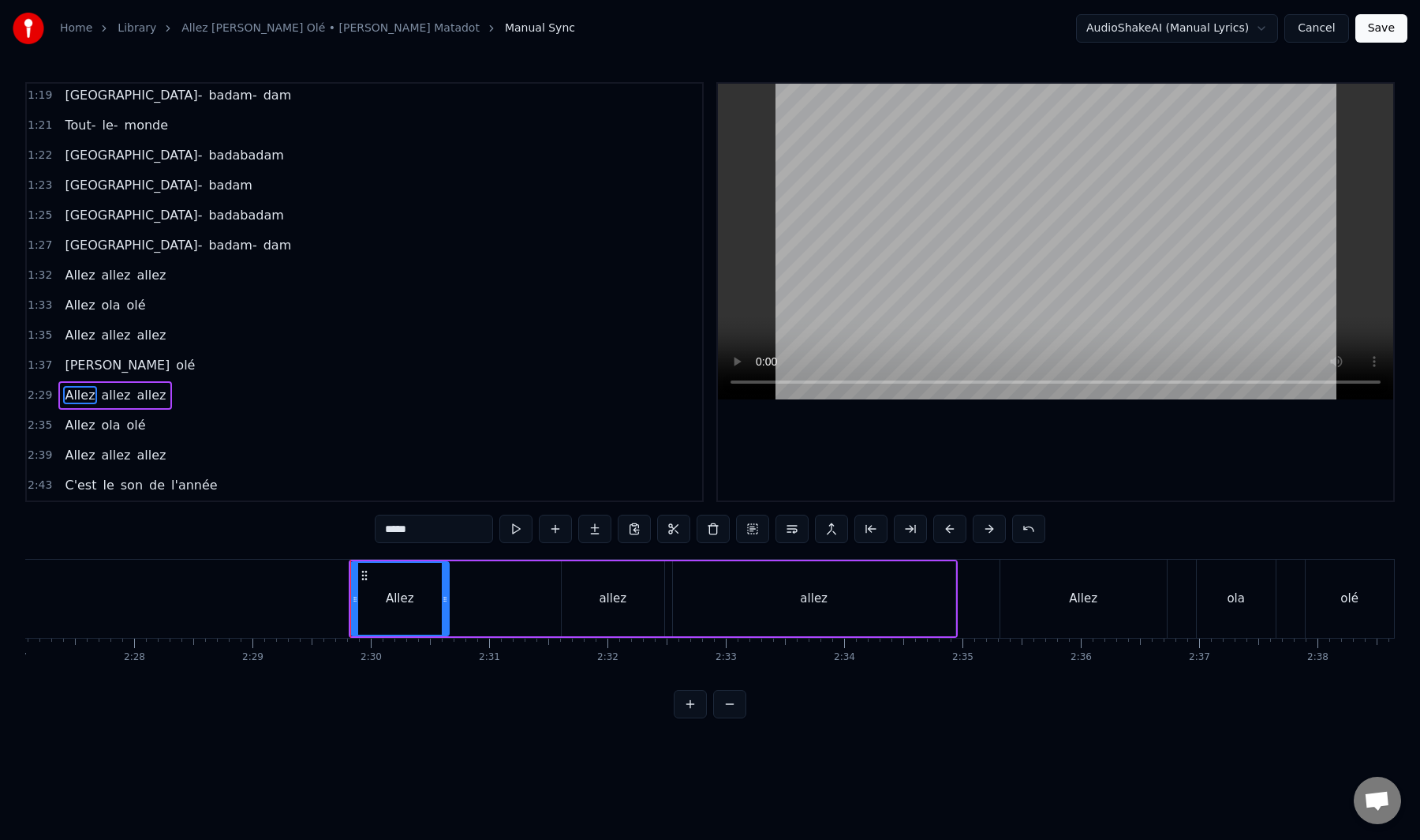
scroll to position [0, 17173]
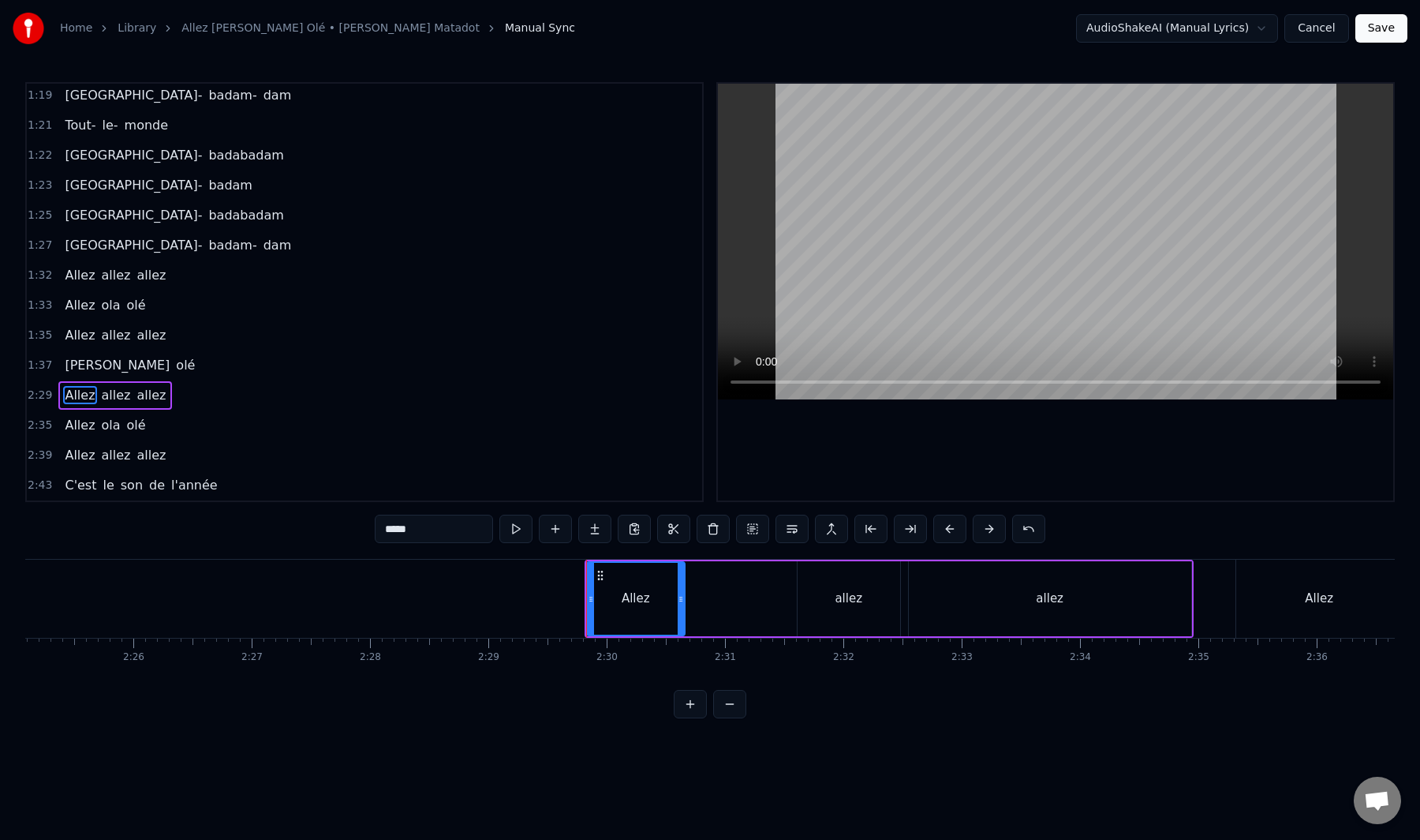
click at [885, 595] on div "allez" at bounding box center [848, 599] width 103 height 75
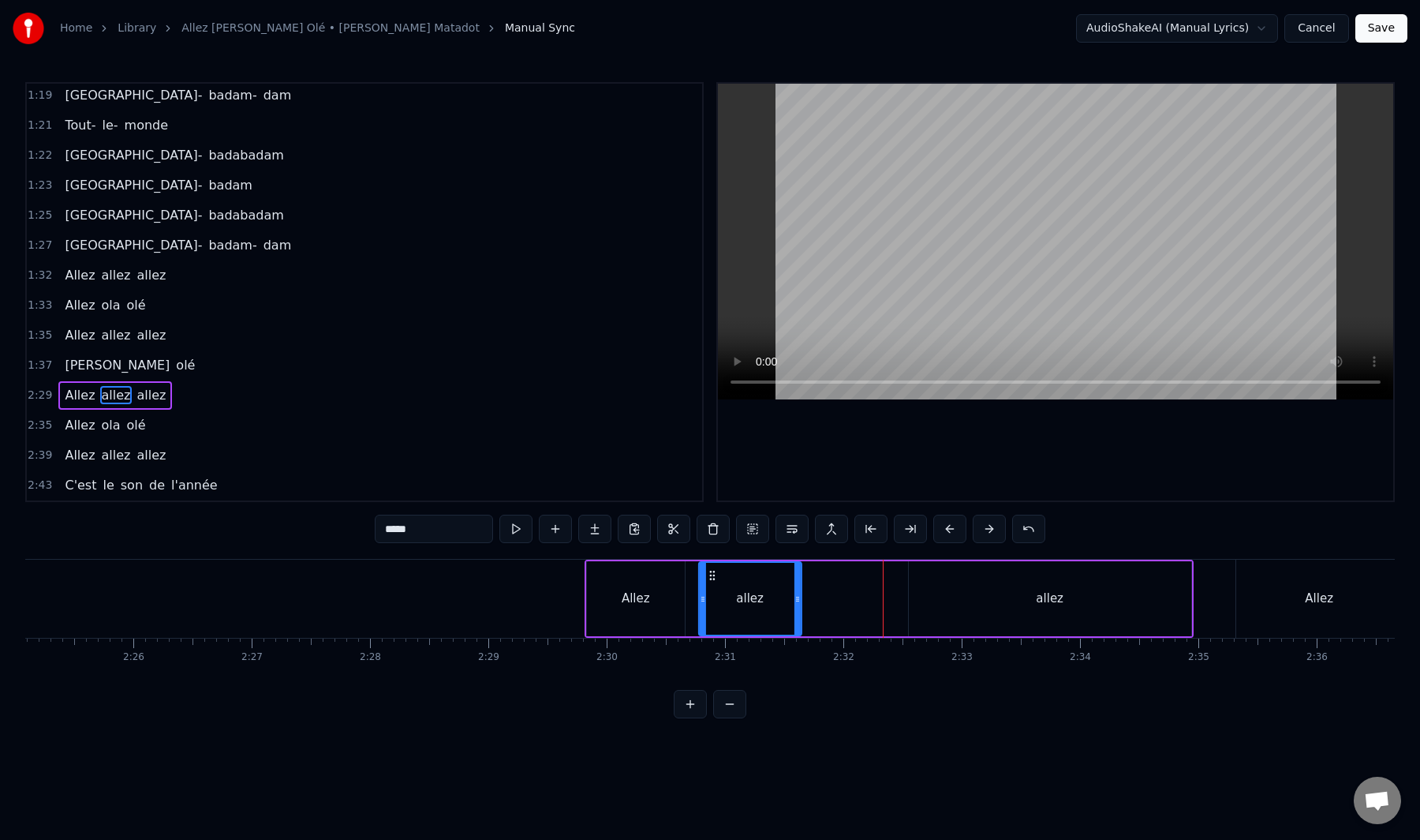
drag, startPoint x: 814, startPoint y: 576, endPoint x: 702, endPoint y: 602, distance: 115.0
click at [702, 602] on div "allez" at bounding box center [750, 598] width 101 height 72
click at [638, 591] on div "Allez" at bounding box center [635, 598] width 28 height 18
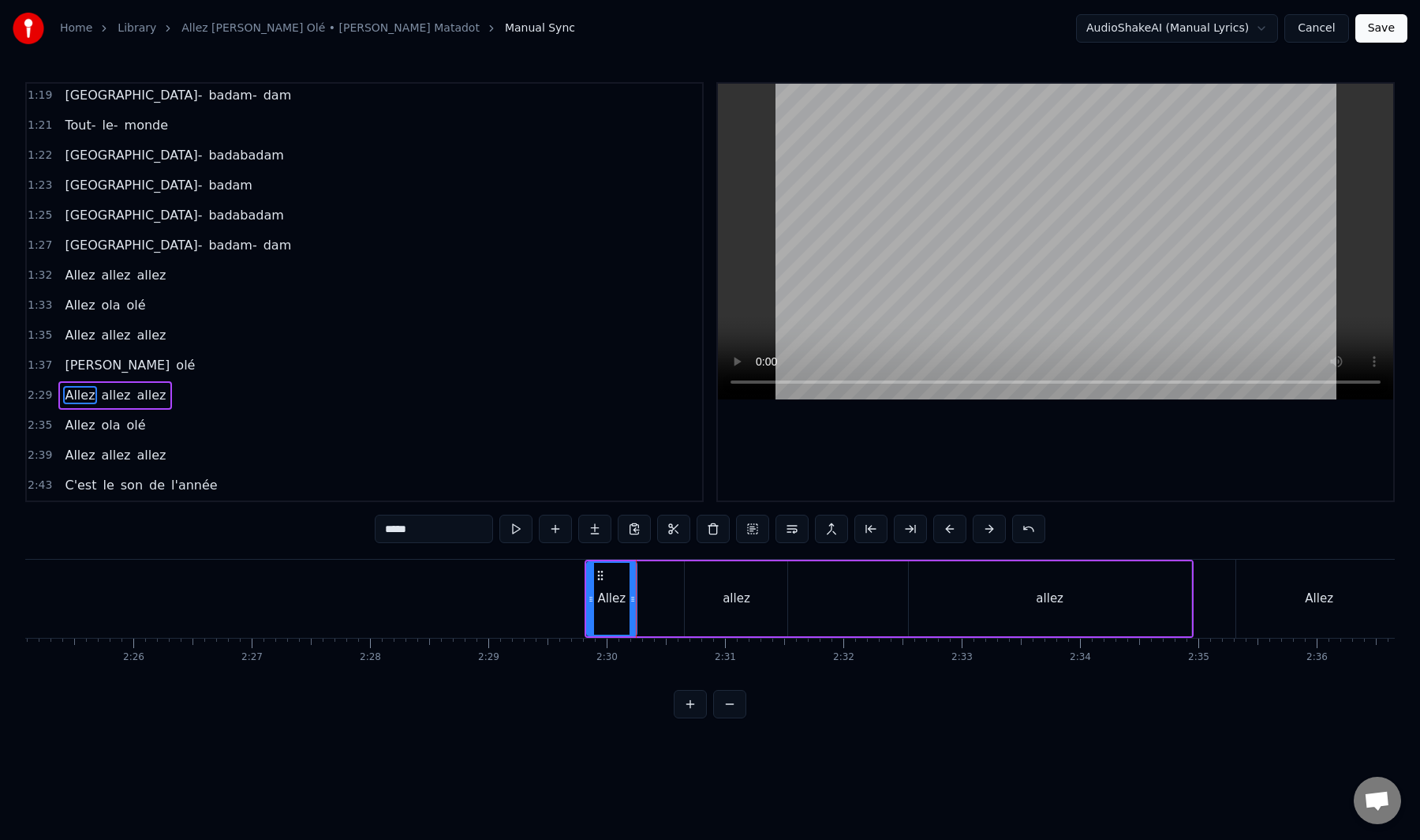
drag, startPoint x: 679, startPoint y: 596, endPoint x: 632, endPoint y: 621, distance: 53.2
click at [629, 618] on div at bounding box center [632, 598] width 6 height 72
click at [744, 601] on div "allez" at bounding box center [736, 598] width 28 height 18
type input "*****"
drag, startPoint x: 696, startPoint y: 573, endPoint x: 651, endPoint y: 598, distance: 51.5
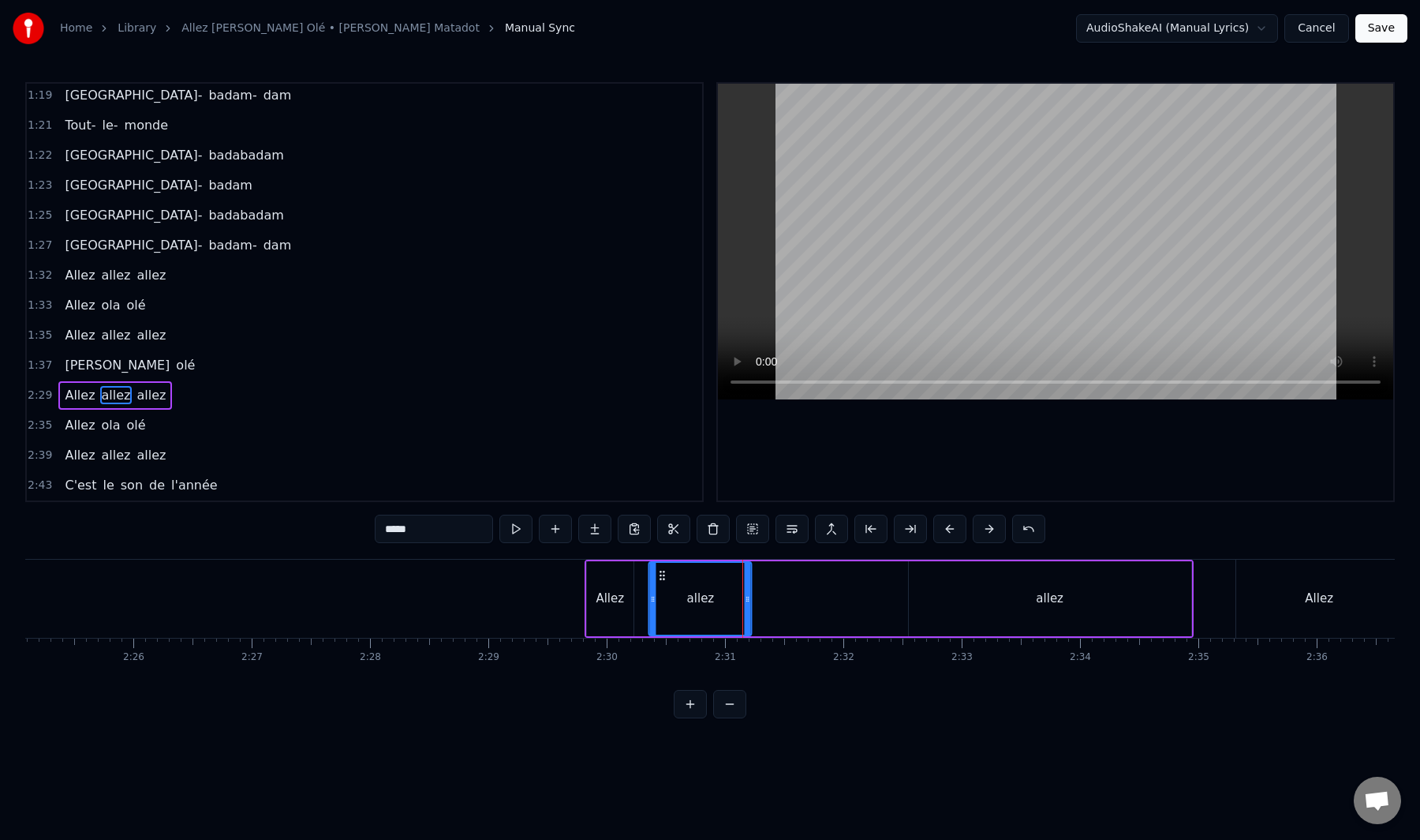
click at [651, 598] on div "allez" at bounding box center [701, 598] width 101 height 72
drag, startPoint x: 734, startPoint y: 596, endPoint x: 686, endPoint y: 617, distance: 52.4
click at [691, 617] on div at bounding box center [694, 598] width 6 height 72
click at [950, 599] on div "allez" at bounding box center [1050, 599] width 283 height 75
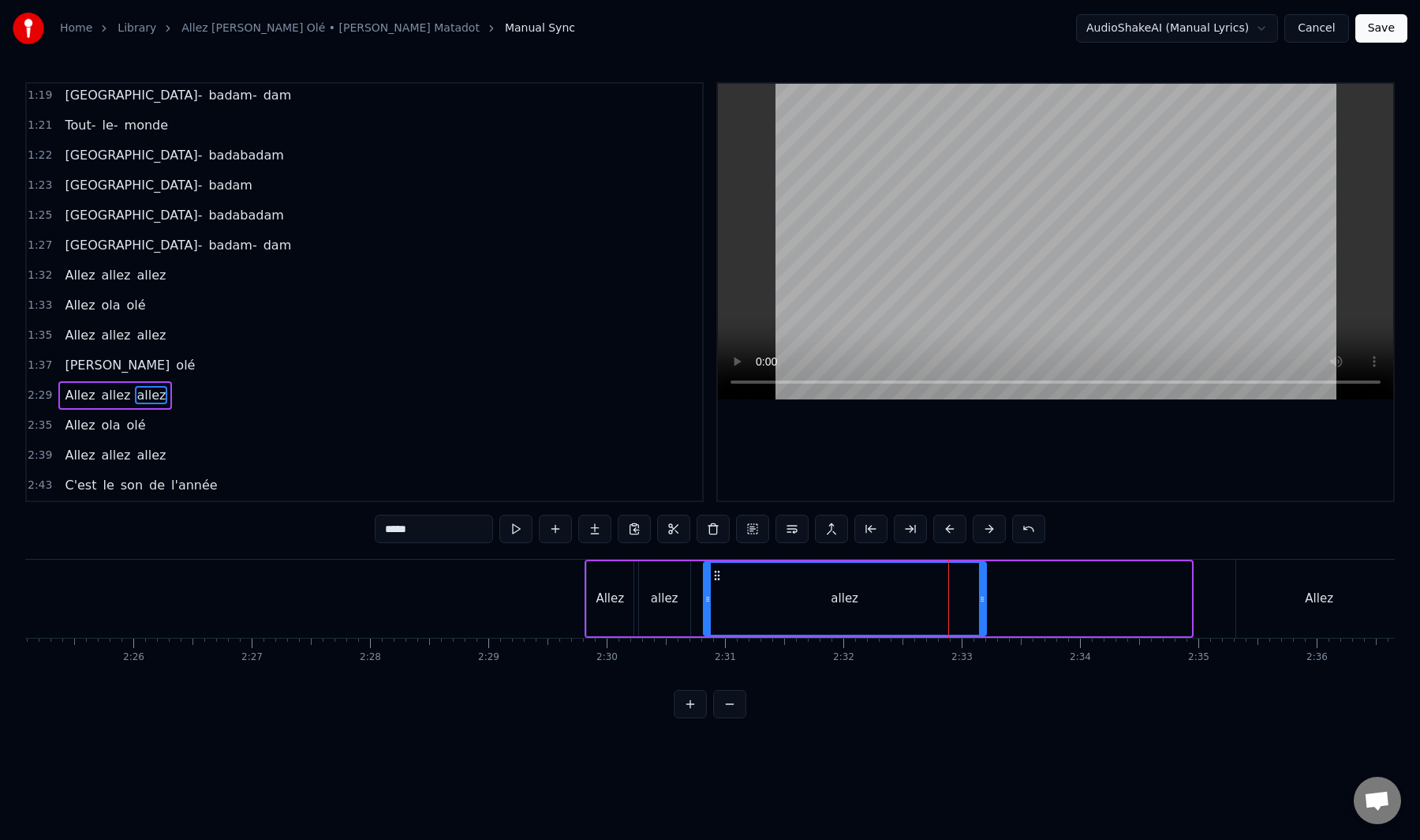
drag, startPoint x: 920, startPoint y: 576, endPoint x: 713, endPoint y: 590, distance: 207.5
click at [713, 590] on div "allez" at bounding box center [845, 598] width 281 height 72
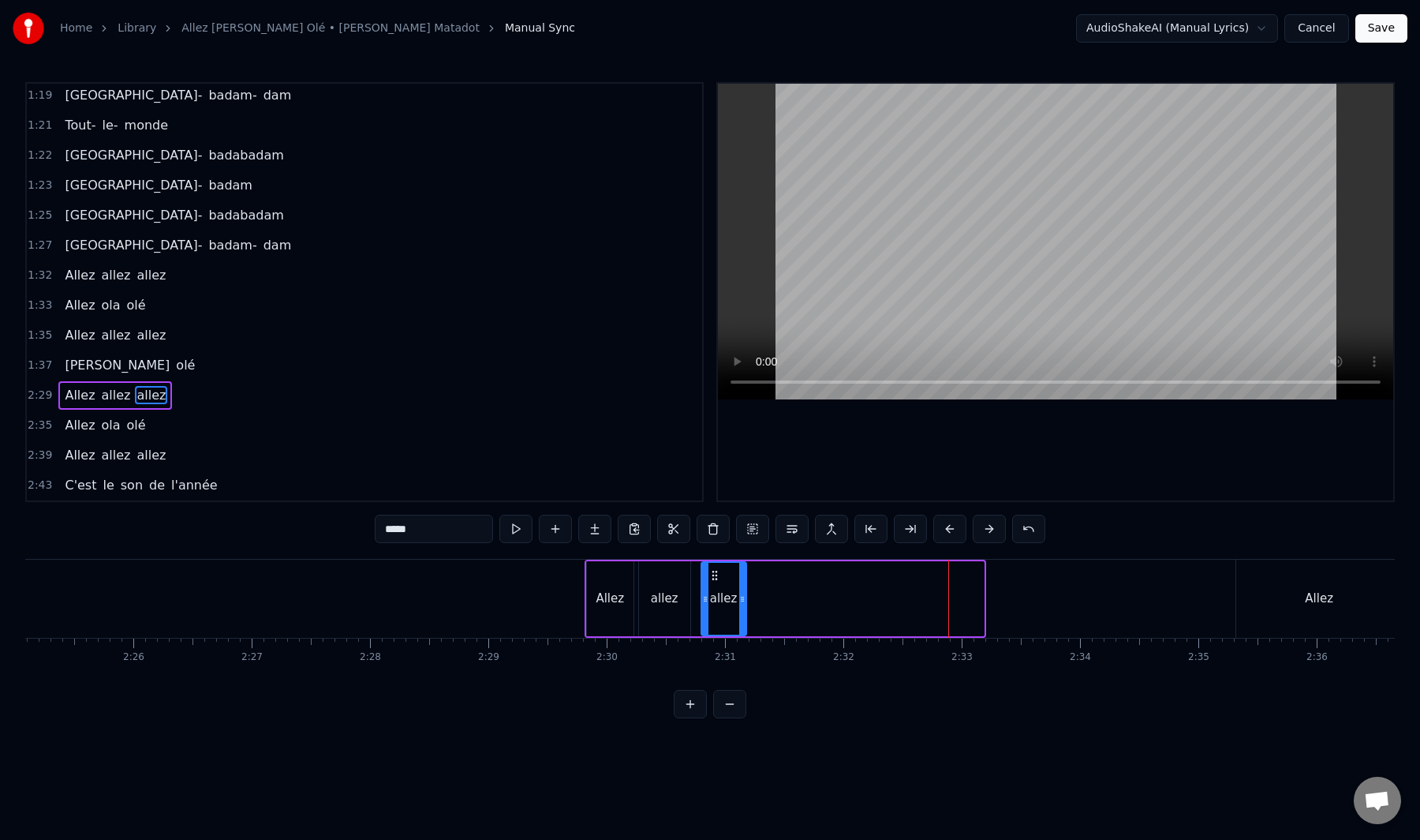
drag, startPoint x: 978, startPoint y: 596, endPoint x: 741, endPoint y: 621, distance: 238.3
click at [741, 621] on div at bounding box center [742, 598] width 6 height 72
click at [143, 408] on div "Allez allez allez" at bounding box center [116, 395] width 114 height 28
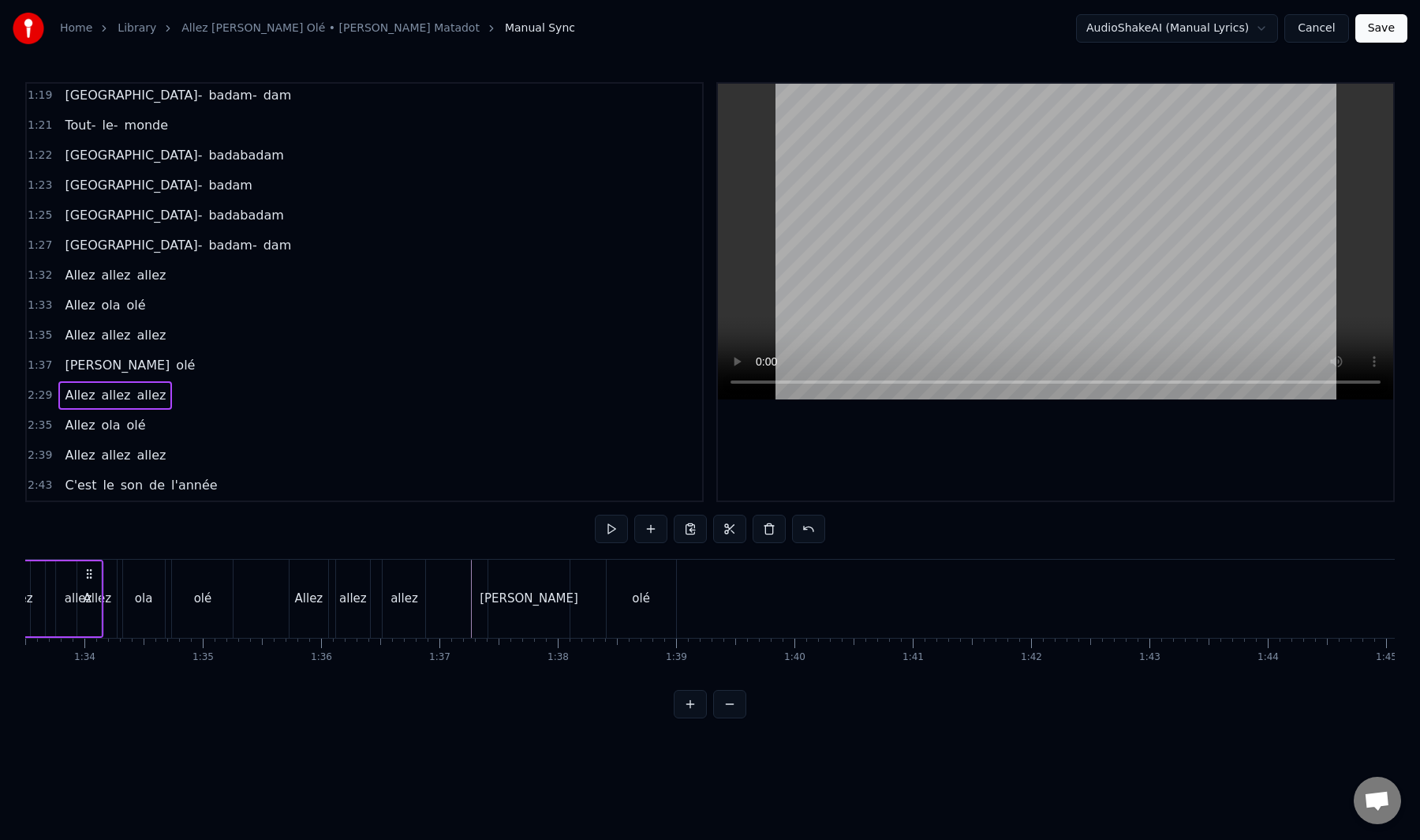
scroll to position [0, 10960]
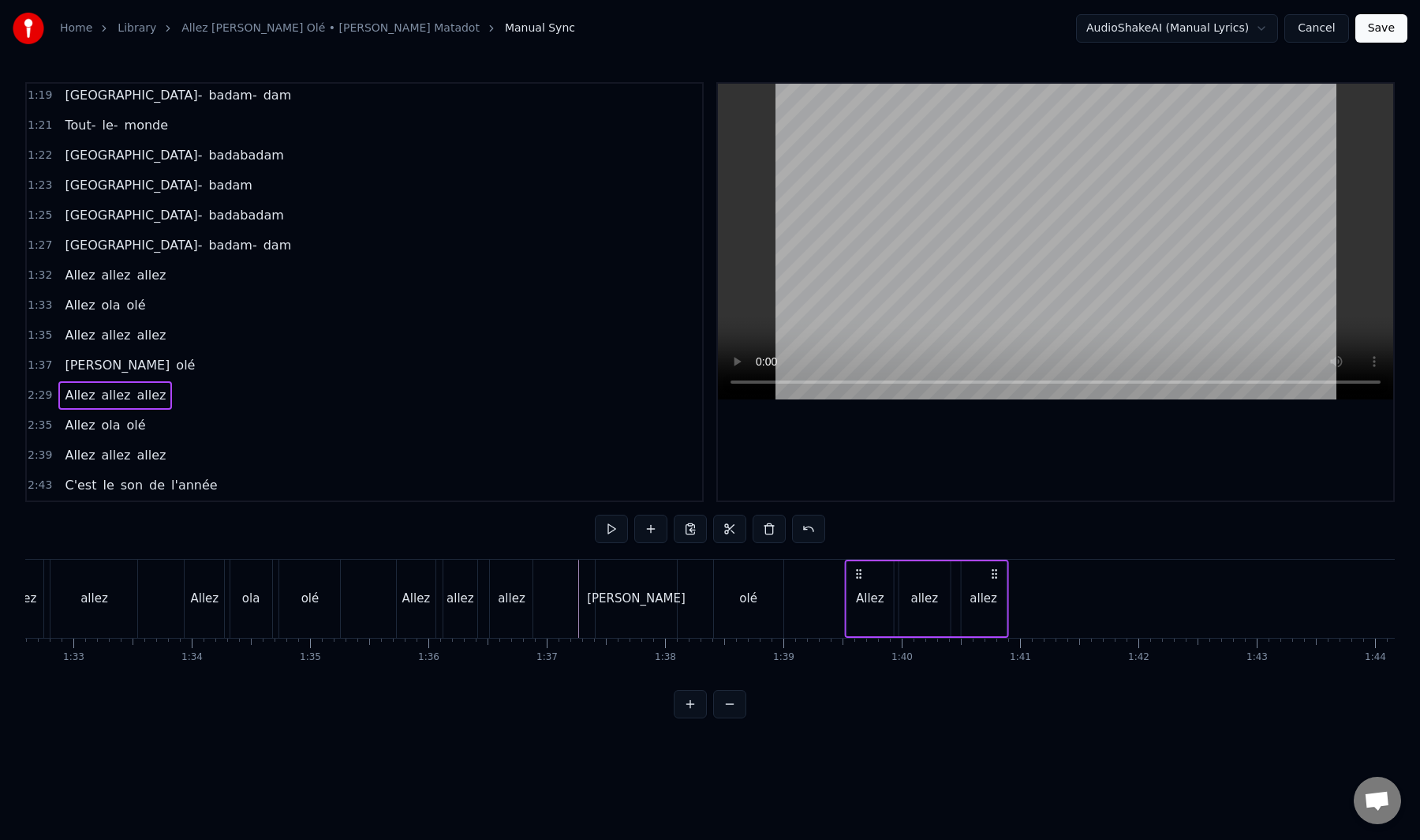
drag, startPoint x: 599, startPoint y: 572, endPoint x: 859, endPoint y: 623, distance: 265.0
click at [859, 623] on div "Allez allez allez" at bounding box center [926, 599] width 164 height 78
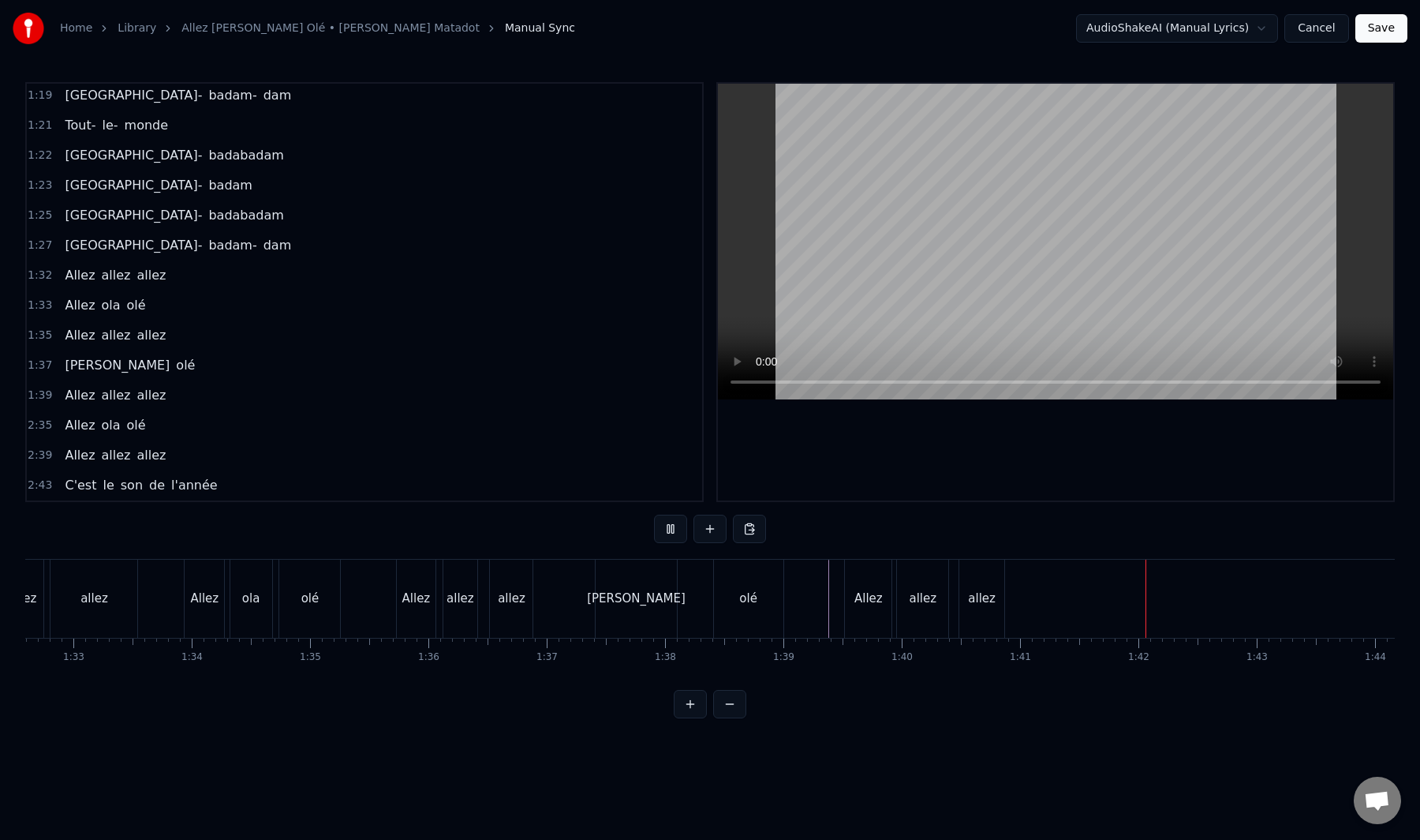
click at [690, 594] on div "Ola olé" at bounding box center [691, 599] width 193 height 78
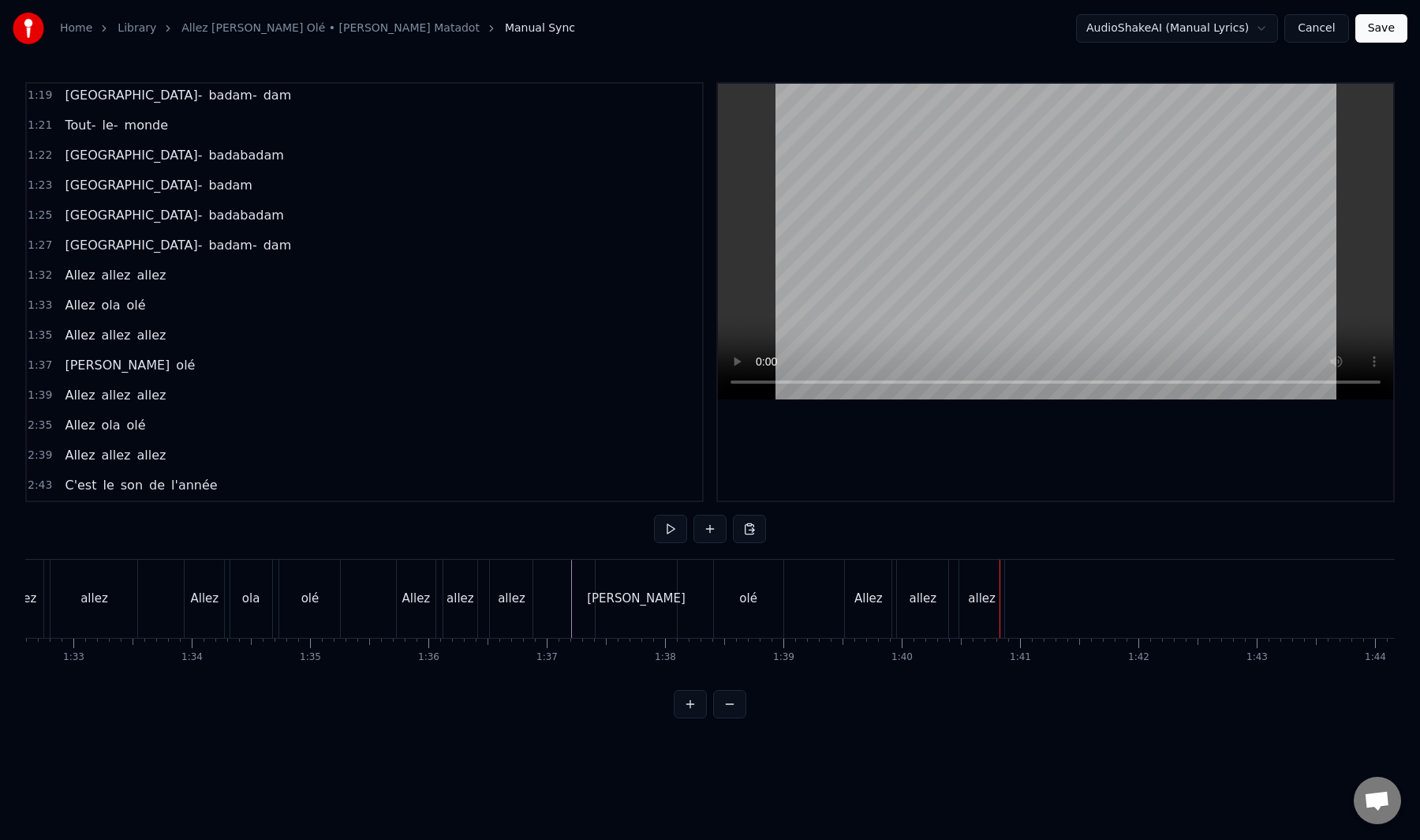
click at [752, 600] on div "olé" at bounding box center [748, 598] width 18 height 18
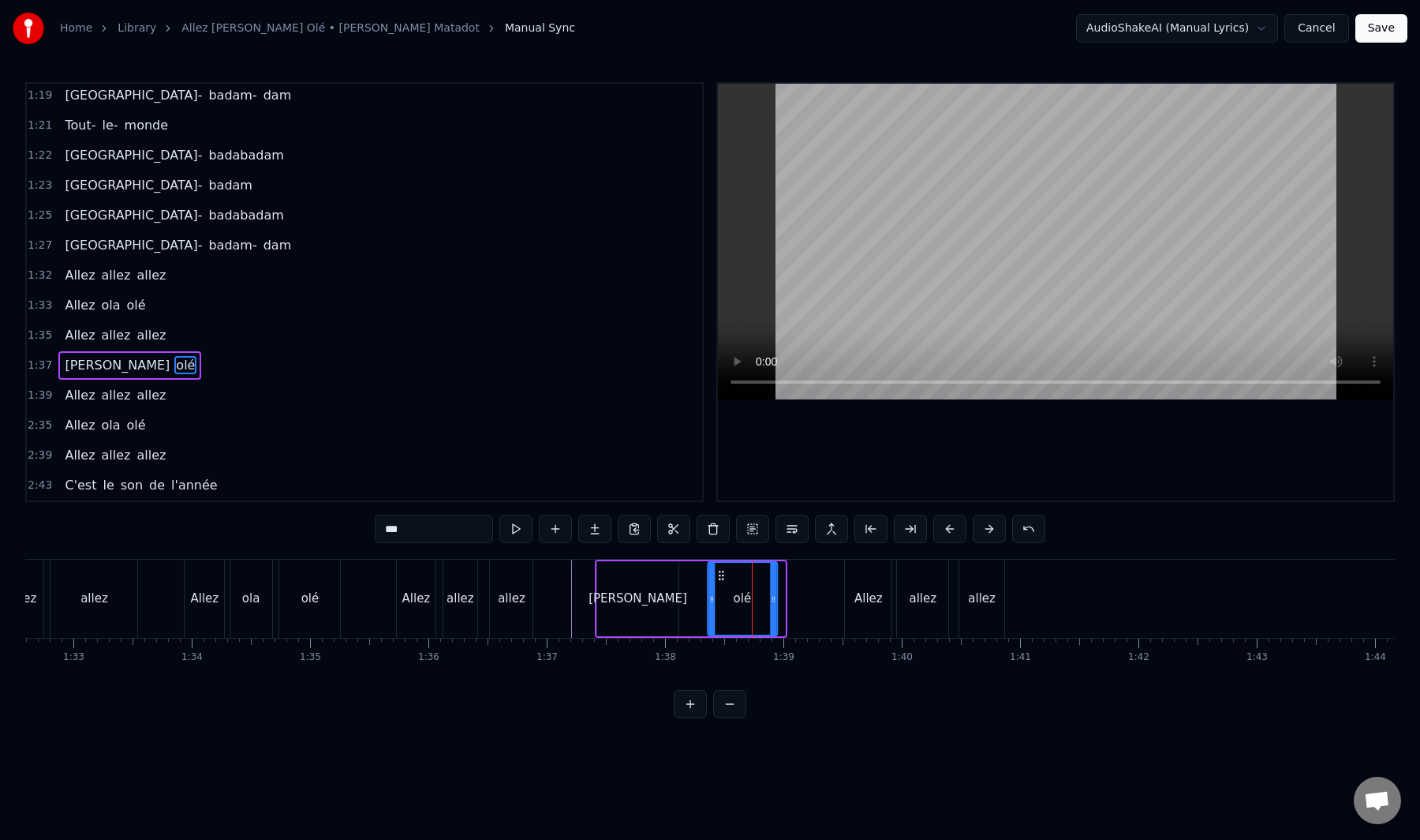
drag, startPoint x: 729, startPoint y: 577, endPoint x: 721, endPoint y: 582, distance: 9.4
click at [721, 582] on div "olé" at bounding box center [742, 598] width 68 height 72
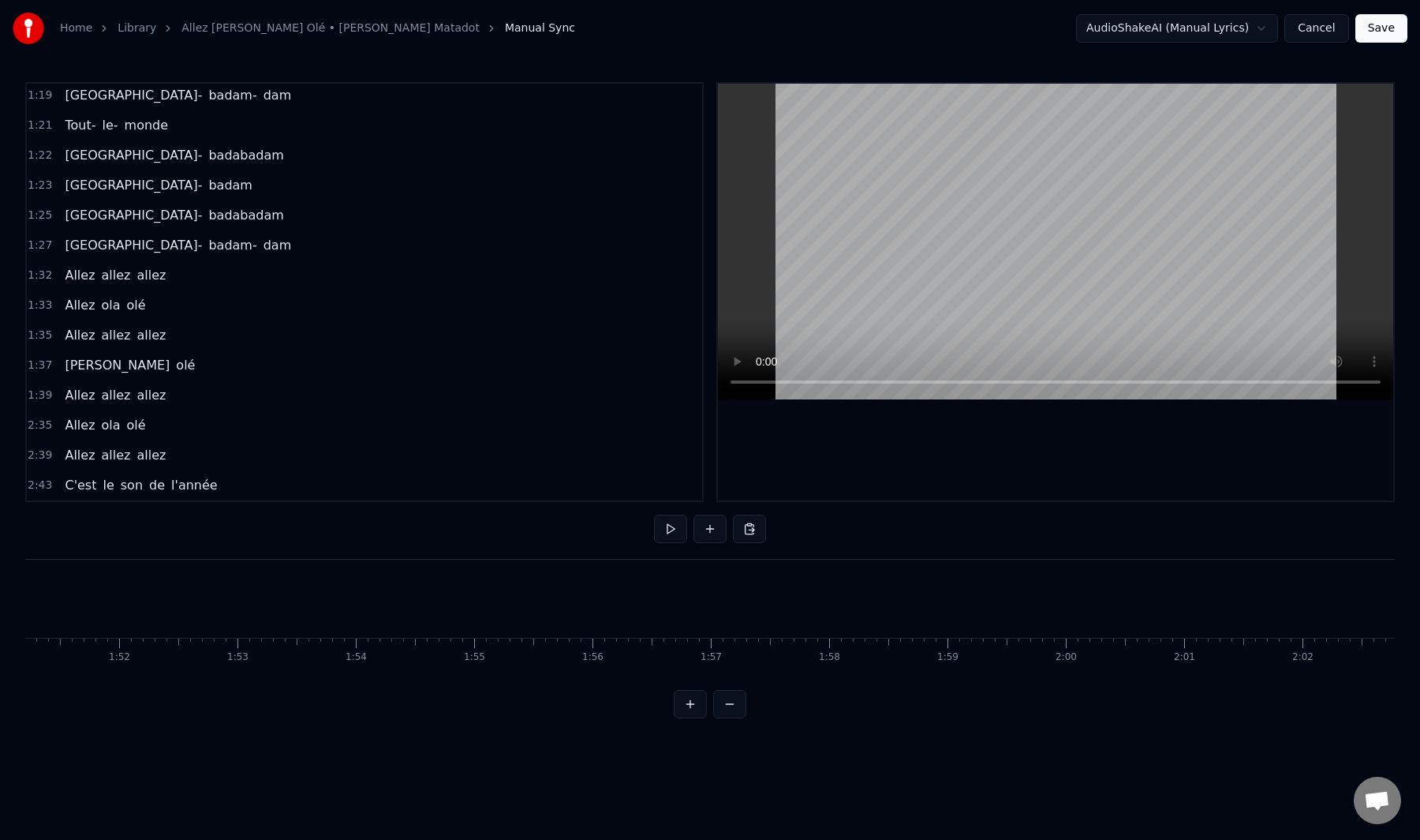
scroll to position [0, 12675]
click at [121, 438] on div "Allez ola olé" at bounding box center [105, 425] width 93 height 28
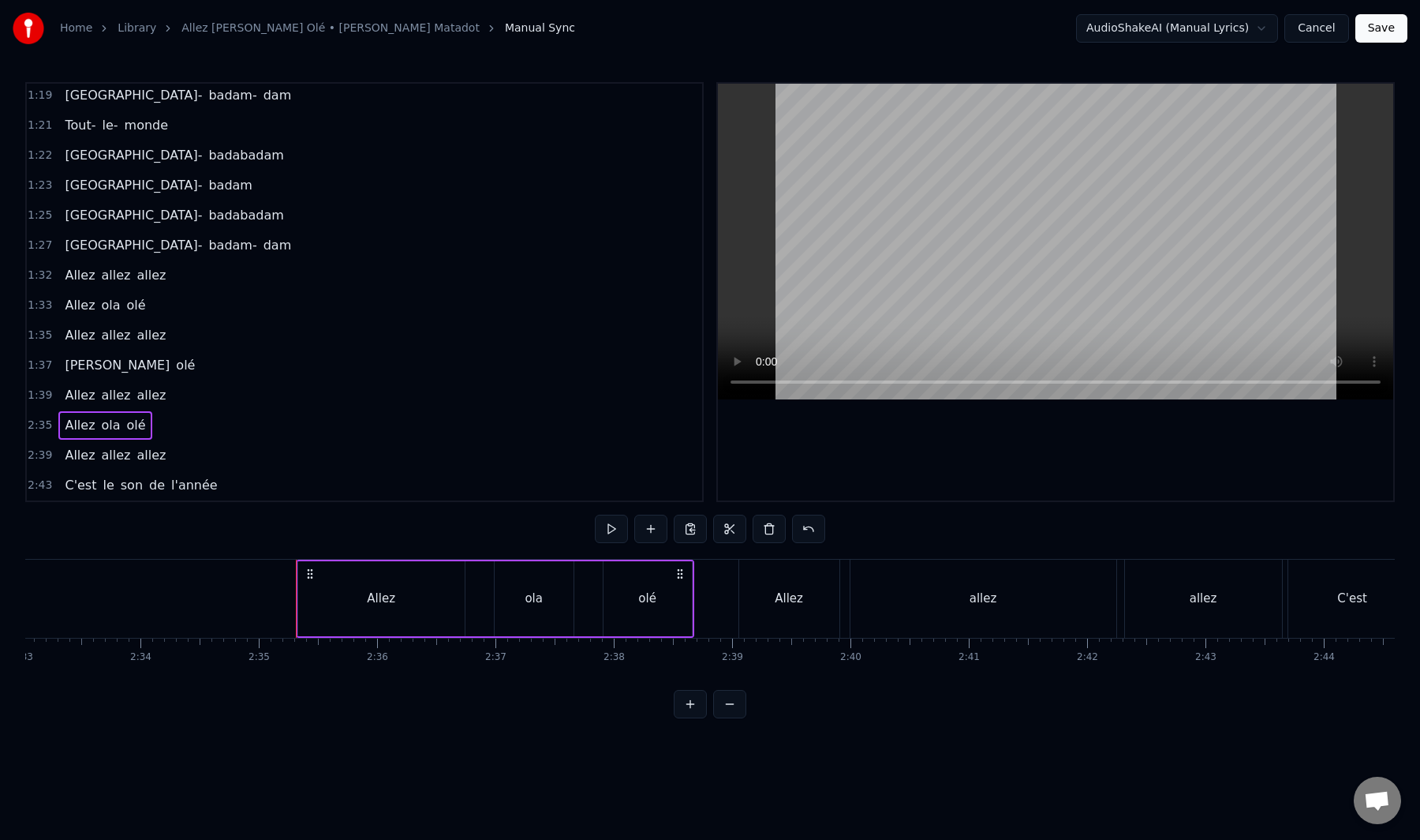
scroll to position [0, 18305]
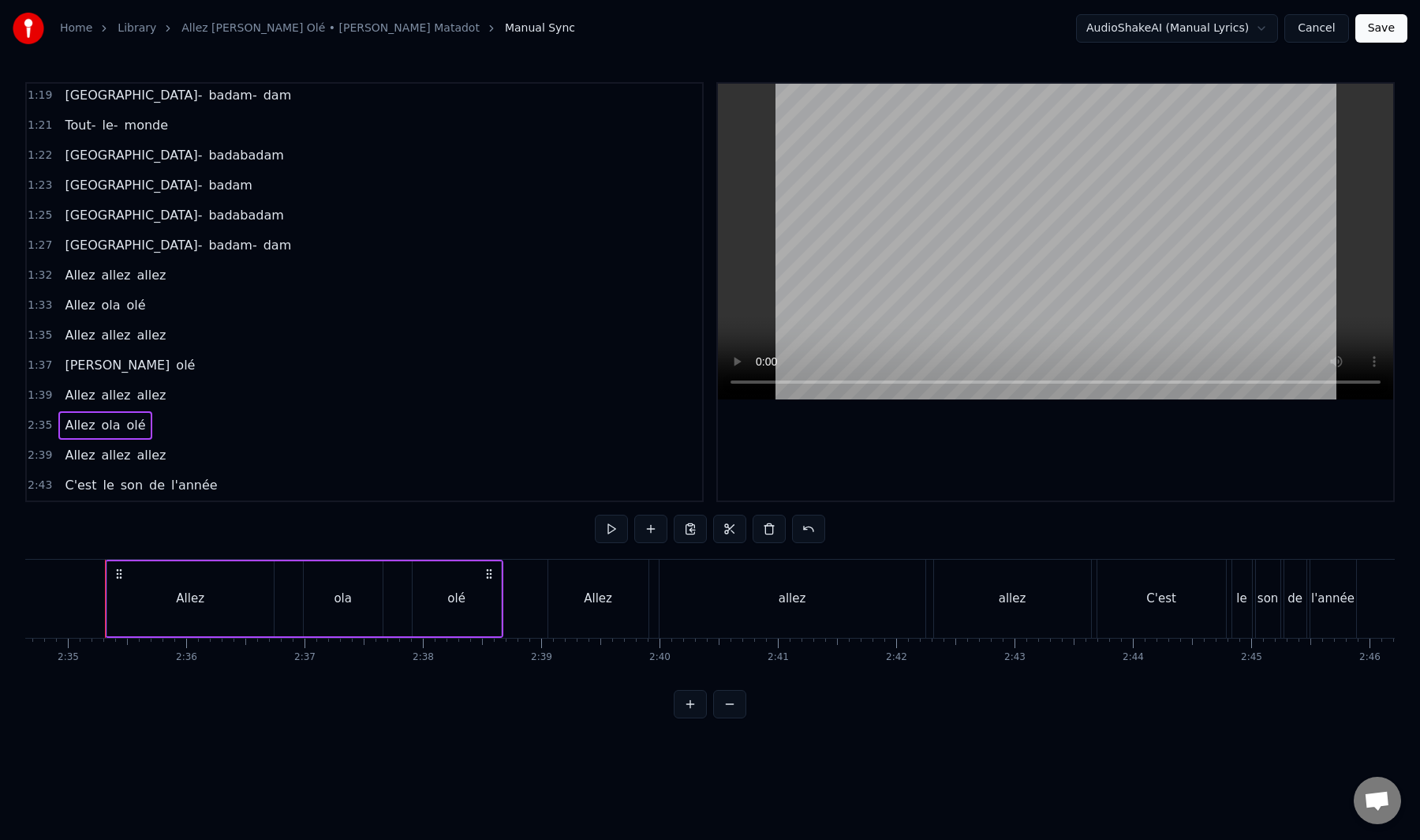
click at [151, 600] on div "Allez" at bounding box center [190, 599] width 166 height 75
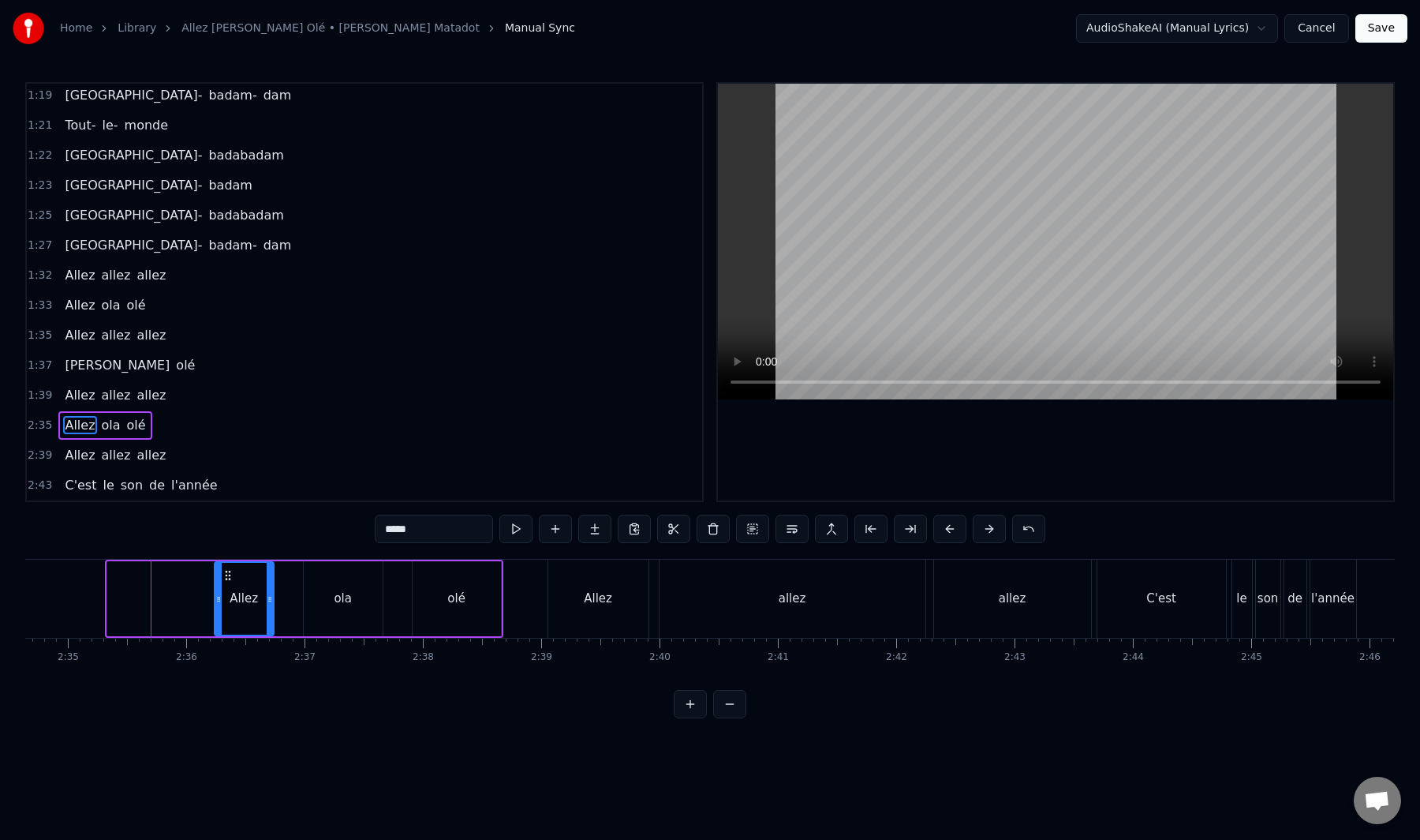
drag, startPoint x: 111, startPoint y: 600, endPoint x: 219, endPoint y: 601, distance: 108.0
click at [219, 601] on icon at bounding box center [218, 599] width 6 height 13
click at [320, 601] on div "ola" at bounding box center [343, 599] width 79 height 75
type input "***"
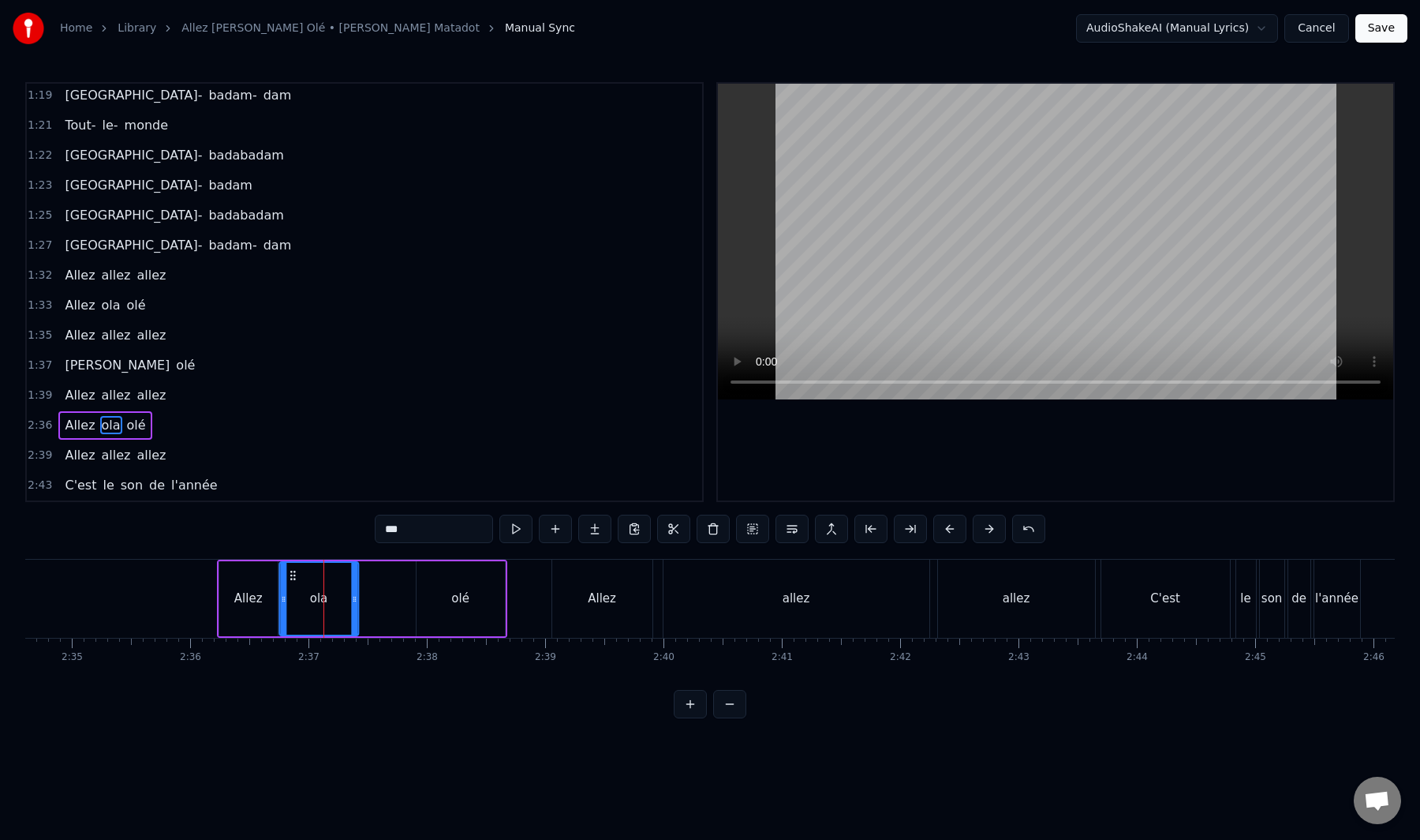
drag, startPoint x: 317, startPoint y: 573, endPoint x: 295, endPoint y: 595, distance: 31.1
click at [295, 595] on div "ola" at bounding box center [318, 598] width 77 height 72
drag, startPoint x: 356, startPoint y: 596, endPoint x: 328, endPoint y: 618, distance: 35.6
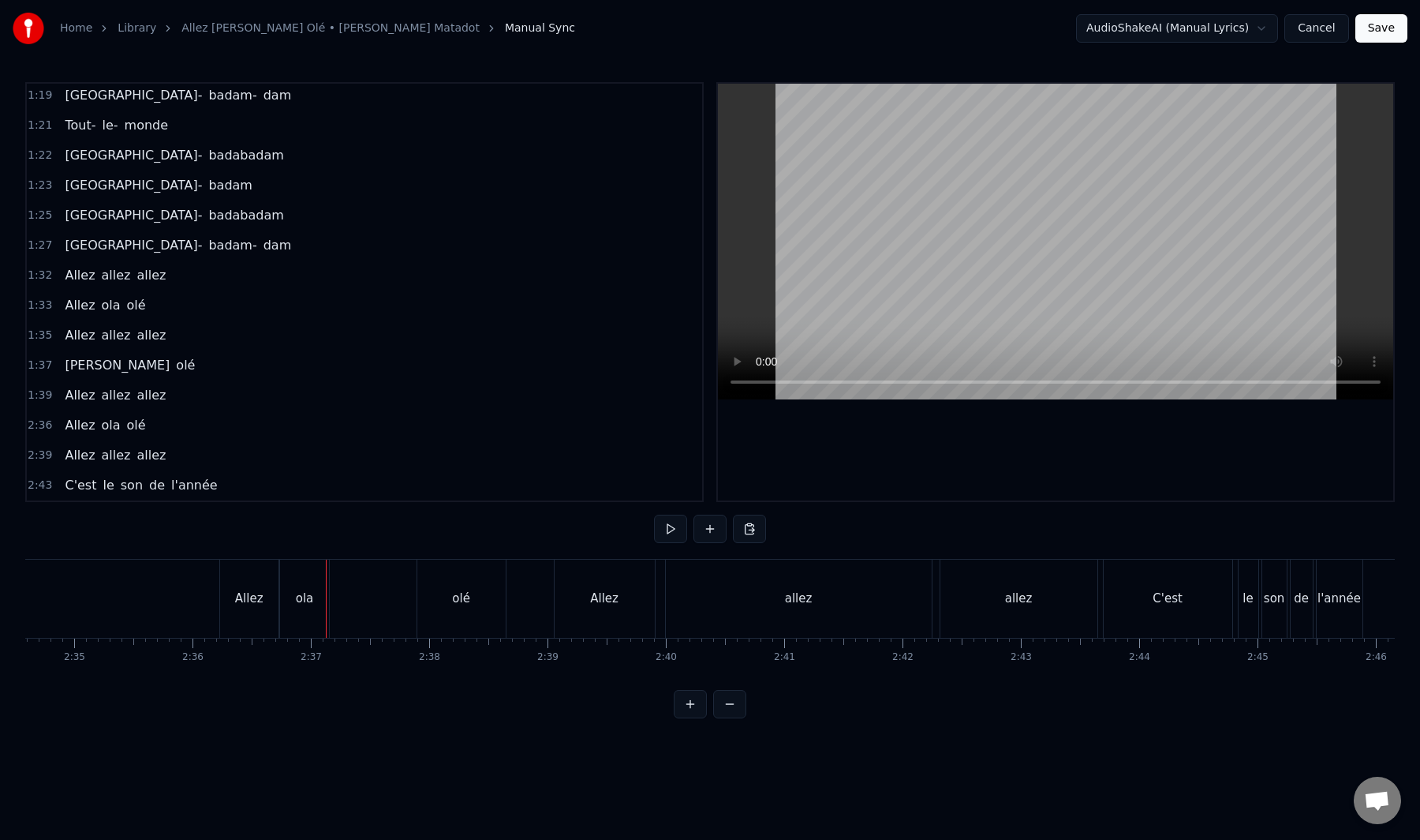
click at [440, 596] on div "olé" at bounding box center [462, 599] width 88 height 78
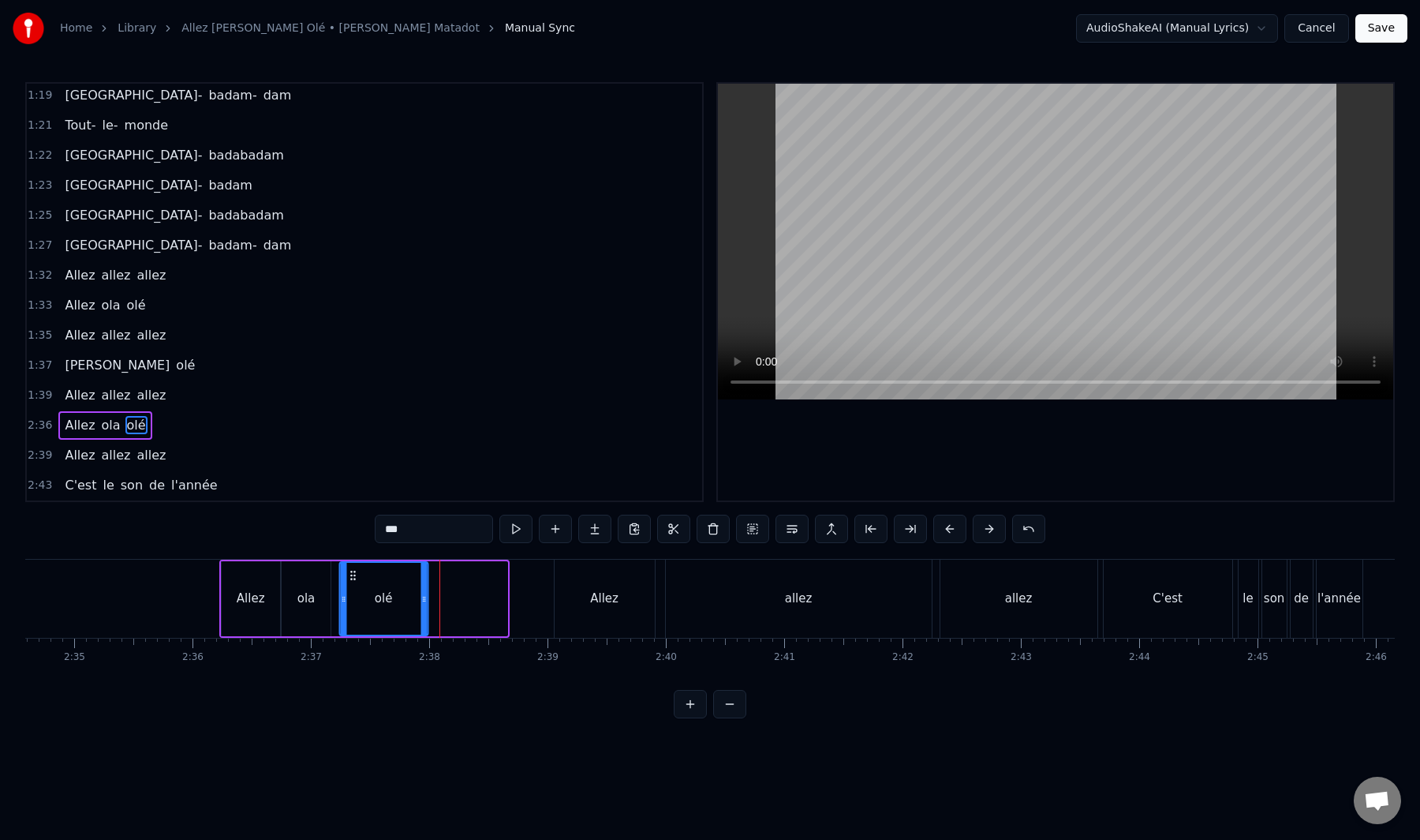
drag, startPoint x: 421, startPoint y: 581, endPoint x: 355, endPoint y: 598, distance: 68.2
click at [355, 598] on div "olé" at bounding box center [383, 598] width 87 height 72
click at [418, 599] on div "olé" at bounding box center [385, 598] width 87 height 72
drag, startPoint x: 424, startPoint y: 596, endPoint x: 385, endPoint y: 617, distance: 44.3
click at [385, 617] on div at bounding box center [386, 598] width 6 height 72
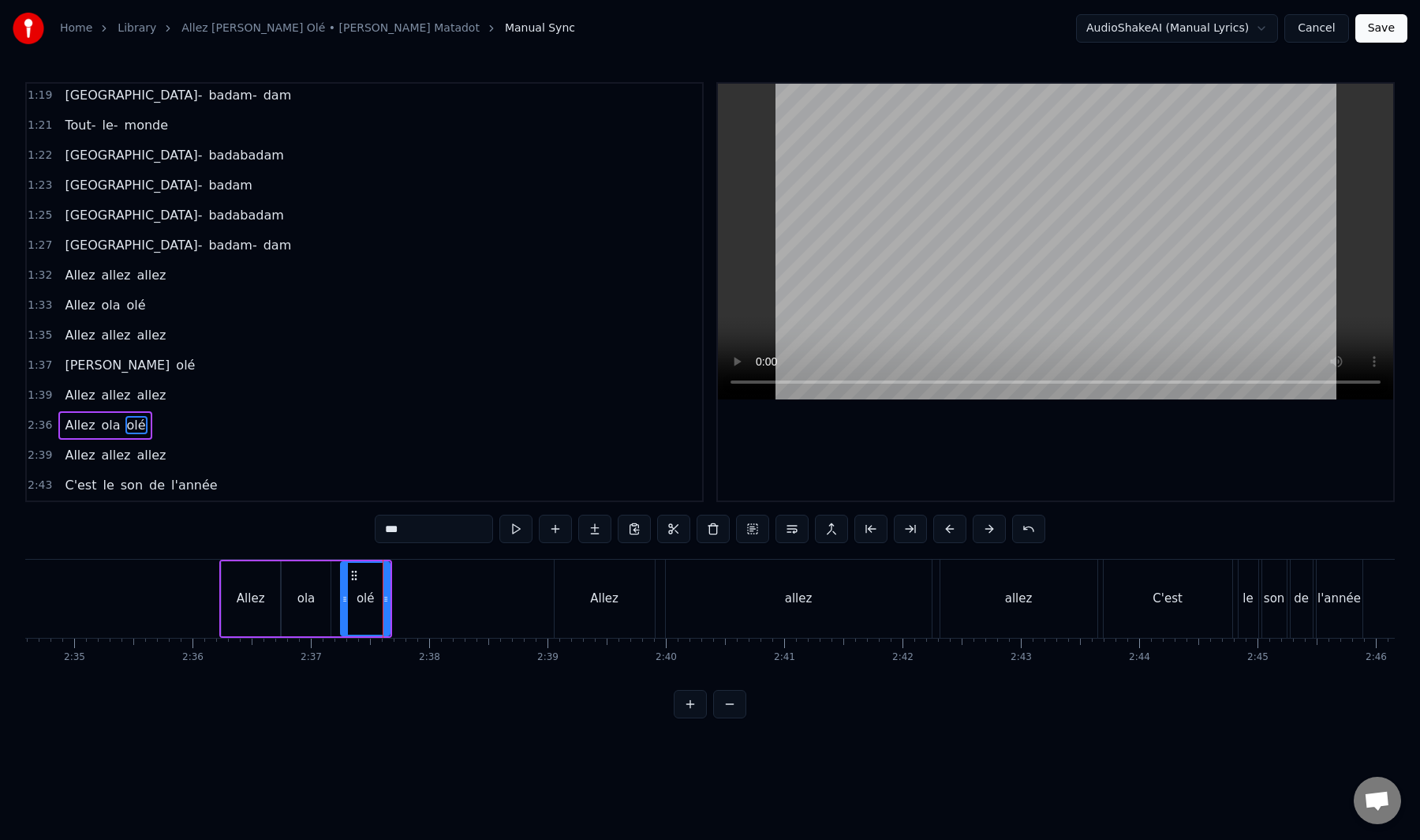
click at [110, 437] on div "Allez ola olé" at bounding box center [105, 425] width 93 height 28
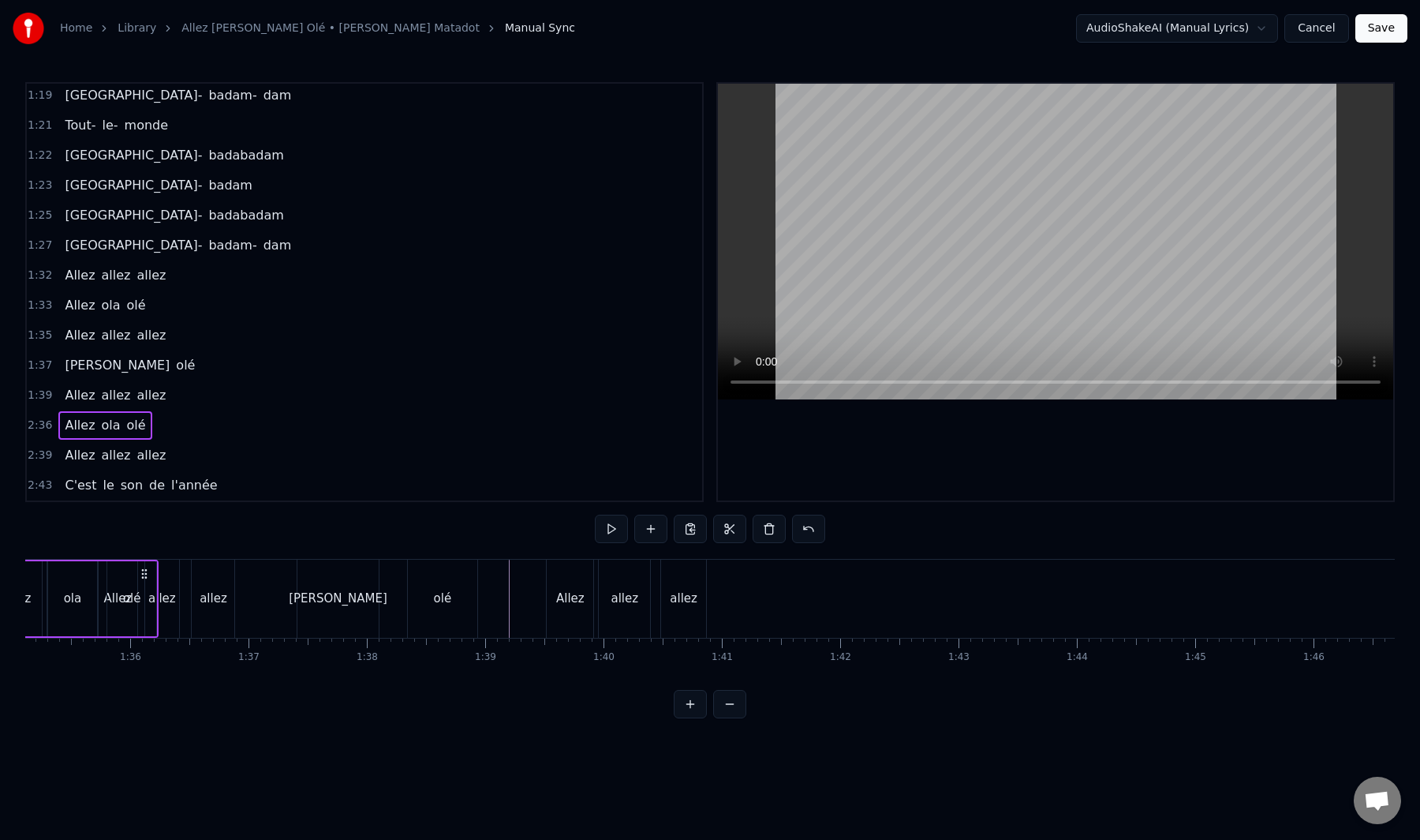
scroll to position [0, 11151]
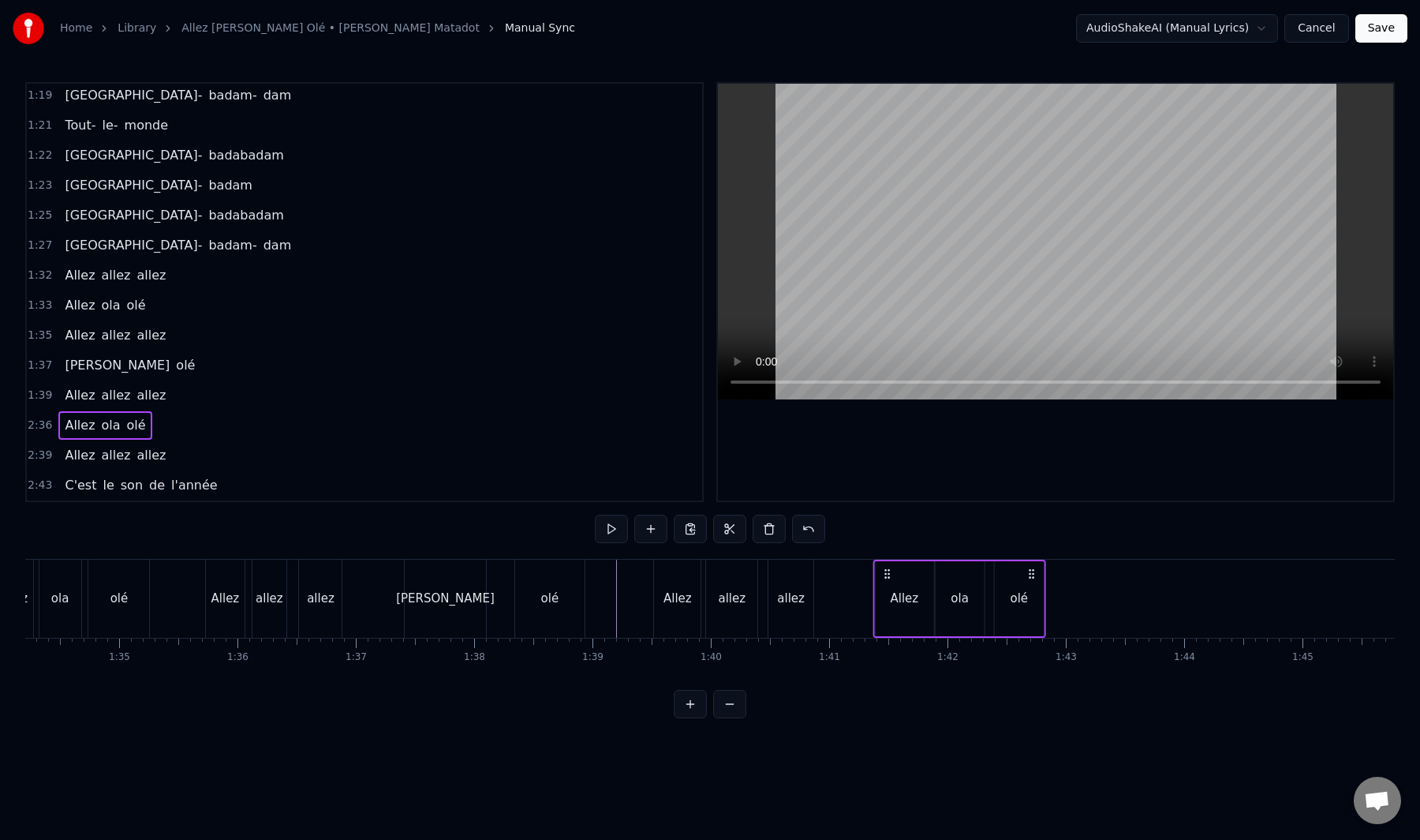
drag, startPoint x: 234, startPoint y: 568, endPoint x: 887, endPoint y: 629, distance: 655.8
click at [887, 629] on div "Allez ola olé" at bounding box center [959, 599] width 172 height 78
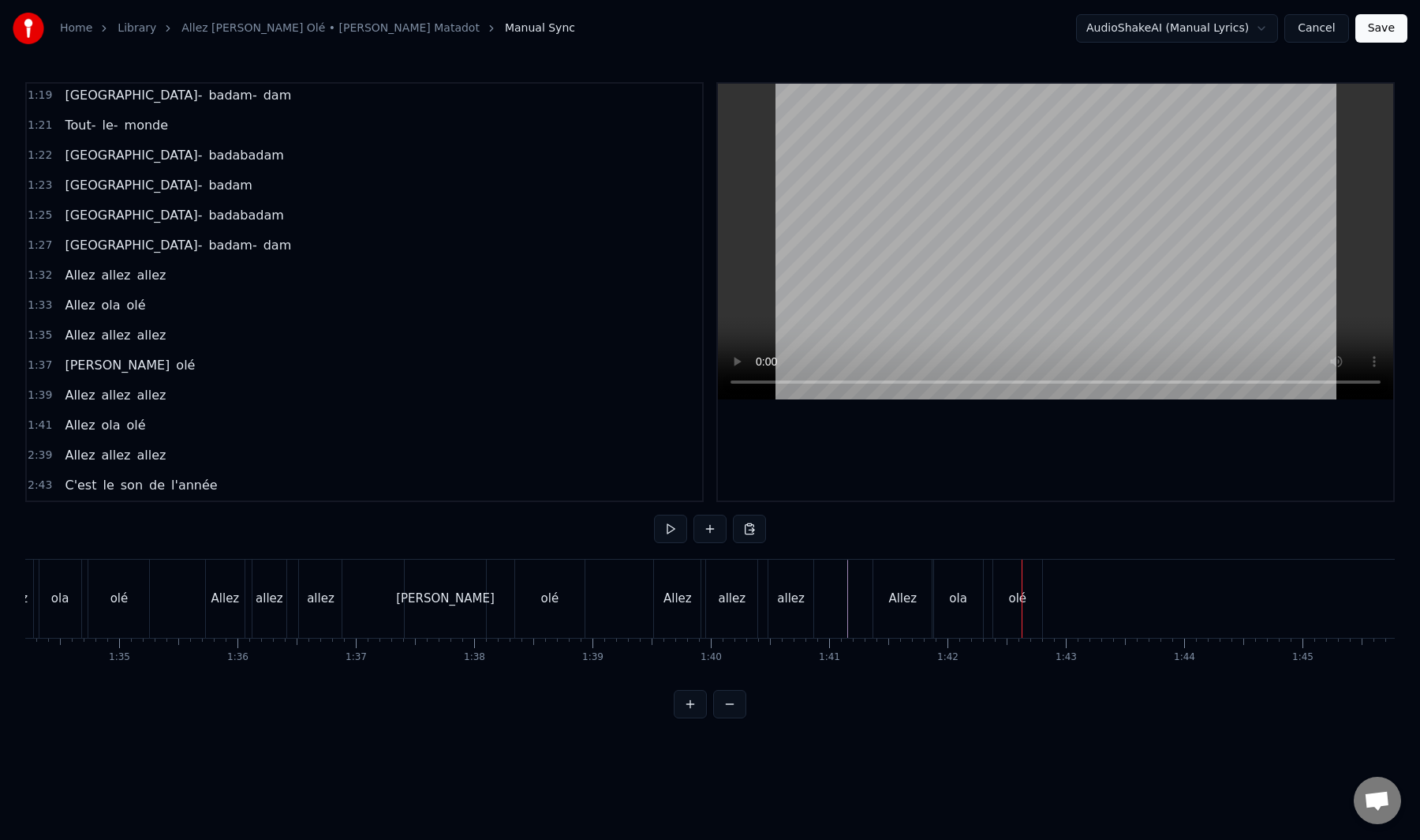
click at [912, 606] on div "Allez" at bounding box center [902, 598] width 28 height 18
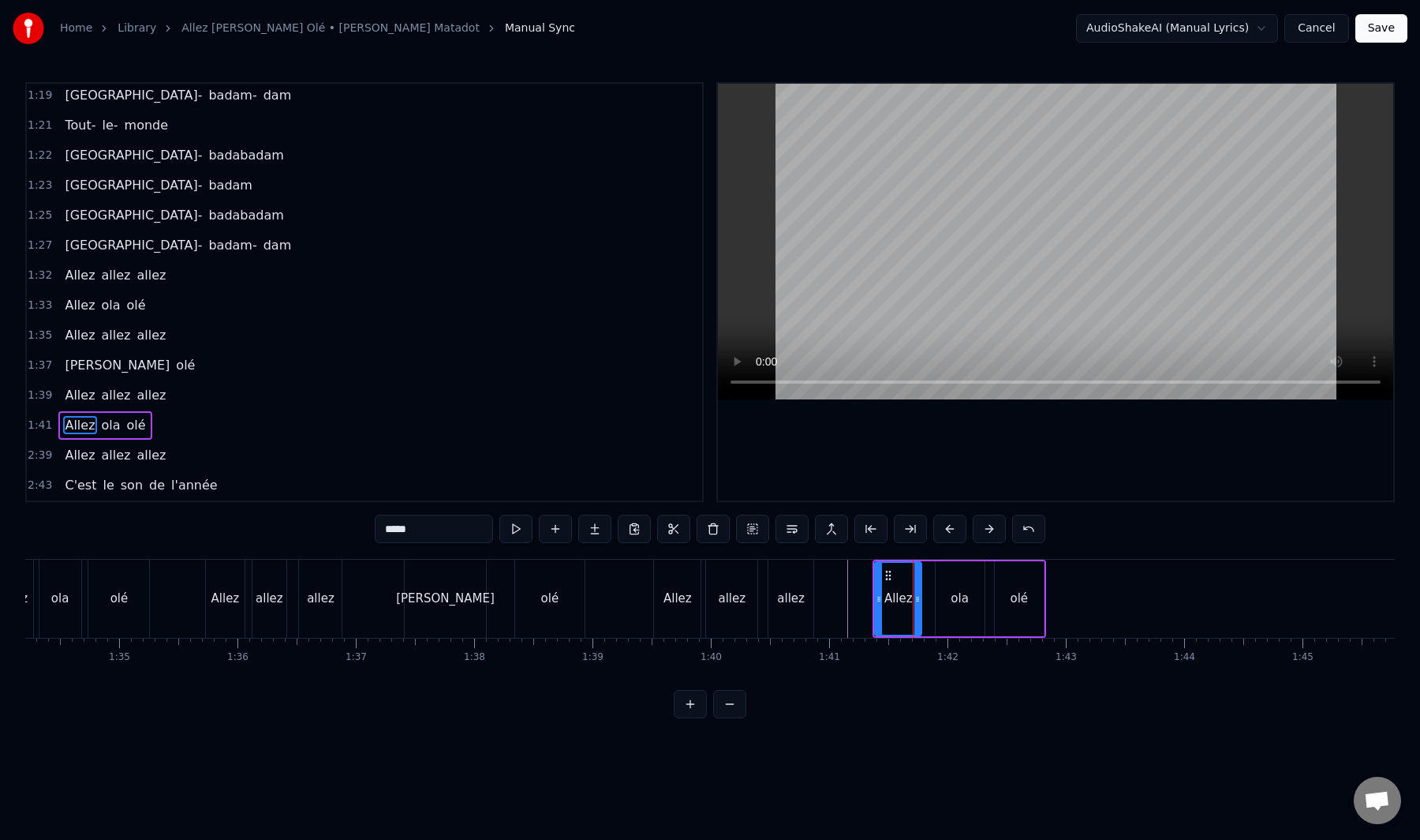
drag, startPoint x: 928, startPoint y: 599, endPoint x: 916, endPoint y: 612, distance: 17.7
click at [916, 612] on div at bounding box center [917, 598] width 6 height 72
click at [955, 598] on div "ola" at bounding box center [960, 598] width 18 height 18
click at [948, 582] on div "ola" at bounding box center [959, 598] width 48 height 72
click at [999, 584] on div "olé" at bounding box center [1020, 599] width 49 height 75
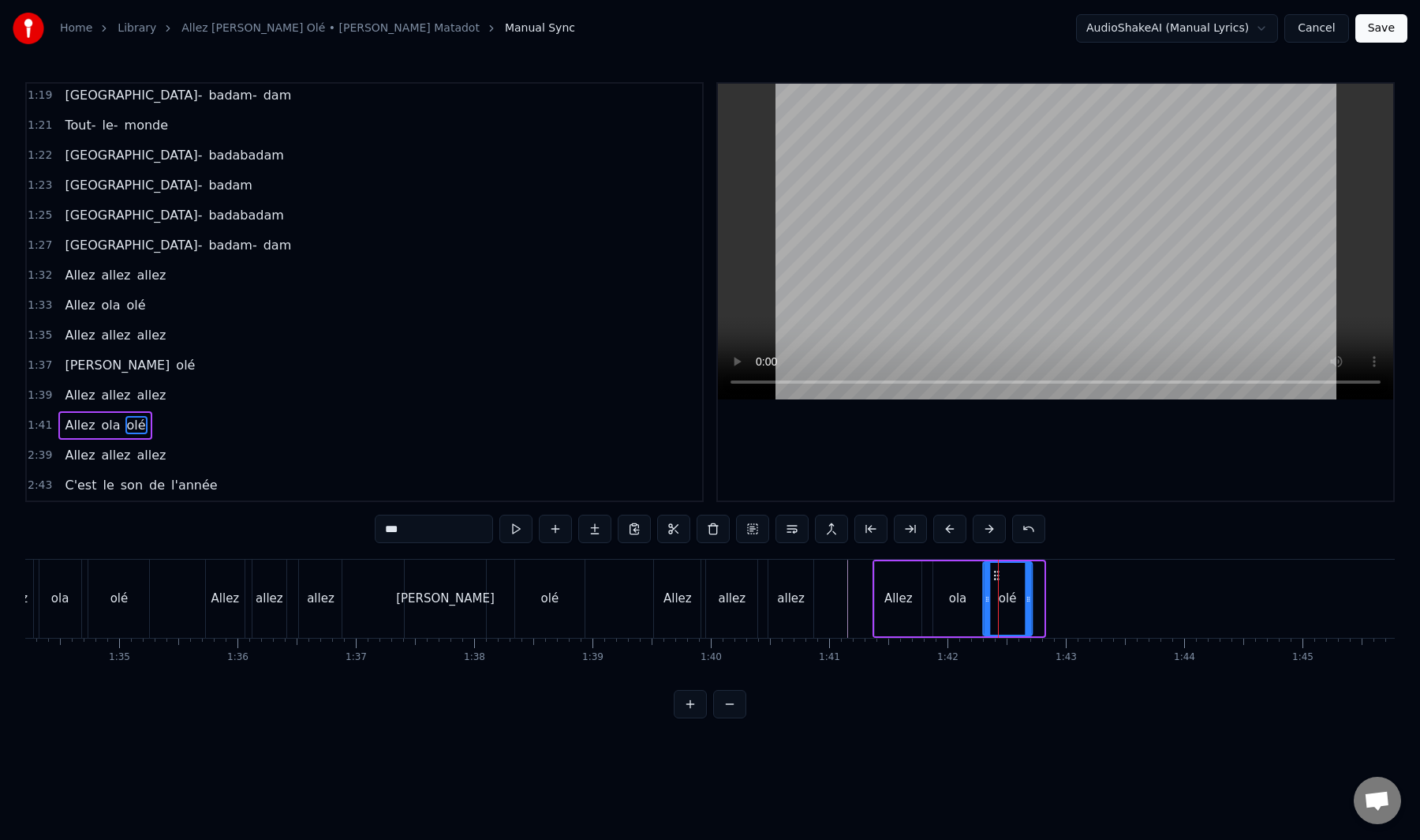
drag, startPoint x: 1006, startPoint y: 575, endPoint x: 995, endPoint y: 585, distance: 14.9
click at [995, 585] on div "olé" at bounding box center [1008, 598] width 48 height 72
click at [960, 593] on div "ola" at bounding box center [958, 598] width 18 height 18
type input "***"
click at [975, 600] on icon at bounding box center [977, 599] width 6 height 13
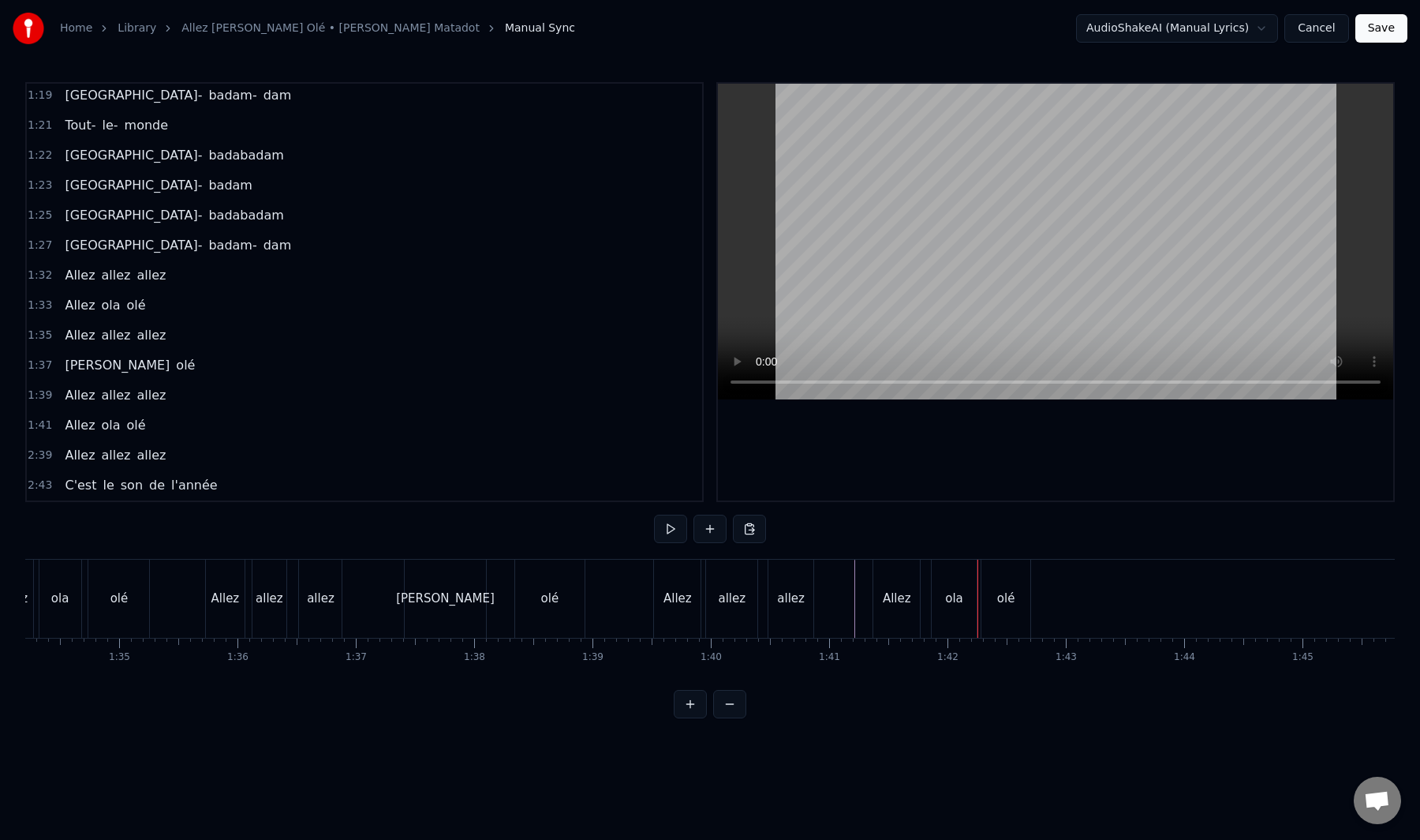
click at [951, 595] on div "ola" at bounding box center [954, 598] width 18 height 18
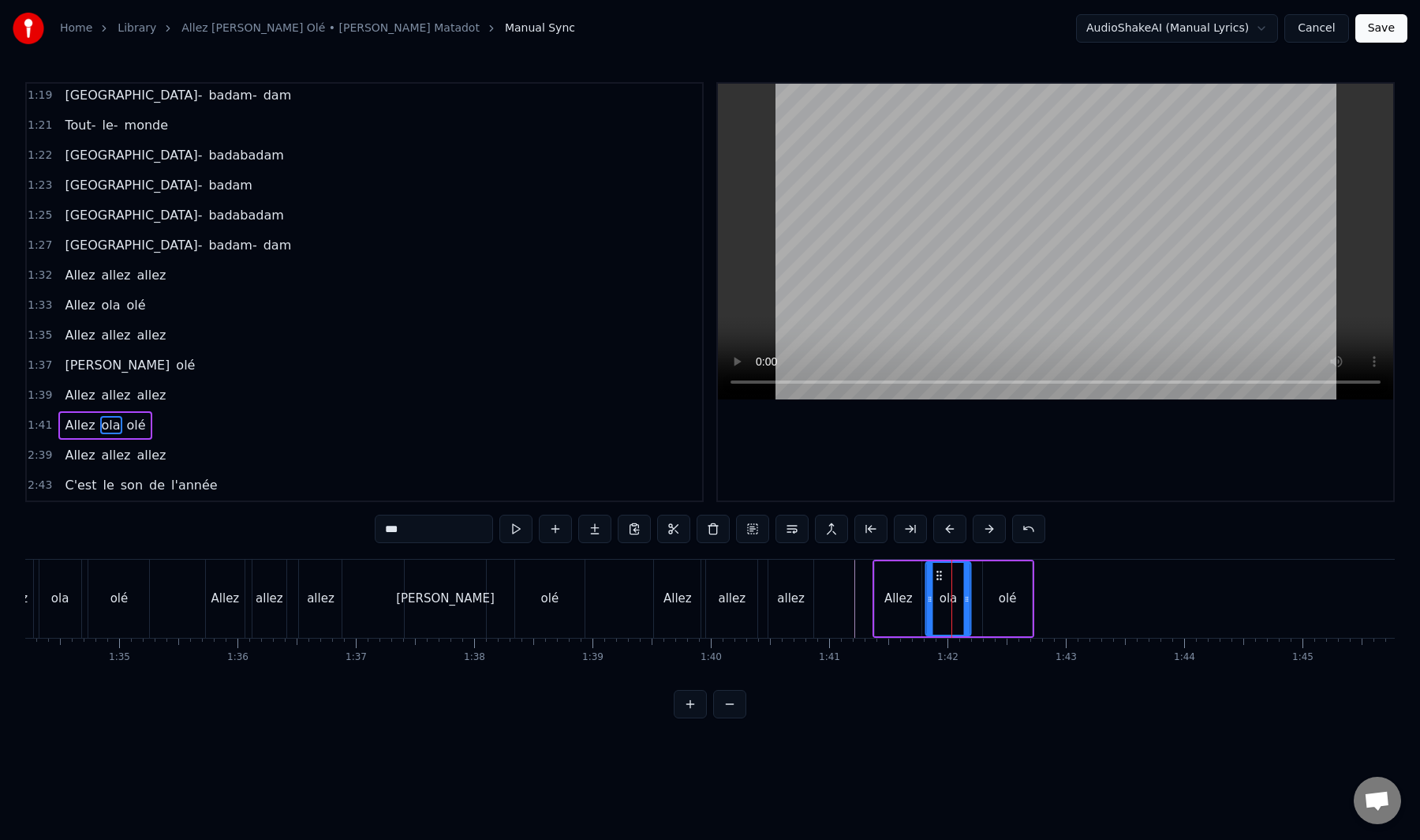
drag, startPoint x: 947, startPoint y: 575, endPoint x: 937, endPoint y: 592, distance: 19.7
click at [937, 592] on div "ola" at bounding box center [949, 598] width 43 height 72
click at [988, 583] on div "olé" at bounding box center [1008, 599] width 49 height 75
type input "***"
drag, startPoint x: 994, startPoint y: 576, endPoint x: 980, endPoint y: 590, distance: 19.8
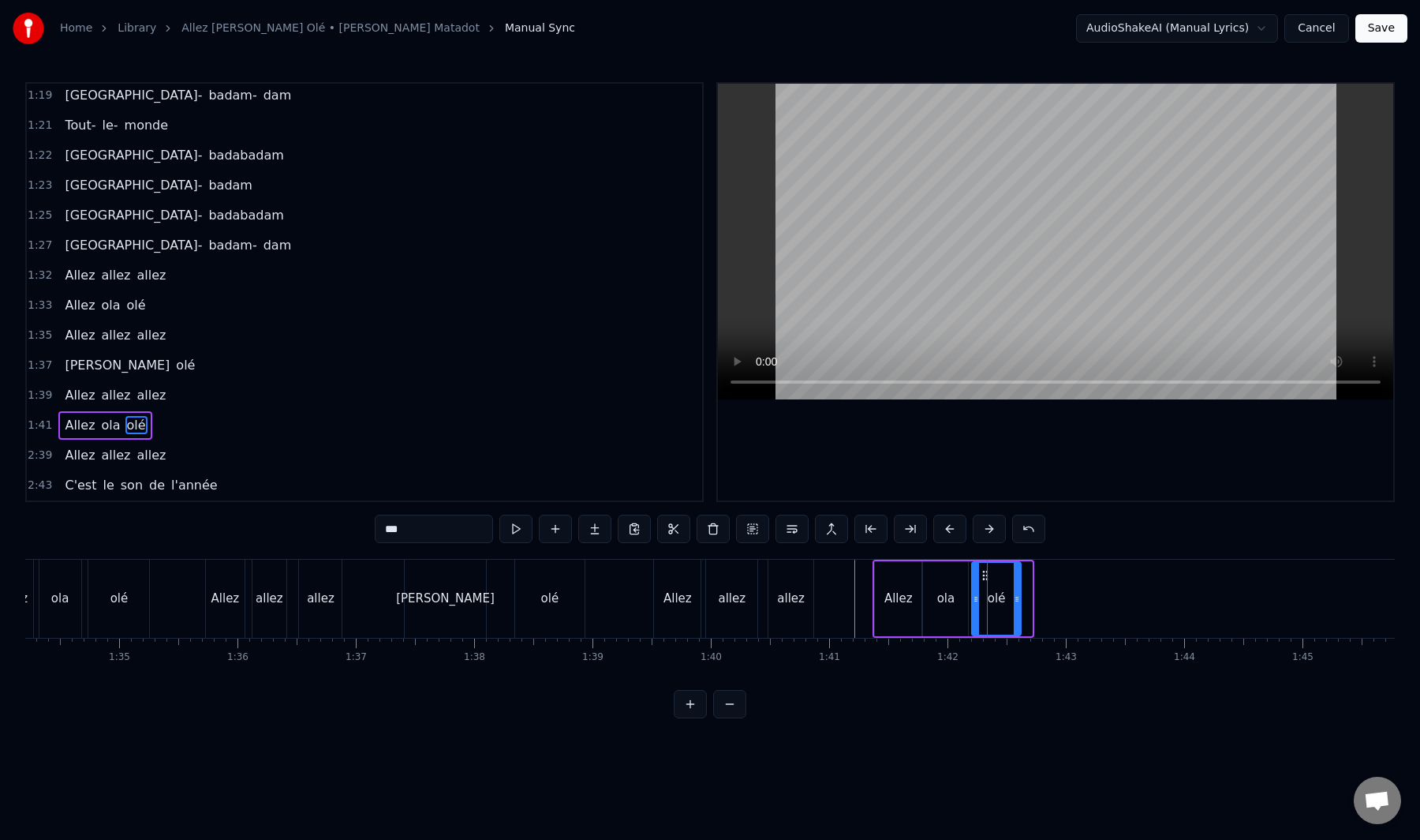
click at [980, 590] on div "olé" at bounding box center [997, 598] width 48 height 72
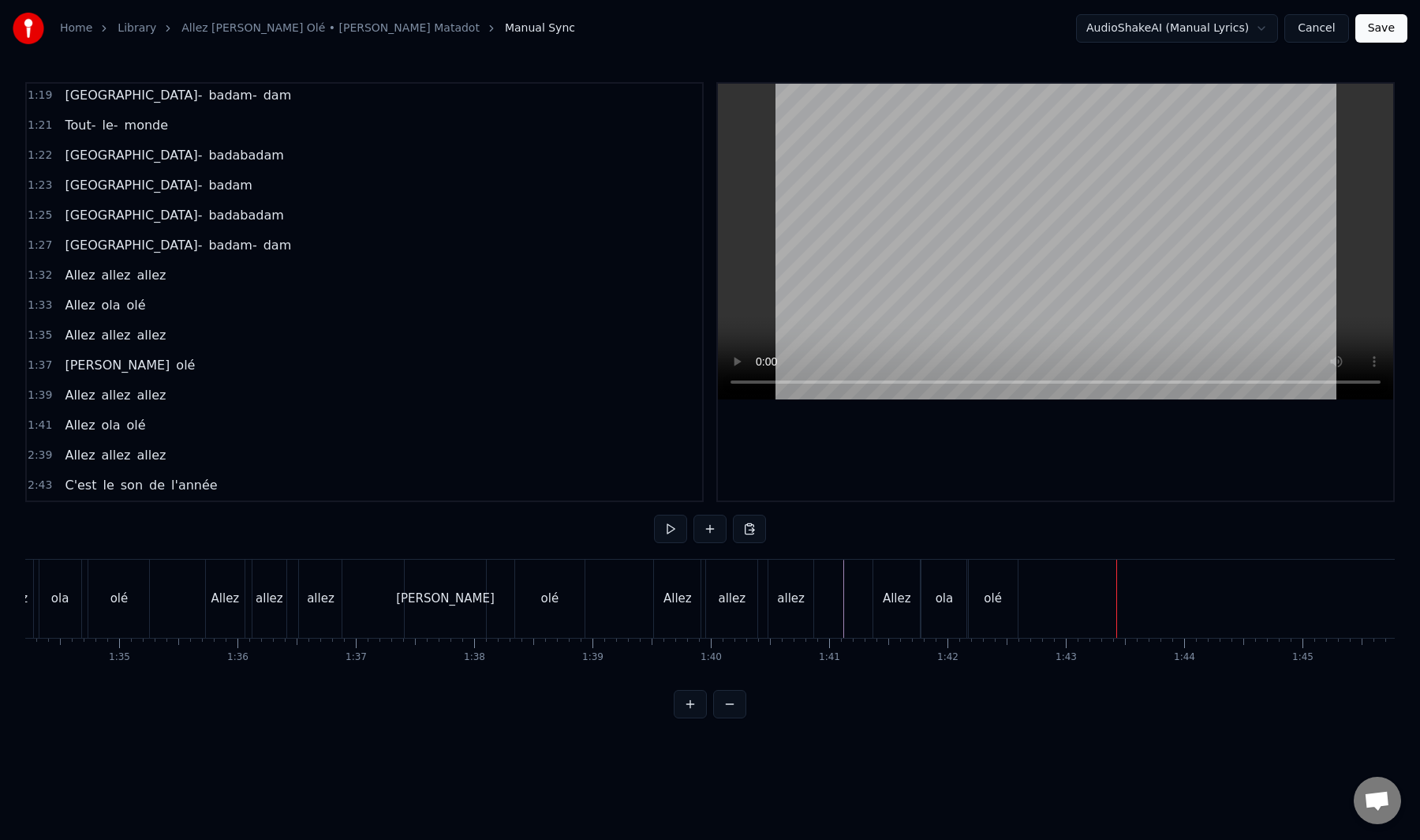
click at [131, 468] on div "Allez allez allez" at bounding box center [116, 454] width 114 height 28
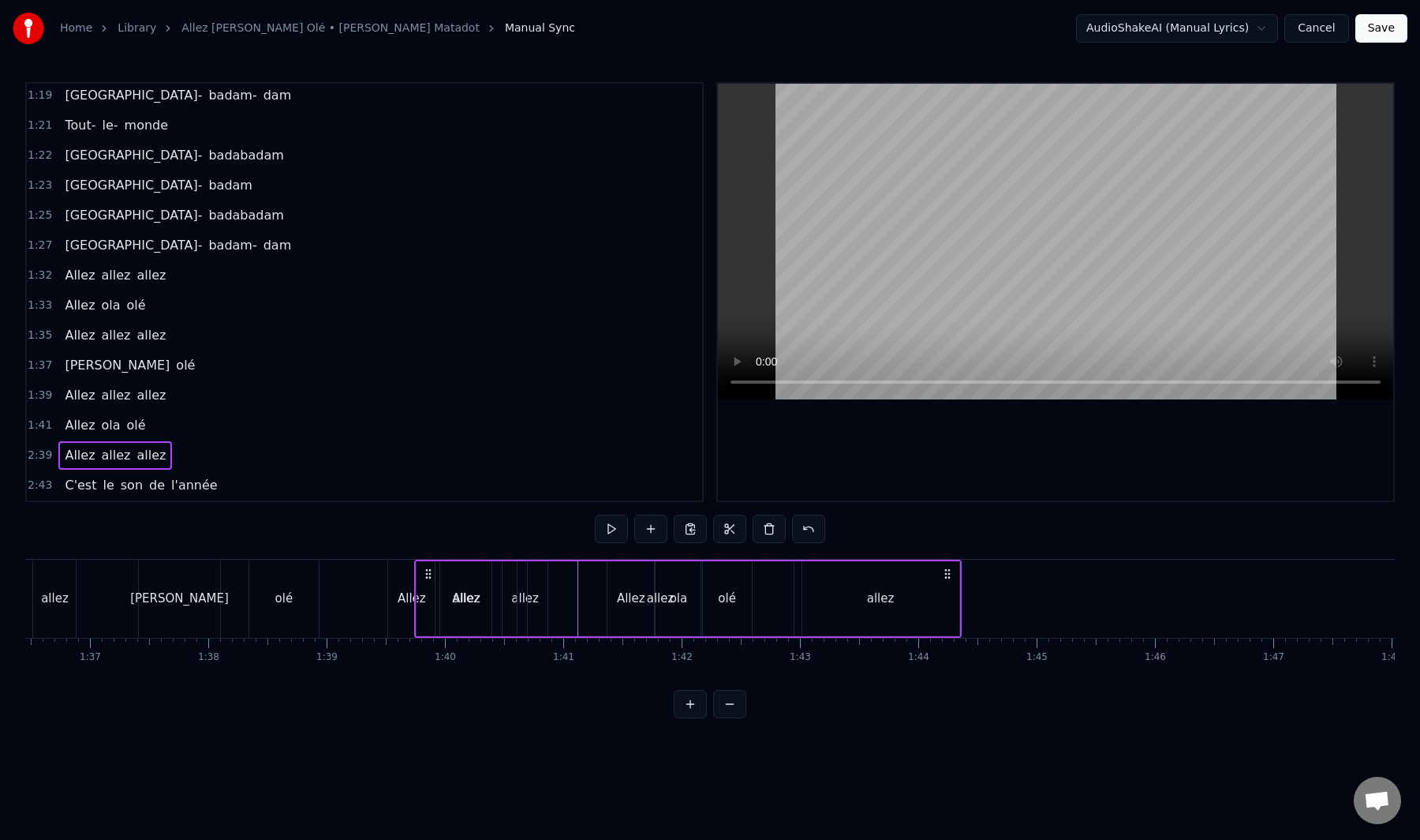
scroll to position [0, 11402]
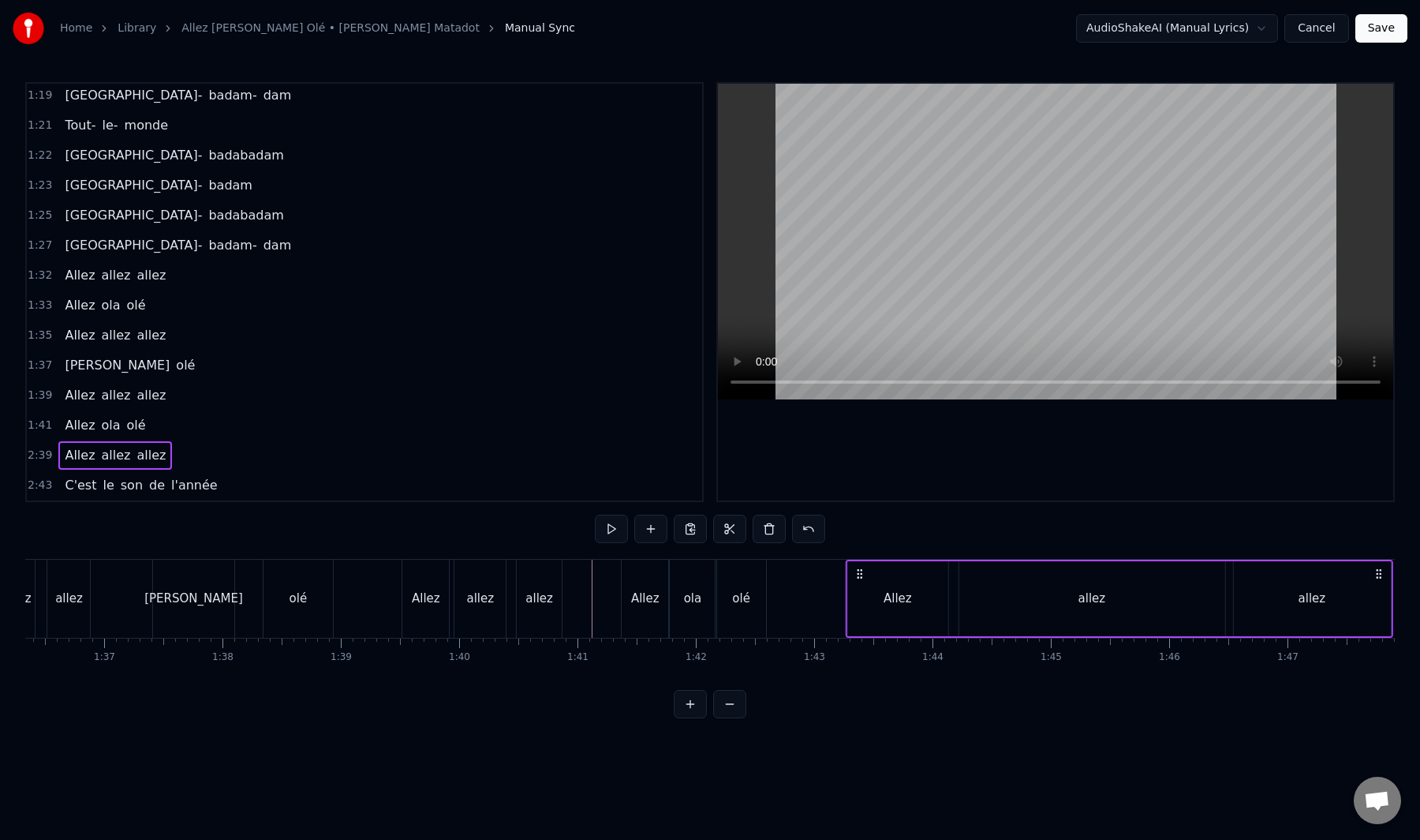
drag, startPoint x: 116, startPoint y: 573, endPoint x: 858, endPoint y: 597, distance: 742.4
click at [858, 597] on div "Allez allez allez" at bounding box center [1119, 599] width 548 height 78
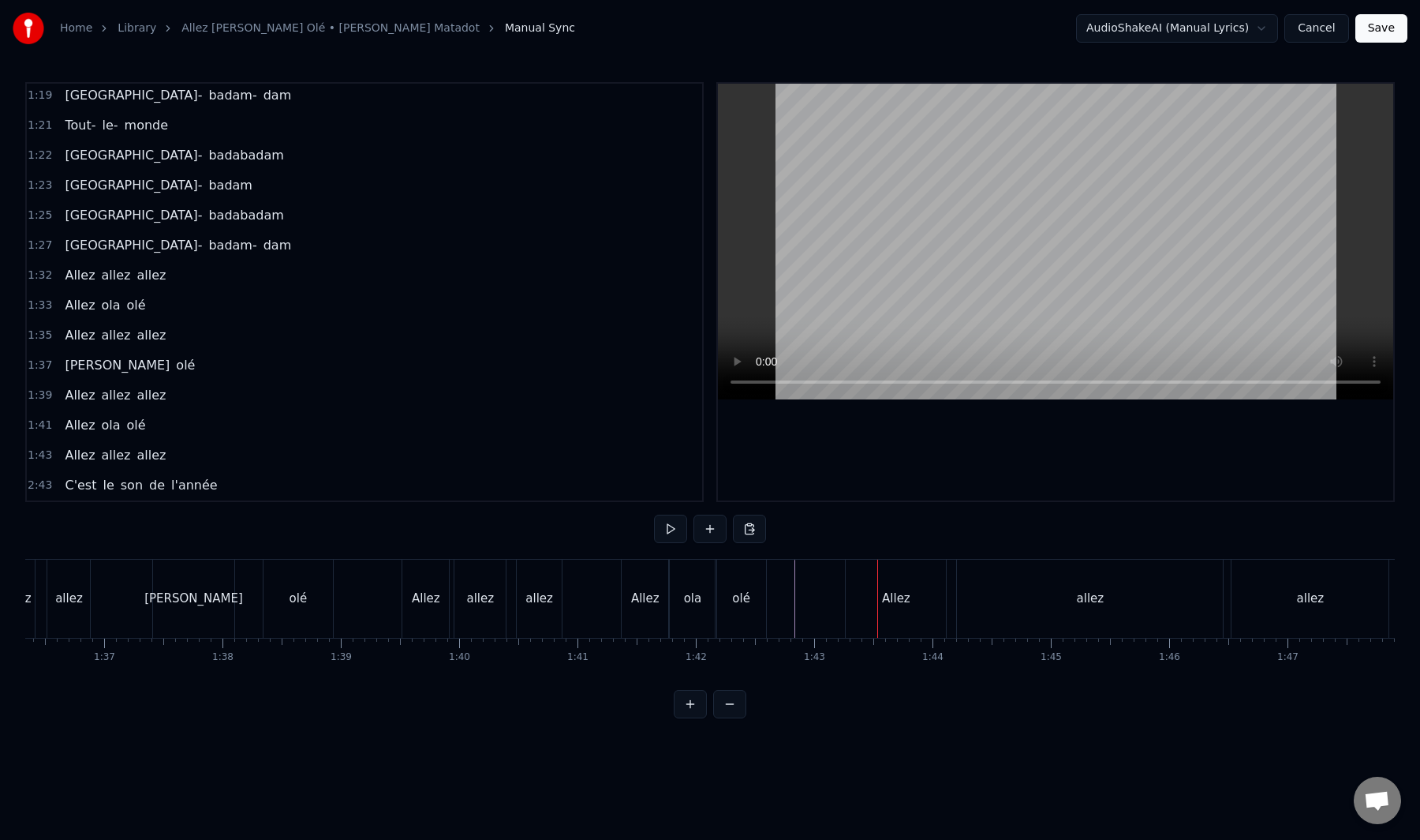
click at [896, 604] on div "Allez" at bounding box center [896, 598] width 28 height 18
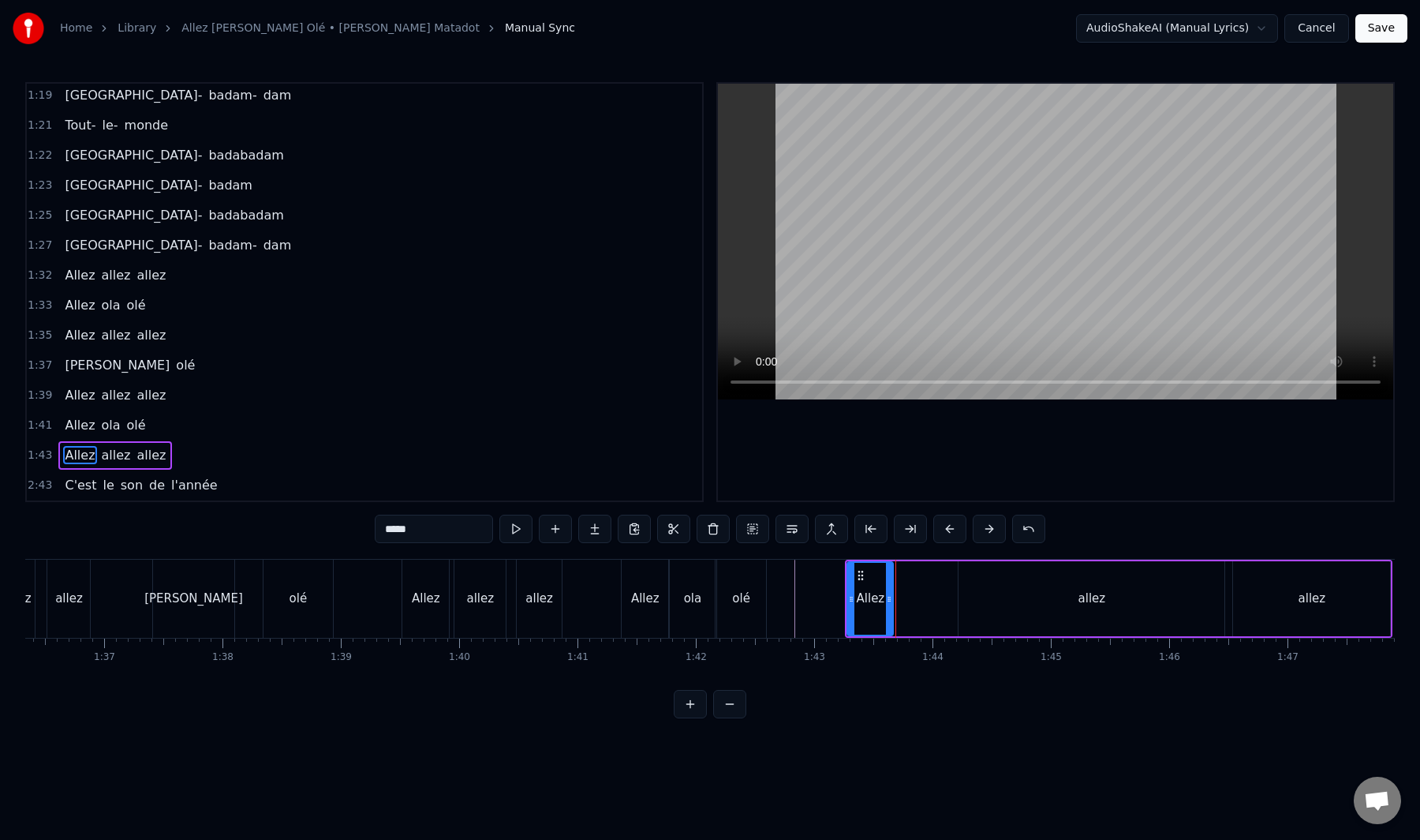
drag, startPoint x: 942, startPoint y: 596, endPoint x: 888, endPoint y: 607, distance: 55.1
click at [888, 607] on div at bounding box center [888, 598] width 6 height 72
click at [1022, 592] on div "allez" at bounding box center [1091, 599] width 266 height 75
type input "*****"
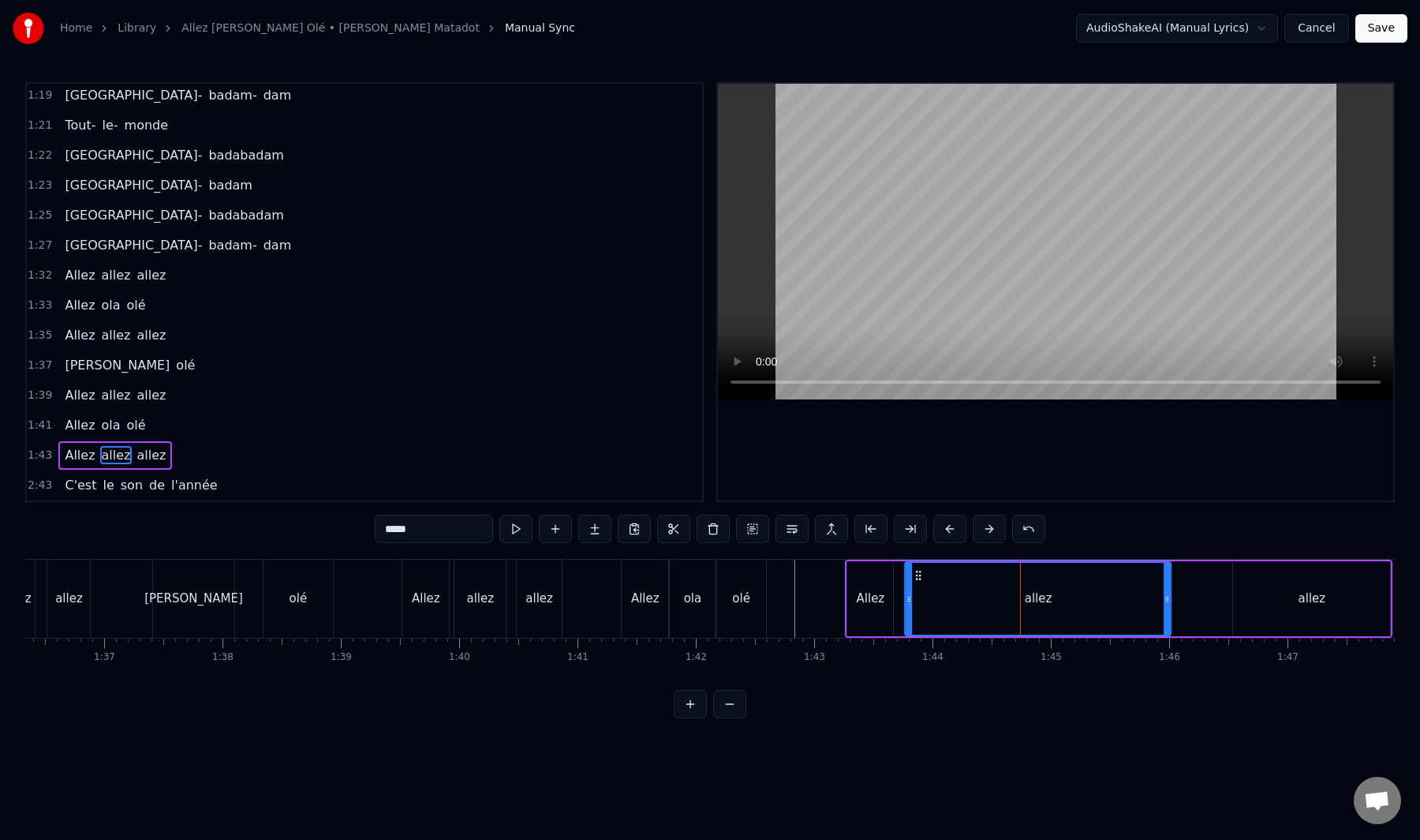
drag, startPoint x: 972, startPoint y: 578, endPoint x: 917, endPoint y: 600, distance: 59.2
click at [916, 600] on div "allez" at bounding box center [1039, 598] width 264 height 72
drag, startPoint x: 1161, startPoint y: 596, endPoint x: 1147, endPoint y: 603, distance: 15.7
click at [1147, 603] on div "allez" at bounding box center [1035, 598] width 264 height 72
drag, startPoint x: 1165, startPoint y: 596, endPoint x: 929, endPoint y: 658, distance: 244.0
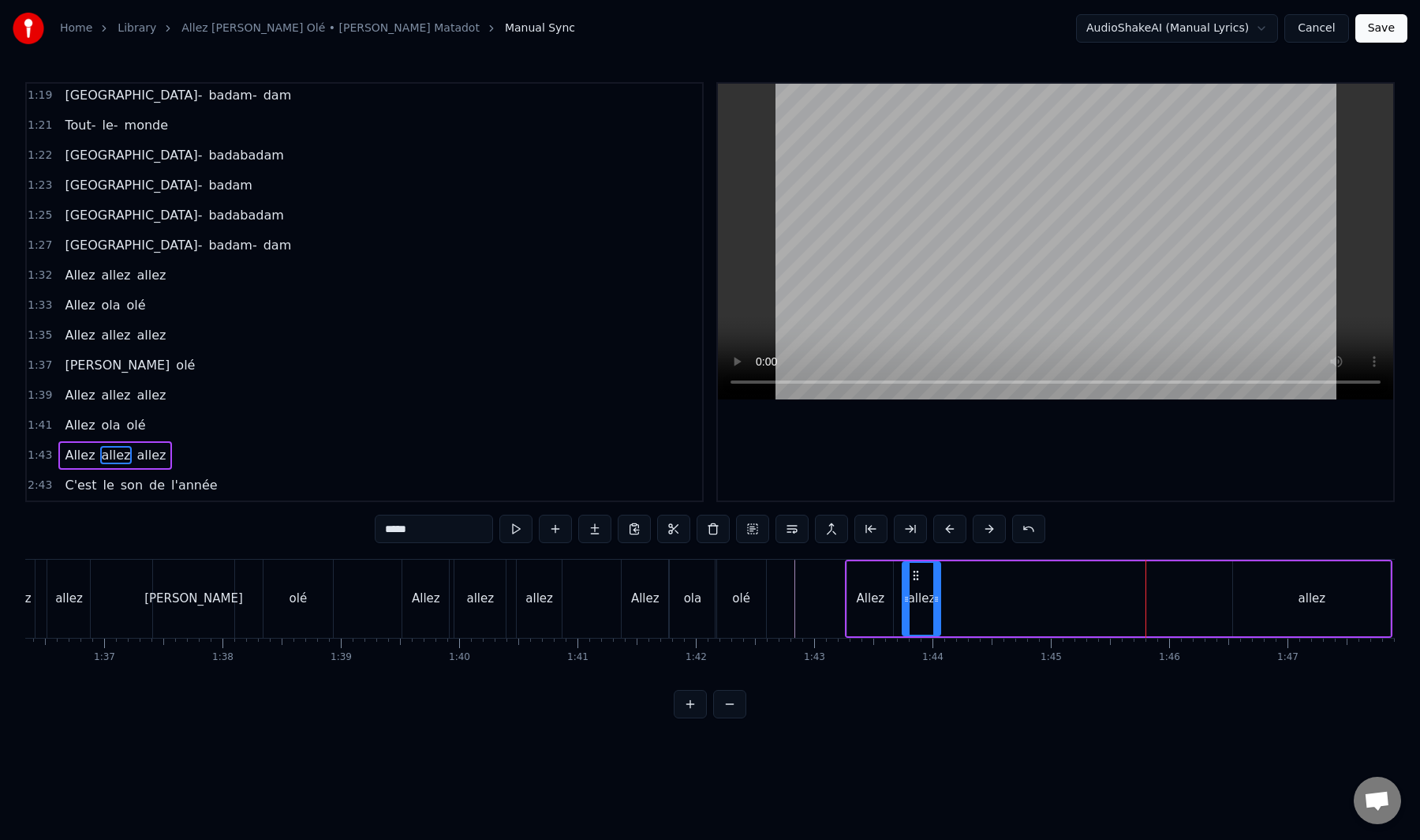
click at [935, 670] on div "Tout le monde Ola belle assemblée Qui a envie de bouger Pour se laisser aller A…" at bounding box center [710, 617] width 1370 height 118
drag, startPoint x: 916, startPoint y: 573, endPoint x: 932, endPoint y: 588, distance: 21.9
click at [909, 587] on div "allez" at bounding box center [916, 598] width 34 height 72
click at [1250, 586] on div "allez" at bounding box center [1311, 599] width 157 height 75
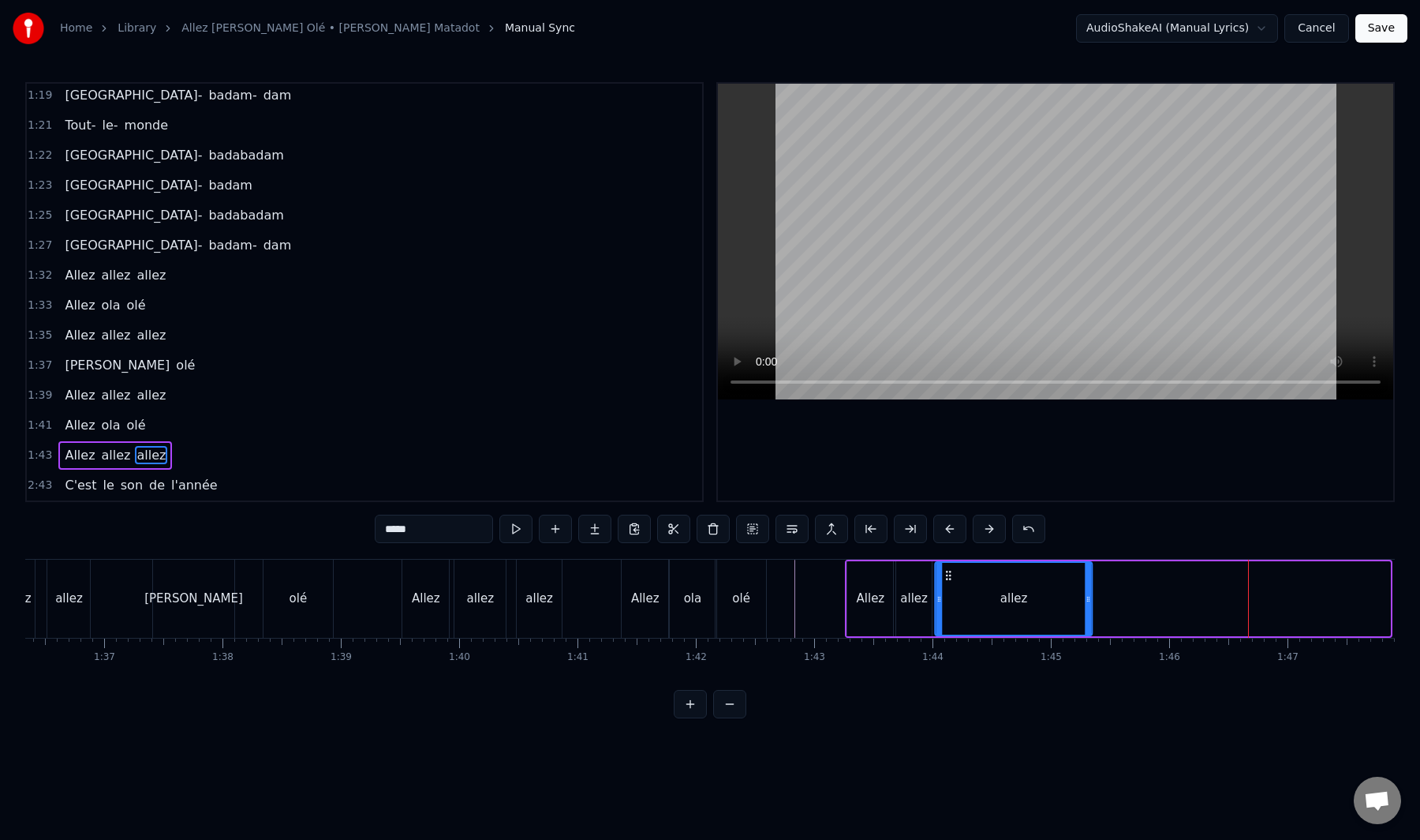
drag, startPoint x: 1247, startPoint y: 574, endPoint x: 949, endPoint y: 616, distance: 300.9
click at [949, 616] on div "allez" at bounding box center [1014, 598] width 155 height 72
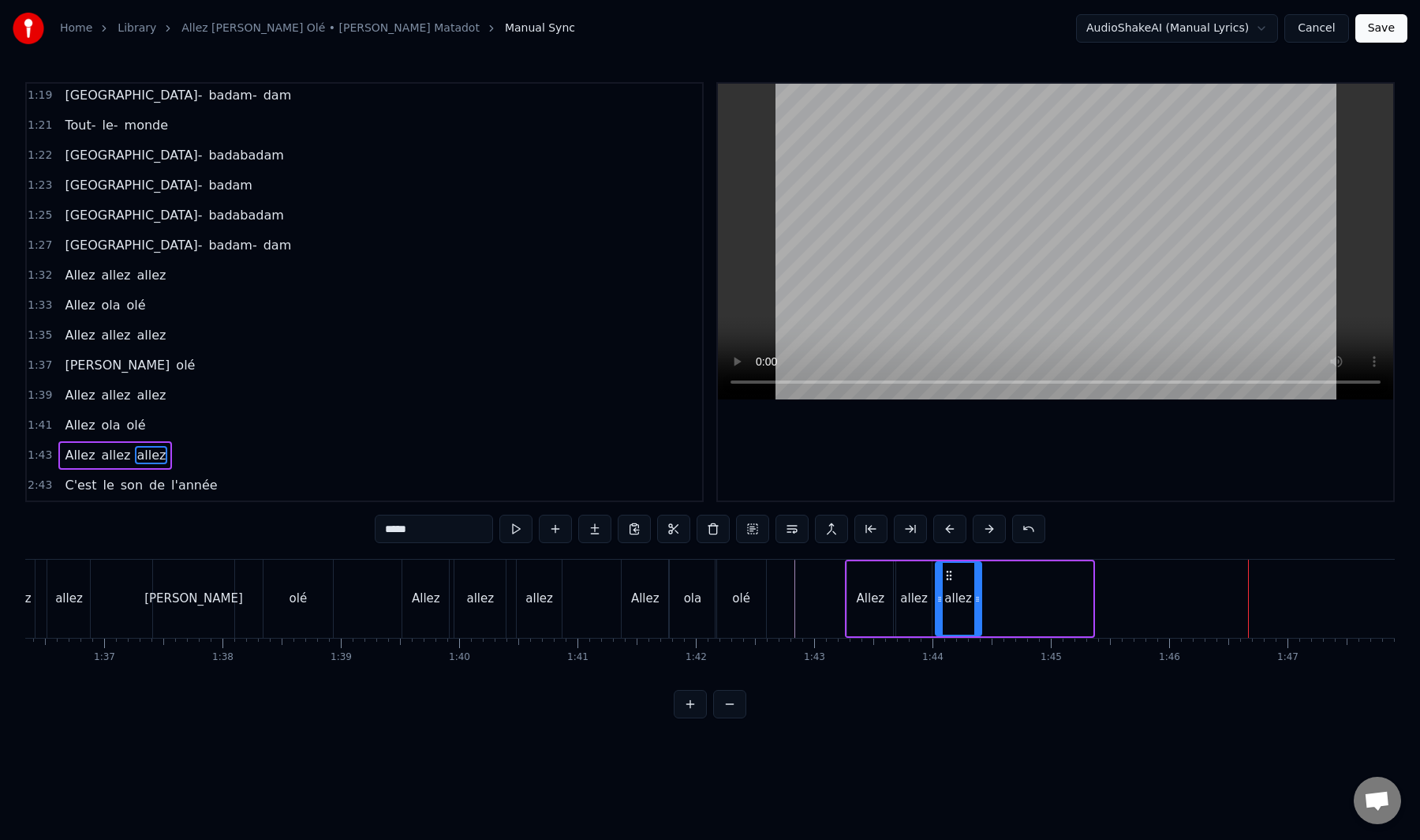
drag, startPoint x: 1090, startPoint y: 596, endPoint x: 958, endPoint y: 654, distance: 144.2
click at [977, 661] on div "Tout le monde Ola belle assemblée Qui a envie de bouger Pour se laisser aller A…" at bounding box center [710, 617] width 1370 height 118
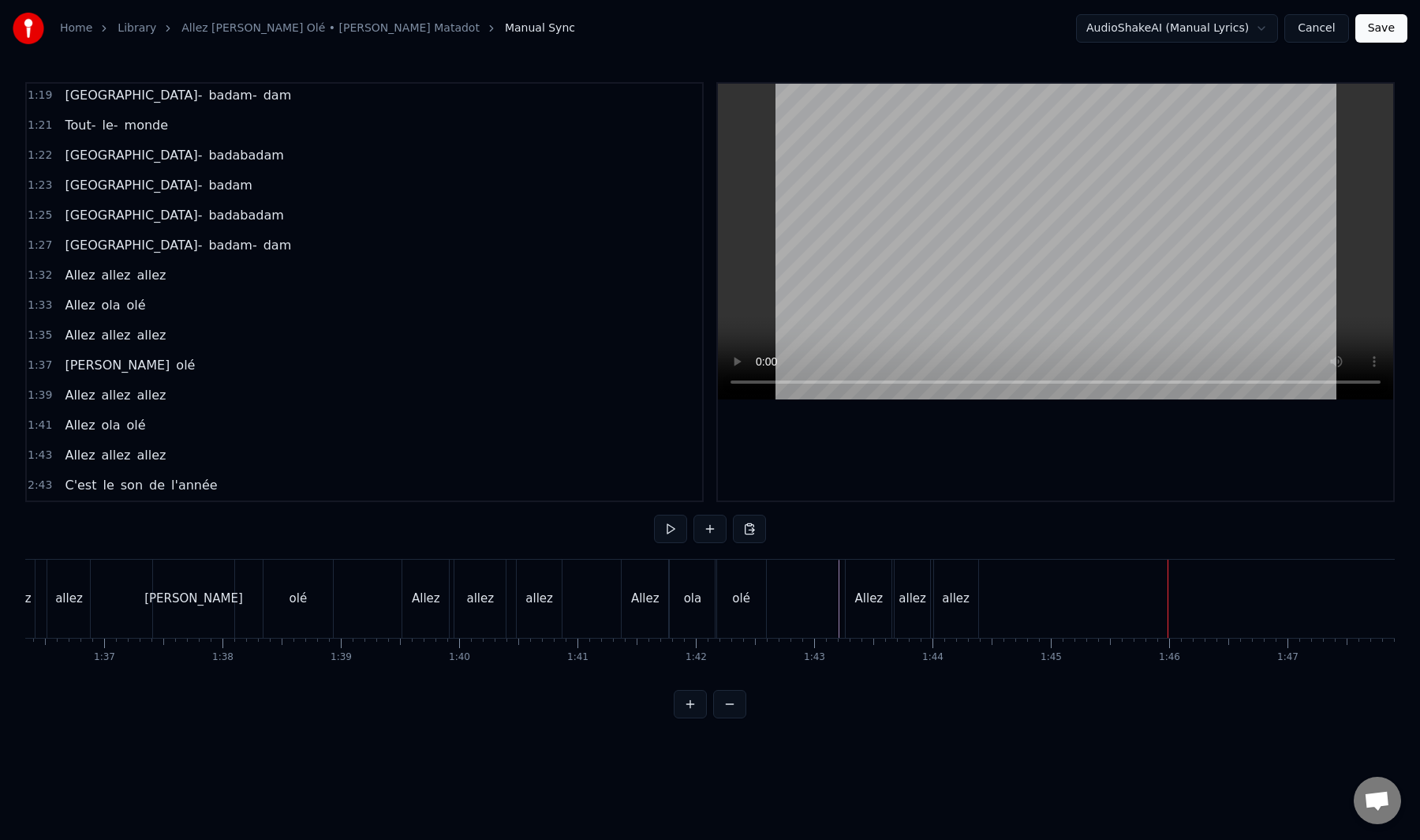
click at [174, 497] on div "C'est le son de l'année" at bounding box center [141, 485] width 165 height 28
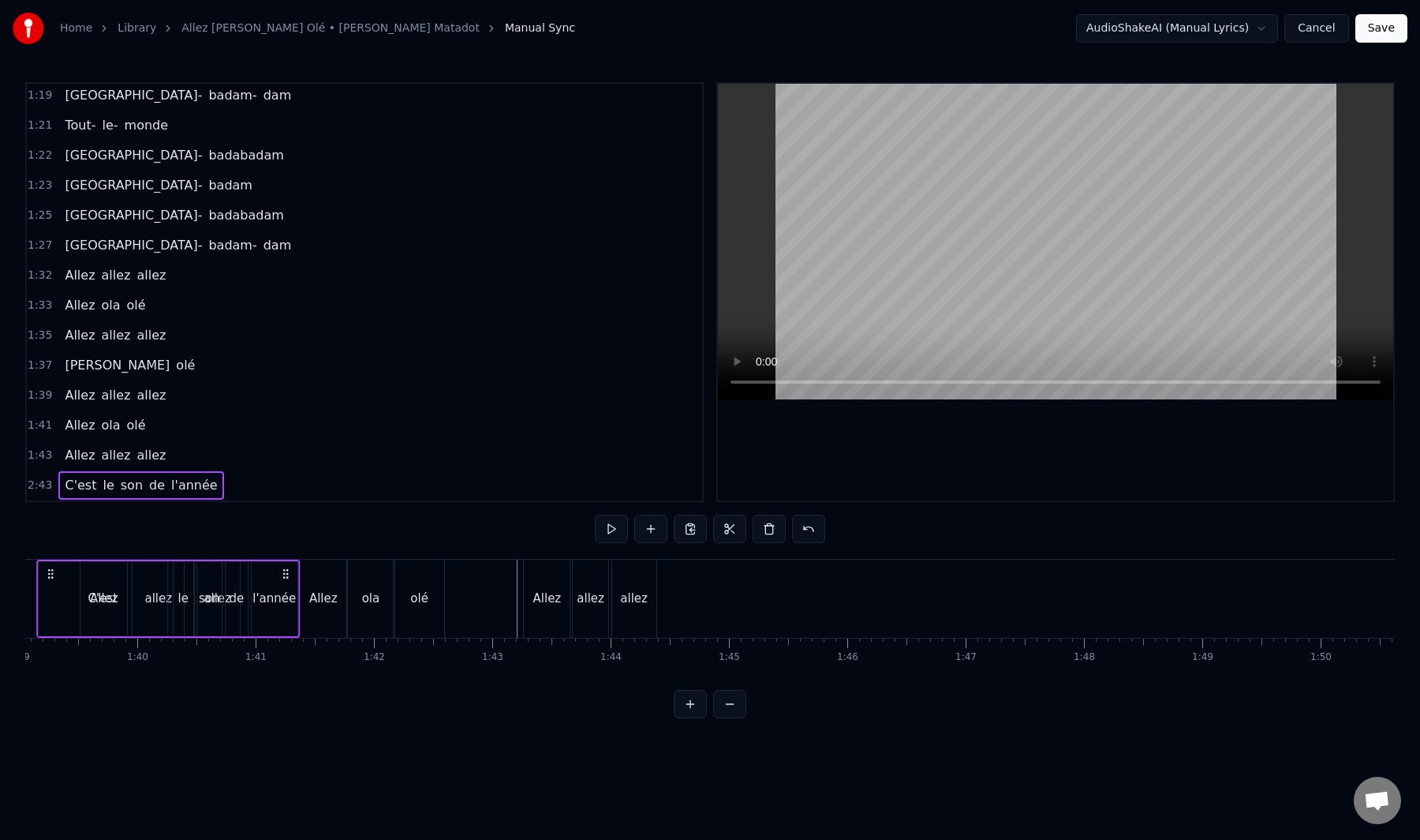
scroll to position [0, 11643]
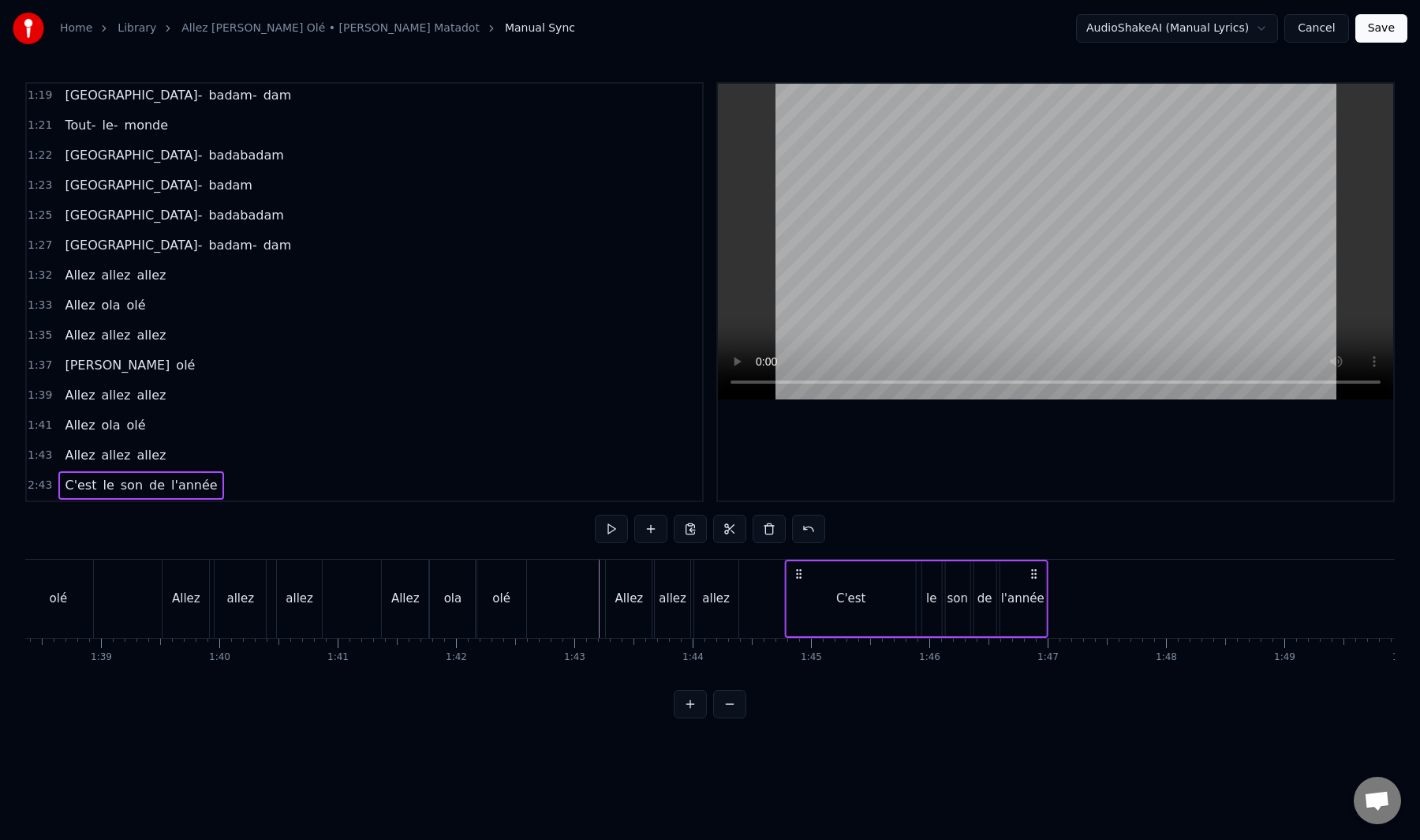
drag, startPoint x: 322, startPoint y: 573, endPoint x: 796, endPoint y: 640, distance: 478.7
click at [796, 640] on div "Tout le monde Ola belle assemblée Qui a envie de bouger Pour se laisser aller A…" at bounding box center [710, 617] width 1370 height 118
click at [901, 602] on div "C'est" at bounding box center [850, 599] width 128 height 75
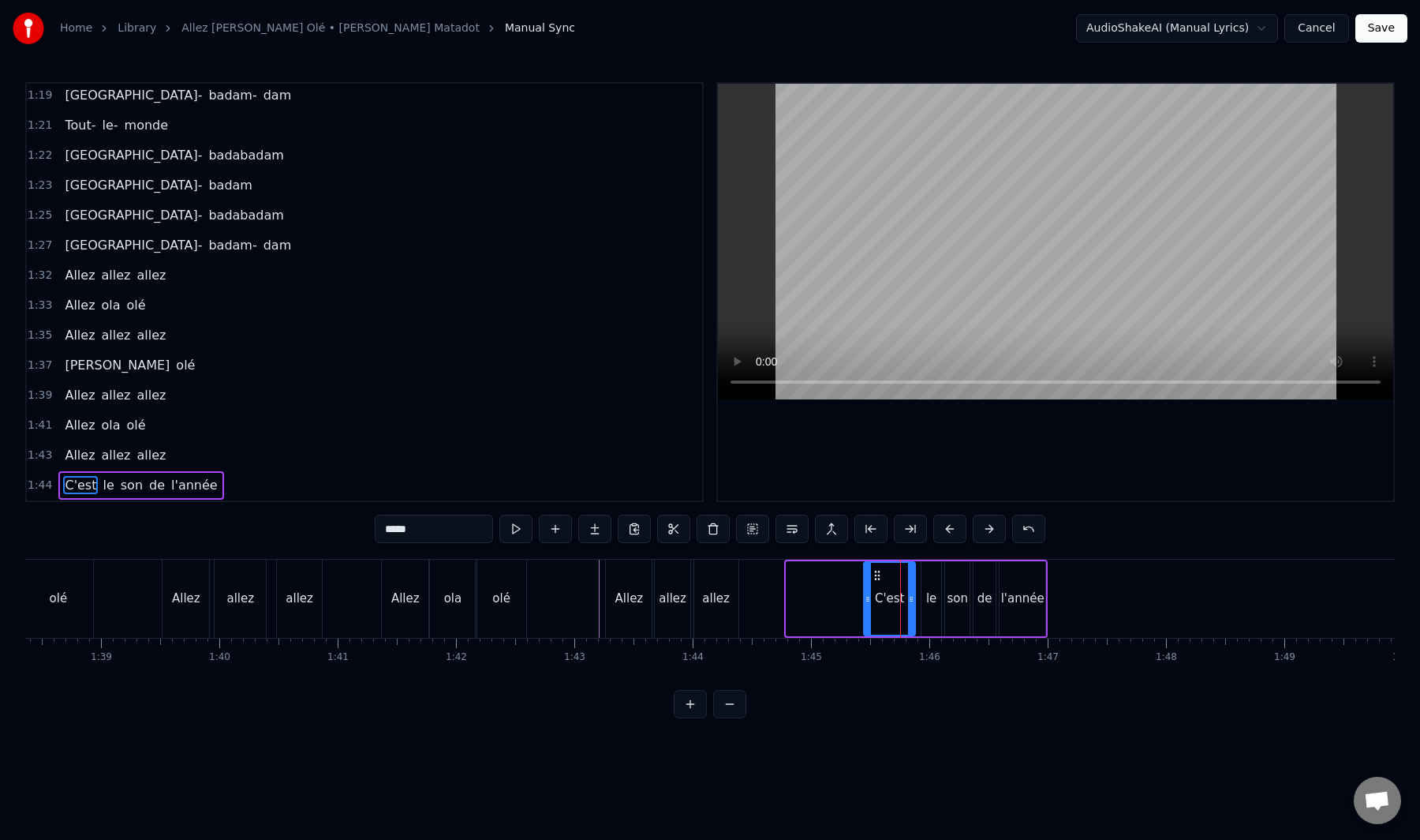
drag, startPoint x: 791, startPoint y: 598, endPoint x: 869, endPoint y: 596, distance: 78.0
click at [869, 596] on icon at bounding box center [867, 599] width 6 height 13
click at [121, 498] on div "C'est le son de l'année" at bounding box center [141, 485] width 165 height 28
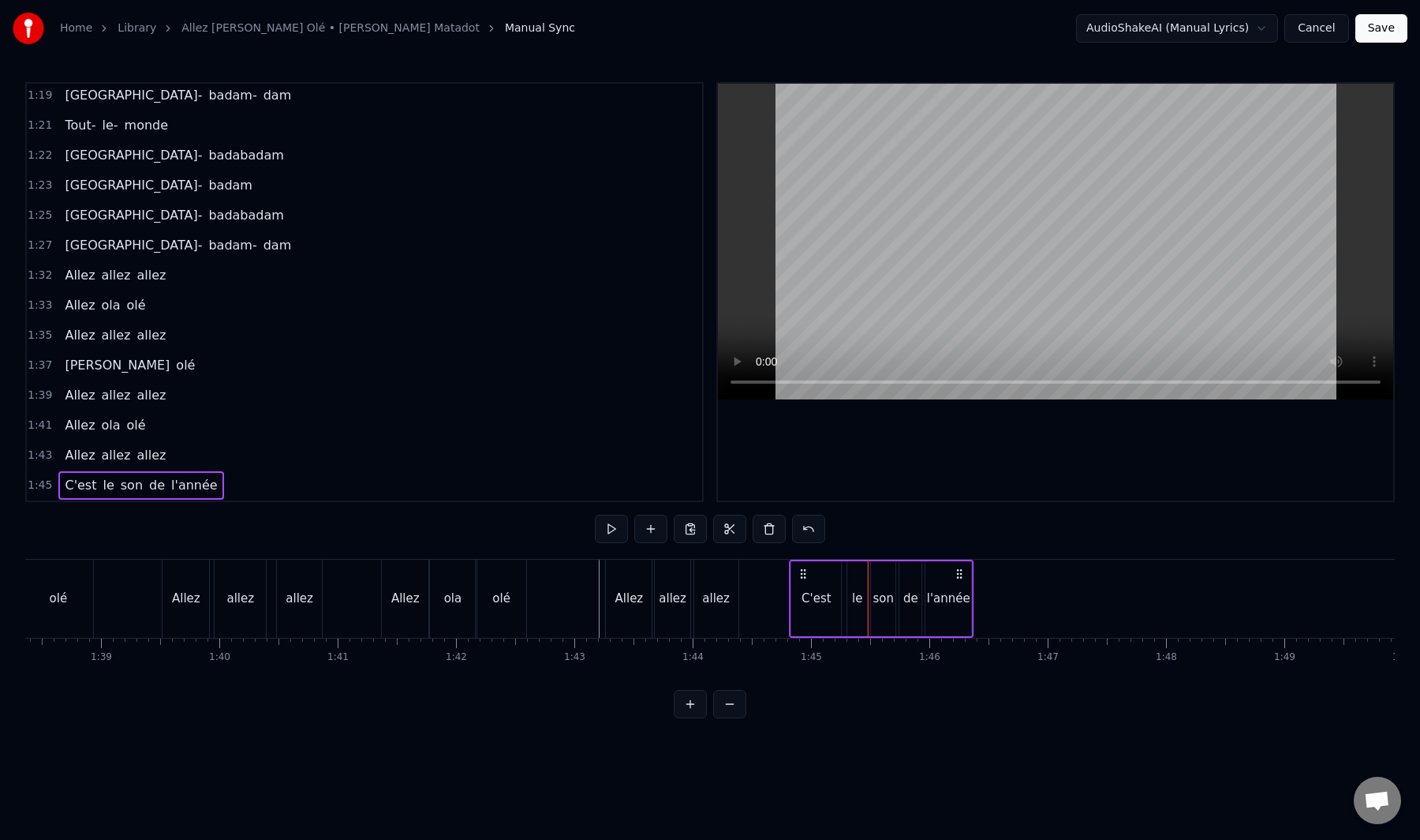
drag, startPoint x: 875, startPoint y: 573, endPoint x: 800, endPoint y: 602, distance: 80.4
click at [800, 602] on div "C'est le son de l'année" at bounding box center [881, 599] width 184 height 78
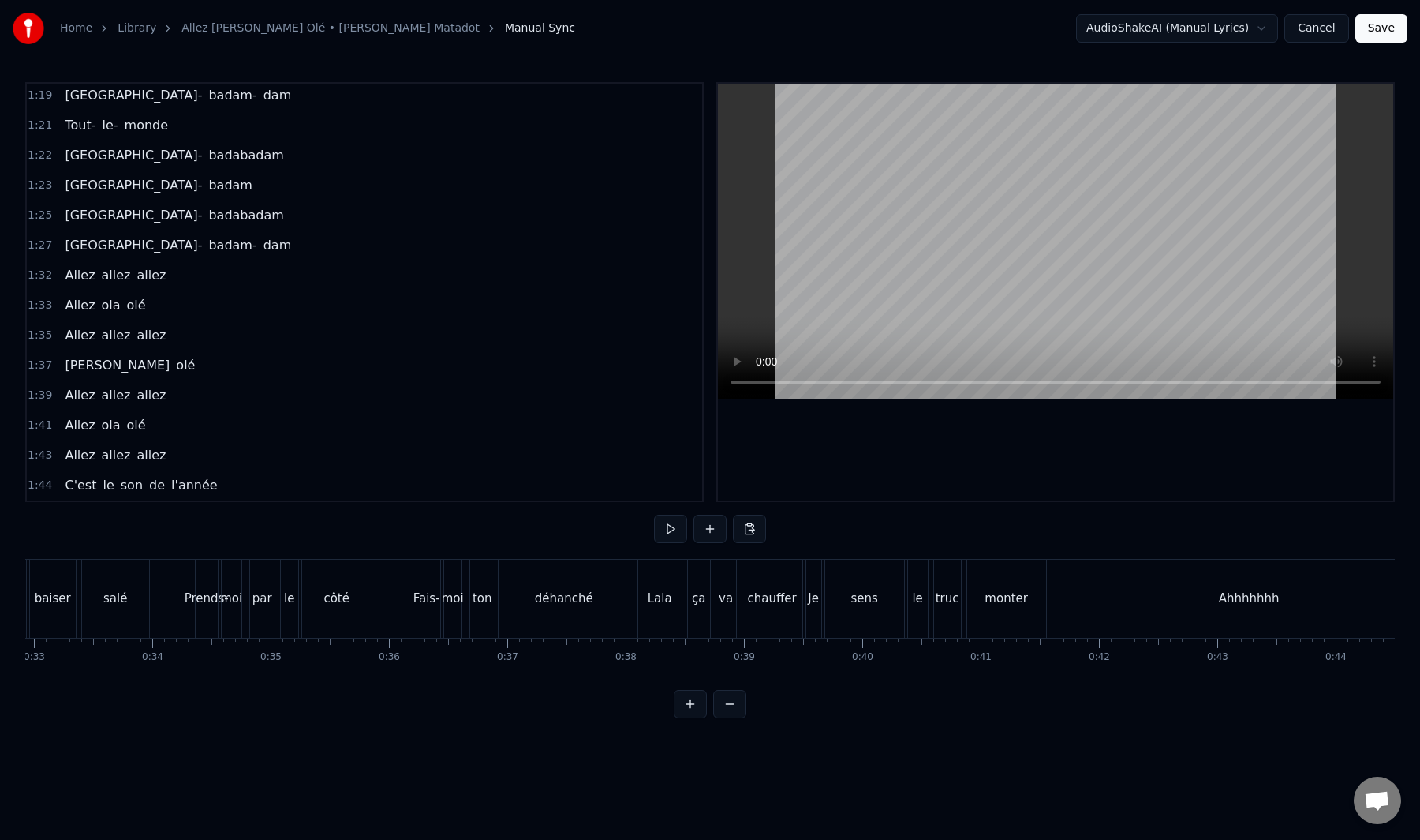
scroll to position [0, 3863]
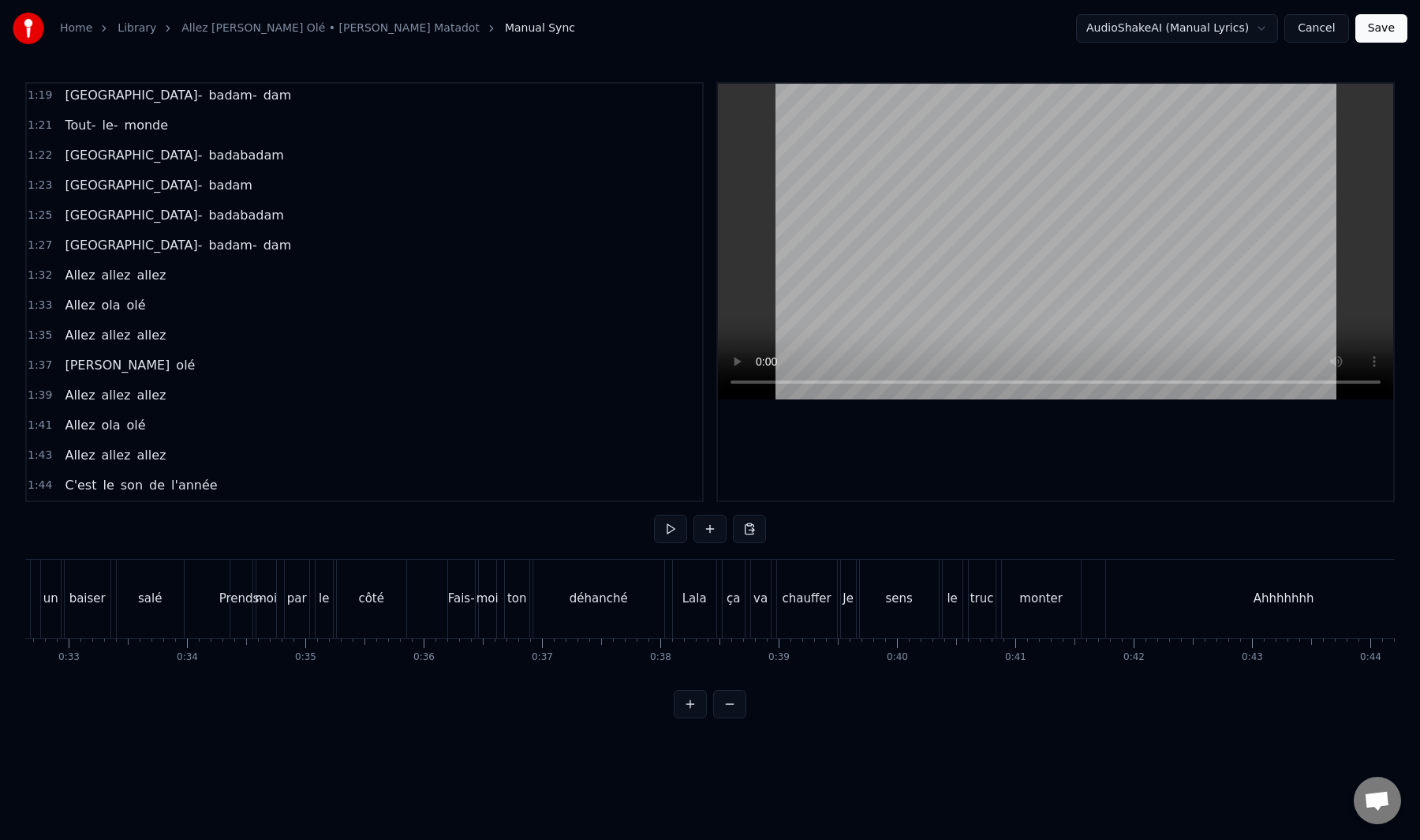
click at [578, 624] on div "déhanché" at bounding box center [599, 599] width 131 height 78
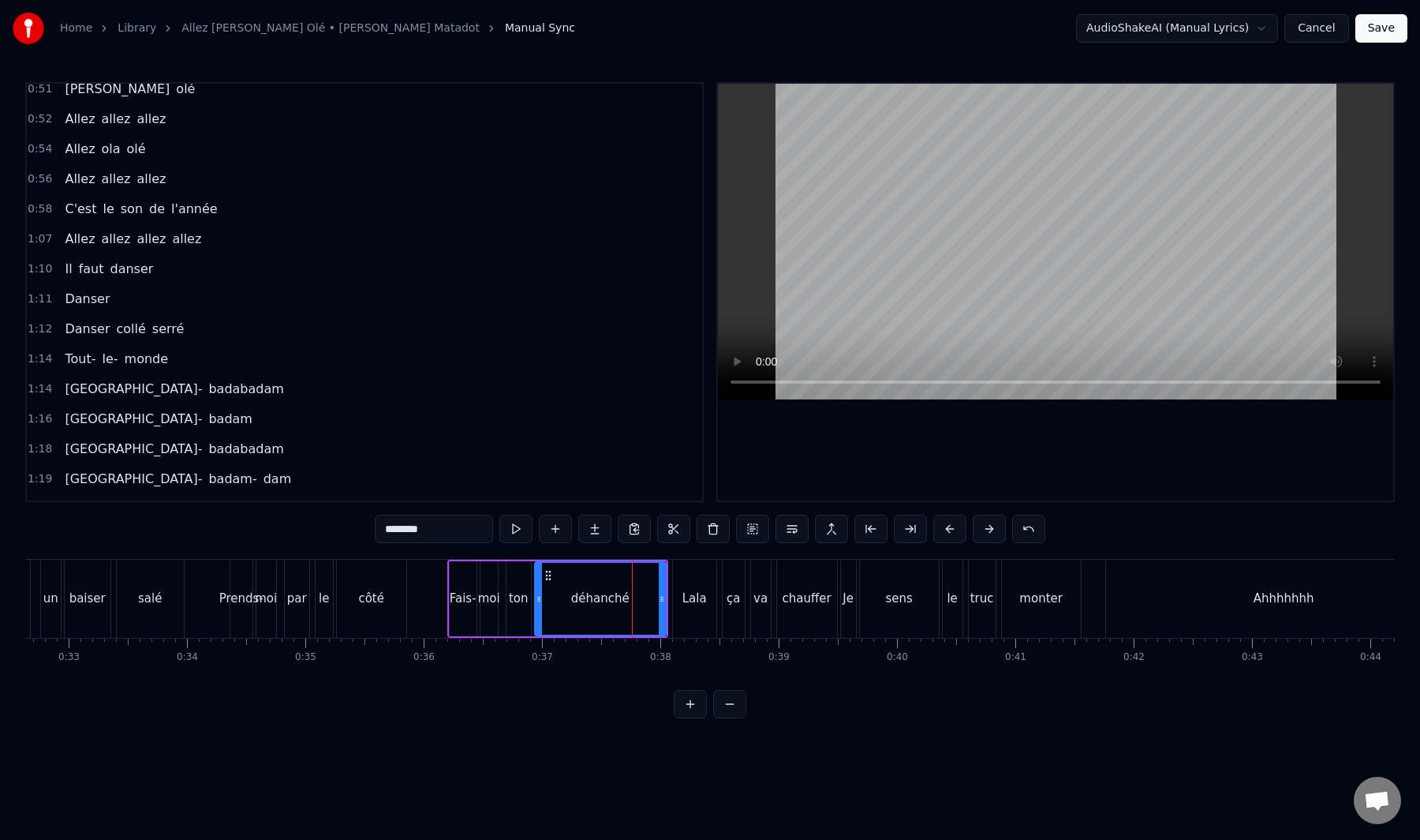
scroll to position [690, 0]
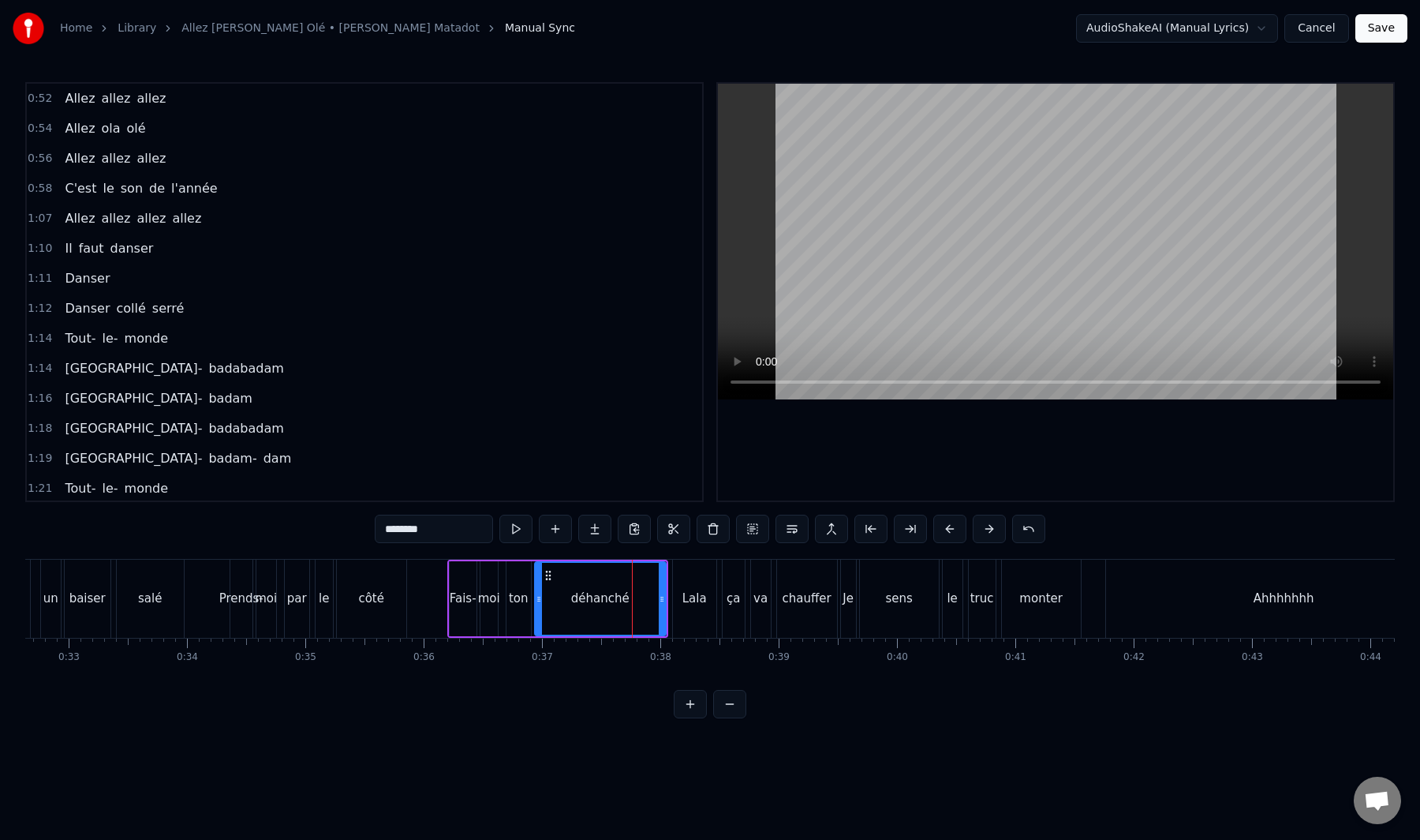
click at [103, 350] on div "Tout- le- monde" at bounding box center [116, 338] width 116 height 28
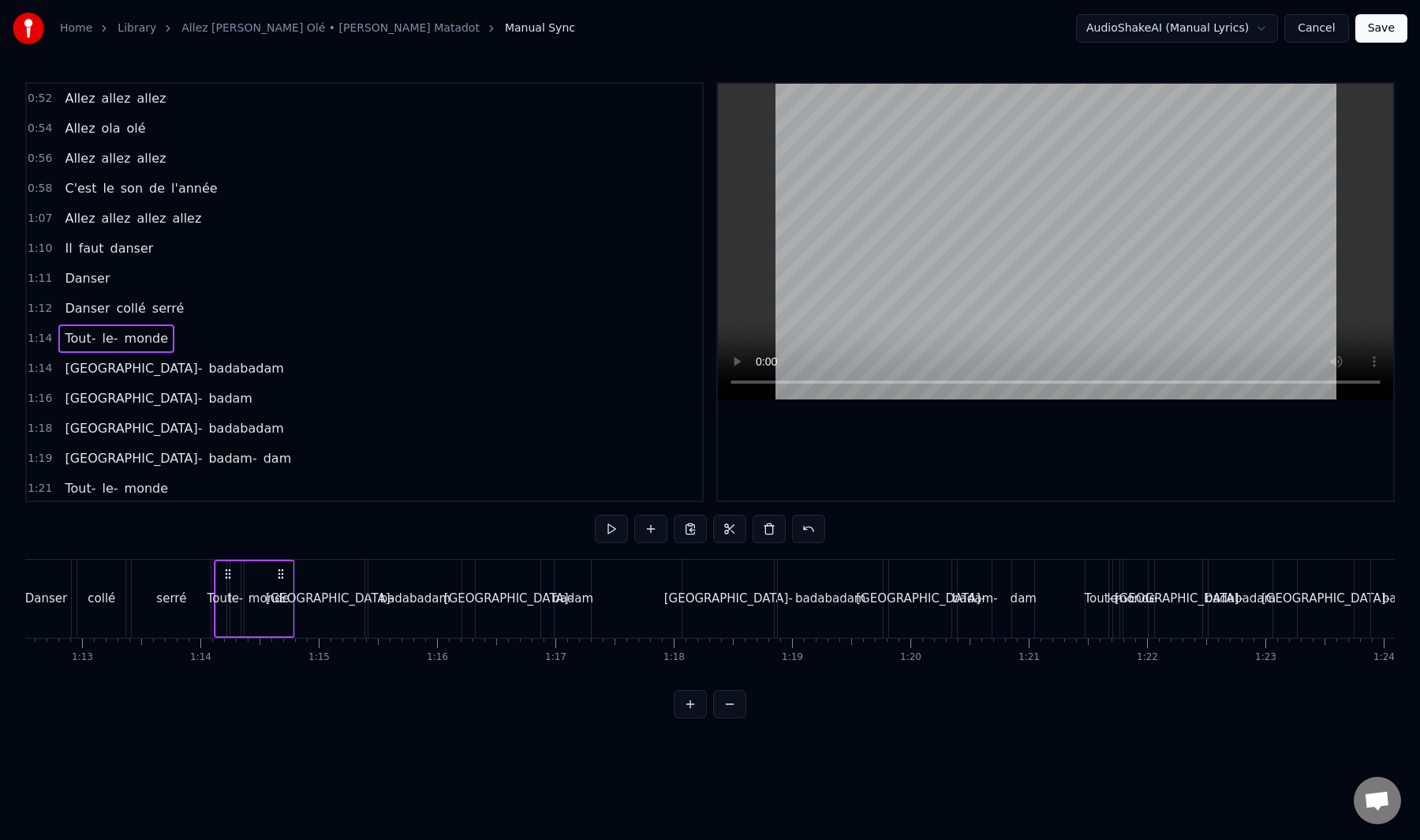
scroll to position [0, 8694]
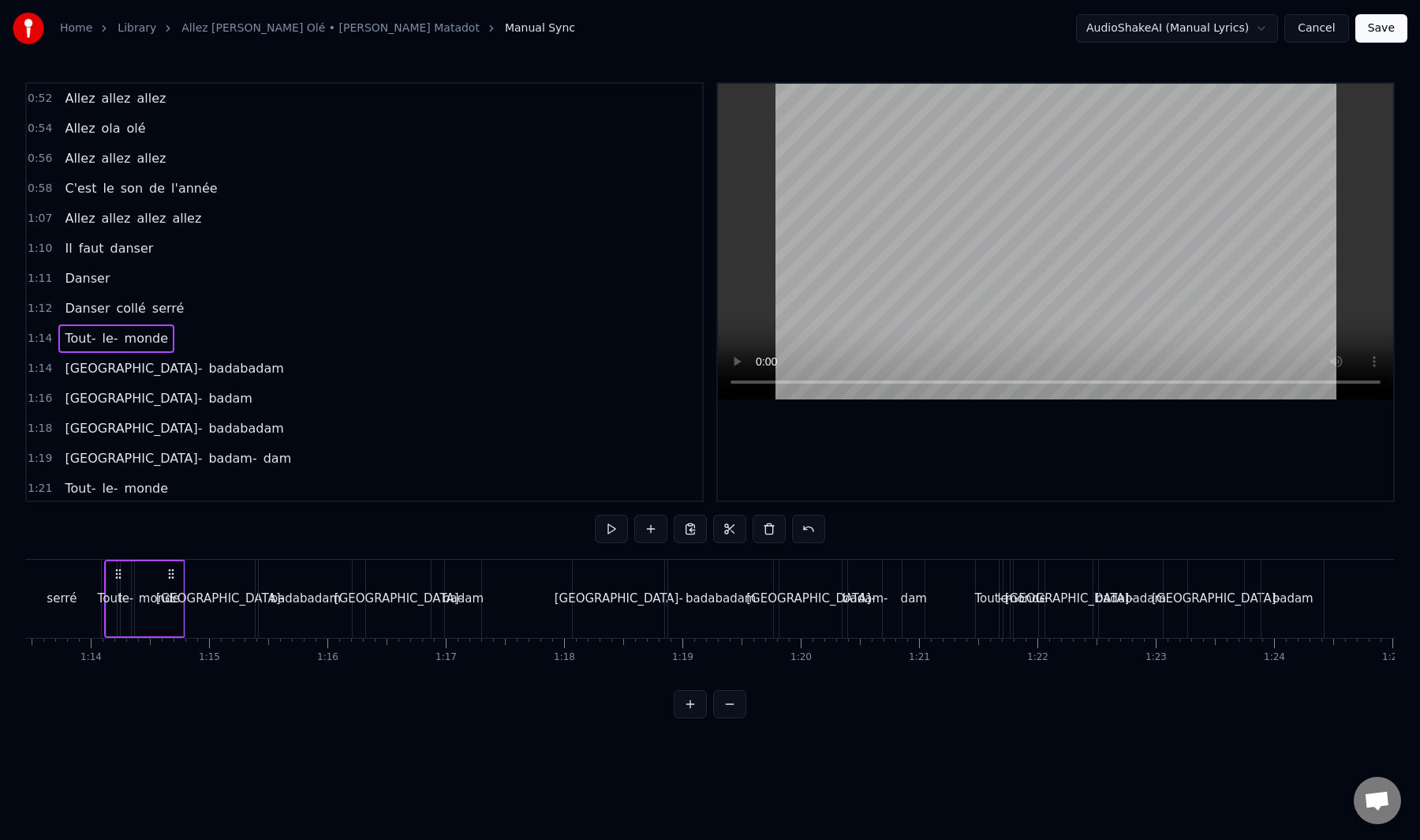
click at [152, 378] on div "Badabadam- badabadam" at bounding box center [174, 368] width 231 height 28
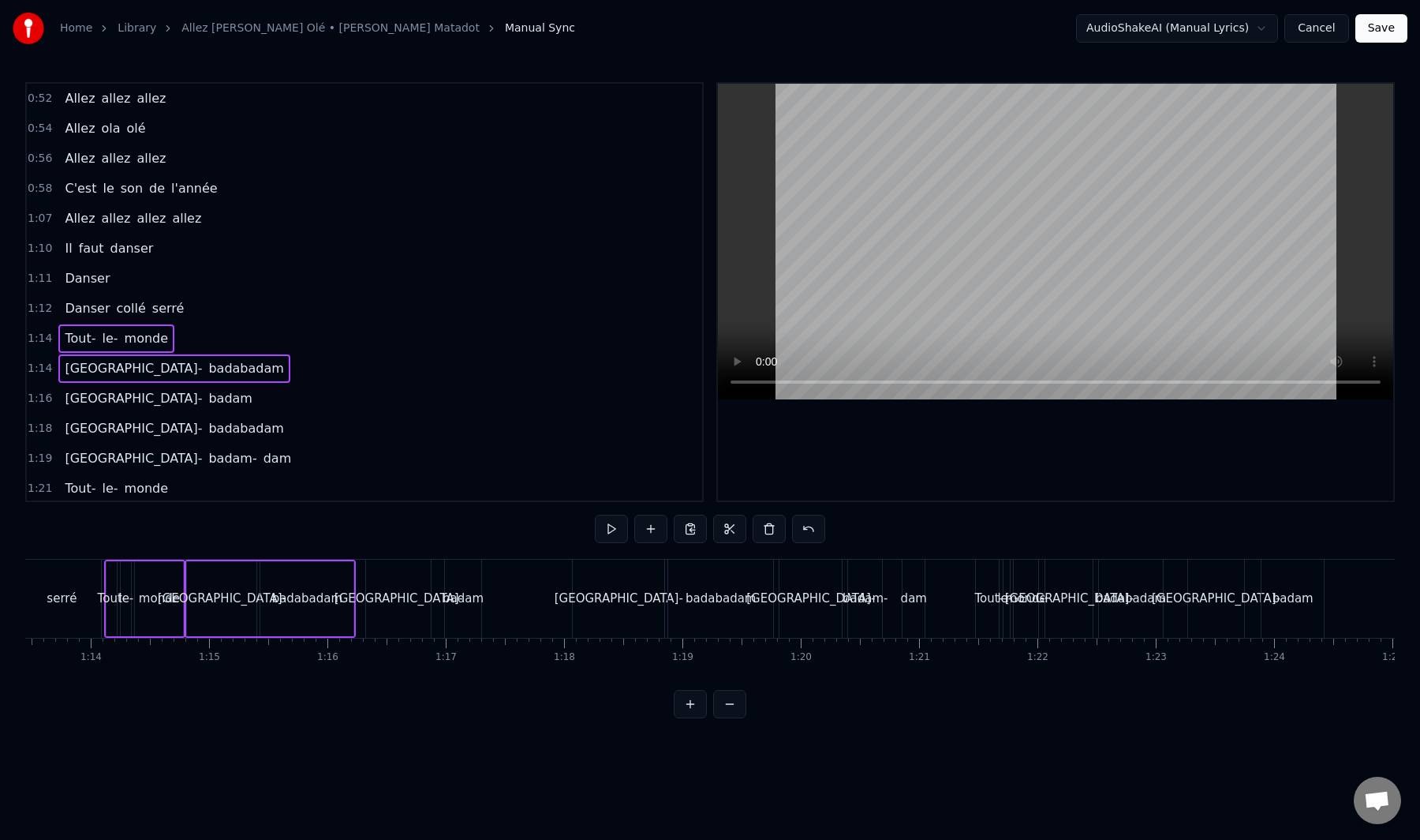
click at [142, 410] on div "Badabadam- badam" at bounding box center [158, 398] width 200 height 28
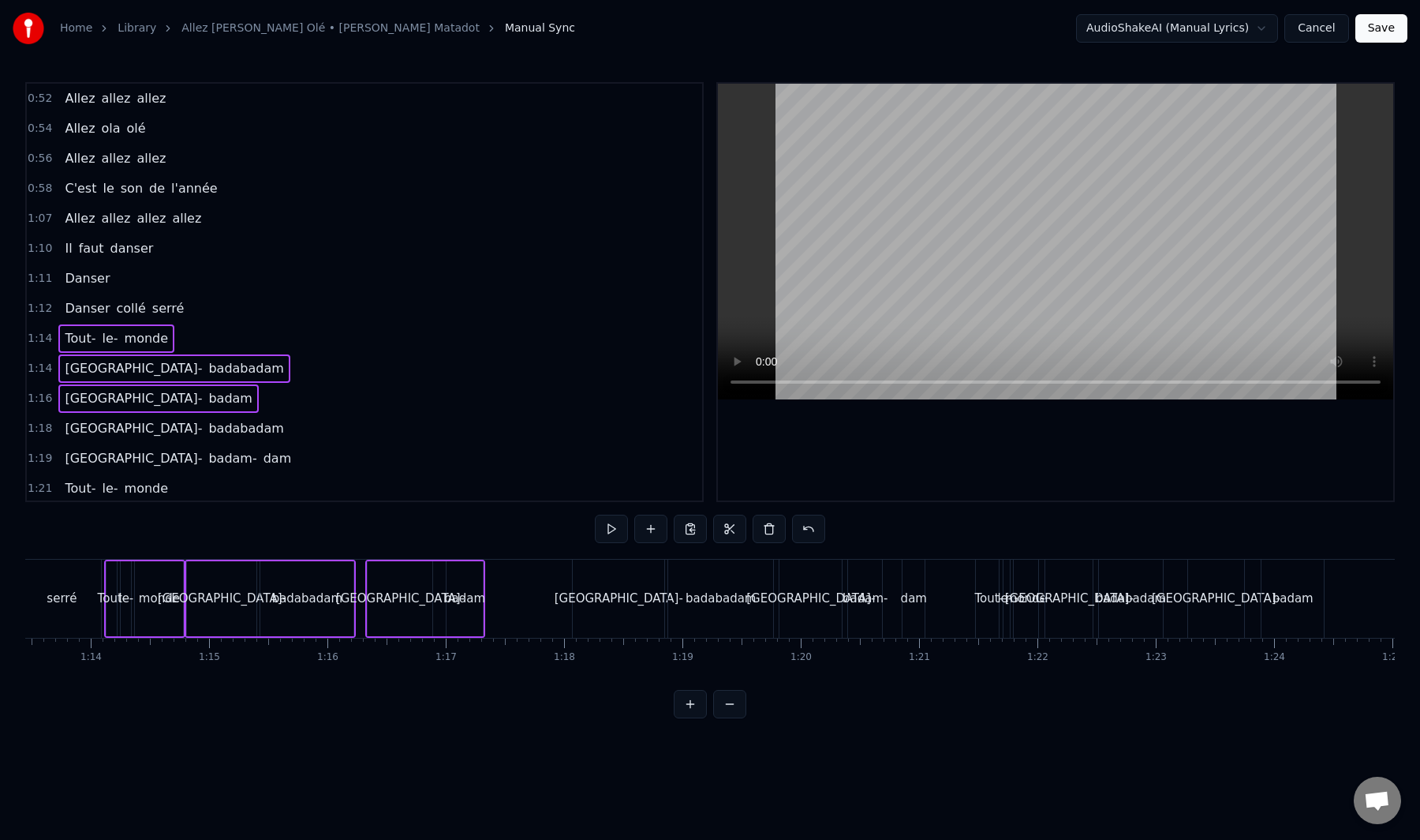
click at [135, 441] on div "Badabadam- badabadam" at bounding box center [174, 428] width 231 height 28
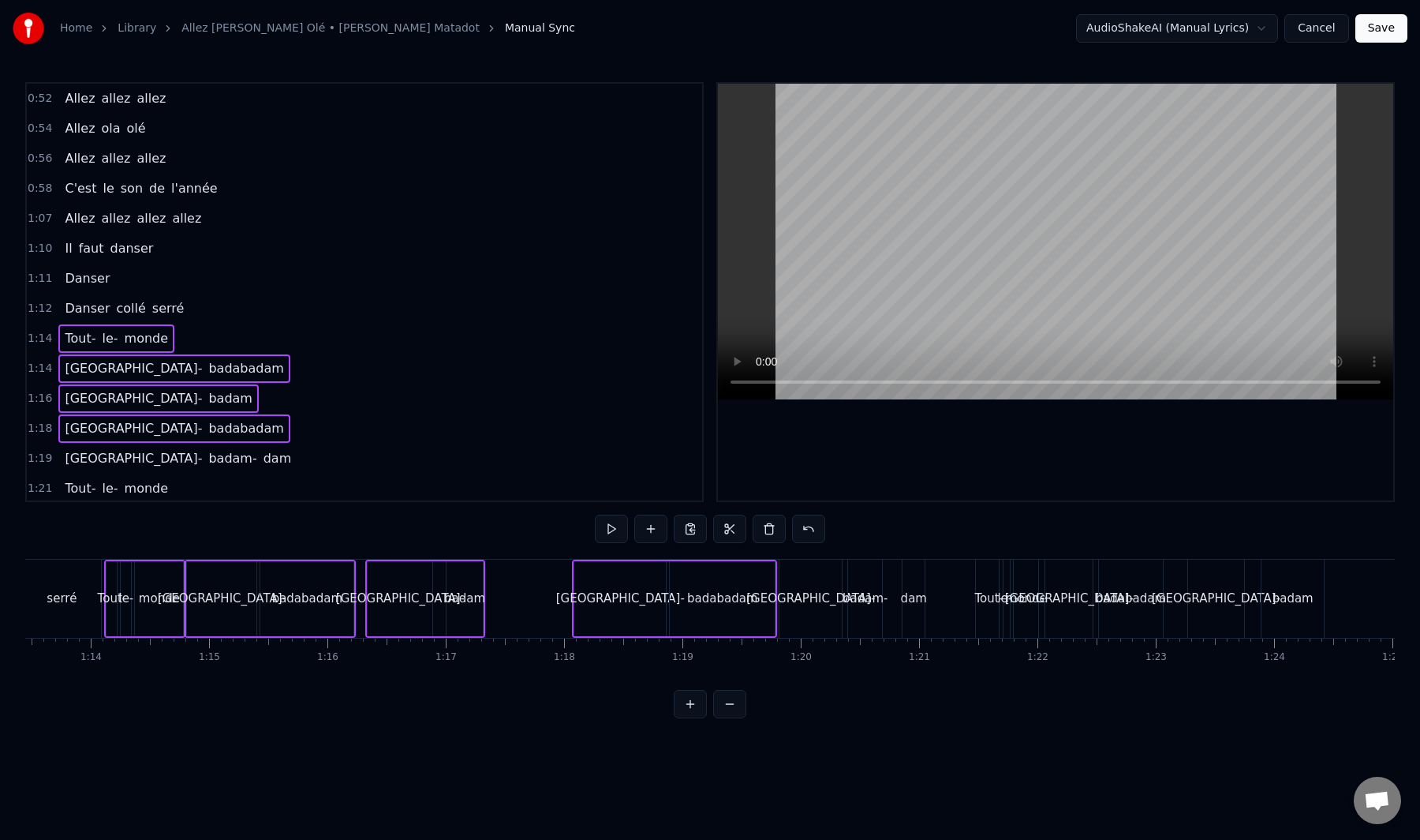
click at [125, 469] on div "Badabadam- badam- dam" at bounding box center [178, 458] width 239 height 28
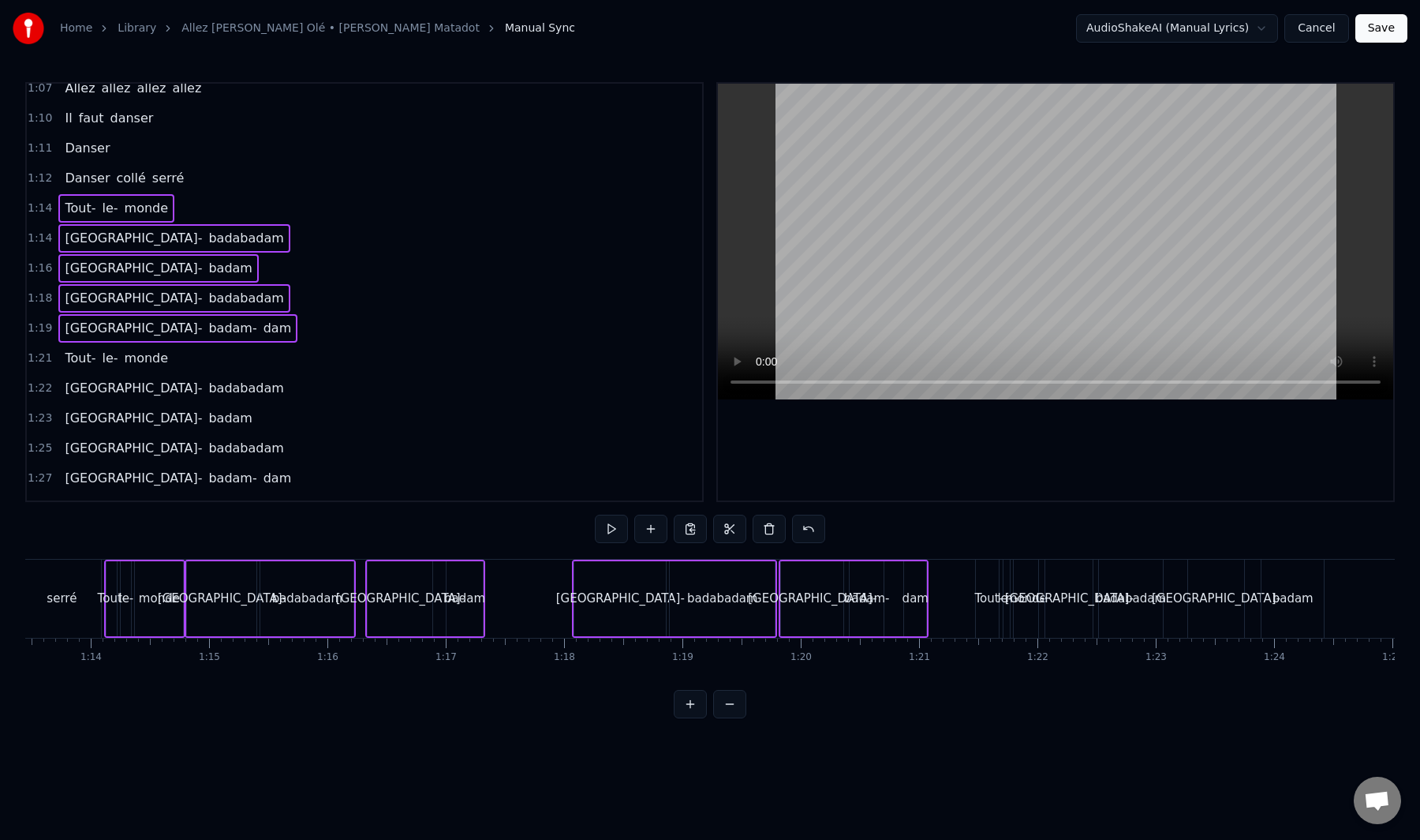
scroll to position [894, 0]
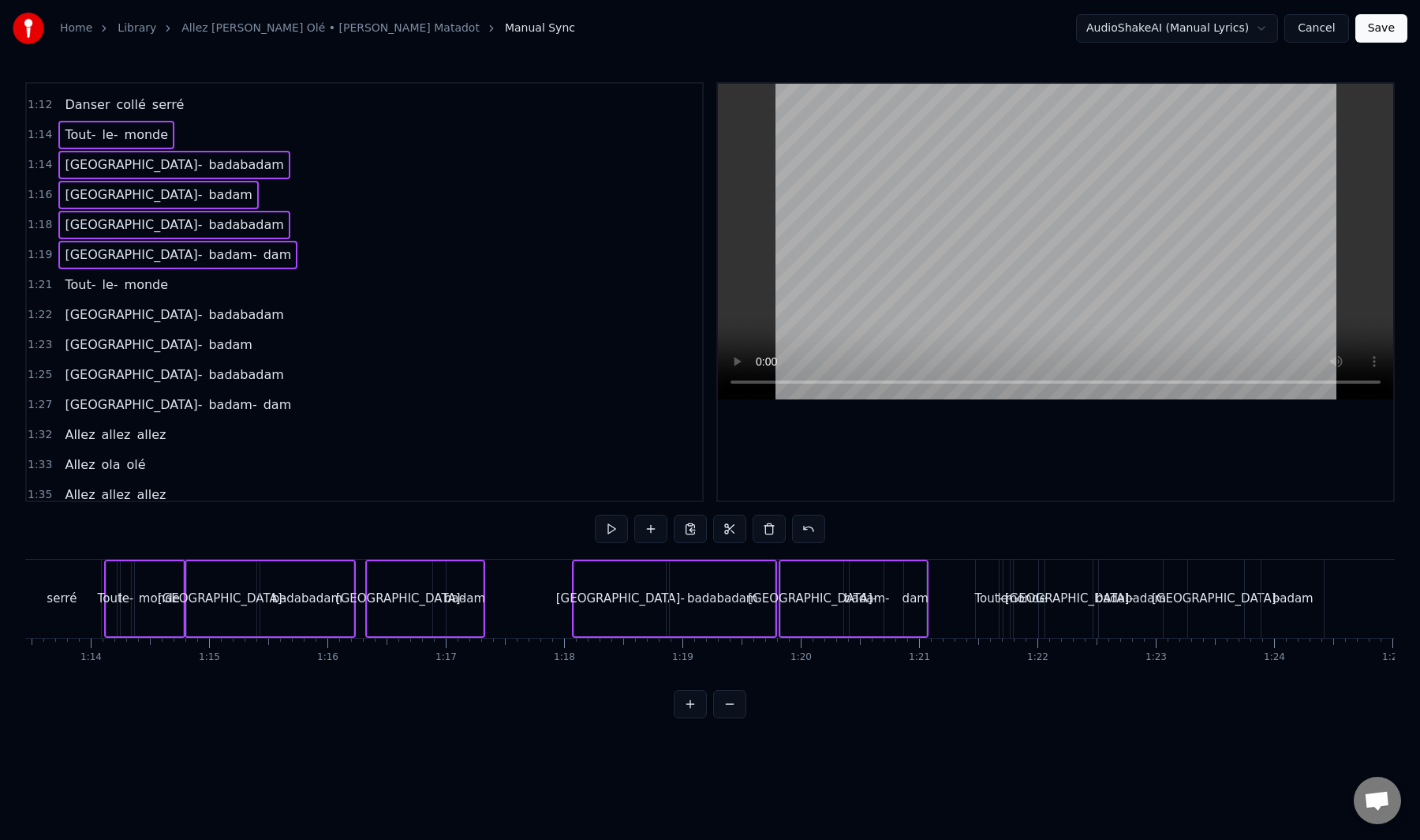
click at [136, 295] on div "Tout- le- monde" at bounding box center [116, 285] width 116 height 28
click at [135, 327] on div "Badabadam- badabadam" at bounding box center [174, 314] width 231 height 28
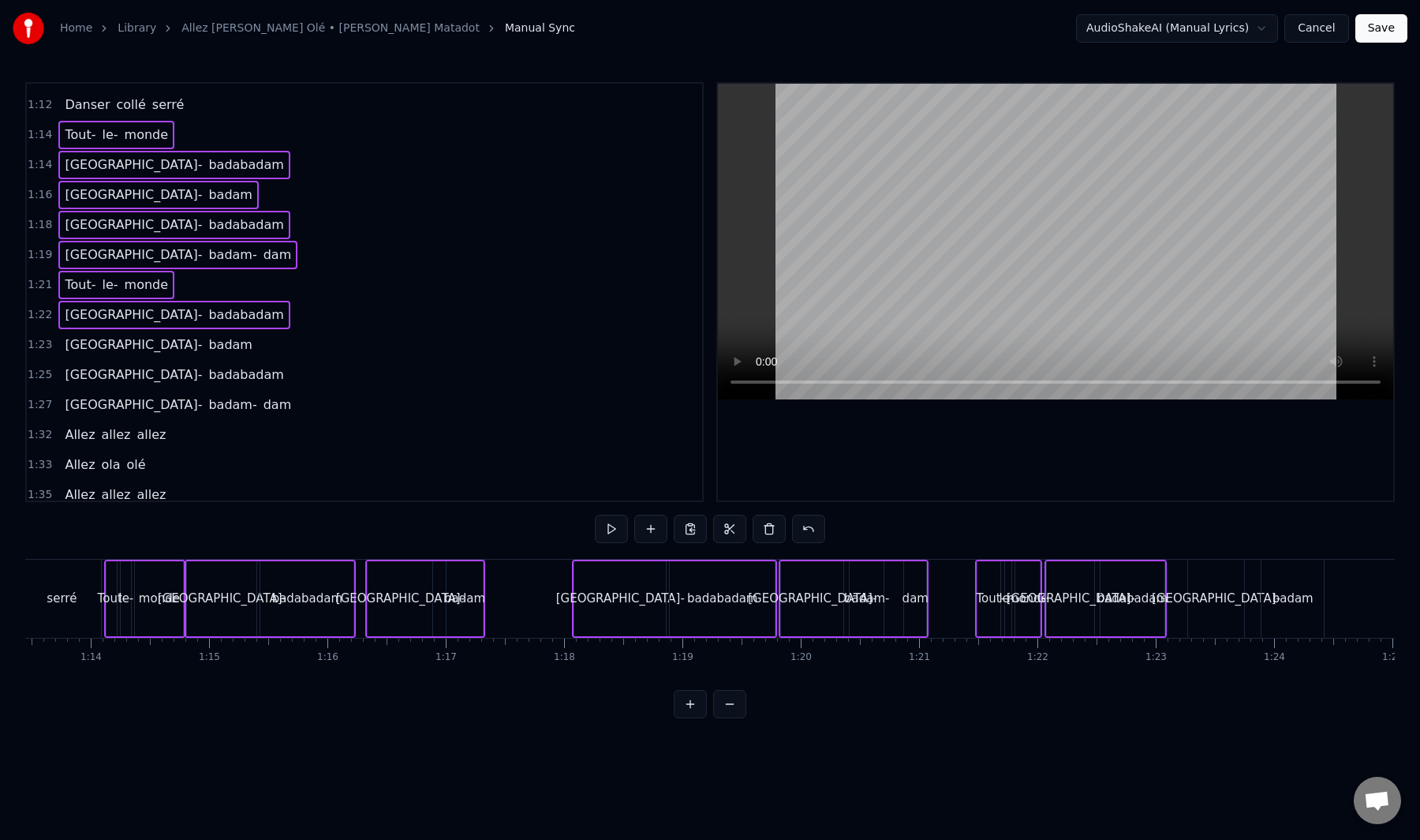
click at [130, 356] on div "Badabadam- badam" at bounding box center [158, 344] width 200 height 28
click at [123, 387] on div "Badabadam- badabadam" at bounding box center [174, 375] width 231 height 28
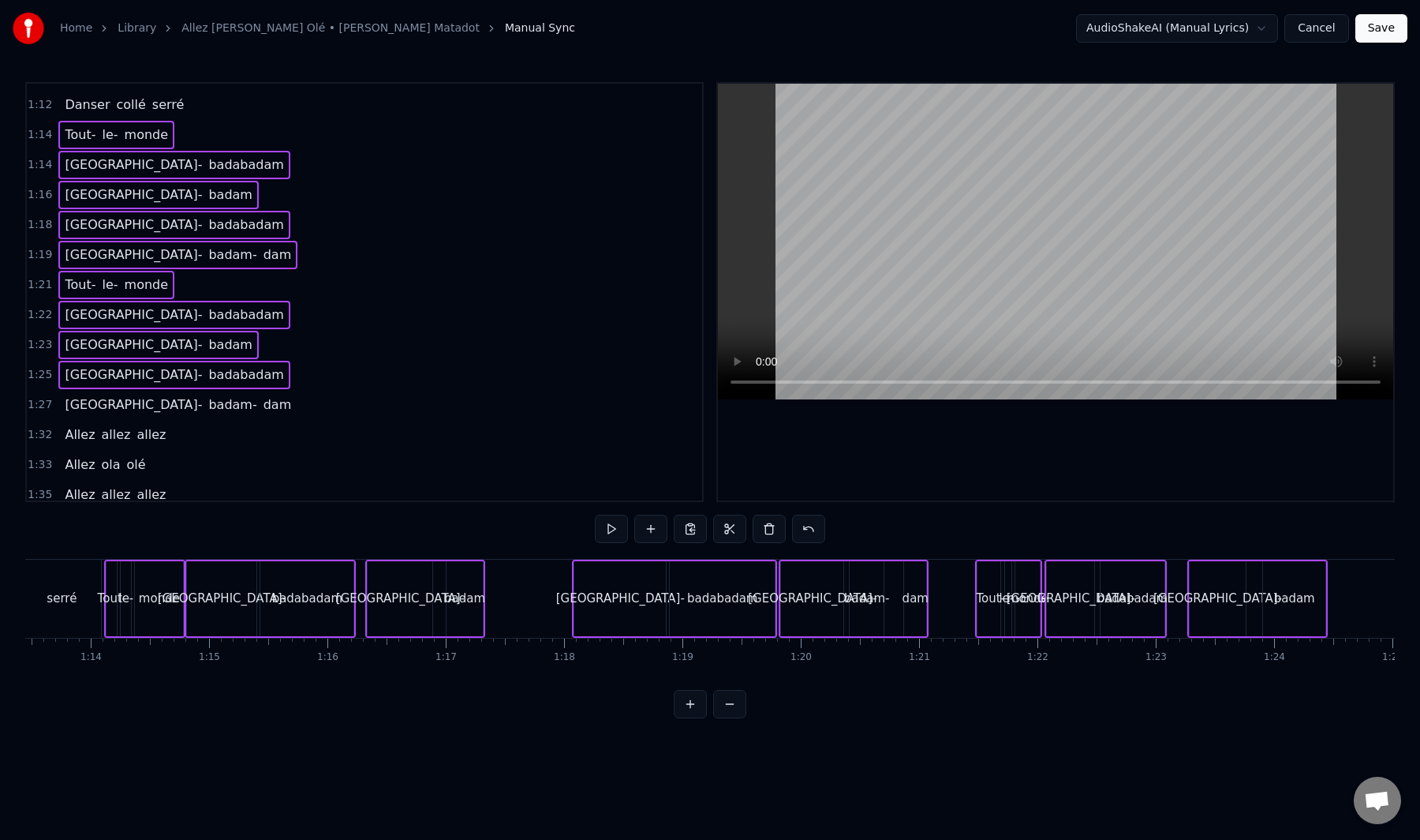
click at [117, 417] on div "Badabadam- badam- dam" at bounding box center [178, 404] width 239 height 28
click at [687, 535] on button at bounding box center [690, 528] width 33 height 28
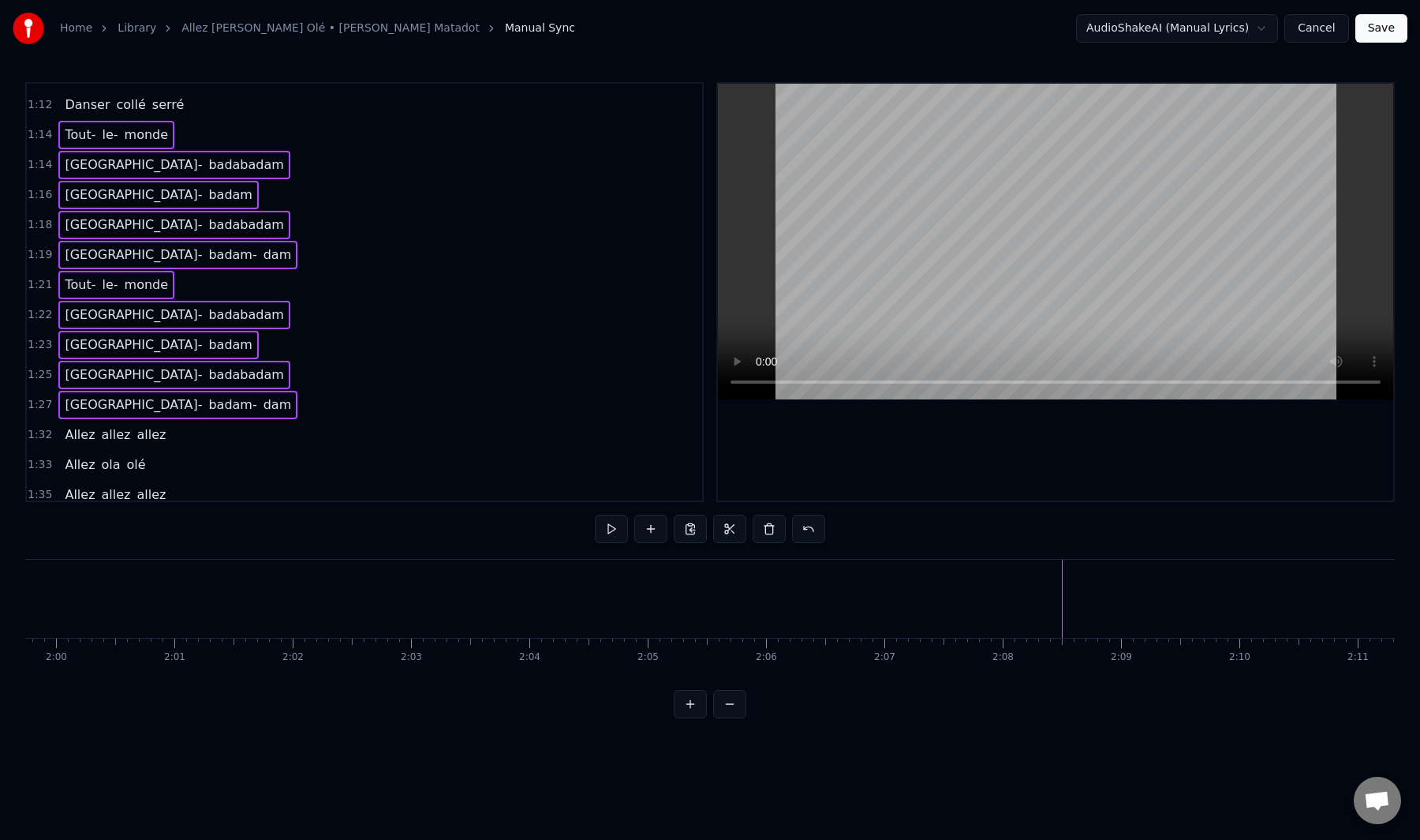
scroll to position [0, 14144]
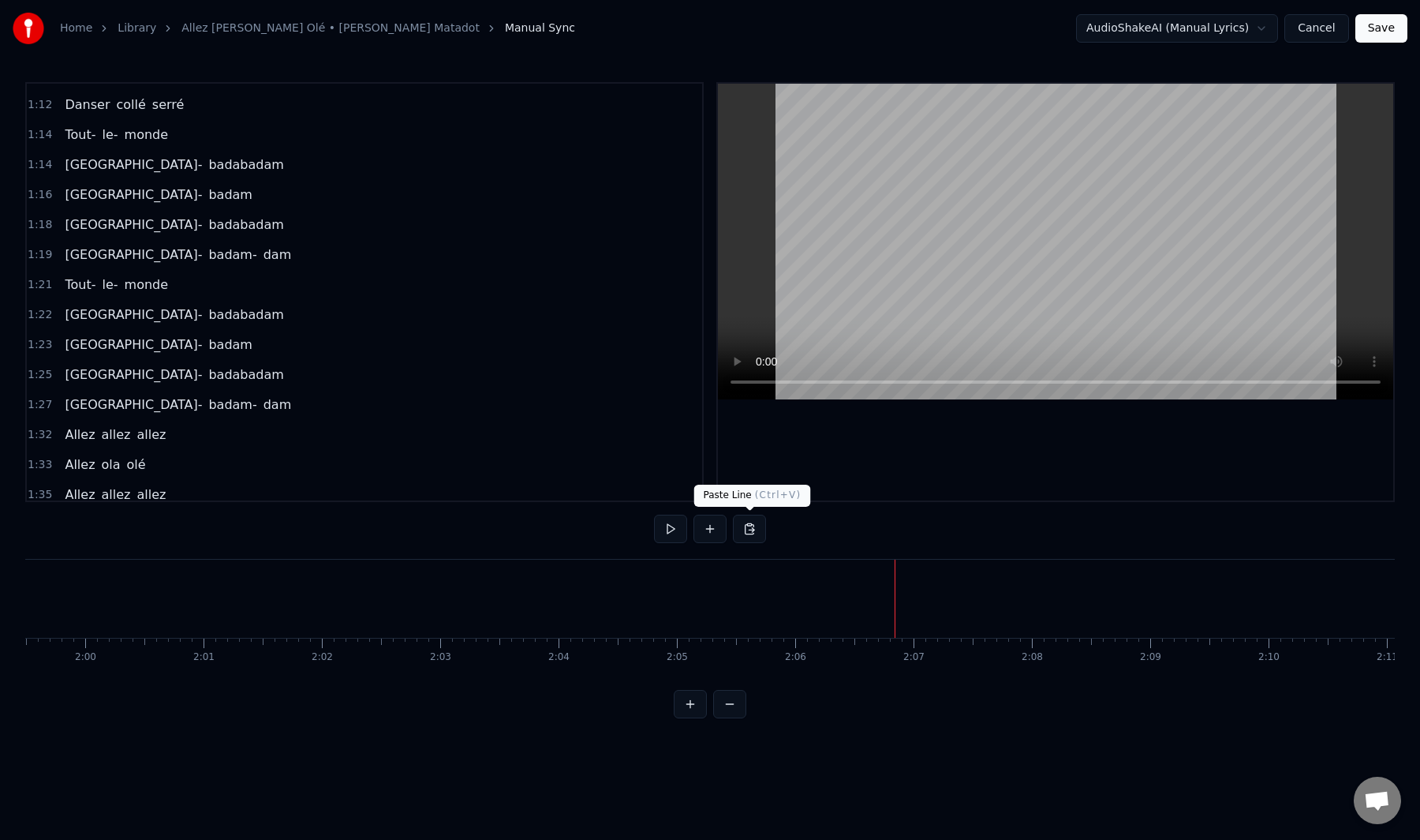
click at [755, 537] on button at bounding box center [749, 528] width 33 height 28
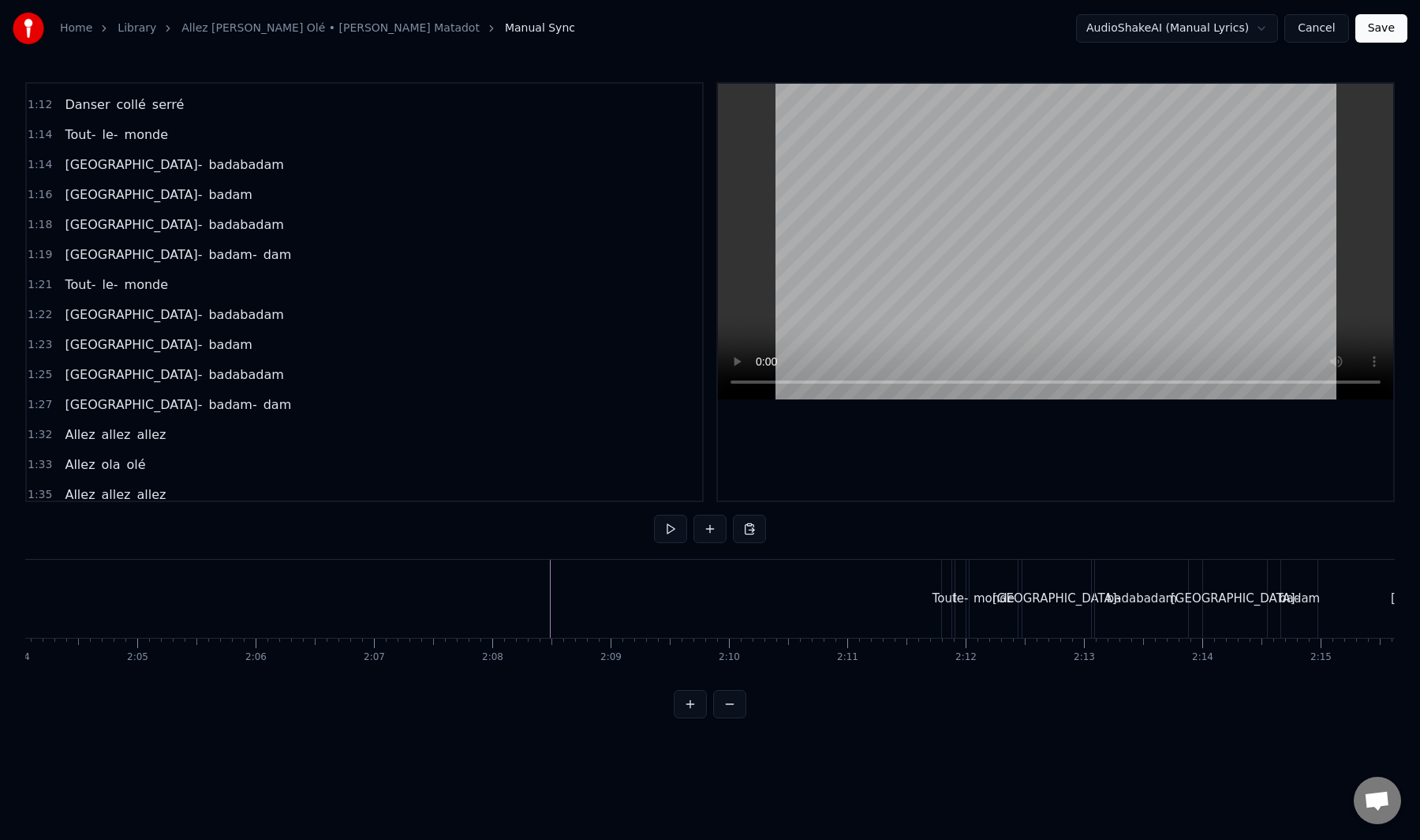
scroll to position [0, 14672]
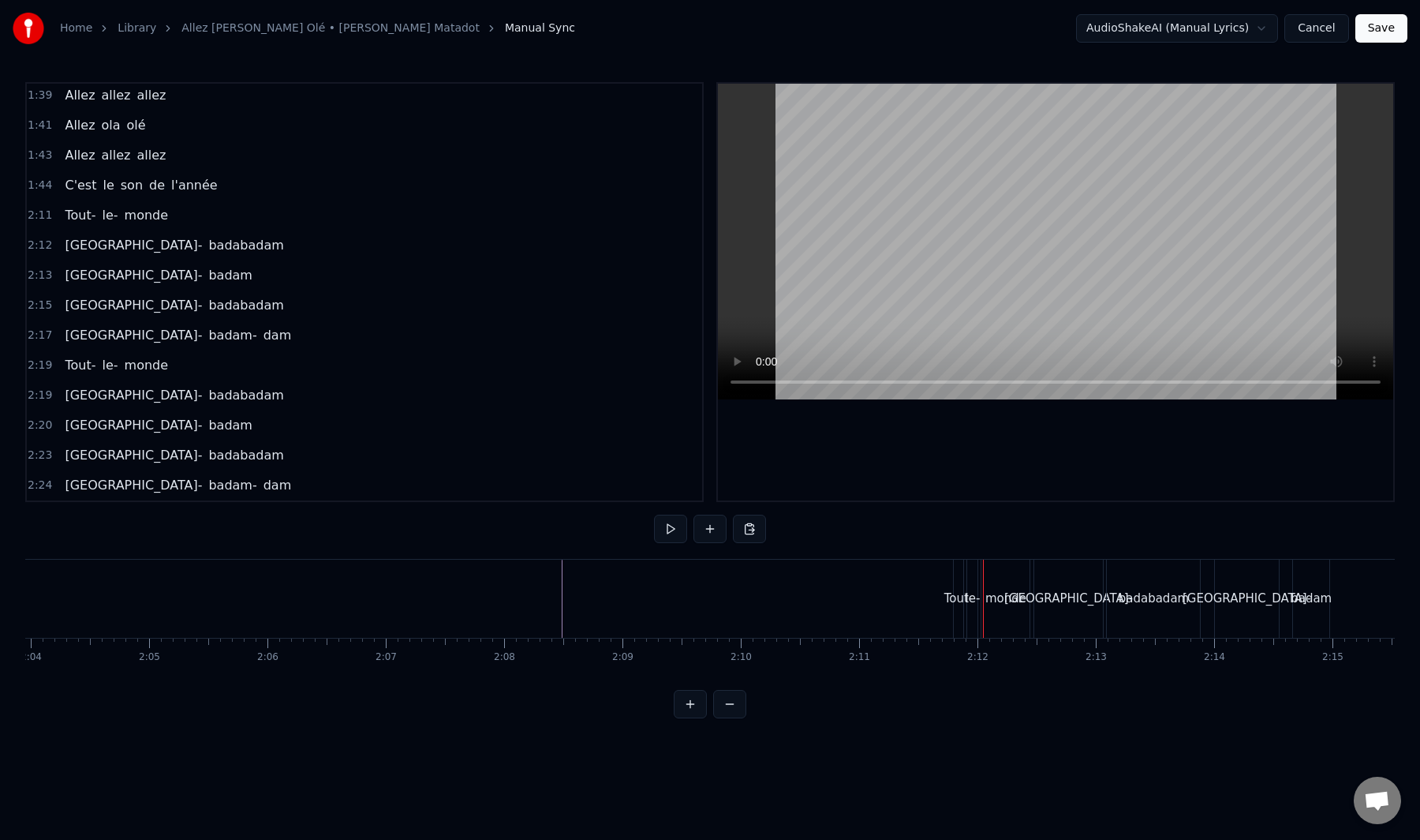
click at [131, 227] on div "Tout- le- monde" at bounding box center [116, 215] width 116 height 28
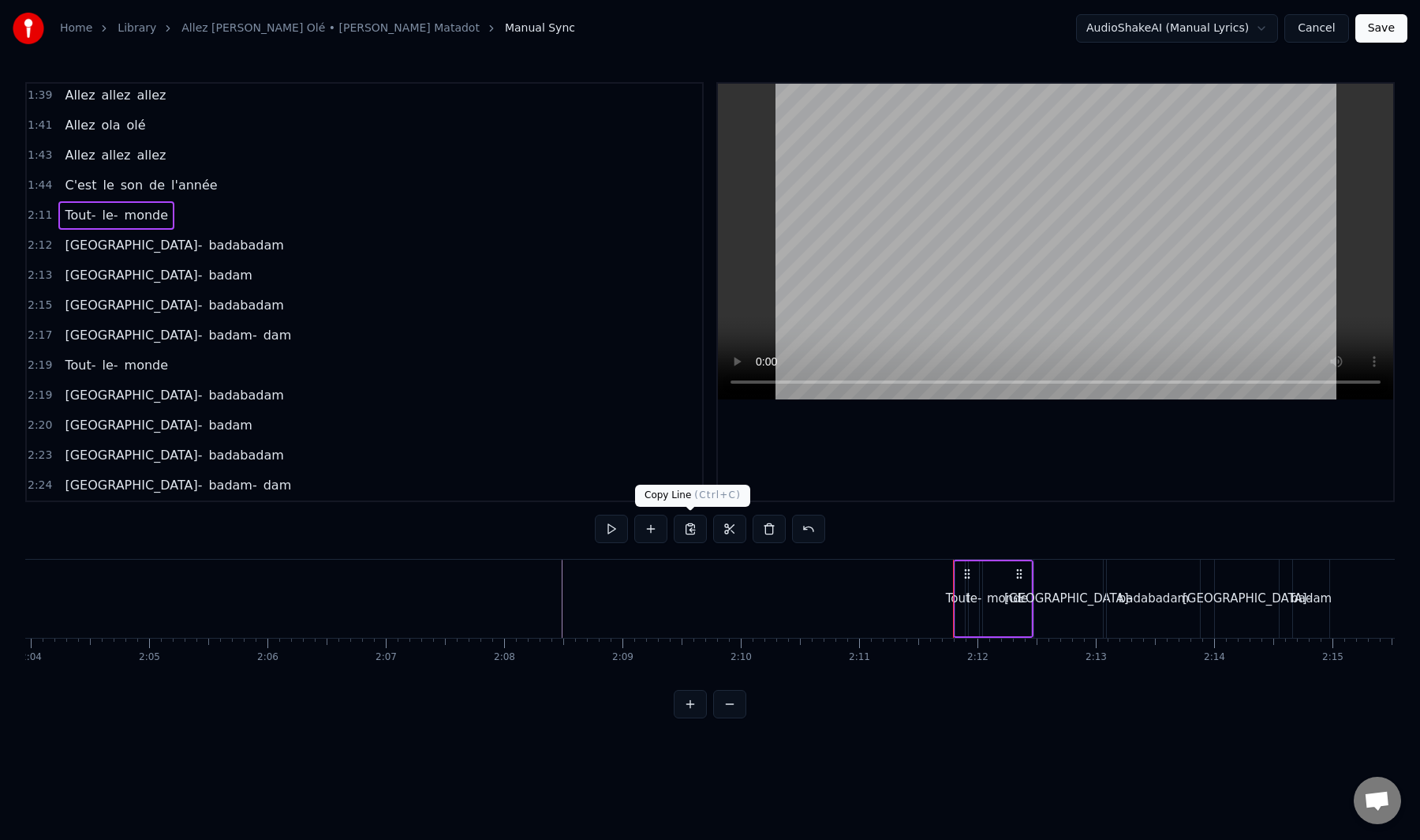
click at [696, 532] on button at bounding box center [690, 528] width 33 height 28
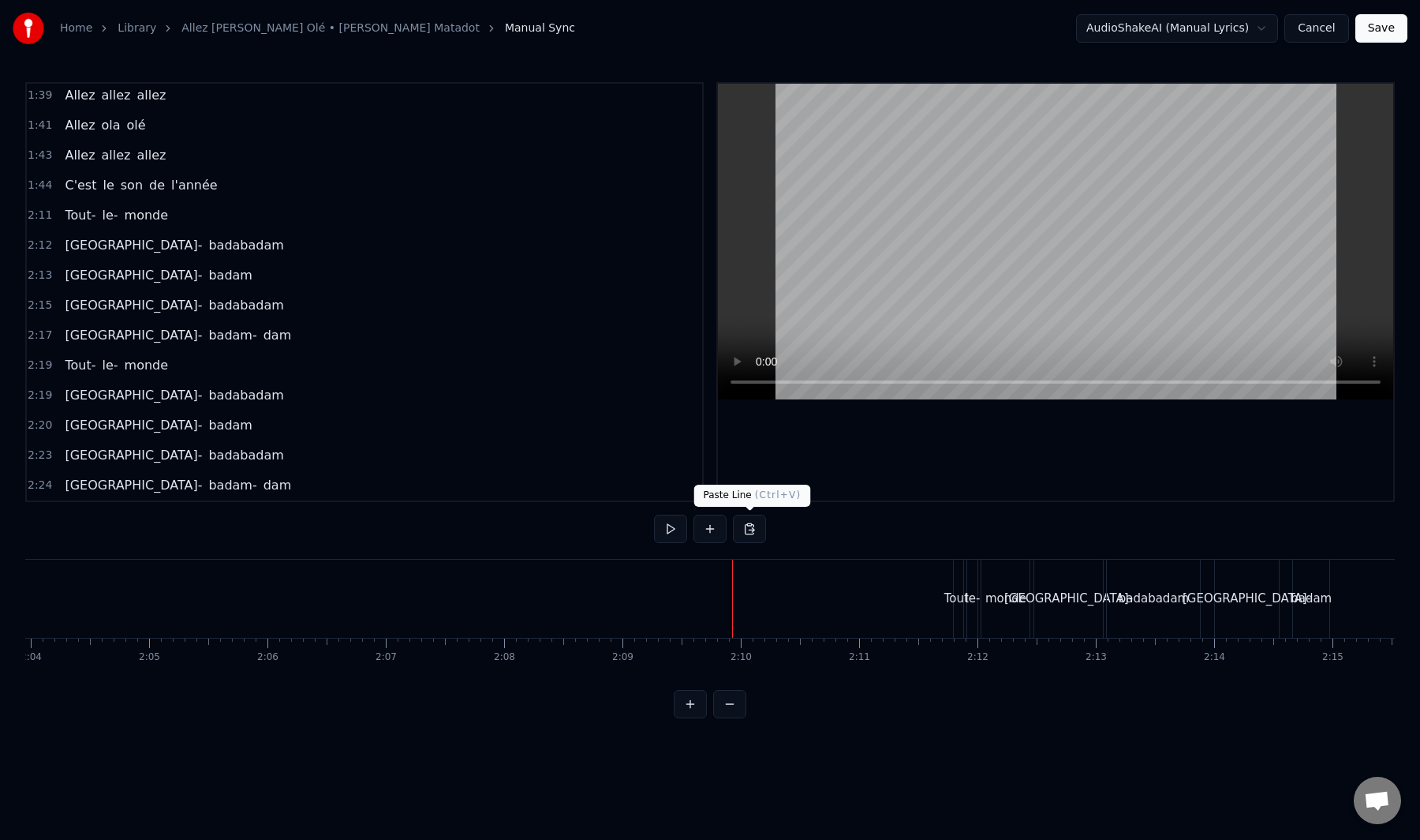
click at [748, 533] on button at bounding box center [749, 528] width 33 height 28
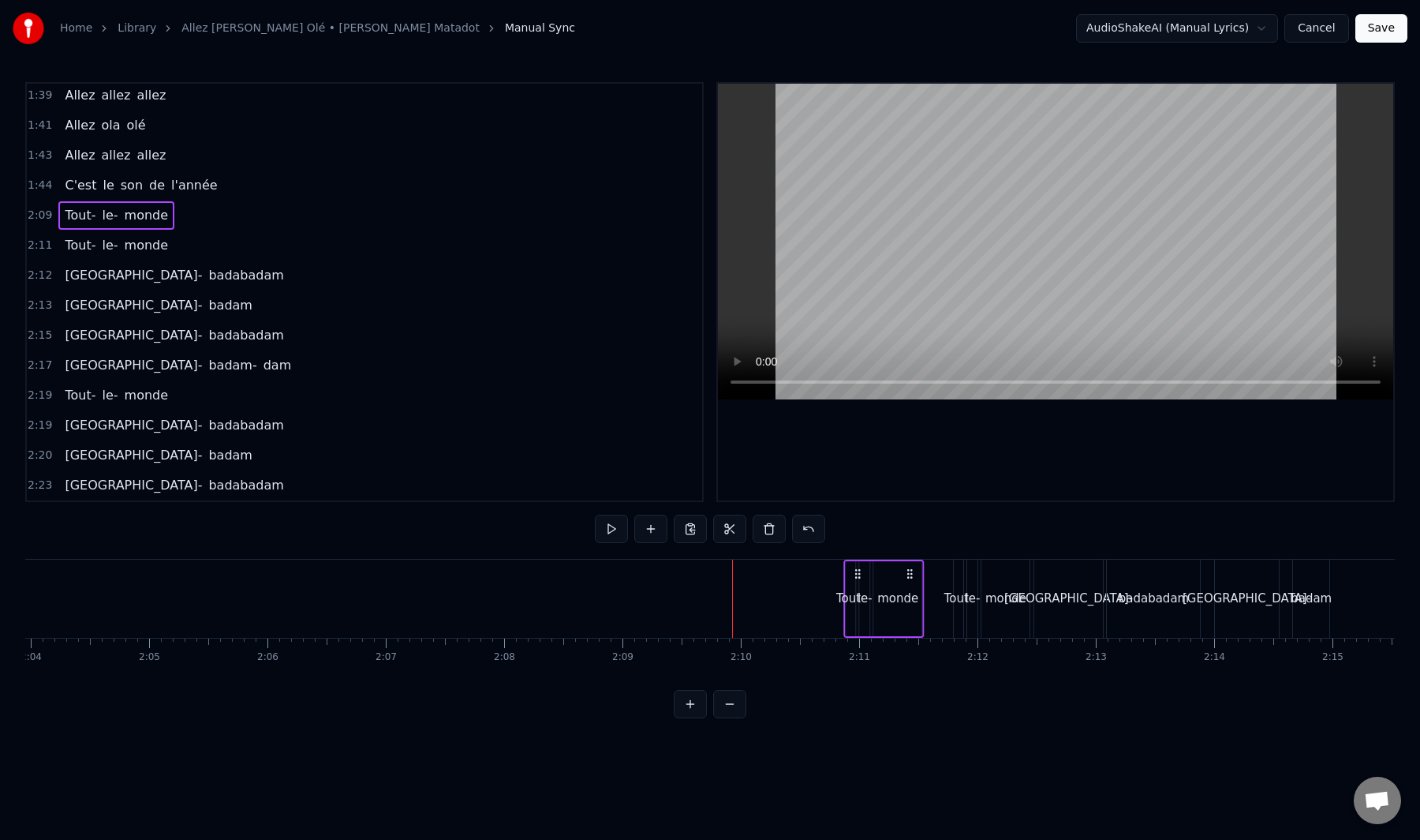
drag, startPoint x: 747, startPoint y: 576, endPoint x: 858, endPoint y: 578, distance: 111.0
click at [859, 578] on circle at bounding box center [859, 577] width 1 height 1
click at [1084, 623] on div "[GEOGRAPHIC_DATA]-" at bounding box center [1069, 599] width 70 height 78
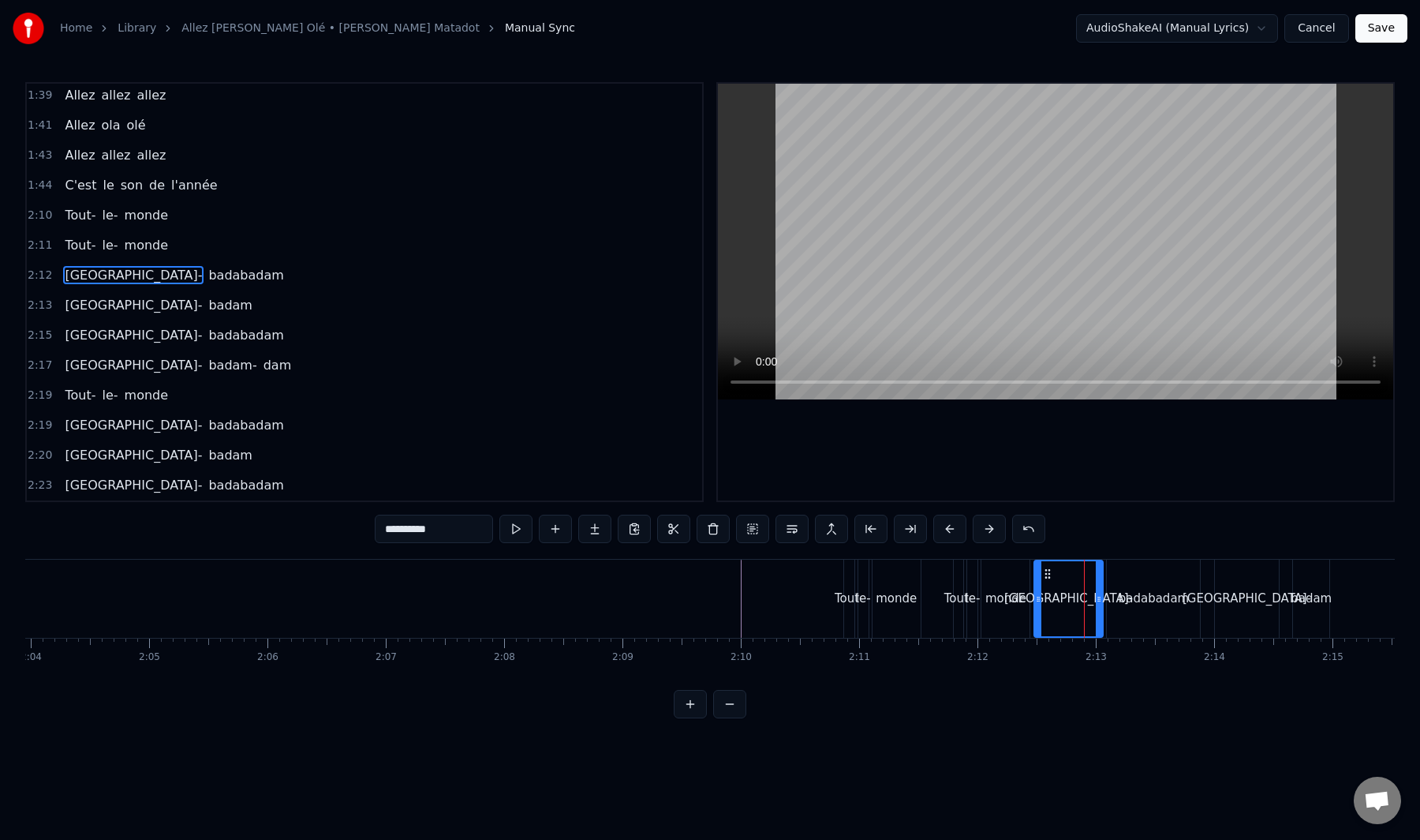
scroll to position [1336, 0]
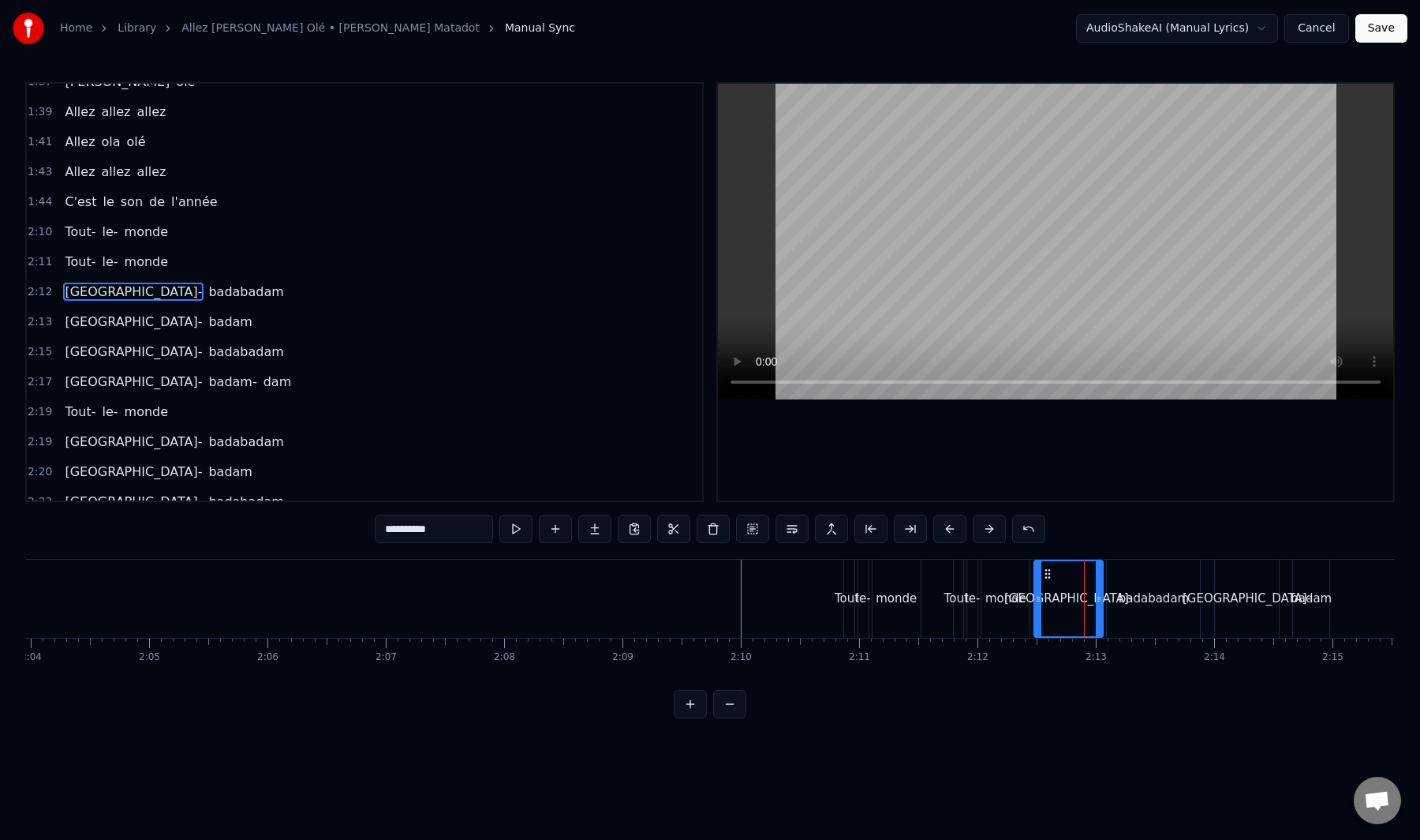
click at [121, 306] on div "Badabadam- badabadam" at bounding box center [174, 291] width 231 height 28
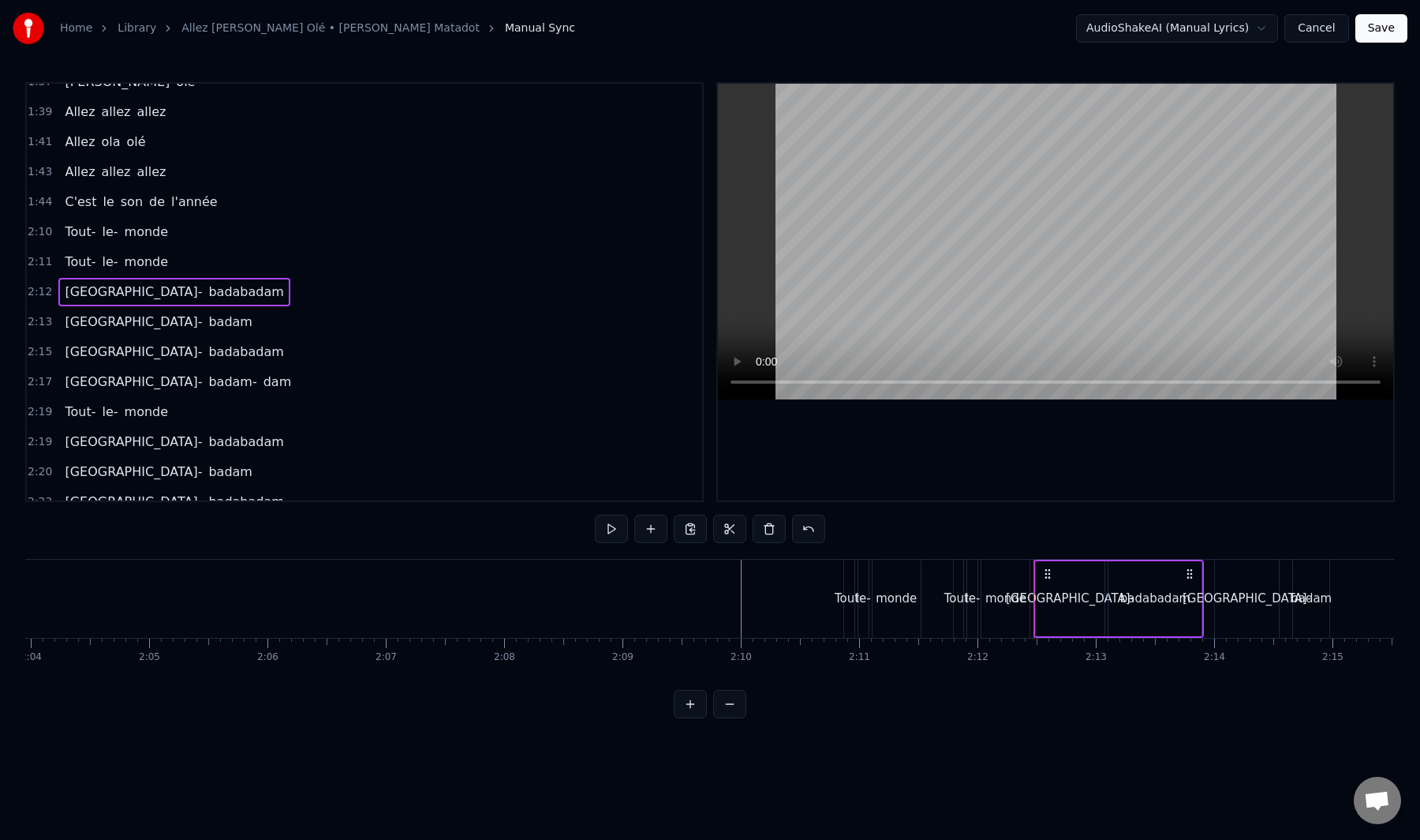
click at [168, 333] on div "Badabadam- badam" at bounding box center [158, 321] width 200 height 28
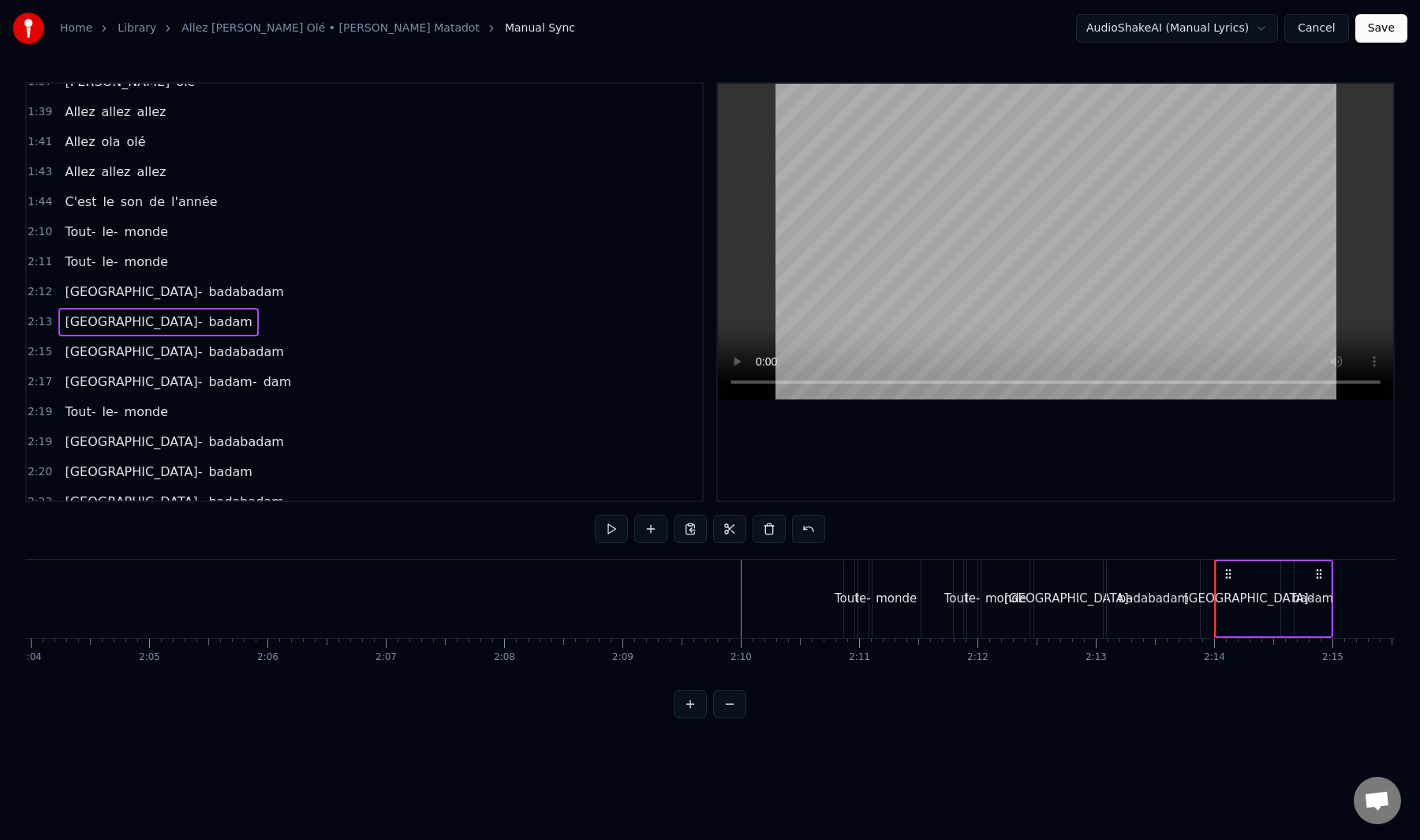
click at [164, 304] on div "Badabadam- badabadam" at bounding box center [174, 291] width 231 height 28
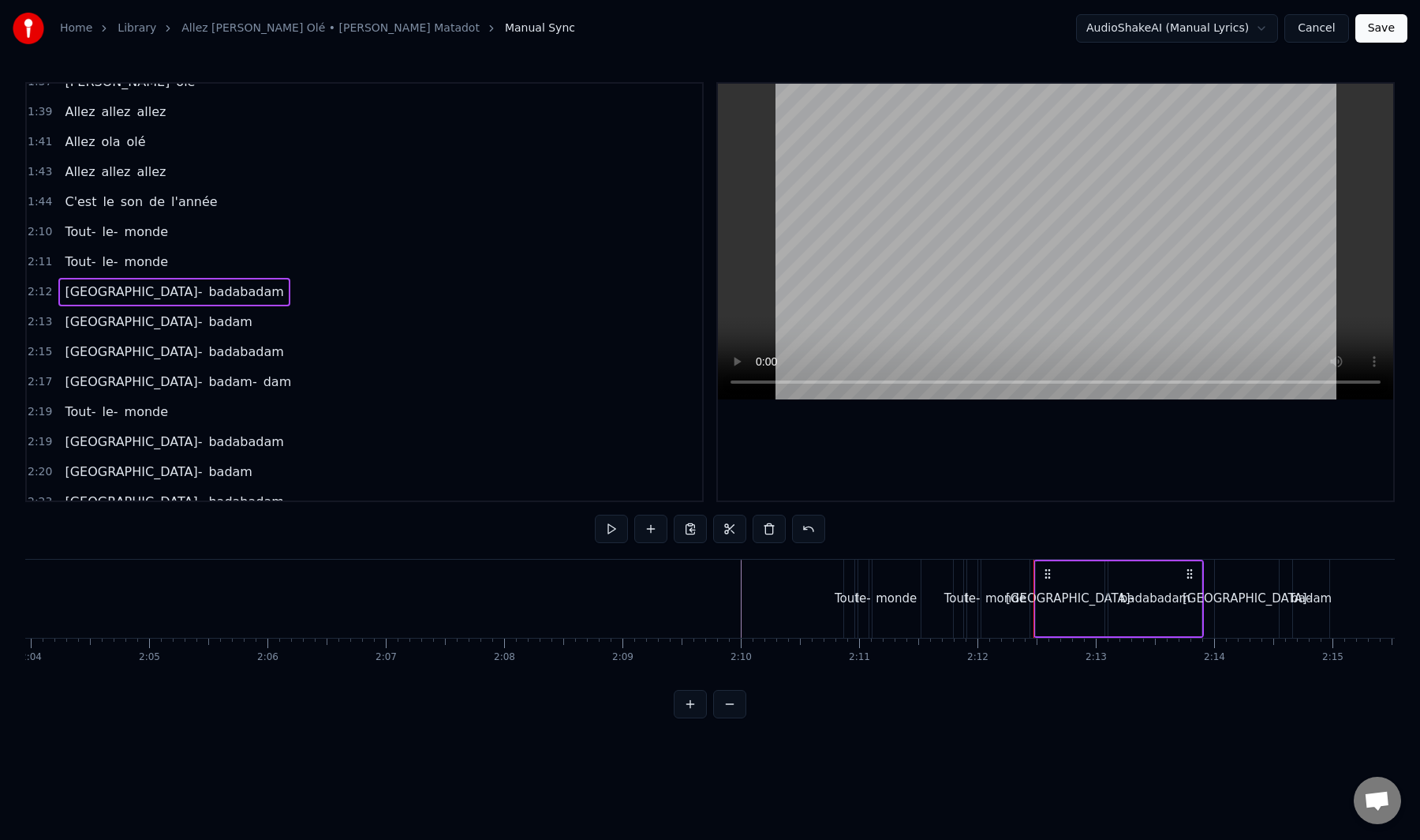
click at [155, 335] on div "Badabadam- badam" at bounding box center [158, 321] width 200 height 28
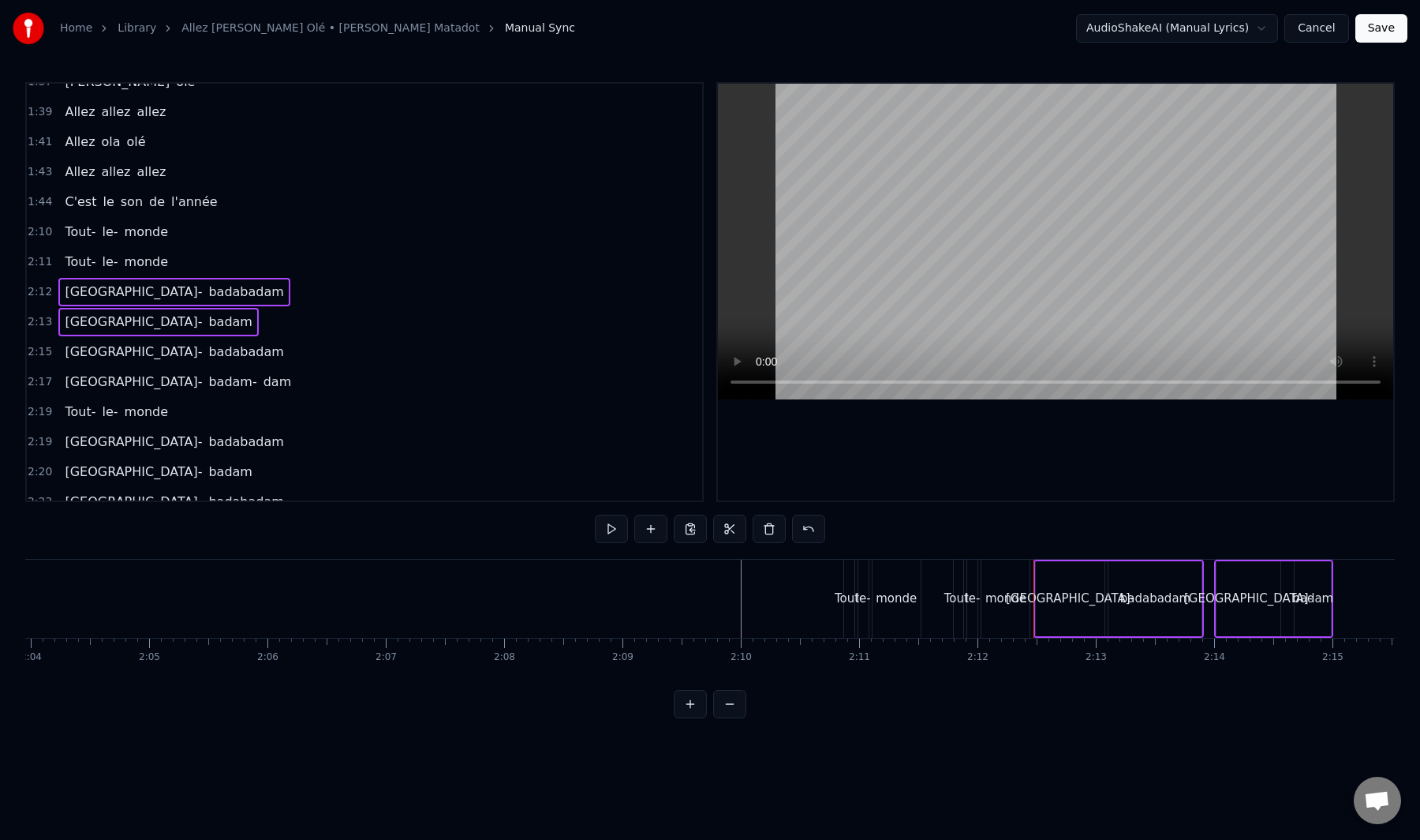
click at [156, 363] on div "Badabadam- badabadam" at bounding box center [174, 352] width 231 height 28
click at [157, 394] on div "Badabadam- badam- dam" at bounding box center [178, 381] width 239 height 28
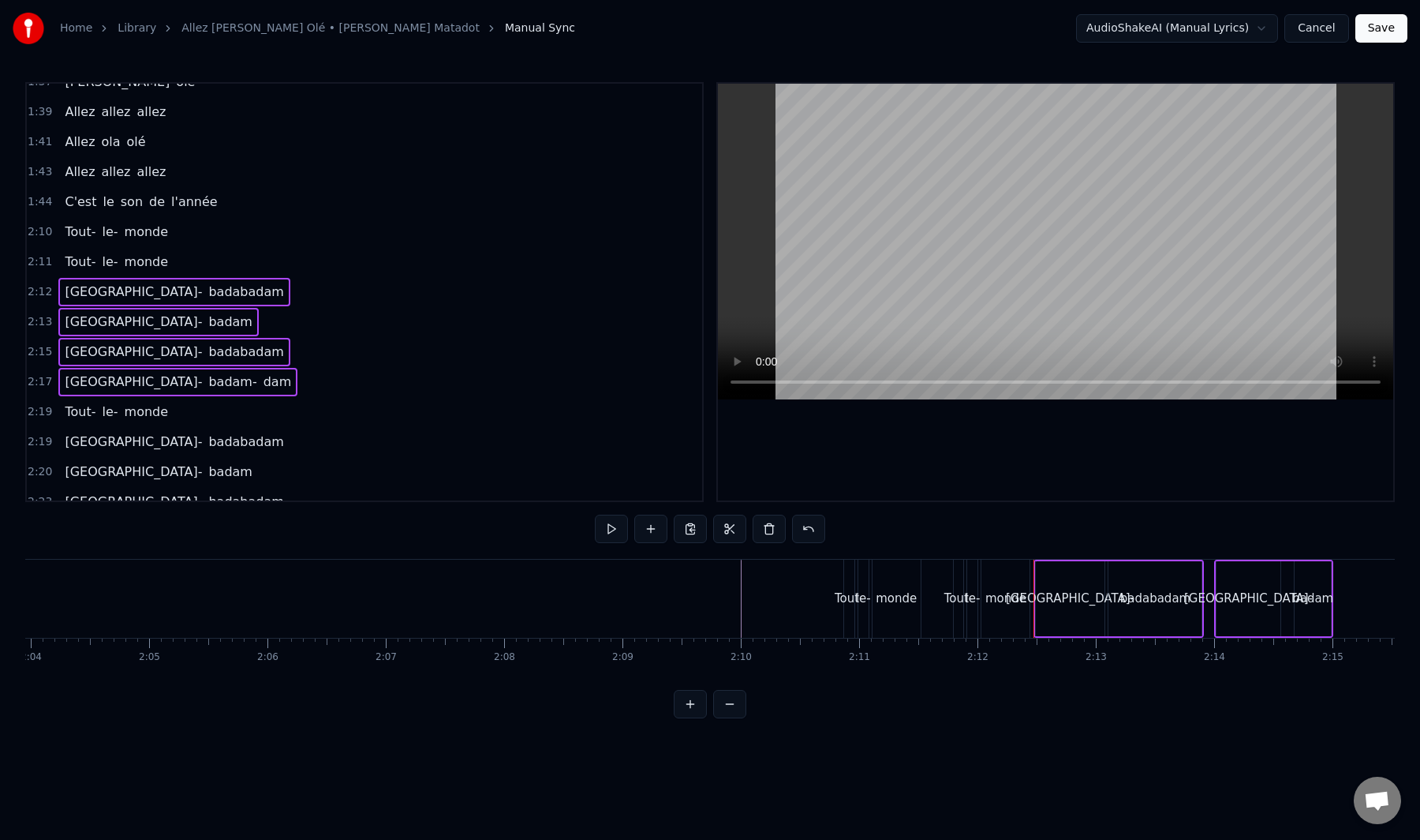
click at [140, 426] on div "Tout- le- monde" at bounding box center [116, 411] width 116 height 28
click at [139, 454] on div "Badabadam- badabadam" at bounding box center [174, 442] width 231 height 28
click at [138, 481] on span "[GEOGRAPHIC_DATA]-" at bounding box center [132, 471] width 140 height 19
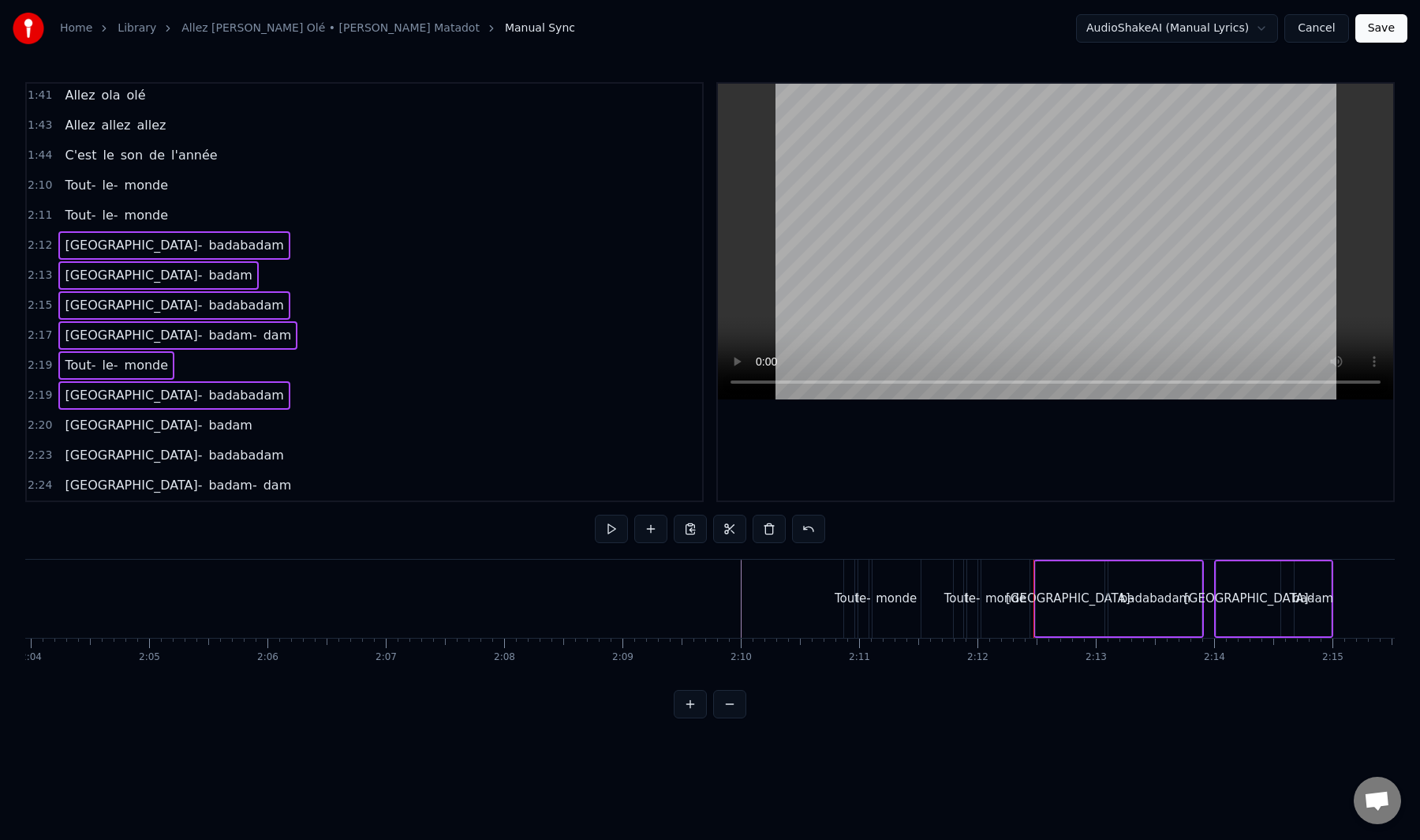
click at [125, 437] on div "Badabadam- badam" at bounding box center [158, 425] width 200 height 28
click at [133, 466] on div "Badabadam- badabadam" at bounding box center [174, 454] width 231 height 28
click at [132, 495] on div "Badabadam- badam- dam" at bounding box center [178, 485] width 239 height 28
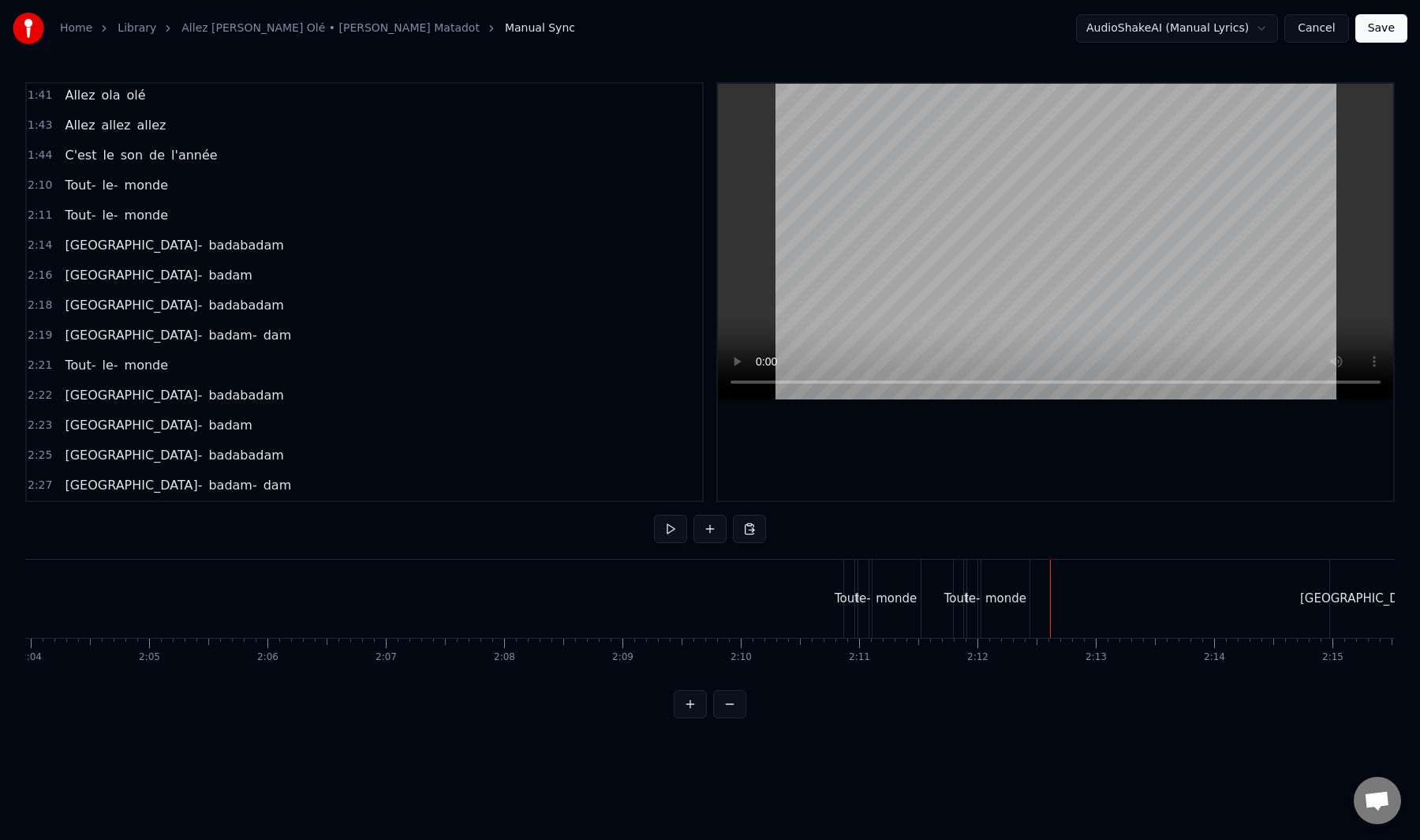
click at [994, 596] on div "monde" at bounding box center [1006, 598] width 41 height 18
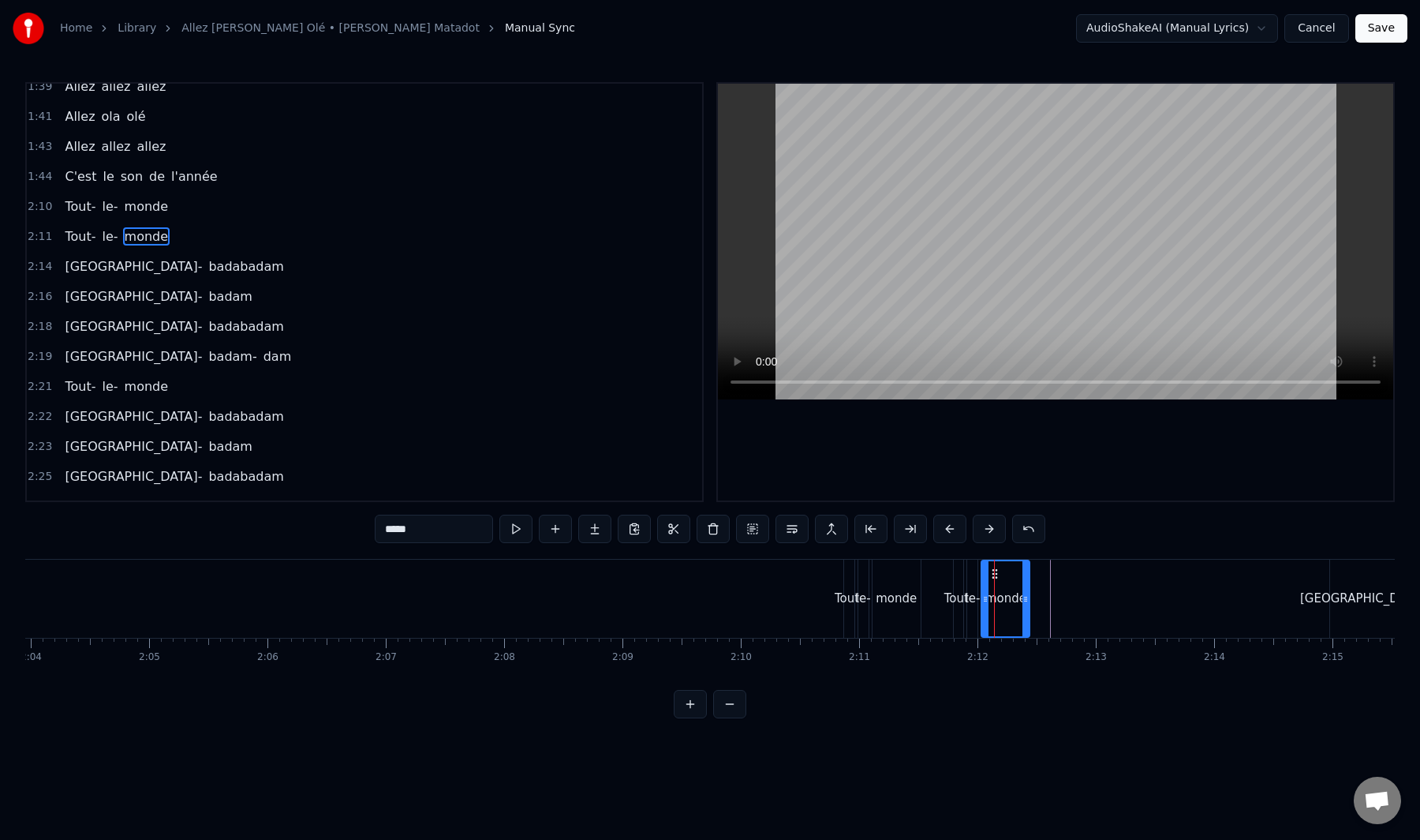
scroll to position [1306, 0]
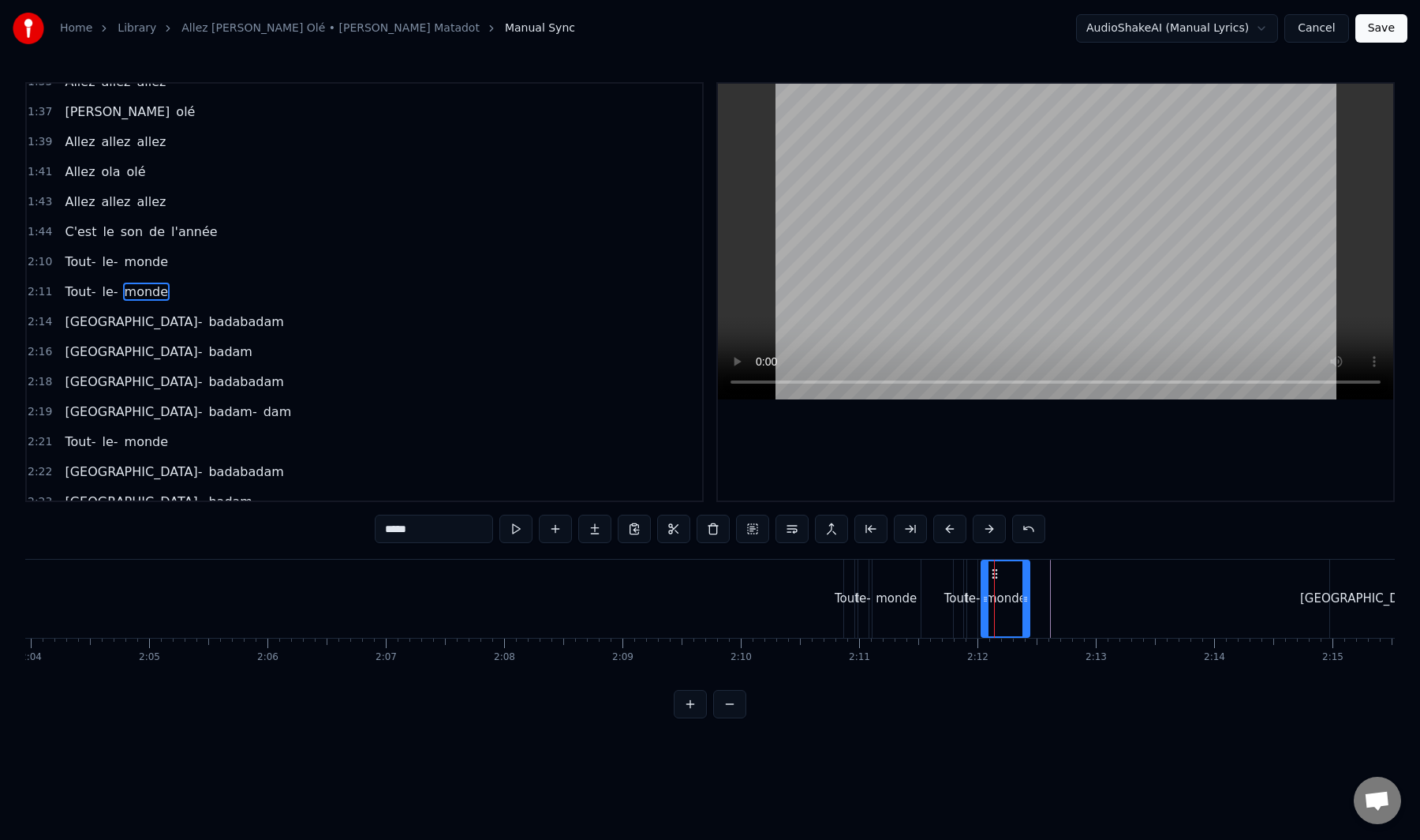
click at [957, 582] on div "Tout-" at bounding box center [959, 599] width 10 height 78
type input "*****"
click at [969, 578] on icon at bounding box center [967, 573] width 13 height 13
click at [974, 590] on div "le-" at bounding box center [973, 598] width 15 height 18
click at [992, 589] on div "monde" at bounding box center [1006, 598] width 41 height 18
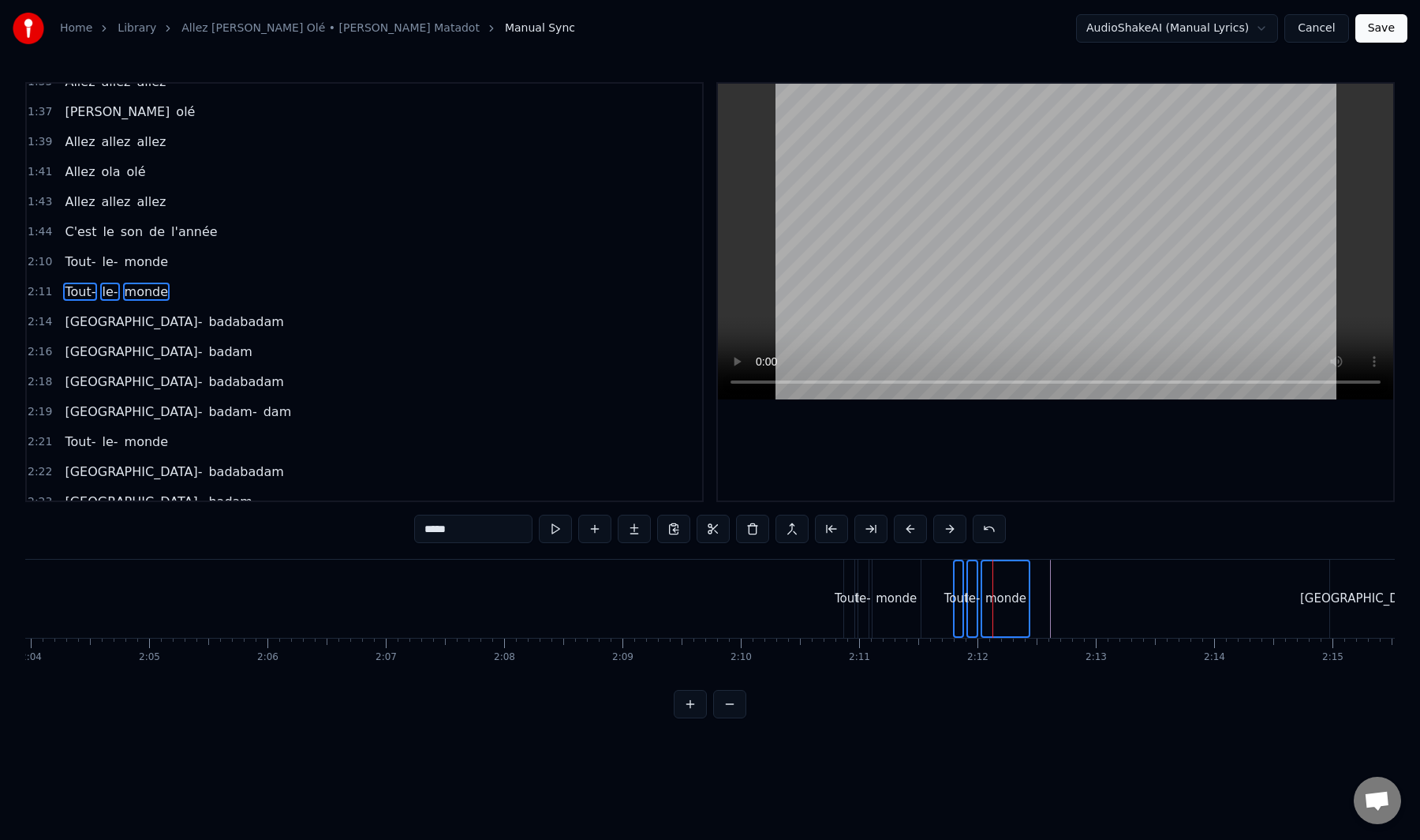
click at [119, 303] on div "Tout- le- monde" at bounding box center [116, 291] width 116 height 28
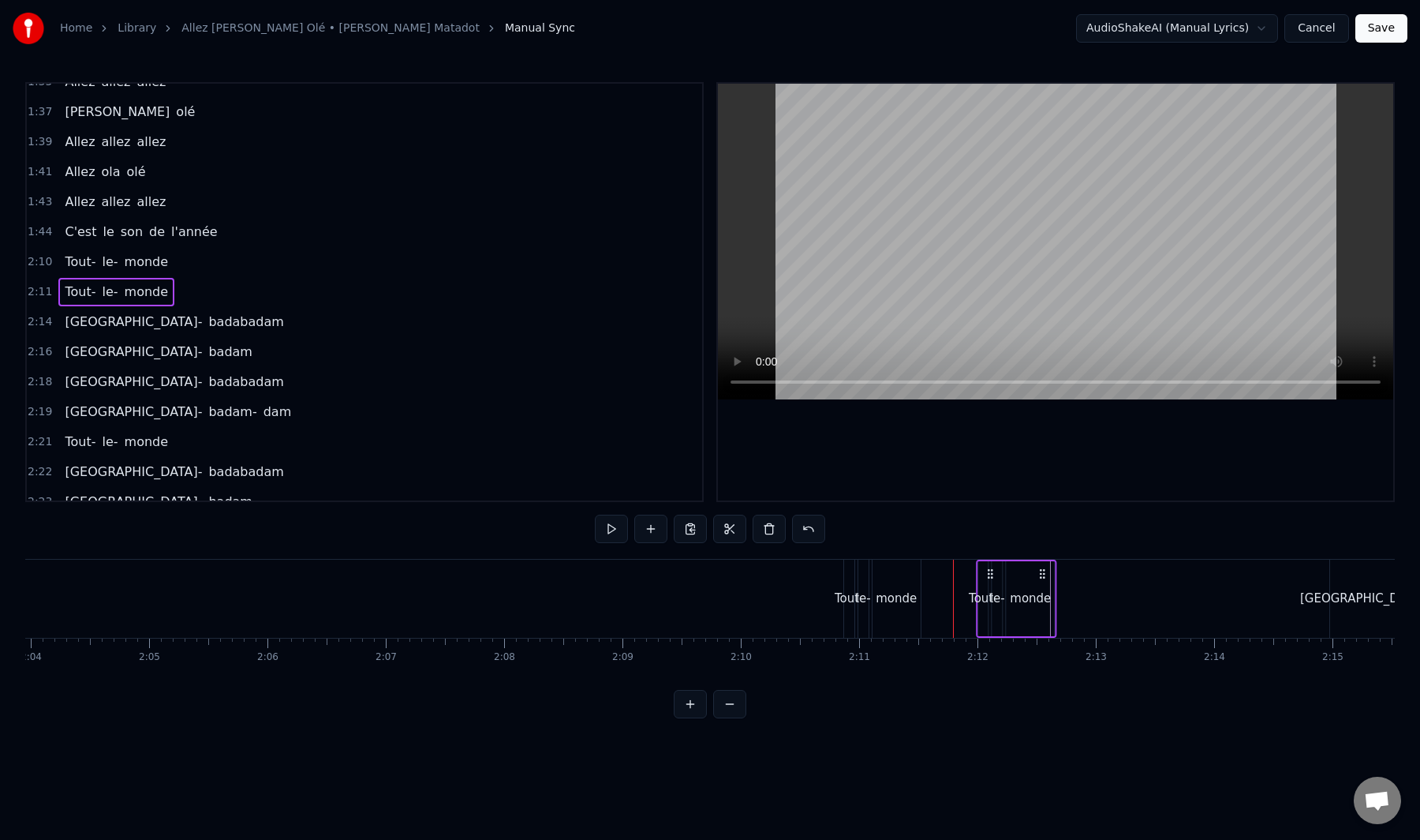
drag, startPoint x: 1019, startPoint y: 573, endPoint x: 1040, endPoint y: 574, distance: 21.0
click at [1040, 574] on icon at bounding box center [1043, 573] width 13 height 13
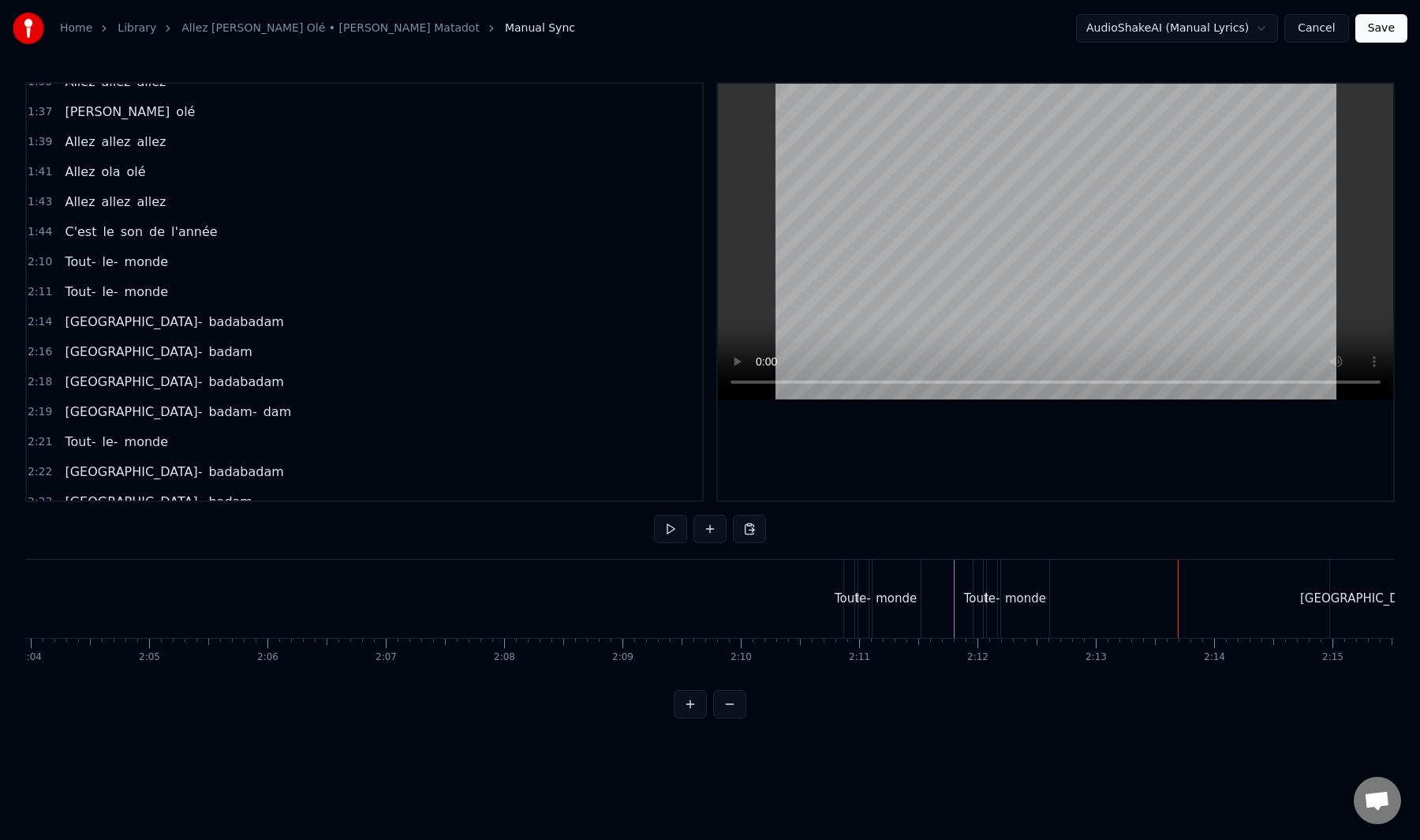
click at [979, 611] on div "Tout-" at bounding box center [979, 599] width 10 height 78
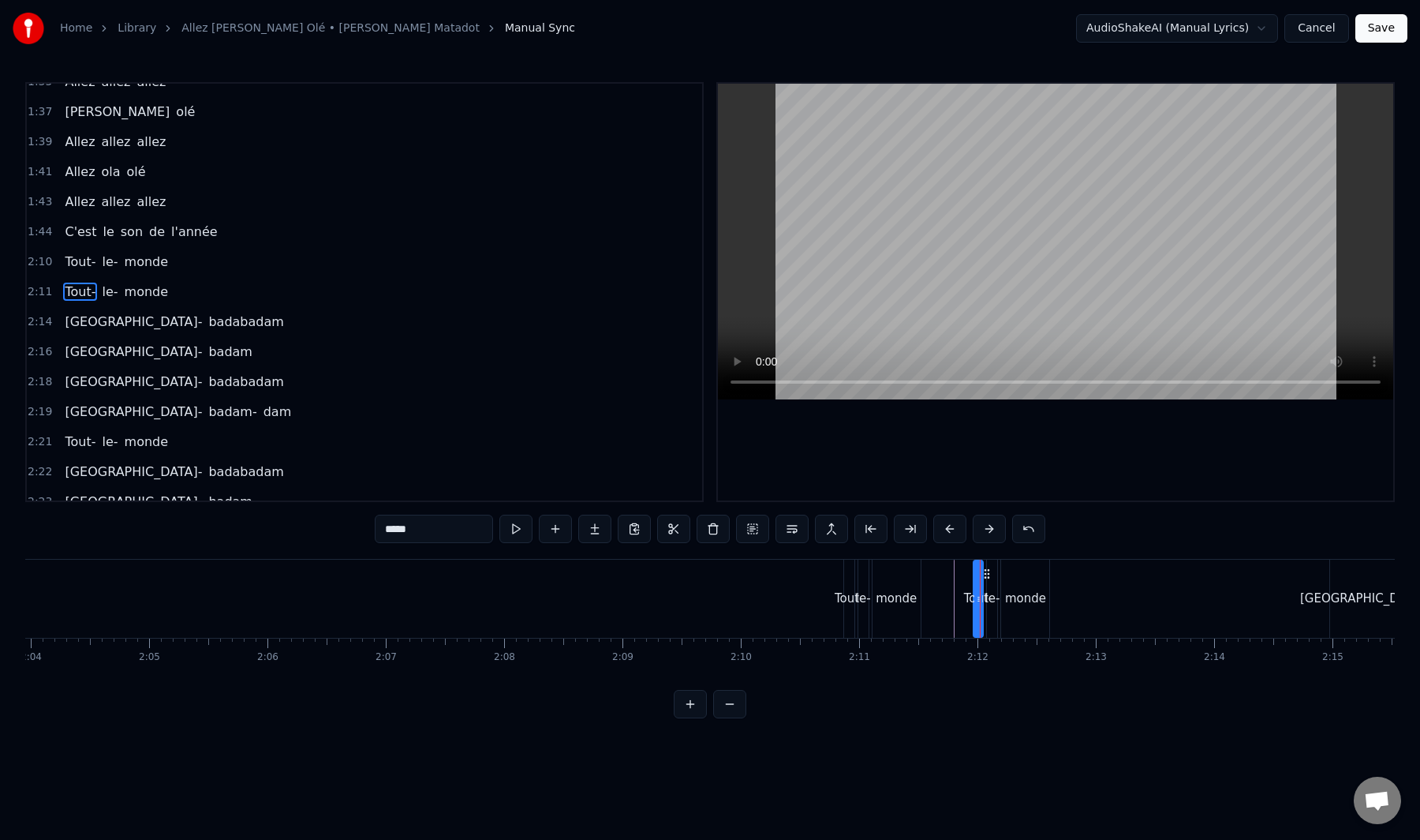
click at [130, 304] on div "Tout- le- monde" at bounding box center [116, 291] width 116 height 28
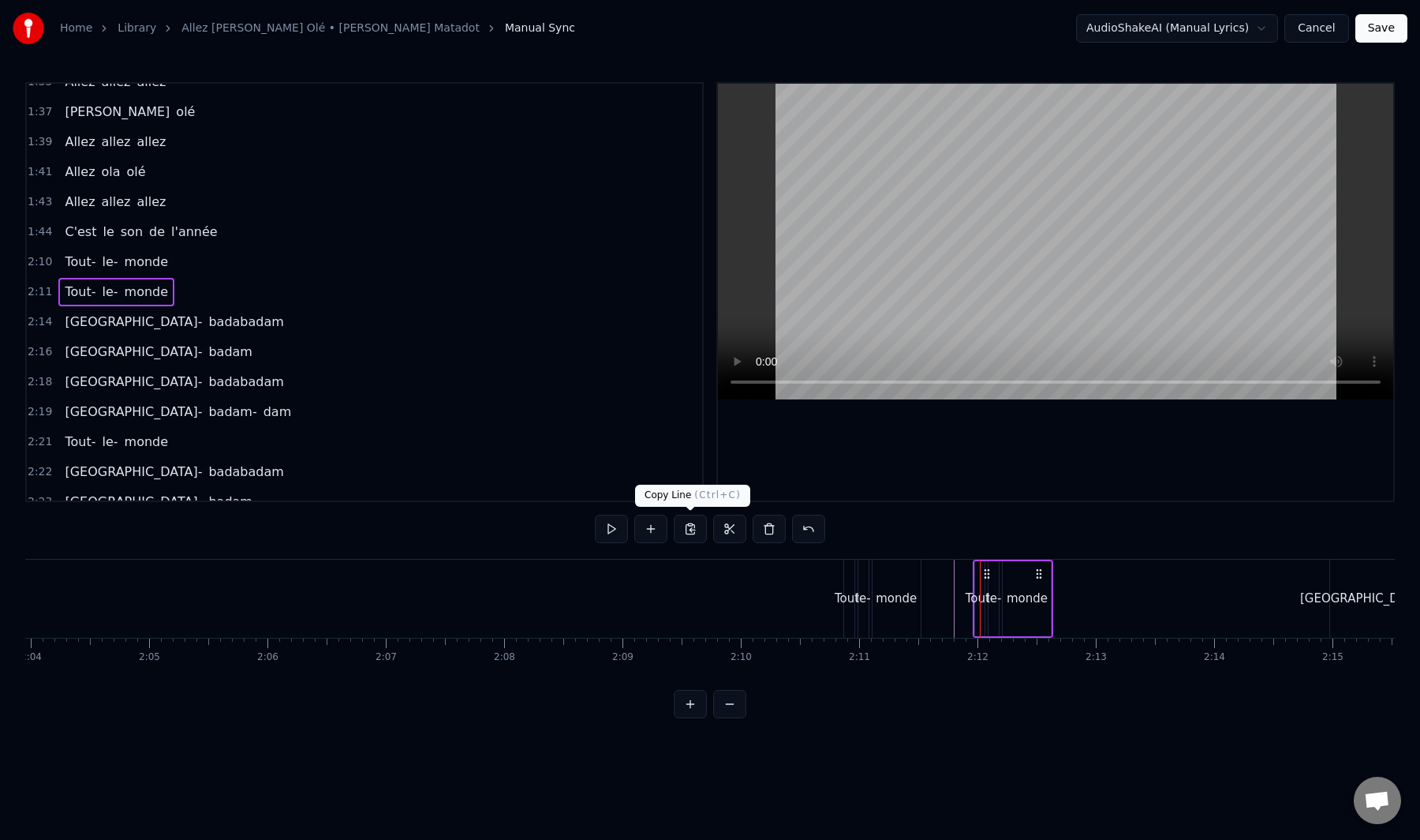
click at [695, 532] on button at bounding box center [690, 528] width 33 height 28
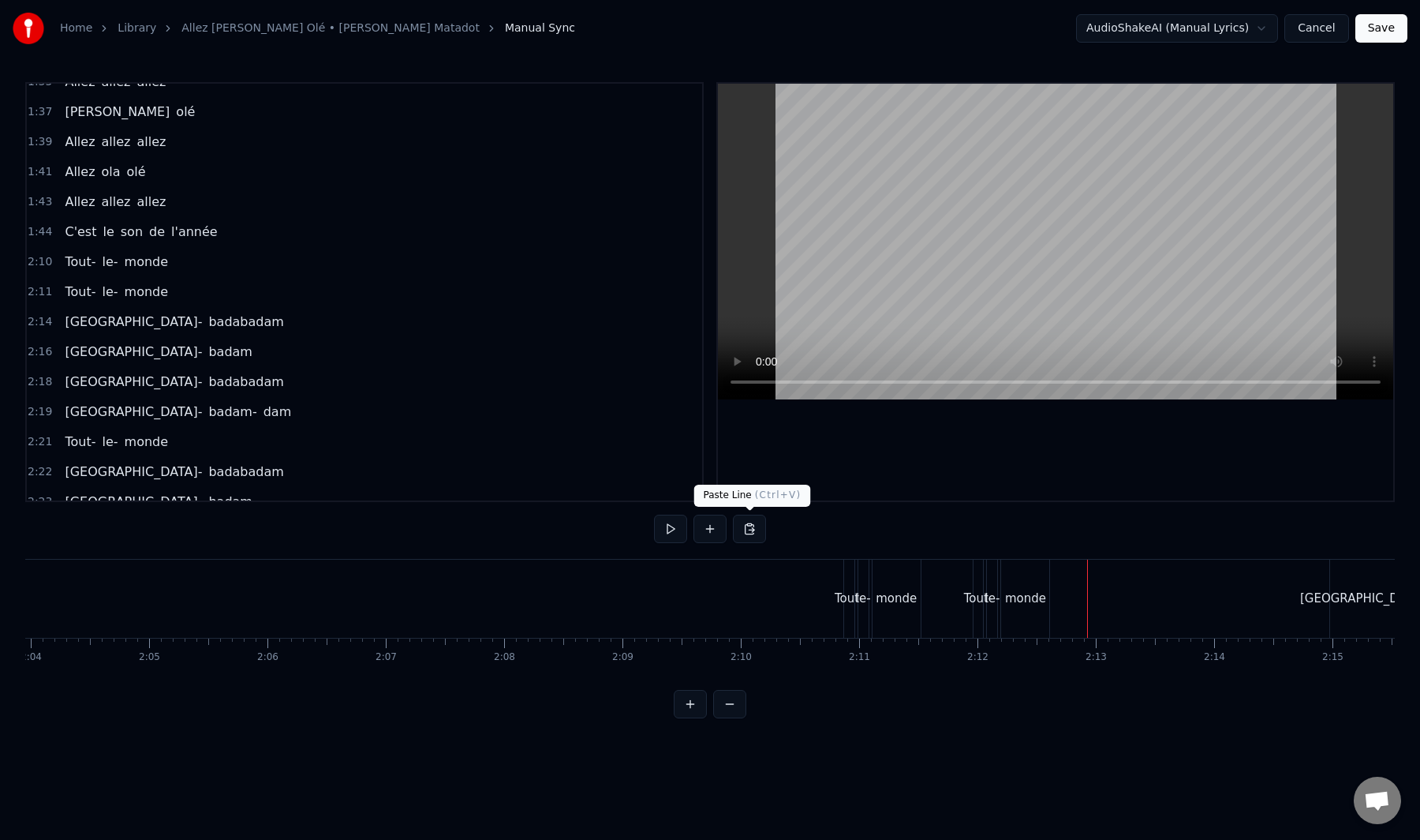
click at [737, 530] on button at bounding box center [749, 528] width 33 height 28
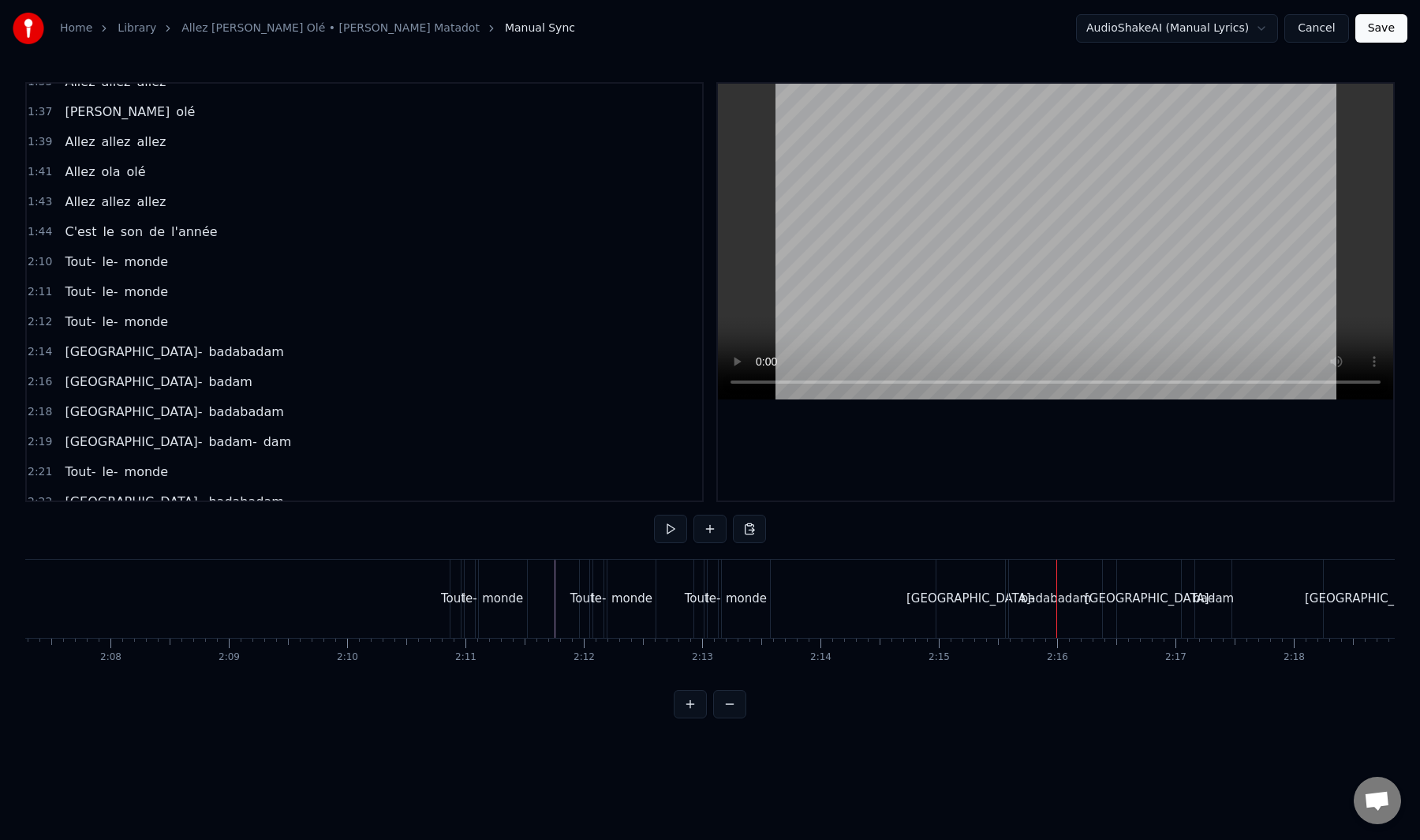
scroll to position [0, 15108]
click at [930, 619] on div "[GEOGRAPHIC_DATA]-" at bounding box center [930, 599] width 70 height 78
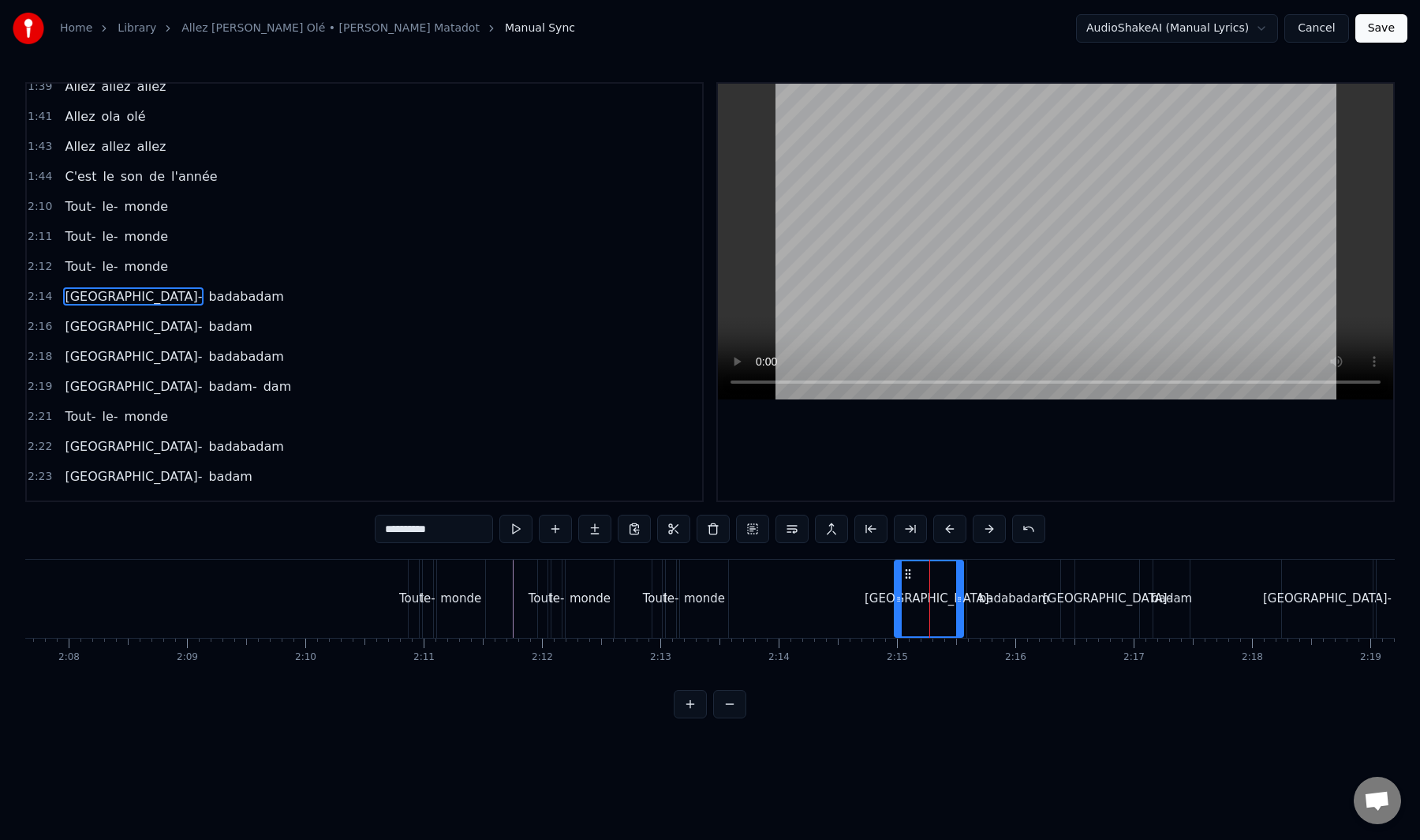
scroll to position [1366, 0]
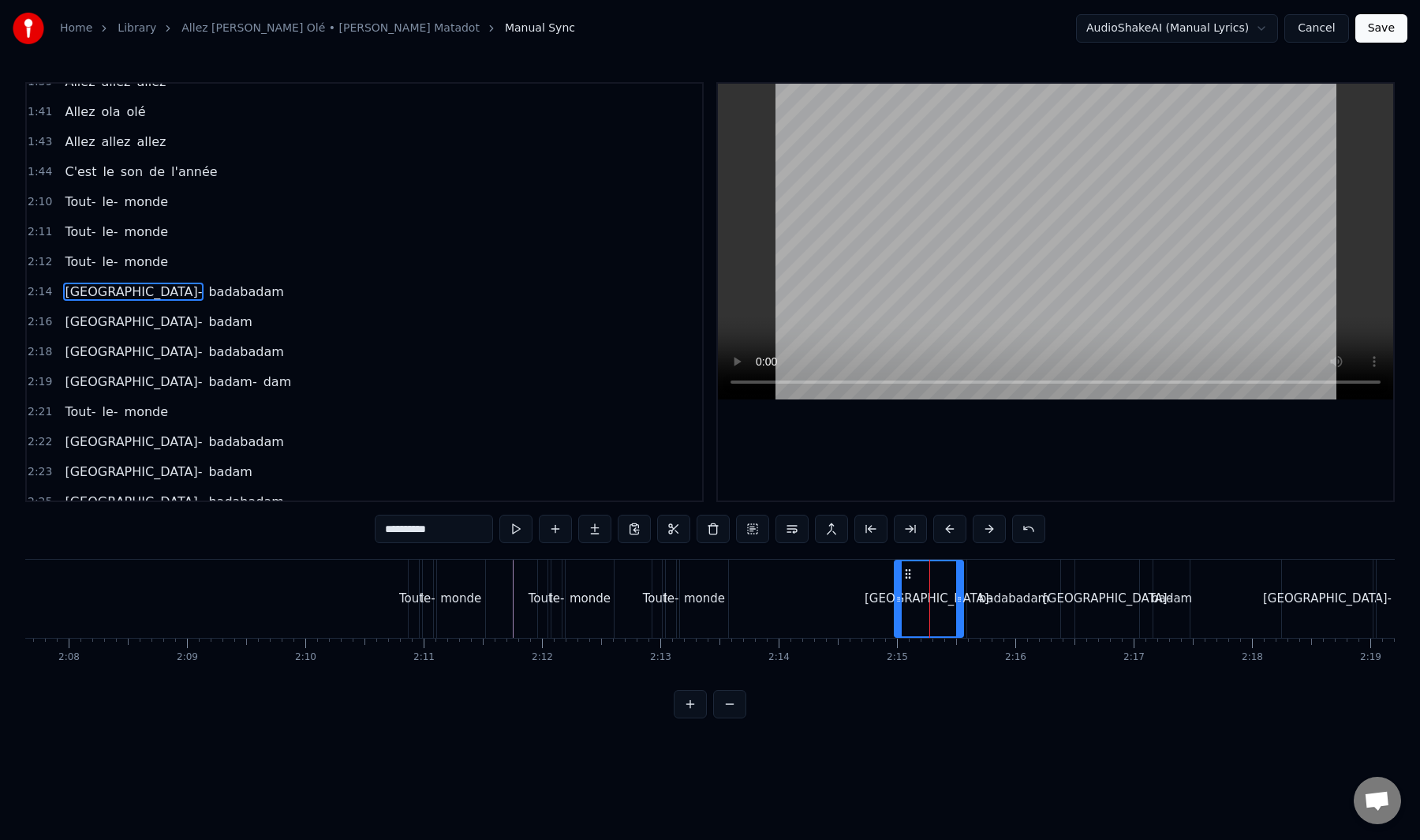
click at [145, 305] on div "Badabadam- badabadam" at bounding box center [174, 291] width 231 height 28
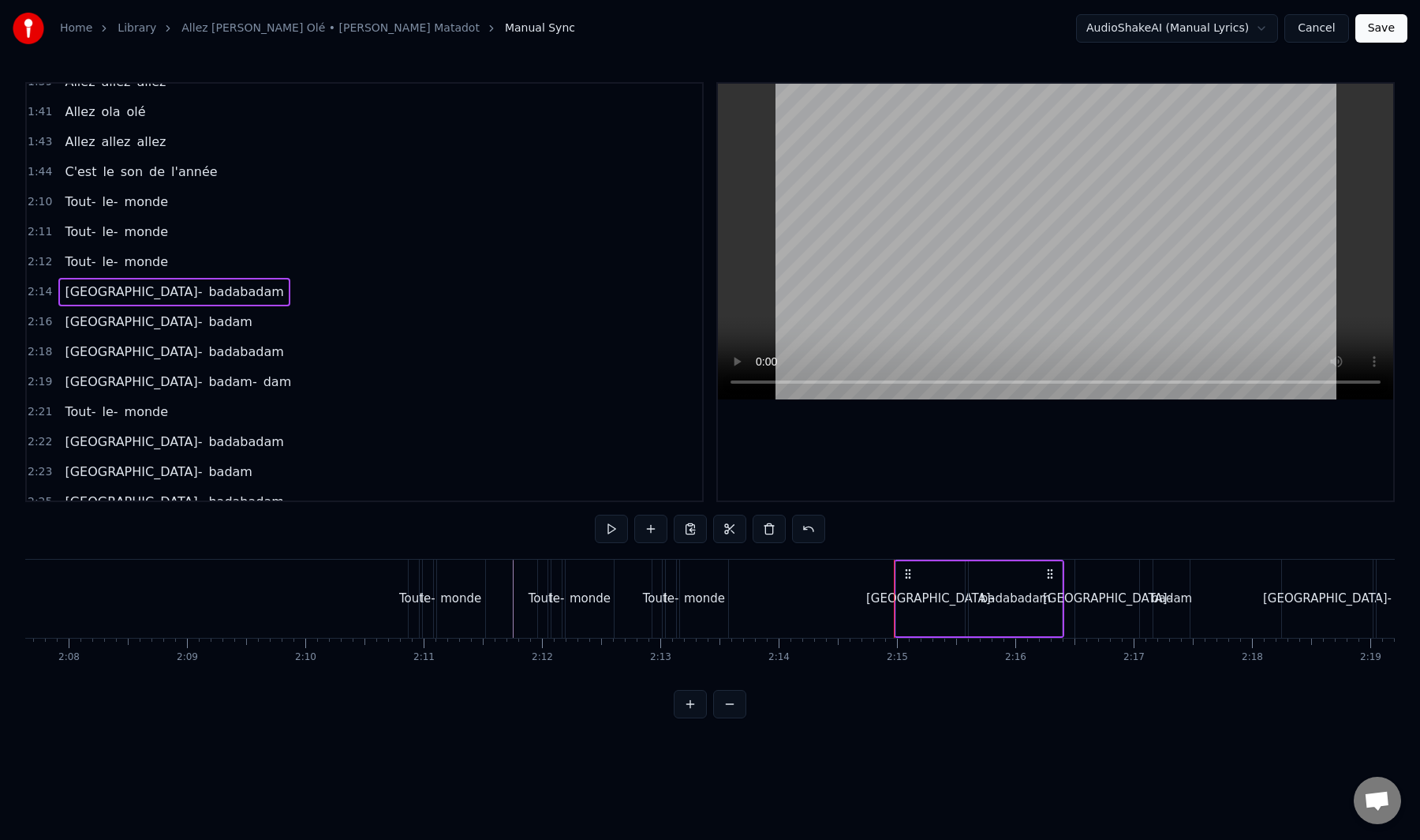
click at [144, 331] on div "Badabadam- badam" at bounding box center [158, 321] width 200 height 28
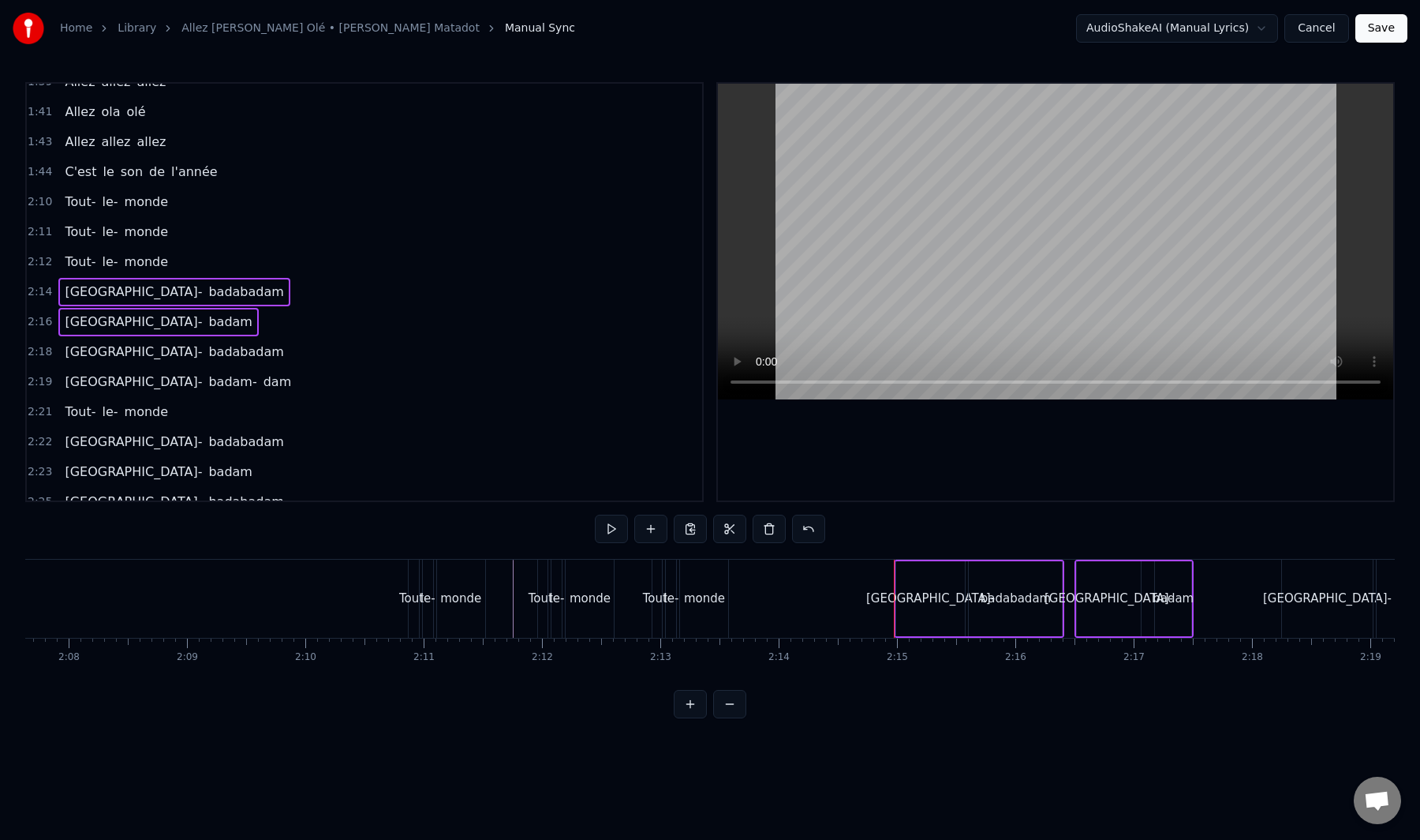
click at [145, 366] on div "2:18 Badabadam- badabadam" at bounding box center [364, 352] width 675 height 30
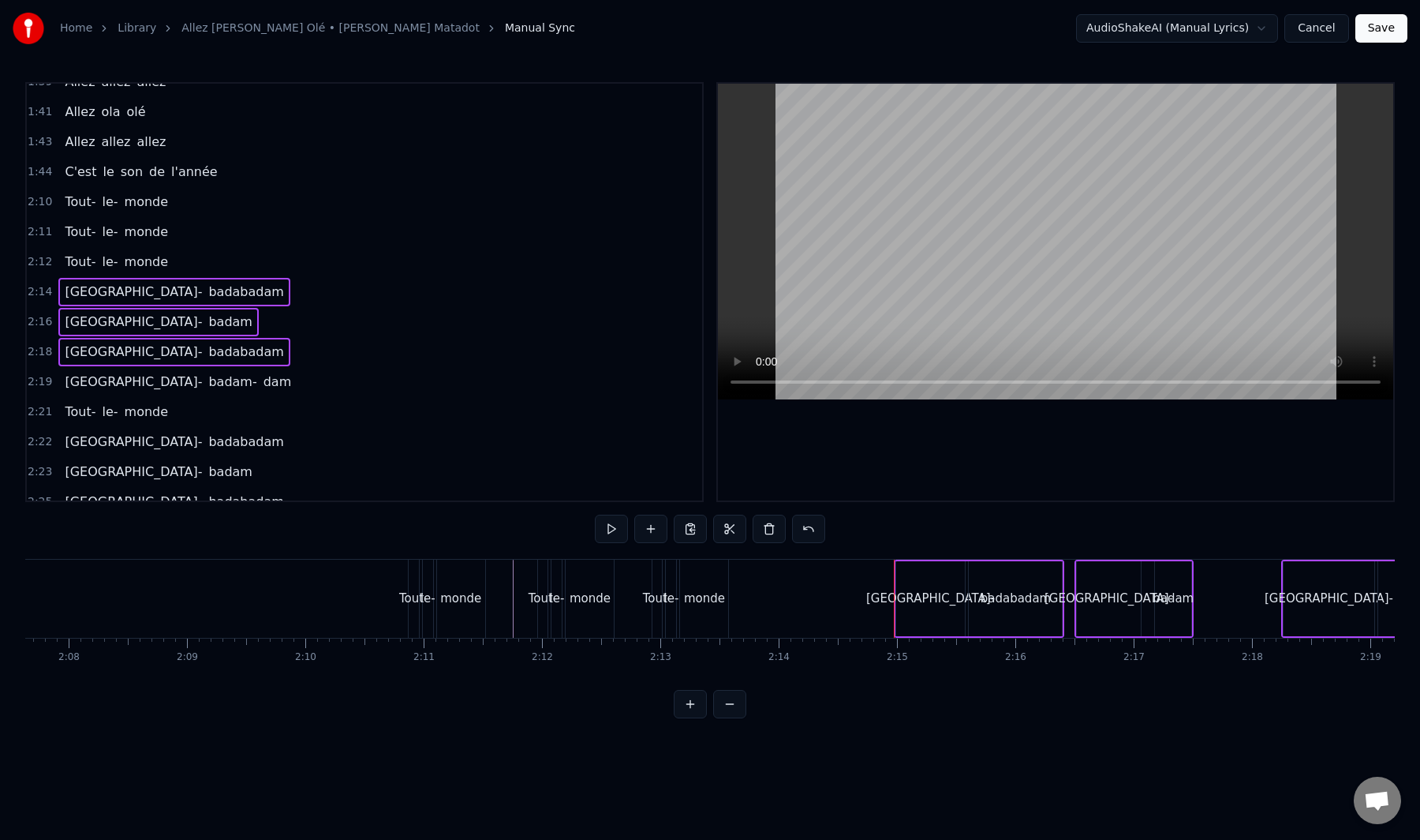
click at [145, 364] on div "Badabadam- badabadam" at bounding box center [174, 352] width 231 height 28
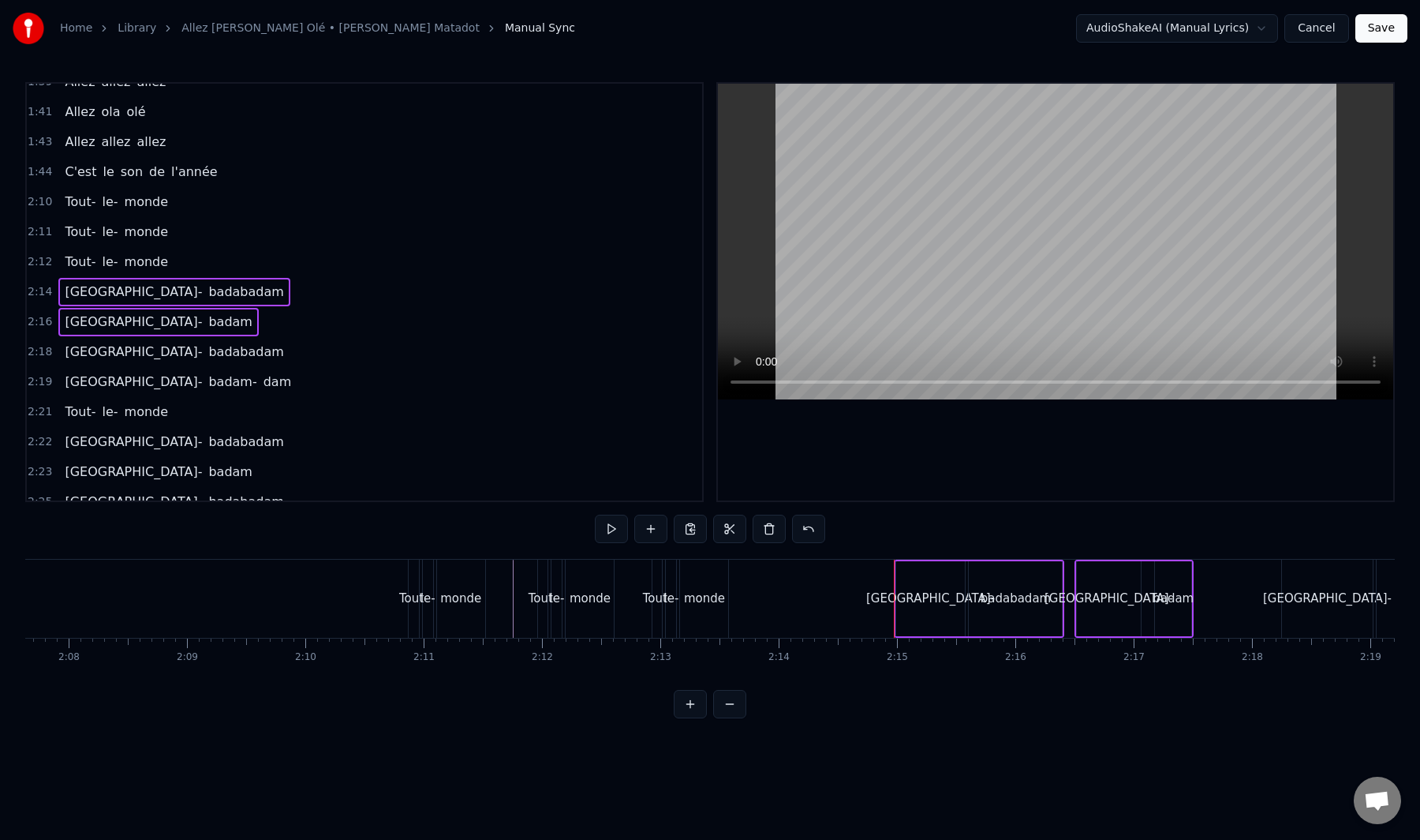
click at [151, 363] on div "Badabadam- badabadam" at bounding box center [174, 352] width 231 height 28
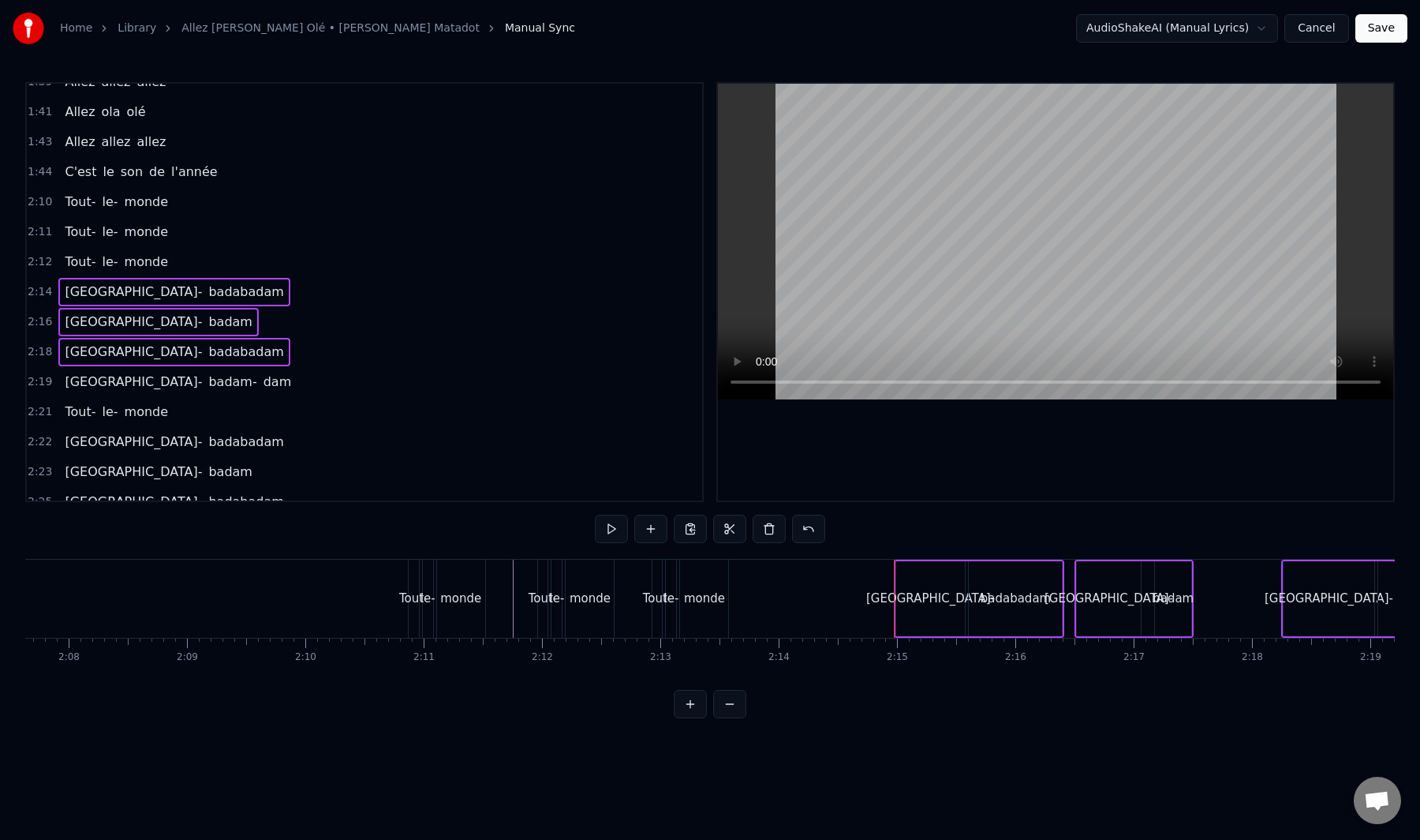
click at [144, 392] on div "Badabadam- badam- dam" at bounding box center [178, 381] width 239 height 28
click at [126, 425] on div "Tout- le- monde" at bounding box center [116, 411] width 116 height 28
click at [124, 452] on div "Badabadam- badabadam" at bounding box center [174, 442] width 231 height 28
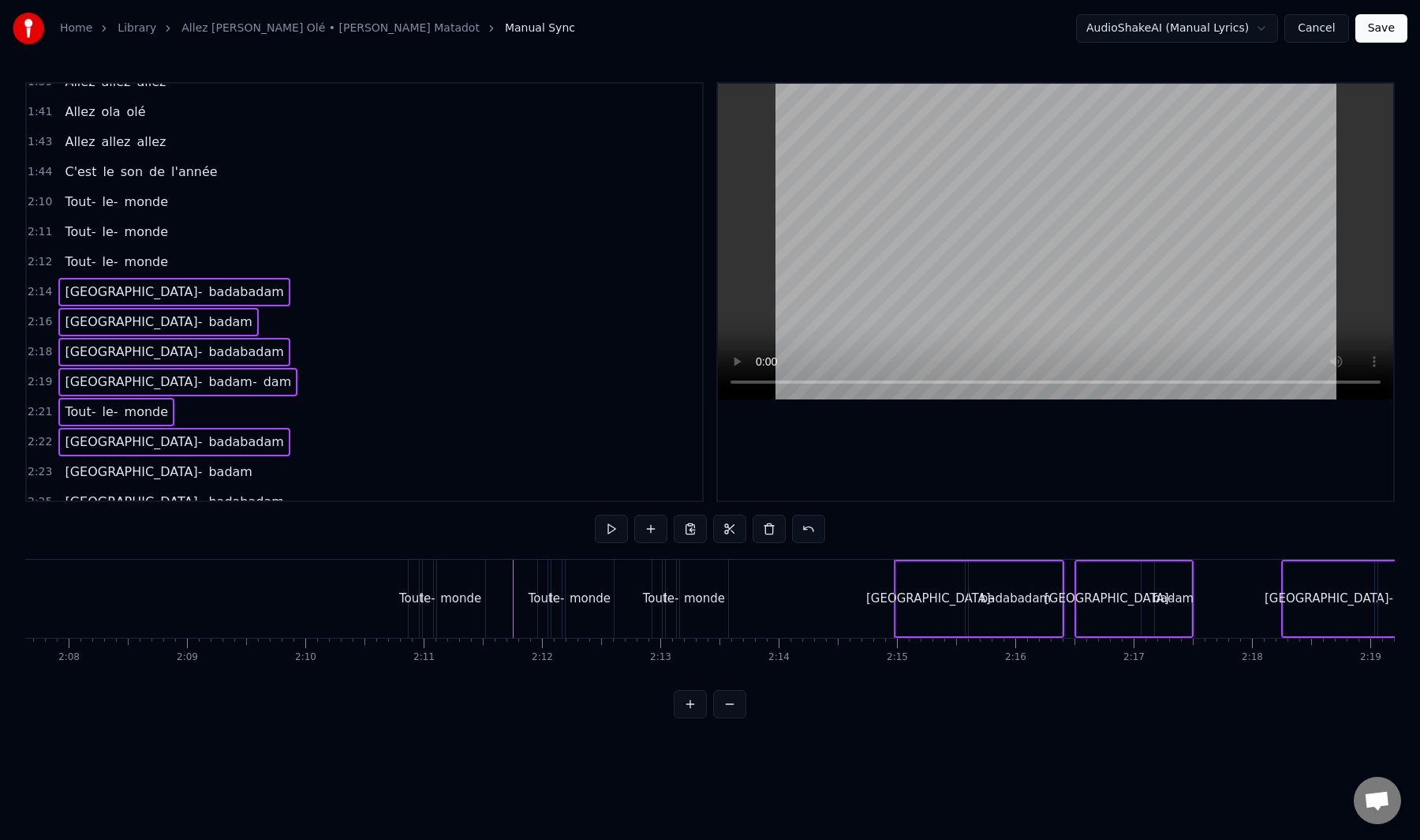
click at [134, 482] on div "Badabadam- badam" at bounding box center [158, 471] width 200 height 28
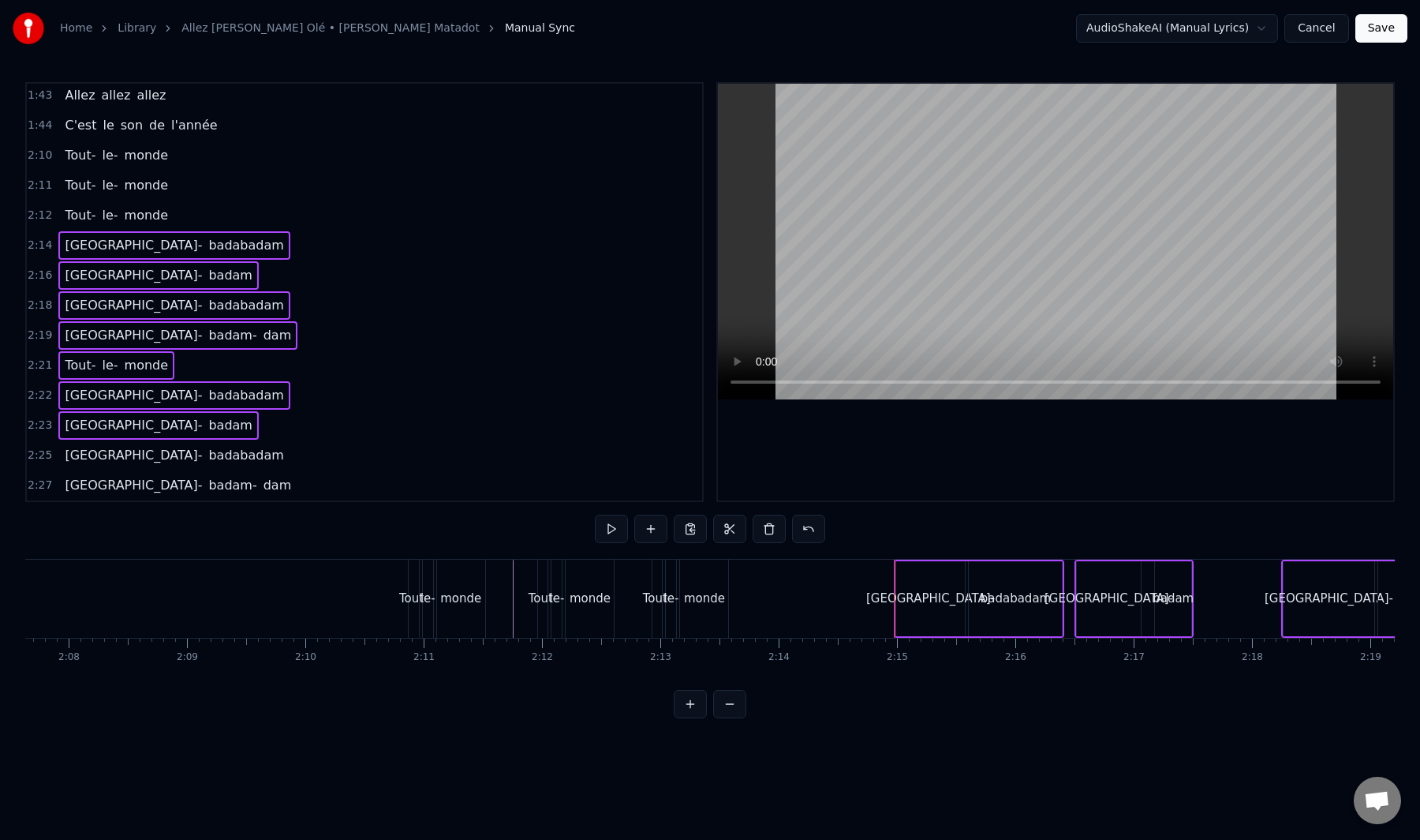
click at [146, 467] on div "Badabadam- badabadam" at bounding box center [174, 454] width 231 height 28
click at [139, 495] on div "Badabadam- badam- dam" at bounding box center [178, 485] width 239 height 28
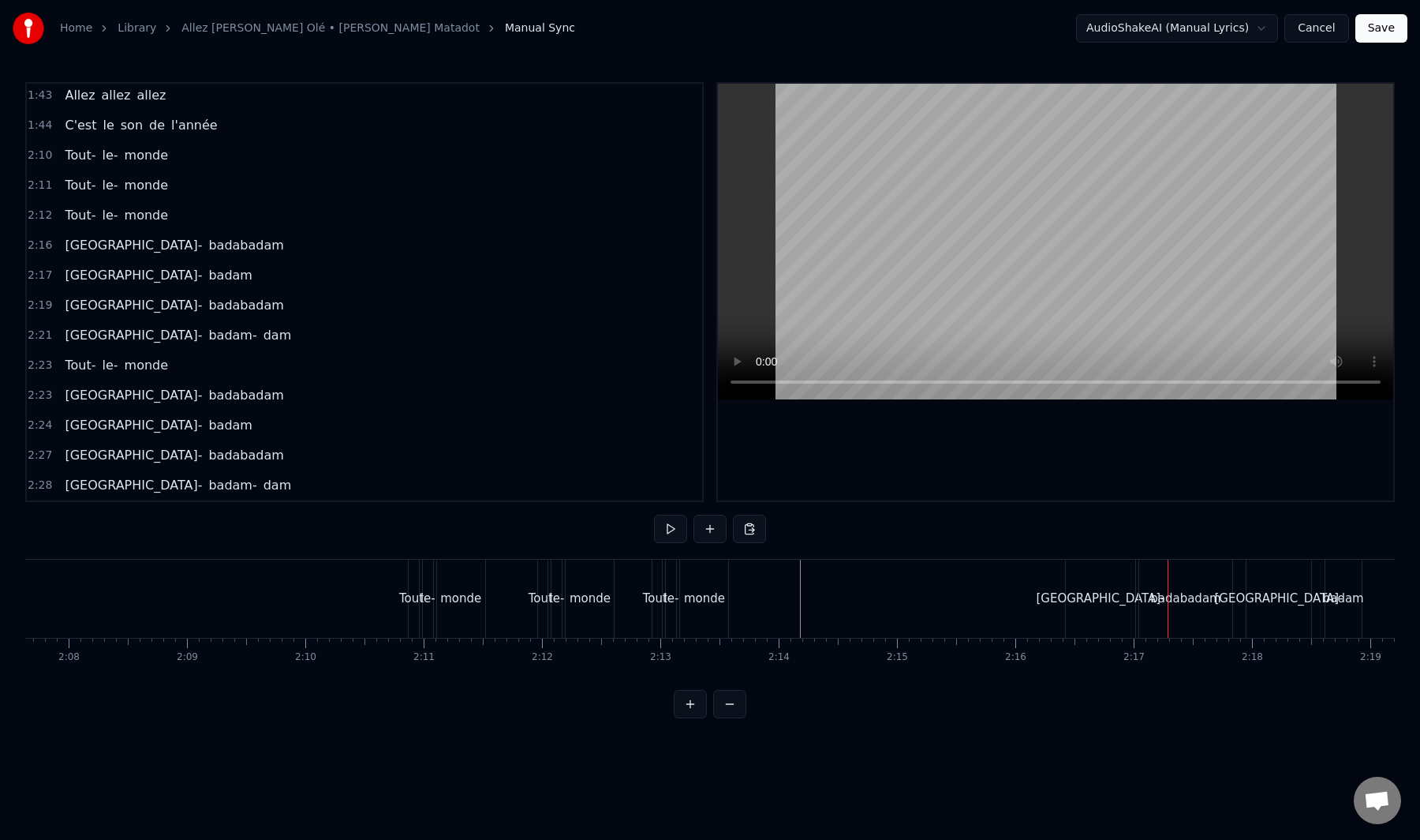
click at [149, 257] on div "Badabadam- badabadam" at bounding box center [174, 245] width 231 height 28
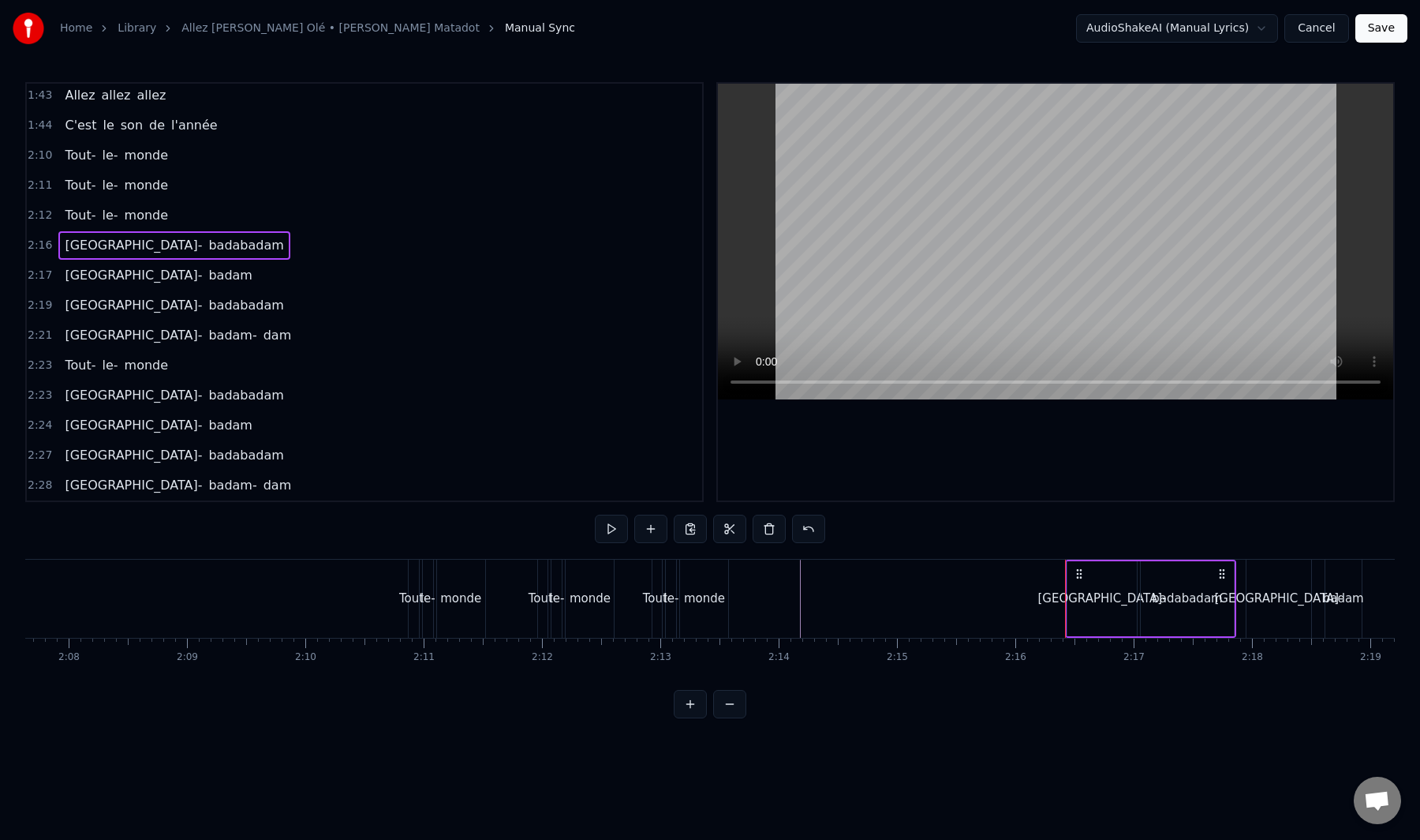
click at [146, 286] on div "Badabadam- badam" at bounding box center [158, 275] width 200 height 28
click at [138, 319] on div "Badabadam- badabadam" at bounding box center [174, 305] width 231 height 28
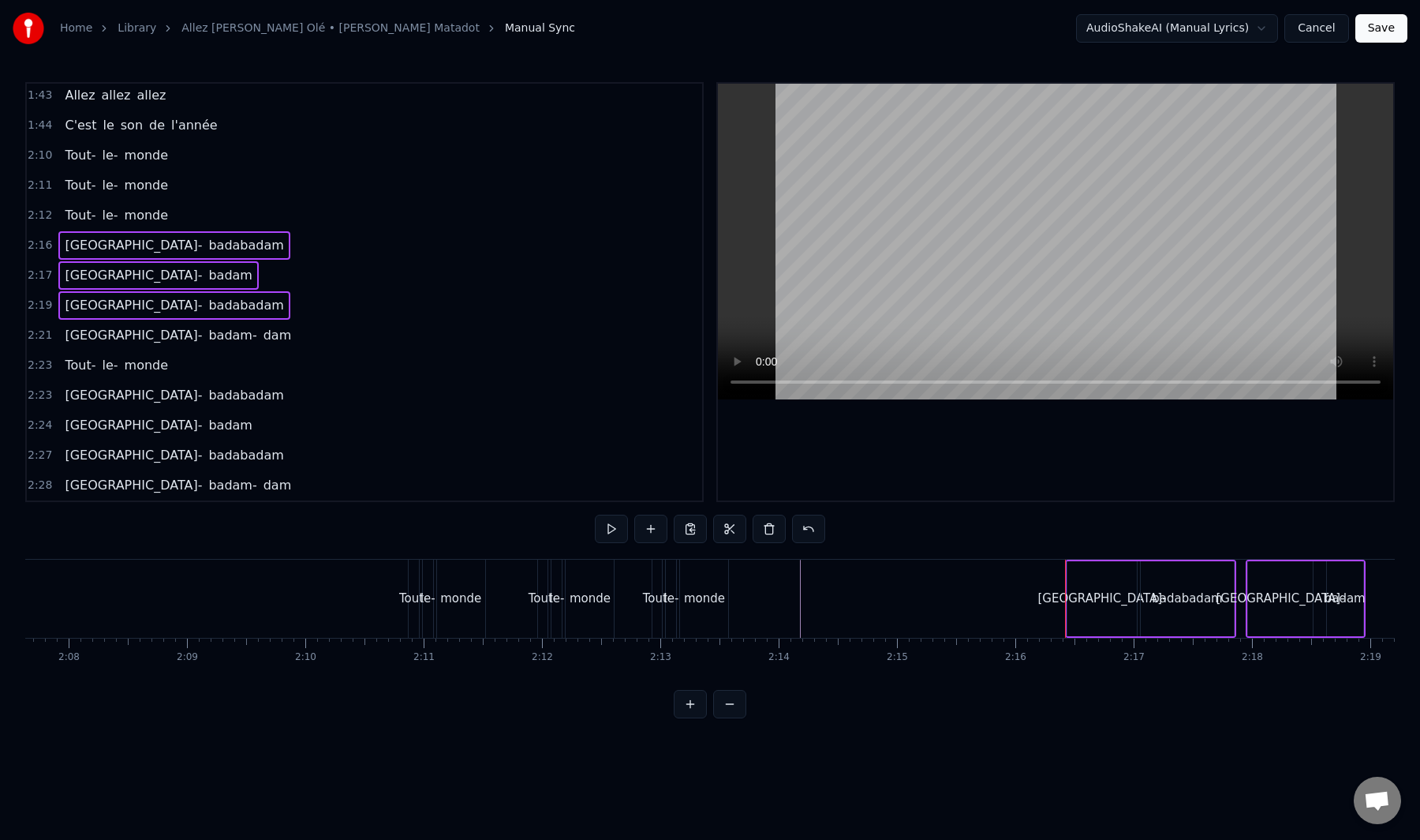
click at [139, 347] on div "Badabadam- badam- dam" at bounding box center [178, 335] width 239 height 28
click at [132, 377] on div "Tout- le- monde" at bounding box center [116, 364] width 116 height 28
click at [139, 405] on div "Badabadam- badabadam" at bounding box center [174, 395] width 231 height 28
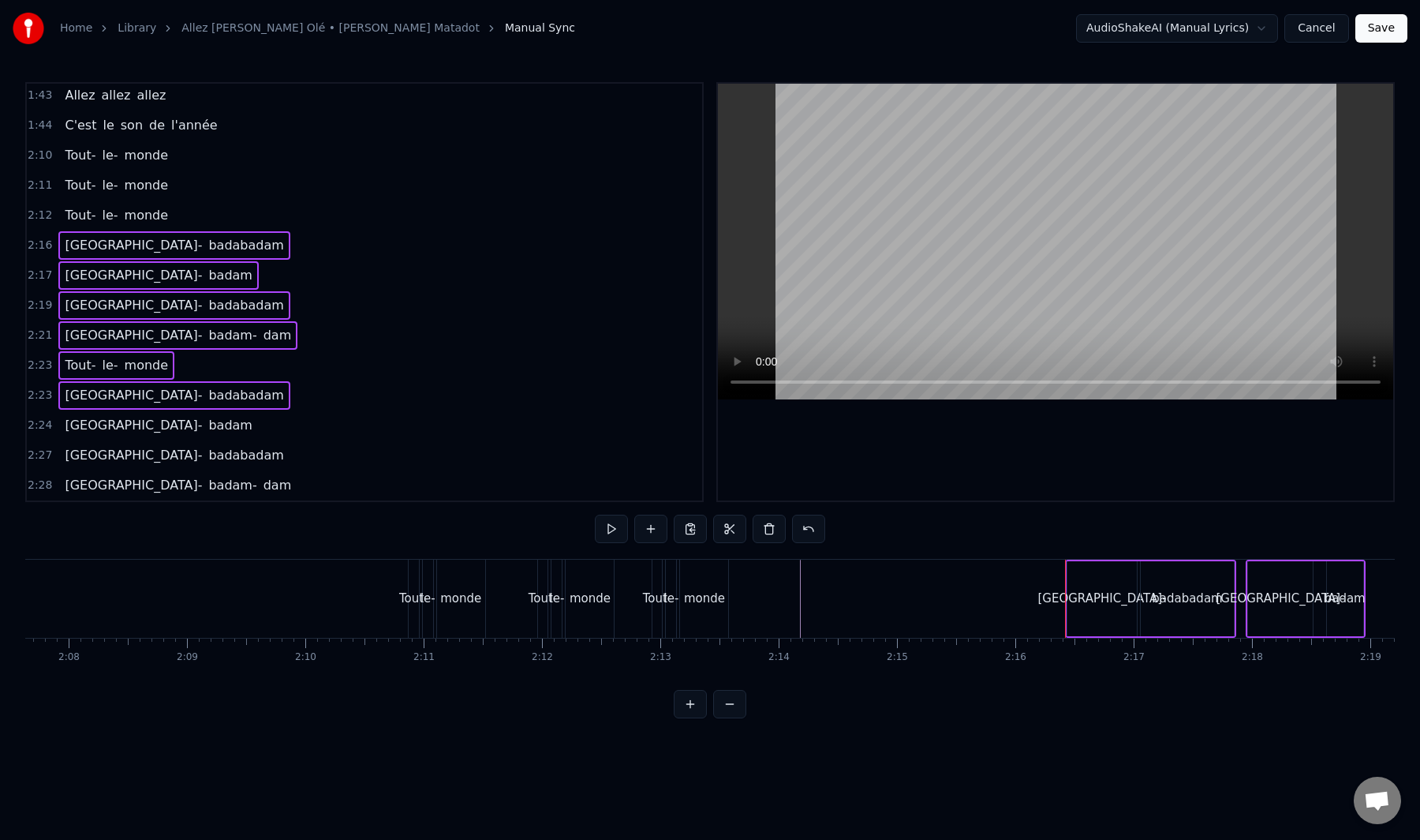
click at [138, 435] on div "Badabadam- badam" at bounding box center [158, 425] width 200 height 28
click at [206, 464] on span "badabadam" at bounding box center [245, 455] width 78 height 19
click at [138, 493] on span "[GEOGRAPHIC_DATA]-" at bounding box center [132, 485] width 140 height 19
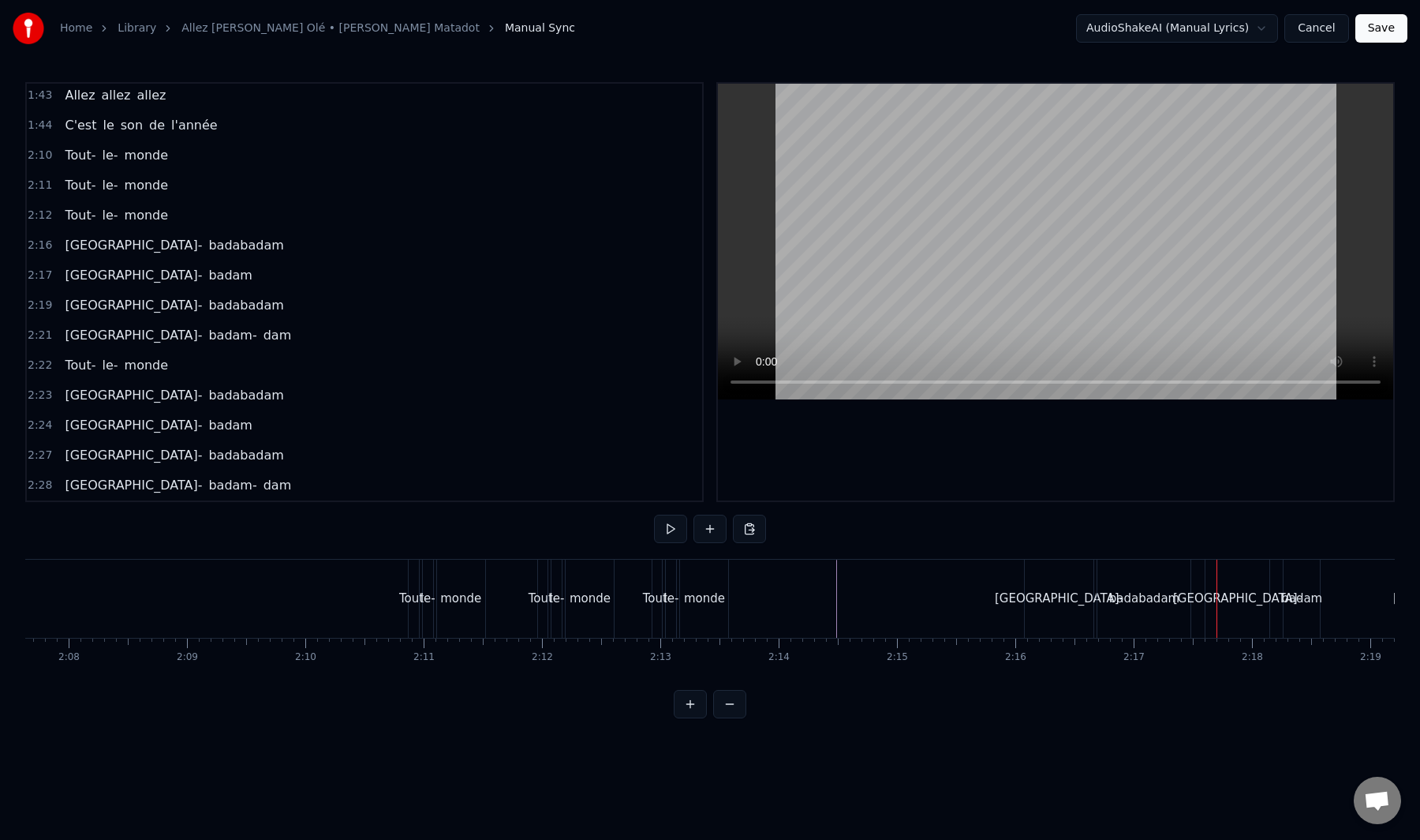
click at [139, 257] on div "Badabadam- badabadam" at bounding box center [174, 245] width 231 height 28
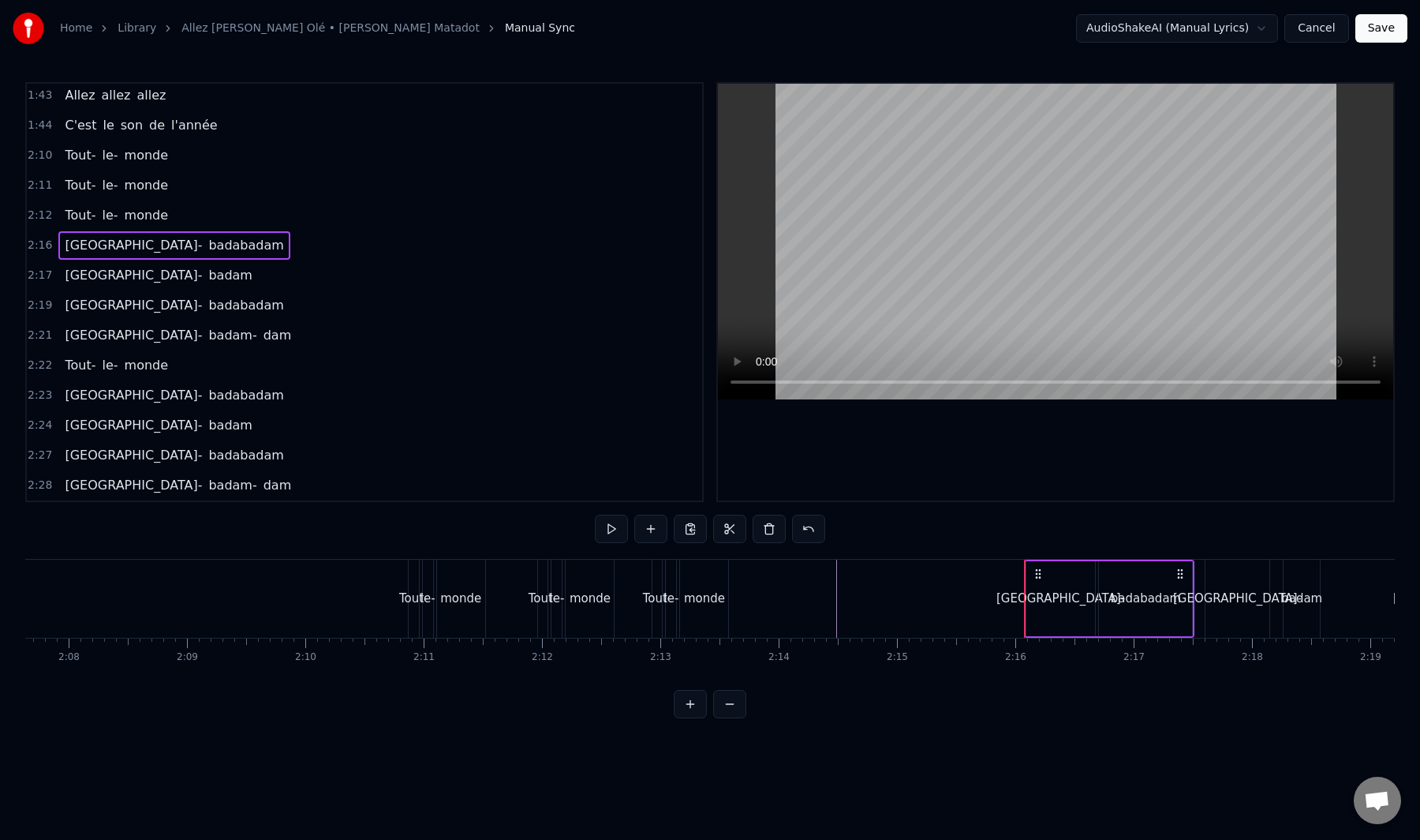
click at [133, 287] on div "Badabadam- badam" at bounding box center [158, 275] width 200 height 28
click at [139, 316] on div "Badabadam- badabadam" at bounding box center [174, 305] width 231 height 28
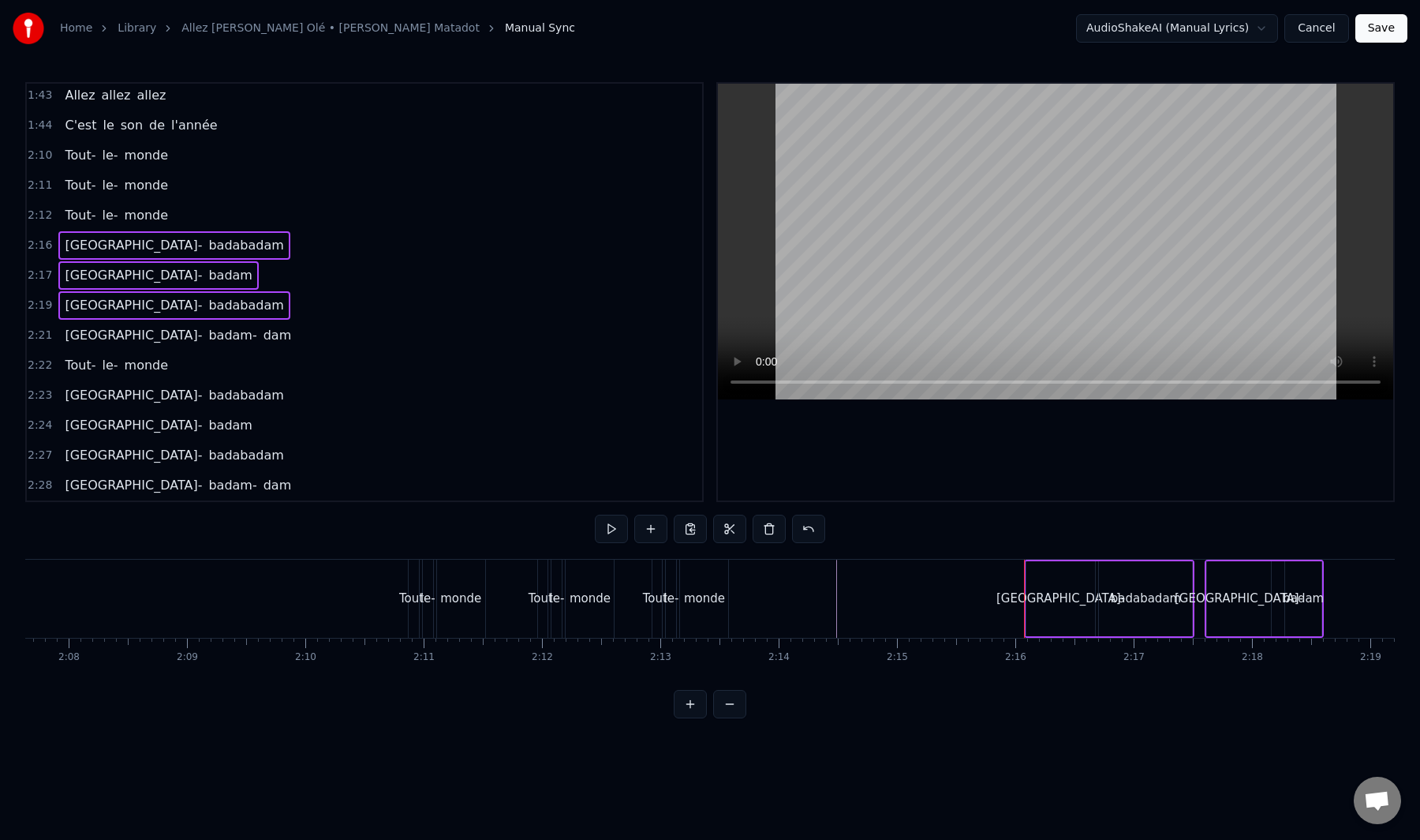
click at [139, 345] on div "Badabadam- badam- dam" at bounding box center [178, 335] width 239 height 28
click at [134, 375] on div "Tout- le- monde" at bounding box center [116, 364] width 116 height 28
click at [138, 407] on div "Badabadam- badabadam" at bounding box center [174, 395] width 231 height 28
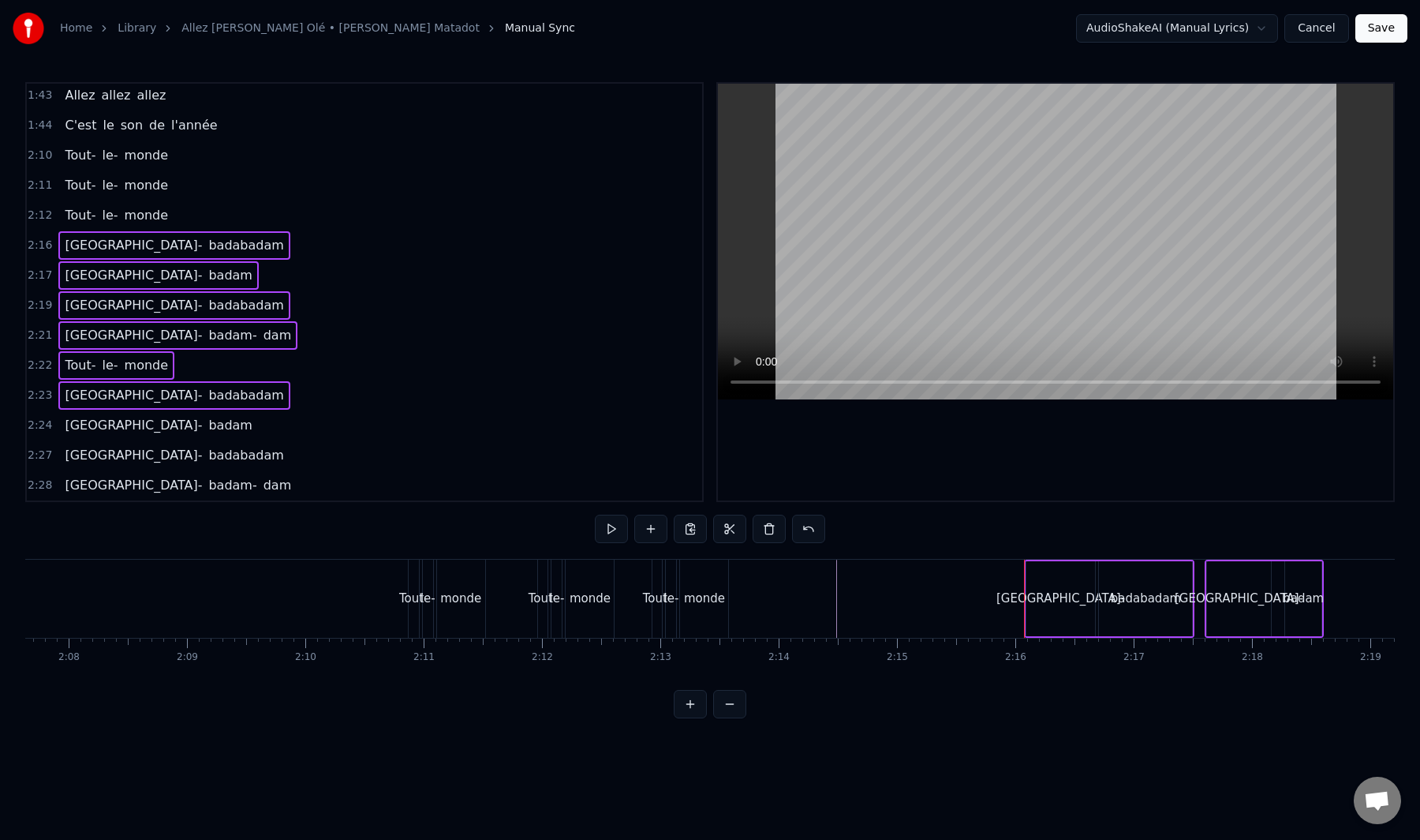
click at [138, 435] on div "Badabadam- badam" at bounding box center [158, 425] width 200 height 28
click at [140, 466] on div "Badabadam- badabadam" at bounding box center [174, 454] width 231 height 28
click at [144, 496] on div "Badabadam- badam- dam" at bounding box center [178, 485] width 239 height 28
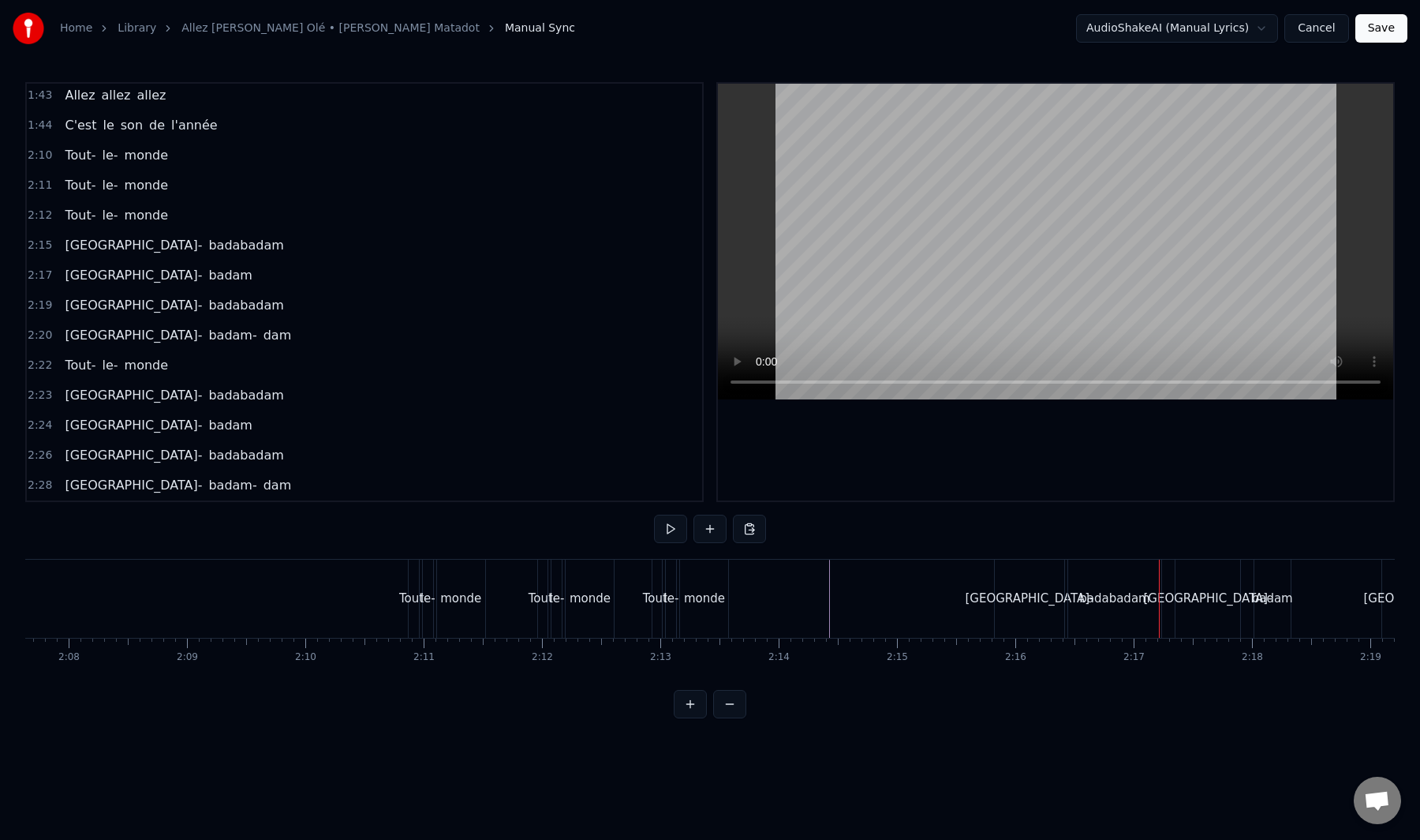
click at [407, 601] on div "Tout-" at bounding box center [414, 598] width 29 height 18
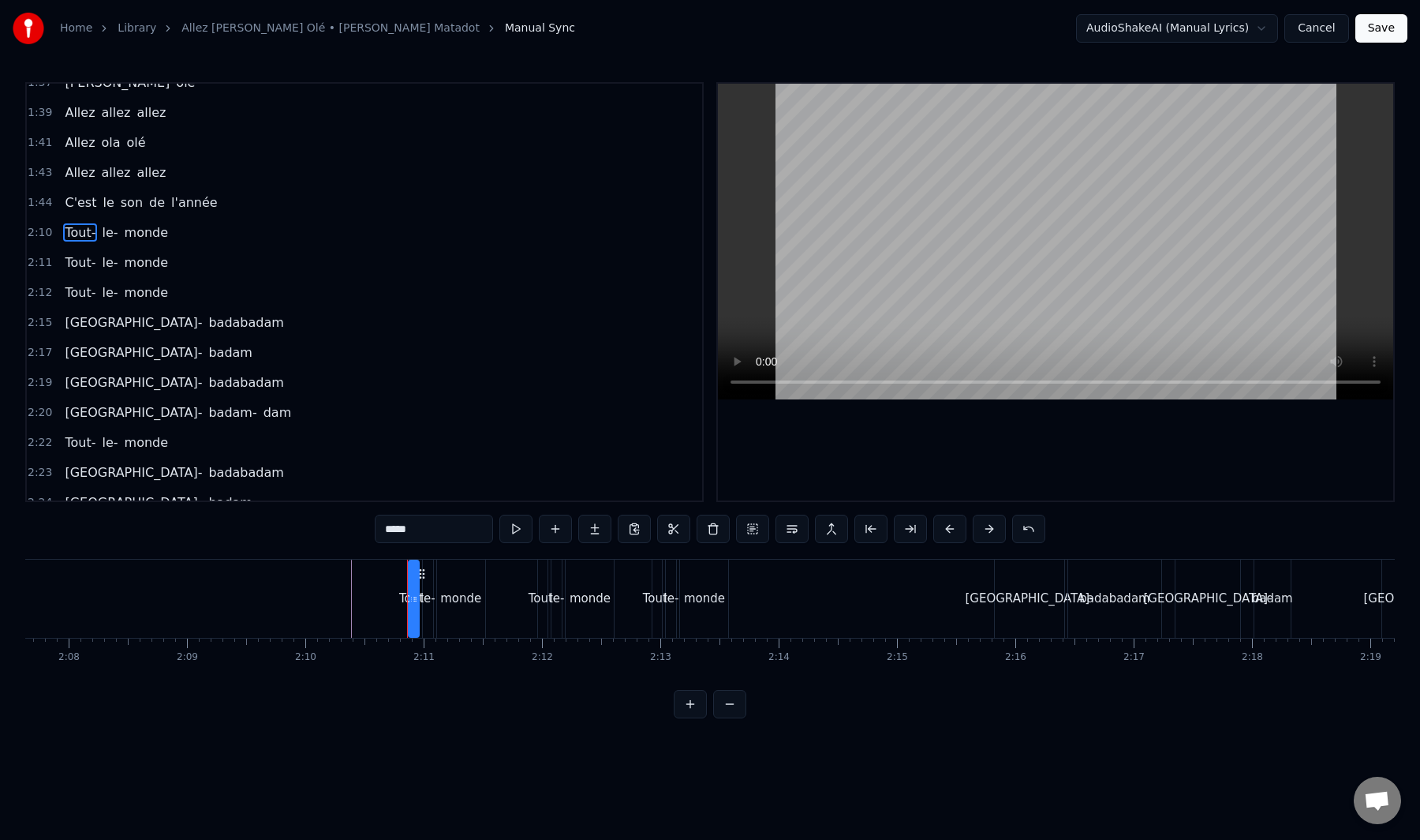
scroll to position [1276, 0]
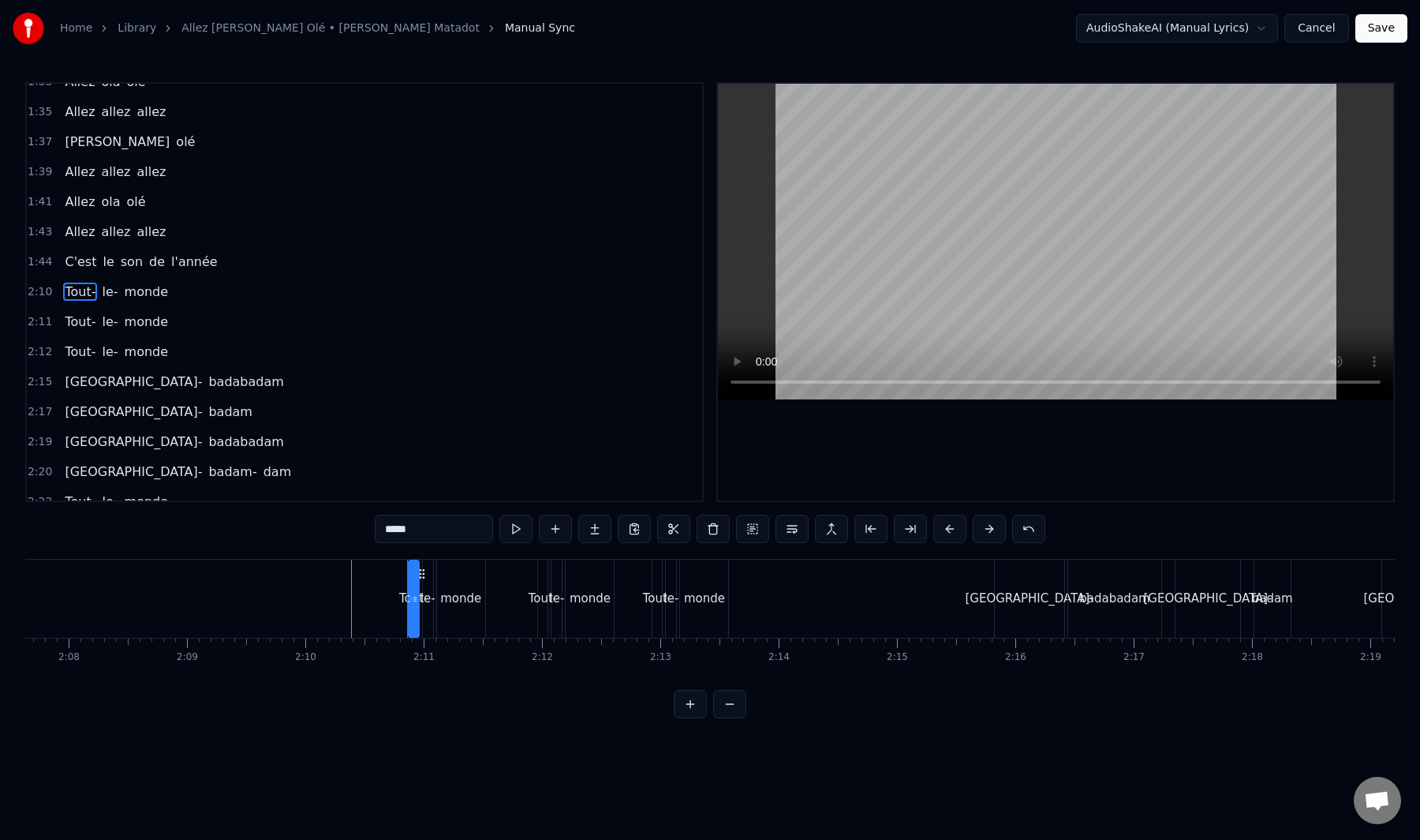
click at [130, 302] on div "Tout- le- monde" at bounding box center [116, 291] width 116 height 28
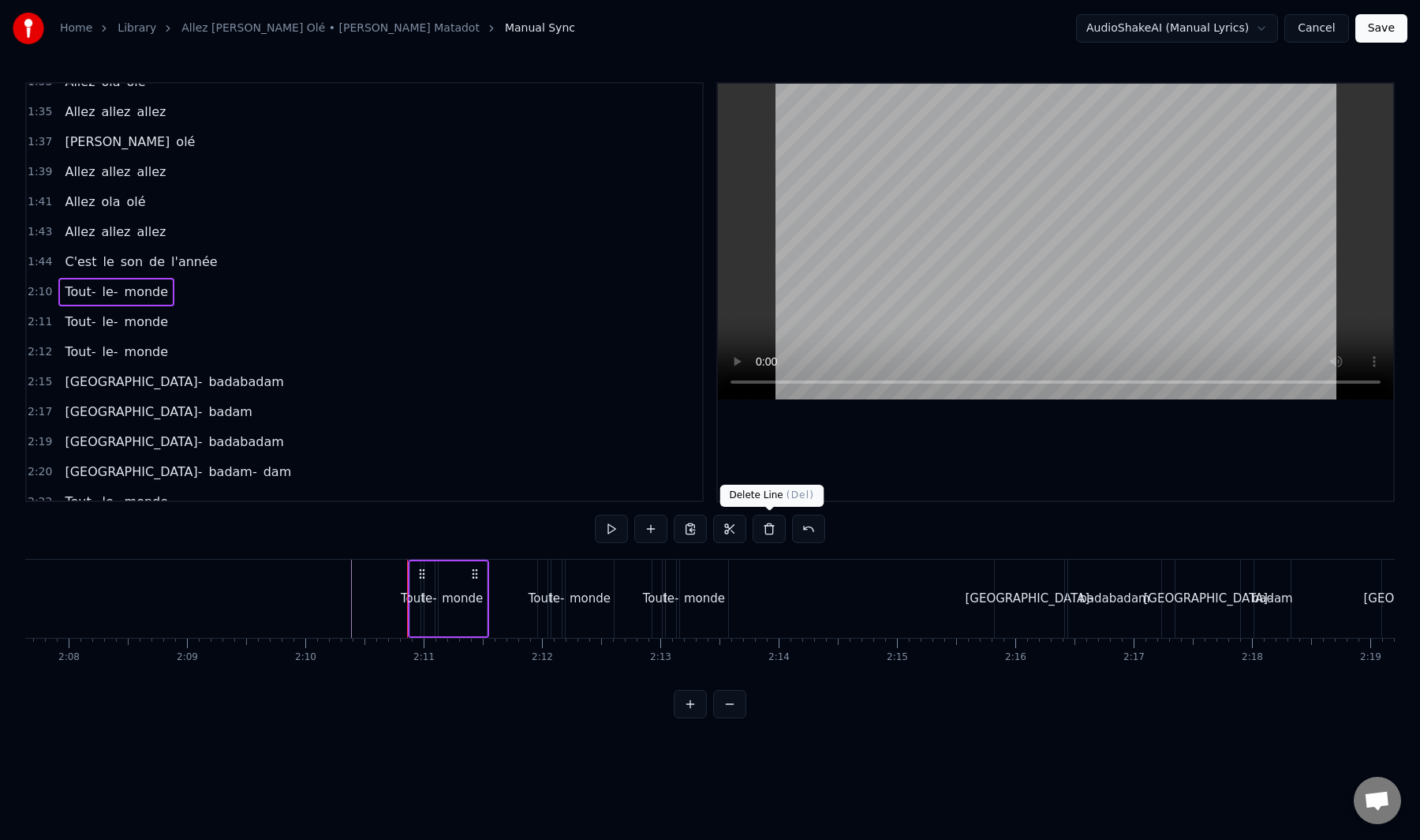
click at [769, 529] on button at bounding box center [769, 528] width 33 height 28
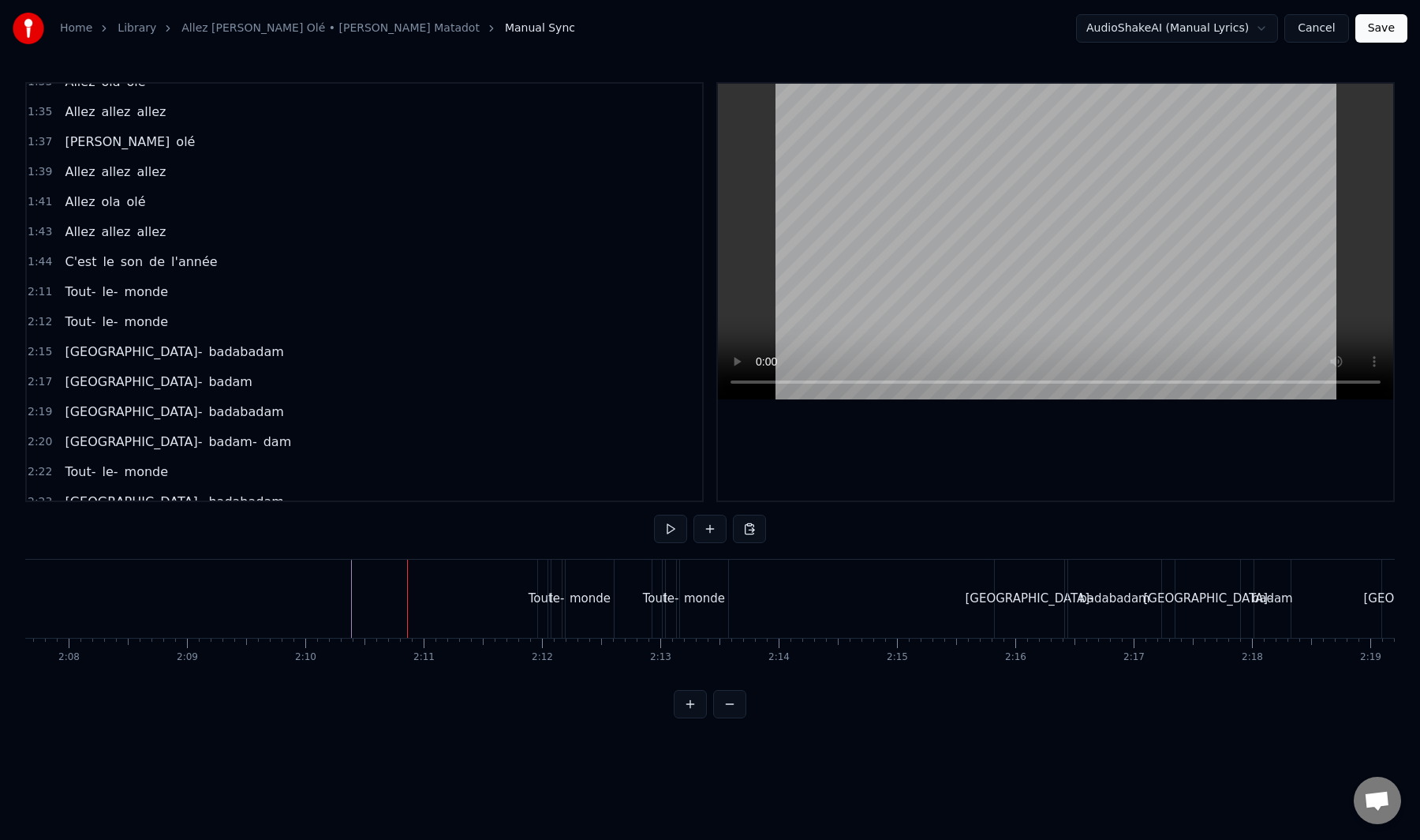
click at [717, 533] on button at bounding box center [710, 528] width 33 height 28
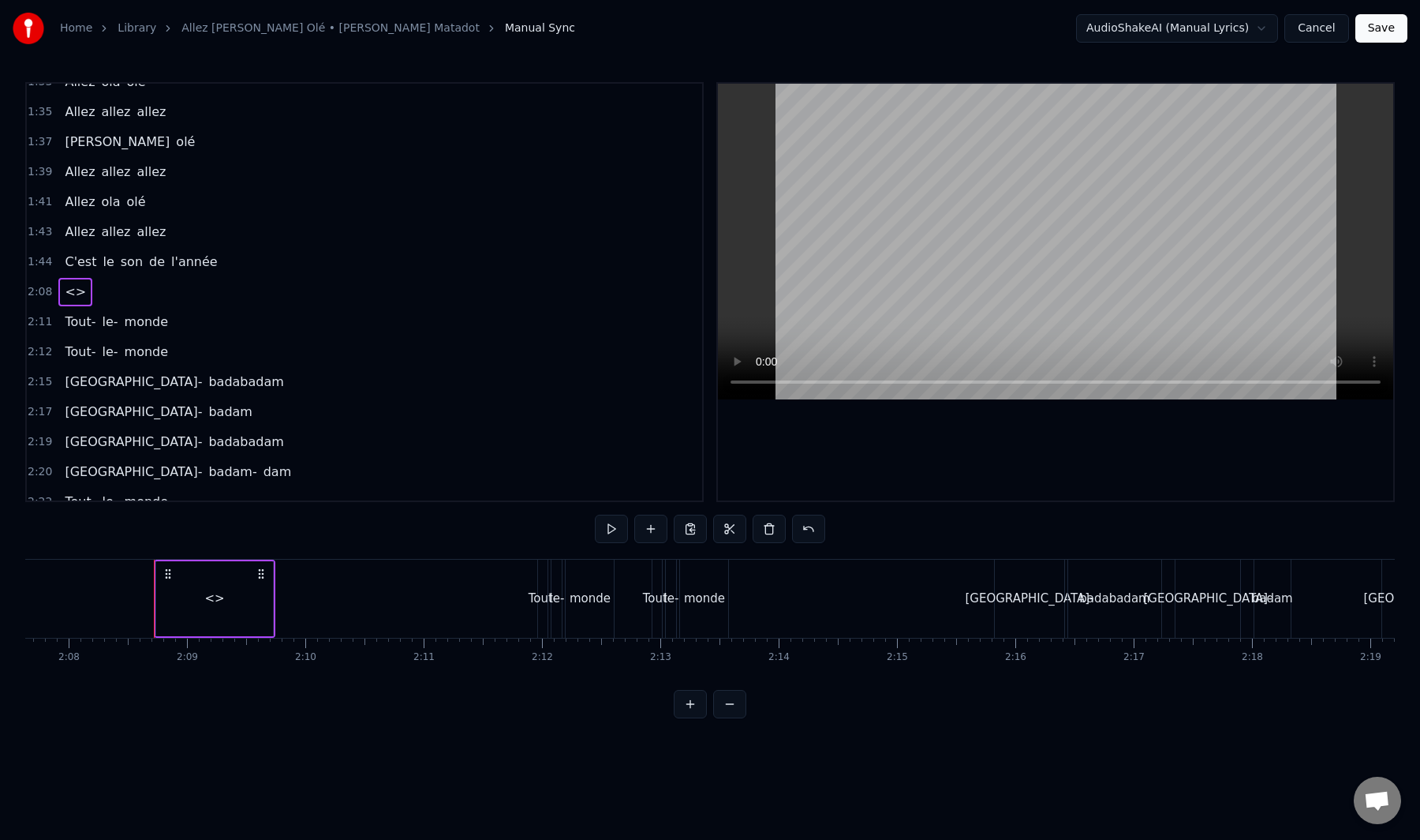
click at [217, 600] on div "<>" at bounding box center [214, 598] width 20 height 18
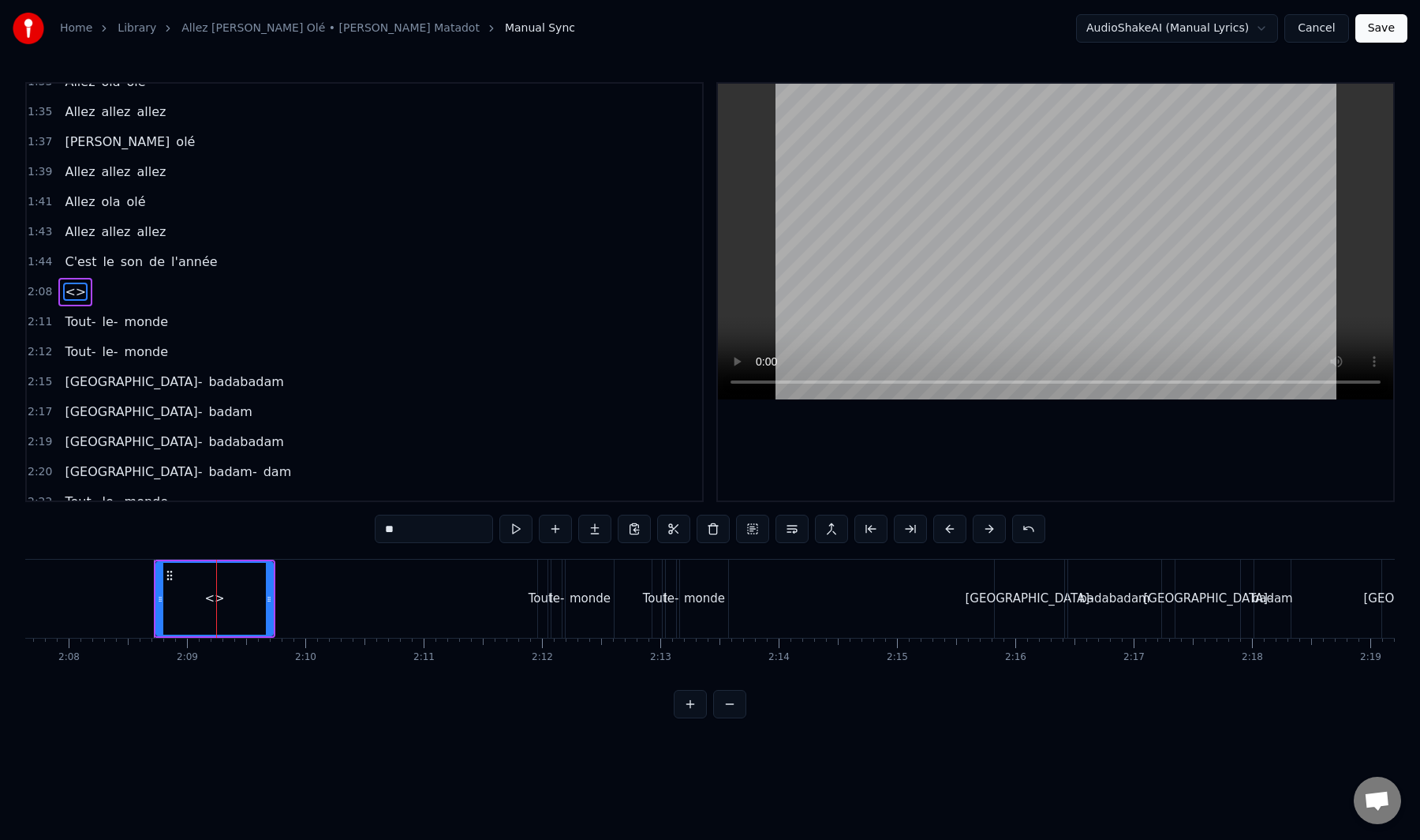
drag, startPoint x: 444, startPoint y: 528, endPoint x: 334, endPoint y: 527, distance: 110.0
click at [334, 527] on div "0:02 Tout le monde 0:08 Ola belle assemblée 0:10 Qui a envie de bouger 0:12 Pou…" at bounding box center [710, 400] width 1370 height 636
drag, startPoint x: 269, startPoint y: 597, endPoint x: 221, endPoint y: 618, distance: 52.4
click at [224, 618] on div at bounding box center [226, 598] width 6 height 72
type input "*****"
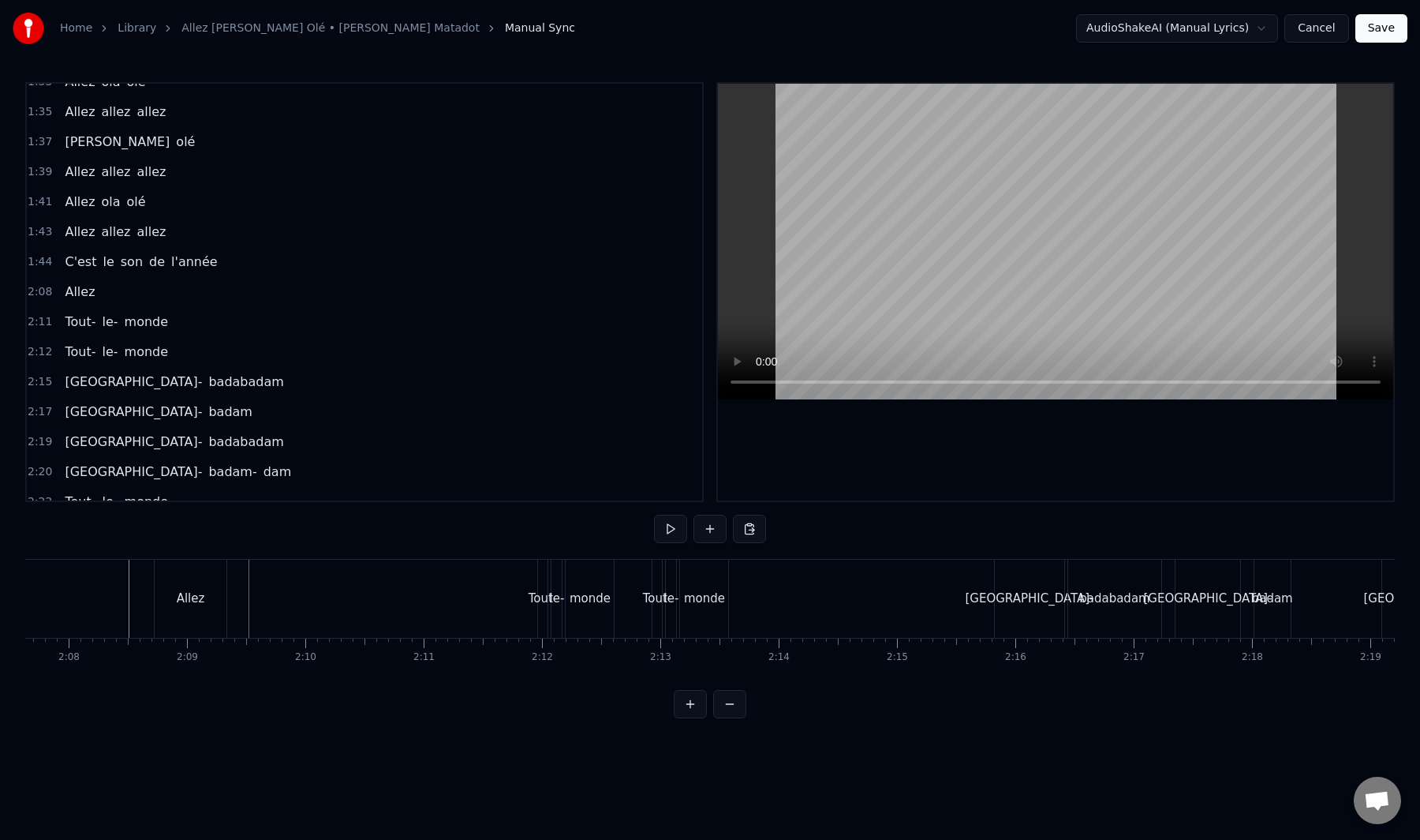
click at [200, 591] on div "Allez" at bounding box center [190, 598] width 28 height 18
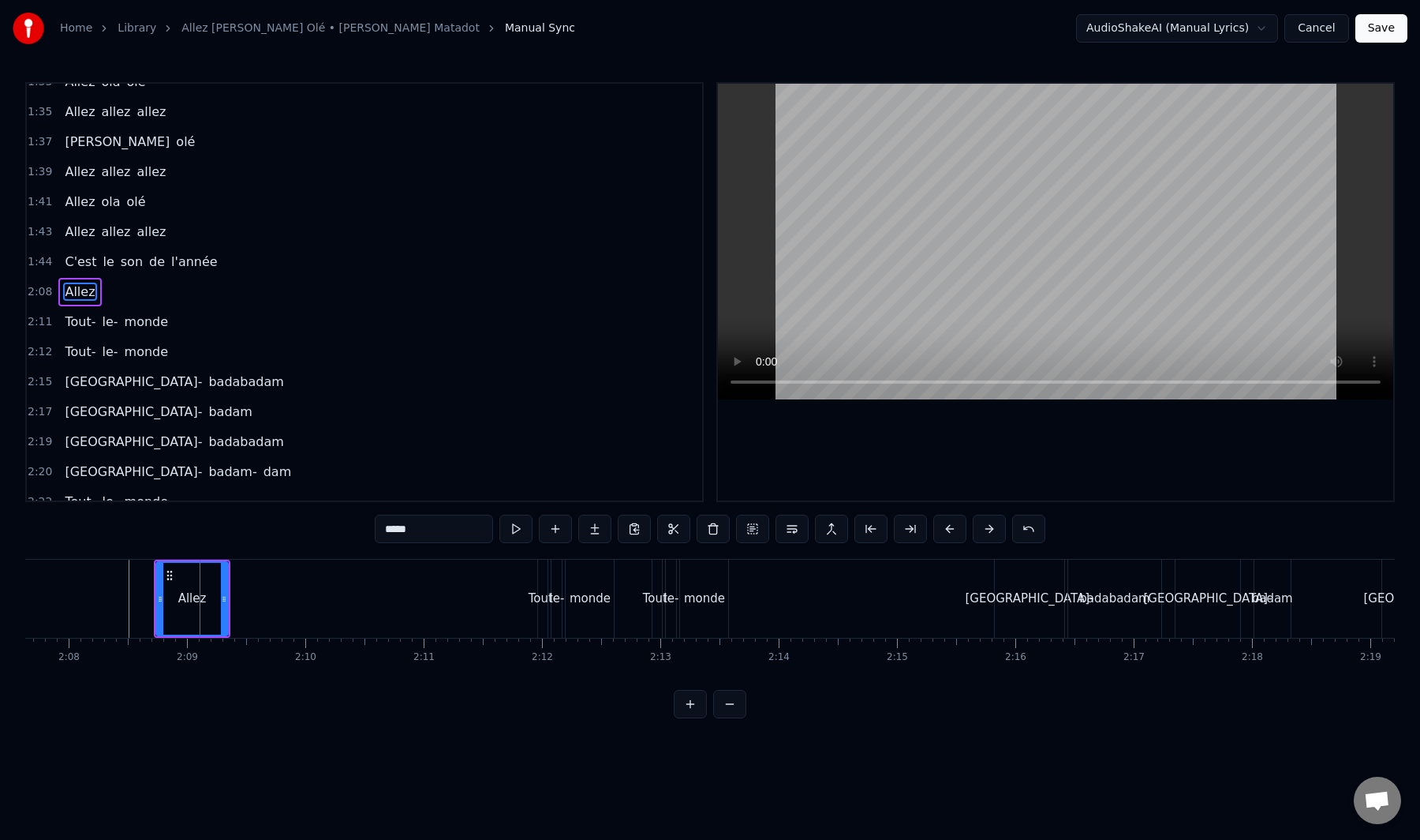
click at [219, 596] on div "Allez" at bounding box center [192, 598] width 70 height 72
drag, startPoint x: 224, startPoint y: 596, endPoint x: 209, endPoint y: 605, distance: 17.5
click at [211, 605] on icon at bounding box center [213, 599] width 6 height 13
click at [595, 529] on button at bounding box center [594, 528] width 33 height 28
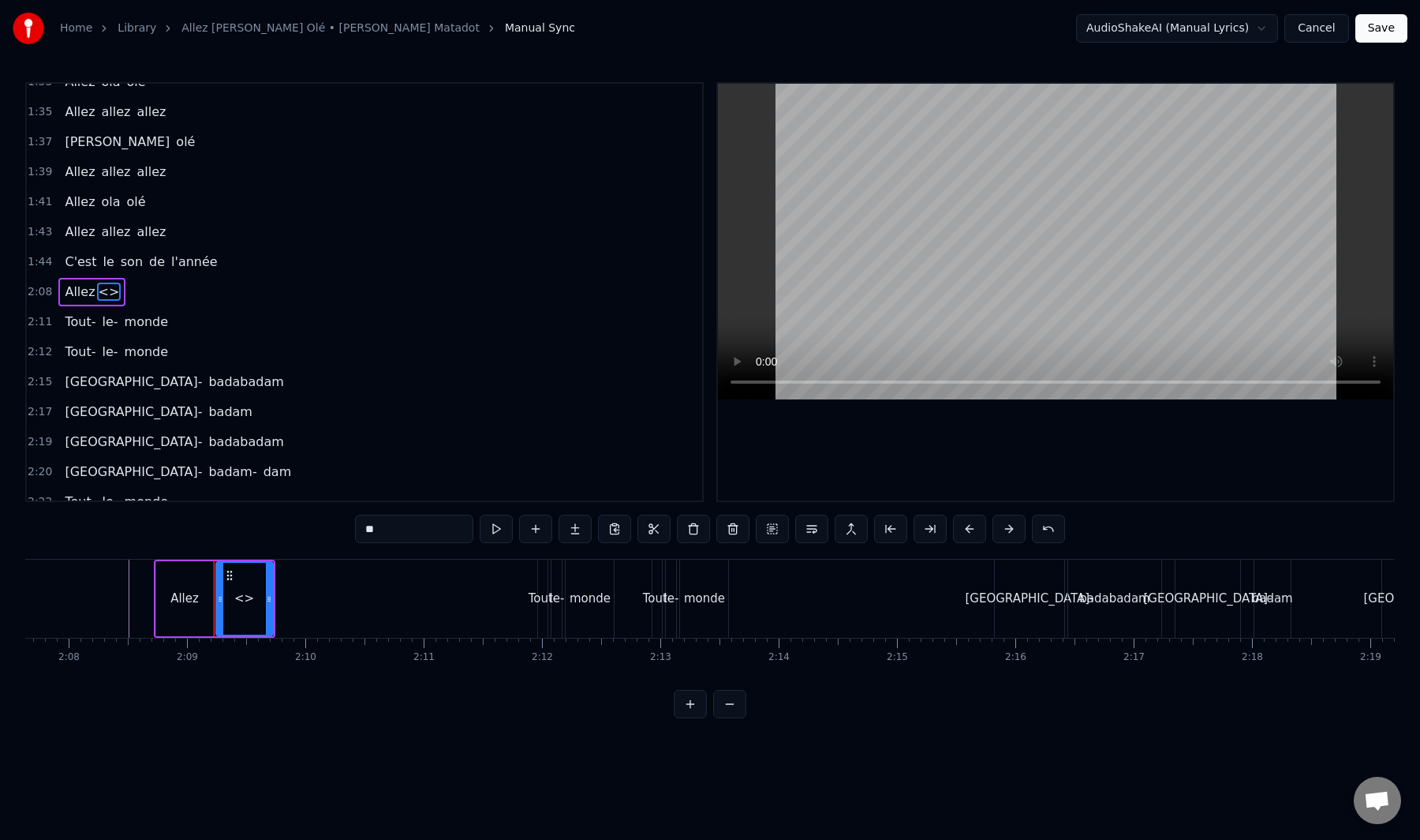
drag, startPoint x: 433, startPoint y: 537, endPoint x: 308, endPoint y: 525, distance: 125.6
click at [308, 525] on div "0:02 Tout le monde 0:08 Ola belle assemblée 0:10 Qui a envie de bouger 0:12 Pou…" at bounding box center [710, 400] width 1370 height 636
type input "*****"
click at [573, 529] on button at bounding box center [575, 528] width 33 height 28
drag, startPoint x: 409, startPoint y: 536, endPoint x: 288, endPoint y: 527, distance: 121.3
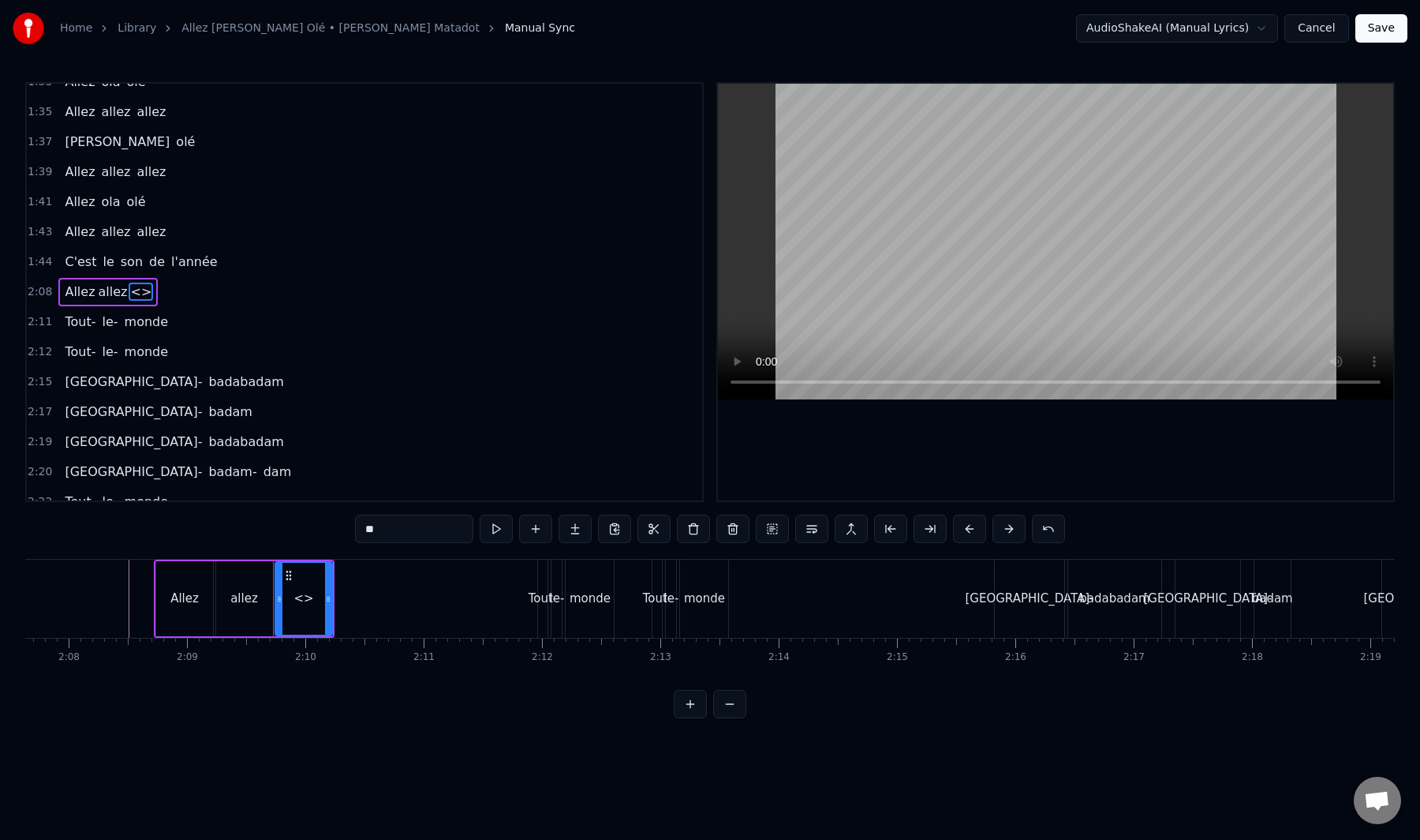
click at [288, 527] on div "0:02 Tout le monde 0:08 Ola belle assemblée 0:10 Qui a envie de bouger 0:12 Pou…" at bounding box center [710, 400] width 1370 height 636
type input "*****"
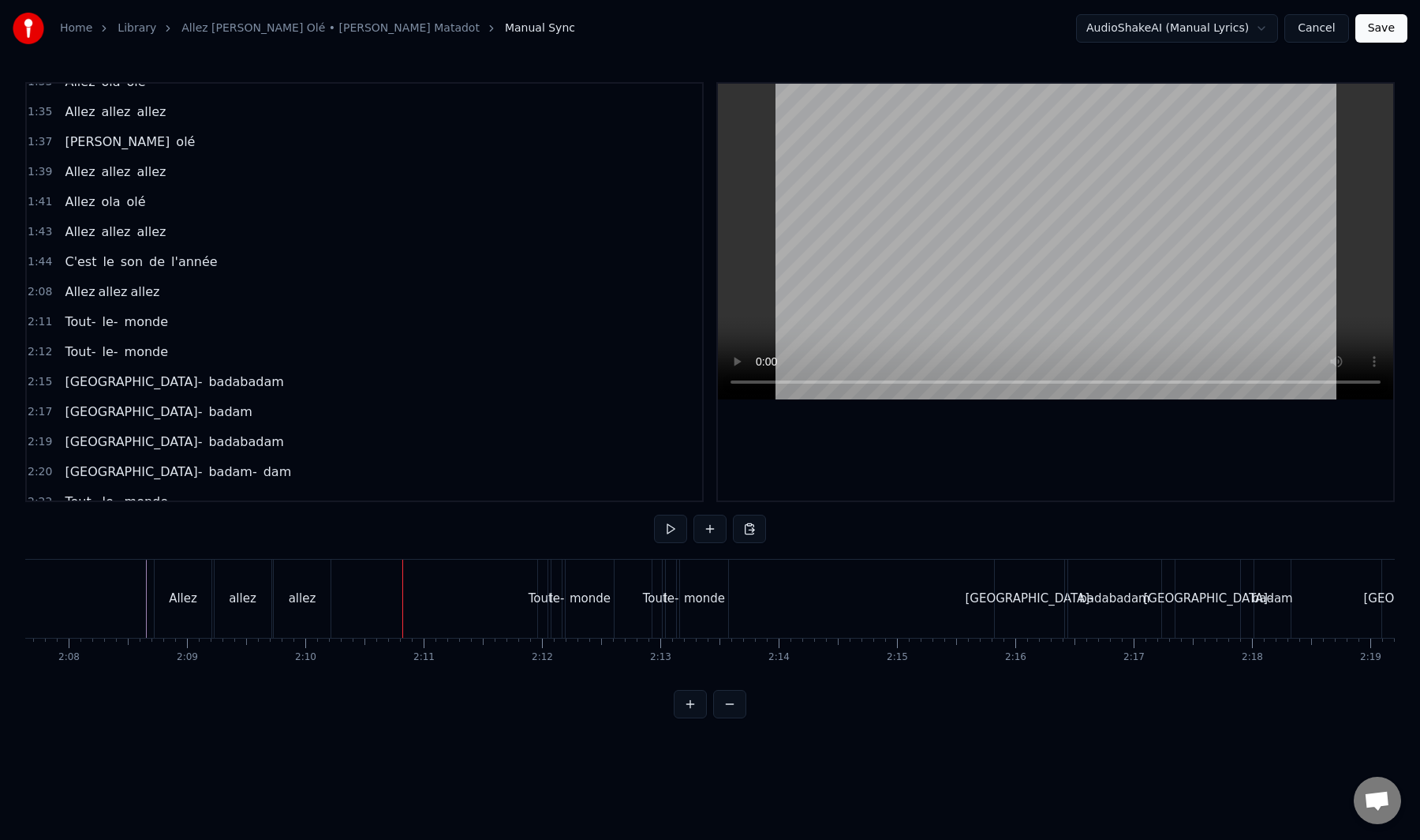
click at [318, 595] on div "allez" at bounding box center [301, 599] width 57 height 78
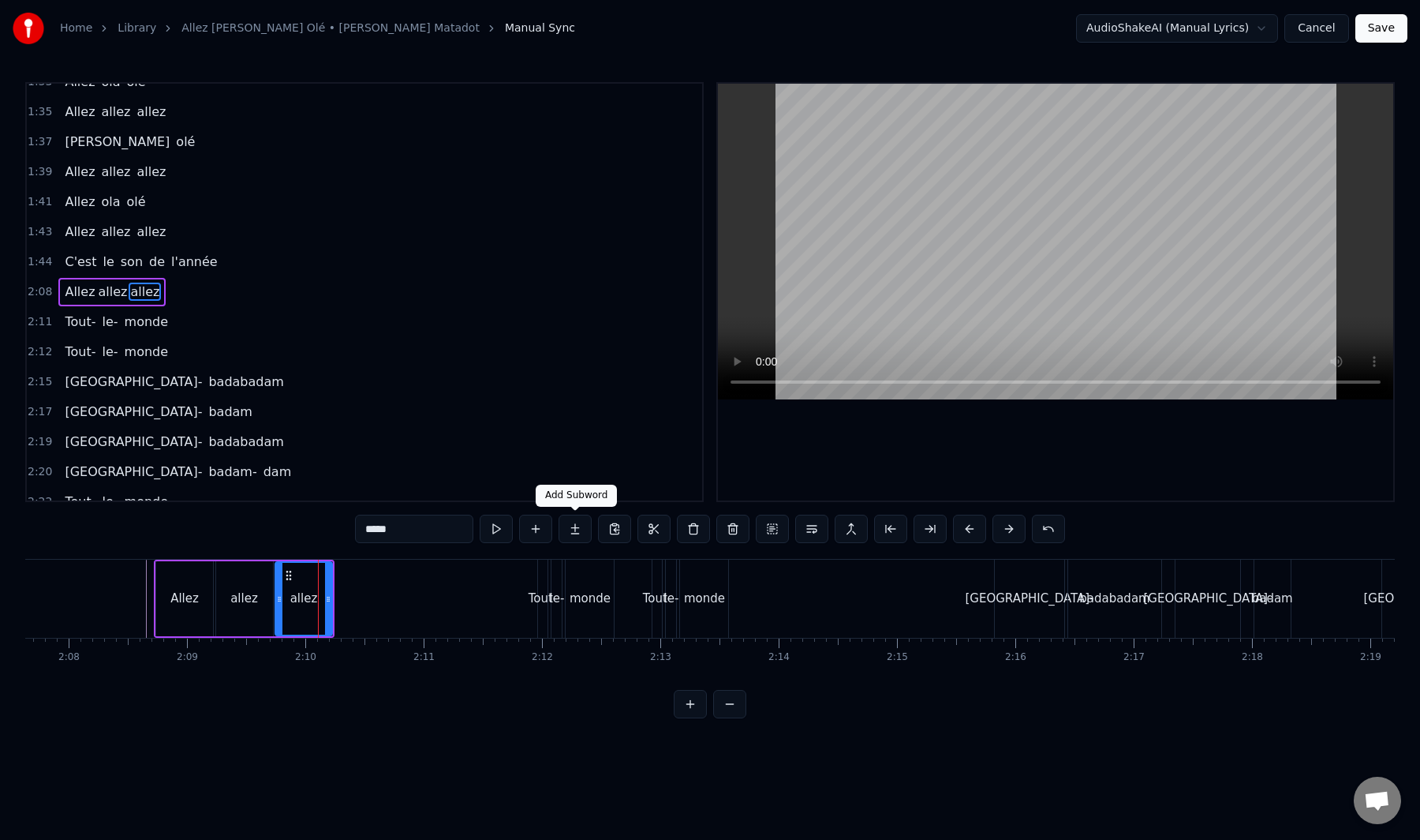
click at [578, 527] on button at bounding box center [575, 528] width 33 height 28
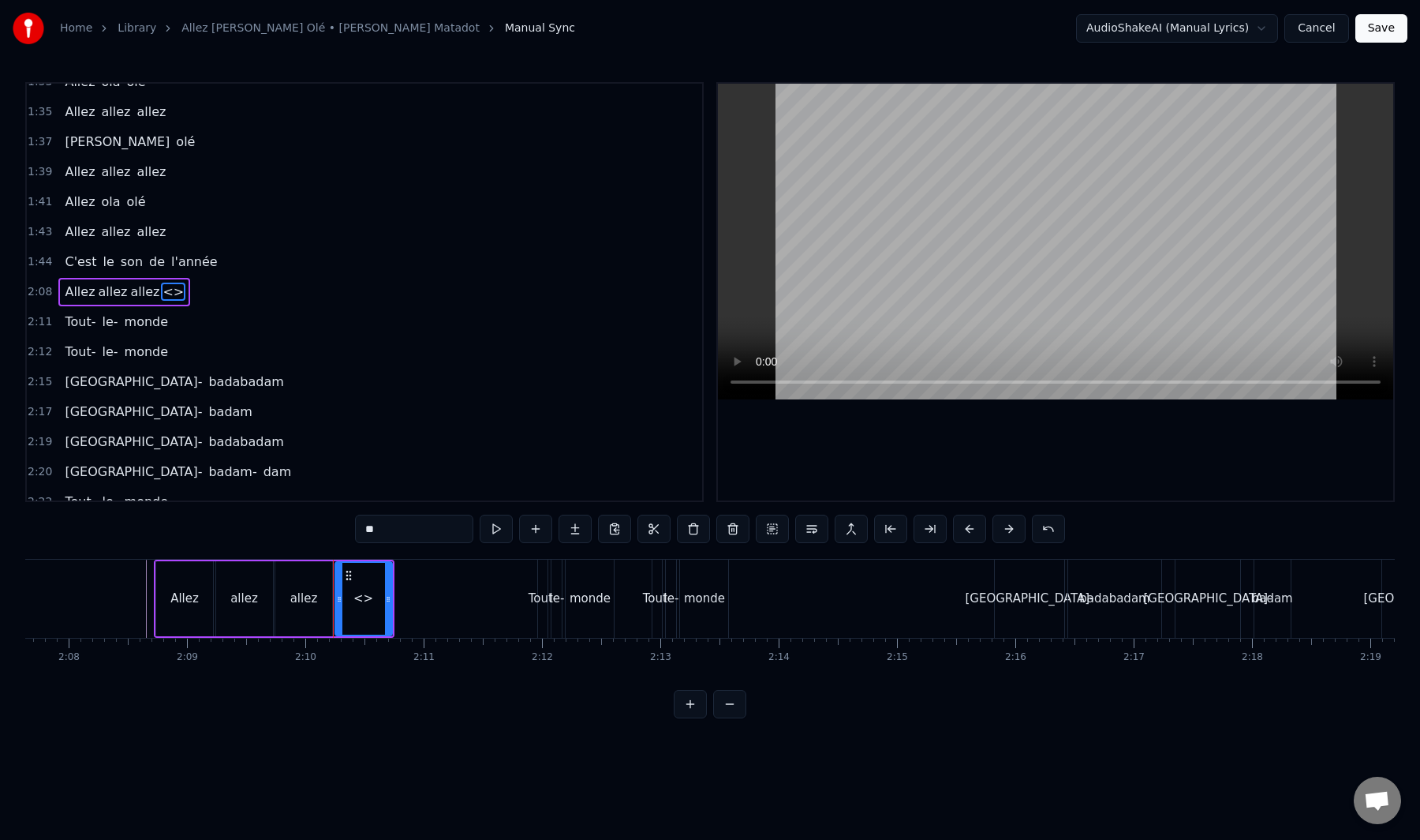
drag, startPoint x: 423, startPoint y: 533, endPoint x: 311, endPoint y: 538, distance: 112.1
click at [311, 538] on div "0:02 Tout le monde 0:08 Ola belle assemblée 0:10 Qui a envie de bouger 0:12 Pou…" at bounding box center [710, 400] width 1370 height 636
type input "*"
type input "*****"
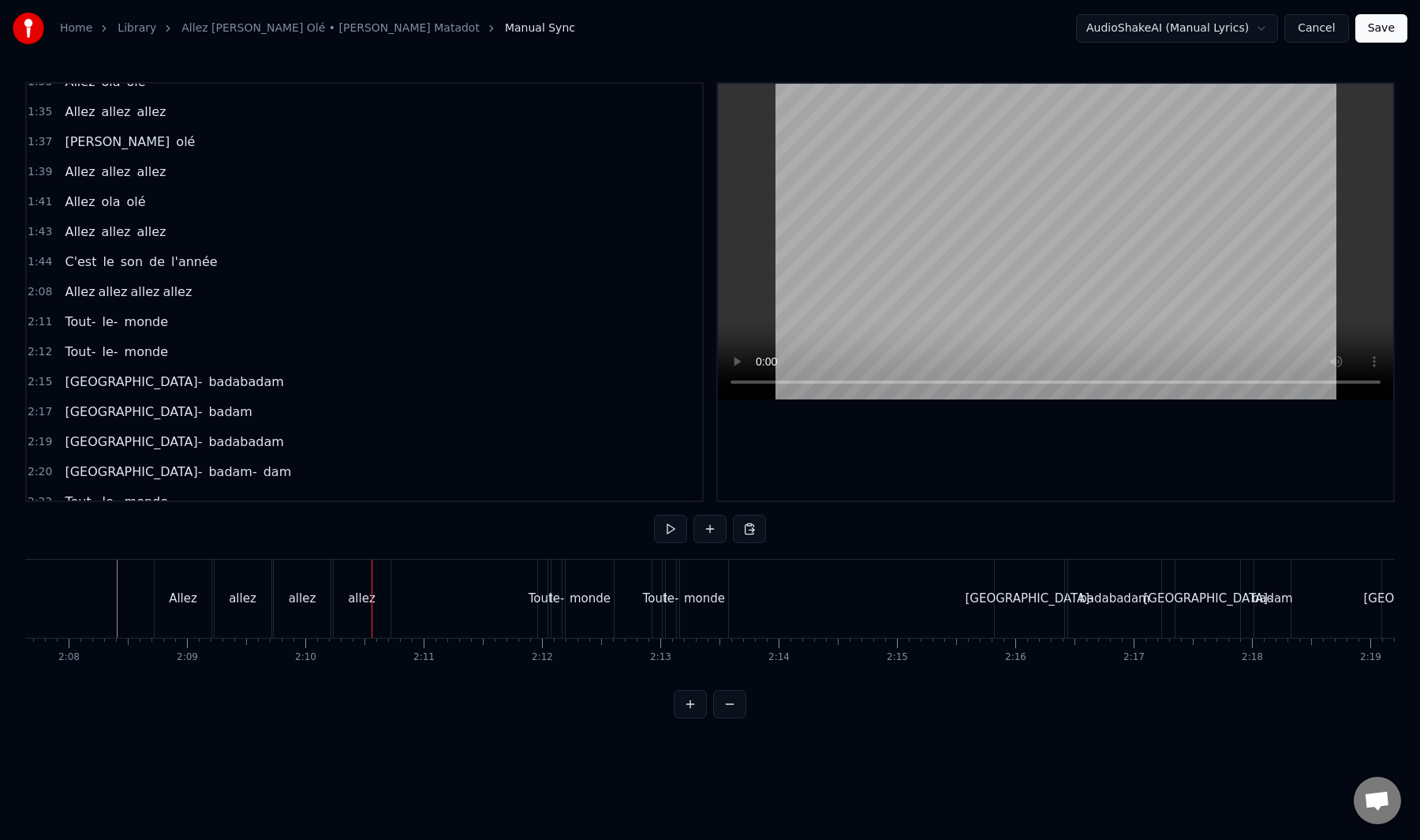
click at [206, 594] on div "Allez" at bounding box center [183, 599] width 57 height 78
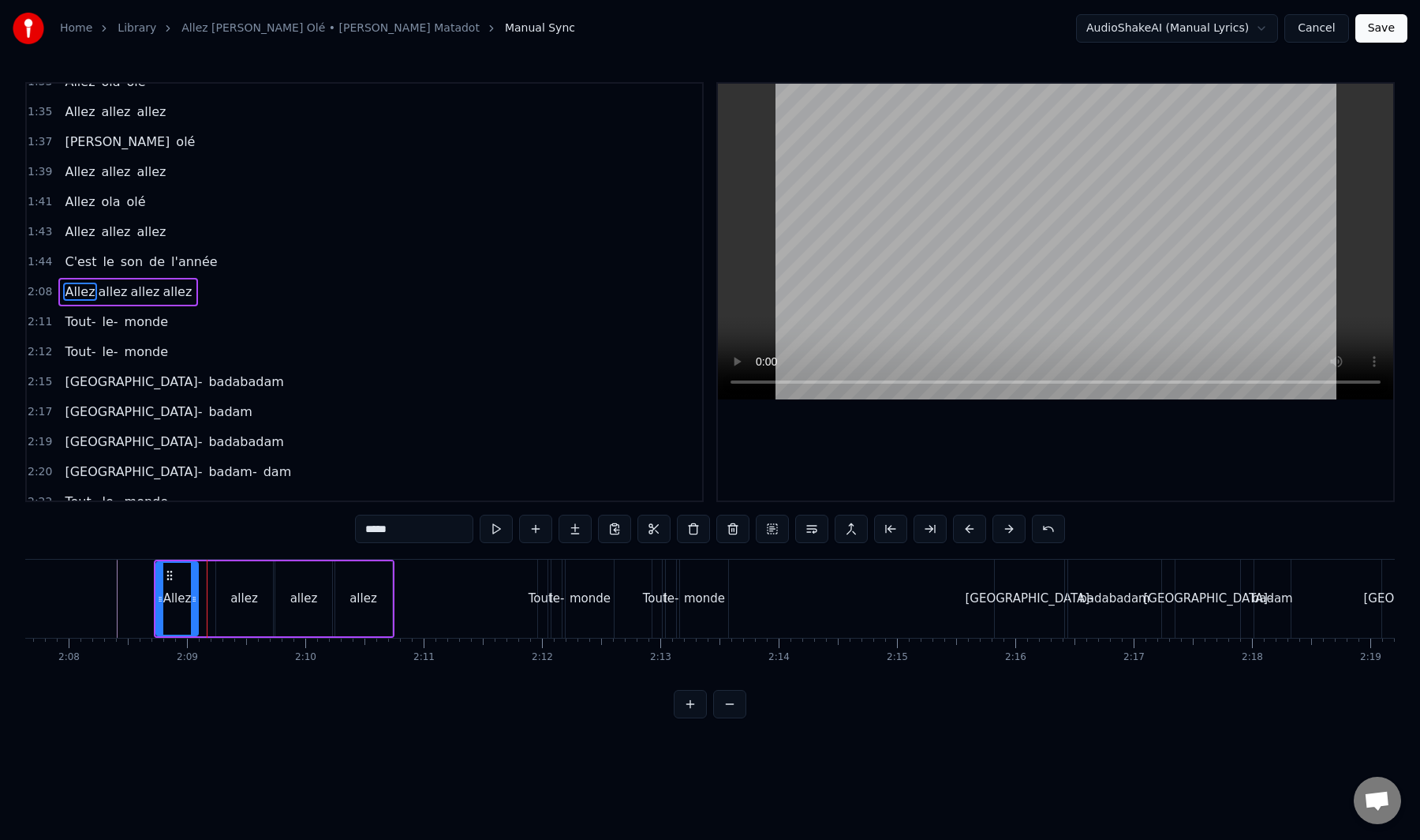
drag, startPoint x: 208, startPoint y: 596, endPoint x: 190, endPoint y: 617, distance: 27.7
click at [191, 617] on div at bounding box center [194, 598] width 6 height 72
click at [239, 598] on div "allez" at bounding box center [244, 598] width 28 height 18
type input "*****"
drag, startPoint x: 267, startPoint y: 594, endPoint x: 295, endPoint y: 605, distance: 30.1
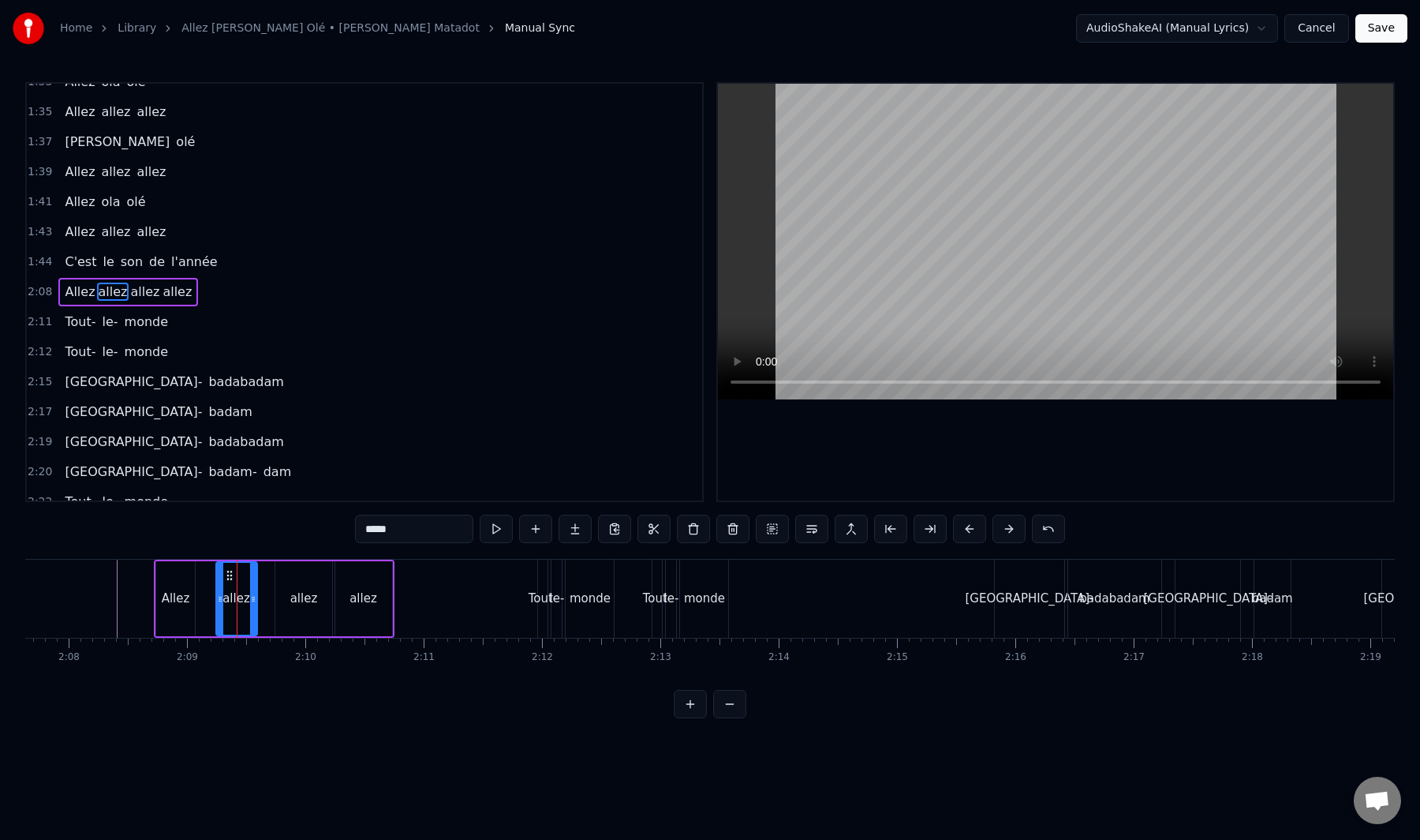
click at [251, 616] on div at bounding box center [253, 598] width 6 height 72
click at [296, 604] on div "allez" at bounding box center [304, 598] width 28 height 18
drag, startPoint x: 327, startPoint y: 596, endPoint x: 320, endPoint y: 609, distance: 14.8
click at [308, 615] on div at bounding box center [310, 598] width 6 height 72
click at [351, 600] on div "allez" at bounding box center [363, 598] width 28 height 18
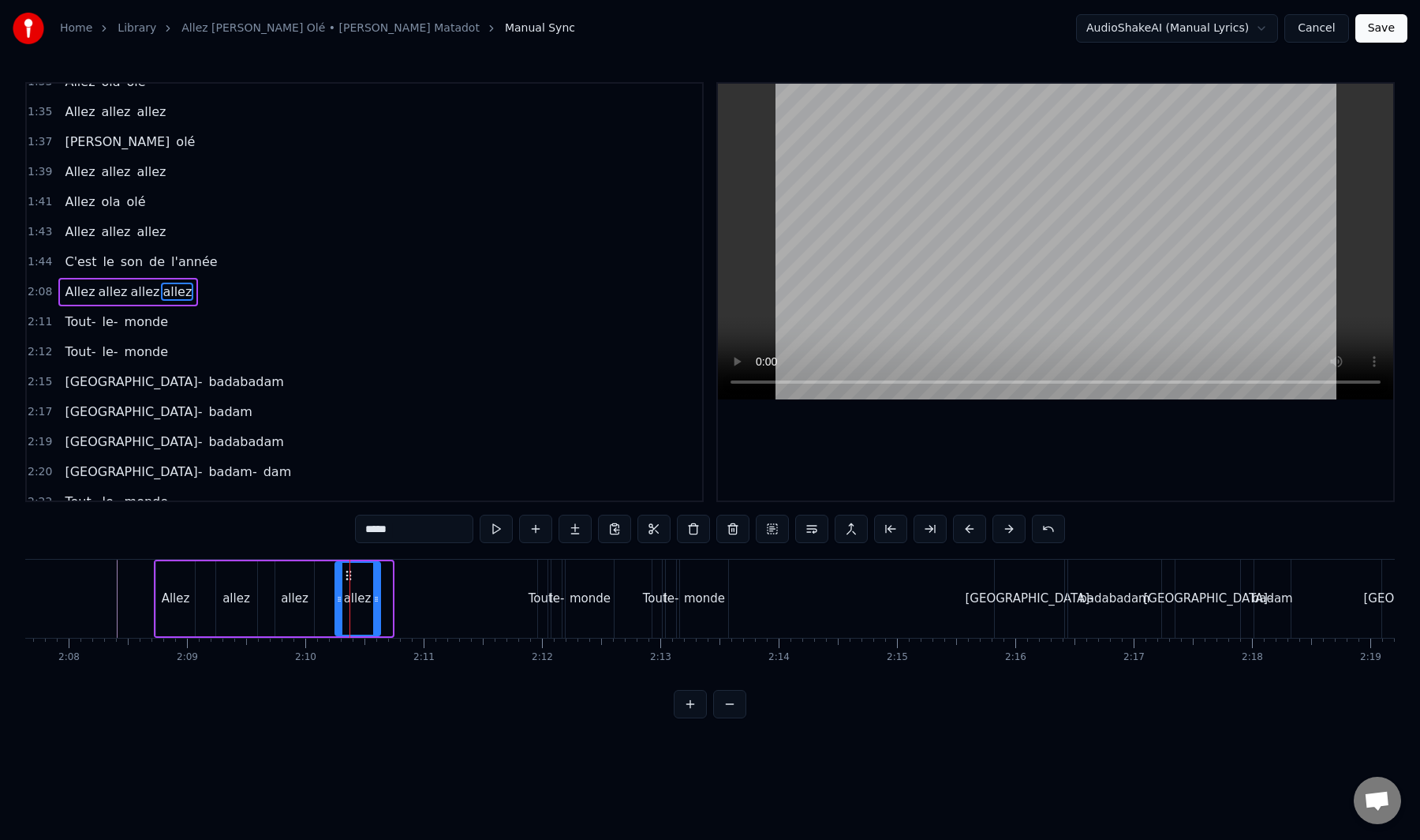
drag, startPoint x: 389, startPoint y: 597, endPoint x: 371, endPoint y: 613, distance: 24.1
click at [377, 614] on div at bounding box center [375, 598] width 6 height 72
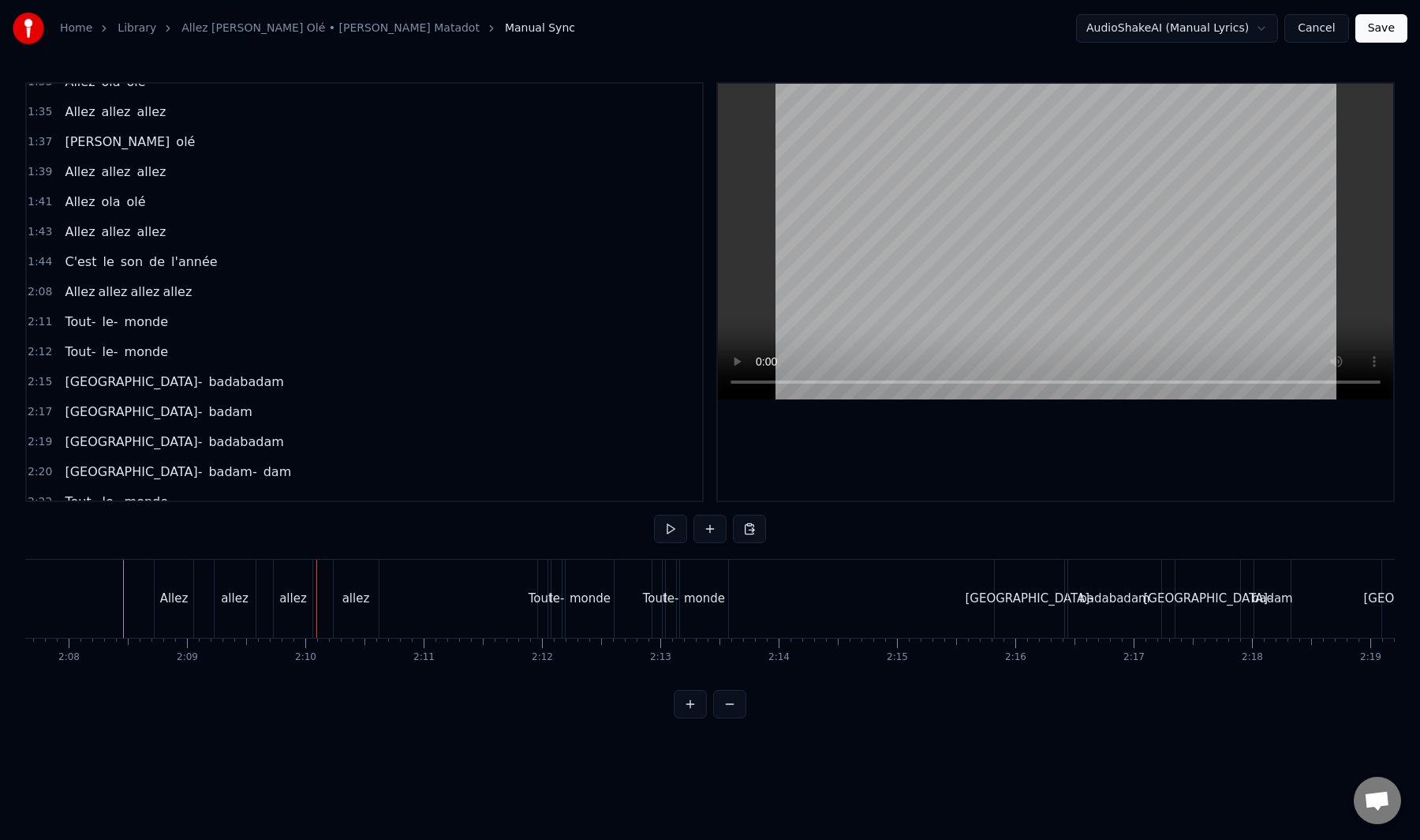
click at [163, 590] on div "Allez" at bounding box center [174, 598] width 28 height 18
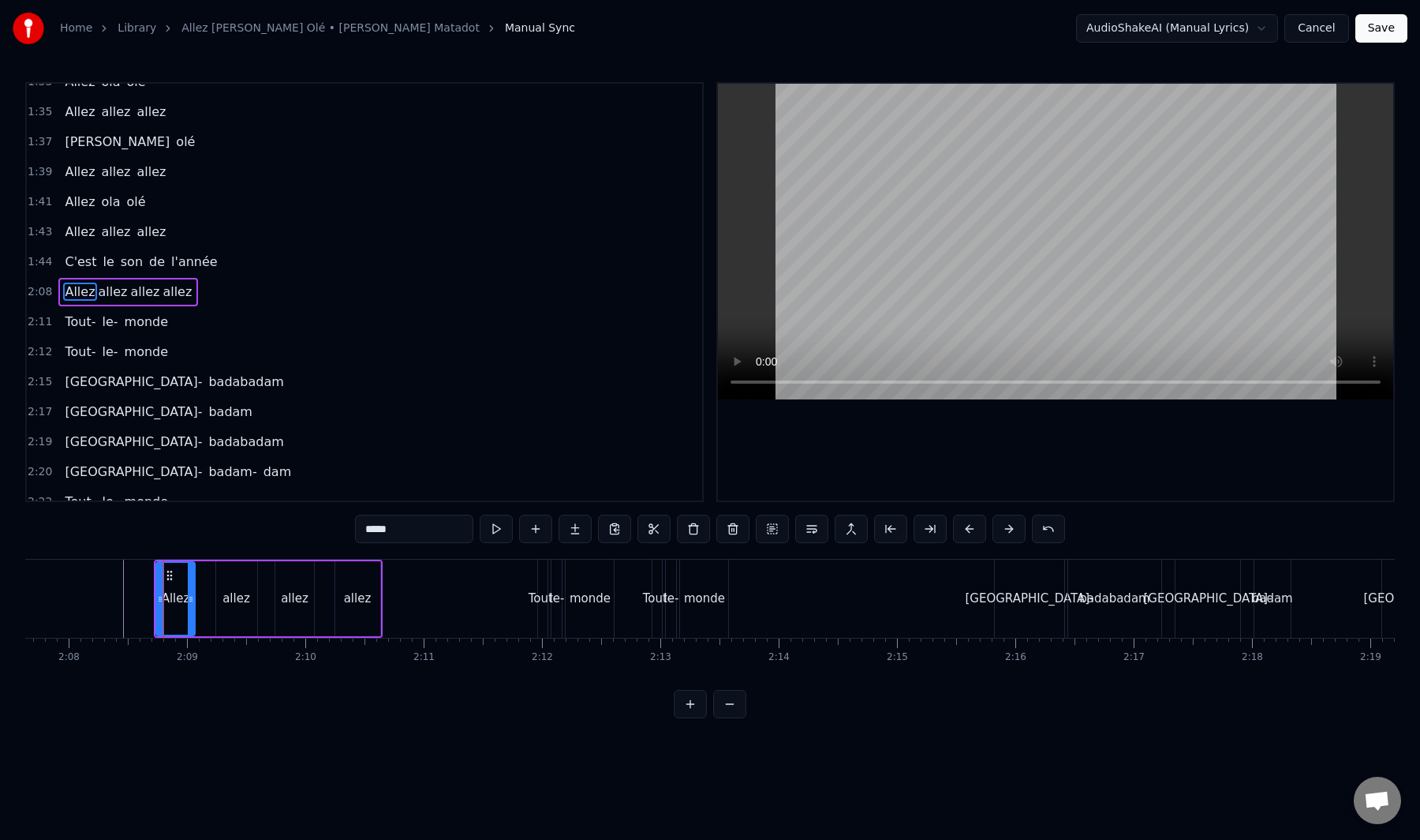
click at [415, 527] on input "*****" at bounding box center [414, 528] width 118 height 28
click at [230, 591] on div "allez" at bounding box center [236, 598] width 28 height 18
click at [447, 532] on input "*****" at bounding box center [414, 528] width 118 height 28
click at [296, 595] on div "allez" at bounding box center [295, 598] width 28 height 18
click at [424, 540] on input "*****" at bounding box center [414, 528] width 118 height 28
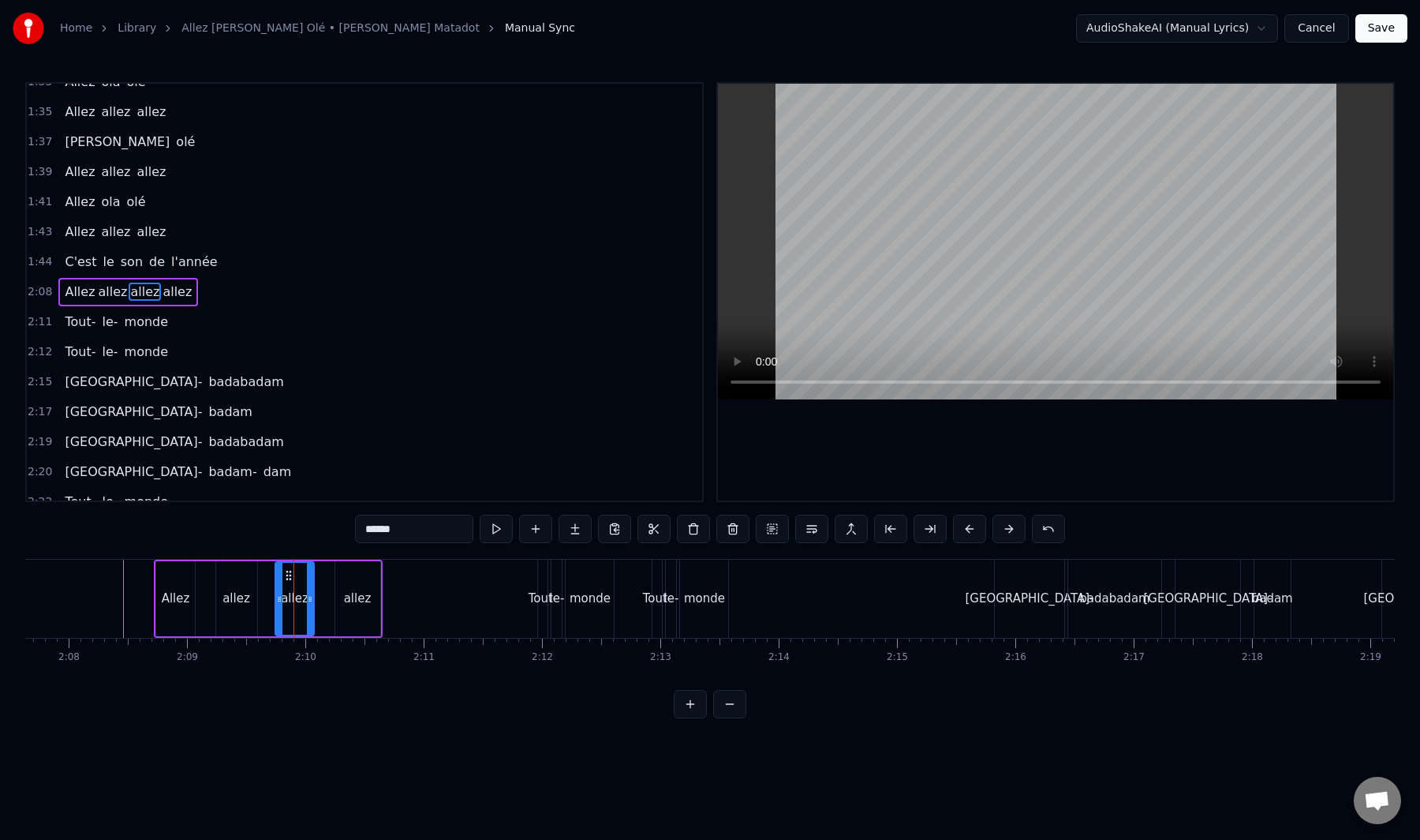
click at [365, 585] on div "allez" at bounding box center [358, 599] width 45 height 75
click at [436, 530] on input "*****" at bounding box center [414, 528] width 118 height 28
type input "*****"
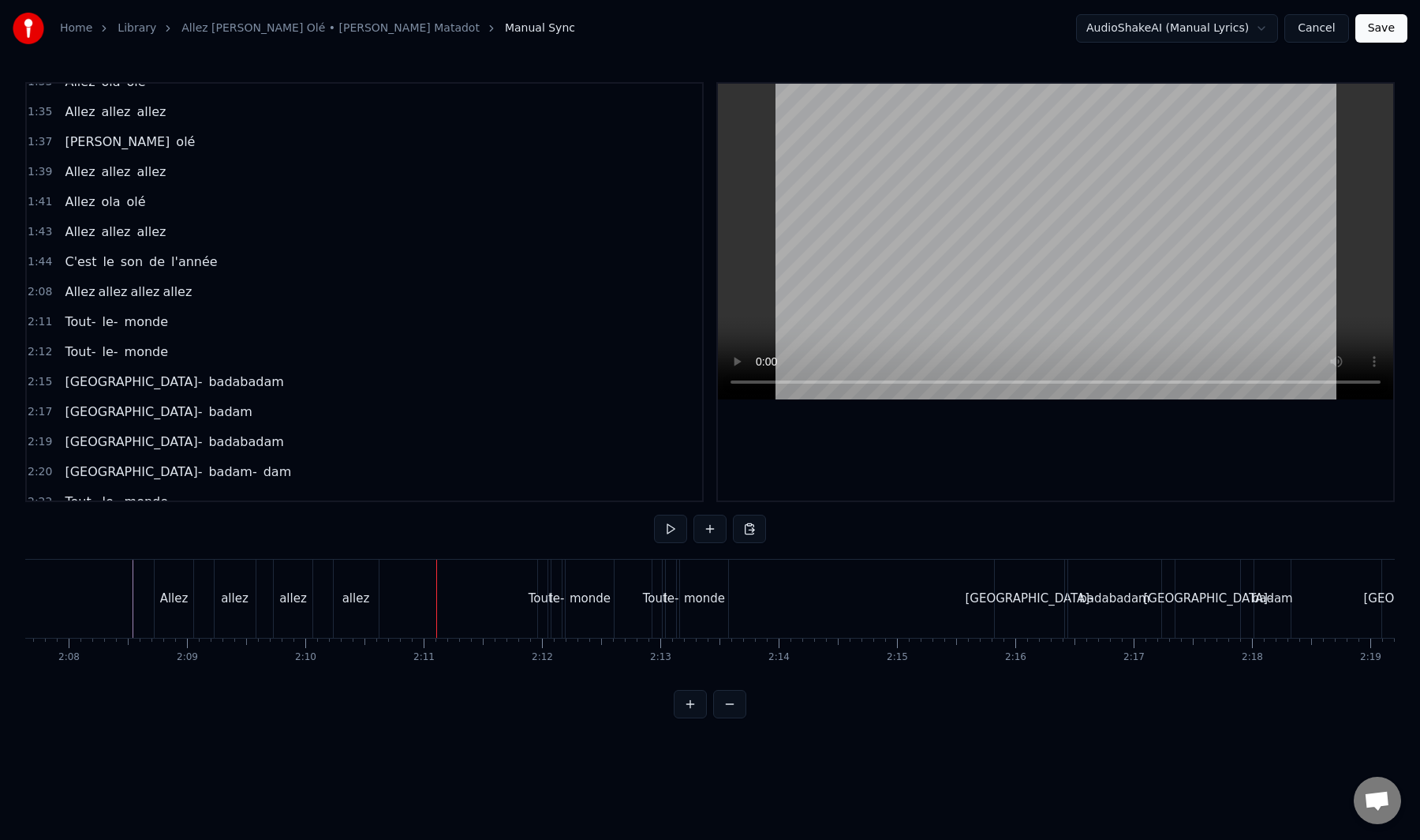
click at [352, 587] on div "allez" at bounding box center [356, 599] width 45 height 78
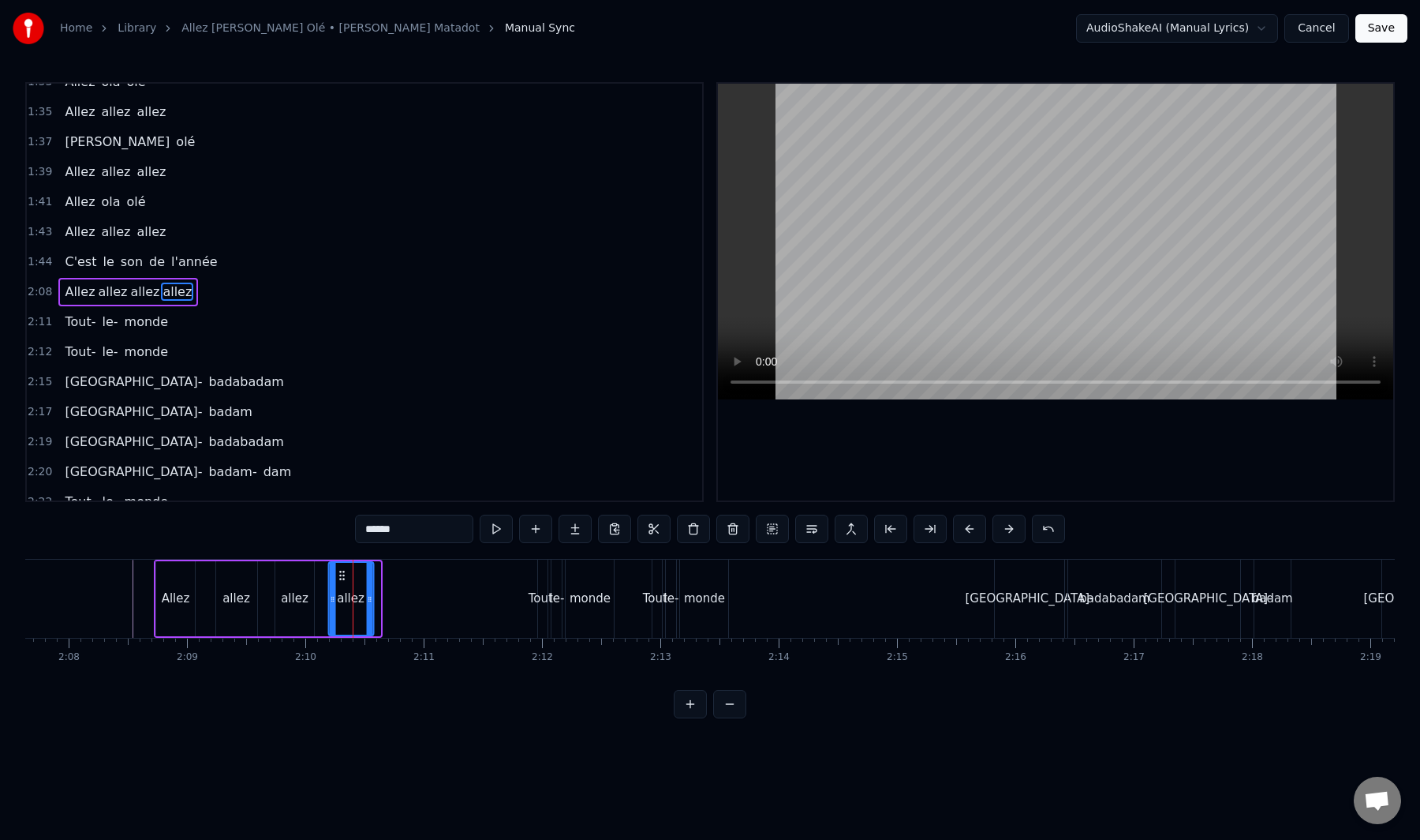
click at [340, 583] on div "allez" at bounding box center [350, 598] width 43 height 72
click at [301, 585] on div "allez" at bounding box center [295, 599] width 39 height 75
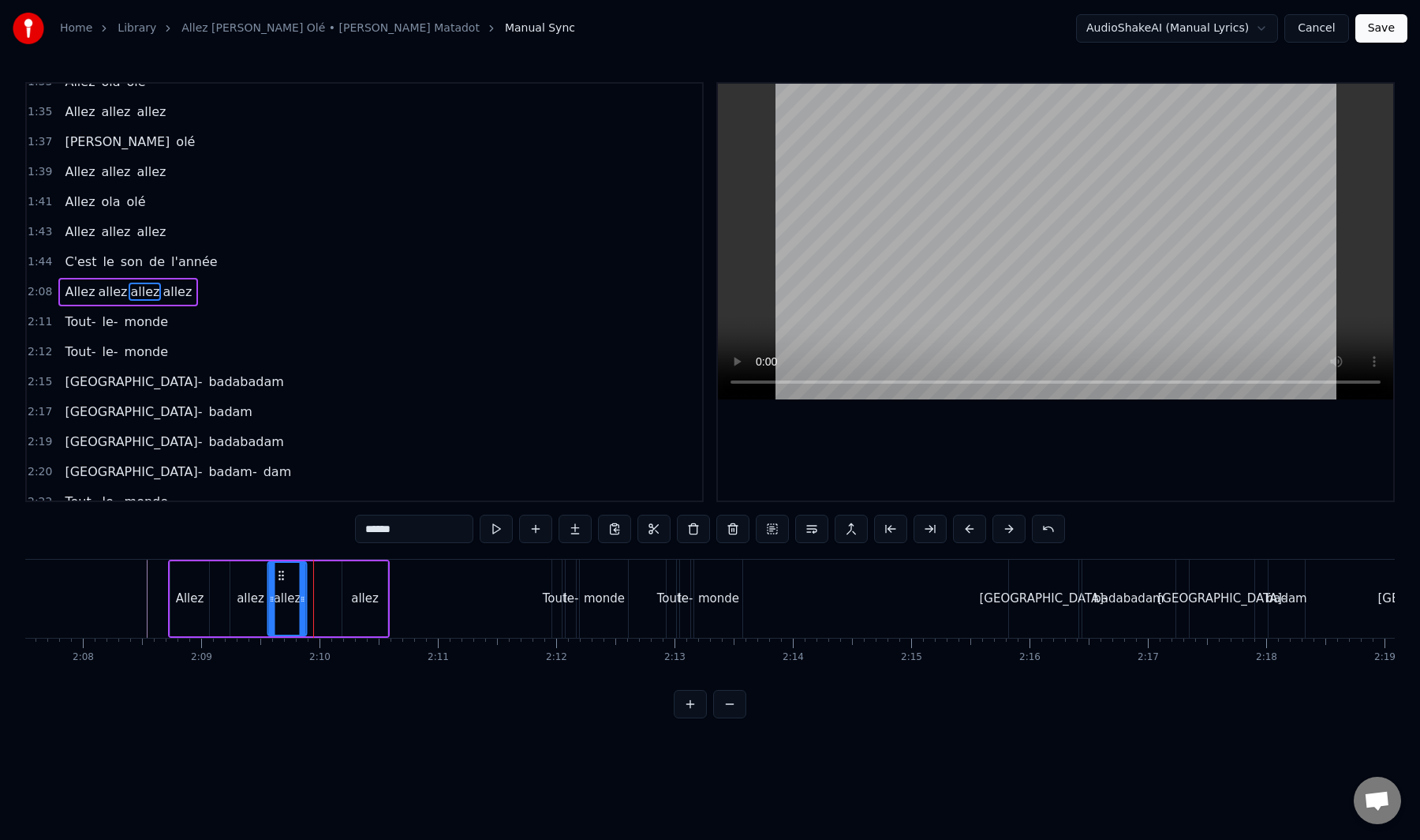
scroll to position [0, 15078]
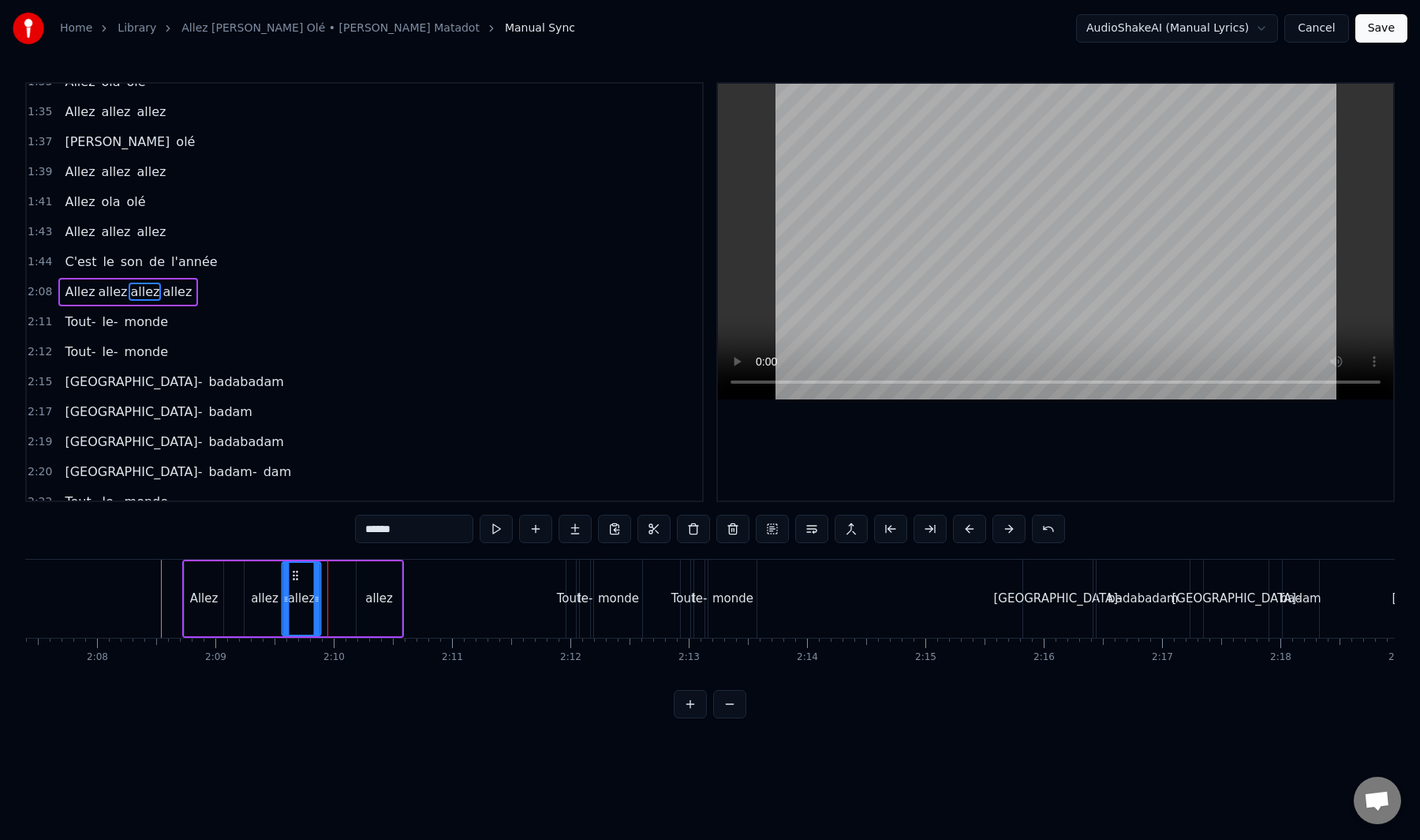
click at [290, 580] on icon at bounding box center [296, 575] width 13 height 13
drag, startPoint x: 285, startPoint y: 579, endPoint x: 316, endPoint y: 579, distance: 31.0
click at [318, 578] on circle at bounding box center [317, 578] width 1 height 1
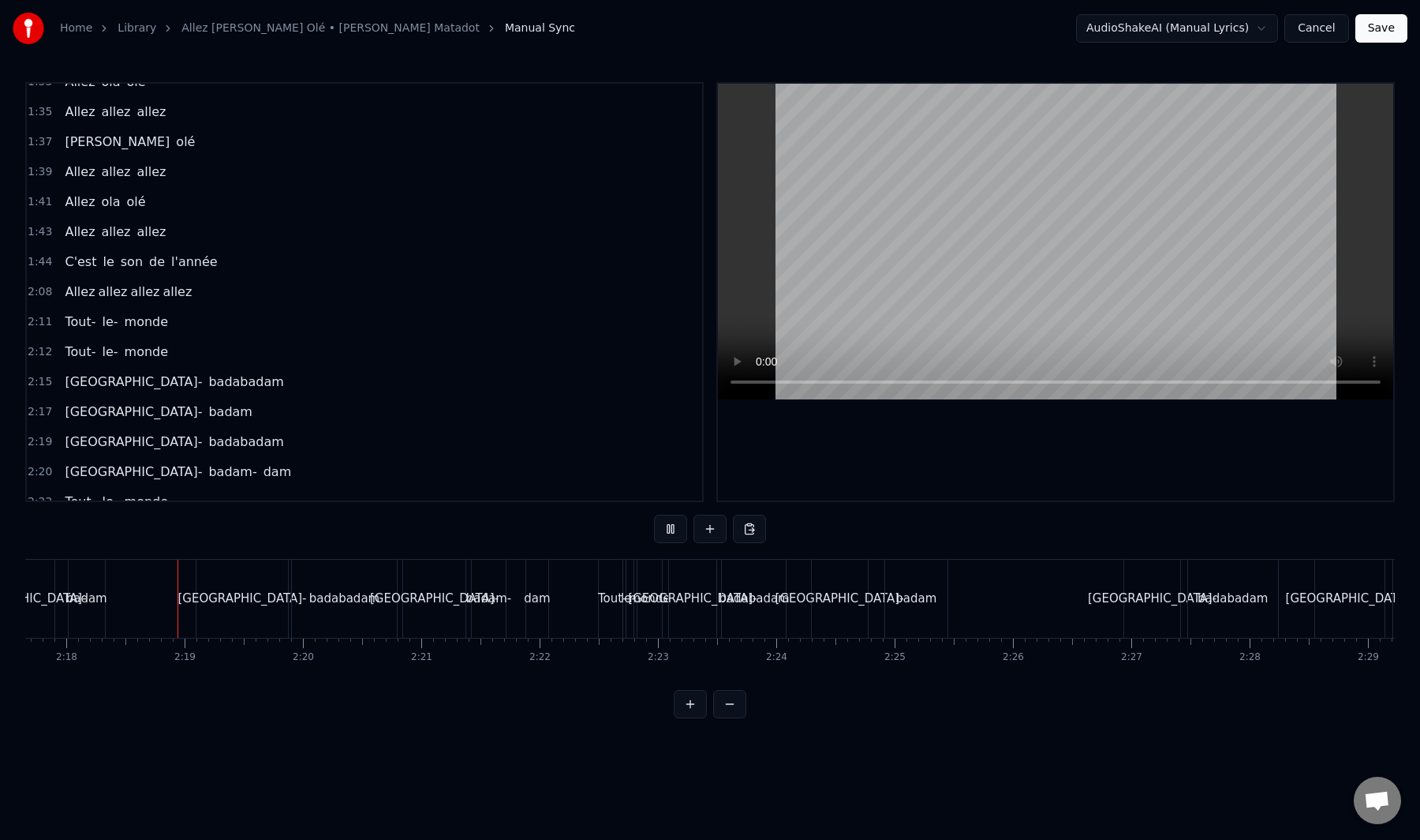
scroll to position [0, 16302]
click at [602, 589] on div "Tout-" at bounding box center [604, 599] width 27 height 78
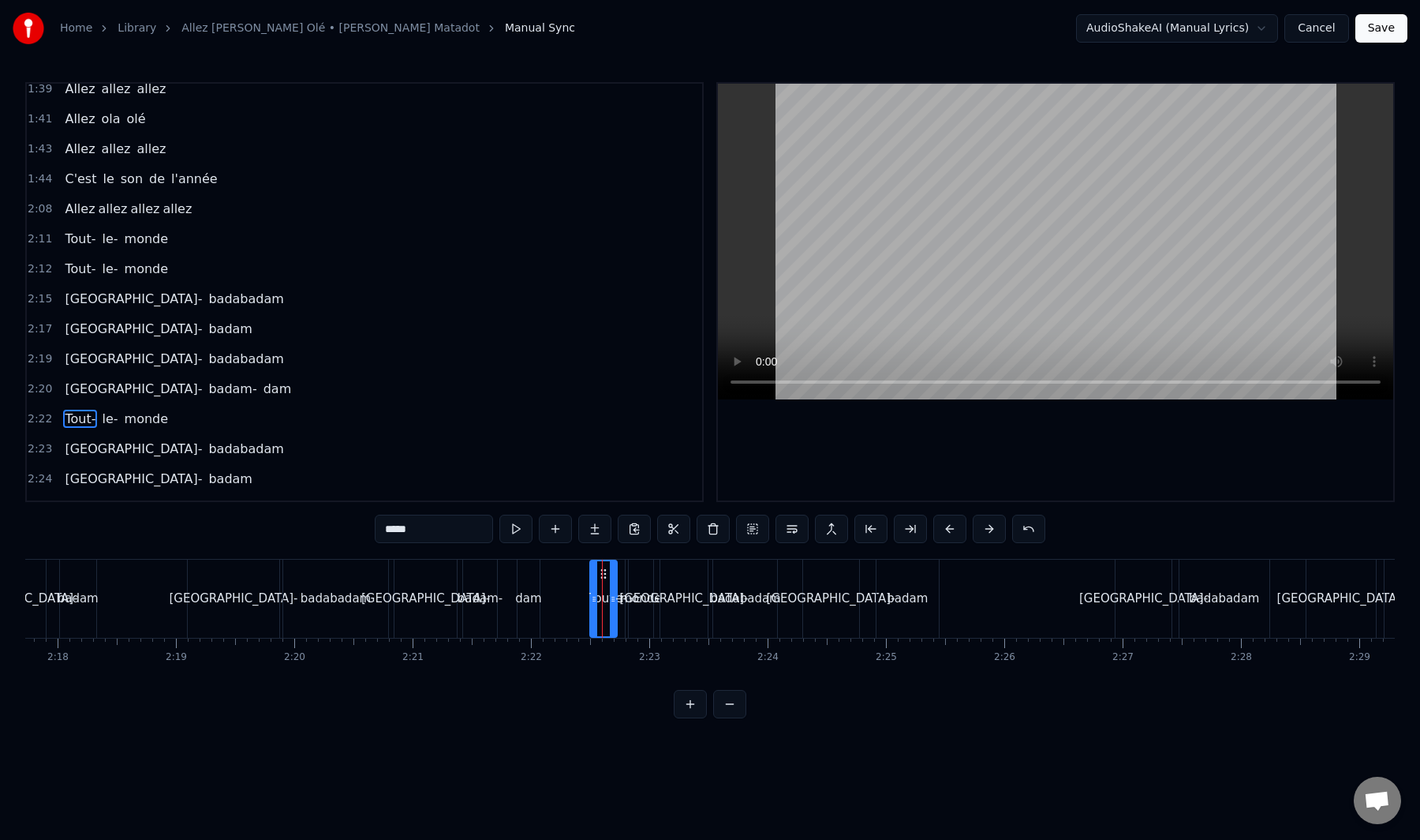
scroll to position [1412, 0]
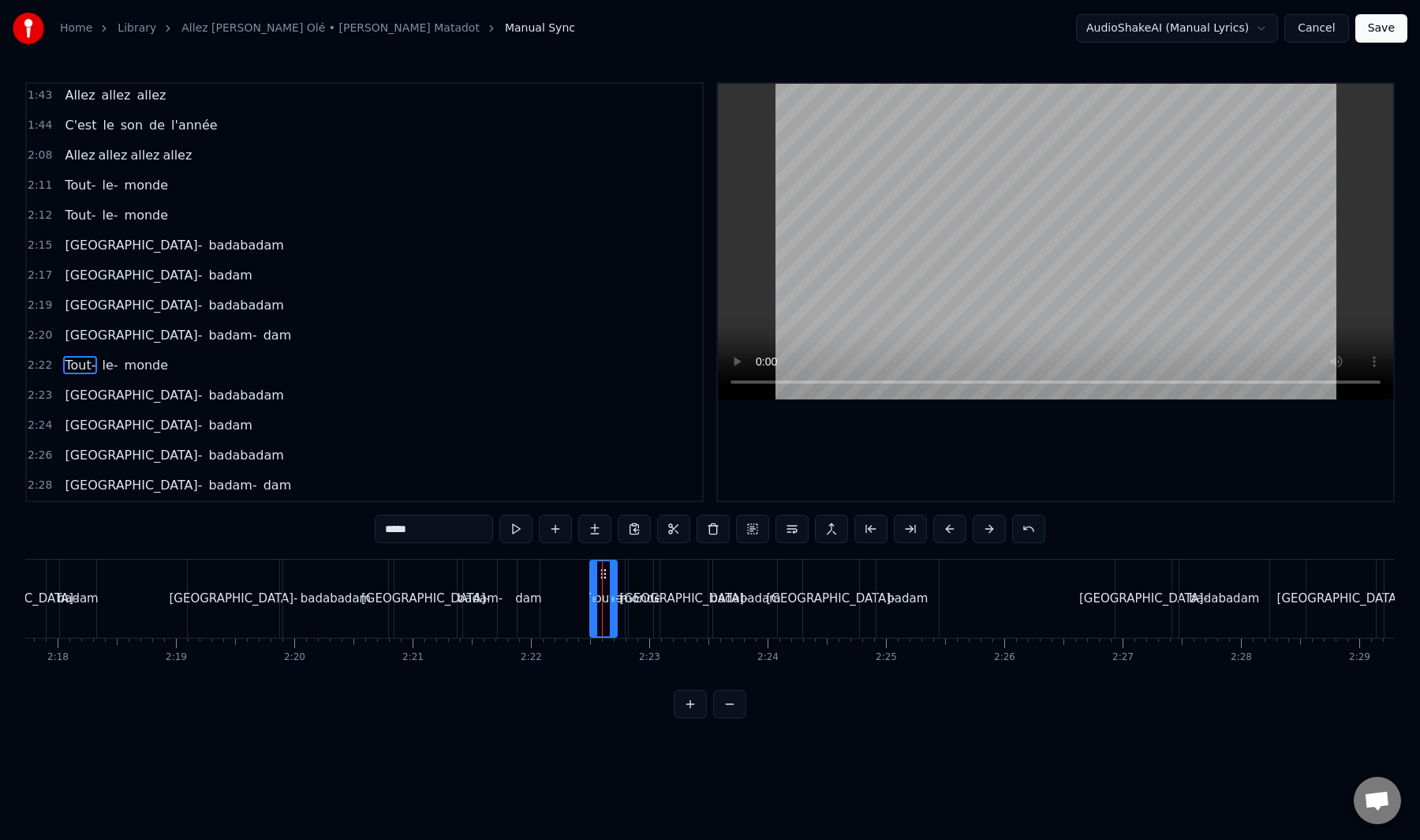
click at [132, 375] on div "Tout- le- monde" at bounding box center [116, 364] width 116 height 28
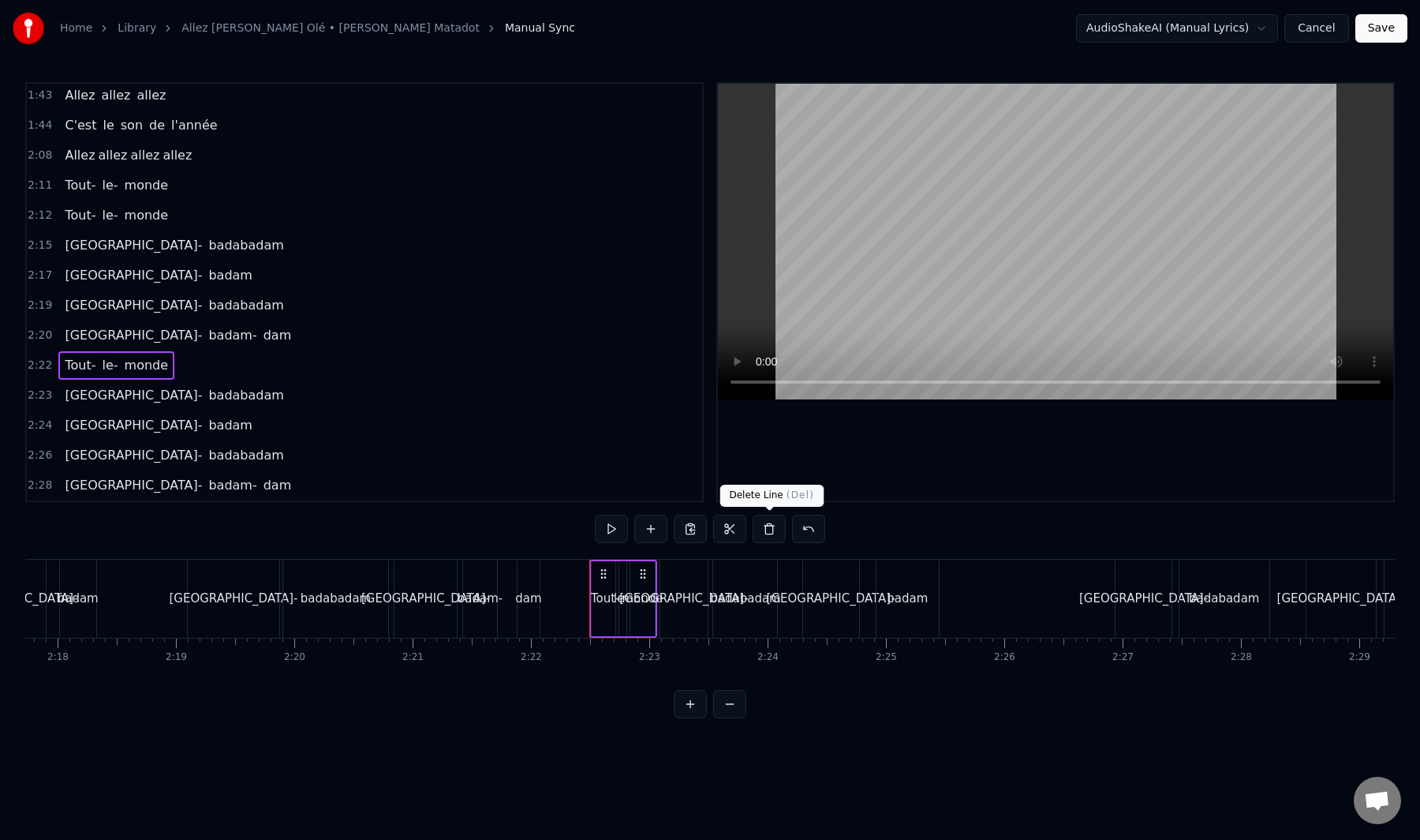
click at [773, 533] on button at bounding box center [769, 528] width 33 height 28
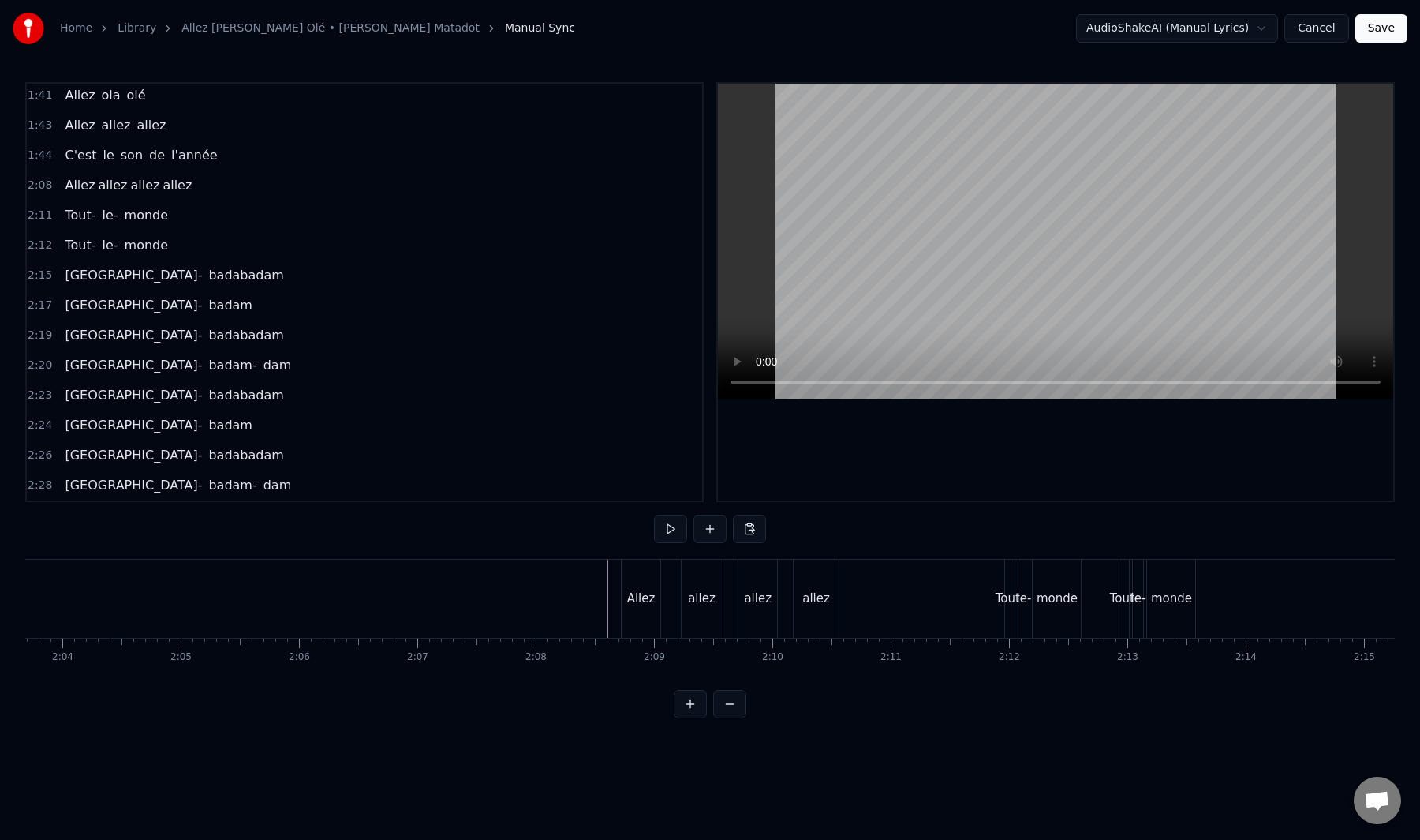
scroll to position [0, 14635]
drag, startPoint x: 1139, startPoint y: 685, endPoint x: 1051, endPoint y: 703, distance: 89.8
click at [1051, 703] on div "0:02 Tout le monde 0:08 Ola belle assemblée 0:10 Qui a envie de bouger 0:12 Pou…" at bounding box center [710, 400] width 1370 height 636
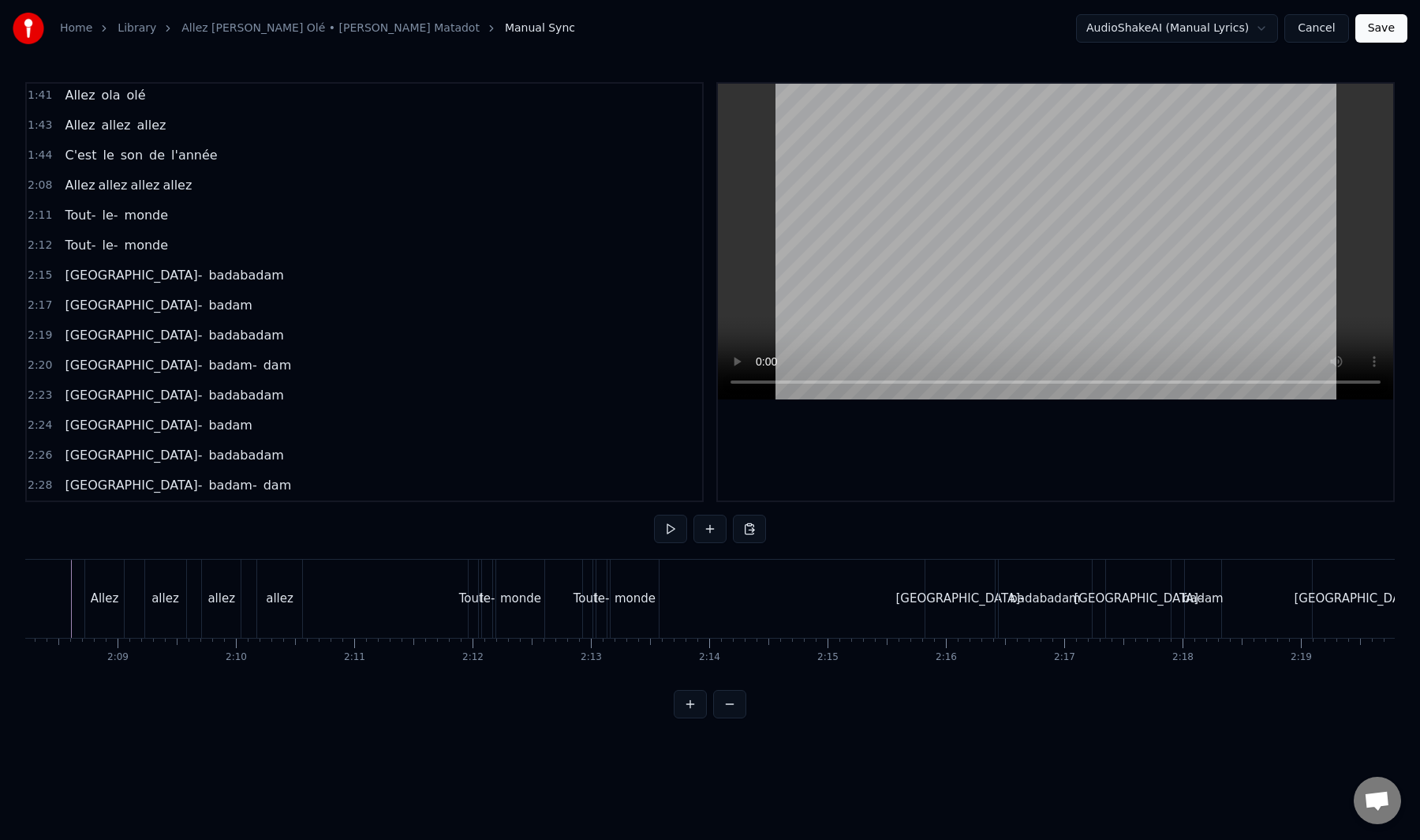
scroll to position [0, 15189]
click at [1115, 589] on div "[GEOGRAPHIC_DATA]-" at bounding box center [1126, 598] width 128 height 18
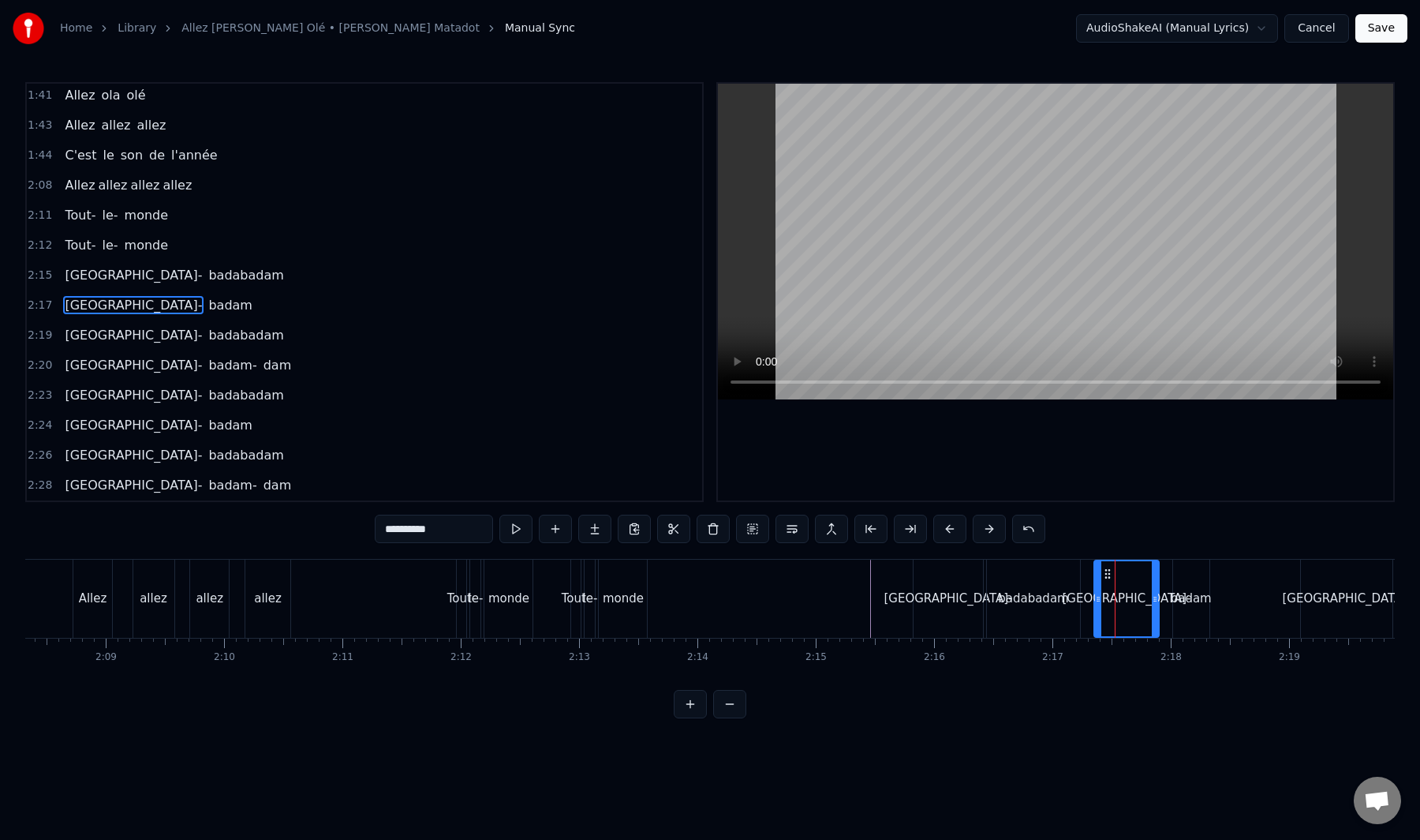
click at [1183, 585] on div "badam" at bounding box center [1192, 599] width 37 height 78
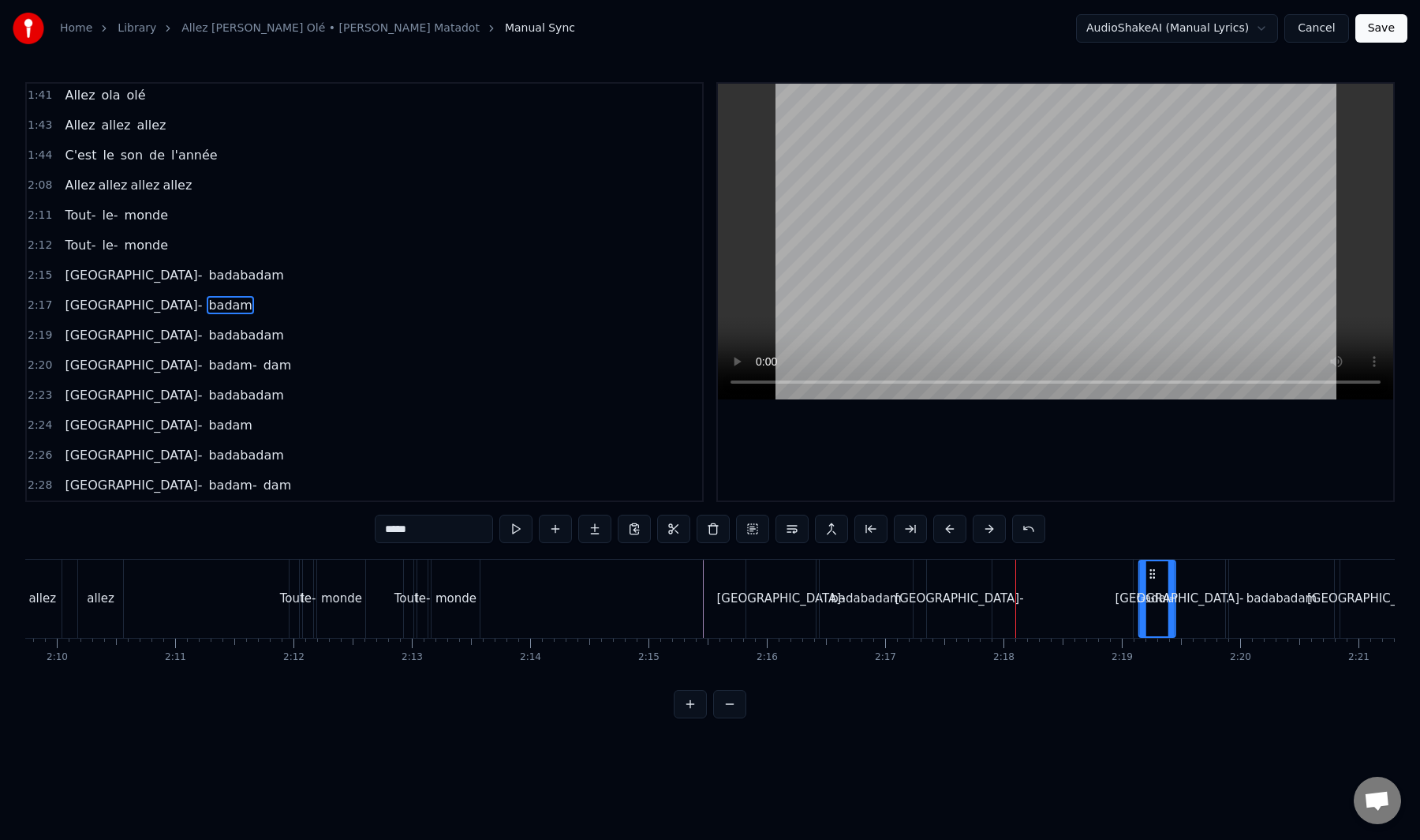
scroll to position [0, 15360]
drag, startPoint x: 1185, startPoint y: 577, endPoint x: 1061, endPoint y: 602, distance: 126.5
click at [1061, 602] on div "badam" at bounding box center [1068, 599] width 35 height 75
click at [975, 585] on div "[GEOGRAPHIC_DATA]-" at bounding box center [955, 599] width 65 height 78
type input "**********"
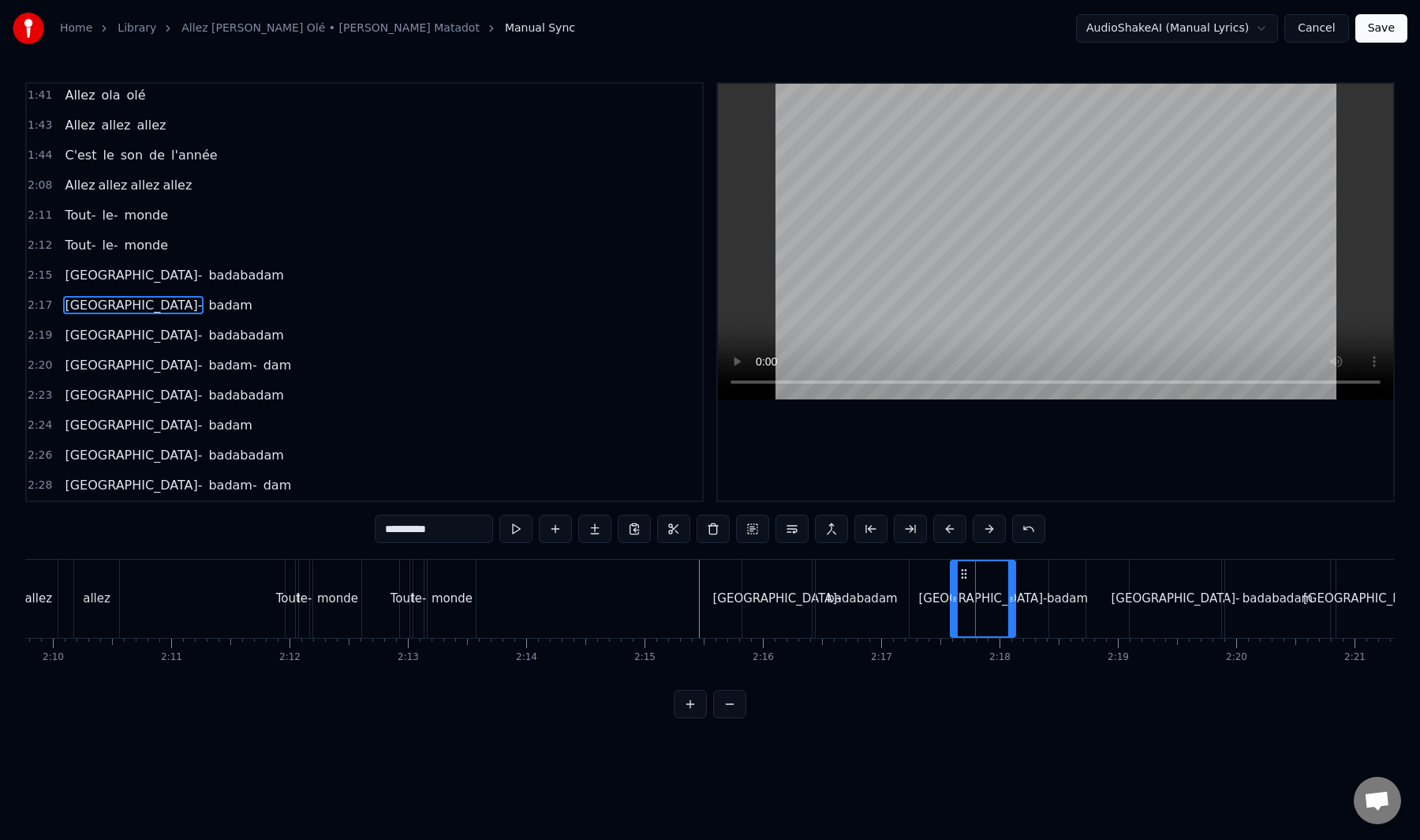
drag, startPoint x: 935, startPoint y: 577, endPoint x: 963, endPoint y: 572, distance: 28.4
click at [963, 572] on icon at bounding box center [964, 573] width 13 height 13
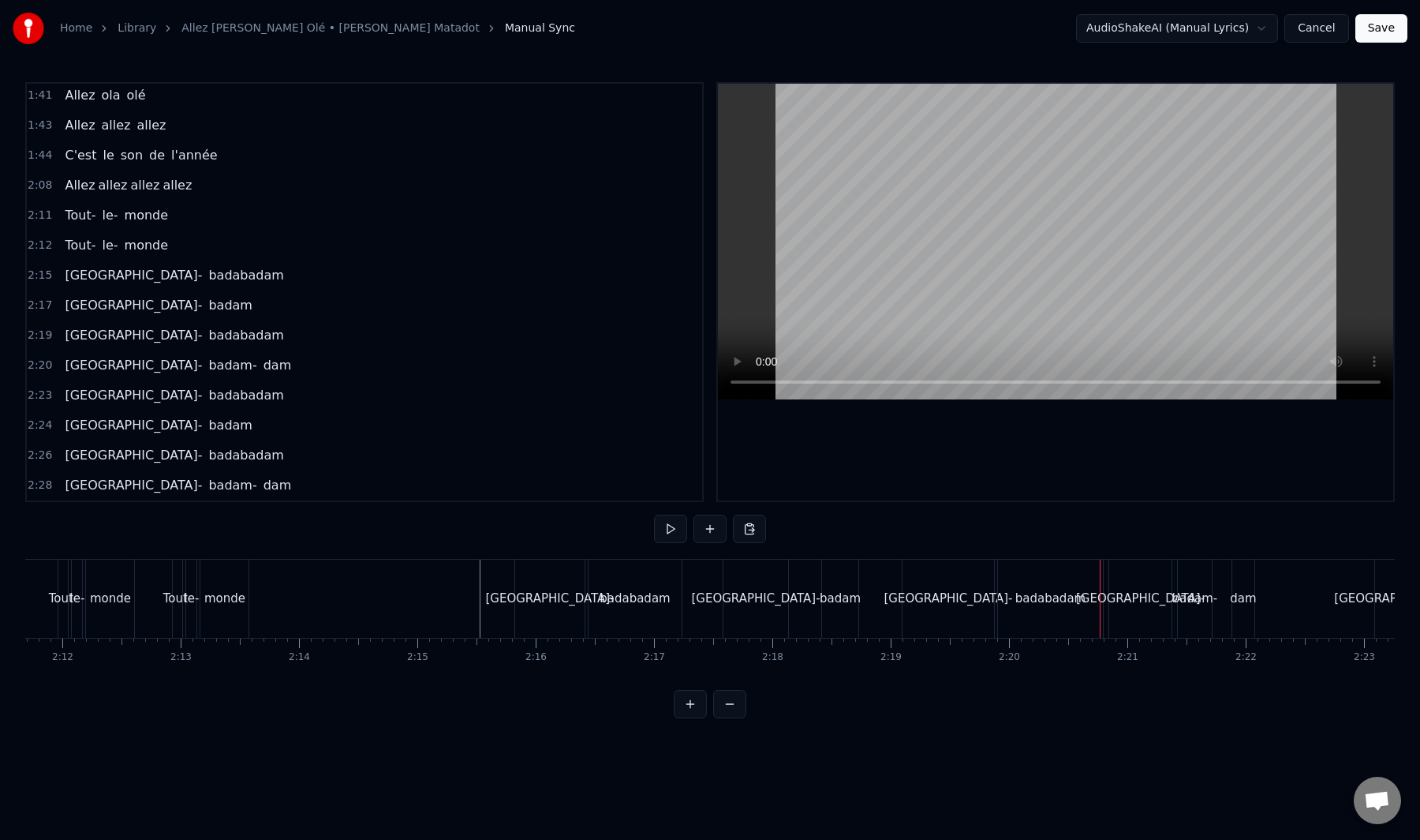
scroll to position [0, 15594]
click at [930, 623] on div "[GEOGRAPHIC_DATA]-" at bounding box center [943, 599] width 92 height 78
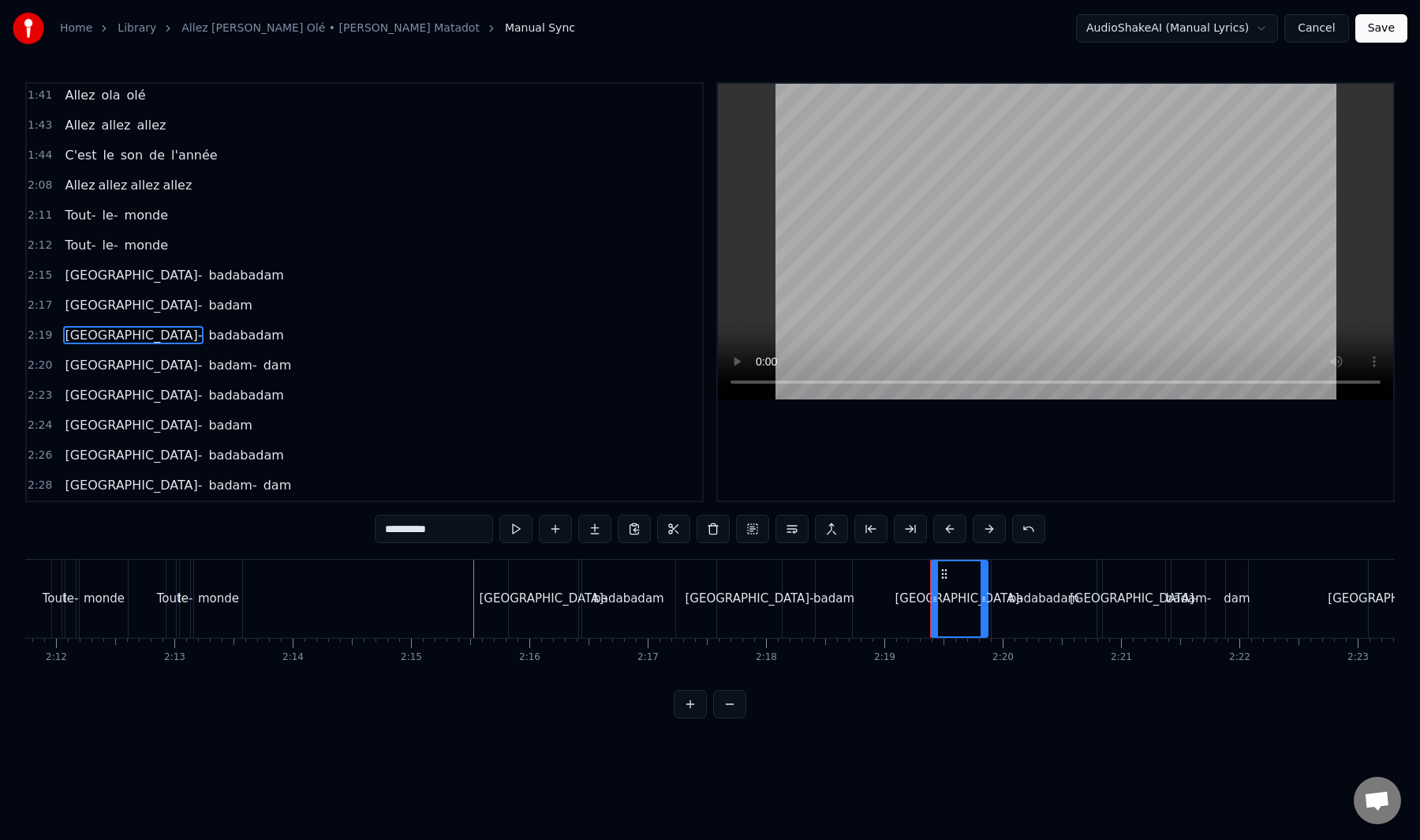
drag, startPoint x: 901, startPoint y: 602, endPoint x: 936, endPoint y: 601, distance: 35.0
click at [936, 601] on icon at bounding box center [934, 599] width 6 height 13
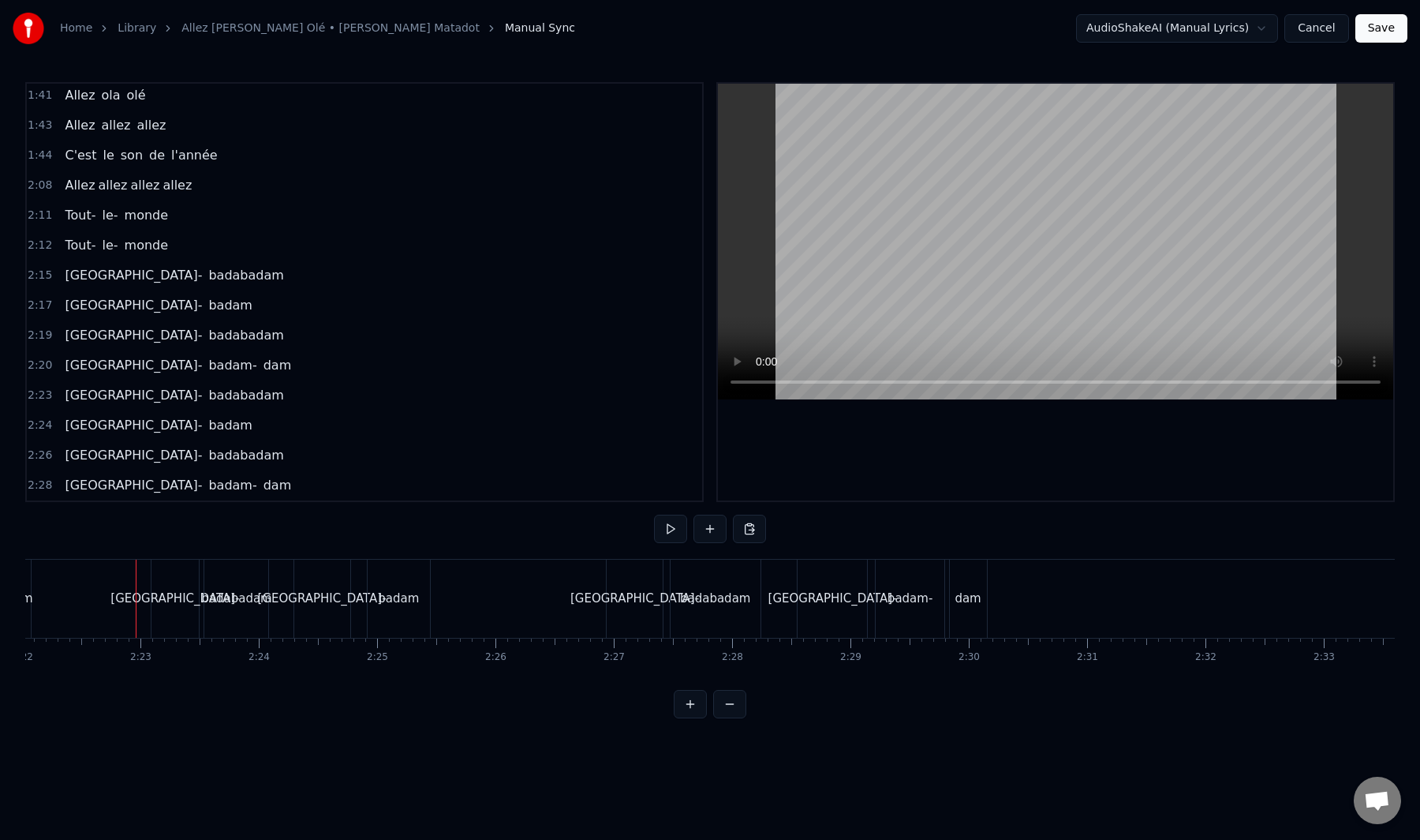
scroll to position [0, 16823]
click at [371, 596] on div "badam" at bounding box center [386, 598] width 41 height 18
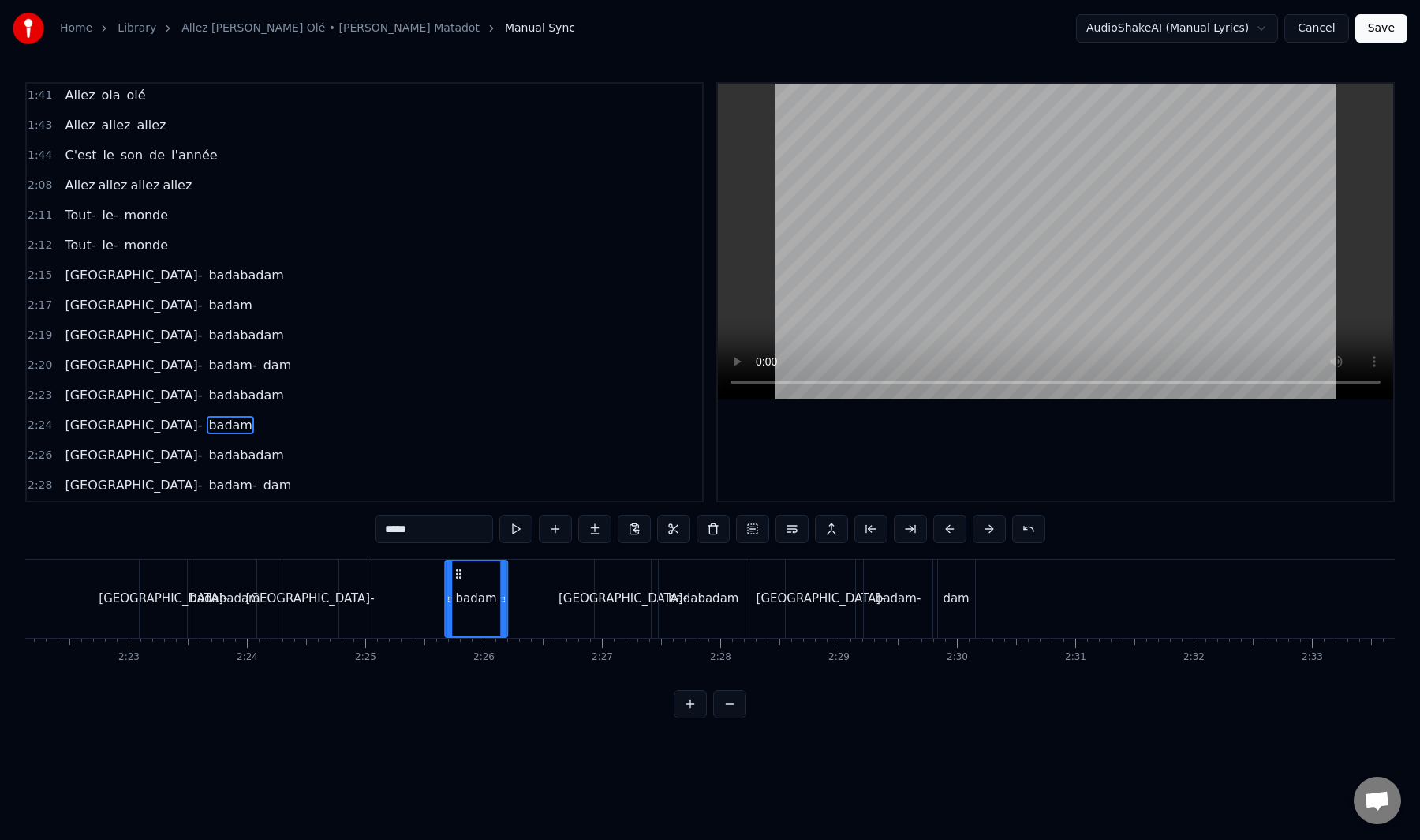
drag, startPoint x: 372, startPoint y: 573, endPoint x: 461, endPoint y: 574, distance: 89.0
click at [461, 574] on icon at bounding box center [458, 573] width 13 height 13
click at [318, 583] on div "[GEOGRAPHIC_DATA]-" at bounding box center [311, 599] width 56 height 78
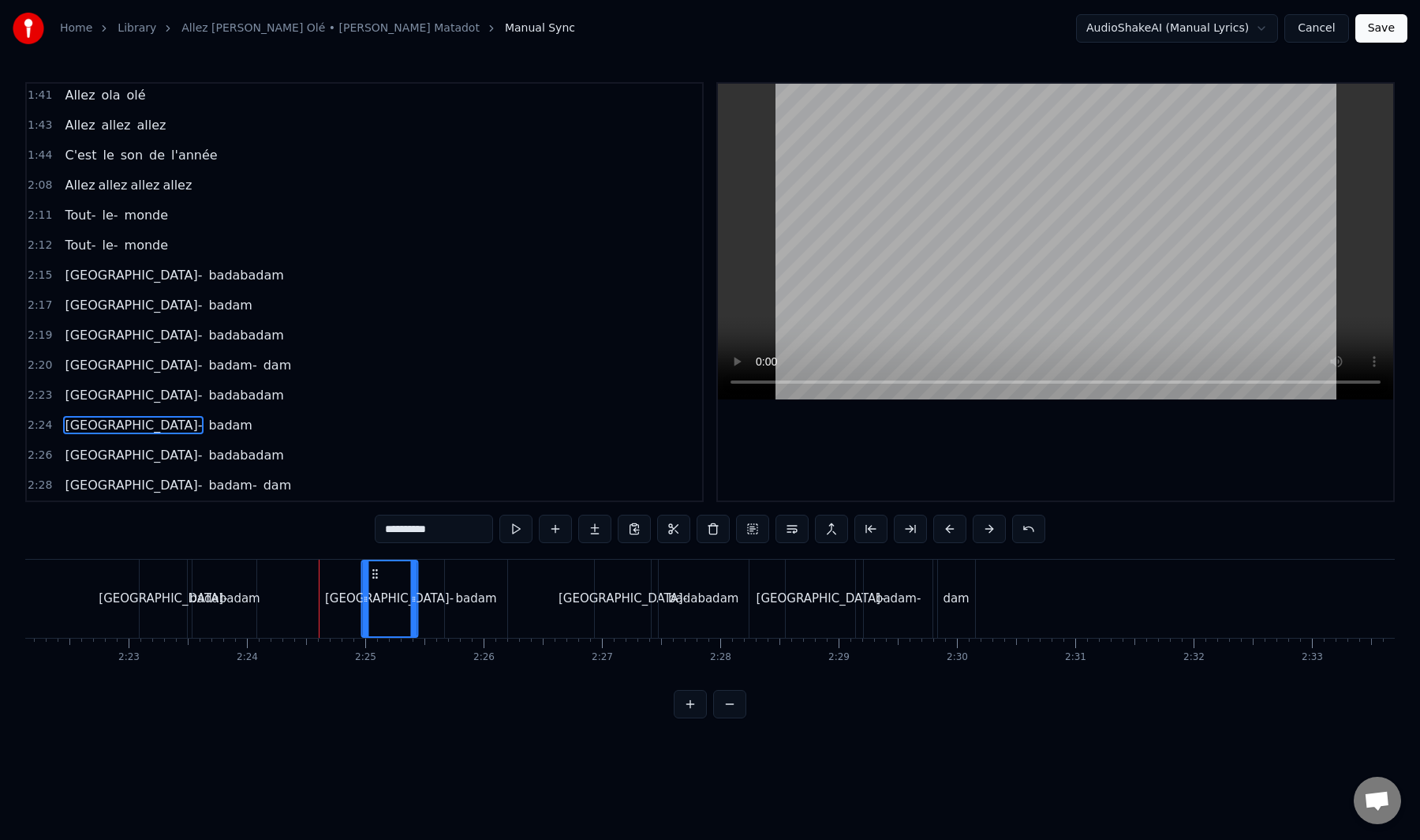
drag, startPoint x: 296, startPoint y: 572, endPoint x: 374, endPoint y: 577, distance: 78.2
click at [374, 577] on icon at bounding box center [375, 573] width 13 height 13
click at [225, 589] on div "badabadam" at bounding box center [224, 598] width 70 height 18
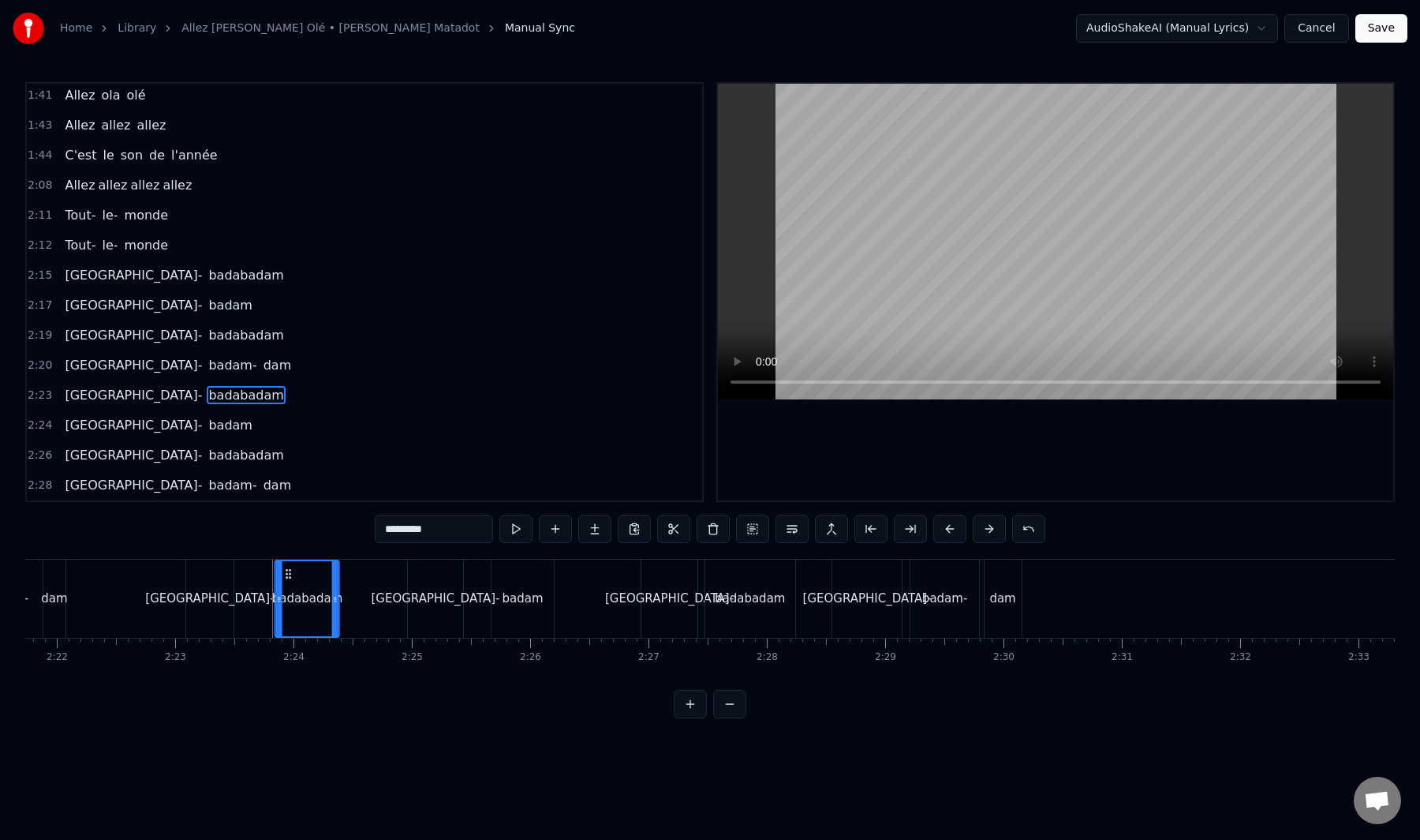
scroll to position [0, 16777]
drag, startPoint x: 208, startPoint y: 575, endPoint x: 330, endPoint y: 585, distance: 122.4
click at [330, 585] on div "badabadam" at bounding box center [346, 599] width 62 height 75
click at [208, 585] on div "[GEOGRAPHIC_DATA]-" at bounding box center [210, 599] width 48 height 78
type input "**********"
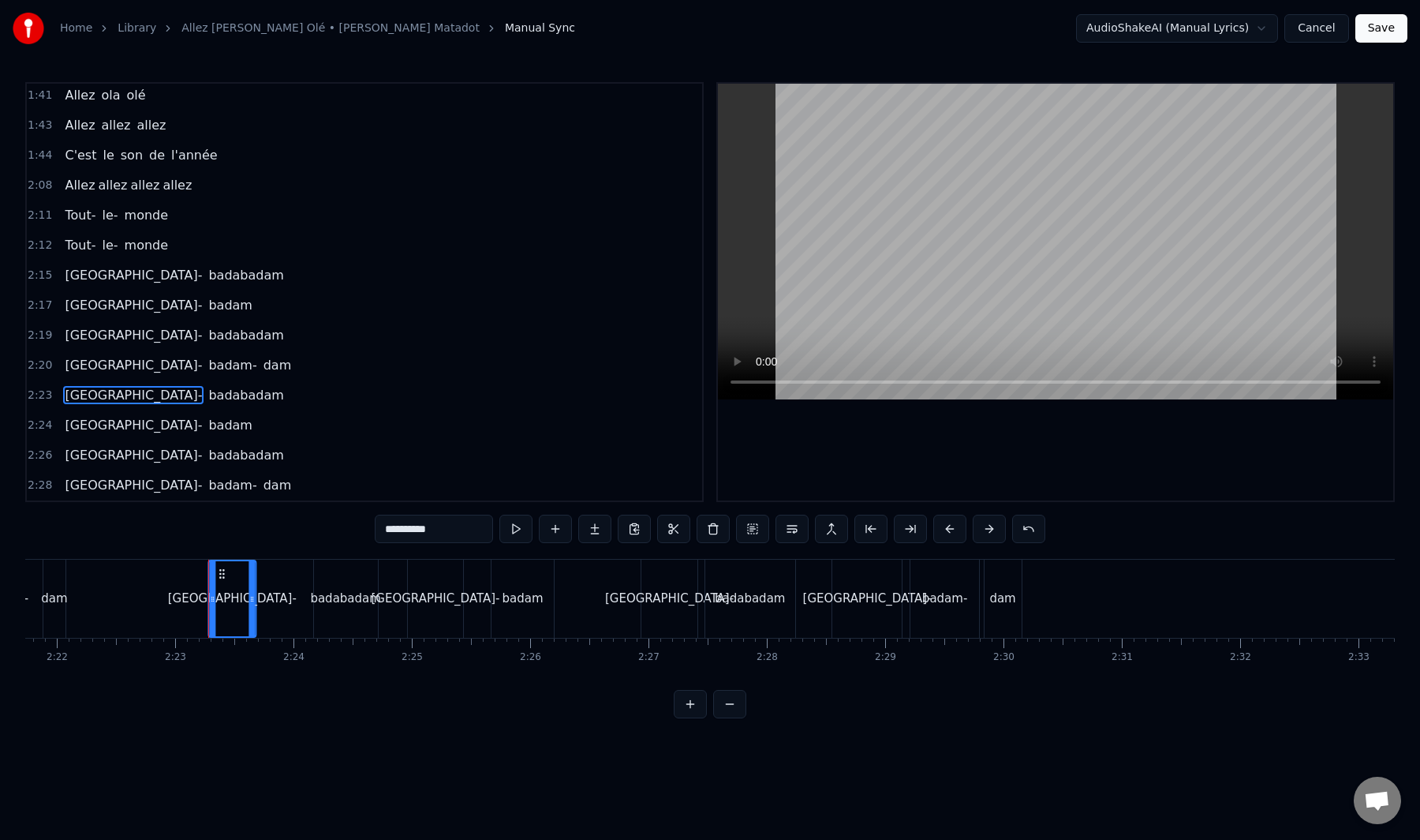
drag, startPoint x: 206, startPoint y: 574, endPoint x: 231, endPoint y: 573, distance: 25.0
click at [228, 573] on icon at bounding box center [222, 573] width 13 height 13
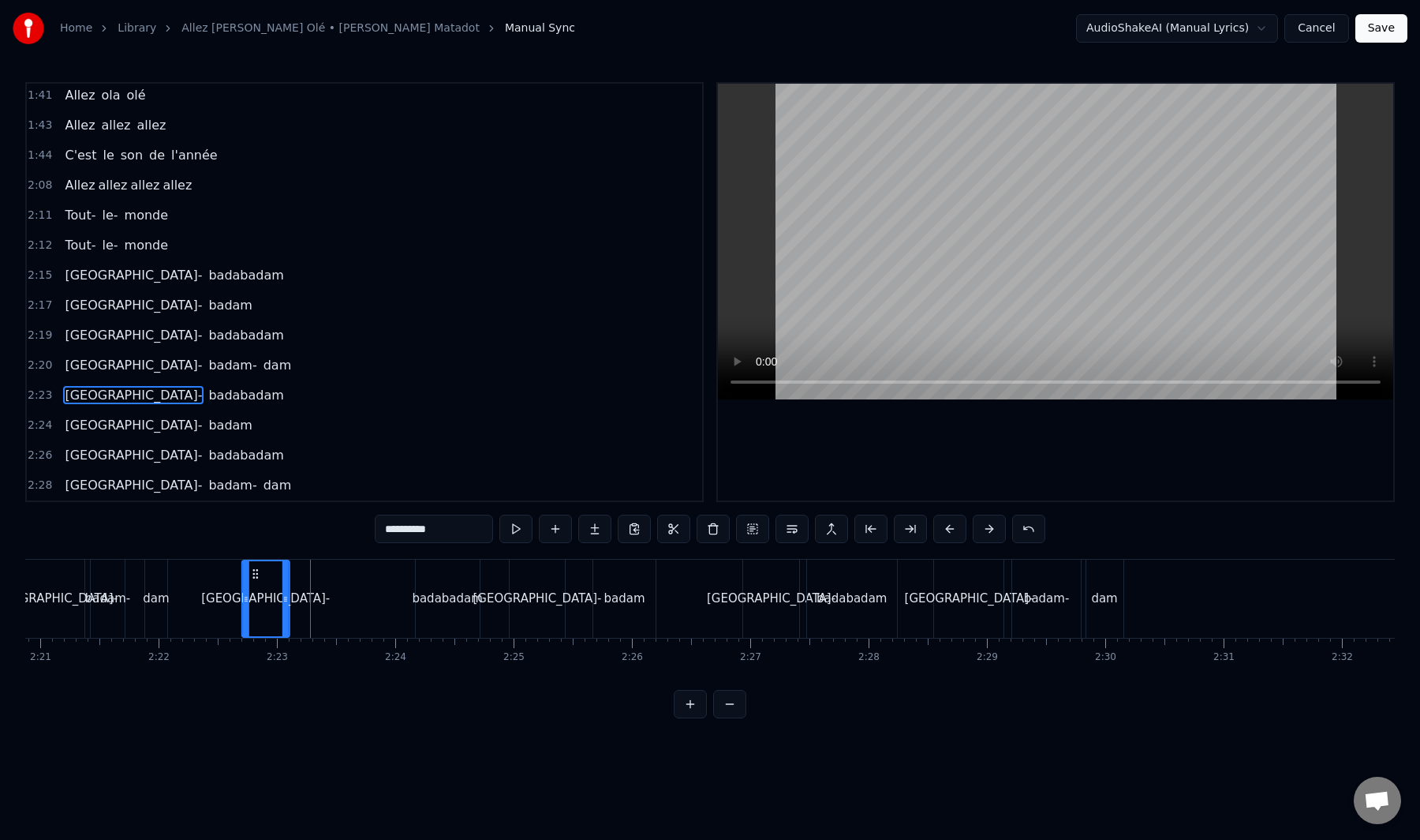
click at [250, 577] on icon at bounding box center [256, 573] width 13 height 13
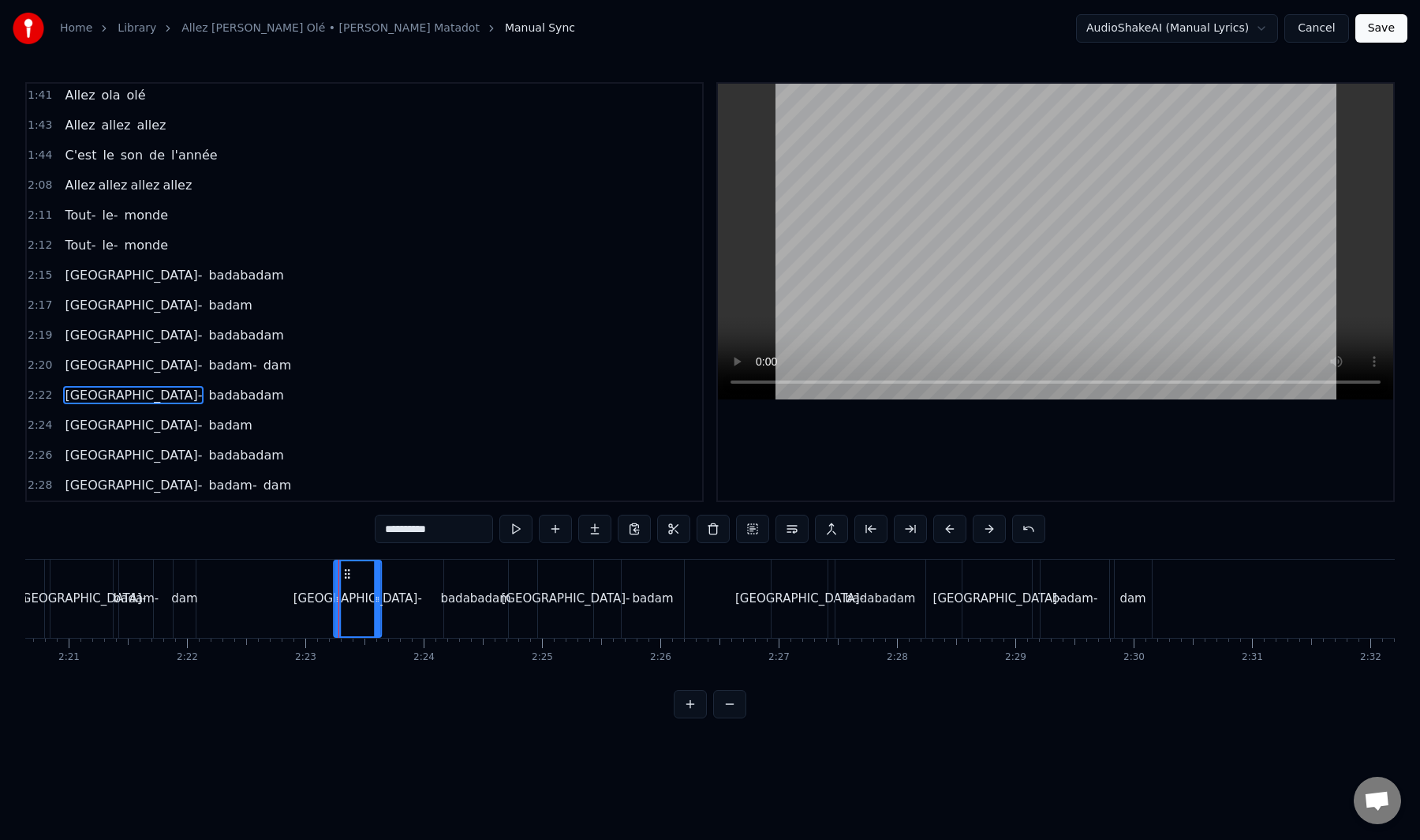
drag, startPoint x: 233, startPoint y: 577, endPoint x: 352, endPoint y: 584, distance: 119.2
click at [352, 584] on div "[GEOGRAPHIC_DATA]-" at bounding box center [358, 599] width 46 height 75
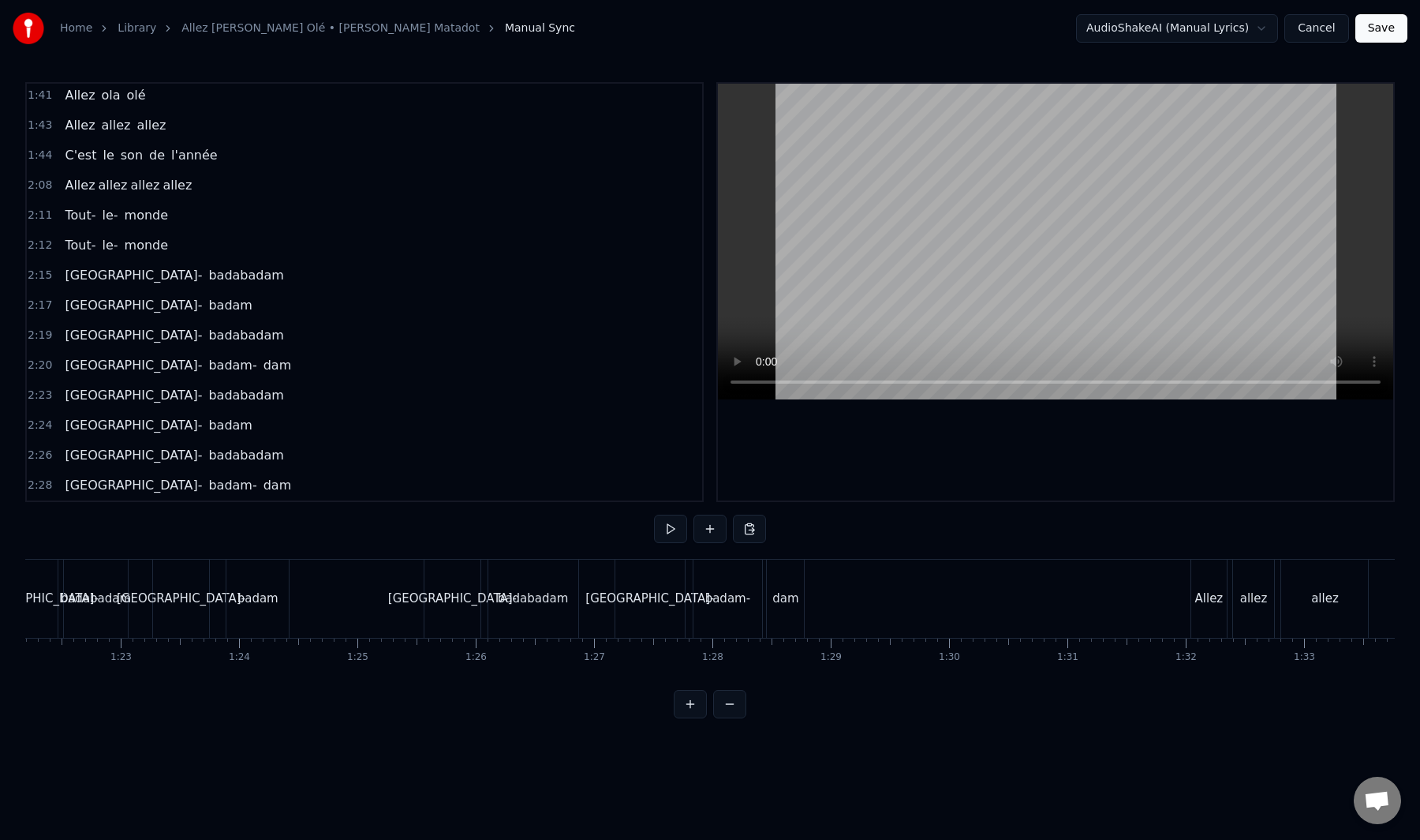
scroll to position [0, 10343]
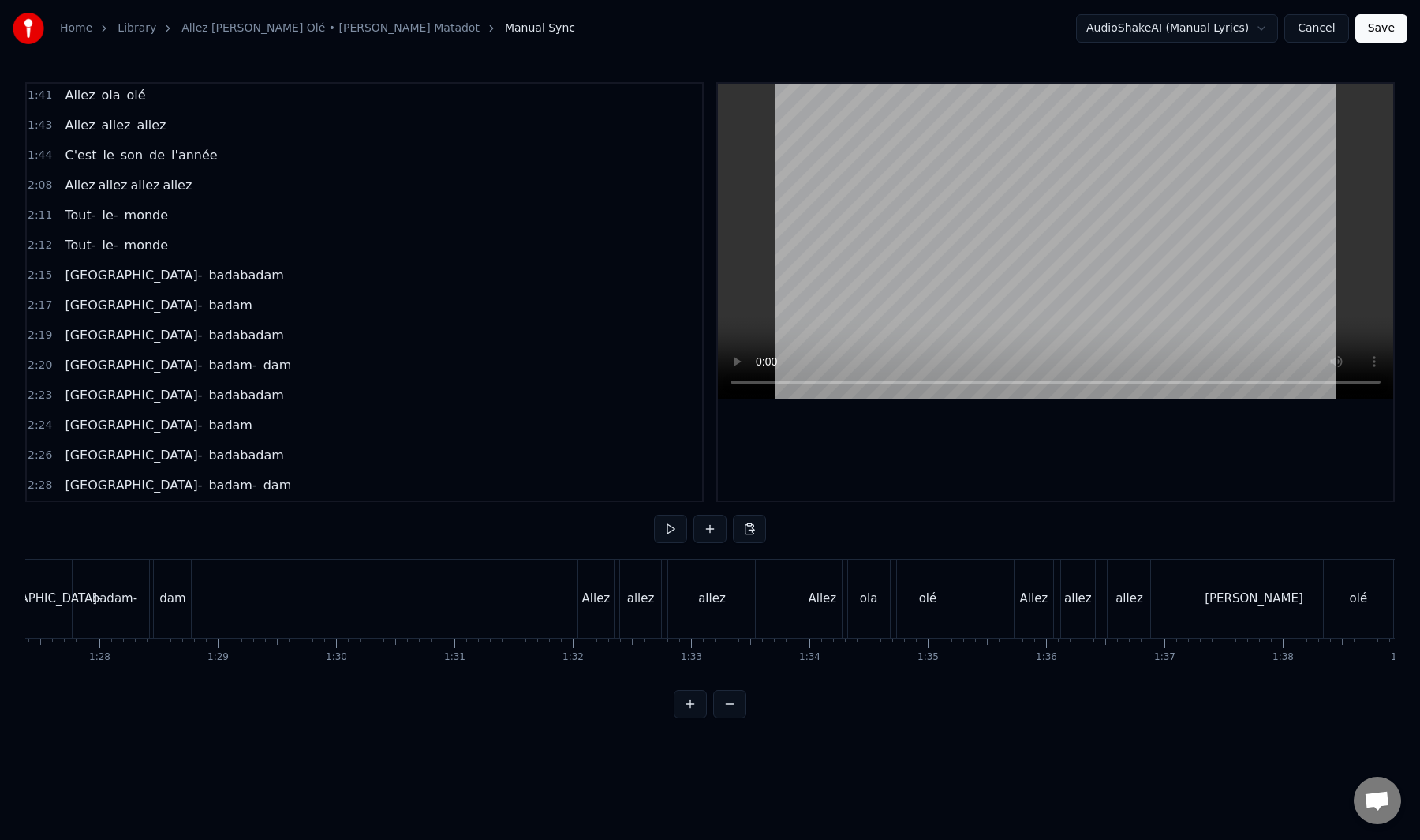
click at [593, 624] on div "Allez" at bounding box center [596, 599] width 36 height 78
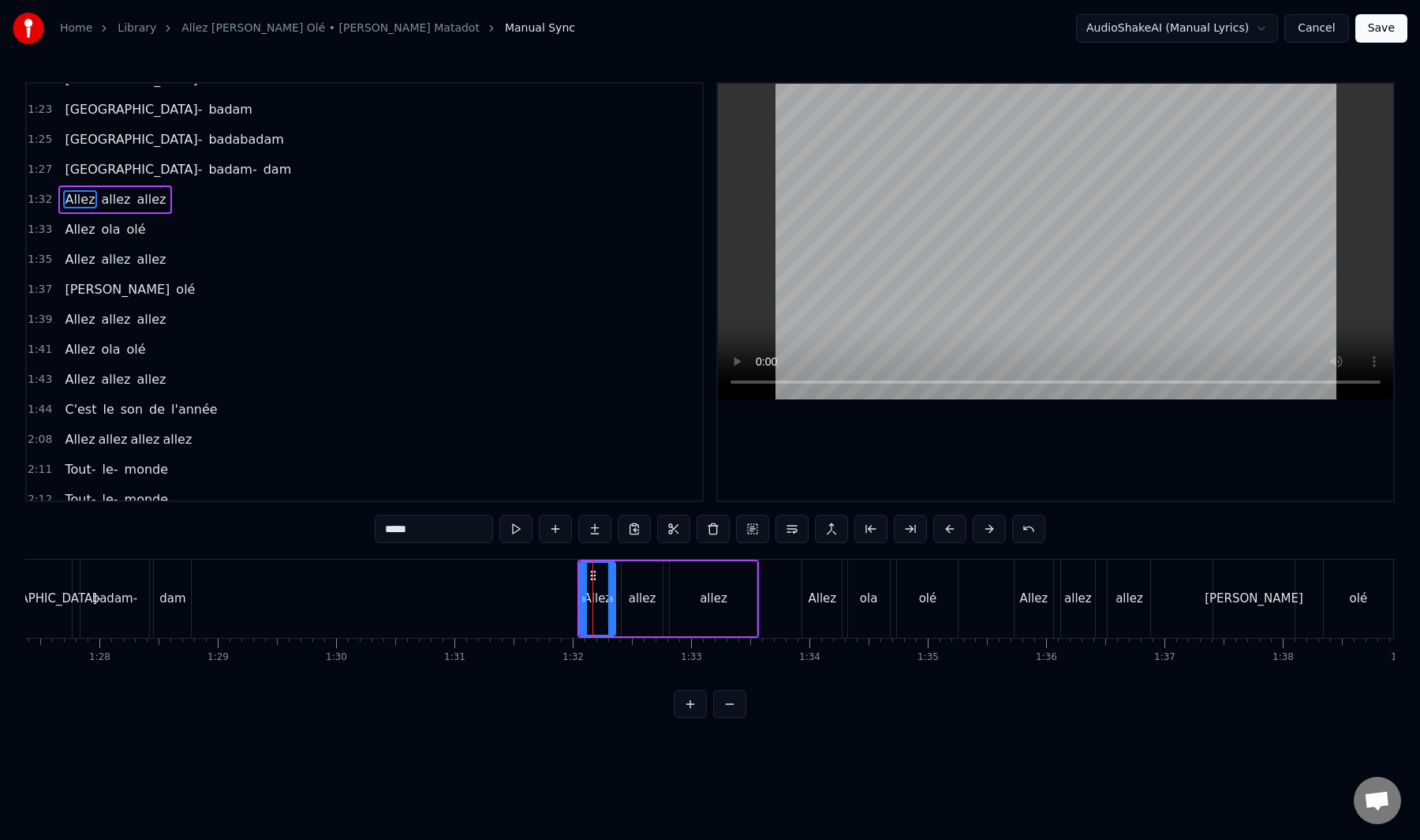
scroll to position [1036, 0]
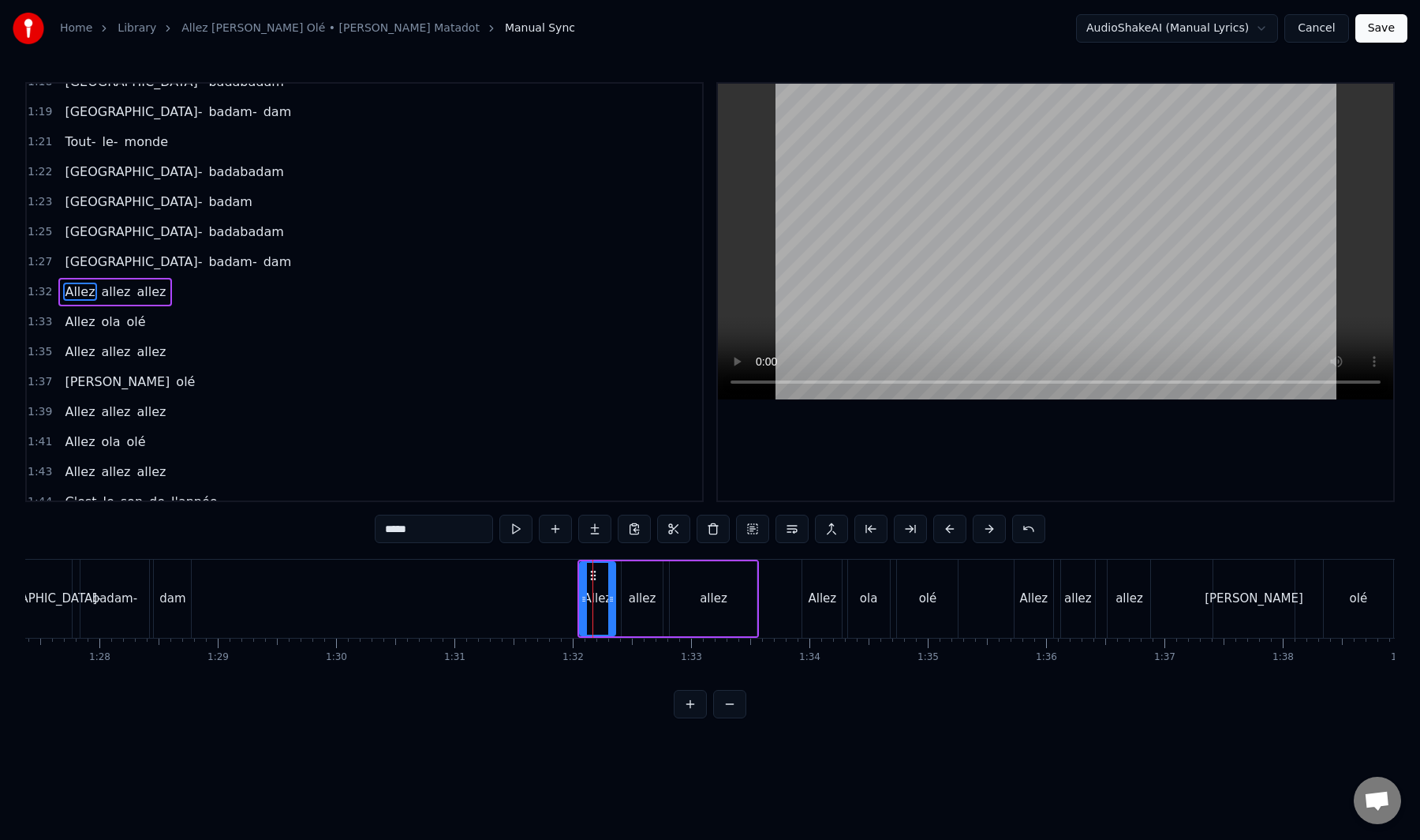
click at [118, 305] on div "Allez allez allez" at bounding box center [116, 291] width 114 height 28
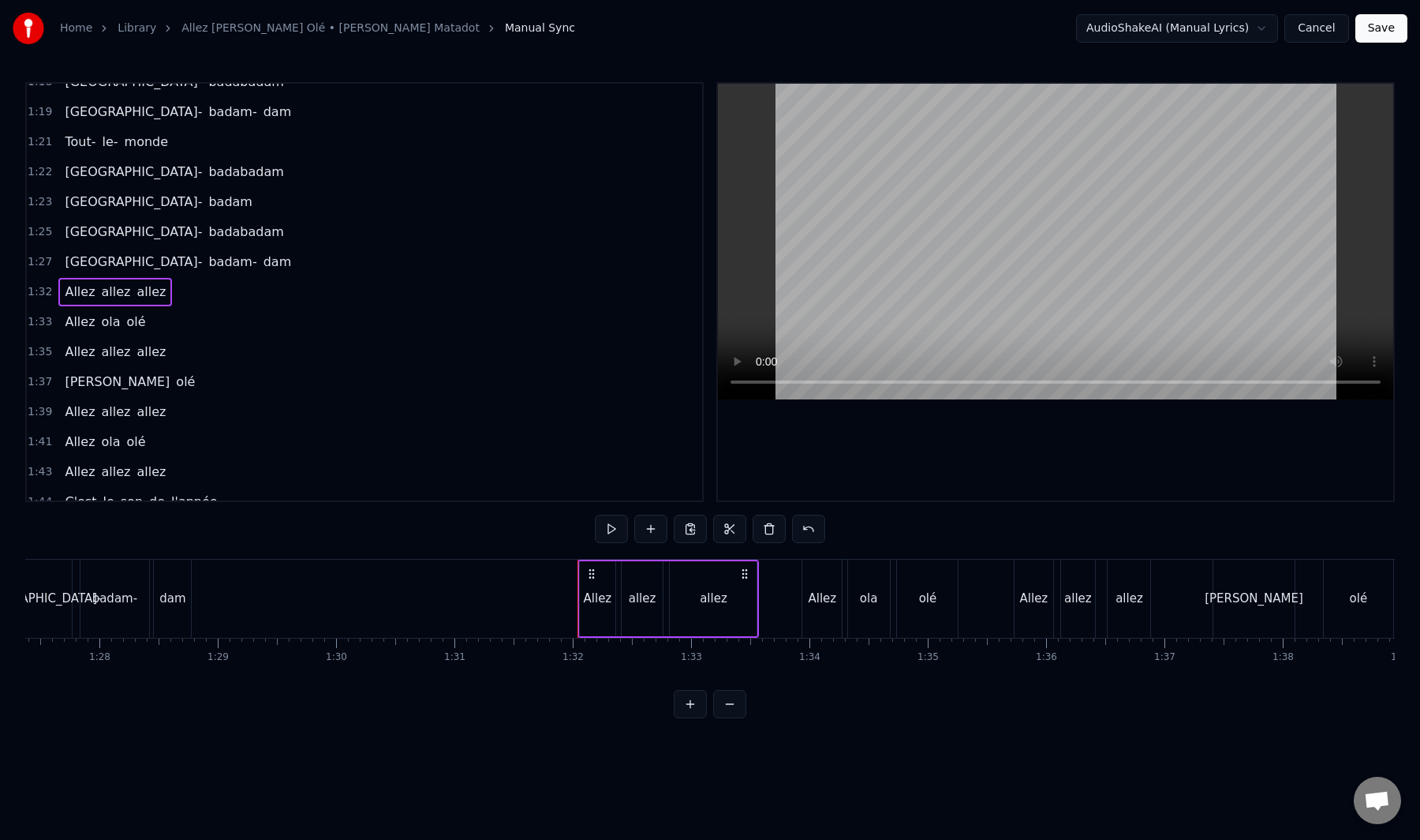
click at [110, 335] on div "Allez ola olé" at bounding box center [105, 321] width 93 height 28
click at [106, 364] on div "Allez allez allez" at bounding box center [116, 352] width 114 height 28
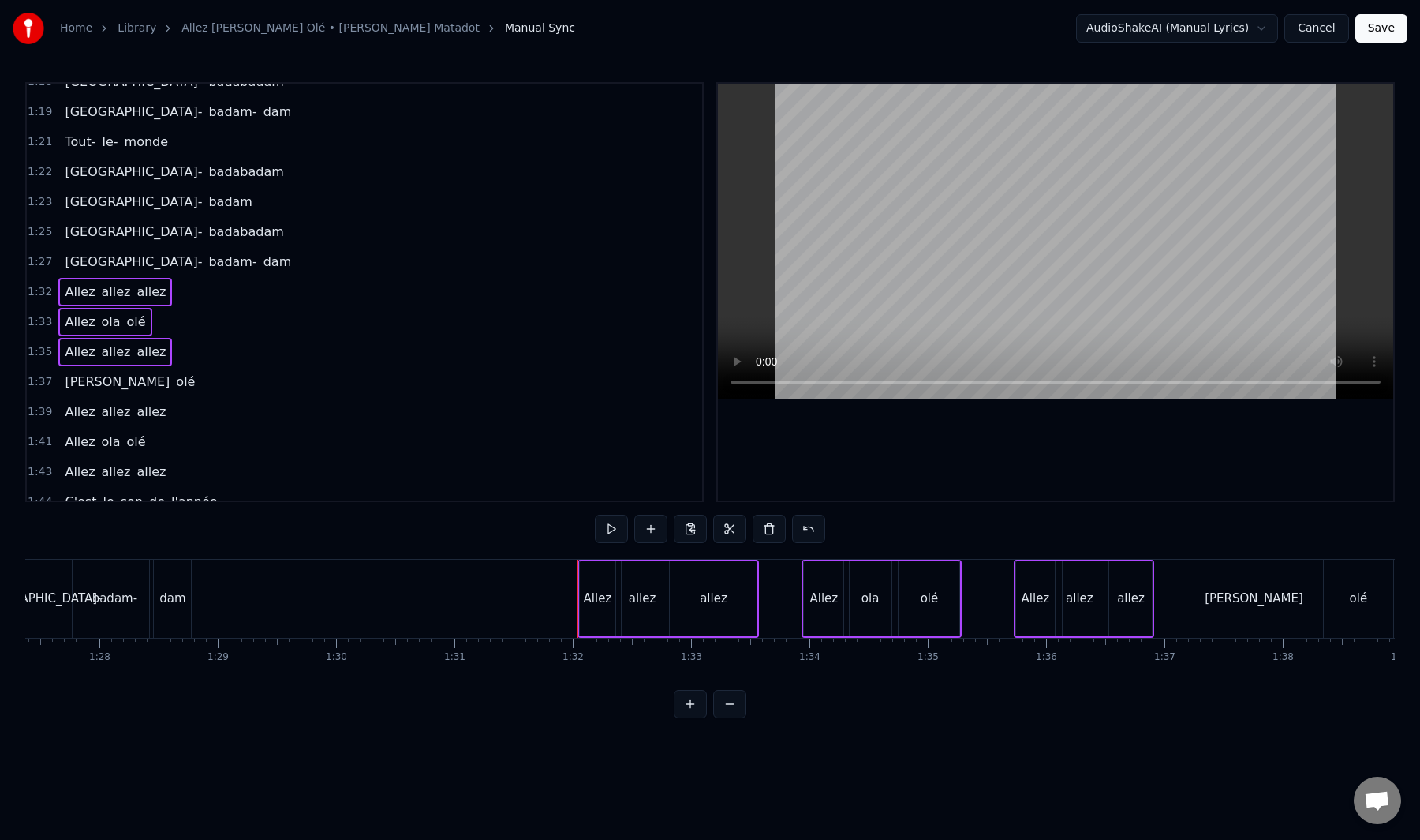
click at [95, 393] on div "Ola olé" at bounding box center [130, 381] width 143 height 28
click at [94, 422] on div "Allez allez allez" at bounding box center [116, 411] width 114 height 28
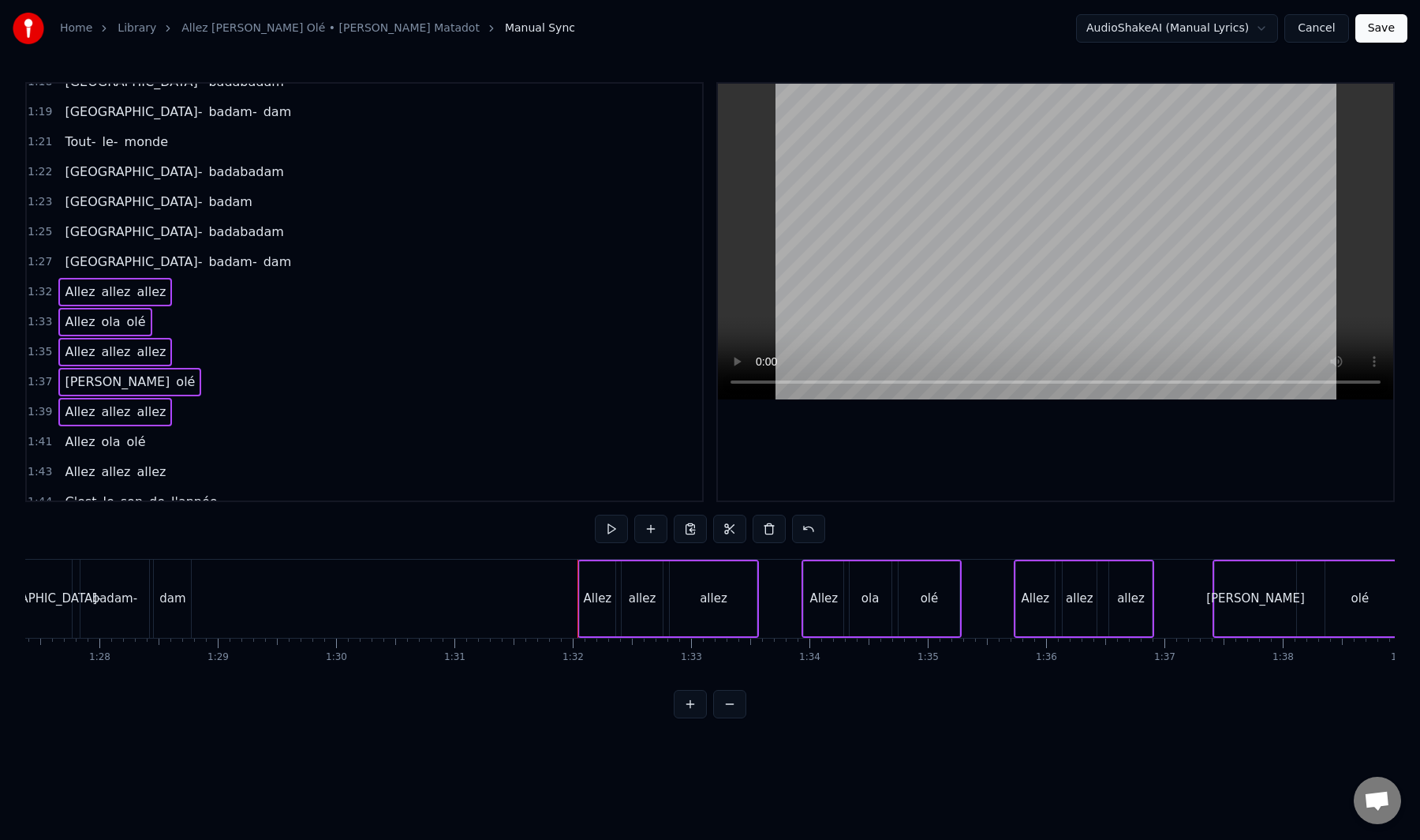
click at [95, 453] on div "Allez ola olé" at bounding box center [105, 442] width 93 height 28
click at [101, 483] on div "Allez allez allez" at bounding box center [116, 471] width 114 height 28
click at [695, 529] on button at bounding box center [690, 528] width 33 height 28
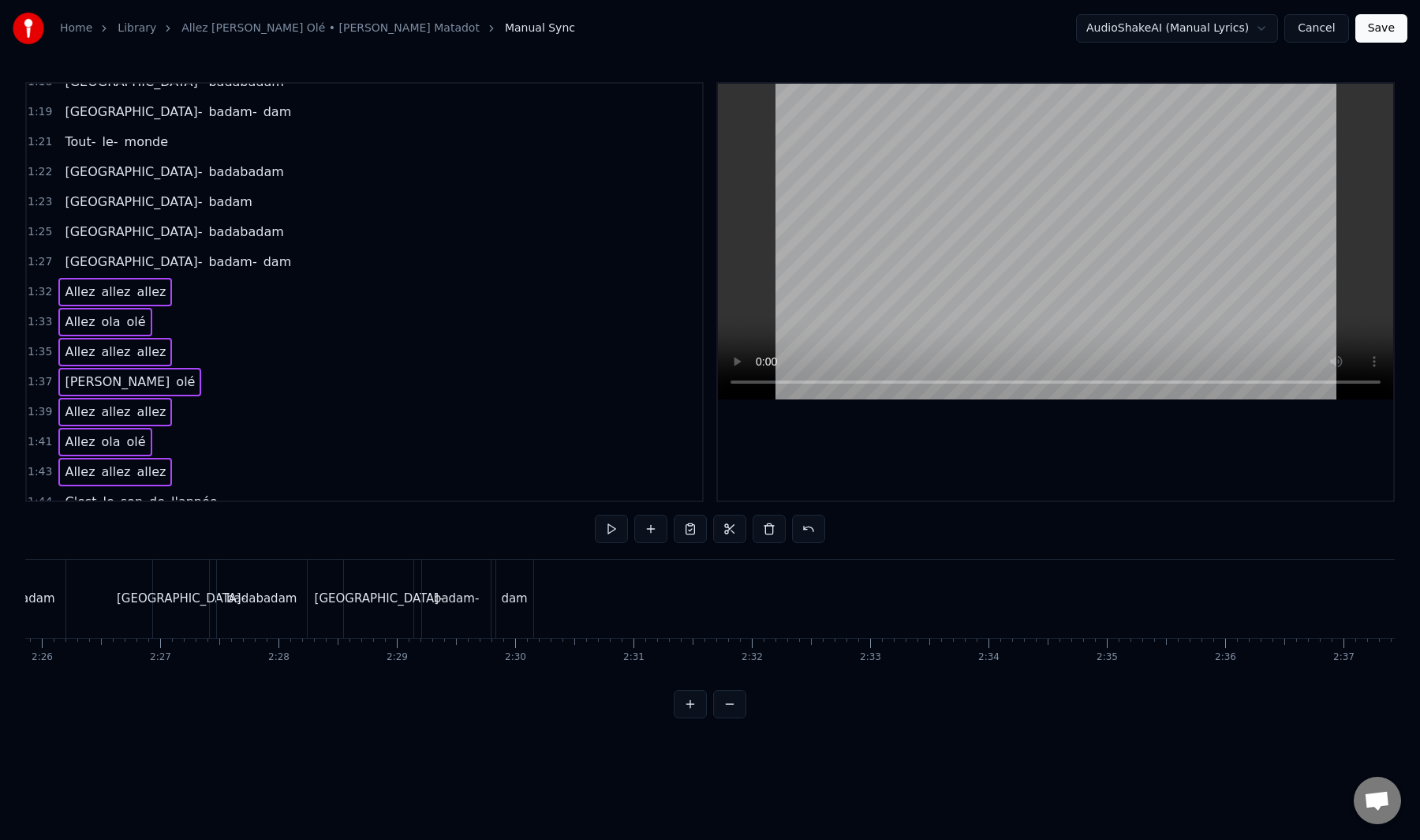
scroll to position [0, 17283]
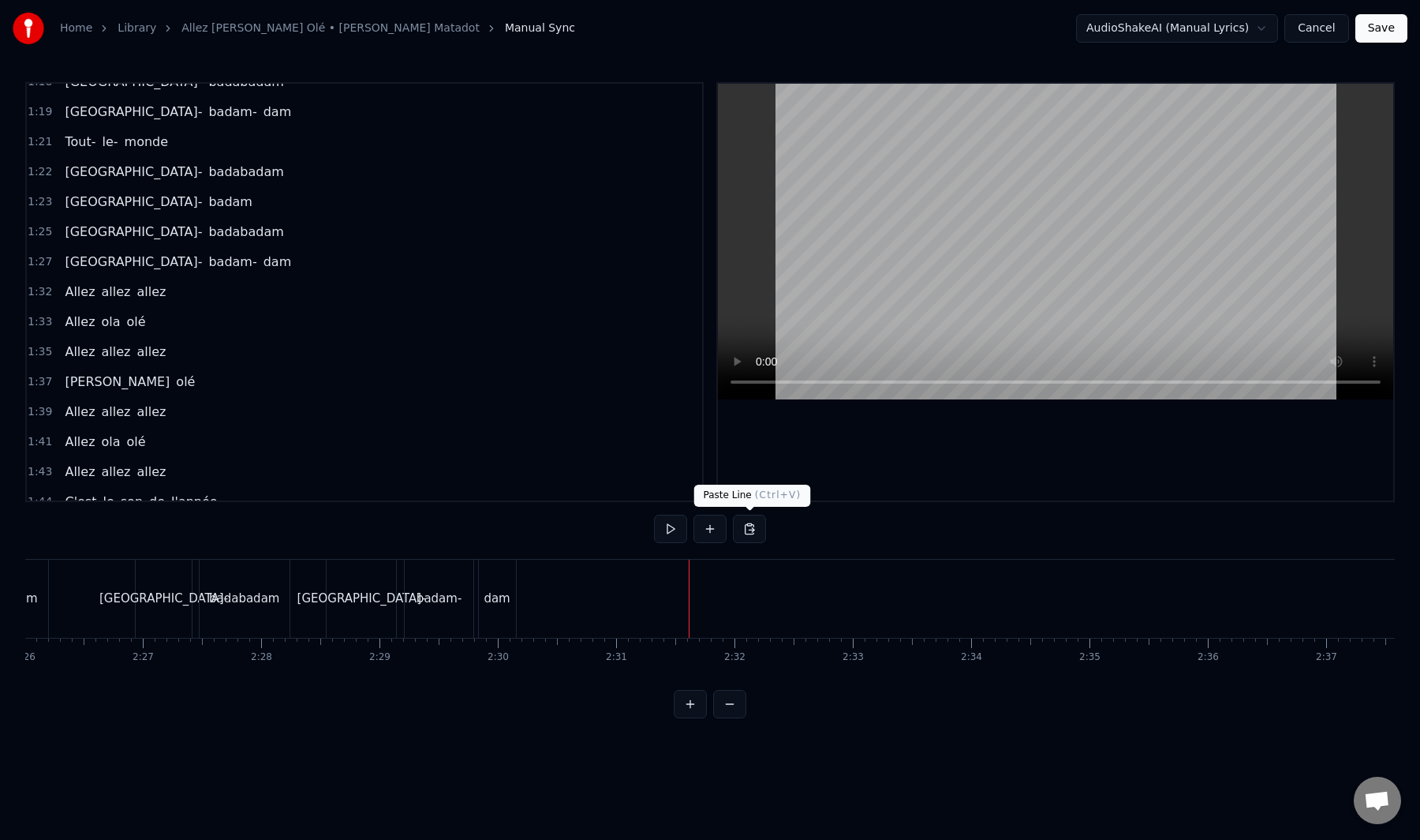
click at [745, 530] on button at bounding box center [749, 528] width 33 height 28
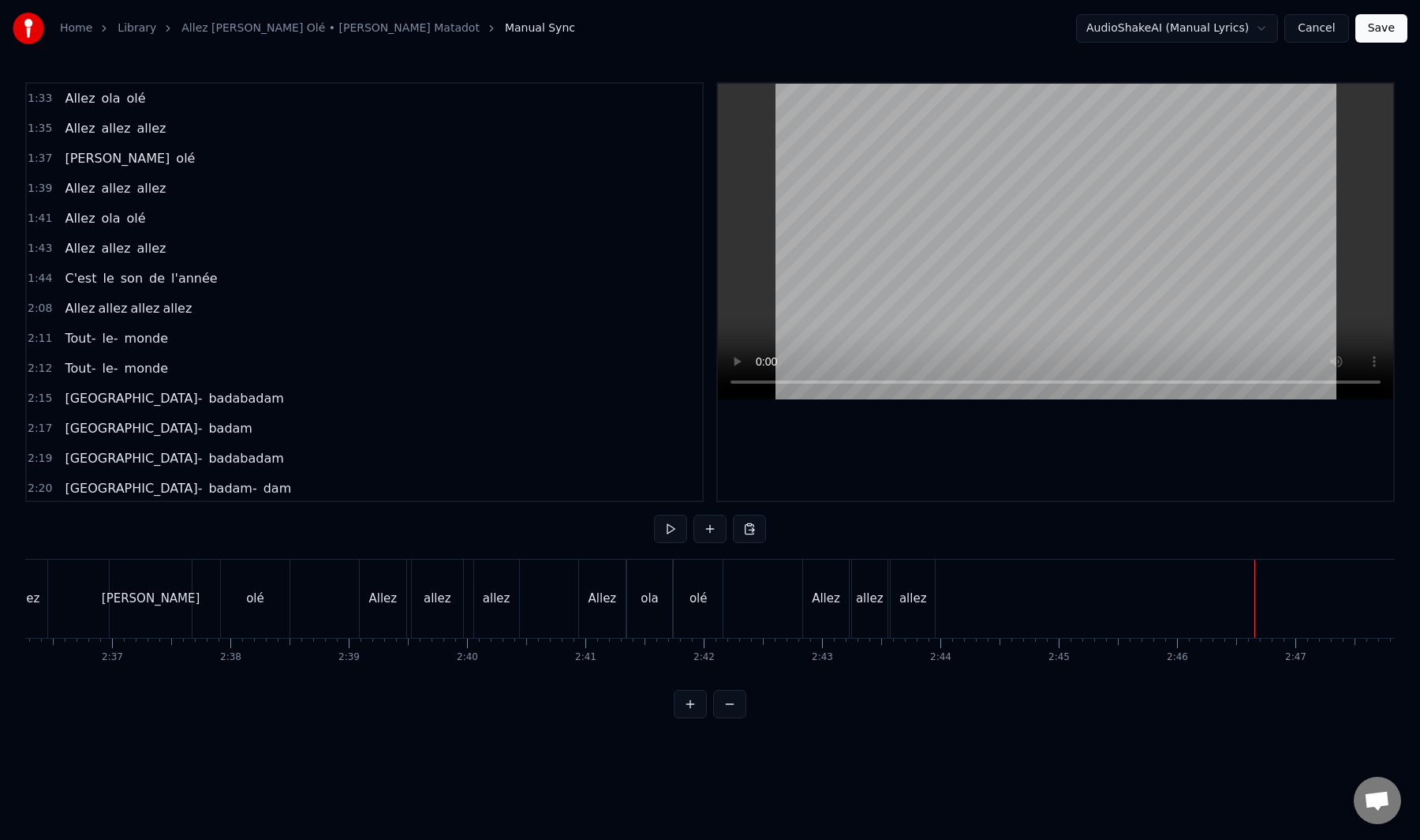
scroll to position [1287, 0]
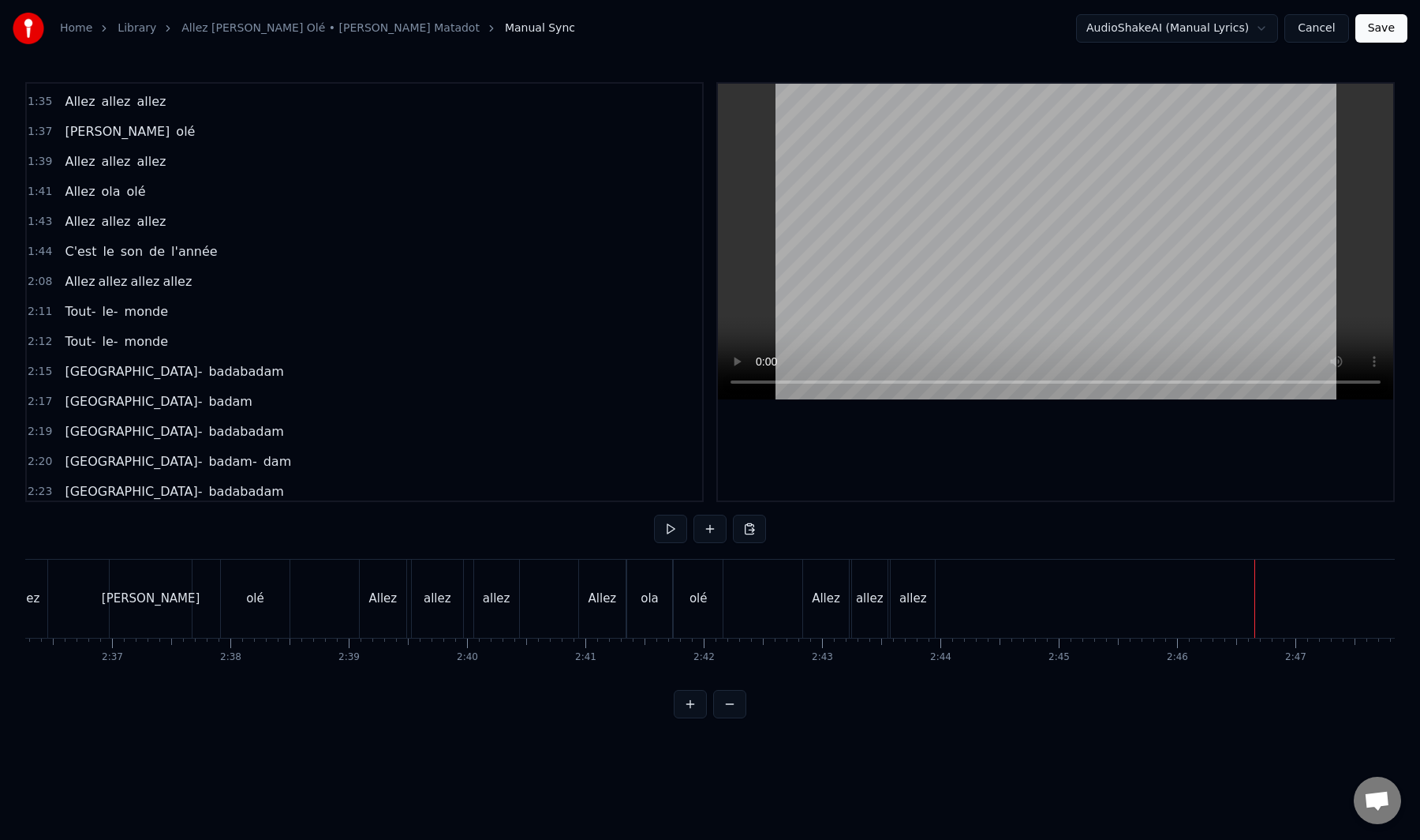
click at [121, 261] on span "son" at bounding box center [132, 251] width 25 height 19
click at [152, 265] on div "C'est le son de l'année" at bounding box center [141, 251] width 165 height 28
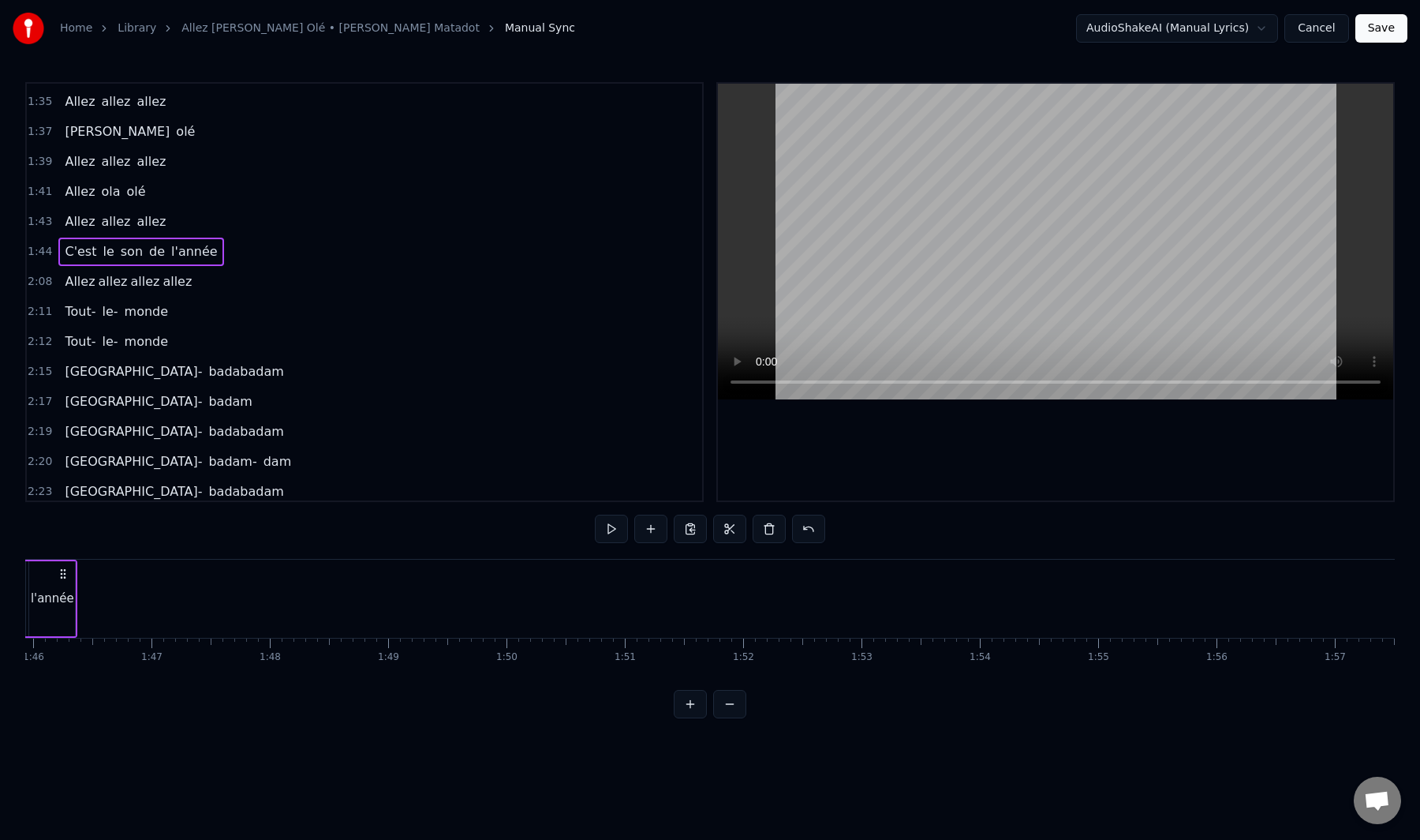
scroll to position [0, 12327]
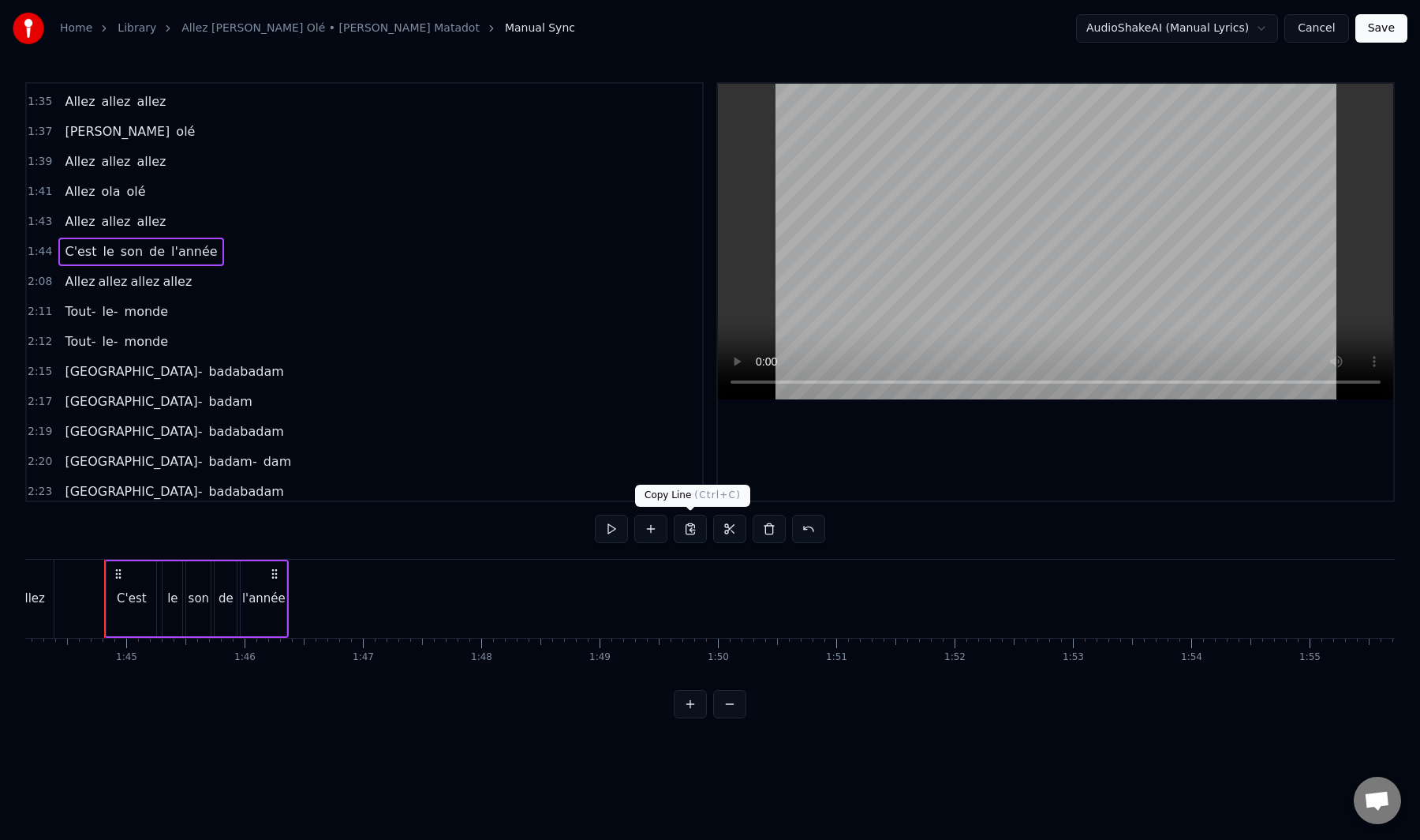
click at [690, 532] on button at bounding box center [690, 528] width 33 height 28
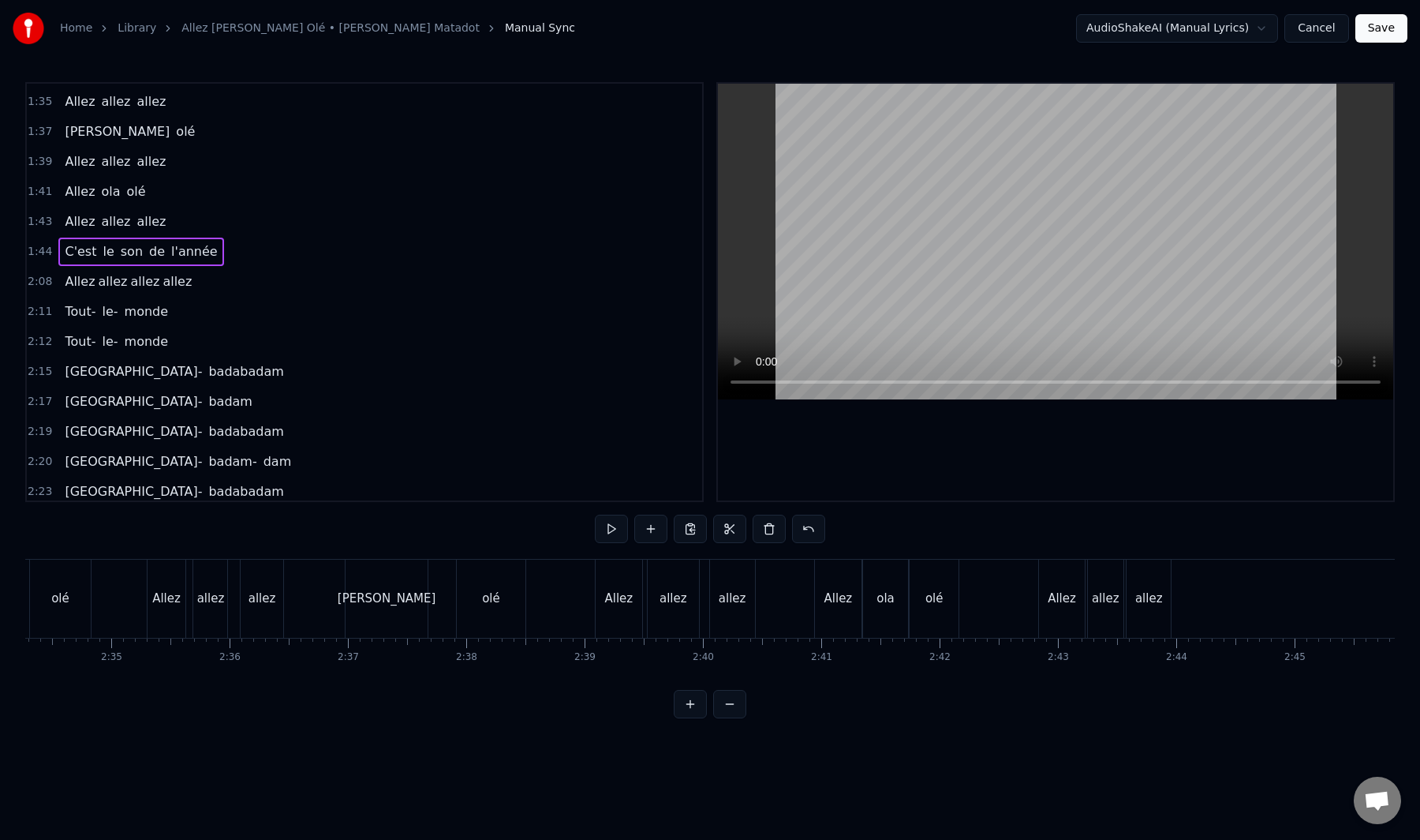
scroll to position [0, 19089]
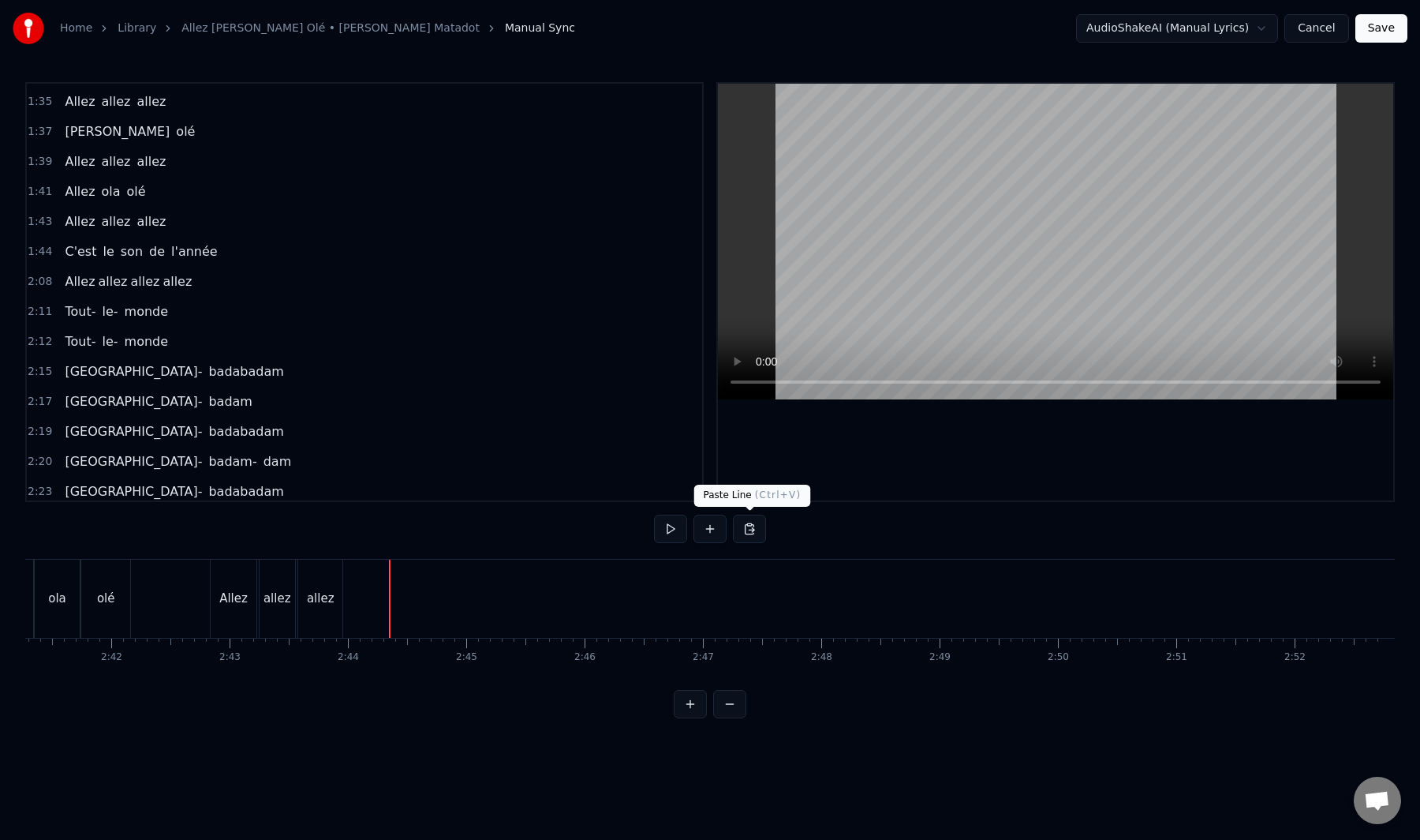
click at [752, 532] on button at bounding box center [749, 528] width 33 height 28
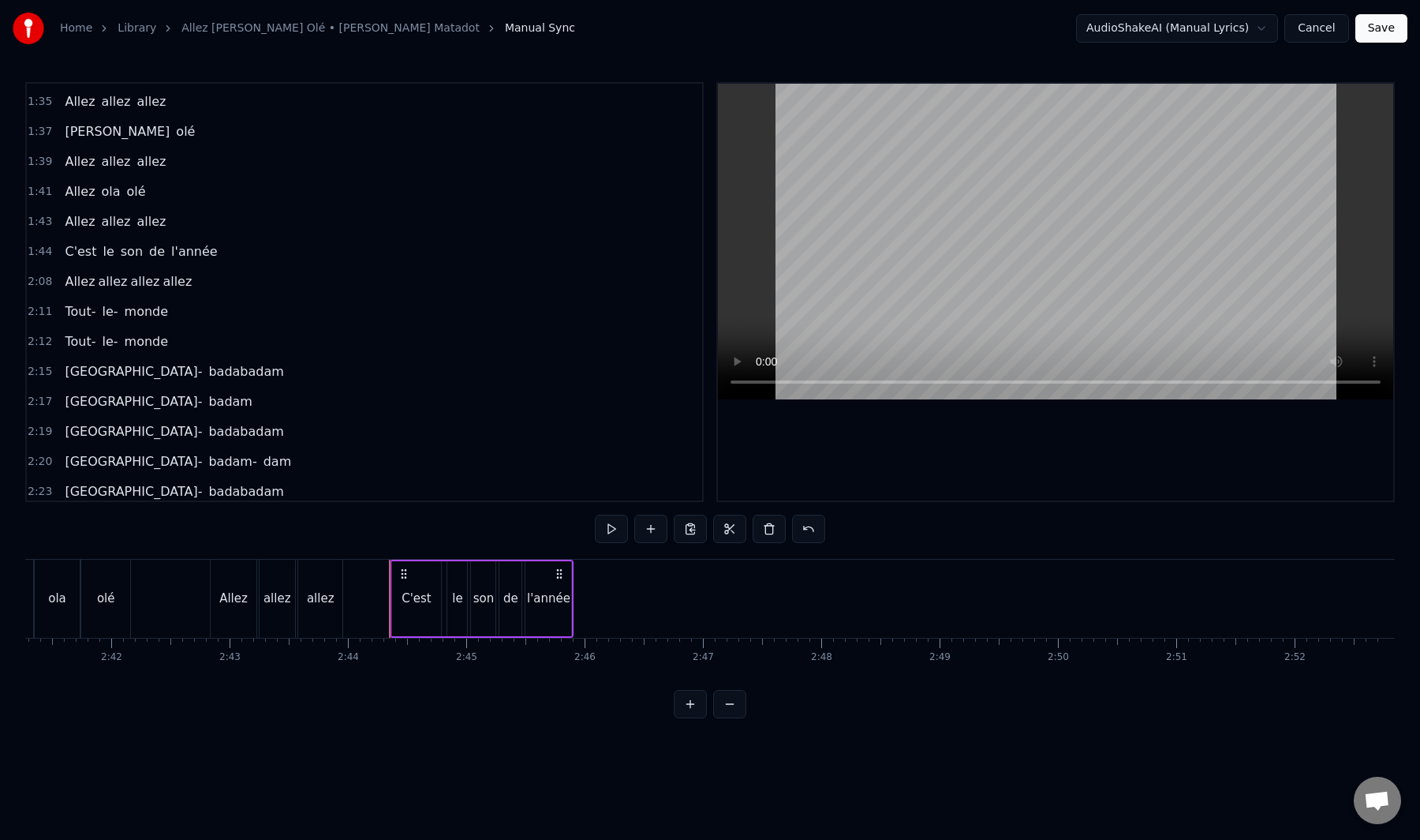
click at [1398, 38] on button "Save" at bounding box center [1381, 28] width 52 height 28
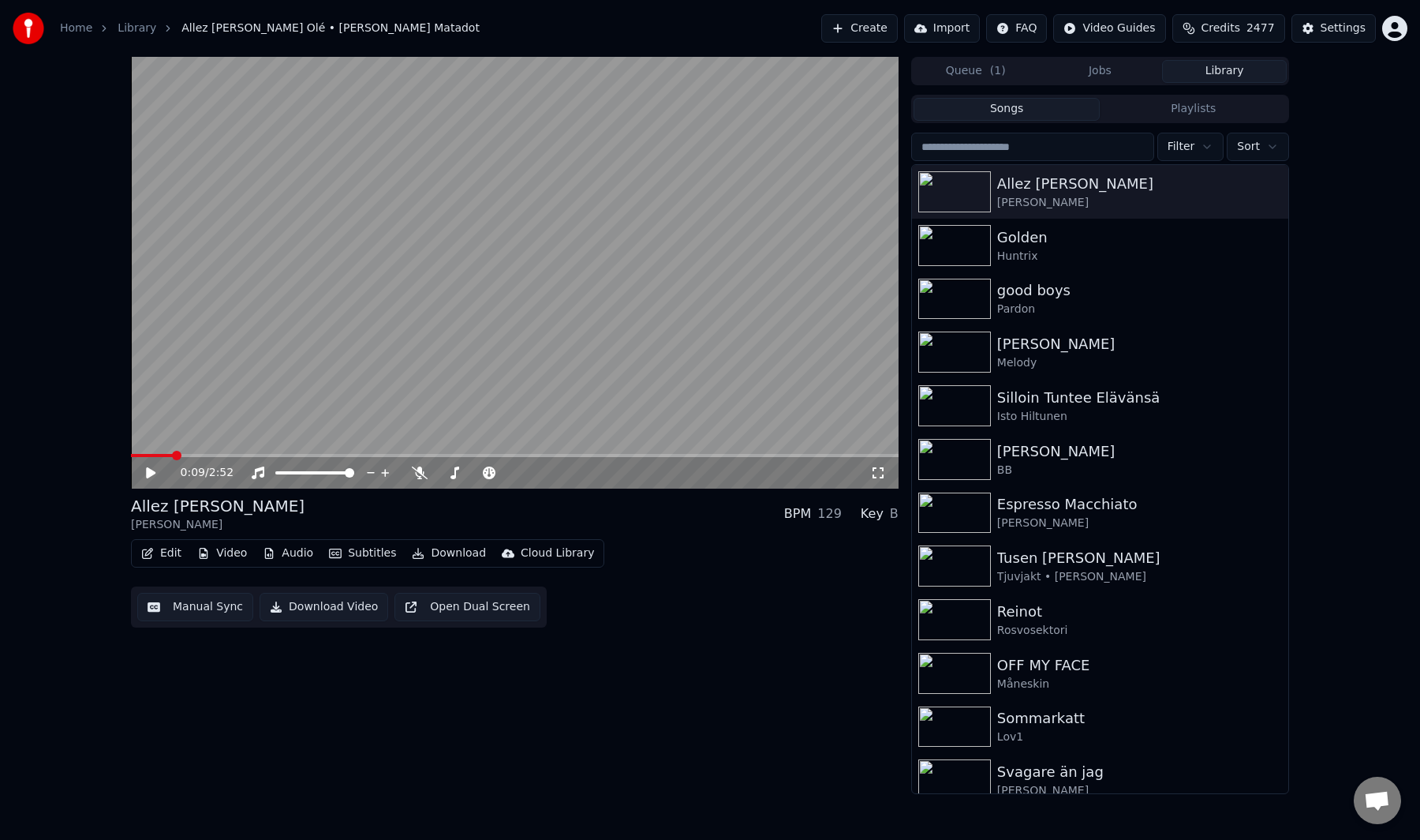
click at [292, 546] on button "Audio" at bounding box center [288, 553] width 63 height 22
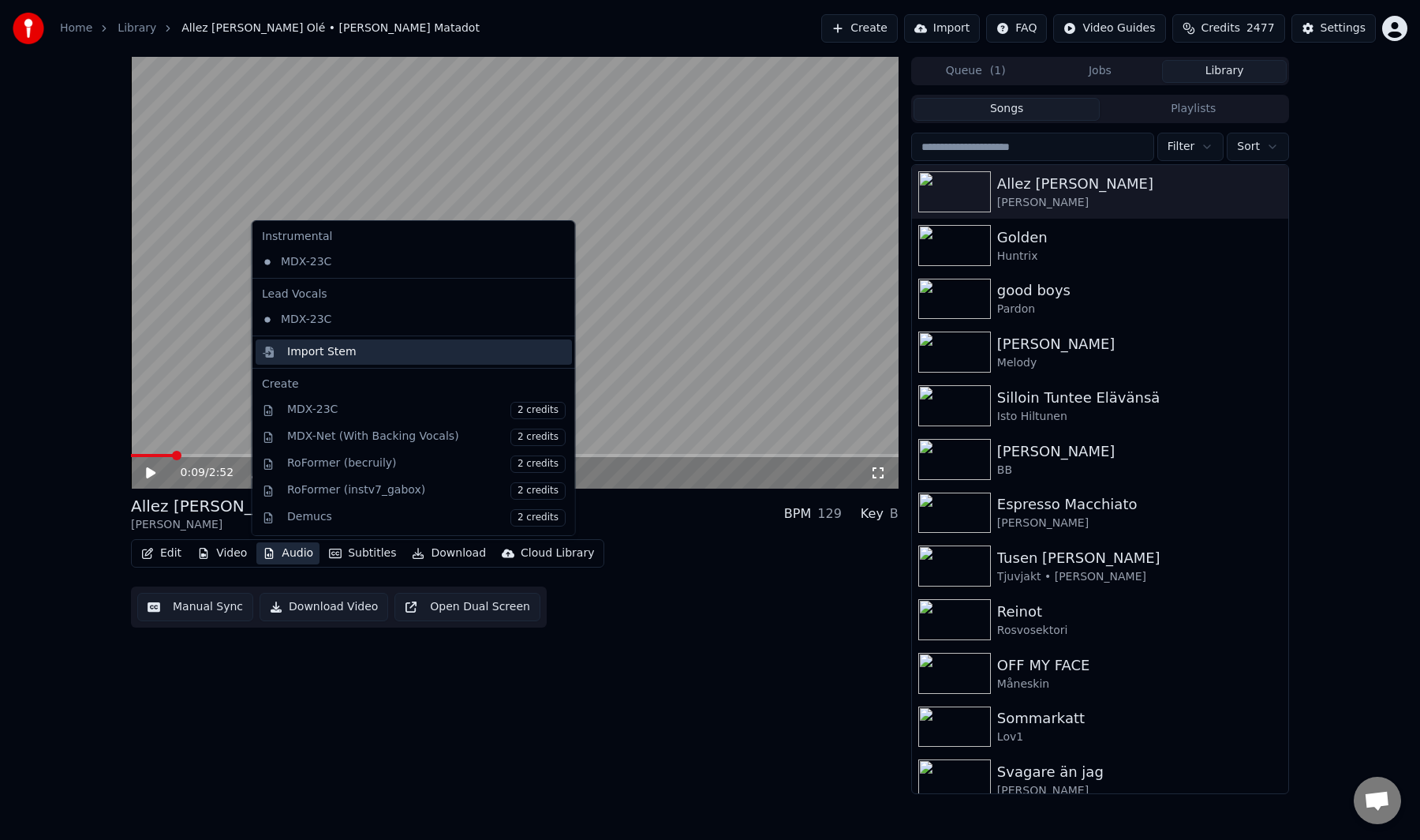
click at [352, 352] on div "Import Stem" at bounding box center [426, 352] width 279 height 16
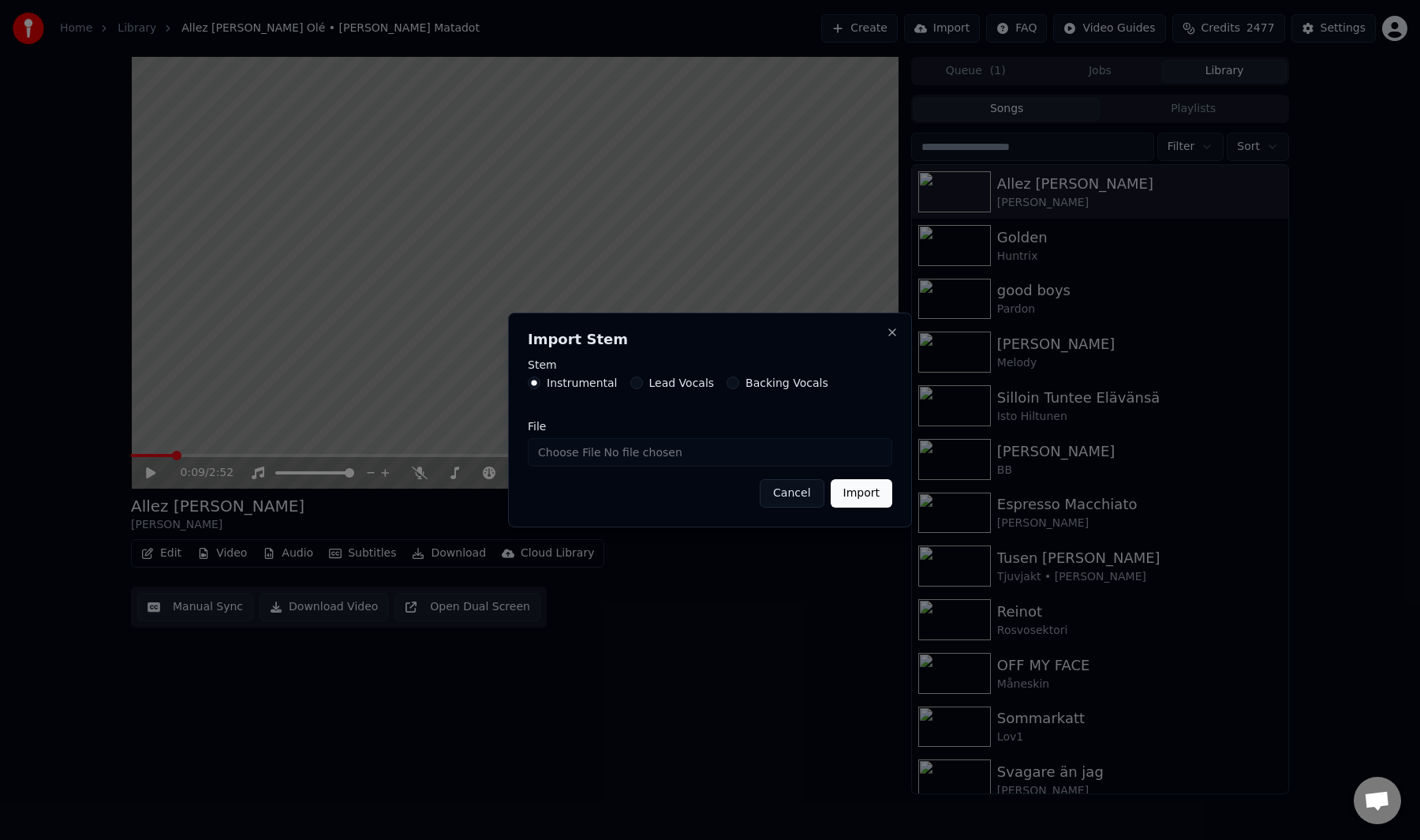
click at [565, 449] on input "File" at bounding box center [710, 452] width 364 height 28
type input "**********"
click at [859, 500] on button "Import" at bounding box center [861, 493] width 61 height 28
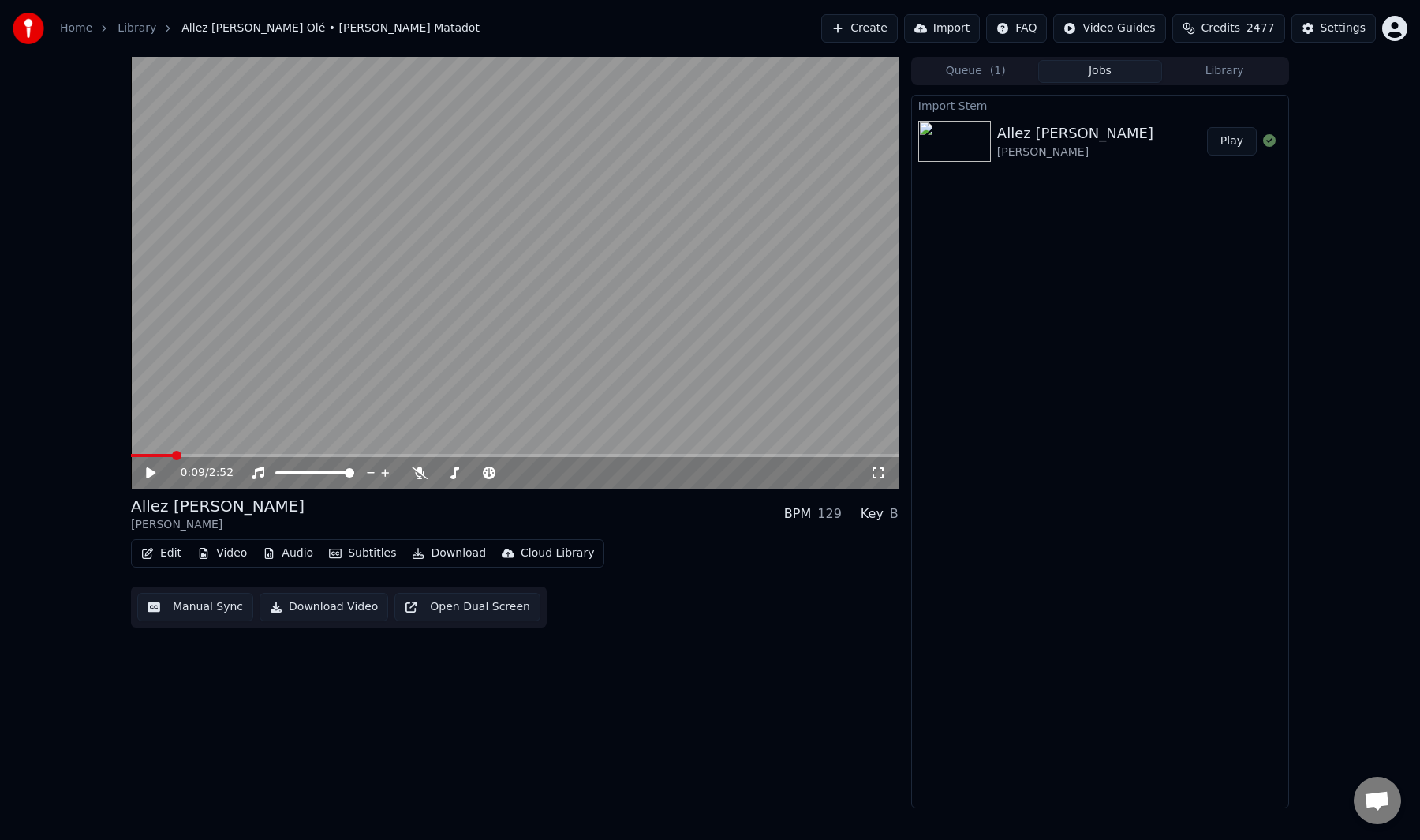
click at [284, 558] on button "Audio" at bounding box center [288, 553] width 63 height 22
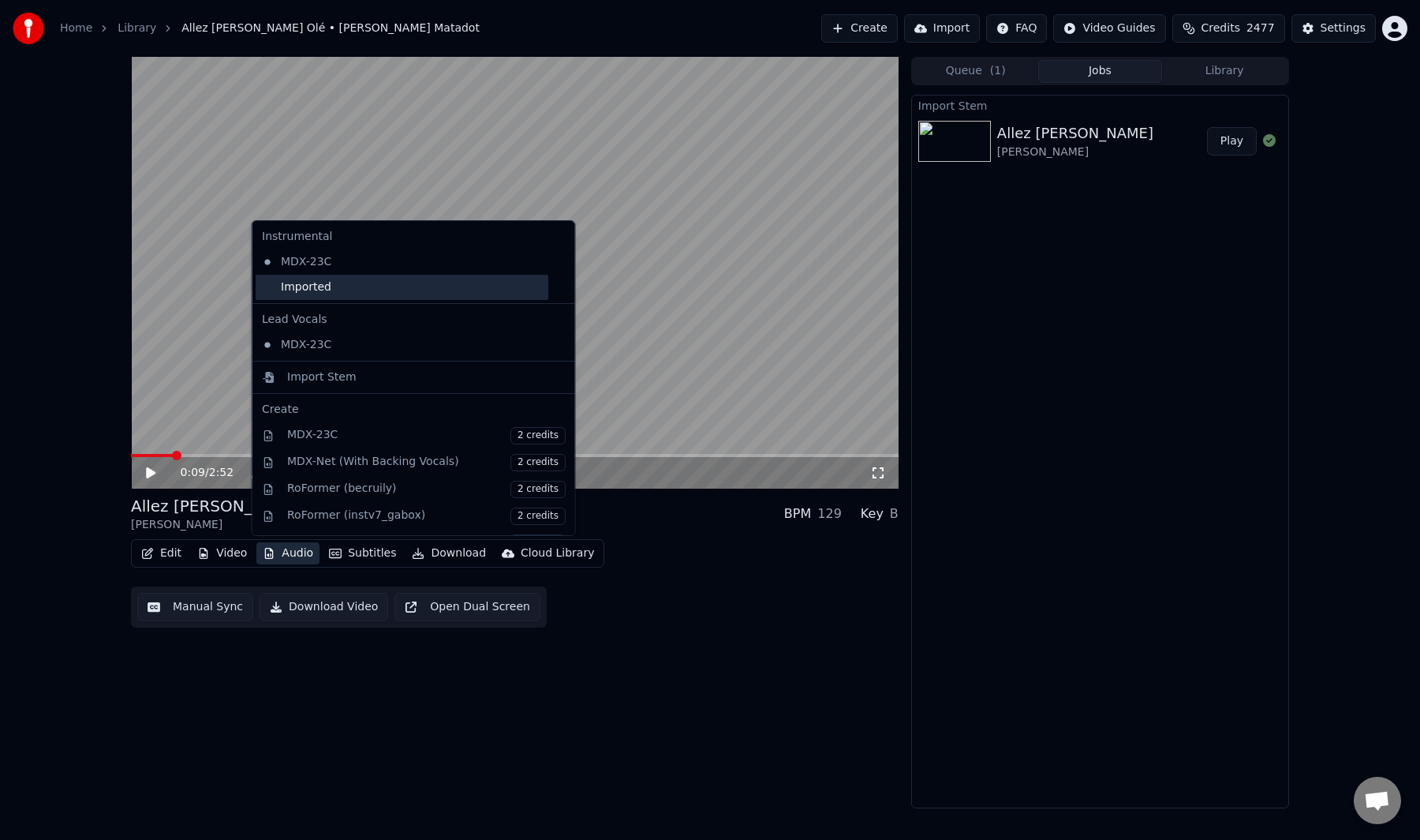
click at [339, 288] on div "Imported" at bounding box center [402, 287] width 293 height 25
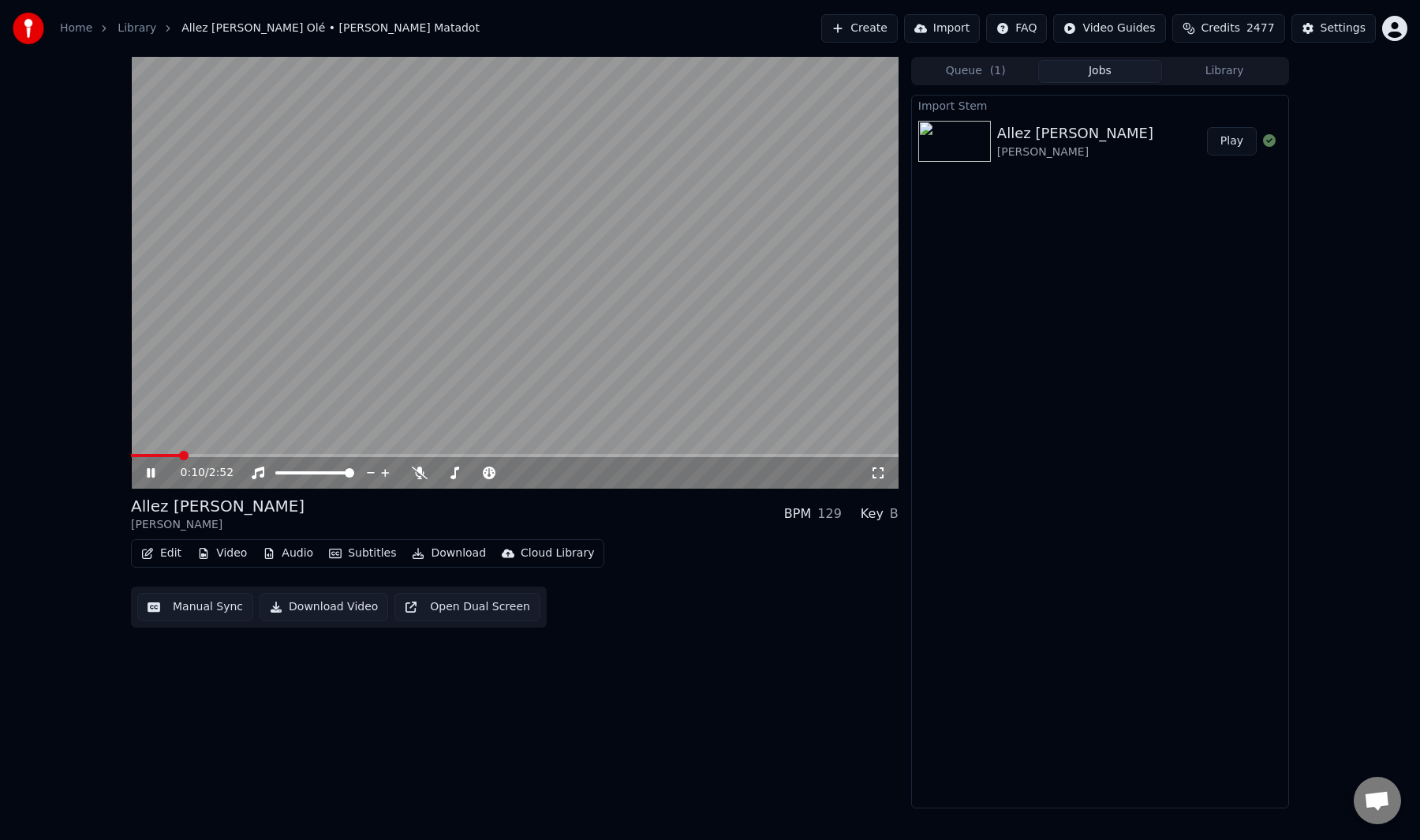
click at [161, 452] on video at bounding box center [515, 273] width 768 height 431
click at [155, 454] on span at bounding box center [155, 455] width 49 height 3
click at [160, 426] on video at bounding box center [515, 273] width 768 height 431
click at [250, 329] on video at bounding box center [515, 273] width 768 height 431
click at [162, 607] on button "Manual Sync" at bounding box center [195, 606] width 116 height 28
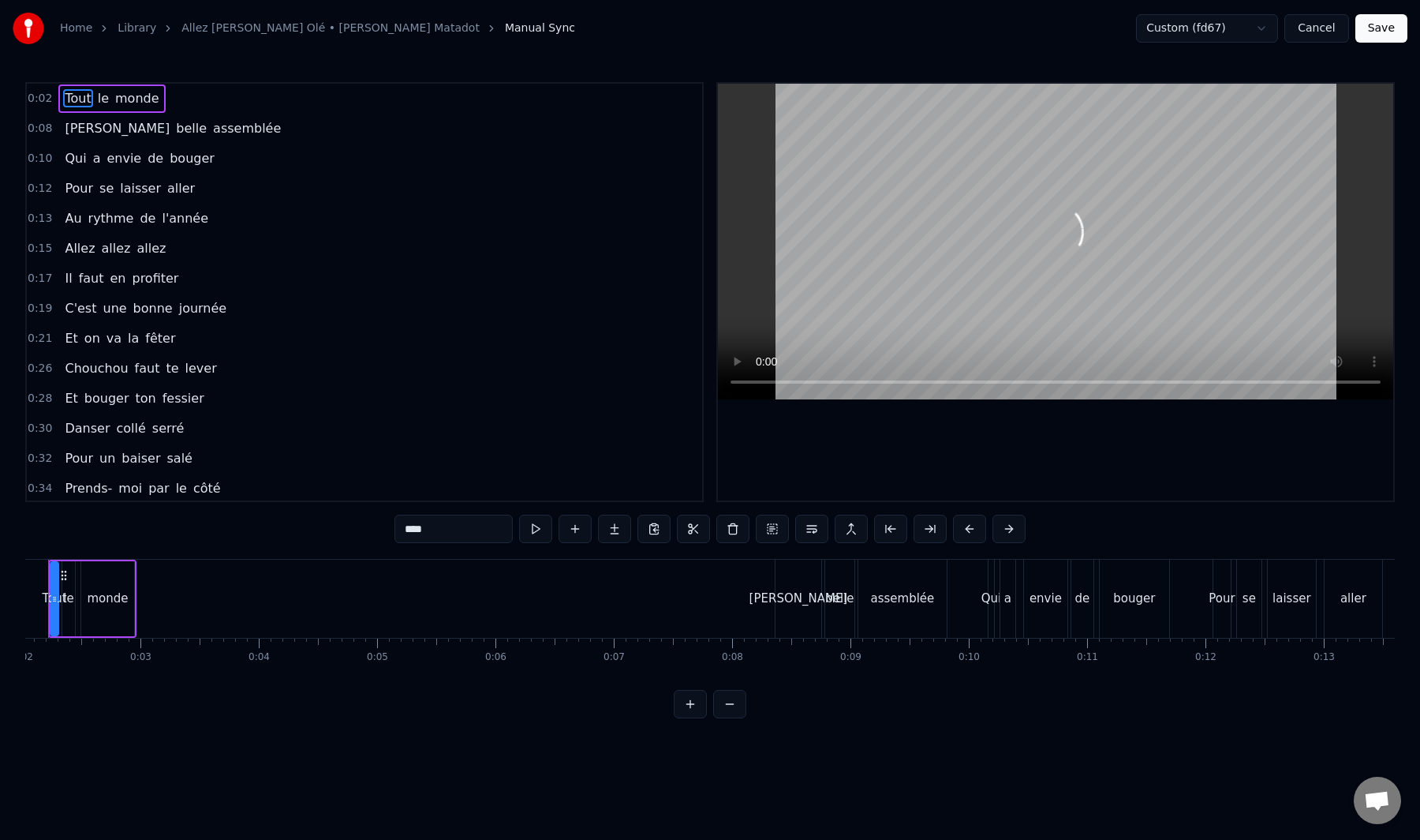
scroll to position [0, 183]
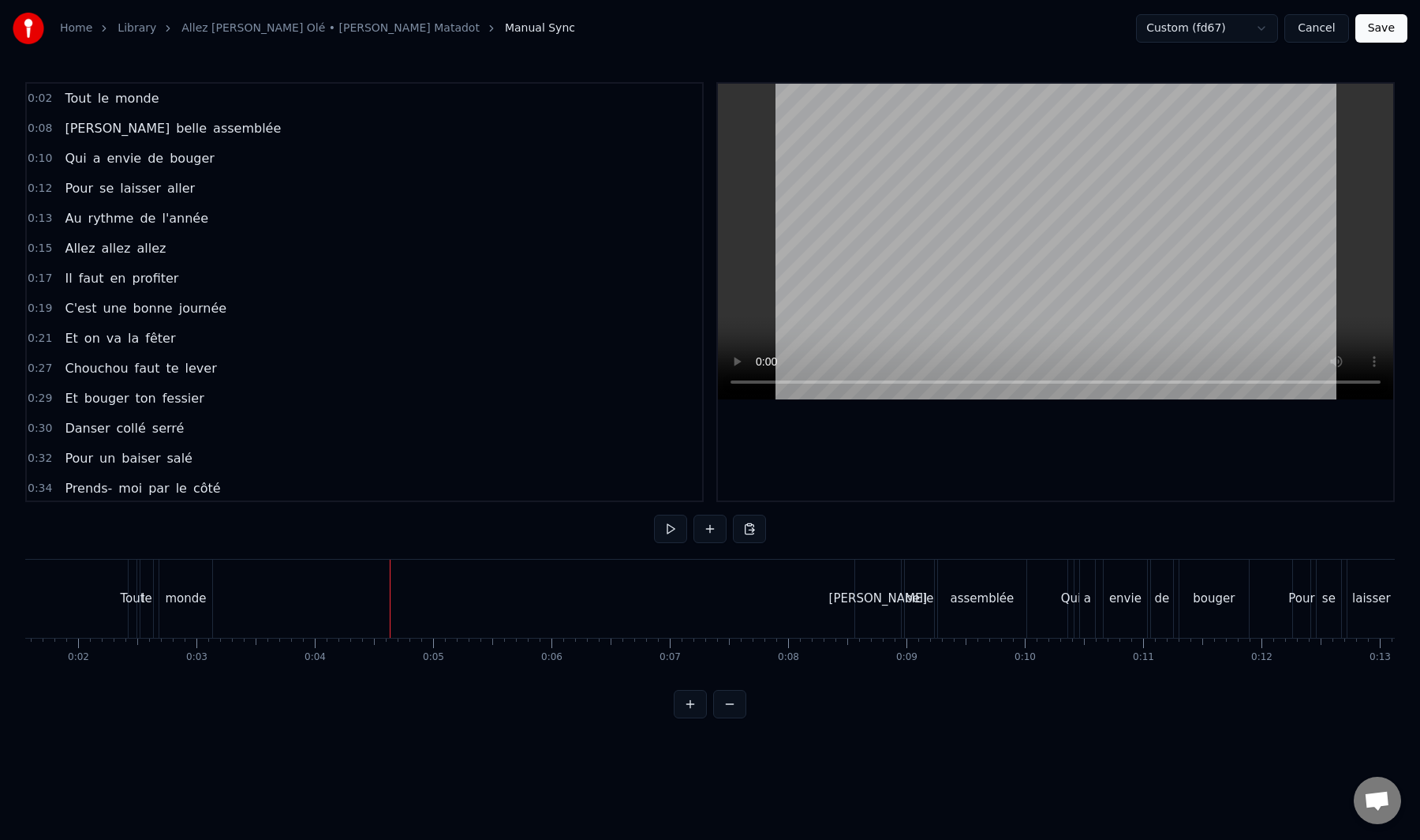
click at [1376, 32] on button "Save" at bounding box center [1381, 28] width 52 height 28
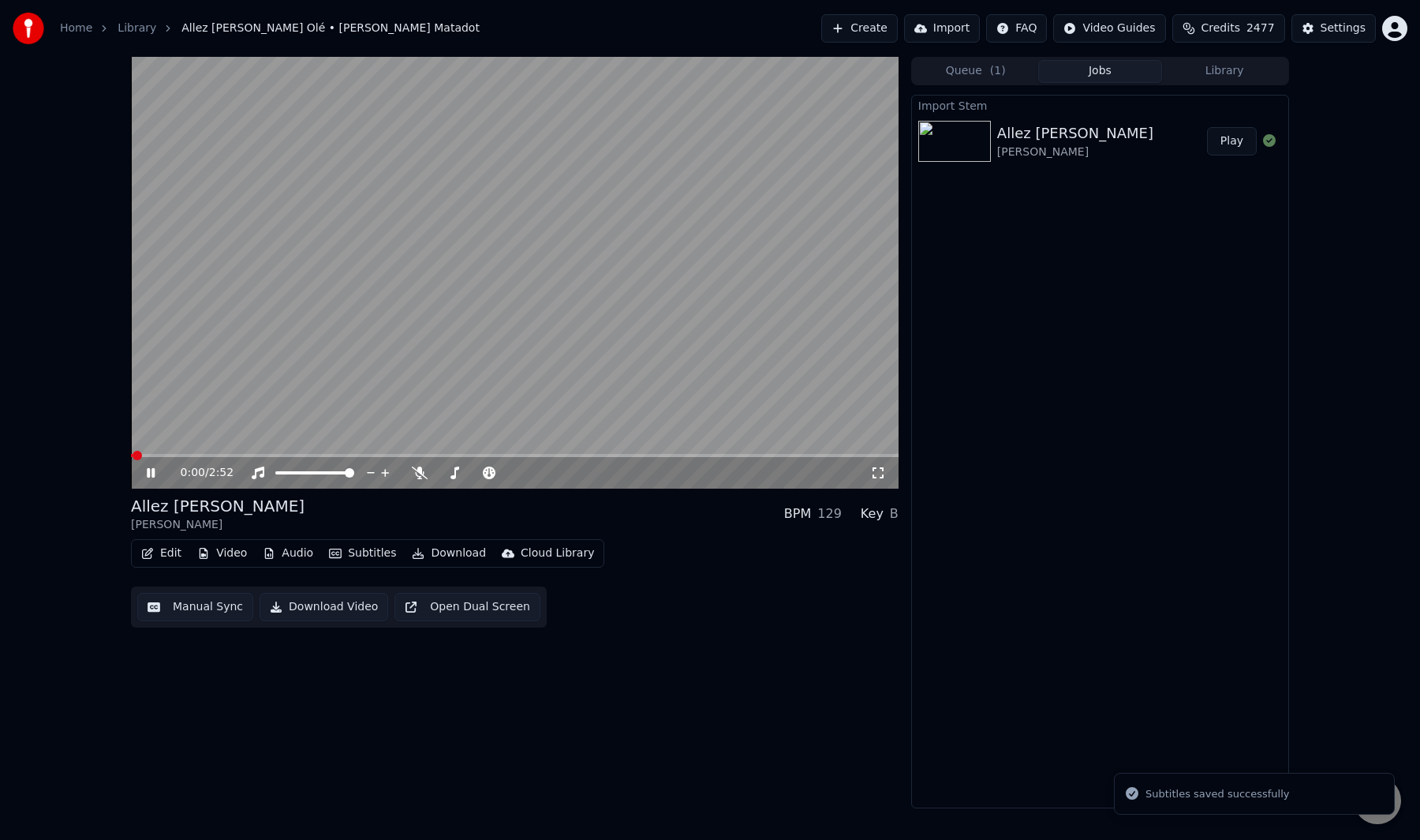
click at [76, 549] on div "0:00 / 2:52 Allez Ola Olé Jessy Matadot BPM 129 Key B Edit Video Audio Subtitle…" at bounding box center [710, 432] width 1420 height 752
click at [850, 252] on video at bounding box center [515, 273] width 768 height 431
click at [174, 454] on span at bounding box center [153, 455] width 44 height 3
click at [160, 453] on video at bounding box center [515, 273] width 768 height 431
click at [150, 454] on span at bounding box center [154, 455] width 46 height 3
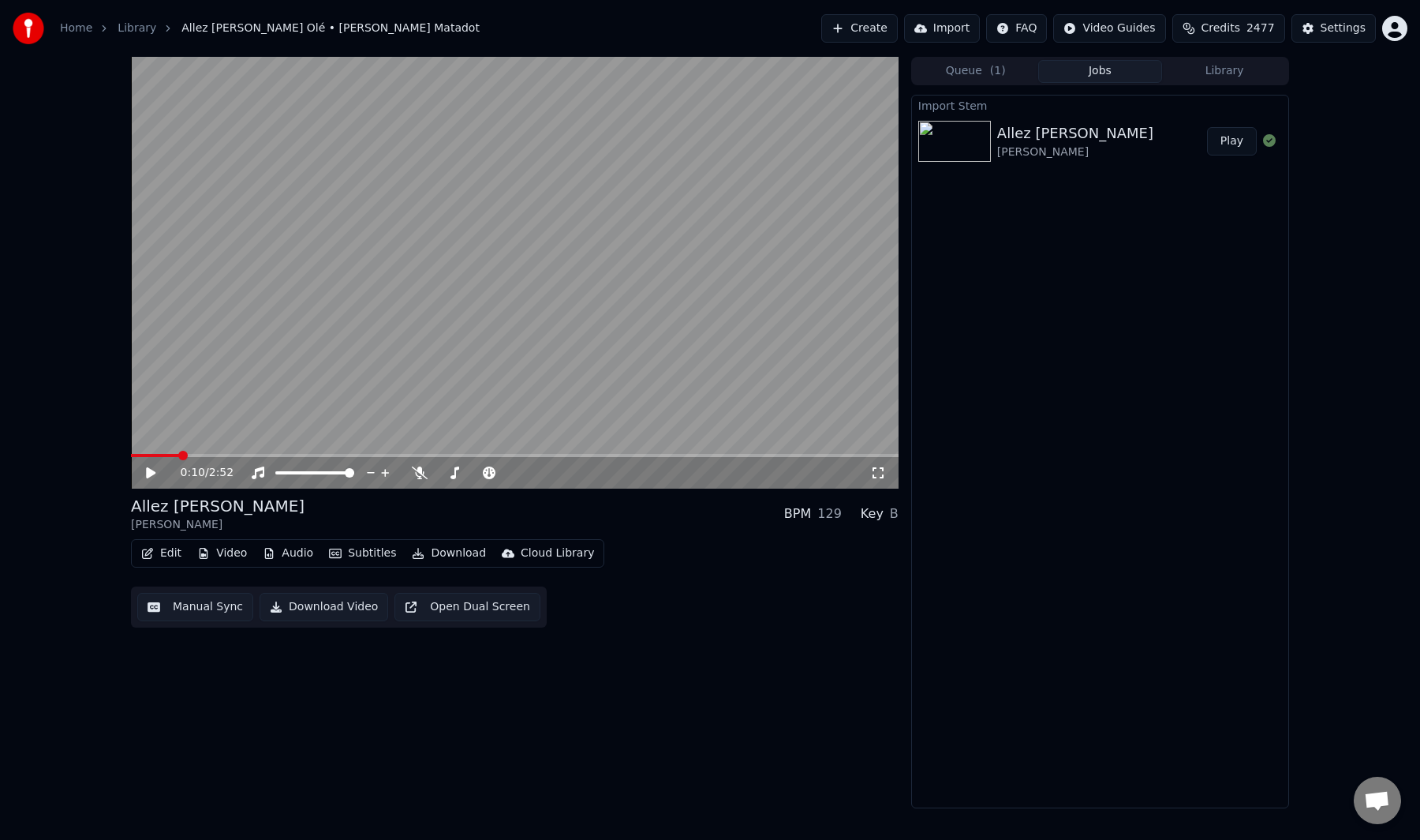
click at [226, 612] on button "Manual Sync" at bounding box center [195, 606] width 116 height 28
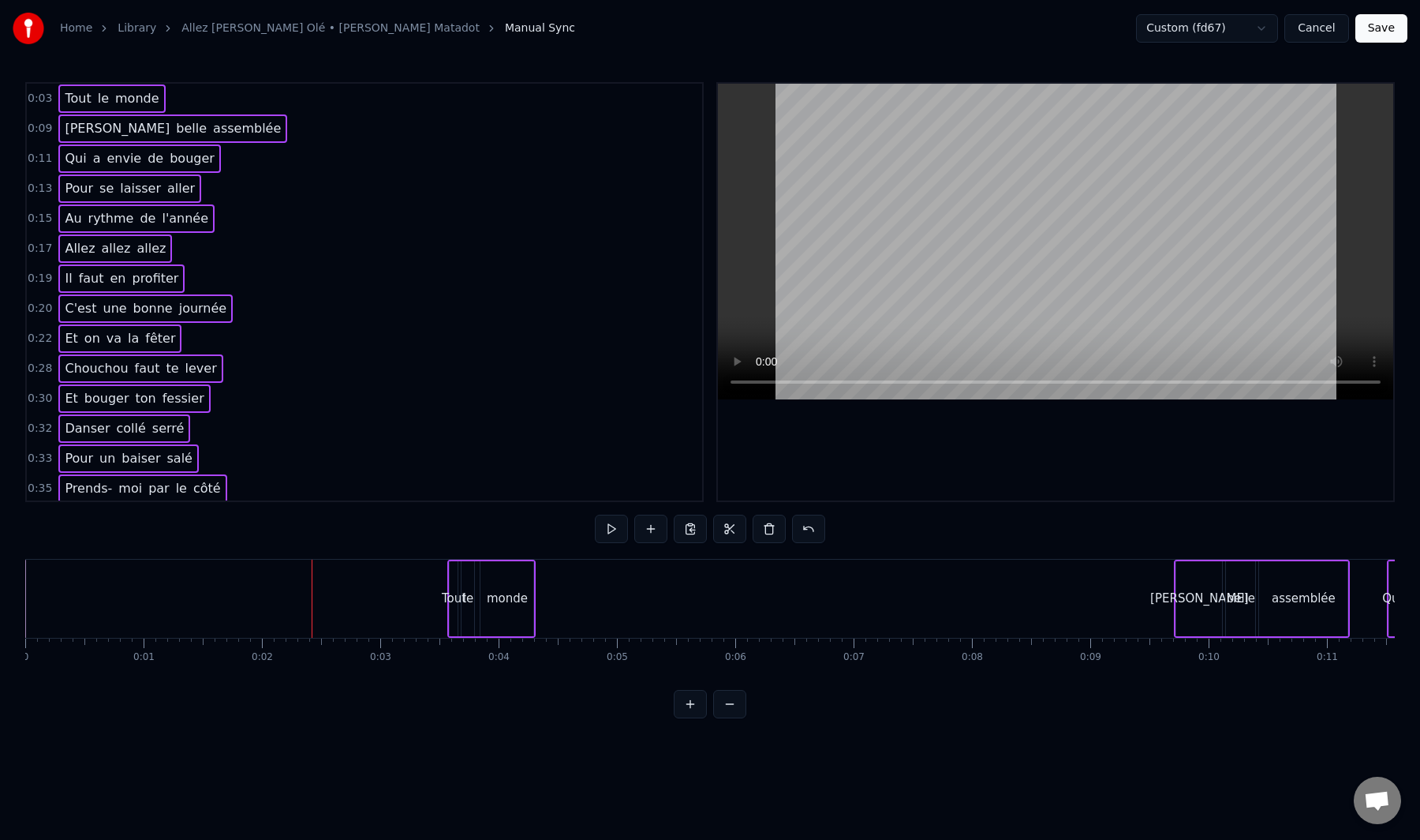
click at [746, 557] on div "0:03 Tout le monde 0:09 Ola belle assemblée 0:11 Qui a envie de bouger 0:13 Pou…" at bounding box center [710, 400] width 1370 height 636
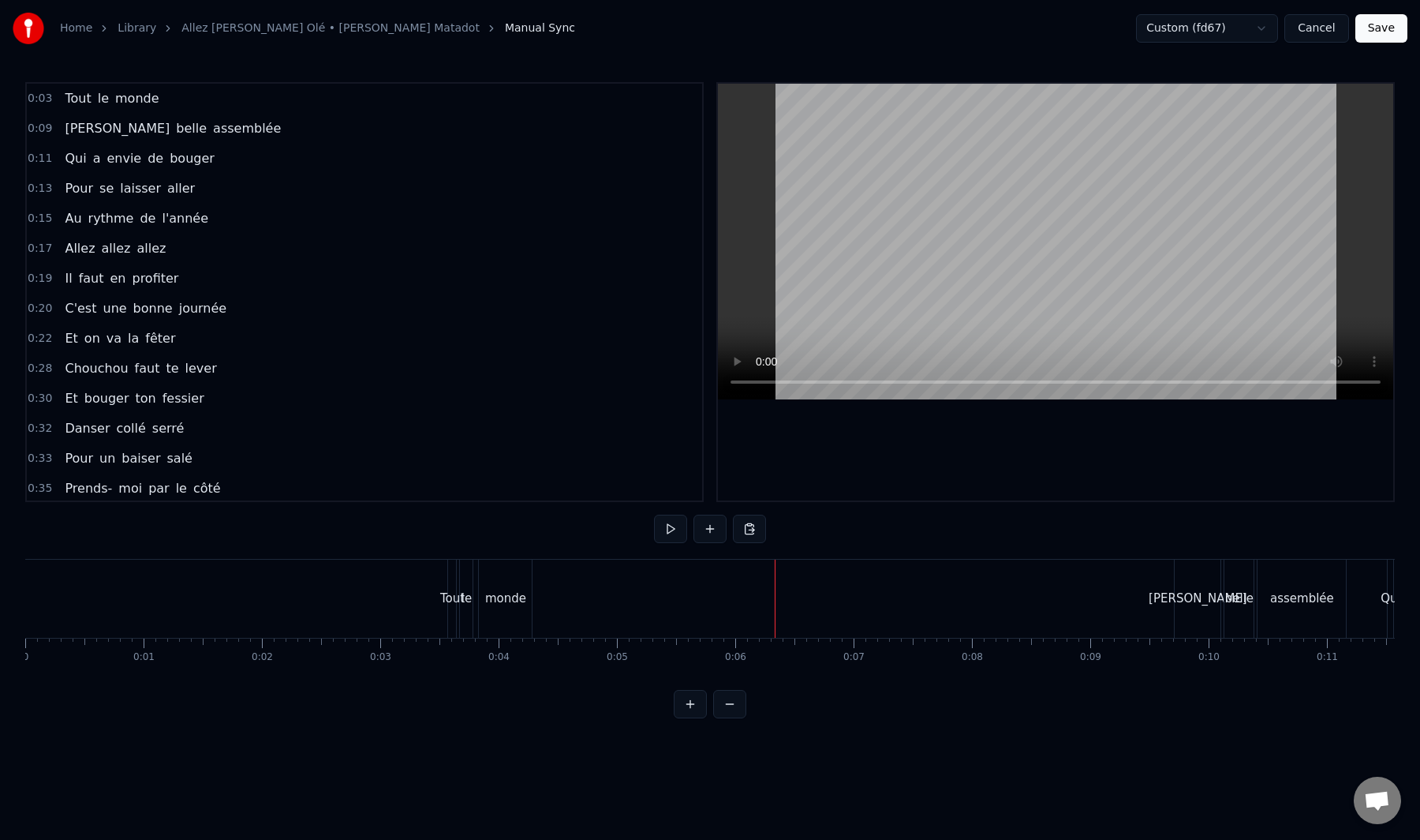
click at [1384, 25] on button "Save" at bounding box center [1381, 28] width 52 height 28
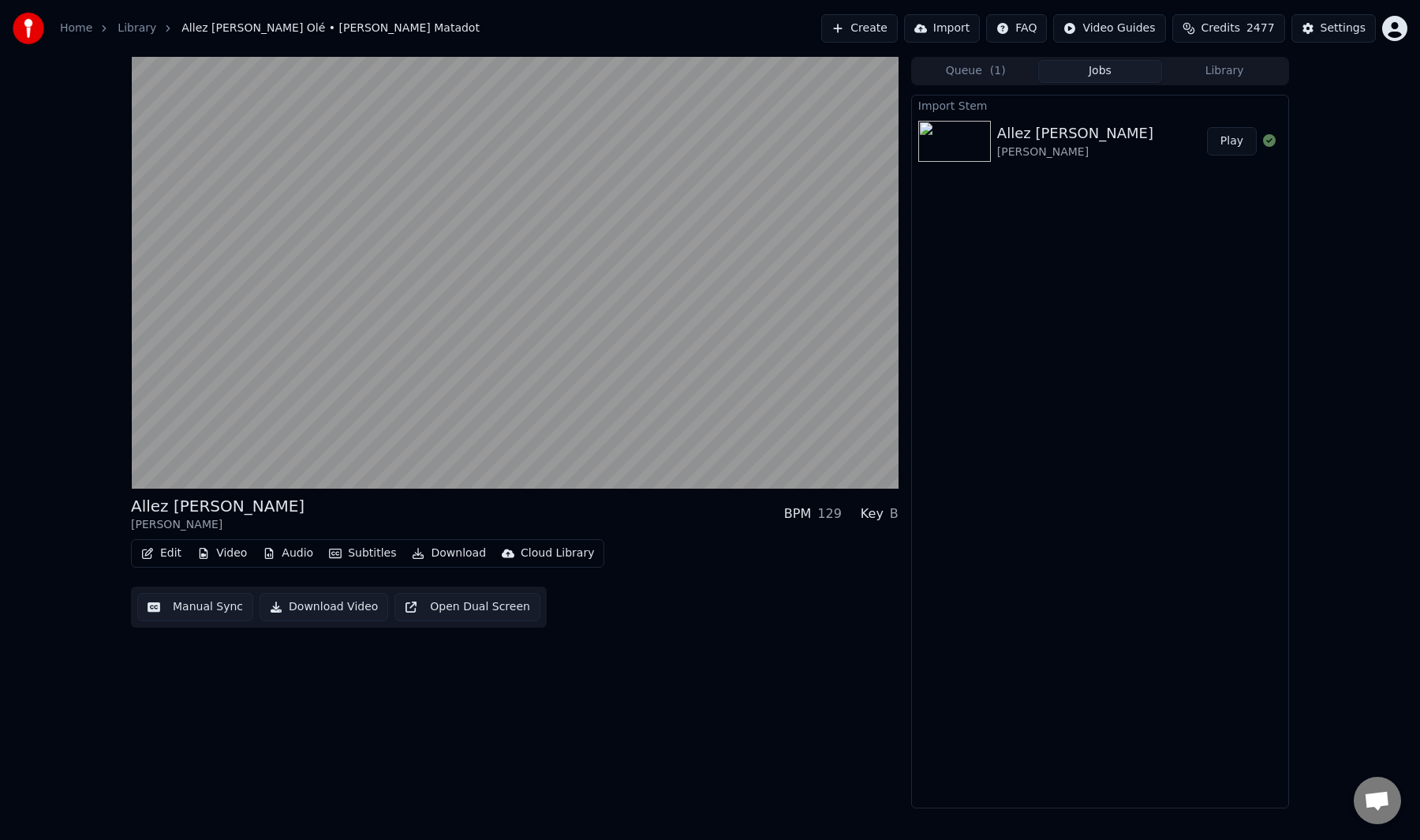
click at [201, 612] on button "Manual Sync" at bounding box center [195, 606] width 116 height 28
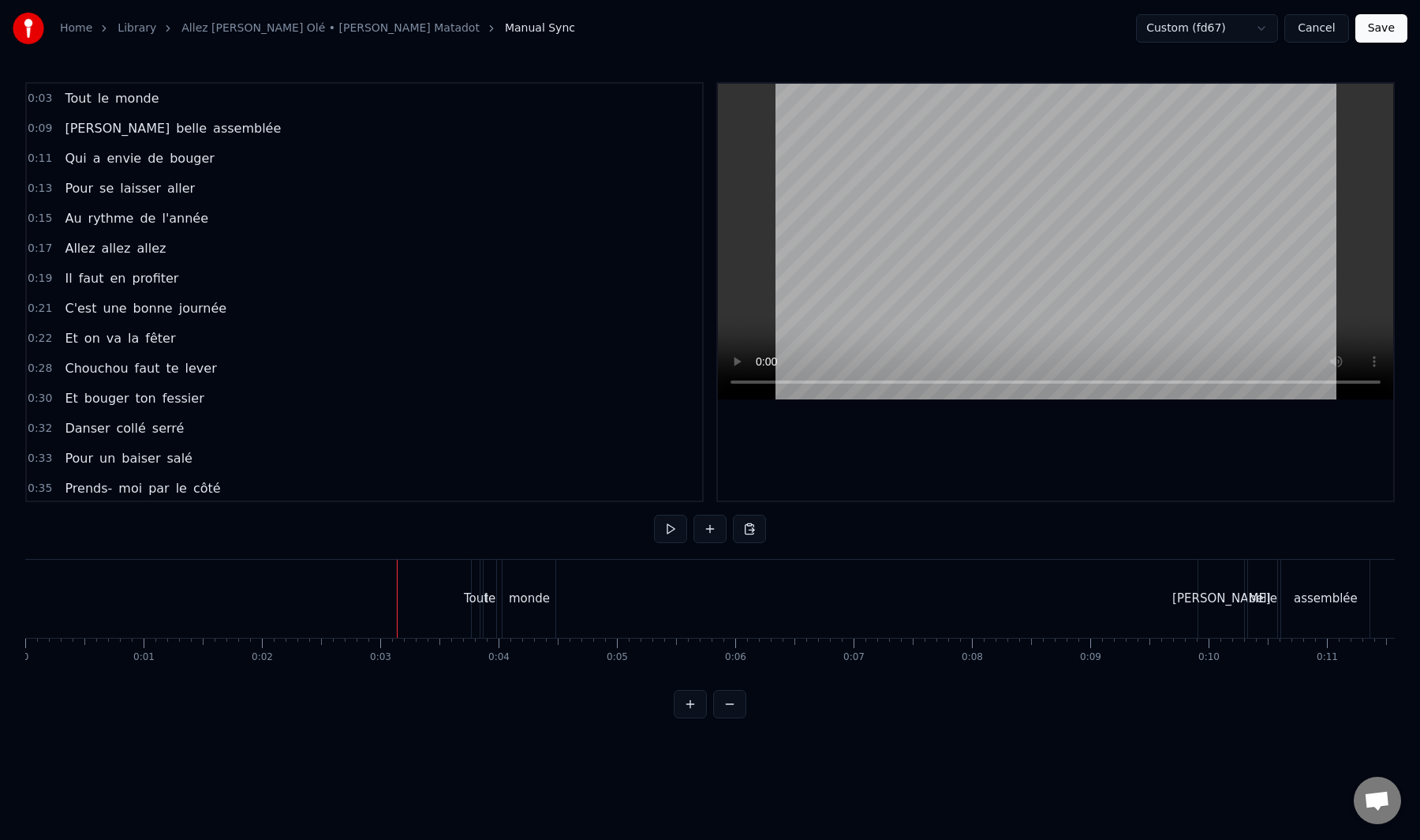
click at [1378, 23] on button "Save" at bounding box center [1381, 28] width 52 height 28
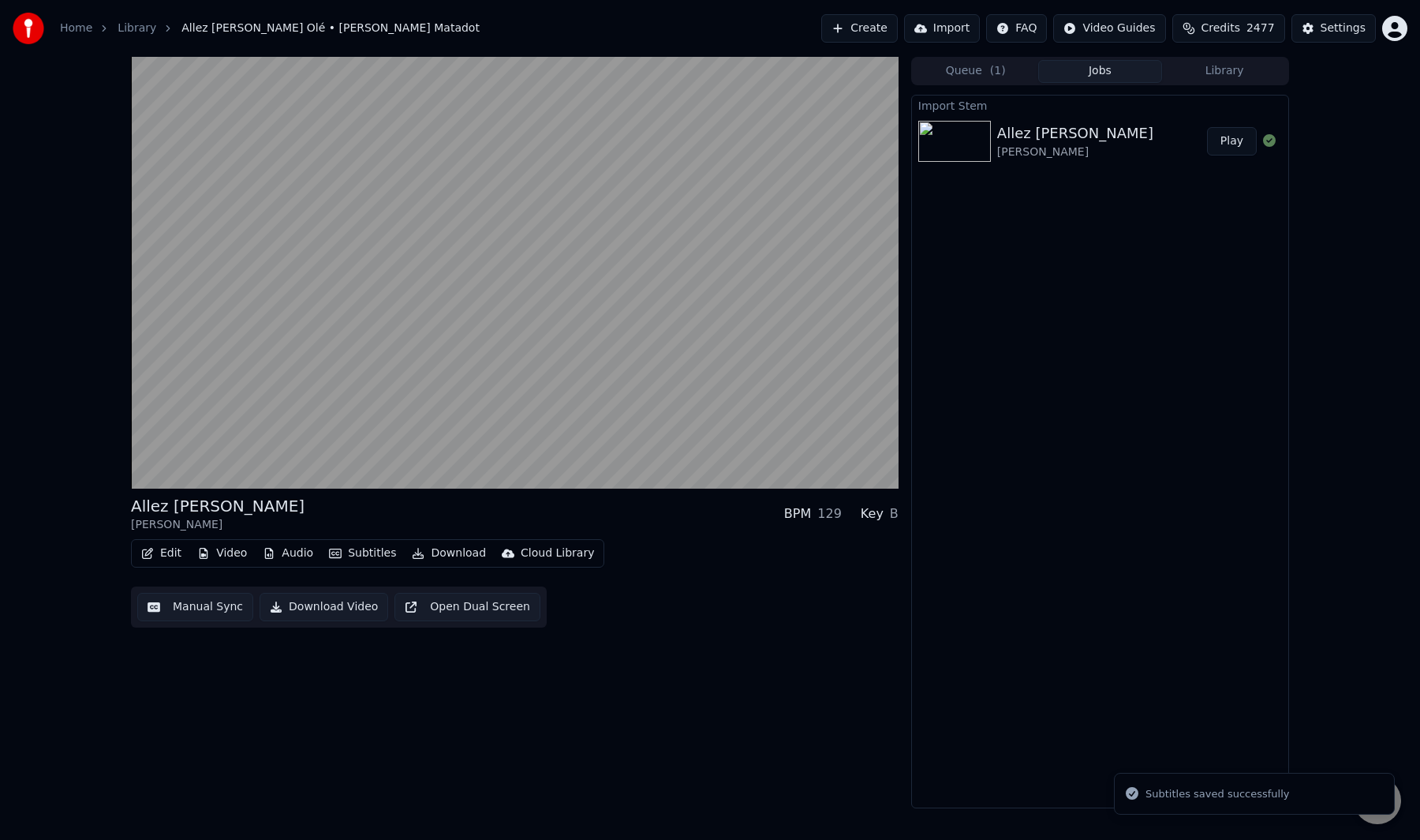
click at [731, 28] on div "Home Library Allez Ola Olé • Jessy Matadot Create Import FAQ Video Guides Credi…" at bounding box center [710, 28] width 1420 height 57
click at [668, 674] on div "Allez Ola Olé Jessy Matadot BPM 129 Key B Edit Video Audio Subtitles Download C…" at bounding box center [515, 432] width 768 height 752
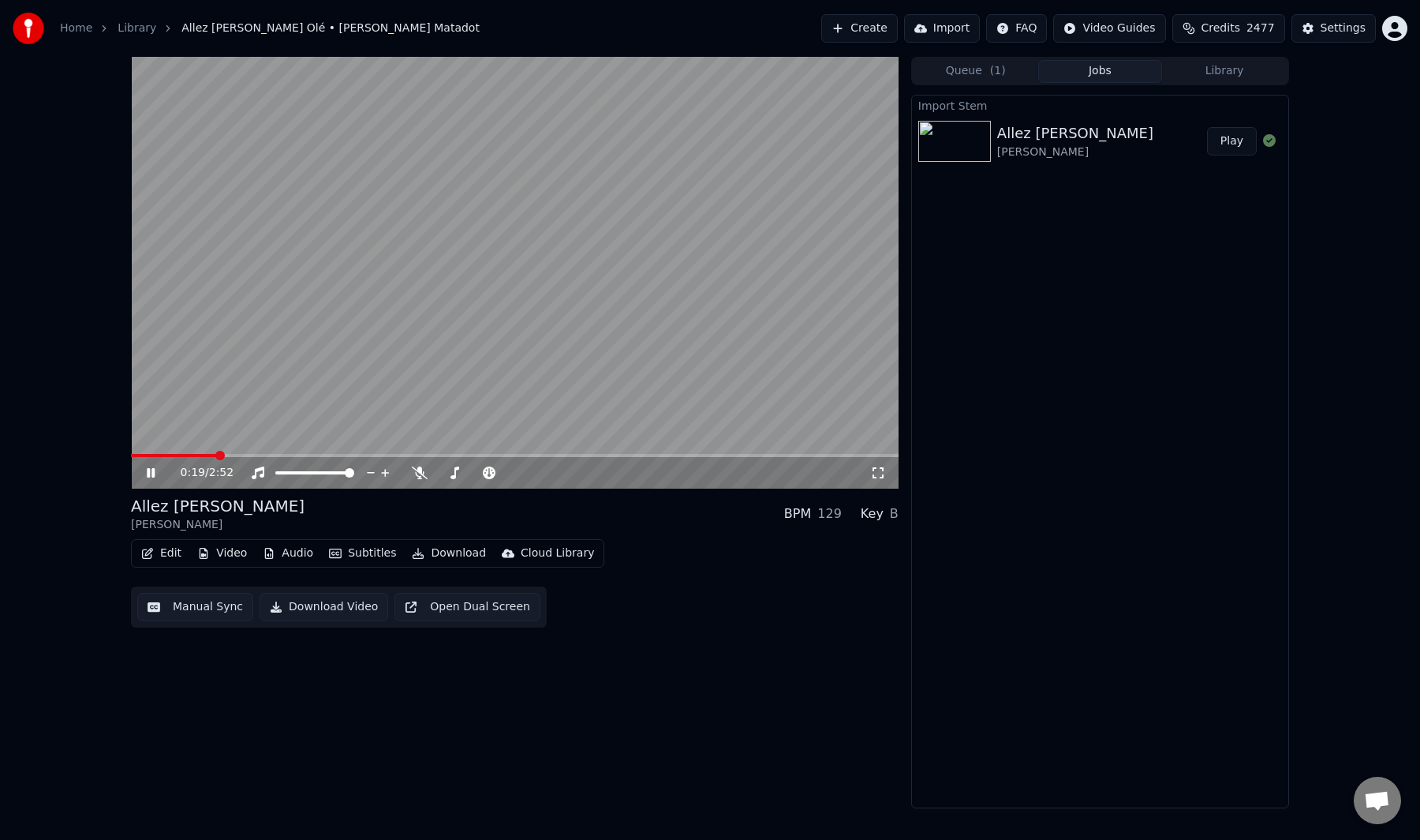
click at [680, 459] on div "0:19 / 2:52" at bounding box center [515, 472] width 768 height 31
click at [680, 454] on span at bounding box center [515, 455] width 768 height 3
click at [786, 455] on span at bounding box center [515, 455] width 768 height 3
click at [723, 397] on video at bounding box center [515, 273] width 768 height 431
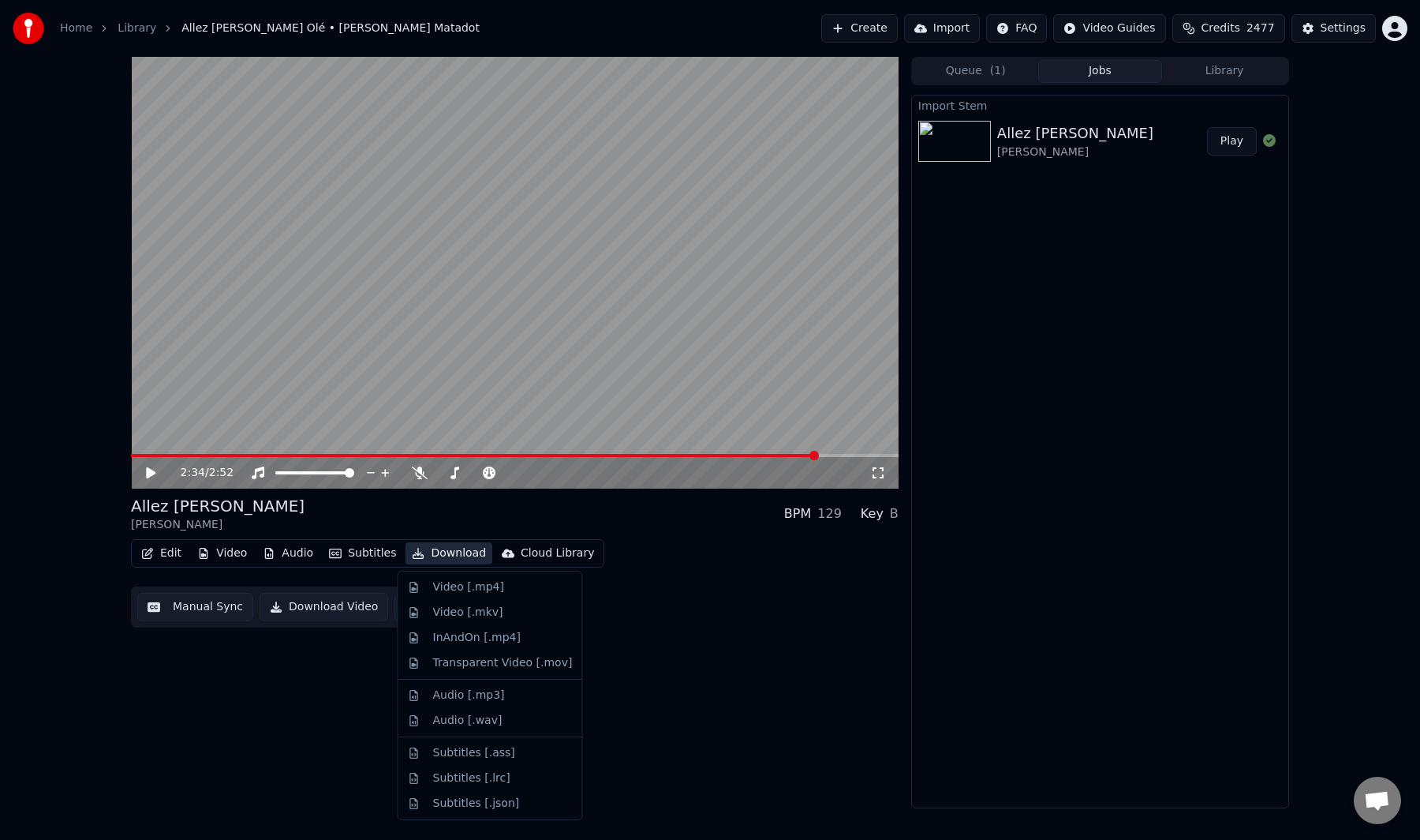
click at [450, 550] on button "Download" at bounding box center [449, 553] width 87 height 22
click at [478, 776] on div "Subtitles [.lrc]" at bounding box center [471, 778] width 77 height 16
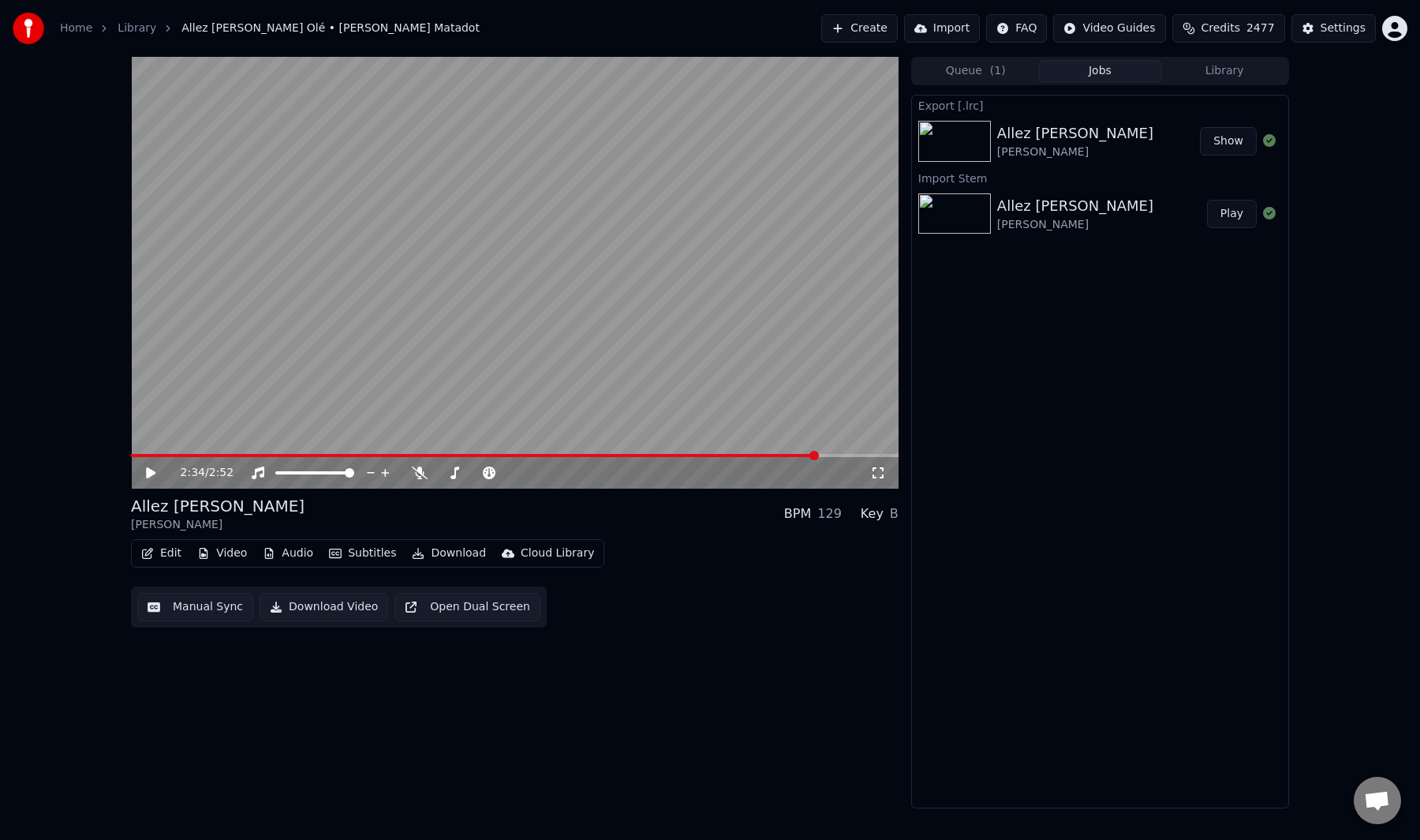
click at [446, 551] on button "Download" at bounding box center [449, 553] width 87 height 22
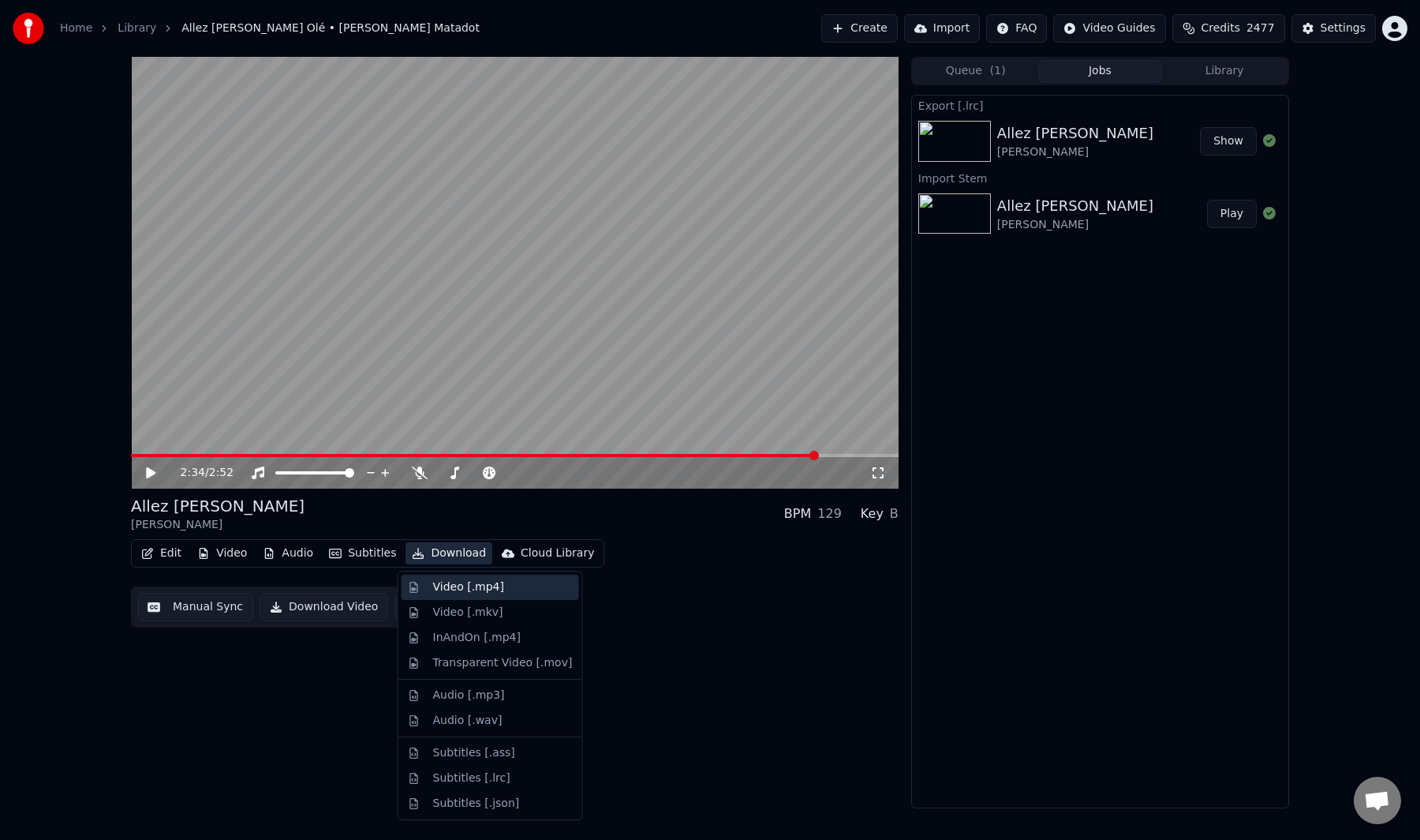
click at [472, 585] on div "Video [.mp4]" at bounding box center [469, 587] width 71 height 16
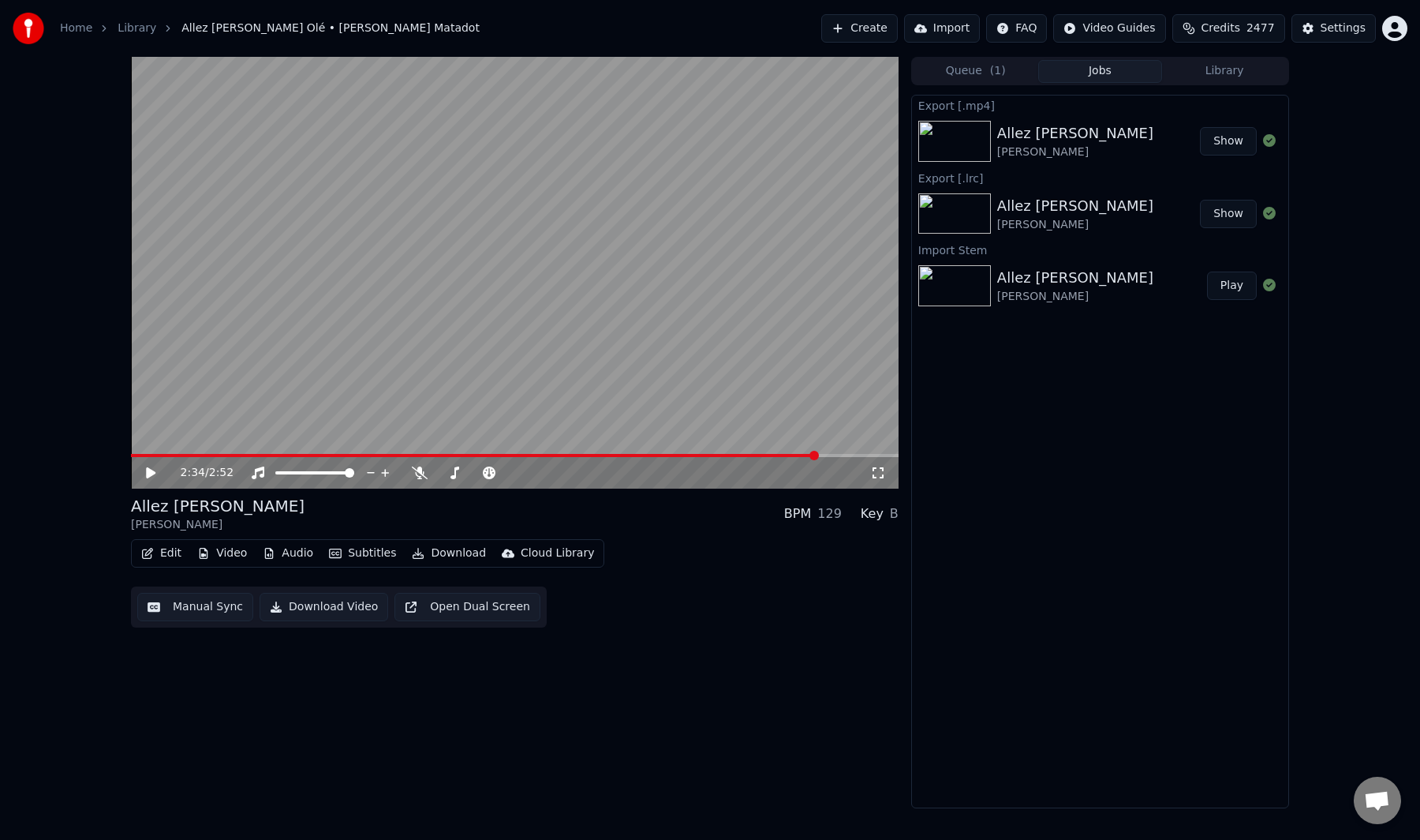
click at [875, 33] on button "Create" at bounding box center [859, 28] width 76 height 28
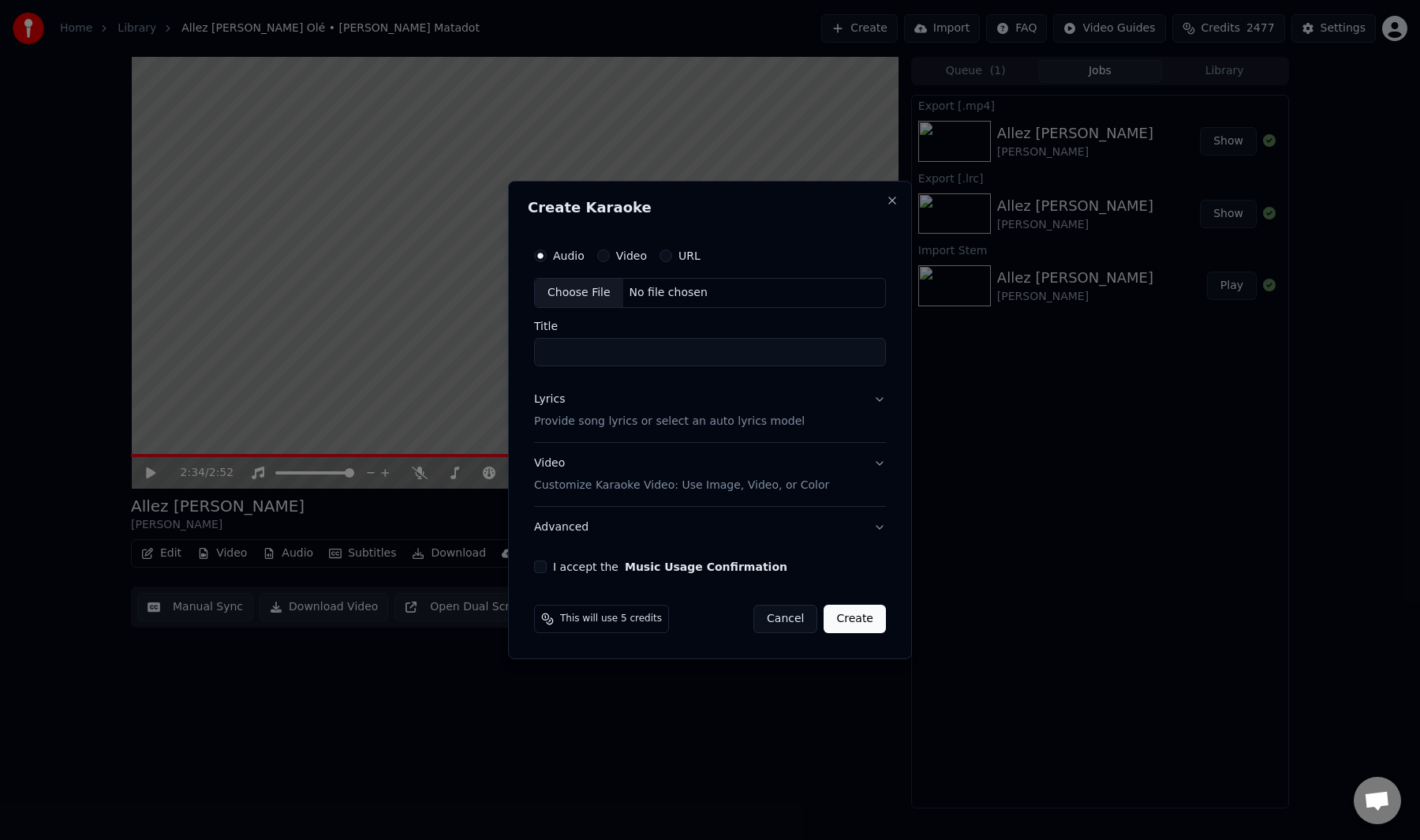
click at [592, 296] on div "Choose File" at bounding box center [579, 292] width 88 height 28
type input "**********"
click at [617, 425] on p "Provide song lyrics or select an auto lyrics model" at bounding box center [666, 421] width 271 height 16
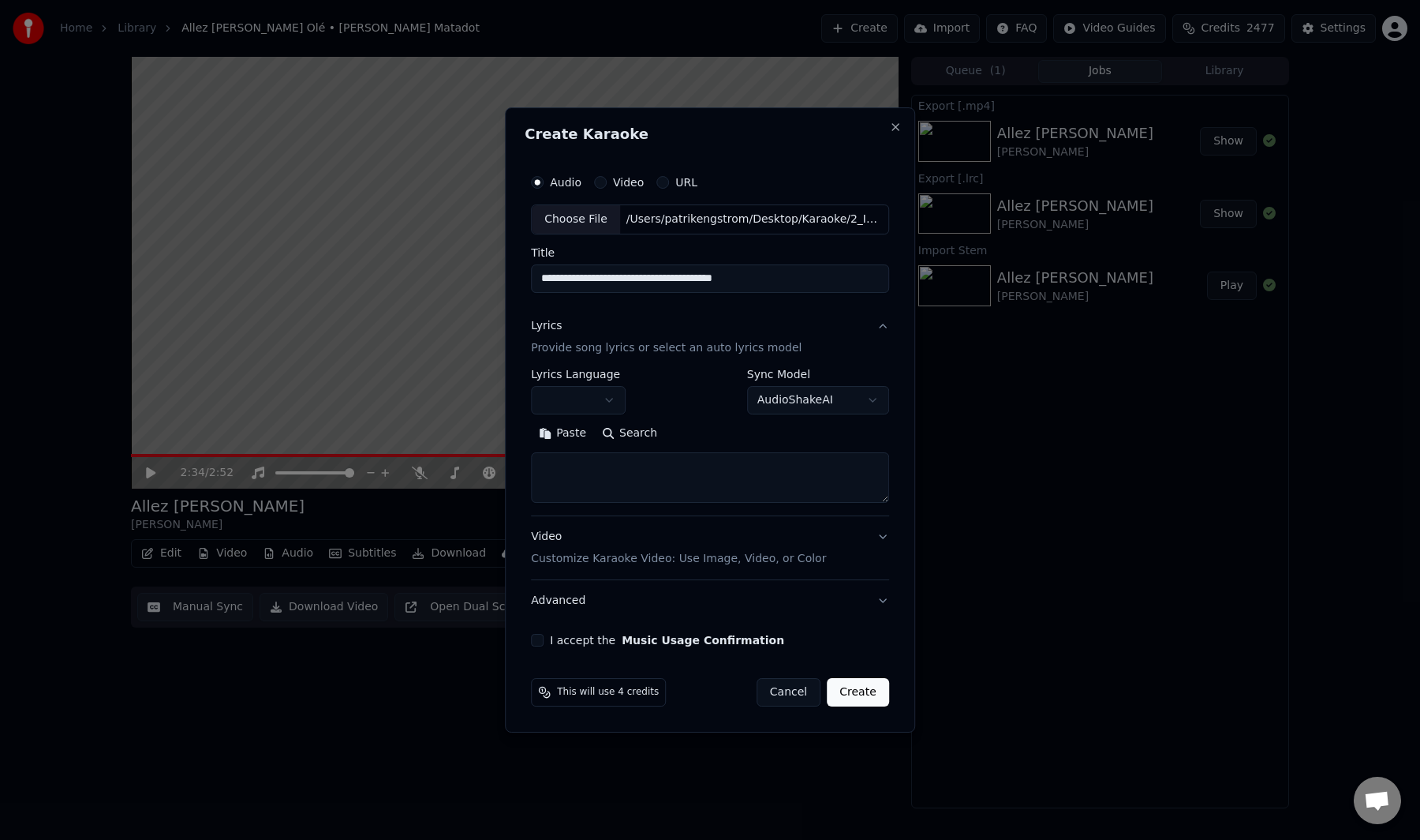
click at [573, 429] on button "Paste" at bounding box center [562, 433] width 63 height 25
click at [696, 432] on button "Expand" at bounding box center [701, 433] width 74 height 25
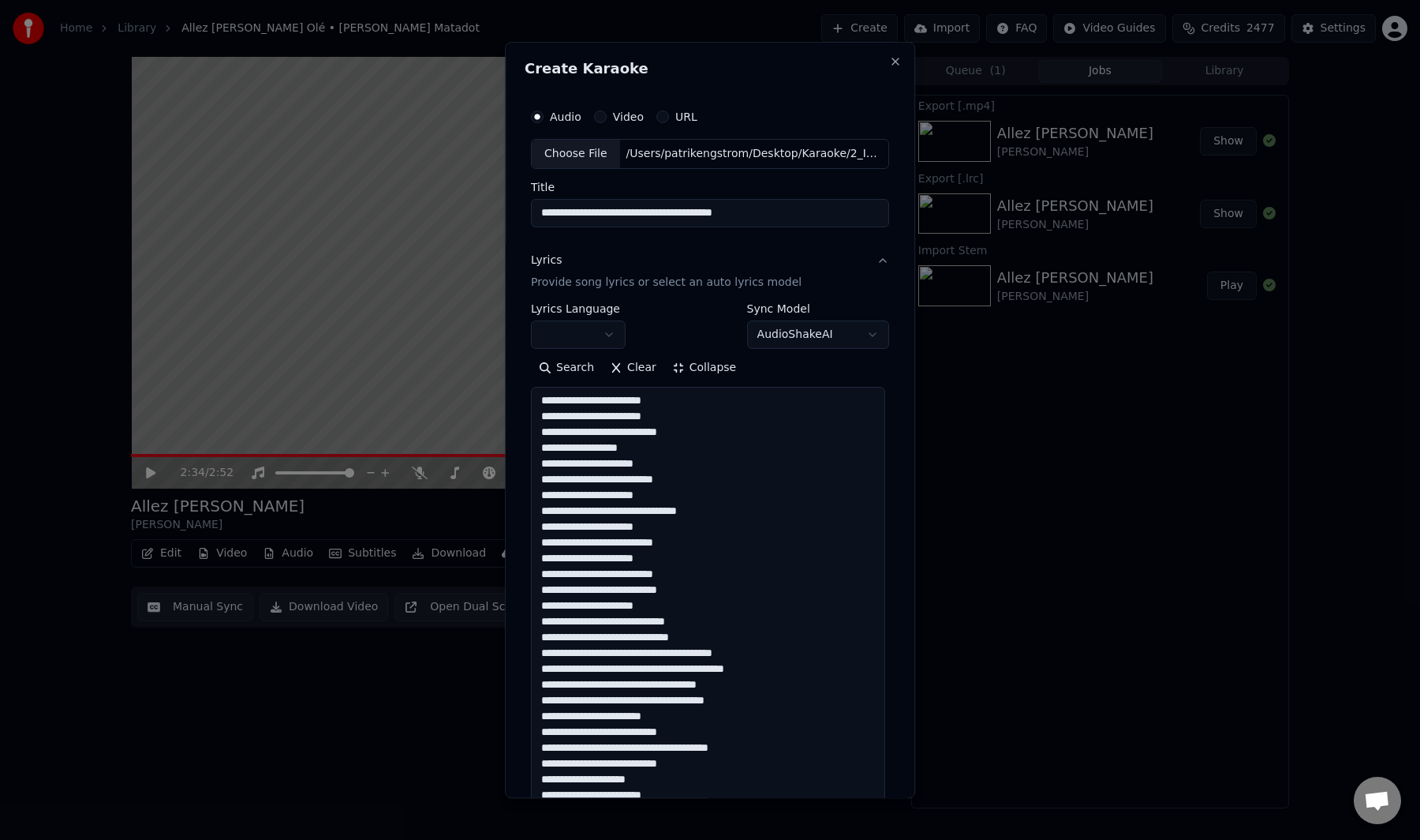
scroll to position [1409, 0]
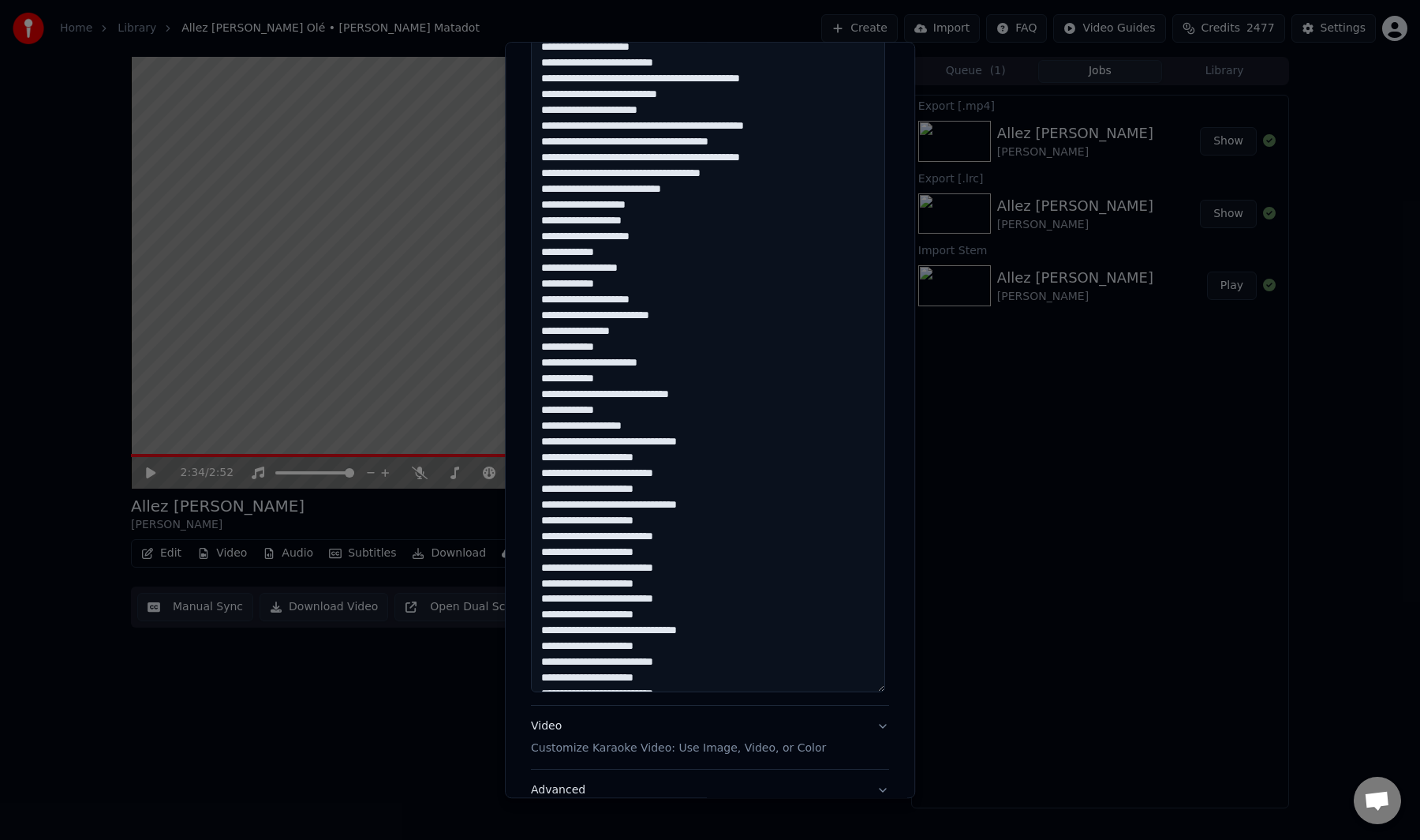
scroll to position [1265, 0]
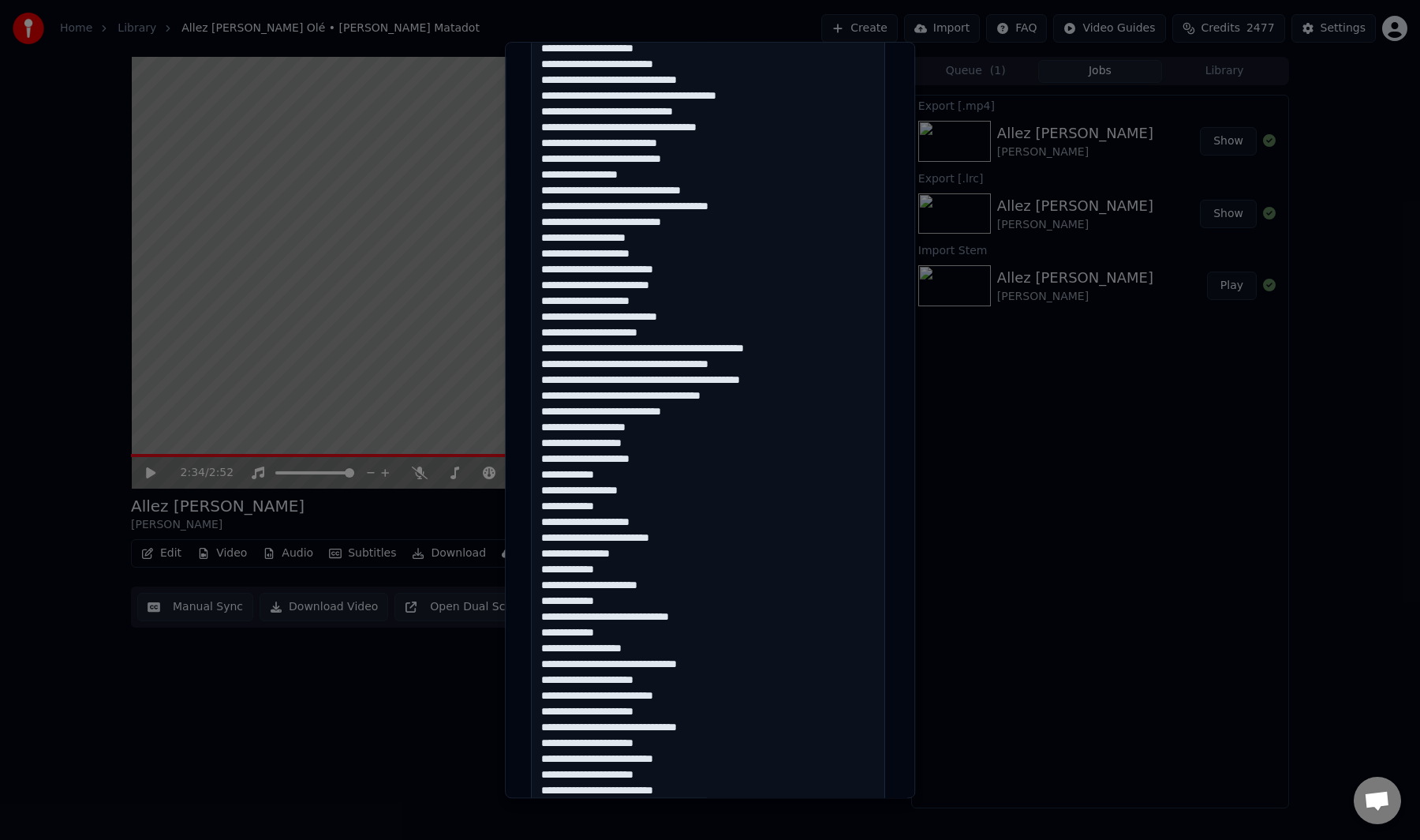
scroll to position [1409, 0]
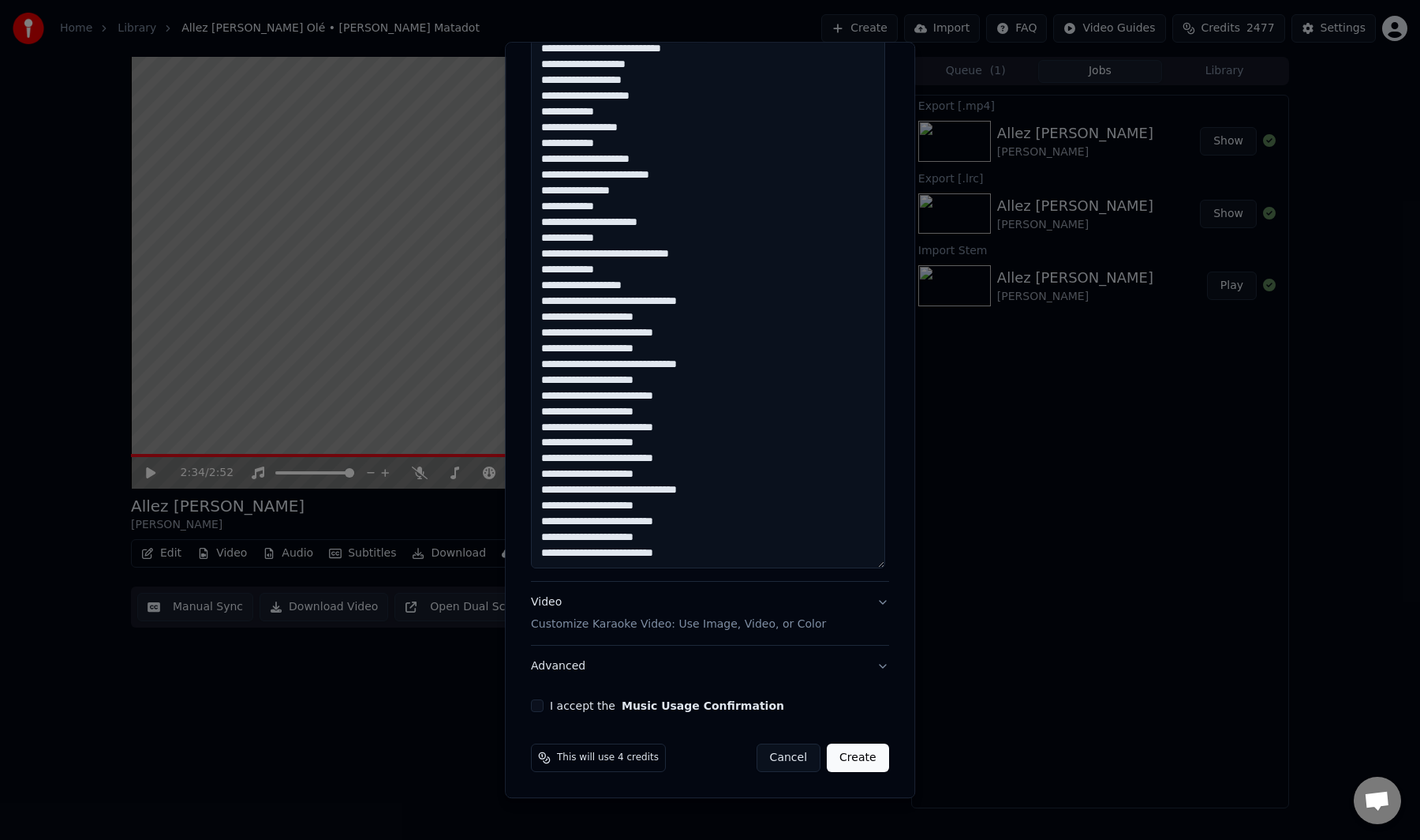
type textarea "**********"
click at [537, 704] on button "I accept the Music Usage Confirmation" at bounding box center [537, 705] width 13 height 13
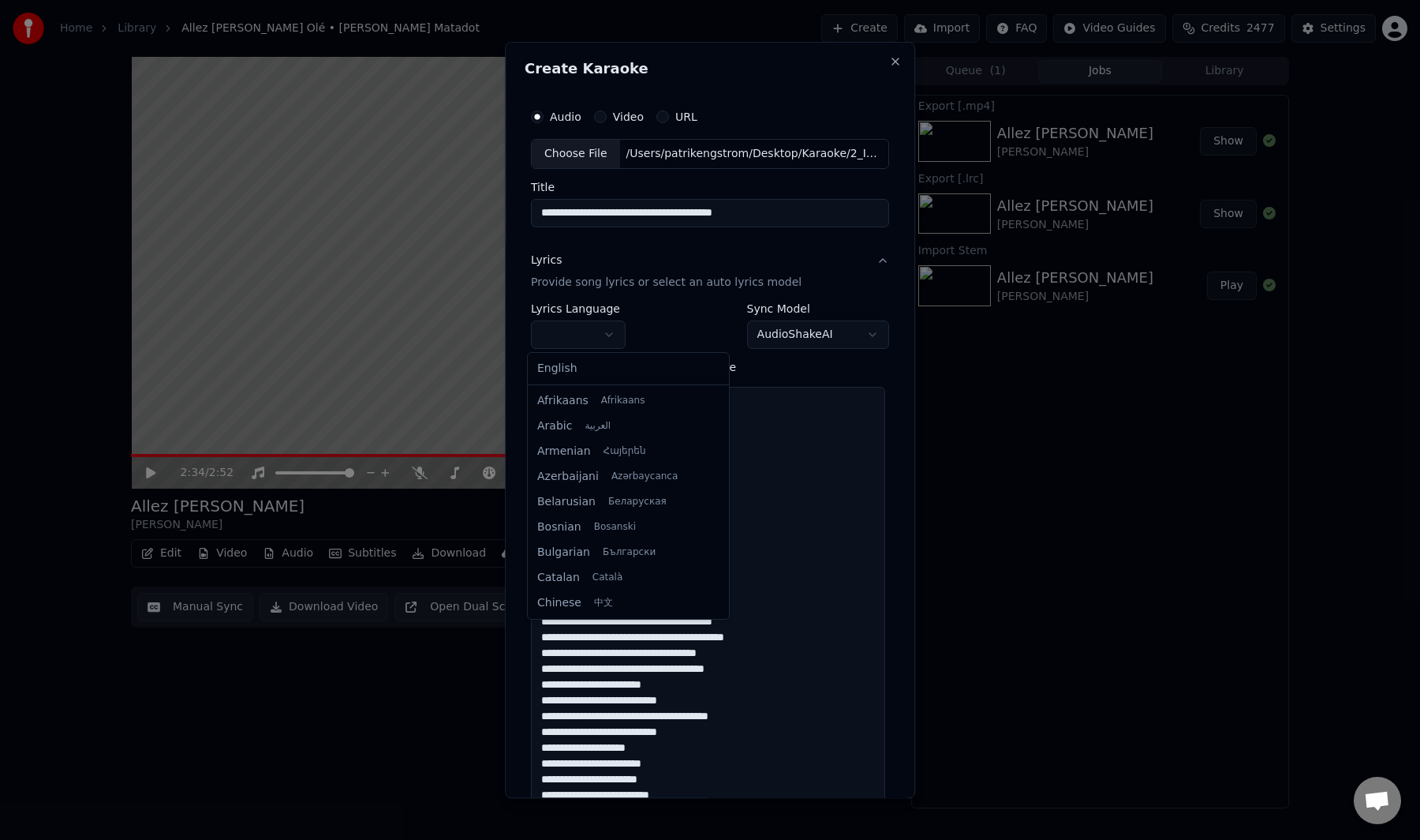
click at [575, 337] on body "**********" at bounding box center [710, 420] width 1420 height 840
select select "**"
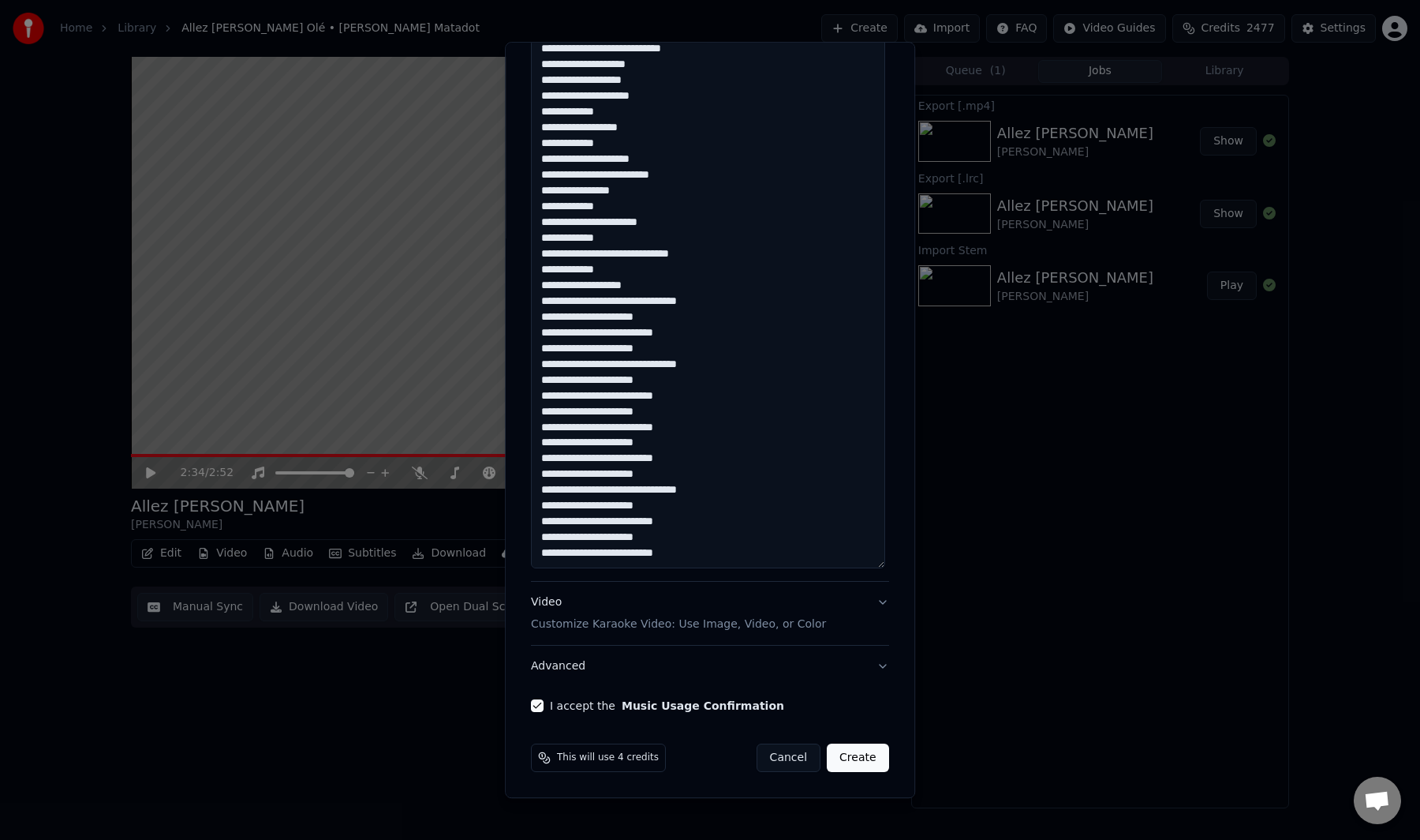
click at [839, 752] on button "Create" at bounding box center [858, 757] width 62 height 28
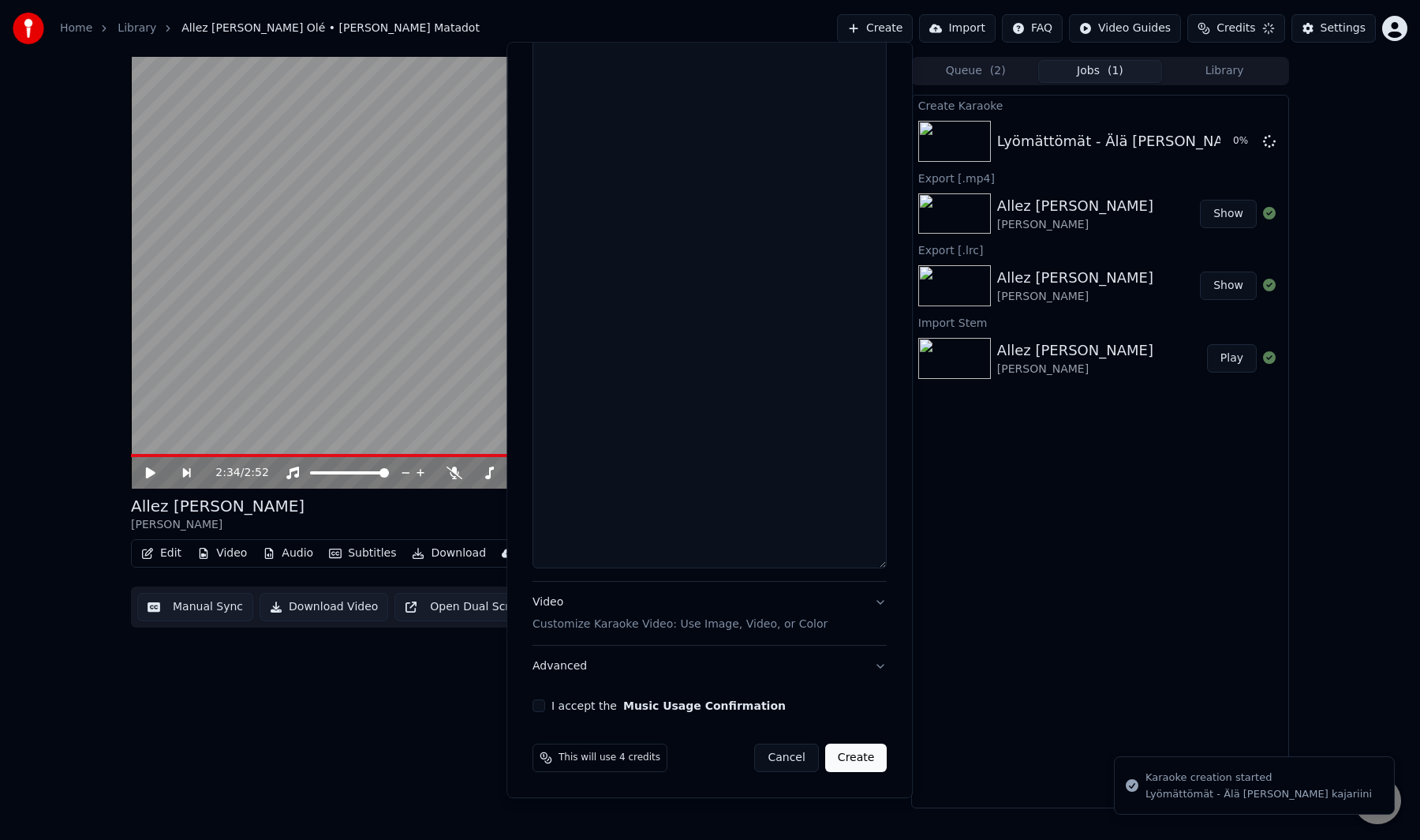
scroll to position [0, 0]
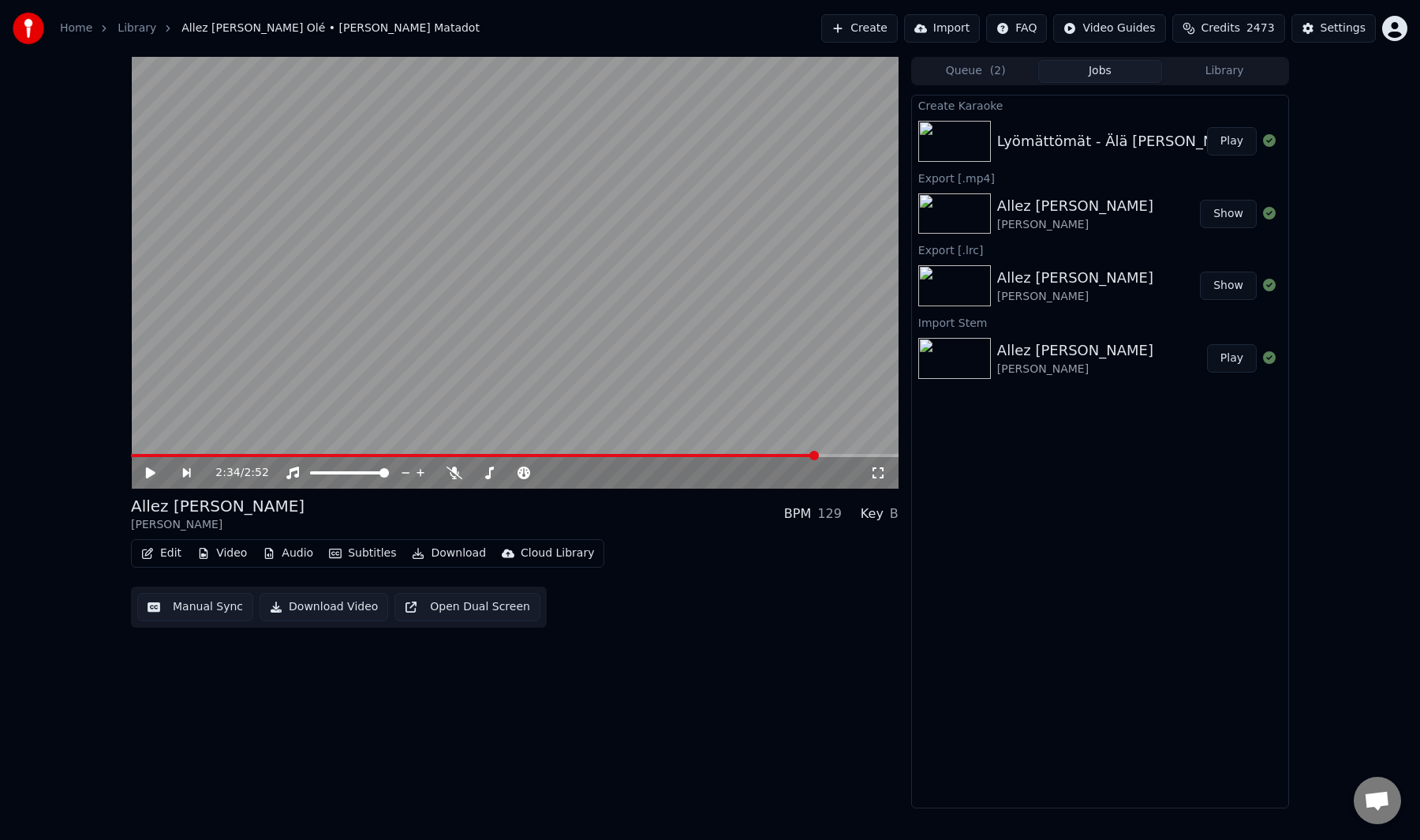
click at [1237, 139] on button "Play" at bounding box center [1232, 141] width 50 height 28
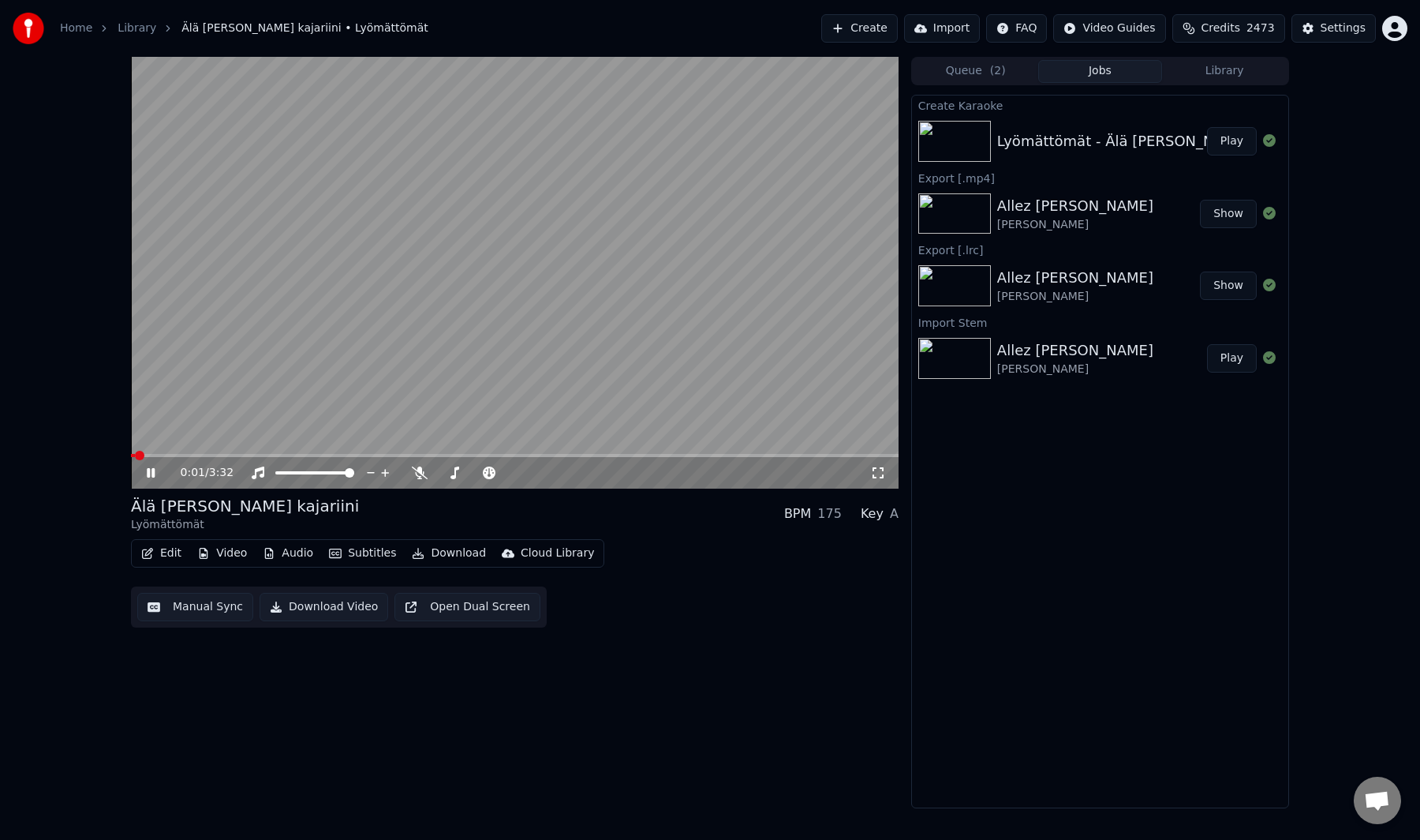
click at [169, 595] on button "Manual Sync" at bounding box center [195, 606] width 116 height 28
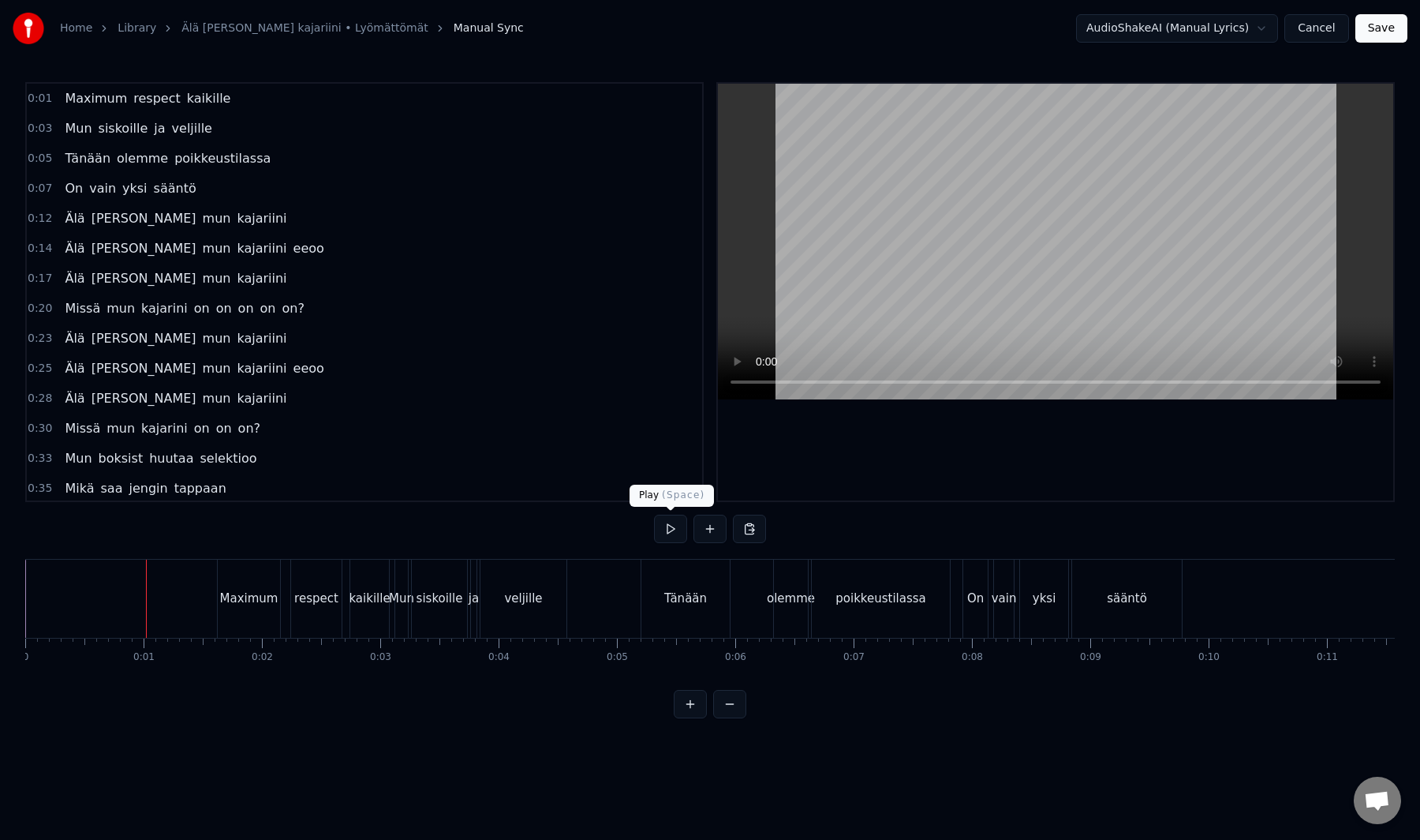
click at [668, 529] on button at bounding box center [670, 528] width 33 height 28
click at [662, 533] on button at bounding box center [670, 528] width 33 height 28
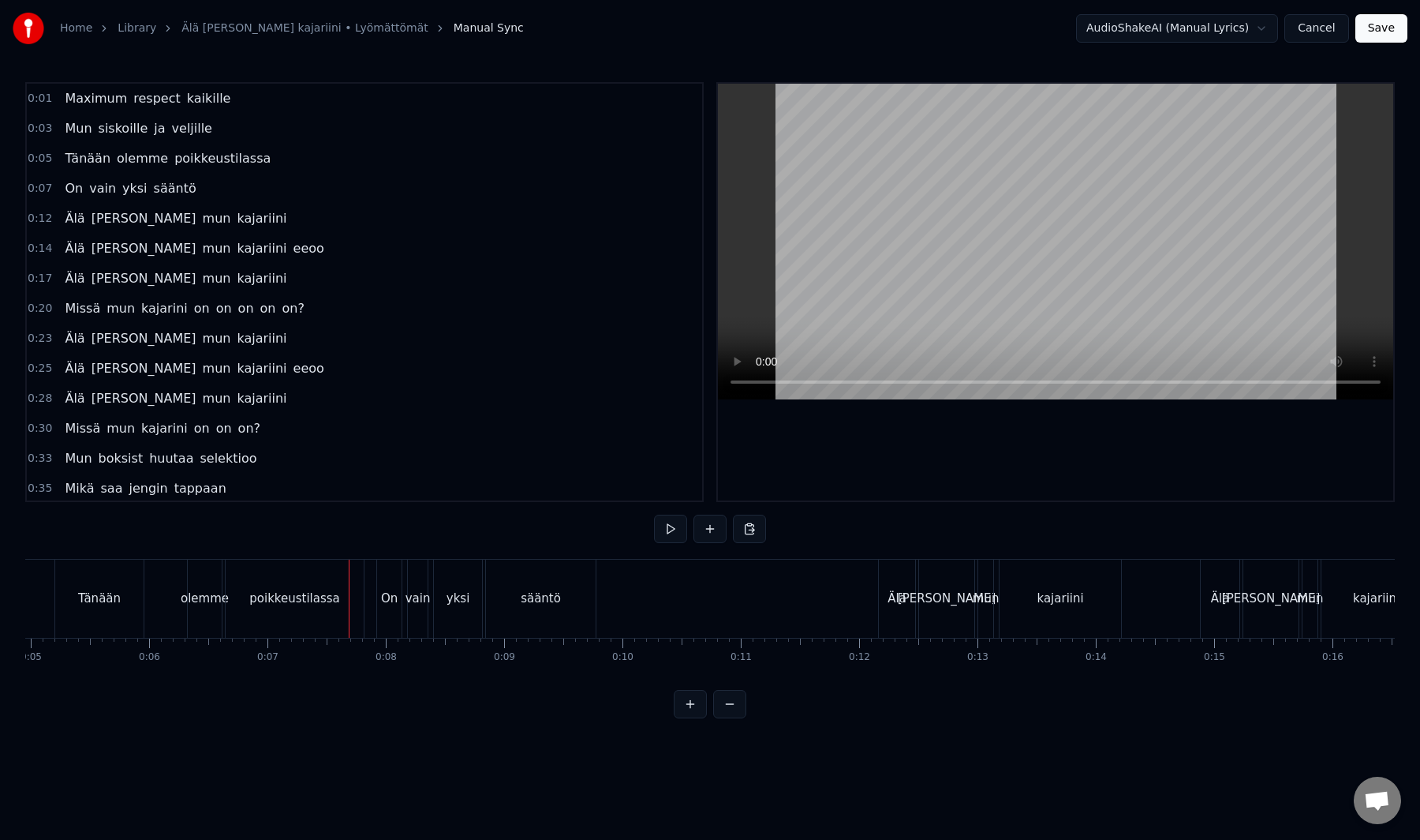
scroll to position [0, 1122]
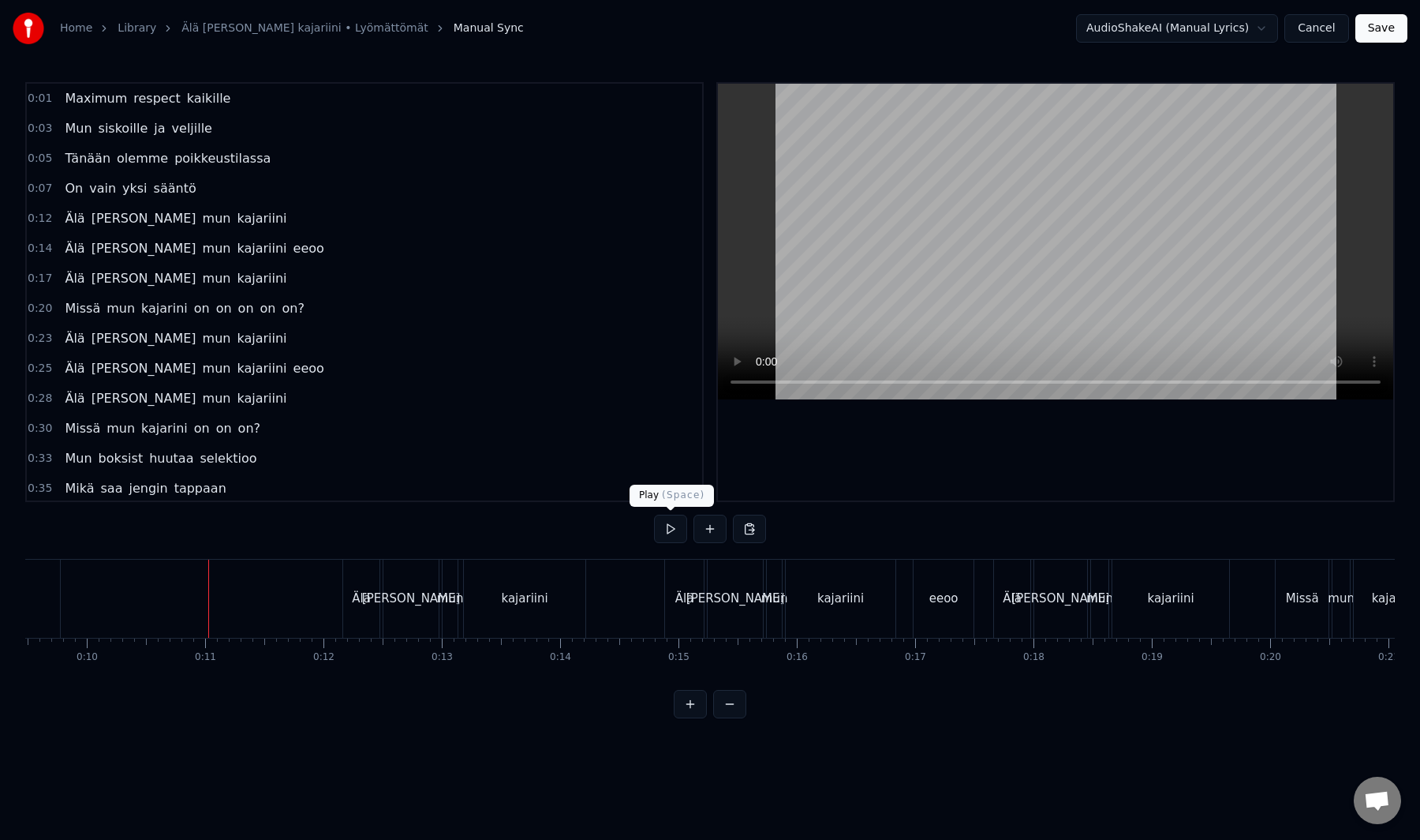
click at [668, 533] on button at bounding box center [670, 528] width 33 height 28
click at [668, 534] on button at bounding box center [670, 528] width 33 height 28
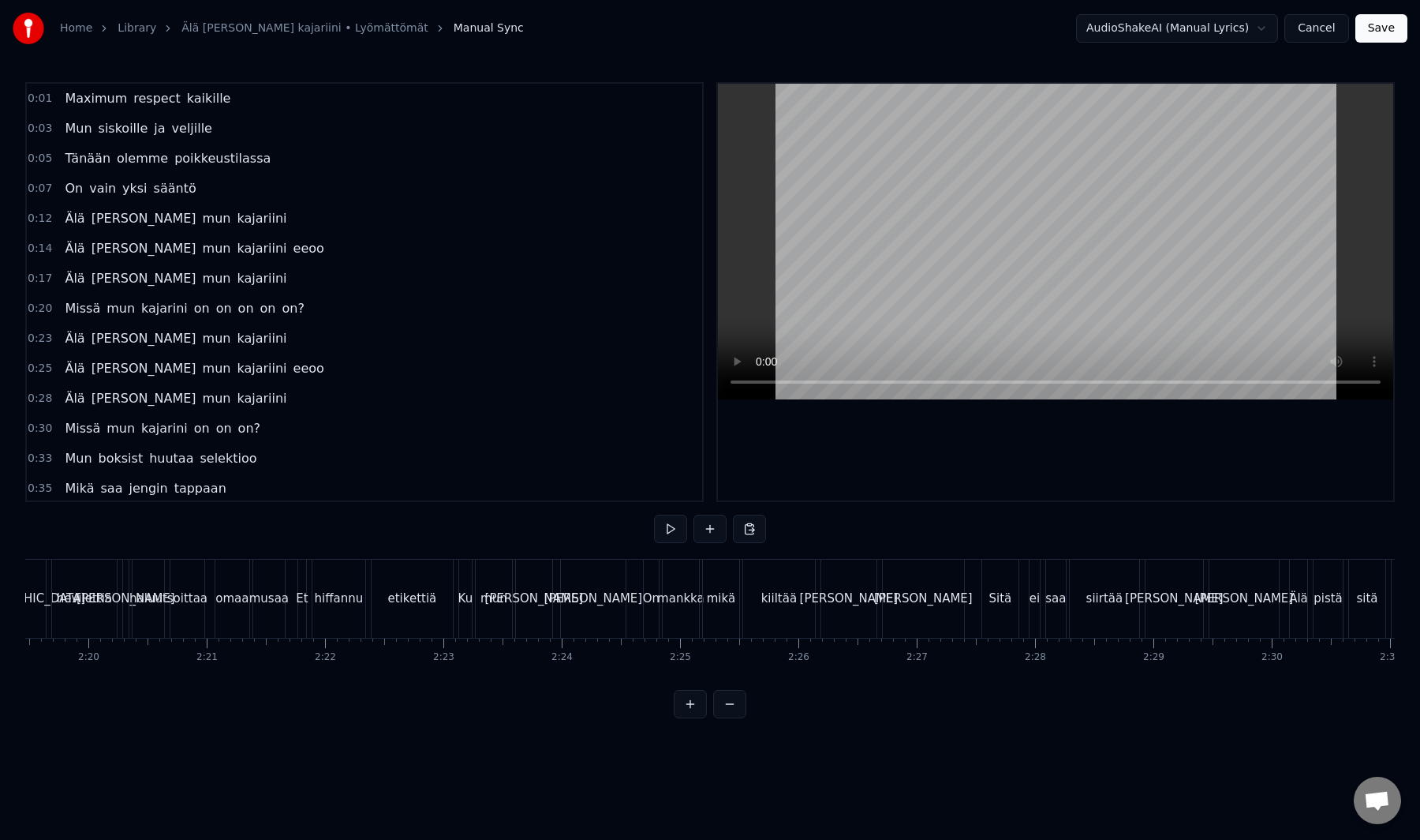
scroll to position [0, 16567]
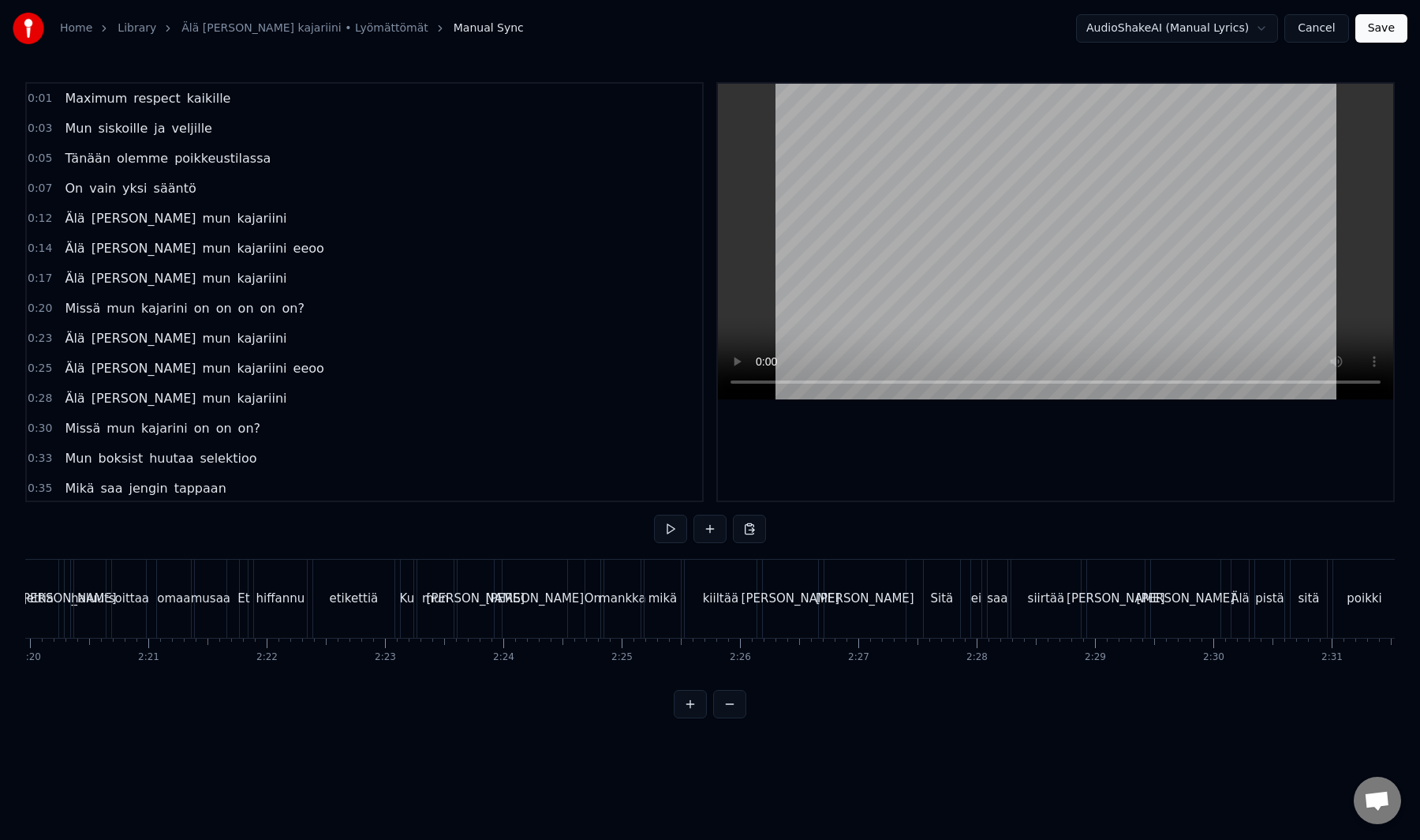
click at [795, 624] on div "Kajari" at bounding box center [790, 599] width 55 height 78
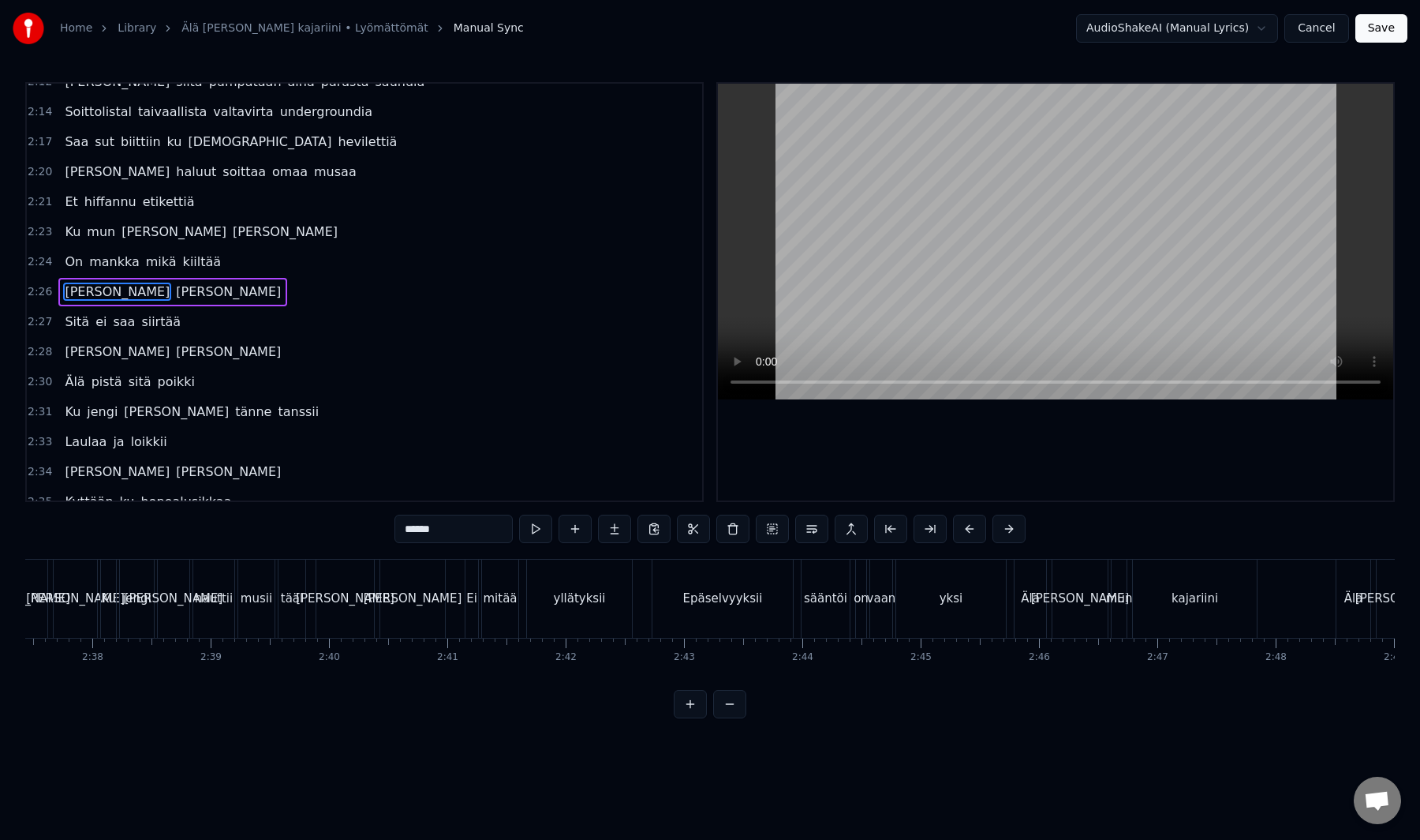
scroll to position [0, 18643]
click at [977, 611] on div "yksi" at bounding box center [943, 599] width 110 height 78
type input "****"
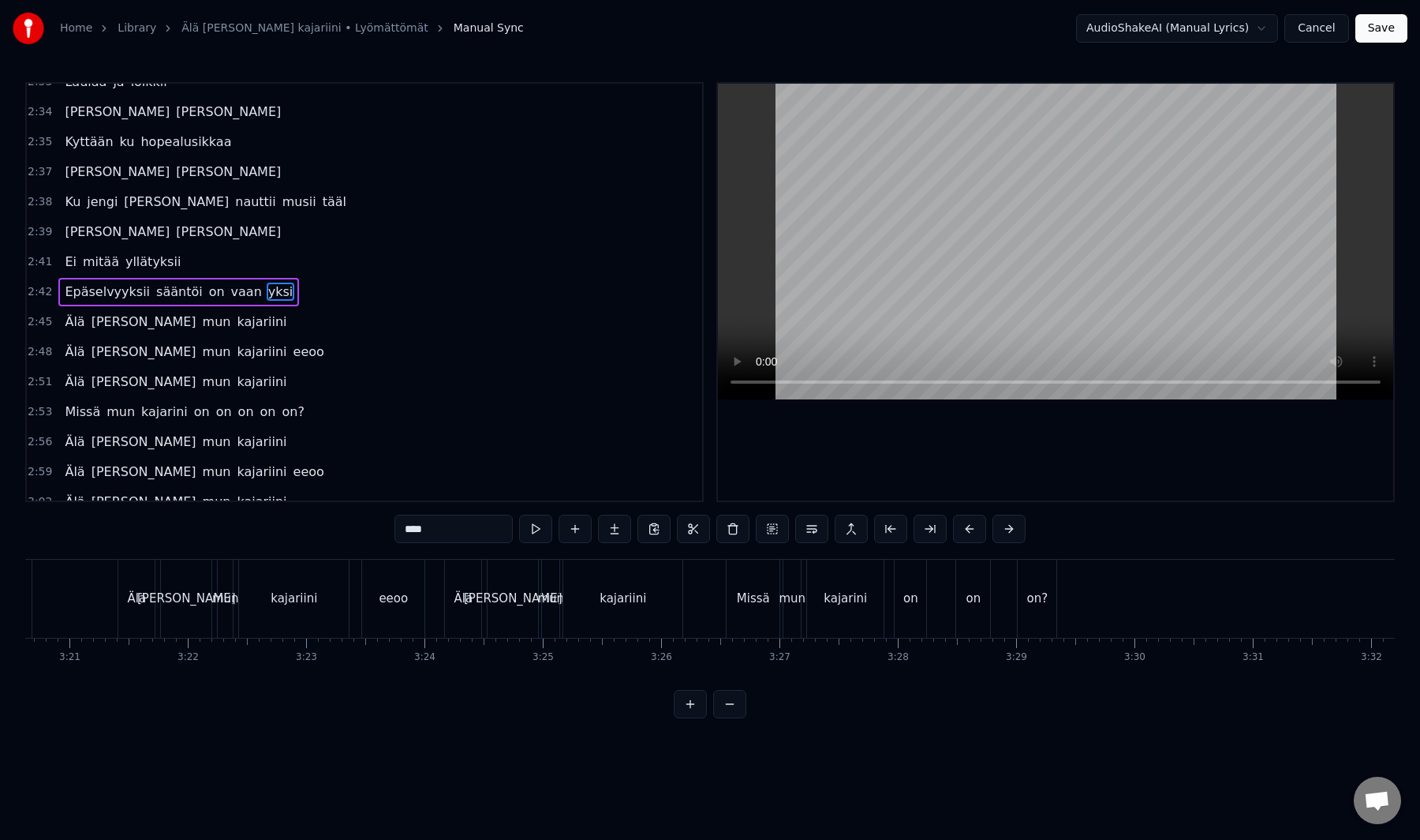
scroll to position [0, 23771]
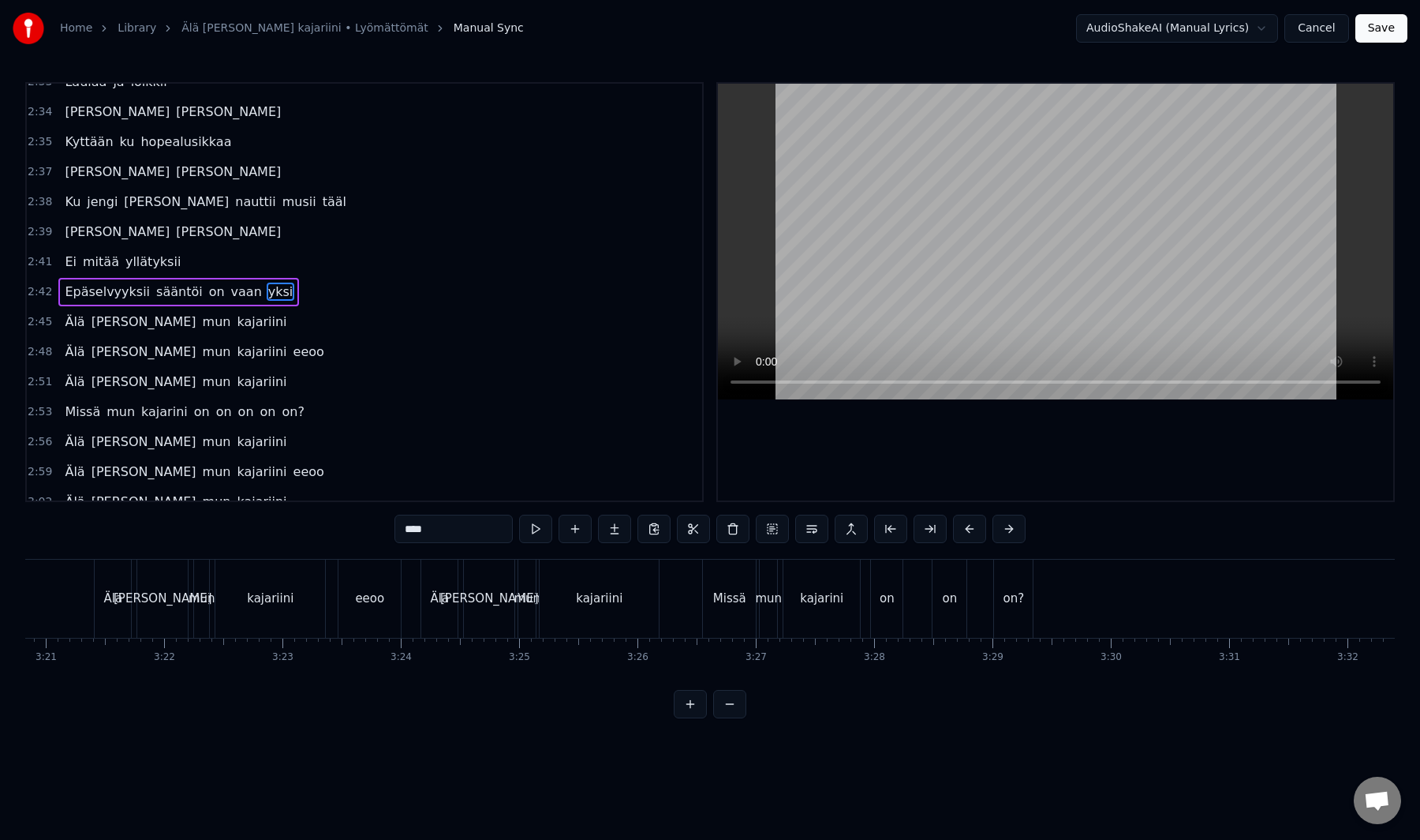
click at [1375, 17] on button "Save" at bounding box center [1381, 28] width 52 height 28
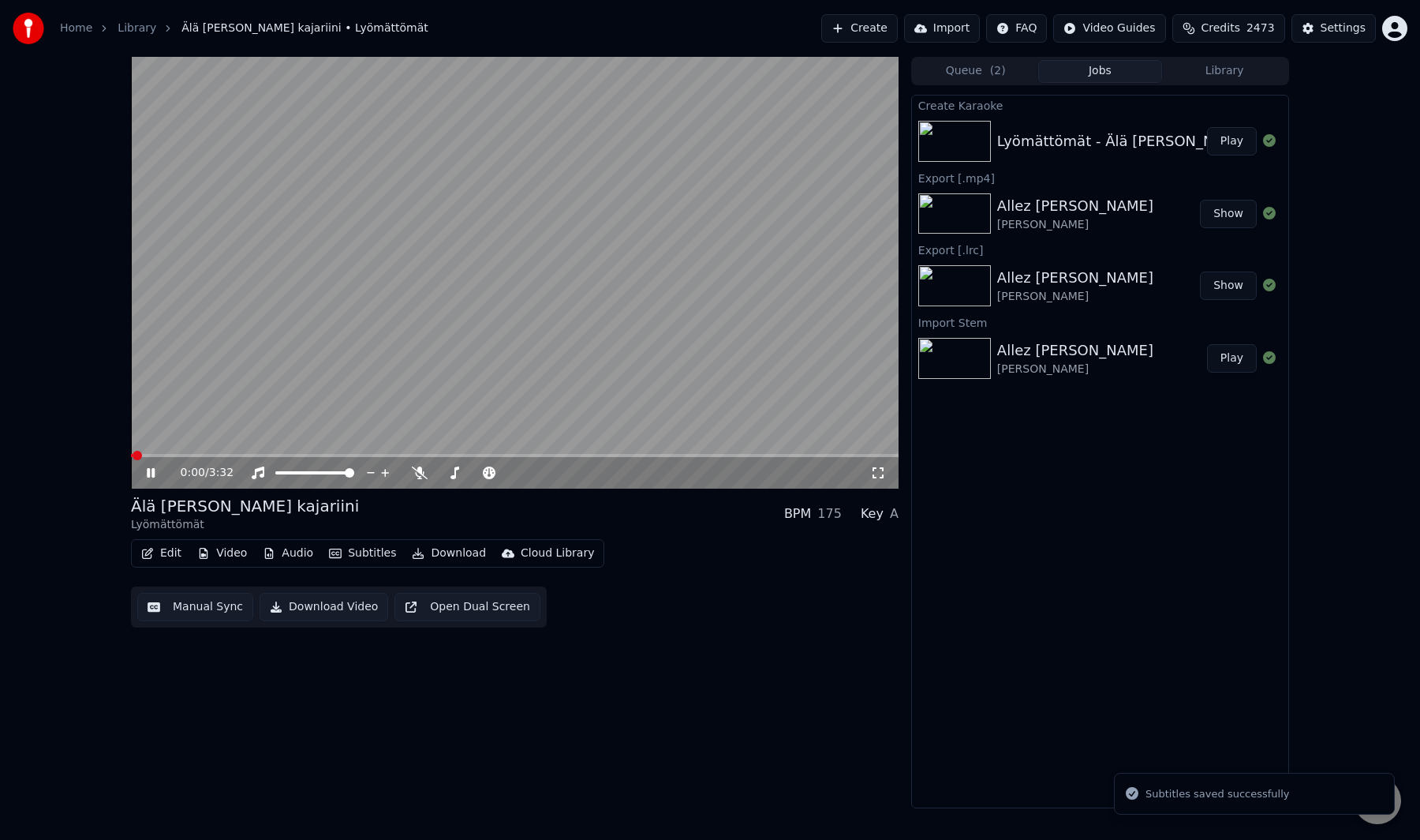
click at [500, 327] on video at bounding box center [515, 273] width 768 height 431
click at [407, 396] on video at bounding box center [515, 273] width 768 height 431
click at [529, 351] on video at bounding box center [515, 273] width 768 height 431
click at [292, 550] on button "Audio" at bounding box center [288, 553] width 63 height 22
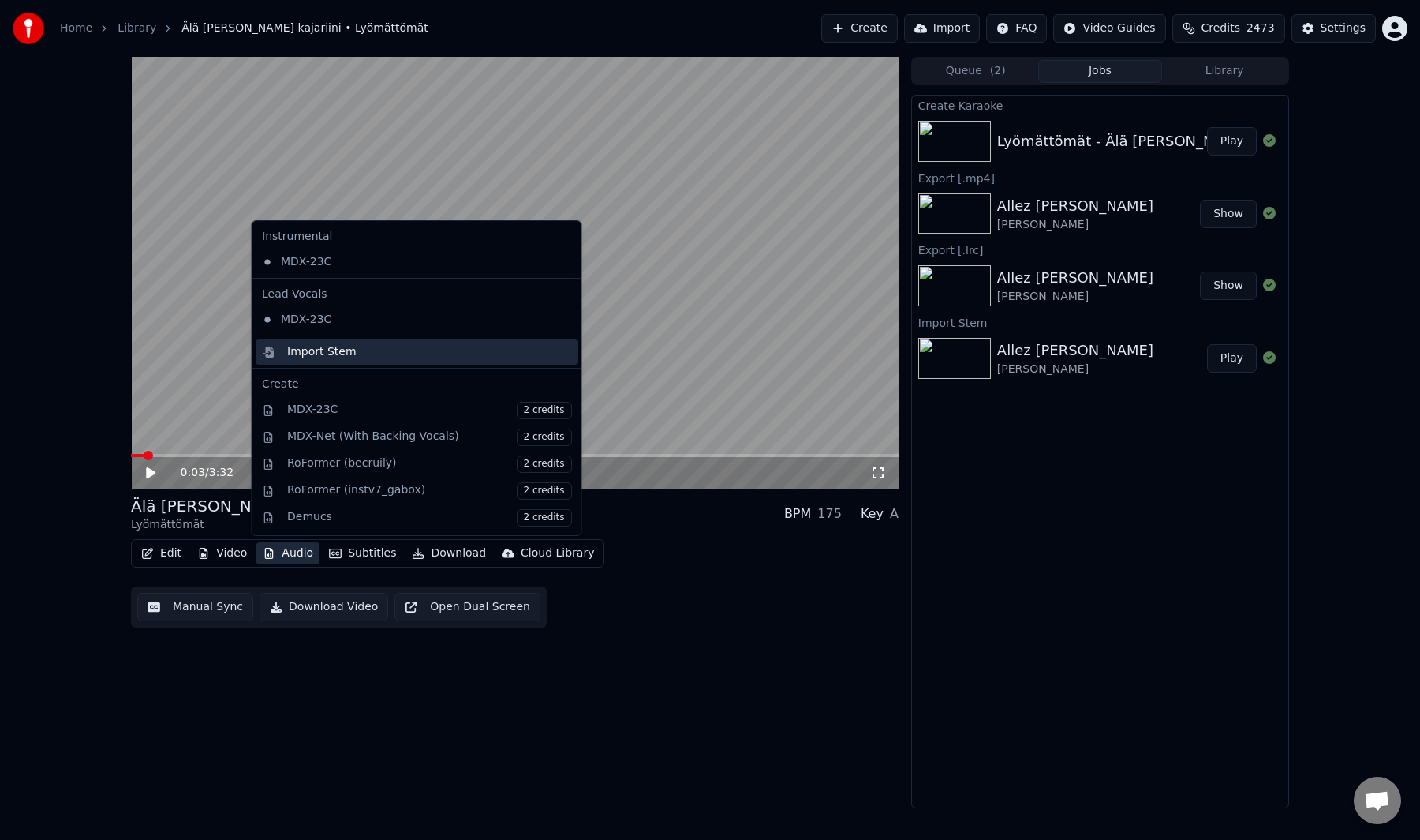
click at [355, 361] on div "Import Stem" at bounding box center [417, 352] width 323 height 25
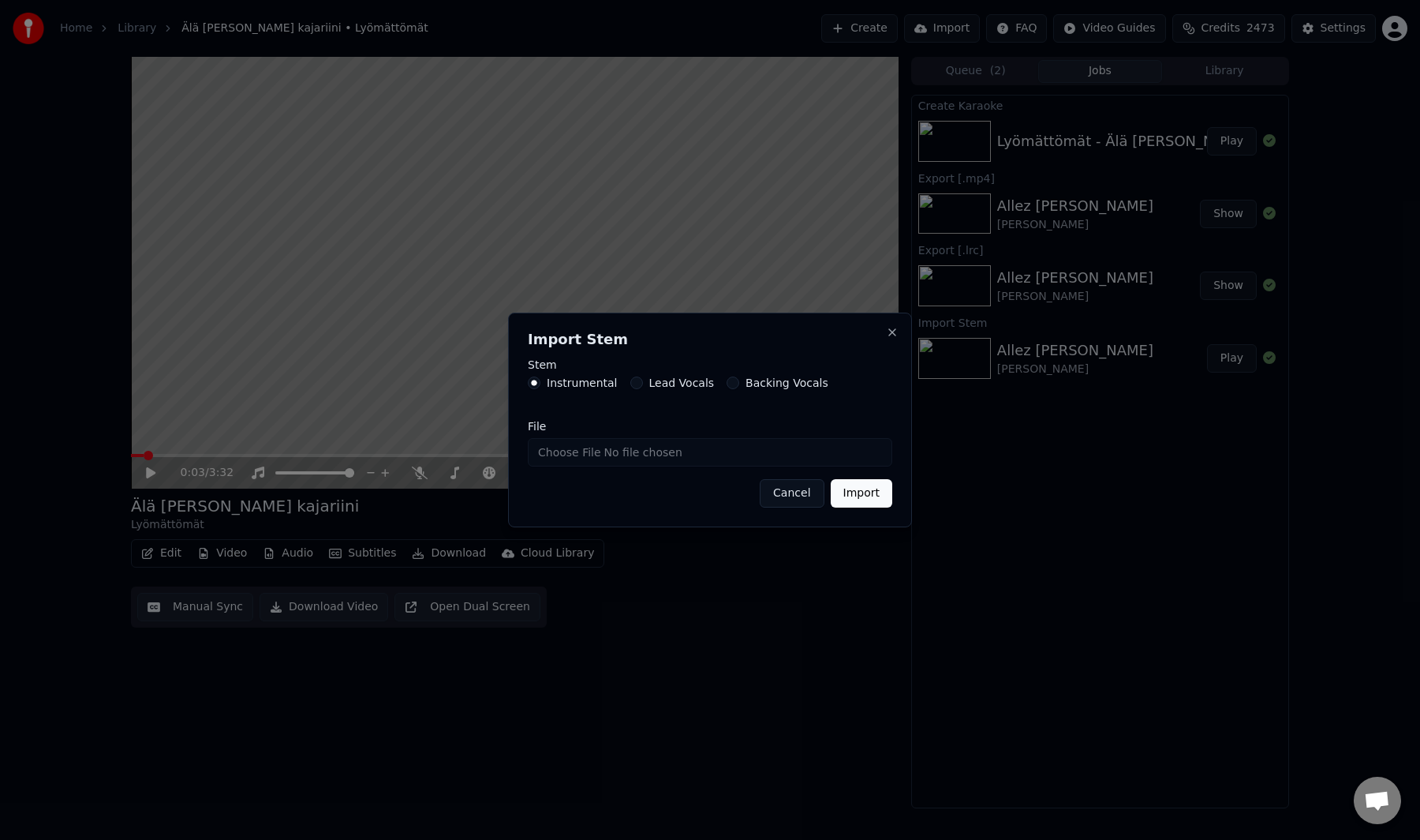
click at [601, 457] on input "File" at bounding box center [710, 452] width 364 height 28
type input "**********"
click at [861, 489] on button "Import" at bounding box center [861, 493] width 61 height 28
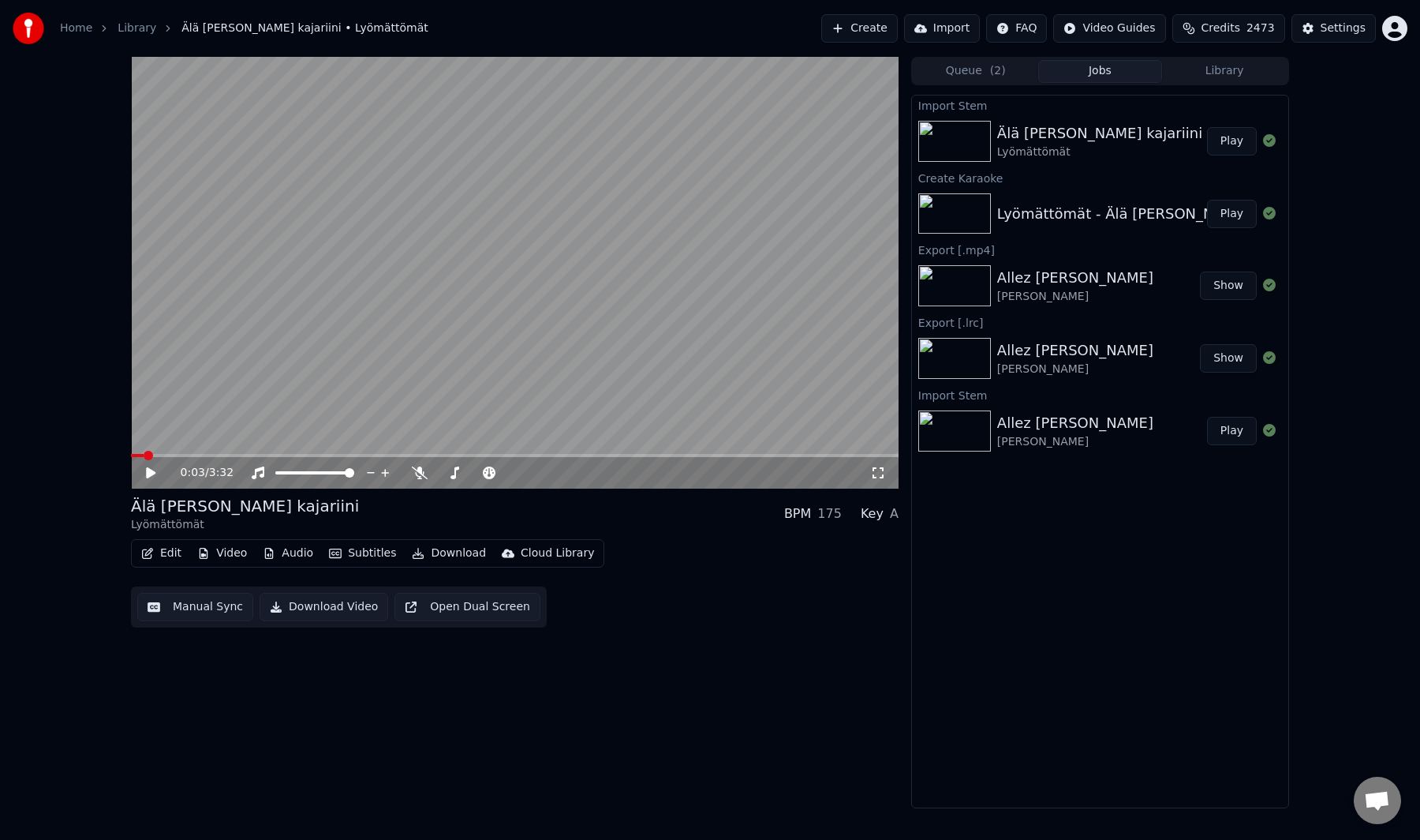
click at [285, 555] on button "Audio" at bounding box center [288, 553] width 63 height 22
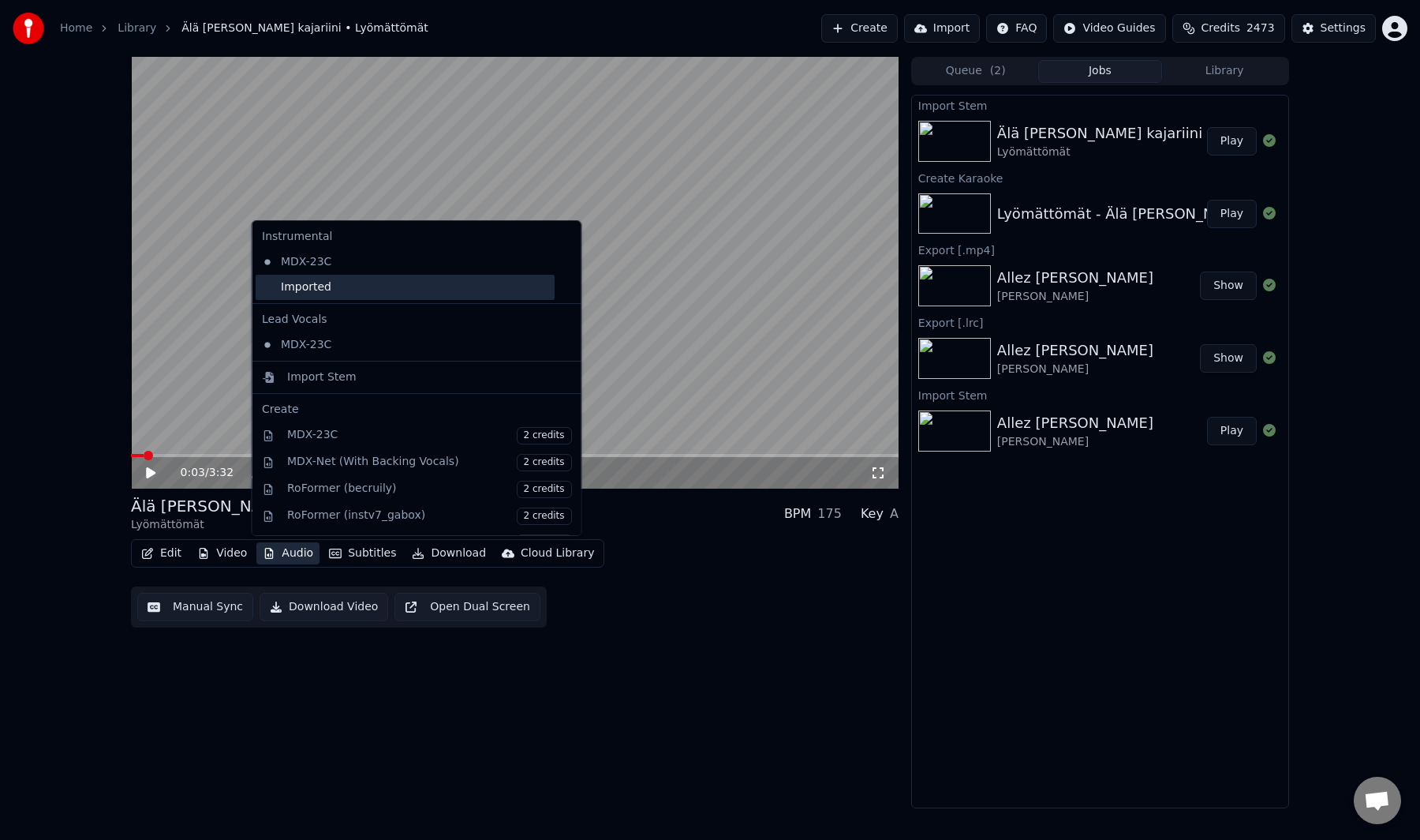
click at [342, 279] on div "Imported" at bounding box center [405, 287] width 299 height 25
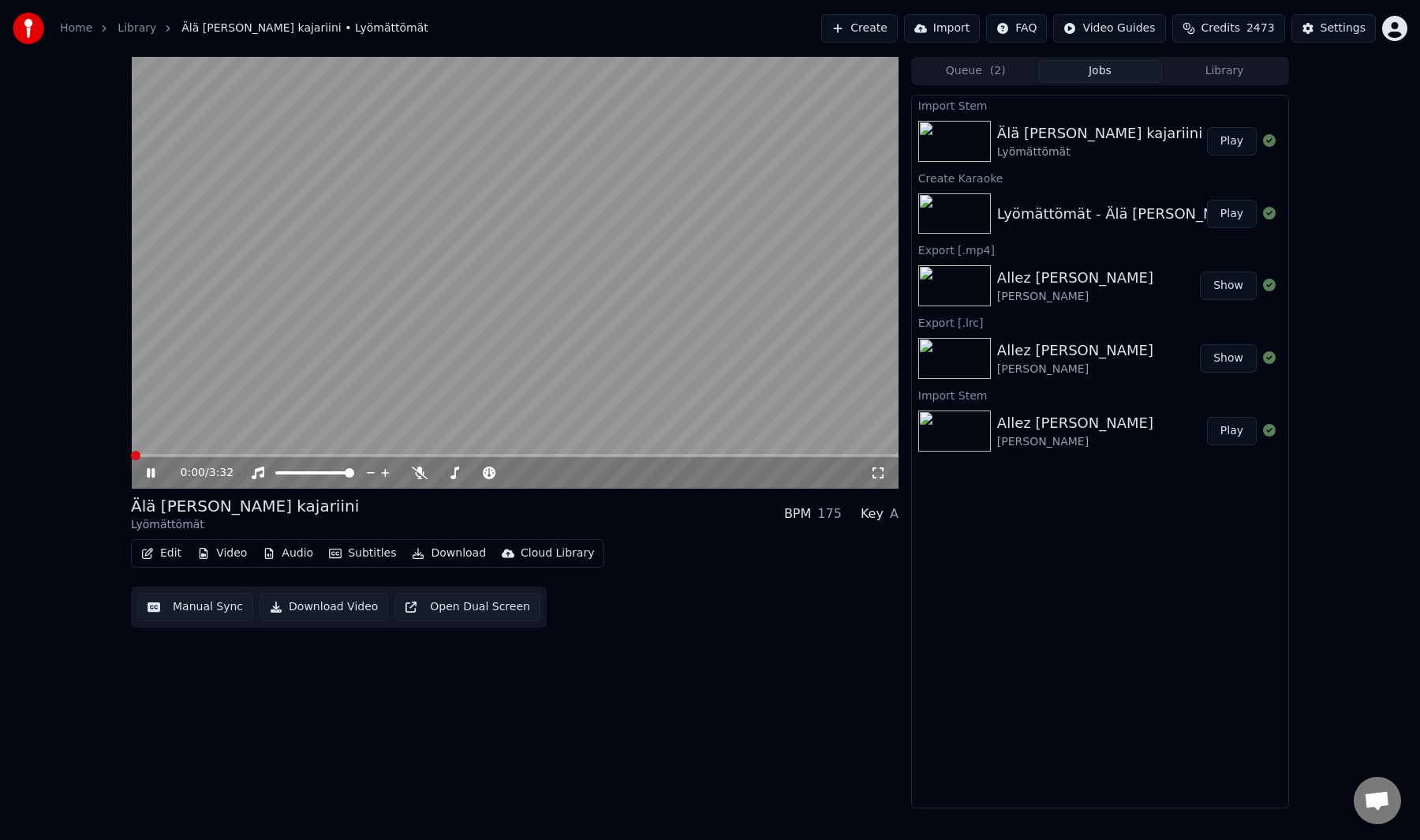
click at [131, 451] on span at bounding box center [135, 455] width 9 height 9
click at [492, 319] on video at bounding box center [515, 273] width 768 height 431
click at [837, 459] on div "0:24 / 3:32" at bounding box center [515, 472] width 768 height 31
click at [841, 455] on span at bounding box center [515, 455] width 768 height 3
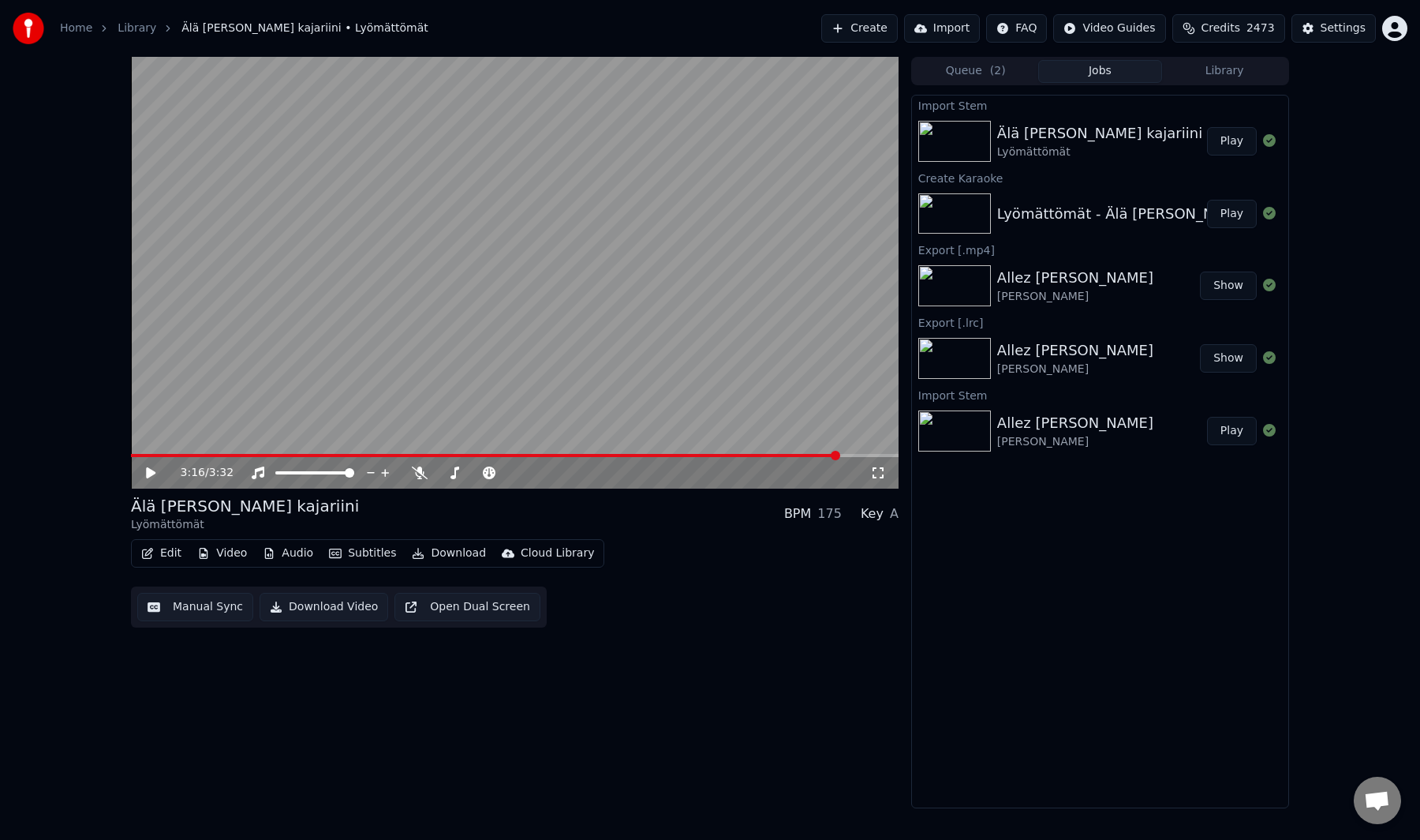
click at [842, 395] on video at bounding box center [515, 273] width 768 height 431
click at [807, 397] on video at bounding box center [515, 273] width 768 height 431
click at [460, 548] on button "Download" at bounding box center [449, 553] width 87 height 22
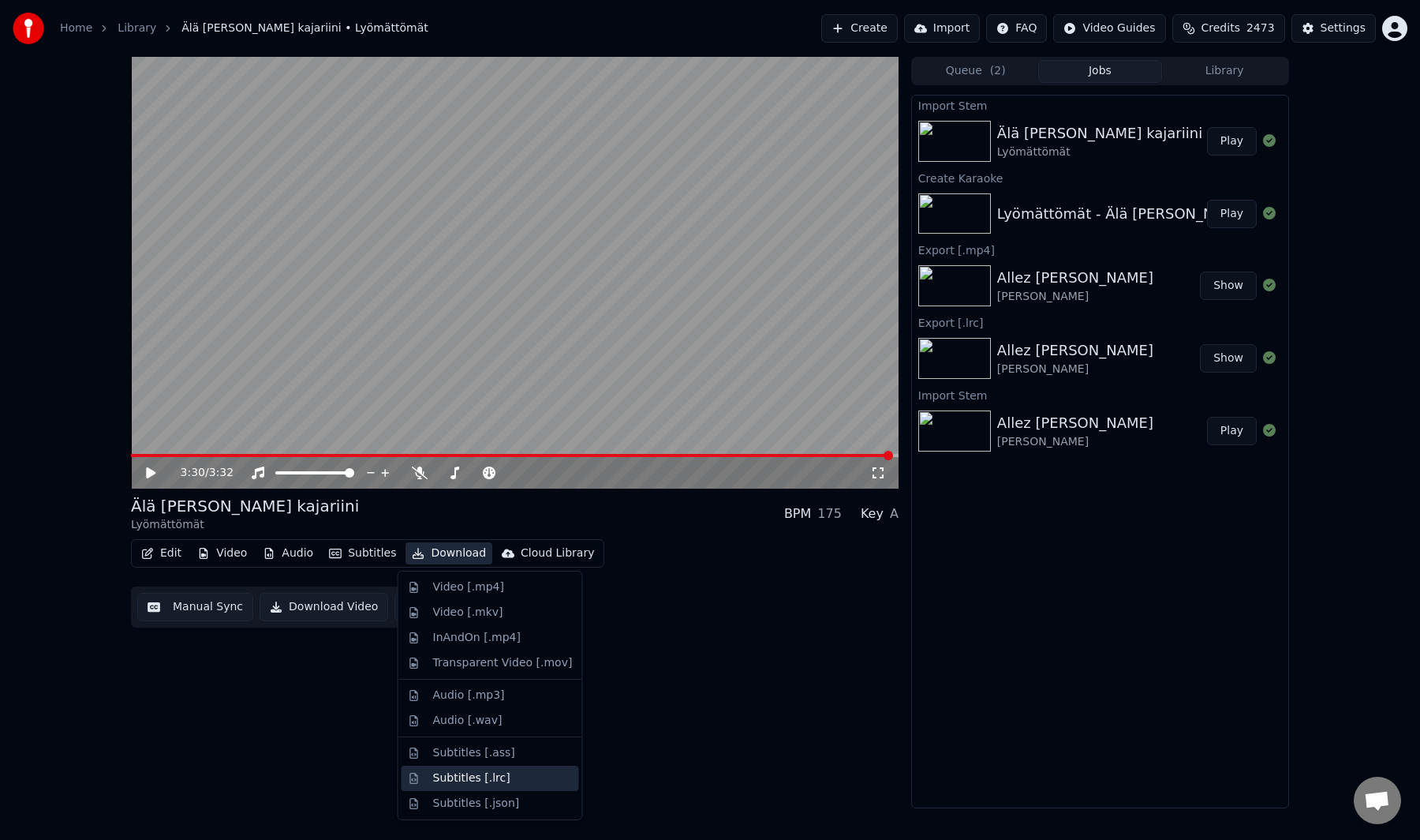
click at [473, 772] on div "Subtitles [.lrc]" at bounding box center [471, 778] width 77 height 16
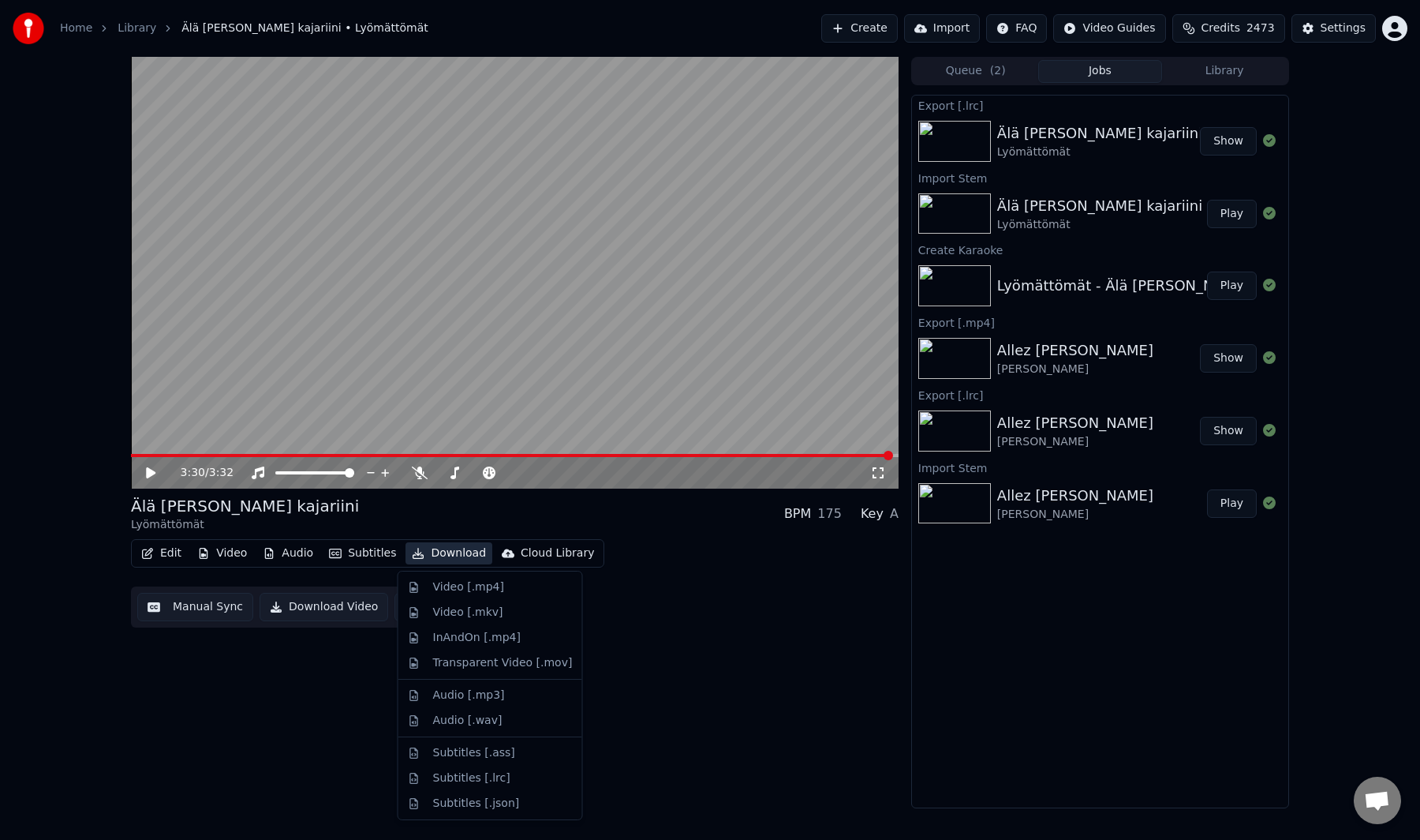
click at [450, 556] on button "Download" at bounding box center [449, 553] width 87 height 22
click at [459, 587] on div "Video [.mp4]" at bounding box center [469, 587] width 71 height 16
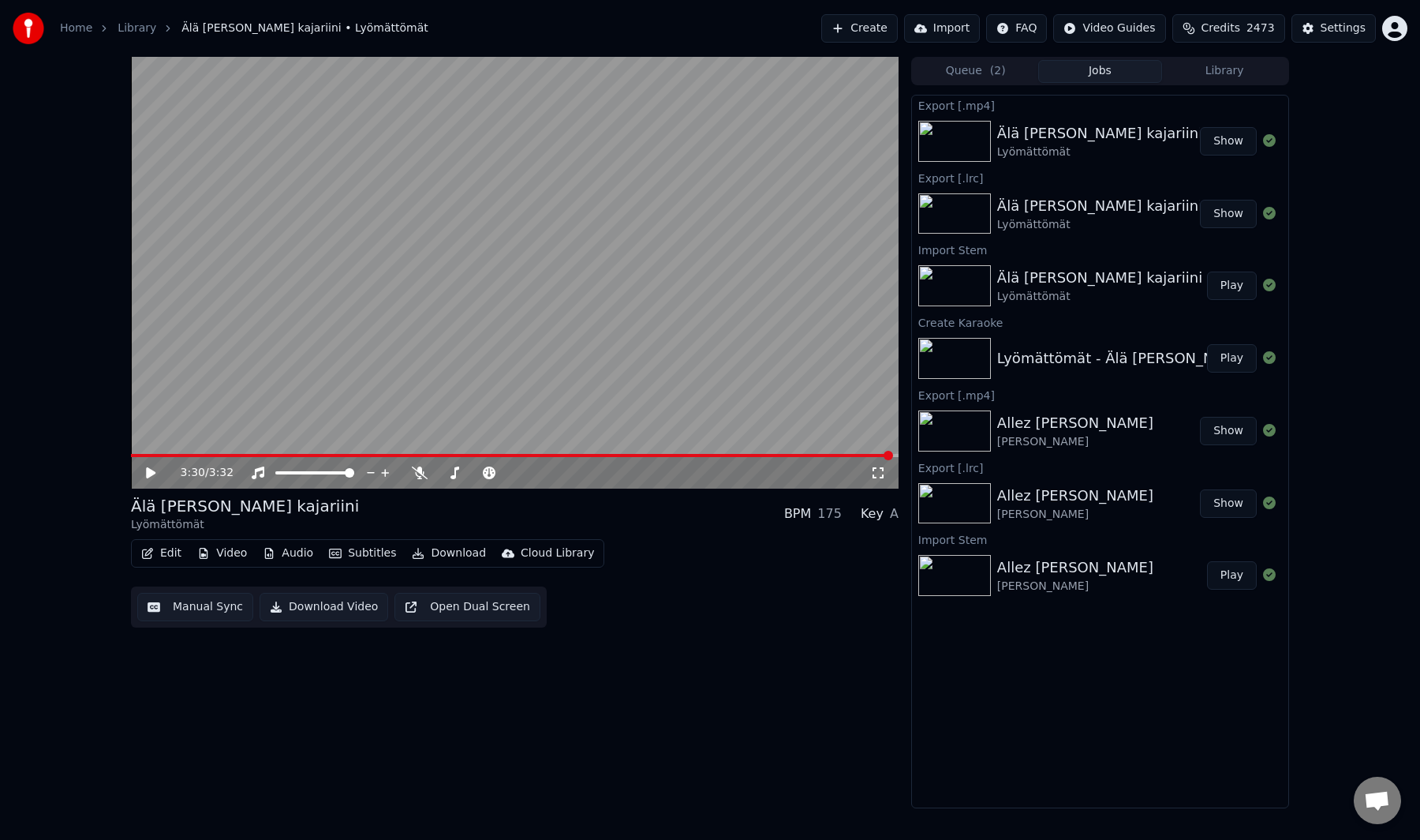
click at [857, 22] on button "Create" at bounding box center [859, 28] width 76 height 28
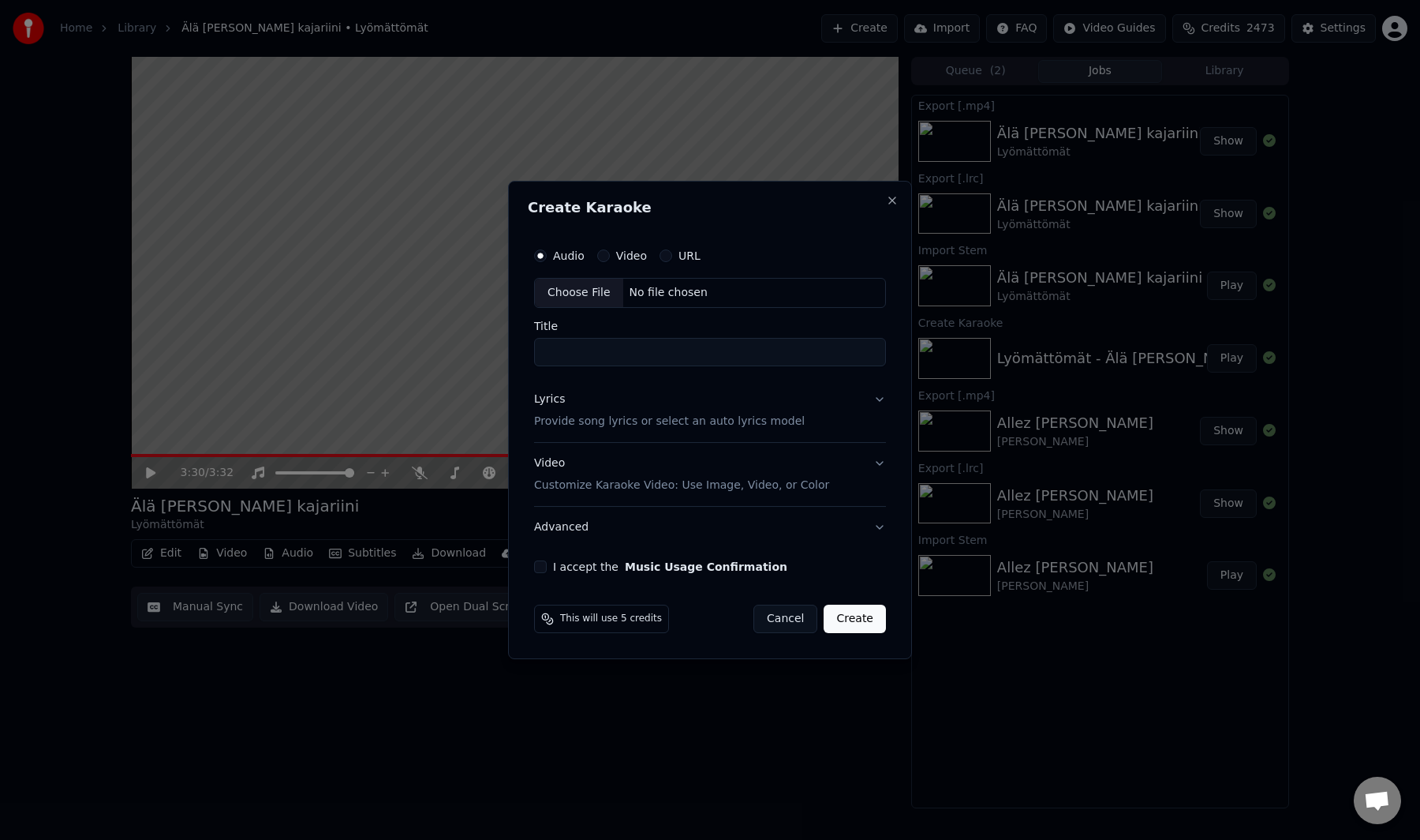
click at [596, 291] on div "Choose File" at bounding box center [579, 292] width 88 height 28
type input "**********"
click at [596, 420] on p "Provide song lyrics or select an auto lyrics model" at bounding box center [666, 421] width 271 height 16
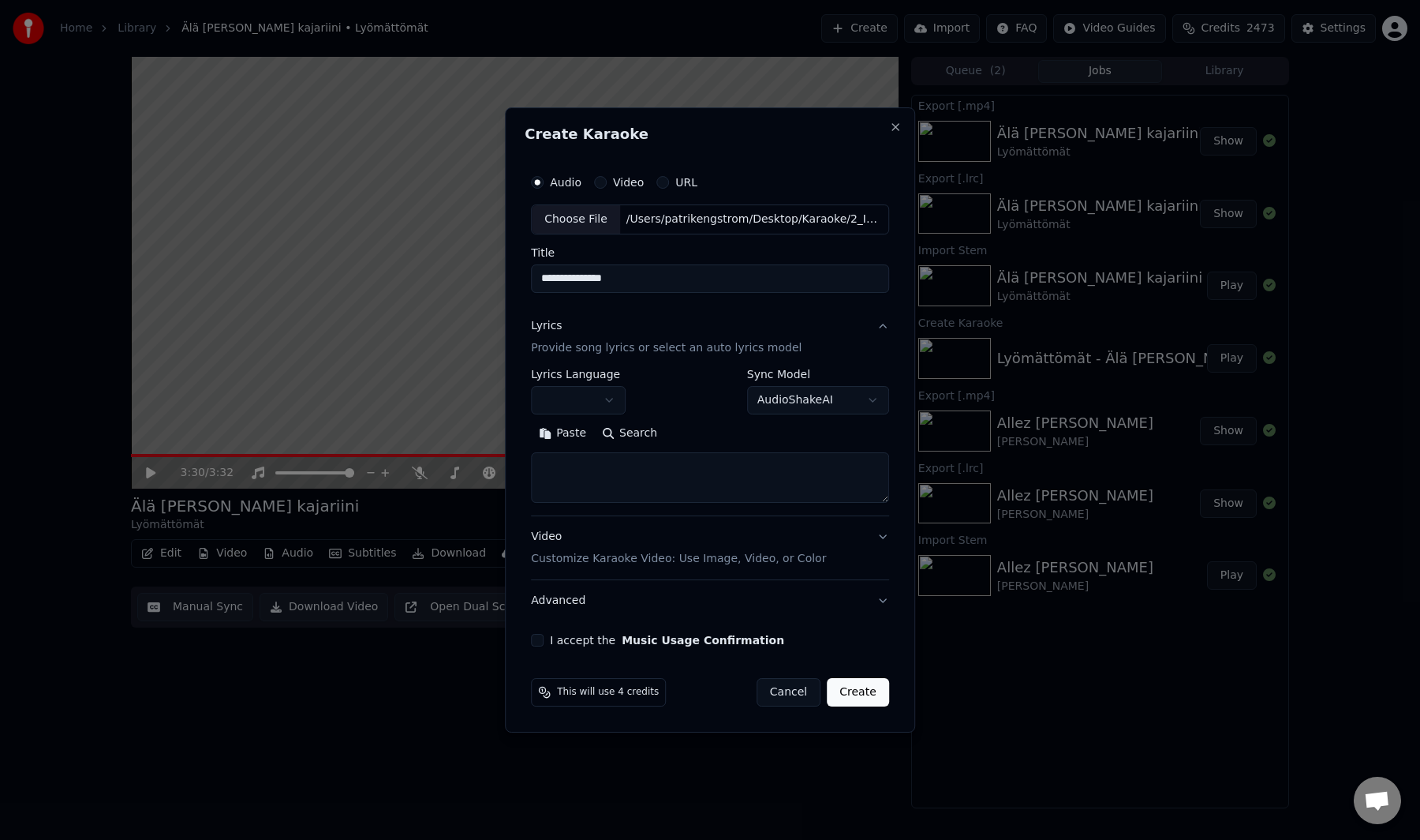
click at [562, 438] on button "Paste" at bounding box center [562, 433] width 63 height 25
type textarea "**********"
click at [687, 432] on button "Expand" at bounding box center [701, 433] width 74 height 25
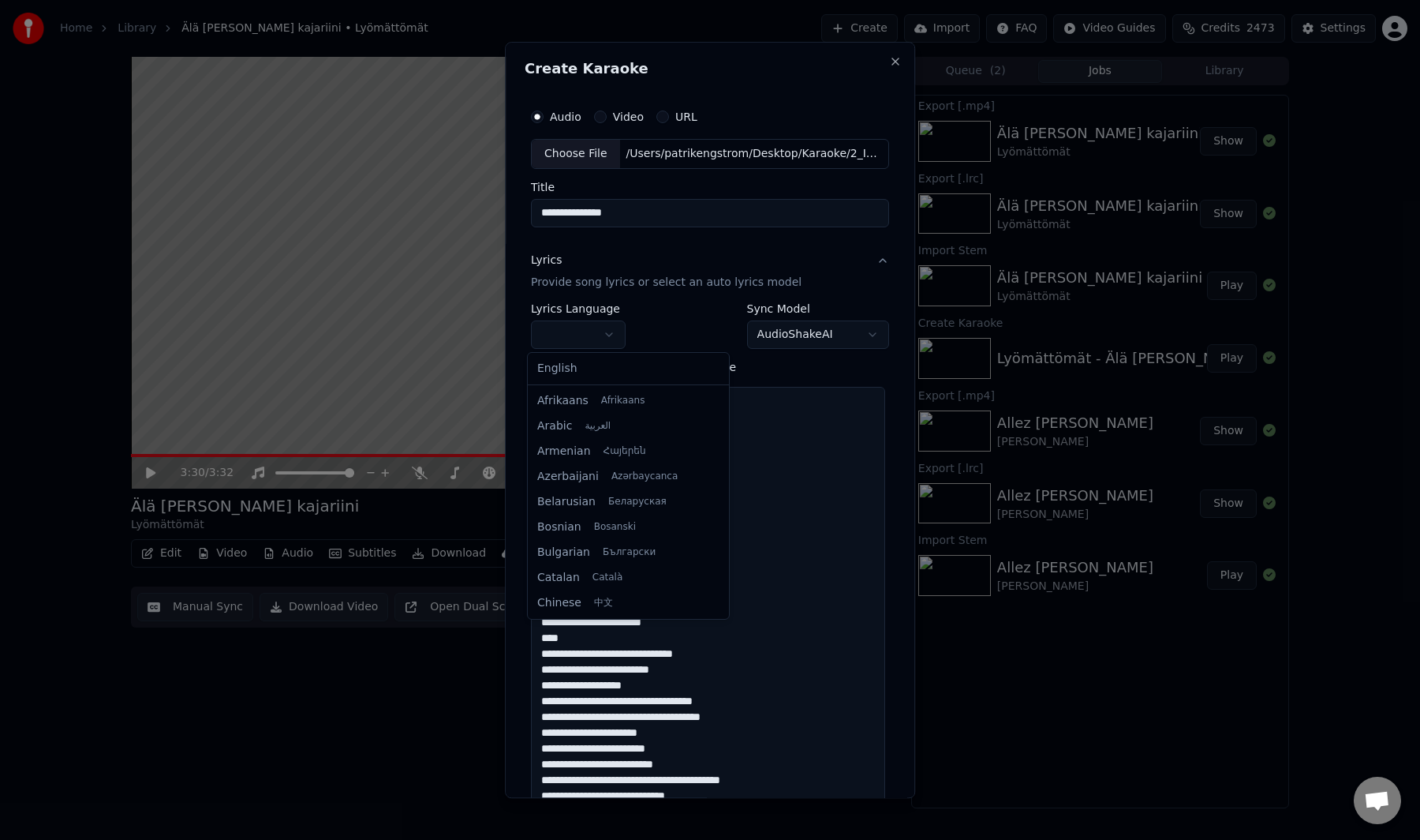
click at [588, 336] on body "**********" at bounding box center [710, 420] width 1420 height 840
select select "**"
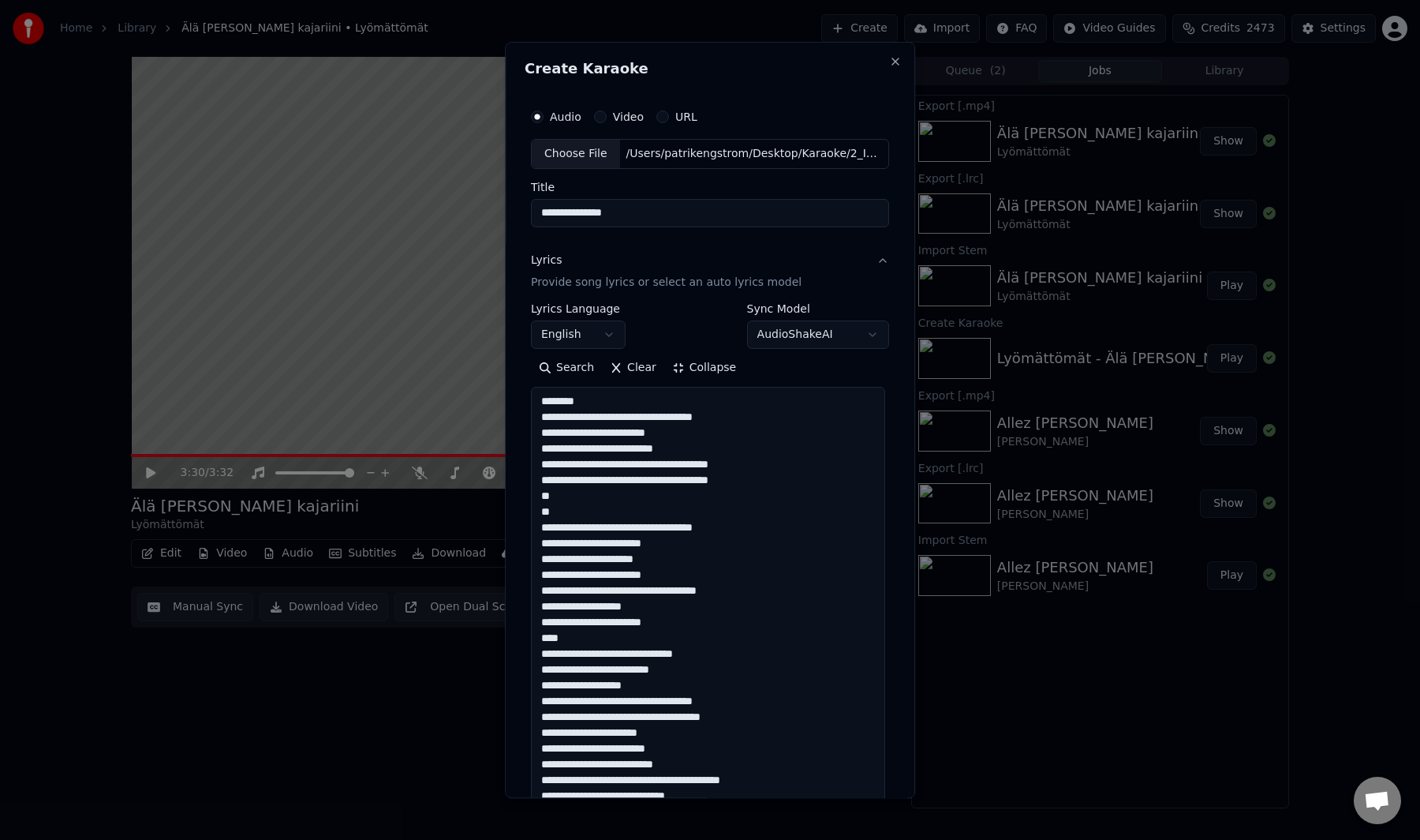
scroll to position [573, 0]
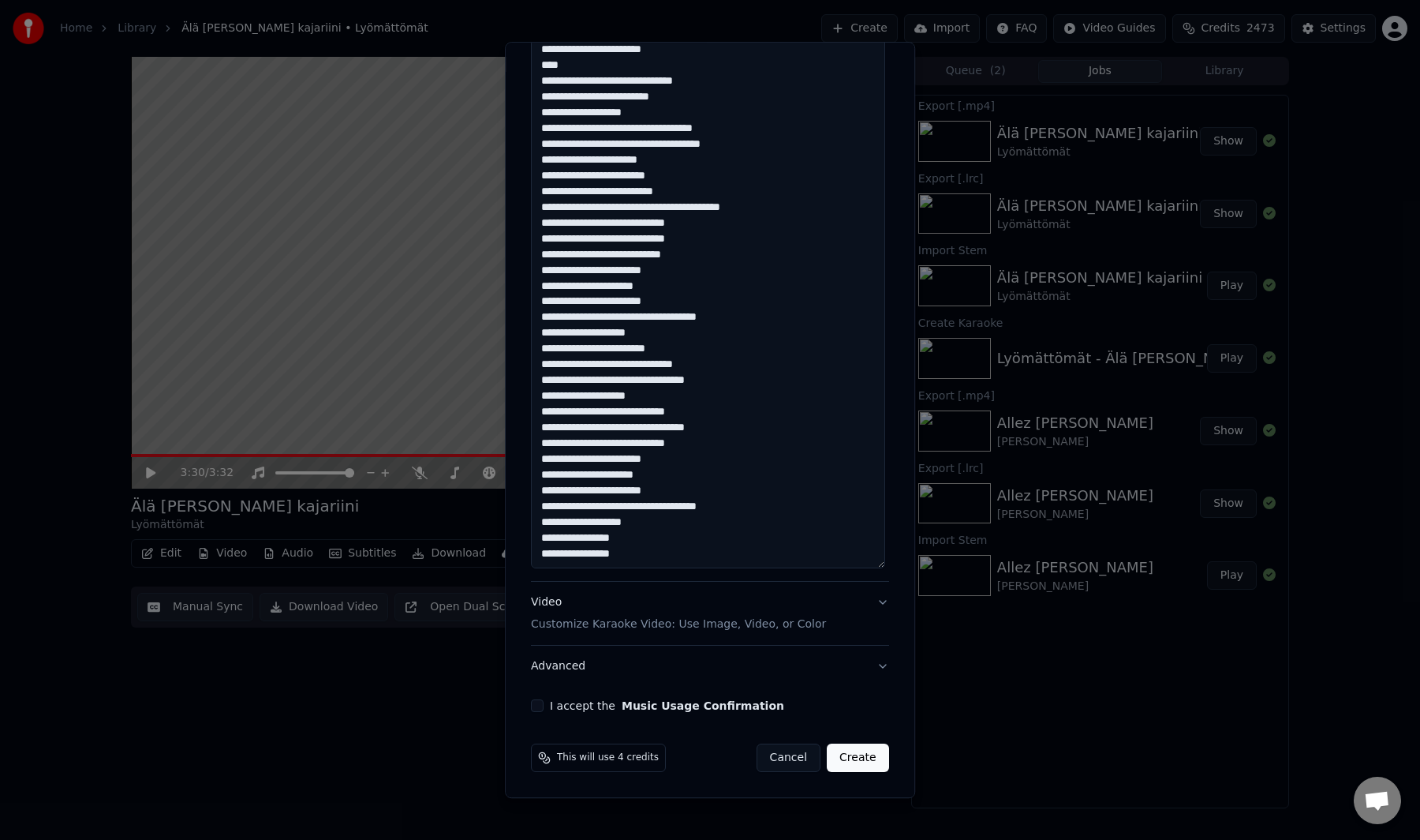
click at [537, 708] on button "I accept the Music Usage Confirmation" at bounding box center [537, 705] width 13 height 13
click at [864, 756] on button "Create" at bounding box center [858, 757] width 62 height 28
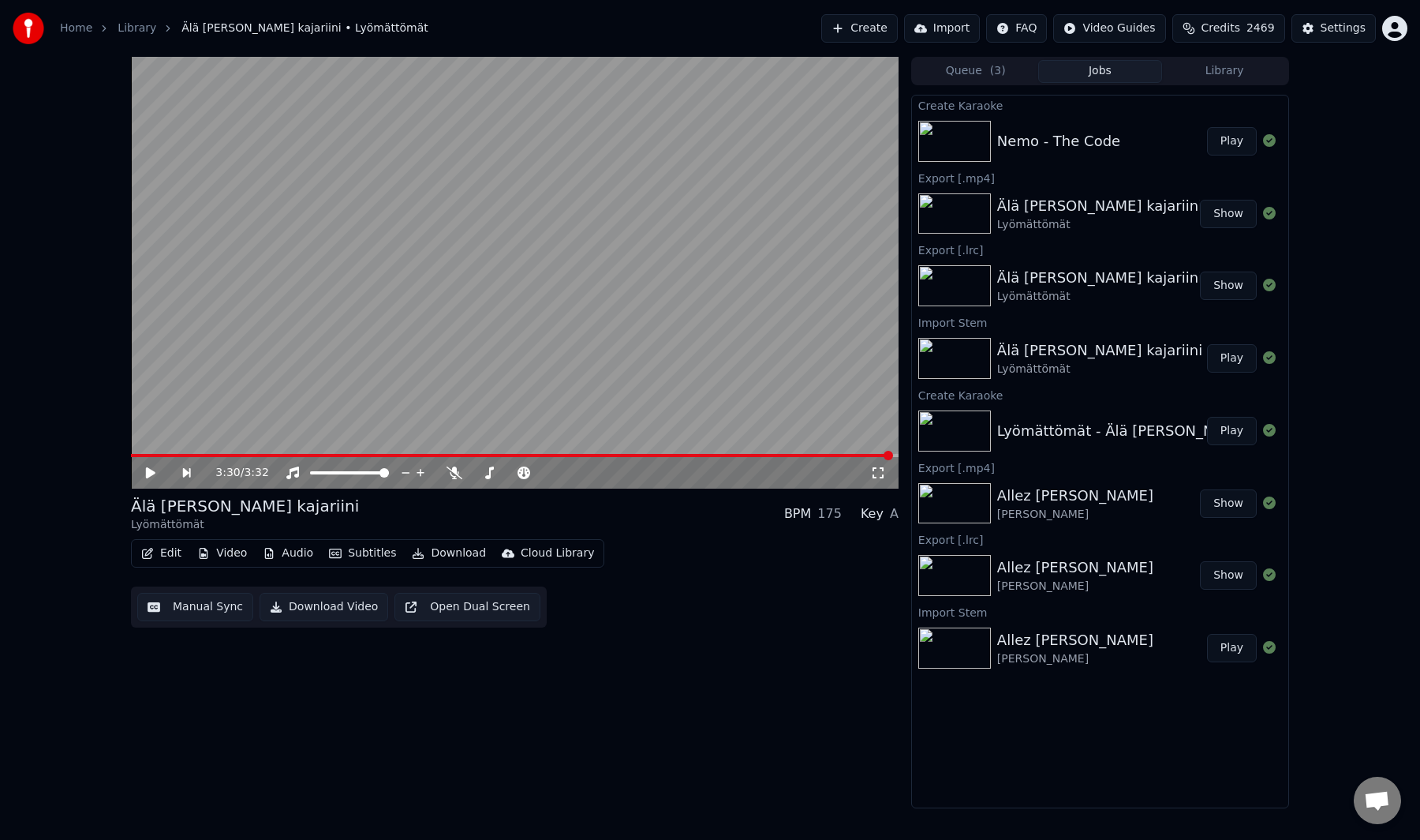
click at [1235, 151] on button "Play" at bounding box center [1232, 141] width 50 height 28
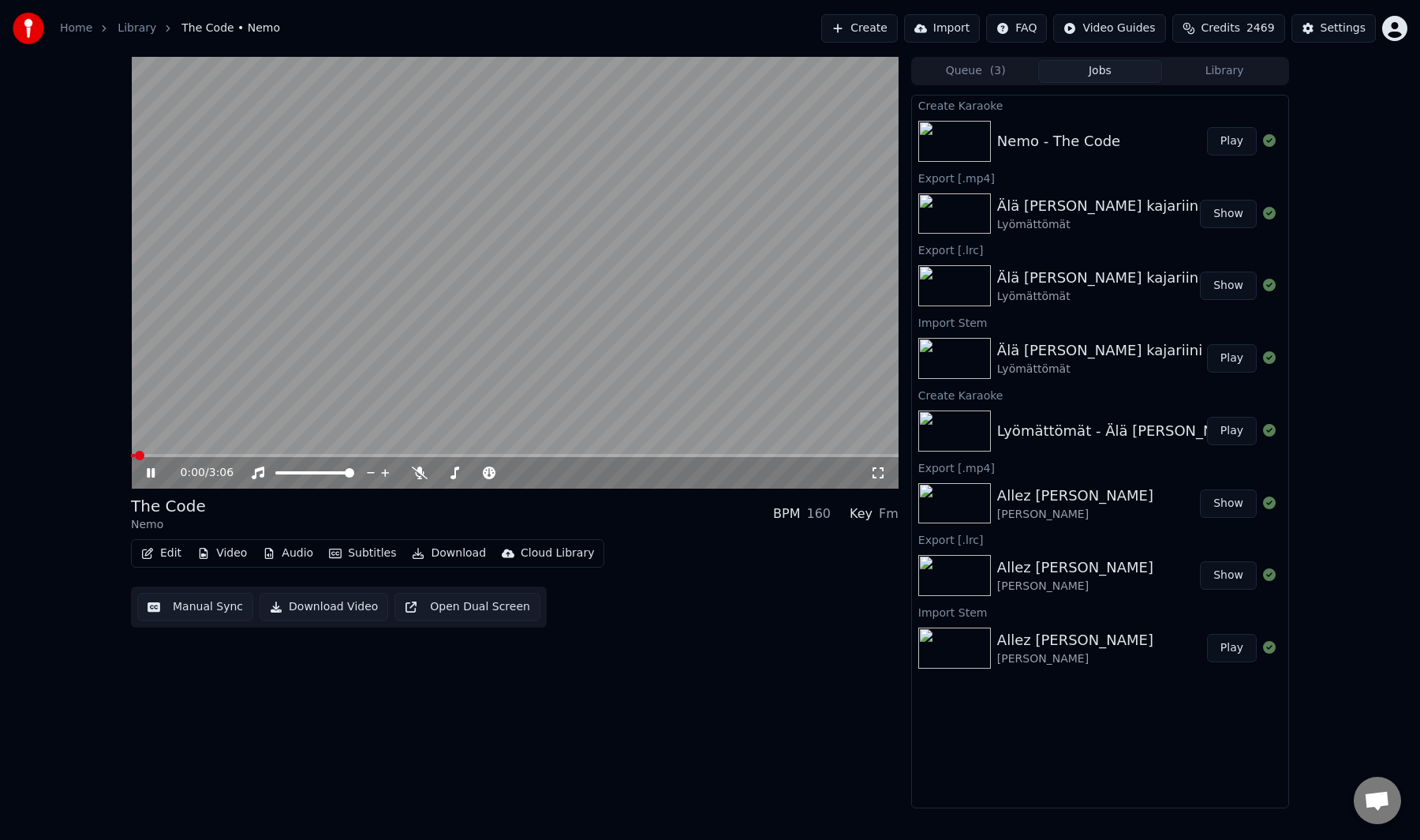
click at [219, 600] on button "Manual Sync" at bounding box center [195, 606] width 116 height 28
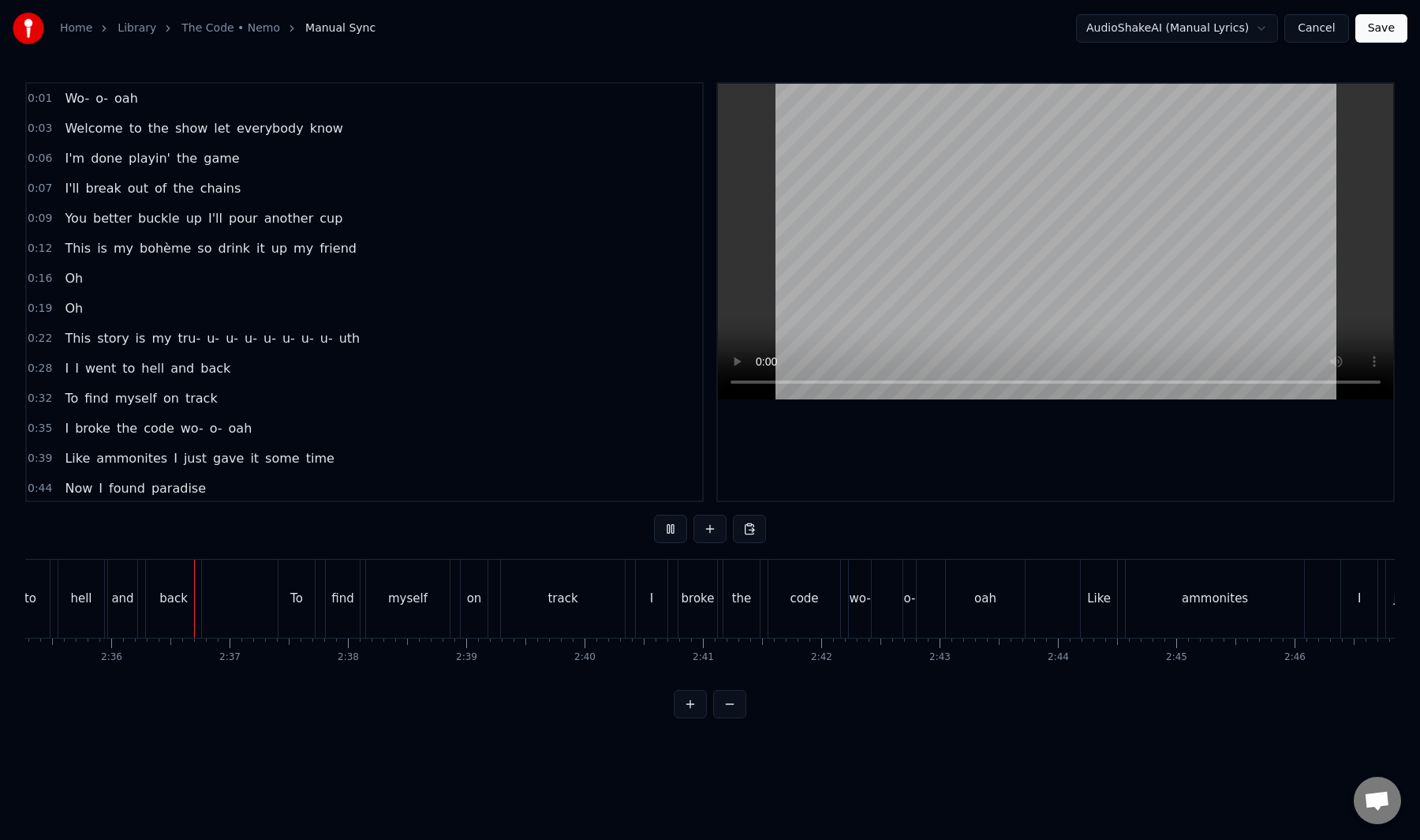
scroll to position [0, 18382]
click at [664, 529] on button at bounding box center [670, 528] width 33 height 28
click at [654, 515] on button at bounding box center [670, 528] width 33 height 28
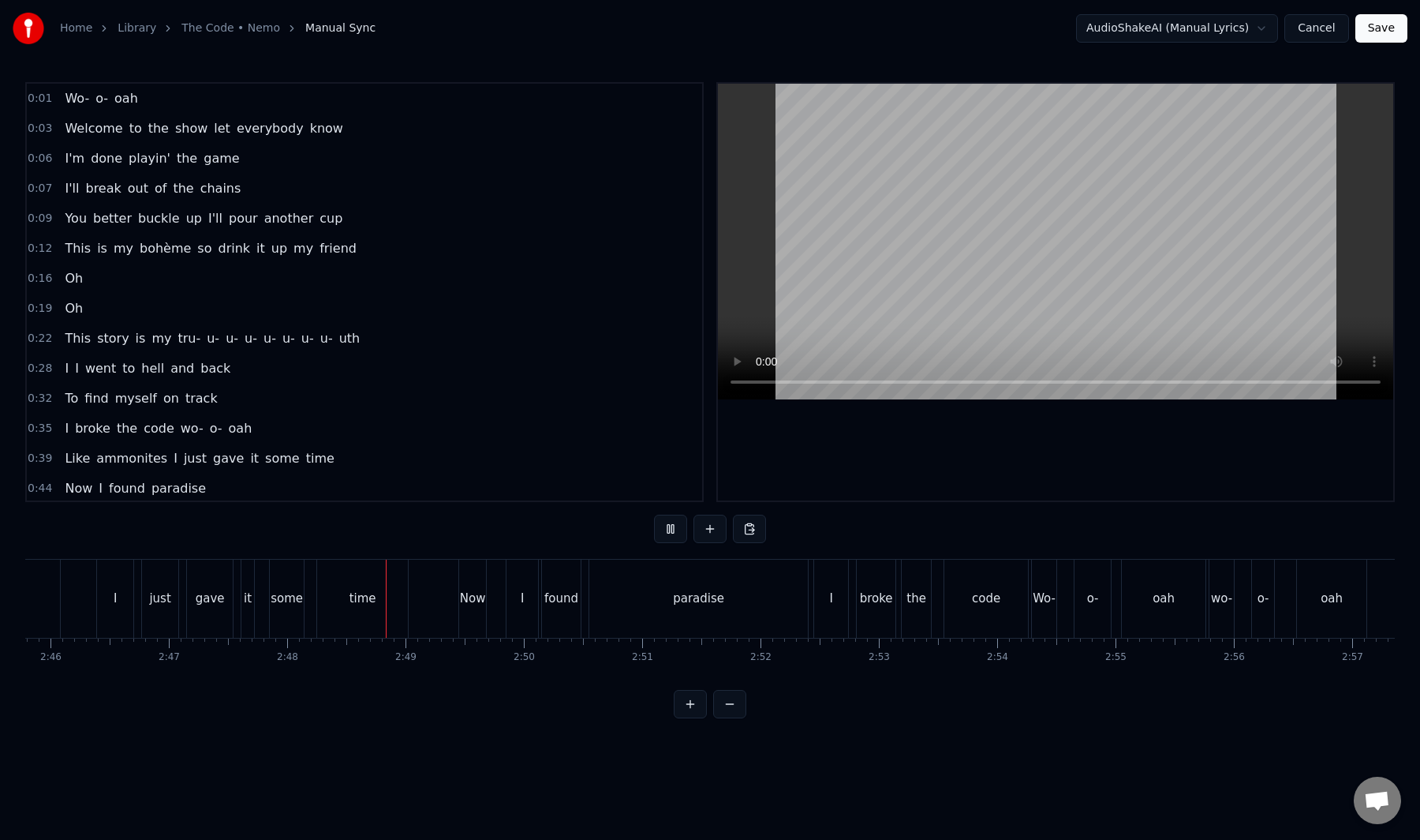
click at [654, 515] on button at bounding box center [670, 528] width 33 height 28
click at [669, 529] on button at bounding box center [670, 528] width 33 height 28
click at [1332, 30] on button "Cancel" at bounding box center [1316, 28] width 64 height 28
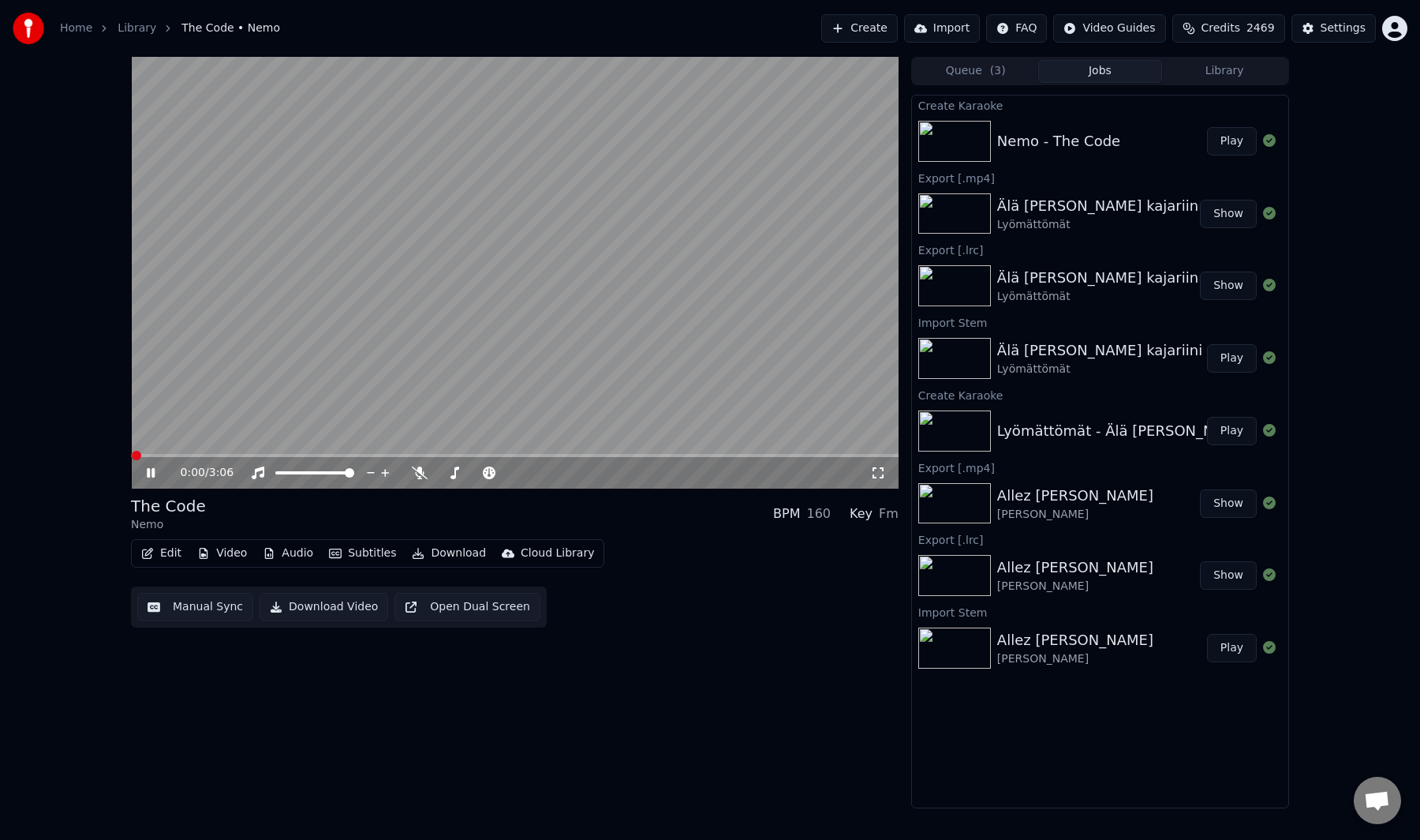
click at [375, 332] on video at bounding box center [515, 273] width 768 height 431
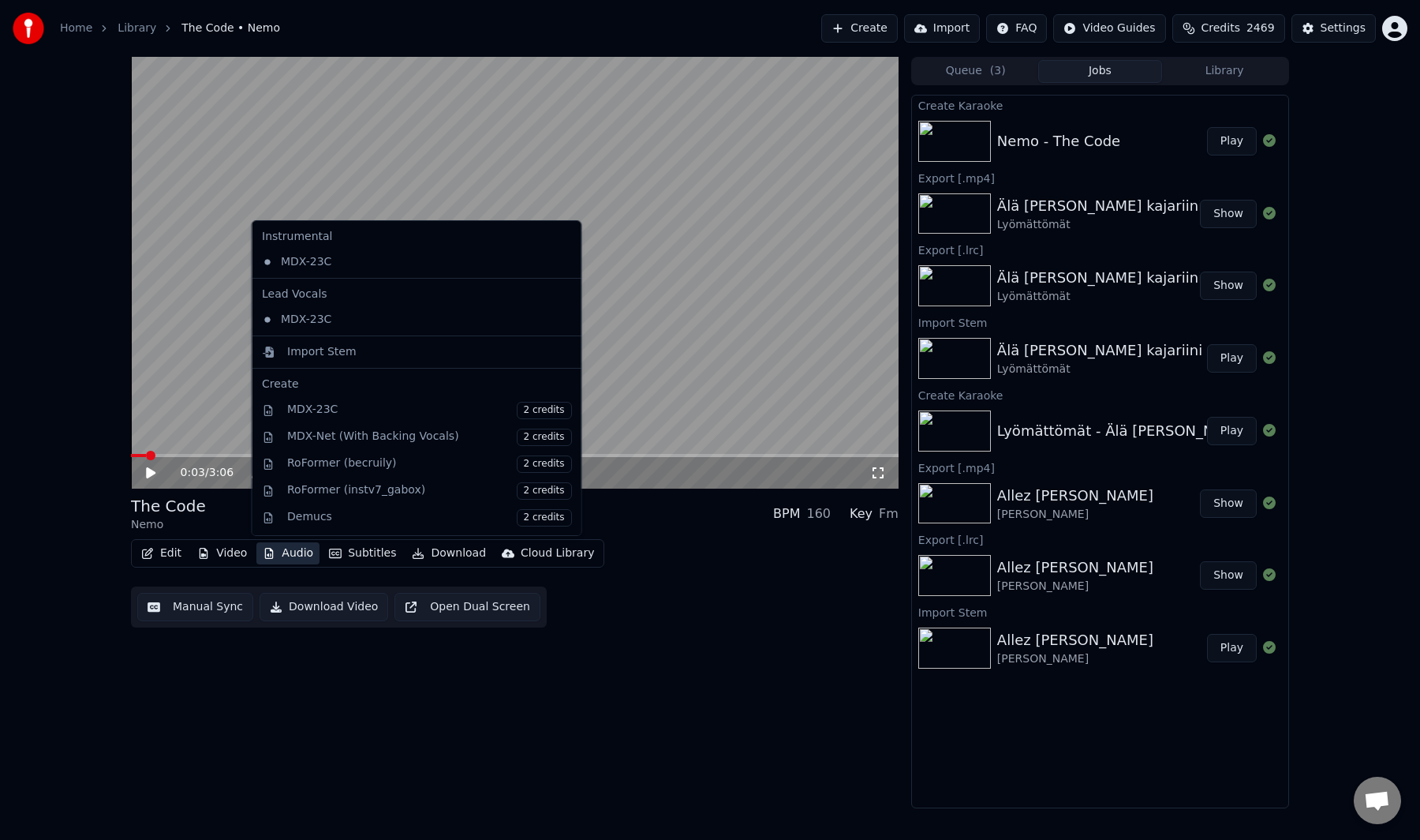
click at [289, 561] on button "Audio" at bounding box center [288, 553] width 63 height 22
click at [318, 347] on div "Import Stem" at bounding box center [322, 352] width 70 height 16
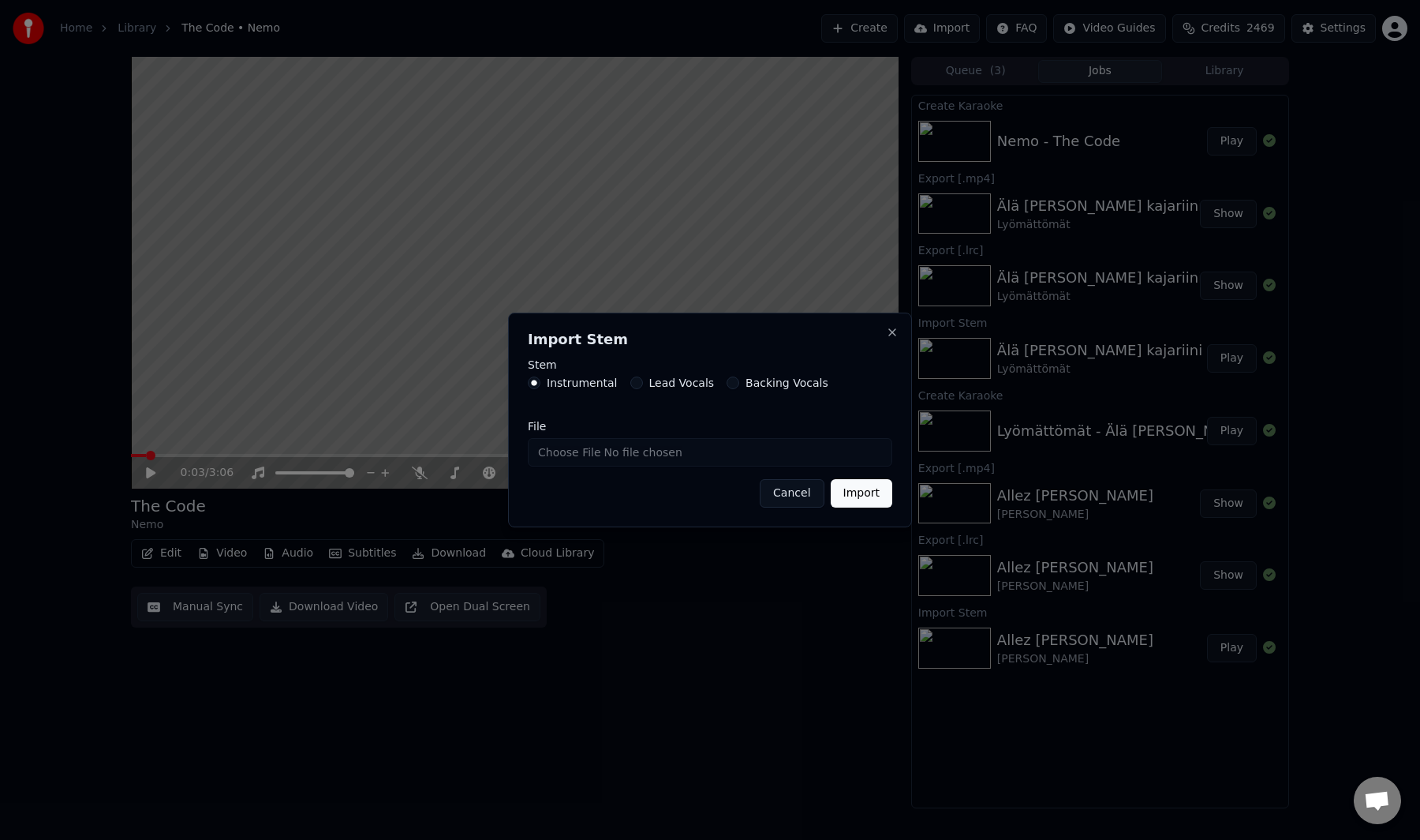
click at [567, 451] on input "File" at bounding box center [710, 452] width 364 height 28
type input "**********"
click at [858, 495] on button "Import" at bounding box center [861, 493] width 61 height 28
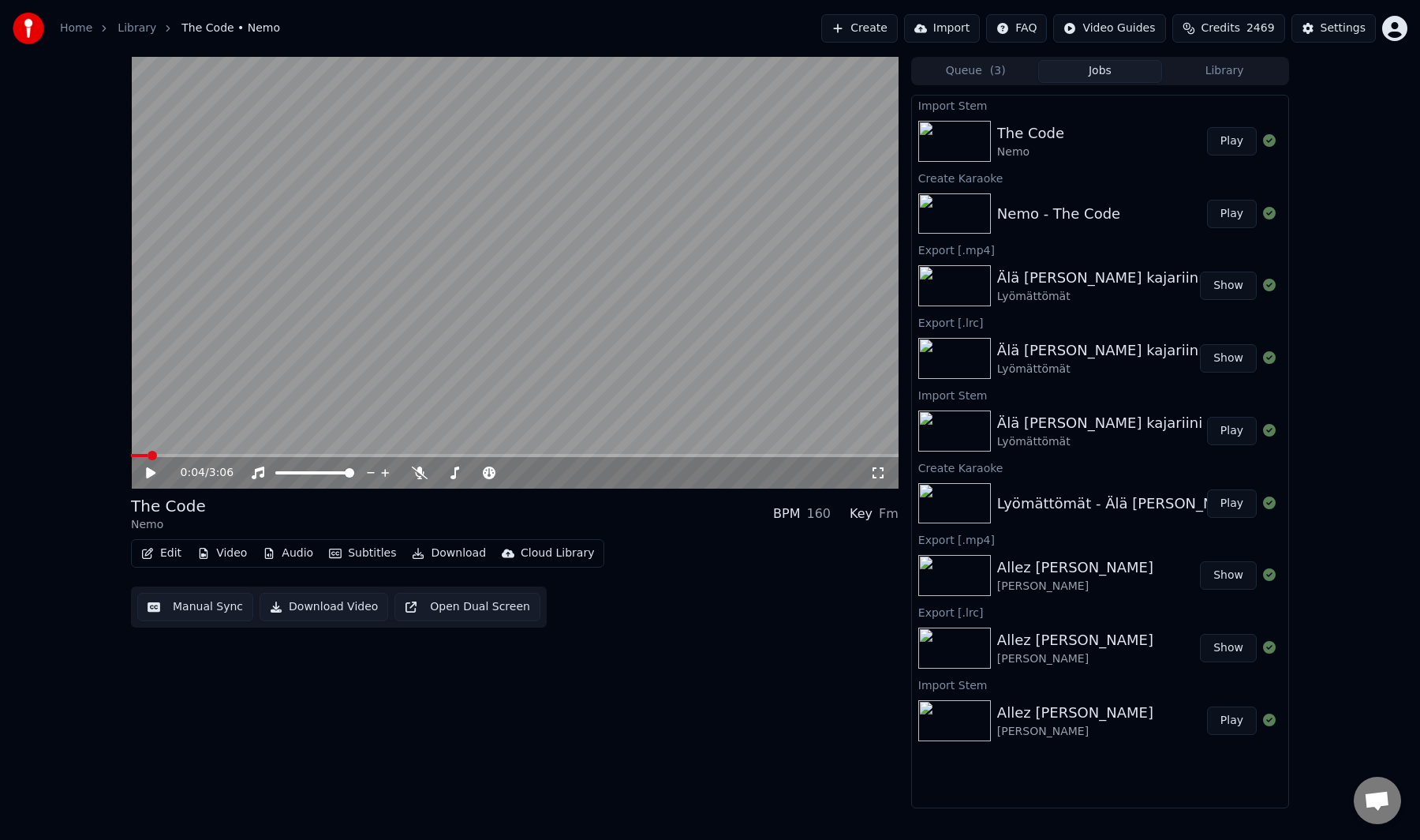
click at [148, 457] on span at bounding box center [152, 455] width 9 height 9
click at [270, 397] on video at bounding box center [515, 273] width 768 height 431
click at [307, 369] on video at bounding box center [515, 273] width 768 height 431
click at [277, 550] on button "Audio" at bounding box center [288, 553] width 63 height 22
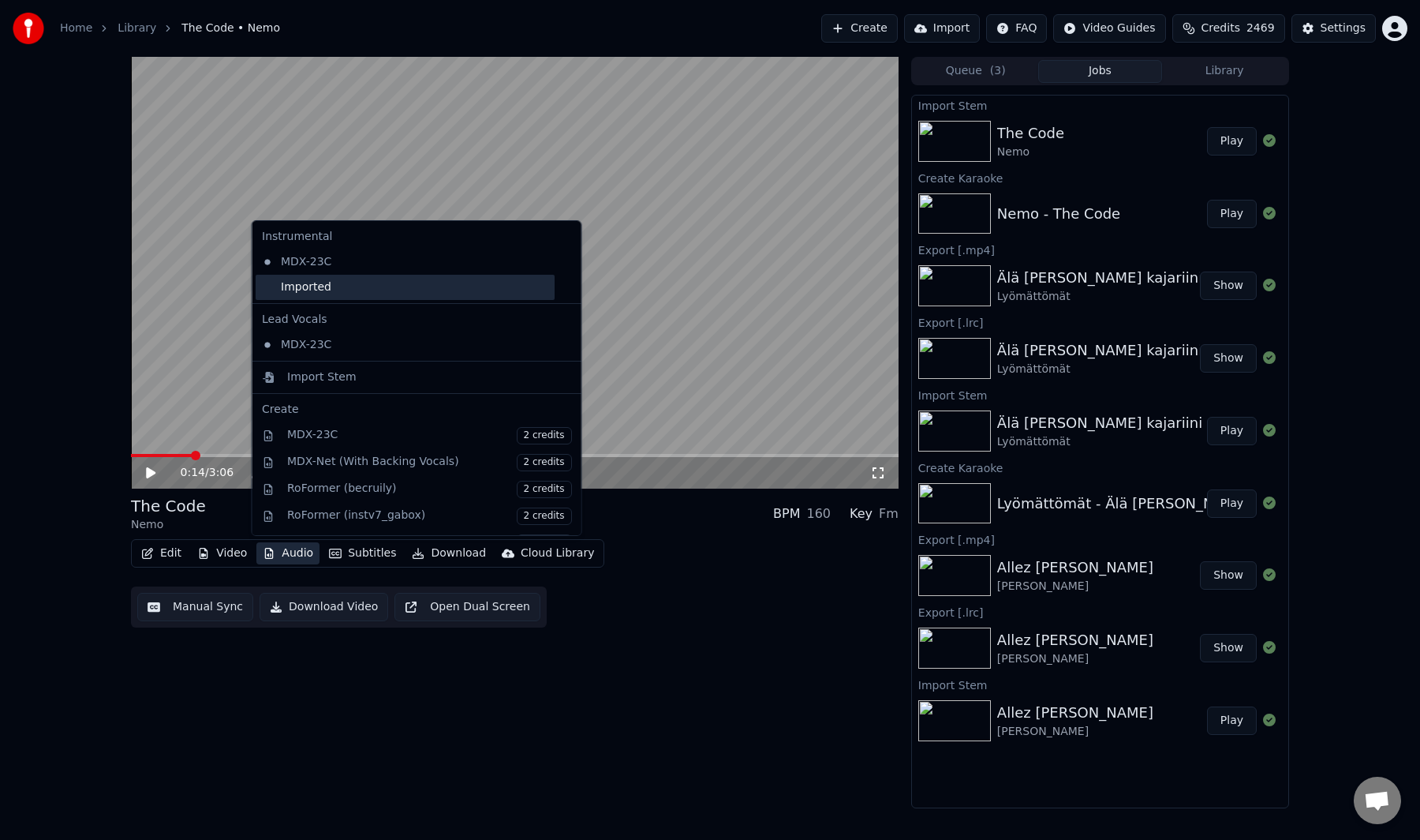
click at [340, 290] on div "Imported" at bounding box center [405, 287] width 299 height 25
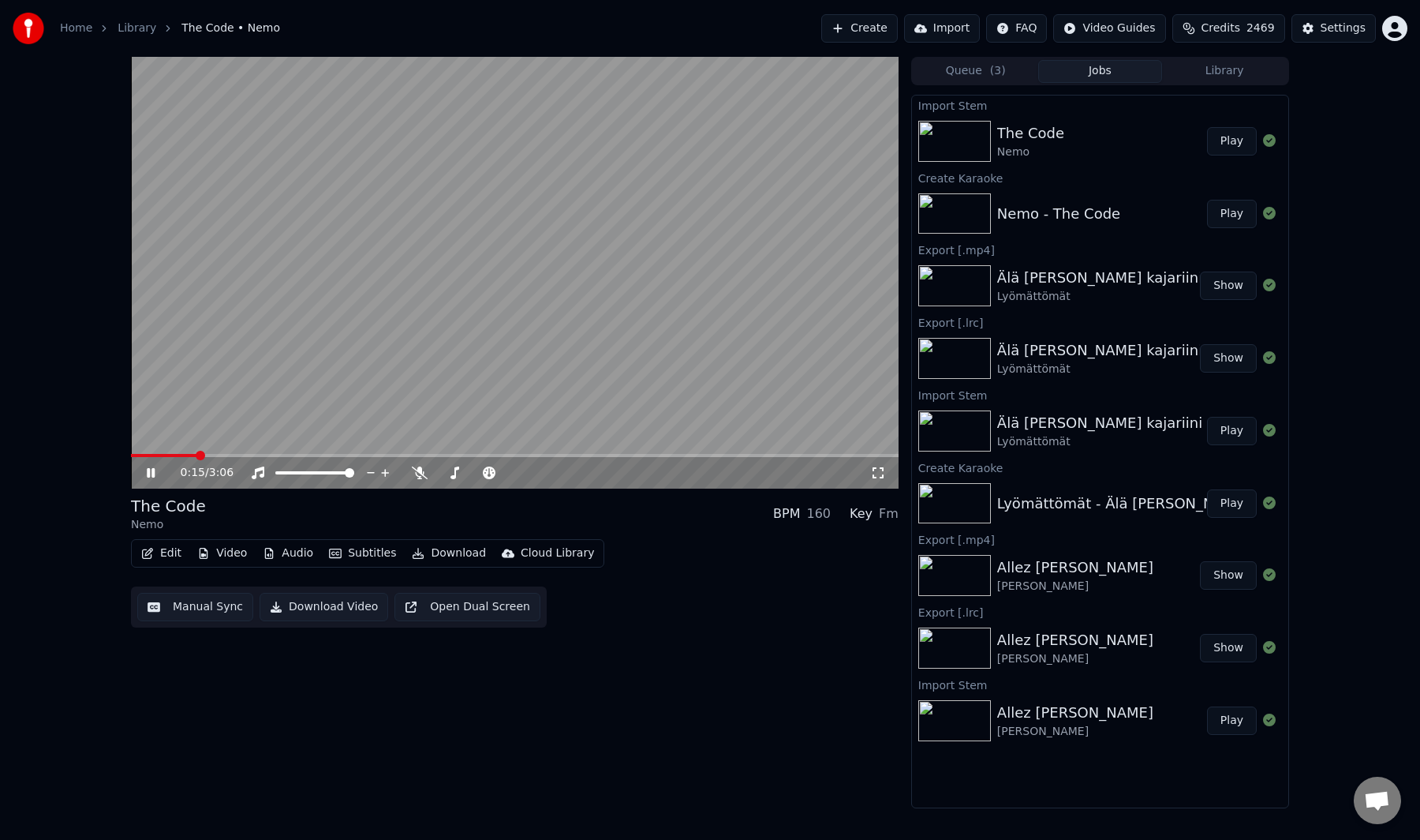
click at [195, 451] on span at bounding box center [200, 455] width 9 height 9
click at [279, 359] on video at bounding box center [515, 273] width 768 height 431
click at [196, 597] on button "Manual Sync" at bounding box center [195, 606] width 116 height 28
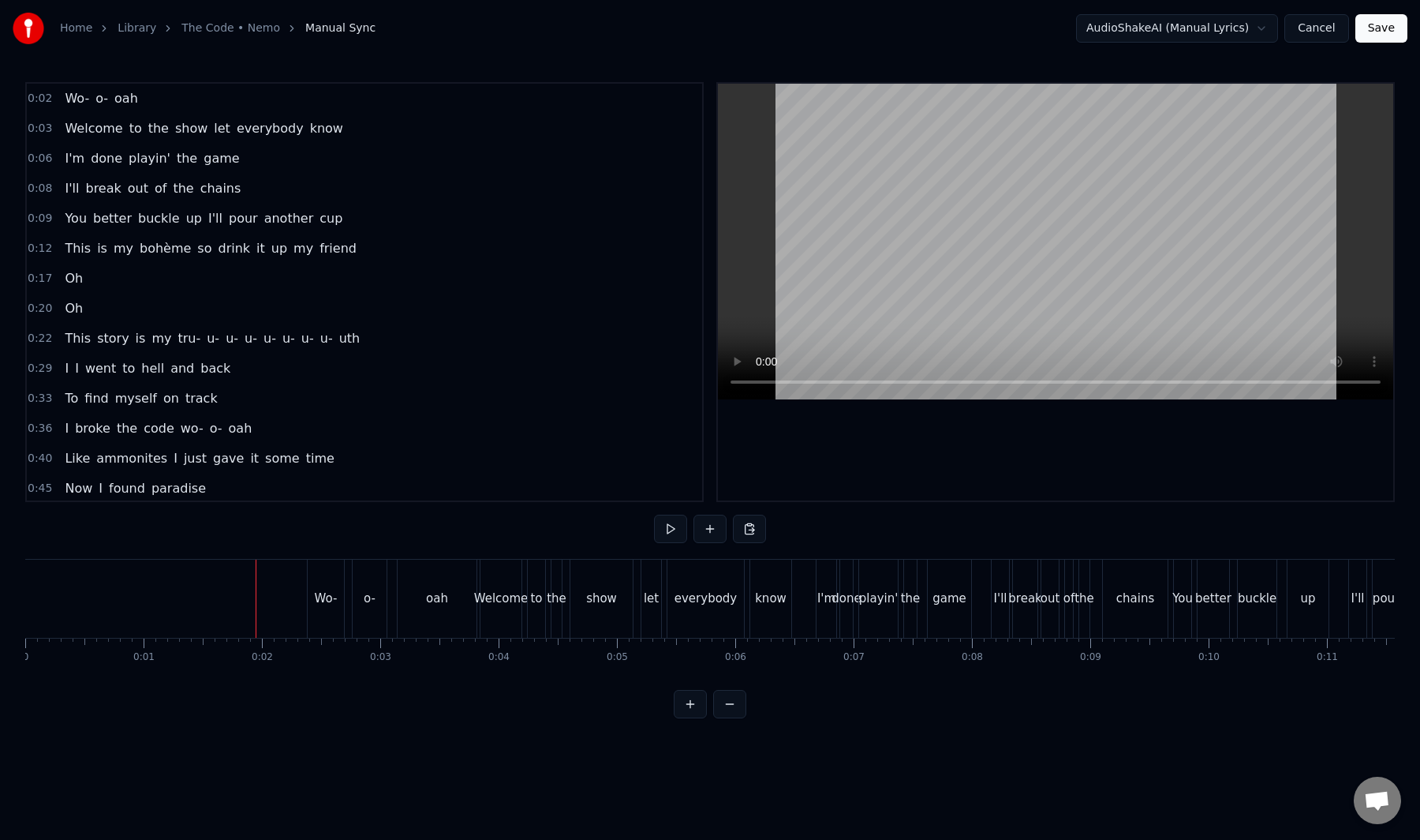
click at [1395, 28] on button "Save" at bounding box center [1381, 28] width 52 height 28
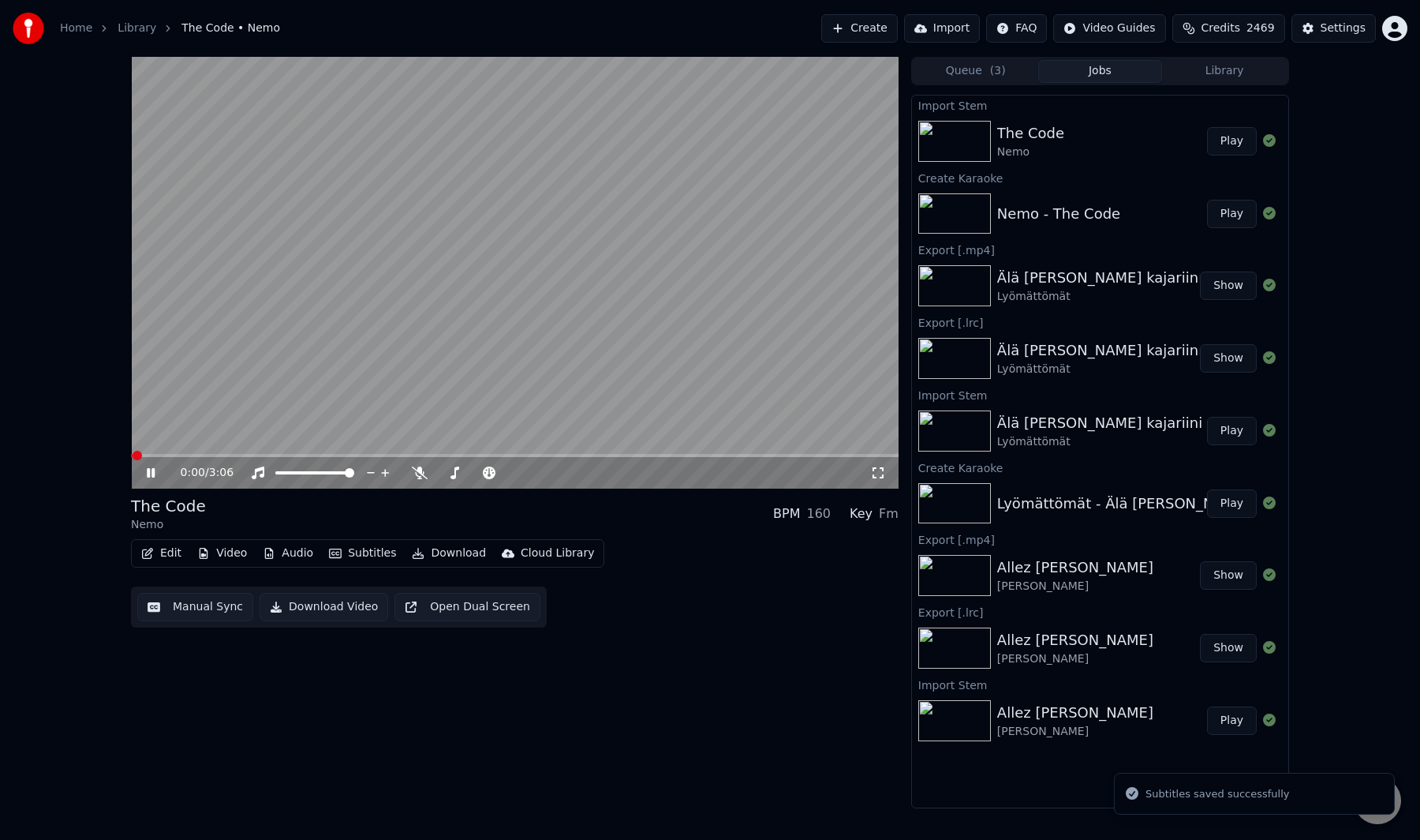
click at [659, 495] on div "The Code Nemo BPM 160 Key Fm" at bounding box center [515, 514] width 768 height 38
click at [532, 313] on video at bounding box center [515, 273] width 768 height 431
click at [147, 457] on span at bounding box center [151, 455] width 9 height 9
click at [195, 418] on video at bounding box center [515, 273] width 768 height 431
click at [178, 600] on button "Manual Sync" at bounding box center [195, 606] width 116 height 28
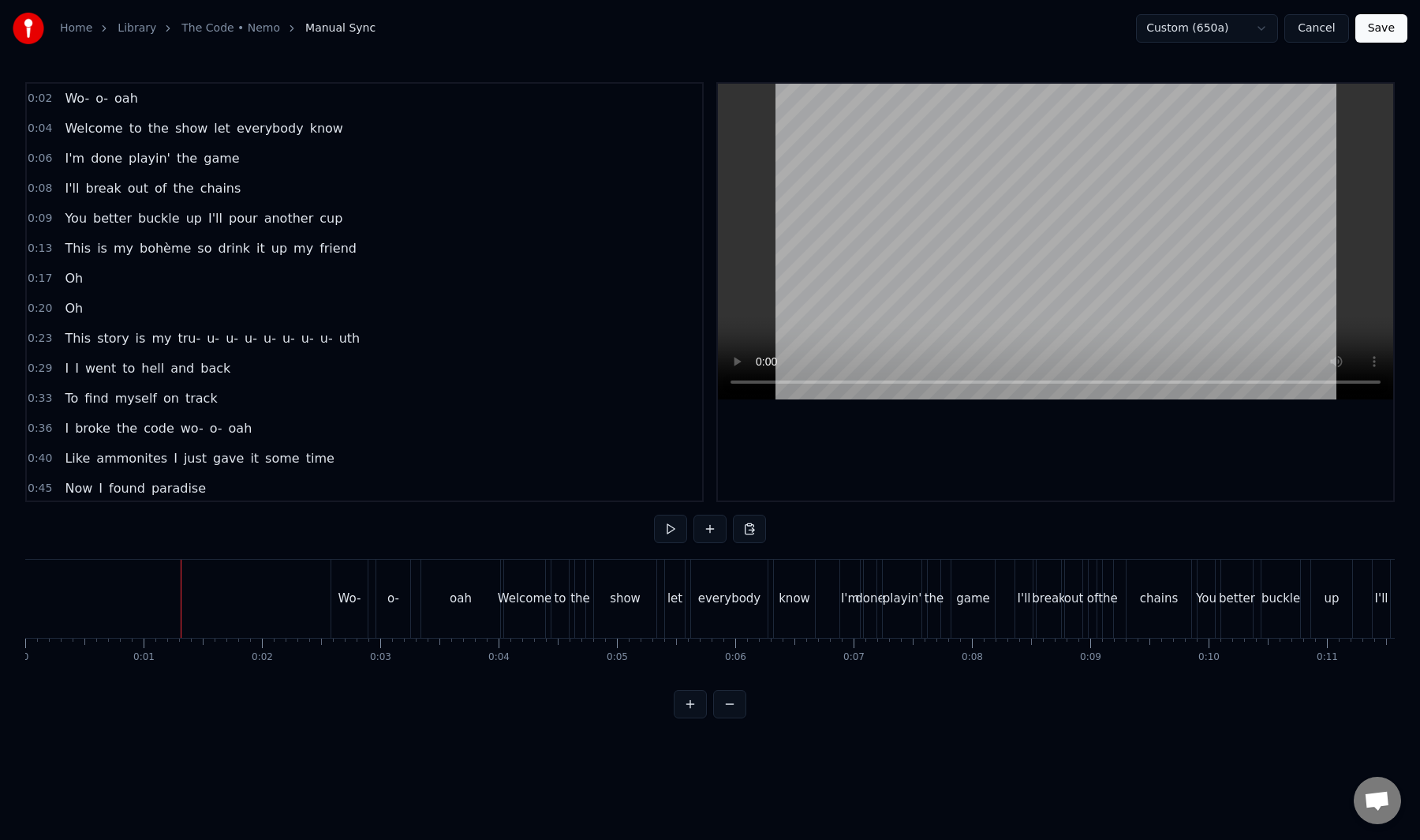
click at [1383, 31] on button "Save" at bounding box center [1381, 28] width 52 height 28
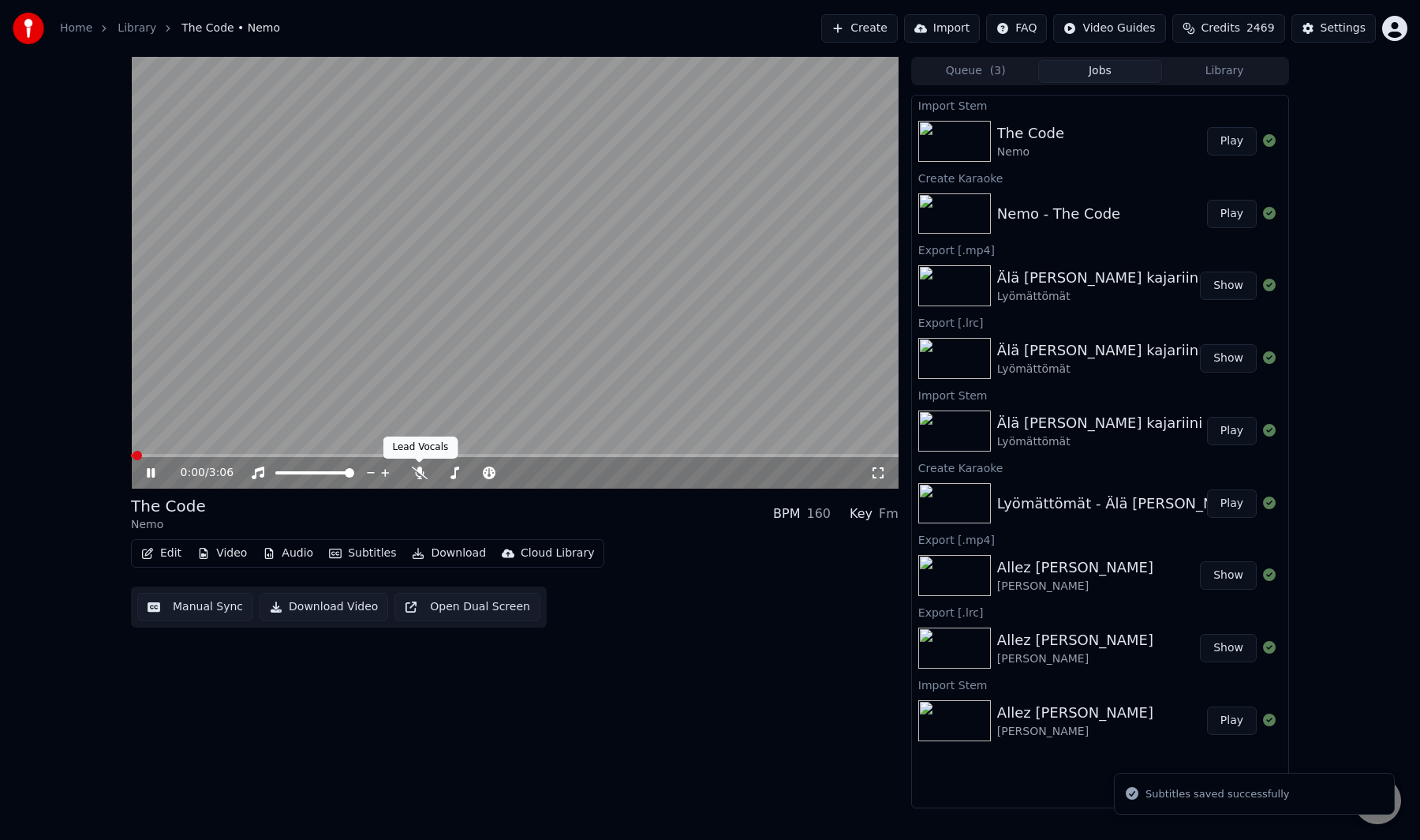
click at [528, 521] on div "The Code Nemo BPM 160 Key Fm" at bounding box center [515, 514] width 768 height 38
click at [180, 599] on button "Manual Sync" at bounding box center [195, 606] width 116 height 28
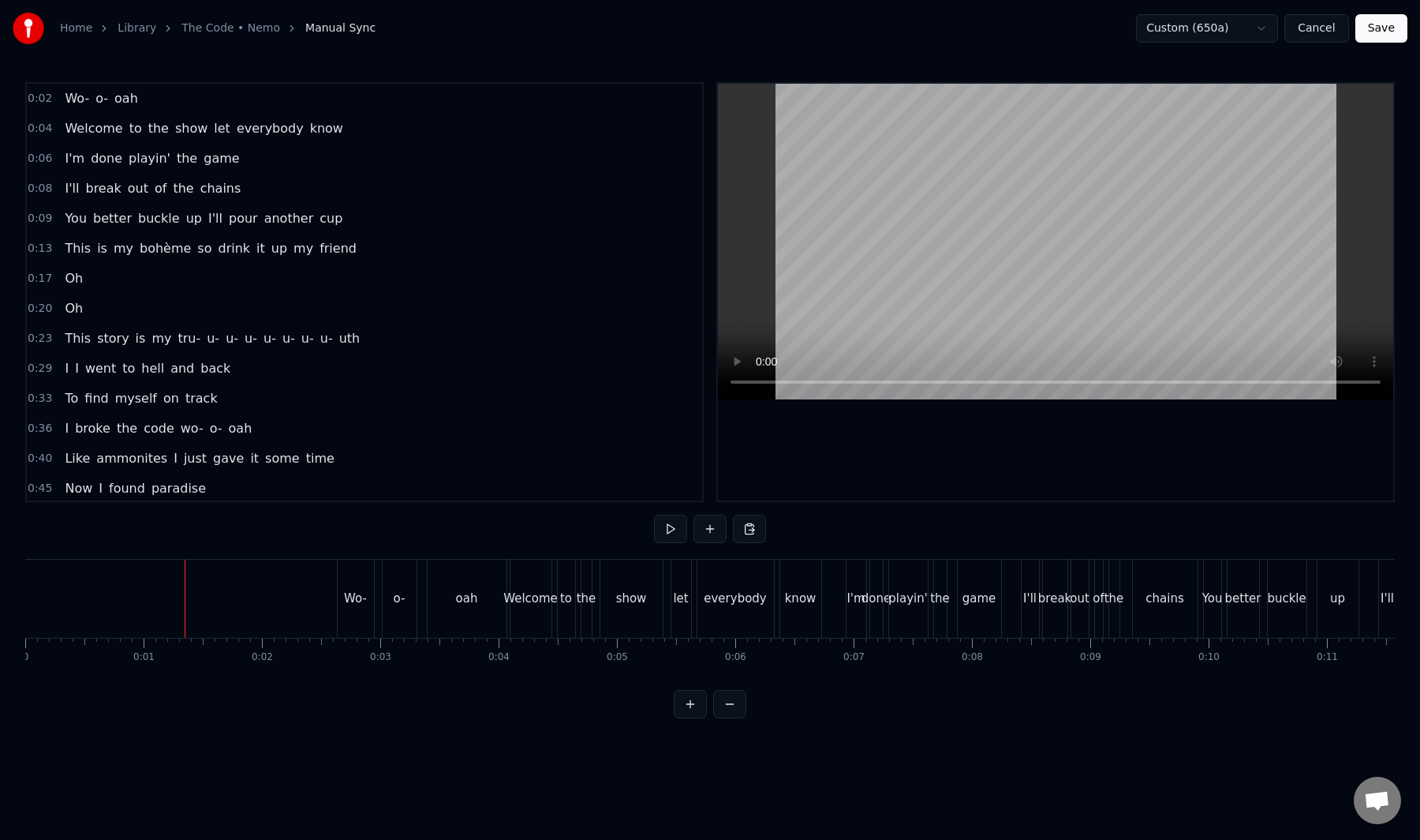
click at [1394, 29] on button "Save" at bounding box center [1381, 28] width 52 height 28
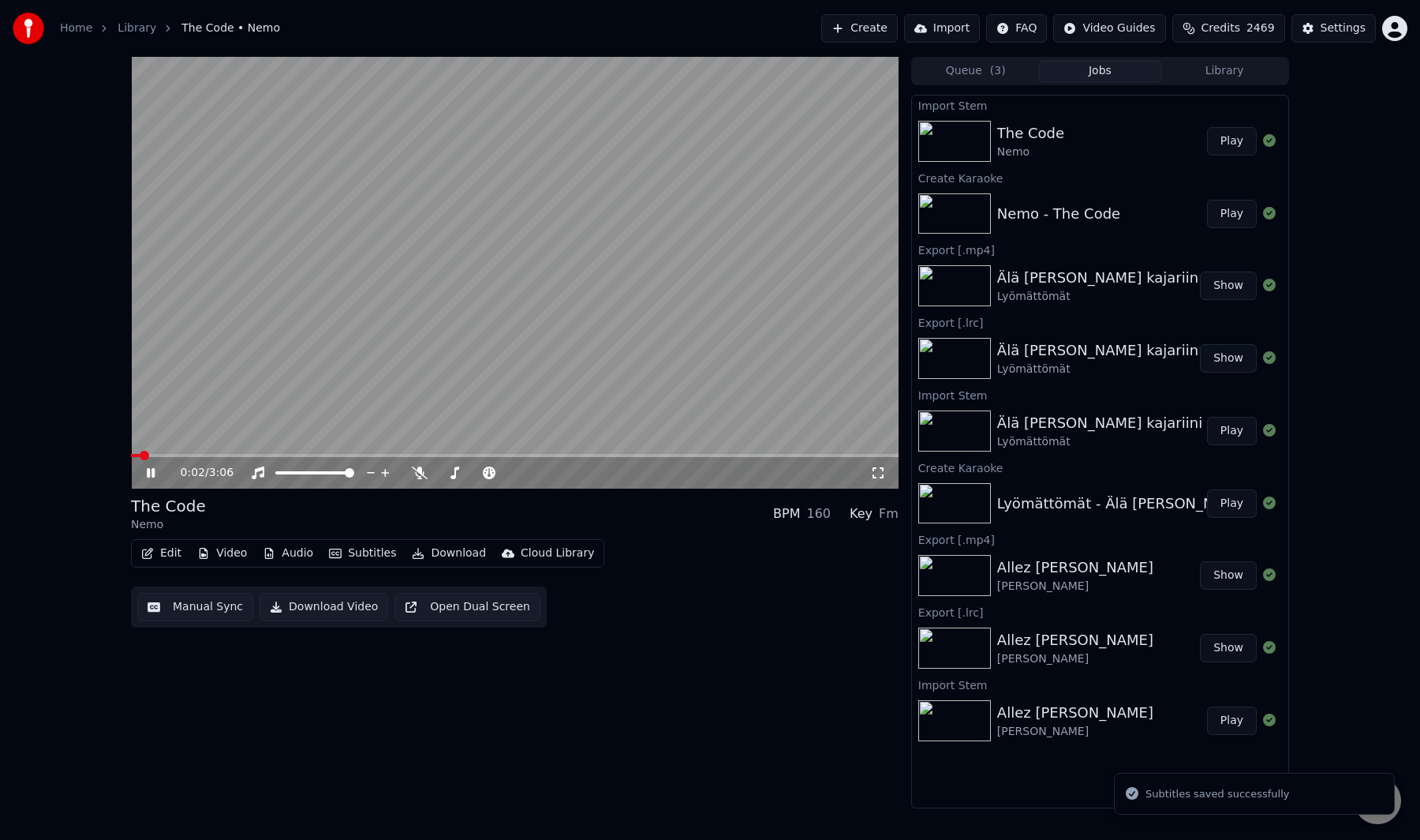
click at [85, 254] on div "0:02 / 3:06 The Code Nemo BPM 160 Key Fm Edit Video Audio Subtitles Download Cl…" at bounding box center [710, 432] width 1420 height 752
click at [131, 454] on span at bounding box center [515, 455] width 768 height 3
drag, startPoint x: 163, startPoint y: 461, endPoint x: 144, endPoint y: 459, distance: 19.1
click at [144, 459] on div "0:06 / 3:06" at bounding box center [515, 472] width 768 height 31
click at [131, 457] on span at bounding box center [144, 455] width 25 height 3
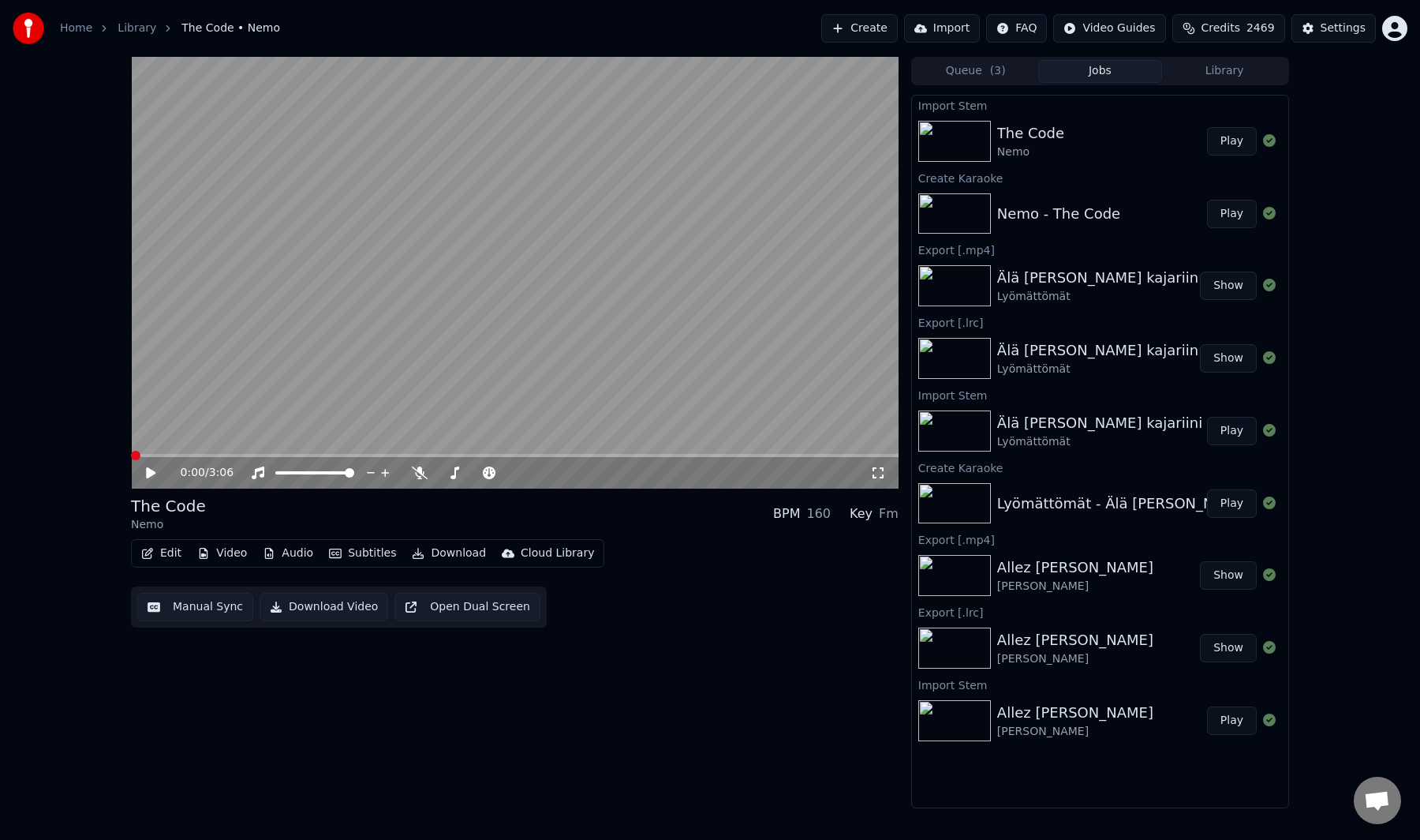
click at [183, 403] on video at bounding box center [515, 273] width 768 height 431
click at [188, 606] on button "Manual Sync" at bounding box center [195, 606] width 116 height 28
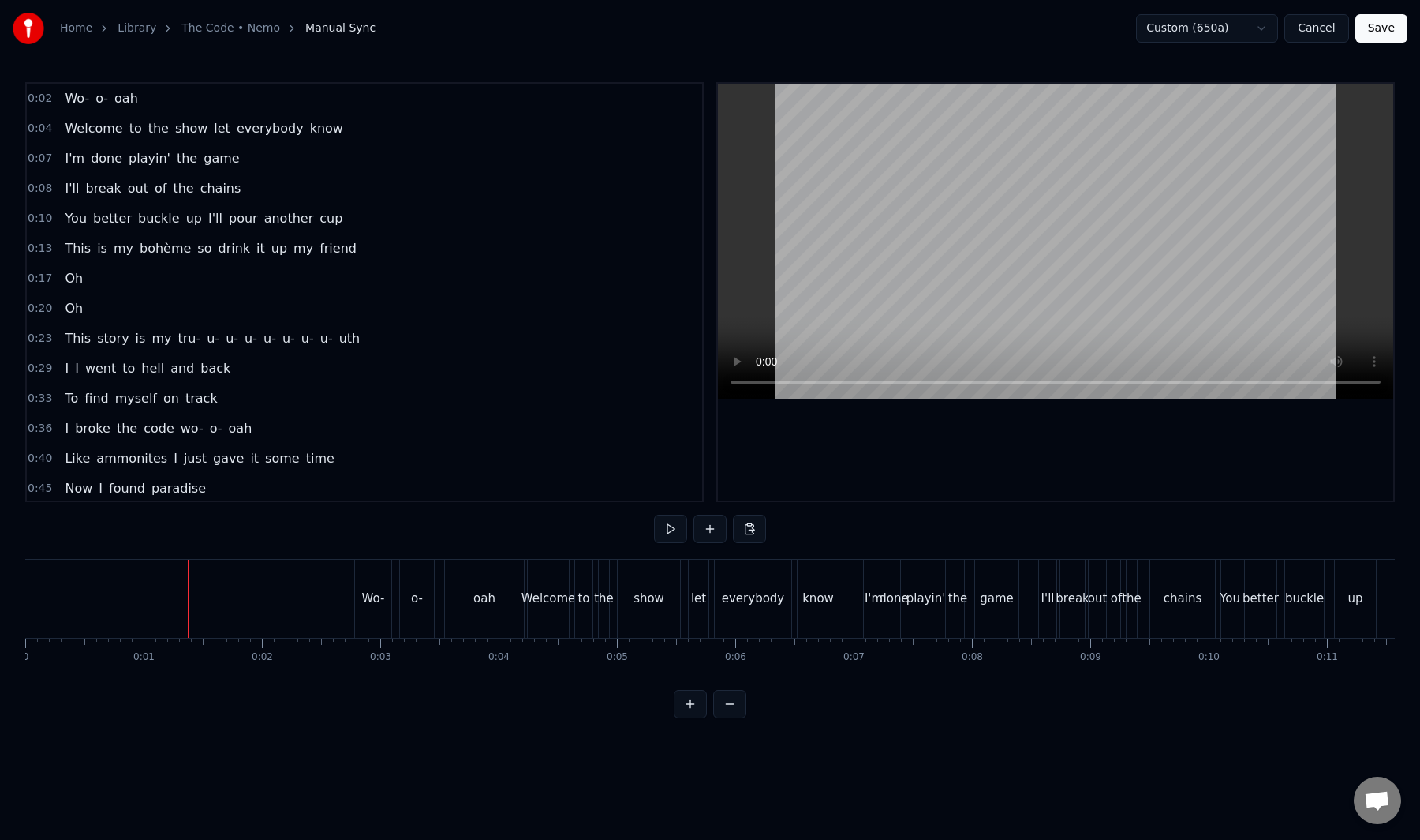
click at [1402, 38] on button "Save" at bounding box center [1381, 28] width 52 height 28
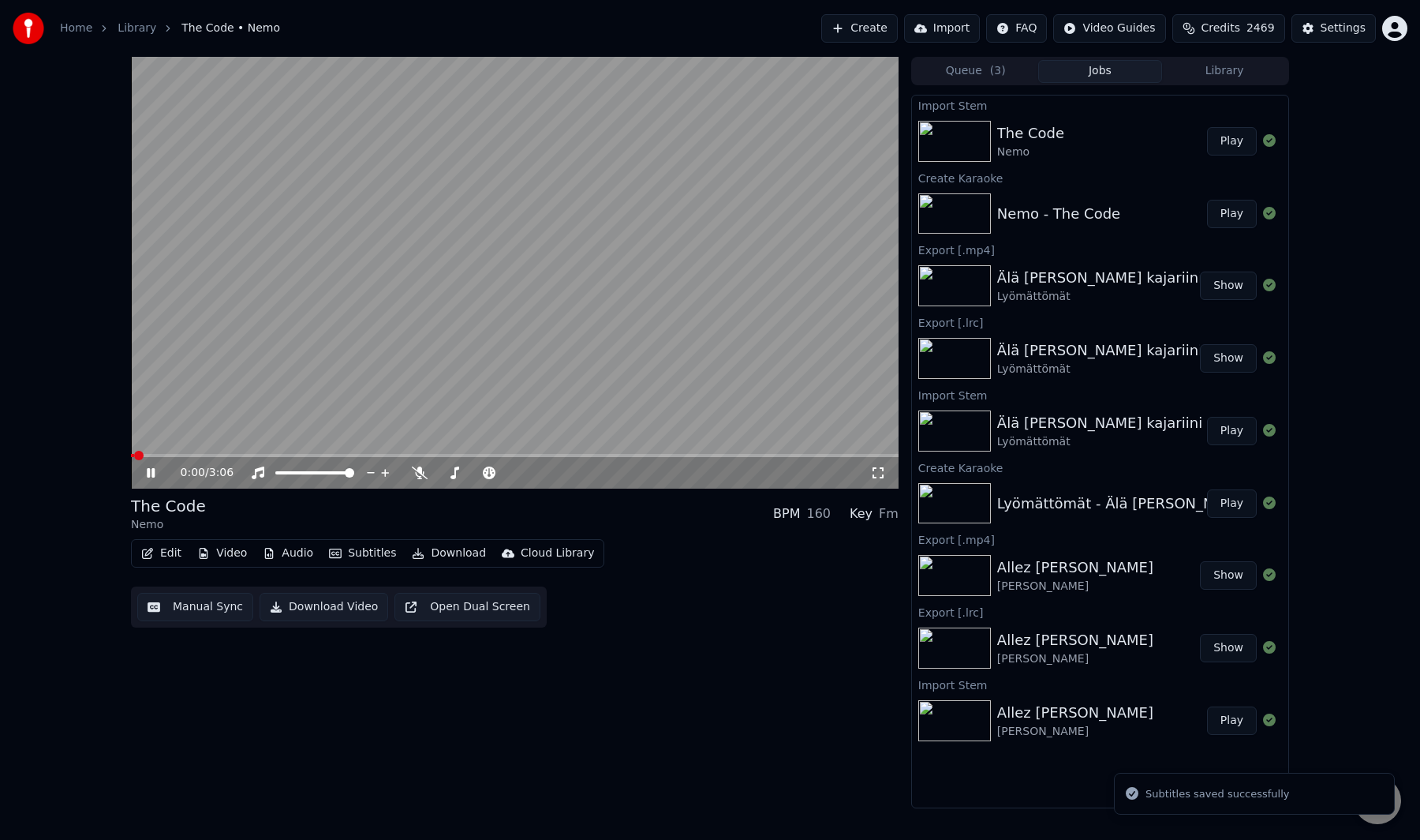
click at [83, 436] on div "0:00 / 3:06 The Code Nemo BPM 160 Key Fm Edit Video Audio Subtitles Download Cl…" at bounding box center [710, 432] width 1420 height 752
click at [179, 600] on button "Manual Sync" at bounding box center [195, 606] width 116 height 28
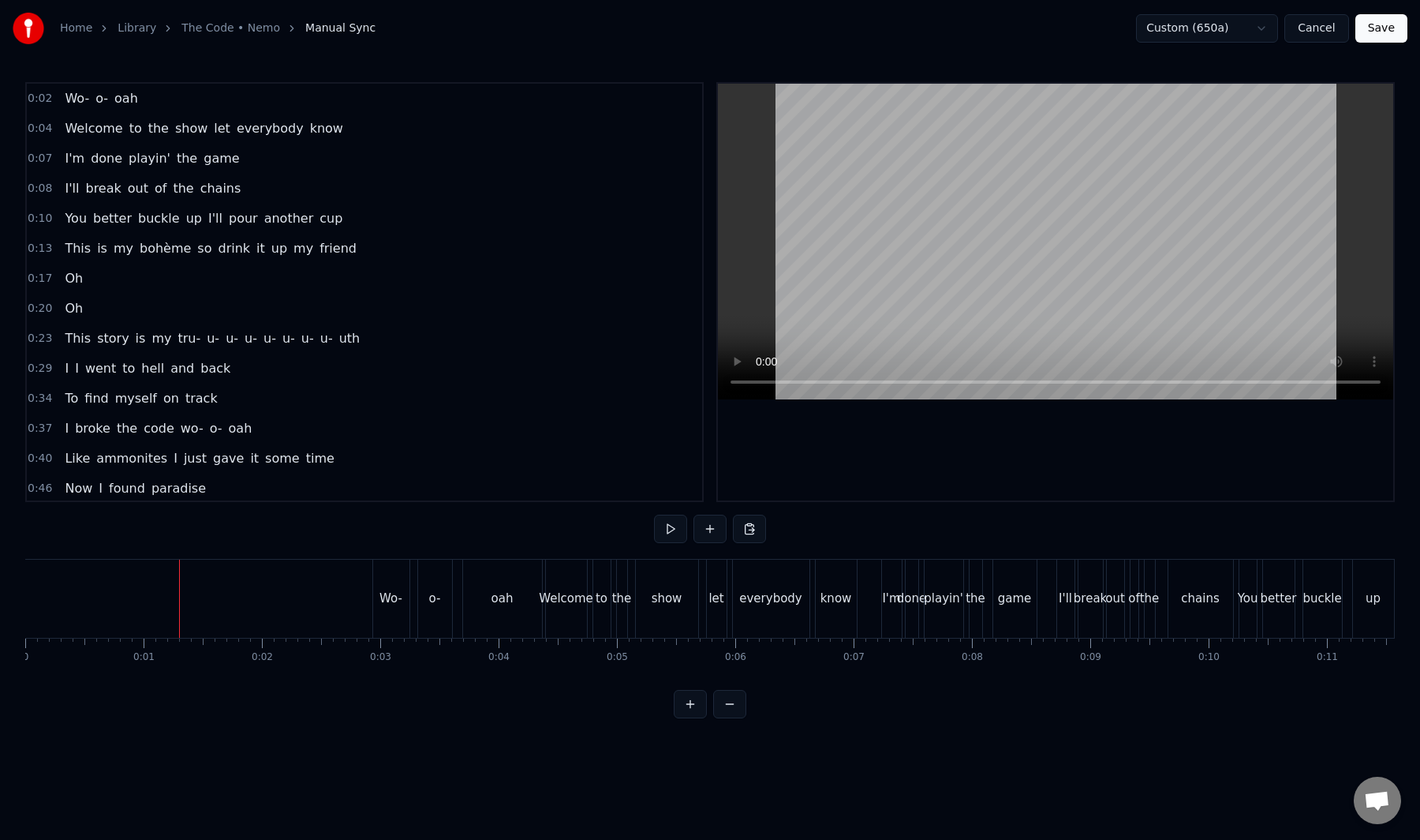
click at [1397, 32] on button "Save" at bounding box center [1381, 28] width 52 height 28
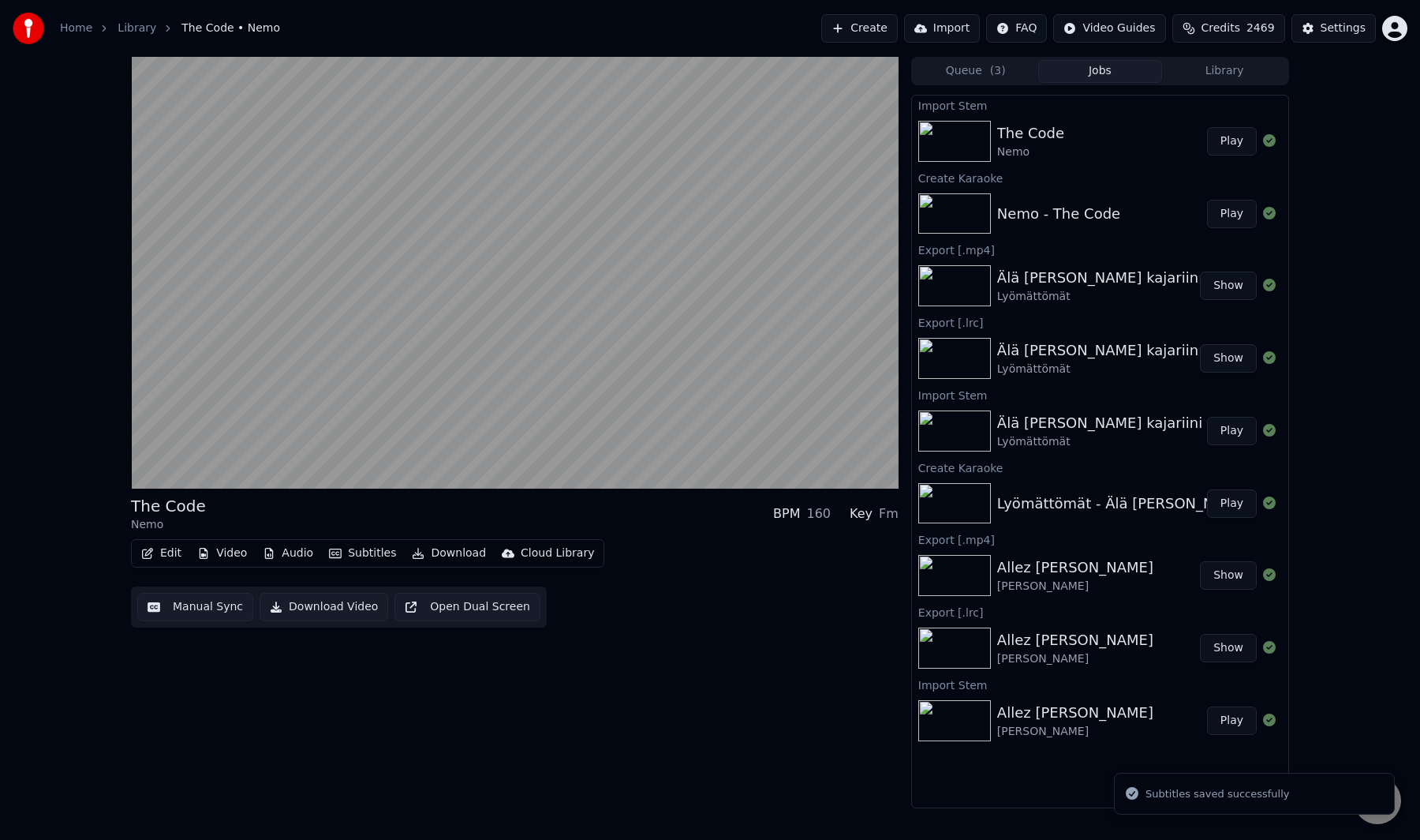
click at [770, 43] on div "Home Library The Code • Nemo Create Import FAQ Video Guides Credits 2469 Settin…" at bounding box center [710, 28] width 1420 height 57
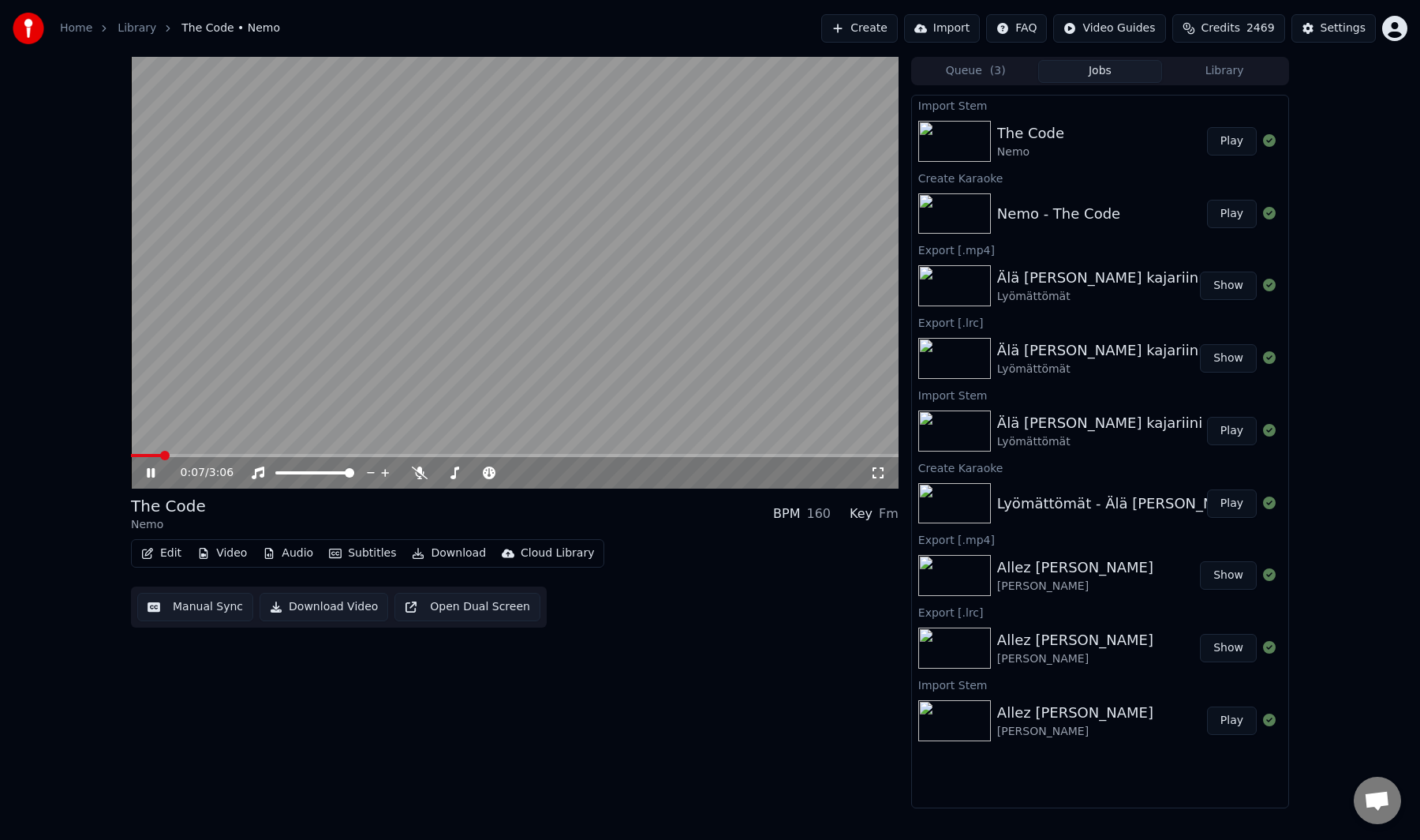
click at [716, 204] on video at bounding box center [515, 273] width 768 height 431
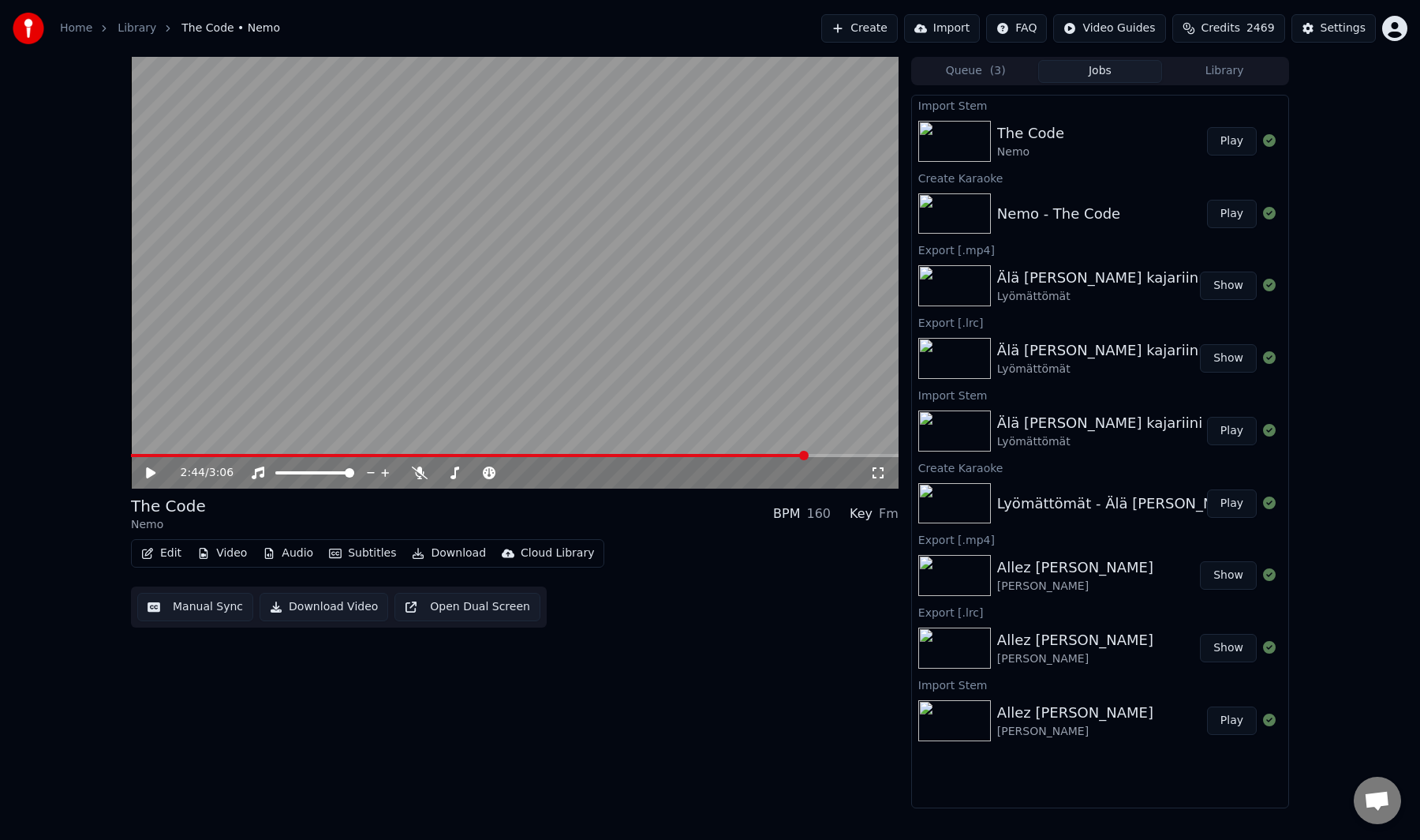
click at [809, 454] on span at bounding box center [515, 455] width 768 height 3
click at [663, 329] on video at bounding box center [515, 273] width 768 height 431
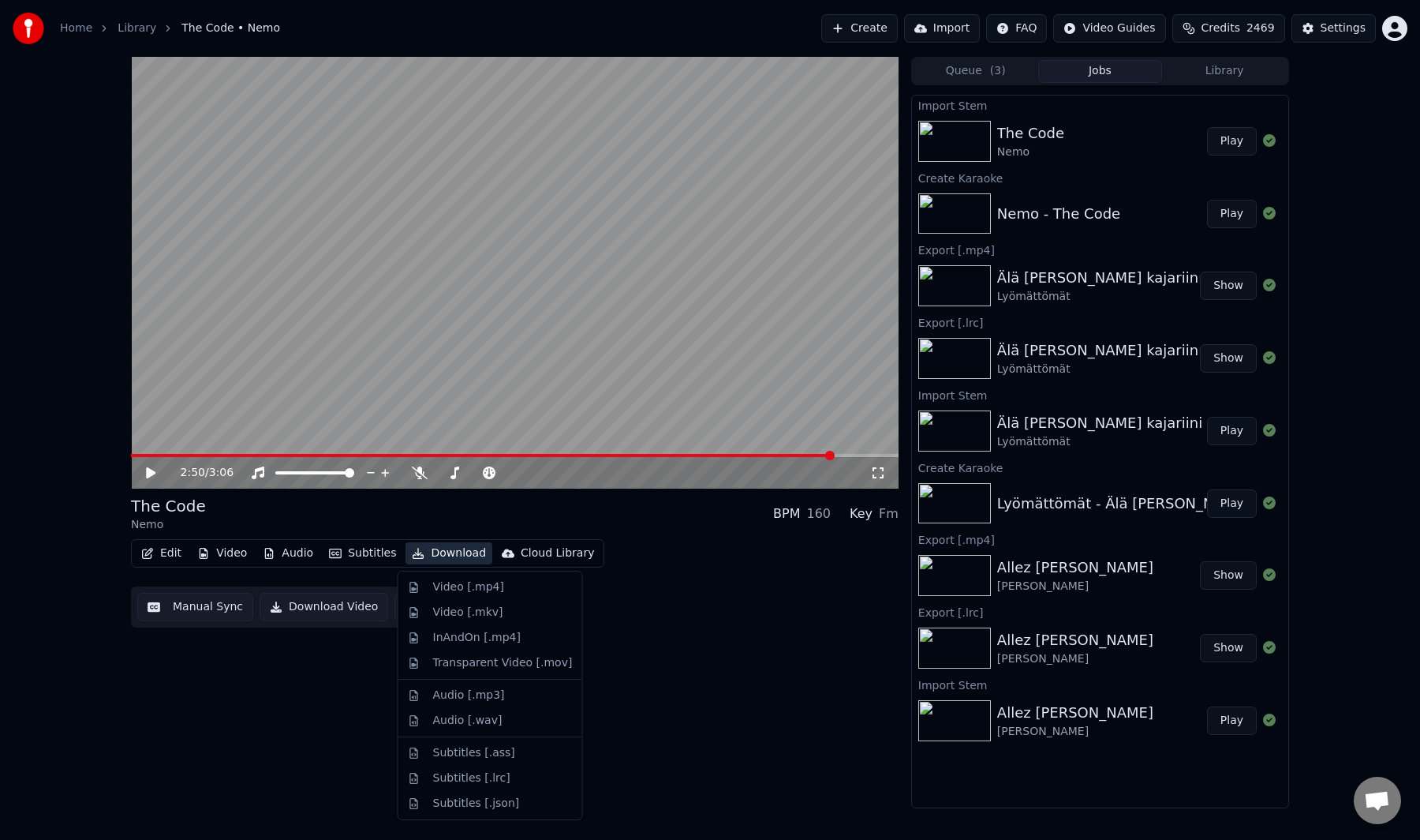
click at [454, 555] on button "Download" at bounding box center [449, 553] width 87 height 22
click at [495, 775] on div "Subtitles [.lrc]" at bounding box center [471, 778] width 77 height 16
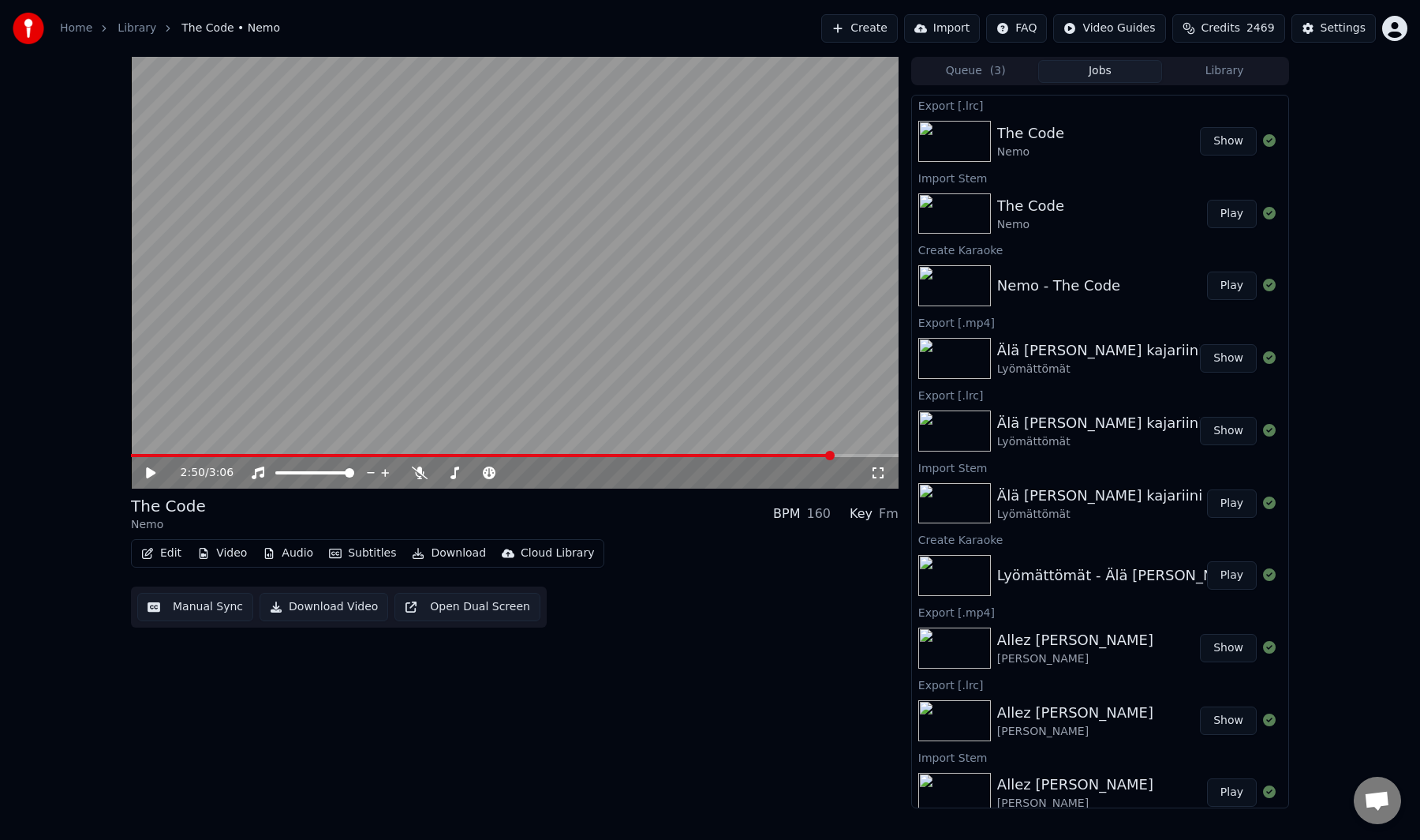
click at [443, 553] on button "Download" at bounding box center [449, 553] width 87 height 22
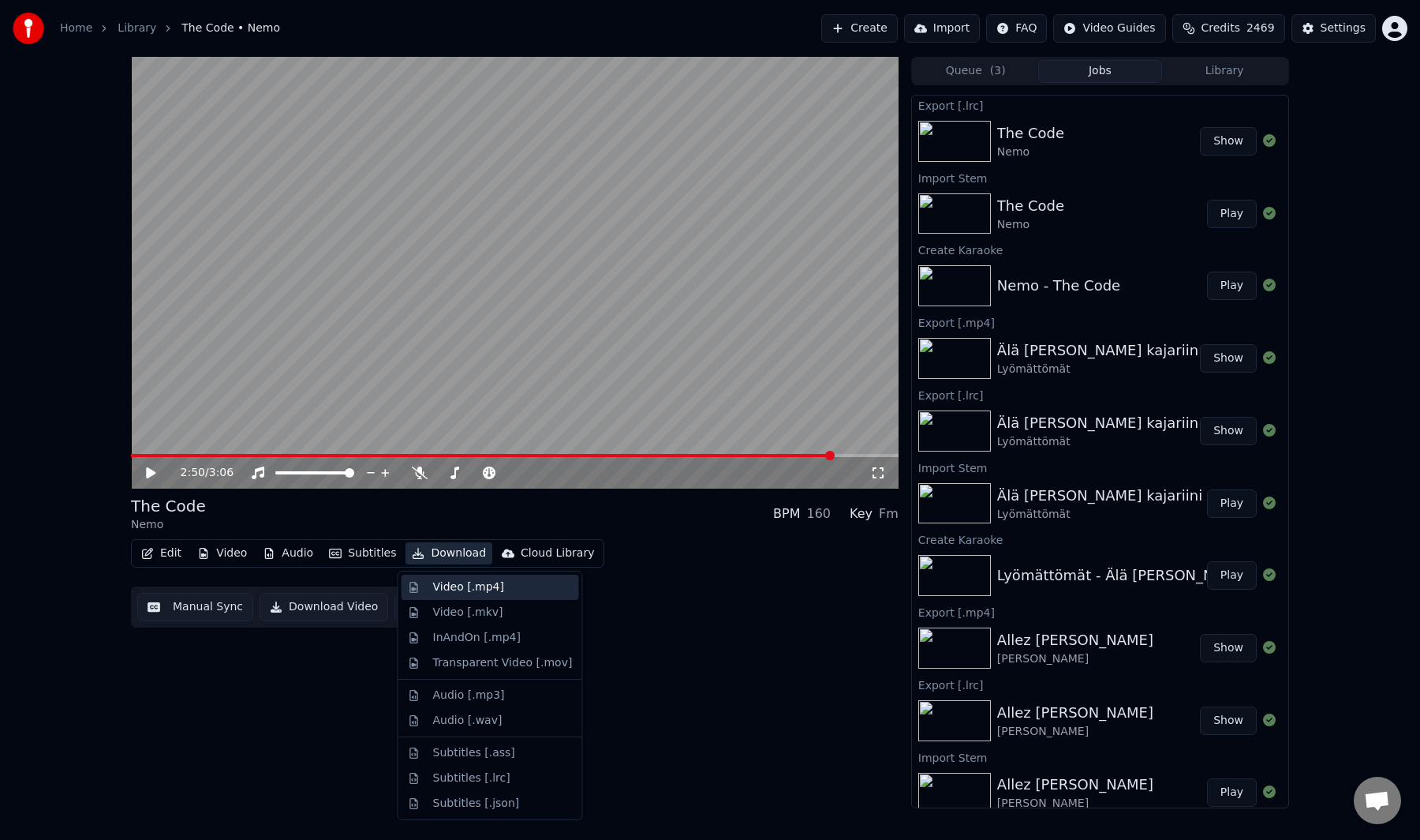
click at [475, 589] on div "Video [.mp4]" at bounding box center [469, 587] width 71 height 16
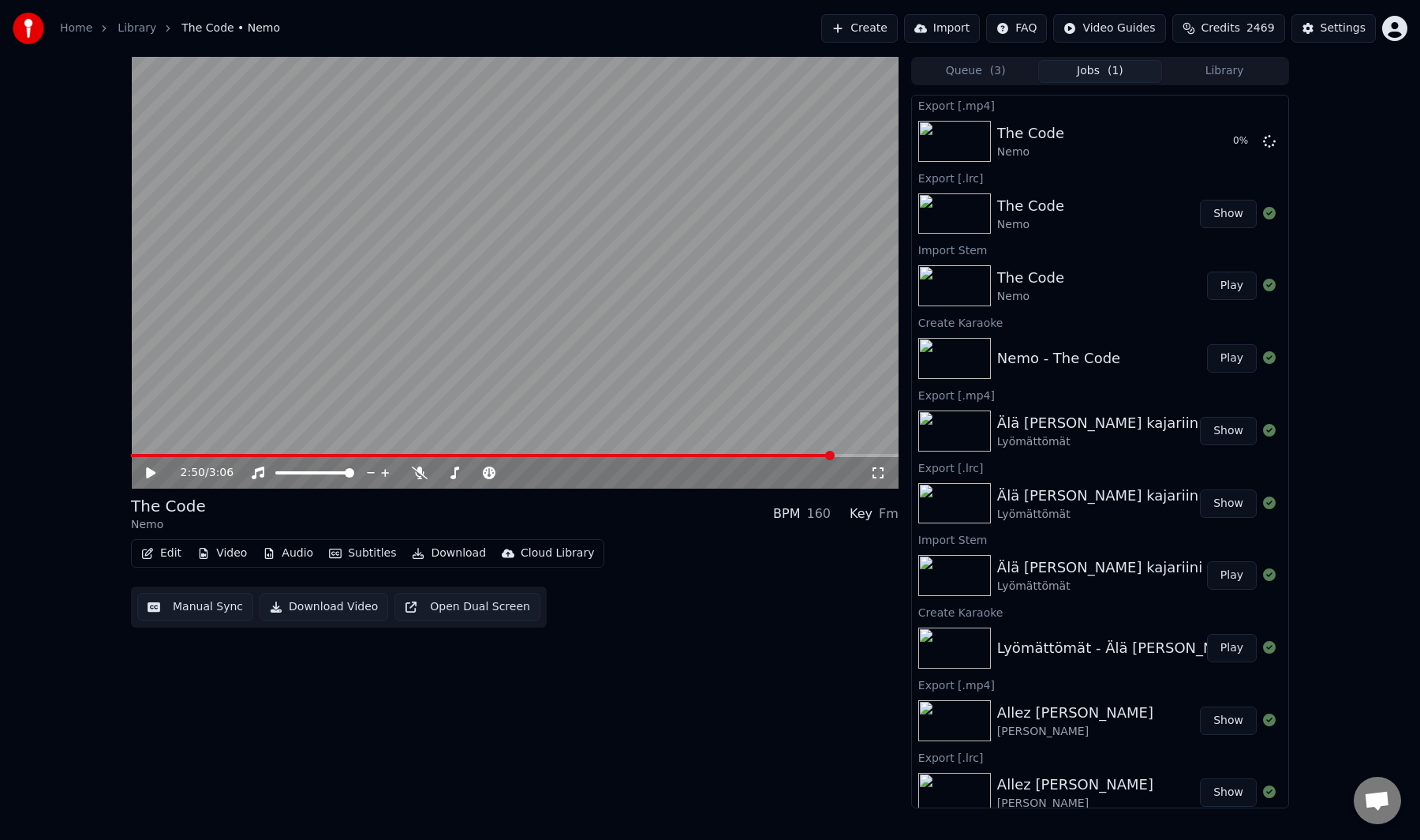
click at [668, 528] on div "The Code Nemo BPM 160 Key Fm" at bounding box center [515, 514] width 768 height 38
click at [883, 36] on button "Create" at bounding box center [859, 28] width 76 height 28
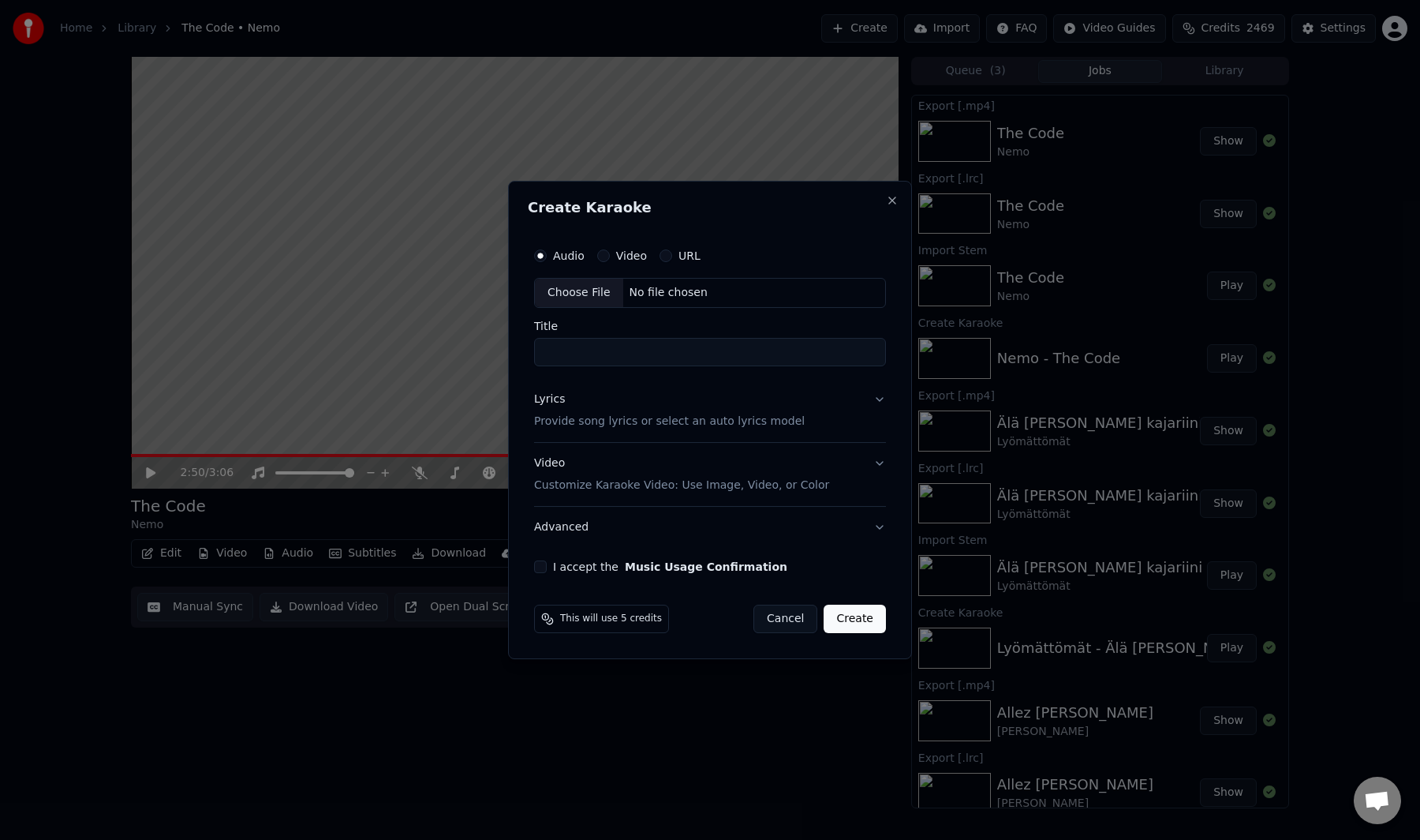
click at [596, 296] on div "Choose File" at bounding box center [579, 292] width 88 height 28
type input "**********"
click at [592, 418] on p "Provide song lyrics or select an auto lyrics model" at bounding box center [666, 421] width 271 height 16
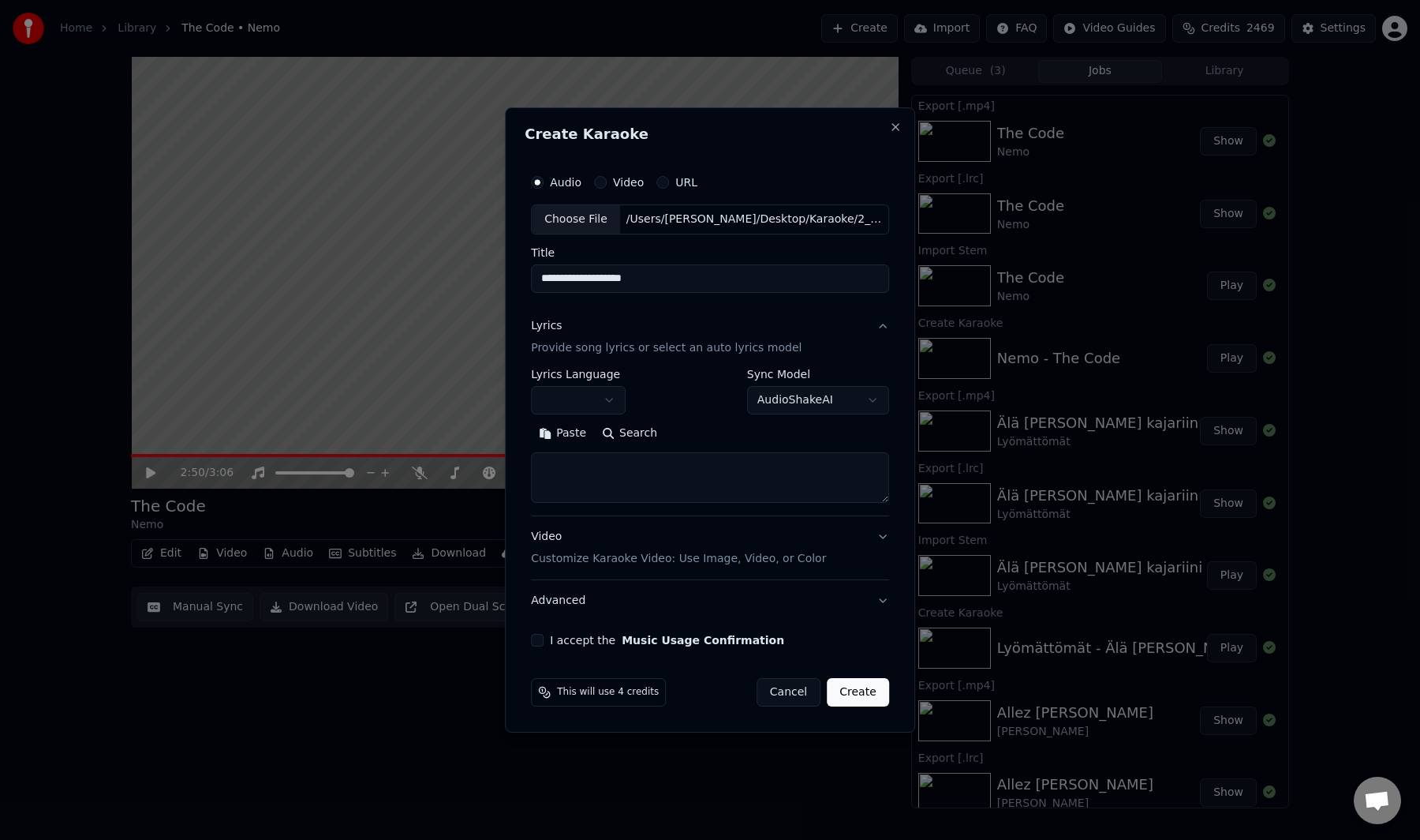
click at [561, 435] on button "Paste" at bounding box center [562, 433] width 63 height 25
type textarea "**********"
click at [704, 431] on button "Expand" at bounding box center [701, 433] width 74 height 25
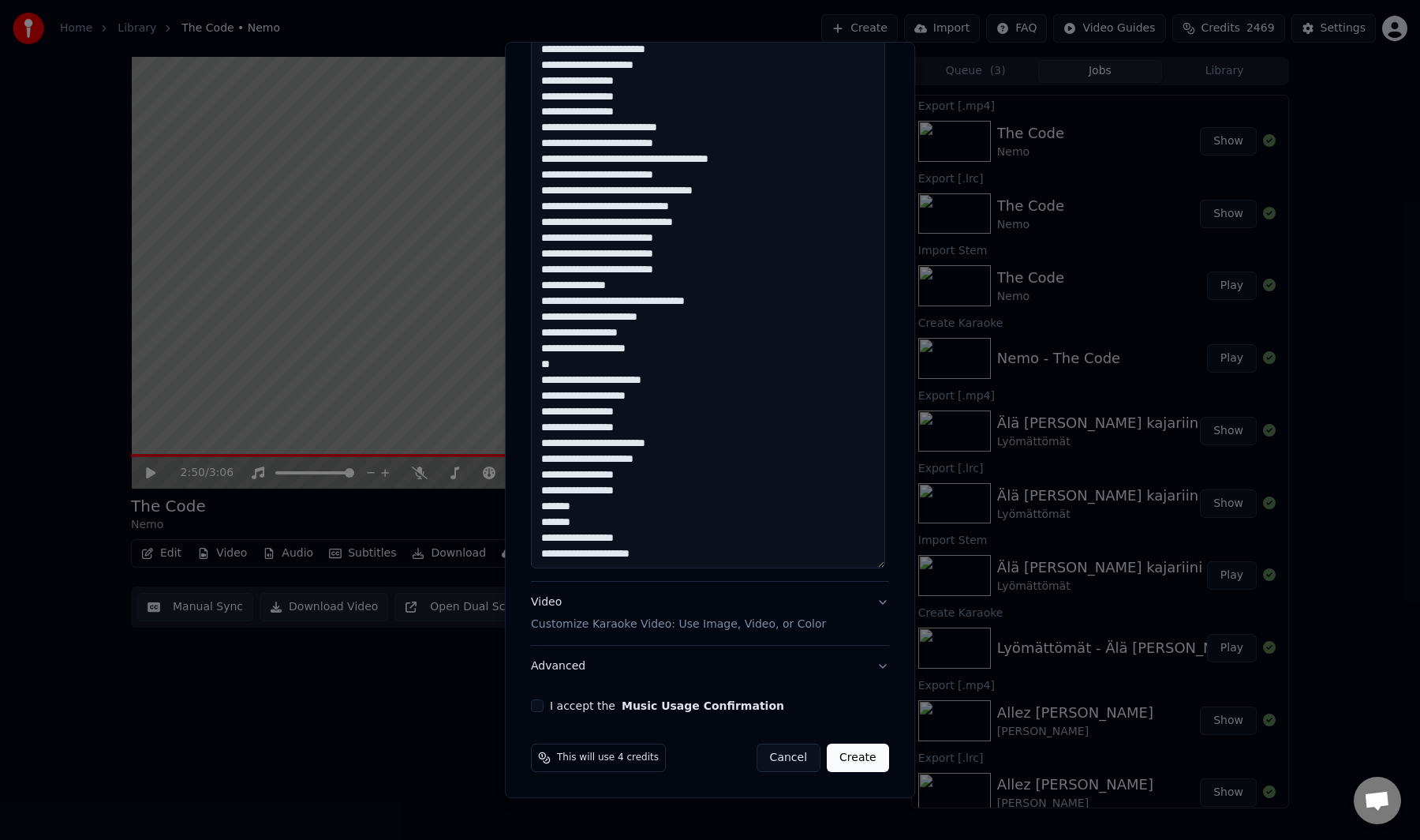
scroll to position [753, 0]
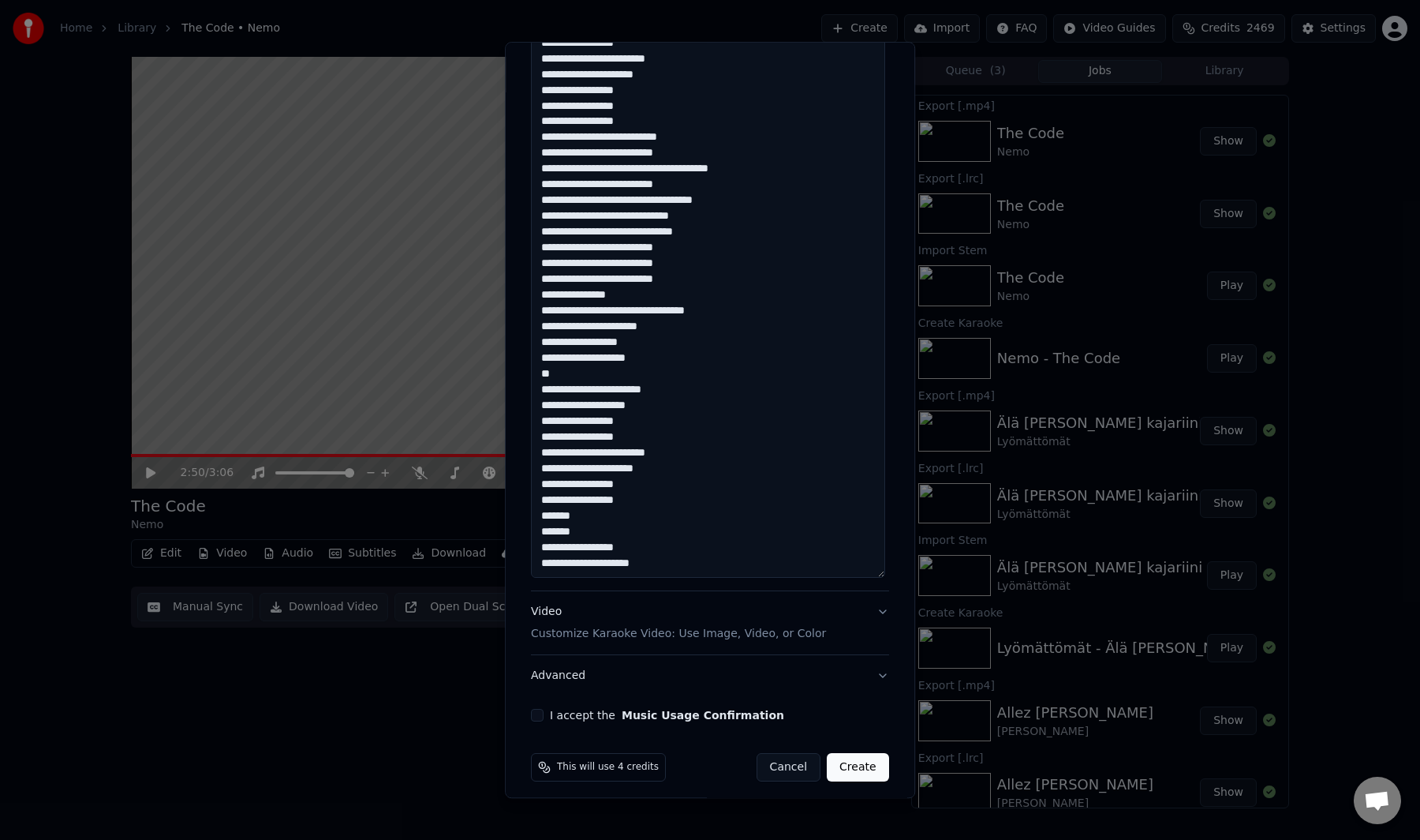
click at [534, 715] on button "I accept the Music Usage Confirmation" at bounding box center [537, 714] width 13 height 13
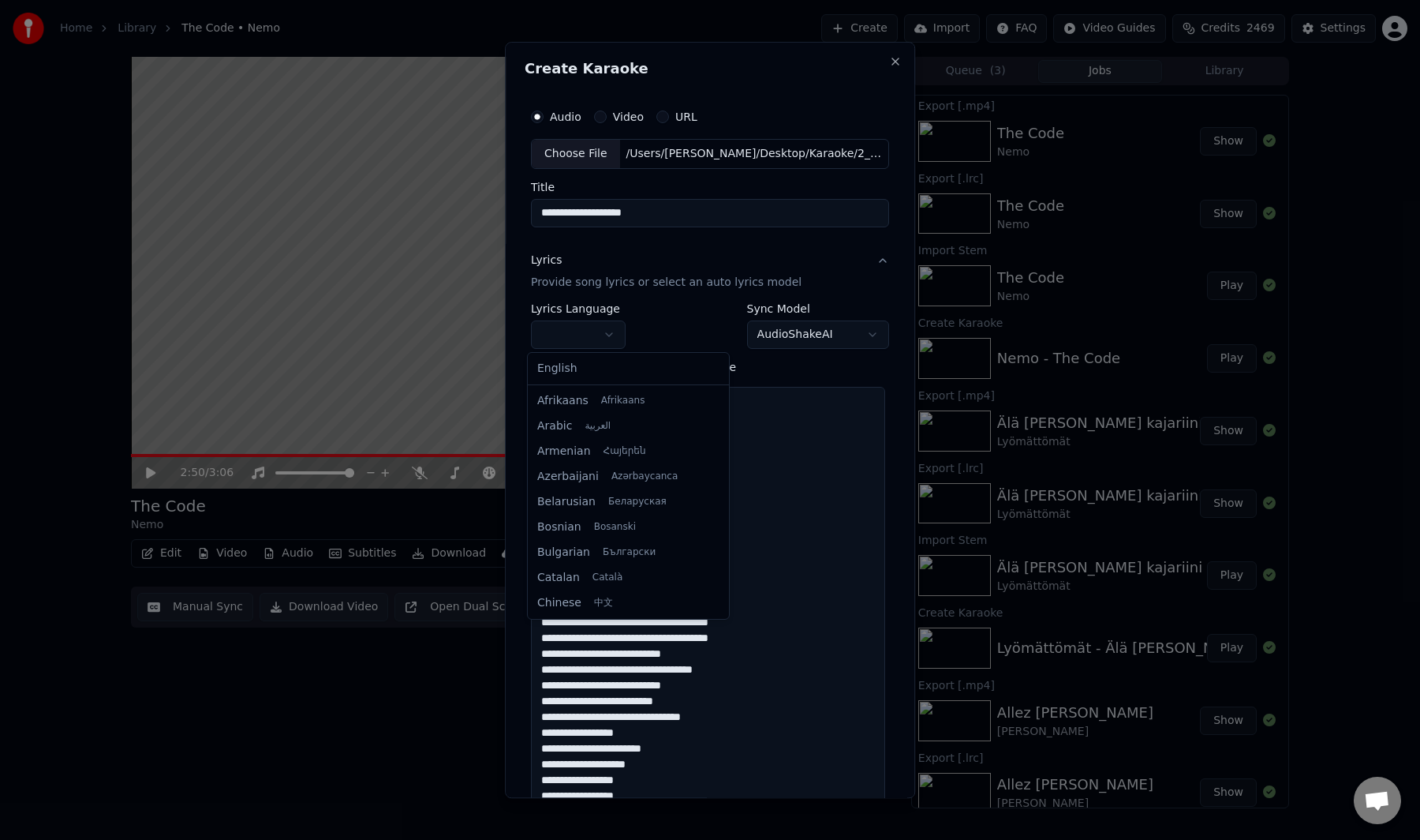
click at [591, 343] on body "**********" at bounding box center [710, 420] width 1420 height 840
select select "**"
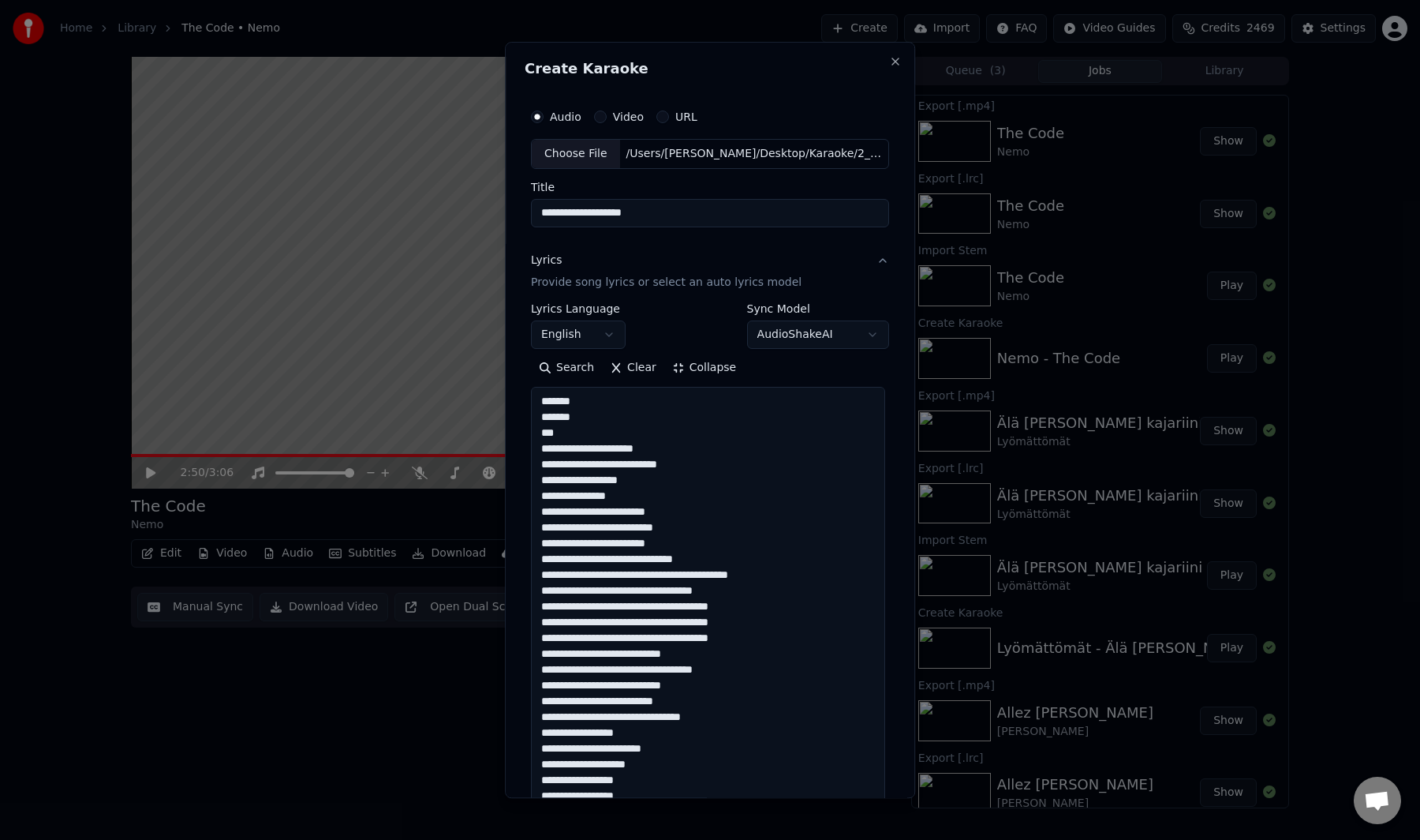
scroll to position [763, 0]
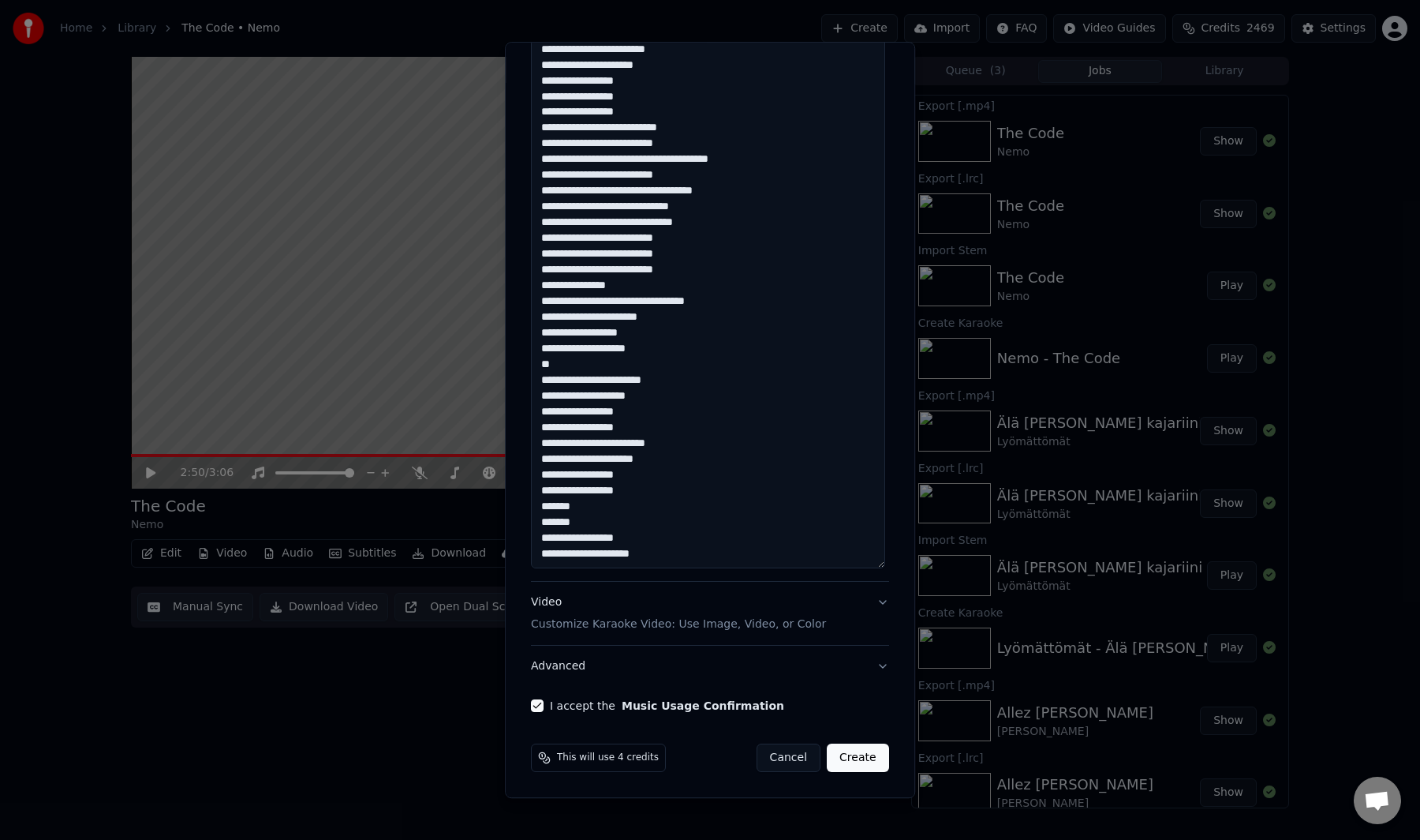
click at [845, 753] on button "Create" at bounding box center [858, 757] width 62 height 28
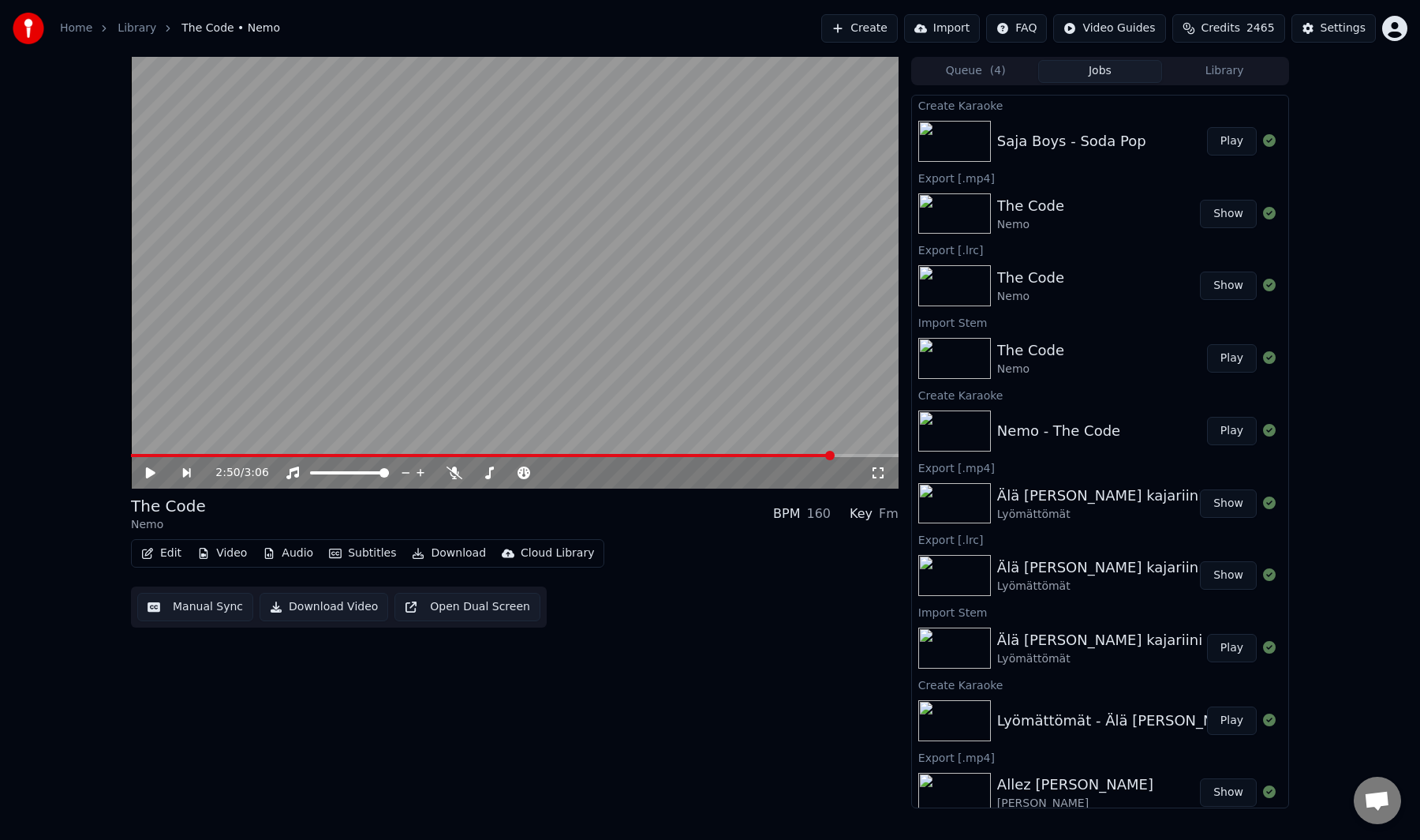
click at [1208, 139] on button "Play" at bounding box center [1232, 141] width 50 height 28
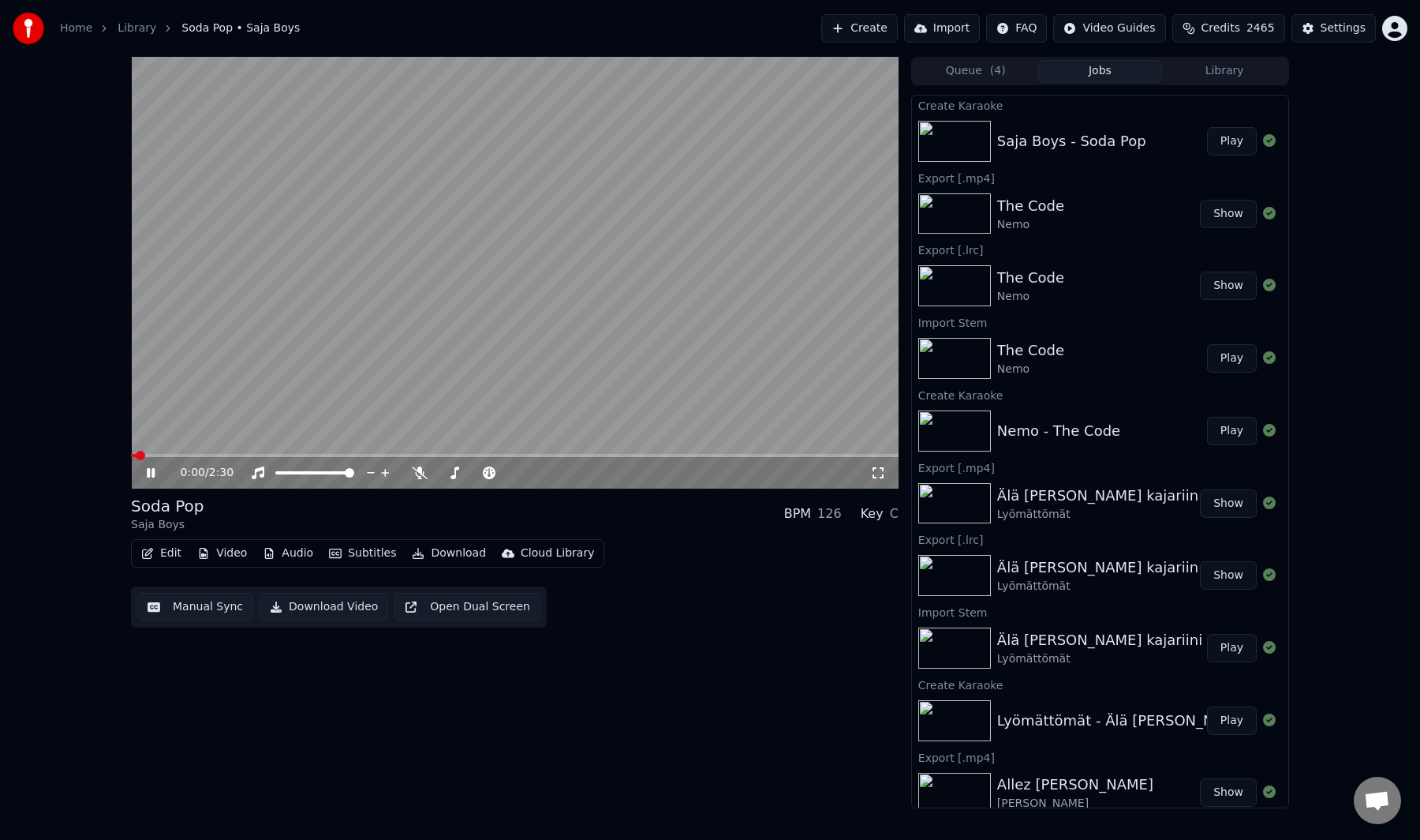
click at [189, 604] on button "Manual Sync" at bounding box center [195, 606] width 116 height 28
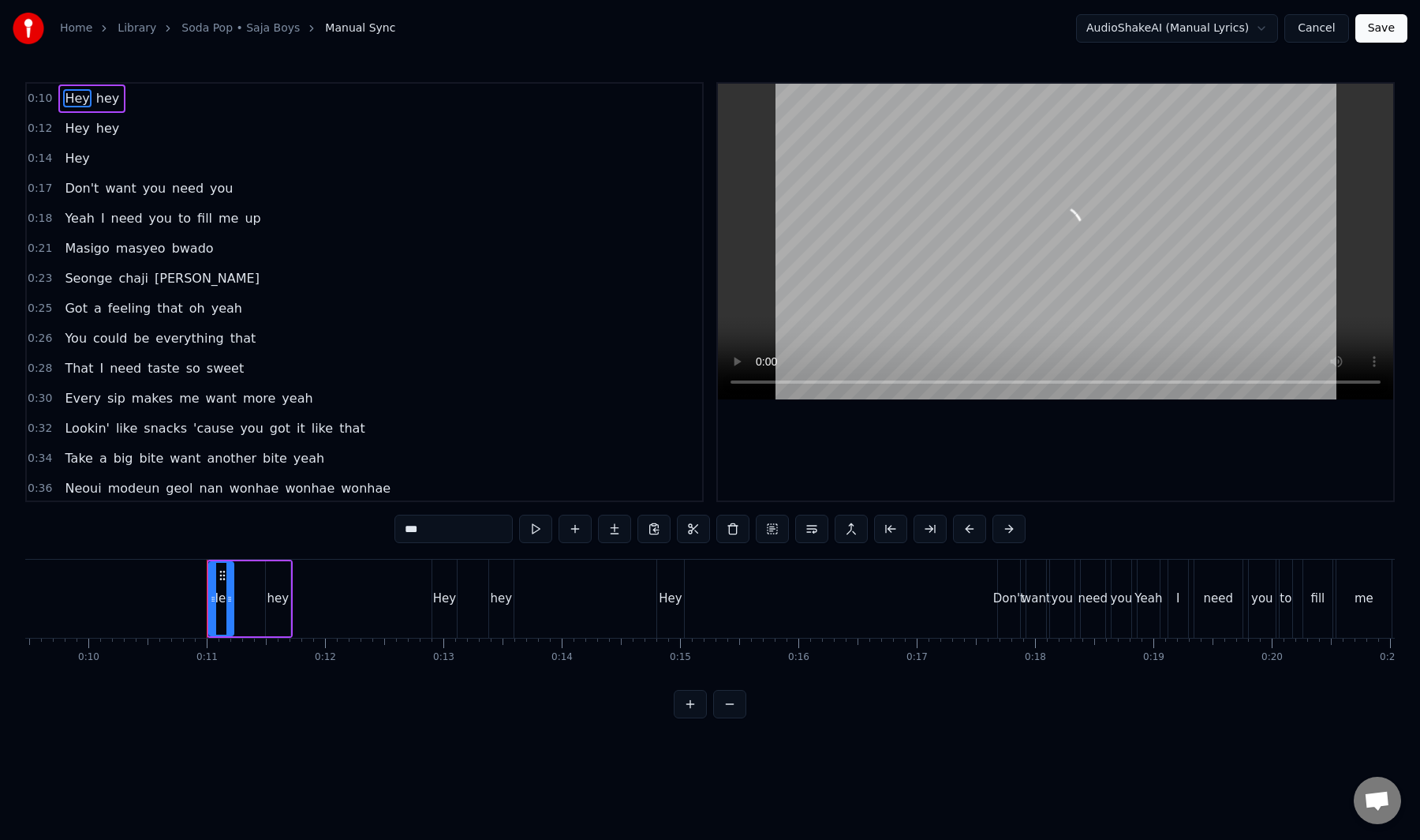
scroll to position [0, 1223]
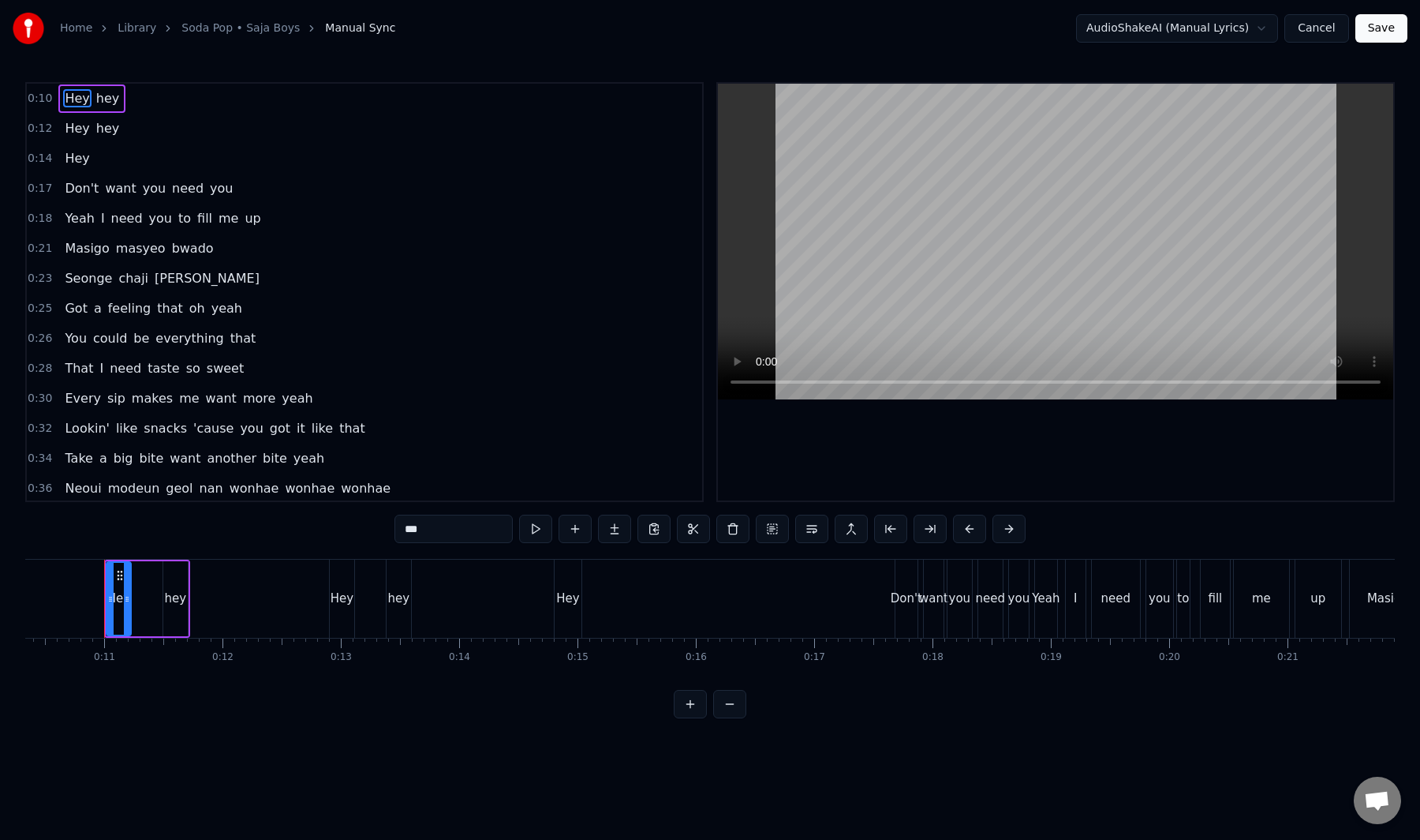
click at [89, 257] on span "Masigo" at bounding box center [87, 248] width 48 height 18
type input "******"
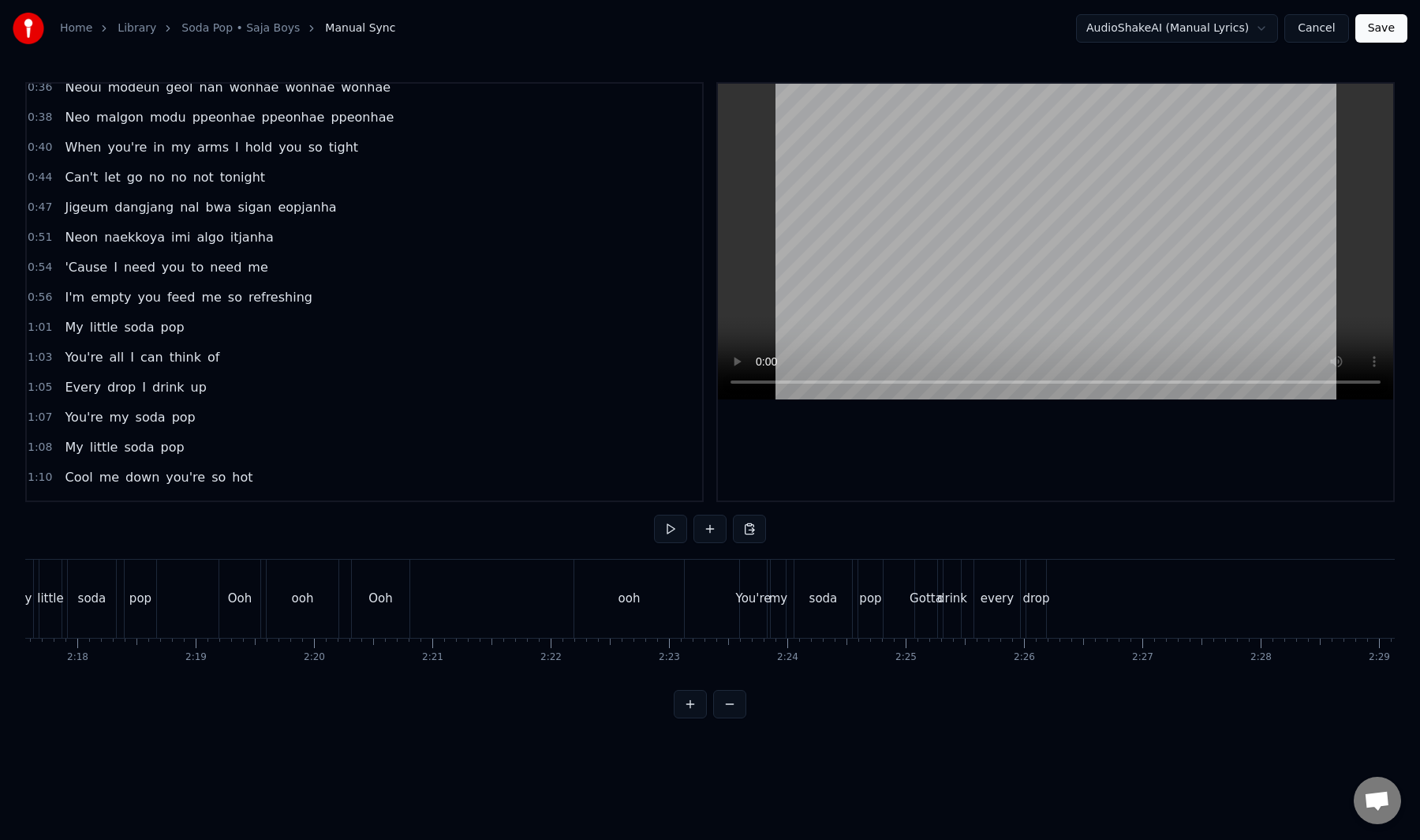
scroll to position [0, 16452]
click at [1398, 34] on button "Save" at bounding box center [1381, 28] width 52 height 28
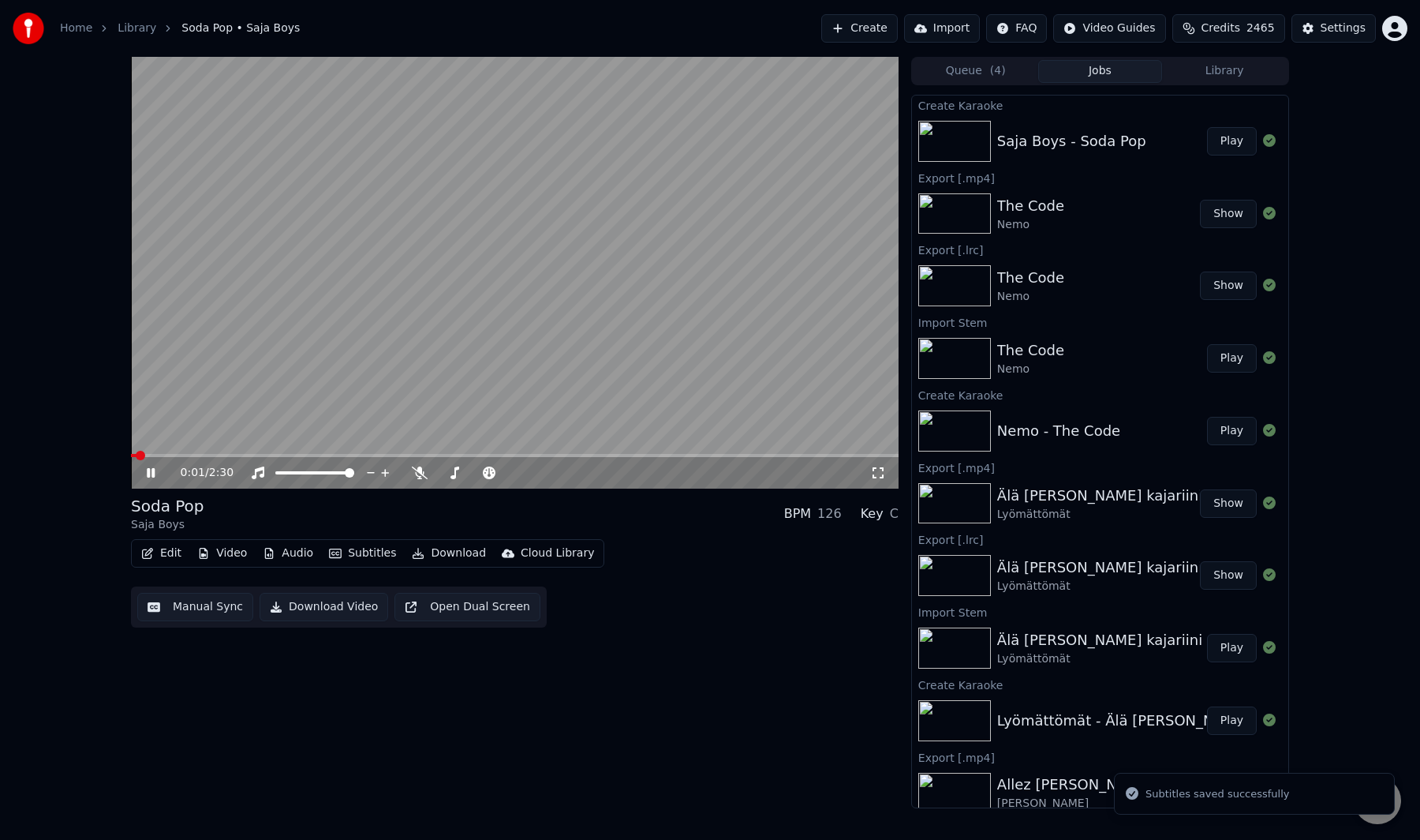
click at [482, 341] on video at bounding box center [515, 273] width 768 height 431
click at [362, 326] on video at bounding box center [515, 273] width 768 height 431
click at [296, 556] on button "Audio" at bounding box center [288, 553] width 63 height 22
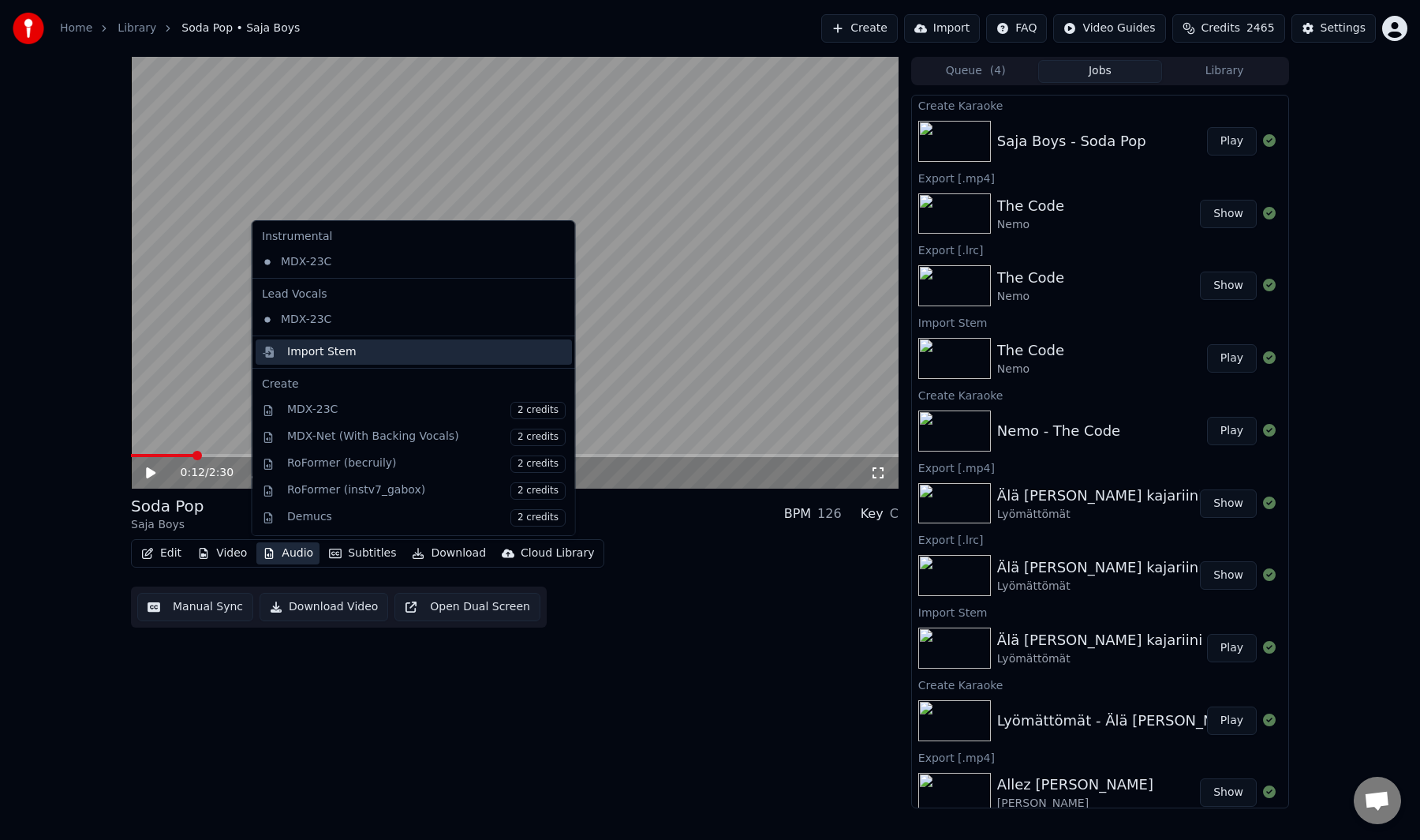
click at [330, 356] on div "Import Stem" at bounding box center [322, 352] width 70 height 16
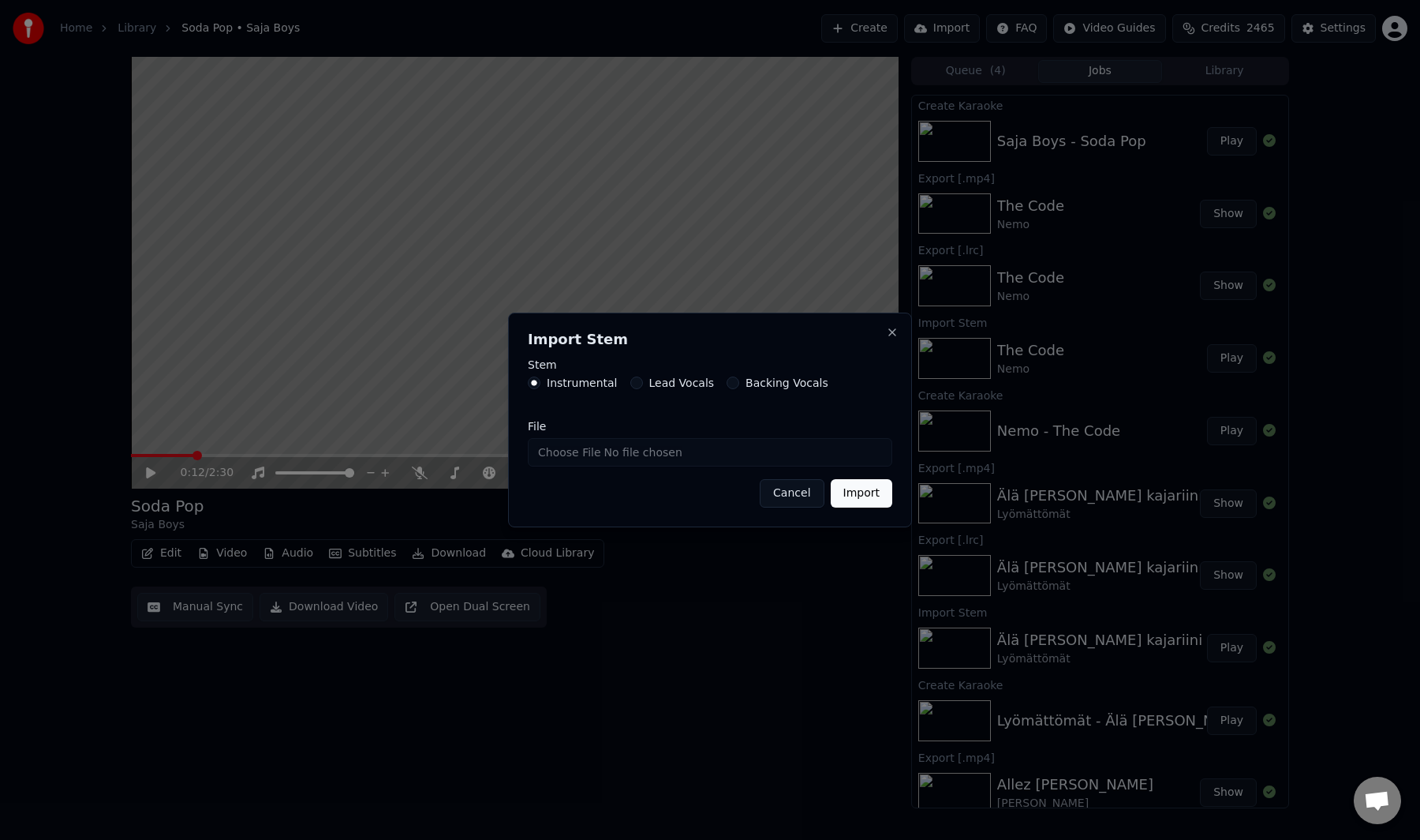
click at [594, 452] on input "File" at bounding box center [710, 452] width 364 height 28
type input "**********"
click at [843, 501] on button "Import" at bounding box center [861, 493] width 61 height 28
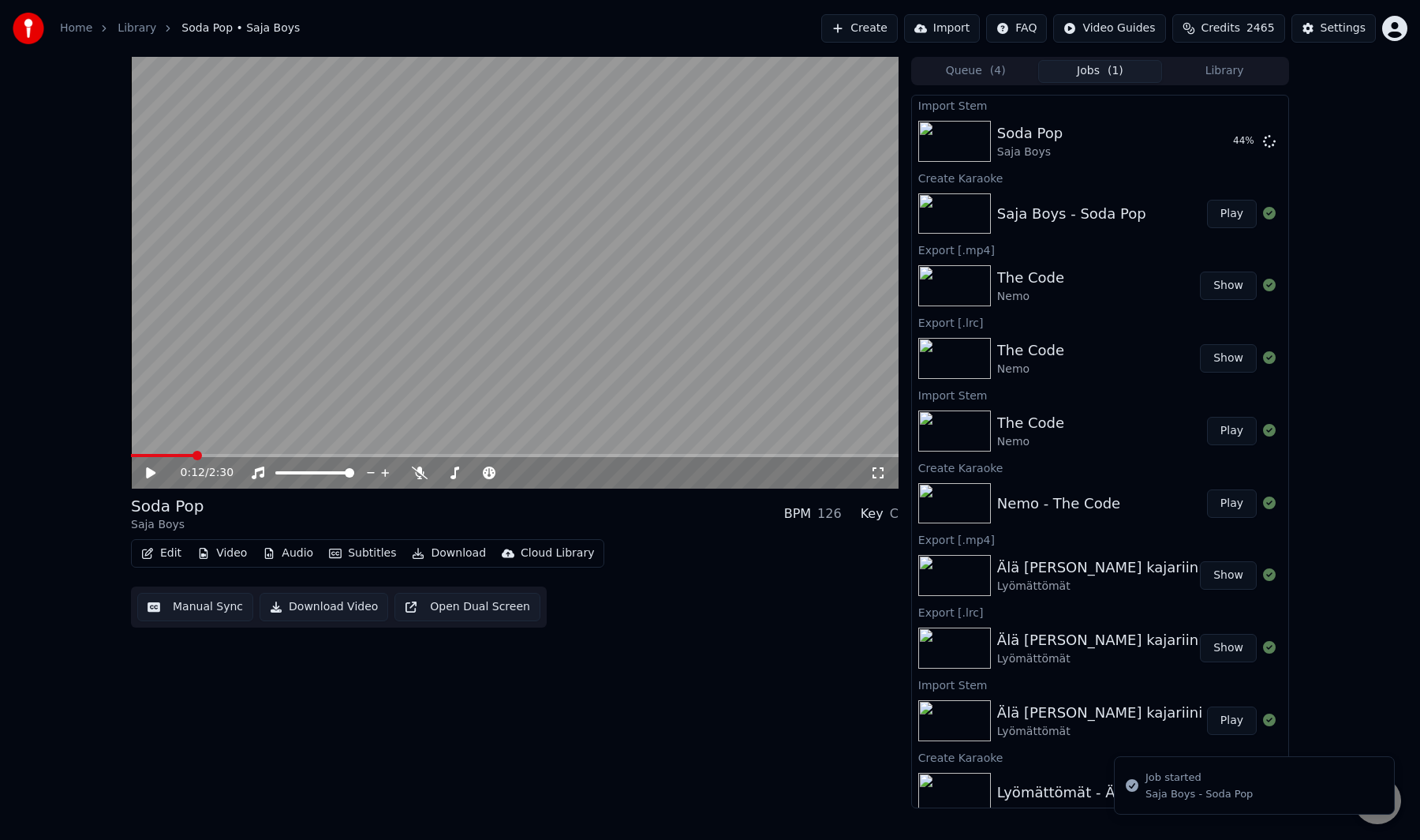
click at [289, 548] on button "Audio" at bounding box center [288, 553] width 63 height 22
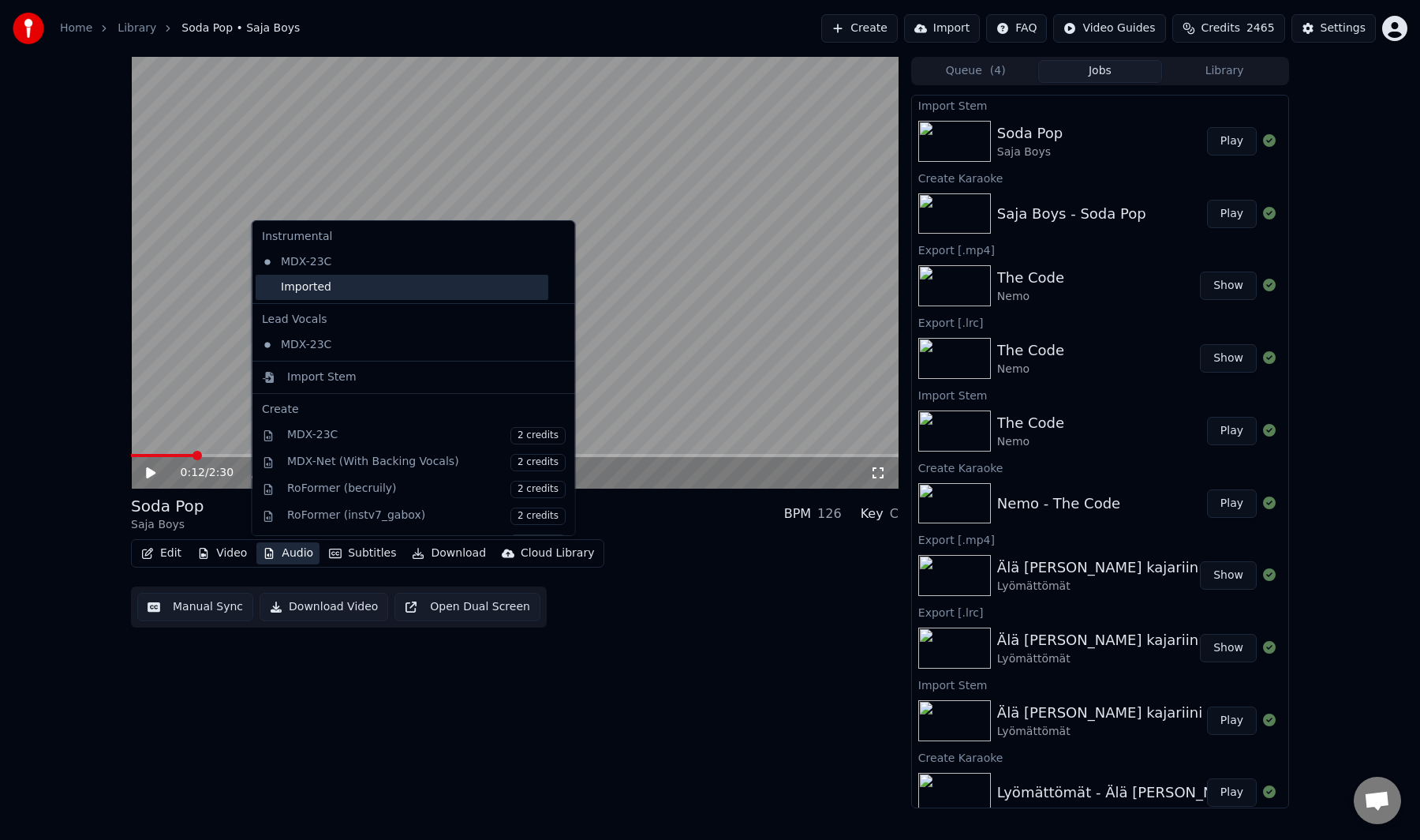
click at [362, 281] on div "Imported" at bounding box center [402, 287] width 293 height 25
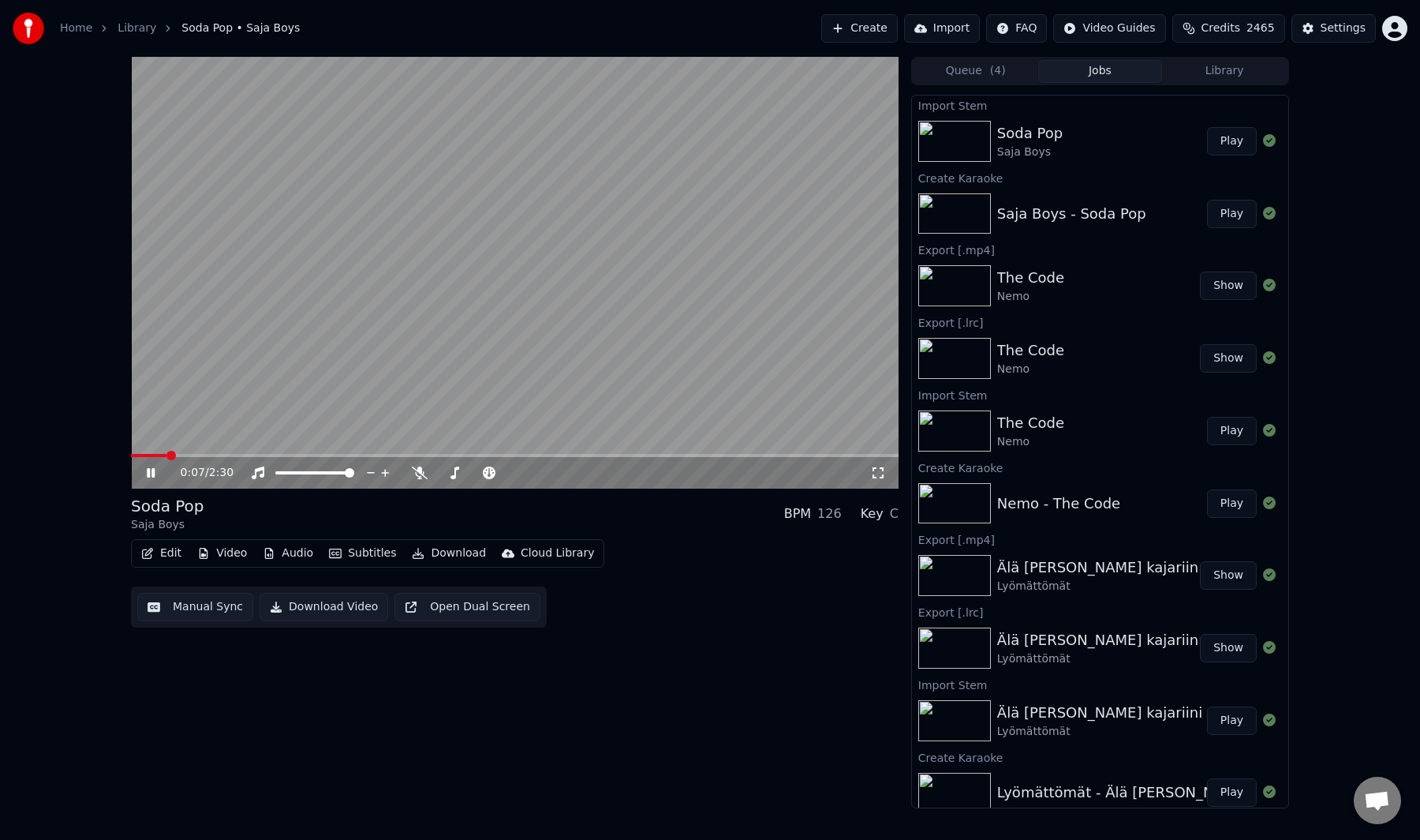
click at [166, 454] on span at bounding box center [149, 455] width 36 height 3
click at [351, 358] on video at bounding box center [515, 273] width 768 height 431
click at [213, 618] on button "Manual Sync" at bounding box center [195, 606] width 116 height 28
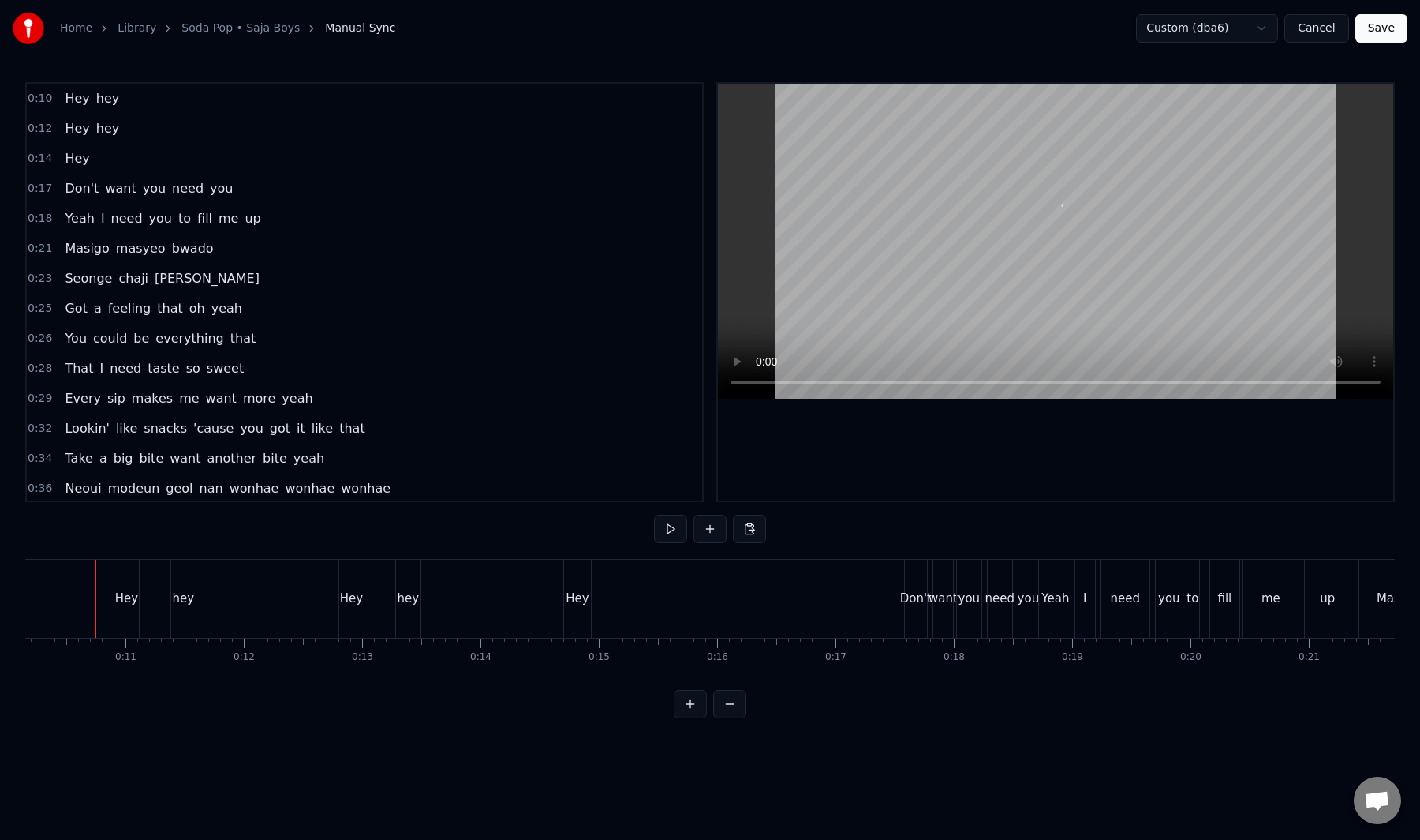
scroll to position [0, 1193]
click at [1374, 42] on button "Save" at bounding box center [1381, 28] width 52 height 28
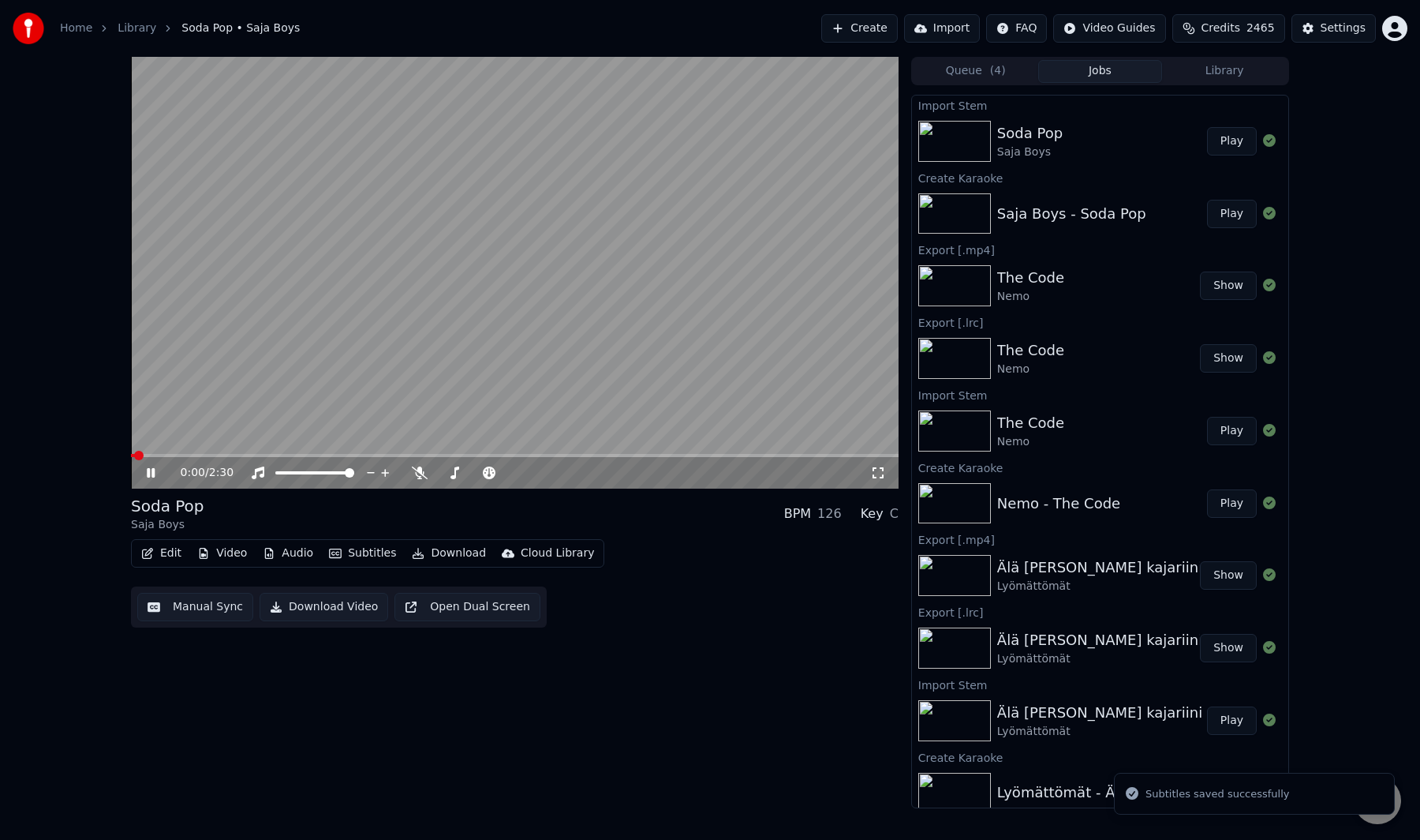
click at [94, 388] on div "0:00 / 2:30 Soda Pop Saja Boys BPM 126 Key C Edit Video Audio Subtitles Downloa…" at bounding box center [710, 432] width 1420 height 752
click at [375, 368] on video at bounding box center [515, 273] width 768 height 431
click at [180, 608] on button "Manual Sync" at bounding box center [195, 606] width 116 height 28
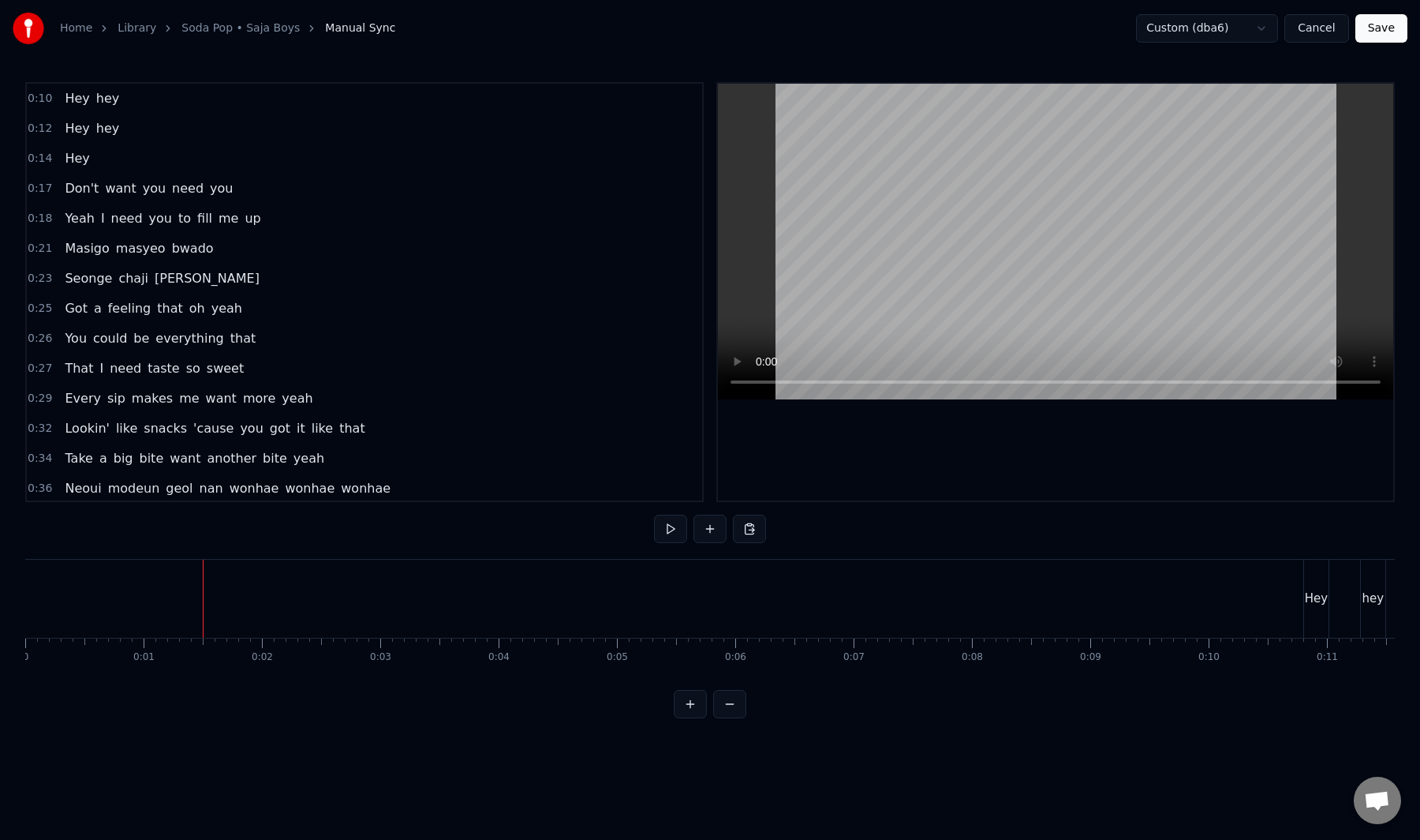
click at [1367, 36] on button "Save" at bounding box center [1381, 28] width 52 height 28
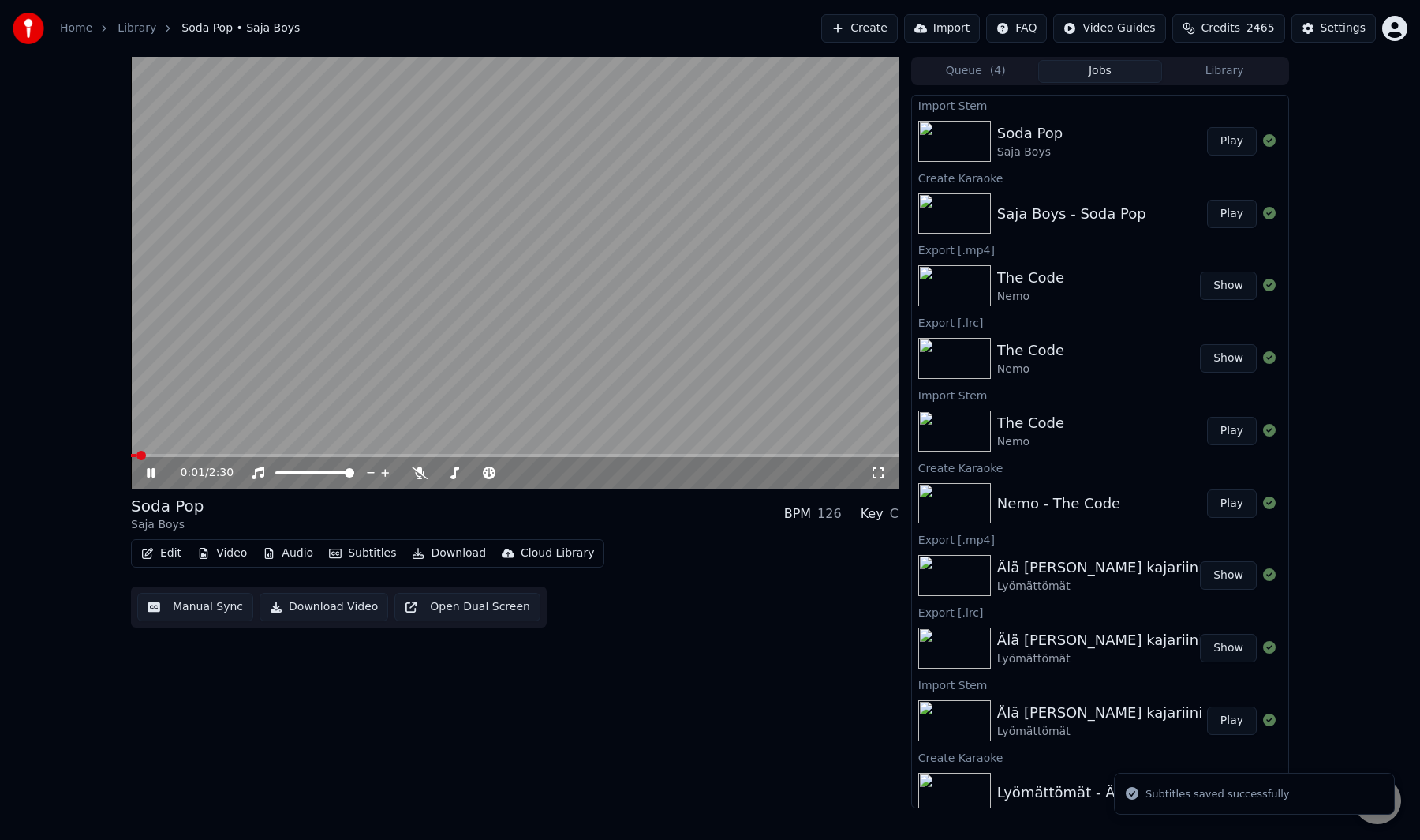
click at [694, 16] on div "Home Library Soda Pop • Saja Boys Create Import FAQ Video Guides Credits 2465 S…" at bounding box center [710, 28] width 1420 height 57
click at [83, 213] on div "0:02 / 2:30 Soda Pop Saja Boys BPM 126 Key C Edit Video Audio Subtitles Downloa…" at bounding box center [710, 432] width 1420 height 752
click at [301, 527] on div "Soda Pop Saja Boys BPM 126 Key C" at bounding box center [515, 514] width 768 height 38
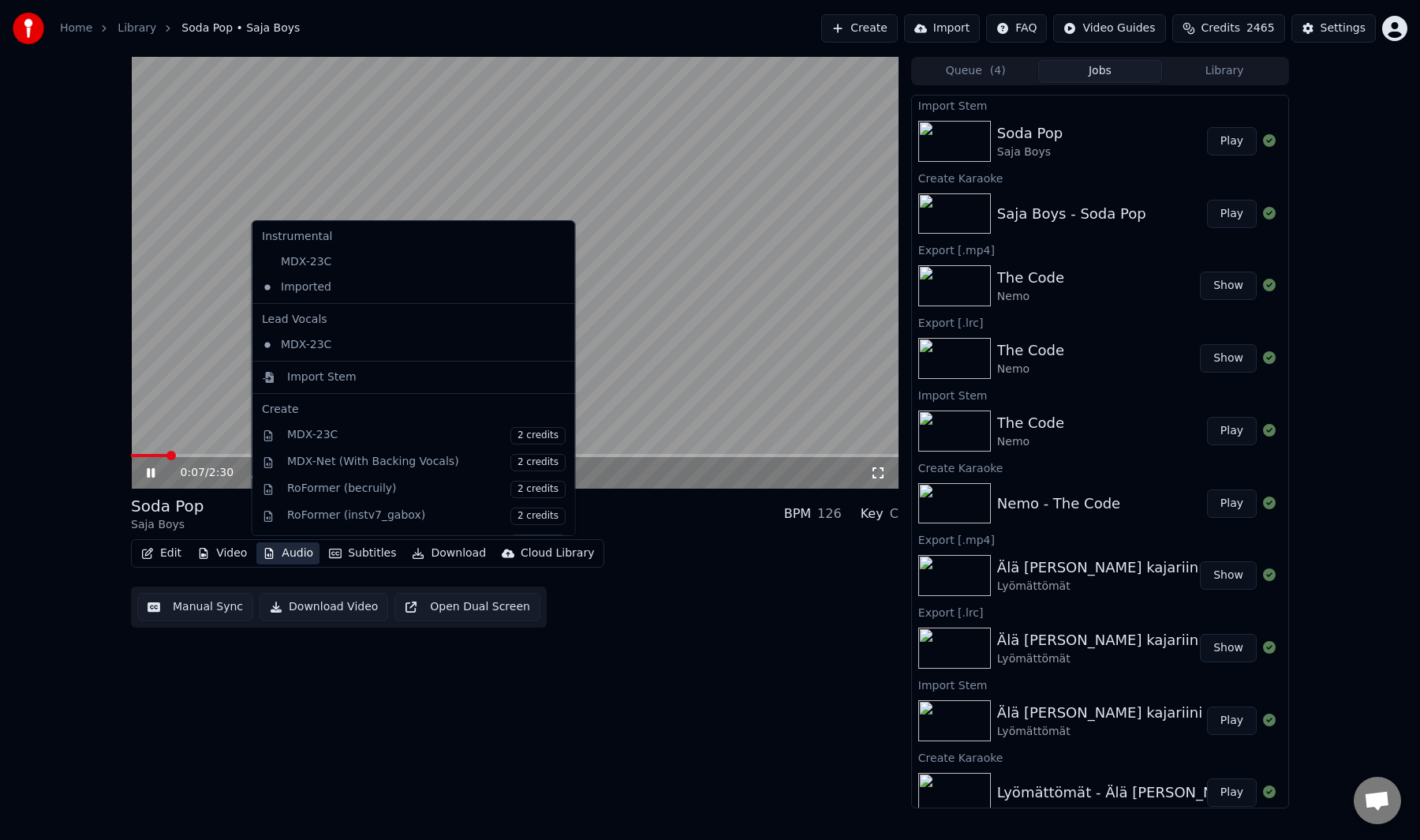
click at [298, 551] on button "Audio" at bounding box center [288, 553] width 63 height 22
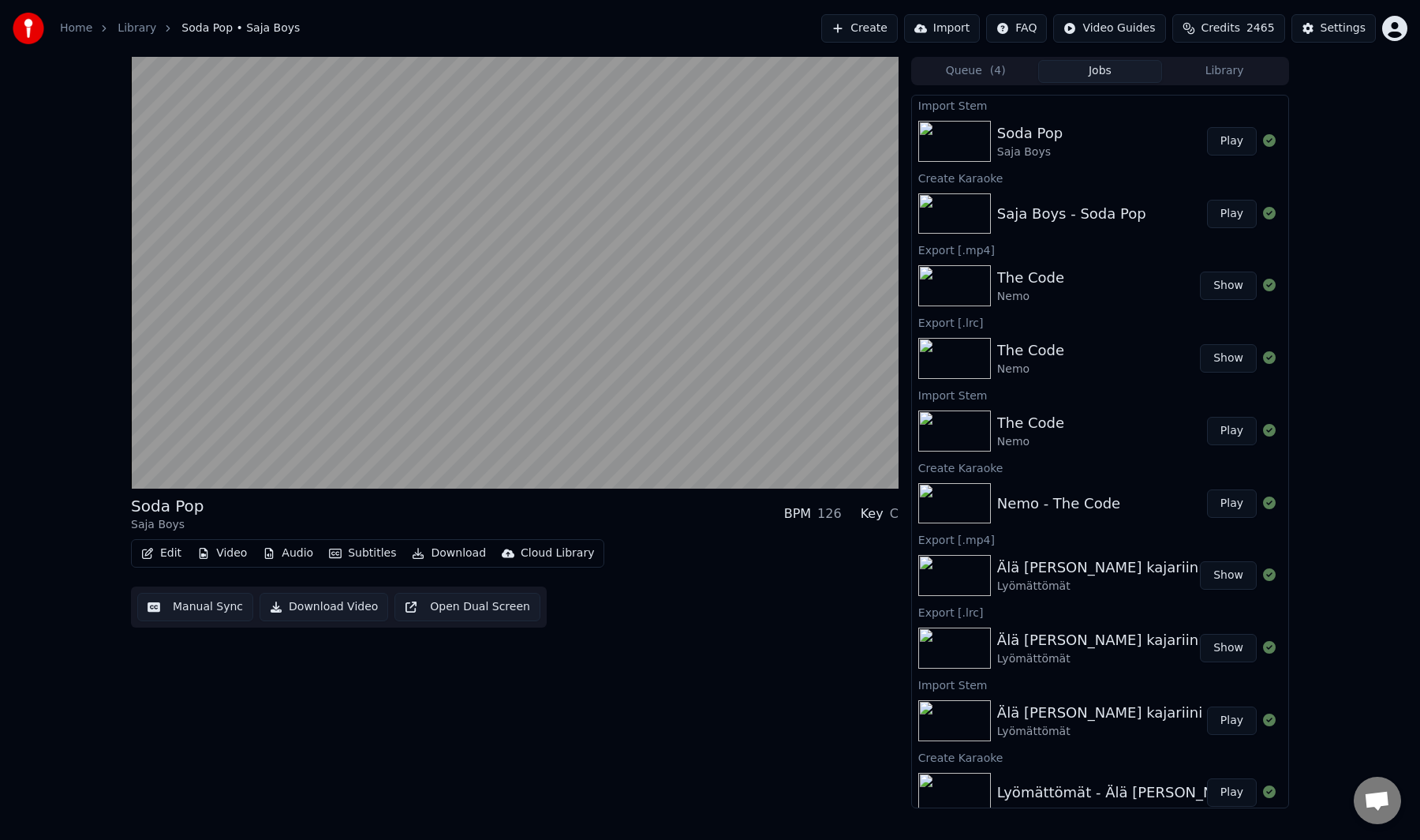
click at [128, 504] on div "Soda Pop Saja Boys BPM 126 Key C Edit Video Audio Subtitles Download Cloud Libr…" at bounding box center [710, 432] width 1184 height 752
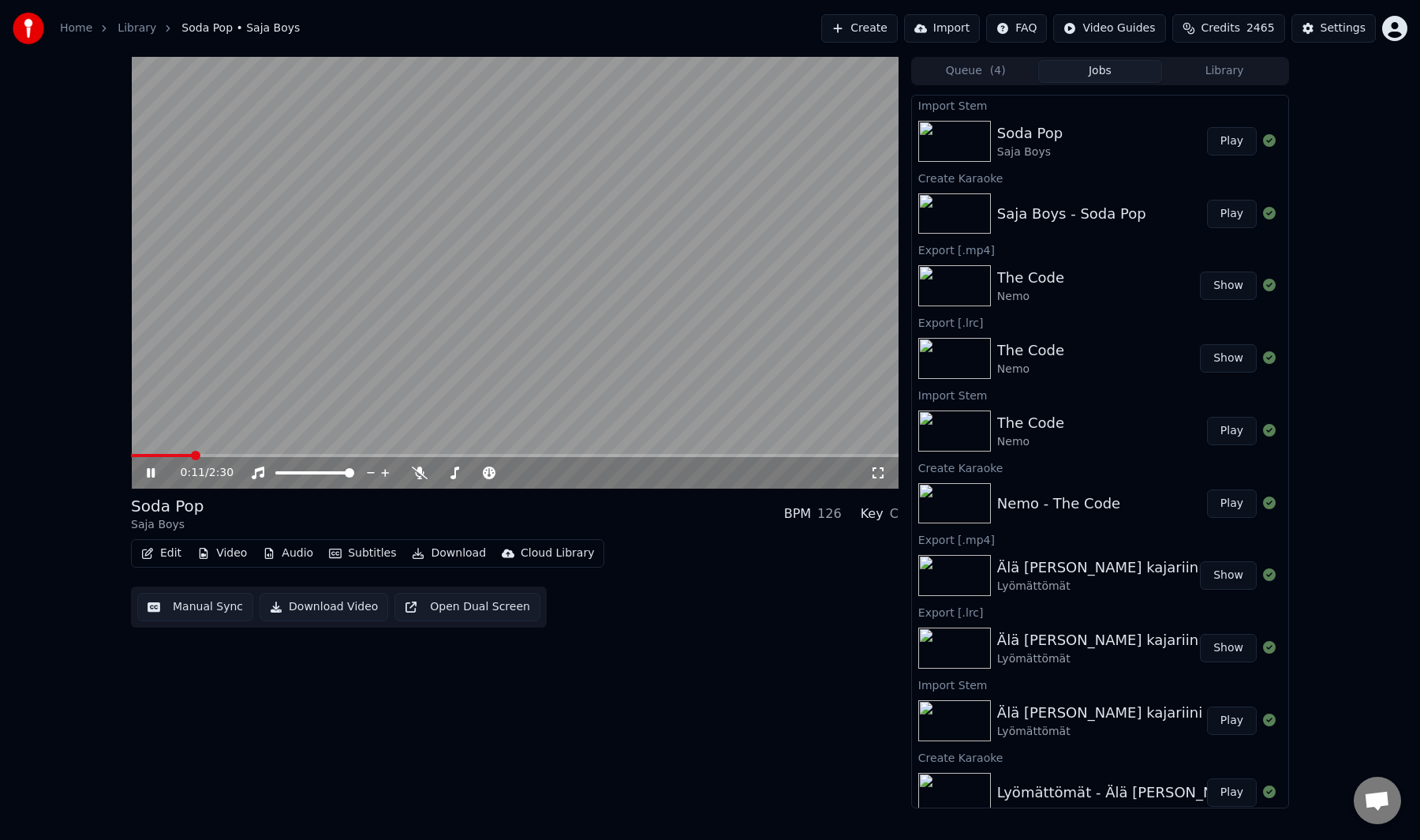
click at [184, 607] on button "Manual Sync" at bounding box center [195, 606] width 116 height 28
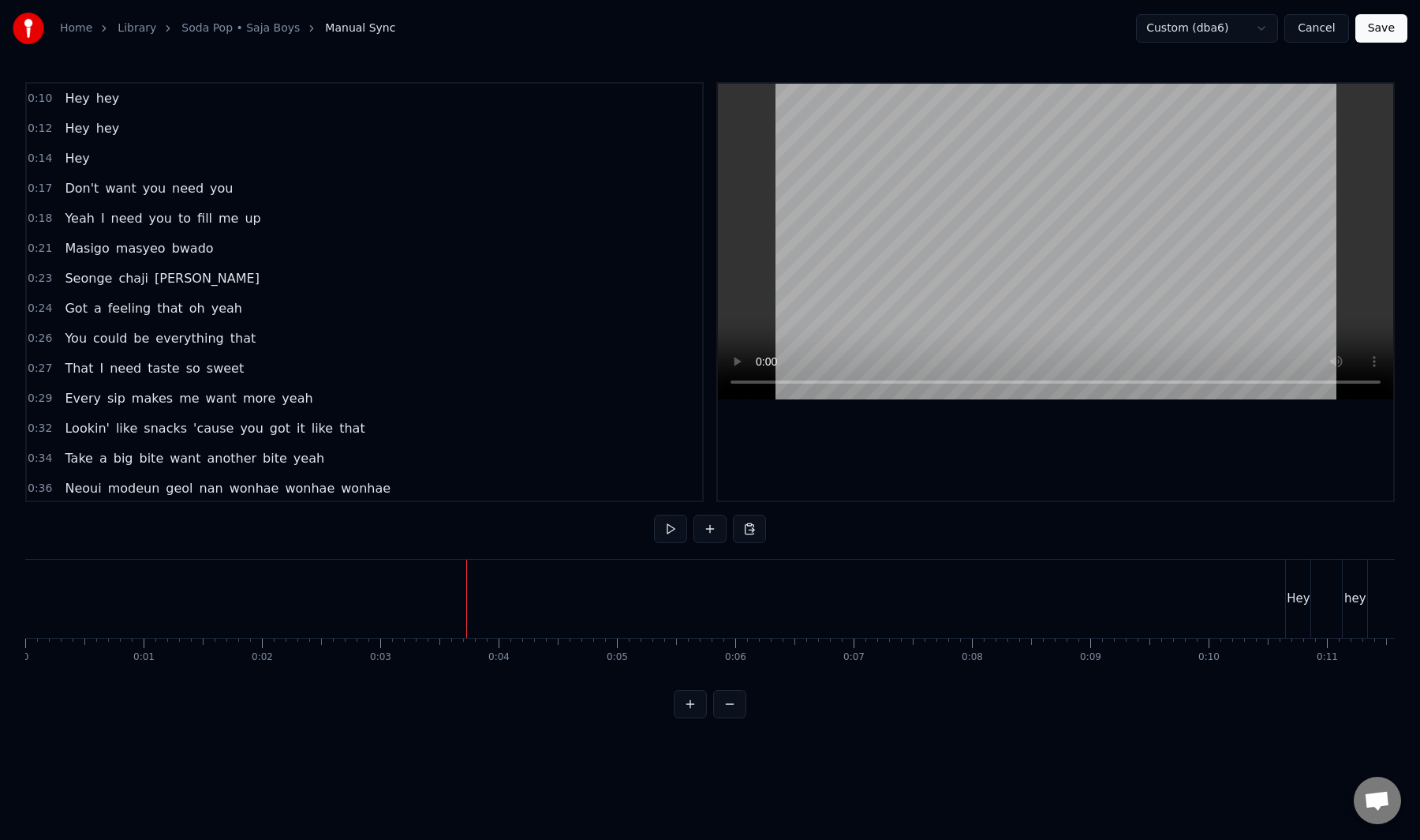
click at [1371, 37] on button "Save" at bounding box center [1381, 28] width 52 height 28
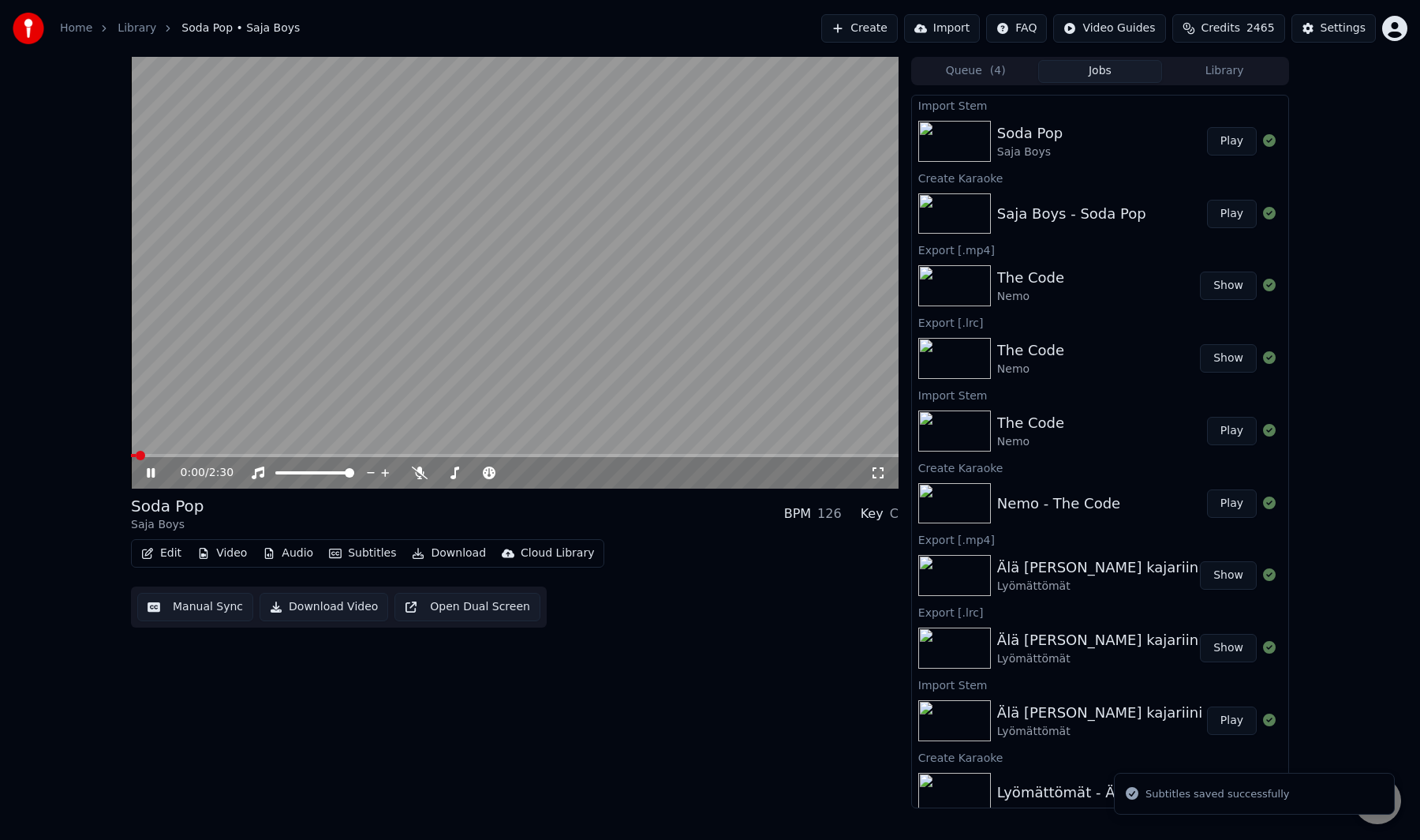
click at [158, 454] on span at bounding box center [515, 455] width 768 height 3
click at [822, 454] on span at bounding box center [515, 455] width 768 height 3
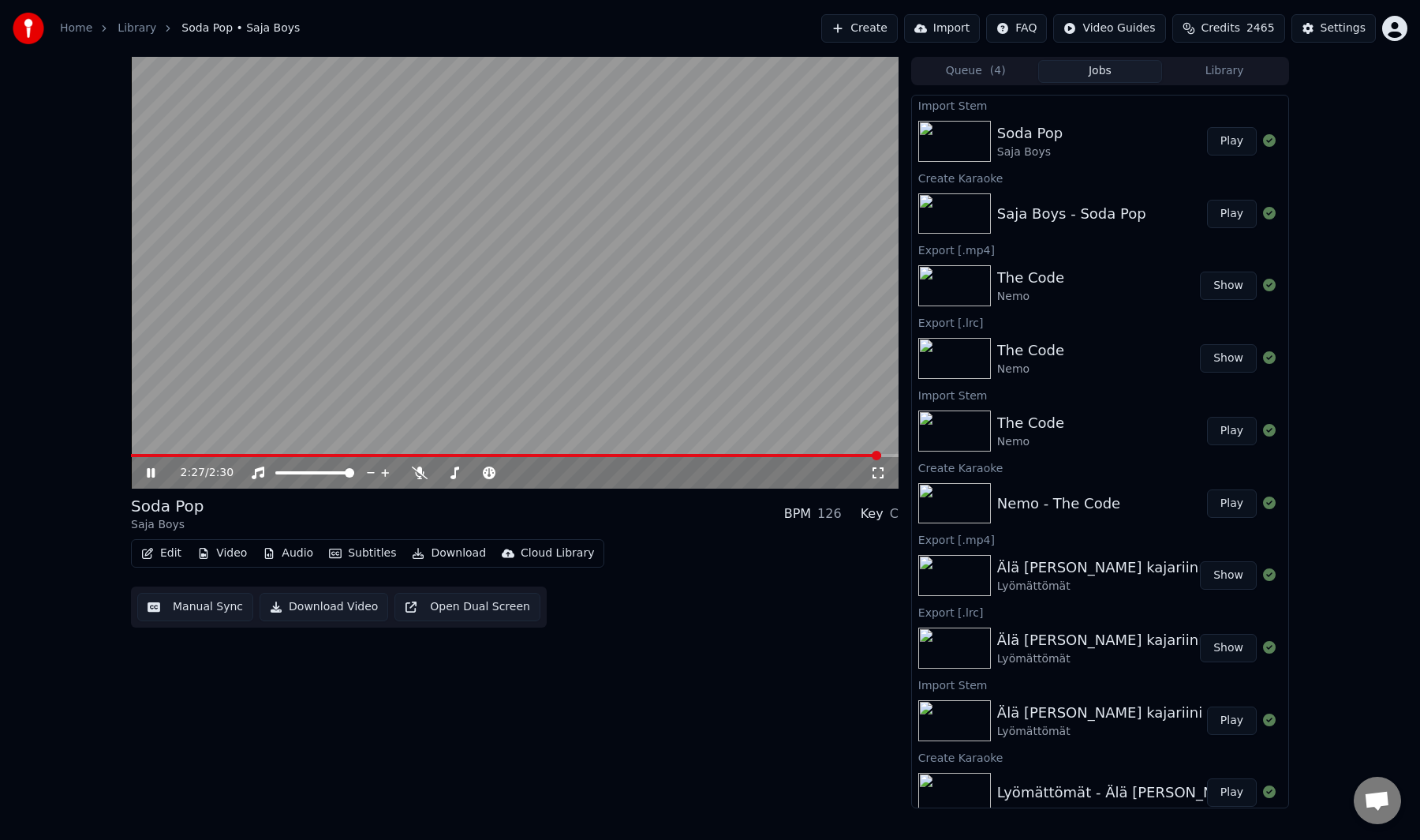
click at [748, 434] on video at bounding box center [515, 273] width 768 height 431
click at [441, 555] on button "Download" at bounding box center [449, 553] width 87 height 22
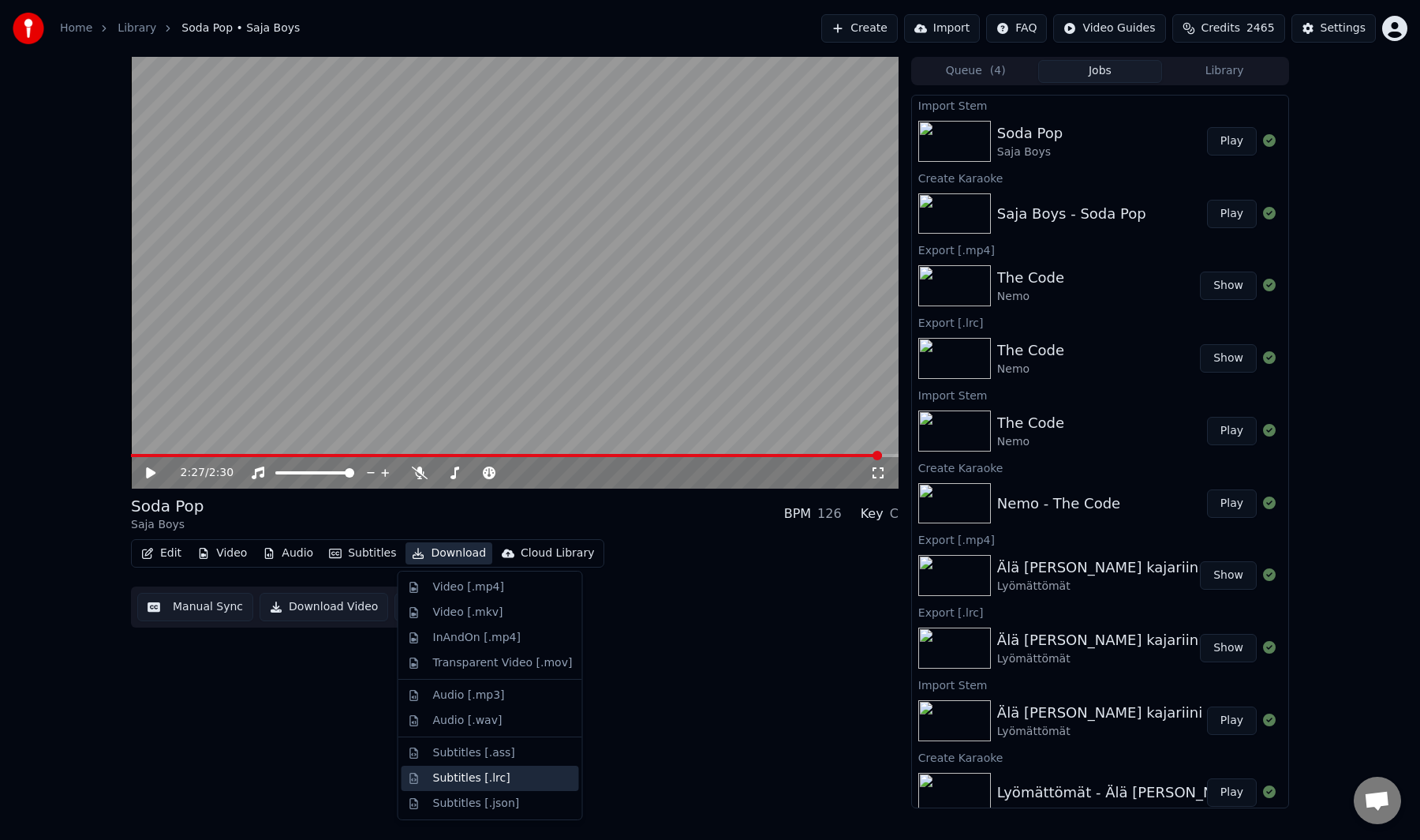
click at [502, 779] on div "Subtitles [.lrc]" at bounding box center [471, 778] width 77 height 16
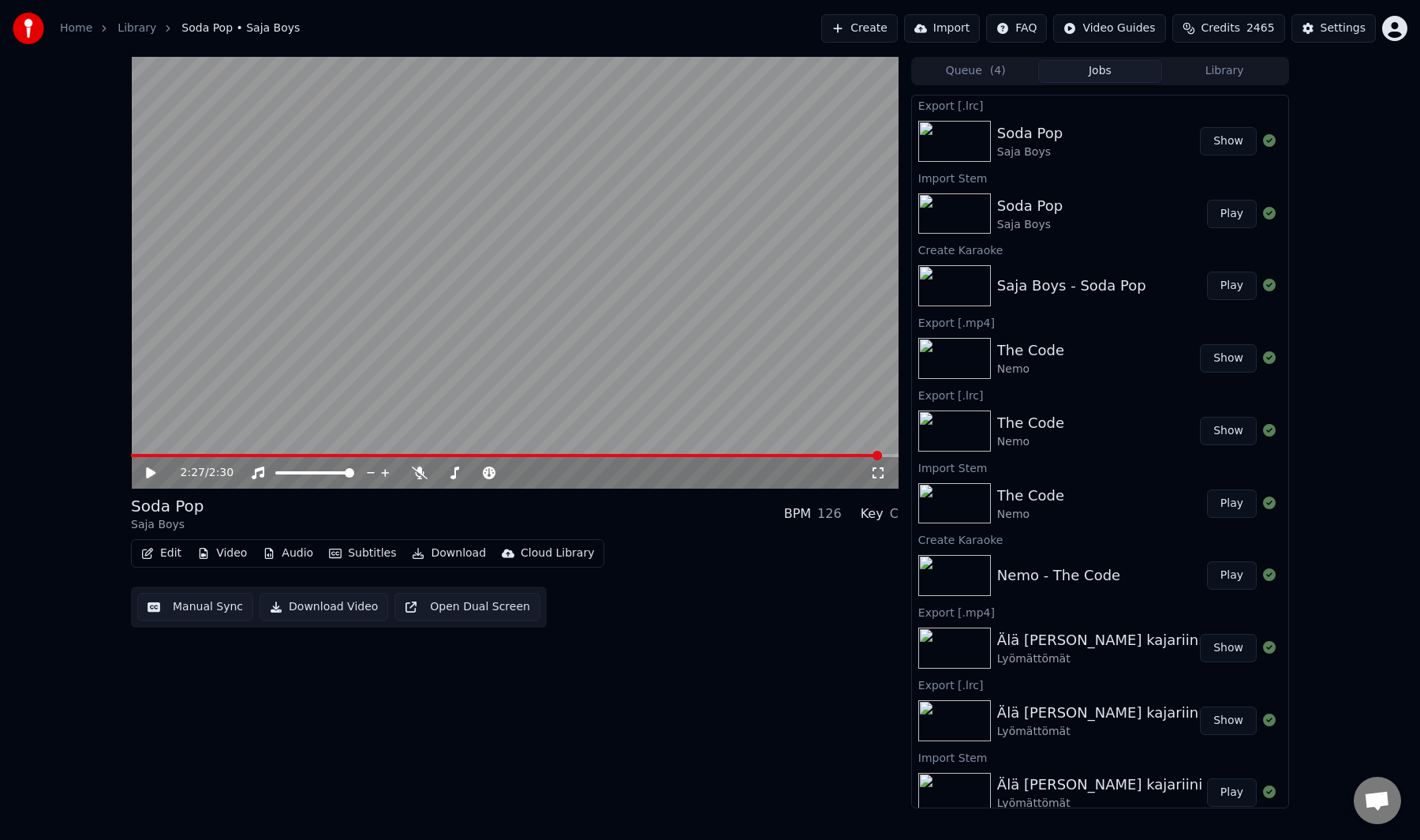
click at [459, 552] on button "Download" at bounding box center [449, 553] width 87 height 22
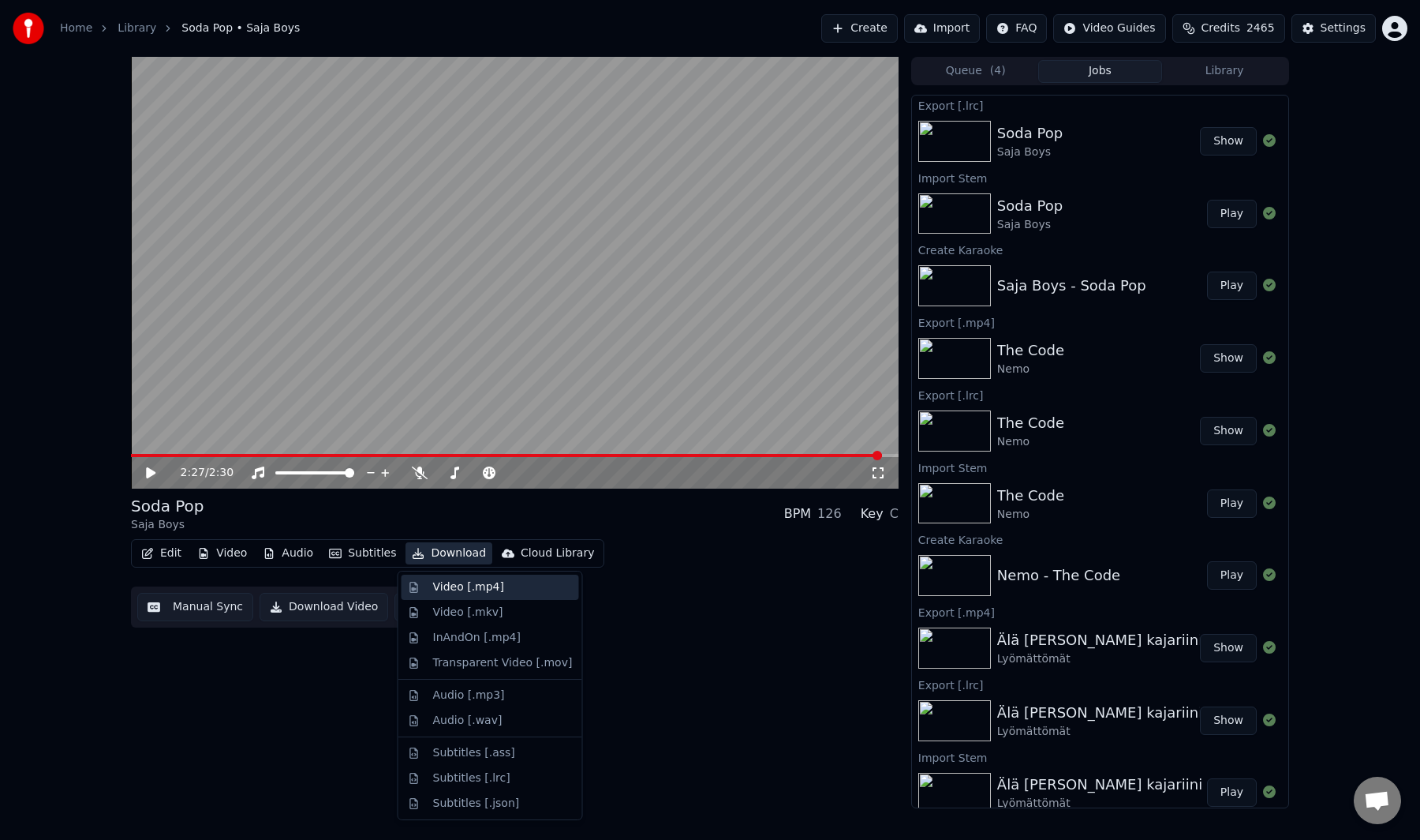
click at [471, 583] on div "Video [.mp4]" at bounding box center [469, 587] width 71 height 16
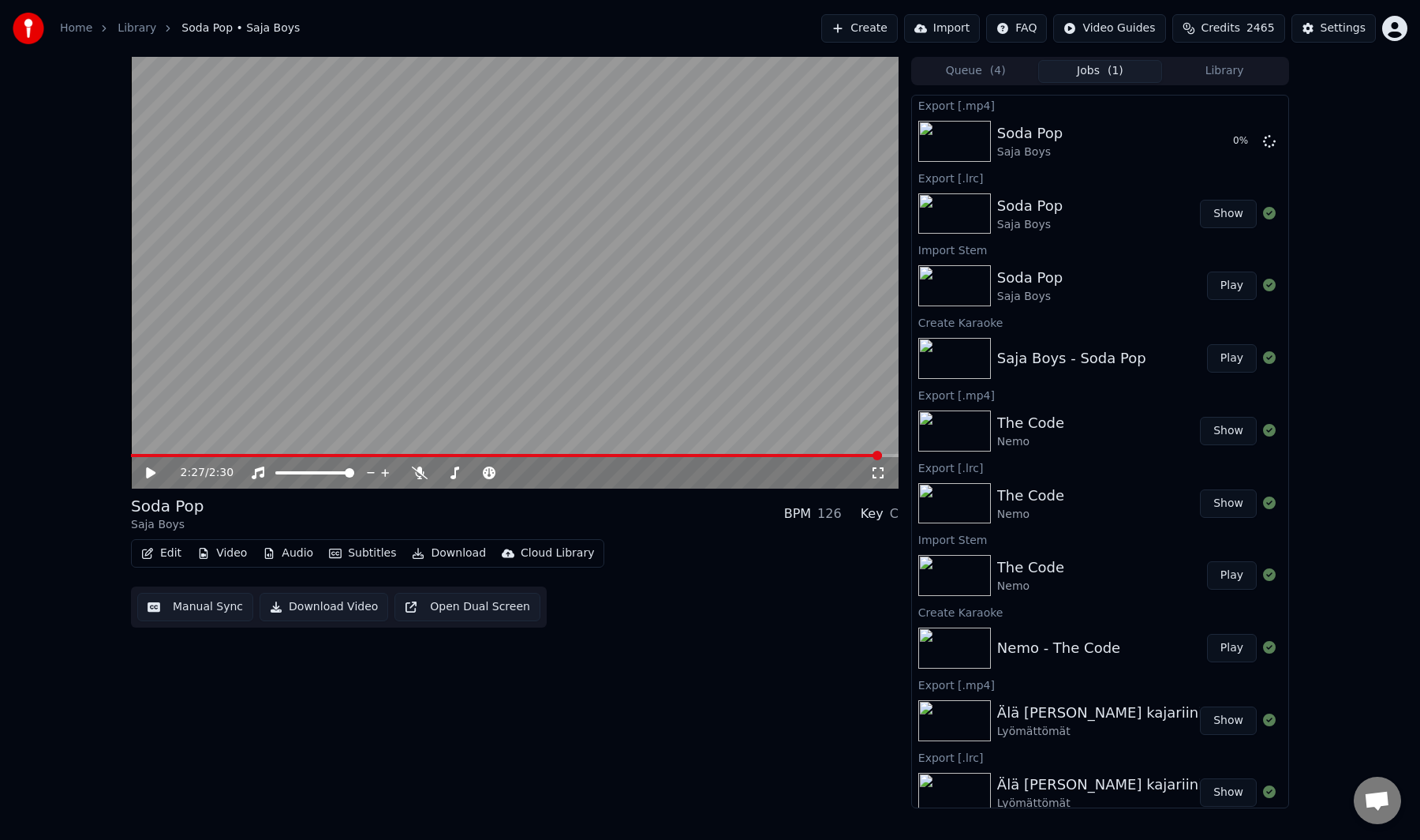
click at [546, 527] on div "Soda Pop Saja Boys BPM 126 Key C" at bounding box center [515, 514] width 768 height 38
click at [876, 30] on button "Create" at bounding box center [859, 28] width 76 height 28
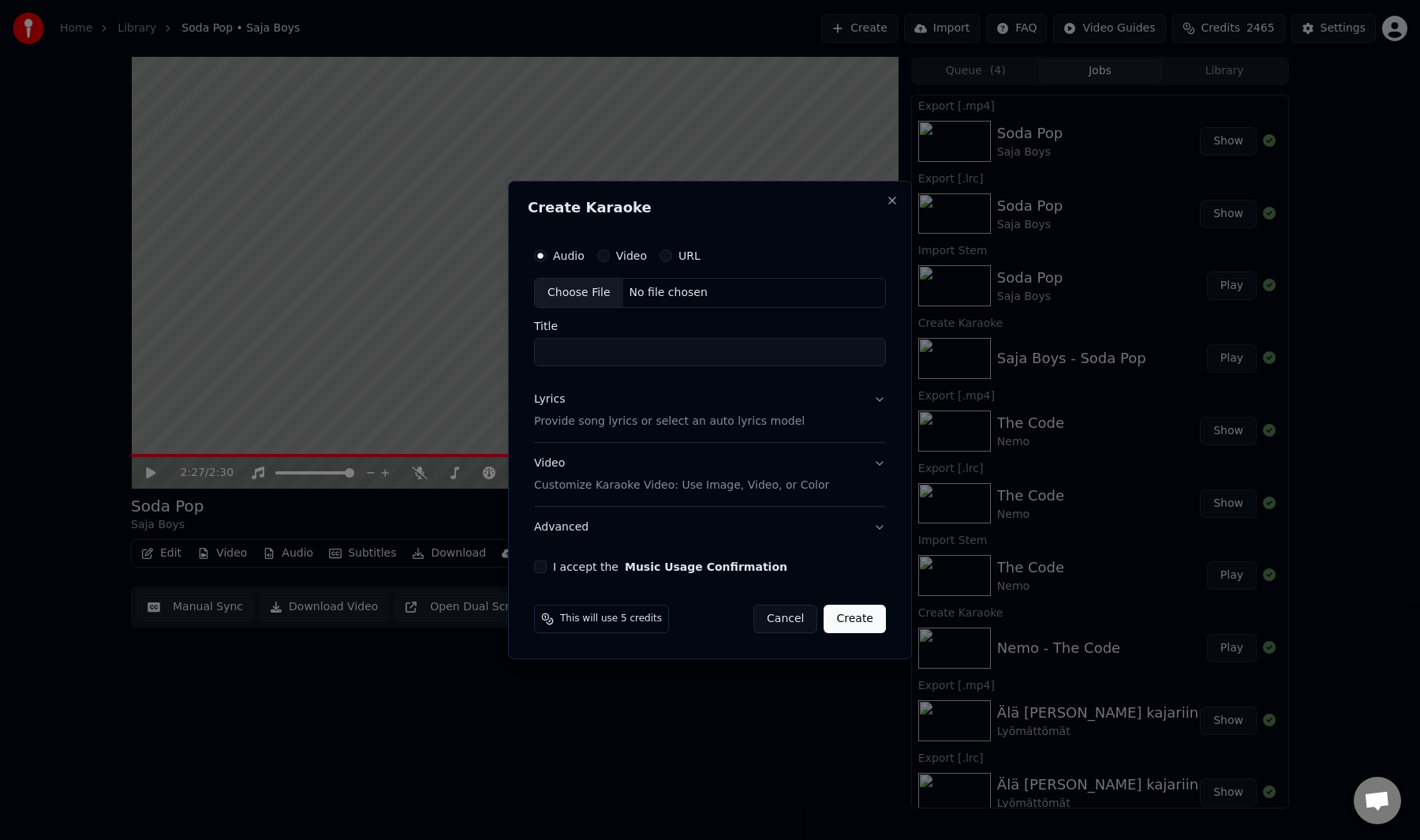
click at [569, 290] on div "Choose File" at bounding box center [579, 292] width 88 height 28
type input "**********"
click at [664, 417] on p "Provide song lyrics or select an auto lyrics model" at bounding box center [666, 421] width 271 height 16
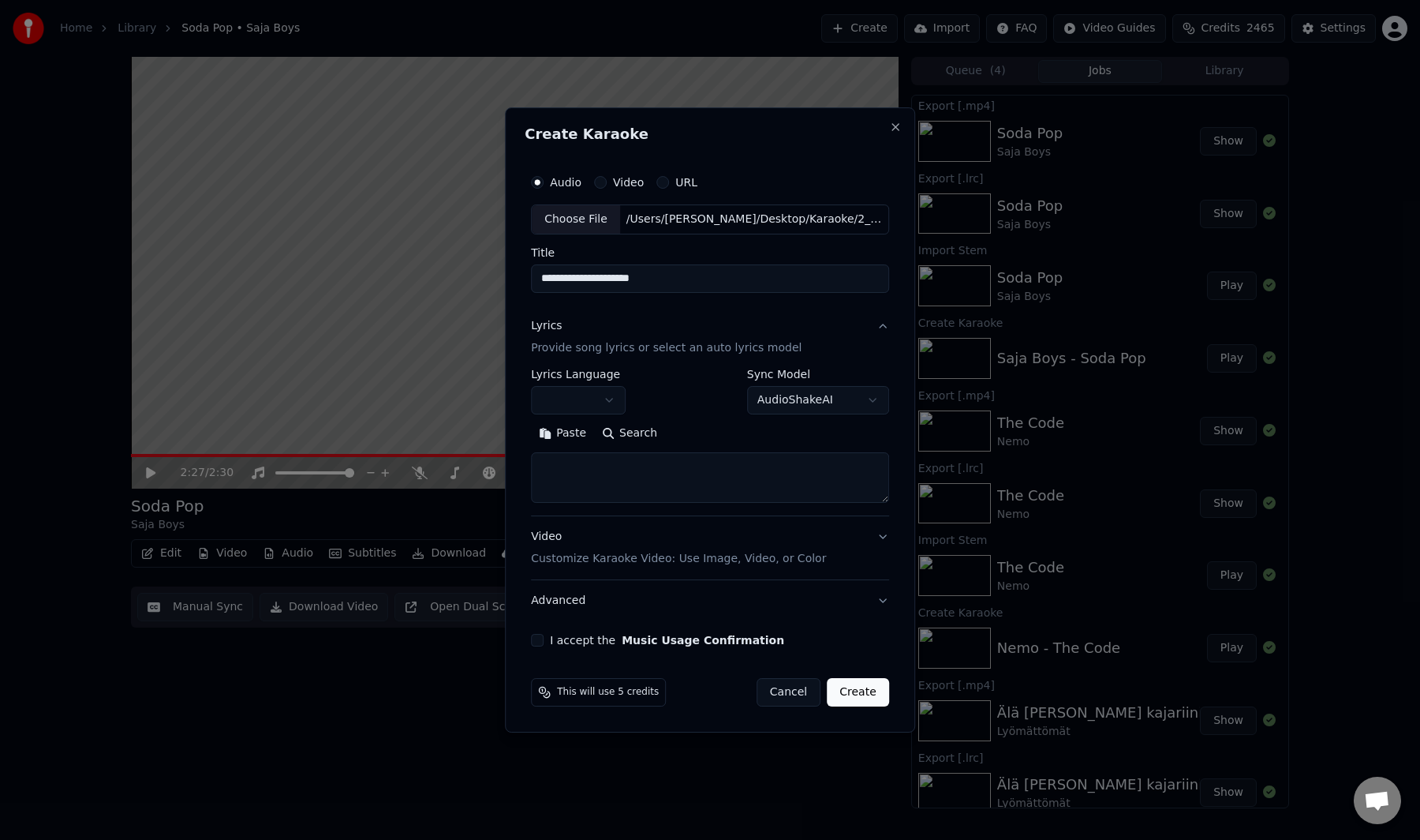
click at [571, 434] on button "Paste" at bounding box center [562, 433] width 63 height 25
type textarea "**********"
click at [718, 437] on button "Expand" at bounding box center [701, 433] width 74 height 25
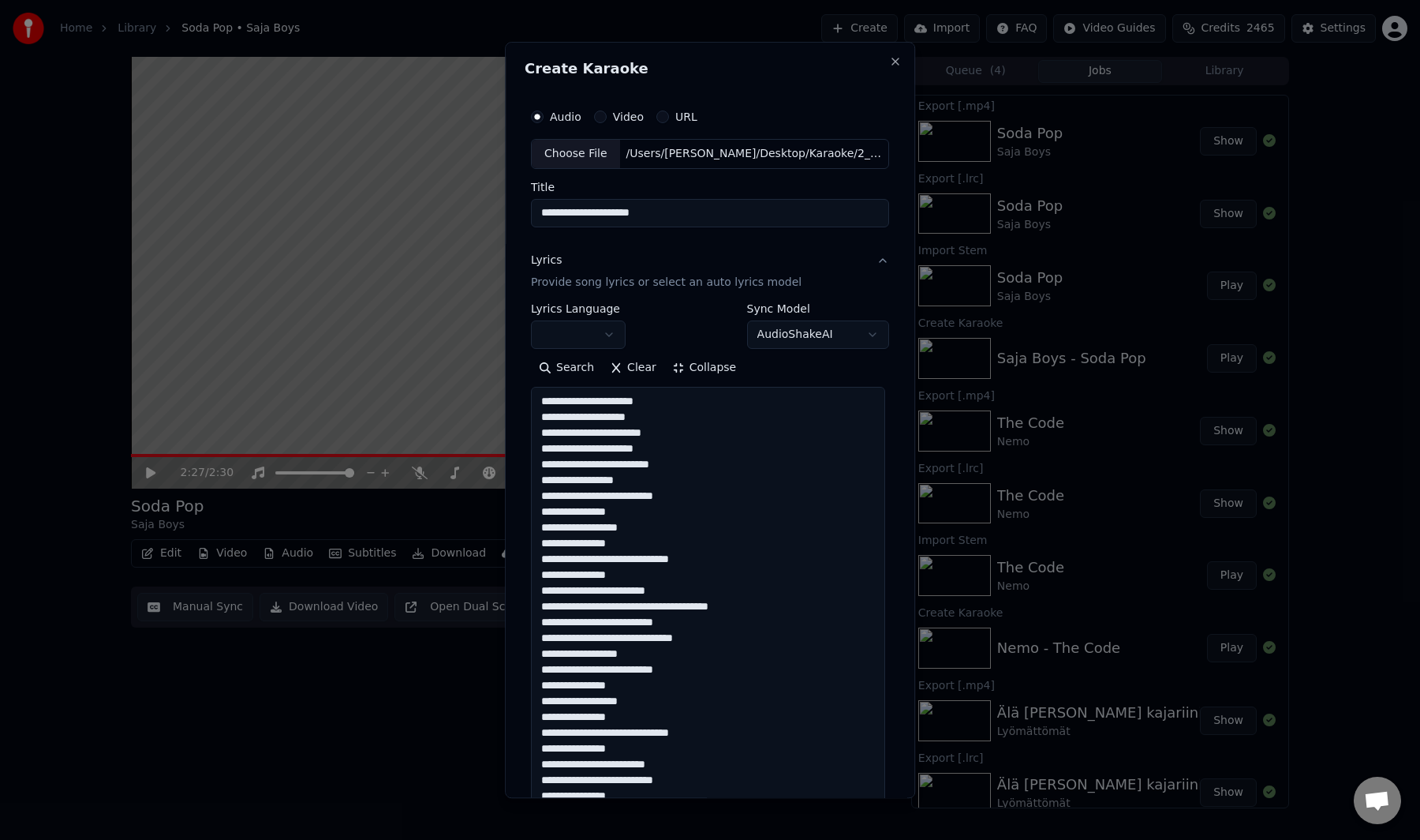
scroll to position [1, 0]
click at [588, 337] on body "**********" at bounding box center [710, 420] width 1420 height 840
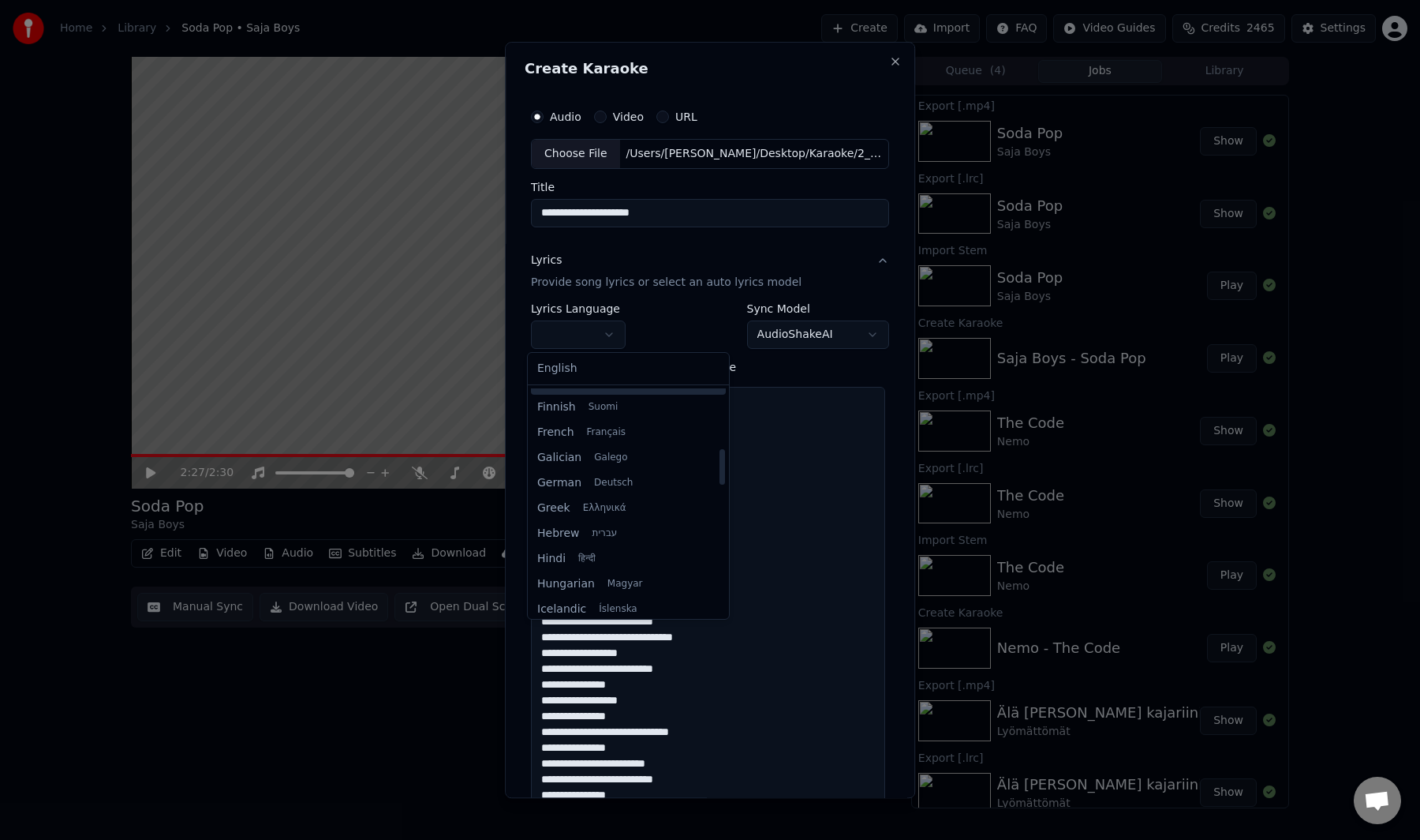
scroll to position [383, 0]
select select "**"
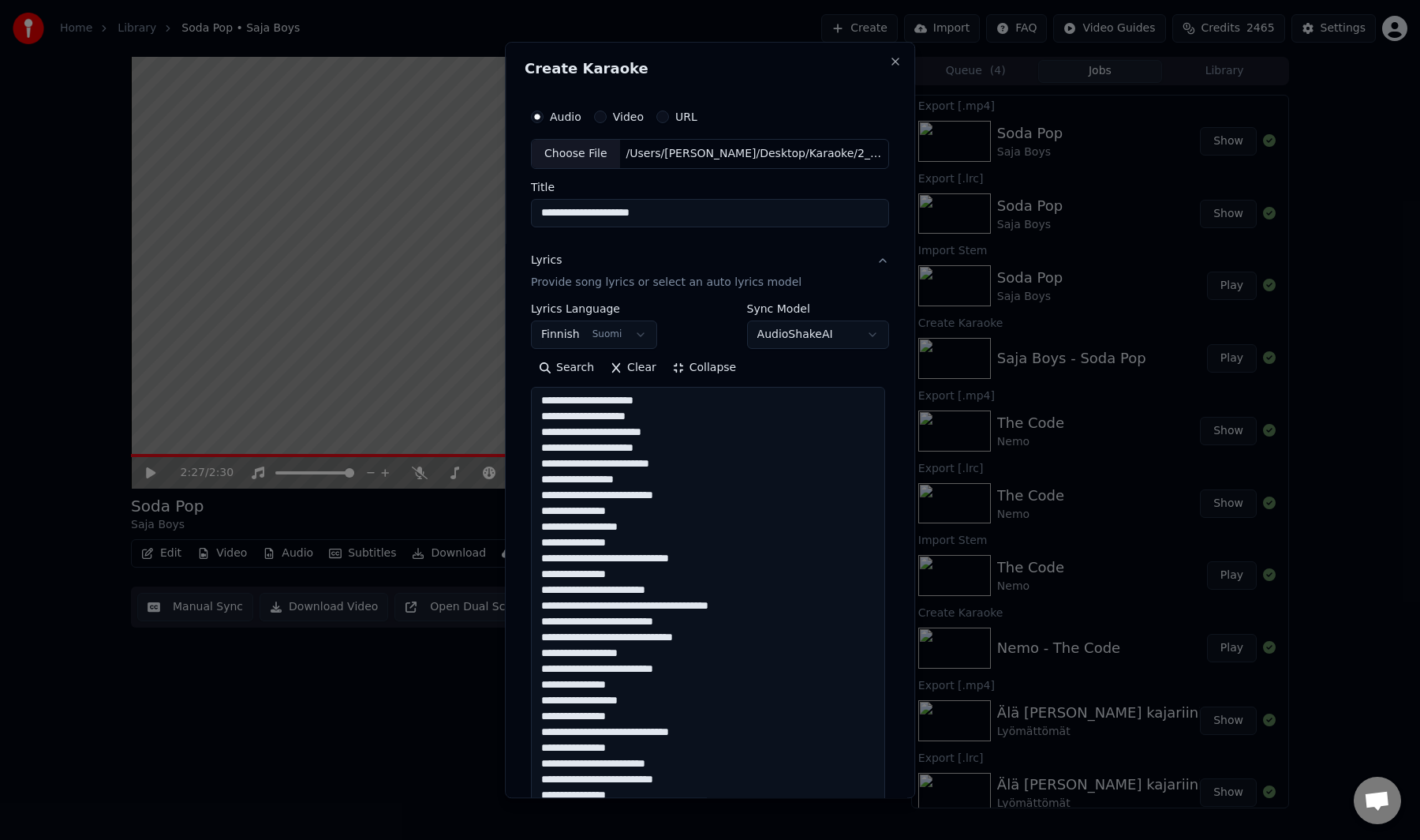
click at [891, 397] on div "**********" at bounding box center [710, 420] width 410 height 756
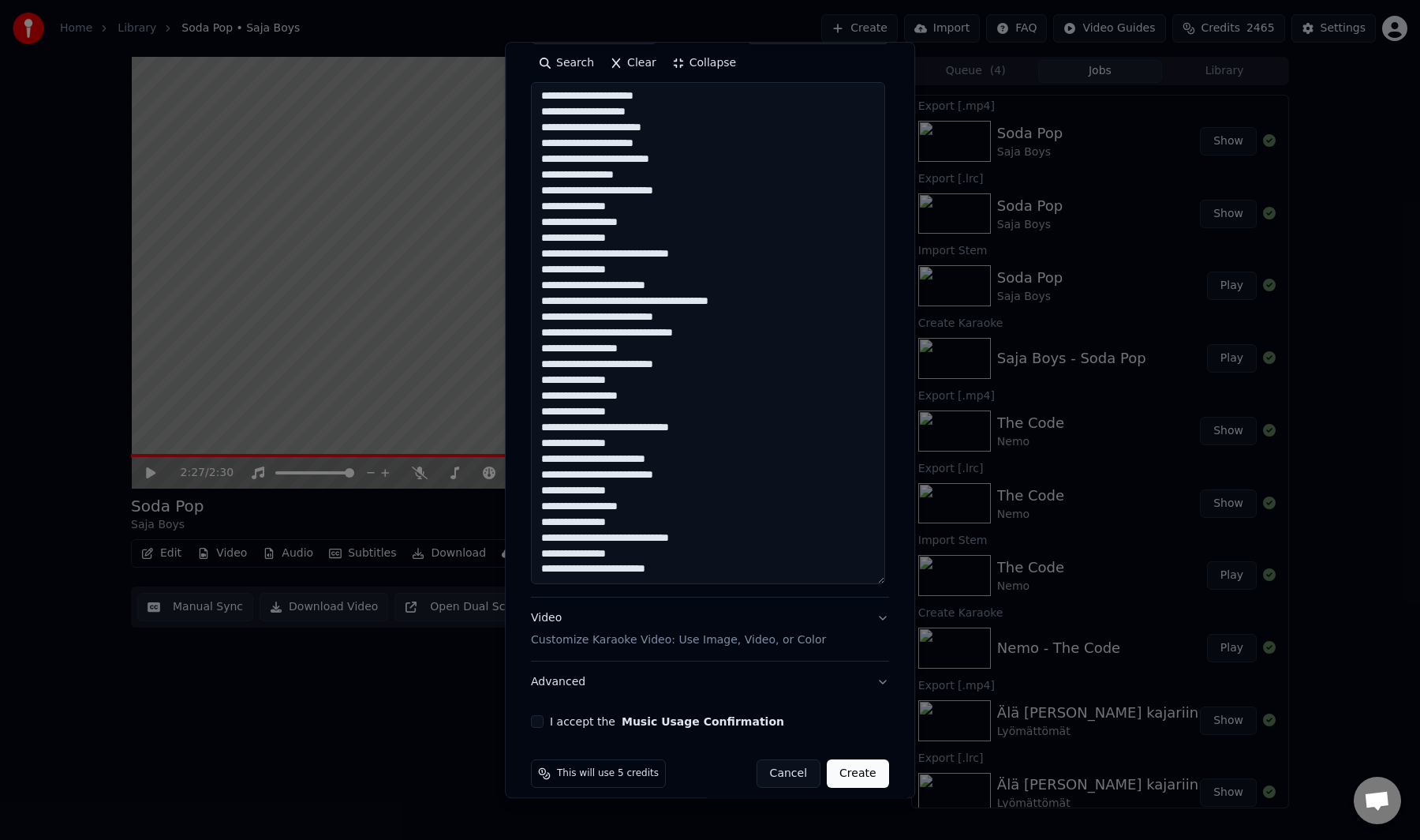
scroll to position [320, 0]
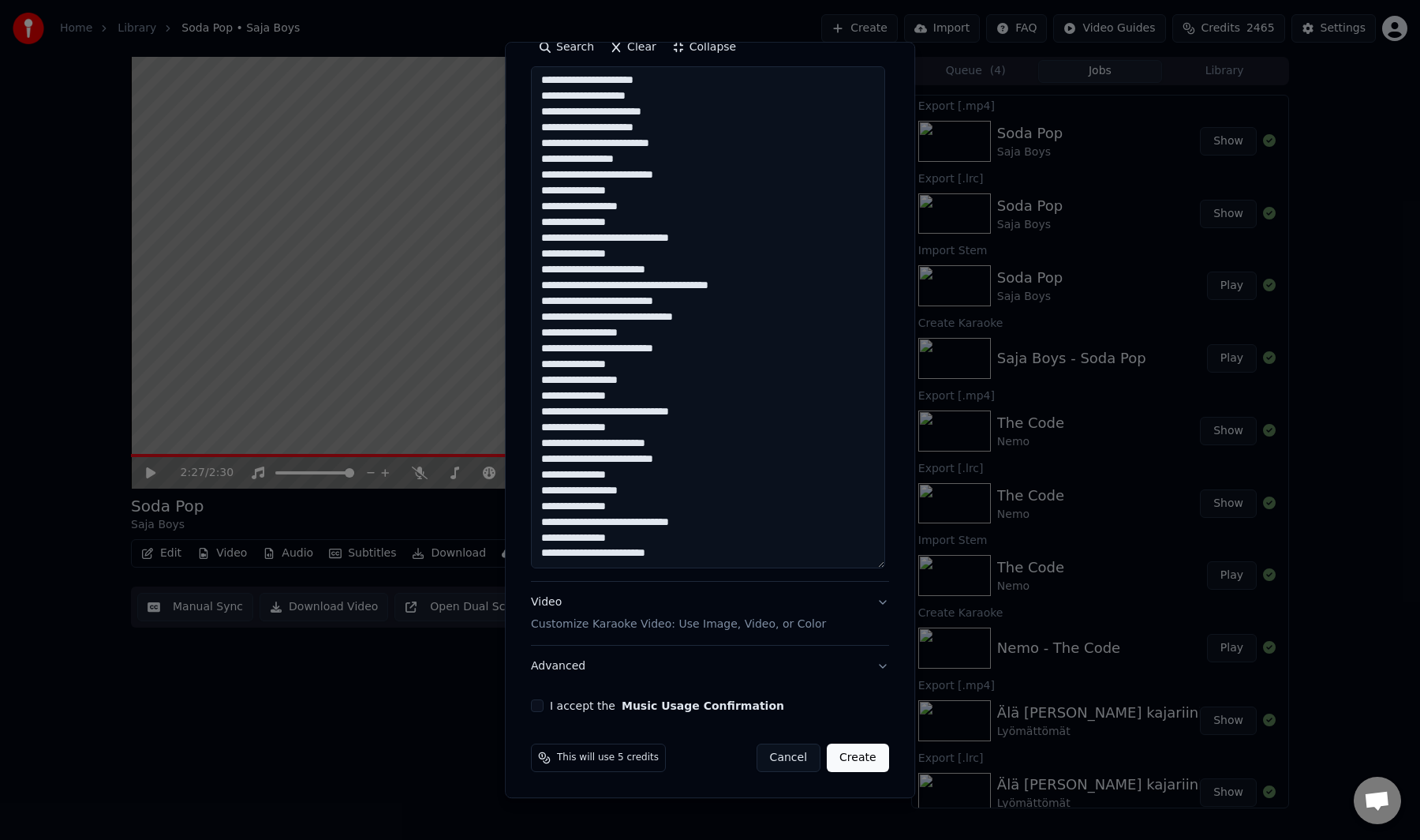
click at [550, 706] on label "I accept the Music Usage Confirmation" at bounding box center [668, 705] width 234 height 11
click at [544, 706] on button "I accept the Music Usage Confirmation" at bounding box center [537, 705] width 13 height 13
click at [835, 748] on button "Create" at bounding box center [858, 757] width 62 height 28
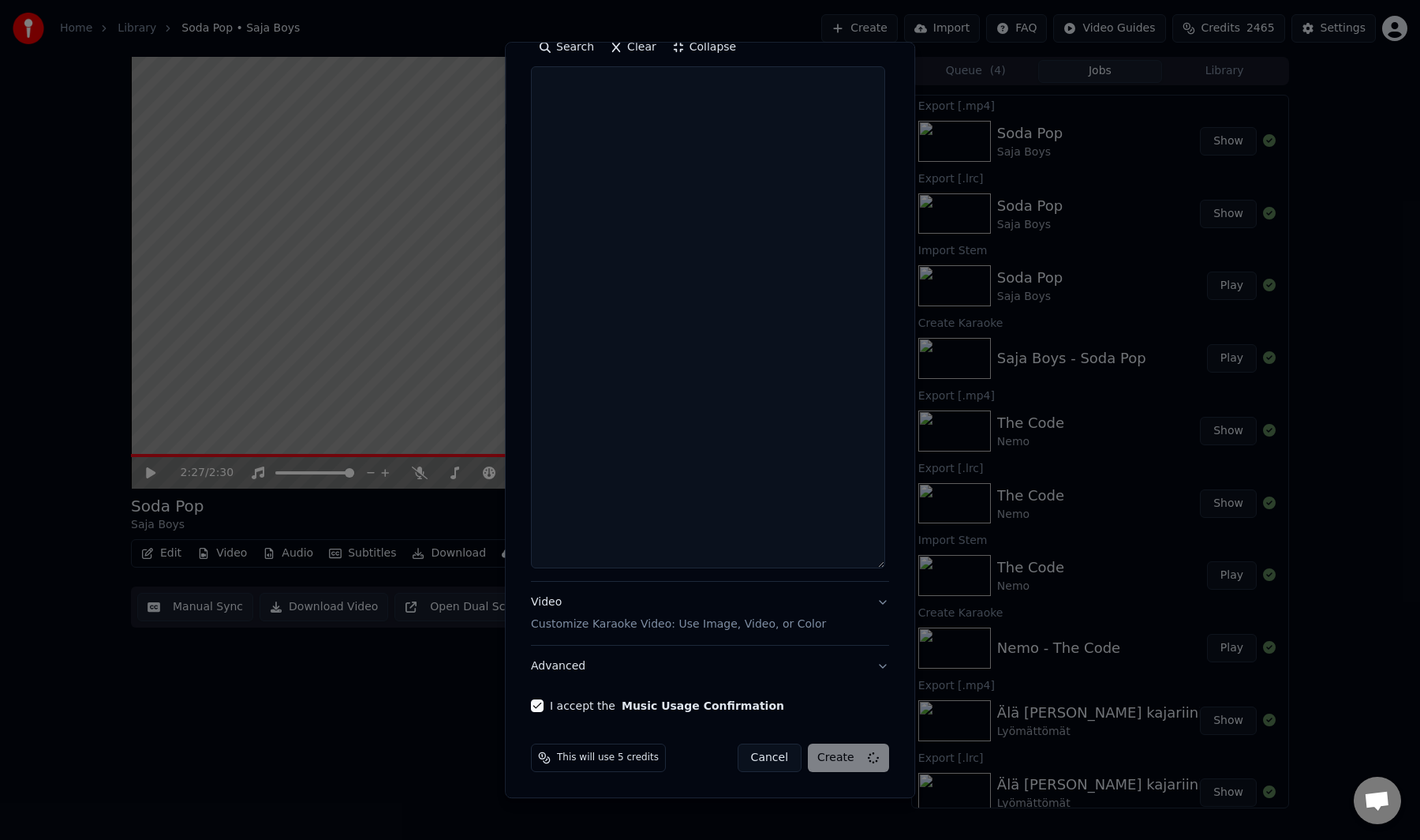
scroll to position [0, 0]
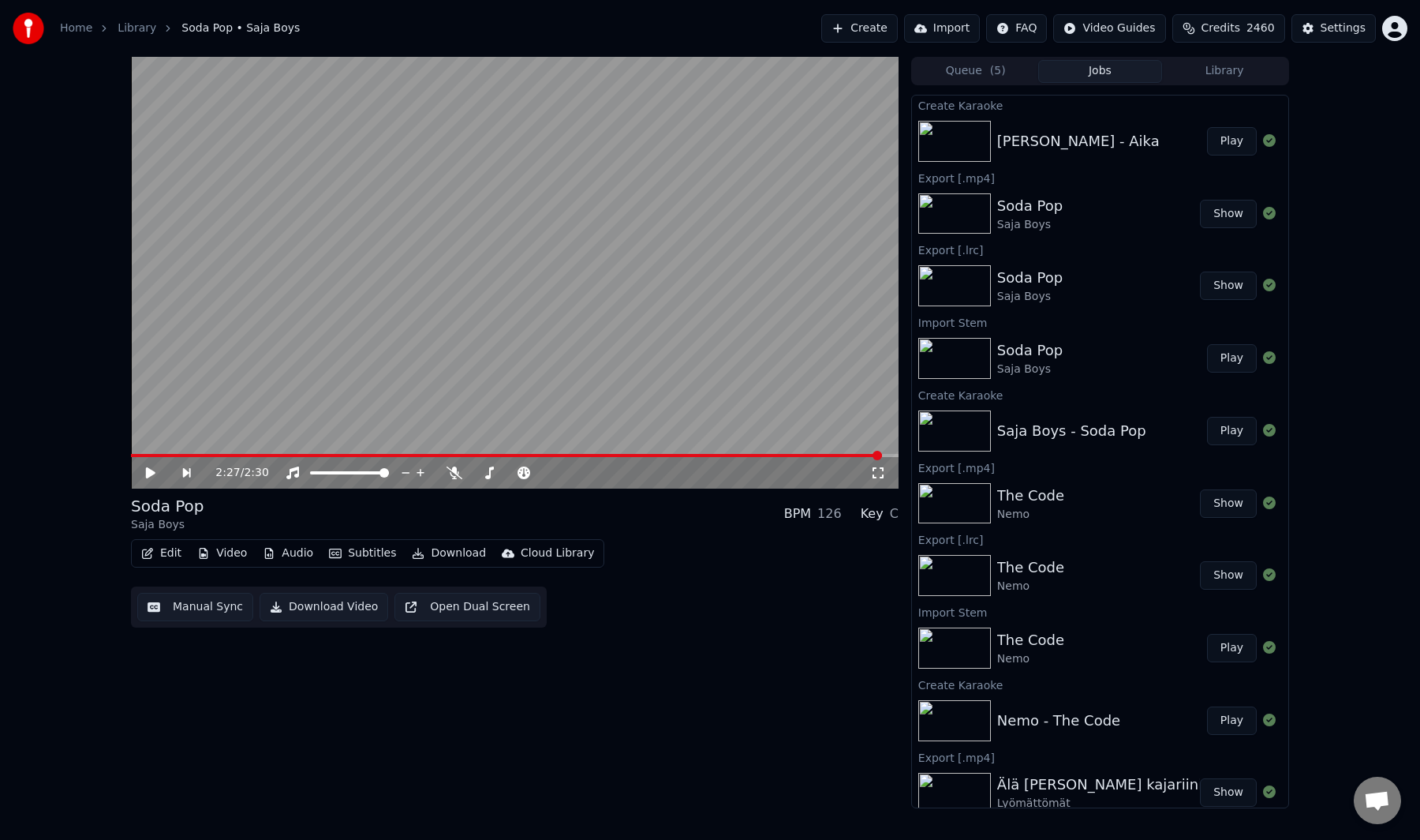
click at [1208, 139] on button "Play" at bounding box center [1232, 141] width 50 height 28
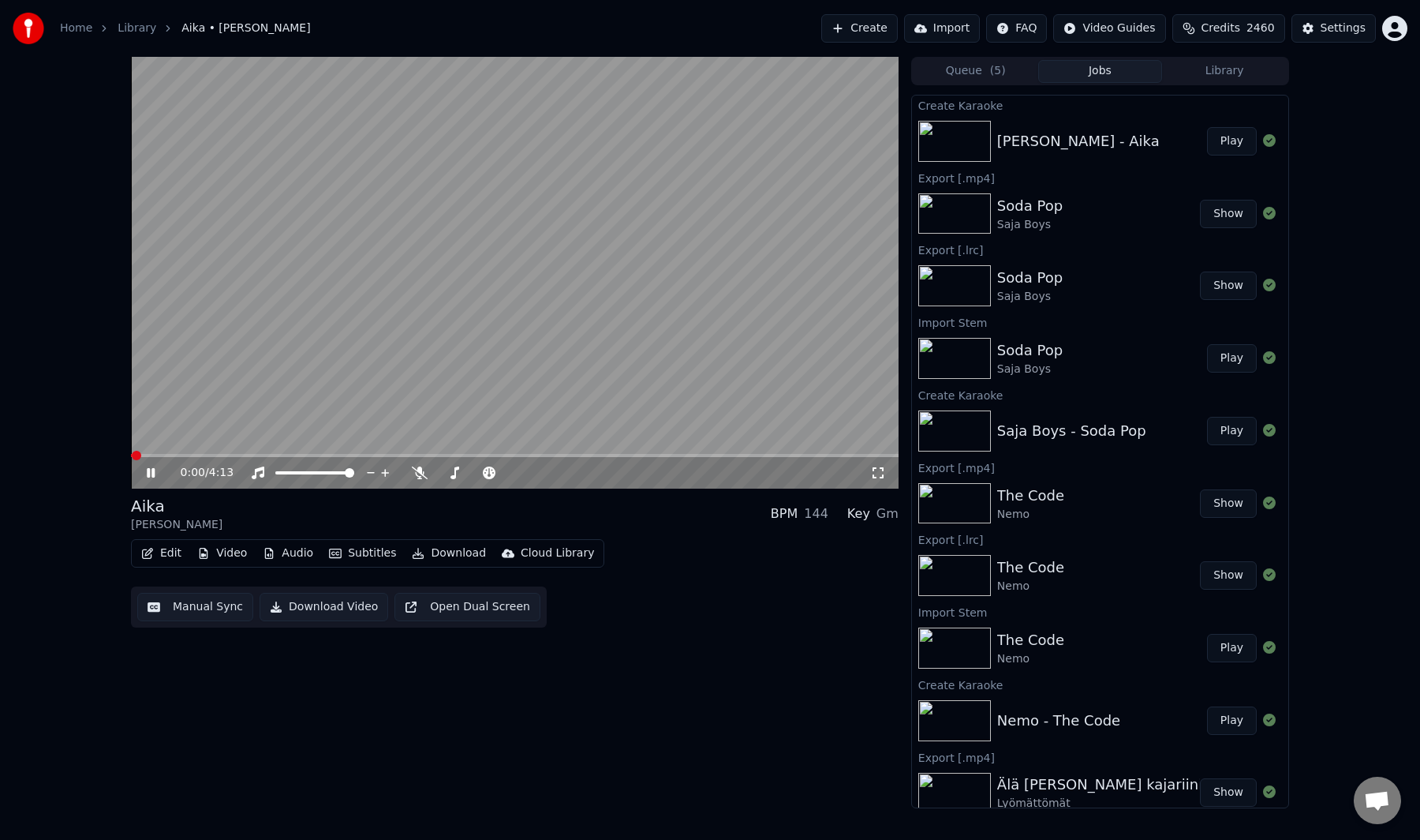
click at [217, 605] on button "Manual Sync" at bounding box center [195, 606] width 116 height 28
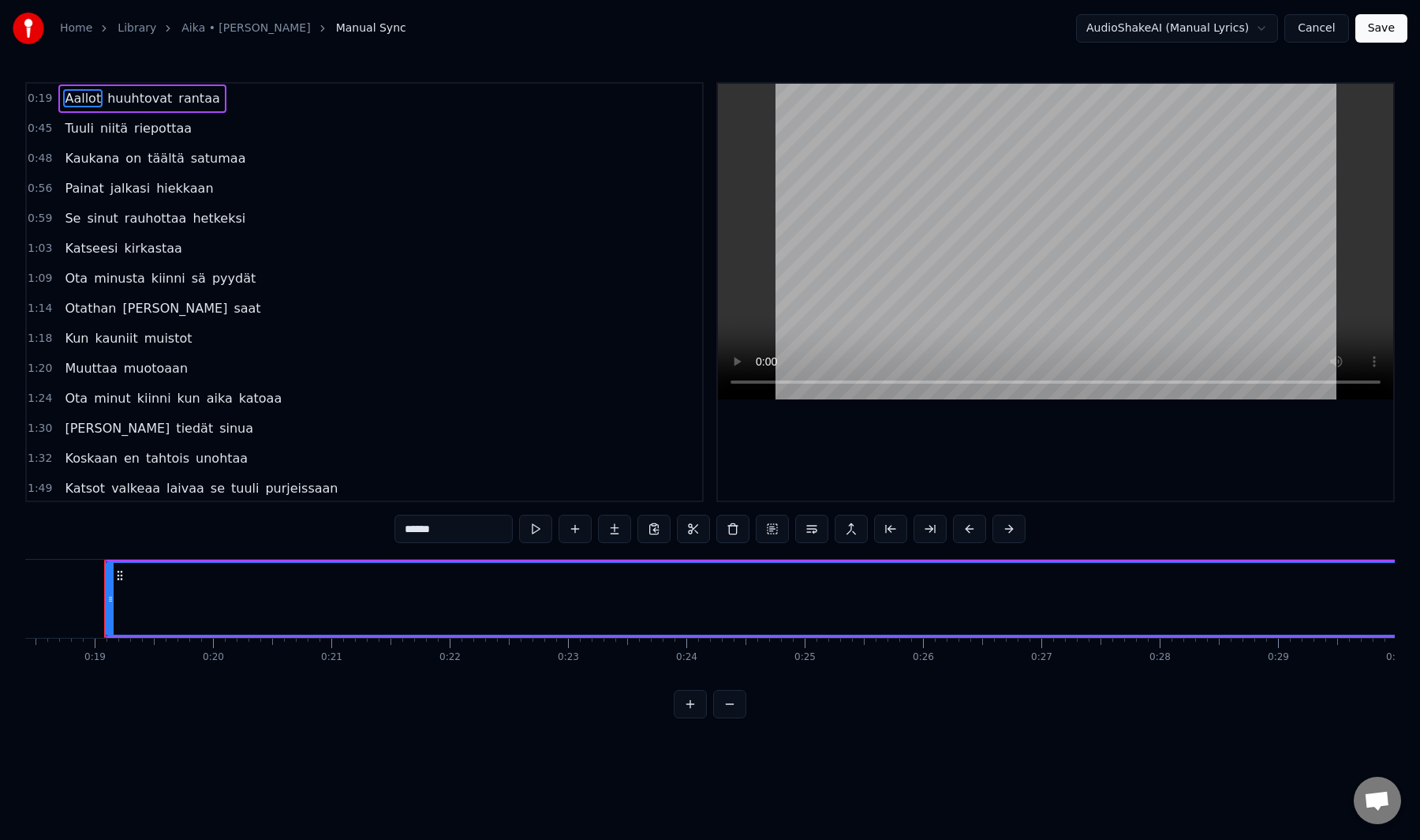
scroll to position [0, 2162]
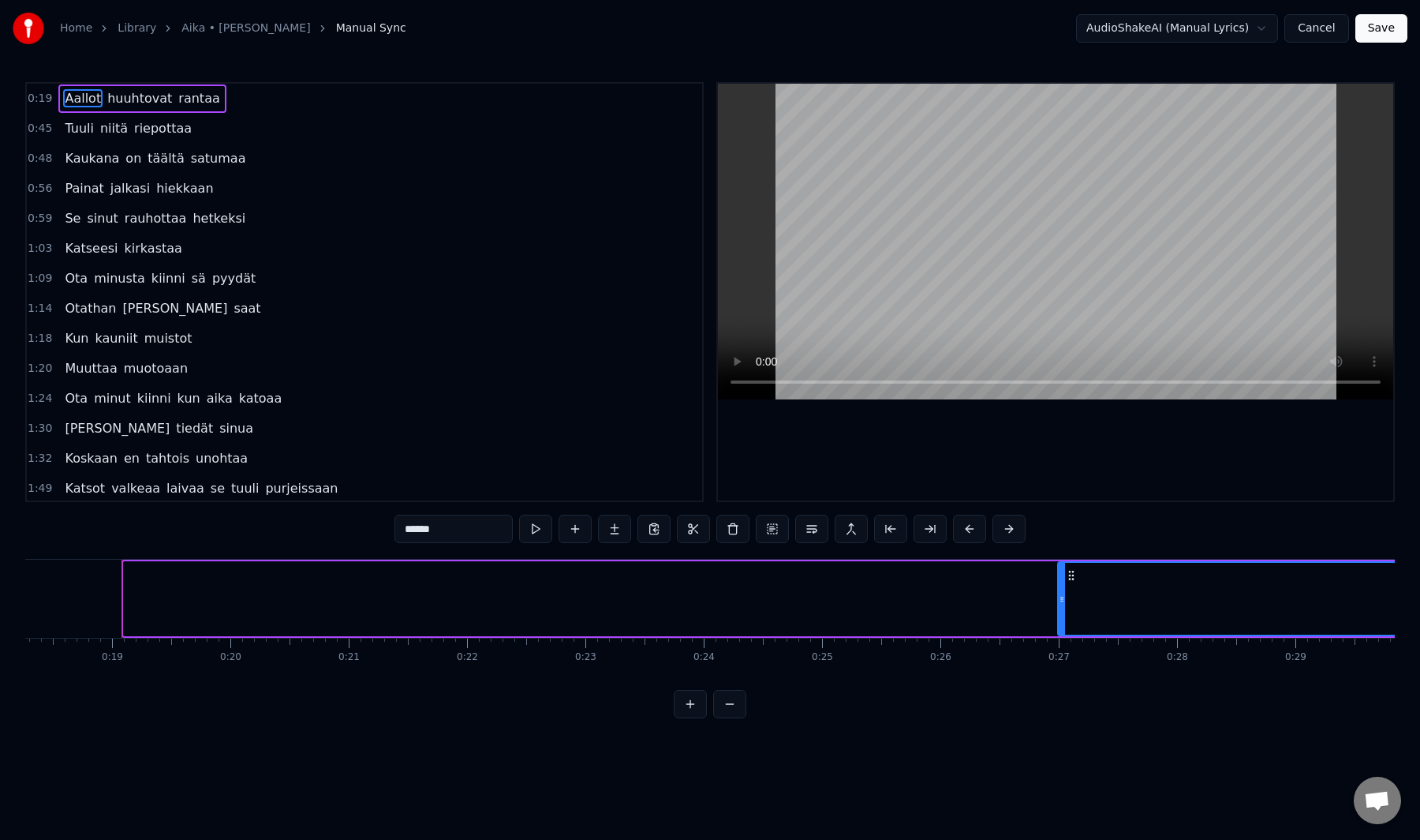
drag, startPoint x: 127, startPoint y: 596, endPoint x: 1058, endPoint y: 584, distance: 931.1
click at [1062, 585] on div at bounding box center [1062, 598] width 6 height 72
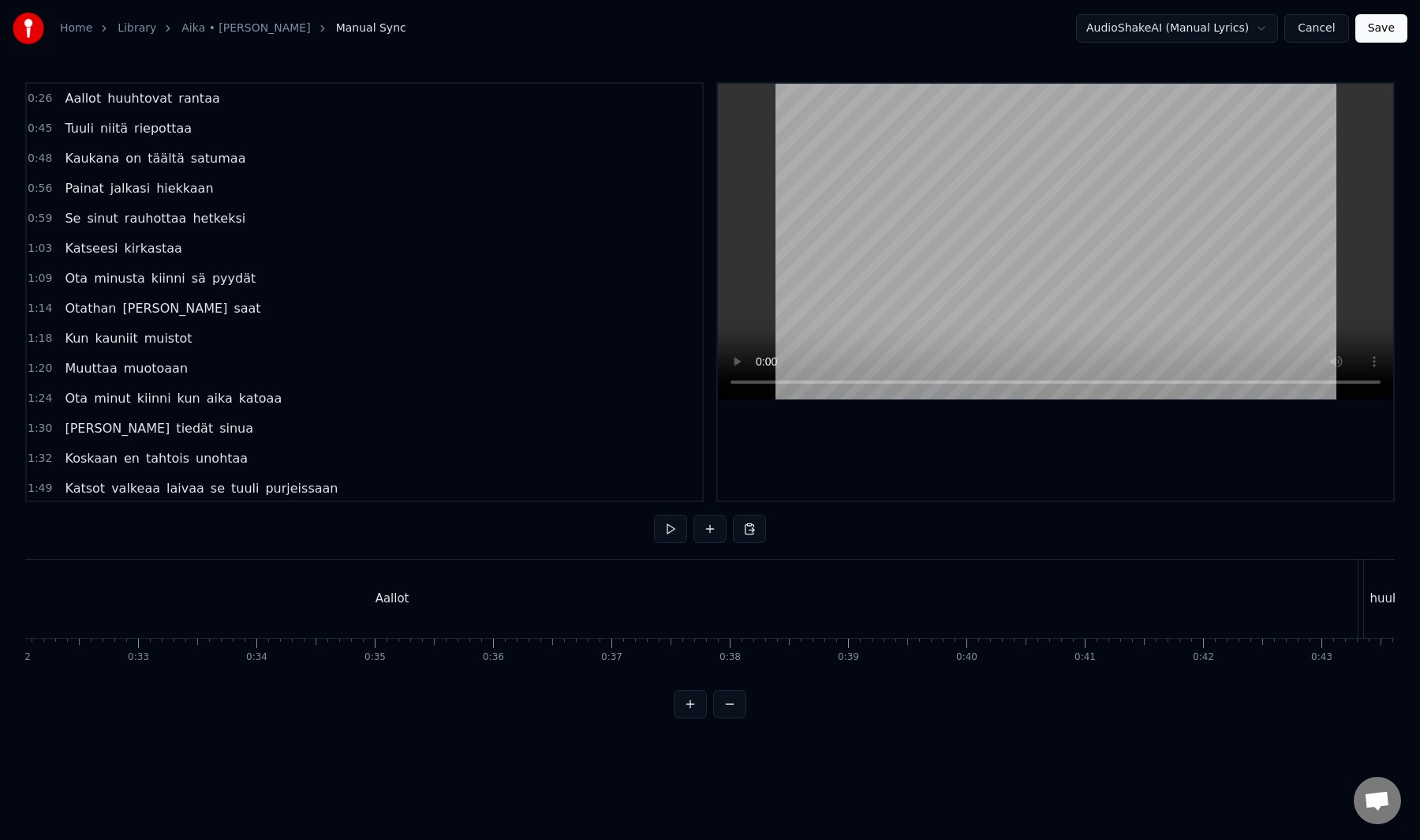
scroll to position [0, 3395]
click at [307, 605] on div "Aallot" at bounding box center [790, 599] width 1932 height 78
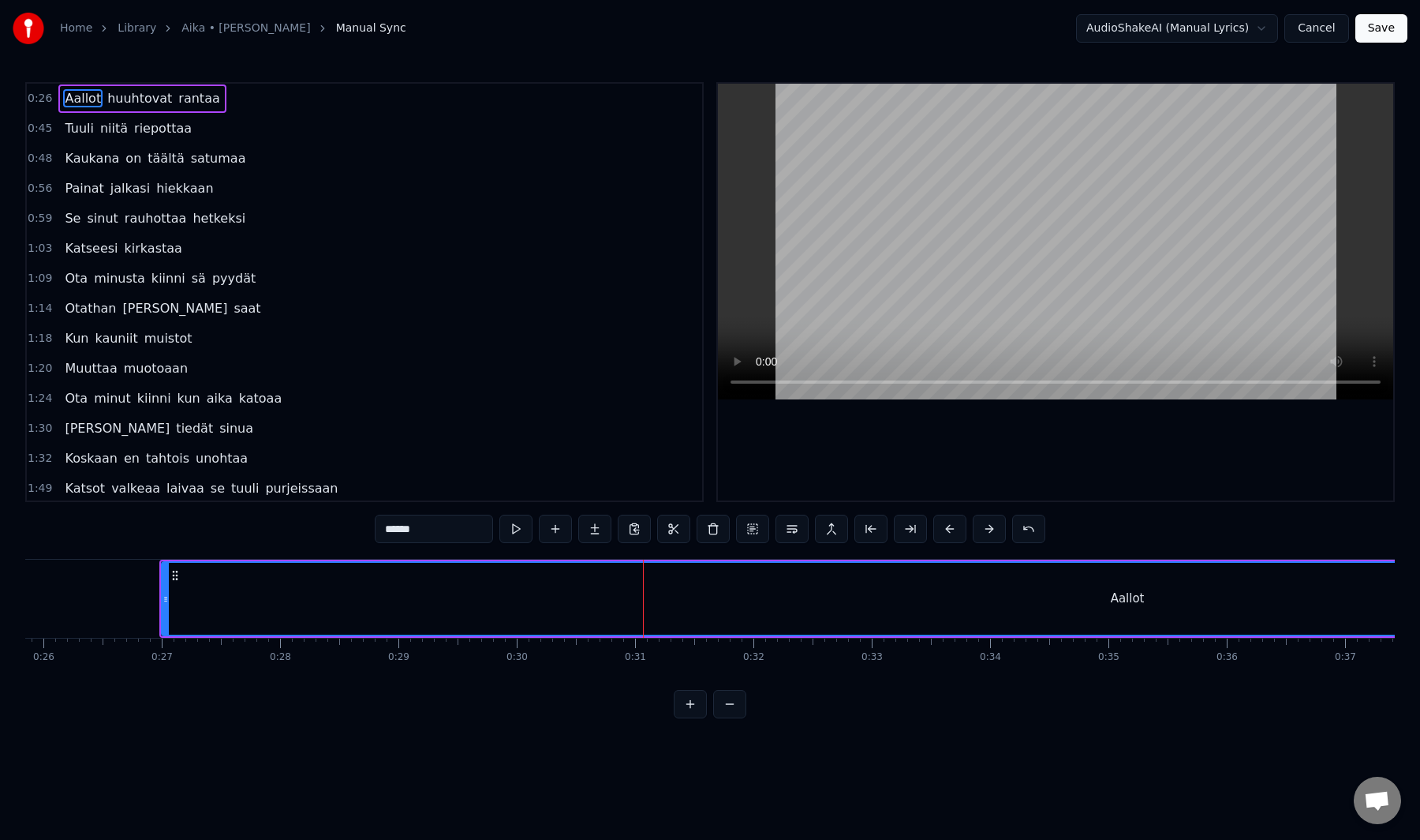
scroll to position [0, 2990]
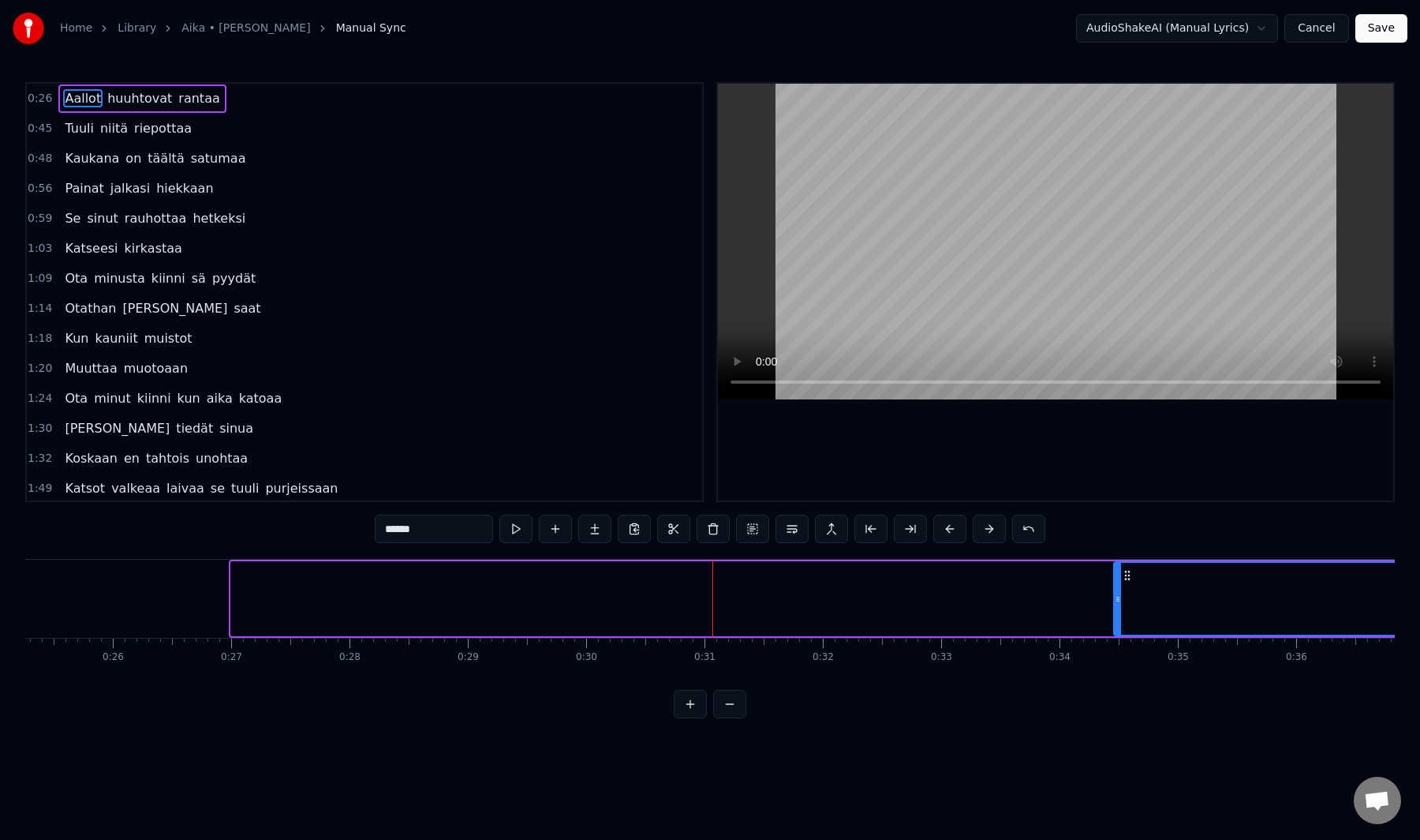
drag, startPoint x: 235, startPoint y: 599, endPoint x: 1119, endPoint y: 607, distance: 884.0
click at [1119, 607] on div at bounding box center [1118, 598] width 6 height 72
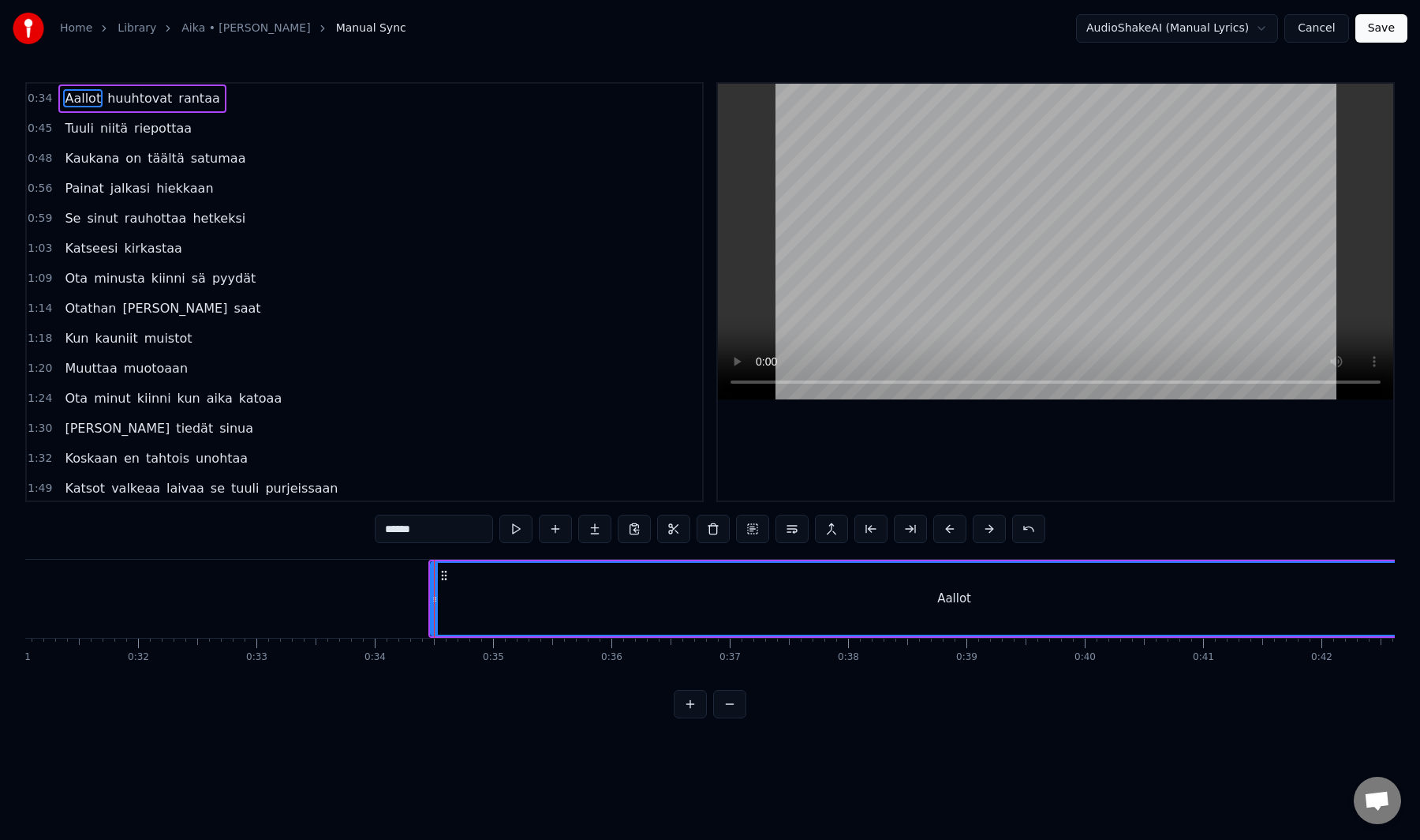
scroll to position [0, 3730]
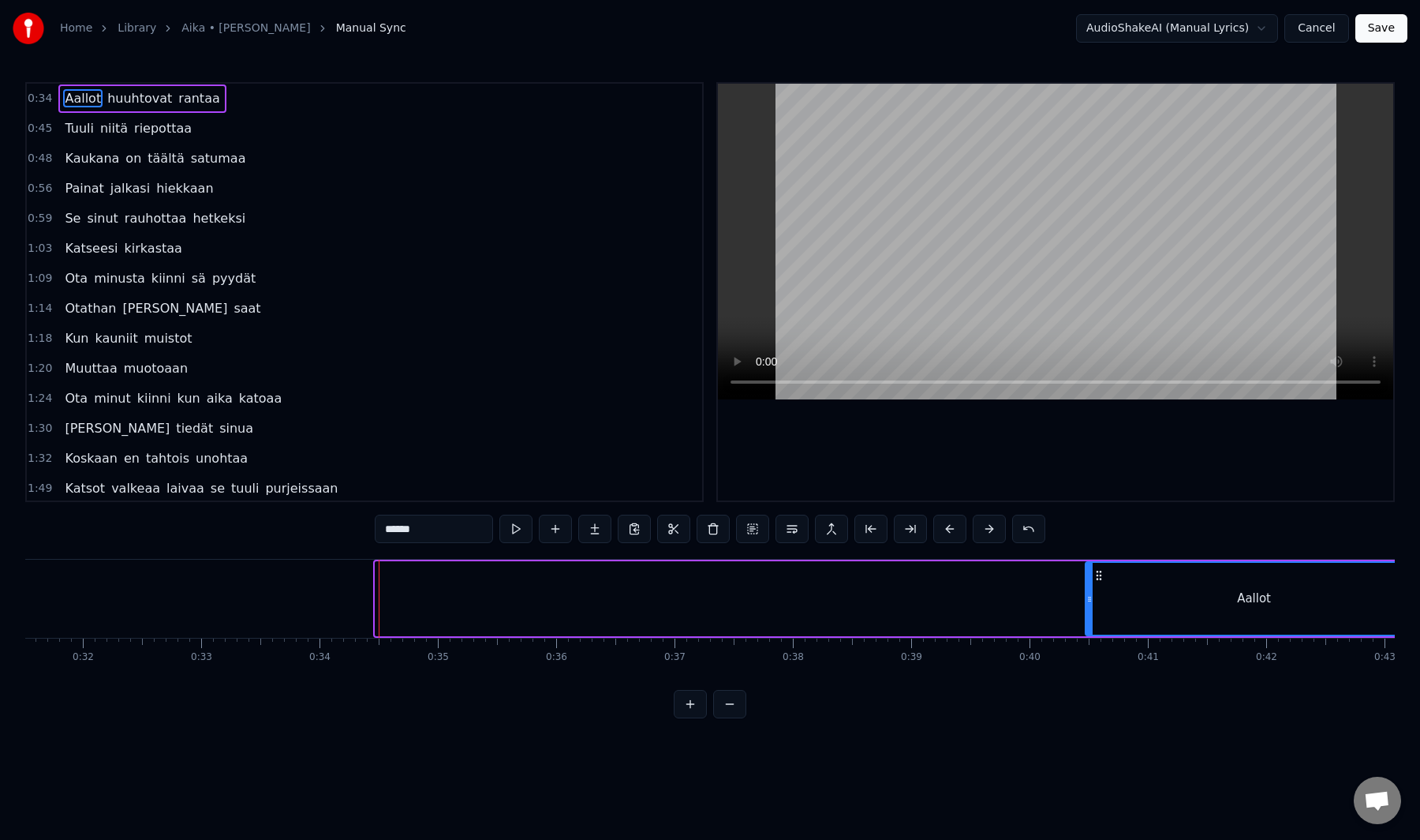
drag, startPoint x: 375, startPoint y: 596, endPoint x: 1113, endPoint y: 595, distance: 738.0
click at [1093, 594] on icon at bounding box center [1089, 599] width 6 height 13
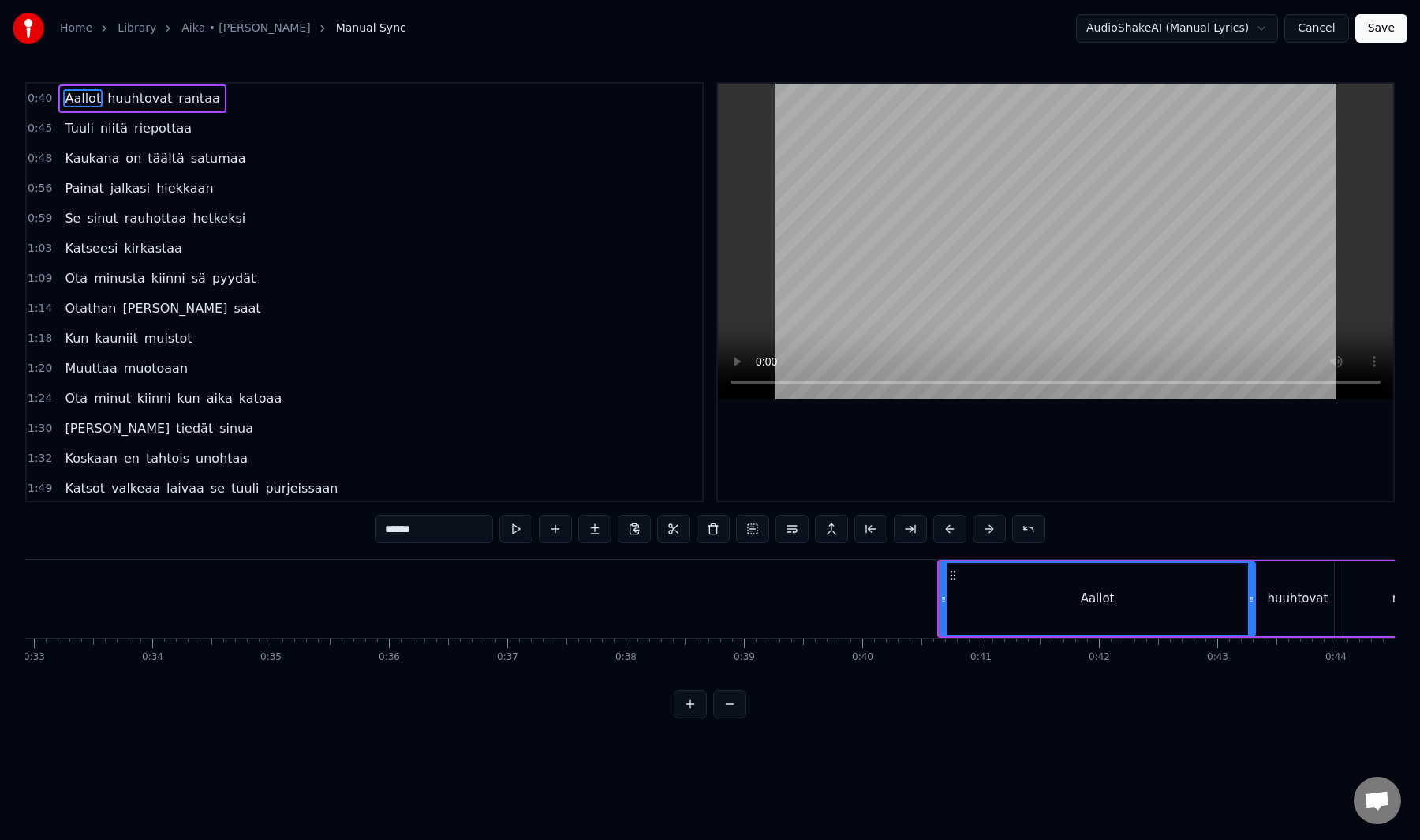
scroll to position [0, 3919]
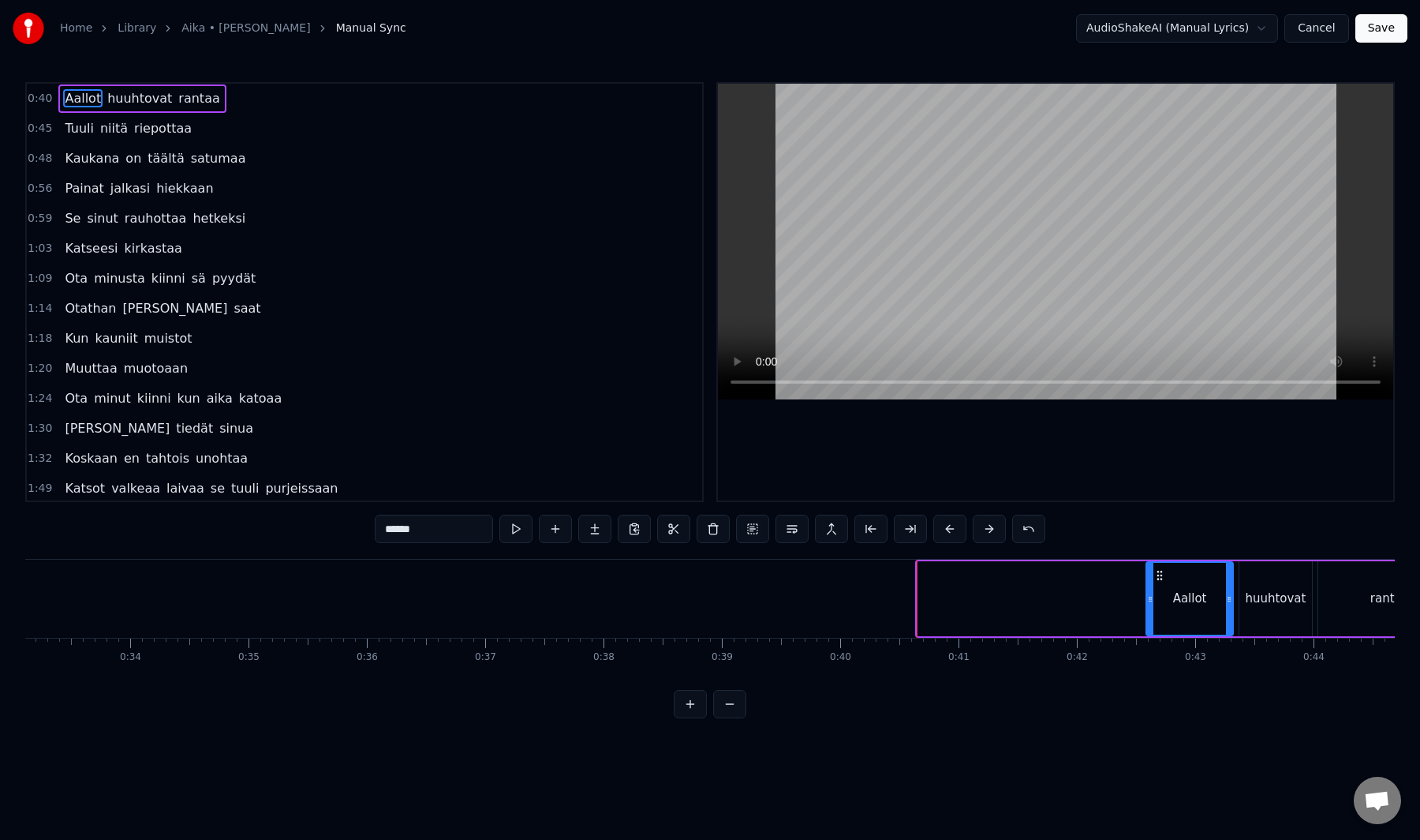
drag, startPoint x: 918, startPoint y: 597, endPoint x: 1147, endPoint y: 589, distance: 229.1
click at [1147, 589] on div at bounding box center [1150, 598] width 6 height 72
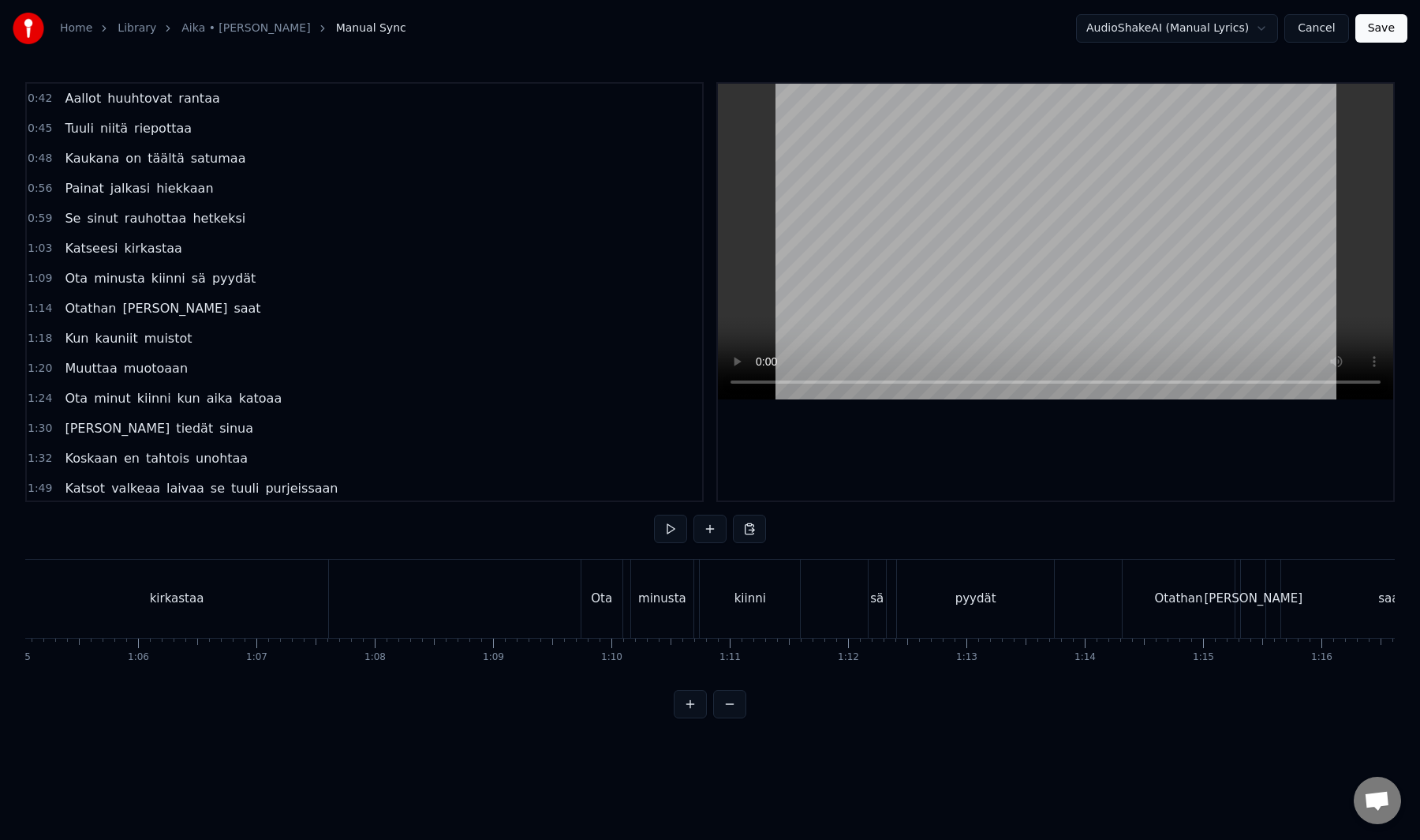
scroll to position [0, 7509]
click at [399, 634] on div "kirkastaa" at bounding box center [367, 599] width 302 height 78
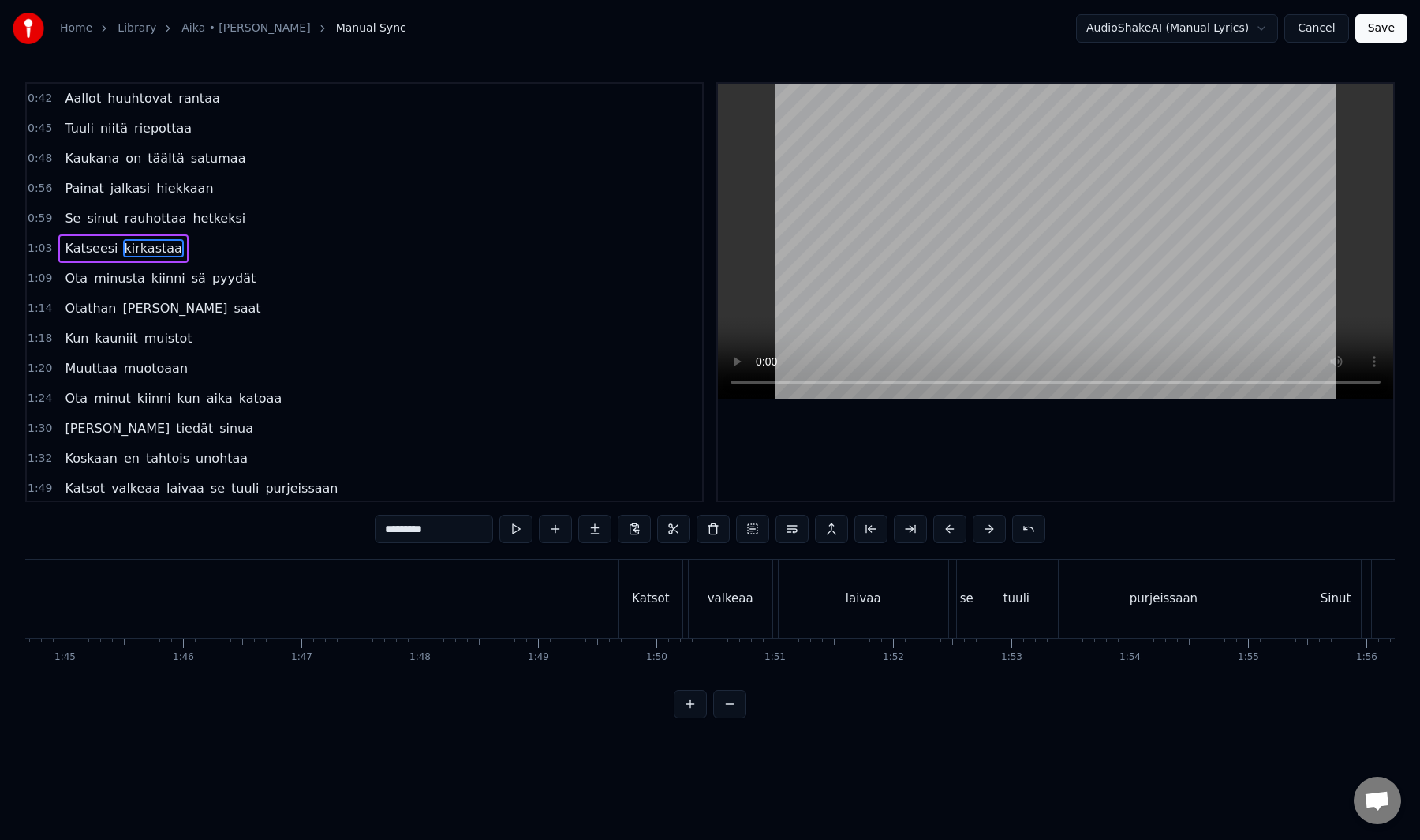
scroll to position [0, 12726]
click at [525, 610] on div "laivaa" at bounding box center [527, 599] width 170 height 78
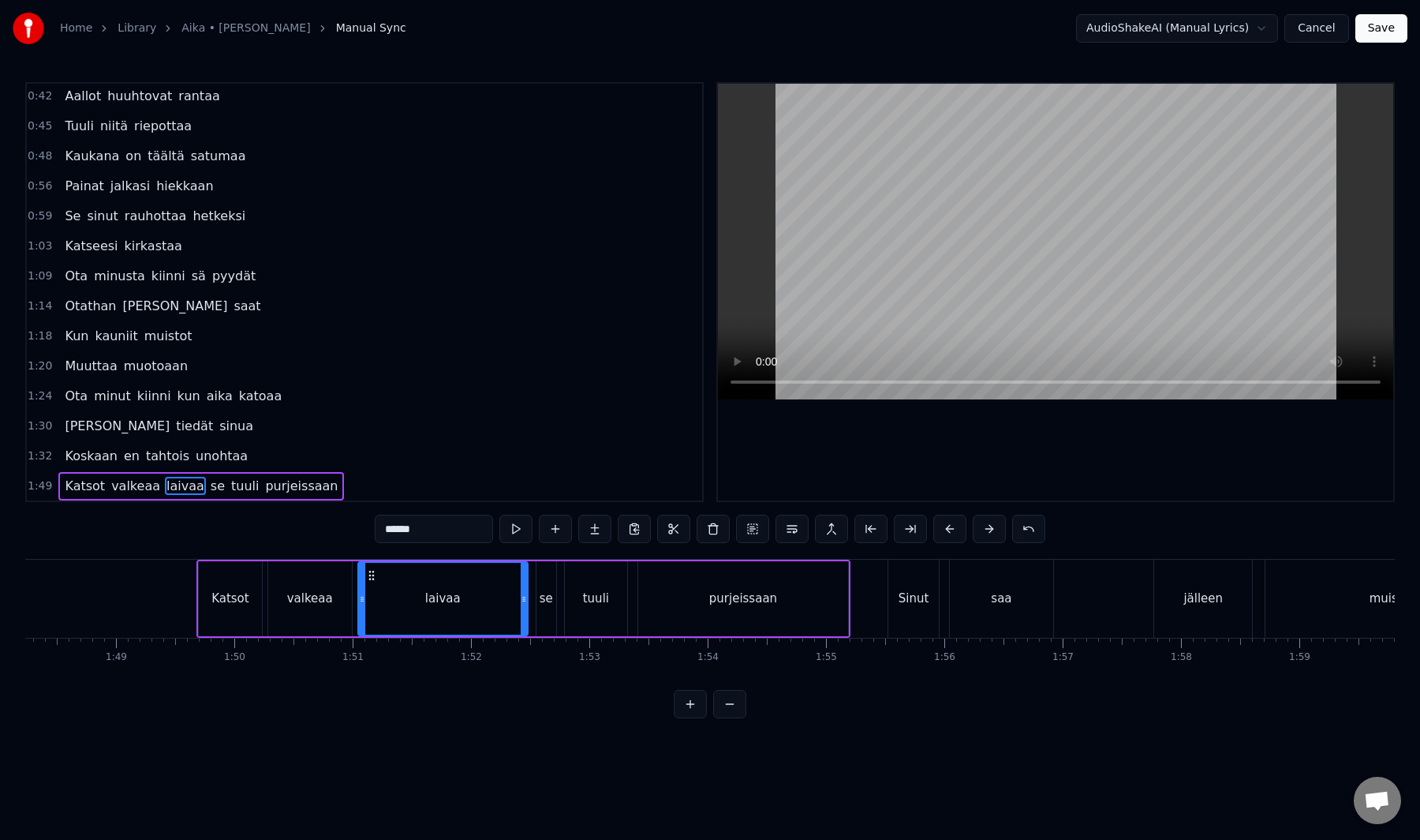
scroll to position [0, 12881]
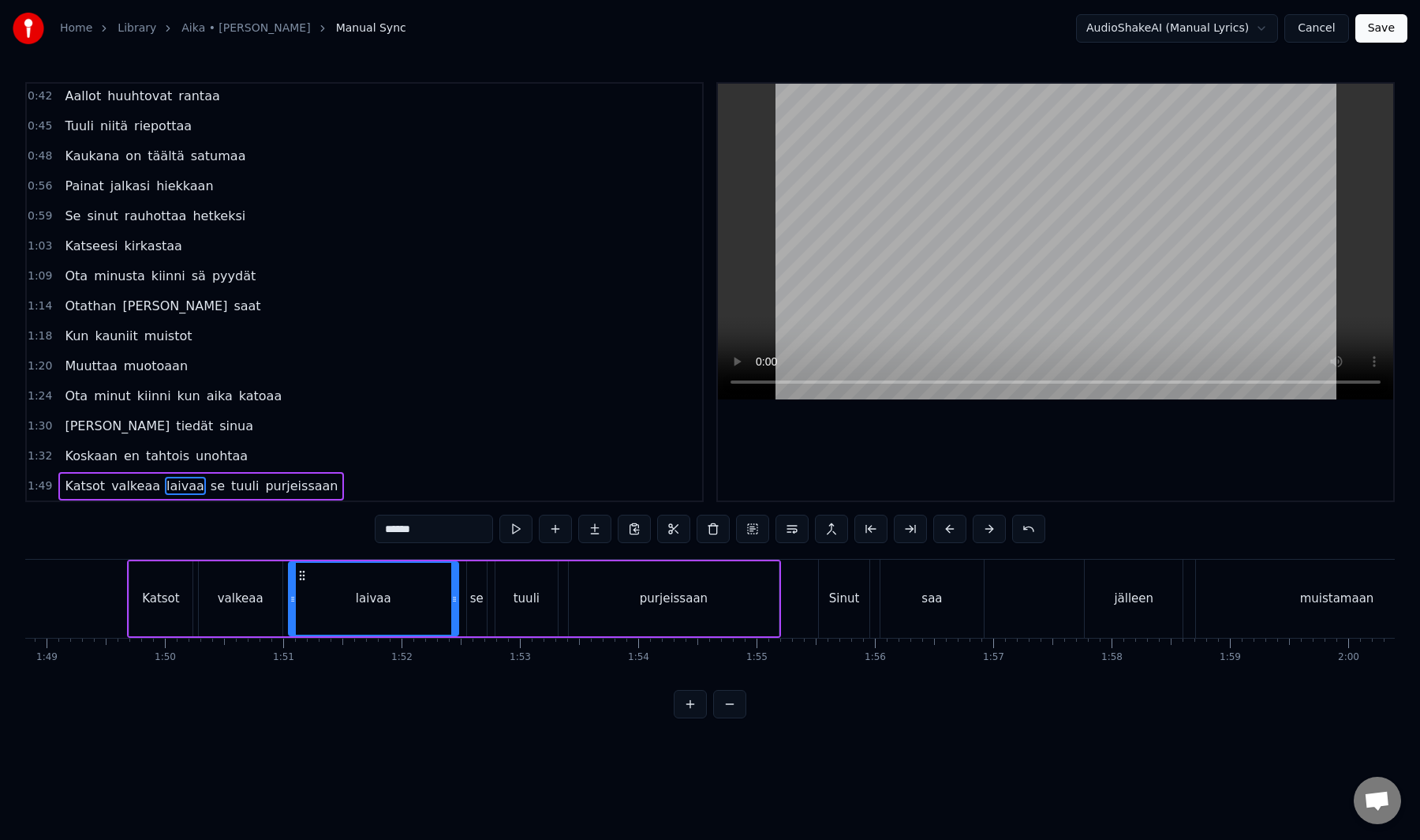
click at [424, 610] on div "laivaa" at bounding box center [374, 598] width 168 height 72
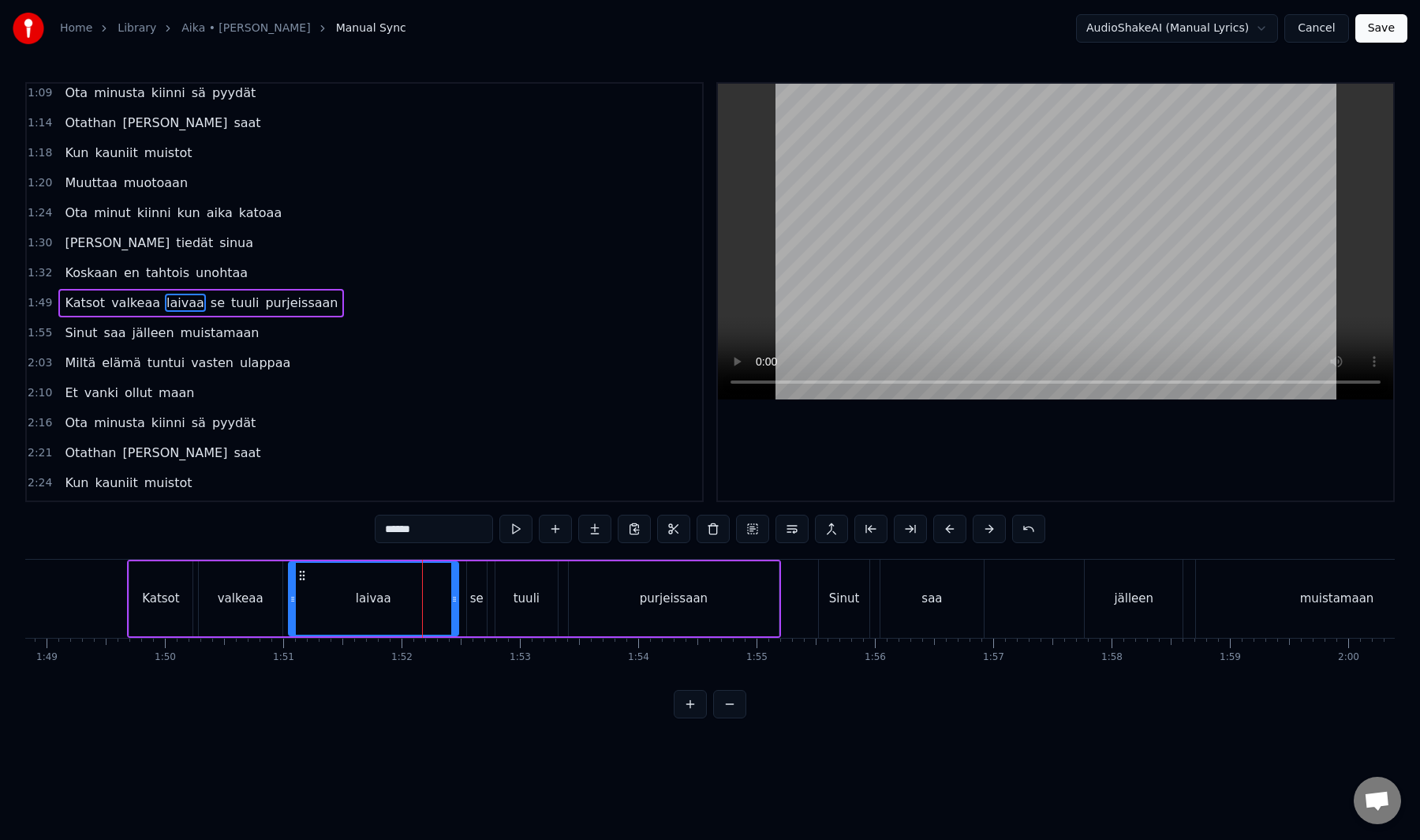
scroll to position [196, 0]
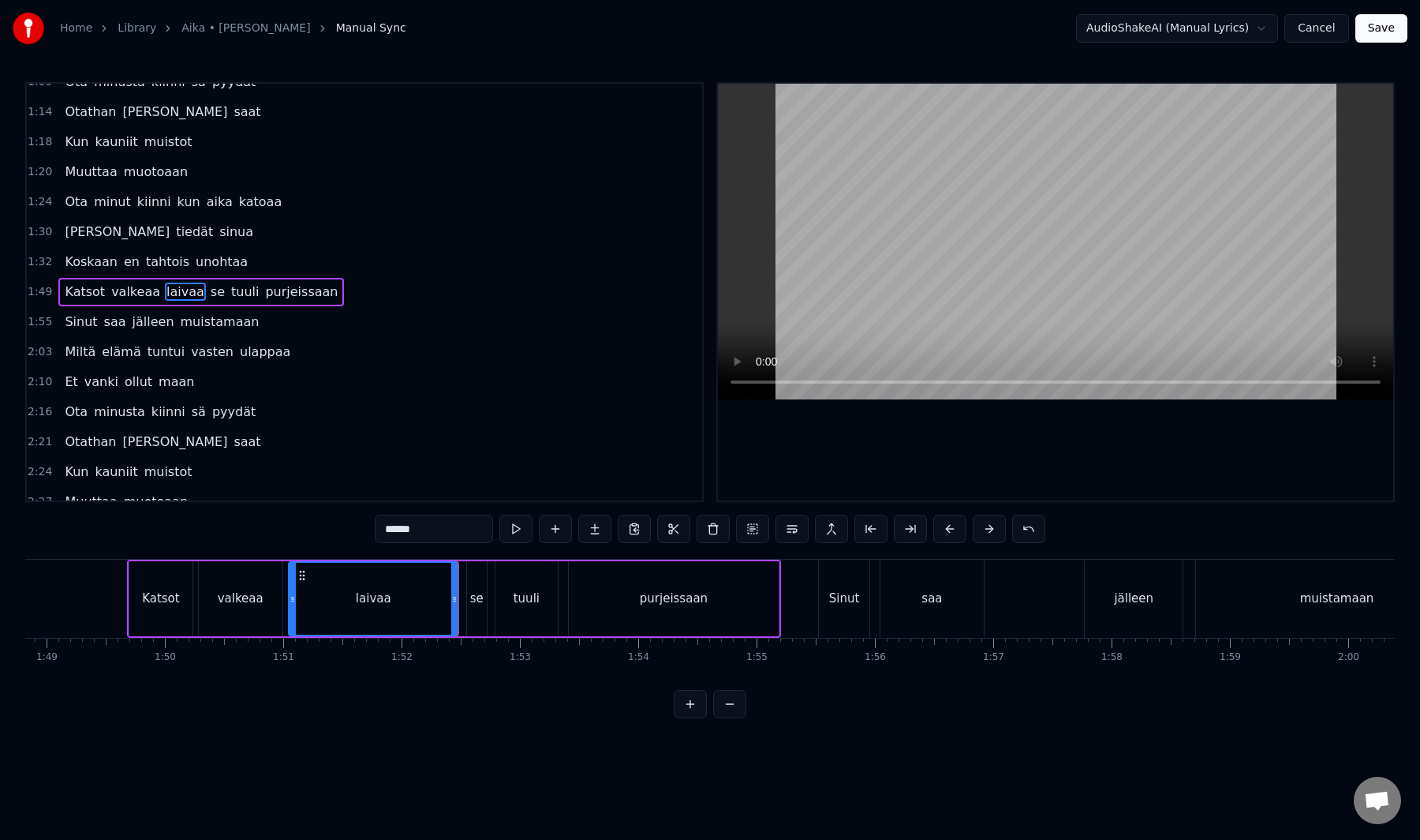
click at [262, 603] on div "valkeaa" at bounding box center [240, 599] width 83 height 75
type input "*******"
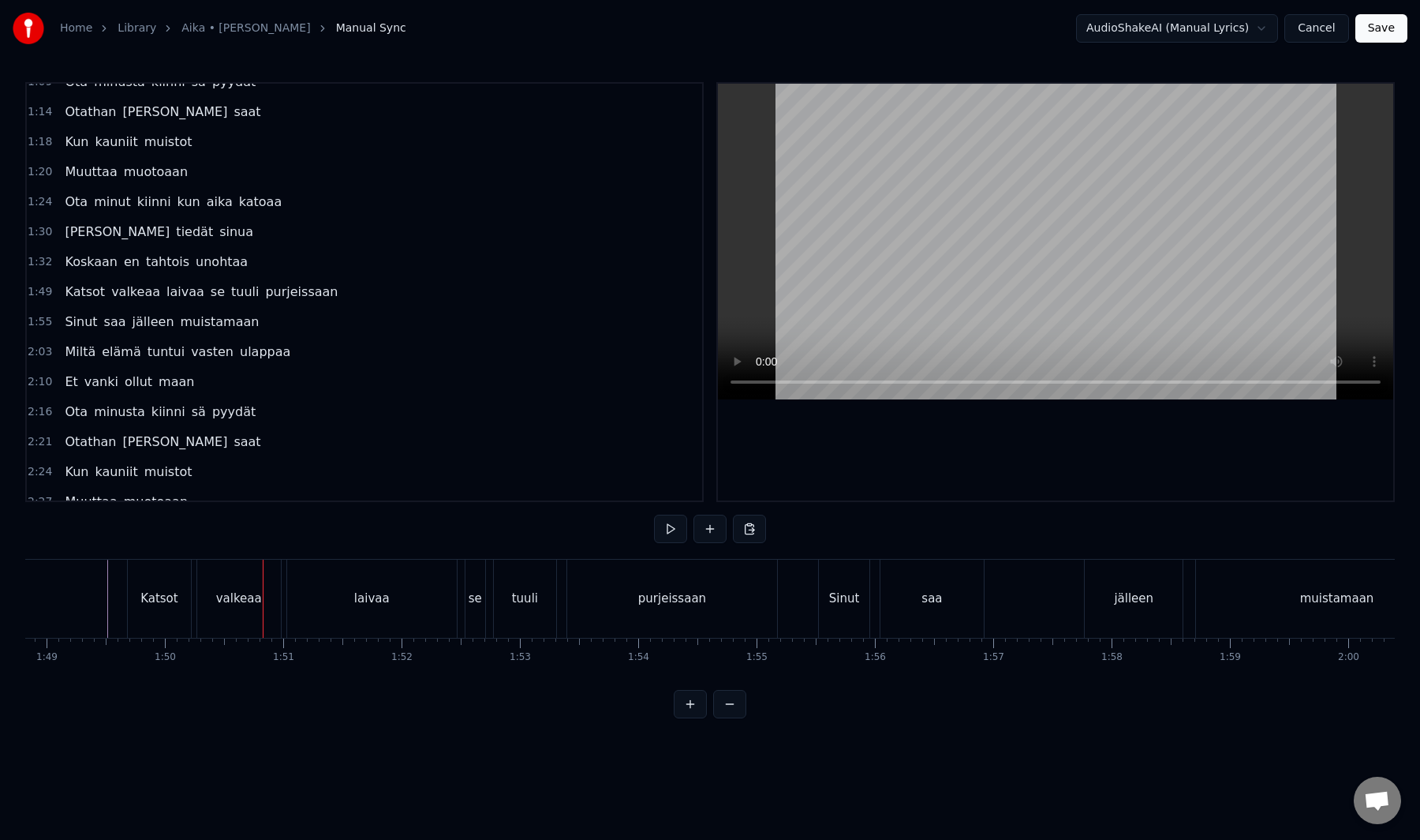
click at [245, 608] on div "valkeaa" at bounding box center [239, 599] width 83 height 78
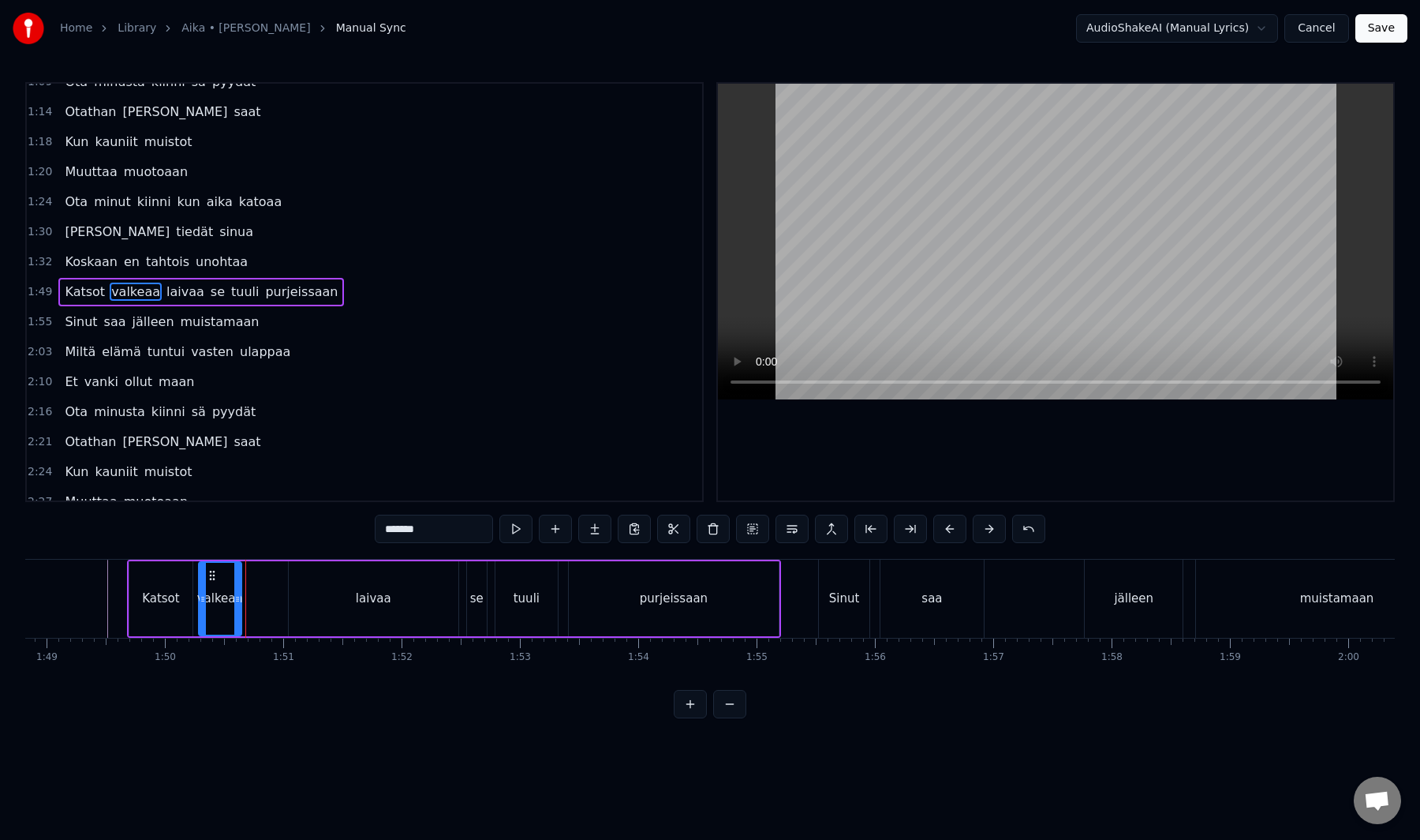
drag, startPoint x: 277, startPoint y: 603, endPoint x: 236, endPoint y: 606, distance: 41.1
click at [236, 606] on div at bounding box center [237, 598] width 6 height 72
click at [307, 595] on div "laivaa" at bounding box center [374, 599] width 170 height 75
type input "******"
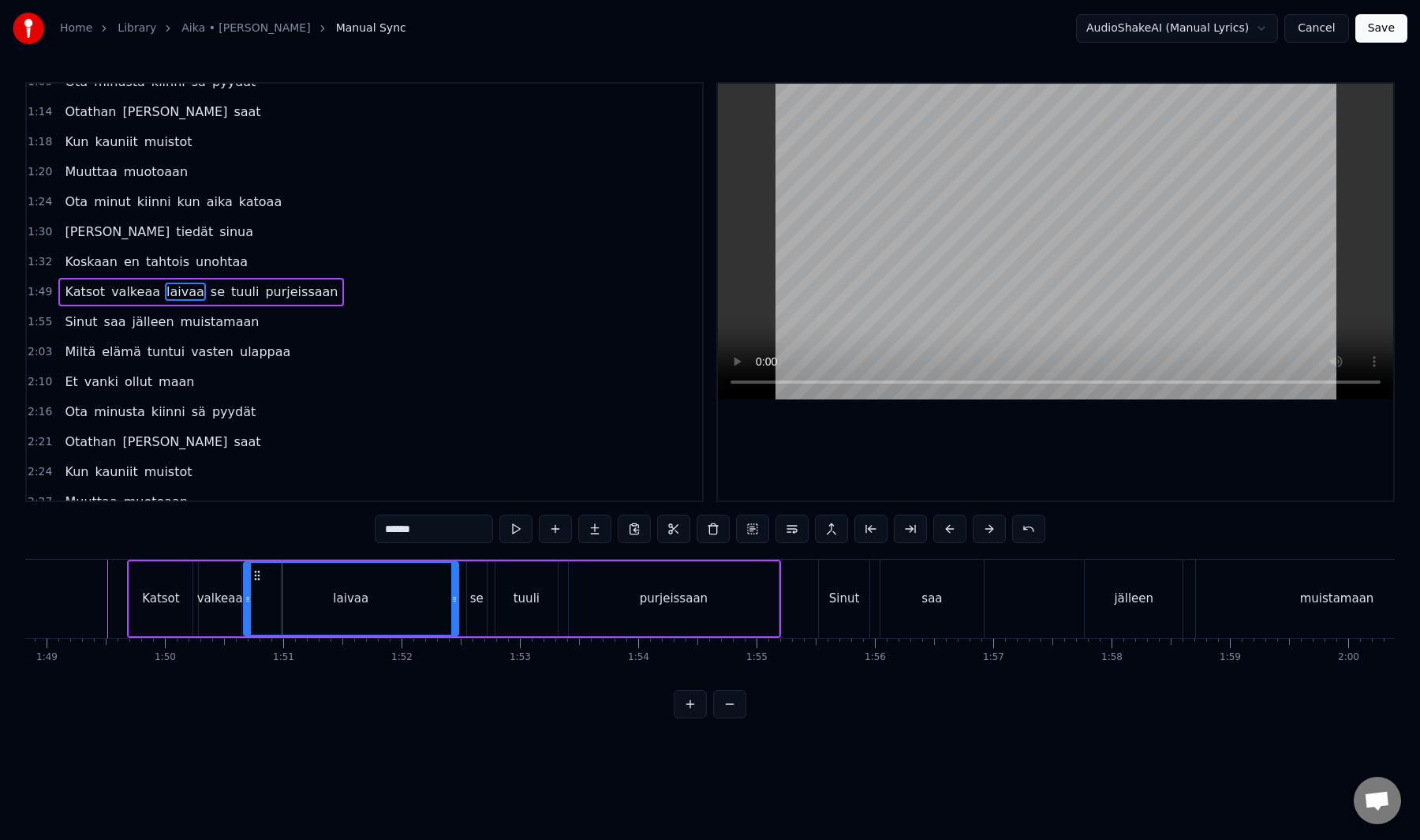
drag, startPoint x: 296, startPoint y: 595, endPoint x: 230, endPoint y: 608, distance: 67.3
click at [251, 611] on div at bounding box center [247, 598] width 6 height 72
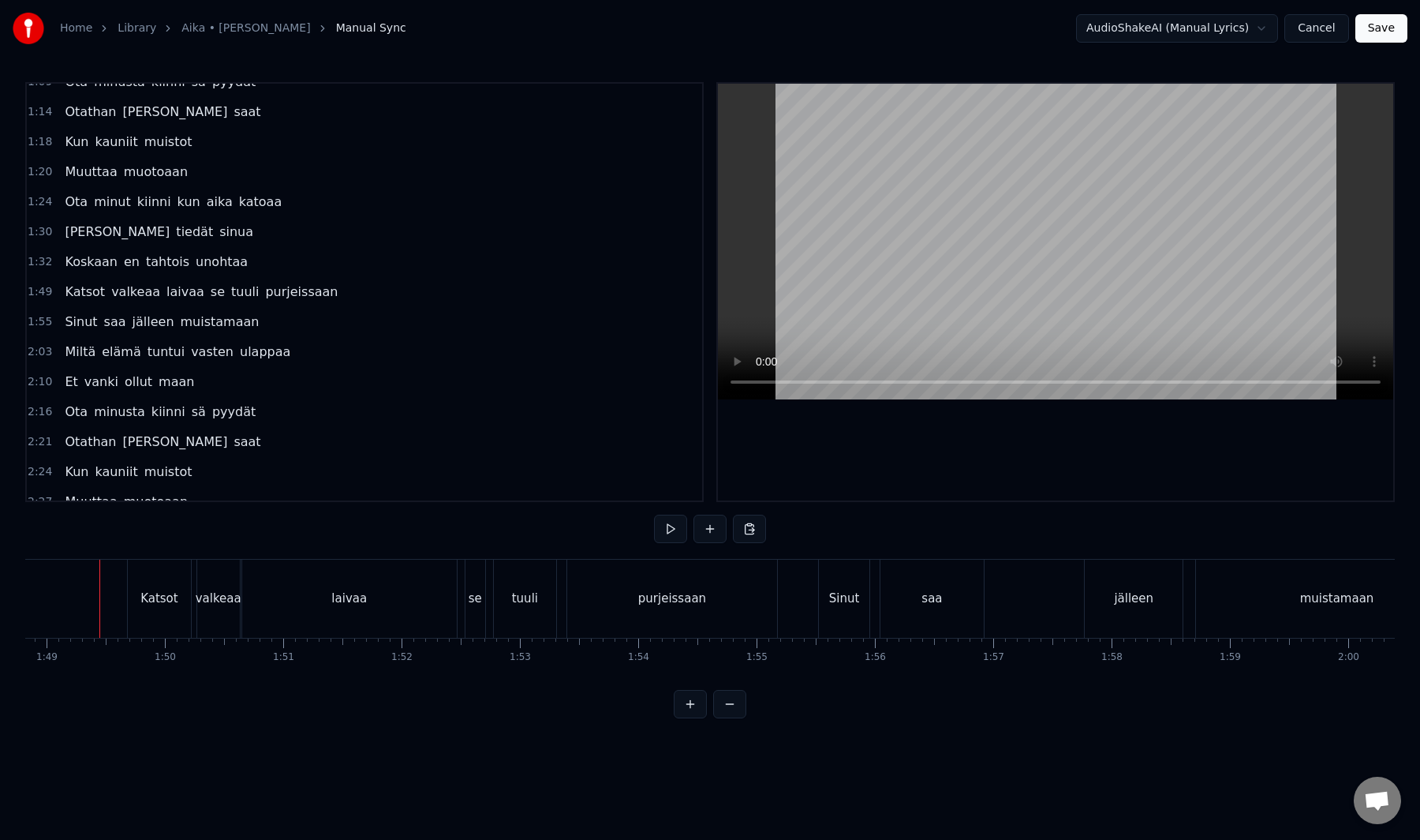
scroll to position [0, 12876]
click at [172, 595] on div "Katsot" at bounding box center [179, 598] width 38 height 18
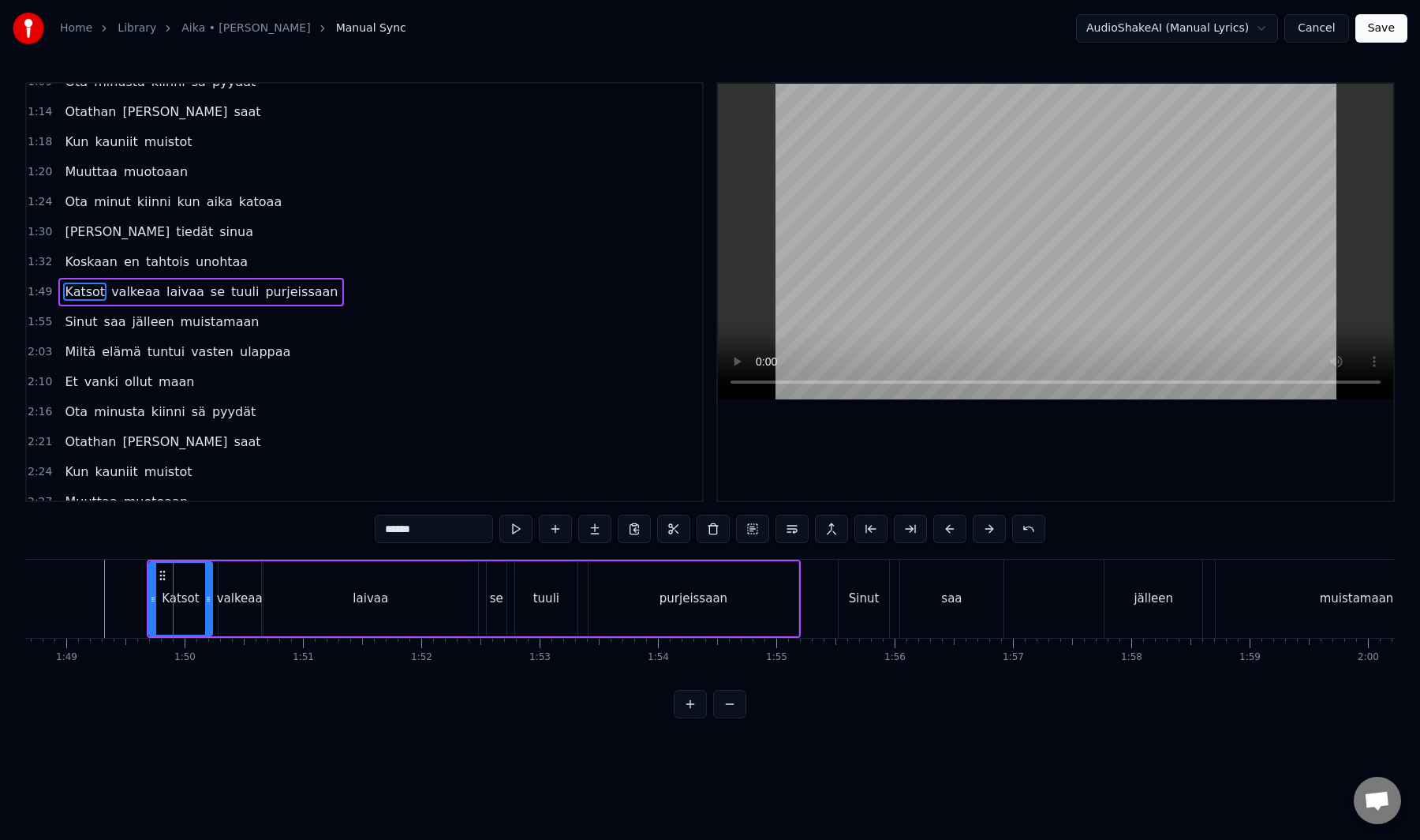
click at [148, 600] on div "Katsot valkeaa laivaa se tuuli purjeissaan" at bounding box center [474, 599] width 654 height 78
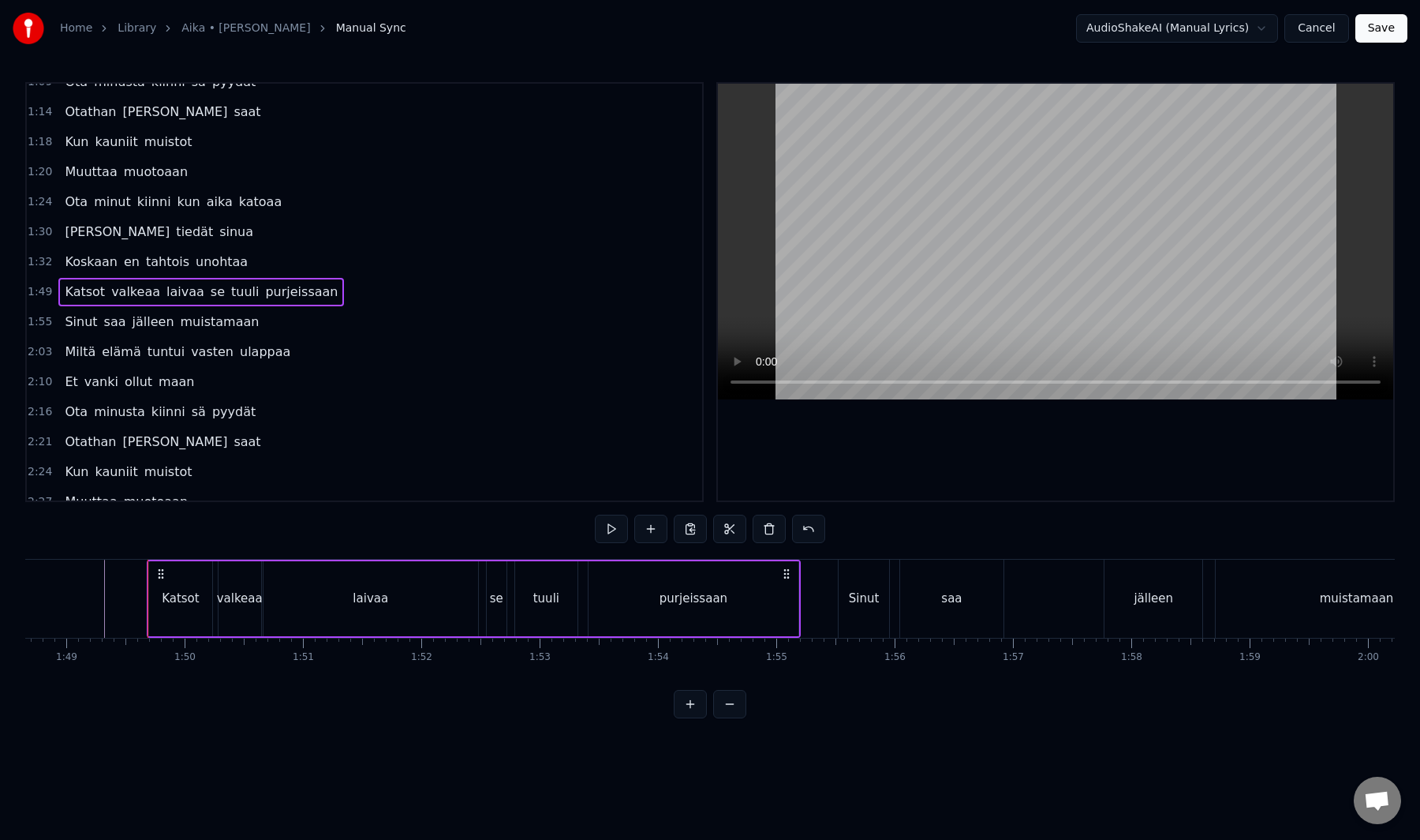
click at [154, 598] on div "Katsot" at bounding box center [180, 599] width 62 height 75
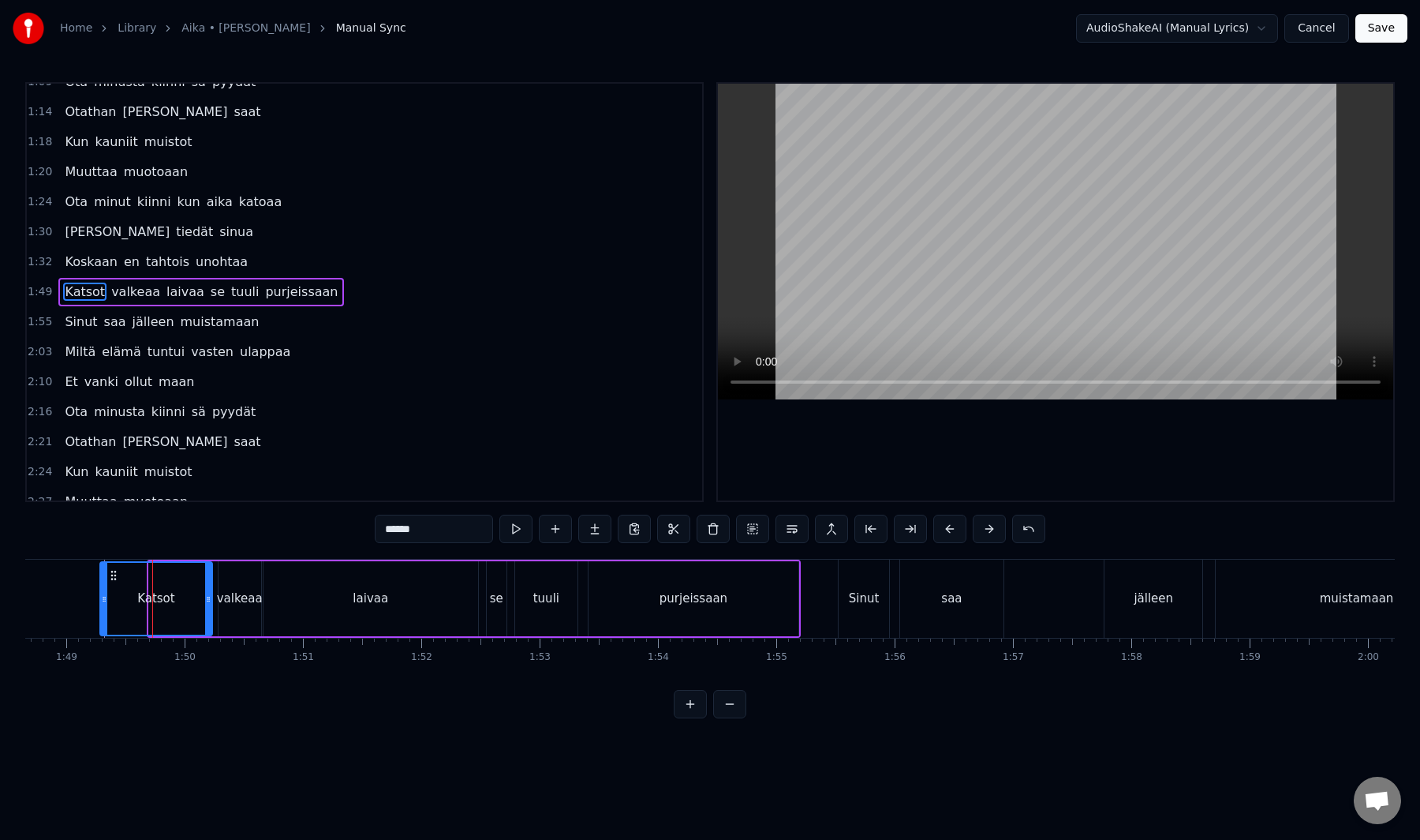
drag, startPoint x: 155, startPoint y: 600, endPoint x: 104, endPoint y: 608, distance: 51.6
click at [104, 608] on div at bounding box center [104, 598] width 6 height 72
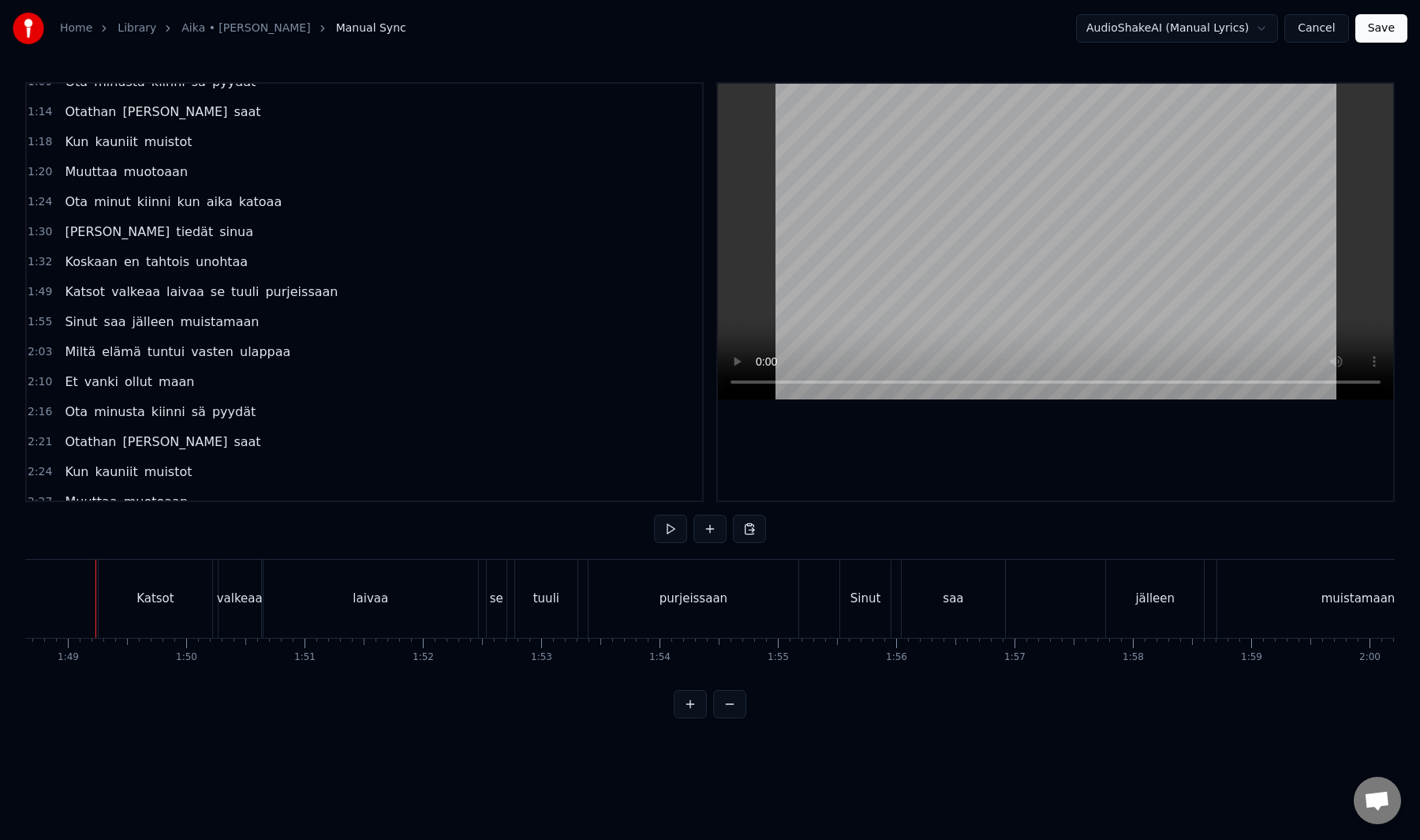
scroll to position [0, 12850]
click at [168, 597] on div "Katsot" at bounding box center [164, 598] width 38 height 18
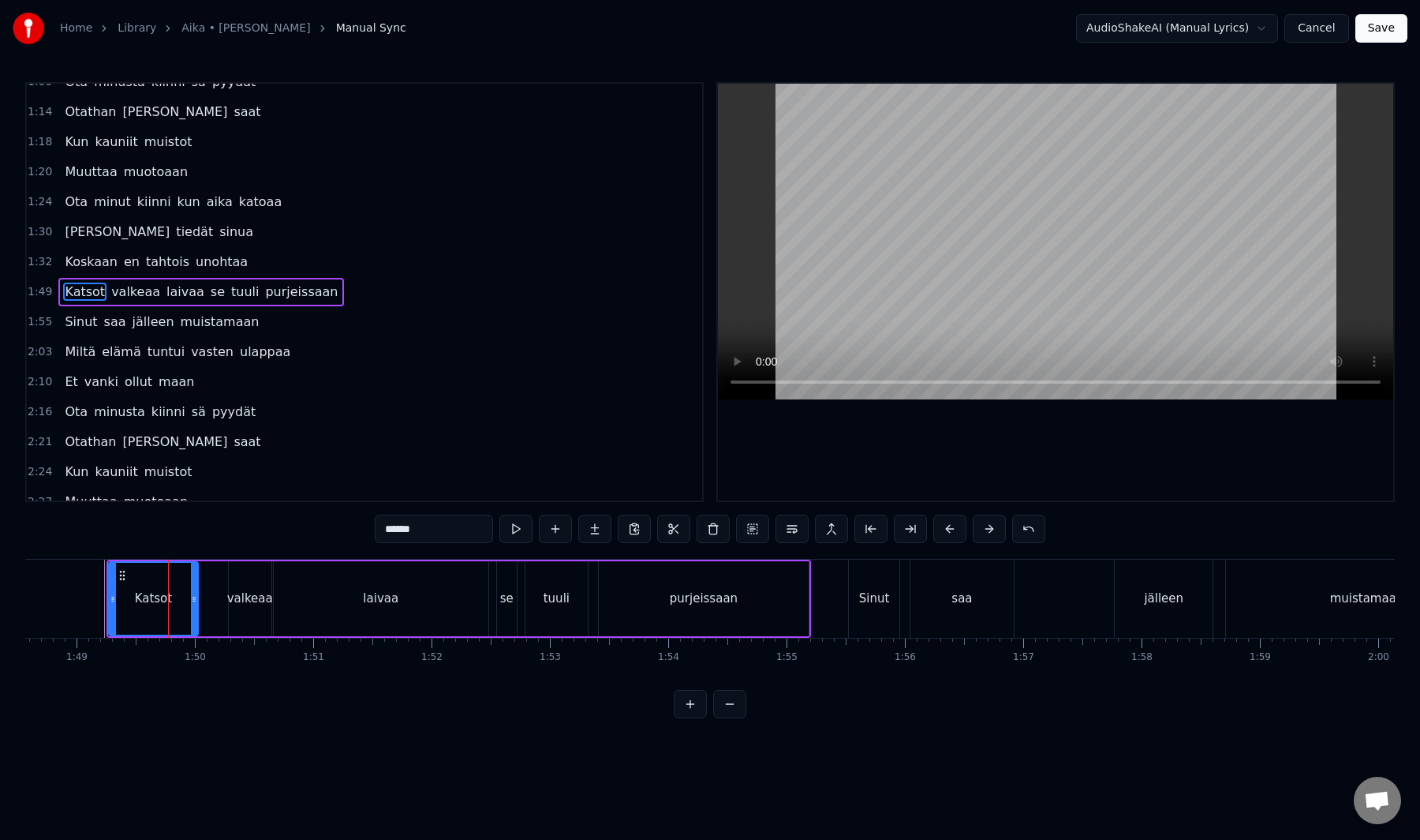
drag, startPoint x: 217, startPoint y: 596, endPoint x: 189, endPoint y: 607, distance: 30.1
click at [191, 607] on div at bounding box center [194, 598] width 6 height 72
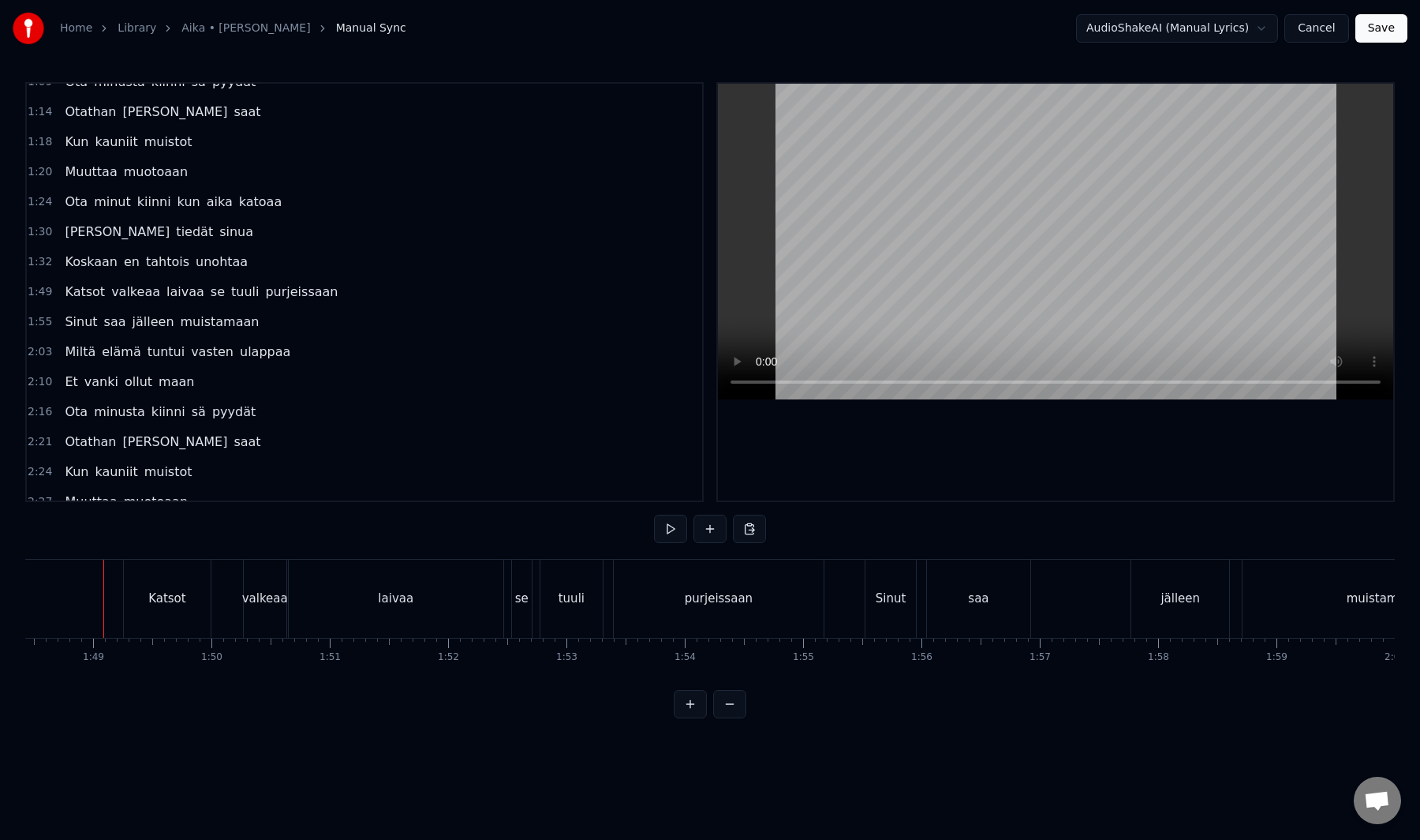
scroll to position [0, 12834]
click at [1315, 38] on button "Cancel" at bounding box center [1316, 28] width 64 height 28
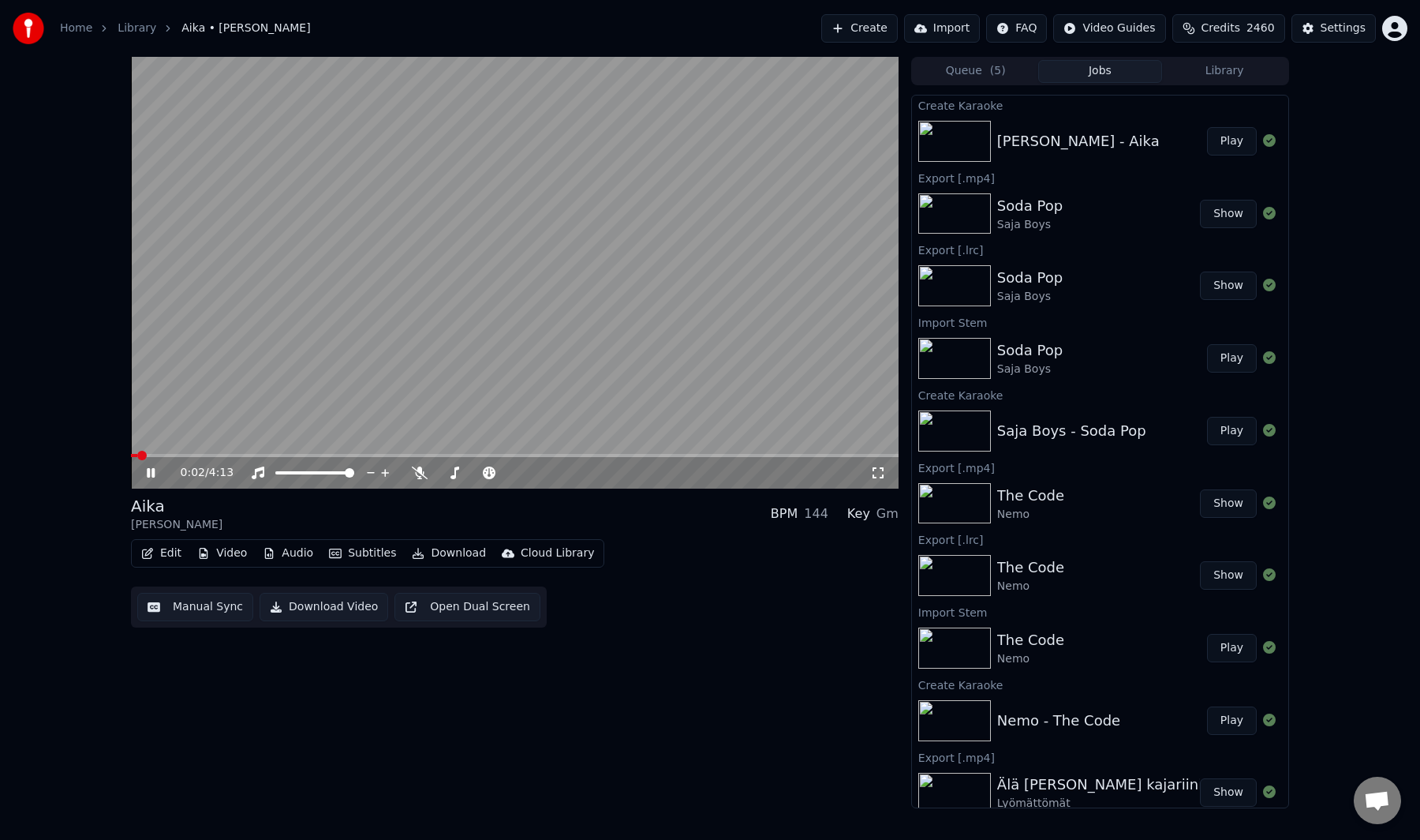
click at [186, 599] on button "Manual Sync" at bounding box center [195, 606] width 116 height 28
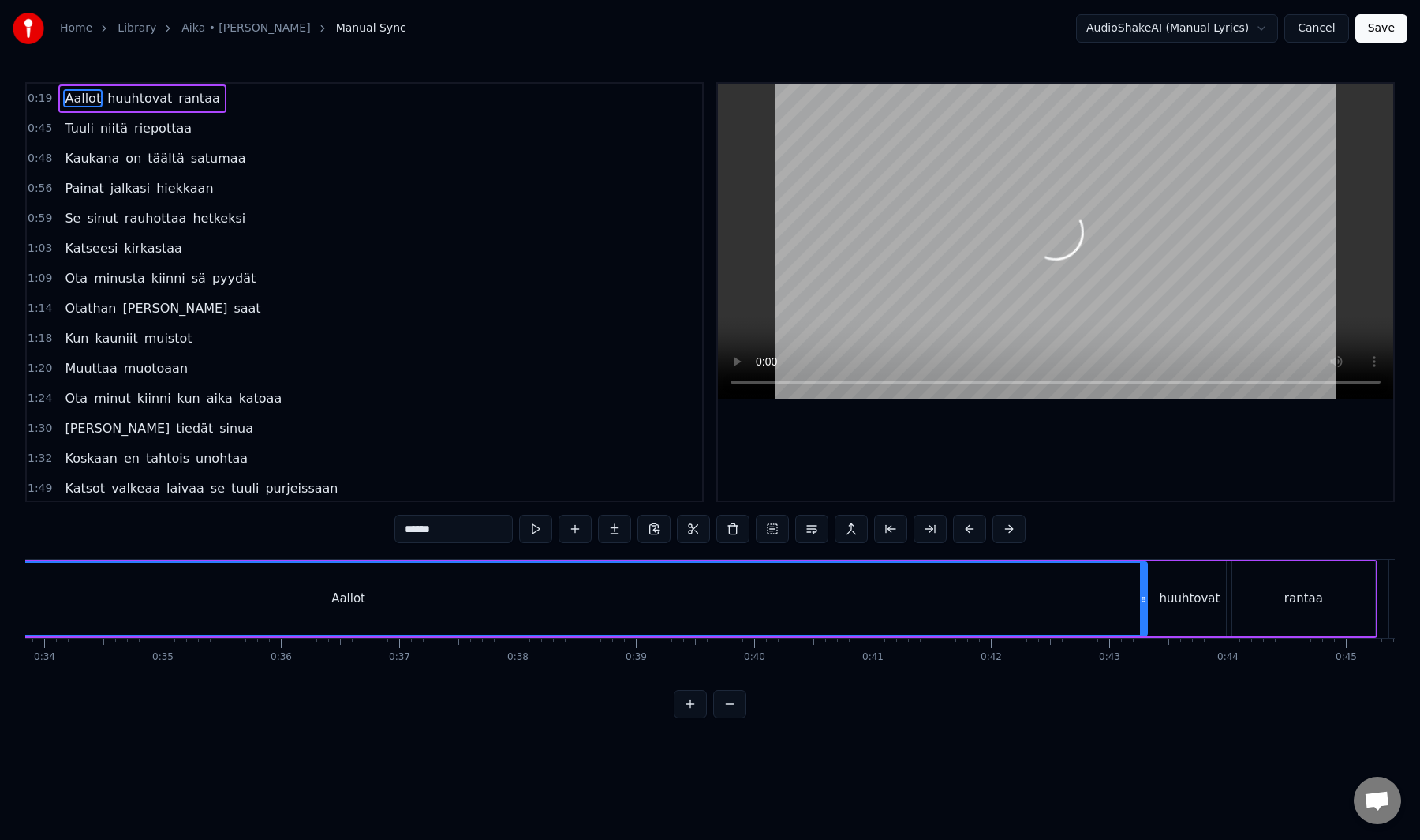
scroll to position [0, 4128]
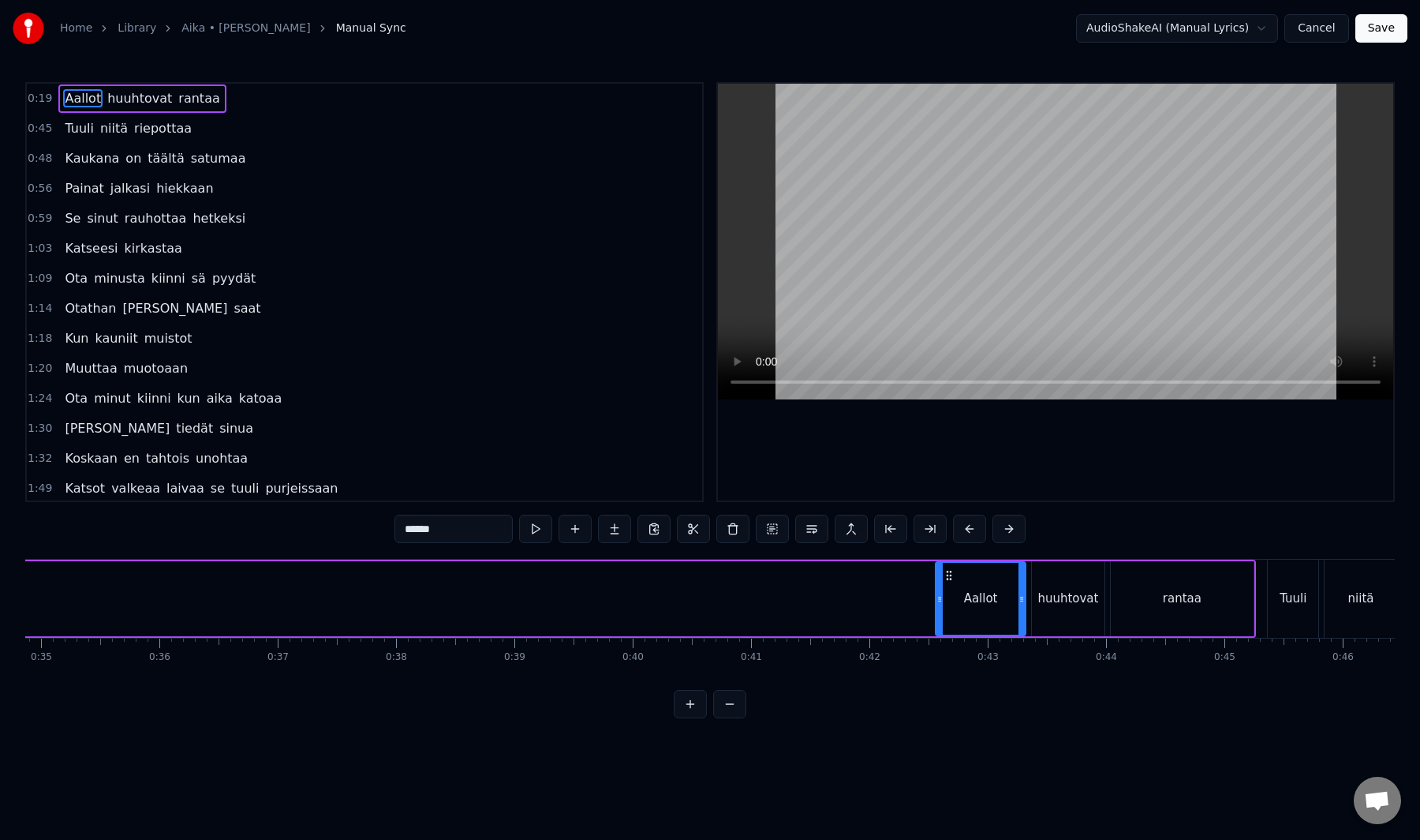
drag, startPoint x: 110, startPoint y: 597, endPoint x: 2888, endPoint y: 499, distance: 2779.7
click at [1420, 499] on html "Home Library Aika • Samuli Edelmann Manual Sync AudioShakeAI (Manual Lyrics) Ca…" at bounding box center [710, 371] width 1420 height 743
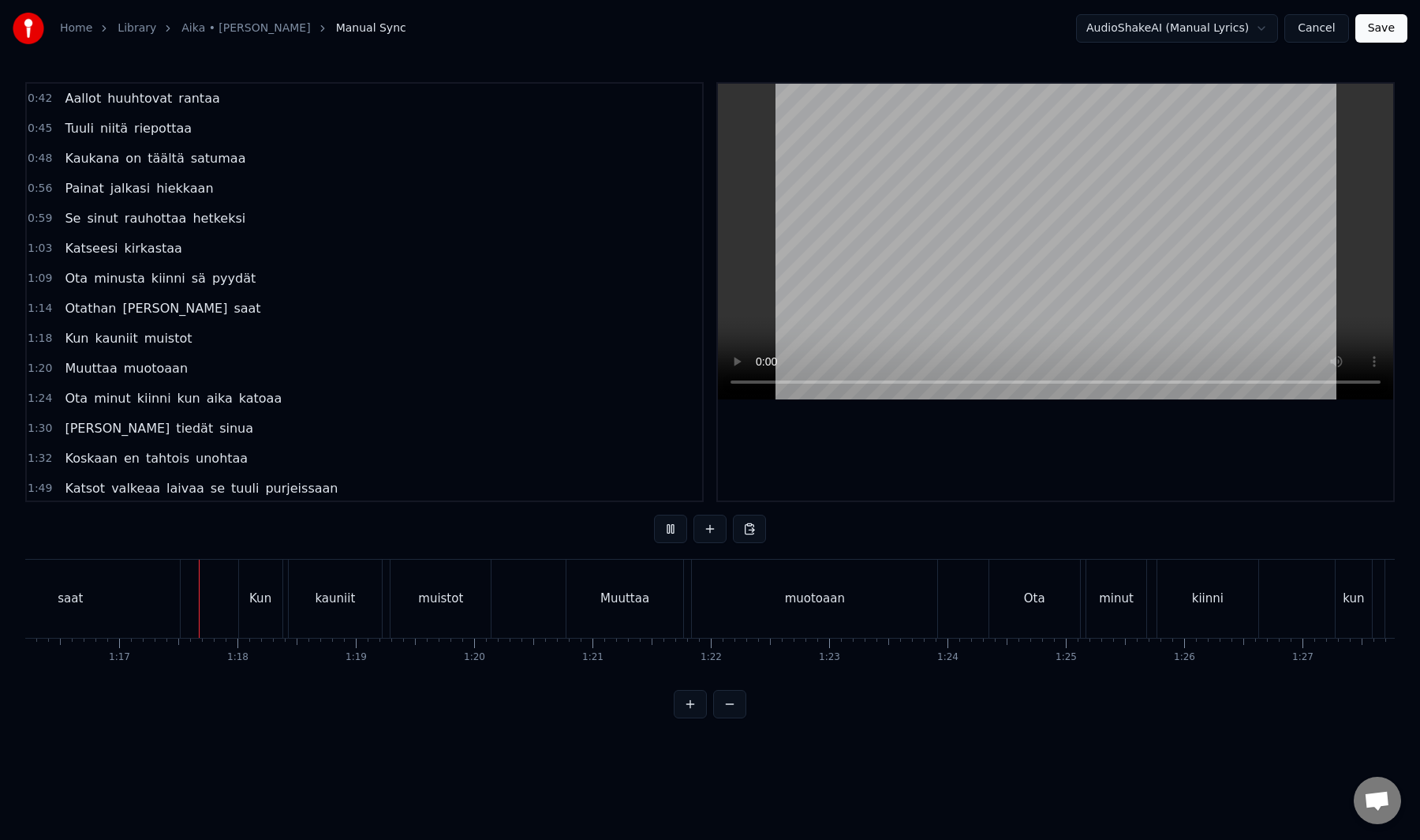
scroll to position [0, 9024]
click at [1394, 30] on button "Save" at bounding box center [1381, 28] width 52 height 28
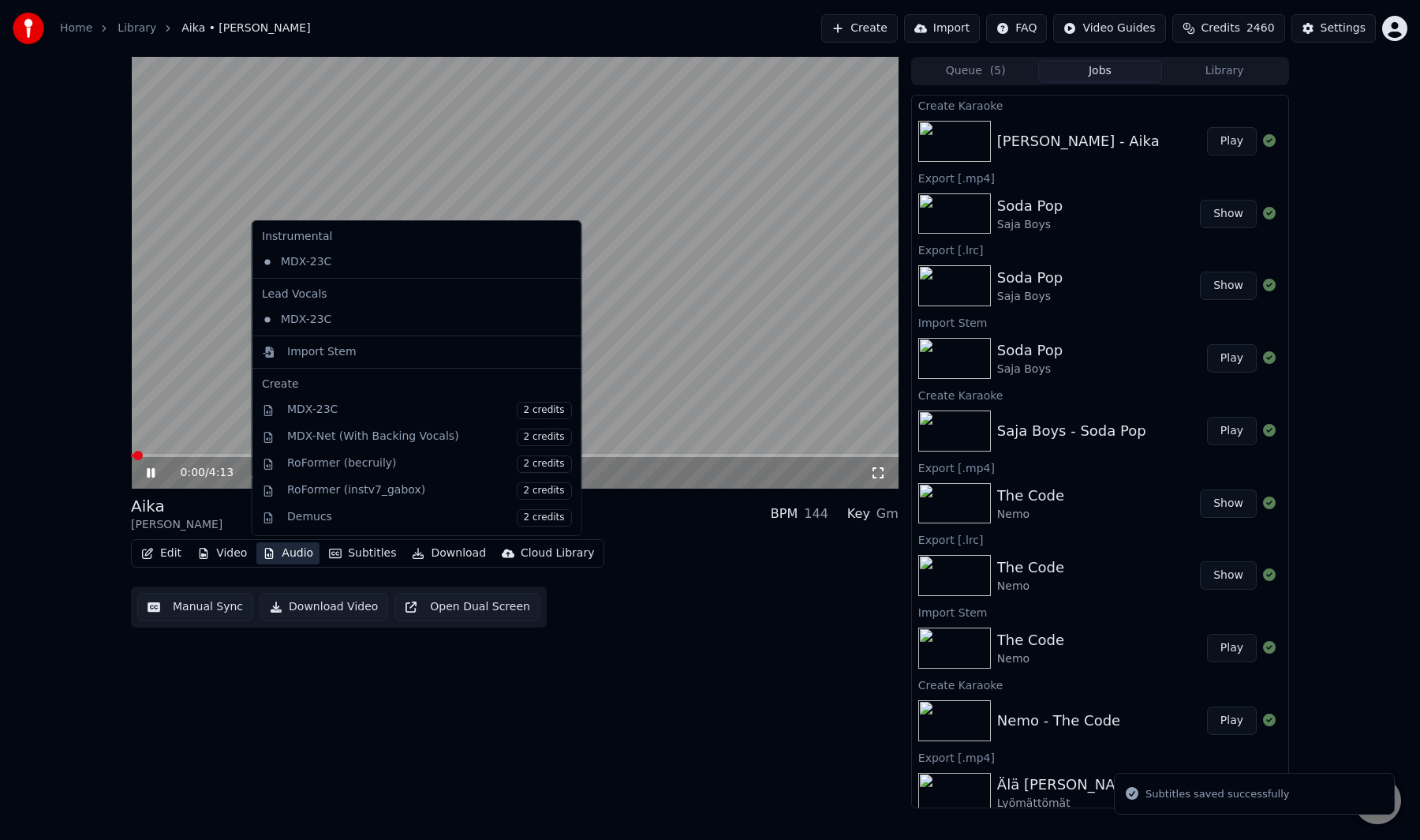
click at [302, 554] on button "Audio" at bounding box center [288, 553] width 63 height 22
click at [176, 382] on video at bounding box center [515, 273] width 768 height 431
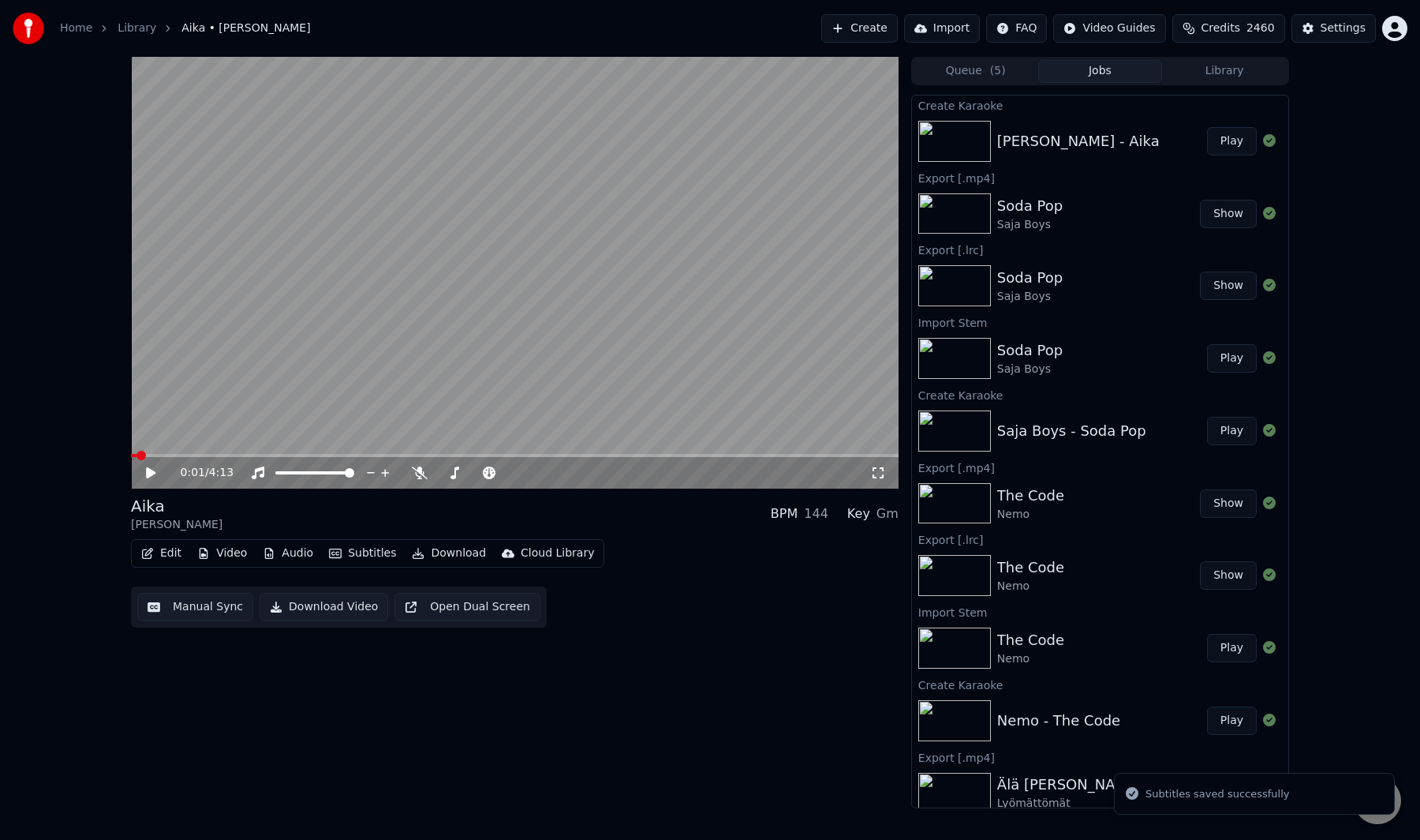
click at [284, 559] on button "Audio" at bounding box center [288, 553] width 63 height 22
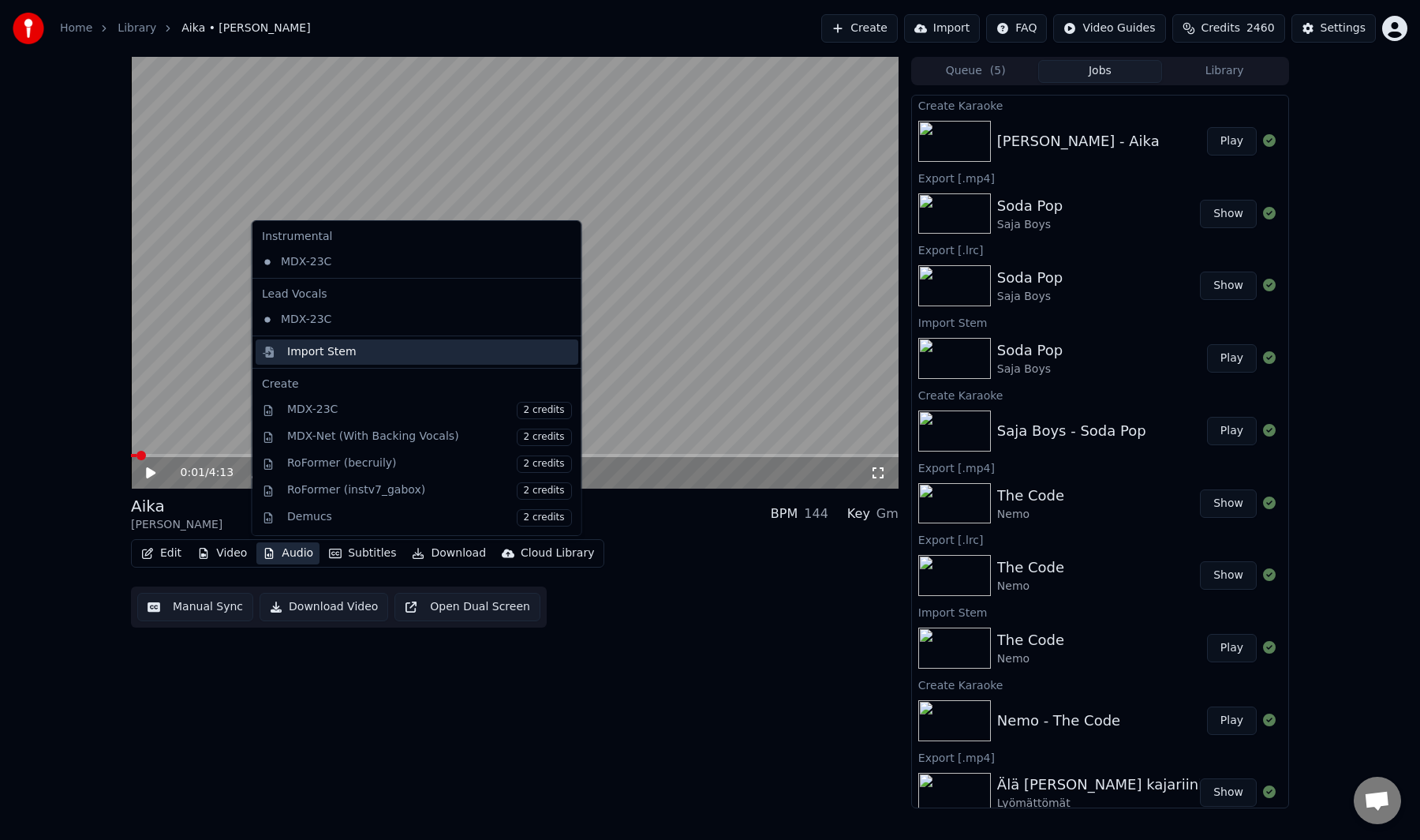
click at [360, 347] on div "Import Stem" at bounding box center [429, 352] width 285 height 16
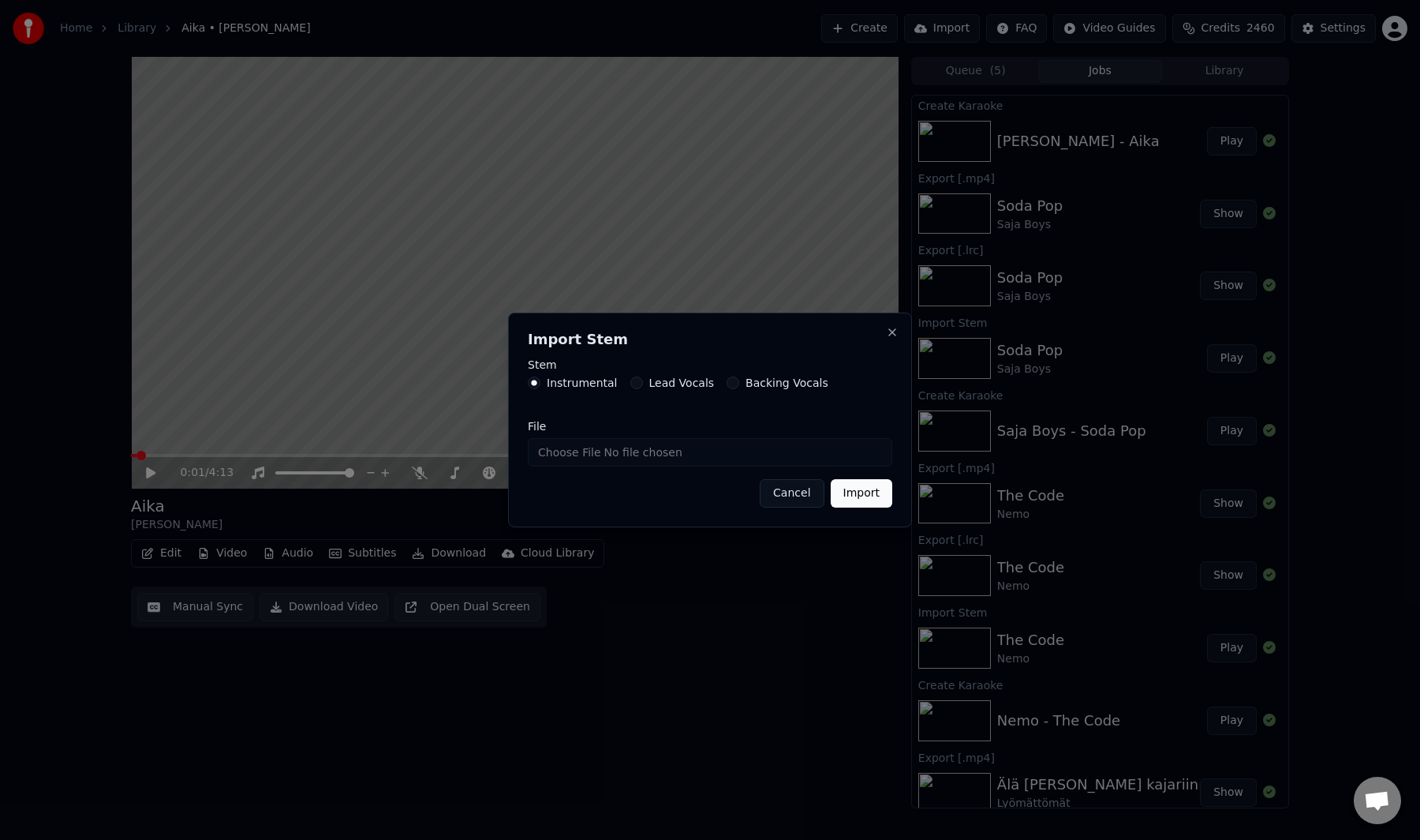
click at [576, 457] on input "File" at bounding box center [710, 452] width 364 height 28
type input "**********"
click at [855, 496] on button "Import" at bounding box center [861, 493] width 61 height 28
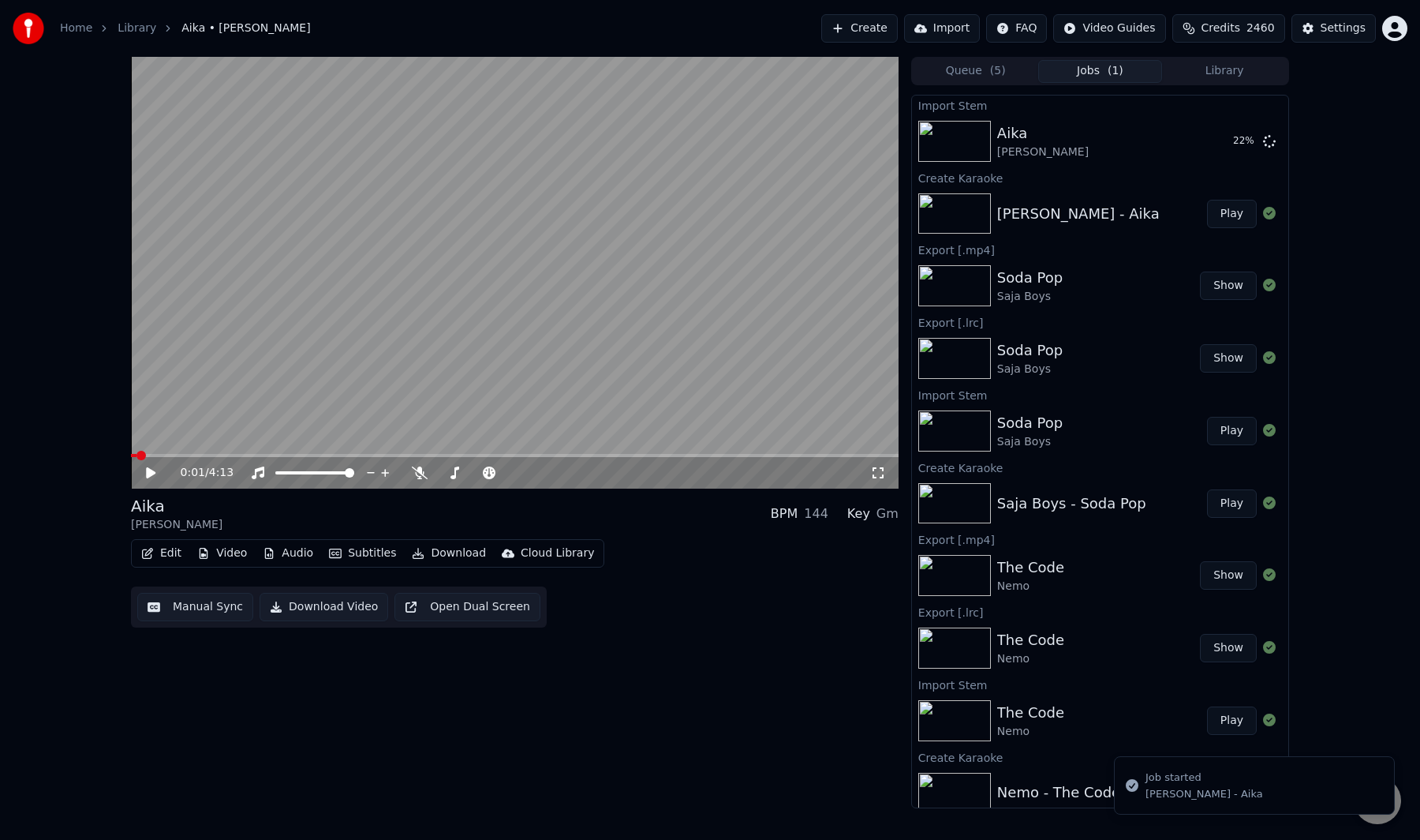
click at [271, 551] on icon "button" at bounding box center [269, 553] width 8 height 11
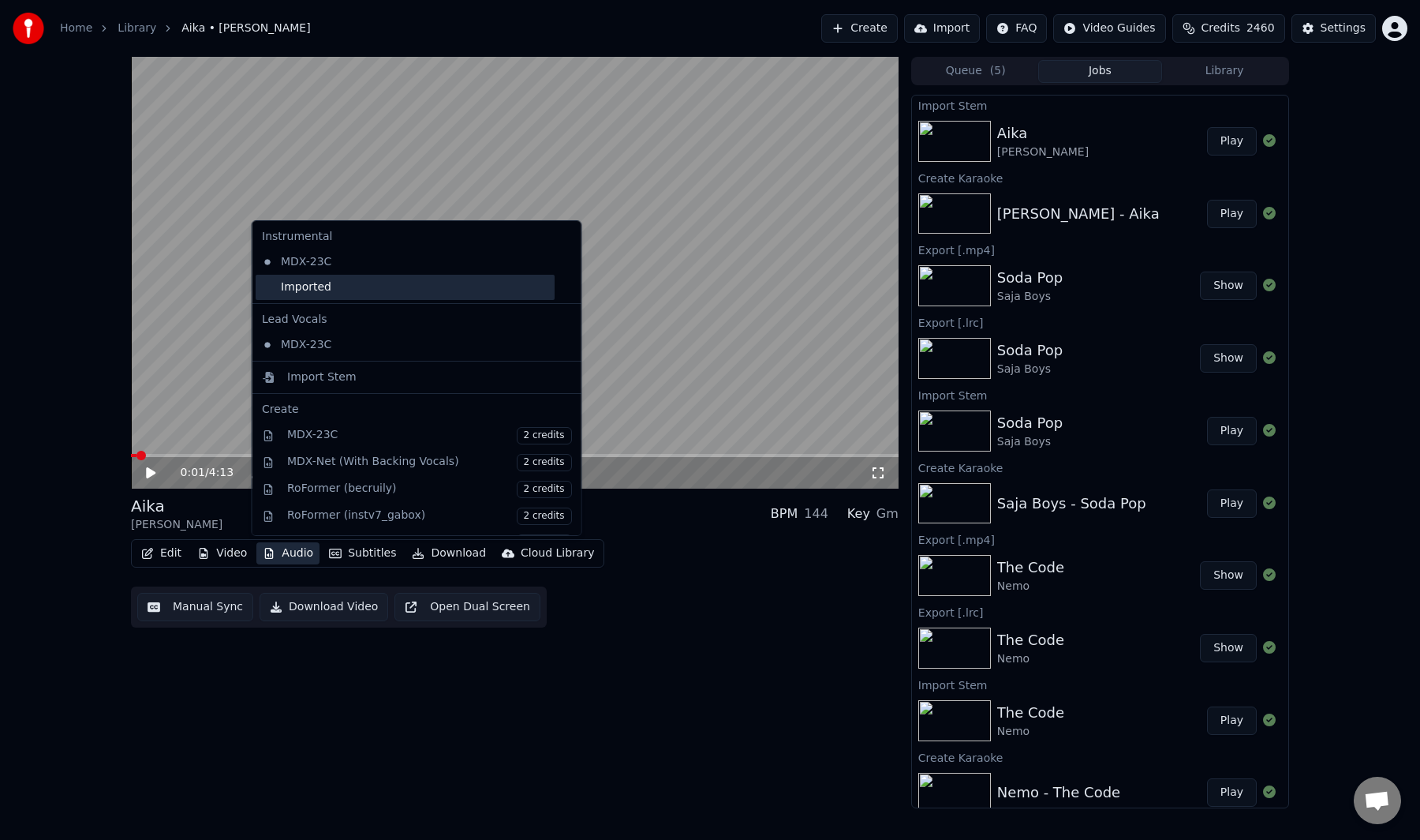
click at [330, 287] on div "Imported" at bounding box center [405, 287] width 299 height 25
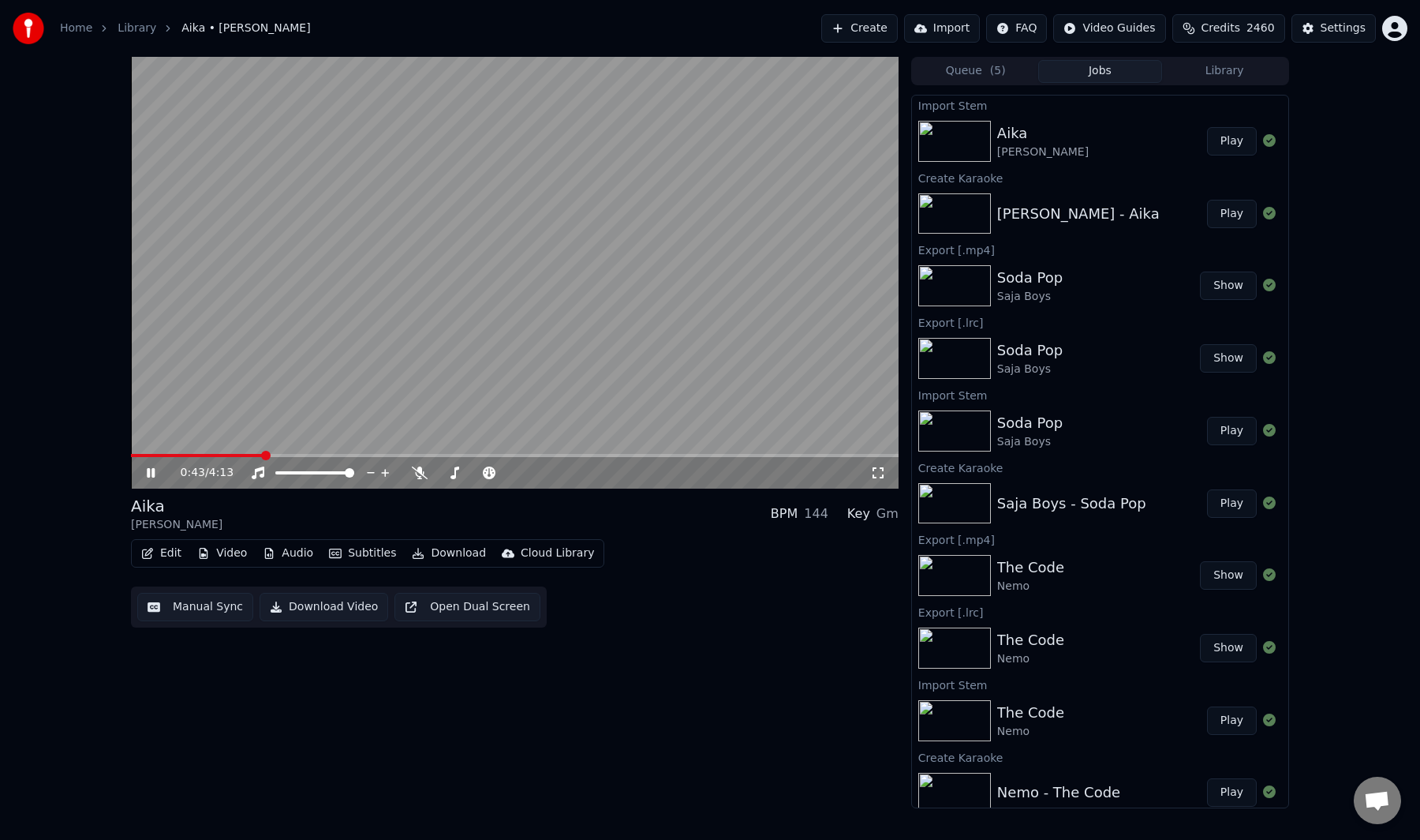
click at [351, 360] on video at bounding box center [515, 273] width 768 height 431
click at [239, 555] on button "Video" at bounding box center [222, 553] width 62 height 22
click at [156, 596] on button "Manual Sync" at bounding box center [195, 606] width 116 height 28
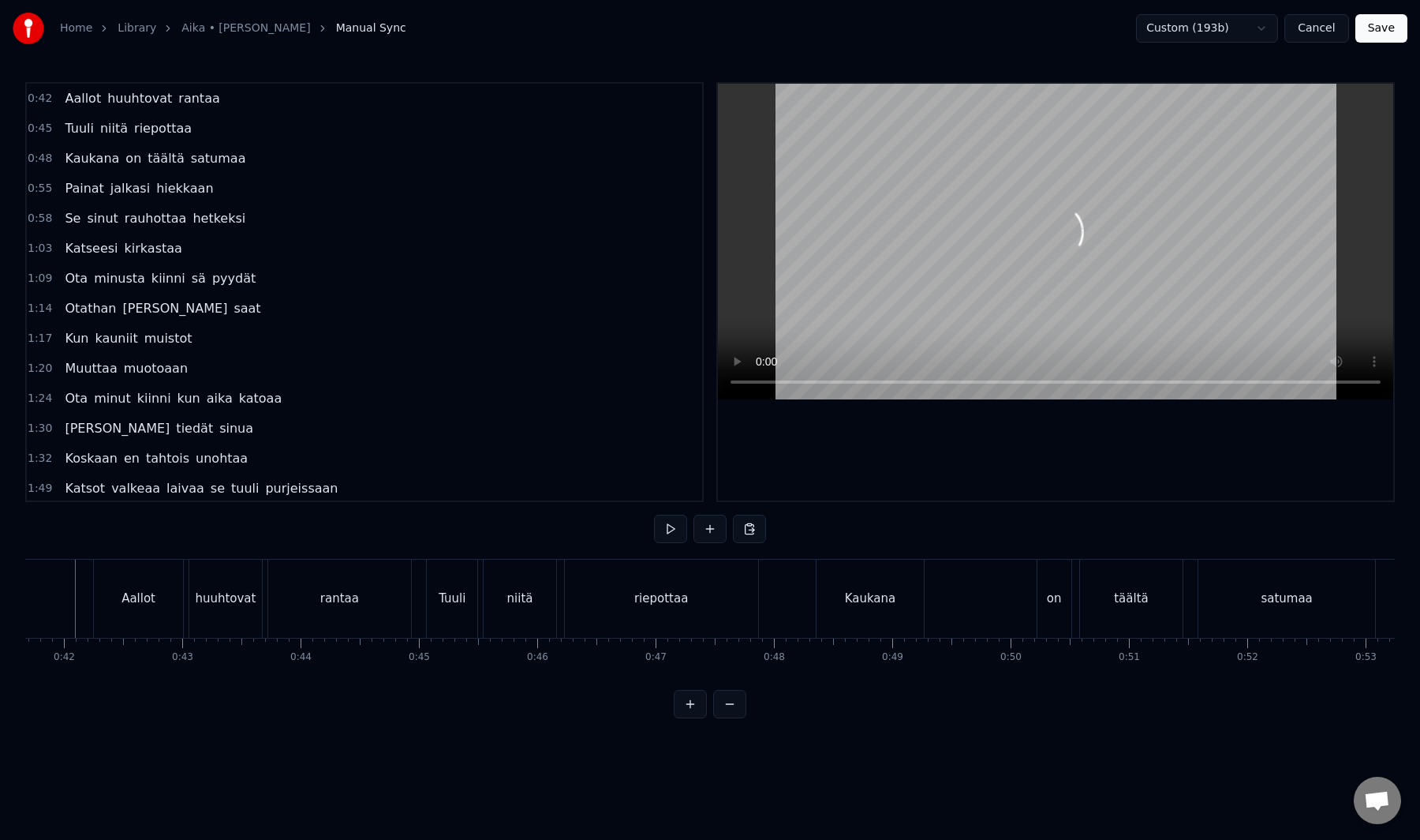
scroll to position [0, 4904]
click at [1360, 34] on button "Save" at bounding box center [1381, 28] width 52 height 28
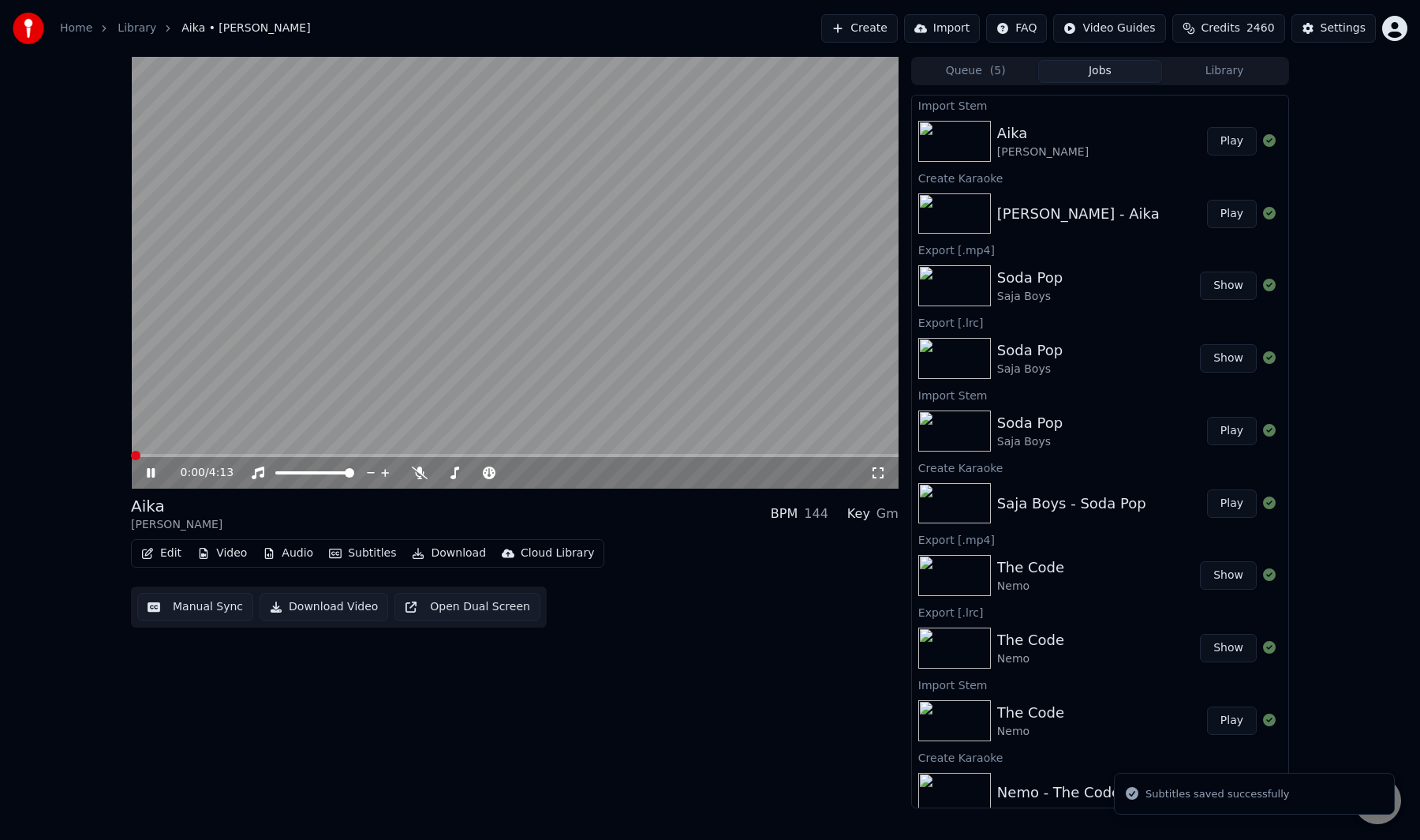
click at [239, 519] on div "Aika Samuli Edelmann BPM 144 Key Gm" at bounding box center [515, 514] width 768 height 38
click at [207, 453] on video at bounding box center [515, 273] width 768 height 431
click at [215, 457] on div "0:01 / 4:13" at bounding box center [515, 472] width 768 height 31
click at [245, 410] on video at bounding box center [515, 273] width 768 height 431
click at [207, 454] on span at bounding box center [515, 455] width 768 height 3
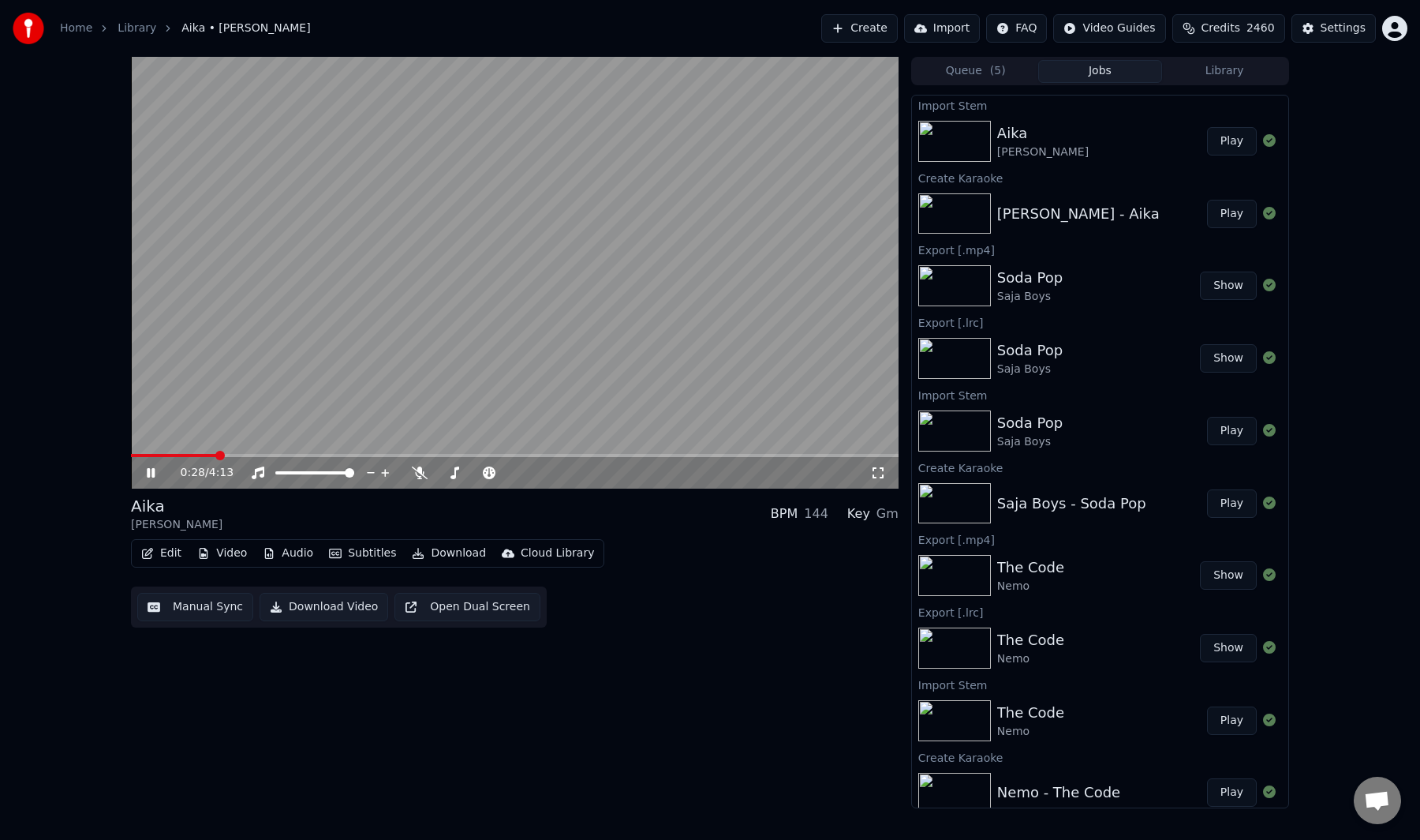
click at [234, 454] on span at bounding box center [515, 455] width 768 height 3
click at [200, 607] on button "Manual Sync" at bounding box center [195, 606] width 116 height 28
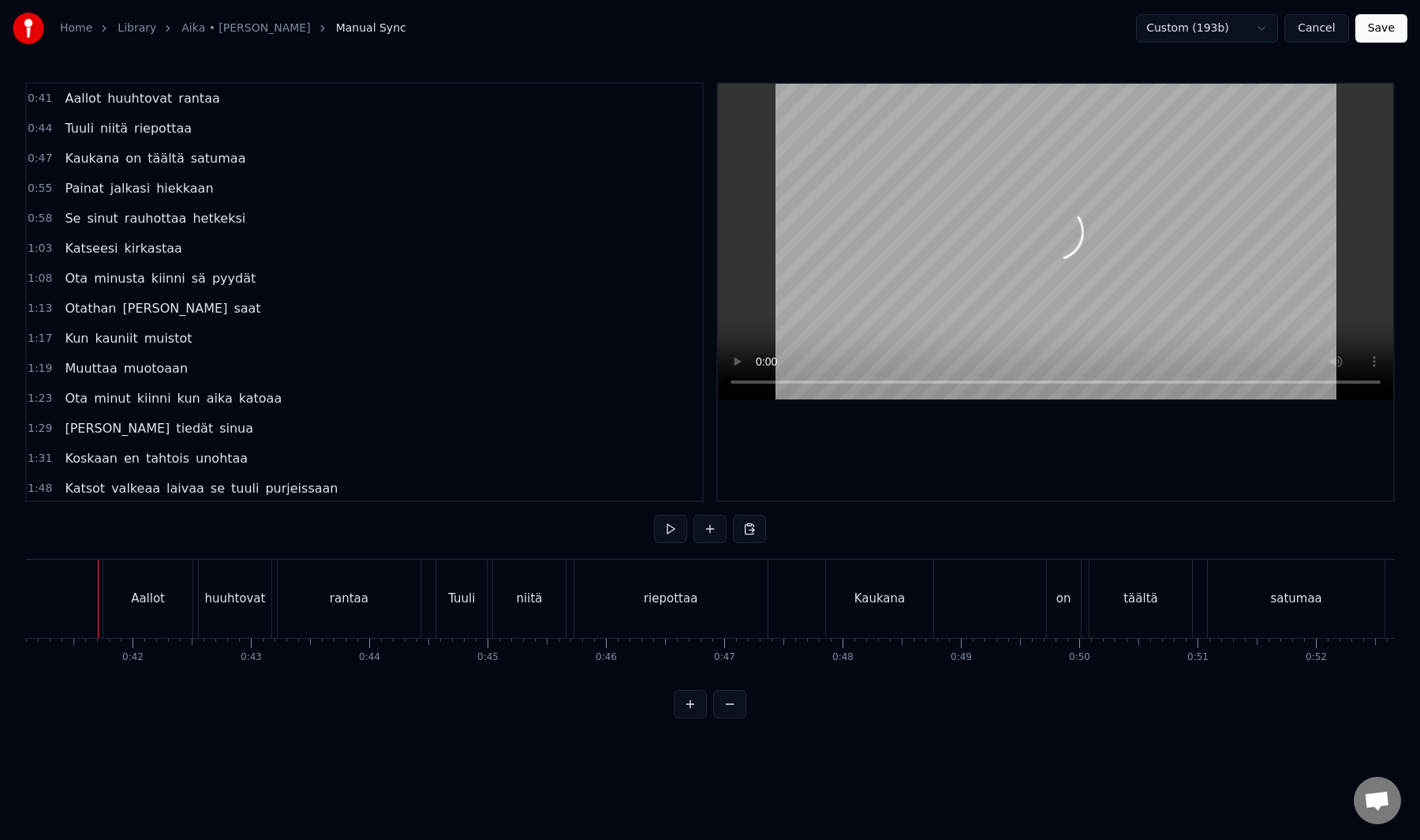
scroll to position [0, 4858]
click at [1382, 30] on button "Save" at bounding box center [1381, 28] width 52 height 28
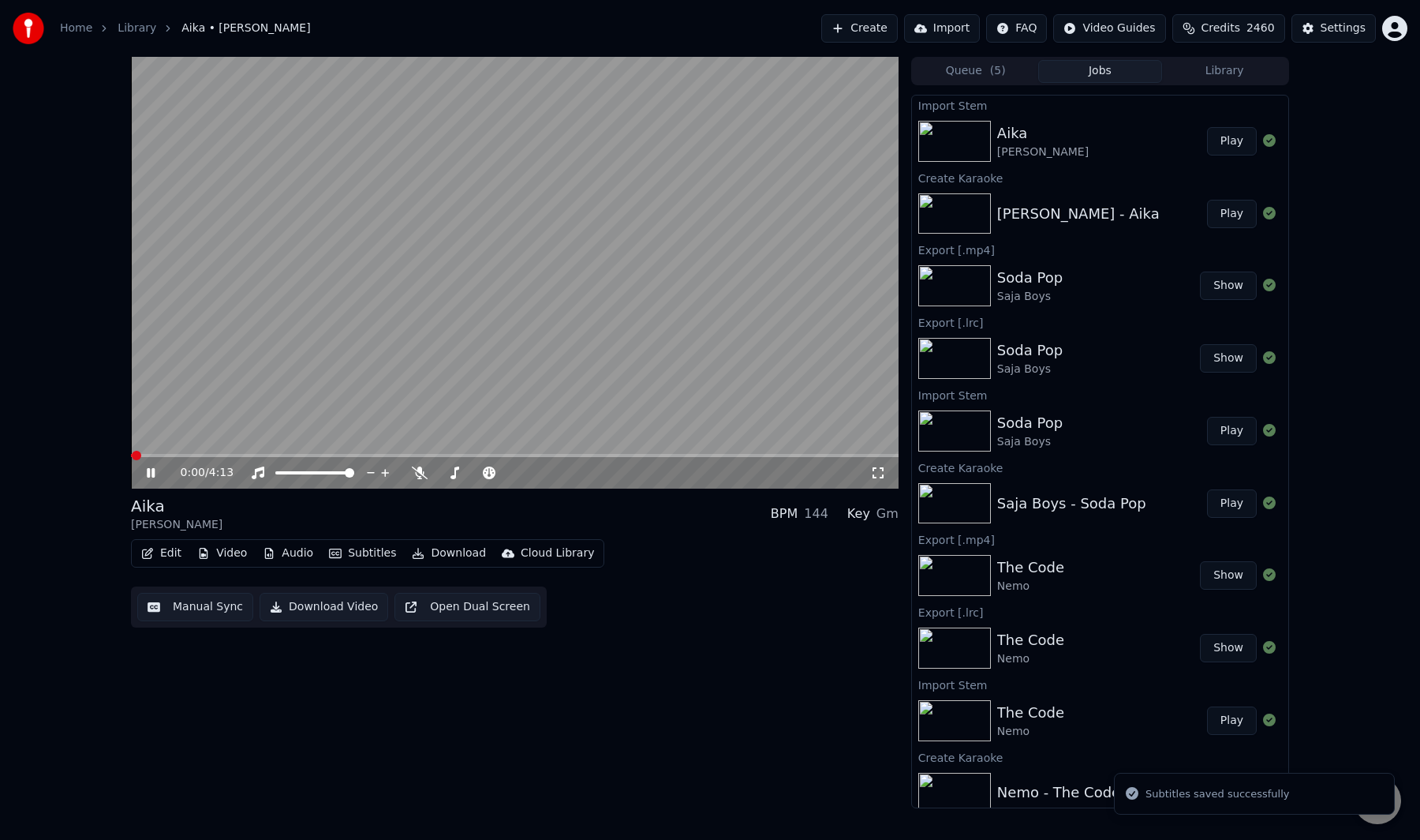
click at [526, 510] on div "Aika Samuli Edelmann BPM 144 Key Gm" at bounding box center [515, 514] width 768 height 38
click at [225, 454] on span at bounding box center [515, 455] width 768 height 3
click at [228, 610] on button "Manual Sync" at bounding box center [195, 606] width 116 height 28
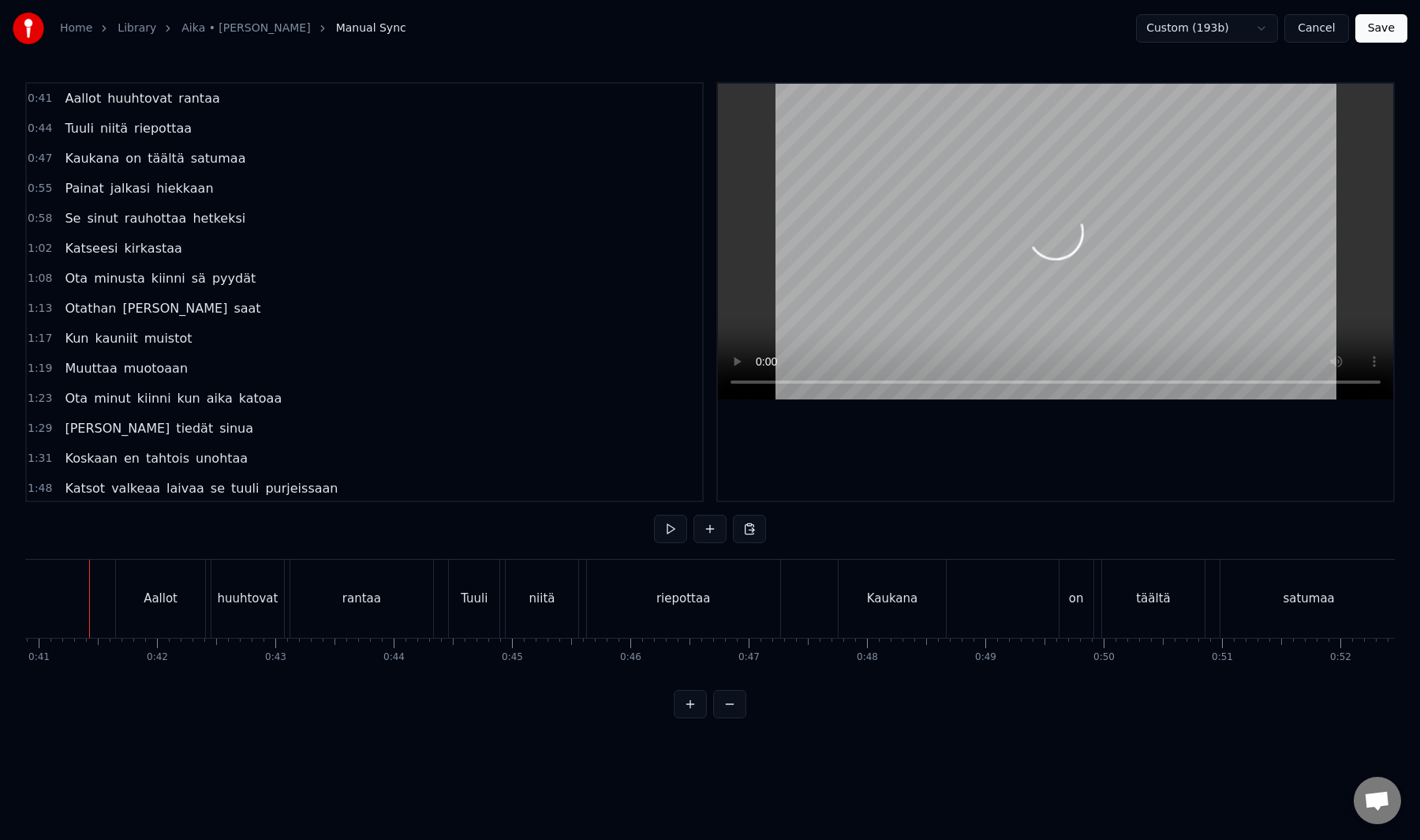
scroll to position [0, 4825]
click at [1355, 32] on div "Custom (193b) Cancel Save" at bounding box center [1272, 28] width 272 height 28
click at [1376, 32] on button "Save" at bounding box center [1381, 28] width 52 height 28
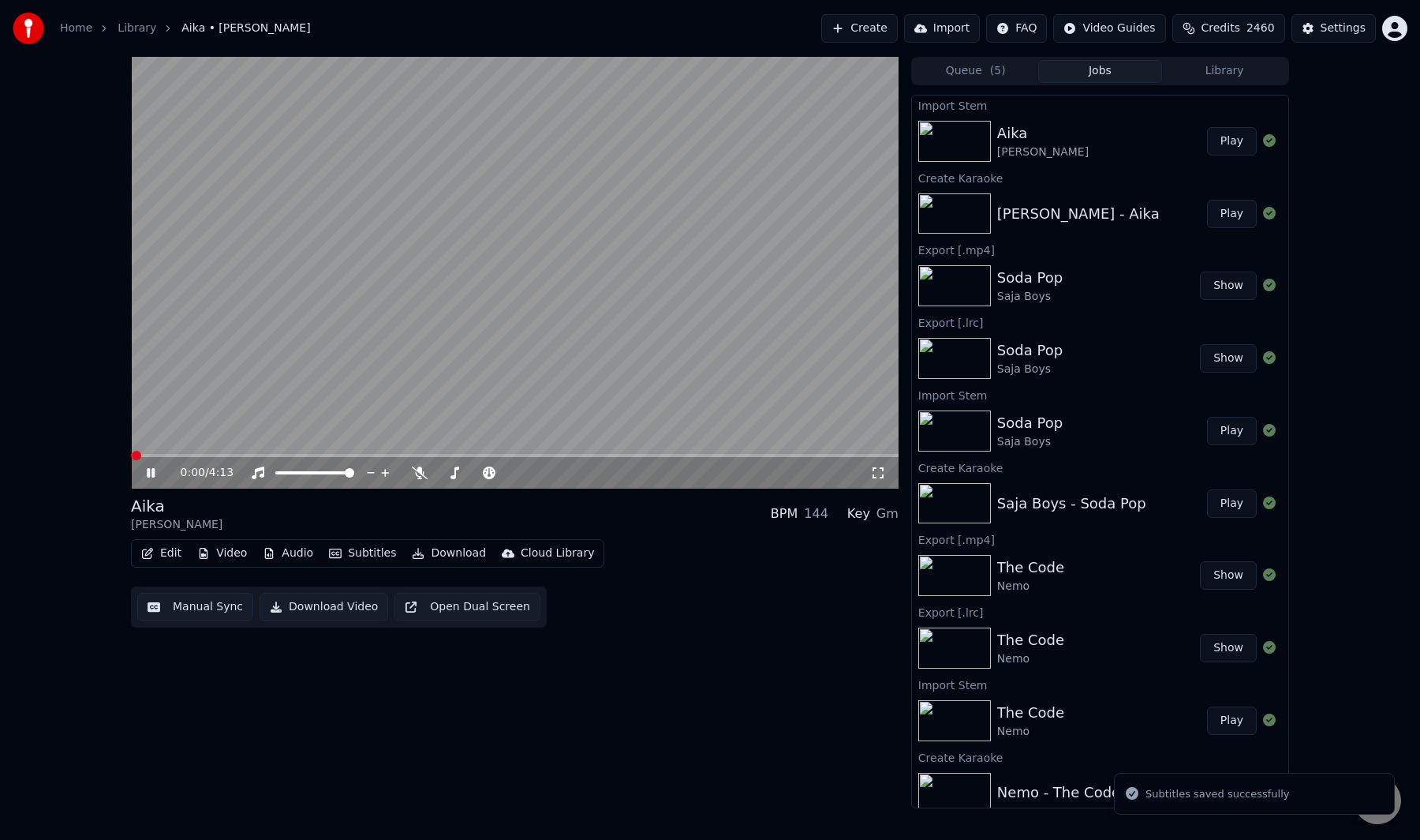
click at [276, 518] on div "Aika Samuli Edelmann BPM 144 Key Gm" at bounding box center [515, 514] width 768 height 38
click at [221, 454] on span at bounding box center [515, 455] width 768 height 3
click at [243, 454] on span at bounding box center [515, 455] width 768 height 3
click at [480, 455] on span at bounding box center [515, 455] width 768 height 3
click at [698, 455] on span at bounding box center [515, 455] width 768 height 3
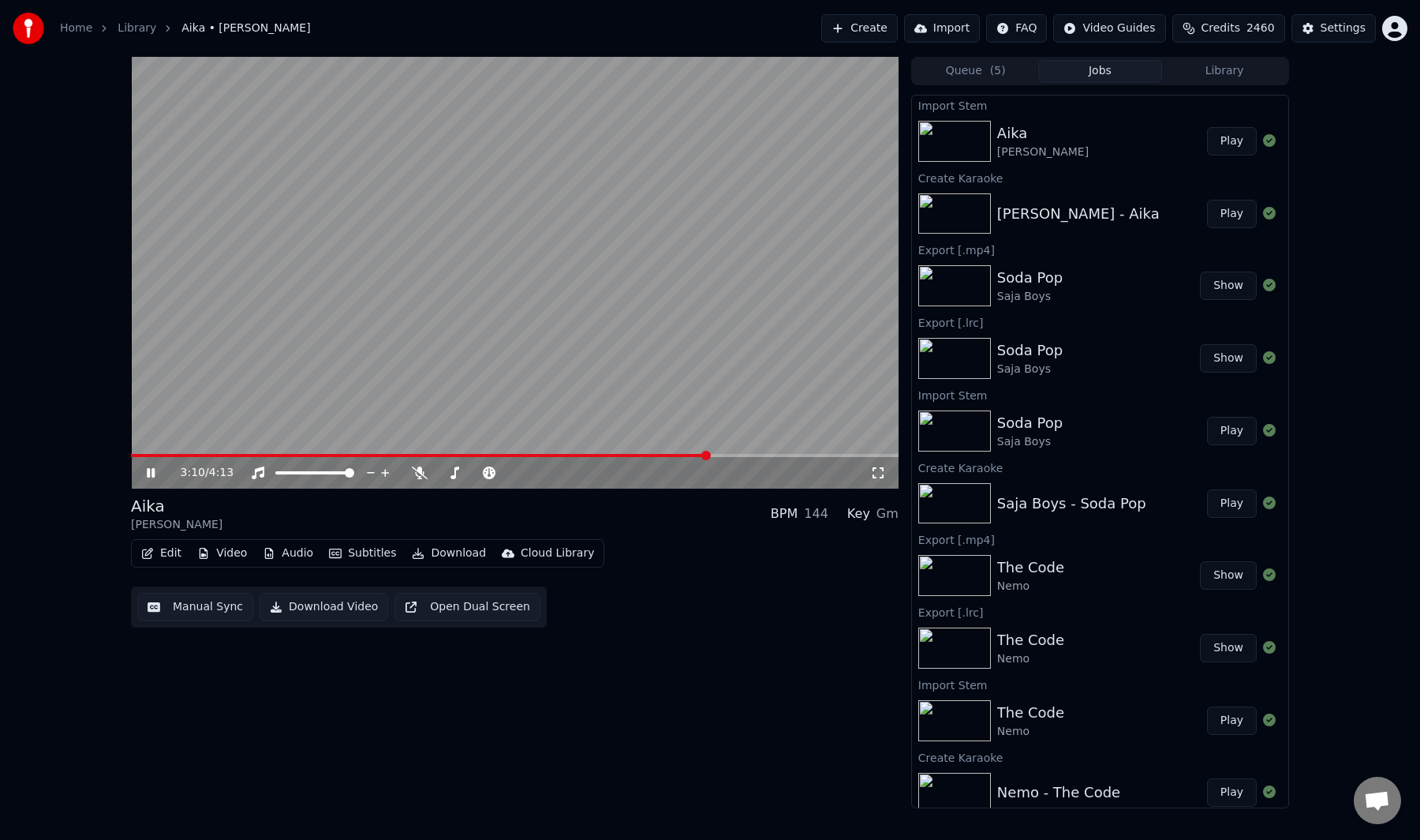
click at [459, 414] on video at bounding box center [515, 273] width 768 height 431
click at [216, 600] on button "Manual Sync" at bounding box center [195, 606] width 116 height 28
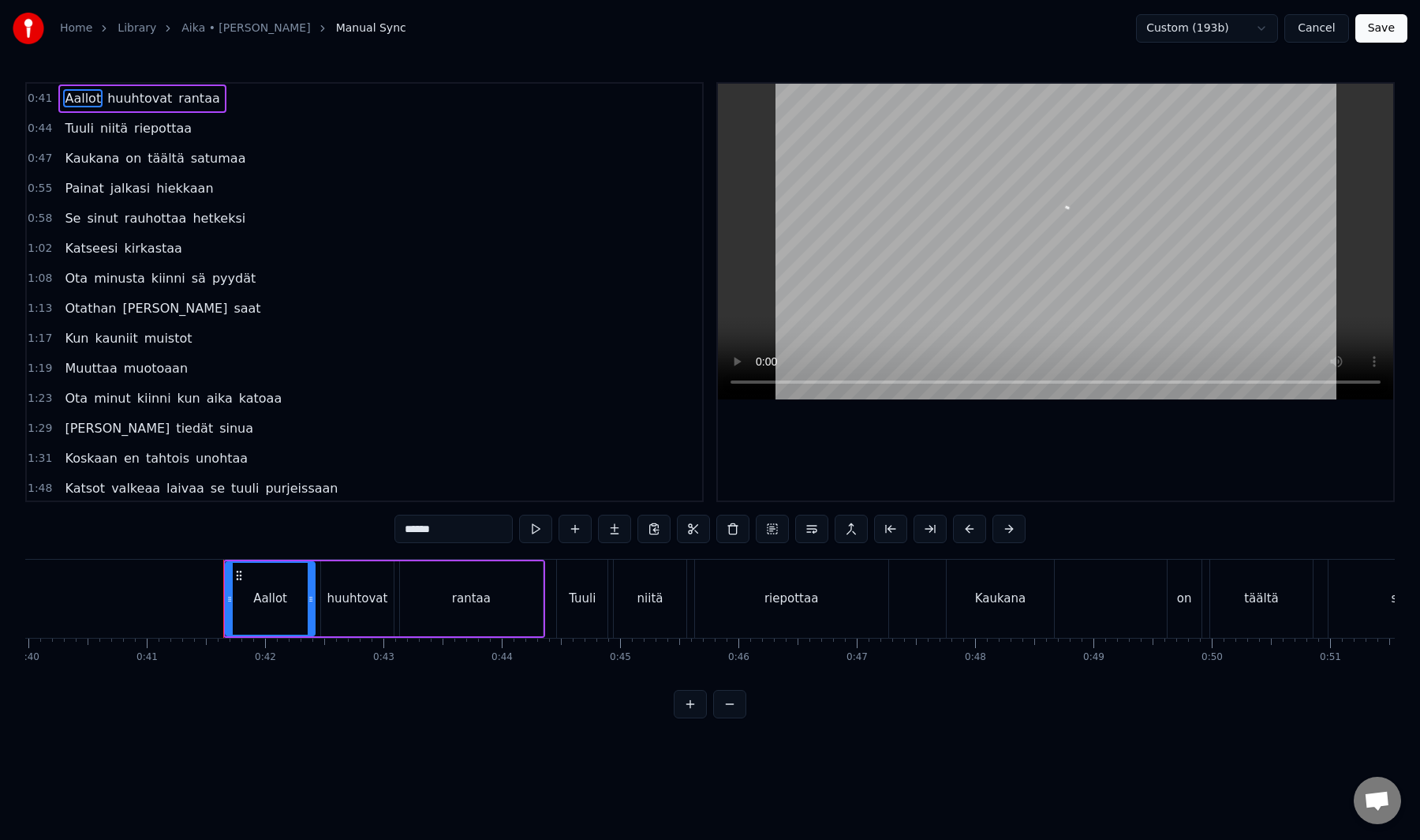
scroll to position [0, 4851]
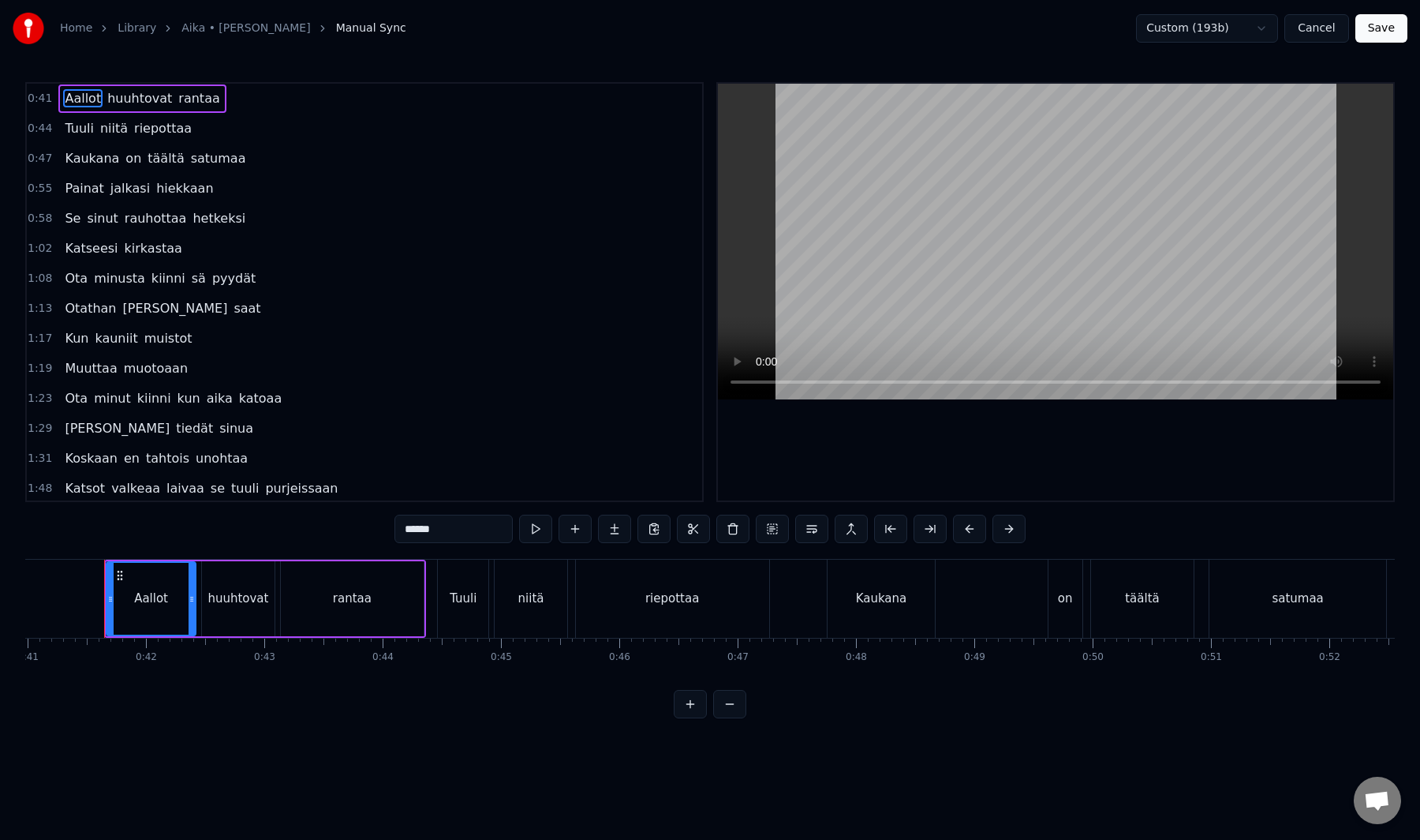
click at [217, 470] on div "Koskaan en tahtois unohtaa" at bounding box center [156, 458] width 195 height 28
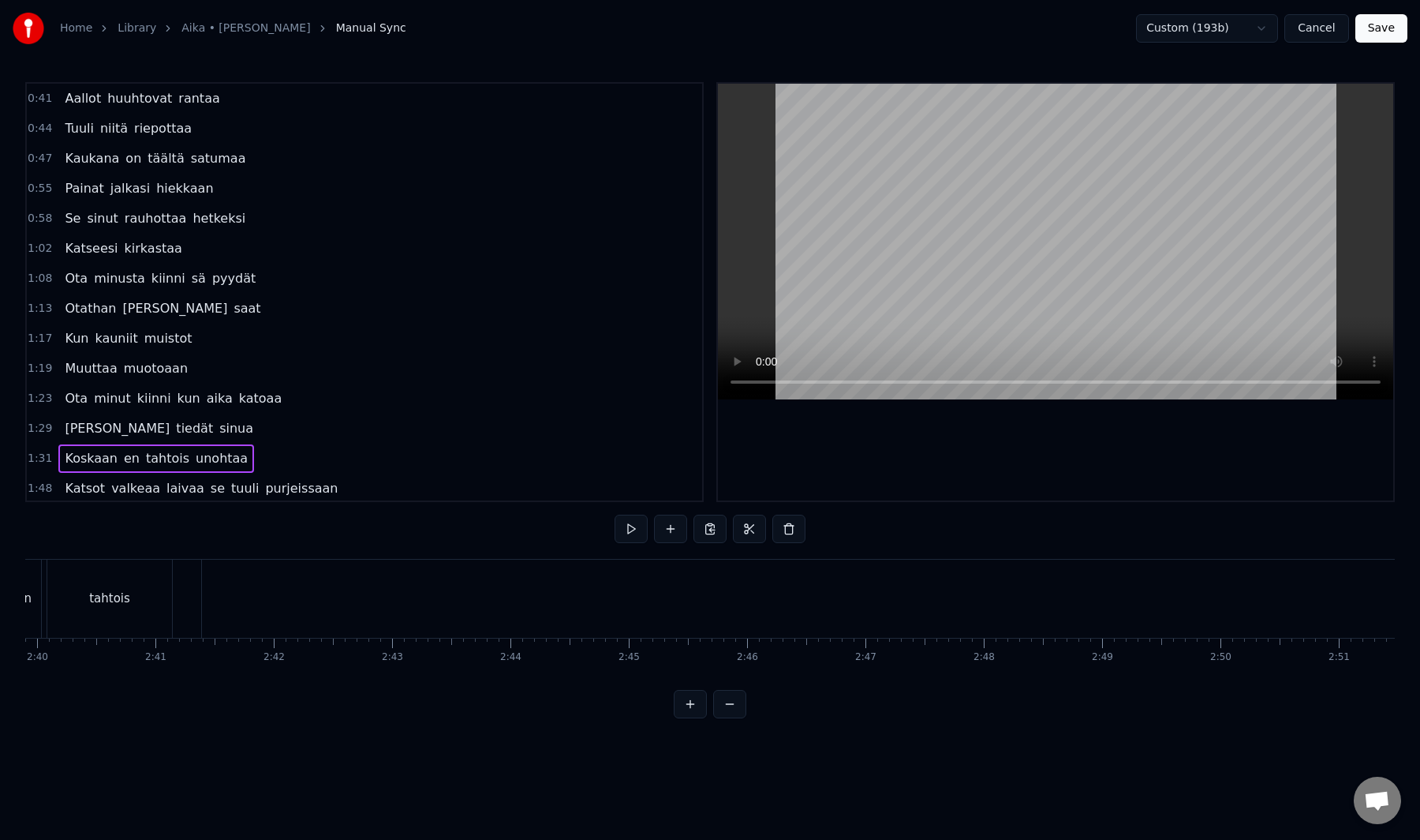
scroll to position [0, 18909]
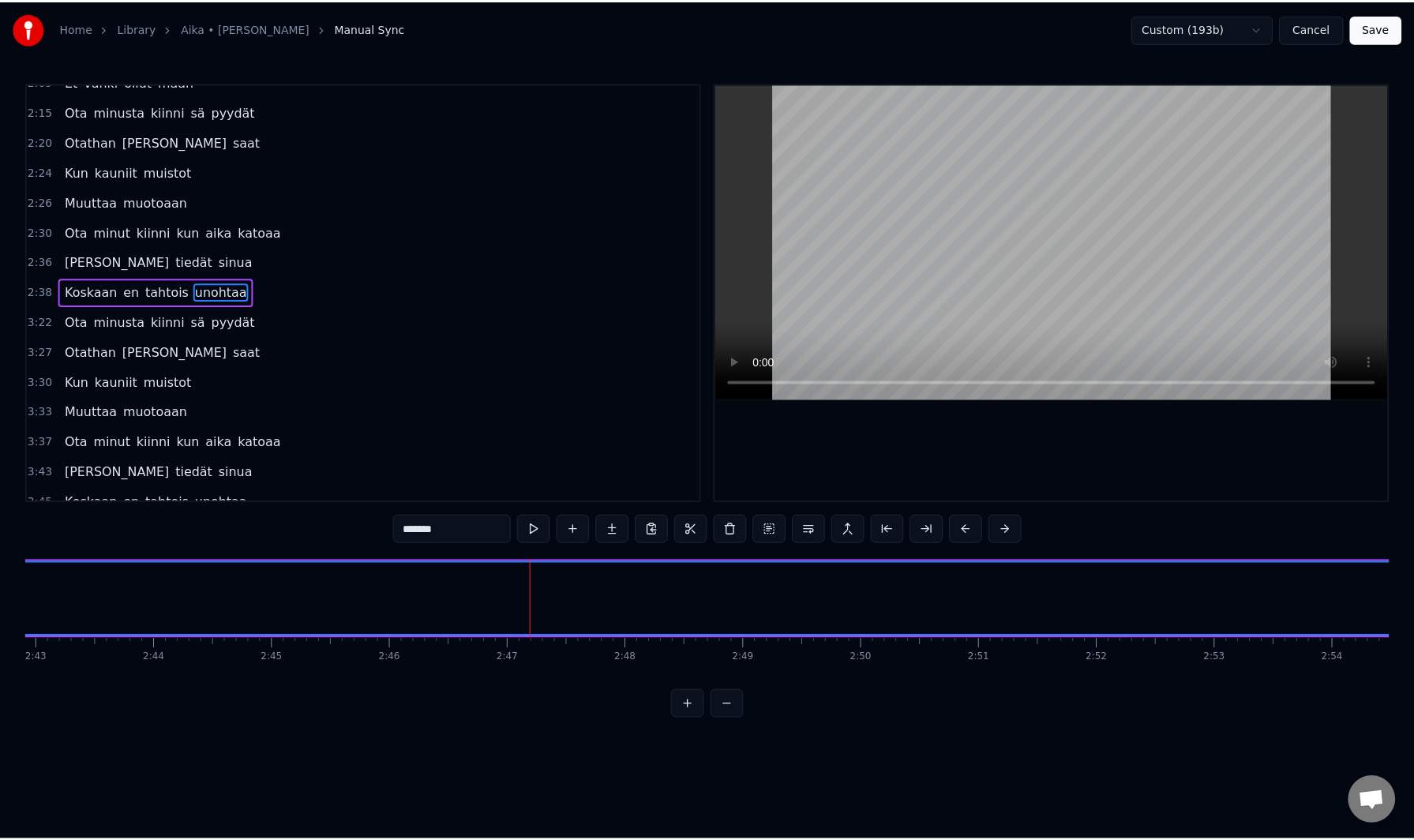
scroll to position [0, 19290]
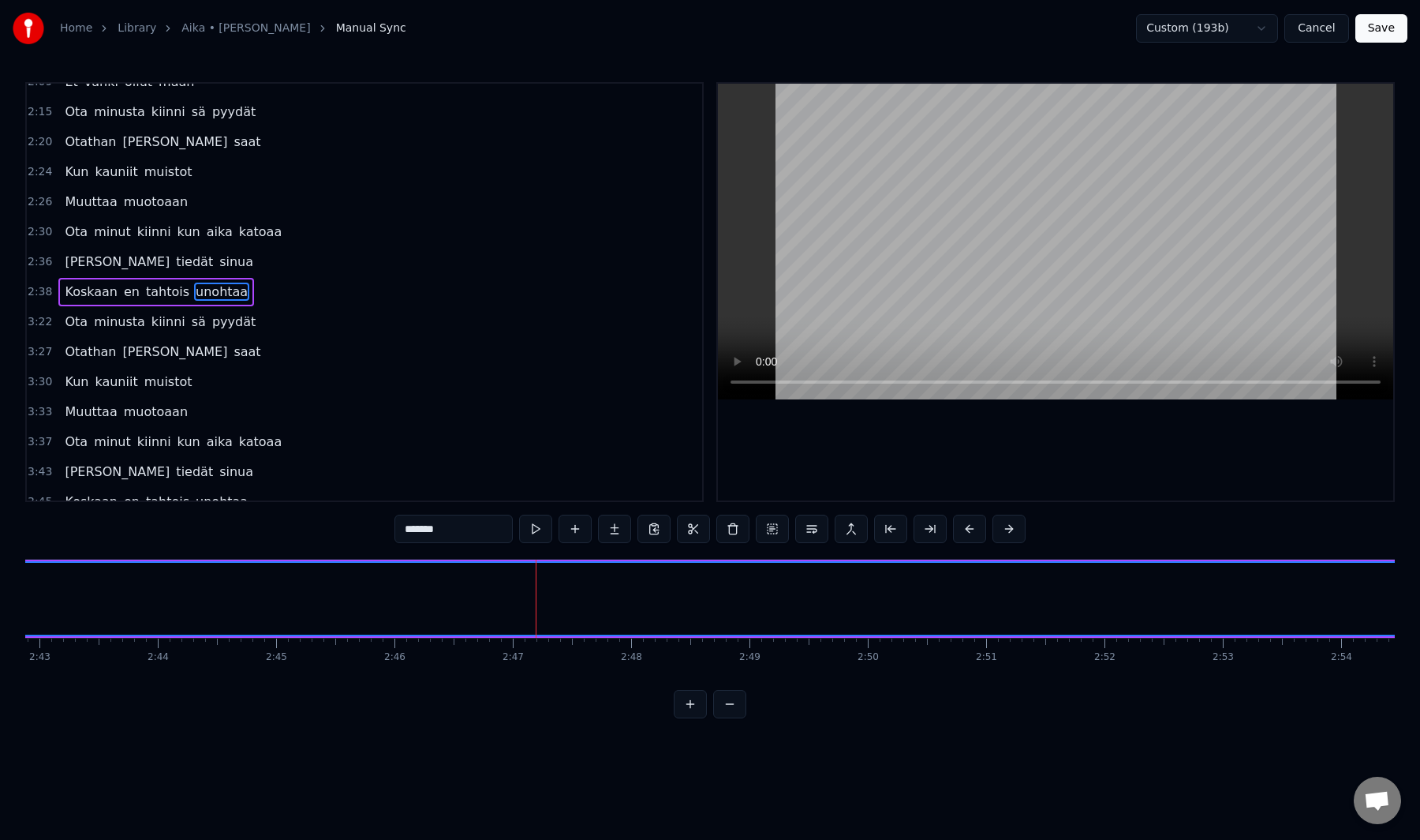
drag, startPoint x: 717, startPoint y: 596, endPoint x: 0, endPoint y: 598, distance: 717.0
click at [0, 596] on div "Home Library Aika • Samuli Edelmann Manual Sync Custom (193b) Cancel Save 0:41 …" at bounding box center [710, 359] width 1420 height 719
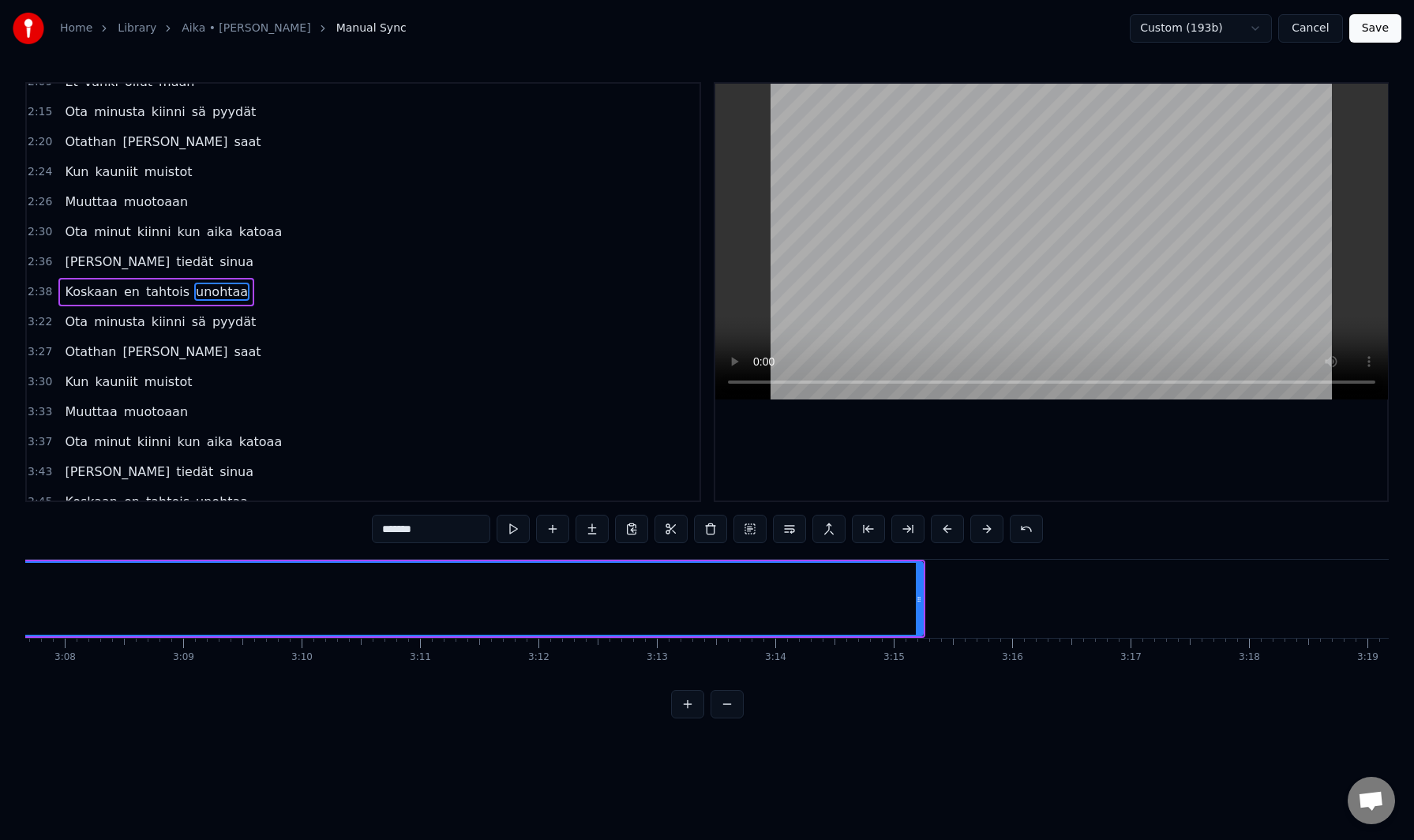
scroll to position [0, 22296]
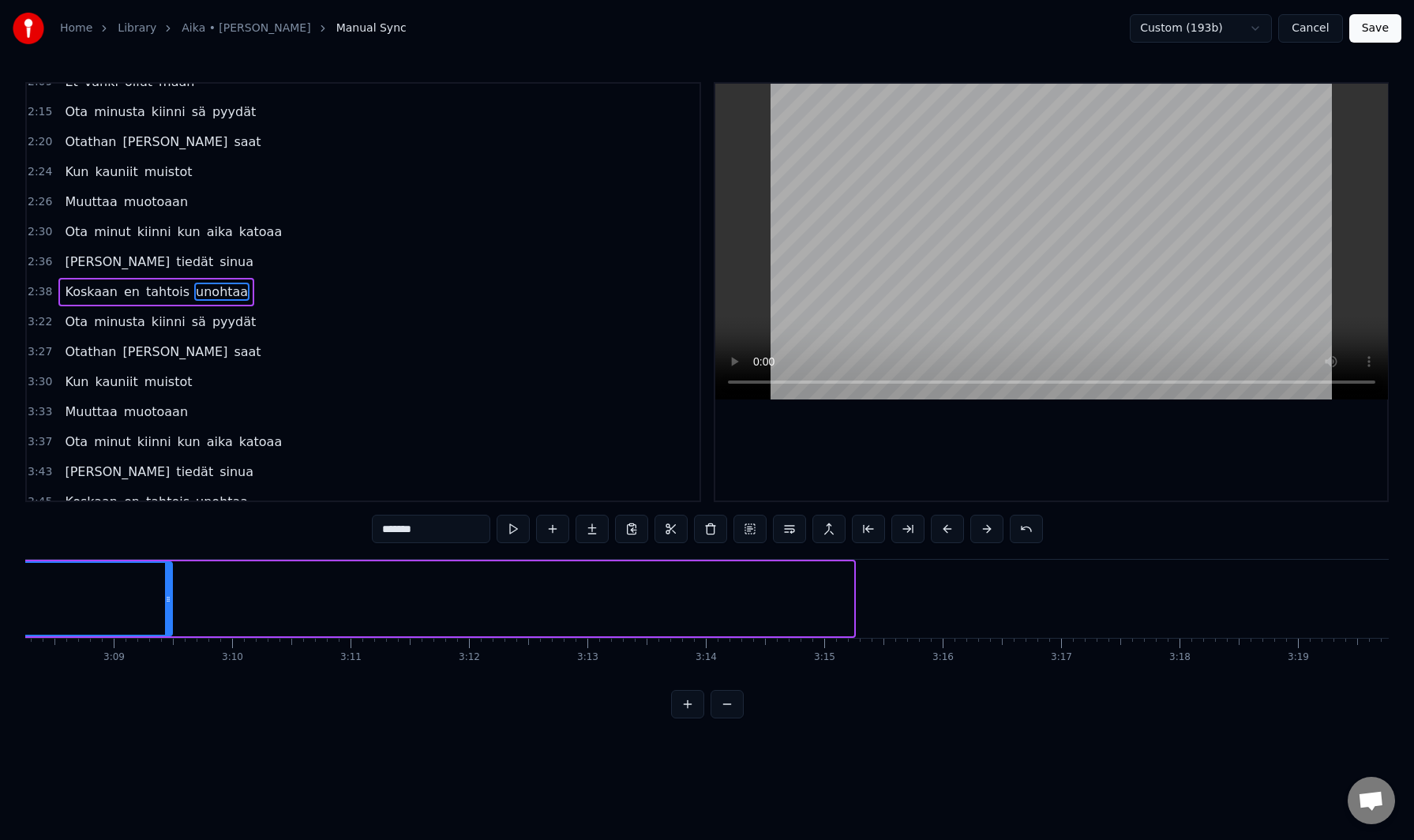
drag, startPoint x: 849, startPoint y: 596, endPoint x: 17, endPoint y: 592, distance: 832.0
click at [0, 585] on html "Home Library Aika • Samuli Edelmann Manual Sync Custom (193b) Cancel Save 0:41 …" at bounding box center [707, 371] width 1414 height 743
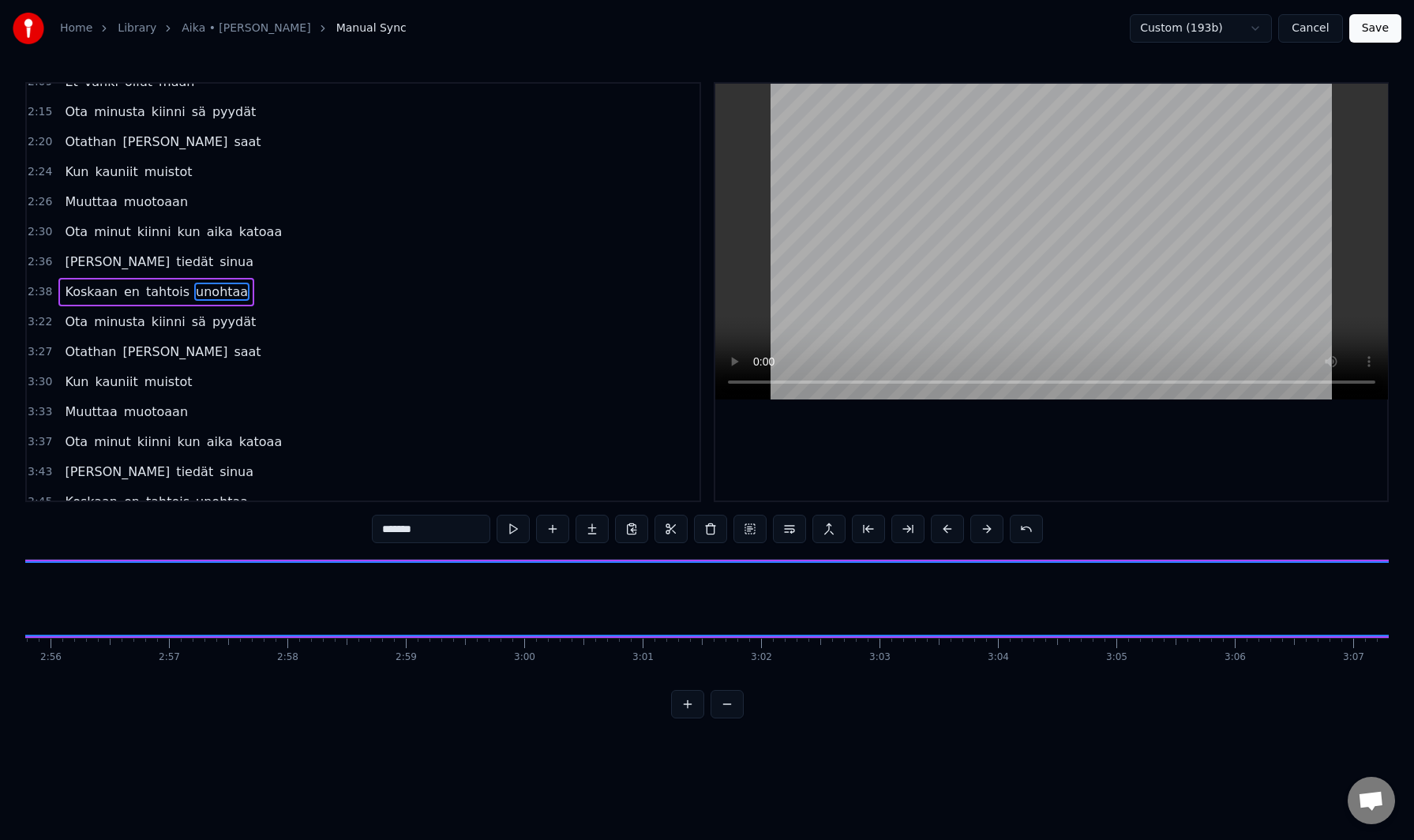
scroll to position [0, 21010]
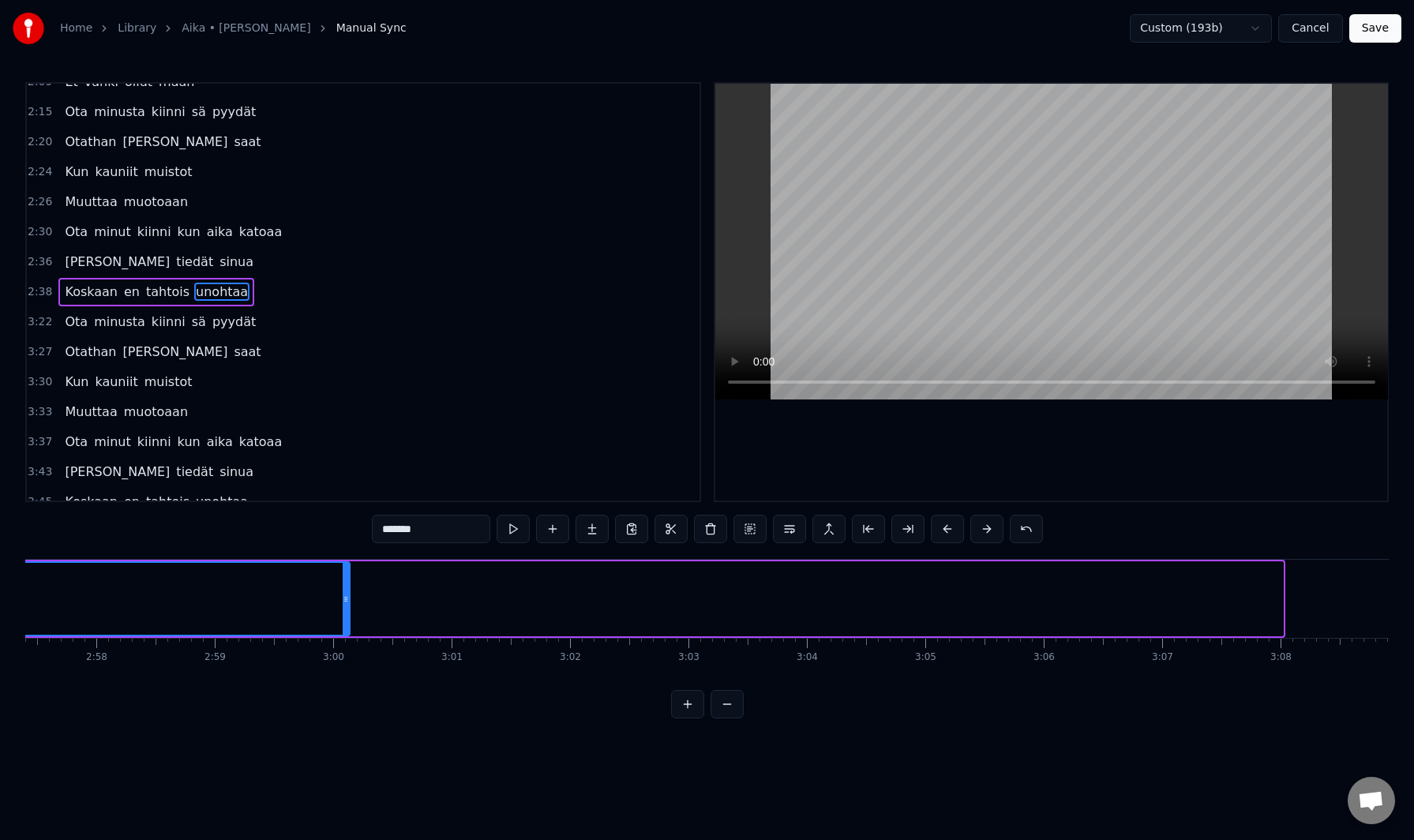
drag, startPoint x: 1279, startPoint y: 596, endPoint x: 312, endPoint y: 573, distance: 967.3
click at [342, 572] on div at bounding box center [345, 598] width 6 height 72
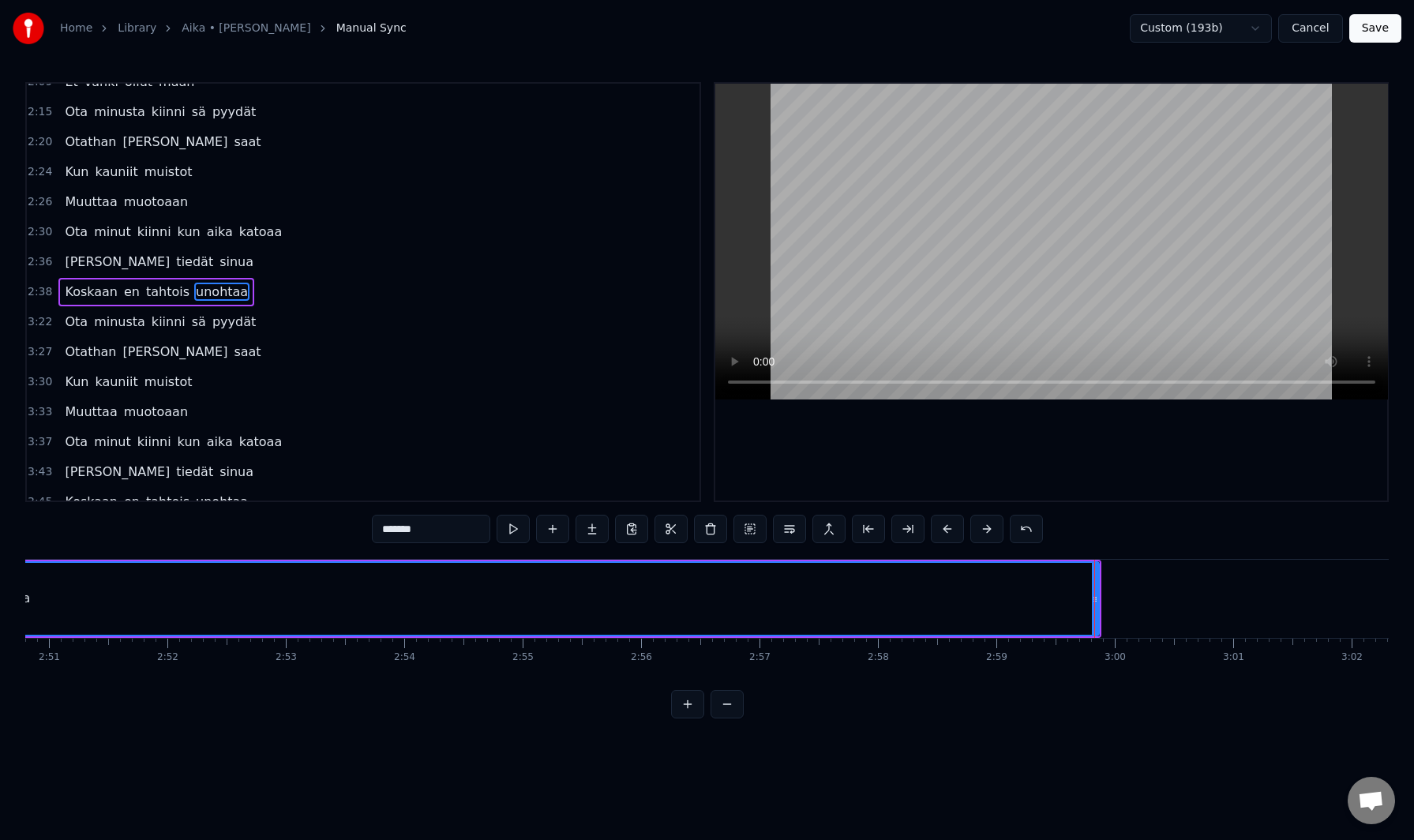
scroll to position [0, 20263]
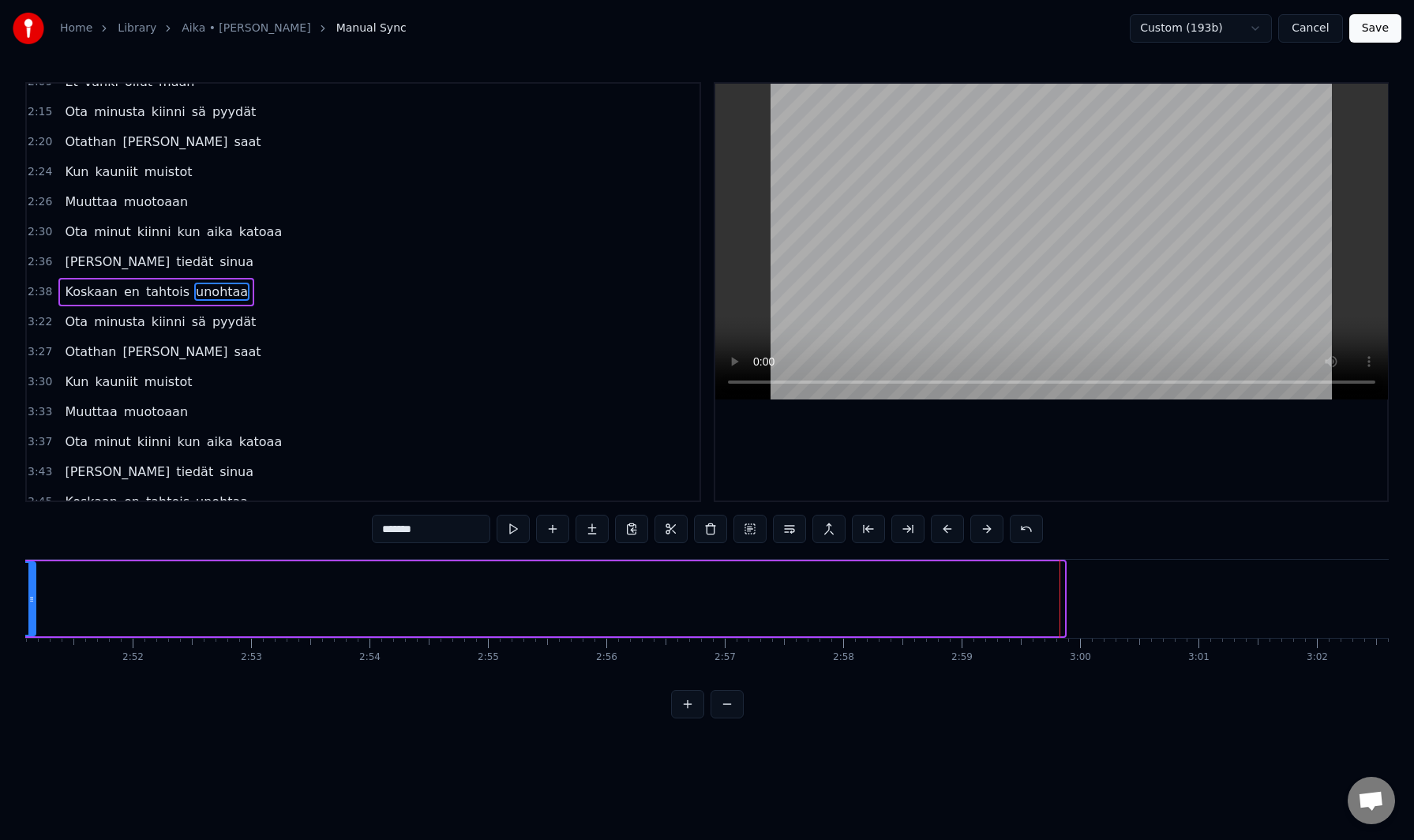
drag, startPoint x: 1060, startPoint y: 598, endPoint x: 31, endPoint y: 583, distance: 1029.1
click at [28, 582] on div at bounding box center [31, 598] width 6 height 72
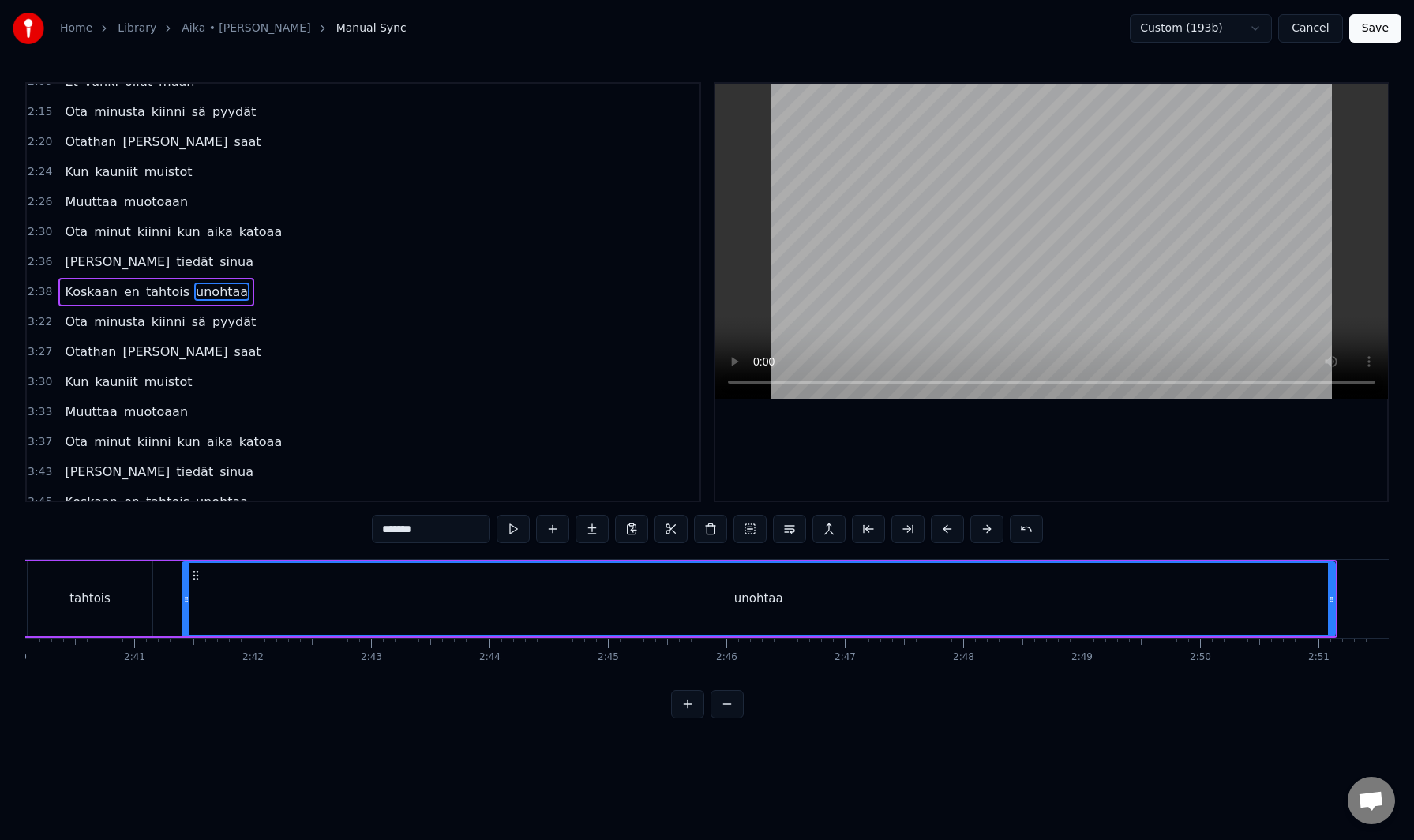
scroll to position [0, 18967]
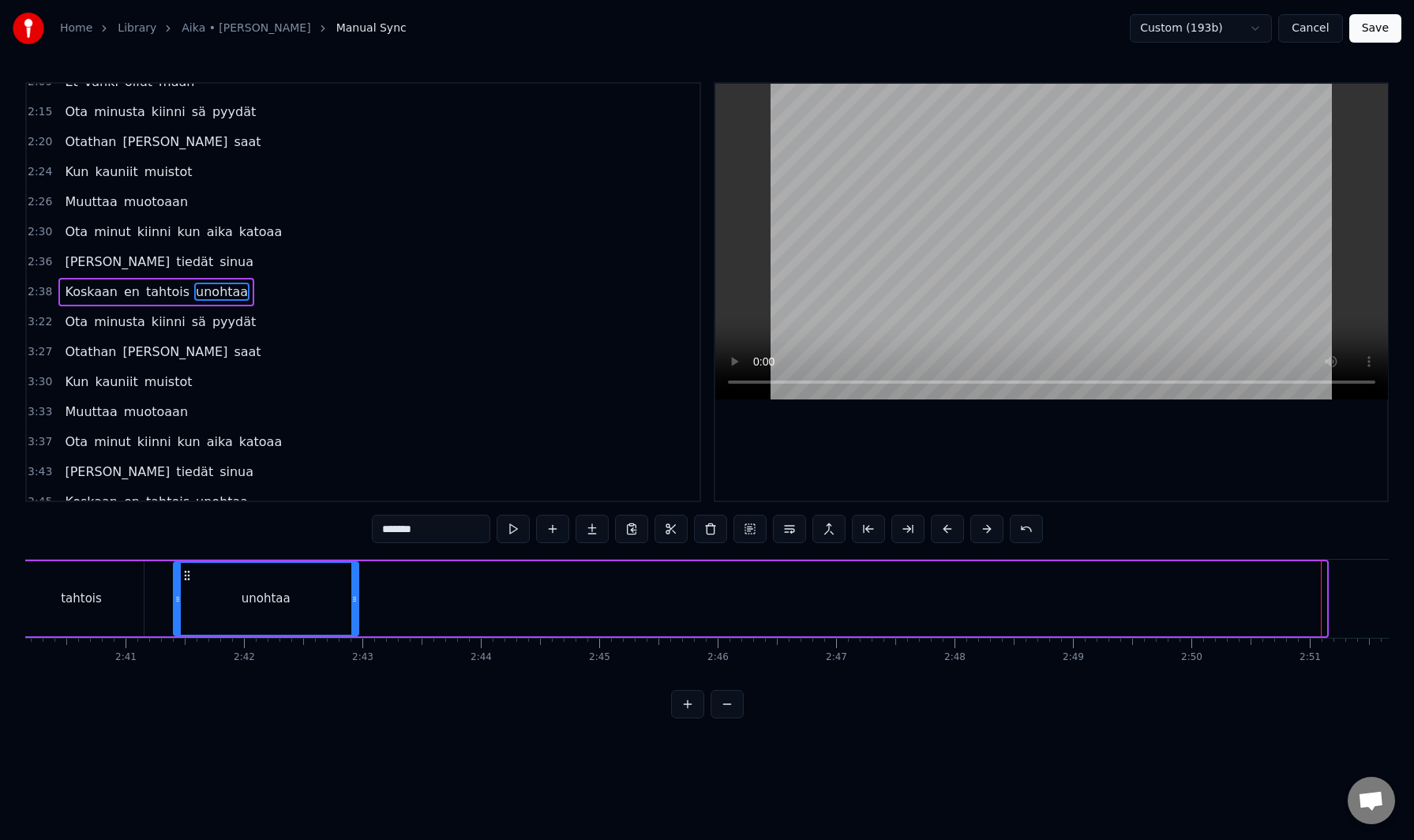
drag, startPoint x: 1323, startPoint y: 596, endPoint x: 353, endPoint y: 621, distance: 970.3
click at [353, 621] on div at bounding box center [354, 598] width 6 height 72
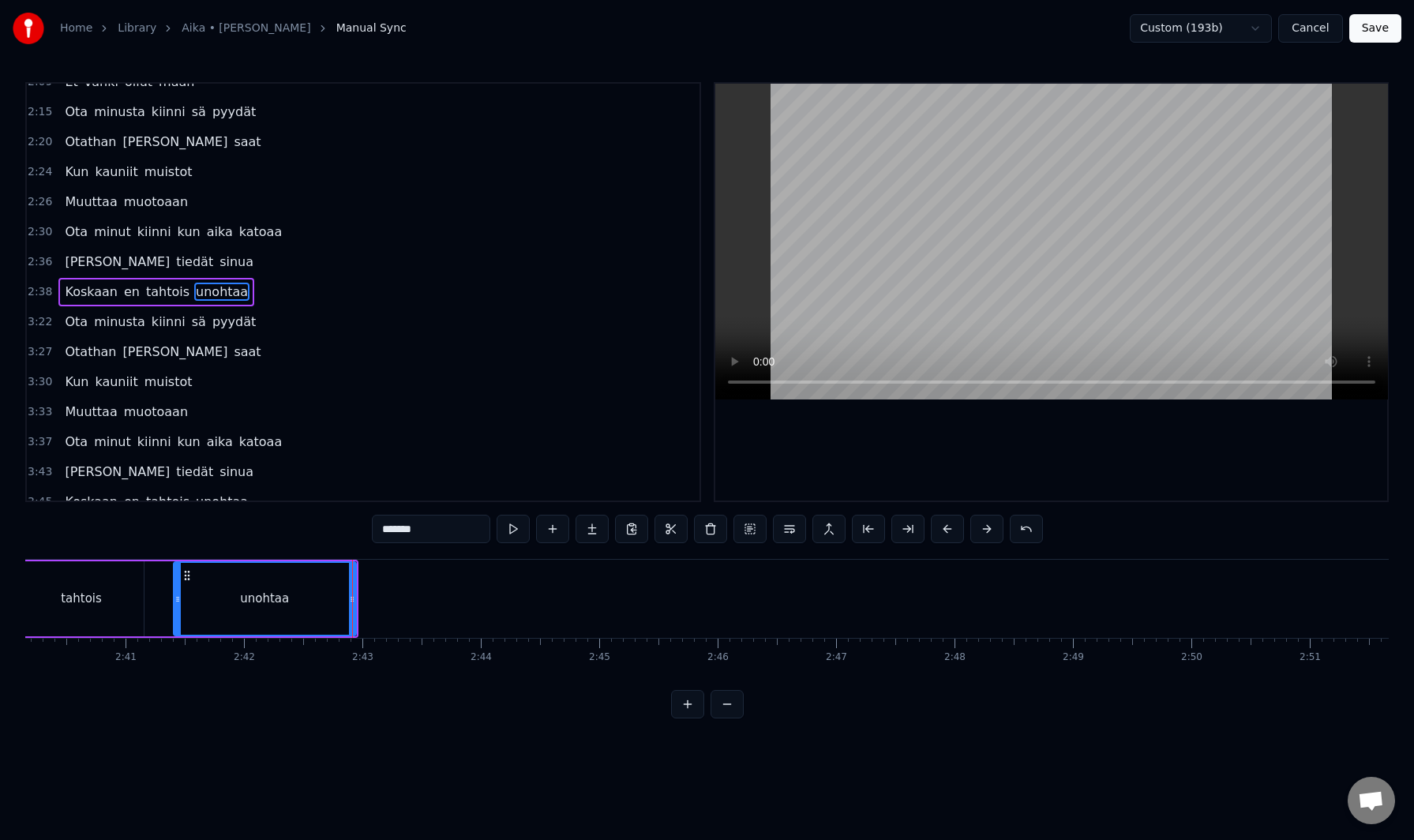
click at [1370, 30] on button "Save" at bounding box center [1375, 28] width 52 height 28
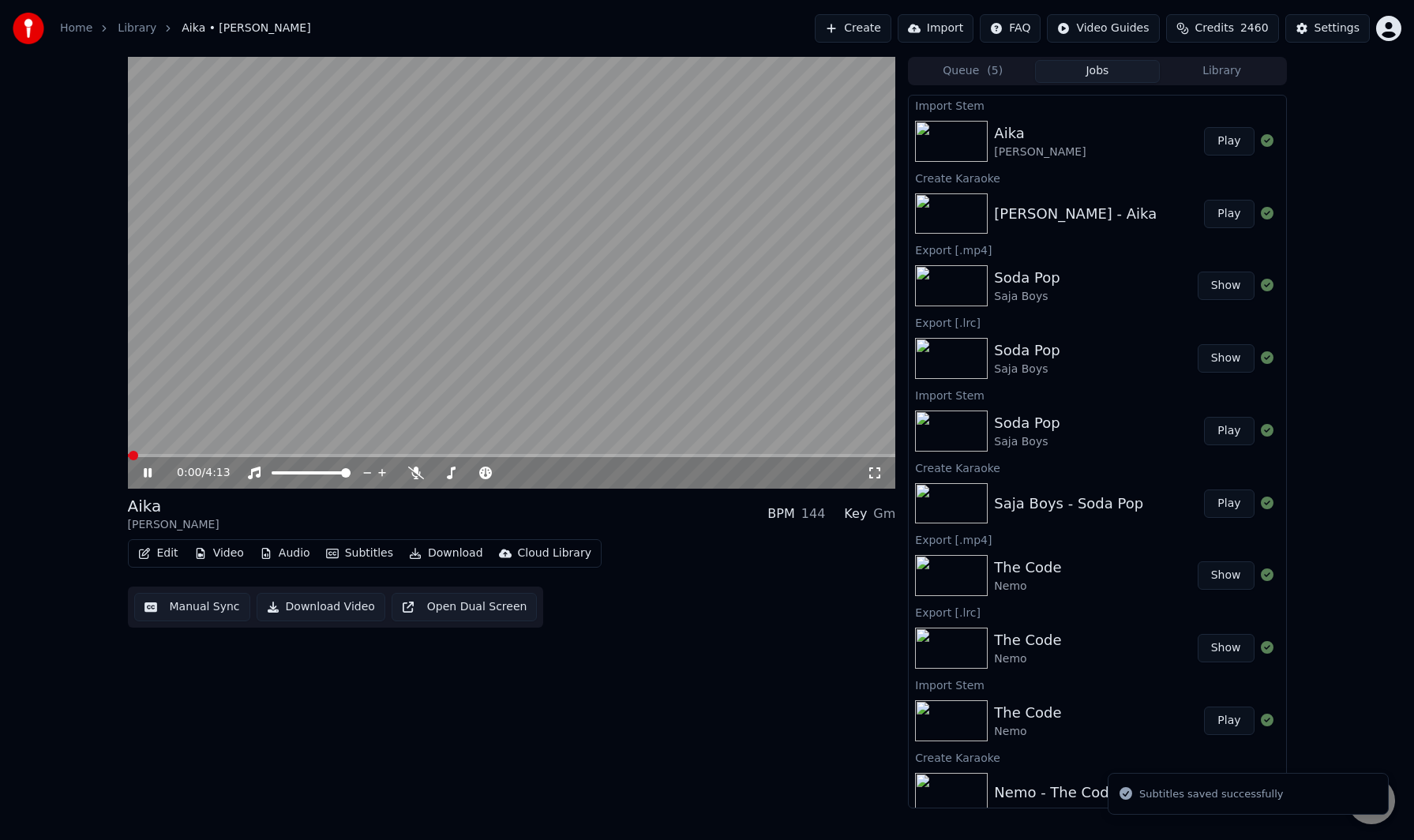
click at [631, 453] on video at bounding box center [512, 273] width 768 height 431
click at [637, 458] on div "0:00 / 4:13" at bounding box center [512, 472] width 768 height 31
click at [634, 454] on span at bounding box center [512, 455] width 768 height 3
click at [605, 454] on span at bounding box center [382, 455] width 506 height 3
click at [592, 385] on video at bounding box center [512, 273] width 768 height 431
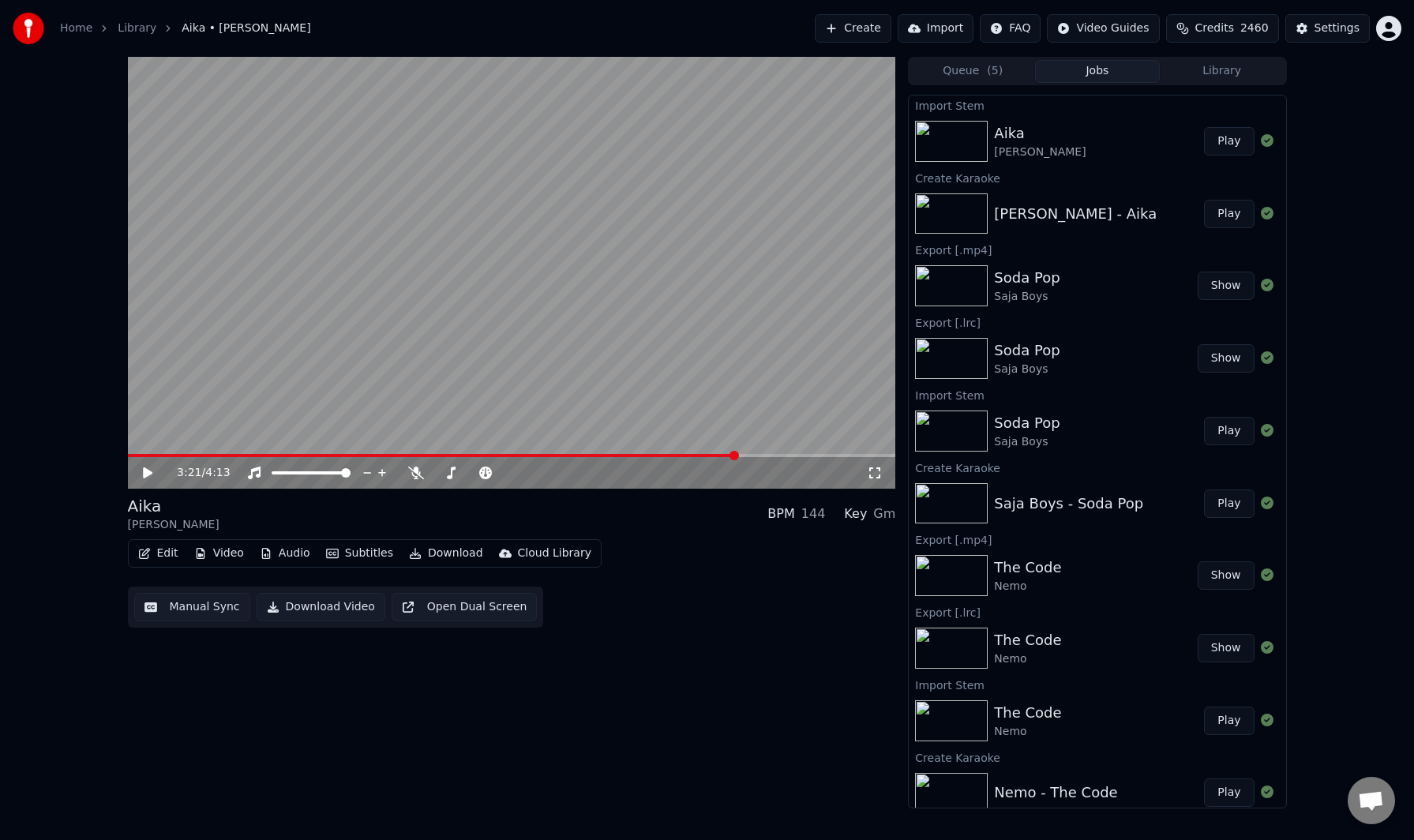
click at [738, 454] on span at bounding box center [512, 455] width 768 height 3
click at [805, 454] on span at bounding box center [512, 455] width 768 height 3
click at [845, 454] on span at bounding box center [512, 455] width 768 height 3
click at [863, 454] on span at bounding box center [512, 455] width 768 height 3
click at [877, 454] on span at bounding box center [512, 455] width 768 height 3
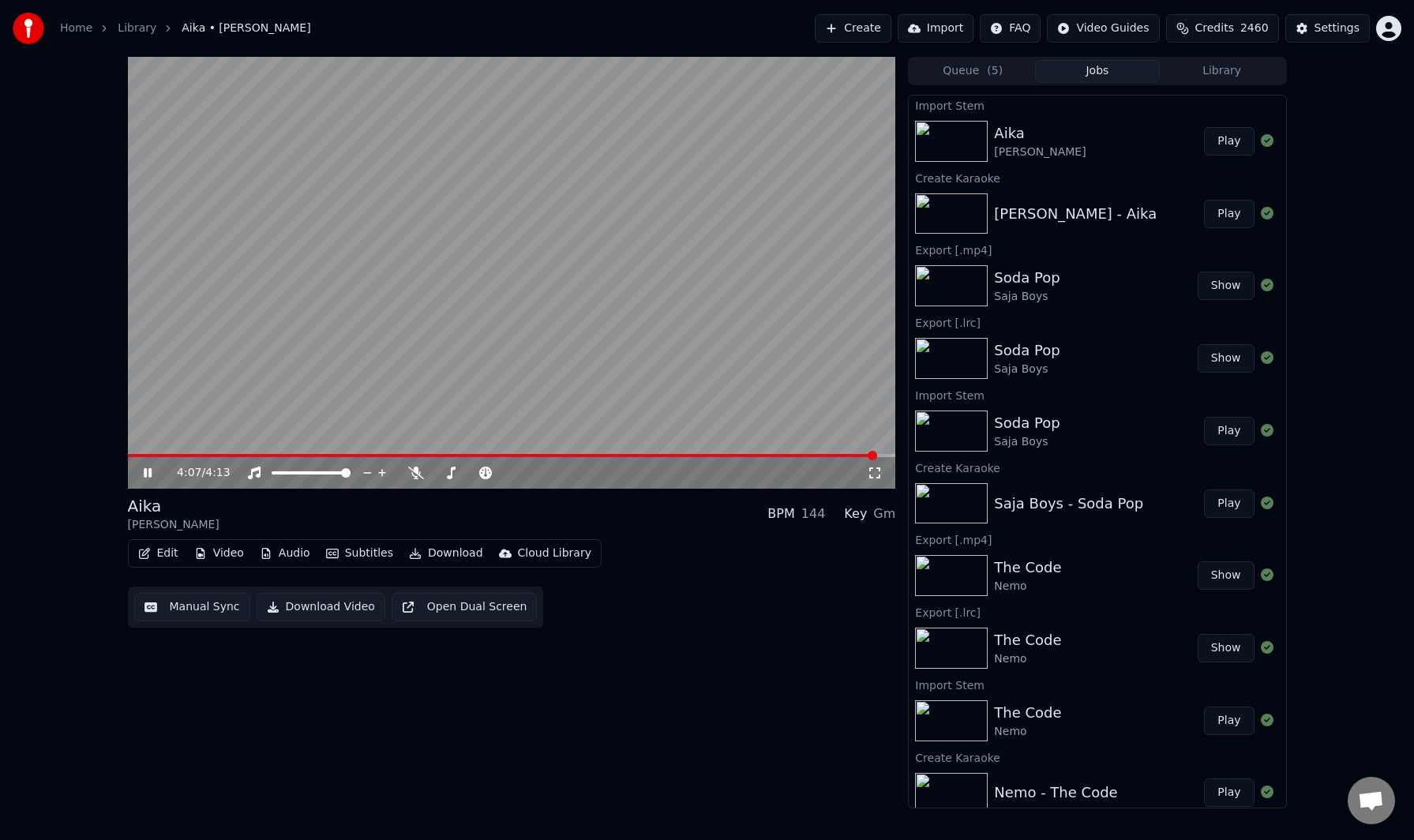
click at [784, 402] on video at bounding box center [512, 273] width 768 height 431
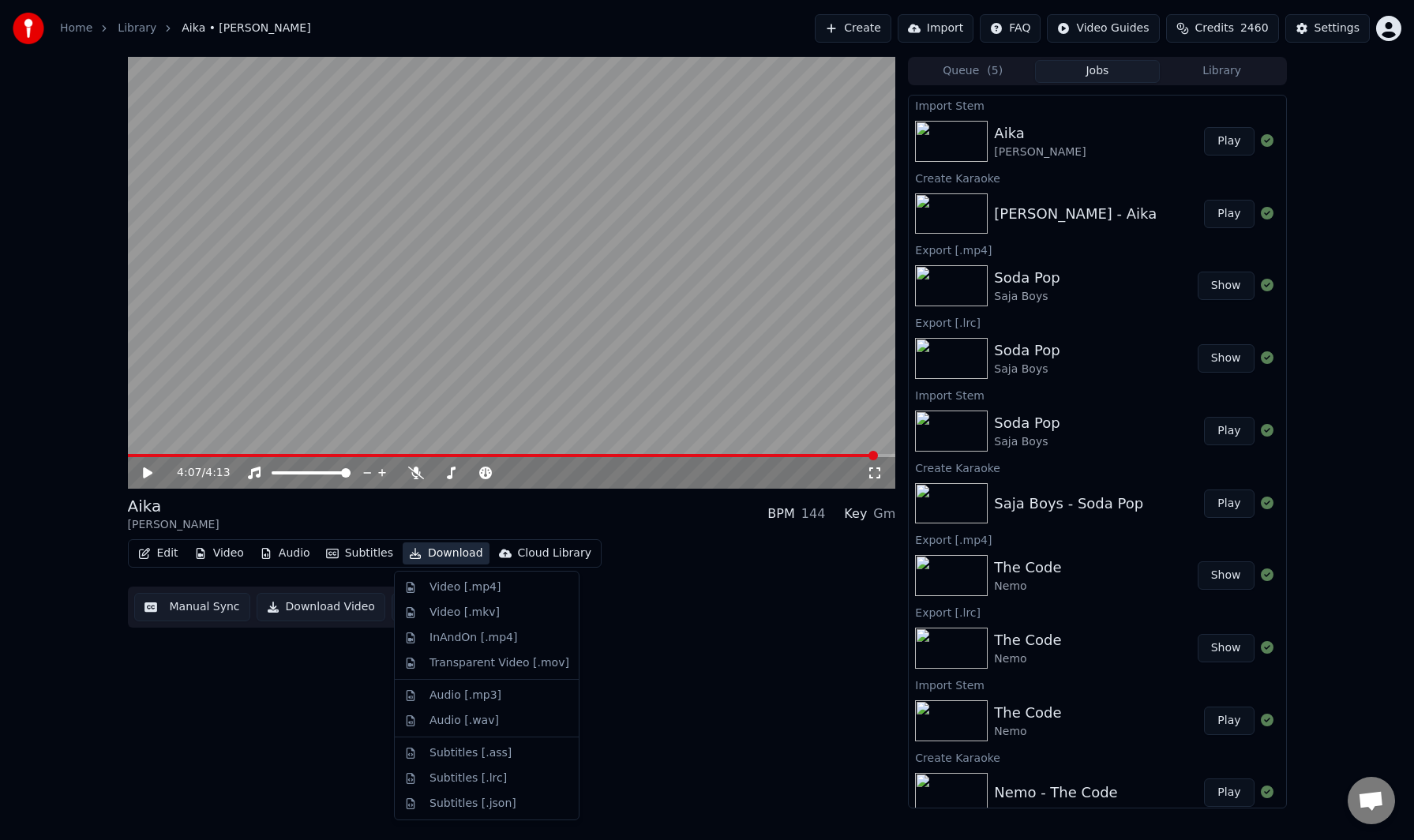
click at [436, 560] on button "Download" at bounding box center [446, 553] width 87 height 22
click at [506, 783] on div "Subtitles [.lrc]" at bounding box center [499, 778] width 139 height 16
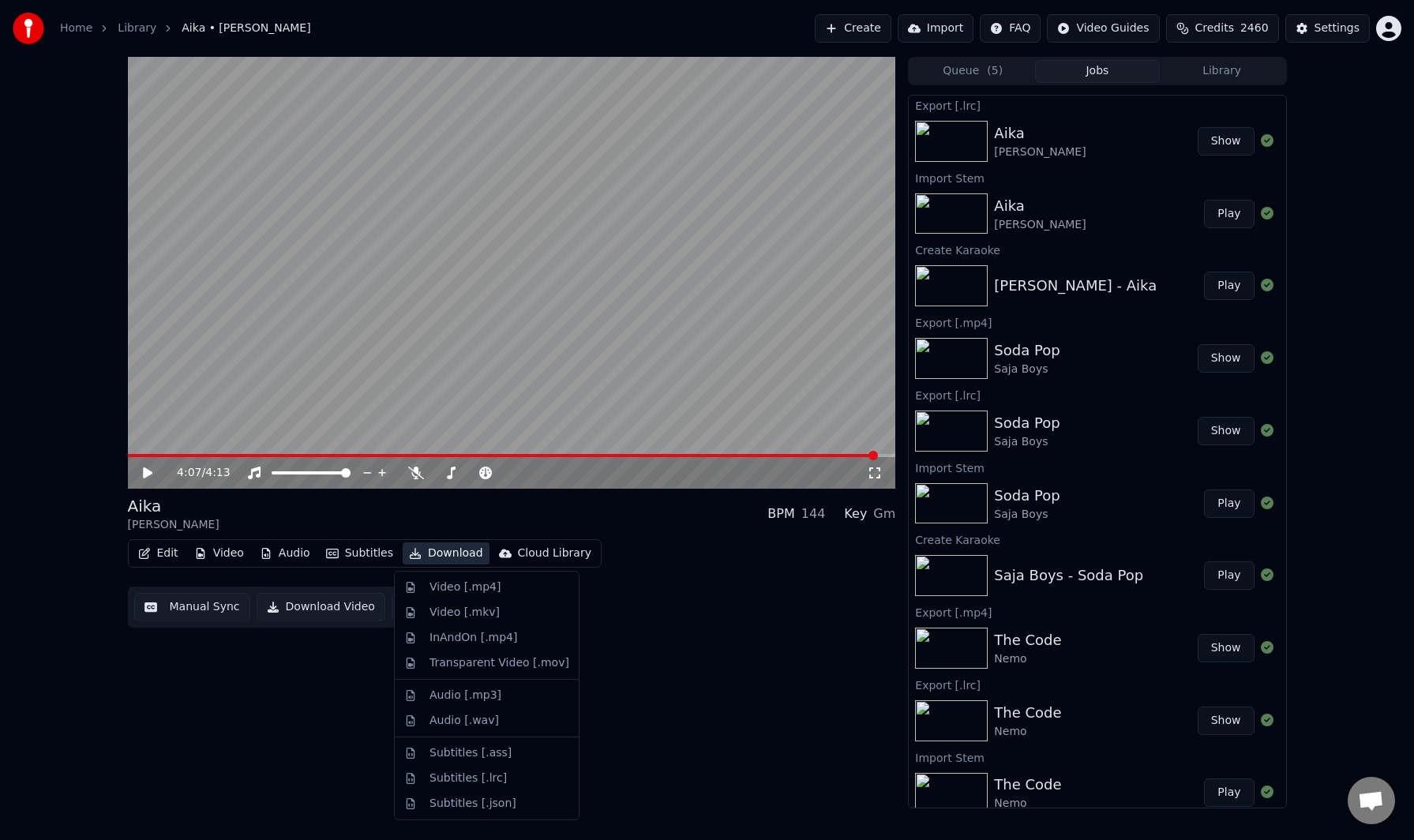
click at [443, 550] on button "Download" at bounding box center [446, 553] width 87 height 22
click at [473, 588] on div "Video [.mp4]" at bounding box center [465, 587] width 71 height 16
